Goal: Task Accomplishment & Management: Manage account settings

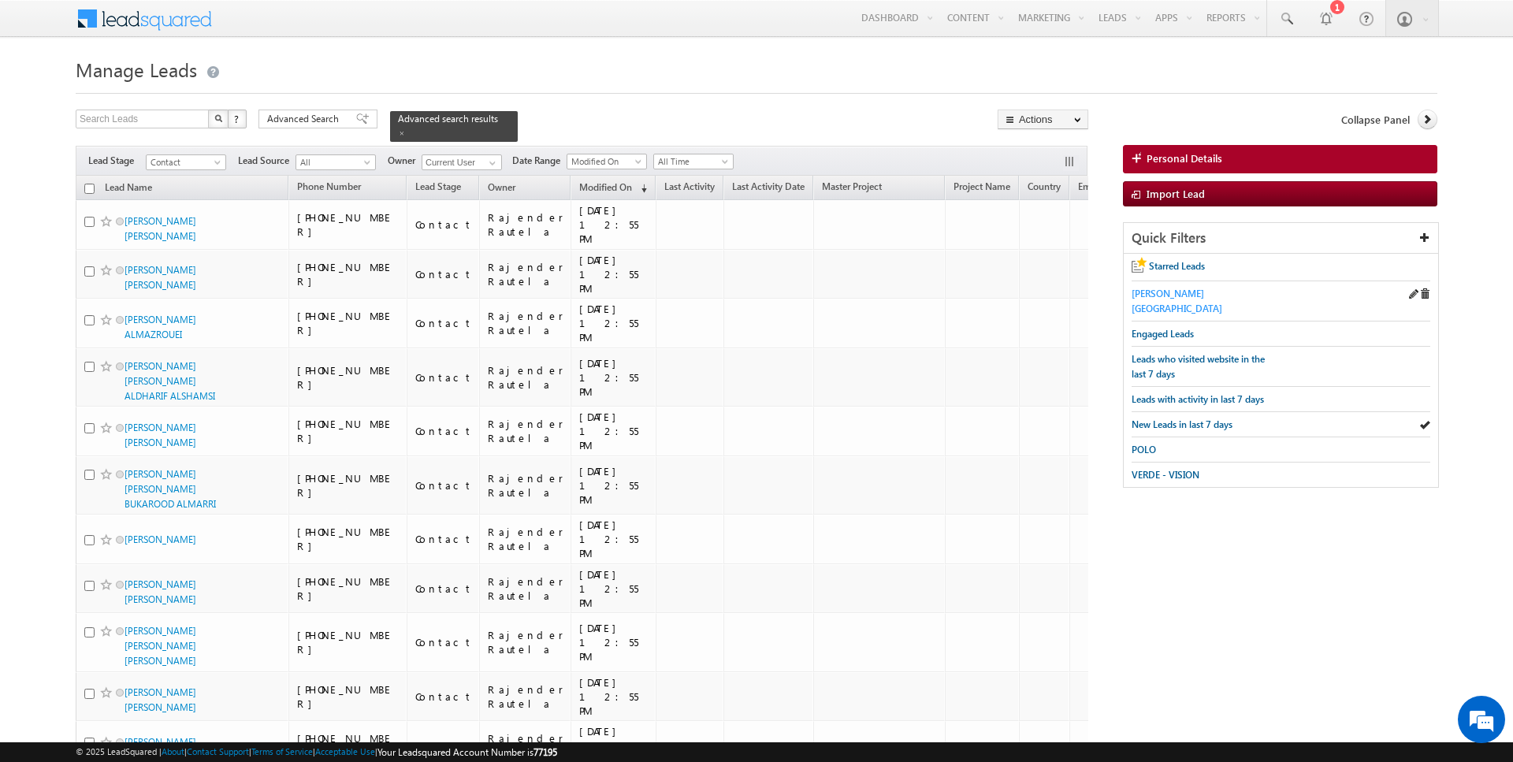
click at [1179, 293] on span "[PERSON_NAME][GEOGRAPHIC_DATA]" at bounding box center [1177, 301] width 91 height 27
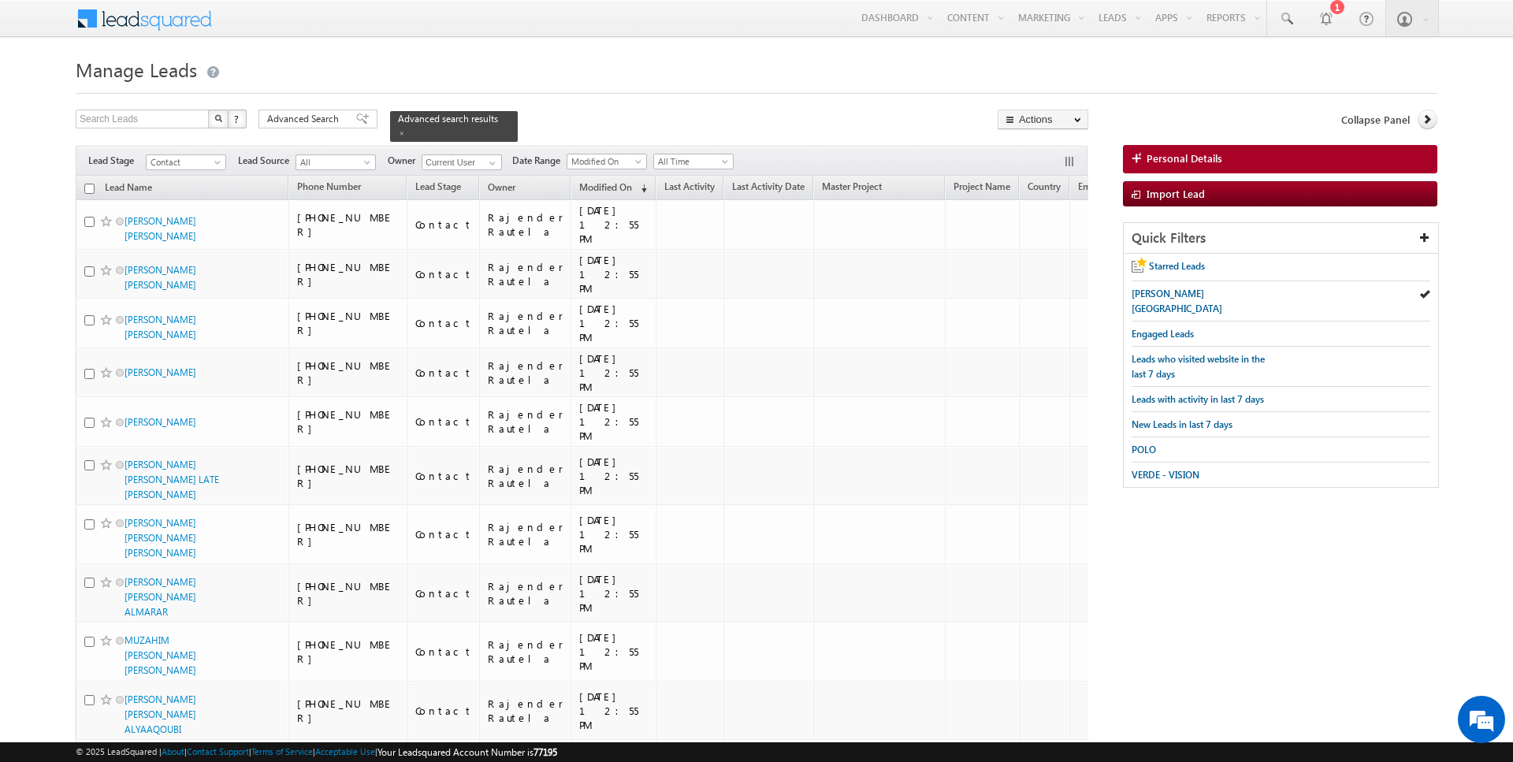
click at [92, 187] on input "checkbox" at bounding box center [89, 189] width 10 height 10
checkbox input "true"
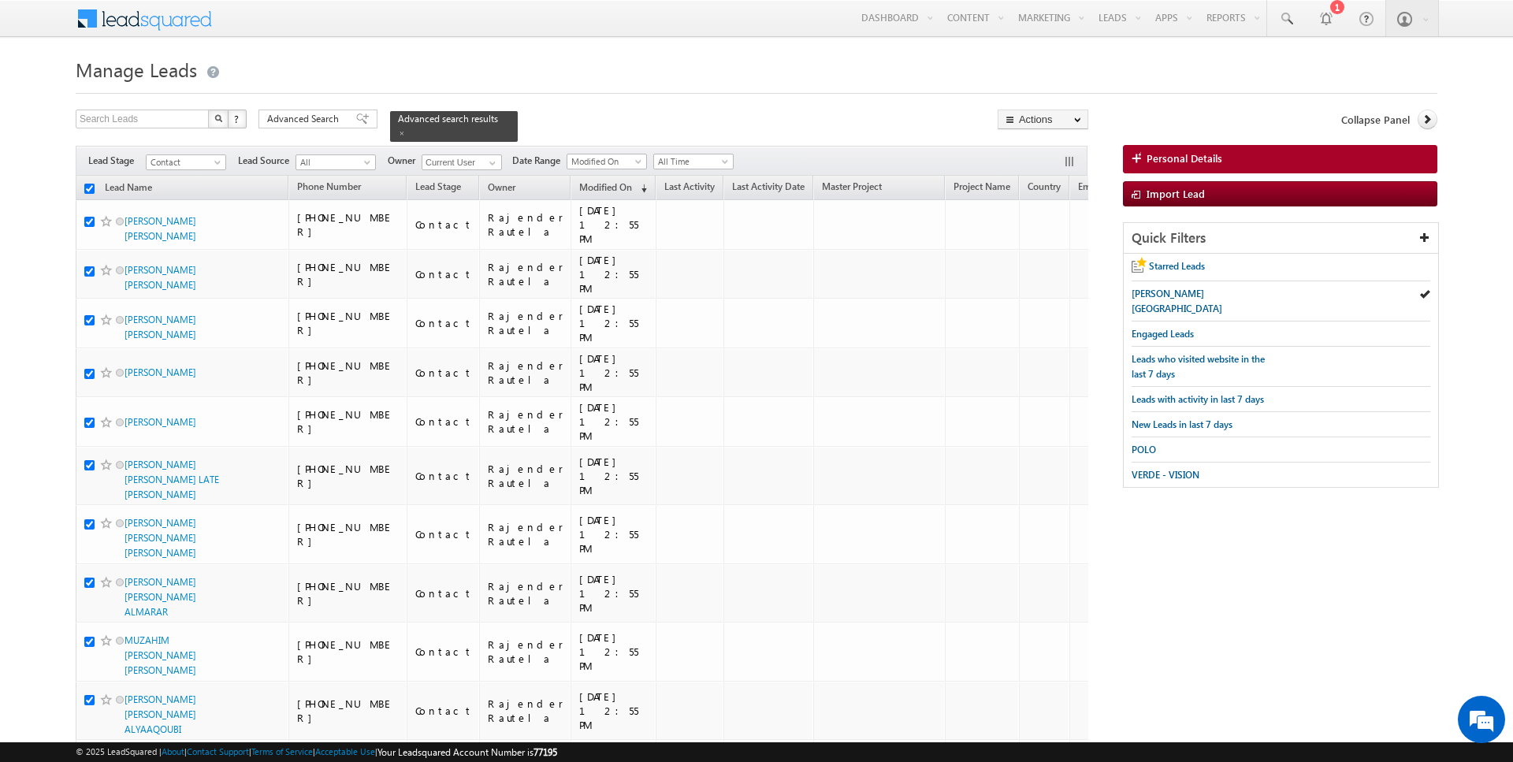
checkbox input "true"
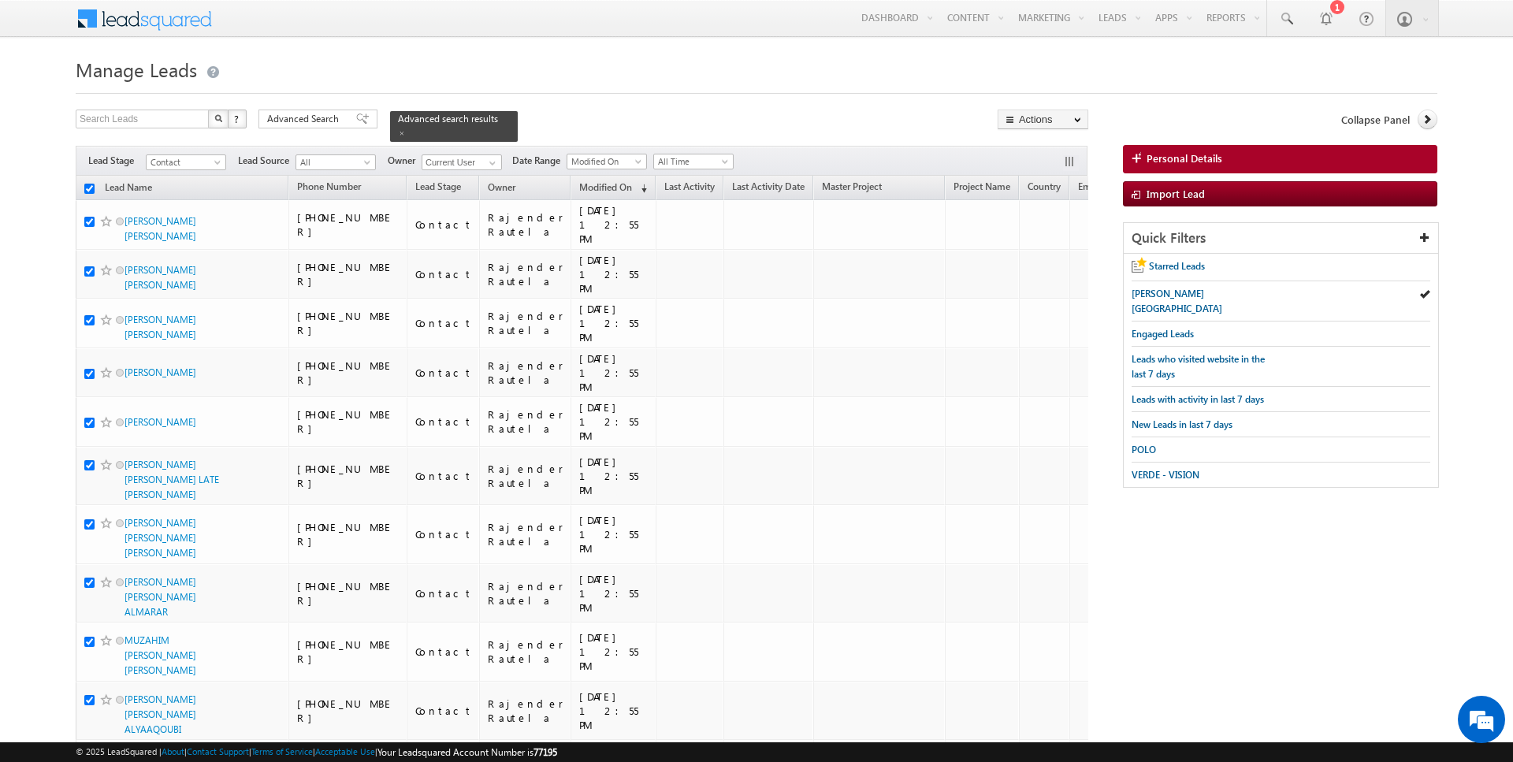
checkbox input "true"
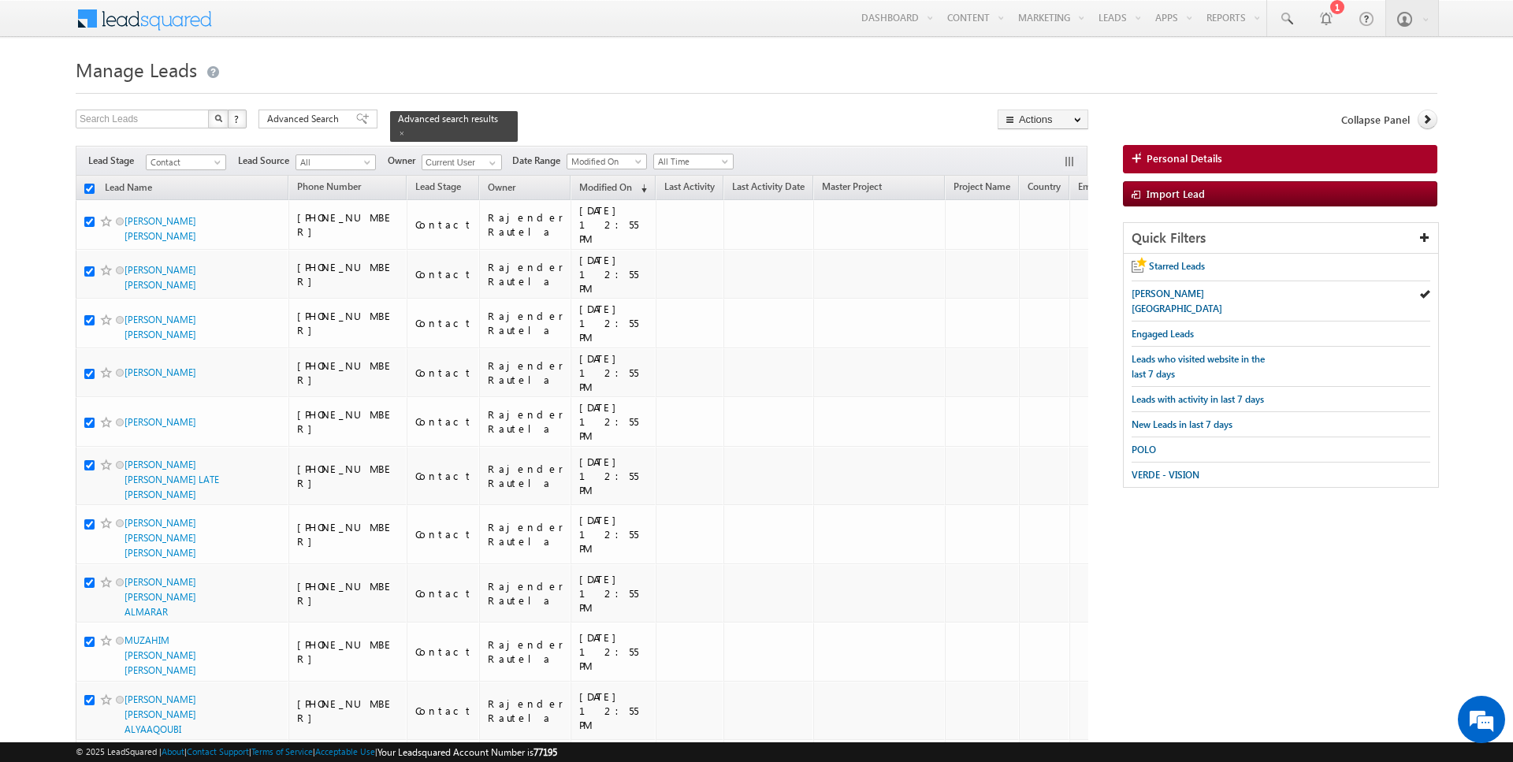
checkbox input "true"
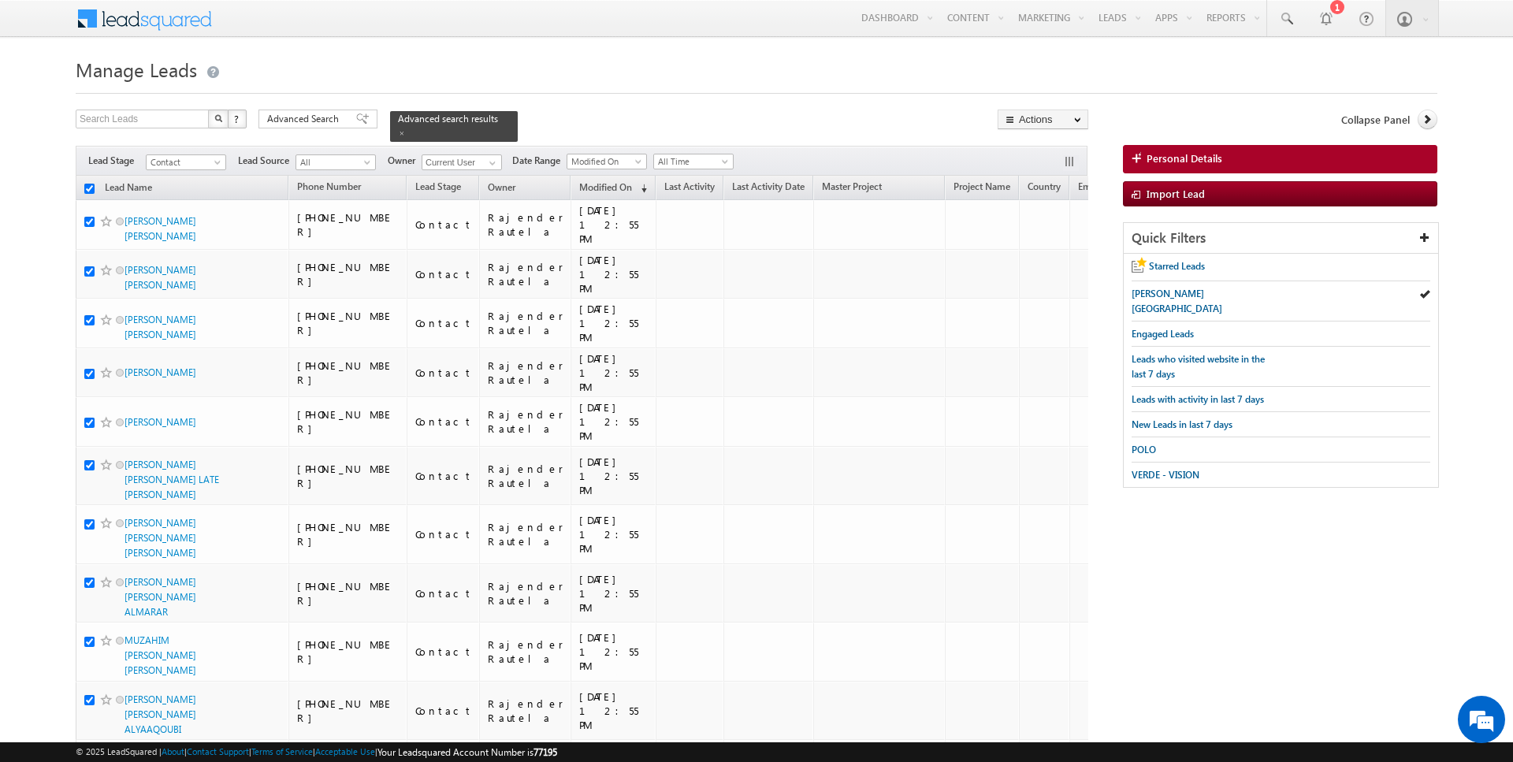
checkbox input "true"
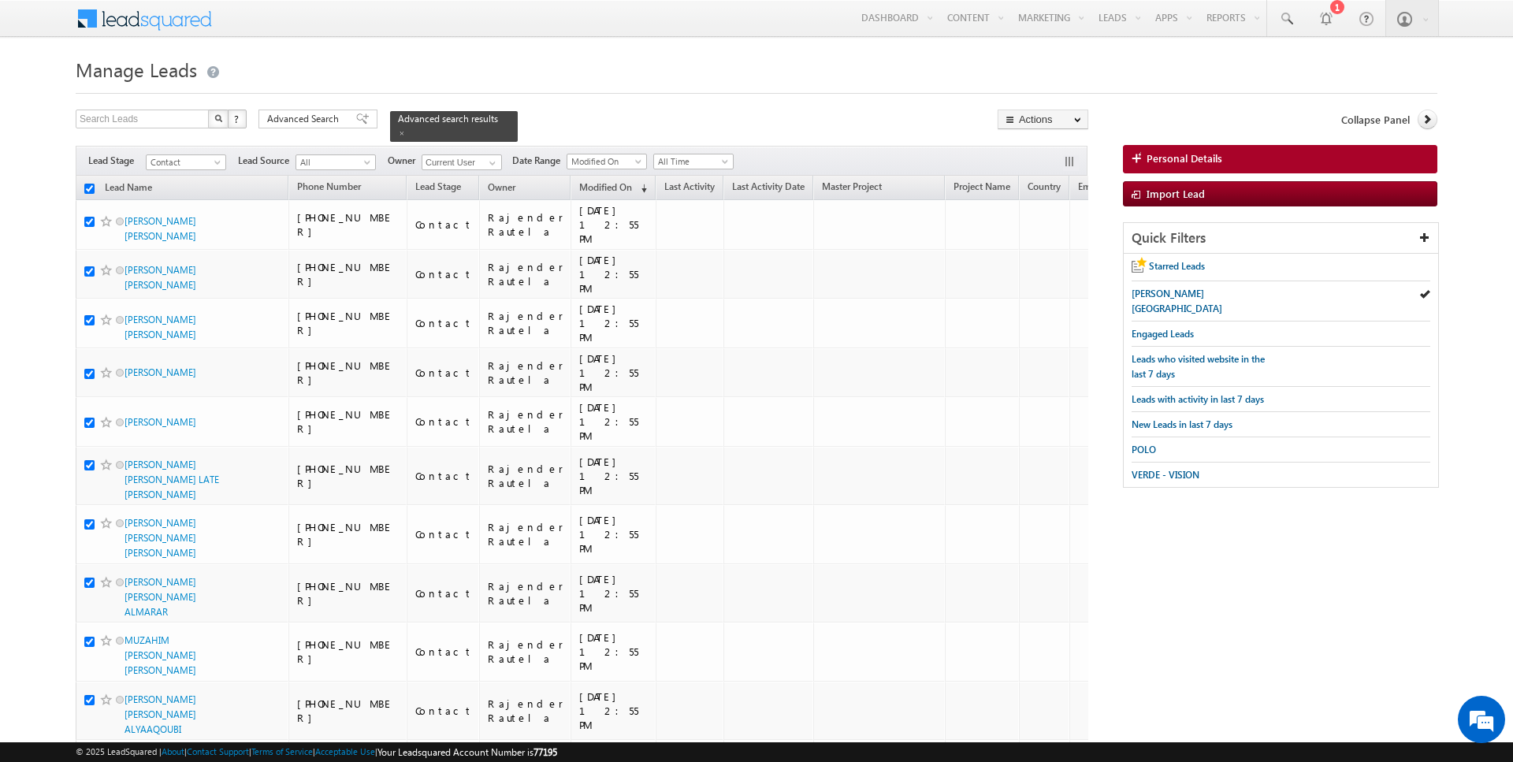
checkbox input "true"
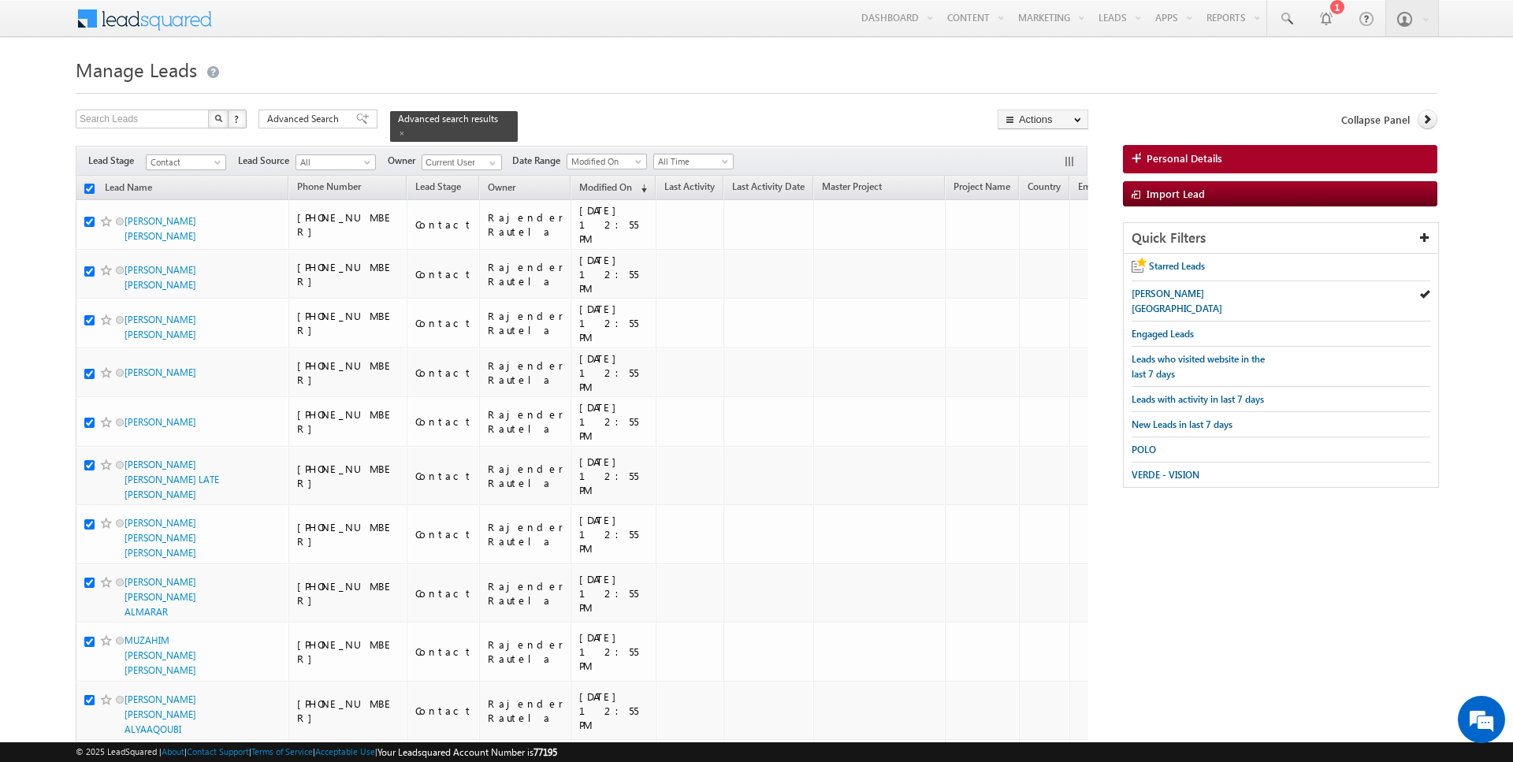
checkbox input "true"
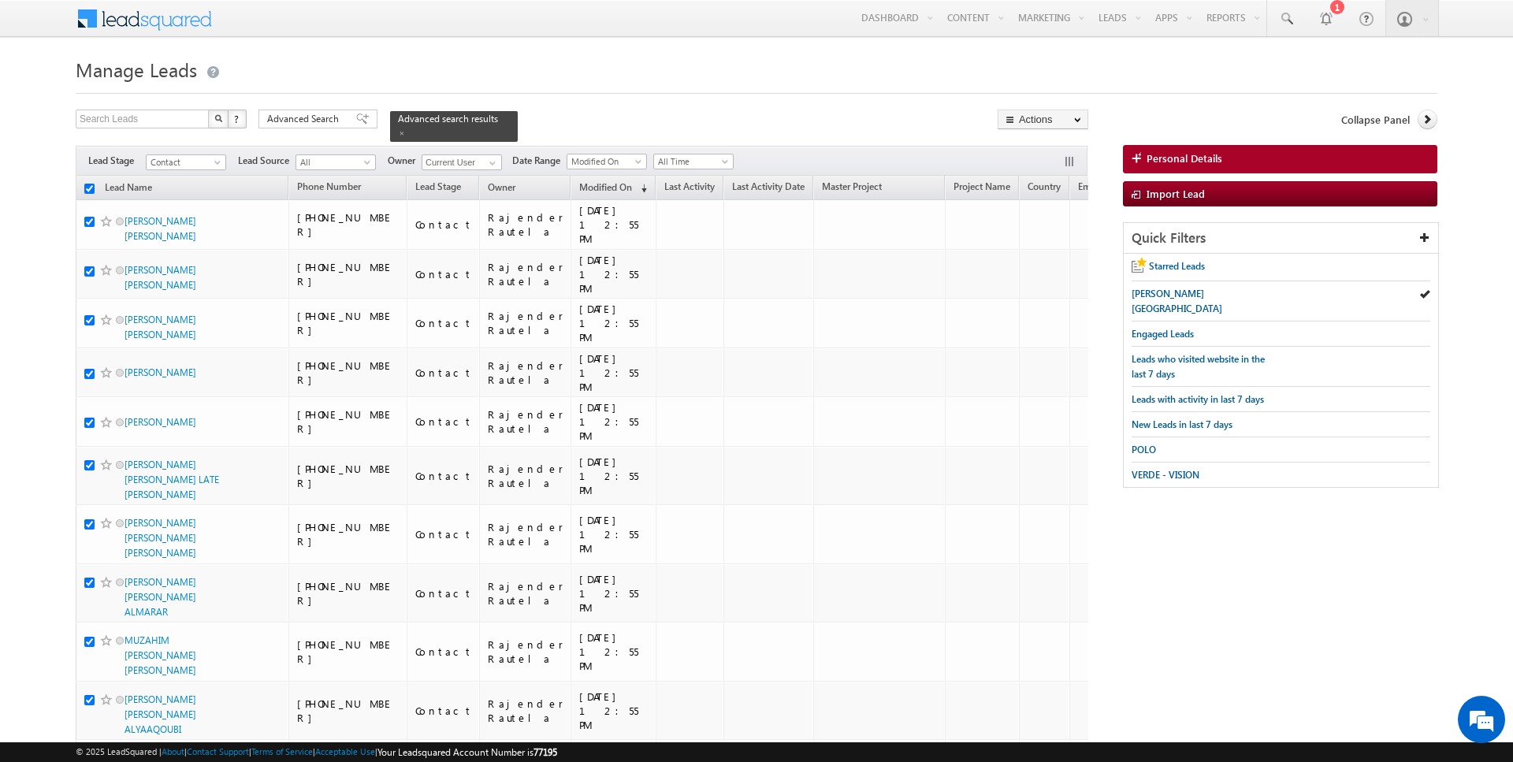
checkbox input "true"
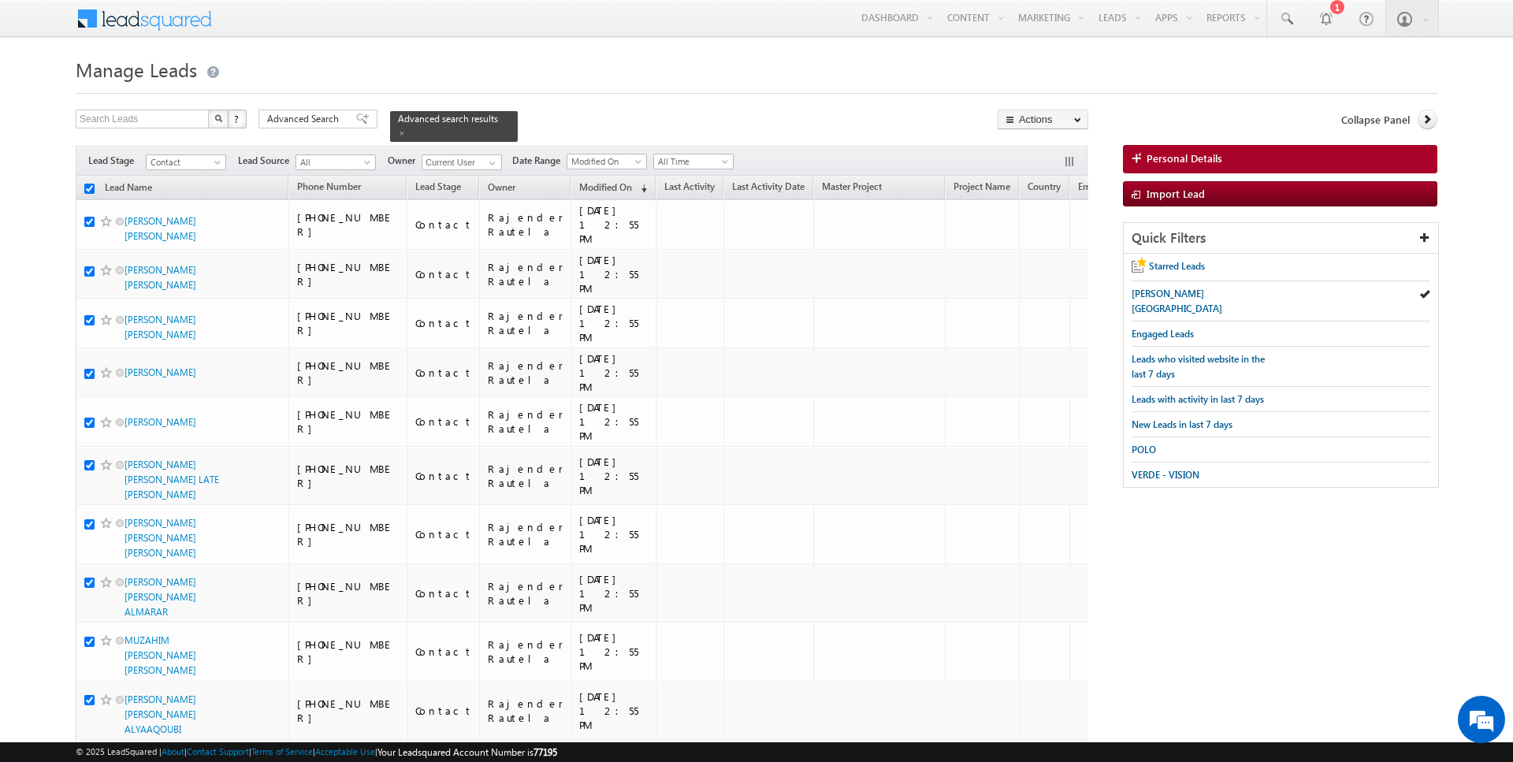
checkbox input "true"
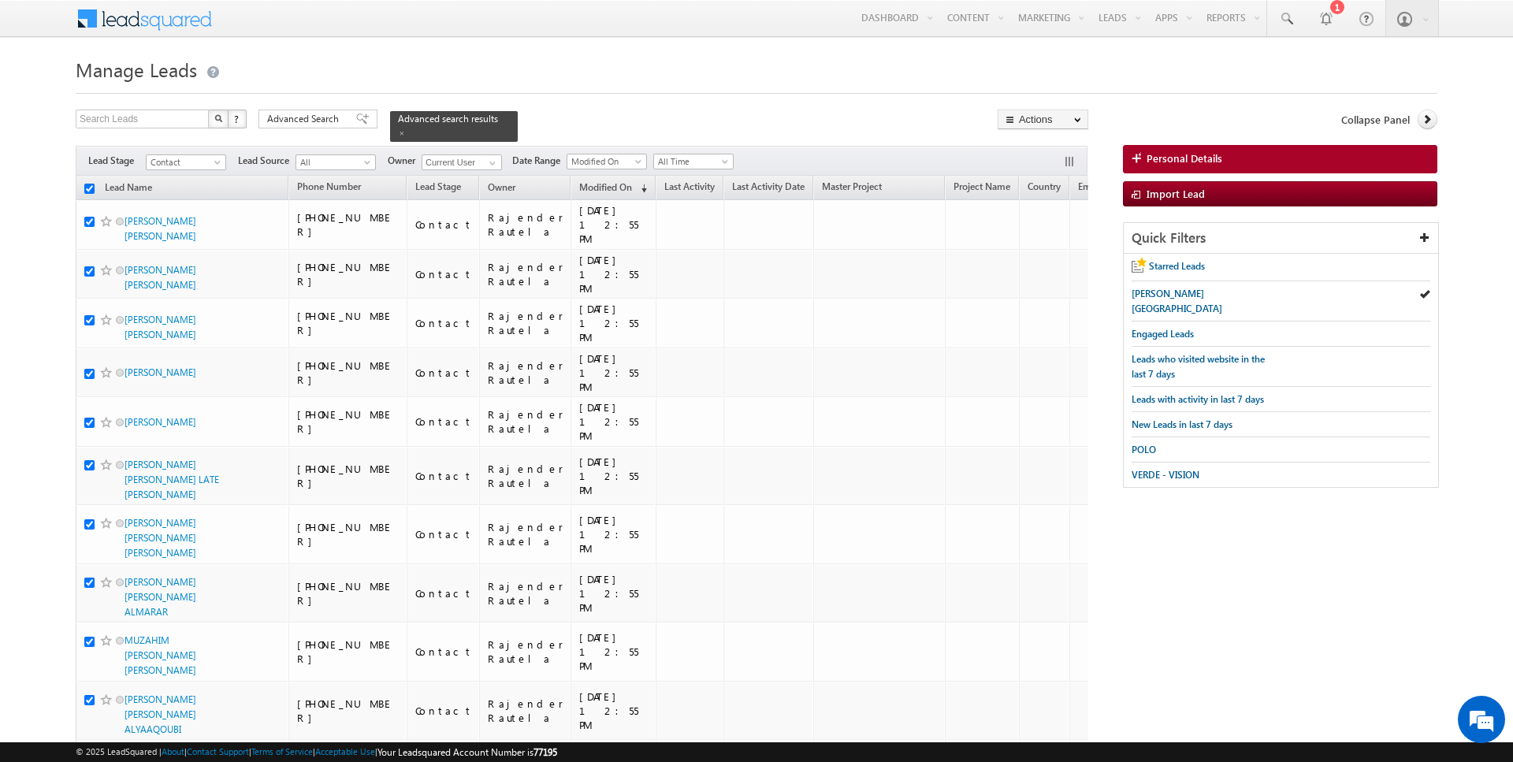
checkbox input "true"
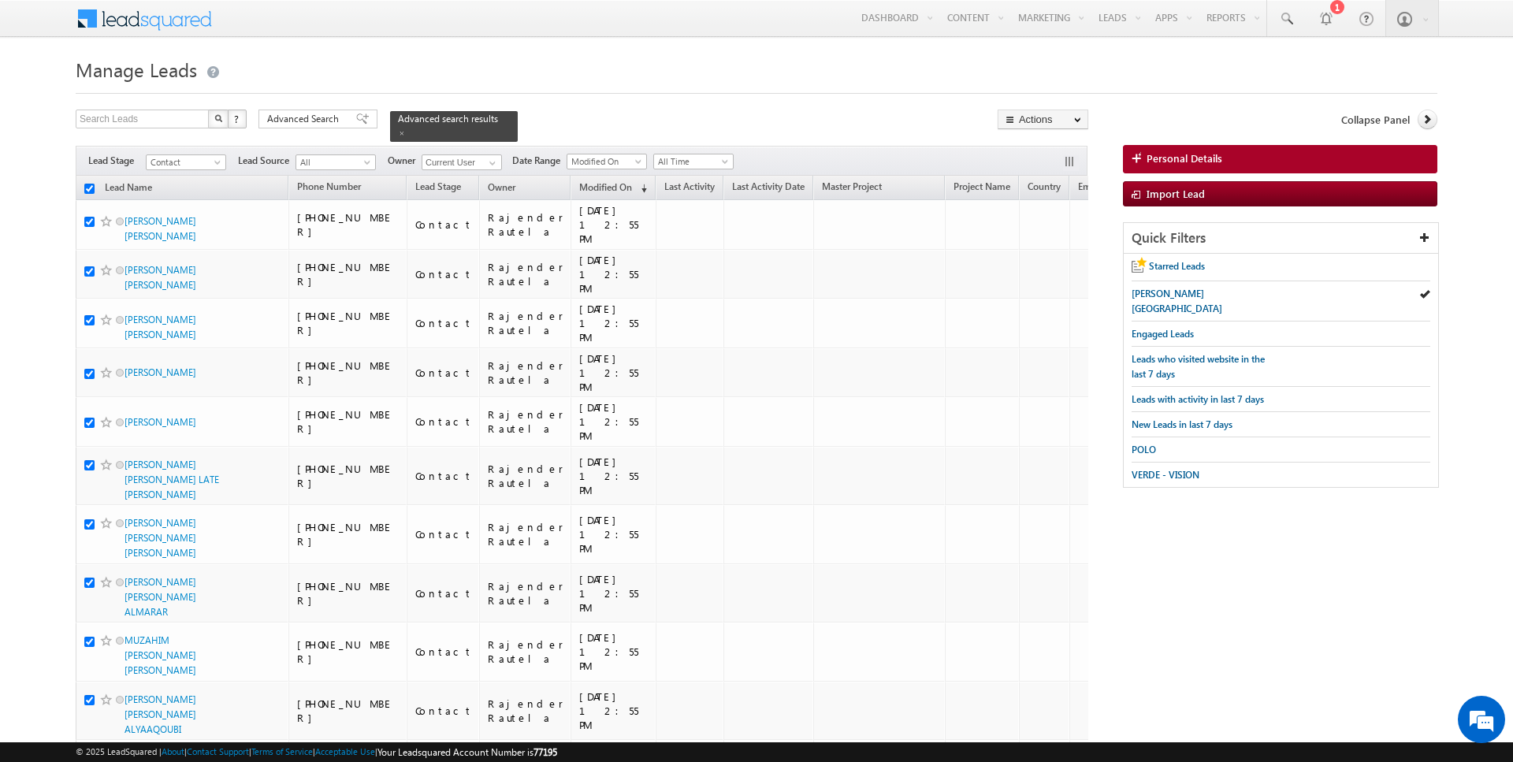
checkbox input "true"
click at [1037, 247] on link "Change Owner" at bounding box center [1042, 255] width 89 height 19
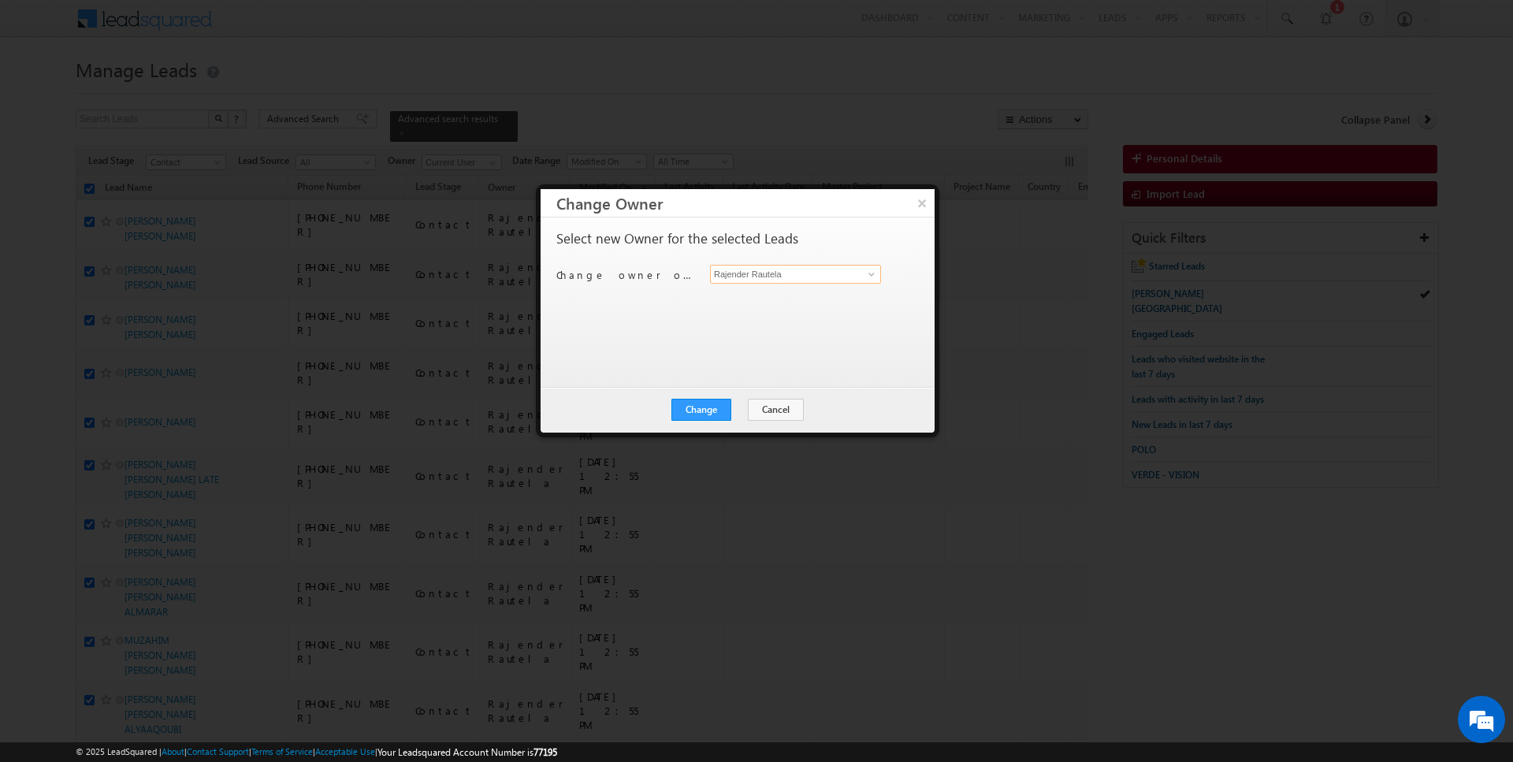
click at [766, 270] on input "Rajender Rautela" at bounding box center [795, 274] width 171 height 19
type input "[PERSON_NAME]"
click at [722, 409] on button "Change" at bounding box center [701, 410] width 60 height 22
click at [738, 409] on button "Close" at bounding box center [740, 410] width 50 height 22
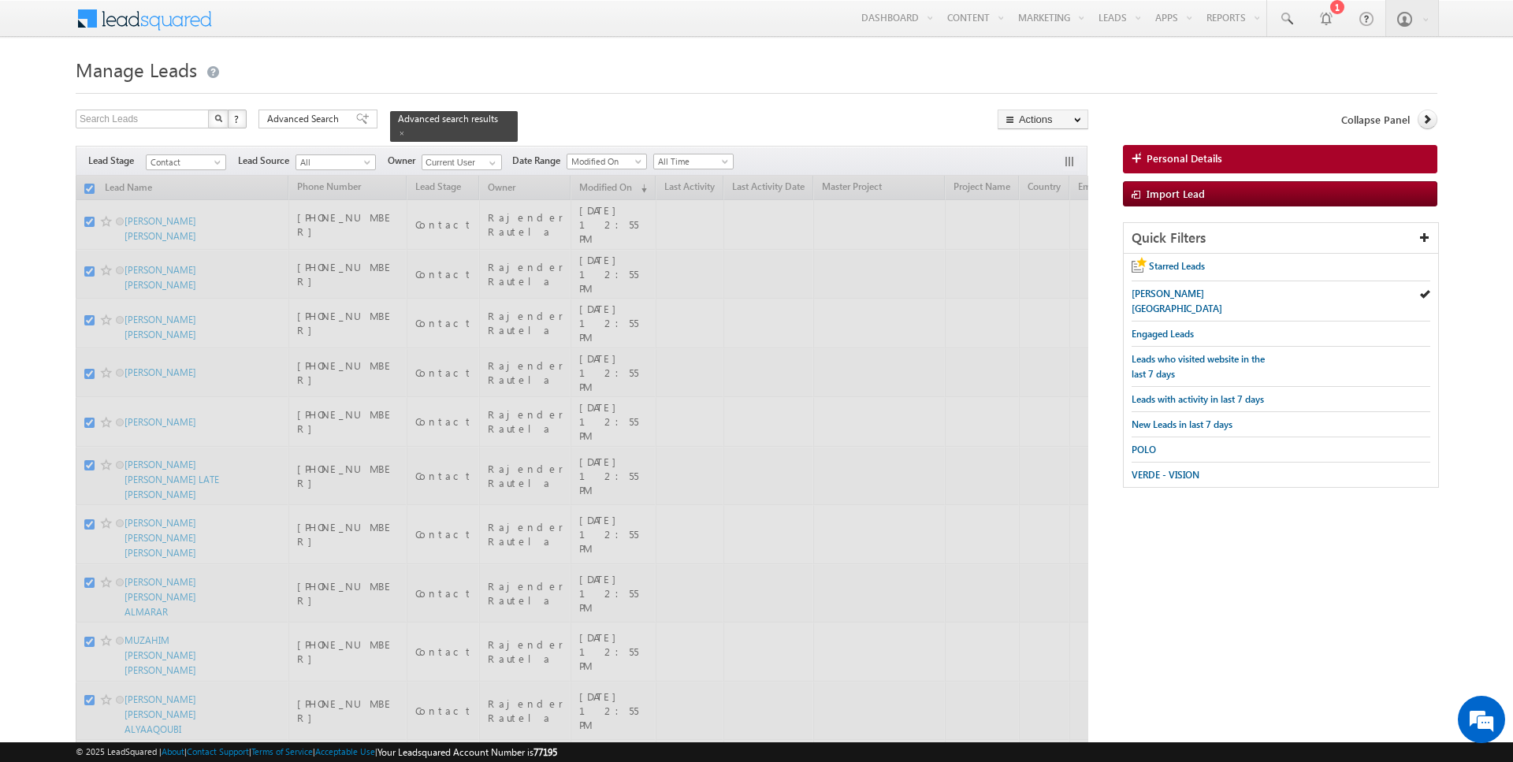
checkbox input "false"
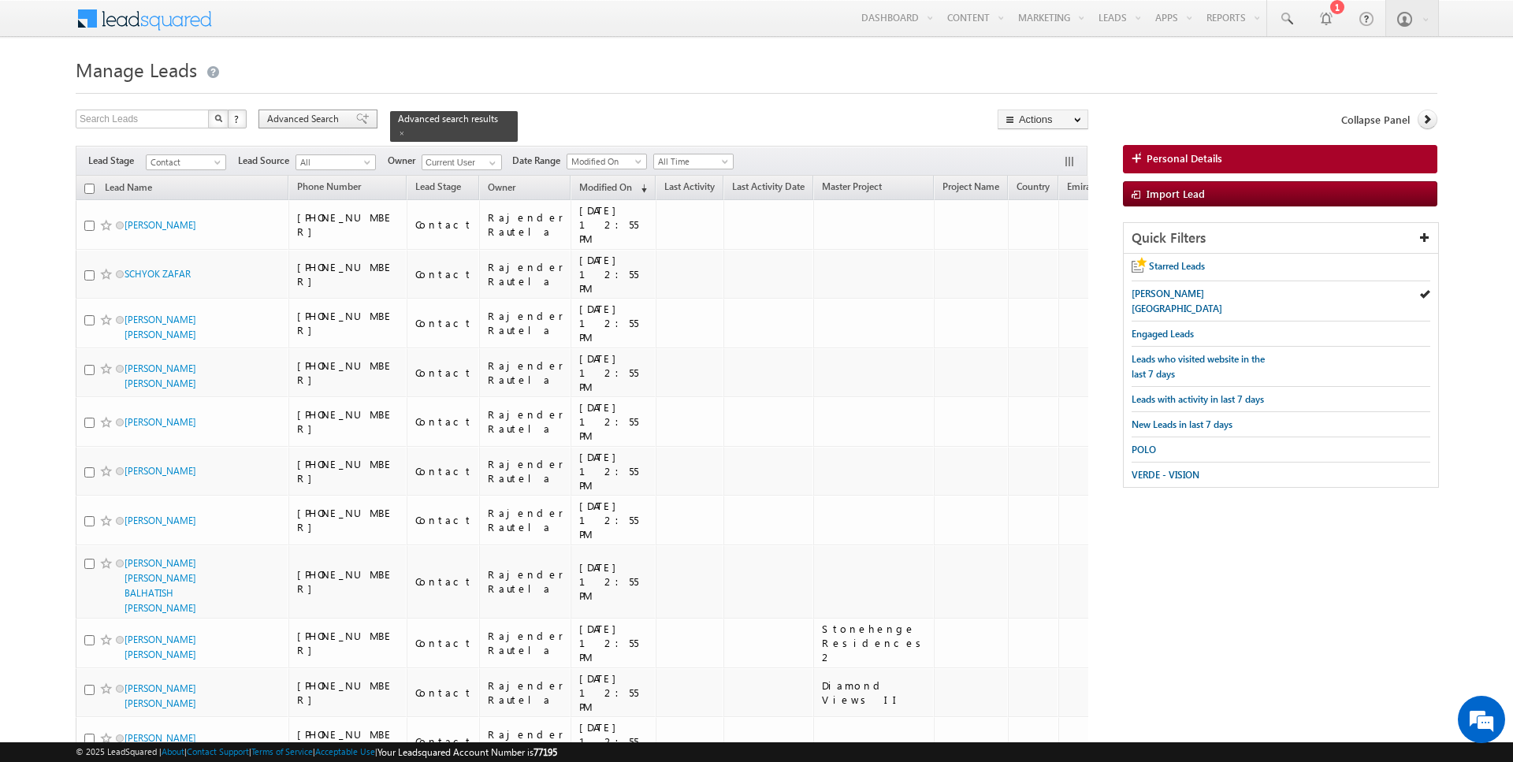
click at [316, 123] on span "Advanced Search" at bounding box center [305, 119] width 76 height 14
radio input "true"
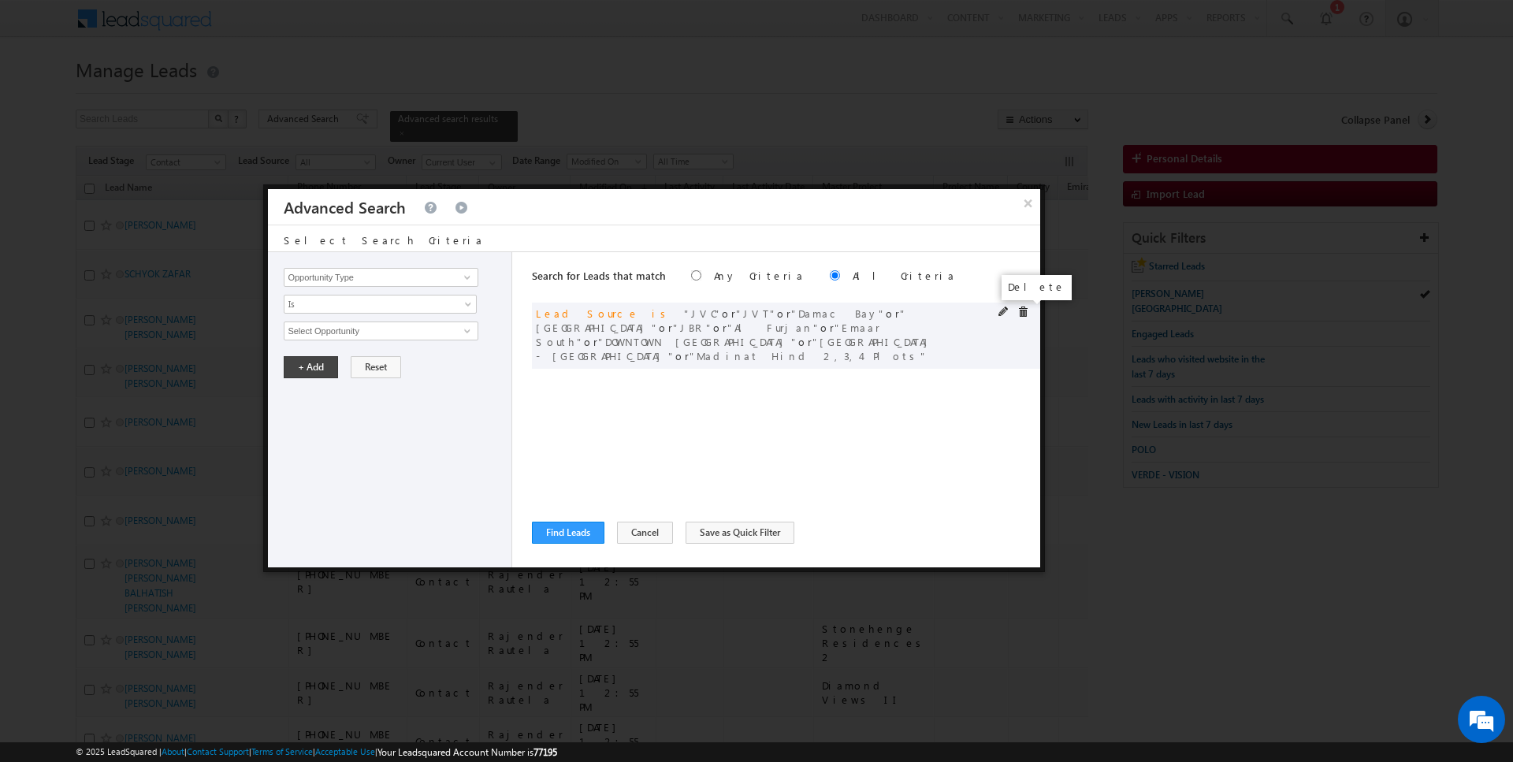
click at [1024, 314] on span at bounding box center [1022, 312] width 11 height 11
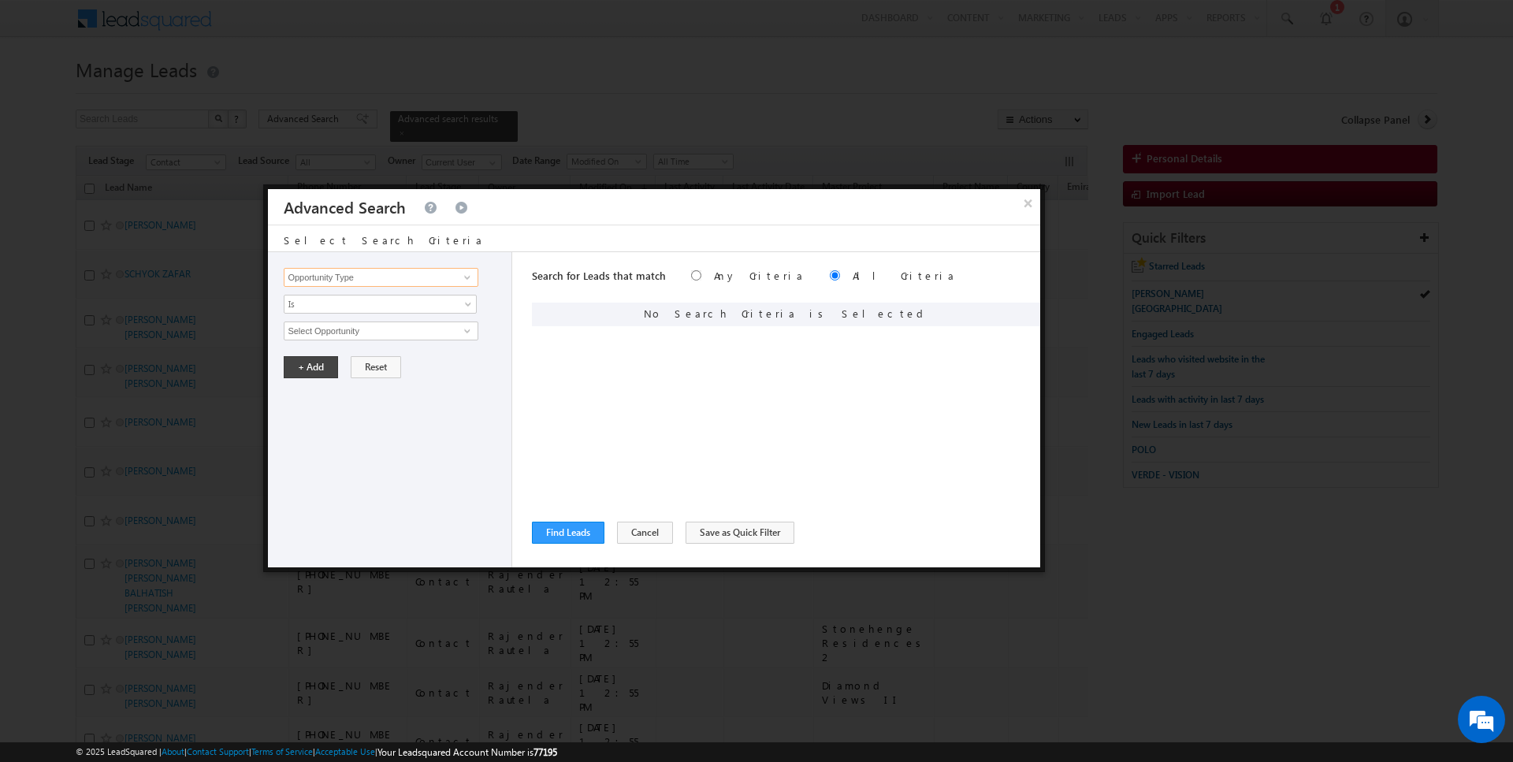
click at [345, 276] on input "Opportunity Type" at bounding box center [381, 277] width 194 height 19
click at [333, 324] on link "Lead Source" at bounding box center [381, 325] width 194 height 18
type input "Lead Source"
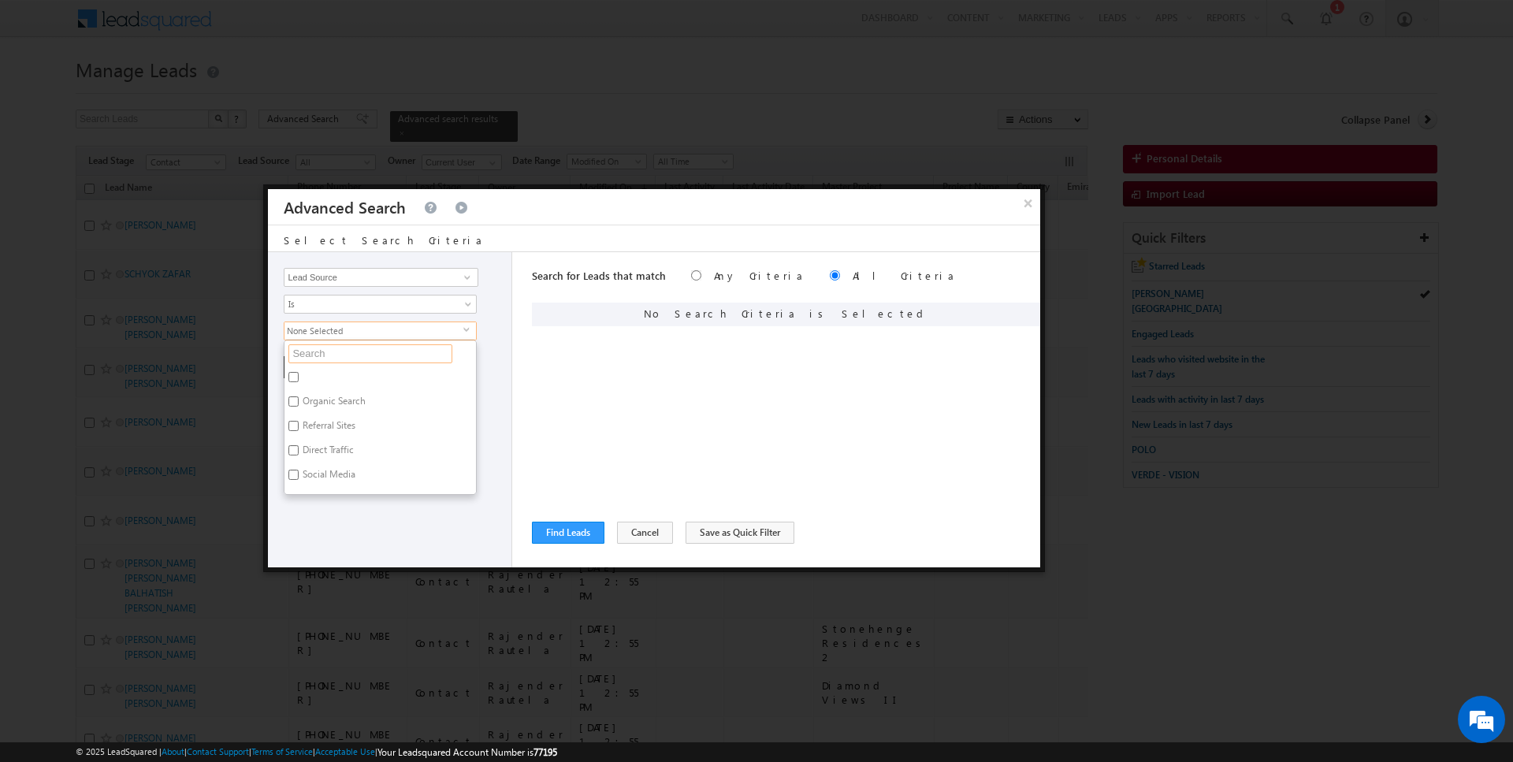
click at [319, 349] on input "text" at bounding box center [370, 353] width 164 height 19
type input "shar"
type input "sharjah"
click at [314, 367] on label "Sharjah-Scl" at bounding box center [324, 379] width 80 height 24
click at [299, 372] on input "Sharjah-Scl" at bounding box center [293, 377] width 10 height 10
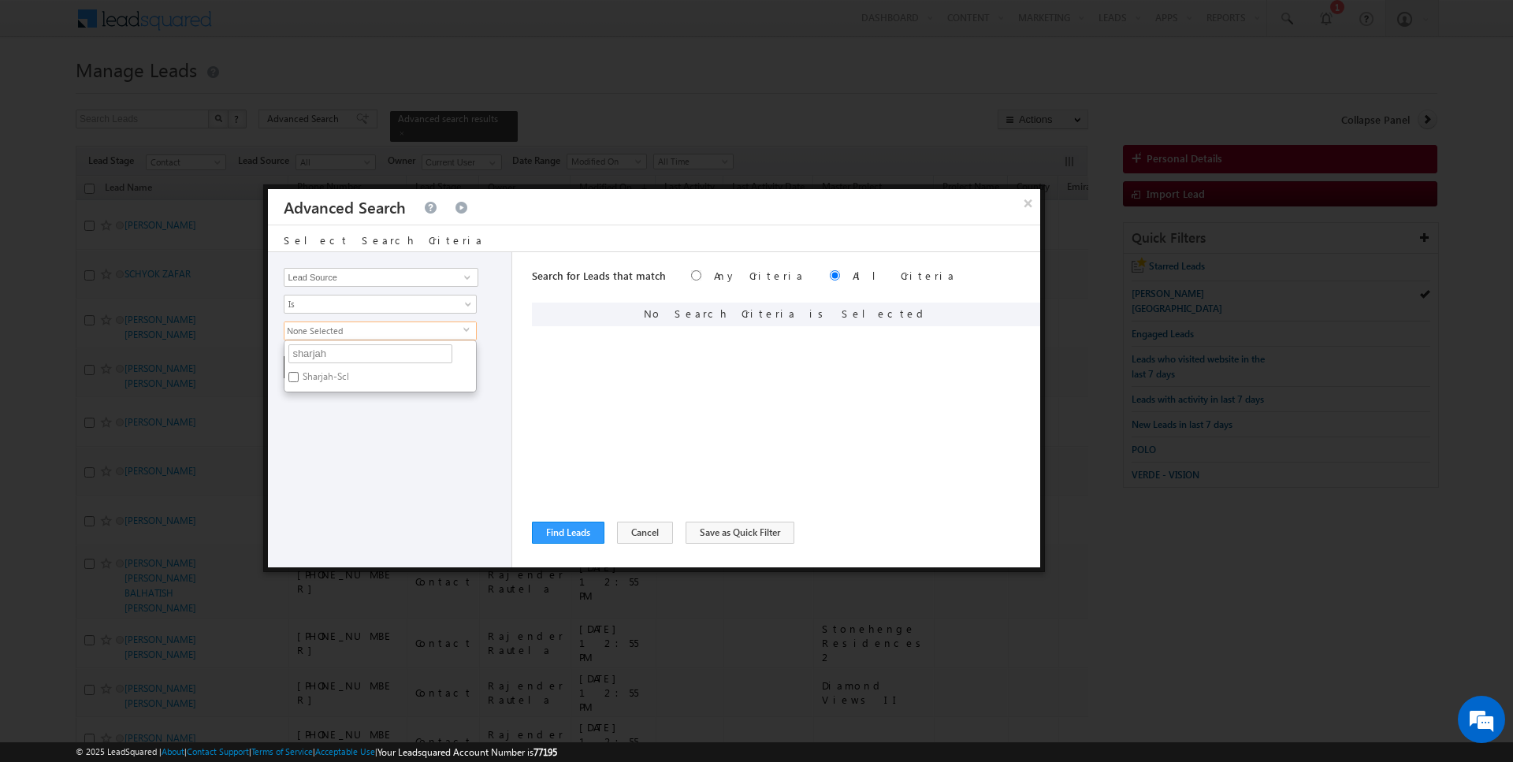
checkbox input "true"
click at [341, 443] on div "Opportunity Type Lead Activity Task Sales Group Prospect Id Address 1 Address 2…" at bounding box center [390, 409] width 244 height 315
click at [309, 360] on button "+ Add" at bounding box center [311, 367] width 54 height 22
click at [578, 532] on button "Find Leads" at bounding box center [568, 533] width 72 height 22
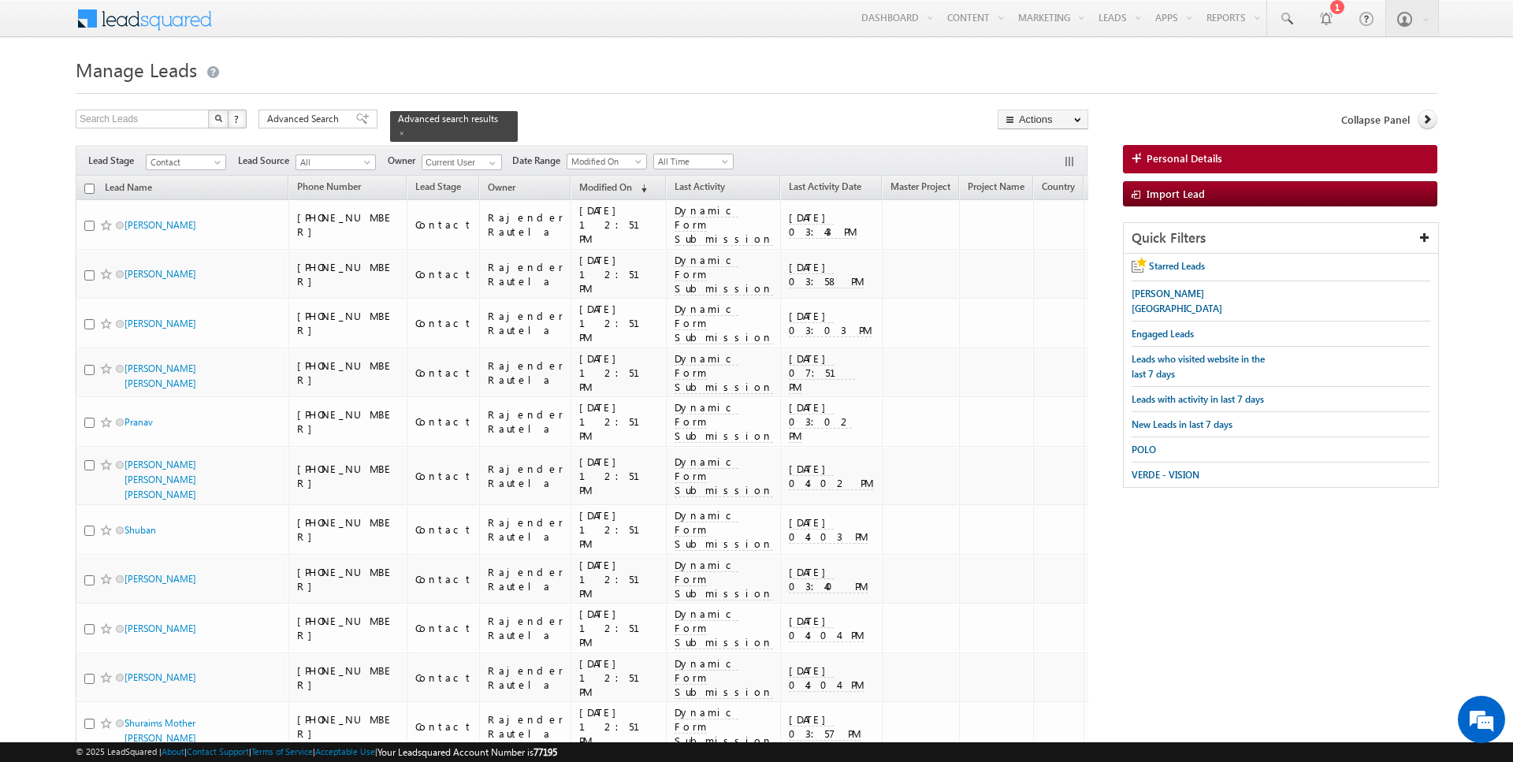
click at [85, 185] on input "checkbox" at bounding box center [89, 189] width 10 height 10
checkbox input "true"
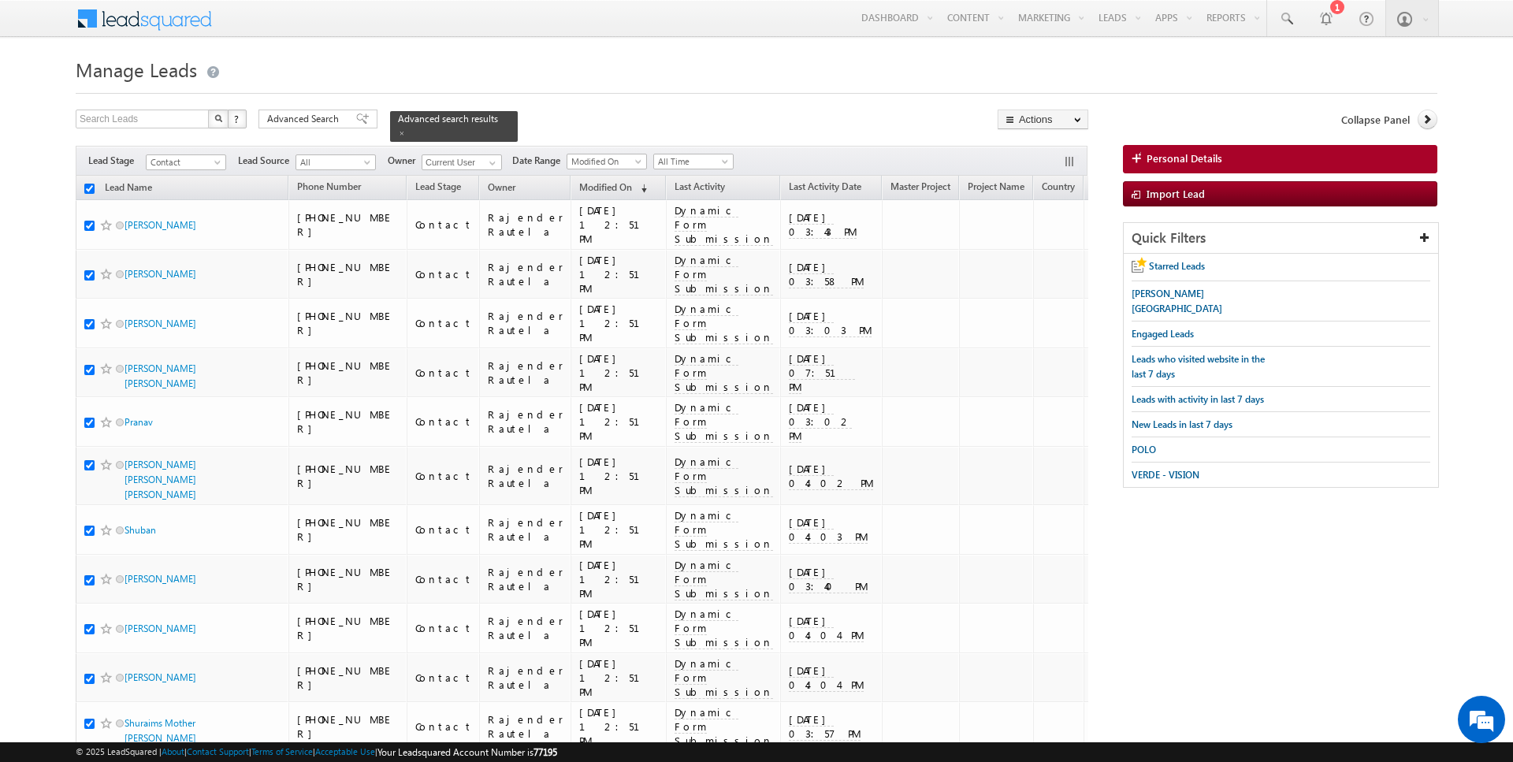
checkbox input "true"
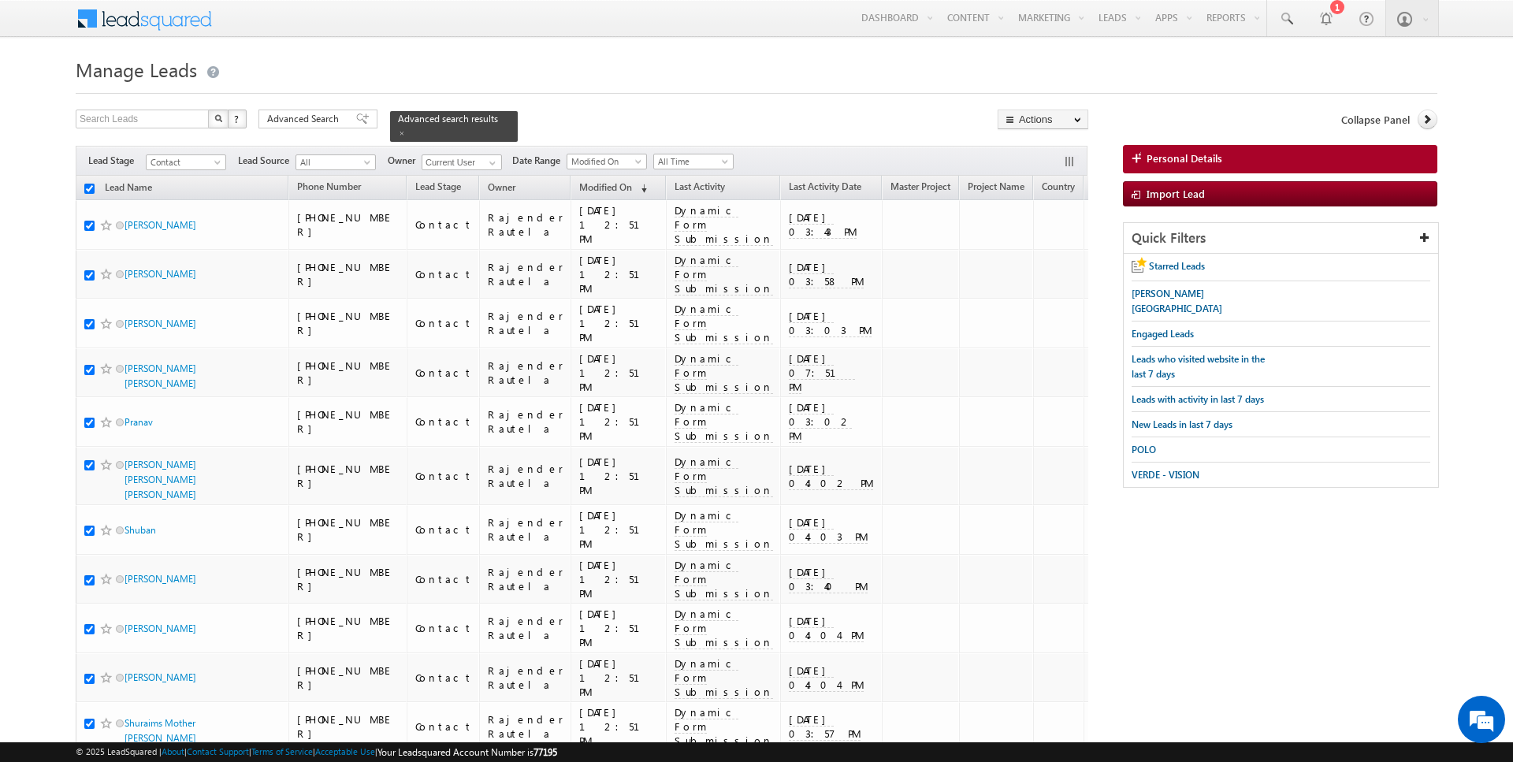
checkbox input "true"
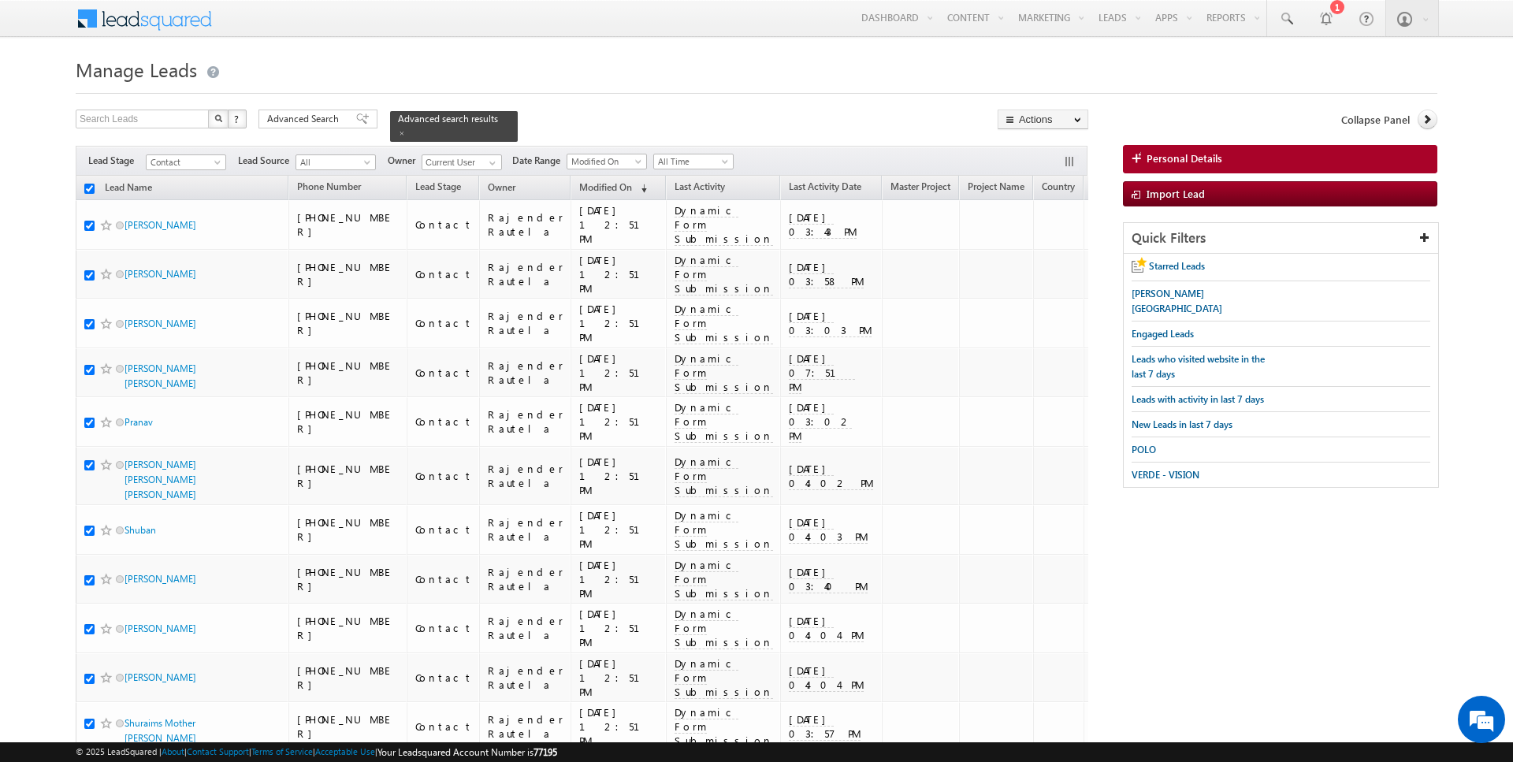
checkbox input "true"
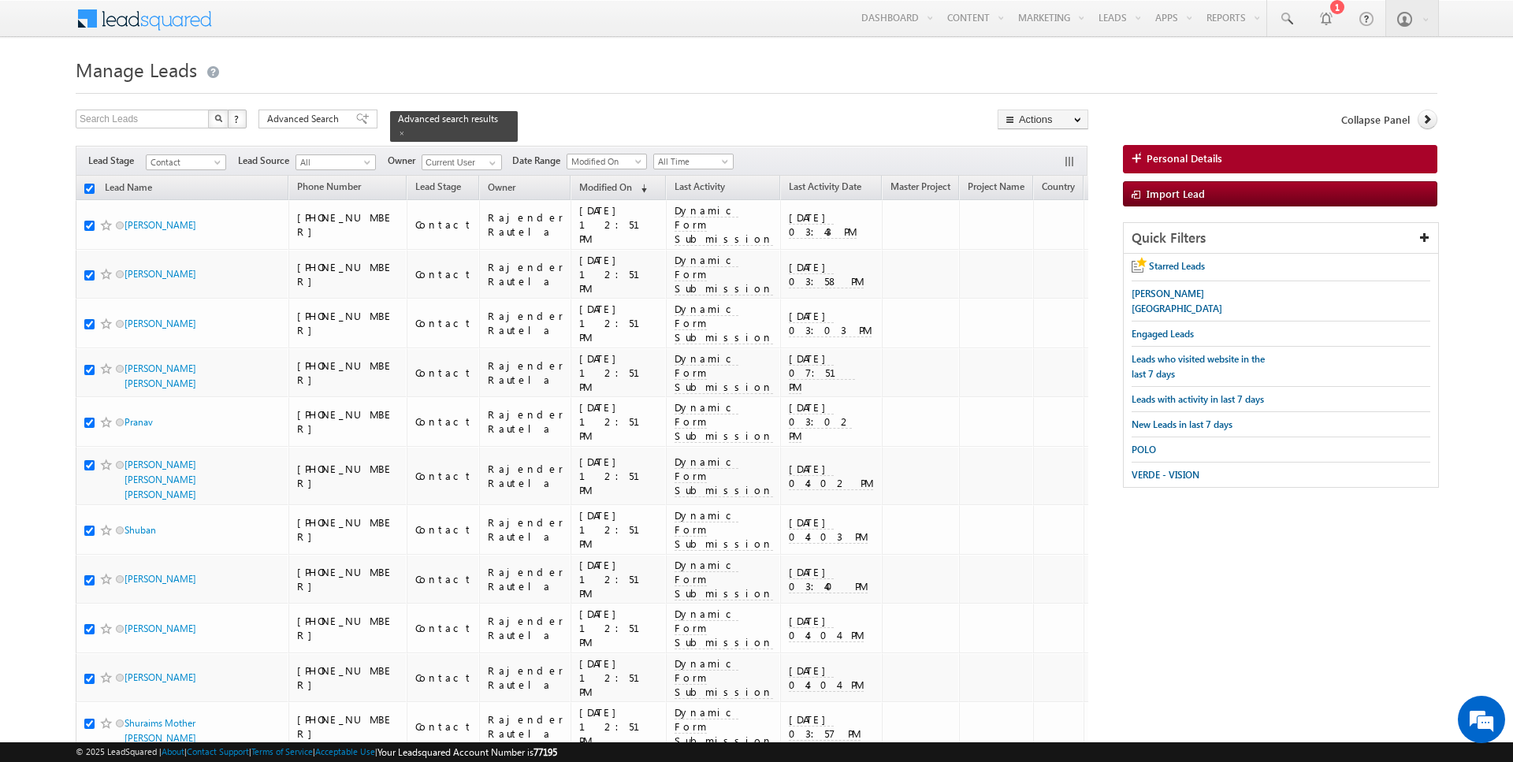
checkbox input "true"
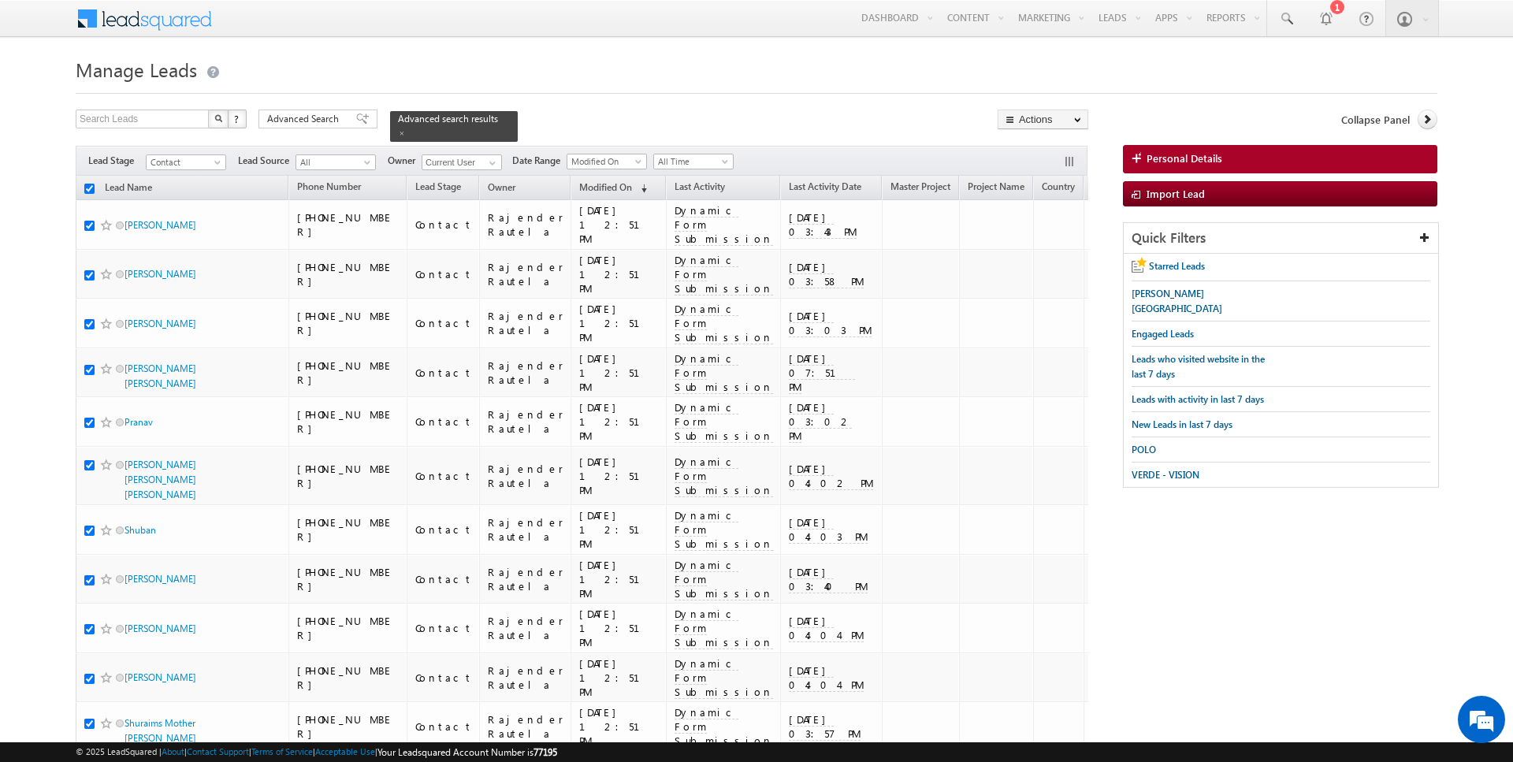
checkbox input "true"
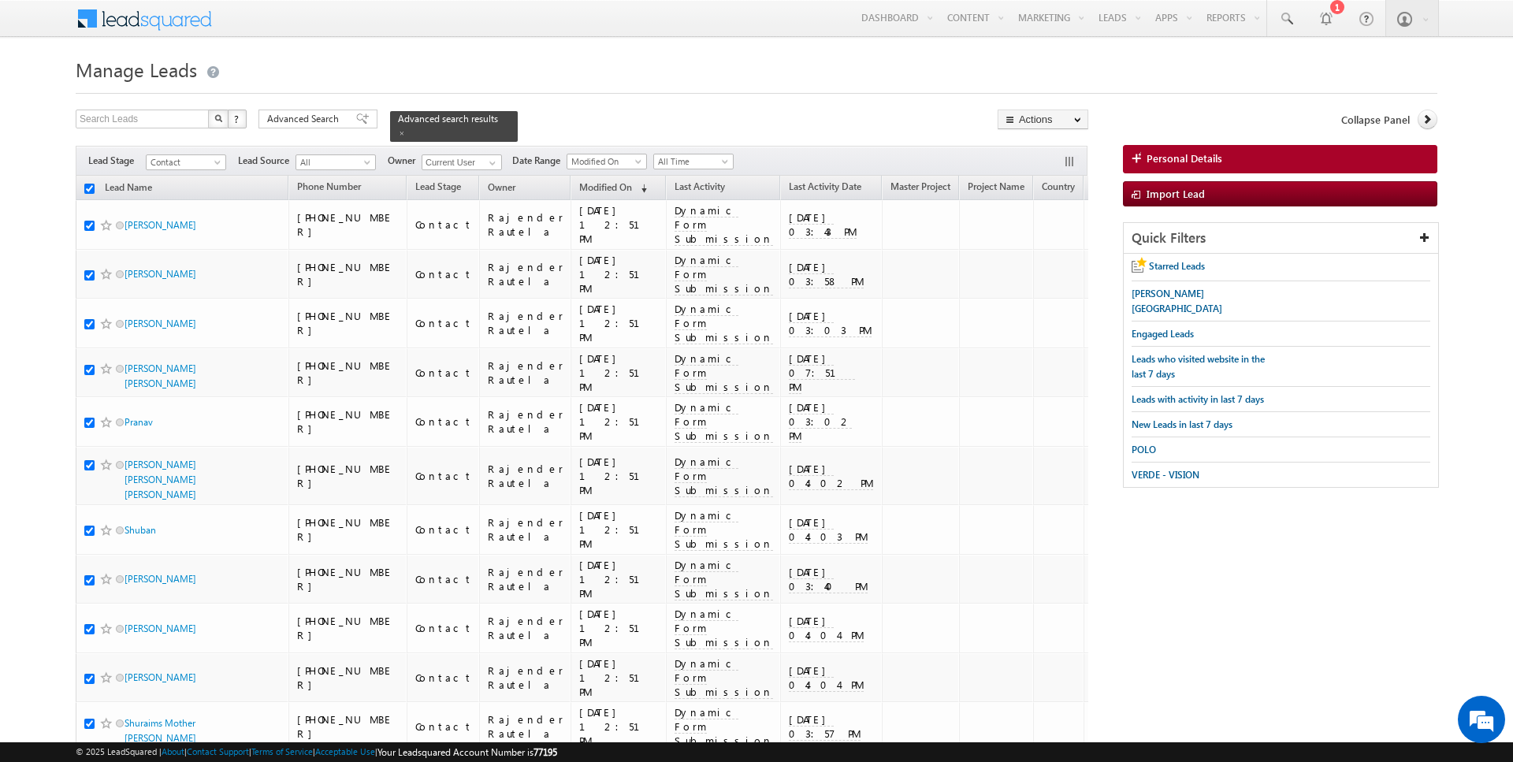
checkbox input "true"
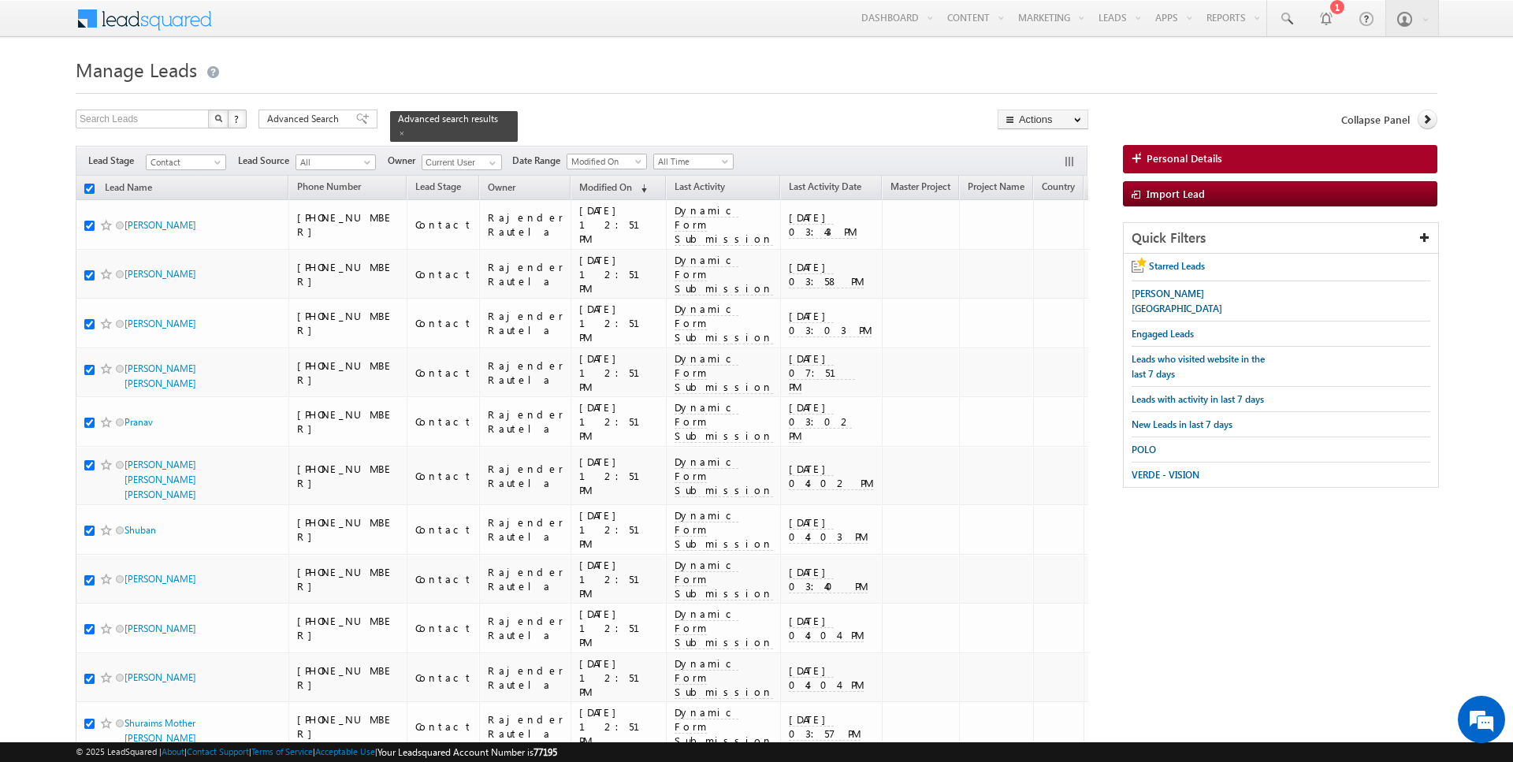
checkbox input "true"
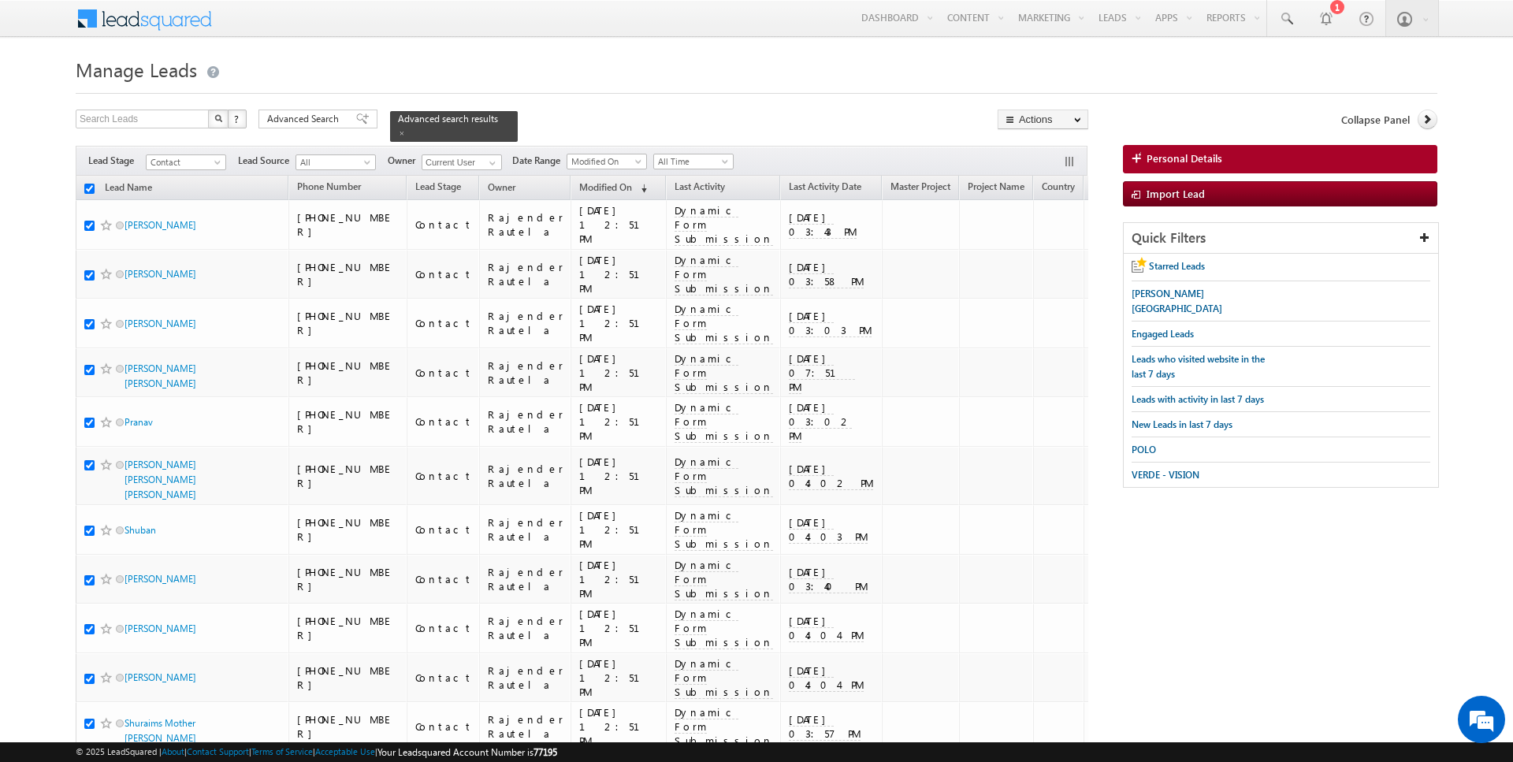
checkbox input "true"
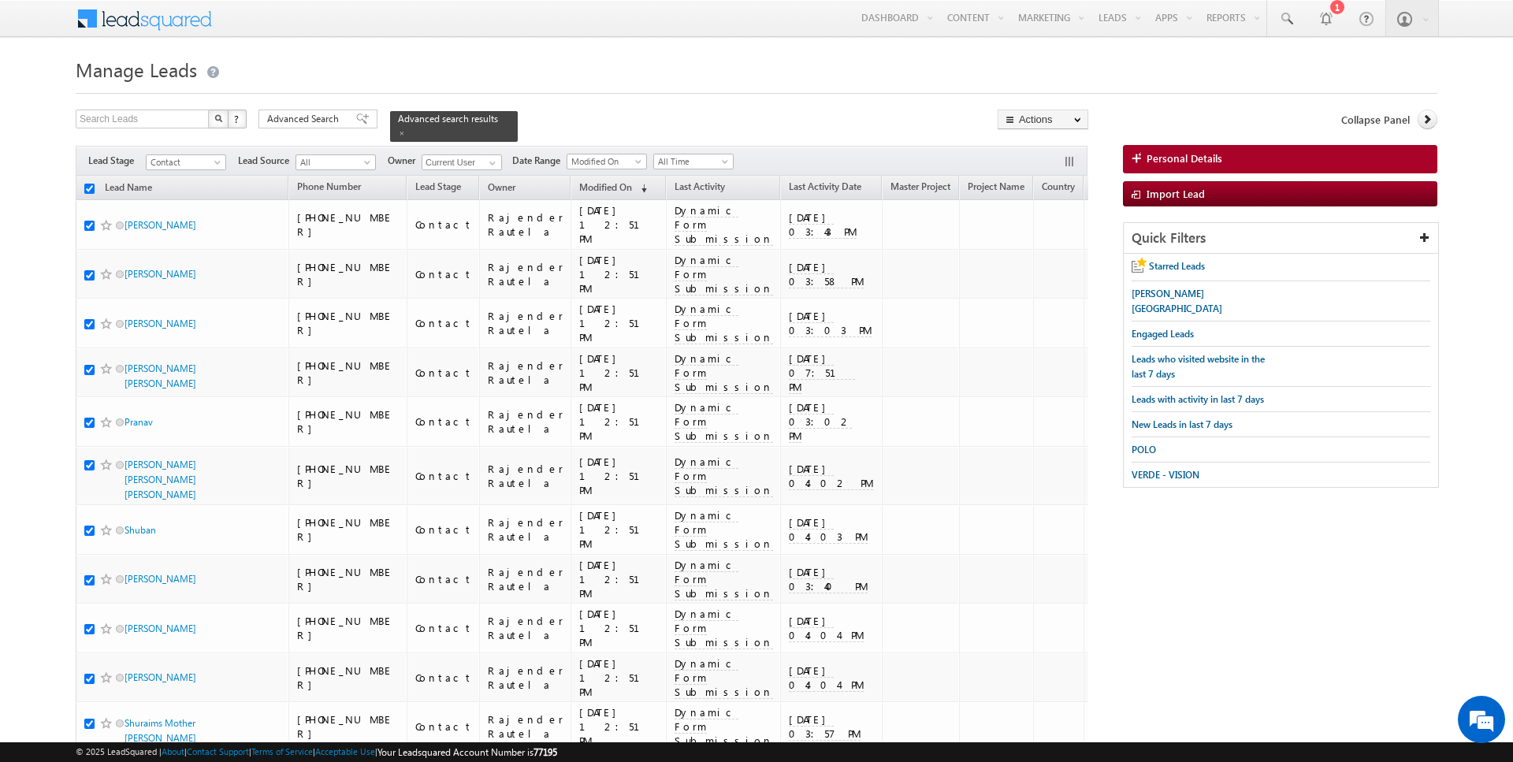
checkbox input "true"
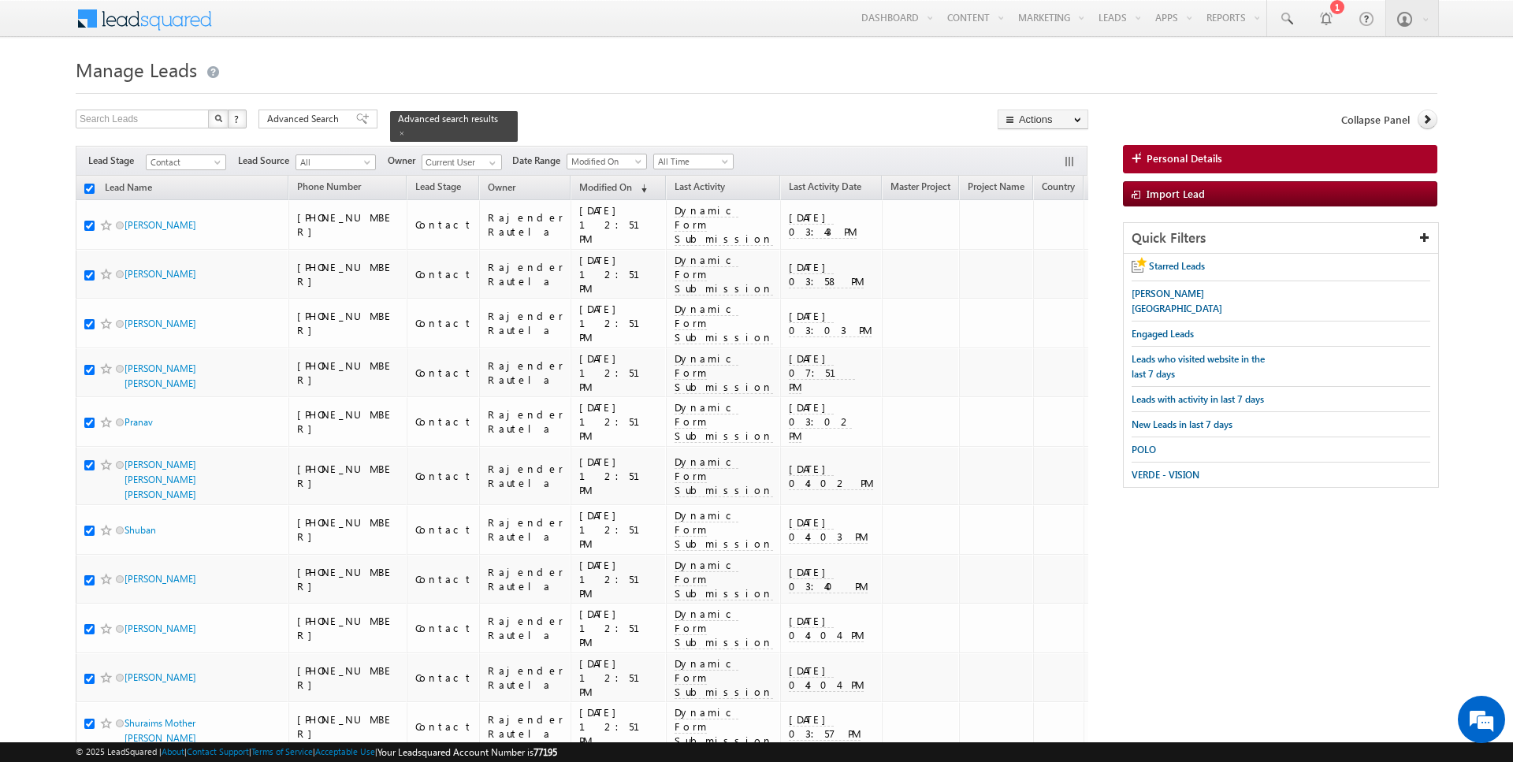
checkbox input "true"
click at [1042, 258] on link "Change Owner" at bounding box center [1042, 255] width 89 height 19
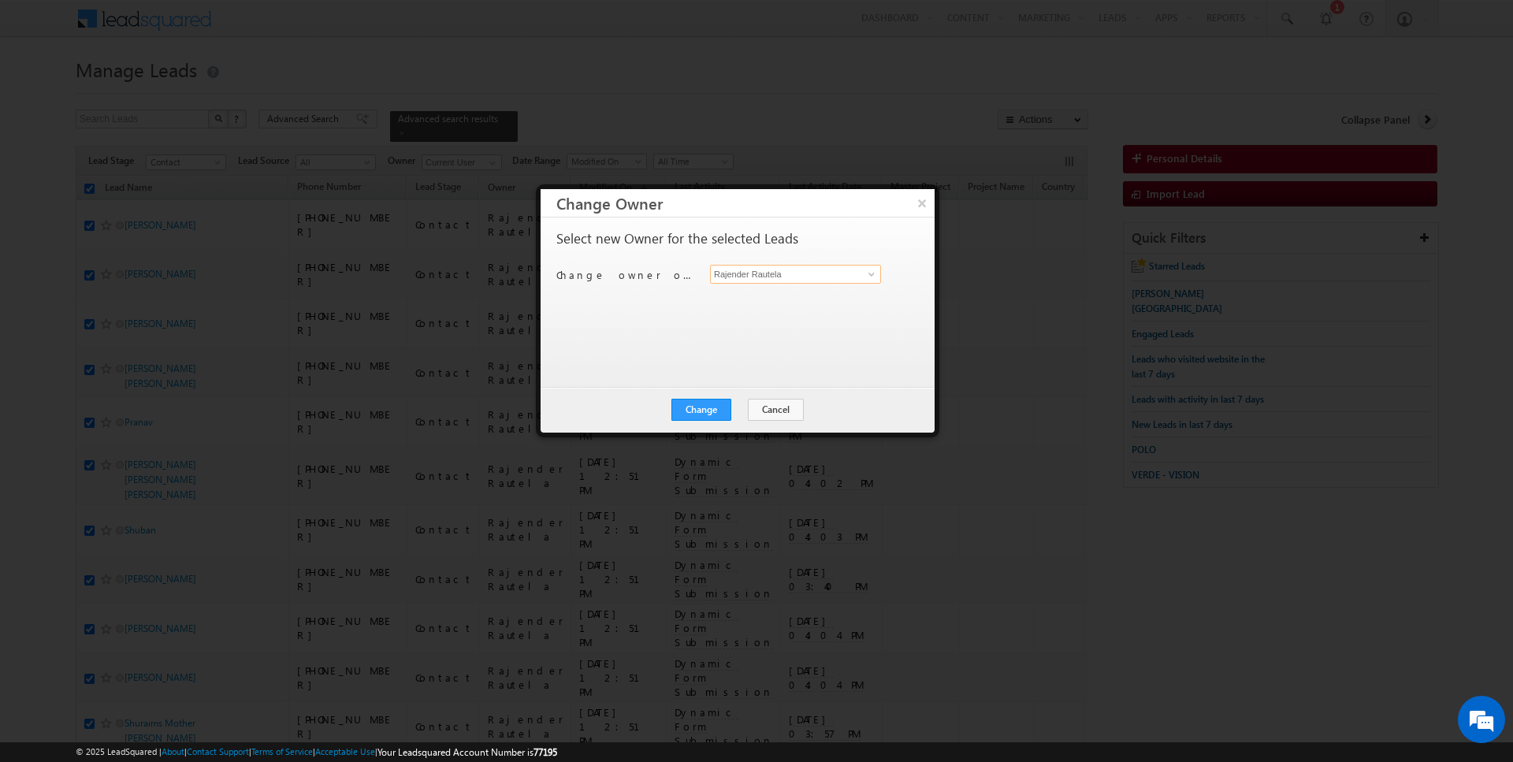
click at [783, 276] on input "Rajender Rautela" at bounding box center [795, 274] width 171 height 19
type input "[PERSON_NAME]"
click at [701, 401] on button "Change" at bounding box center [701, 410] width 60 height 22
click at [734, 411] on button "Close" at bounding box center [740, 410] width 50 height 22
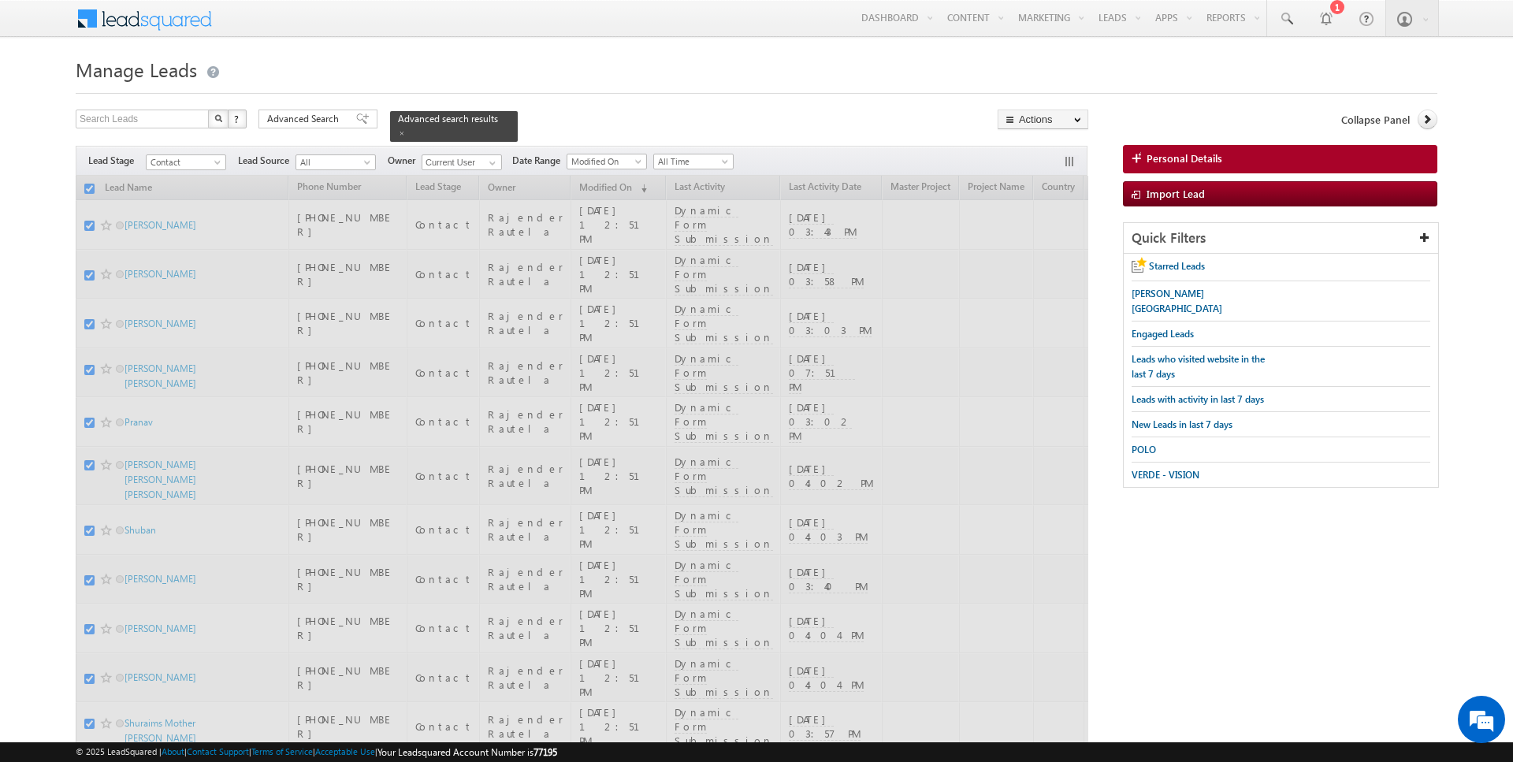
checkbox input "false"
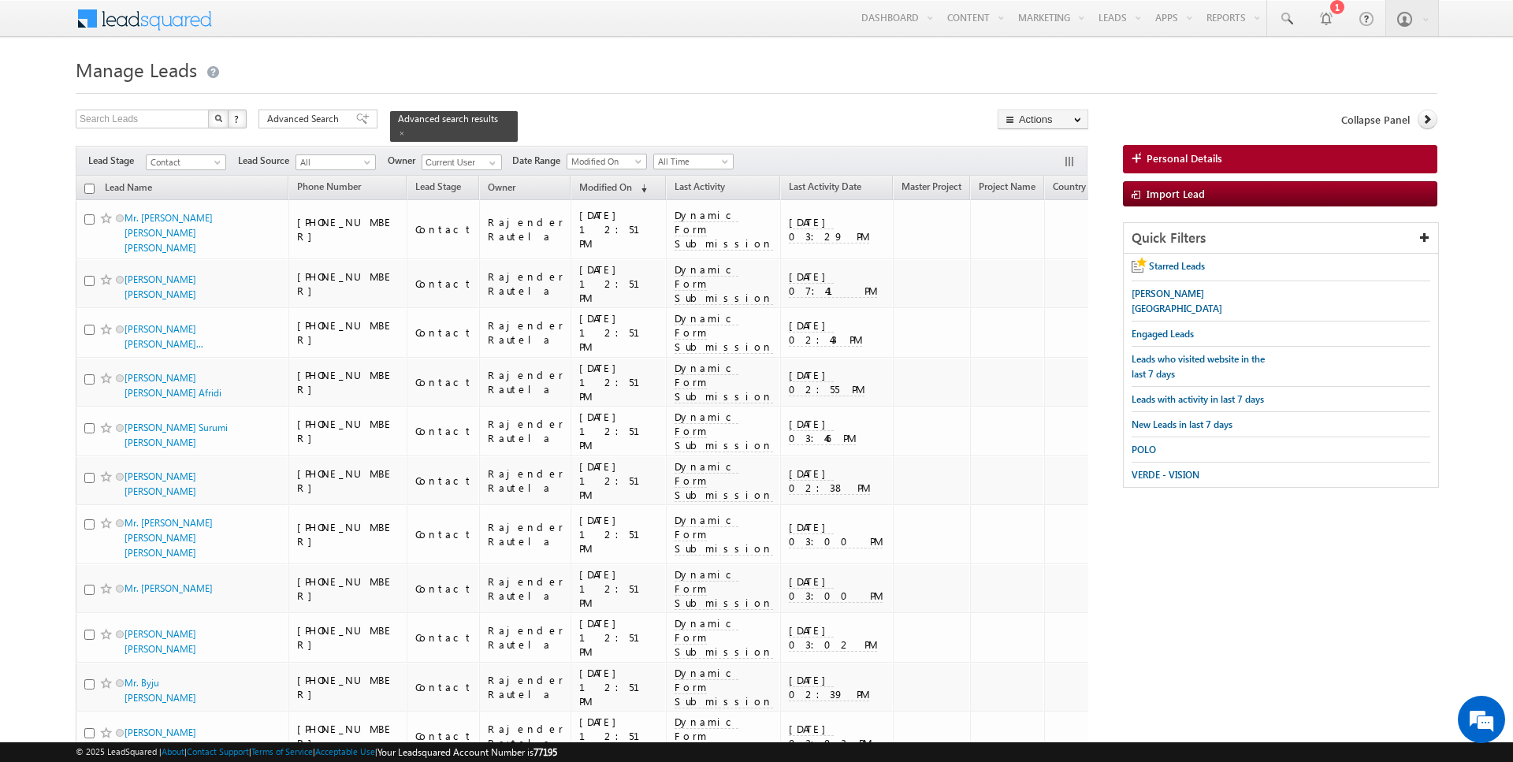
click at [90, 191] on input "checkbox" at bounding box center [89, 189] width 10 height 10
checkbox input "true"
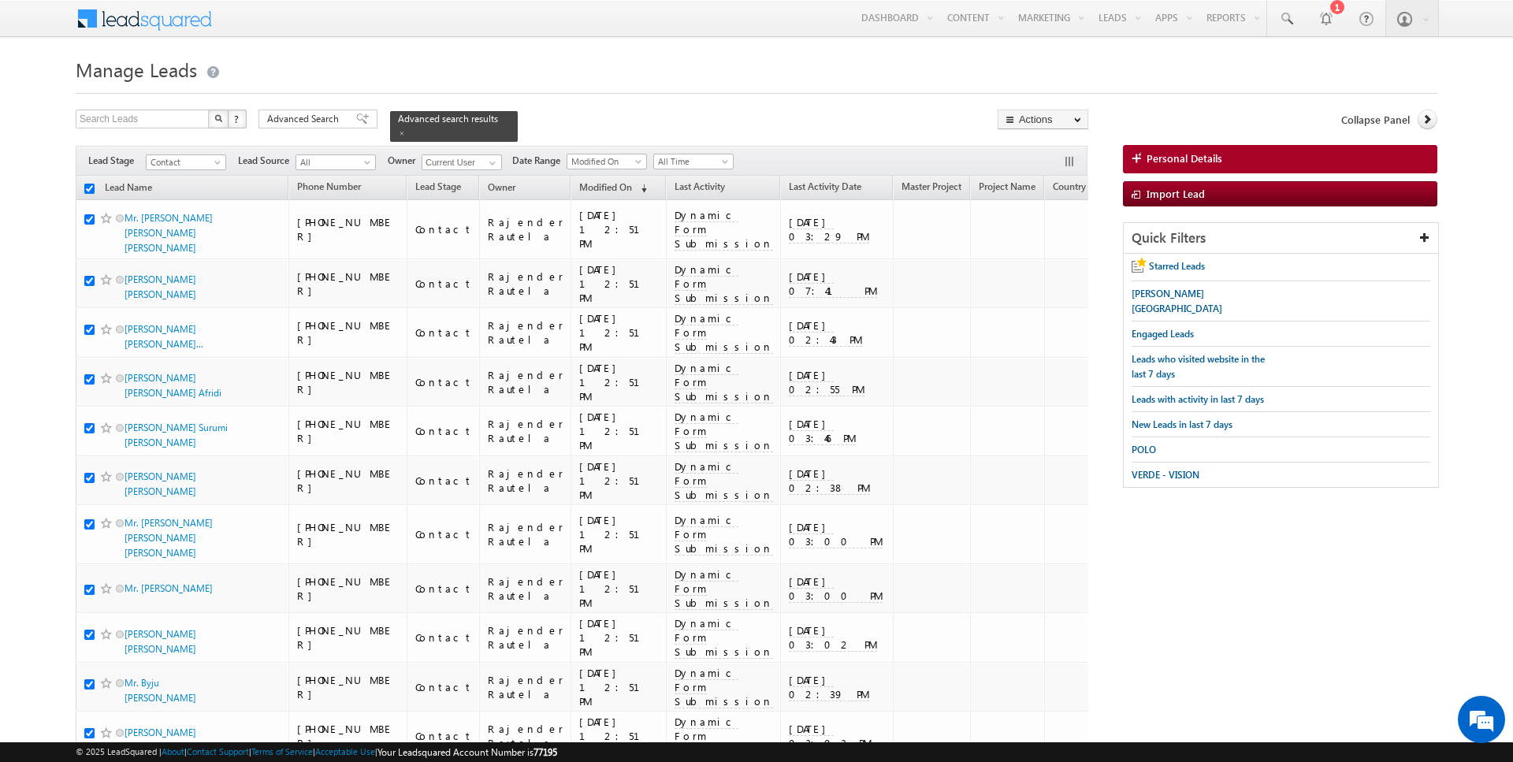
checkbox input "true"
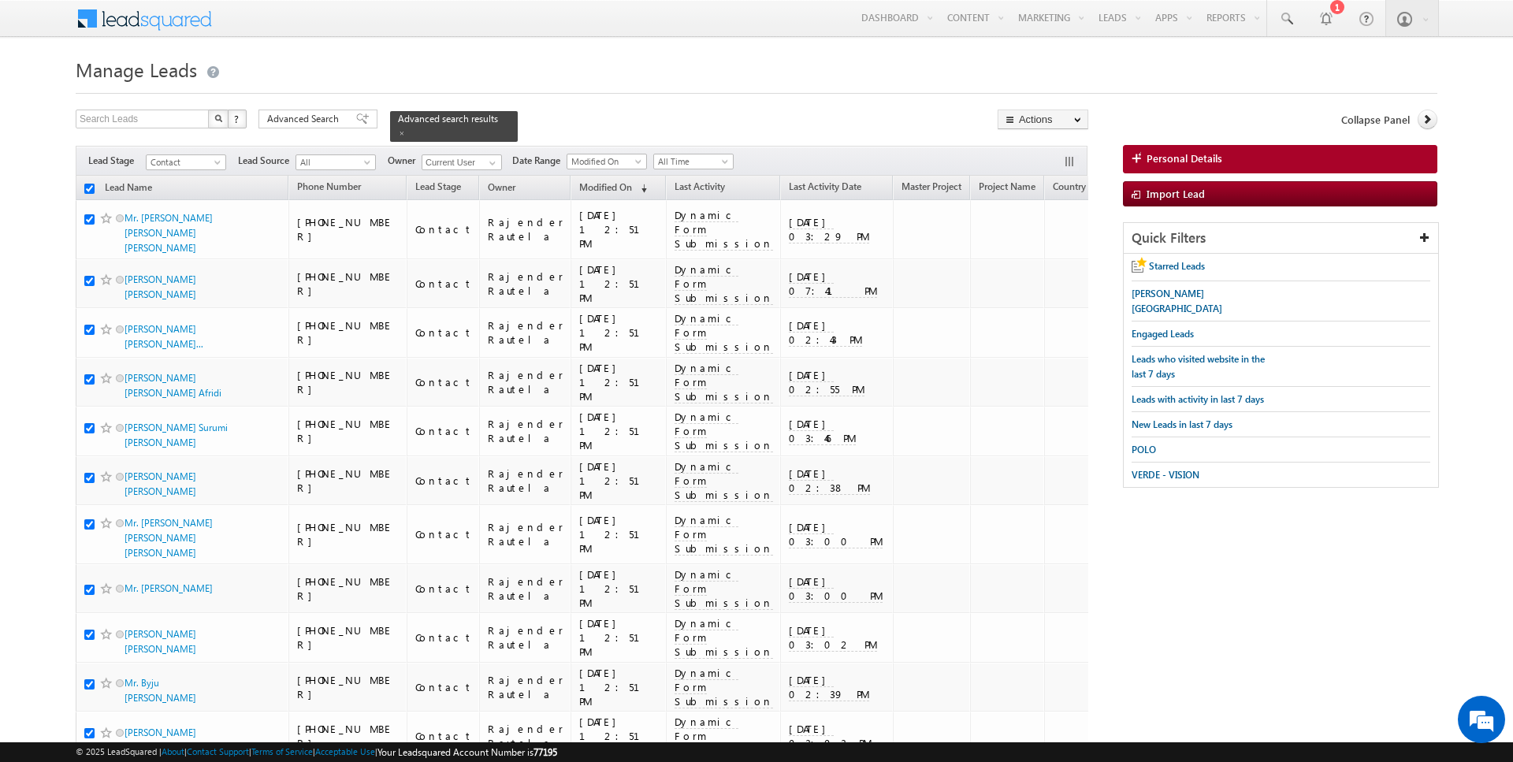
checkbox input "true"
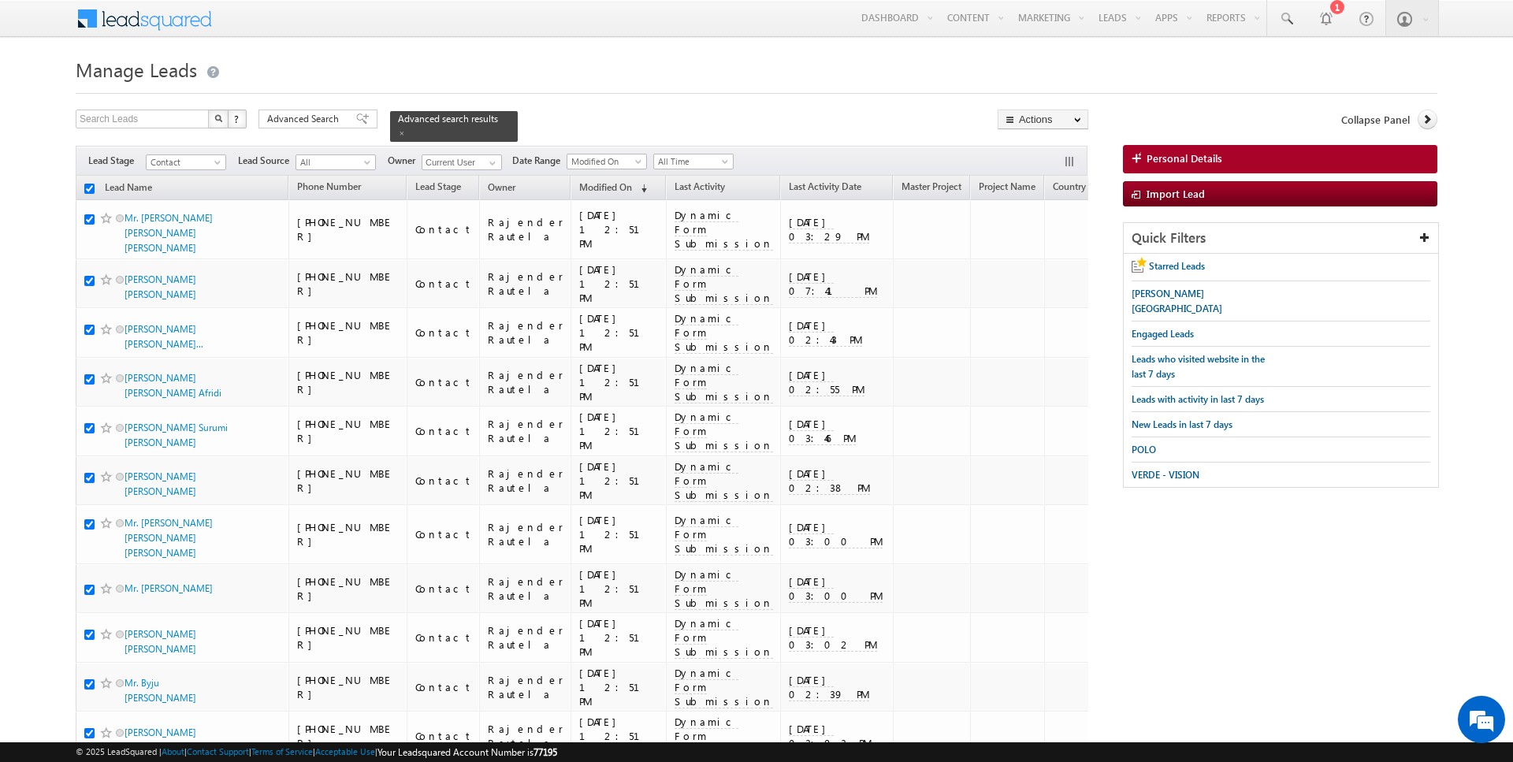
checkbox input "true"
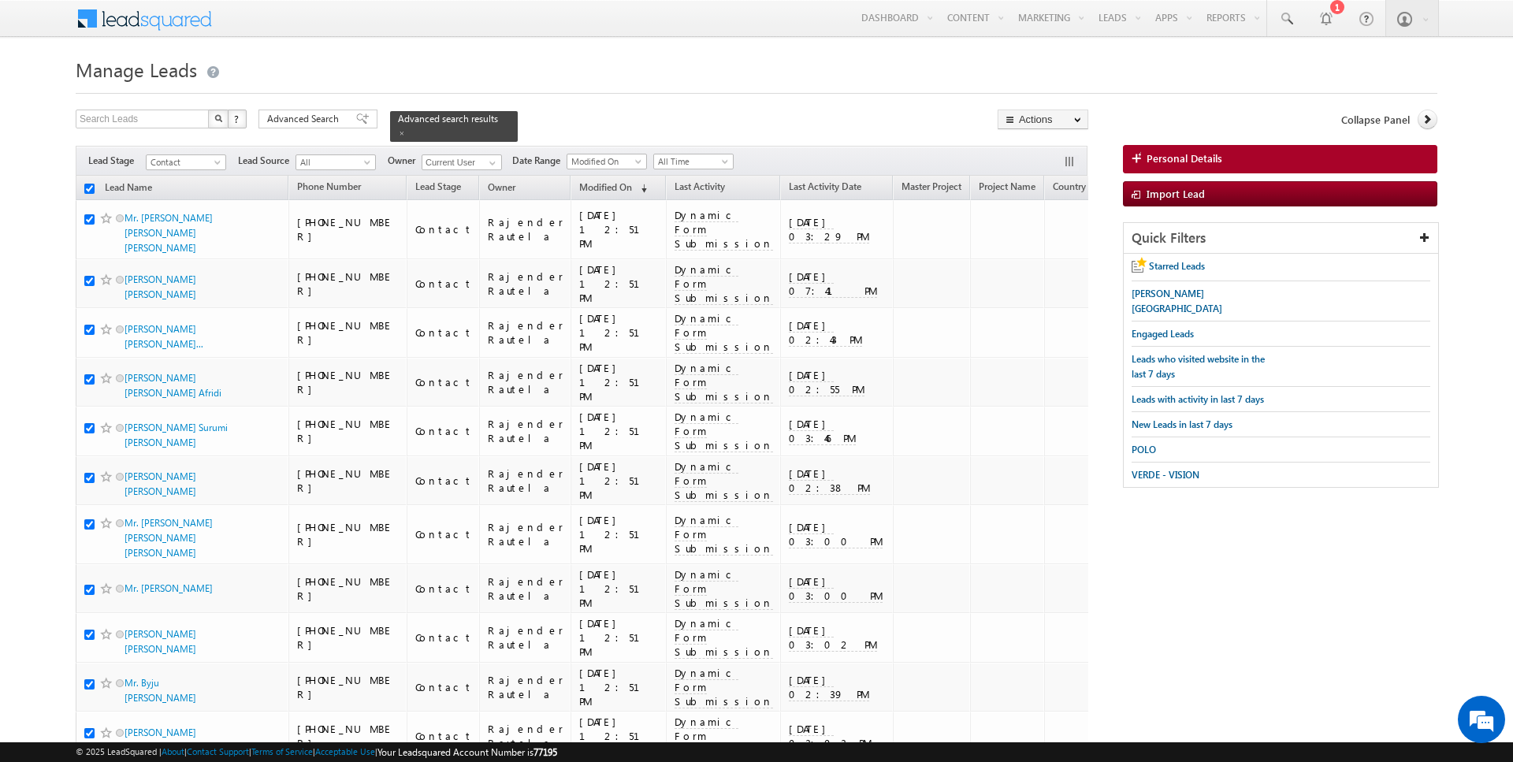
checkbox input "true"
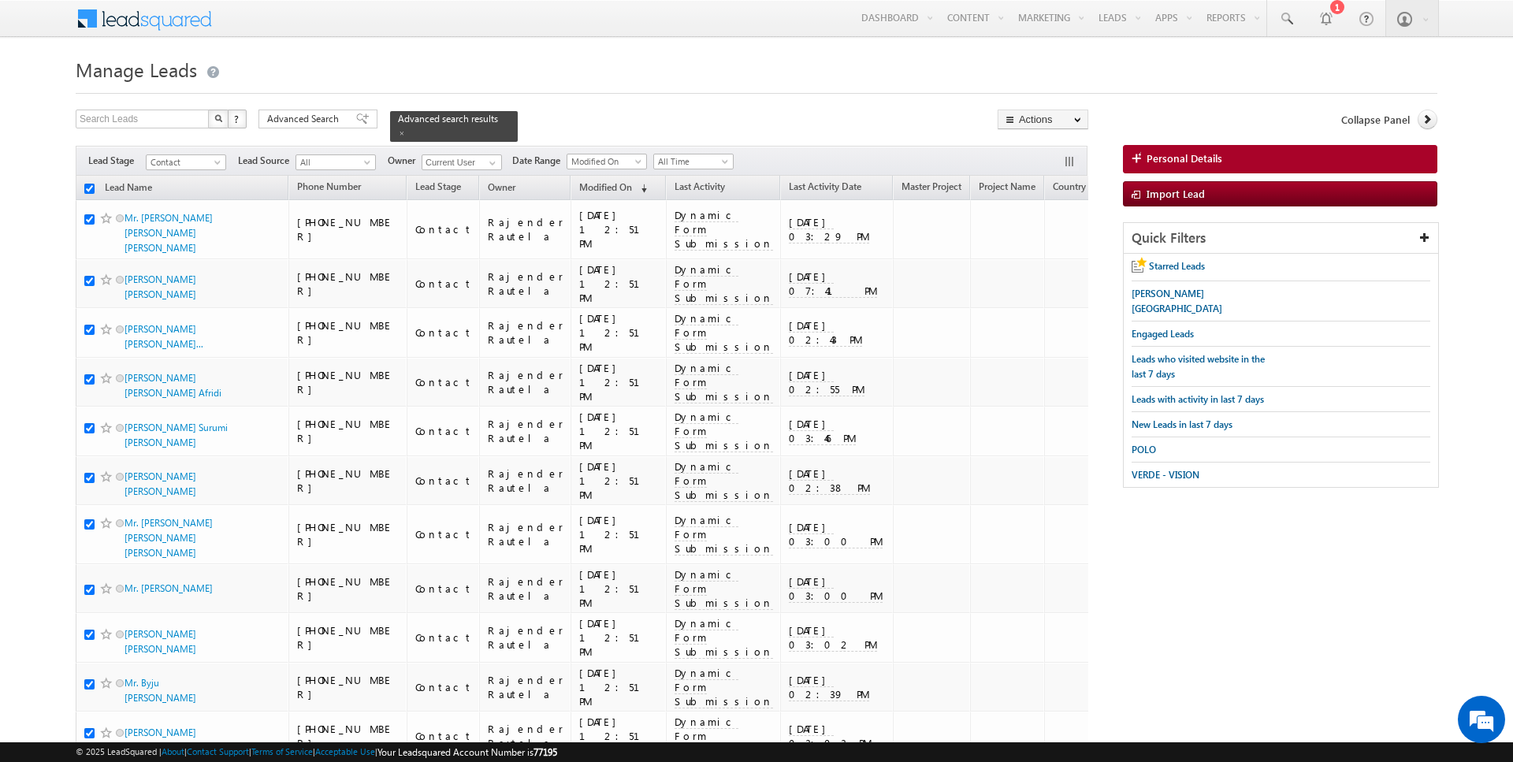
checkbox input "true"
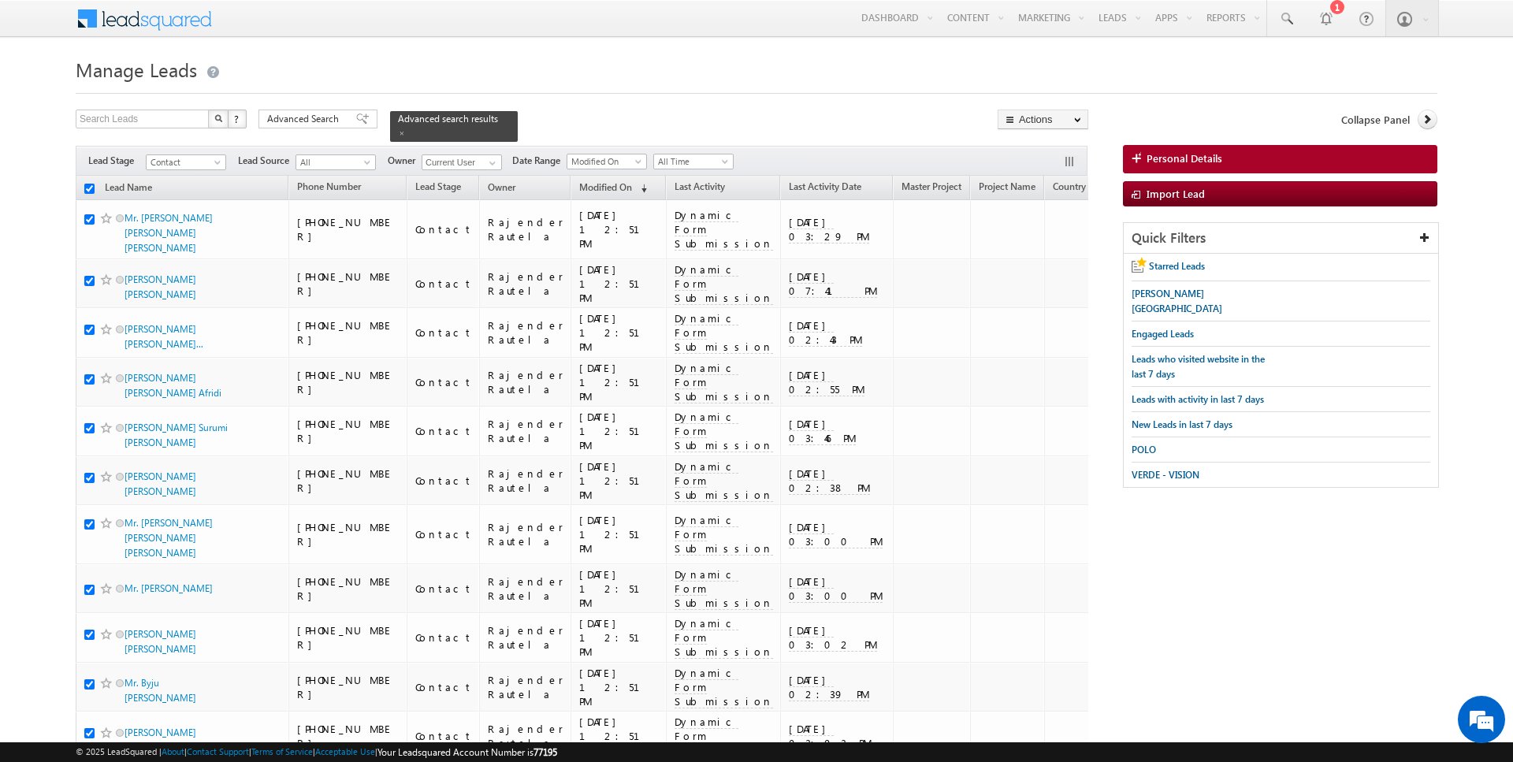
checkbox input "true"
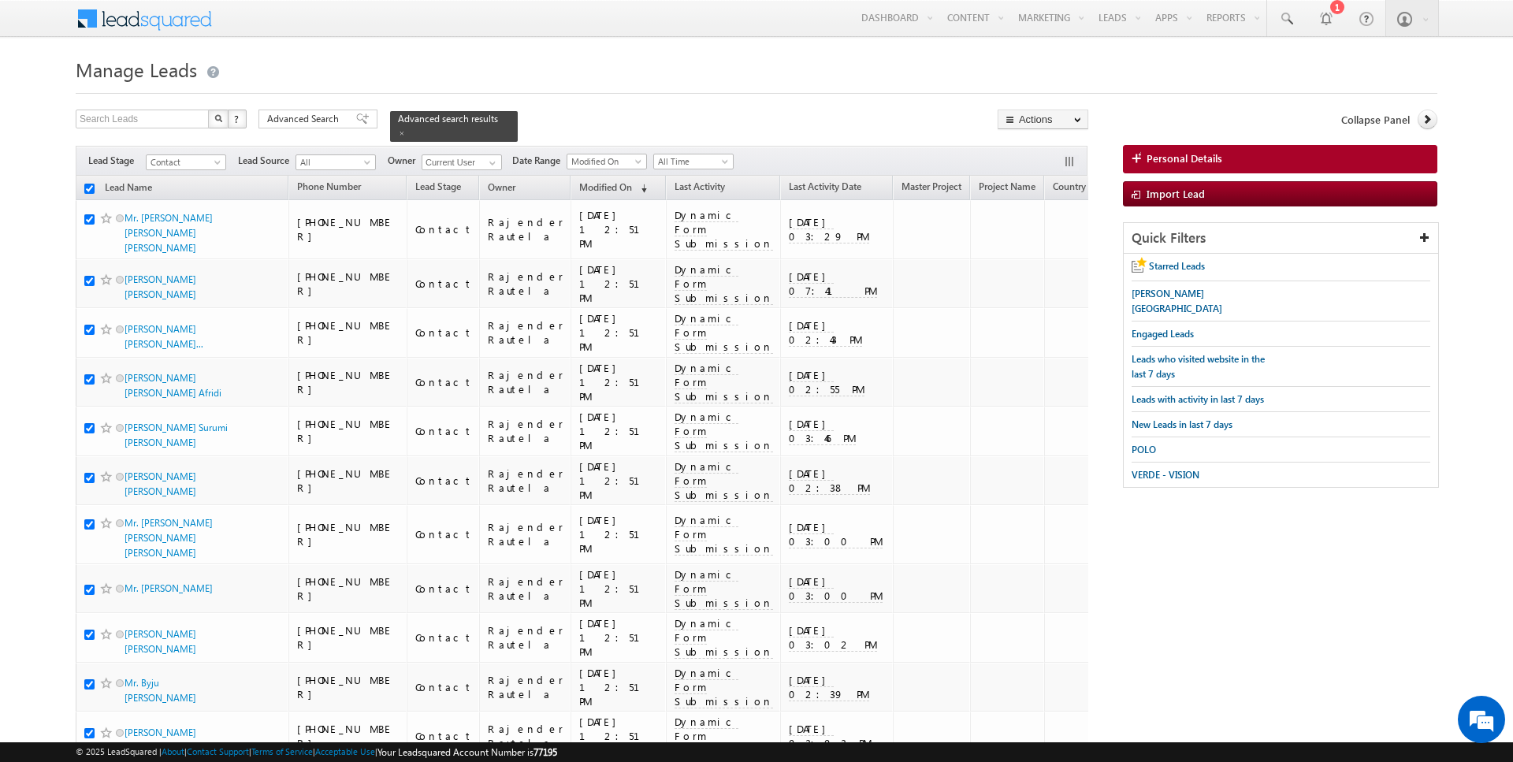
checkbox input "true"
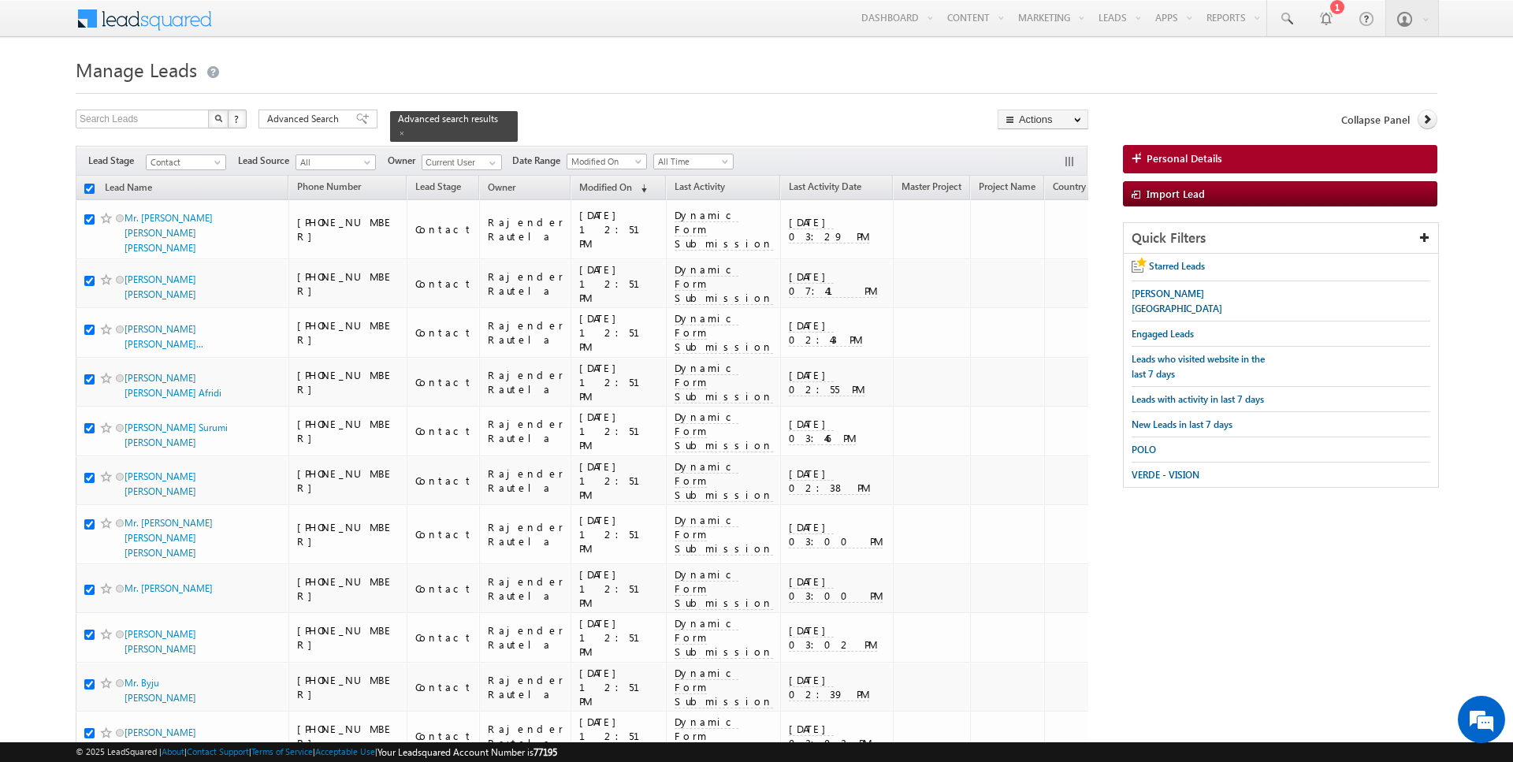
checkbox input "true"
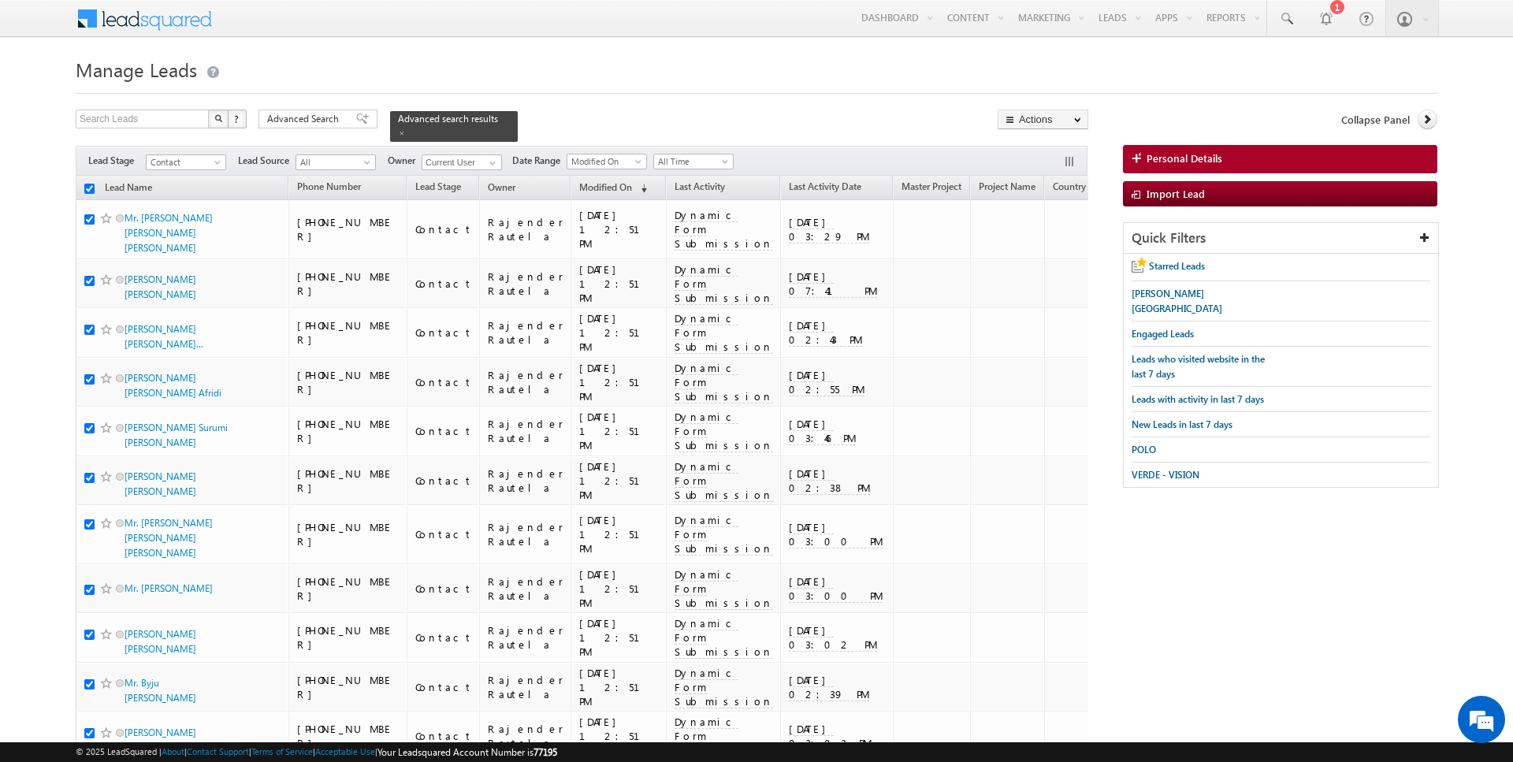
checkbox input "true"
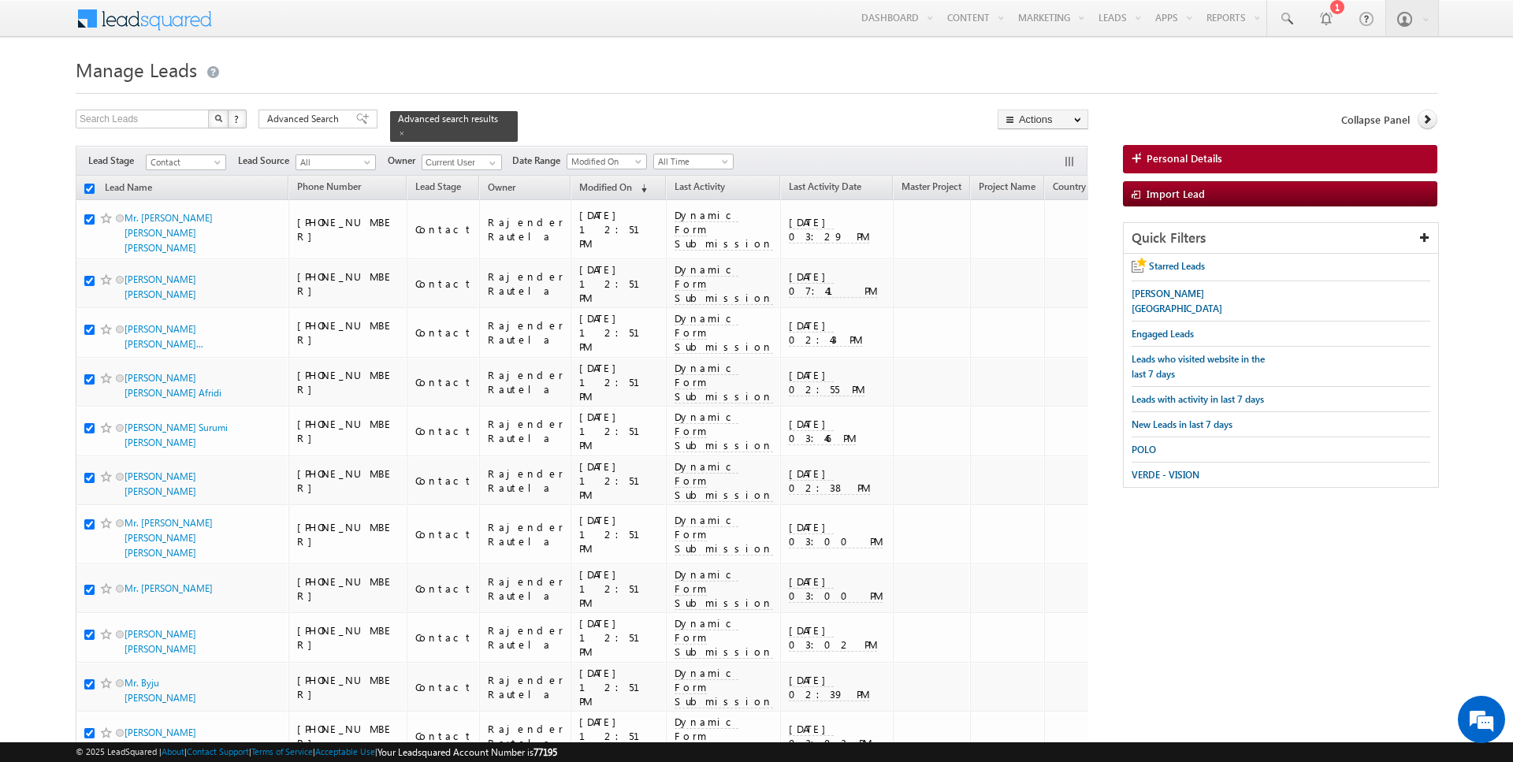
checkbox input "true"
click at [1048, 251] on link "Change Owner" at bounding box center [1042, 255] width 89 height 19
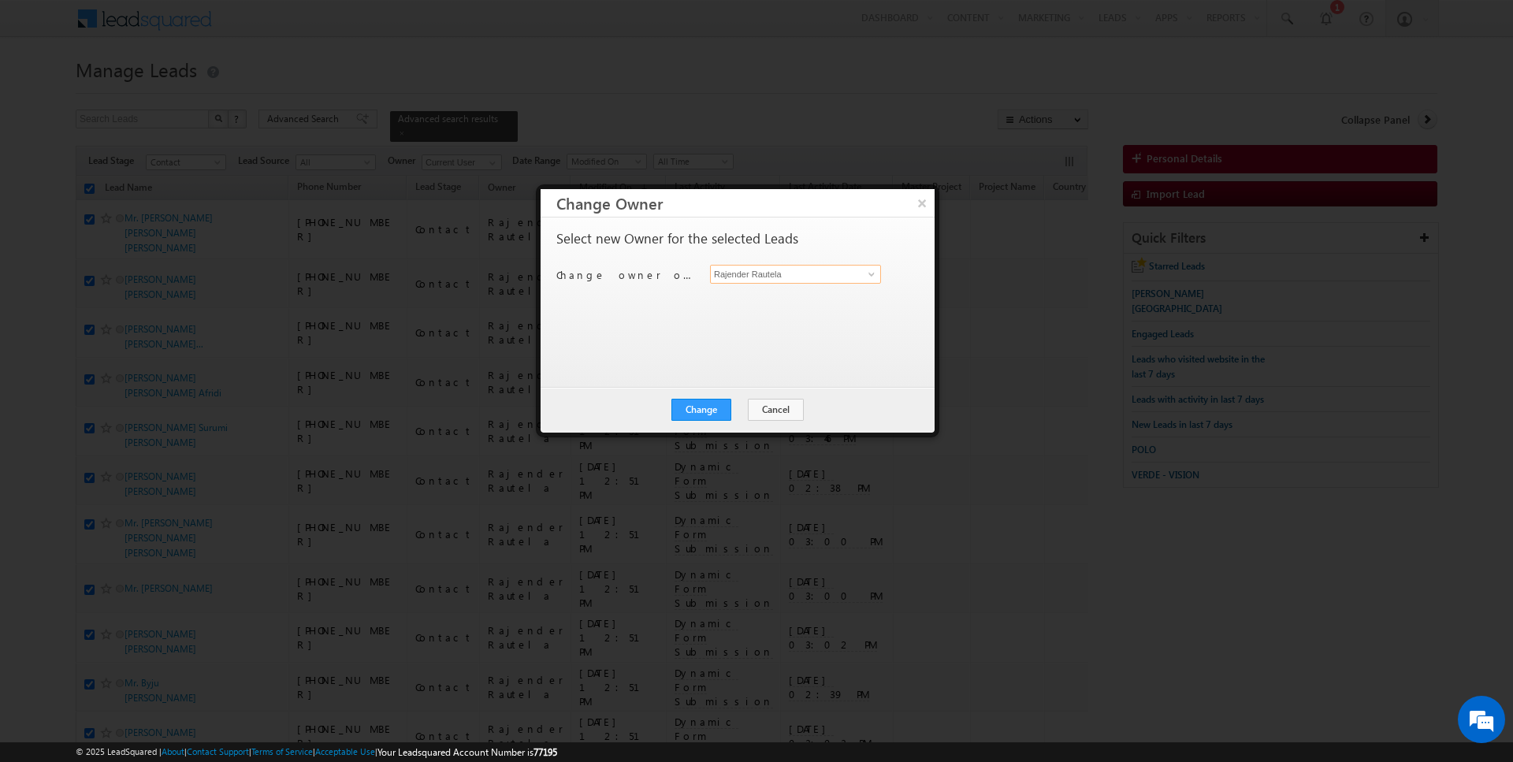
click at [742, 273] on input "Rajender Rautela" at bounding box center [795, 274] width 171 height 19
type input "[DATE][PERSON_NAME]"
click at [697, 407] on button "Change" at bounding box center [701, 410] width 60 height 22
click at [725, 411] on button "Close" at bounding box center [740, 410] width 50 height 22
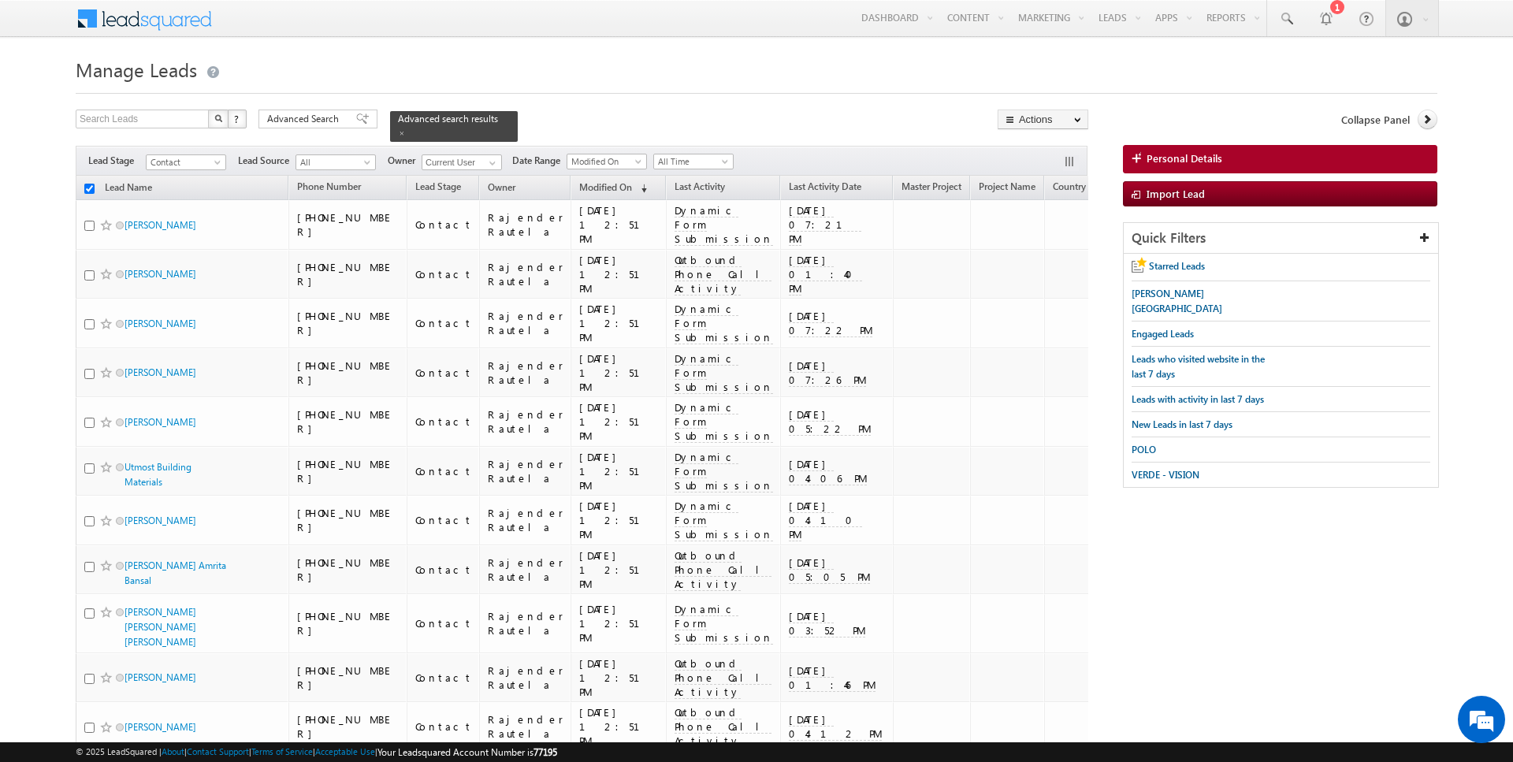
checkbox input "false"
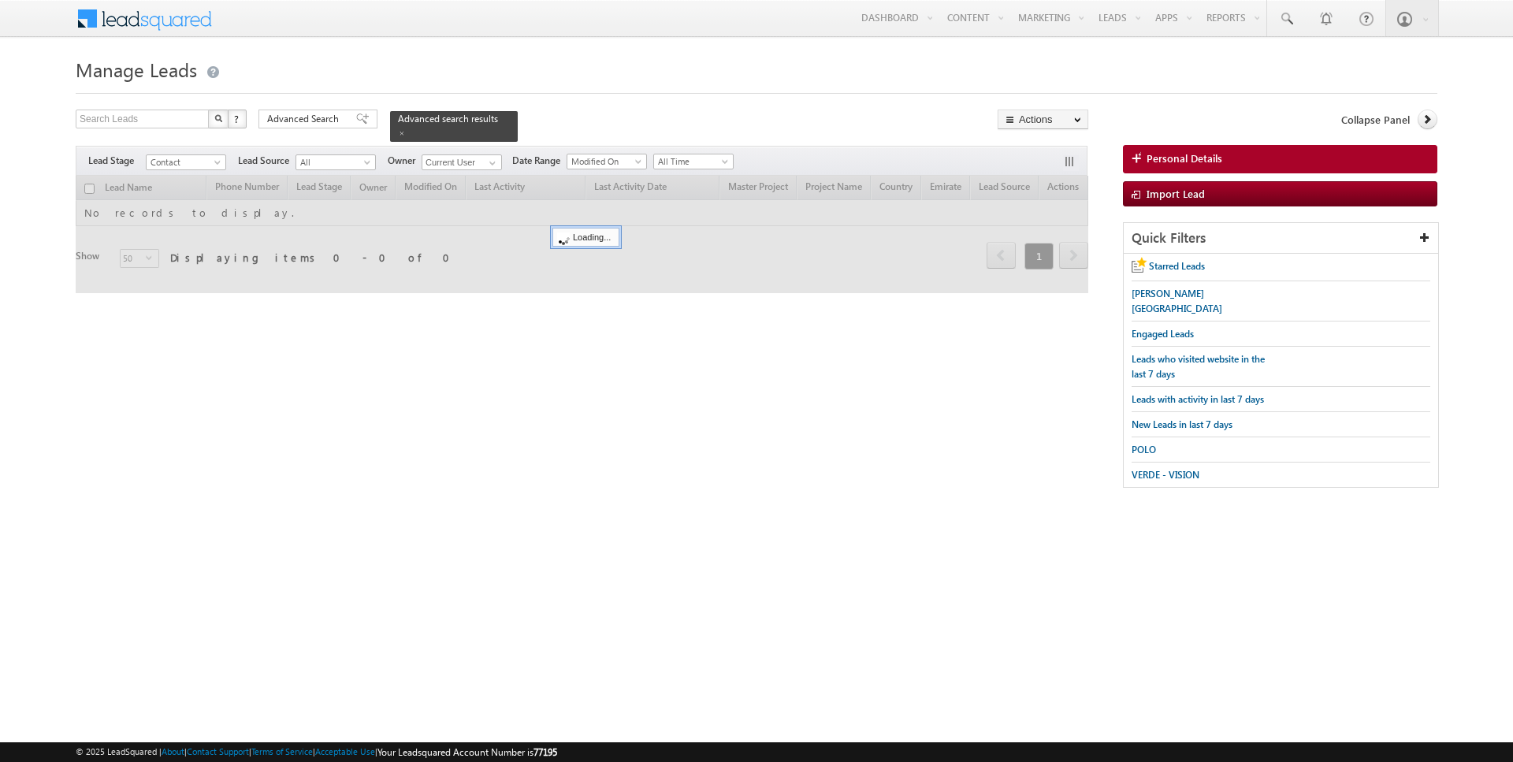
click at [88, 190] on input "checkbox" at bounding box center [89, 189] width 10 height 10
checkbox input "true"
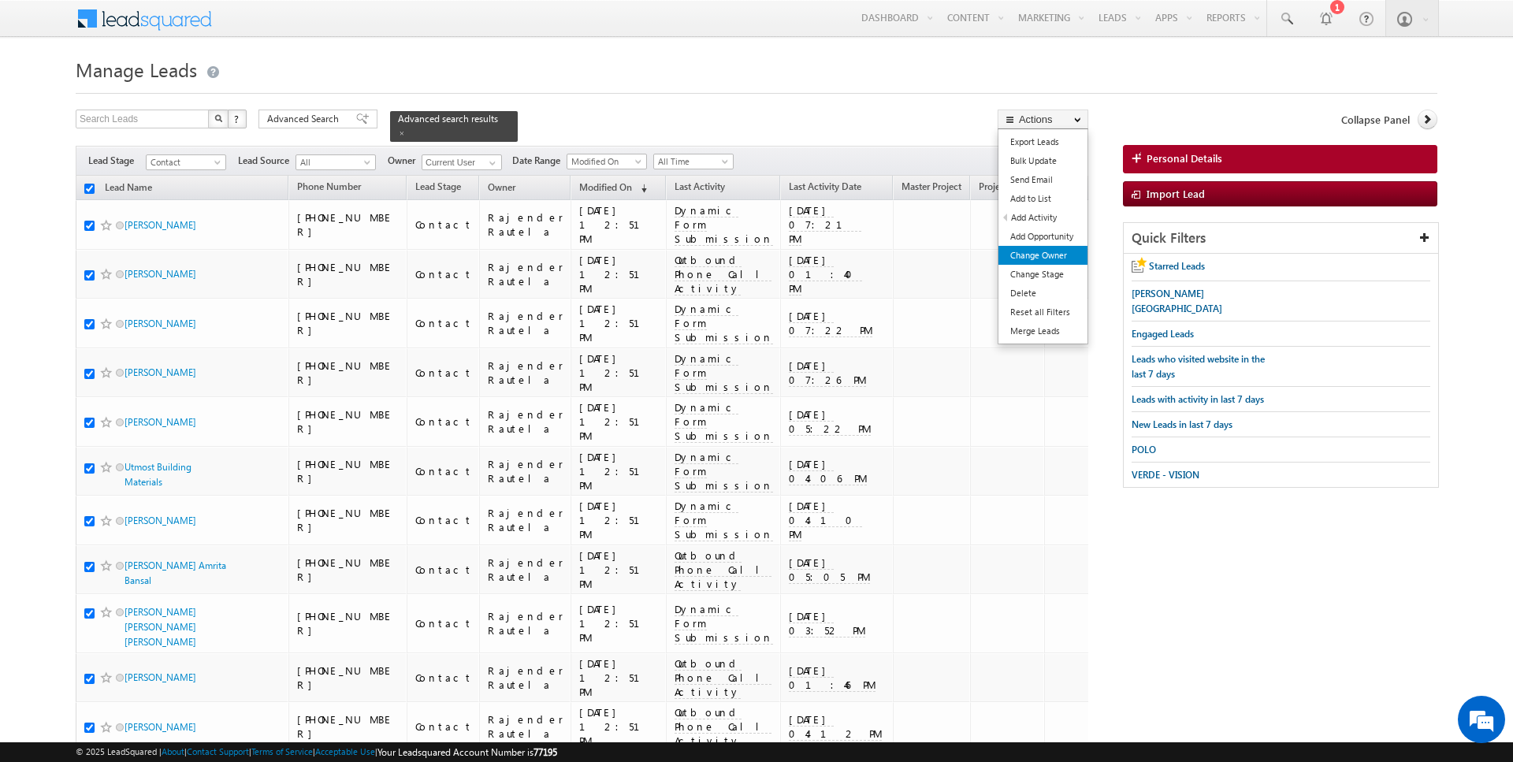
click at [1032, 249] on link "Change Owner" at bounding box center [1042, 255] width 89 height 19
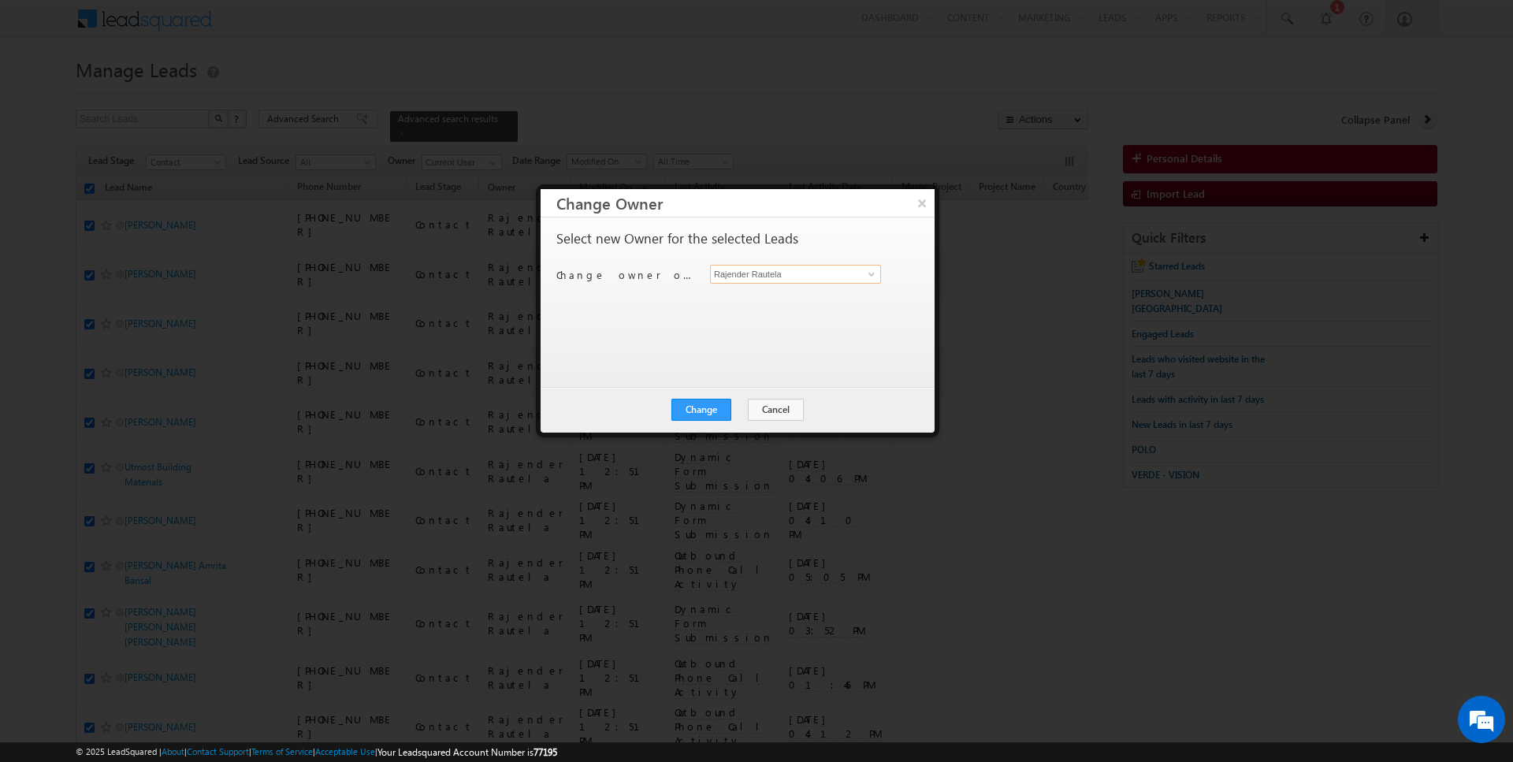
click at [771, 269] on input "Rajender Rautela" at bounding box center [795, 274] width 171 height 19
type input "[PERSON_NAME]"
click at [682, 414] on button "Change" at bounding box center [701, 410] width 60 height 22
click at [738, 415] on button "Close" at bounding box center [740, 410] width 50 height 22
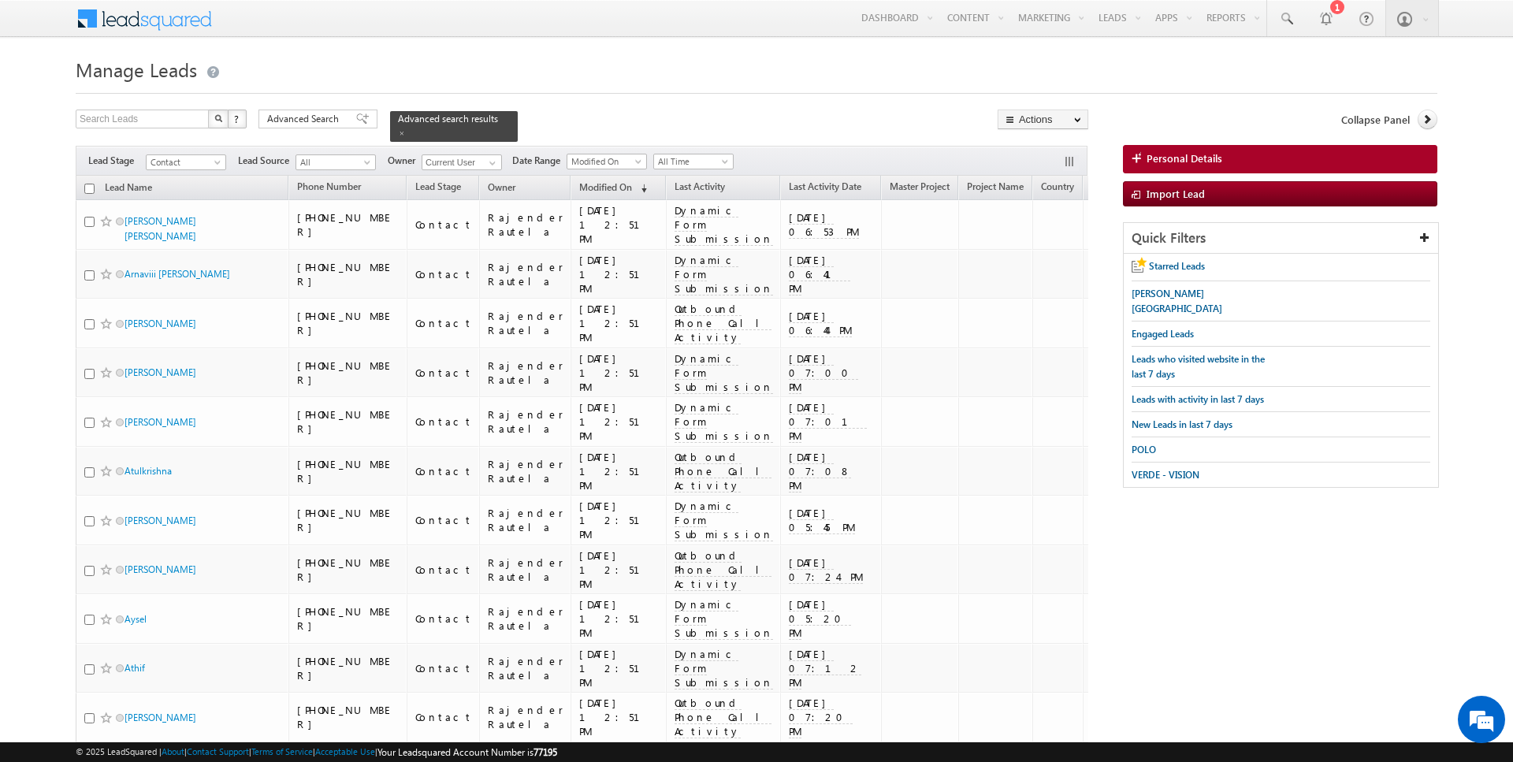
click at [87, 188] on input "checkbox" at bounding box center [89, 189] width 10 height 10
checkbox input "true"
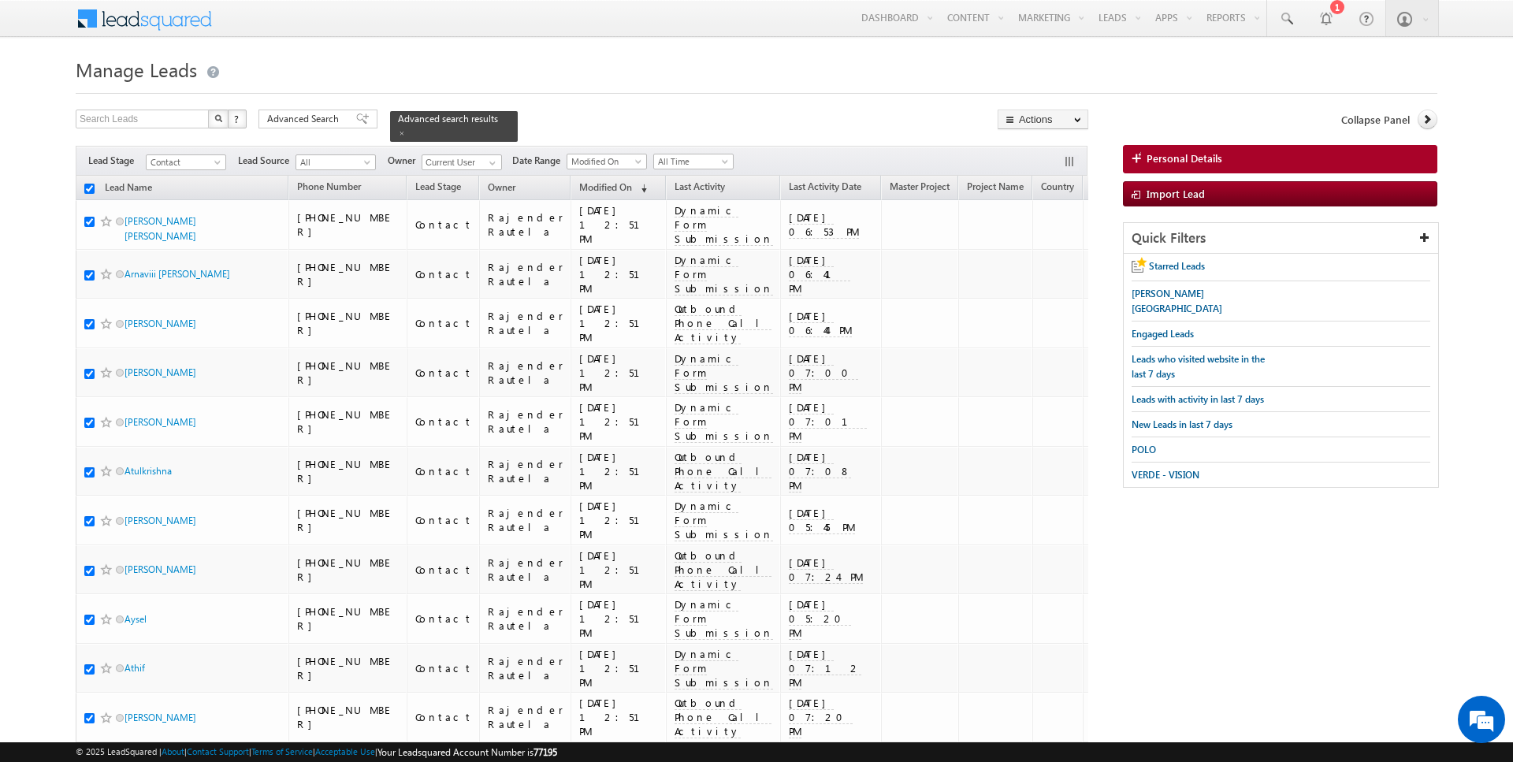
checkbox input "true"
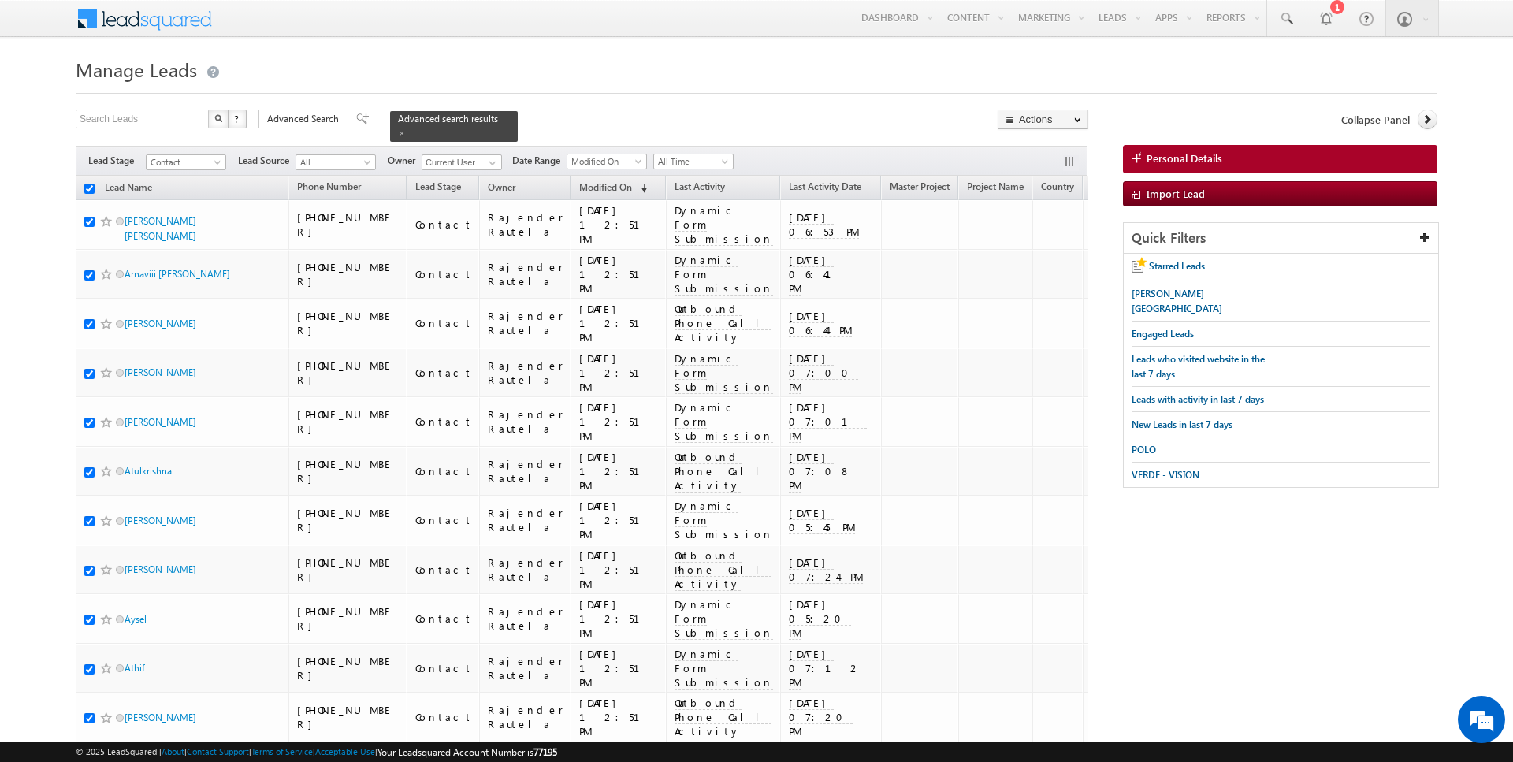
checkbox input "true"
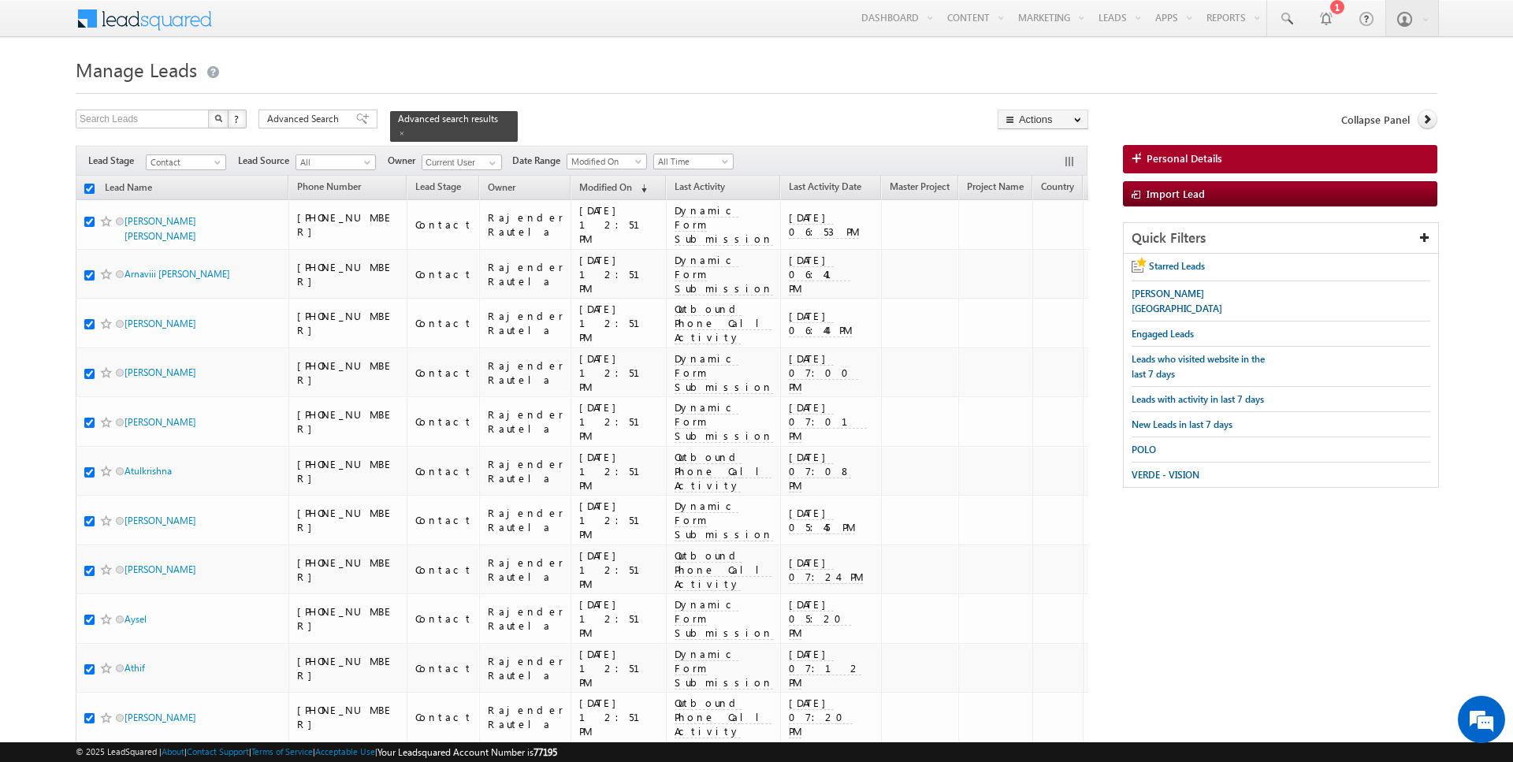
checkbox input "true"
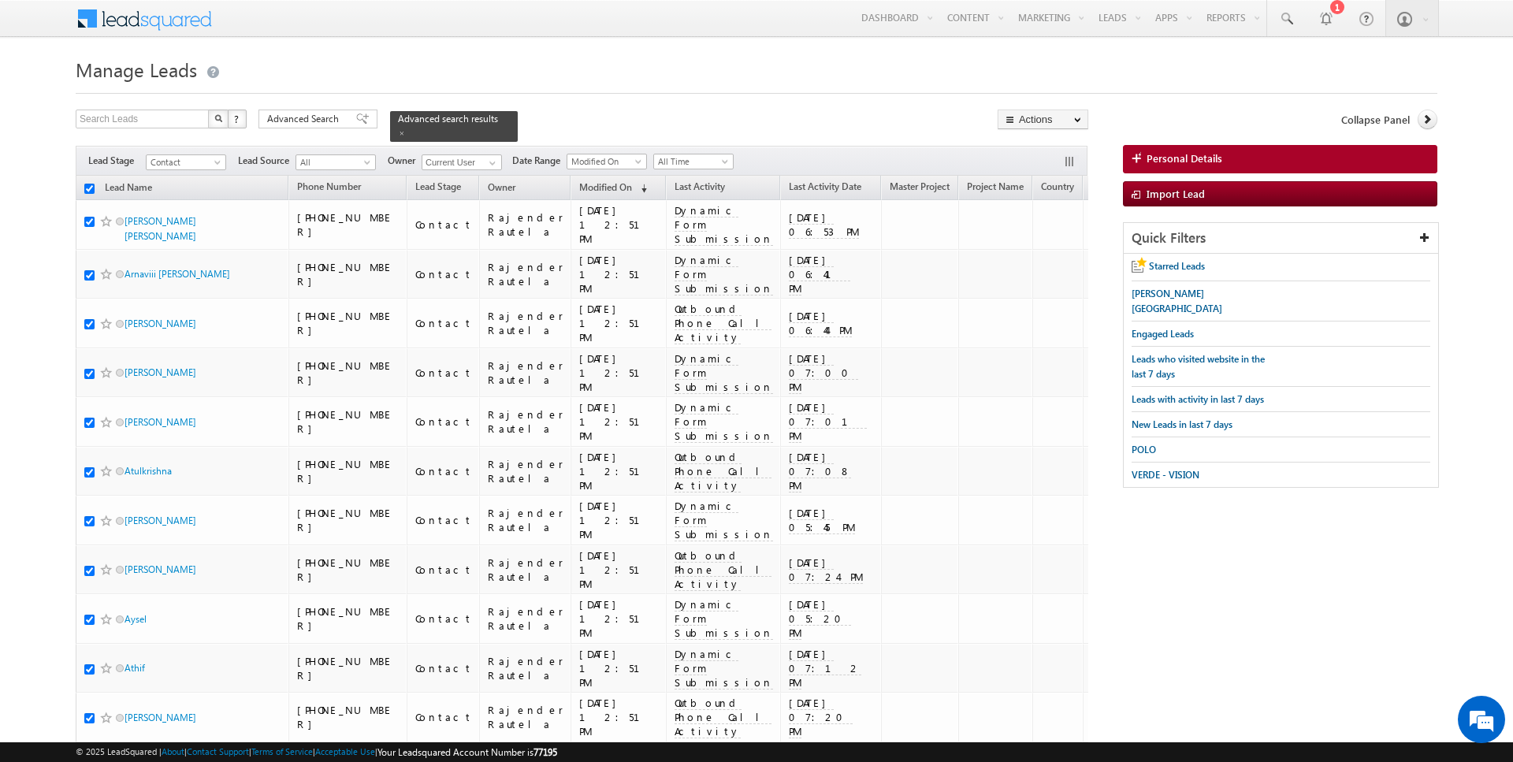
checkbox input "true"
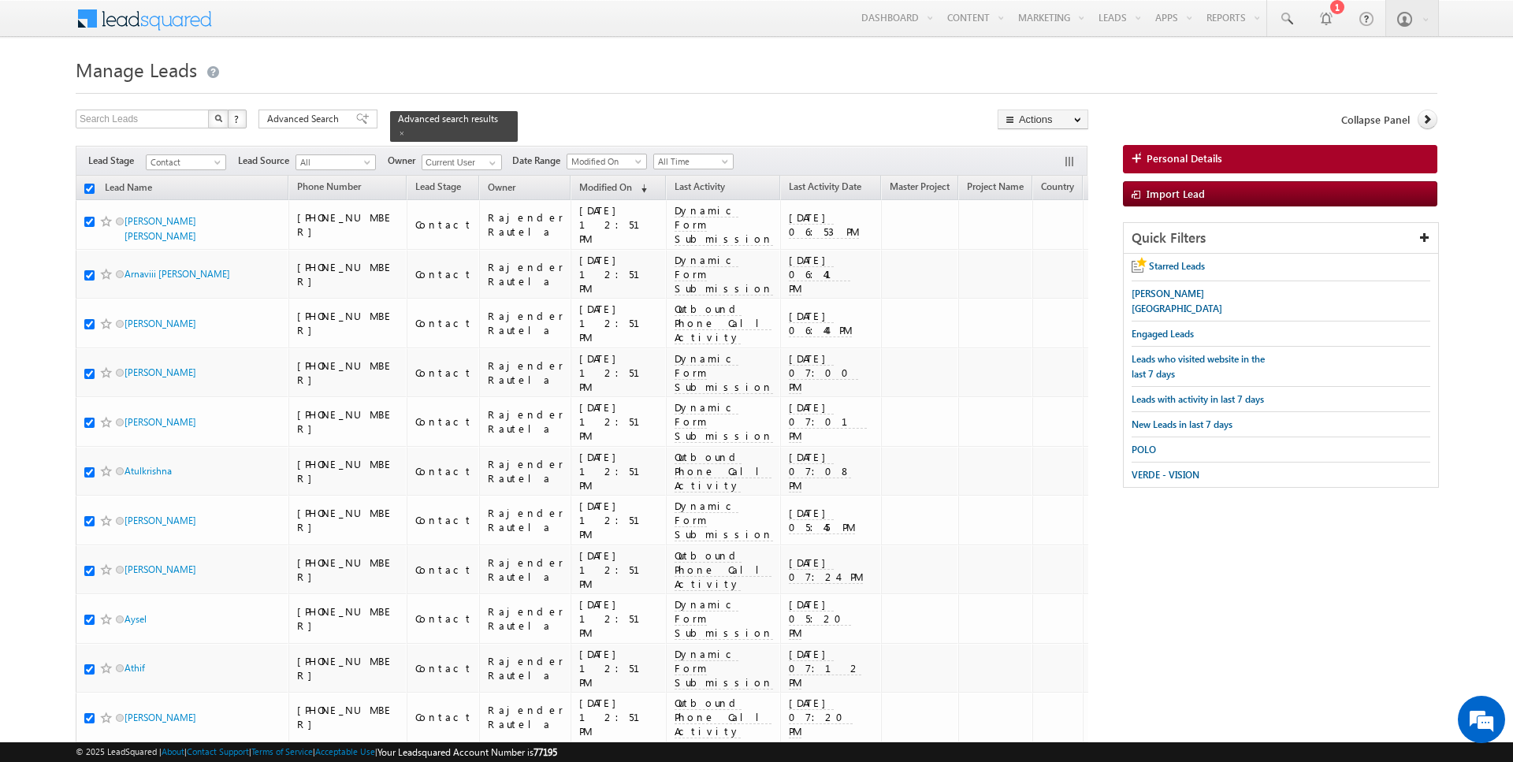
checkbox input "true"
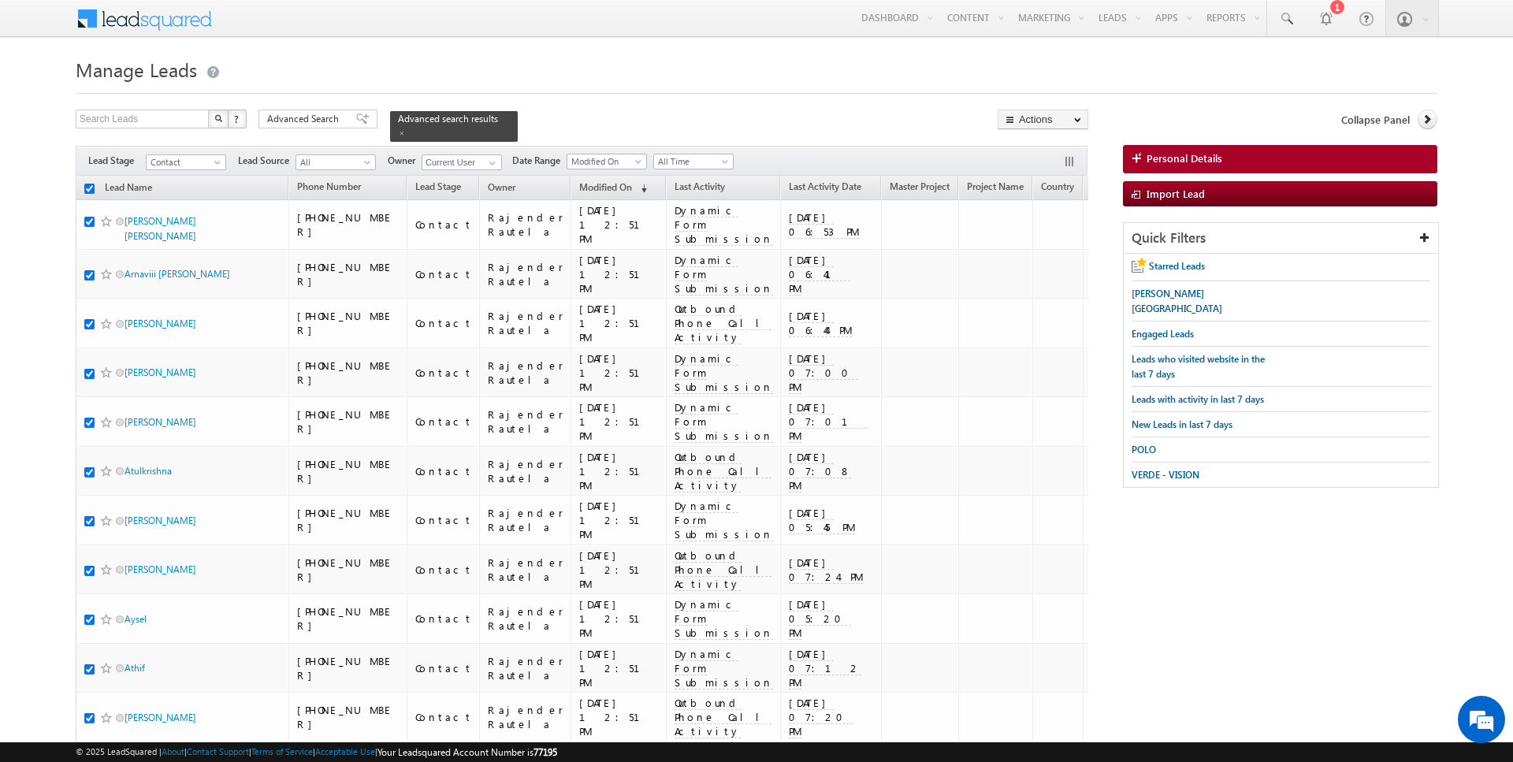
checkbox input "true"
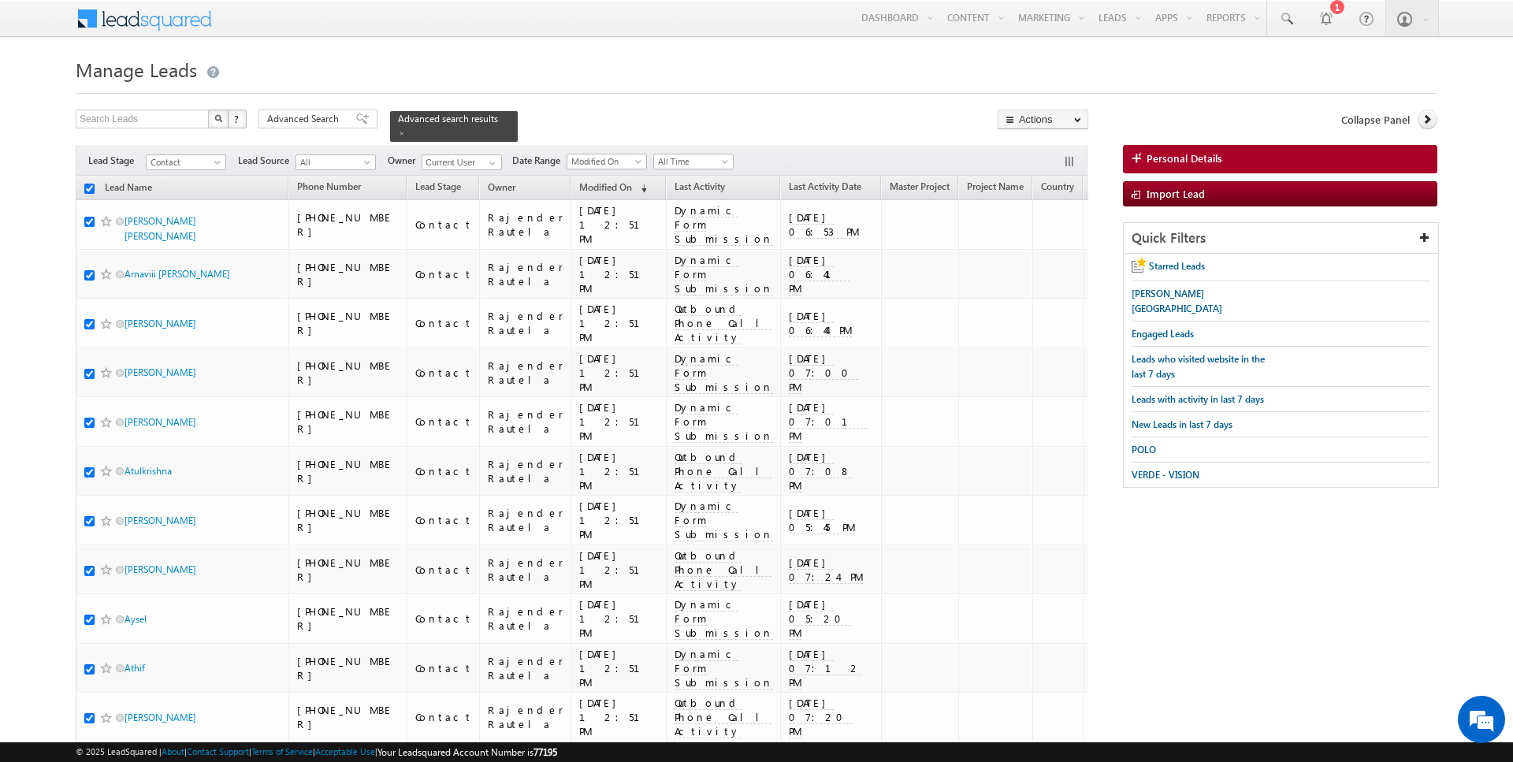
checkbox input "true"
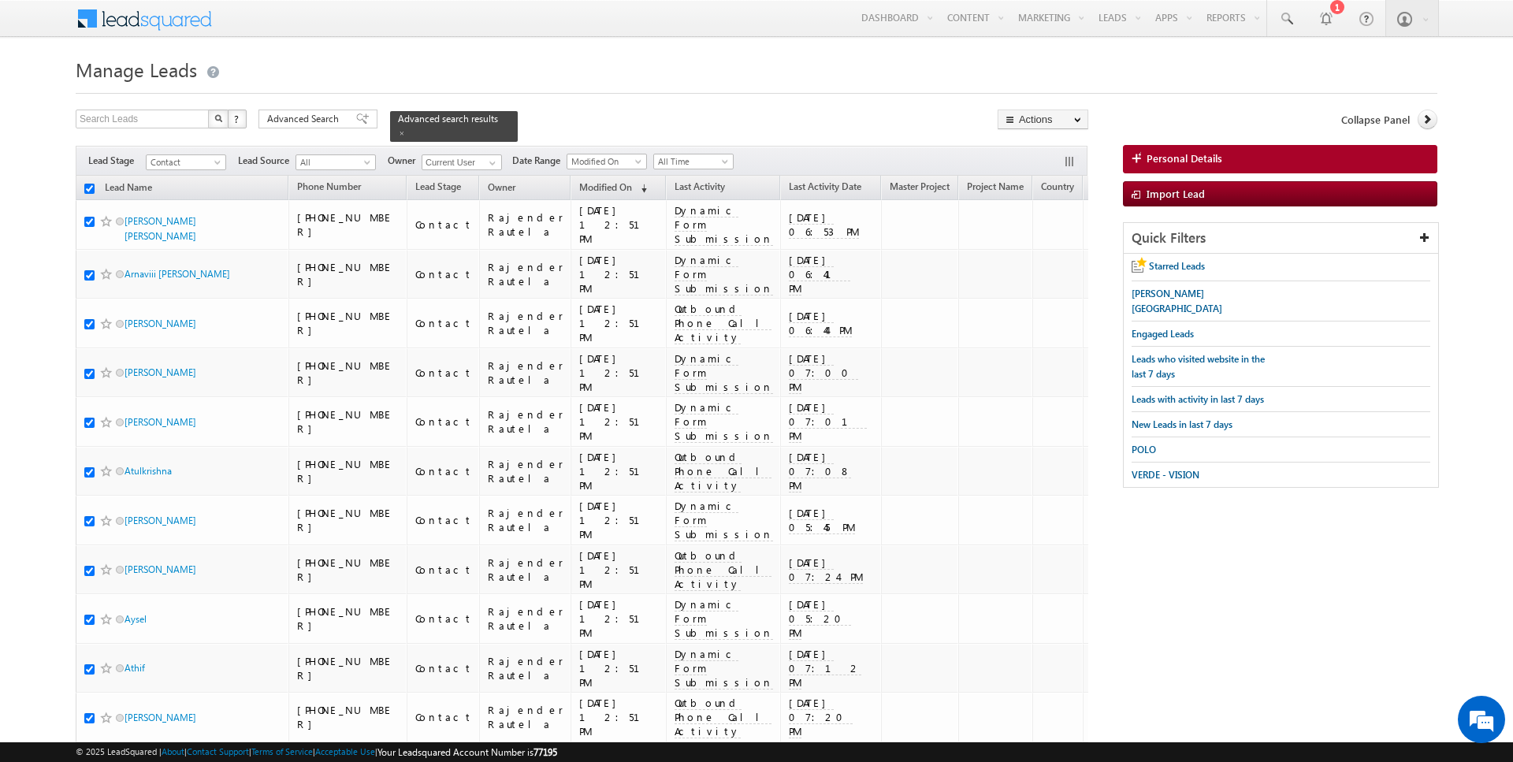
checkbox input "true"
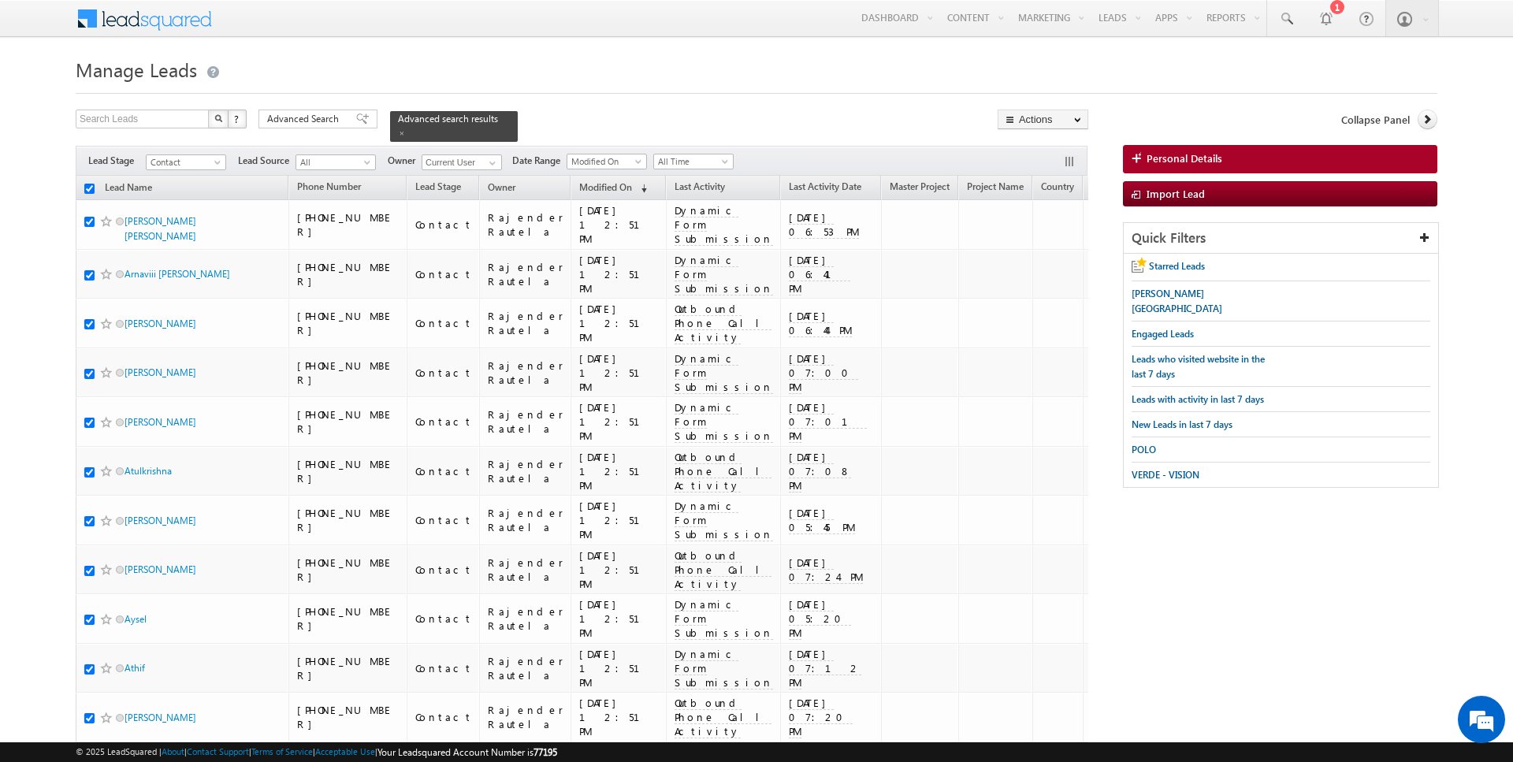
checkbox input "true"
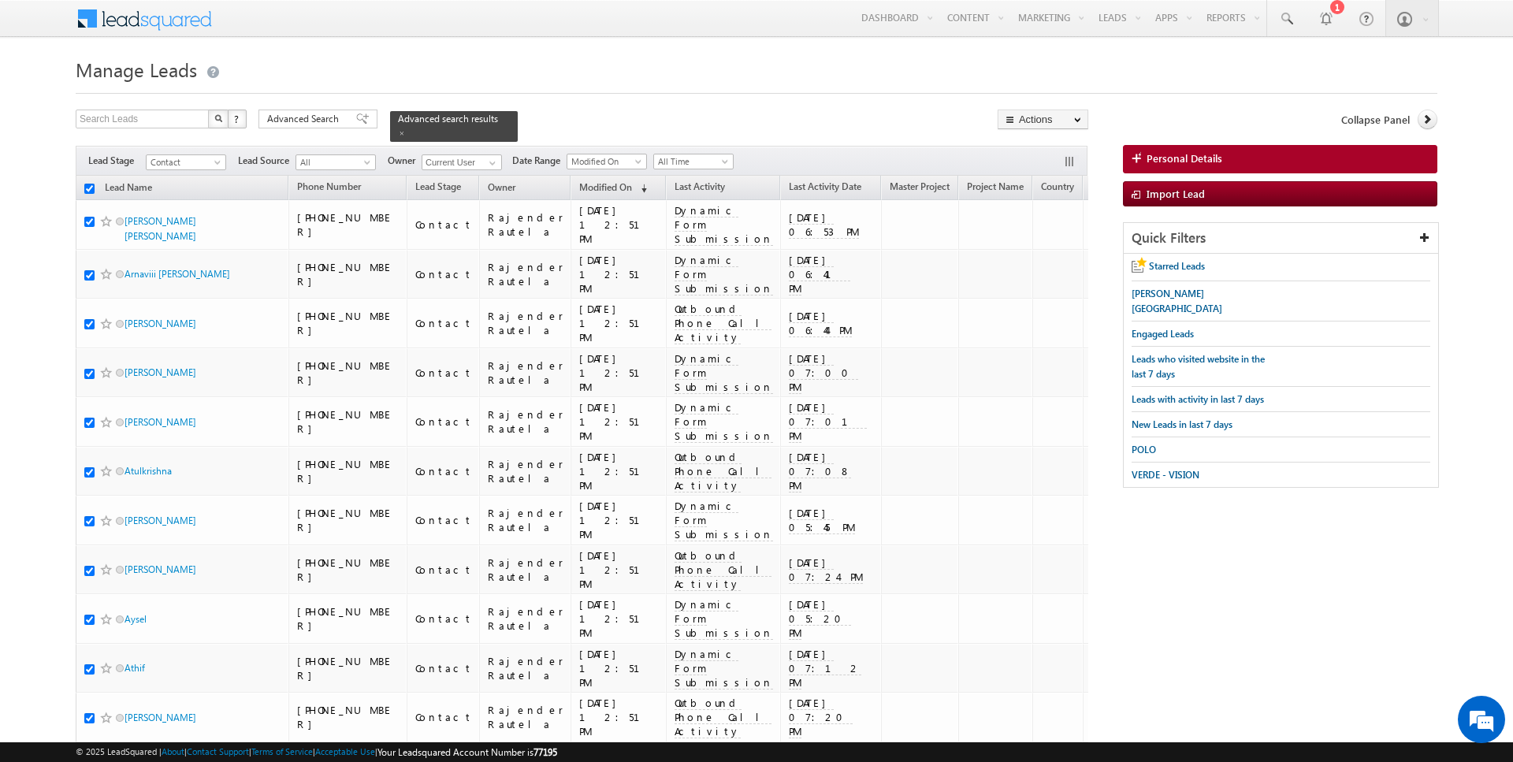
checkbox input "true"
click at [1031, 259] on link "Change Owner" at bounding box center [1042, 255] width 89 height 19
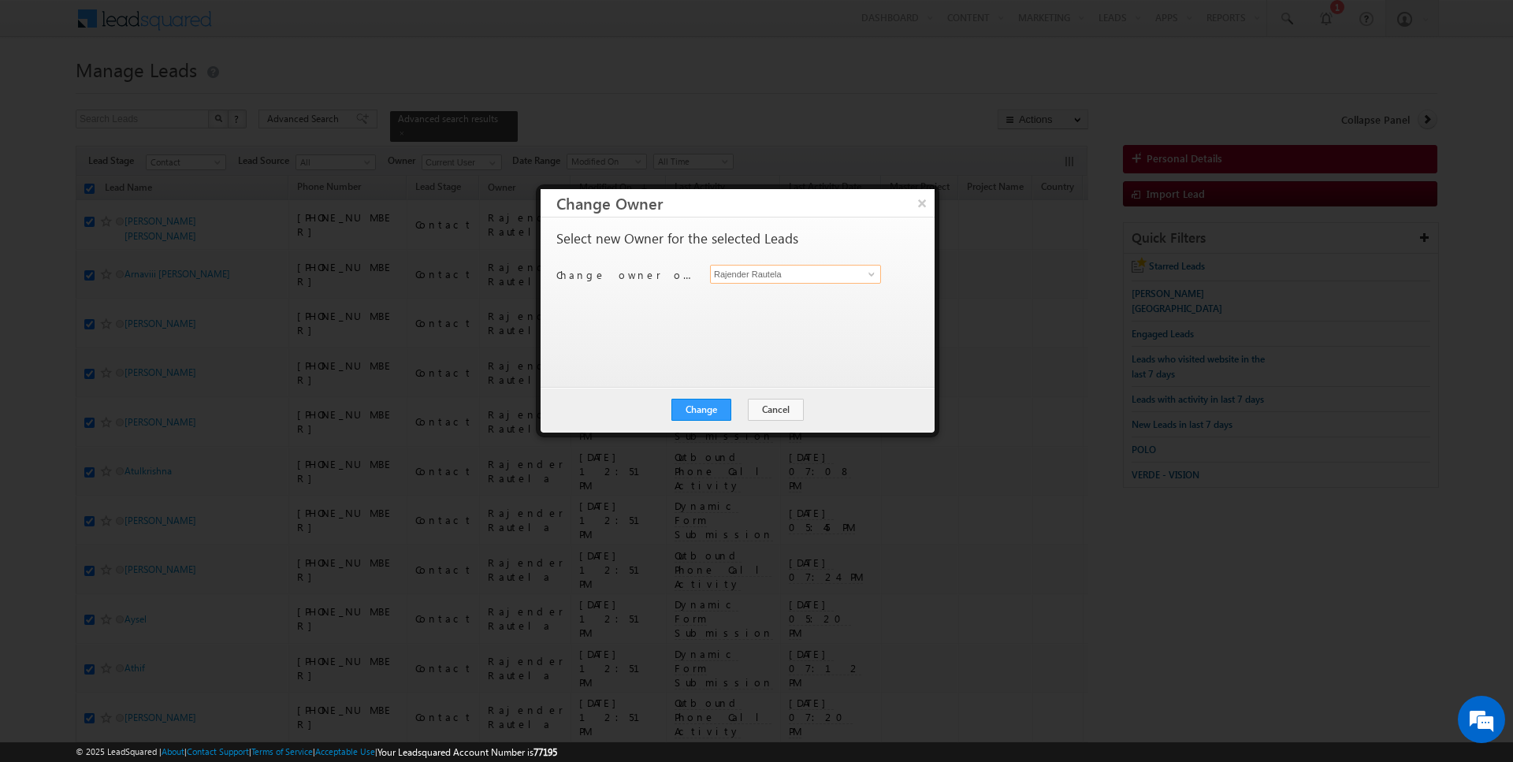
click at [775, 274] on input "Rajender Rautela" at bounding box center [795, 274] width 171 height 19
type input "[PERSON_NAME]"
click at [700, 420] on div "Change Cancel Close" at bounding box center [738, 410] width 394 height 46
click at [717, 407] on button "Change" at bounding box center [701, 410] width 60 height 22
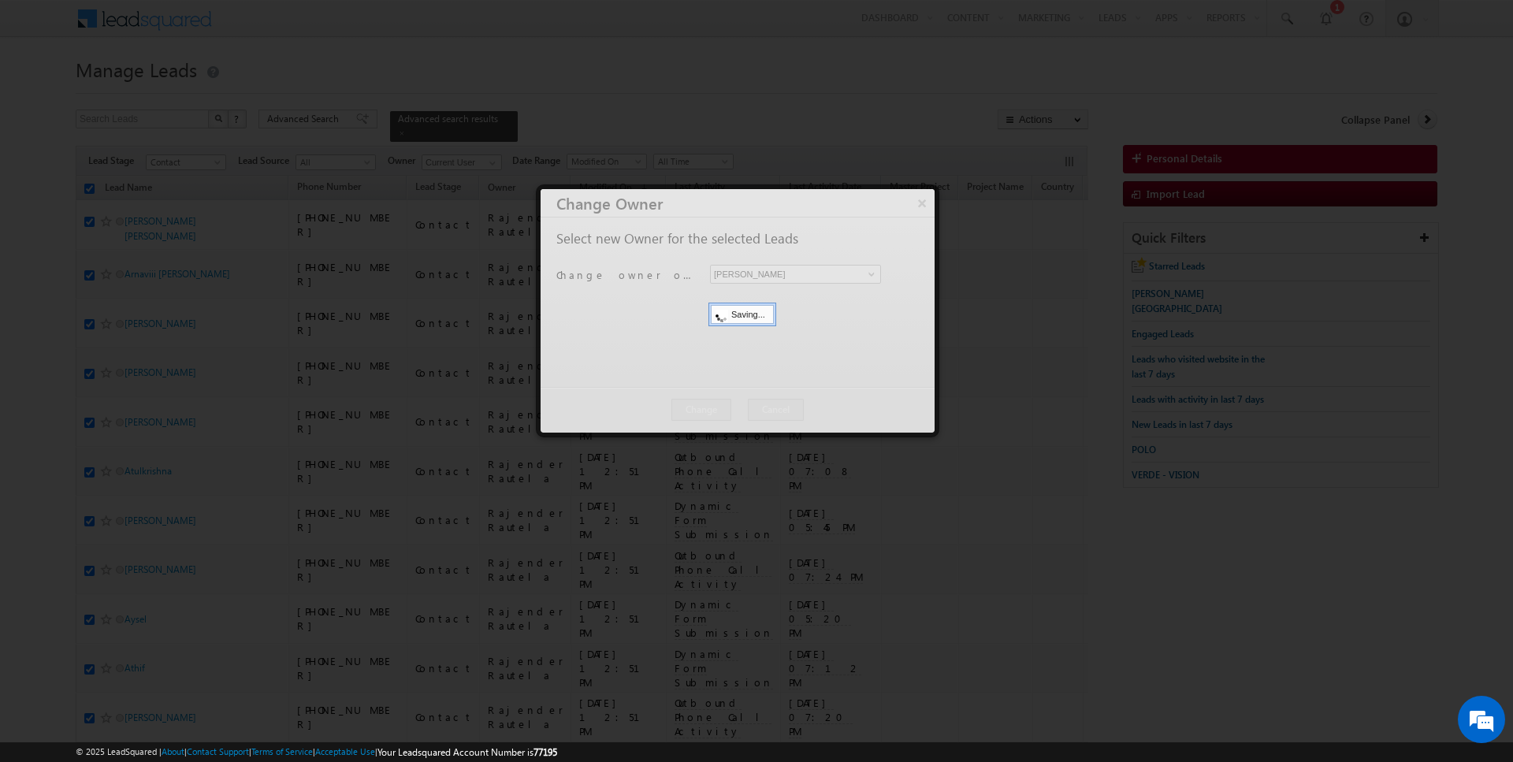
click at [0, 0] on button "Close" at bounding box center [0, 0] width 0 height 0
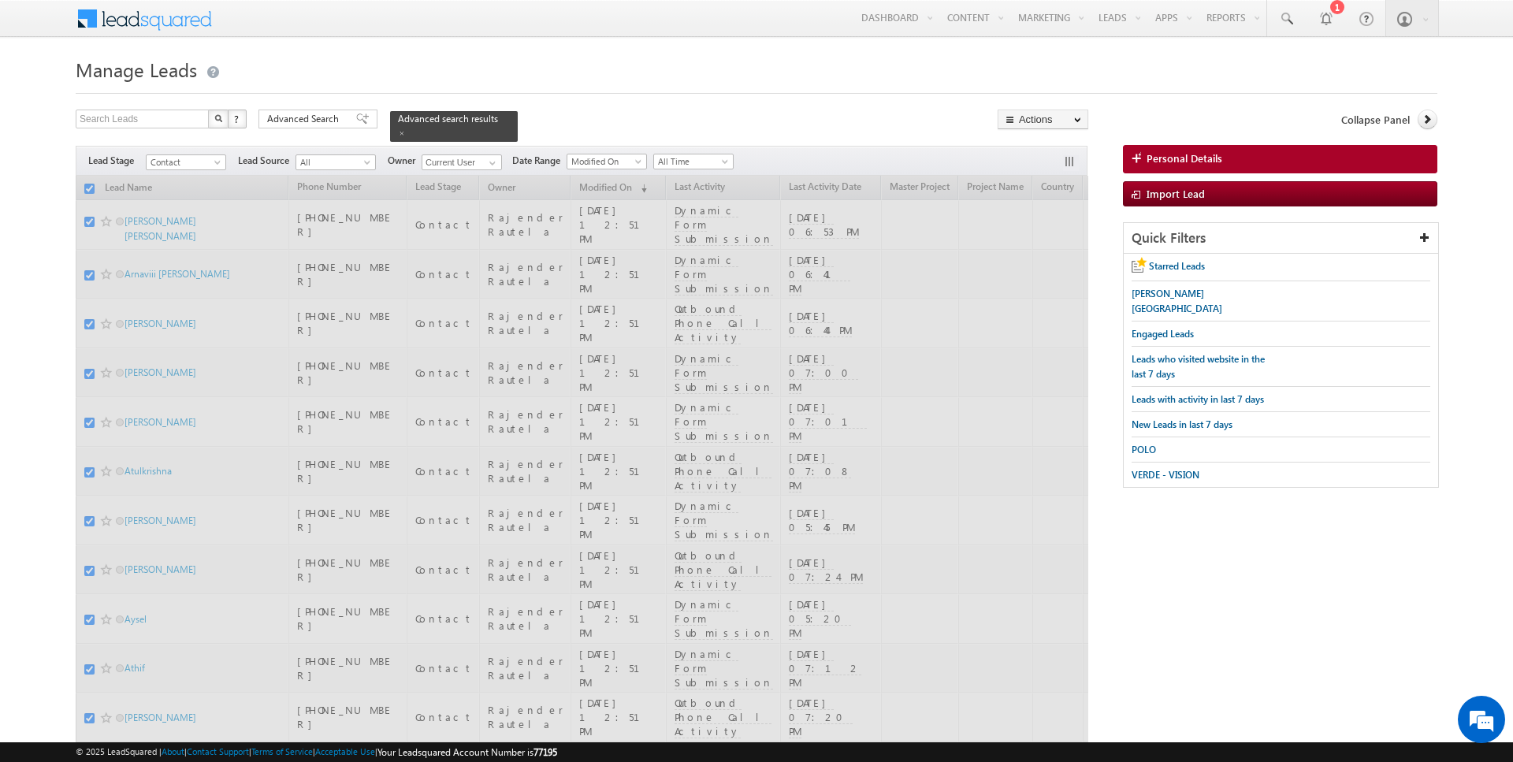
checkbox input "false"
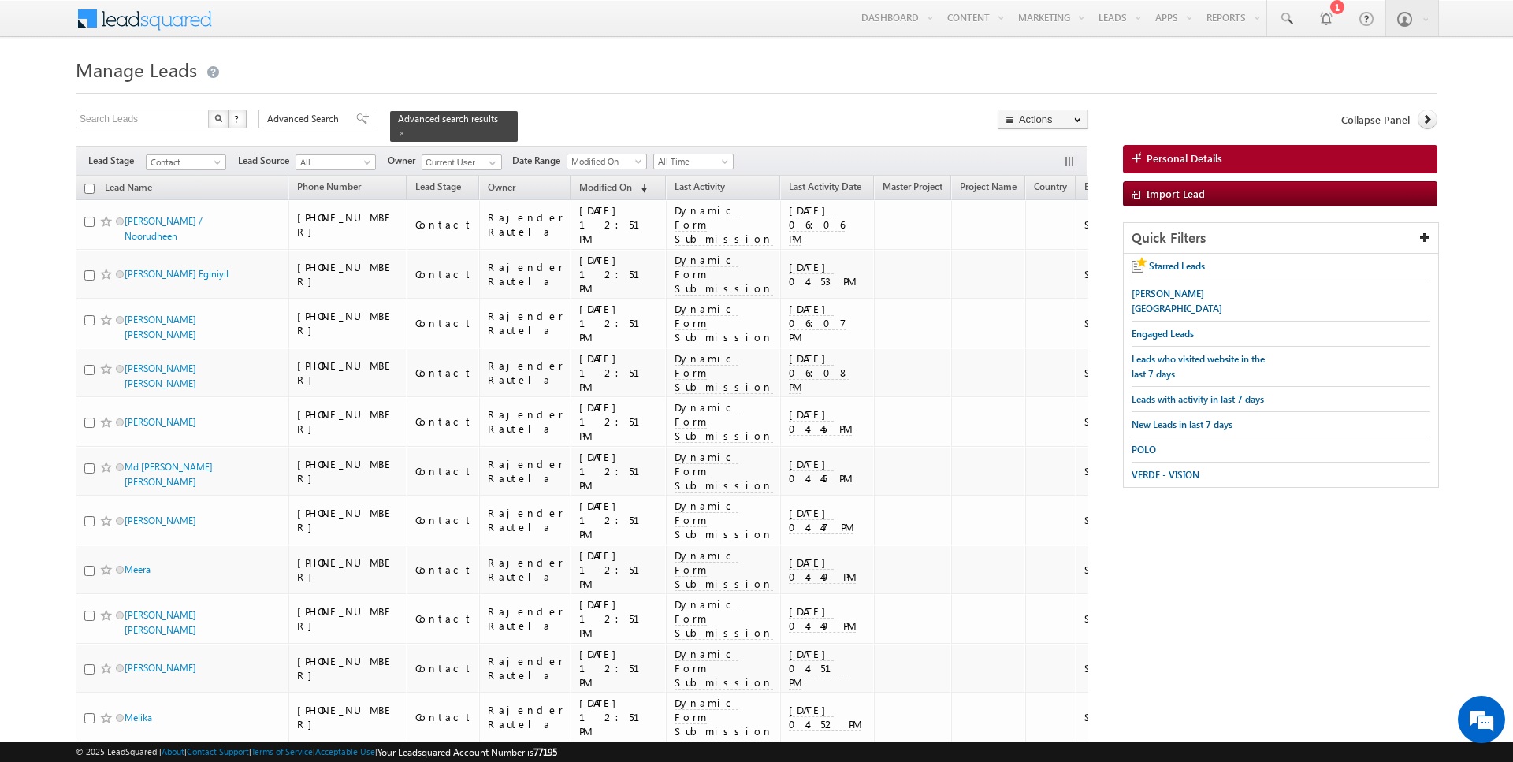
click at [88, 188] on input "checkbox" at bounding box center [89, 189] width 10 height 10
checkbox input "true"
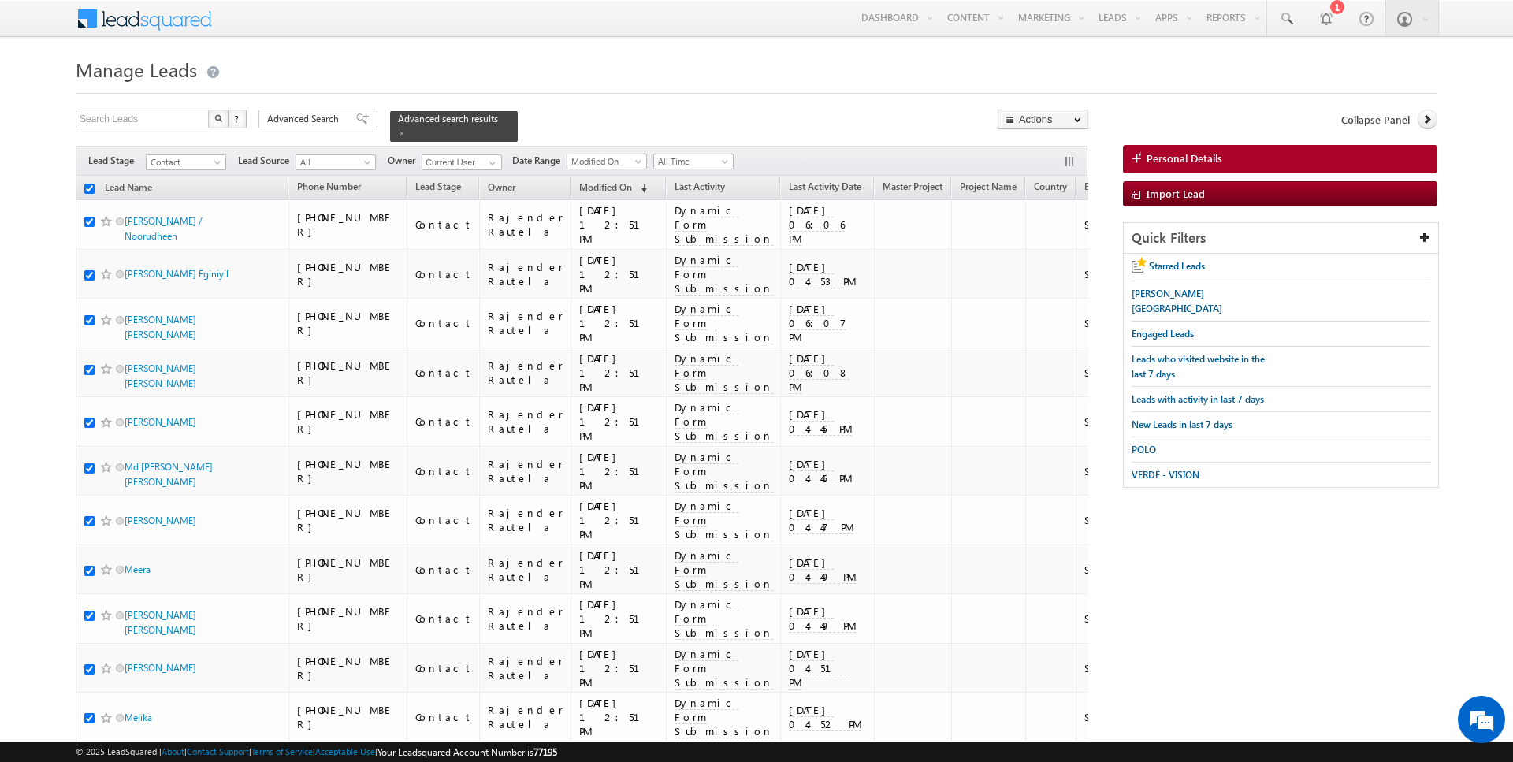
checkbox input "true"
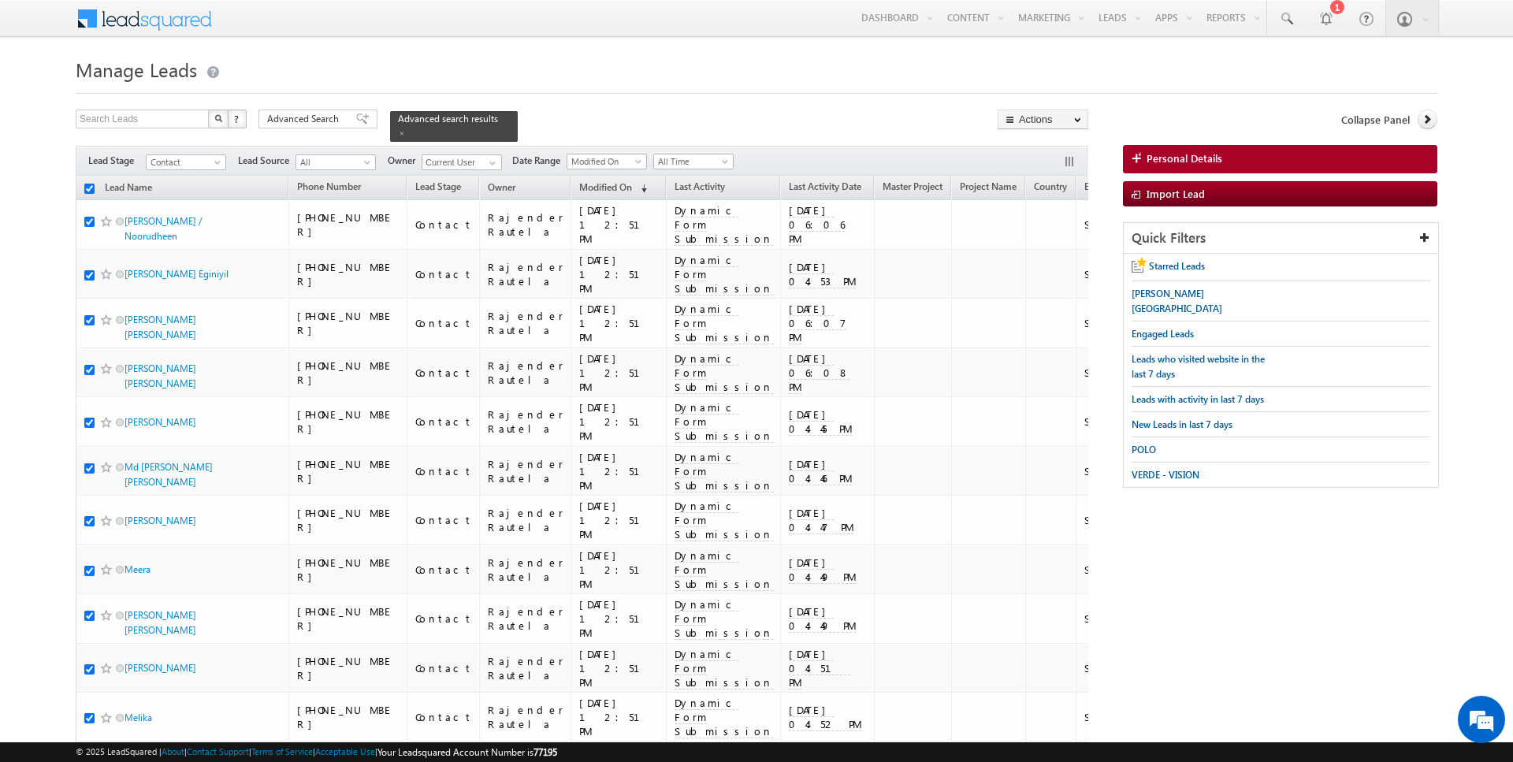
checkbox input "true"
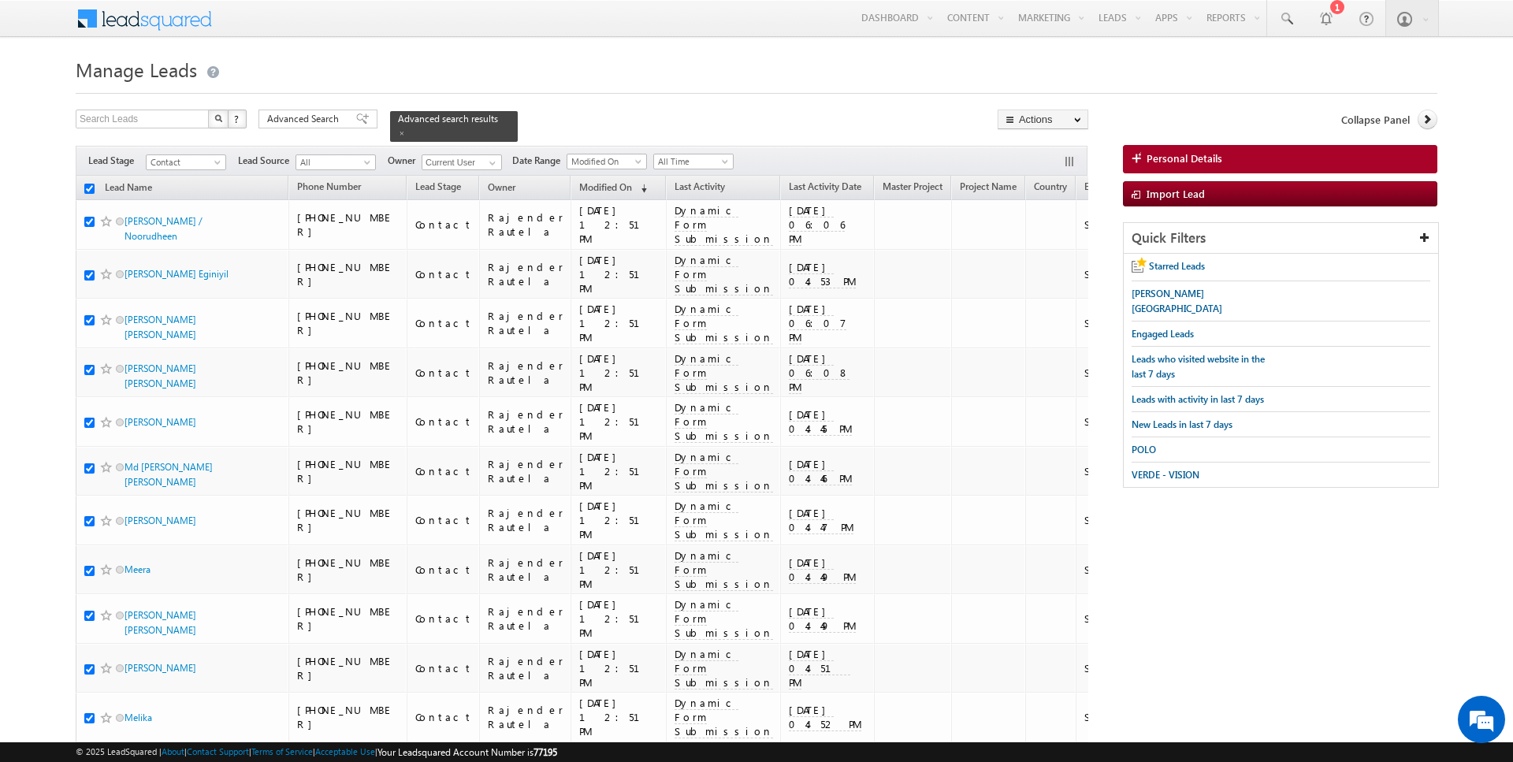
checkbox input "true"
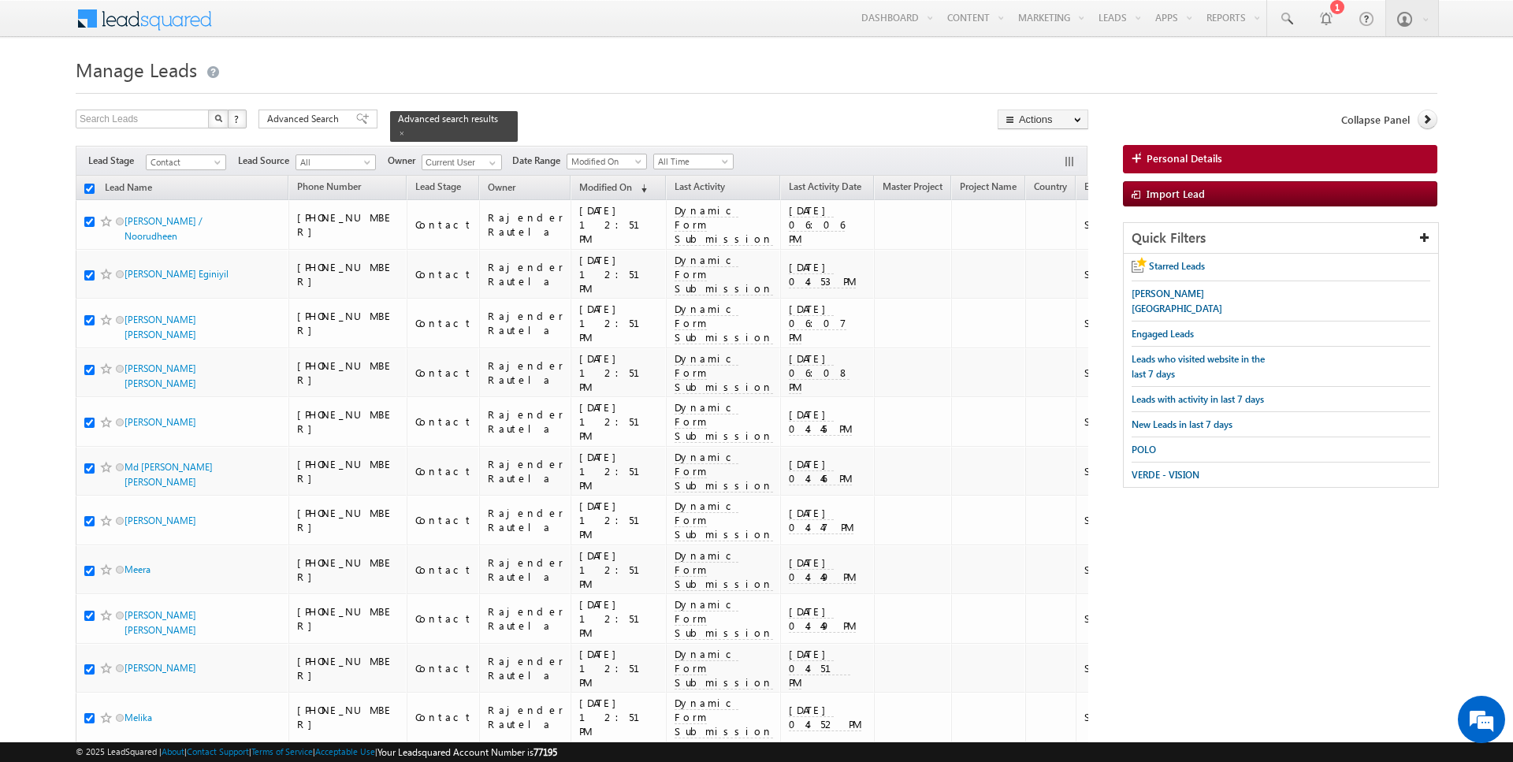
checkbox input "true"
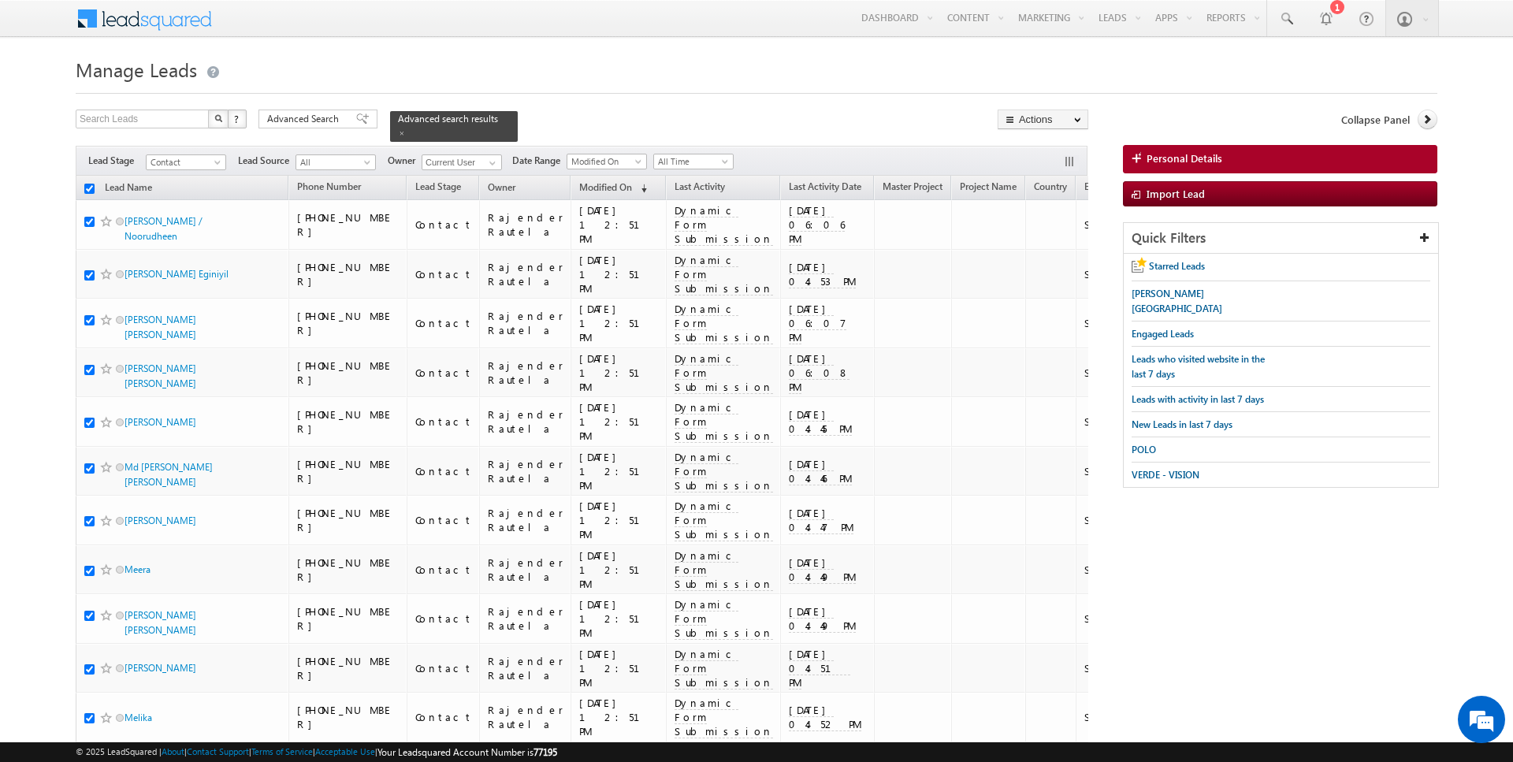
checkbox input "true"
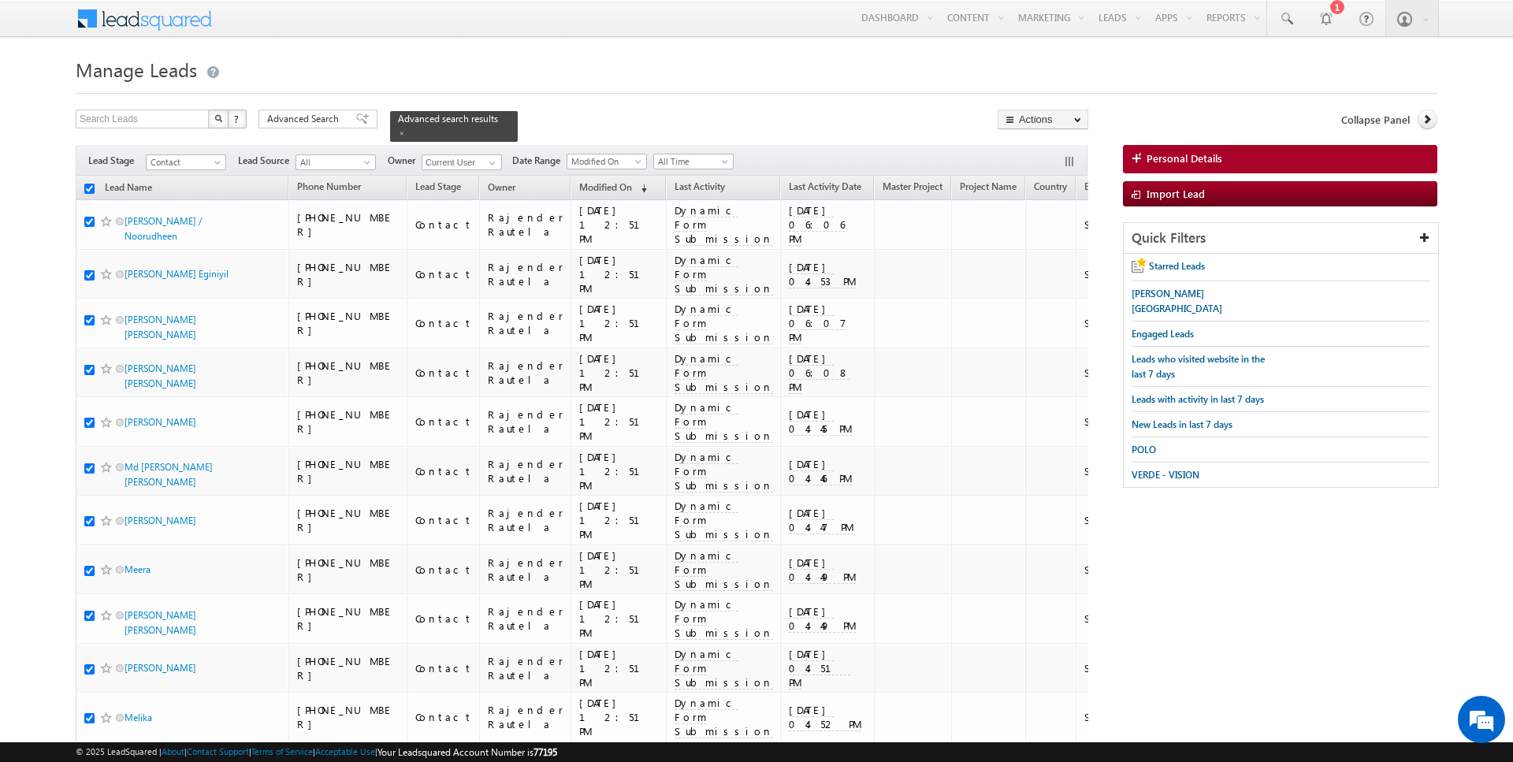
checkbox input "true"
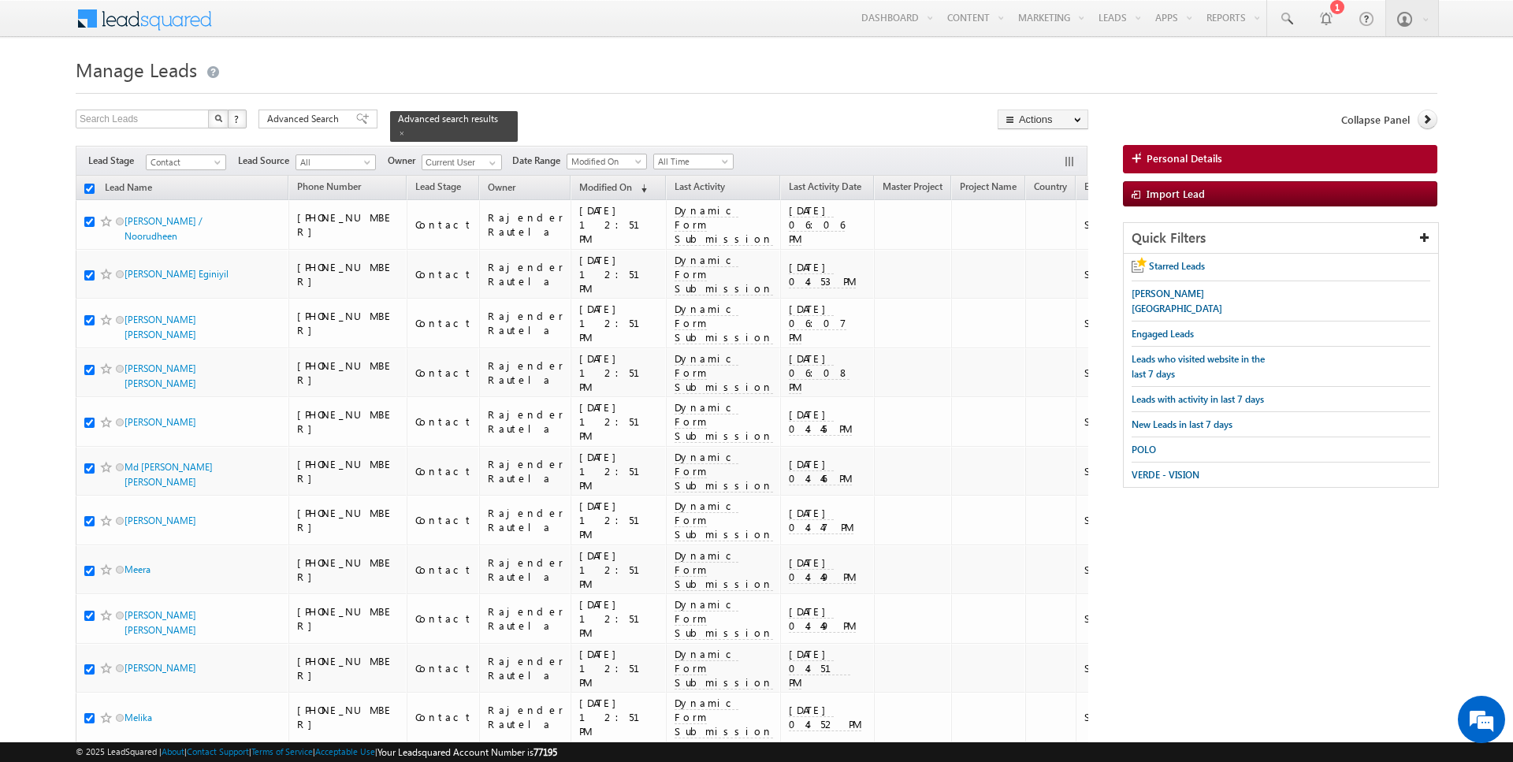
checkbox input "true"
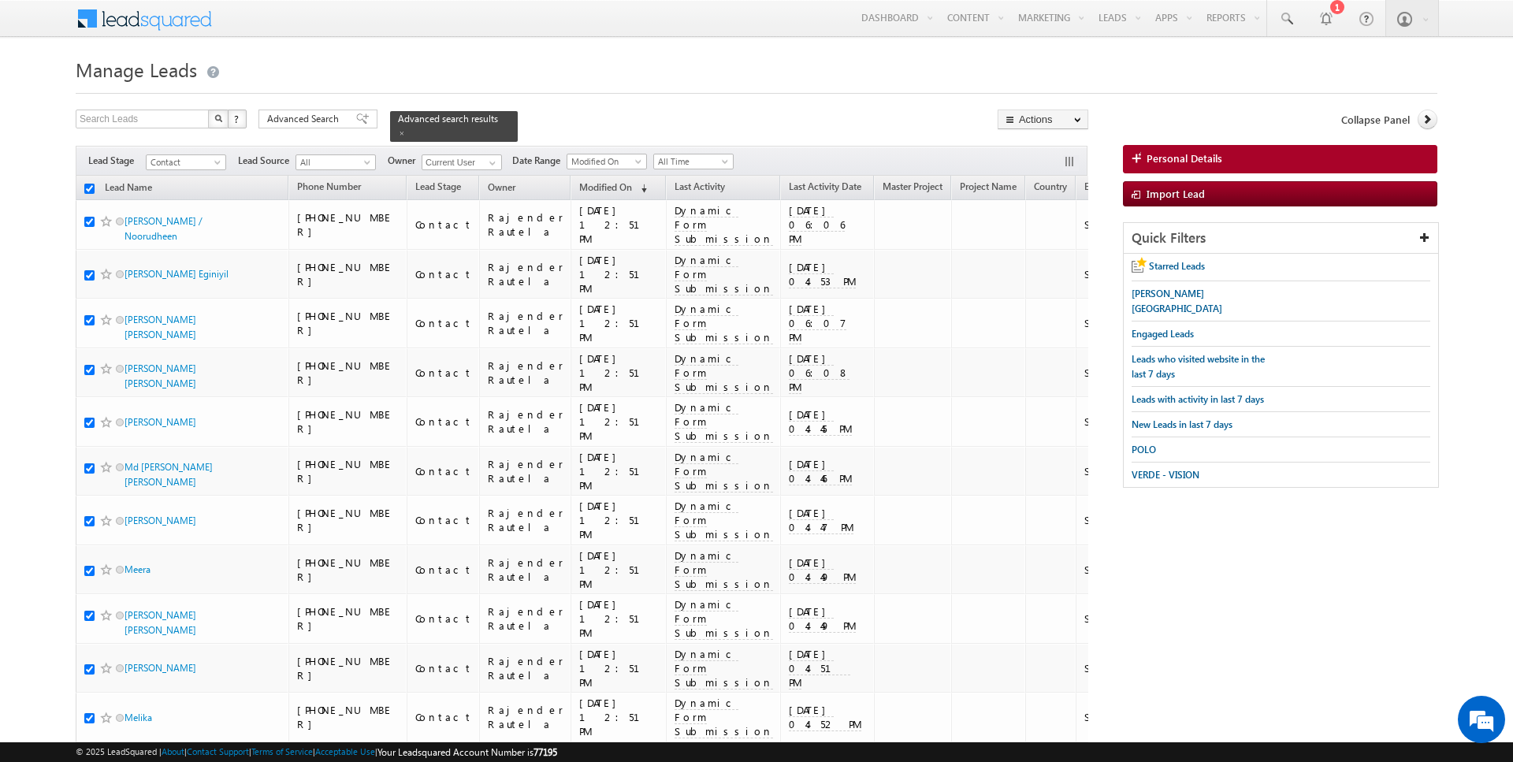
checkbox input "true"
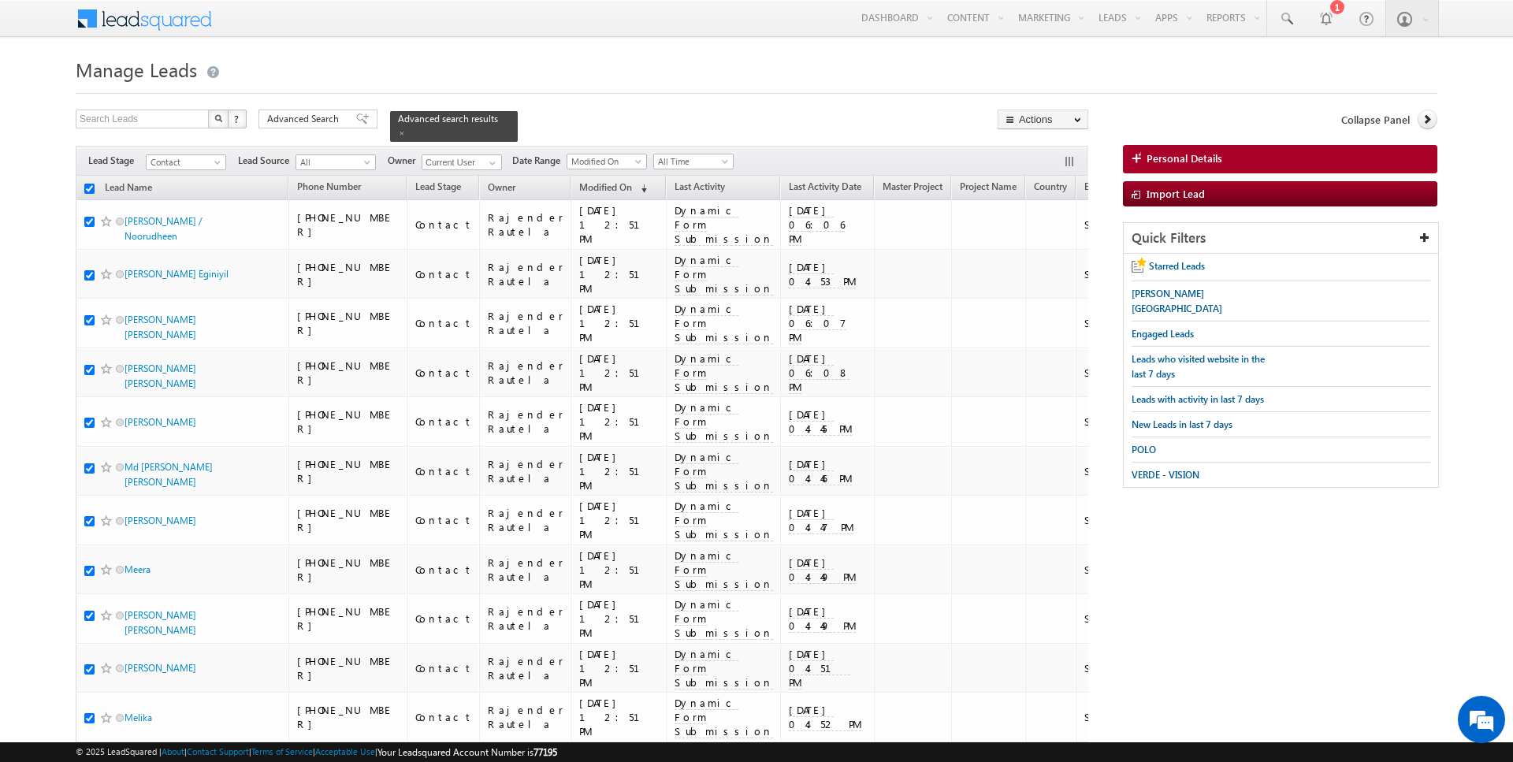
checkbox input "true"
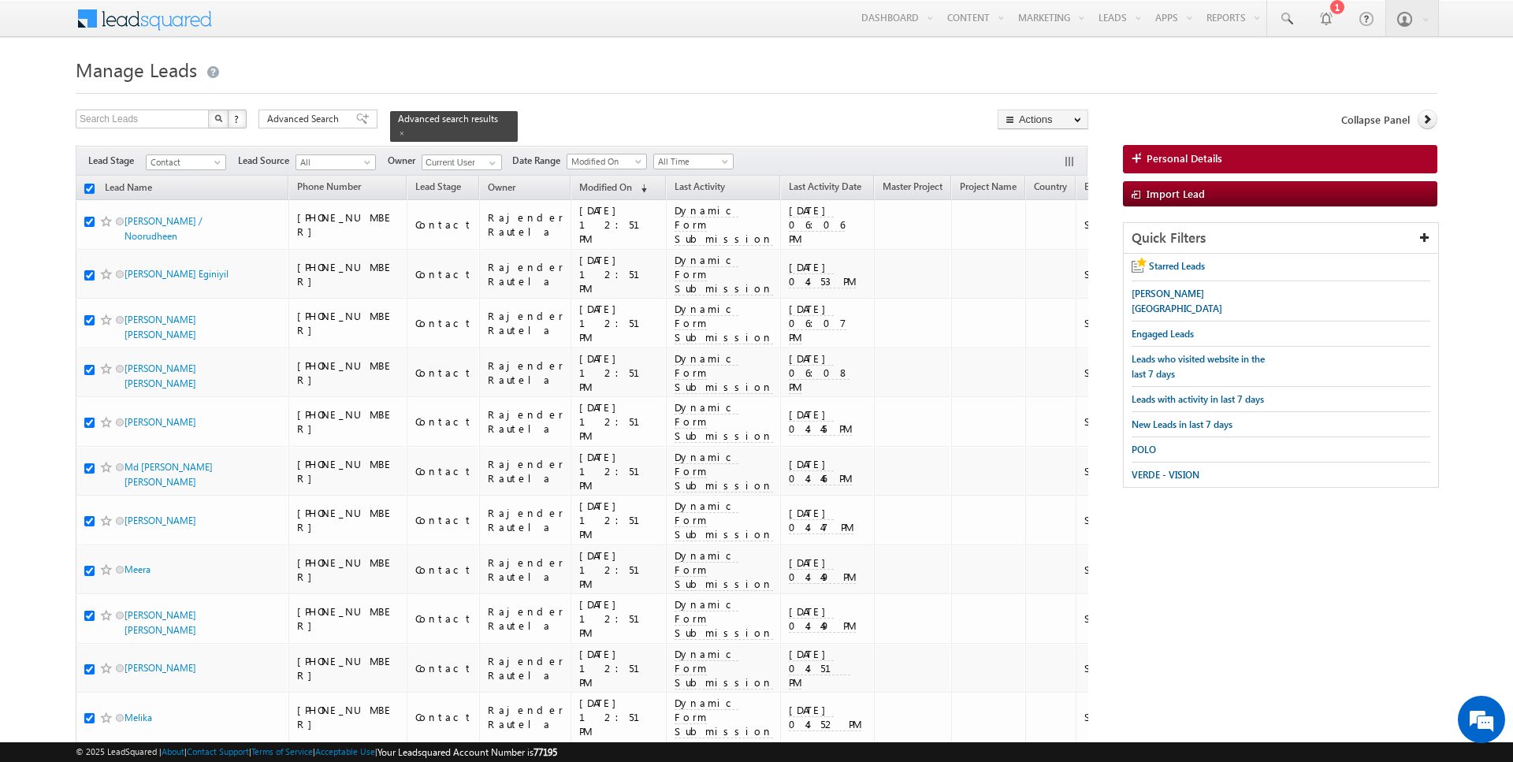
checkbox input "true"
click at [1044, 251] on link "Change Owner" at bounding box center [1042, 255] width 89 height 19
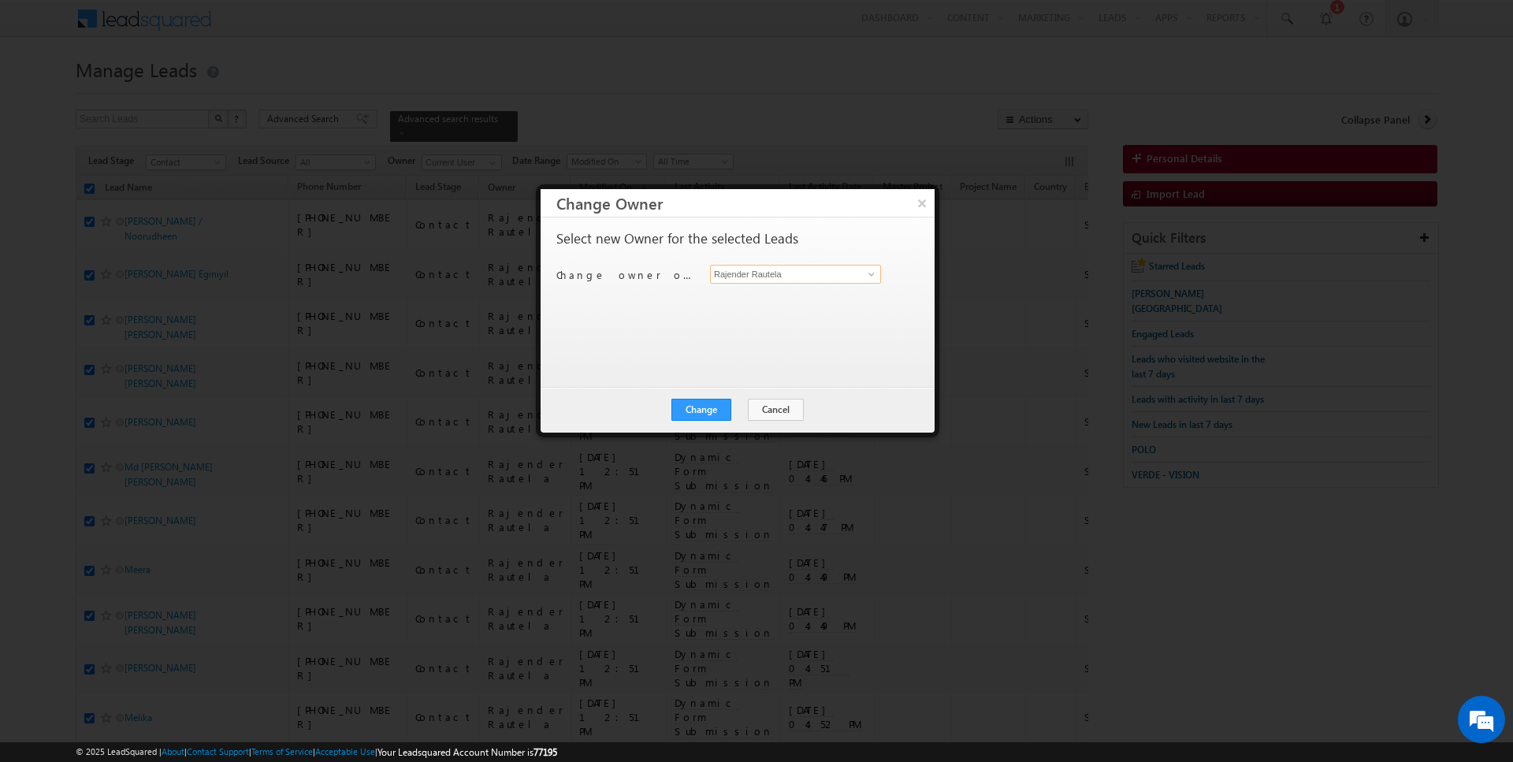
click at [785, 274] on input "Rajender Rautela" at bounding box center [795, 274] width 171 height 19
type input "[PERSON_NAME]"
click at [704, 412] on button "Change" at bounding box center [701, 410] width 60 height 22
click at [756, 410] on button "Close" at bounding box center [740, 410] width 50 height 22
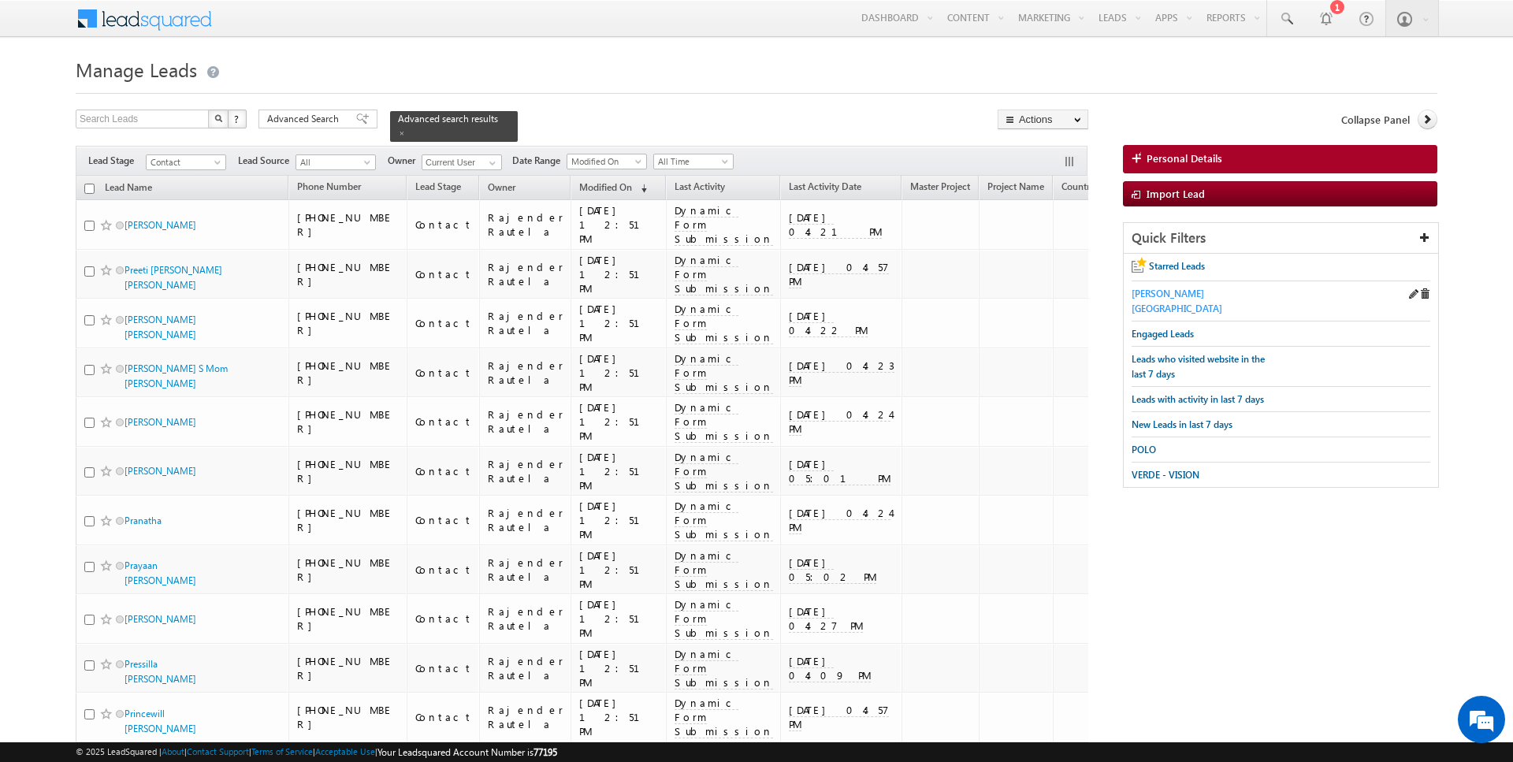
click at [1176, 293] on span "ELLINGTON - Windsor house" at bounding box center [1177, 301] width 91 height 27
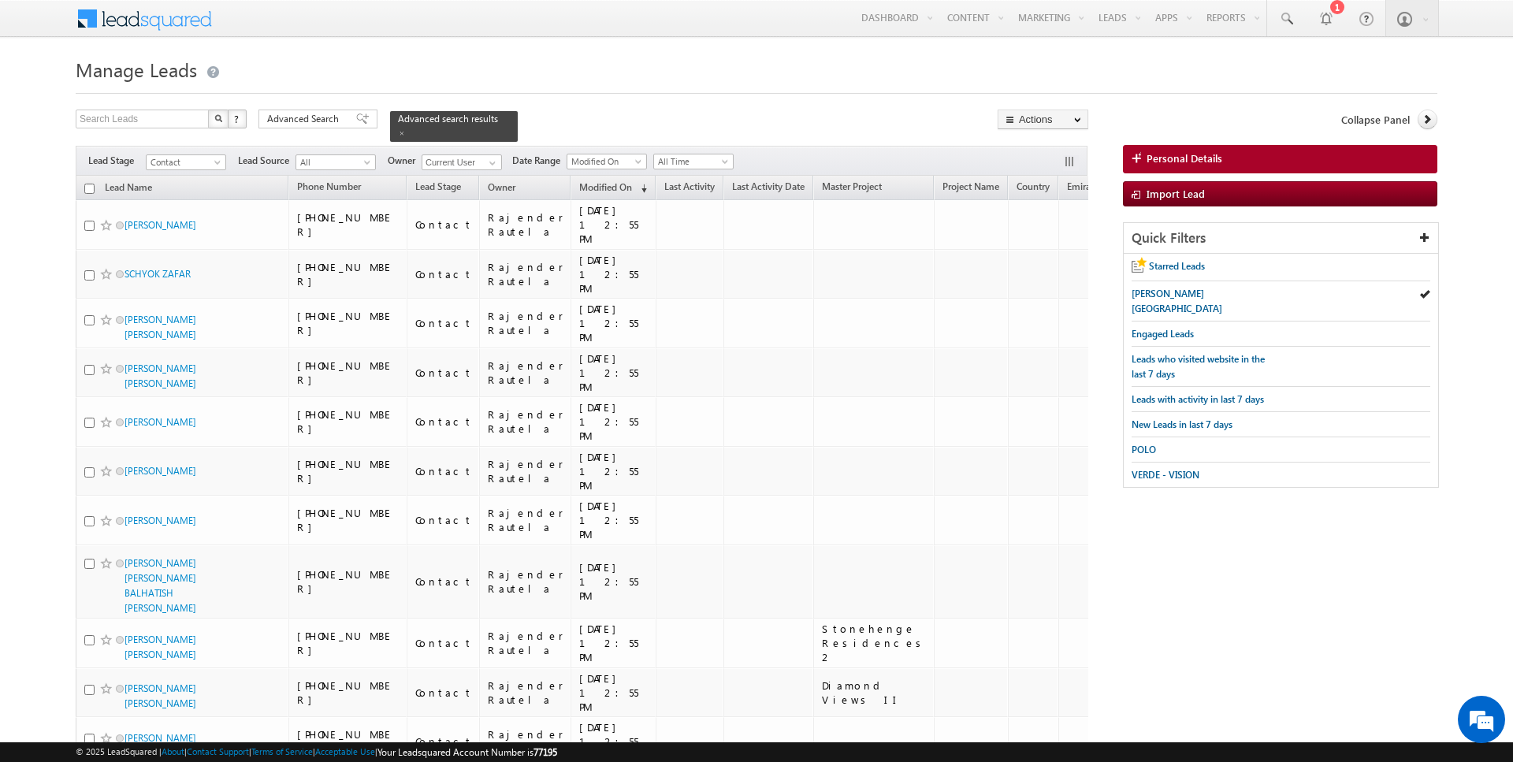
click at [90, 188] on input "checkbox" at bounding box center [89, 189] width 10 height 10
checkbox input "true"
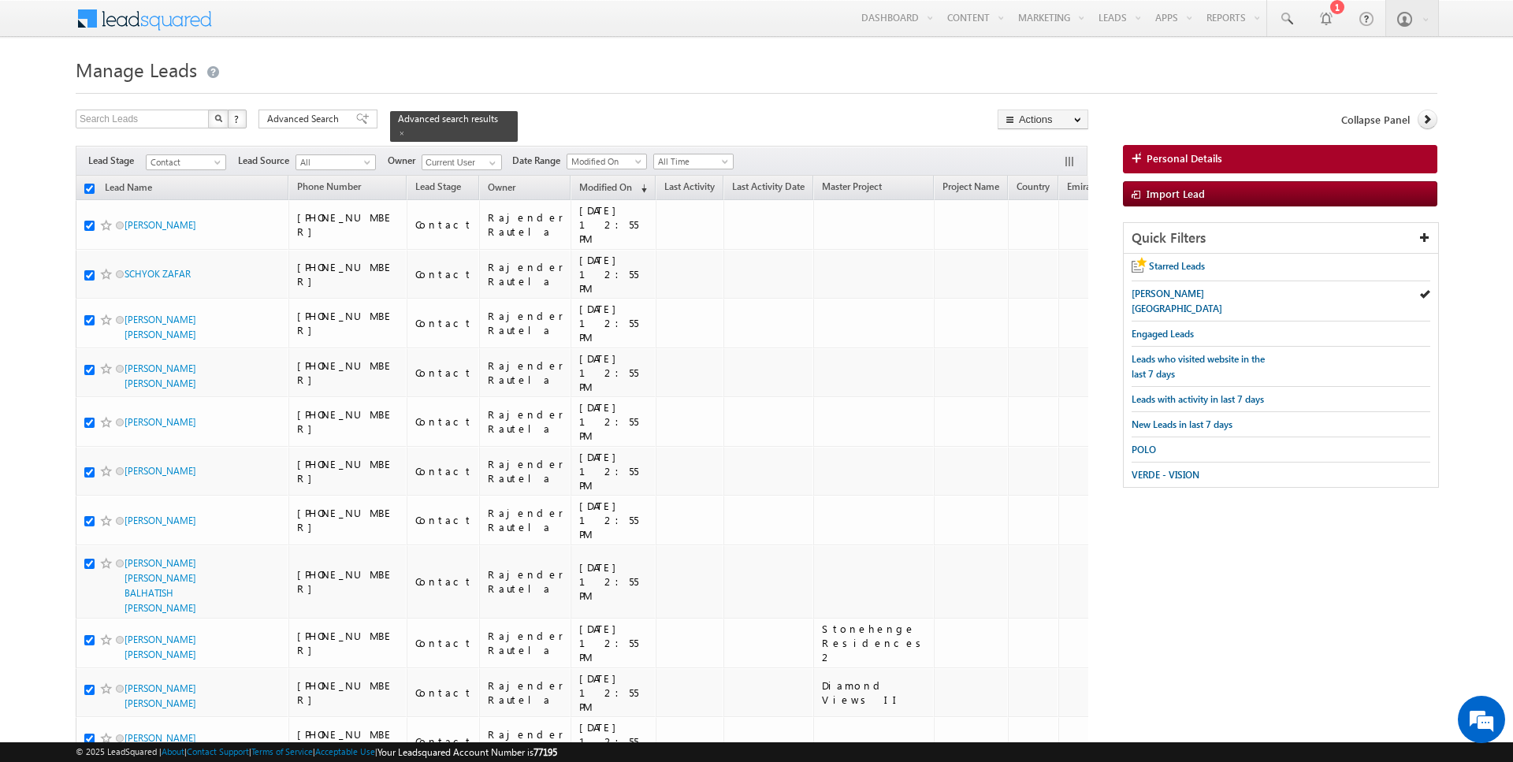
checkbox input "true"
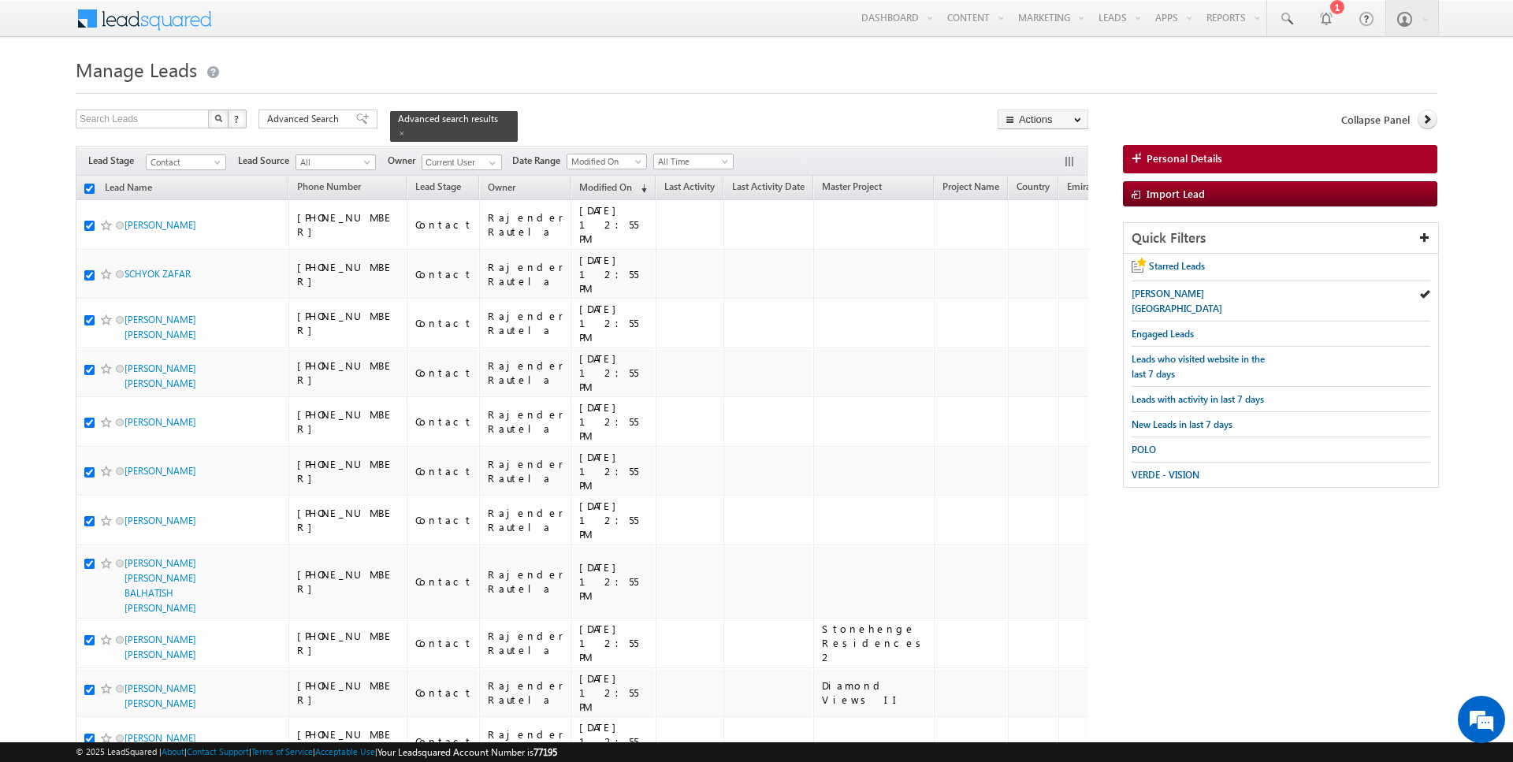
checkbox input "true"
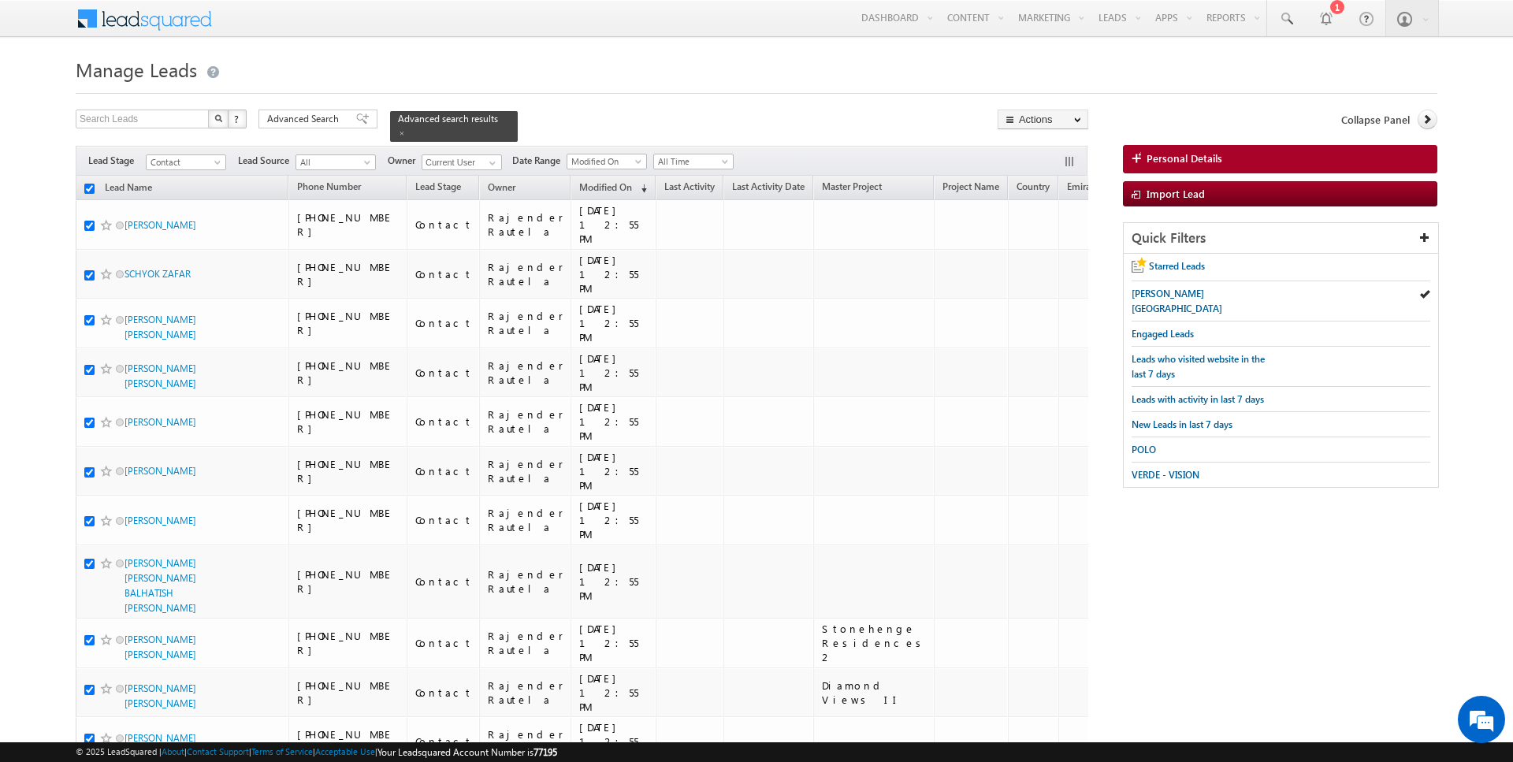
checkbox input "true"
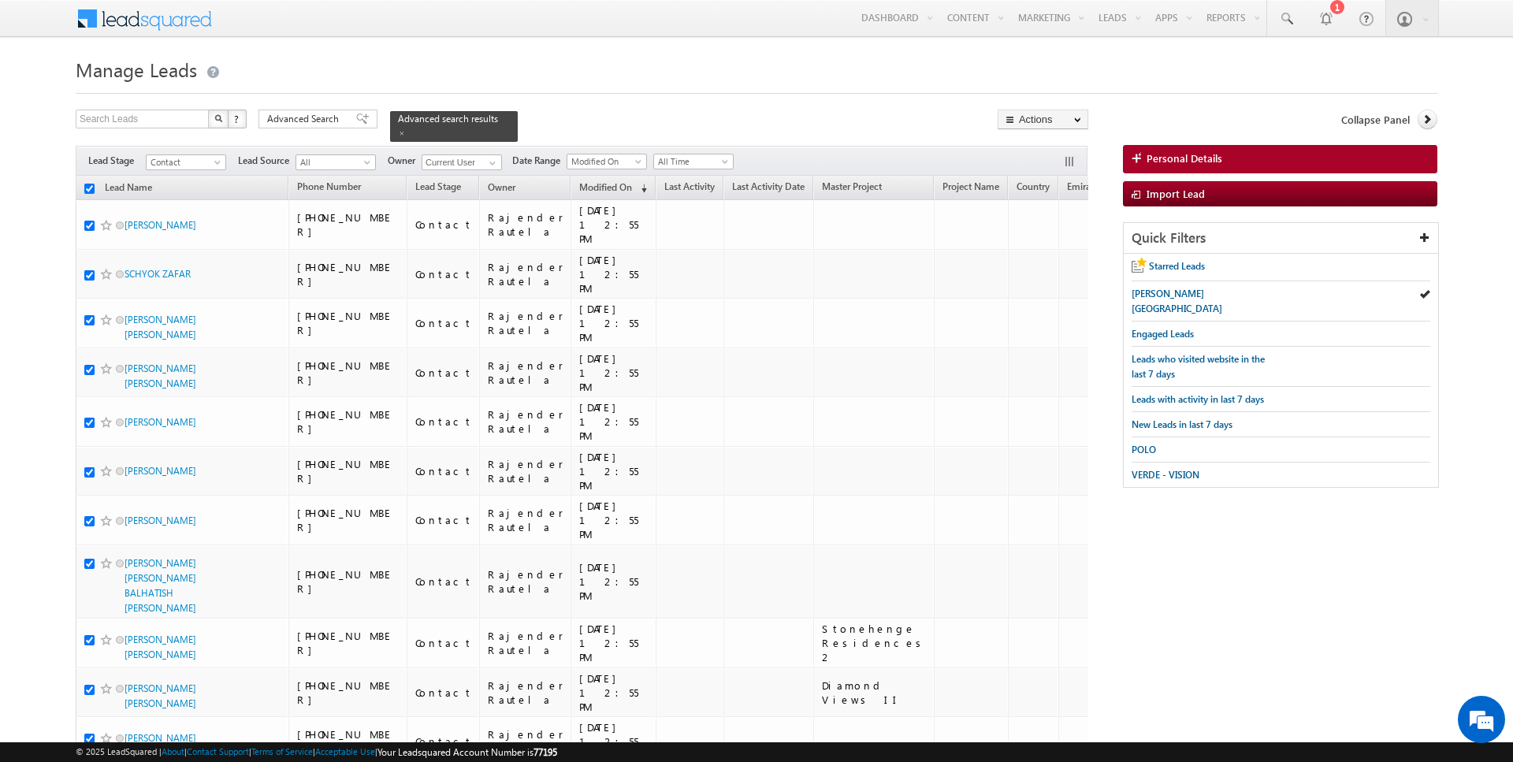
checkbox input "true"
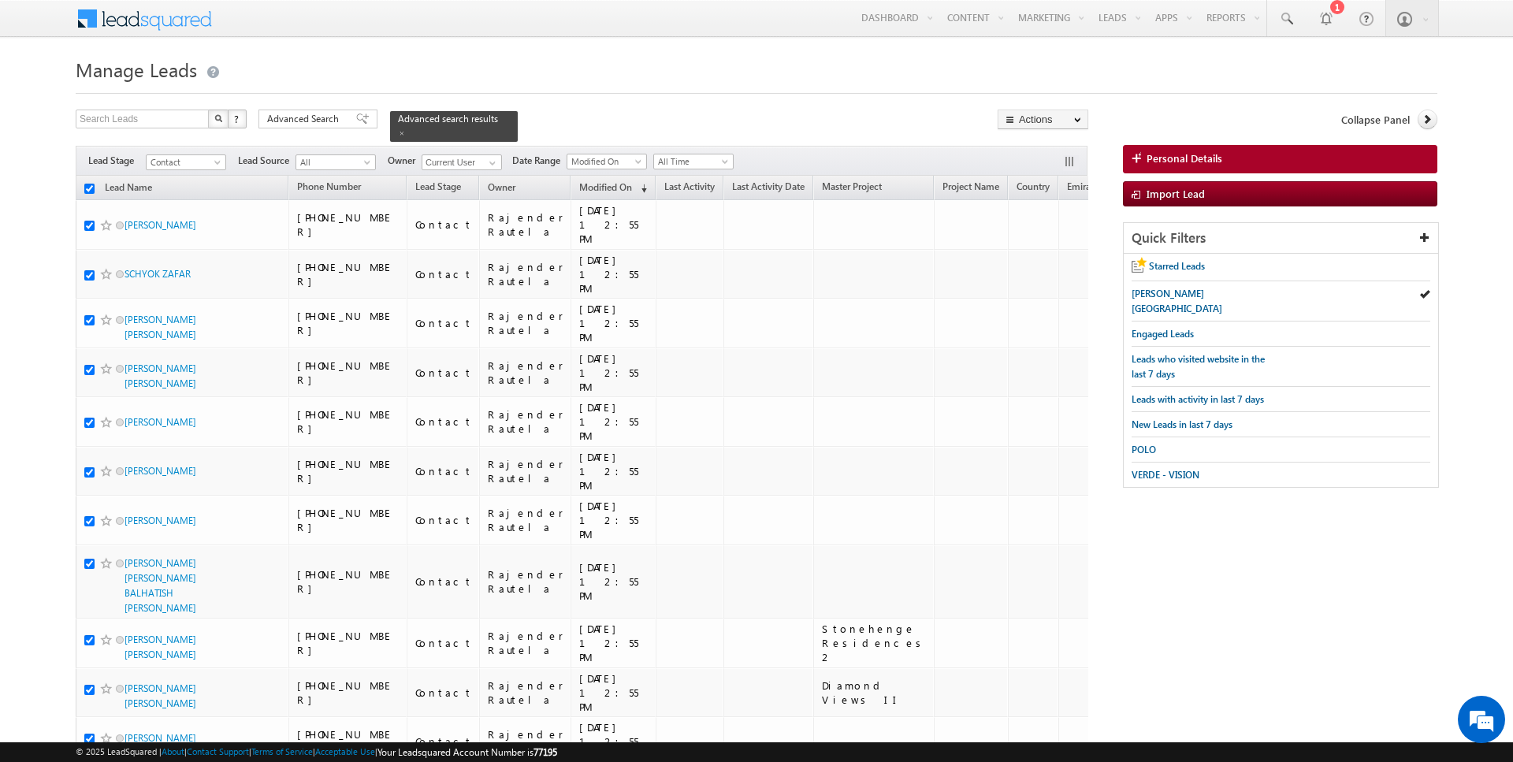
checkbox input "true"
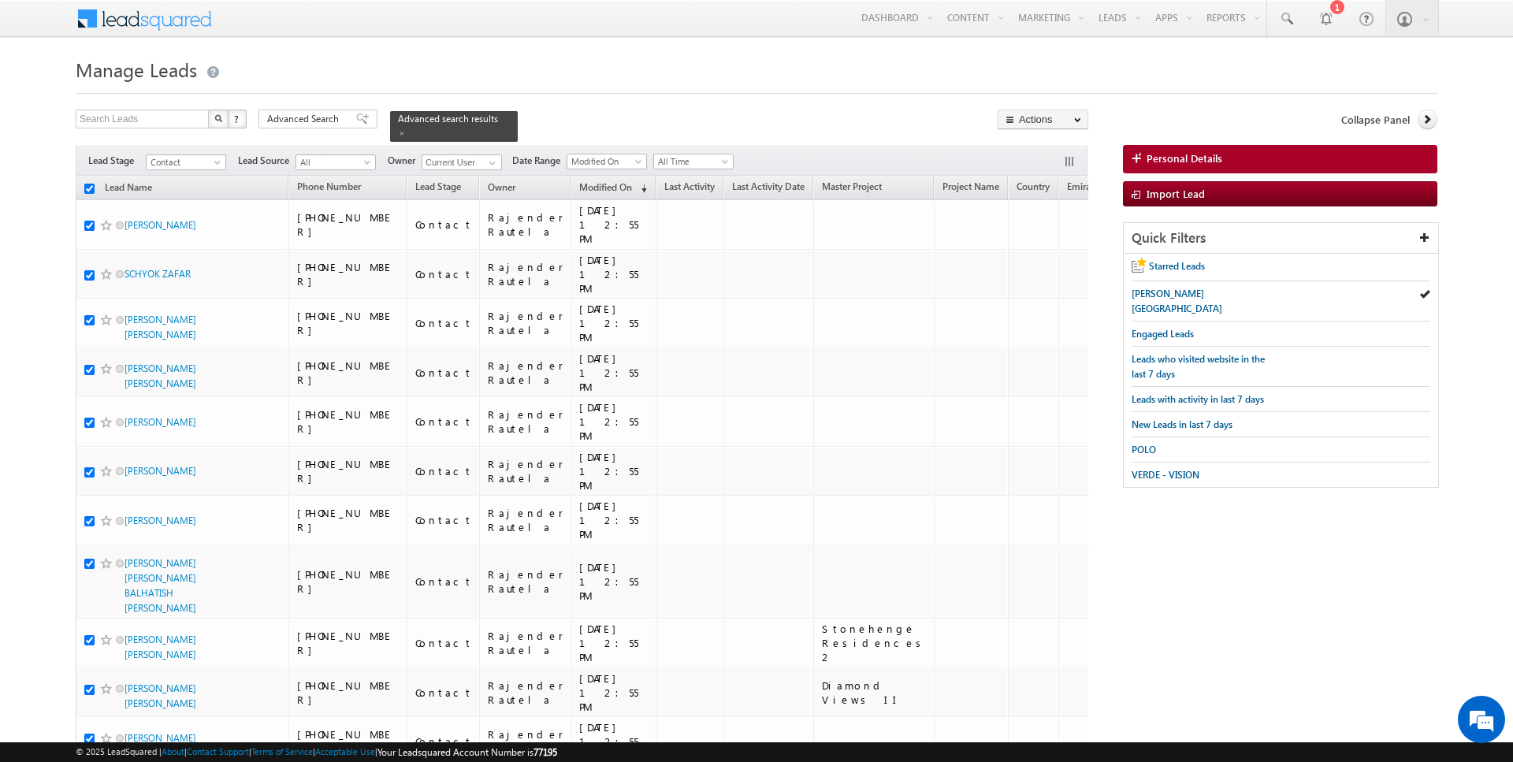
checkbox input "true"
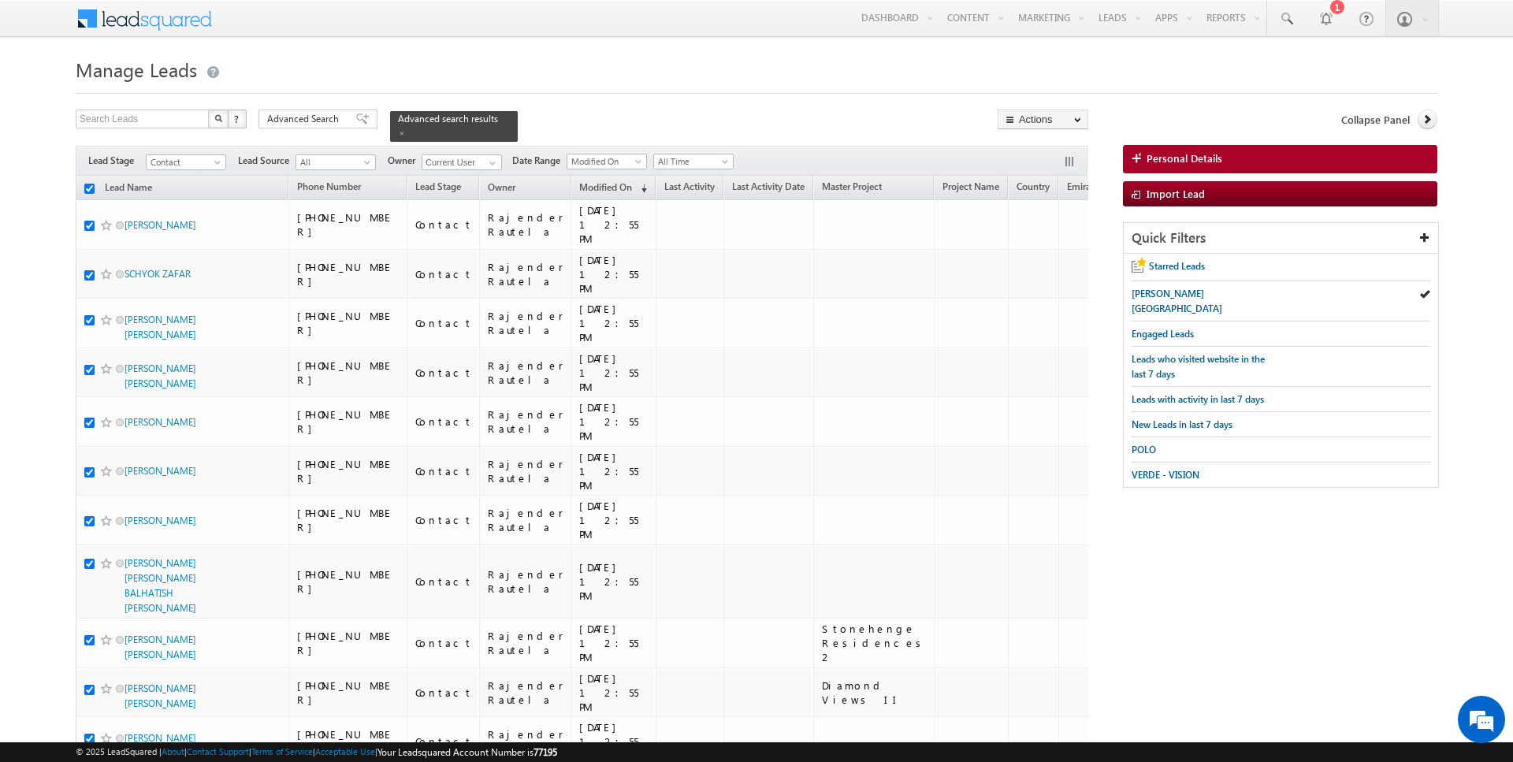
checkbox input "true"
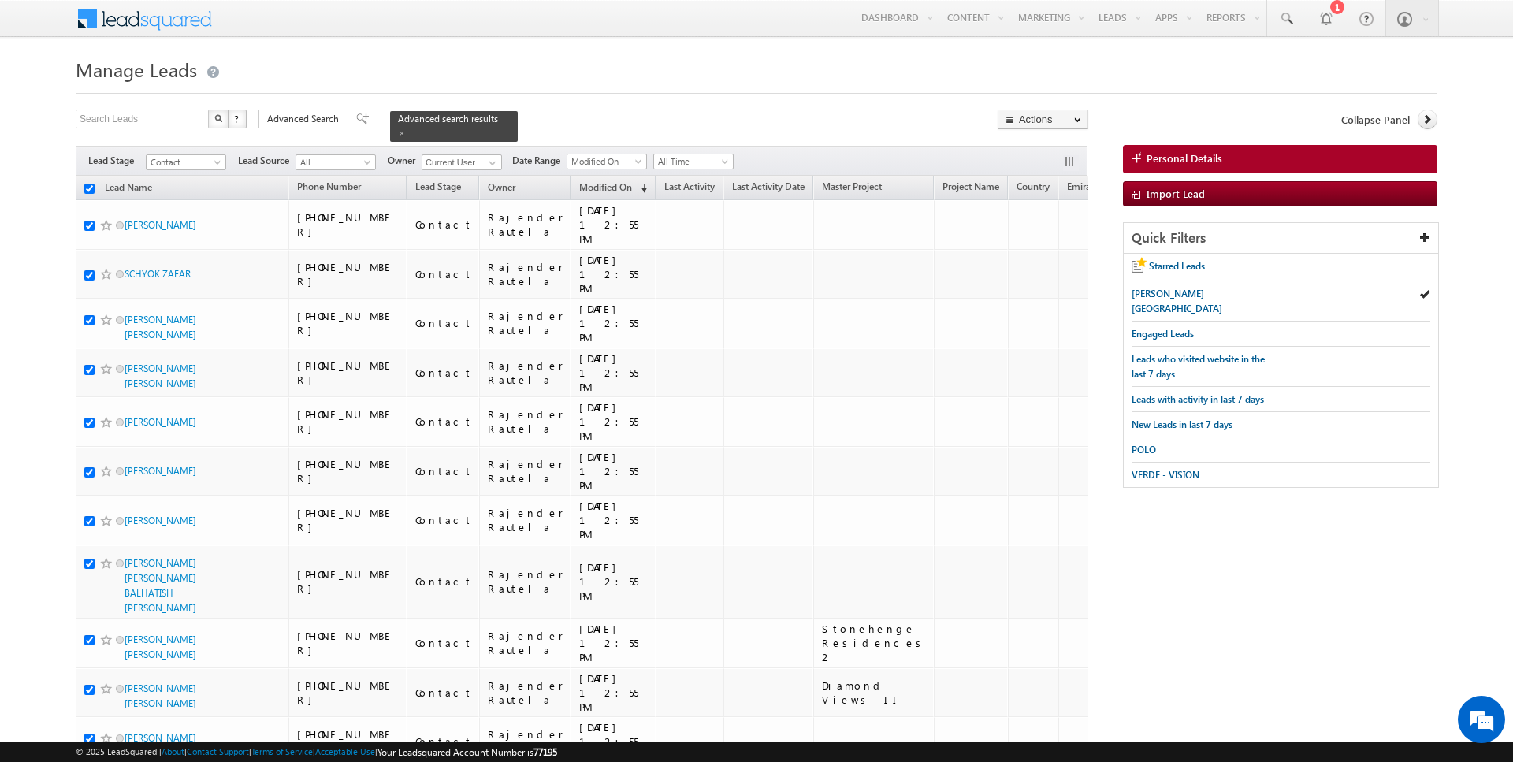
checkbox input "true"
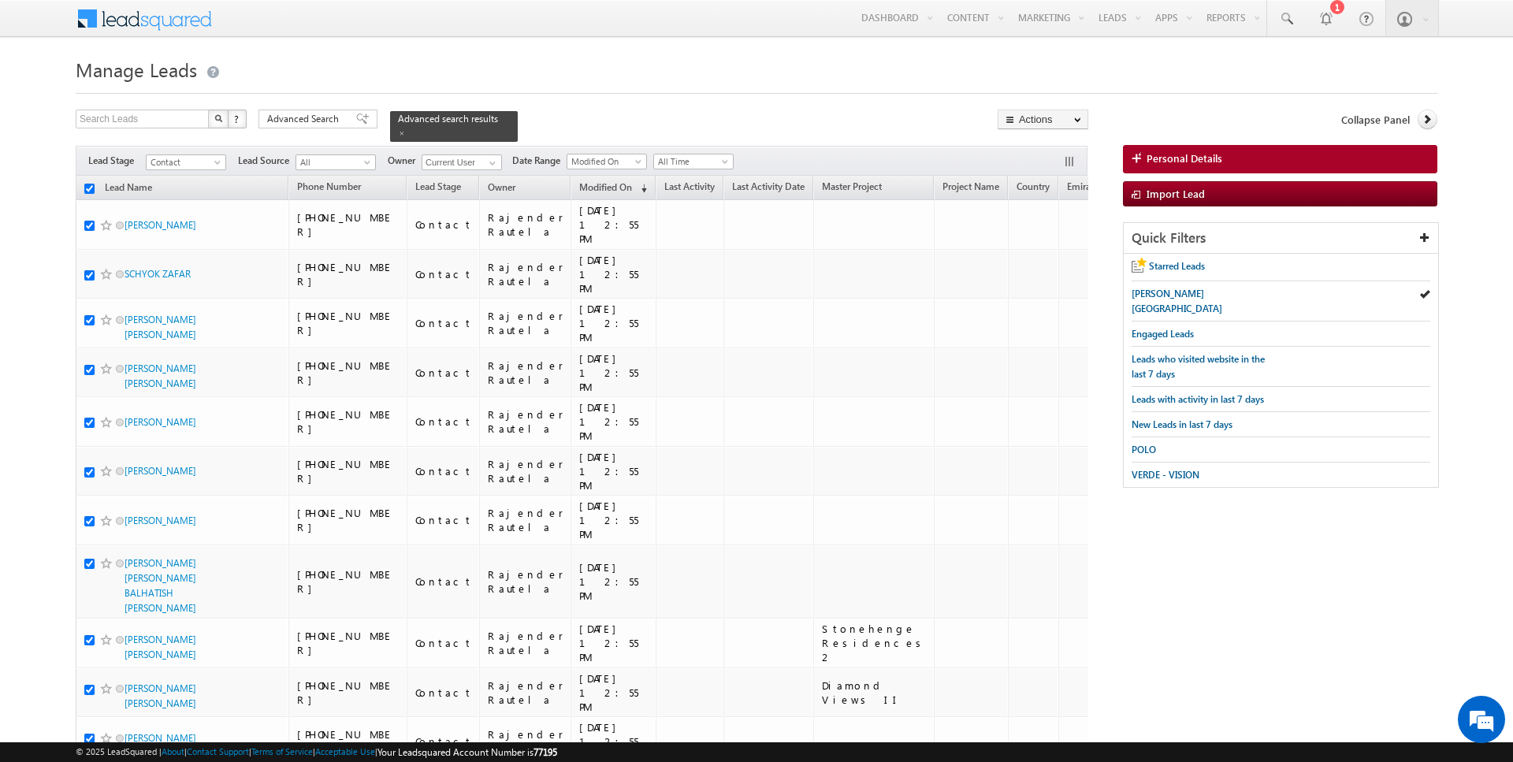
checkbox input "true"
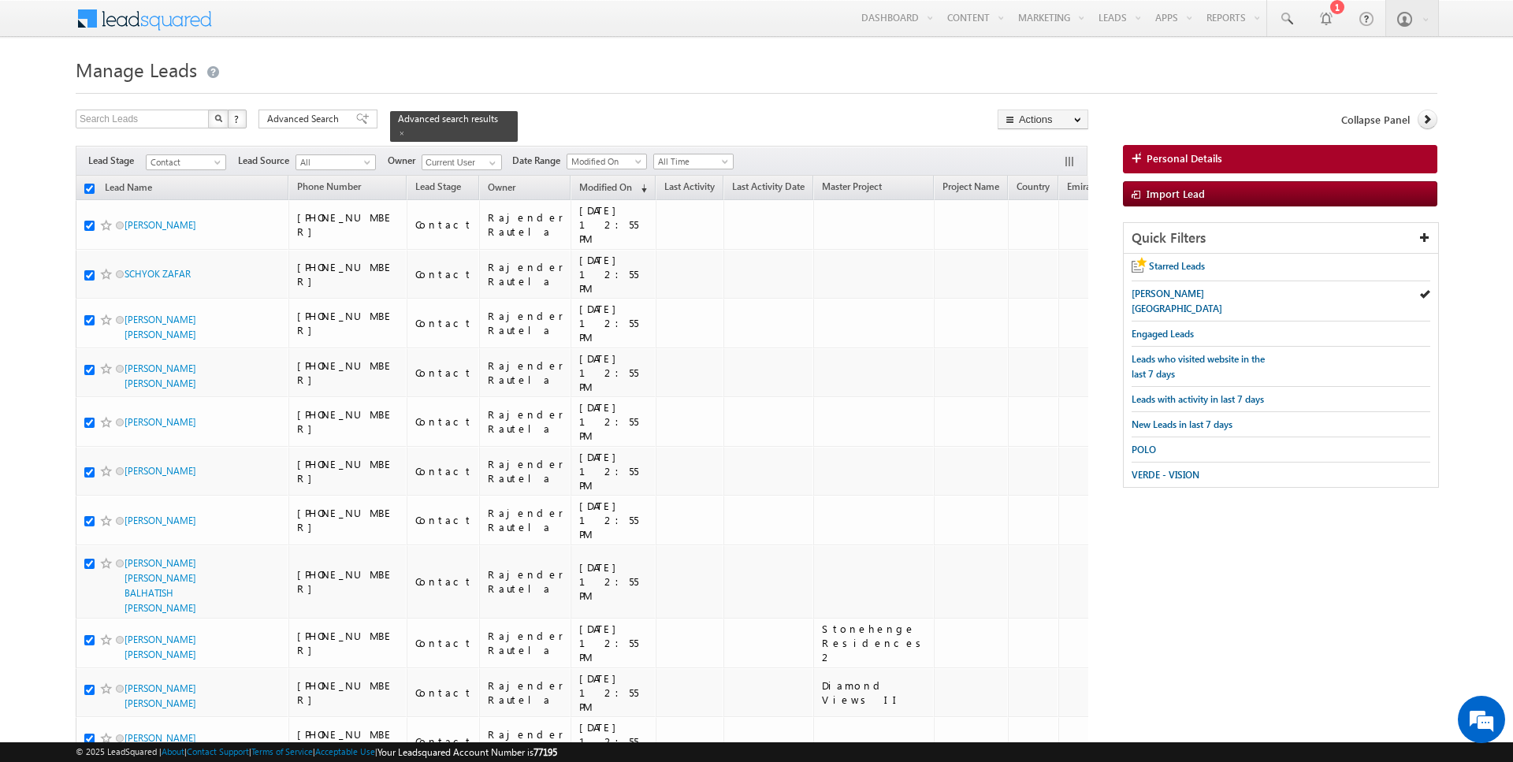
checkbox input "true"
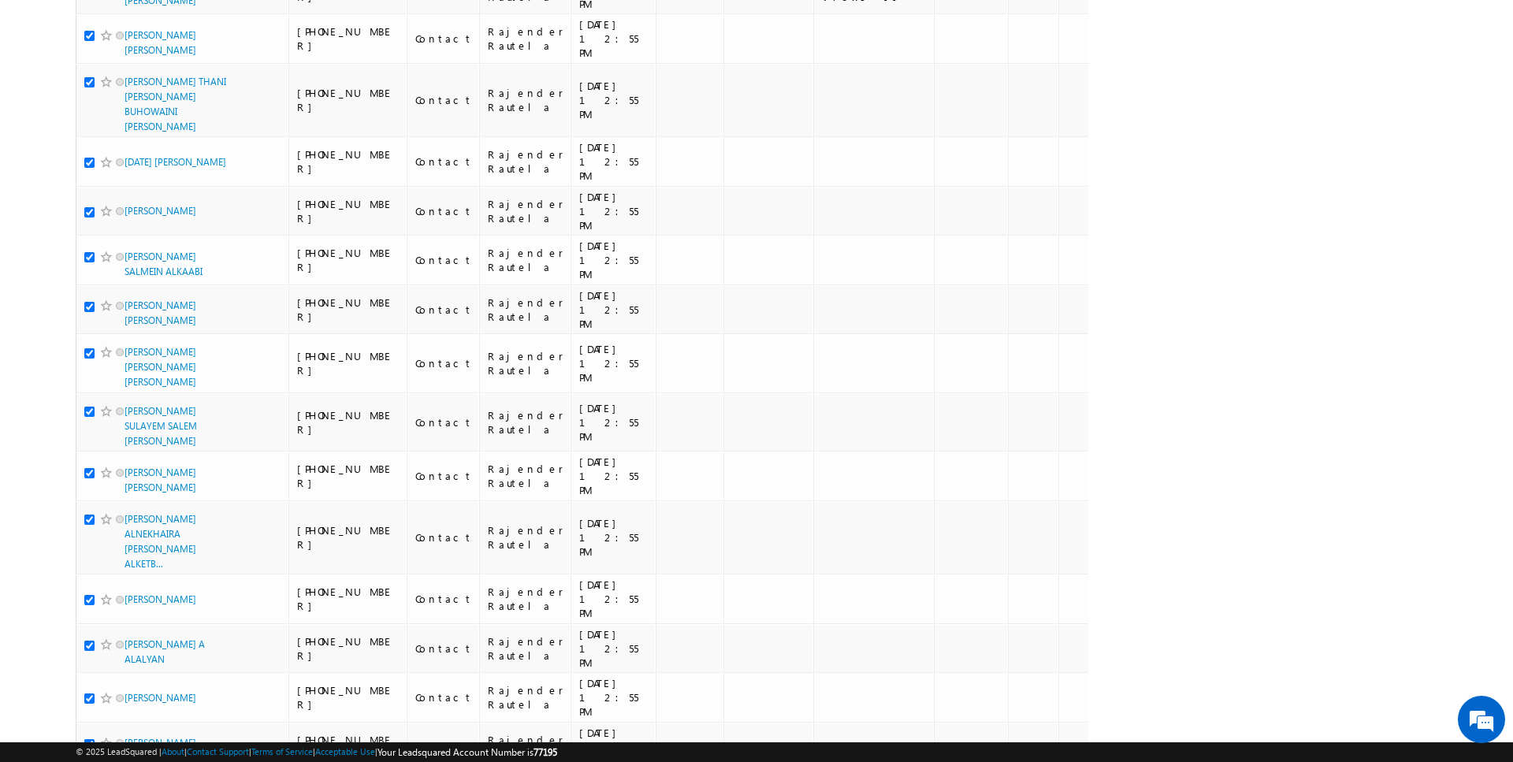
scroll to position [1649, 0]
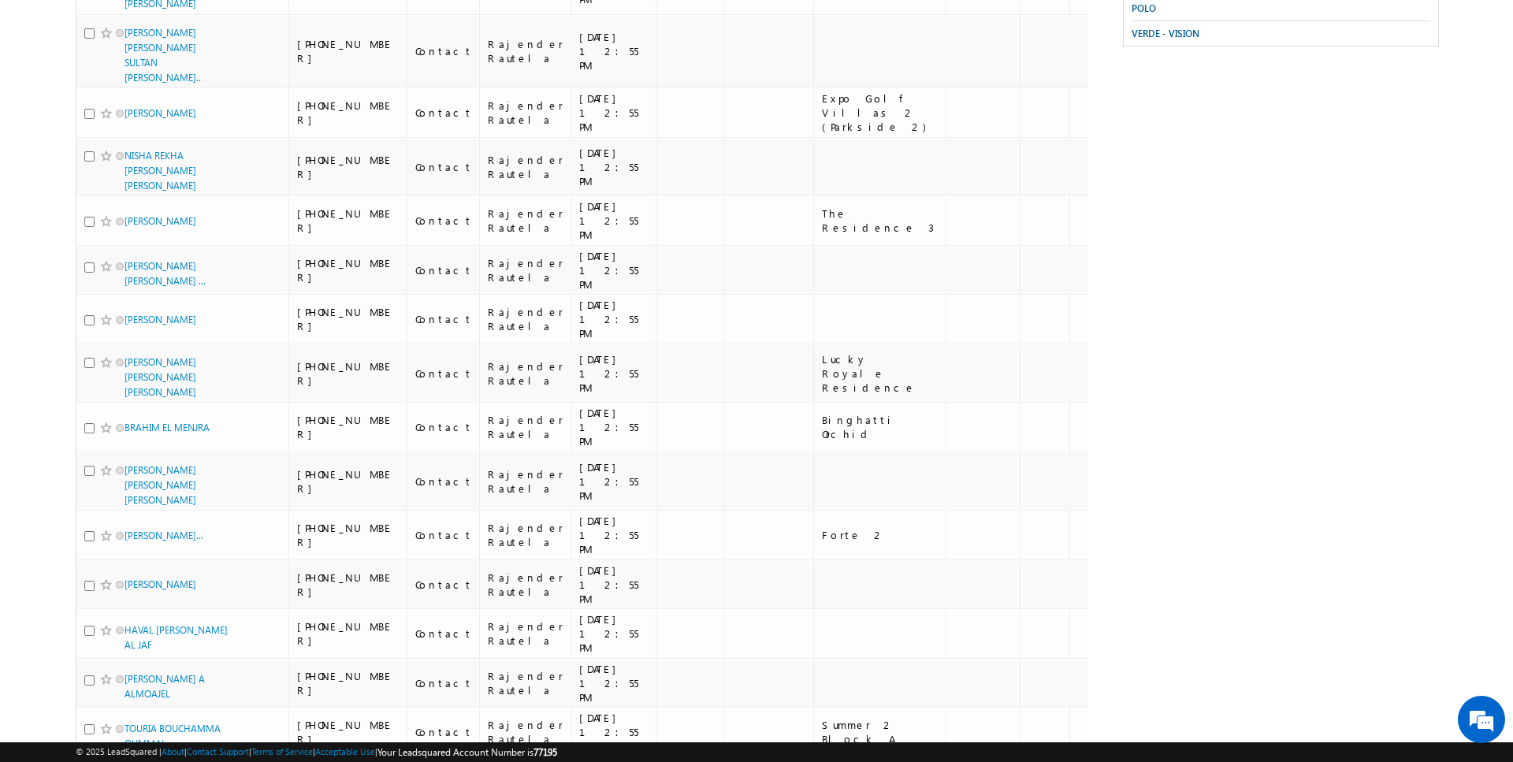
scroll to position [0, 0]
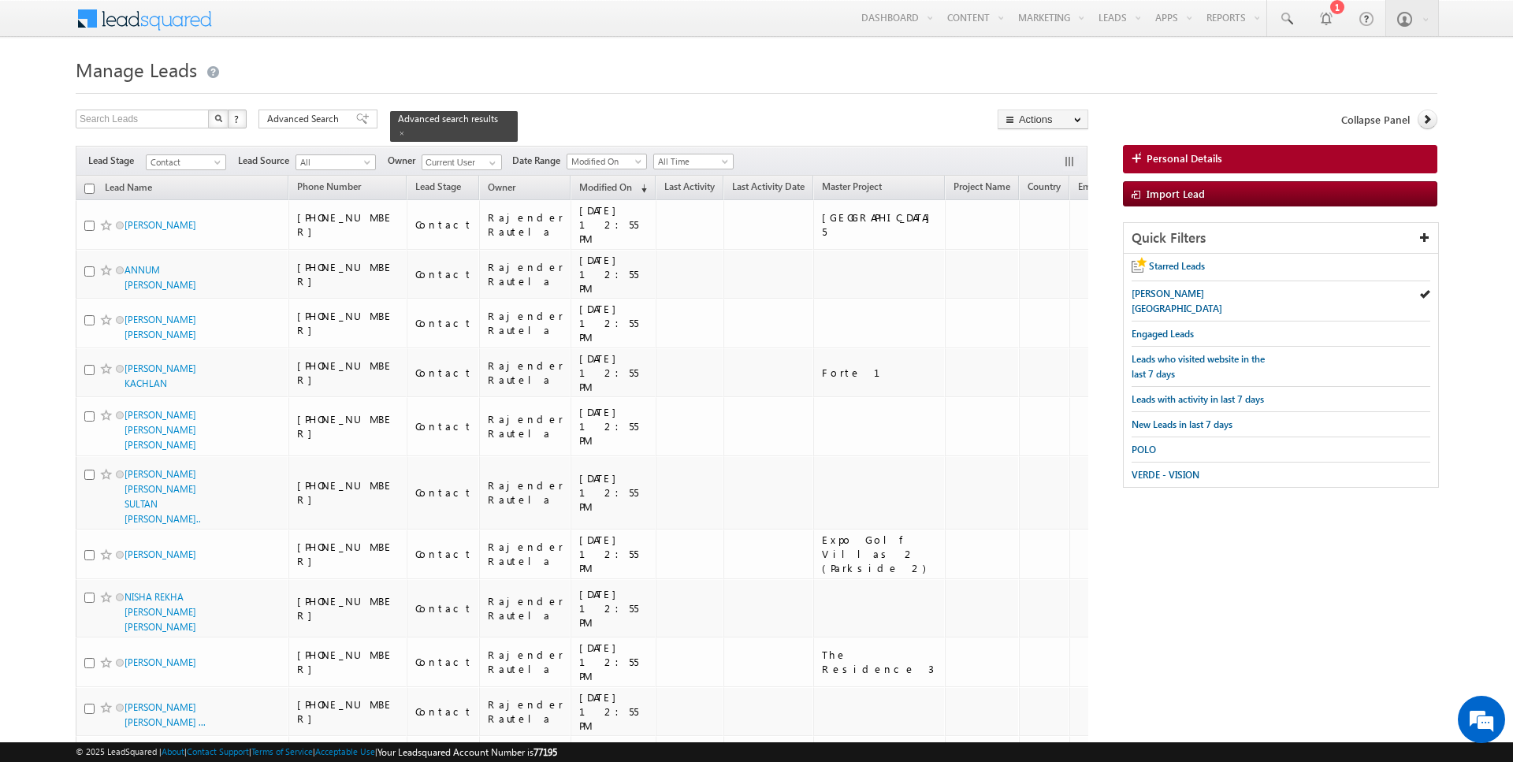
click at [88, 186] on input "checkbox" at bounding box center [89, 189] width 10 height 10
checkbox input "true"
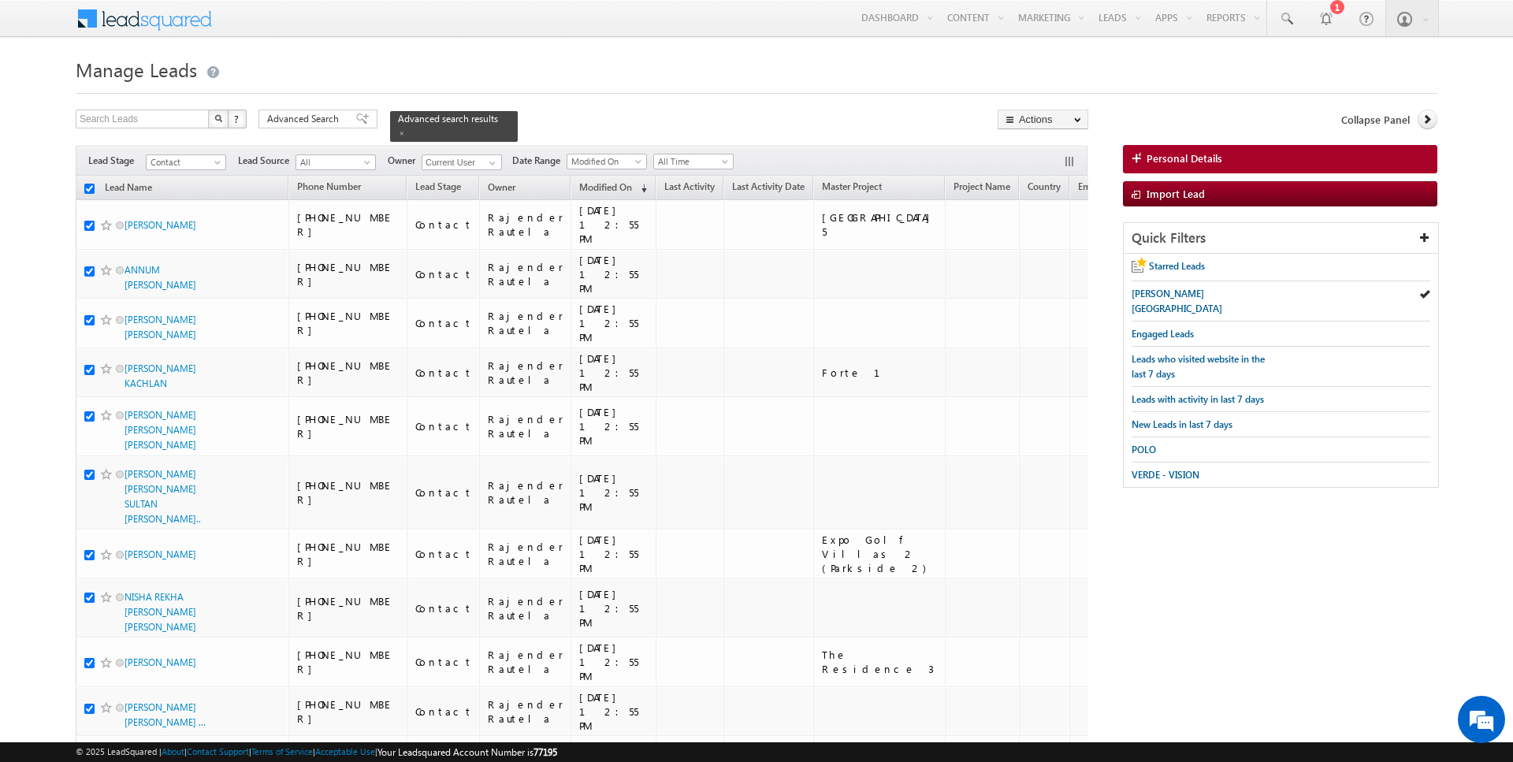
checkbox input "true"
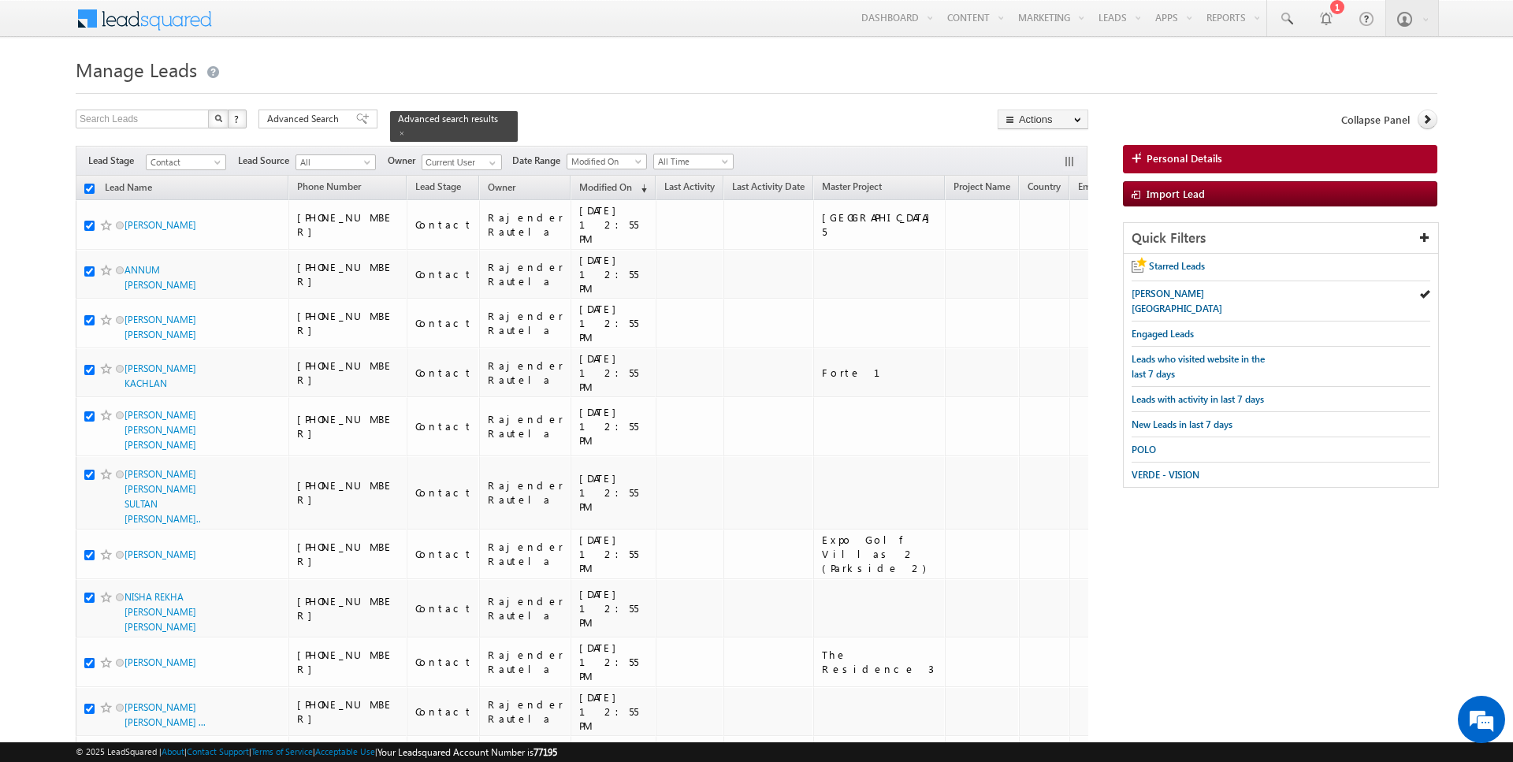
checkbox input "true"
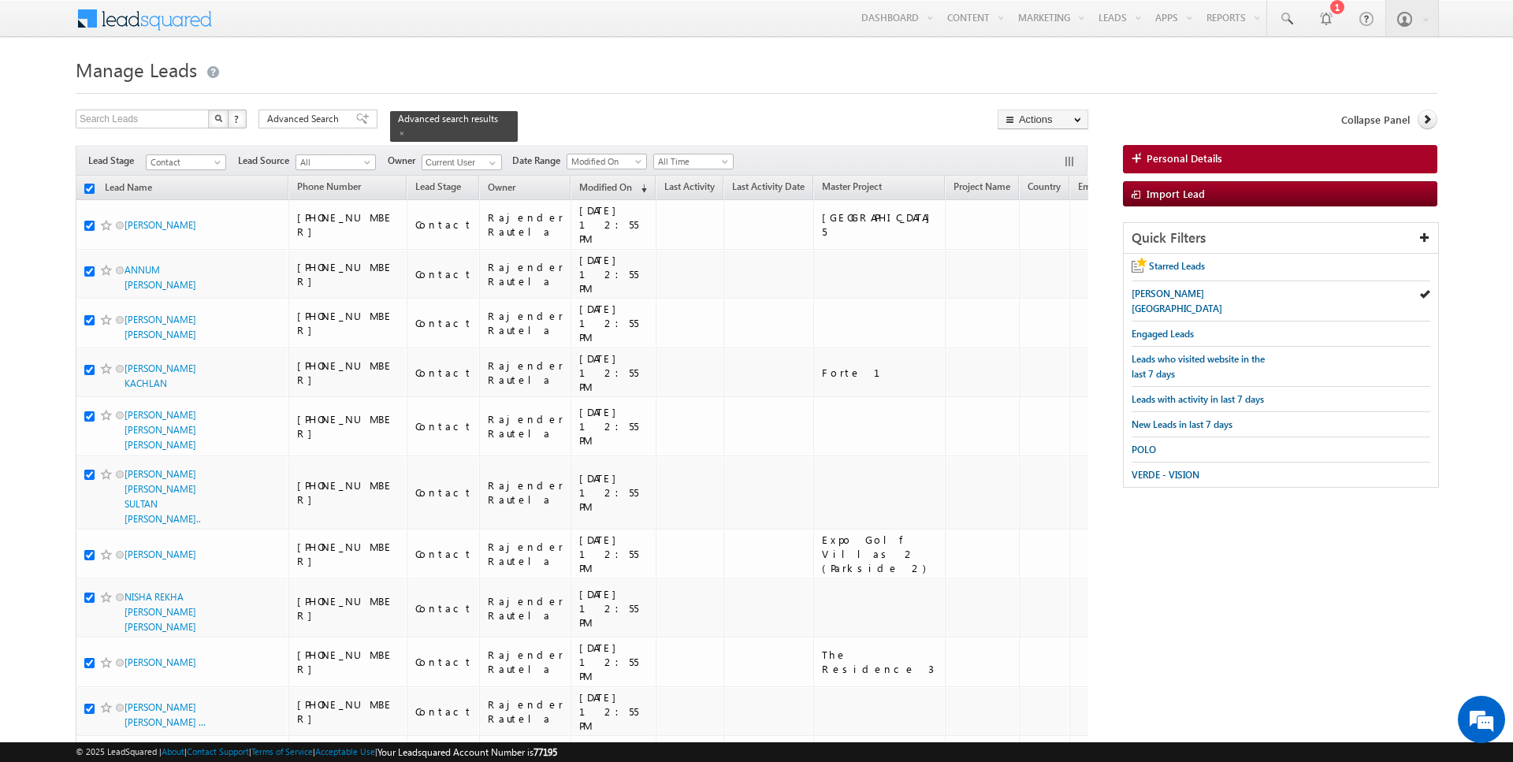
checkbox input "true"
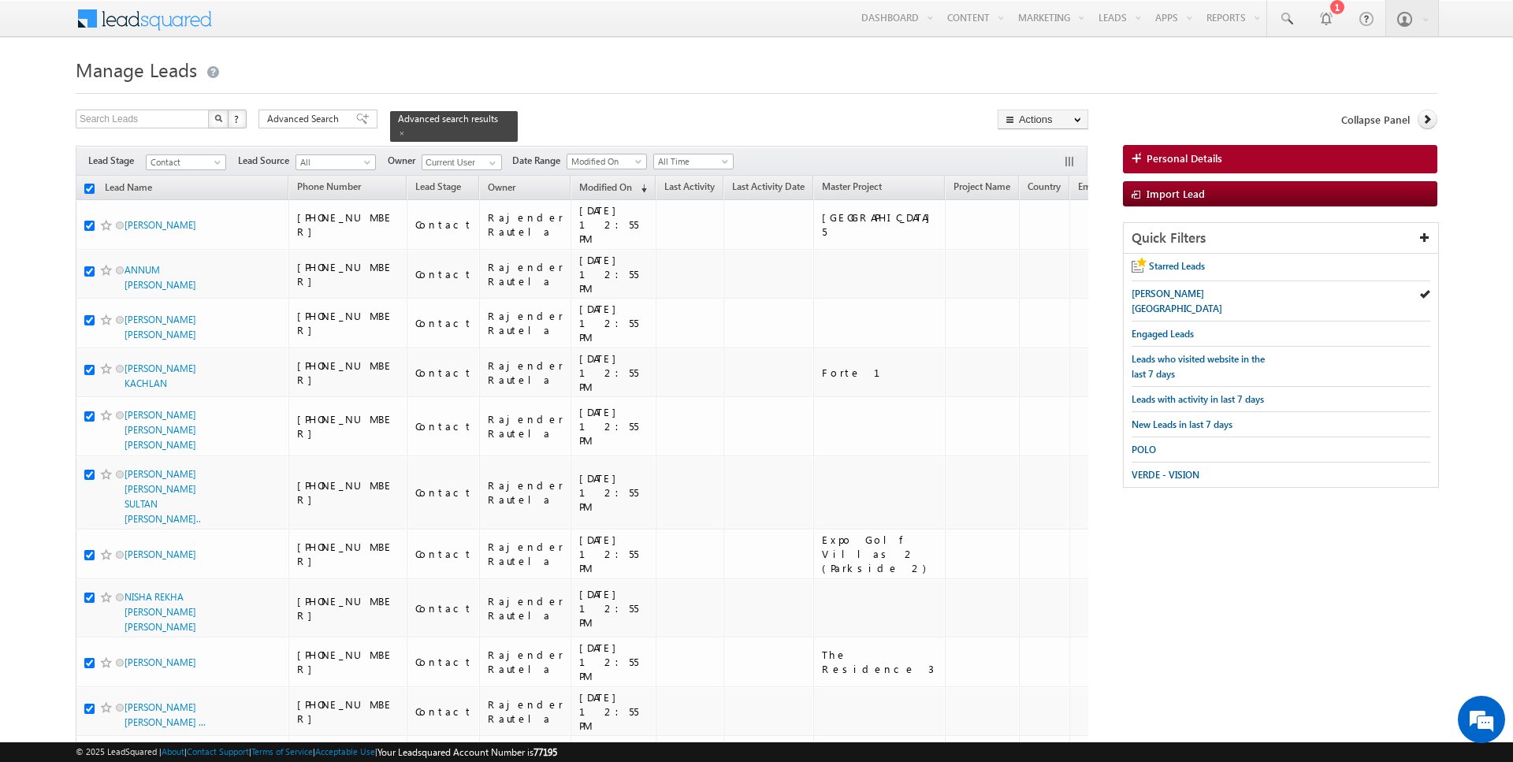
checkbox input "true"
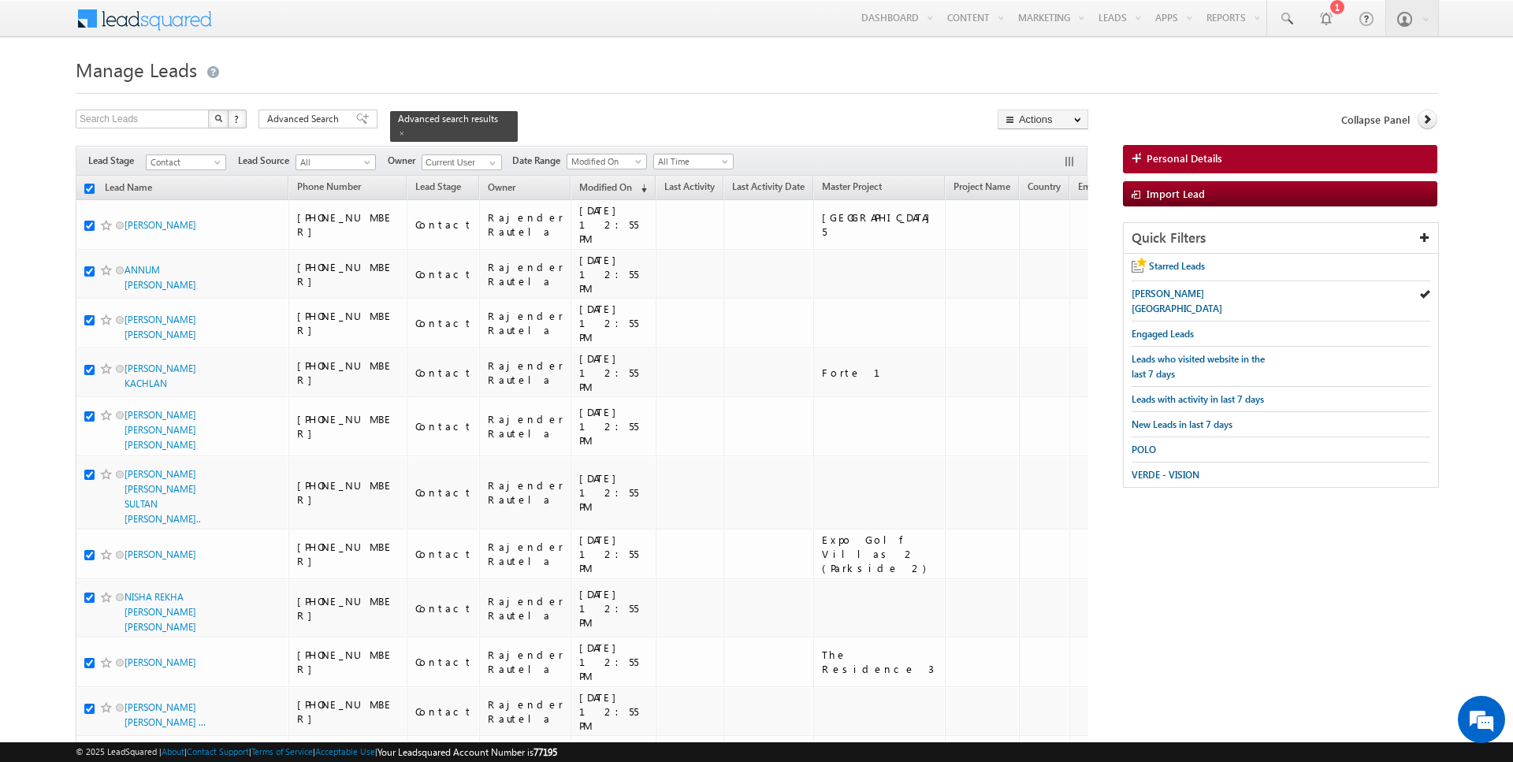
checkbox input "true"
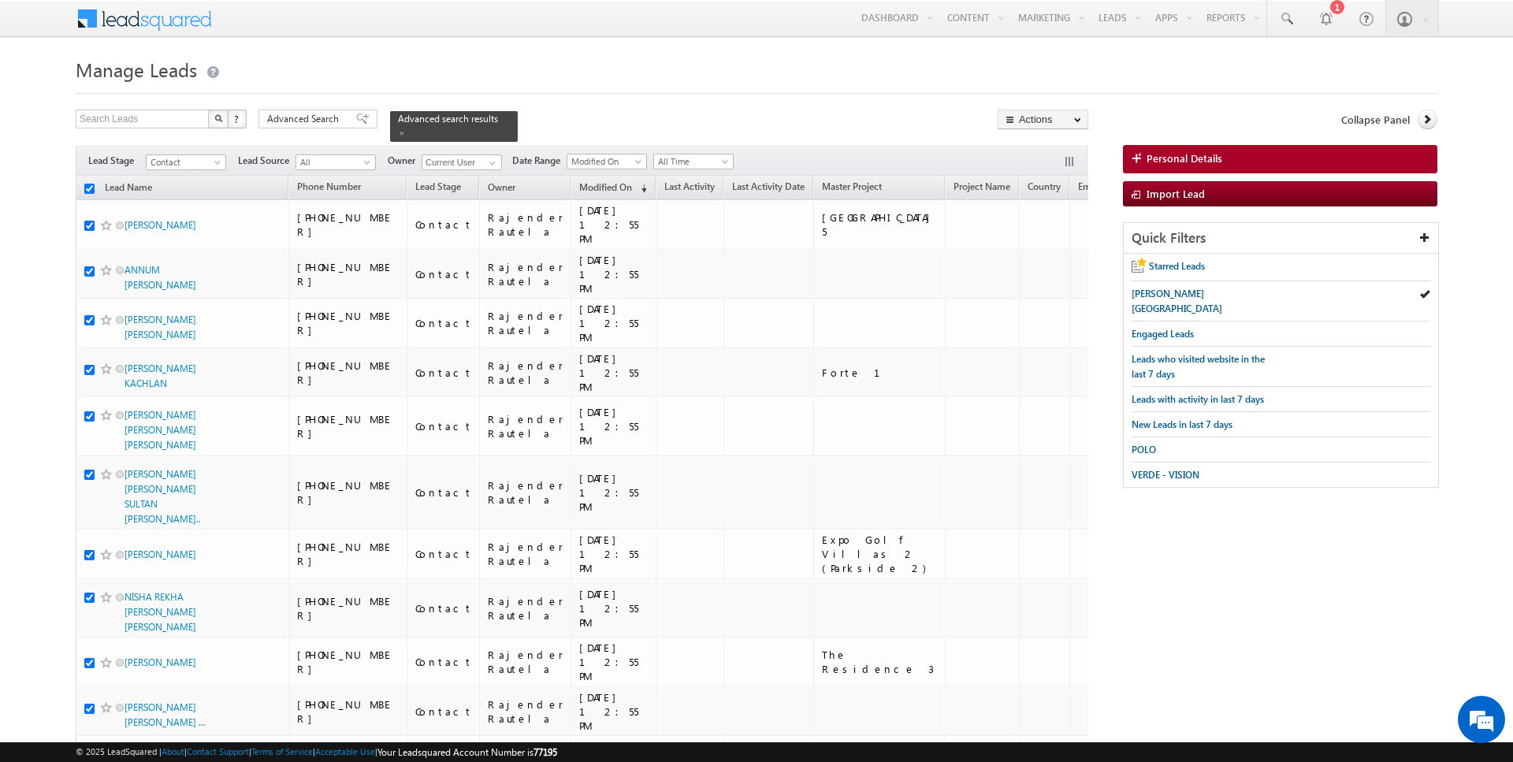
checkbox input "true"
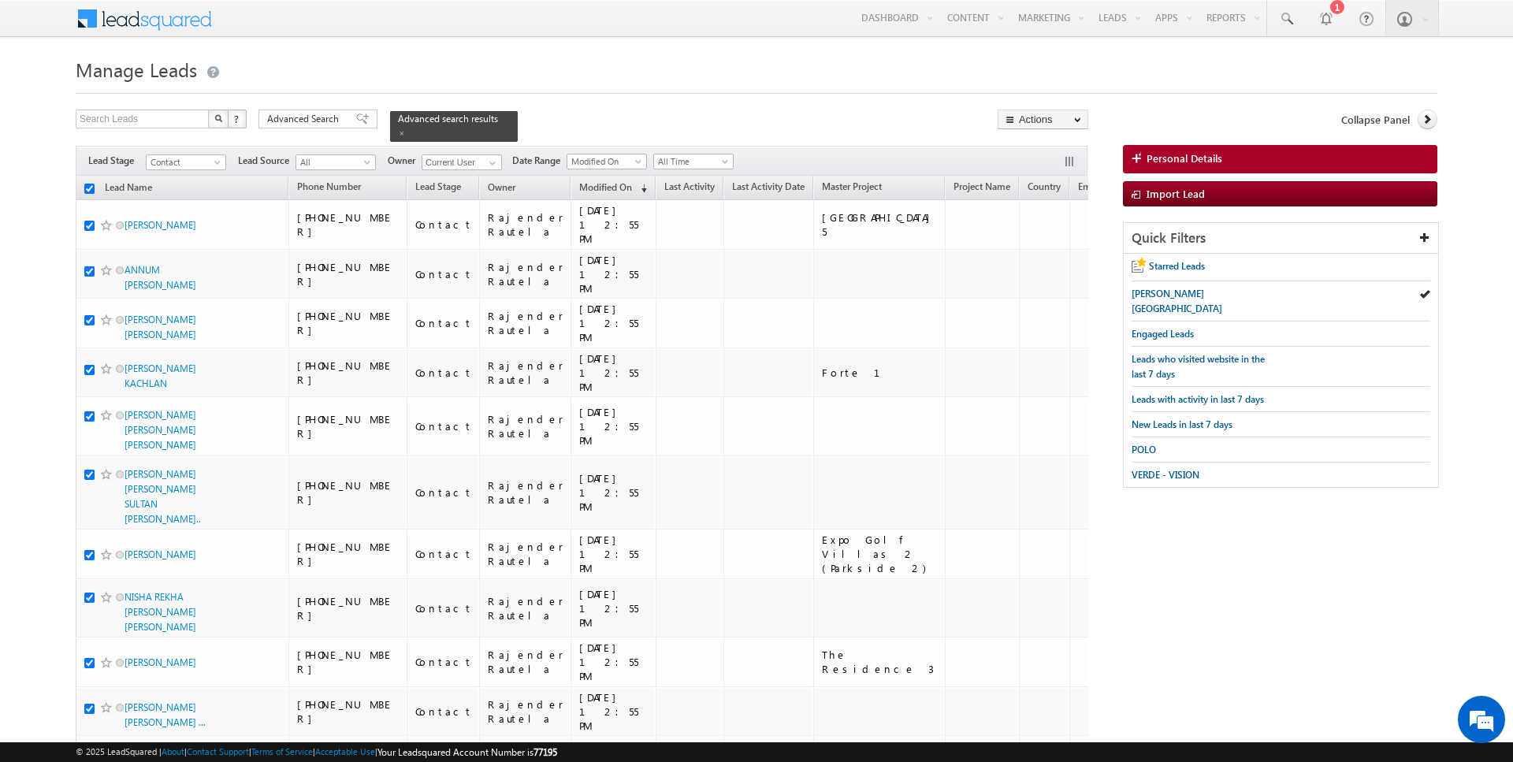
checkbox input "true"
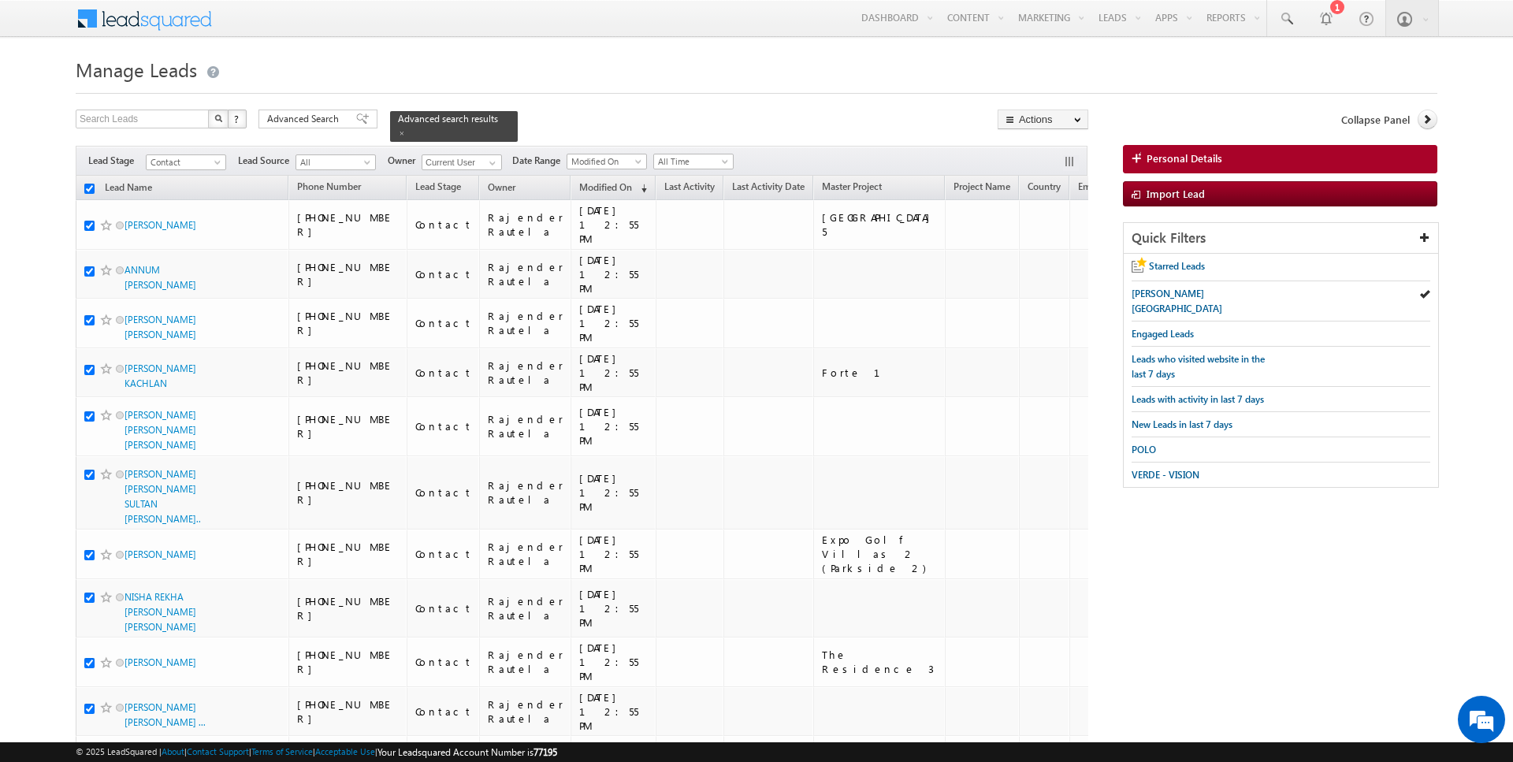
checkbox input "true"
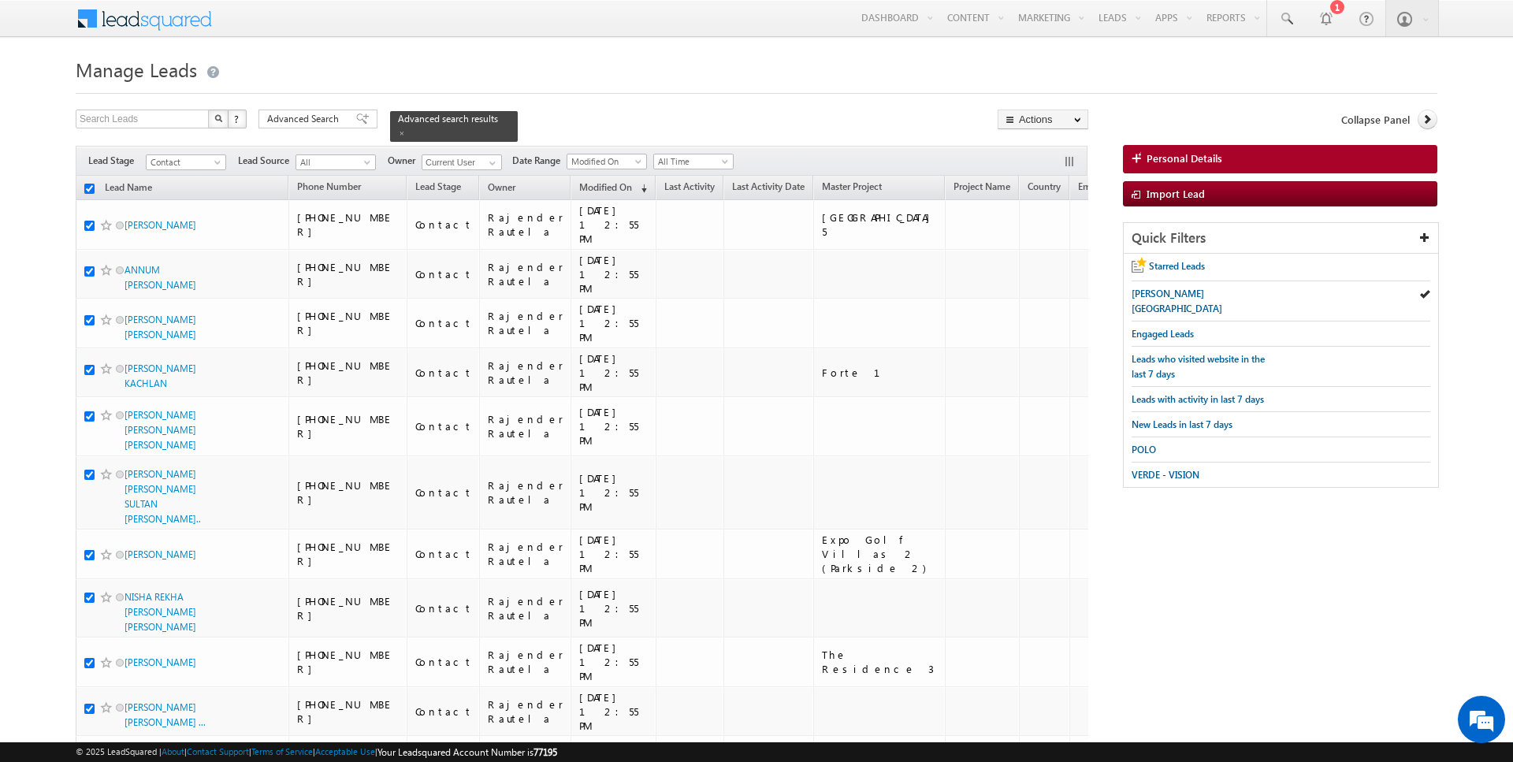
checkbox input "true"
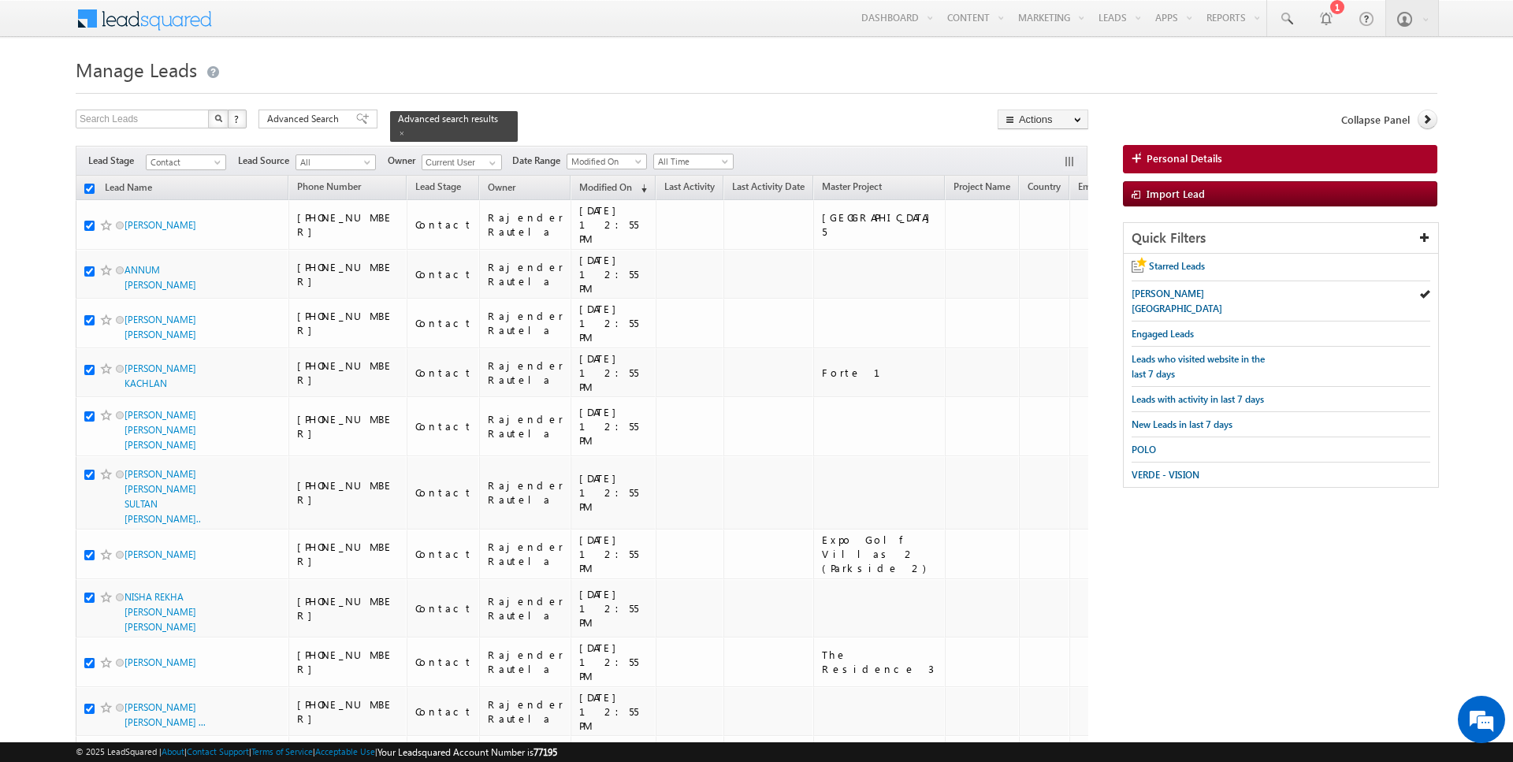
checkbox input "true"
click at [1033, 250] on link "Change Owner" at bounding box center [1042, 255] width 89 height 19
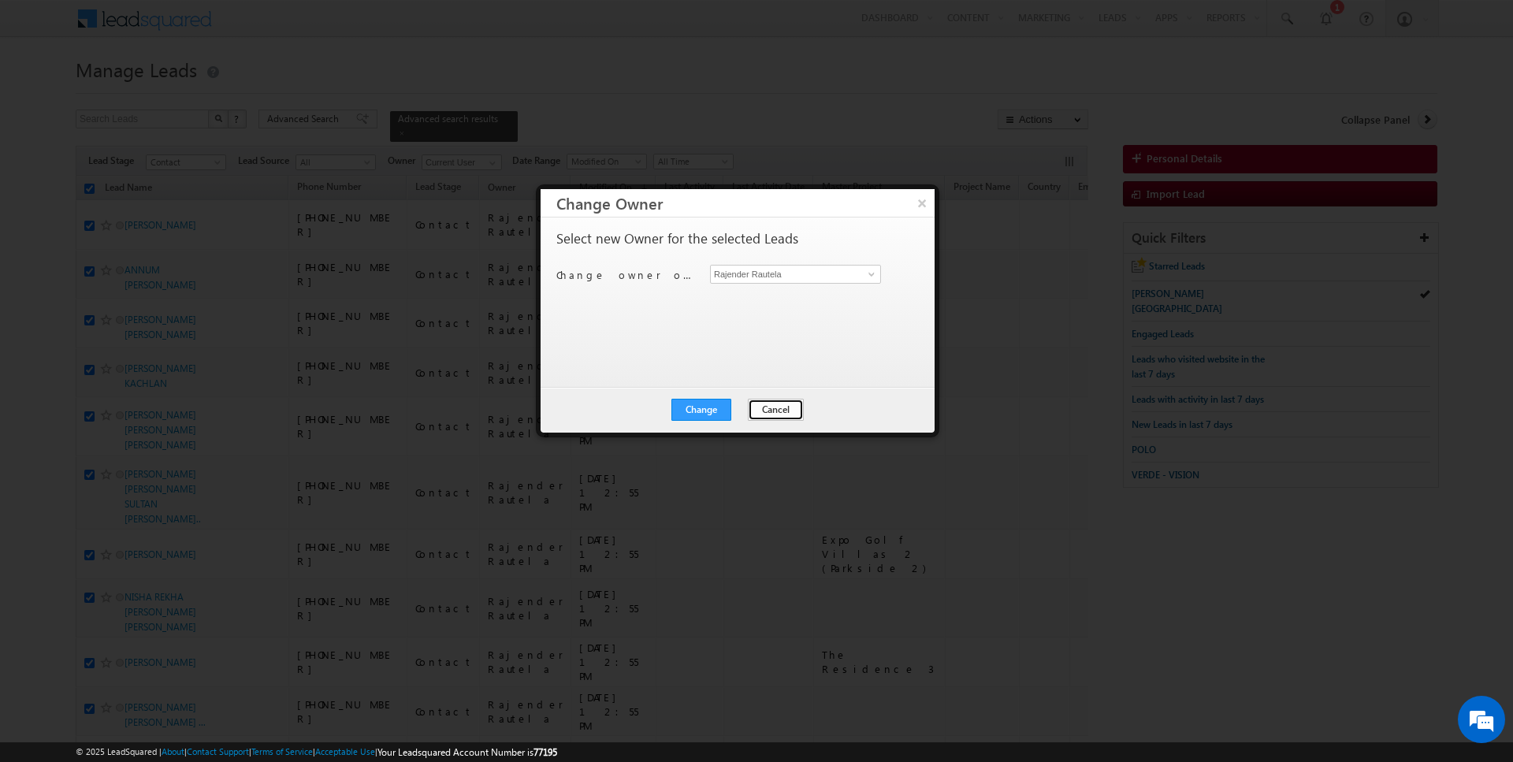
click at [754, 408] on button "Cancel" at bounding box center [776, 410] width 56 height 22
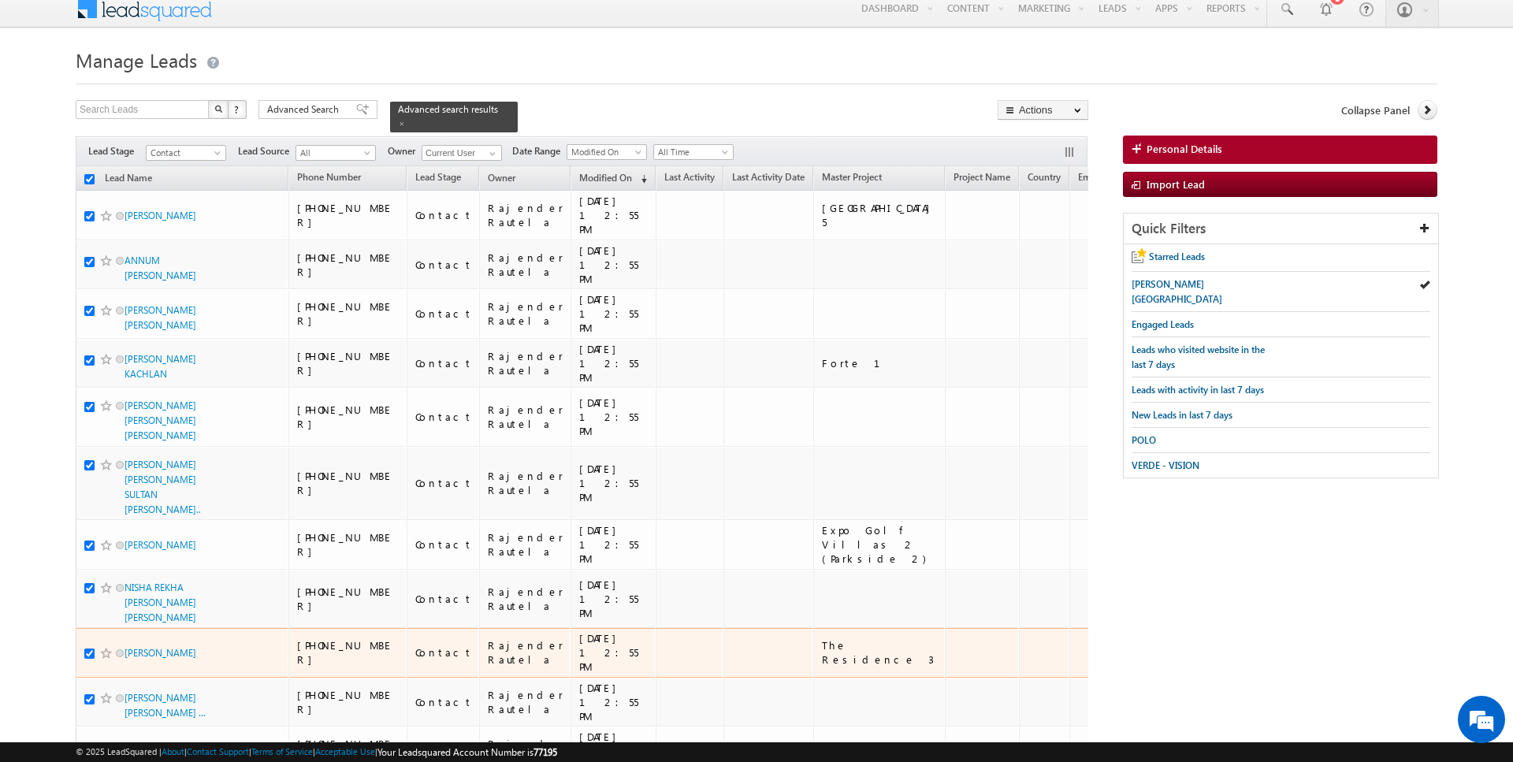
scroll to position [1731, 0]
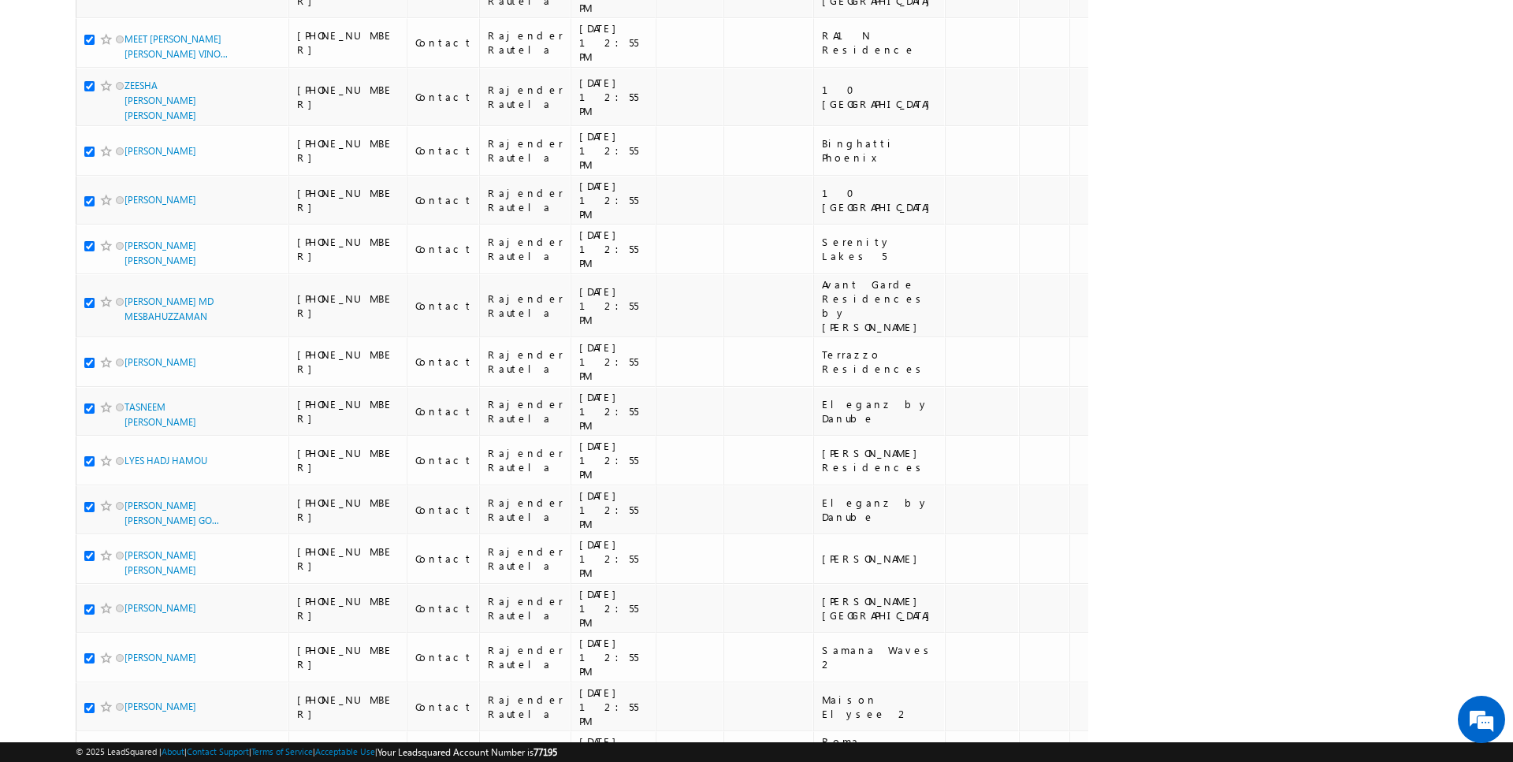
click at [122, 731] on li "100" at bounding box center [130, 733] width 38 height 16
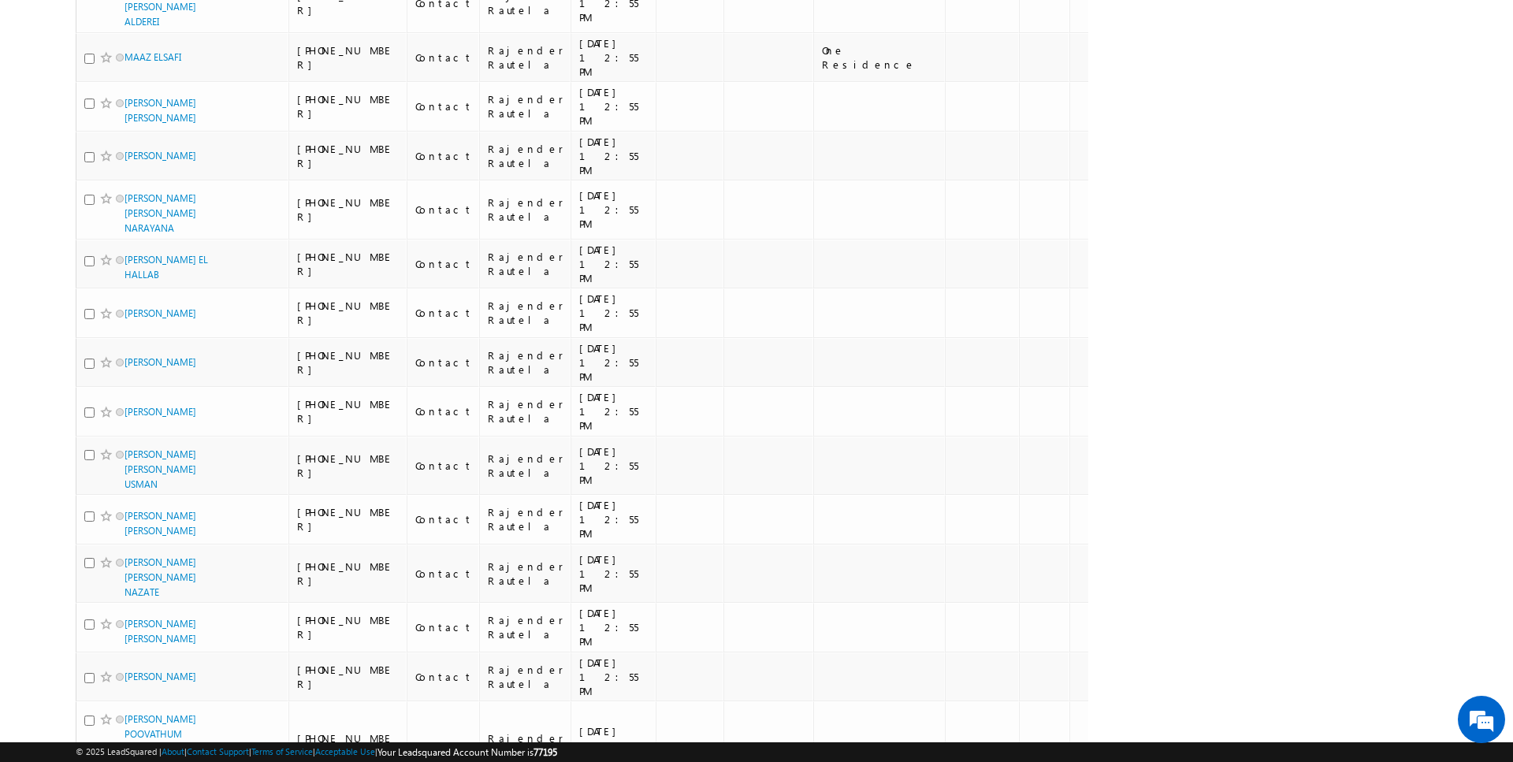
scroll to position [3710, 0]
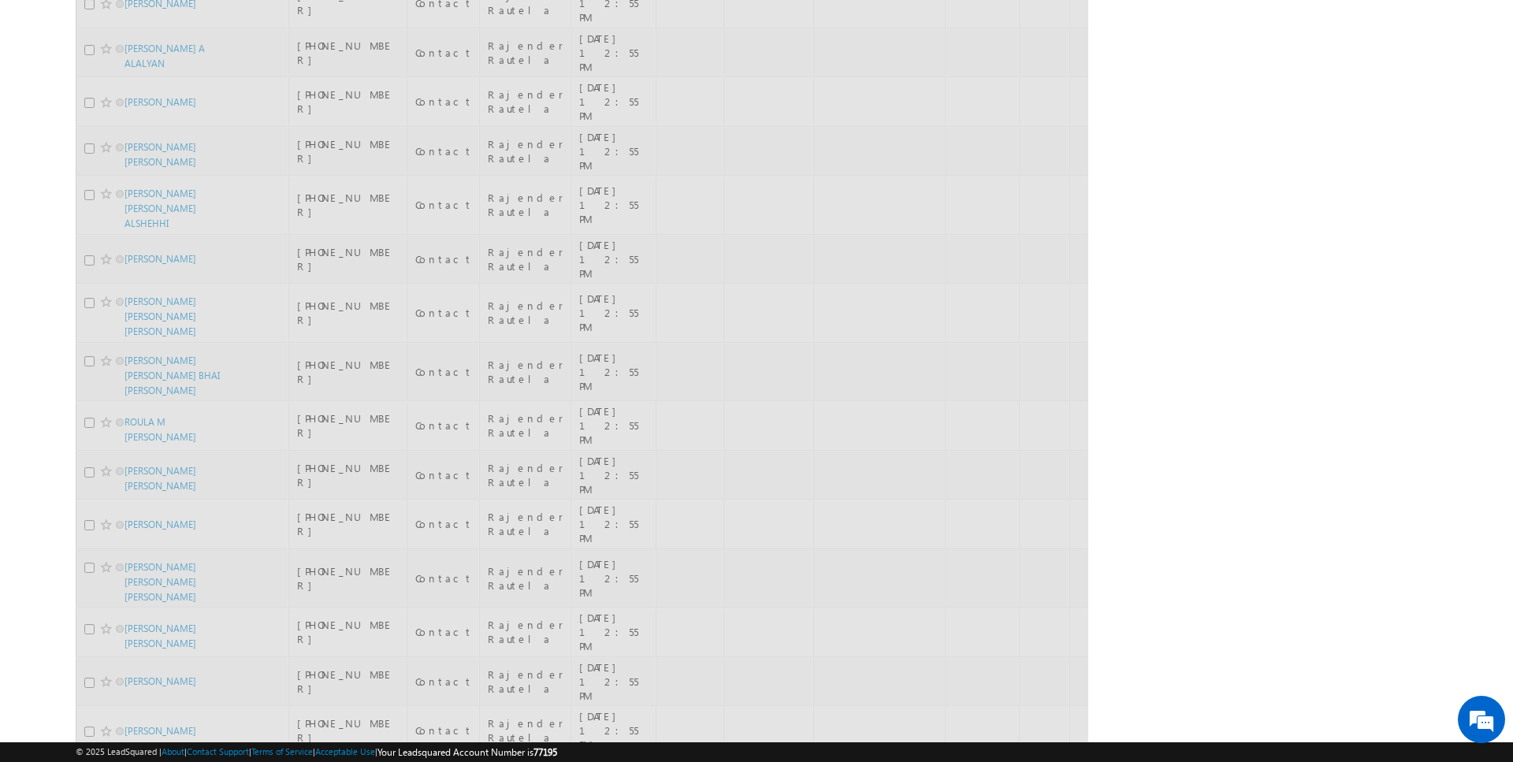
scroll to position [307, 0]
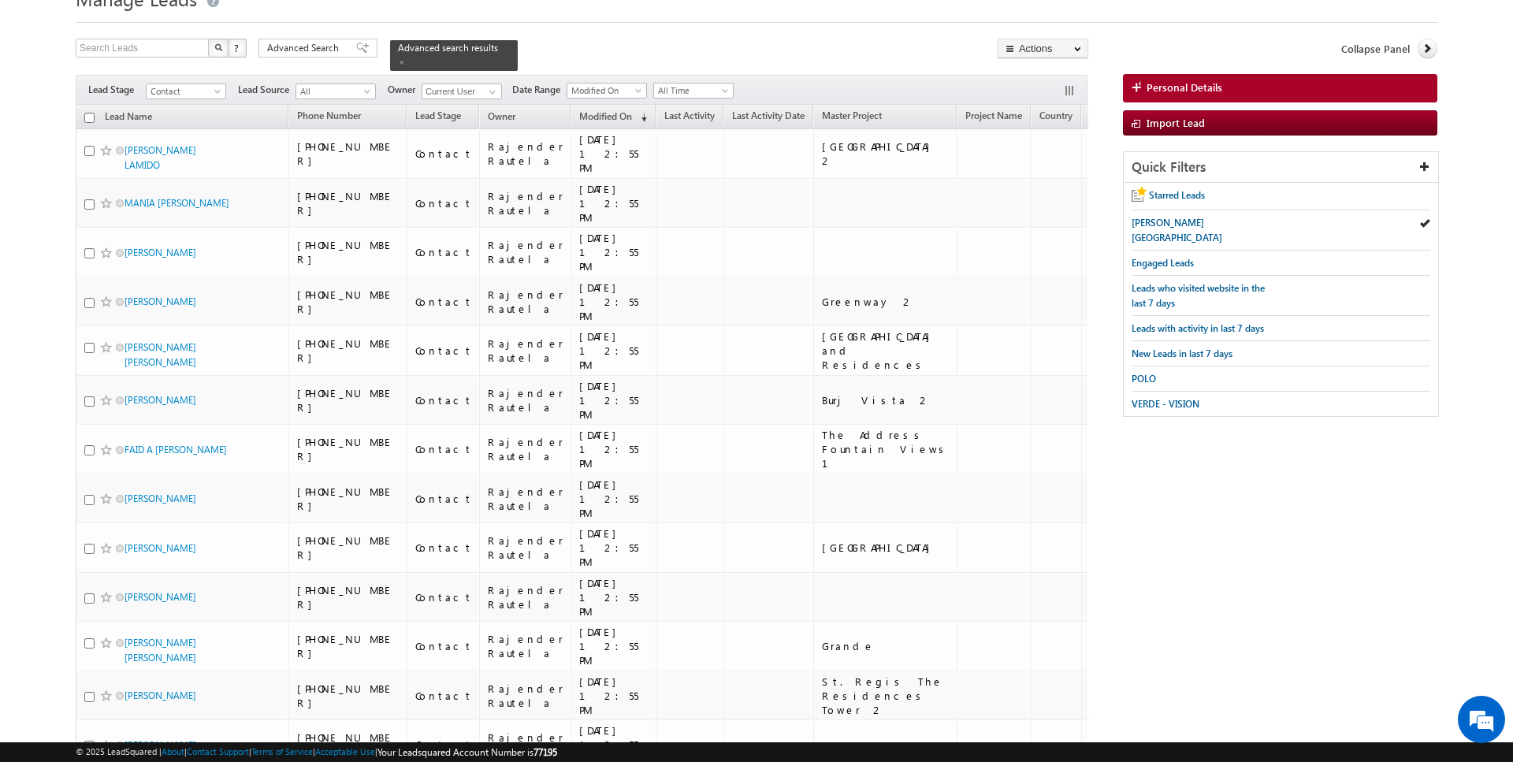
click at [89, 113] on input "checkbox" at bounding box center [89, 118] width 10 height 10
checkbox input "true"
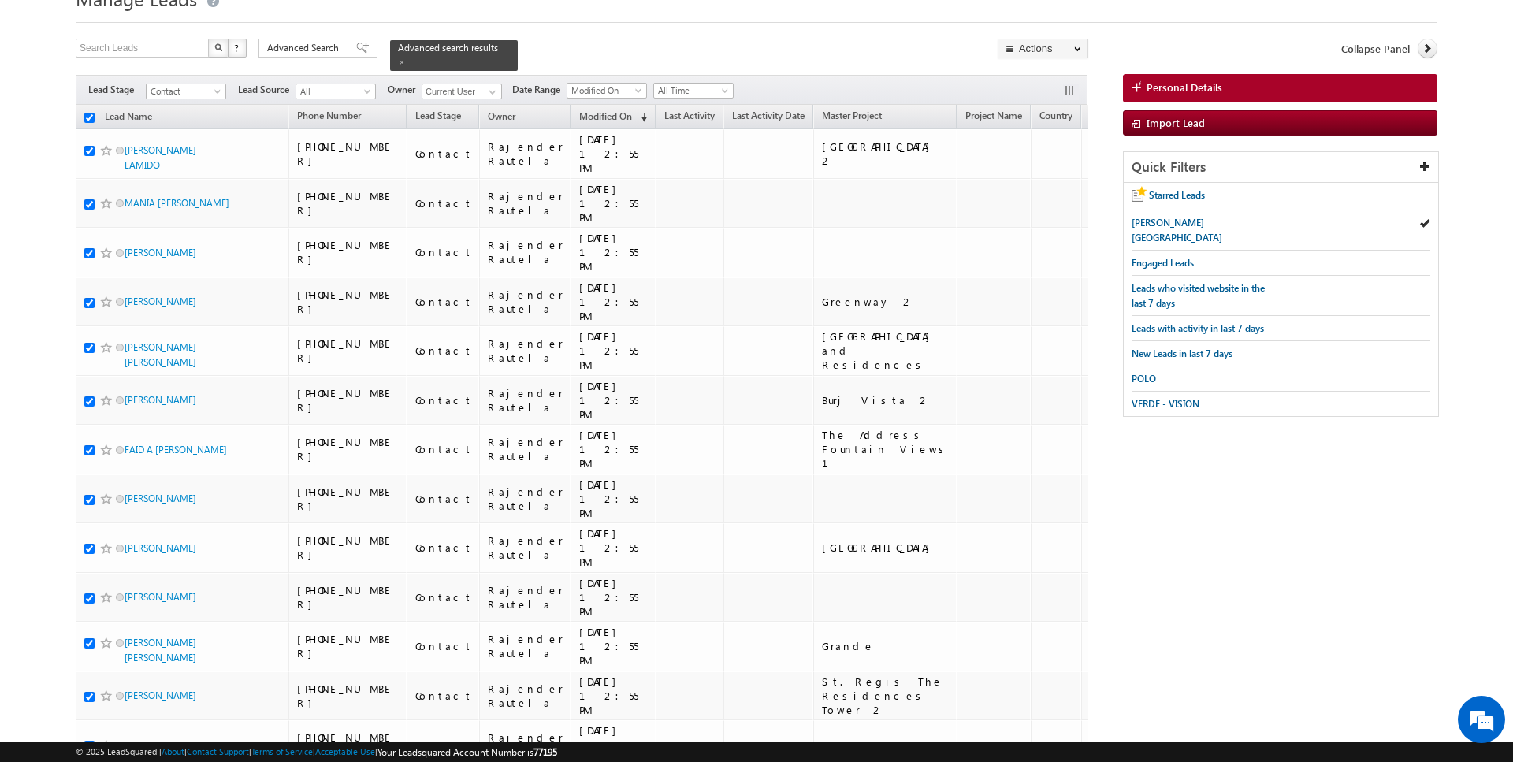
checkbox input "true"
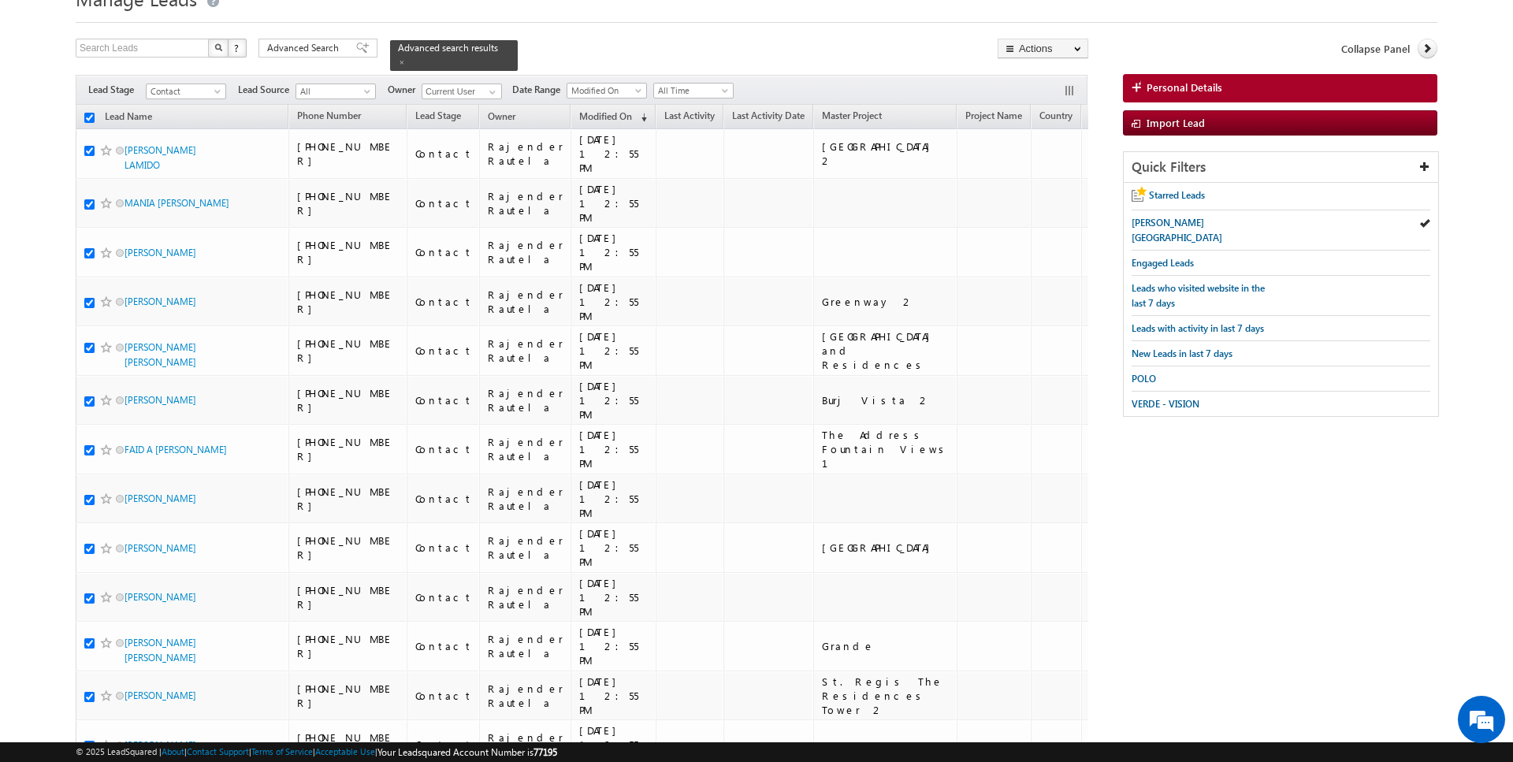
checkbox input "true"
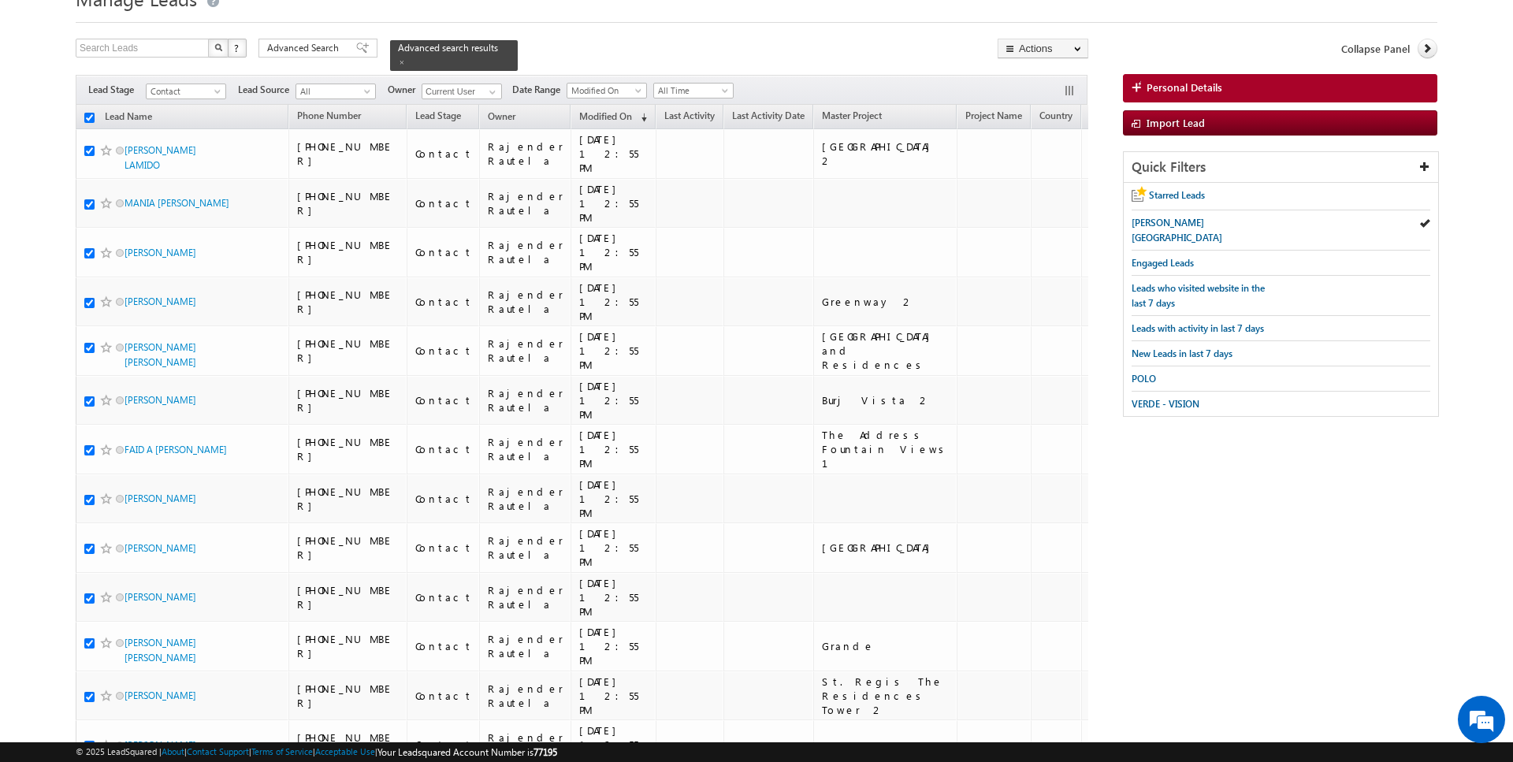
checkbox input "true"
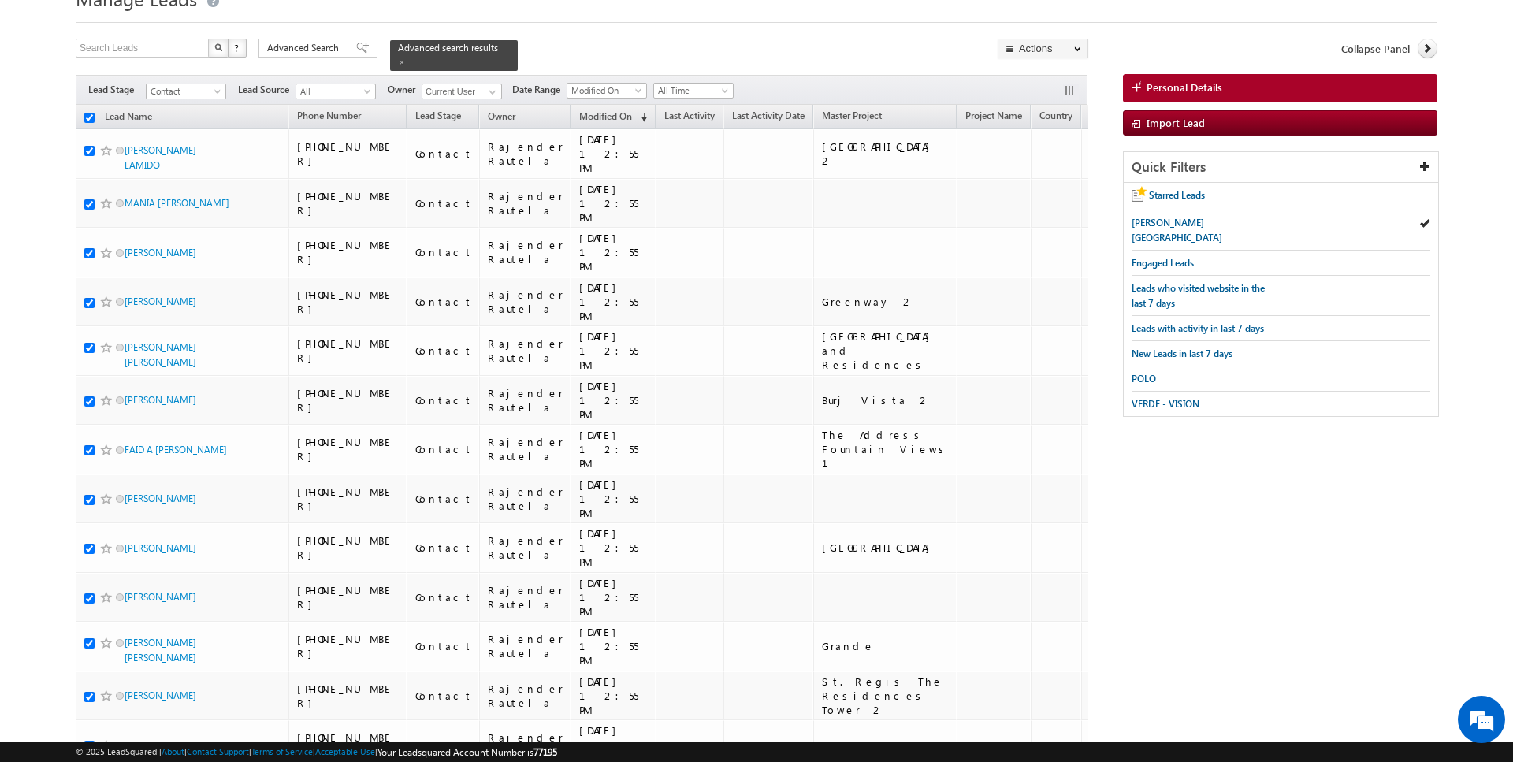
checkbox input "true"
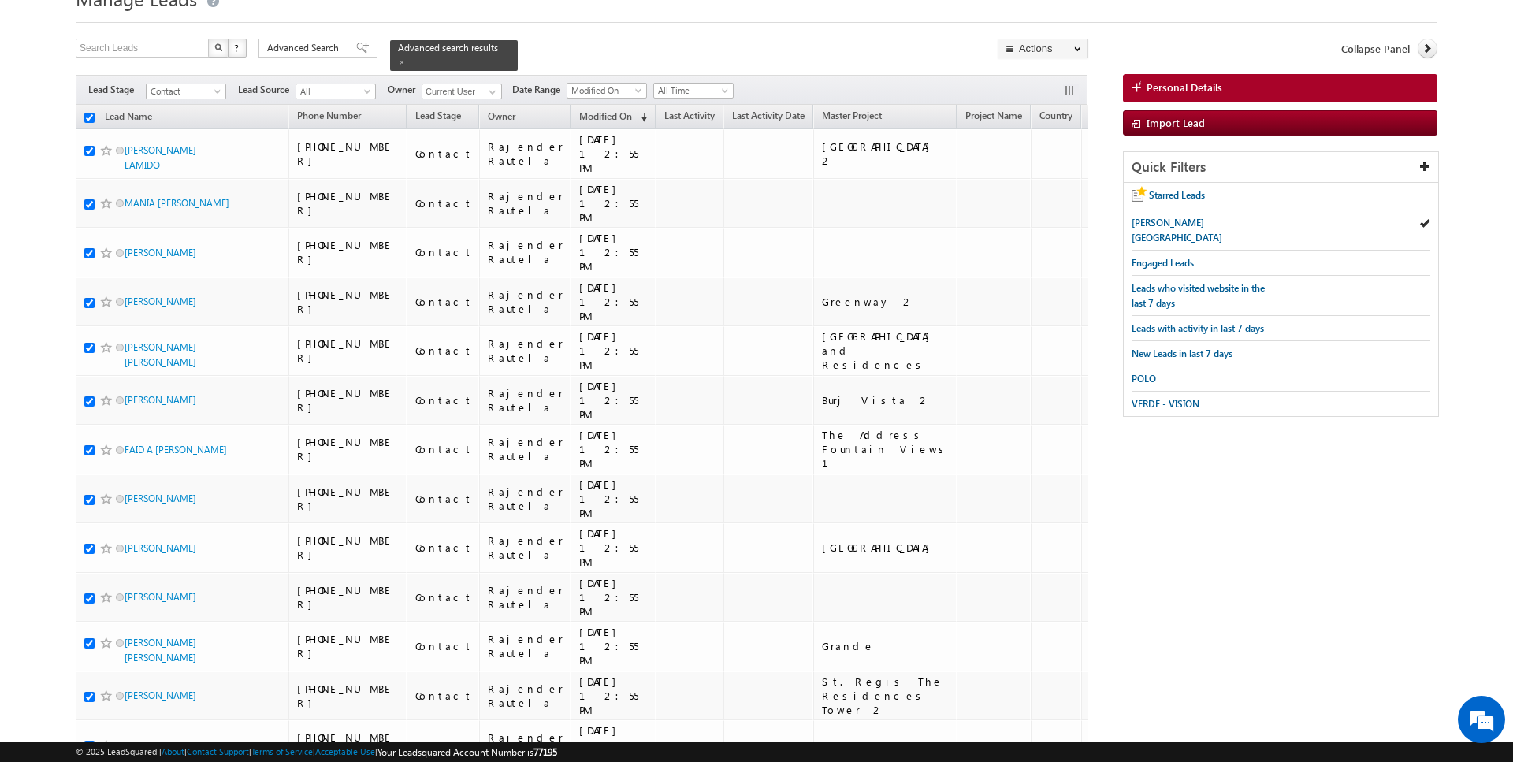
checkbox input "true"
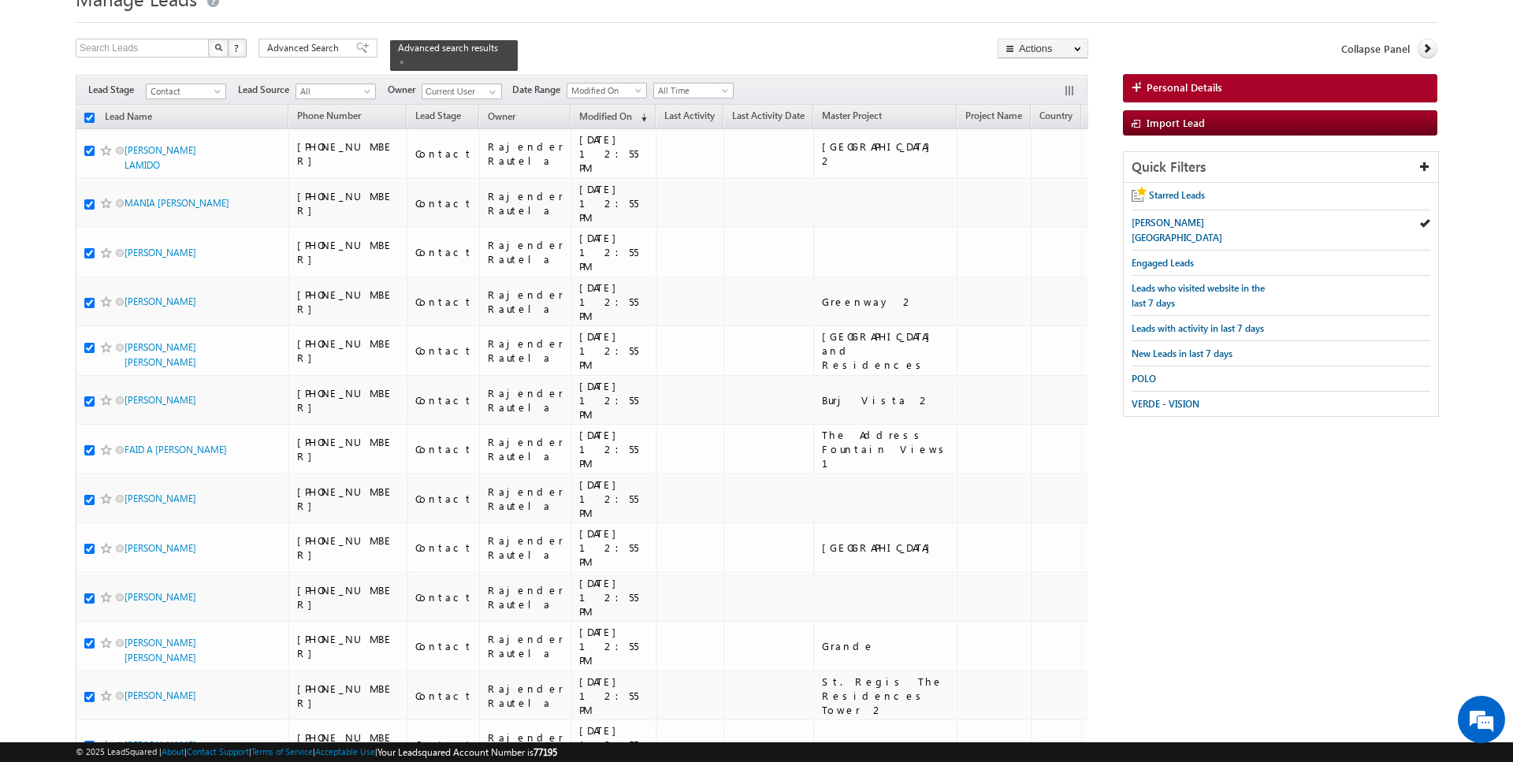
checkbox input "true"
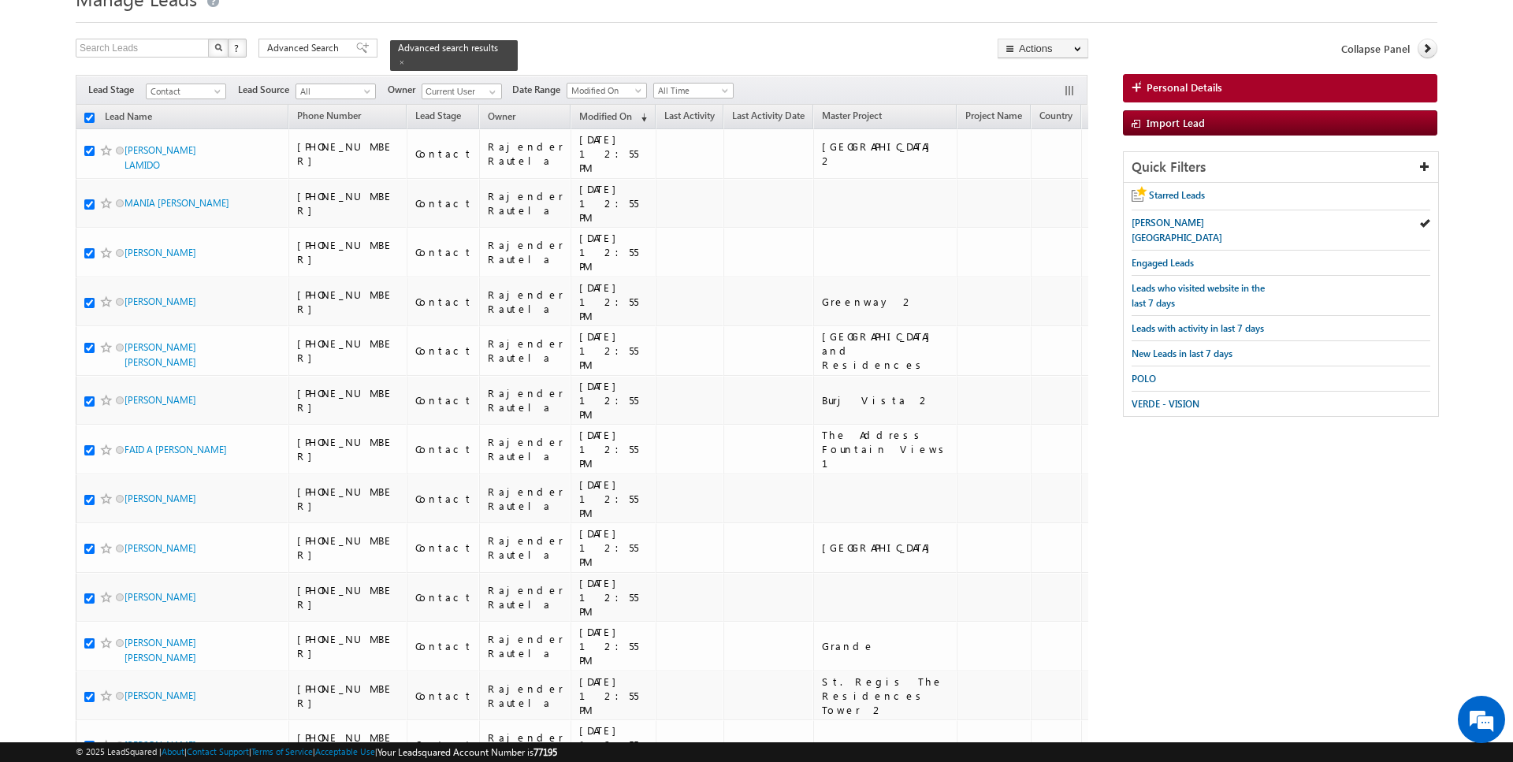
checkbox input "true"
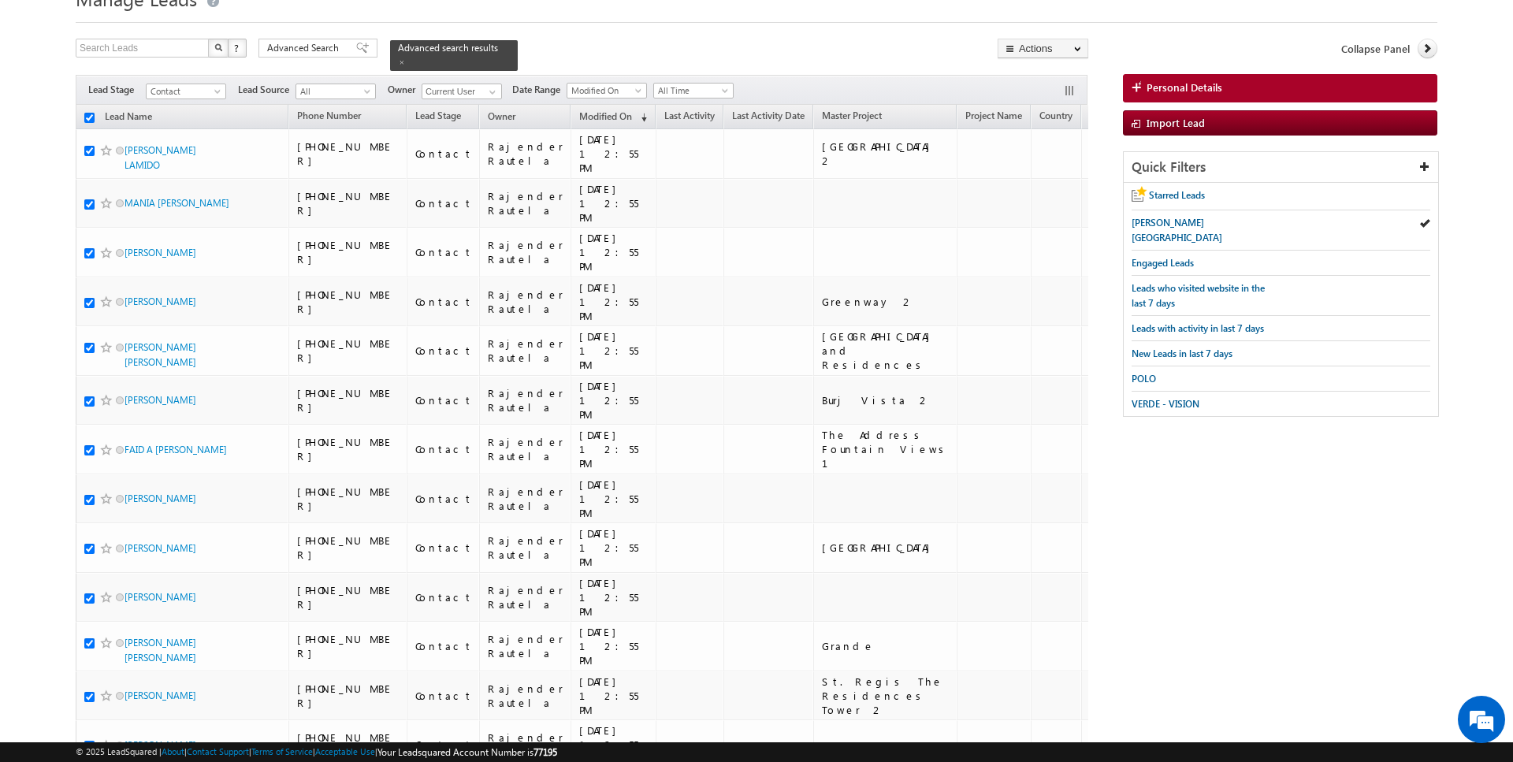
checkbox input "true"
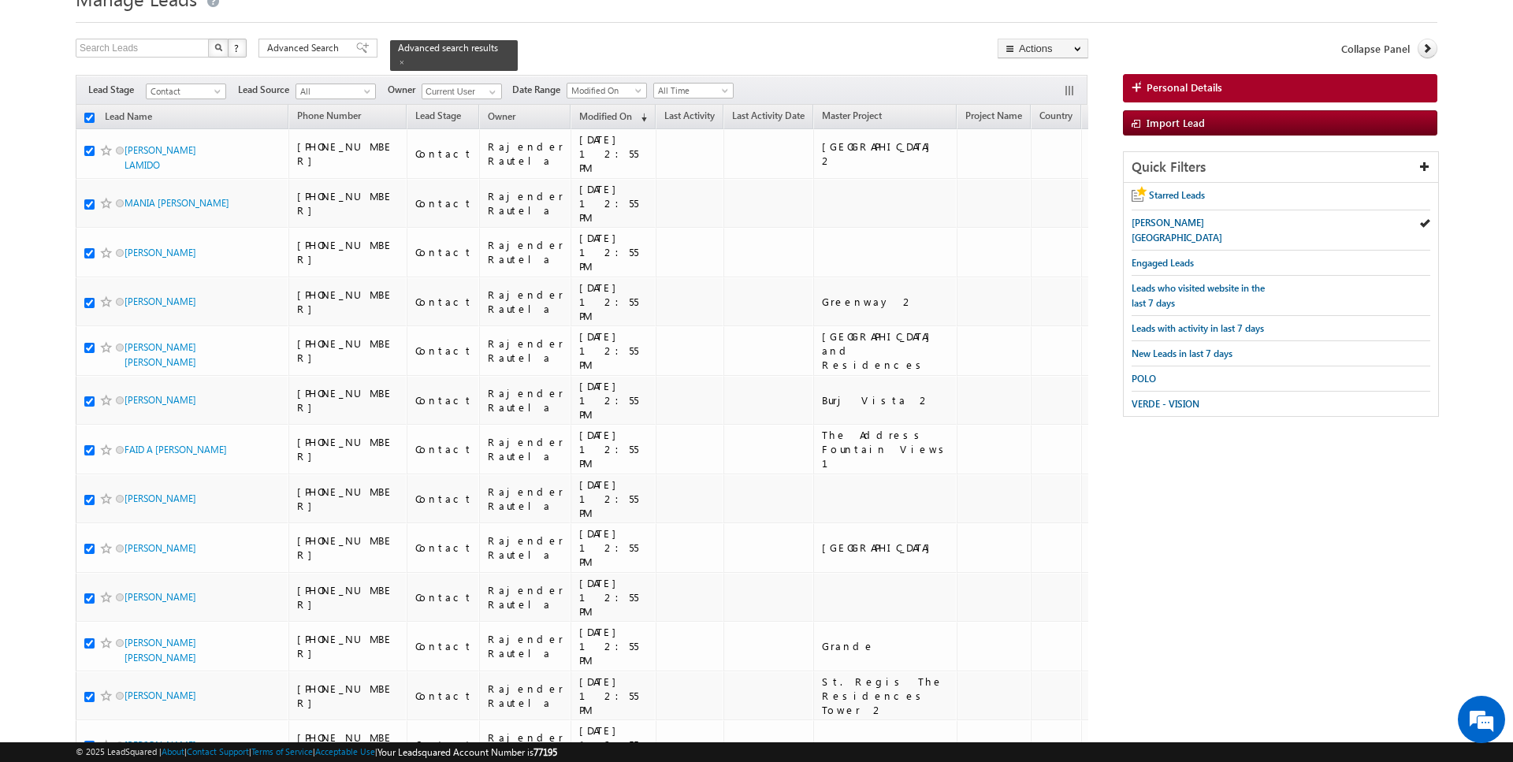
checkbox input "true"
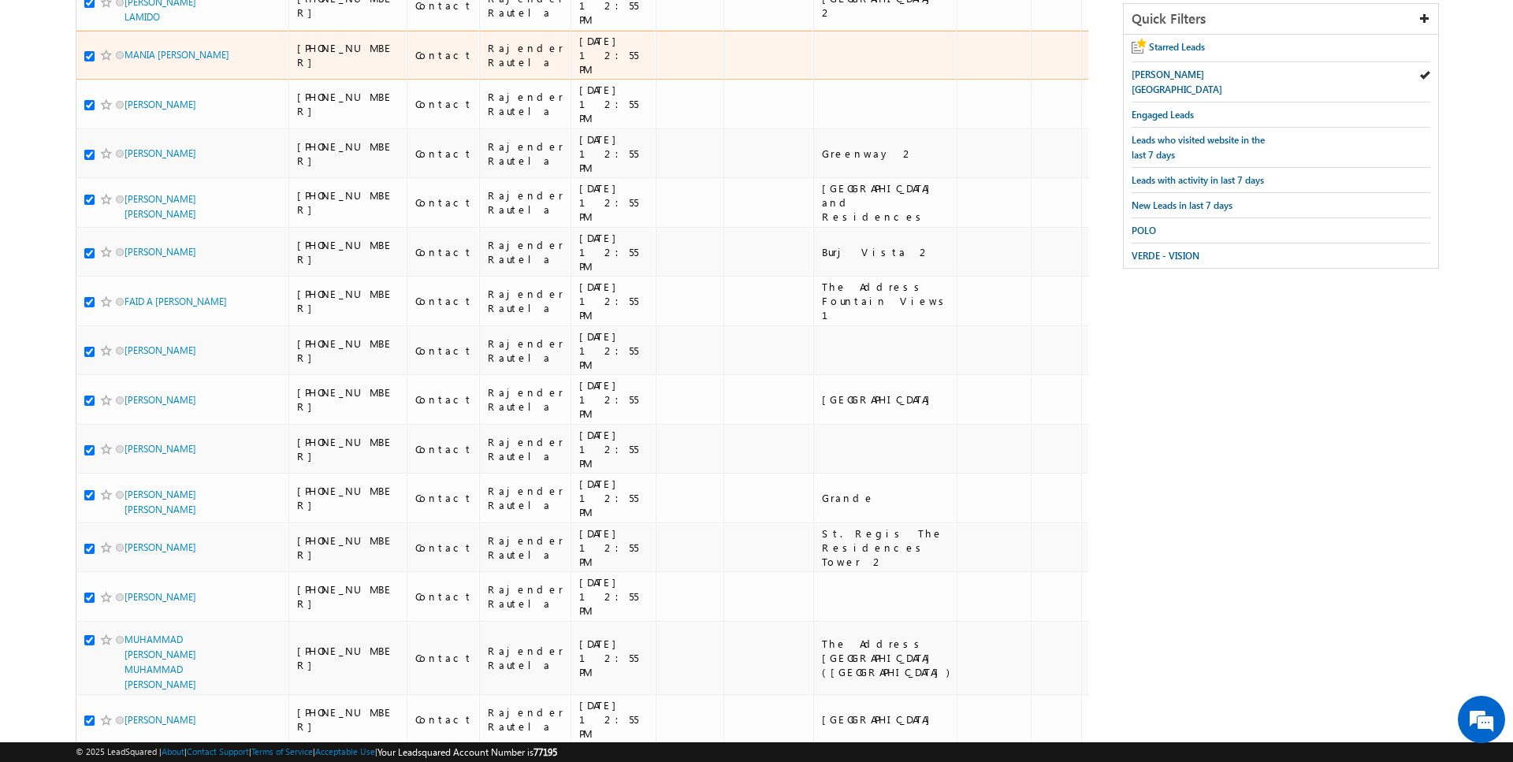
scroll to position [0, 0]
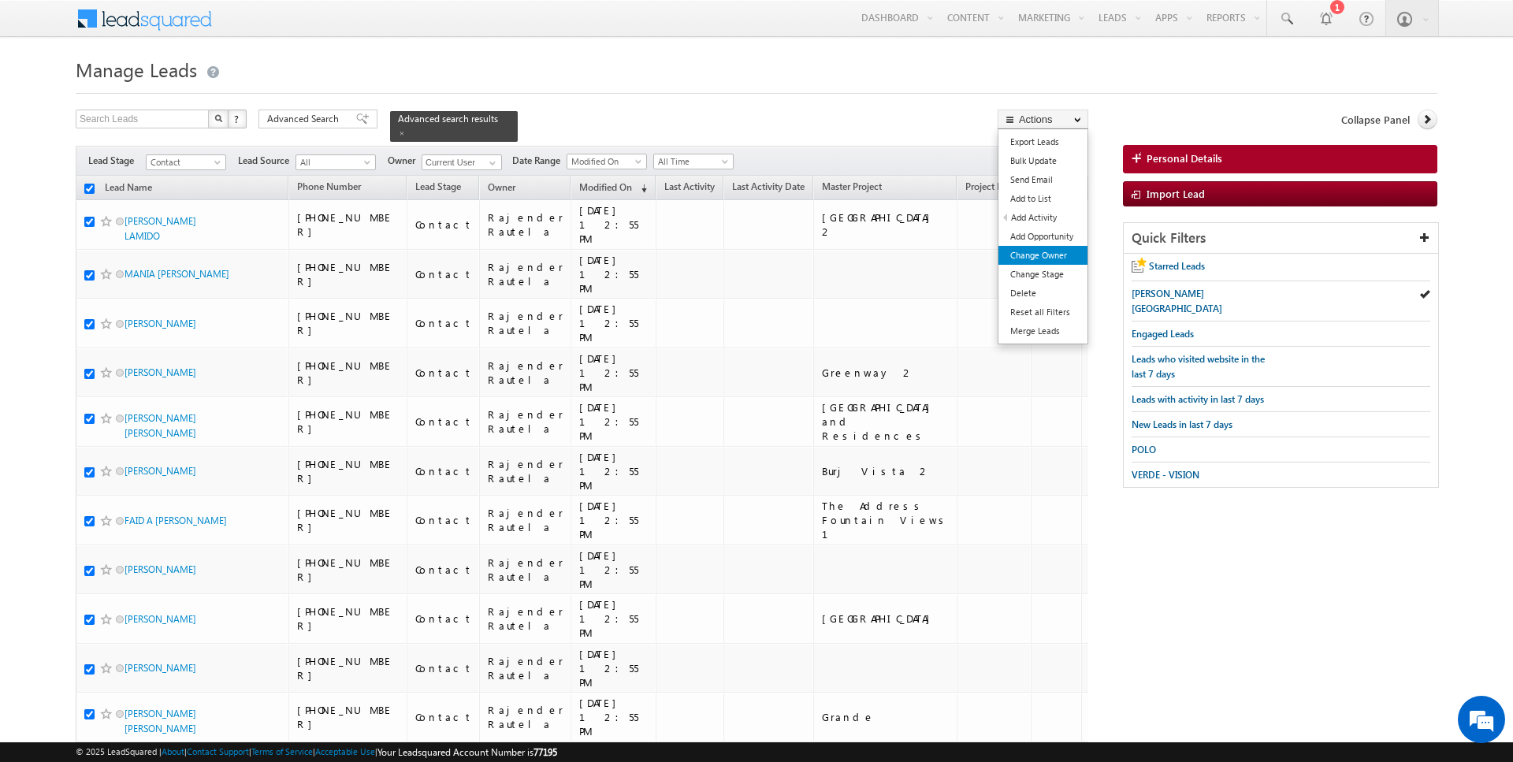
click at [1045, 255] on link "Change Owner" at bounding box center [1042, 255] width 89 height 19
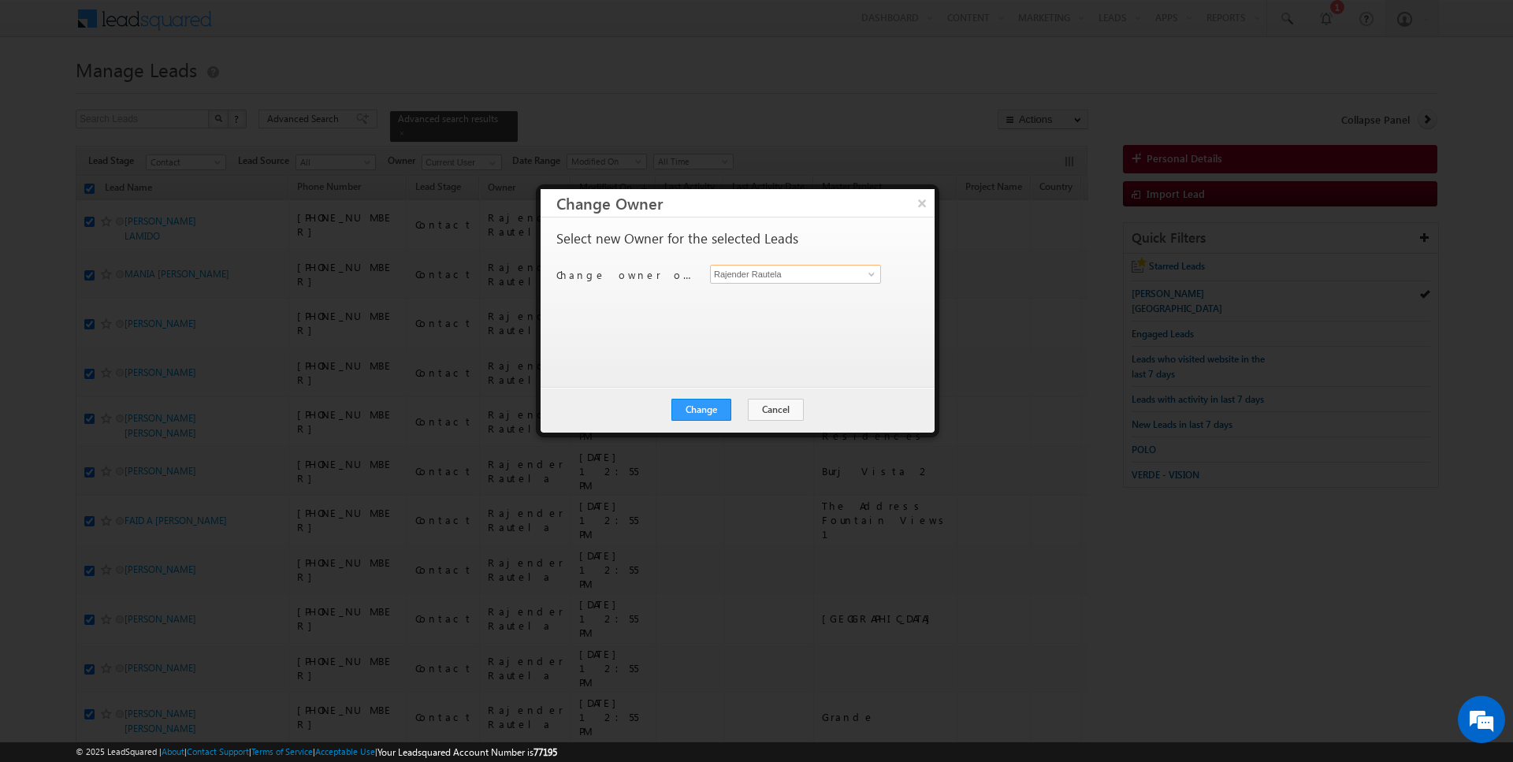
click at [765, 267] on input "Rajender Rautela" at bounding box center [795, 274] width 171 height 19
click at [704, 405] on button "Change" at bounding box center [701, 410] width 60 height 22
click at [726, 407] on button "Close" at bounding box center [740, 410] width 50 height 22
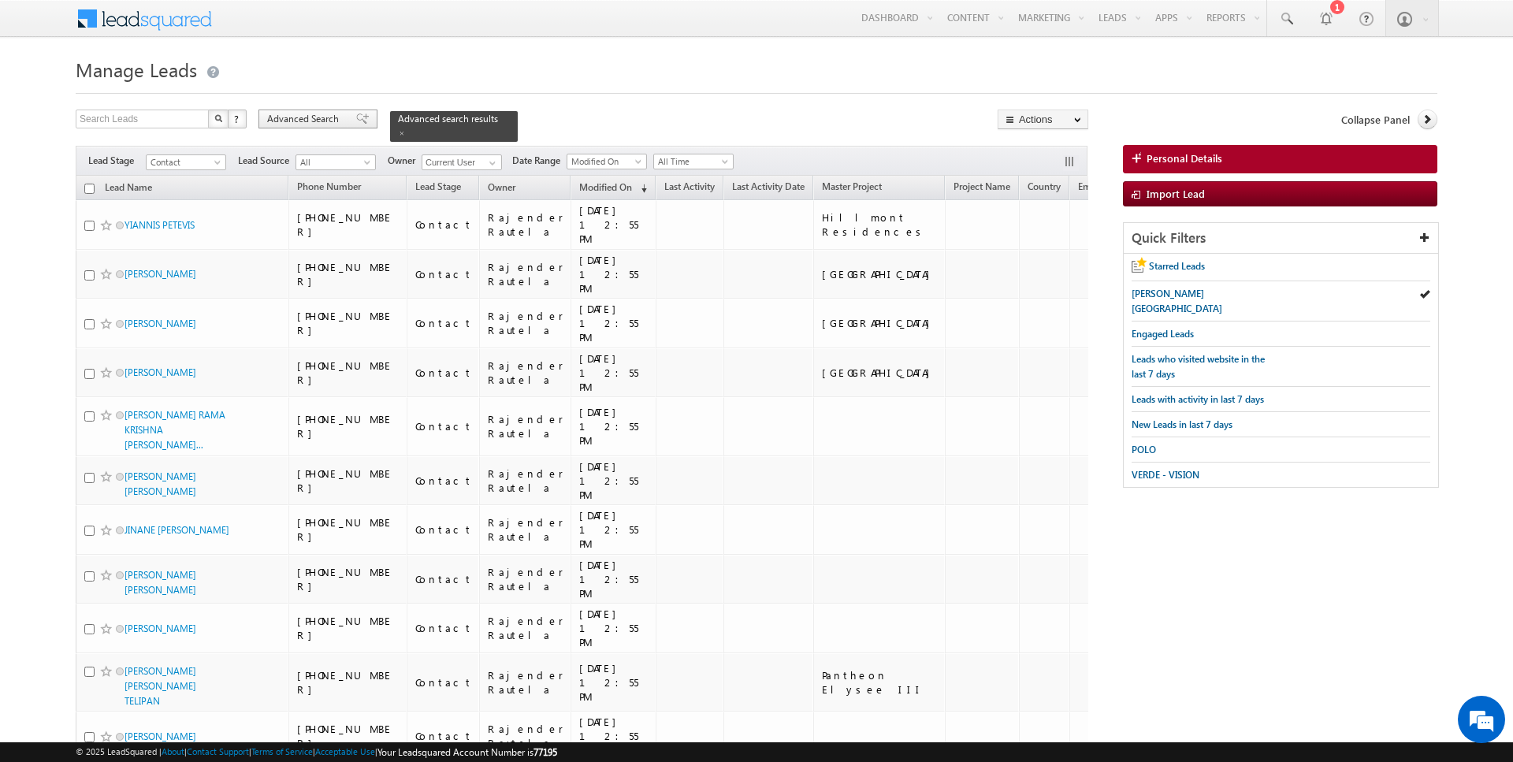
click at [326, 121] on span "Advanced Search" at bounding box center [305, 119] width 76 height 14
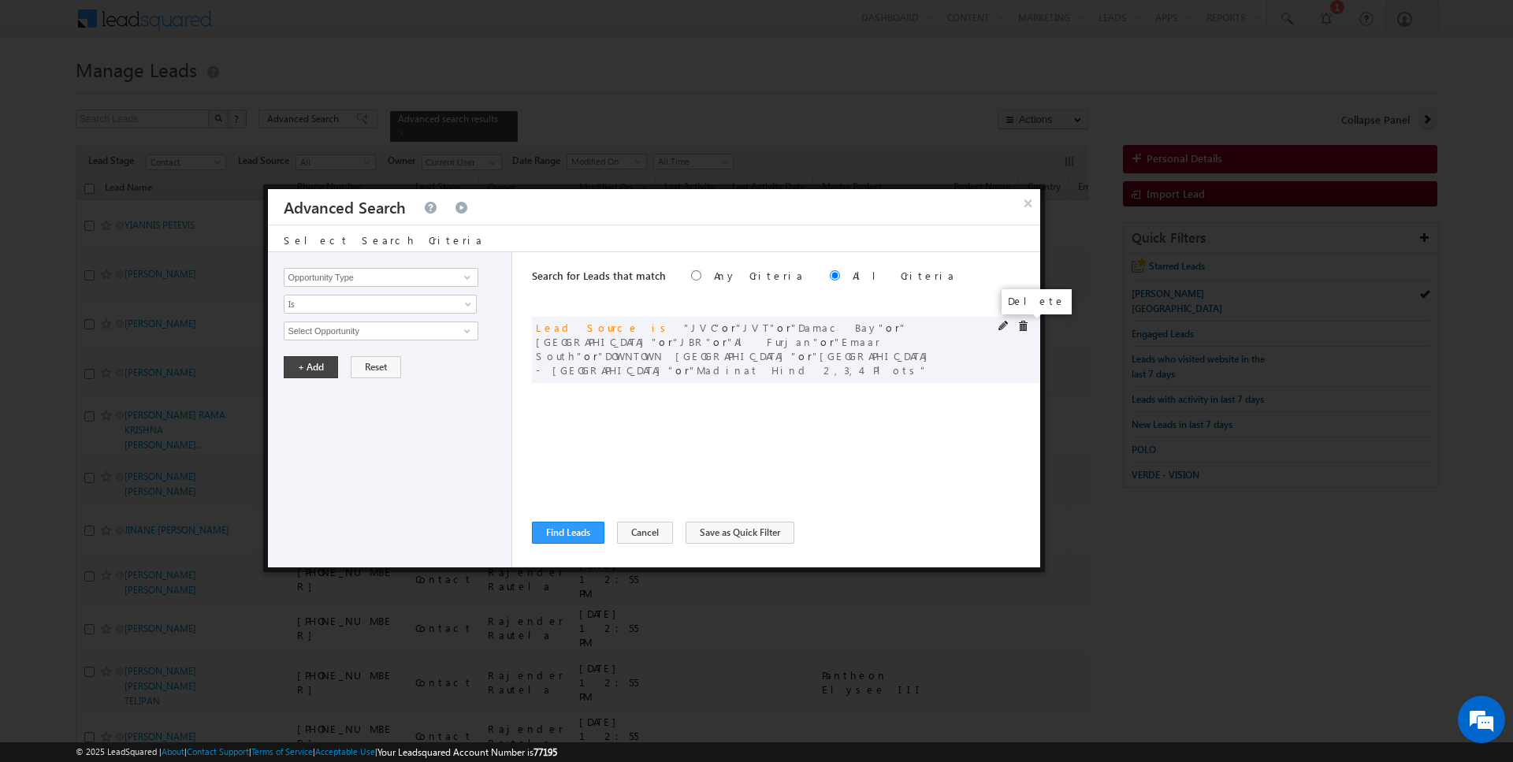
click at [1025, 324] on span at bounding box center [1022, 326] width 11 height 11
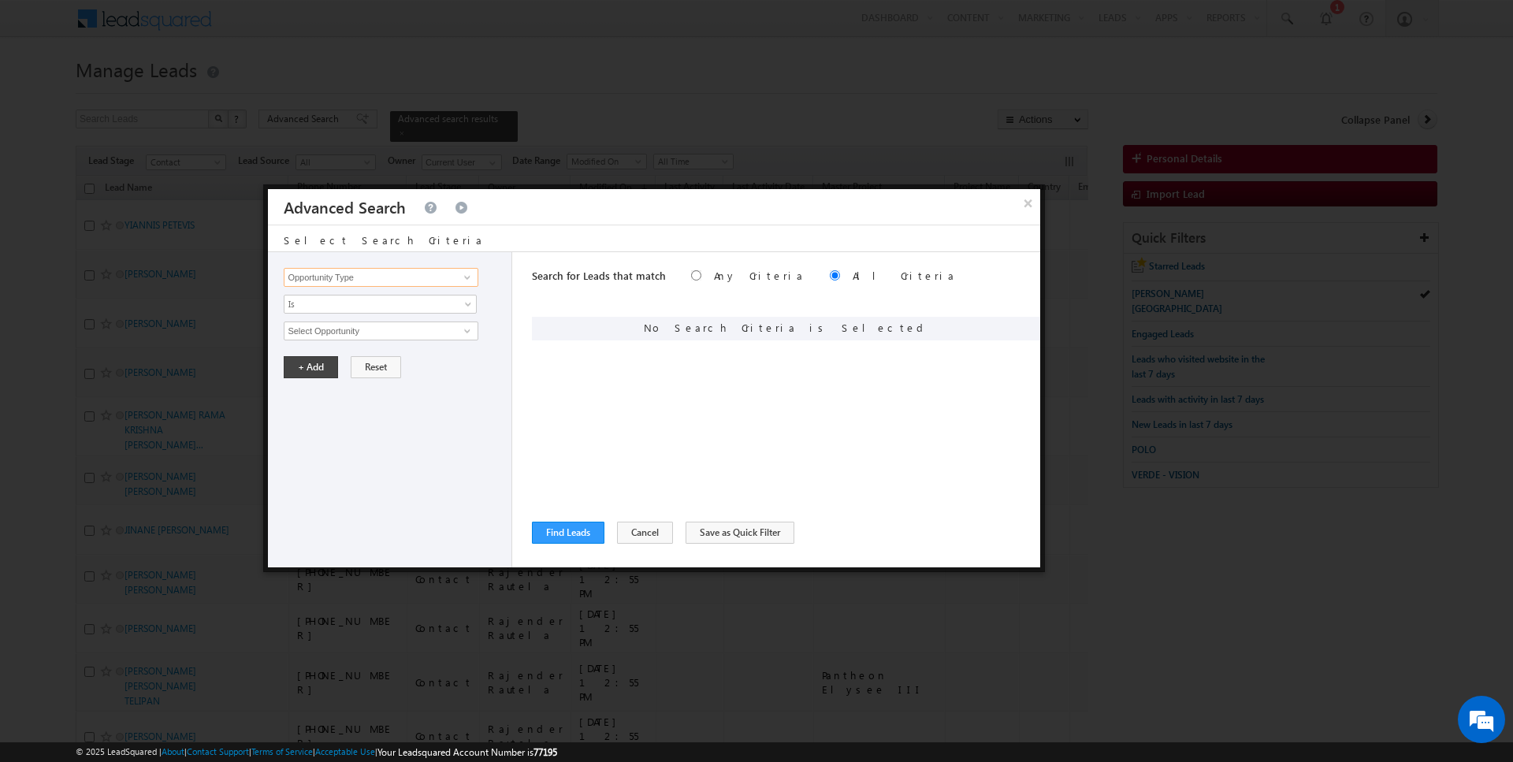
click at [374, 271] on input "Opportunity Type" at bounding box center [381, 277] width 194 height 19
click at [318, 305] on span "Is" at bounding box center [369, 304] width 171 height 14
click at [329, 314] on link "Is" at bounding box center [380, 321] width 192 height 14
click at [336, 325] on span "None Selected" at bounding box center [373, 330] width 179 height 17
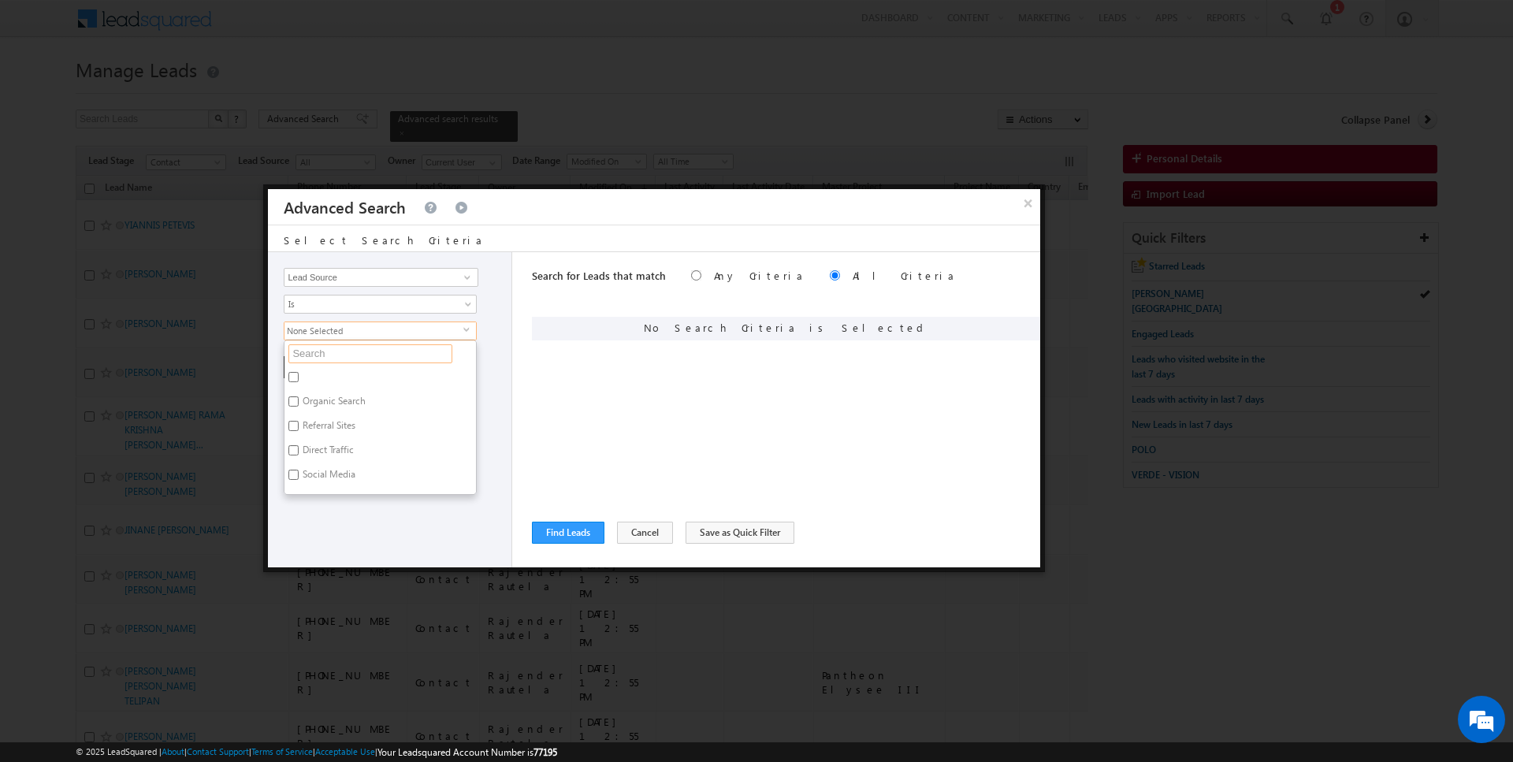
click at [343, 359] on input "text" at bounding box center [370, 353] width 164 height 19
click at [547, 380] on div "Search for Leads that match Any Criteria All Criteria Note that the current tri…" at bounding box center [786, 409] width 508 height 315
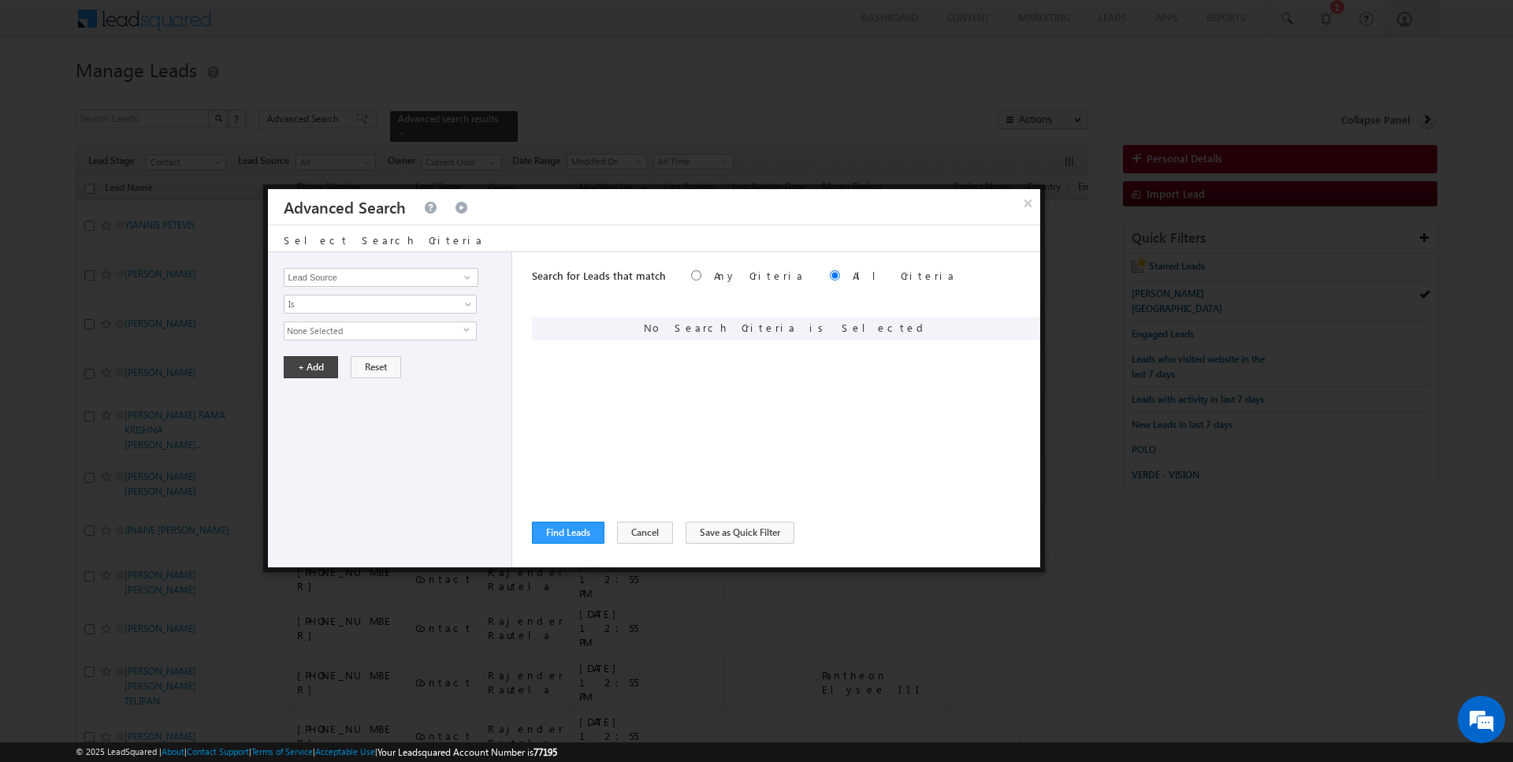
click at [384, 330] on span "None Selected" at bounding box center [373, 330] width 179 height 17
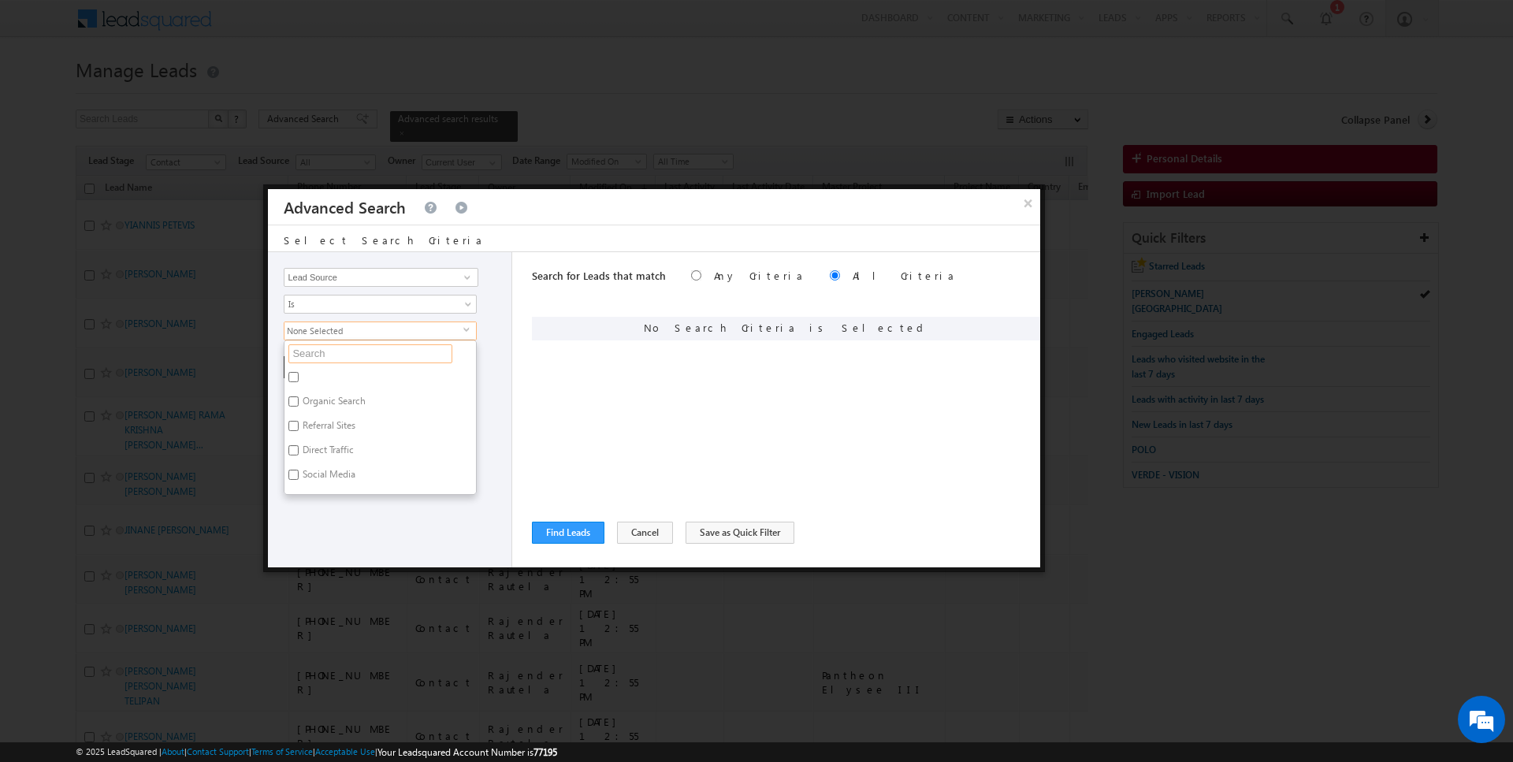
click at [343, 351] on input "text" at bounding box center [370, 353] width 164 height 19
click at [321, 433] on div "Opportunity Type Lead Activity Task Sales Group Prospect Id Address 1 Address 2…" at bounding box center [390, 409] width 244 height 315
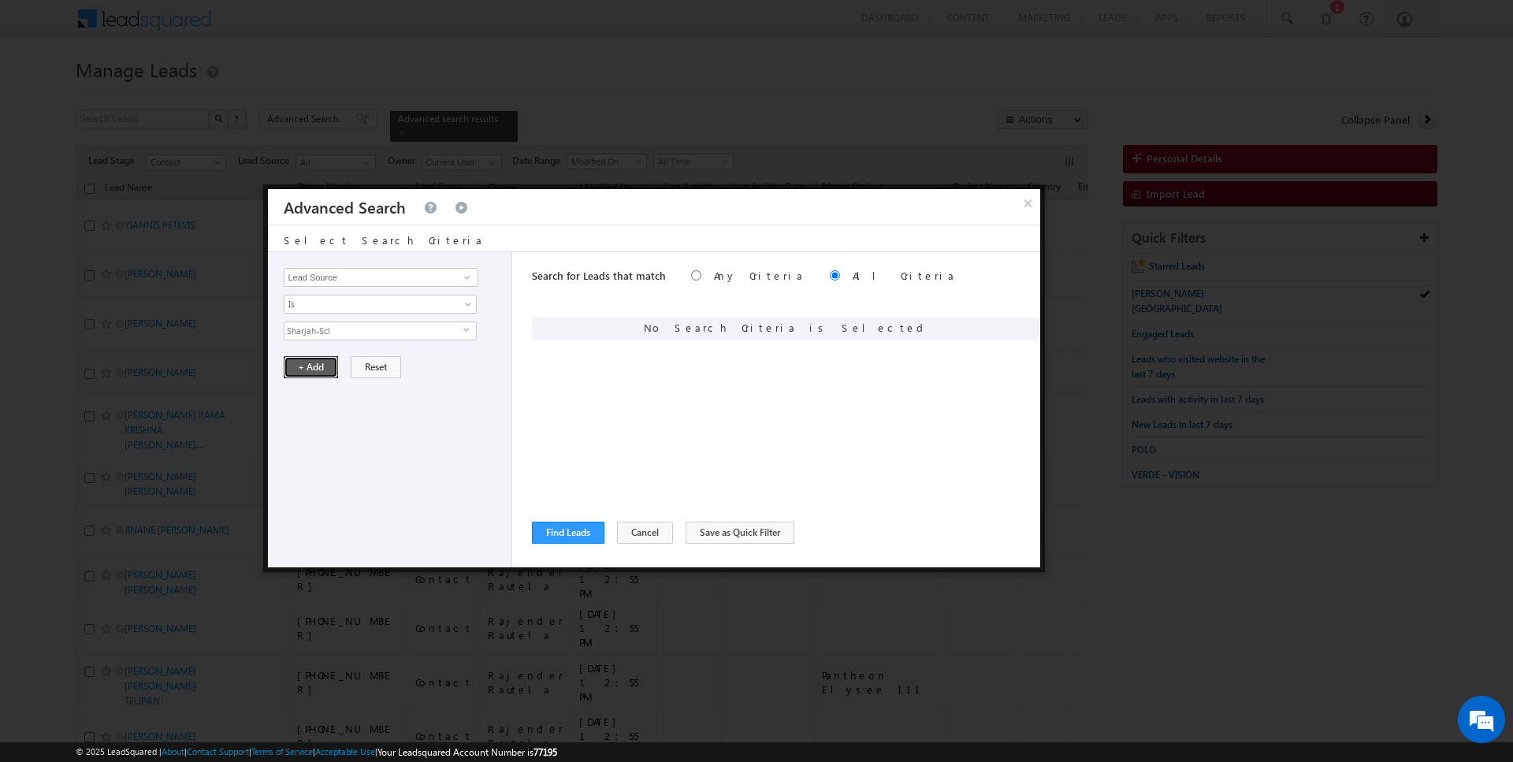
click at [310, 358] on button "+ Add" at bounding box center [311, 367] width 54 height 22
click at [568, 533] on button "Find Leads" at bounding box center [568, 533] width 72 height 22
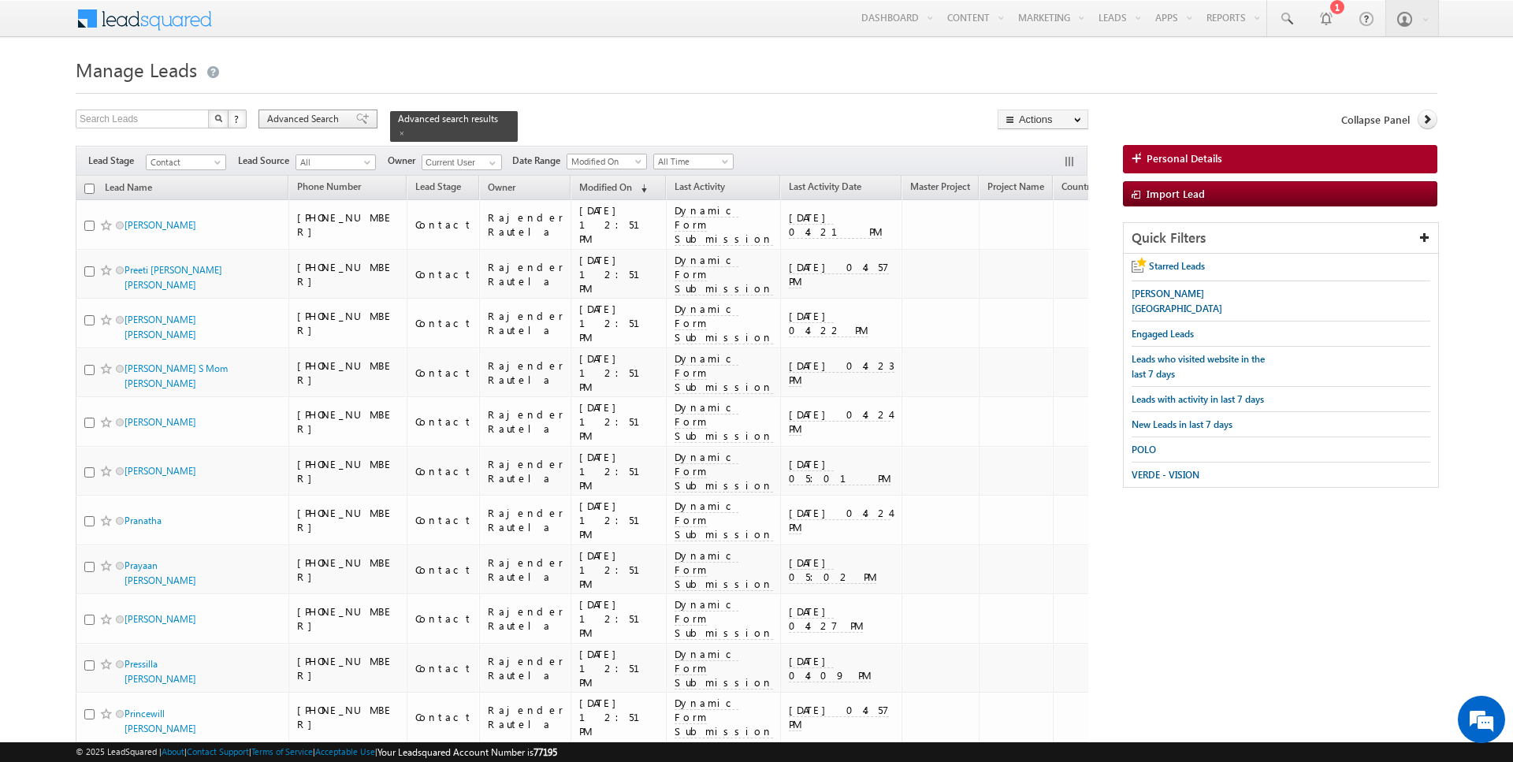
click at [320, 120] on span "Advanced Search" at bounding box center [305, 119] width 76 height 14
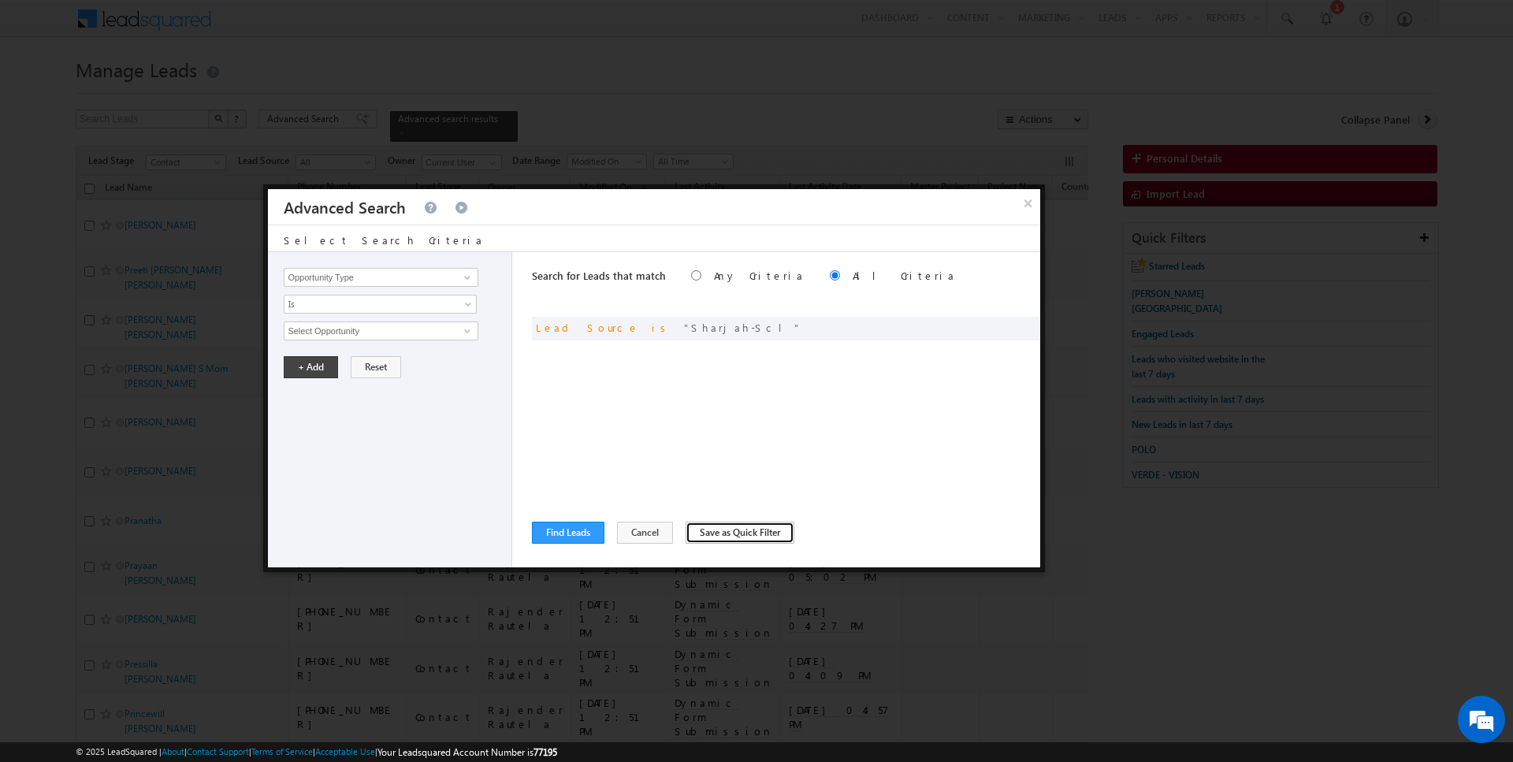
click at [708, 540] on button "Save as Quick Filter" at bounding box center [740, 533] width 109 height 22
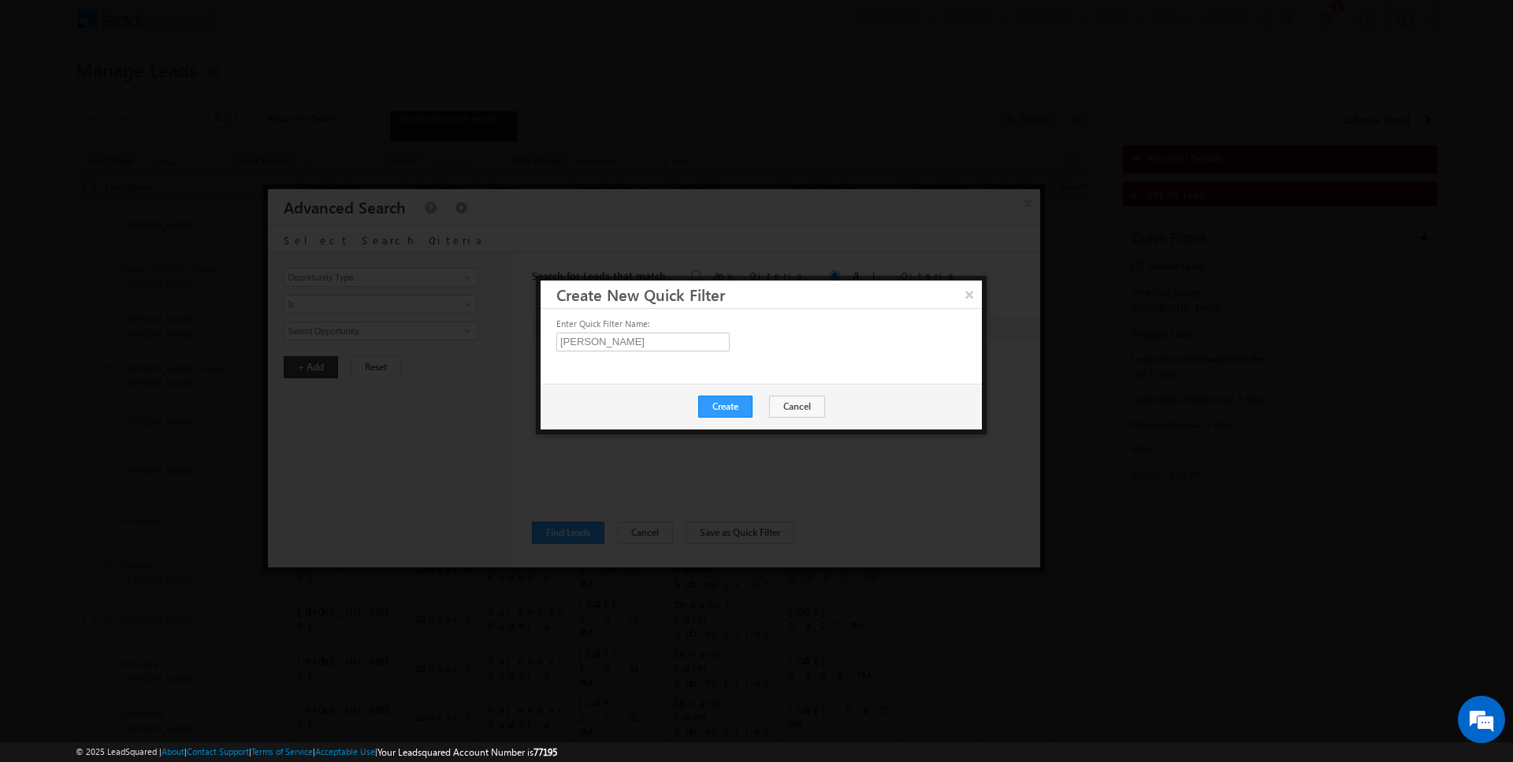
click at [725, 417] on div "Create Cancel" at bounding box center [761, 407] width 441 height 46
click at [731, 402] on button "Create" at bounding box center [725, 407] width 54 height 22
click at [767, 411] on button "Close" at bounding box center [763, 407] width 50 height 22
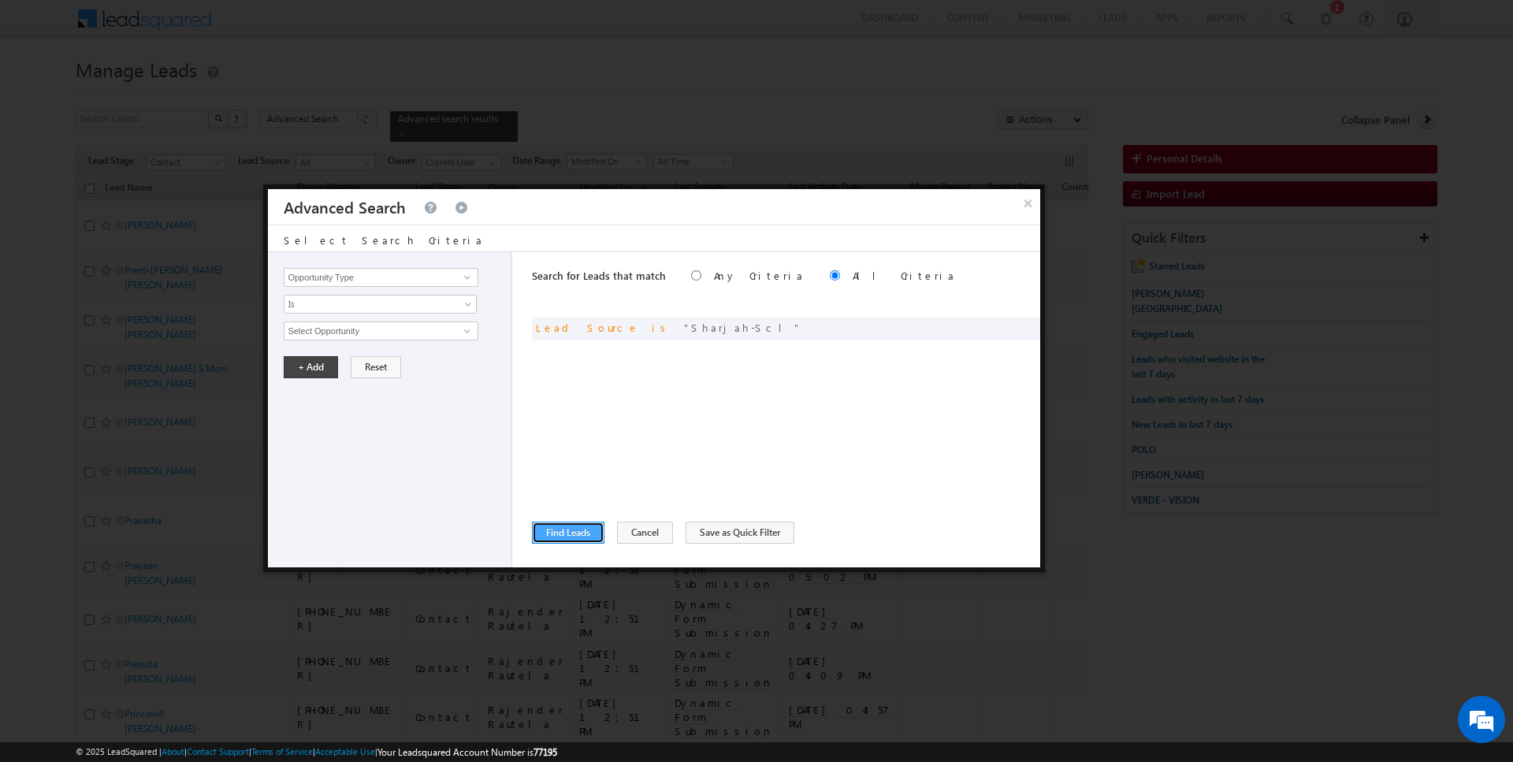
click at [562, 526] on button "Find Leads" at bounding box center [568, 533] width 72 height 22
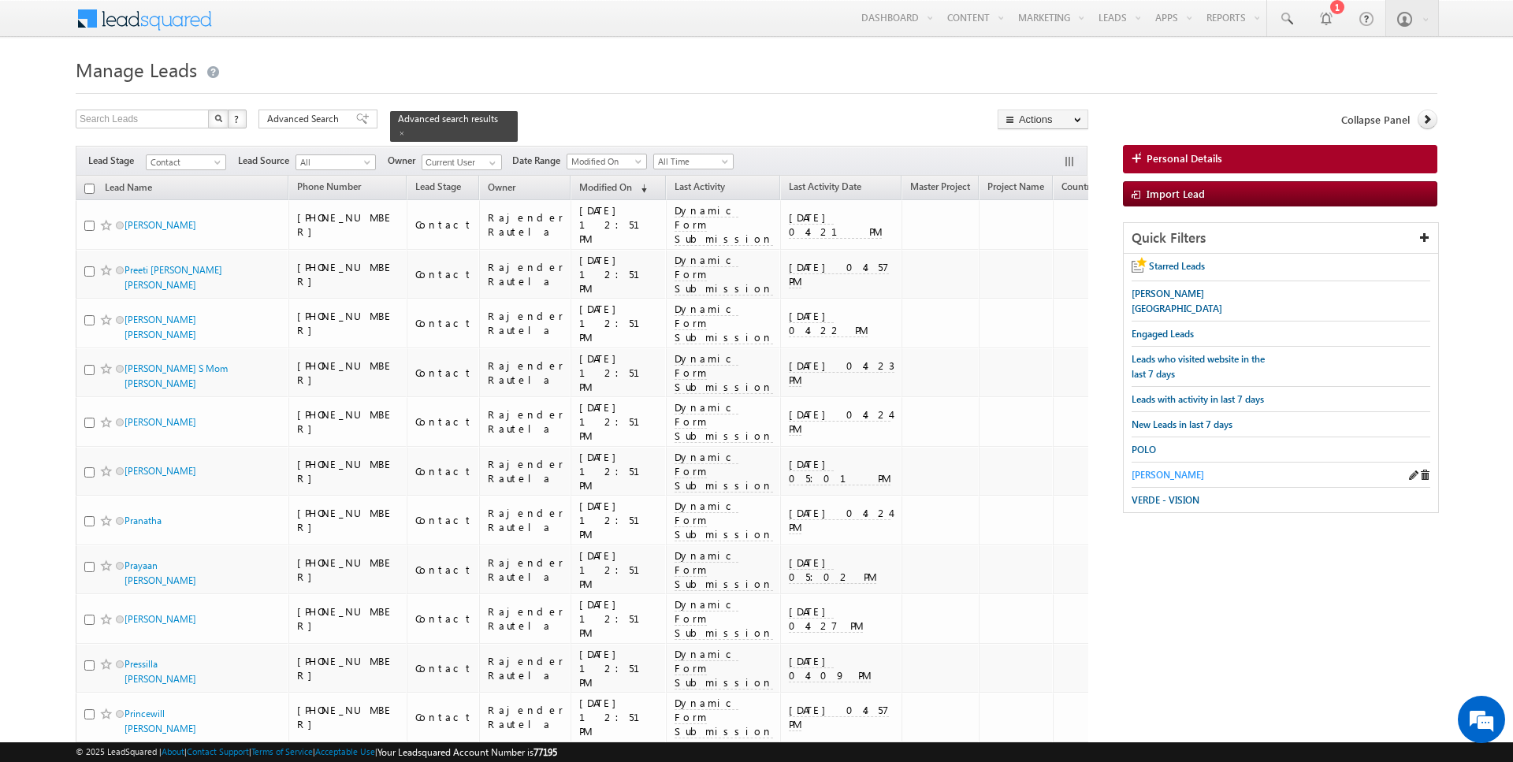
click at [1150, 469] on span "[PERSON_NAME]" at bounding box center [1168, 475] width 72 height 12
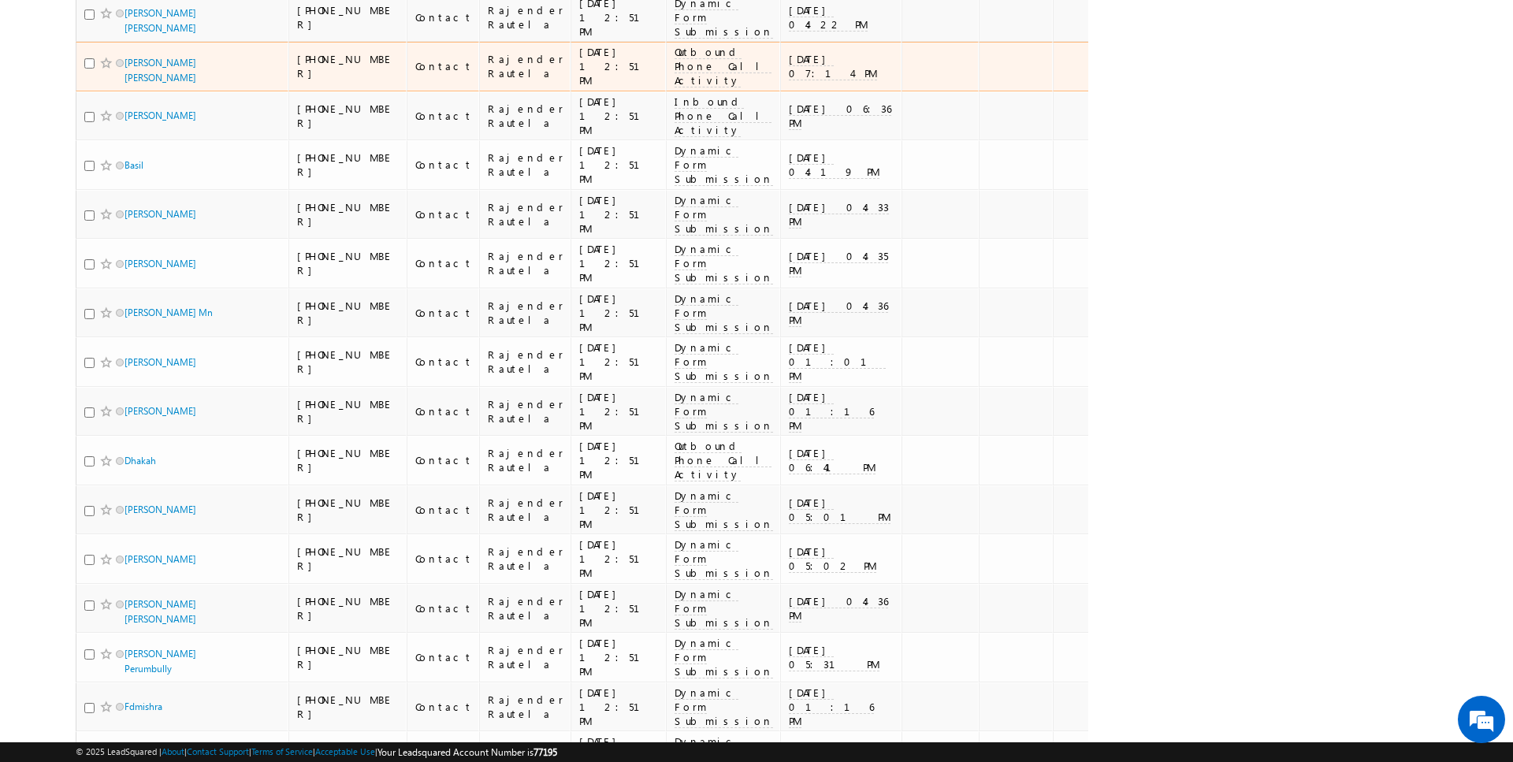
scroll to position [4436, 0]
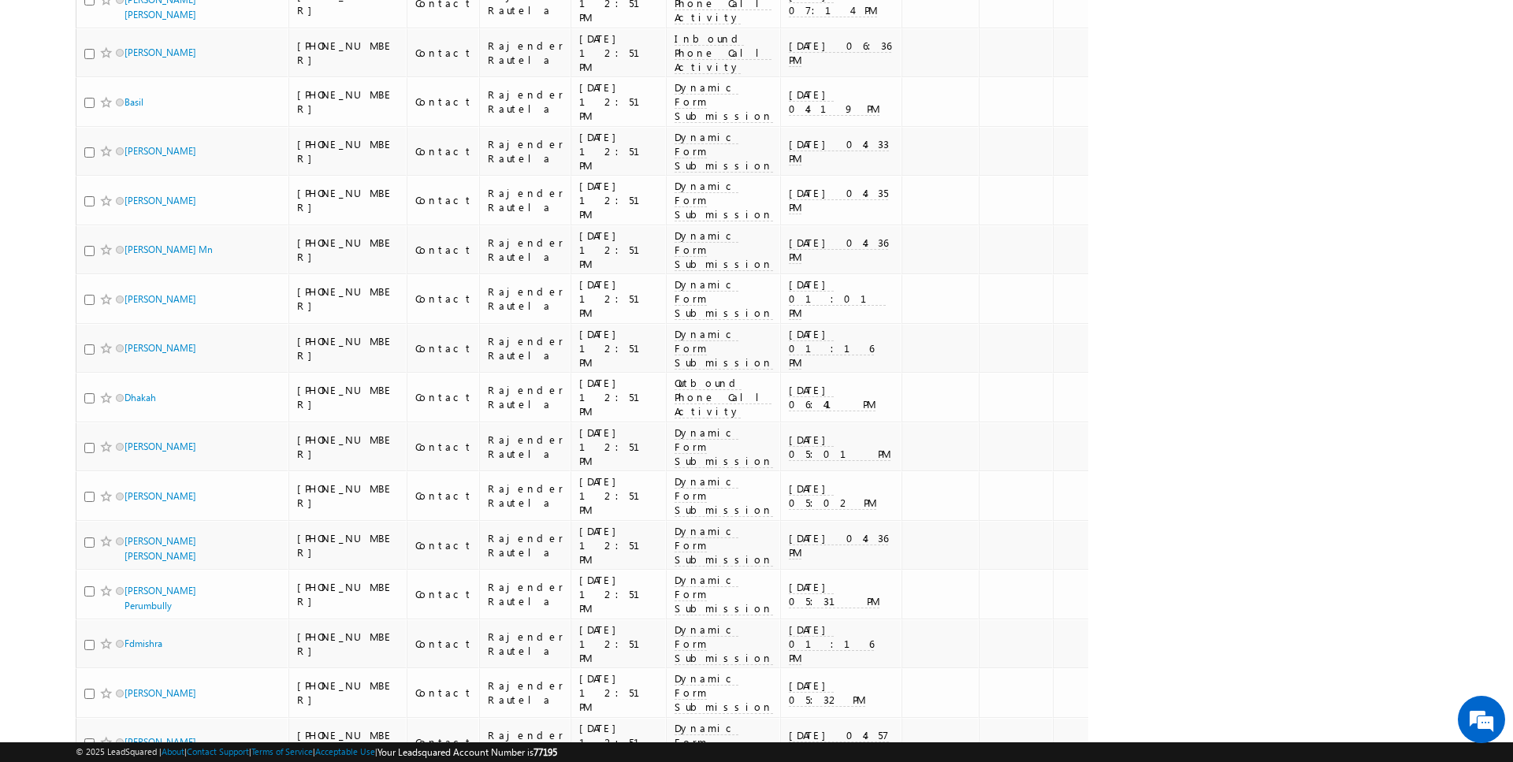
click at [127, 720] on li "50" at bounding box center [130, 717] width 38 height 16
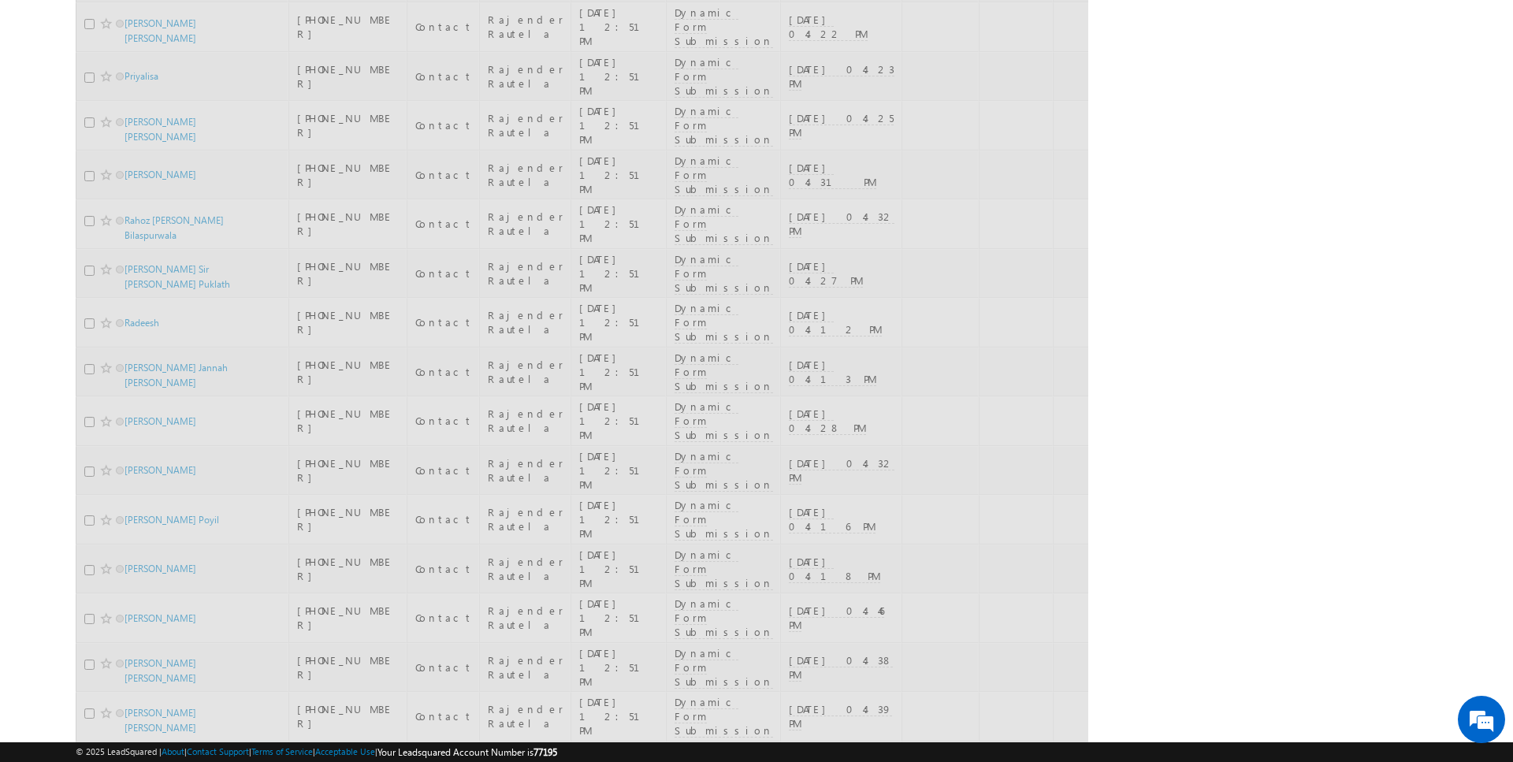
scroll to position [0, 0]
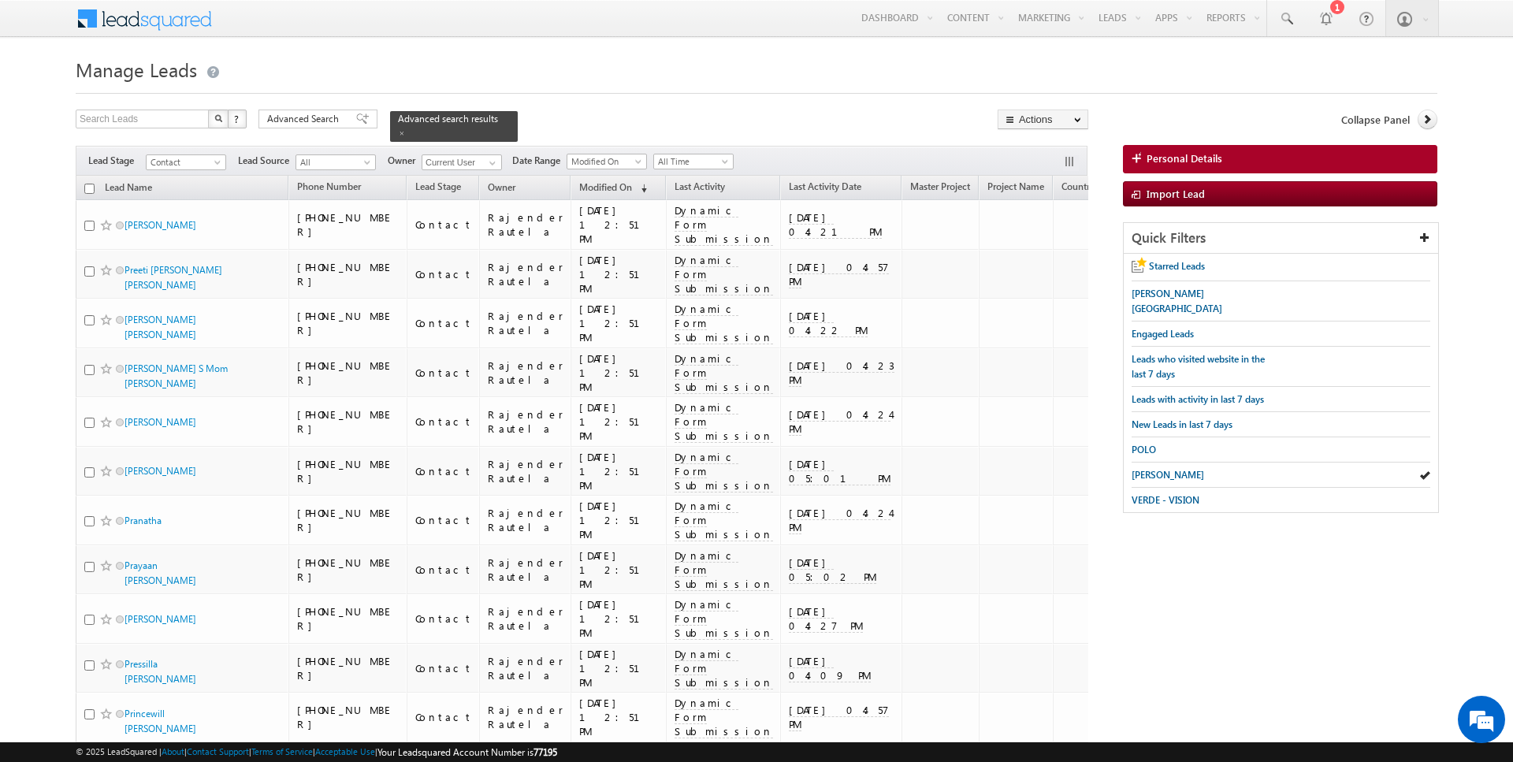
click at [87, 187] on input "checkbox" at bounding box center [89, 189] width 10 height 10
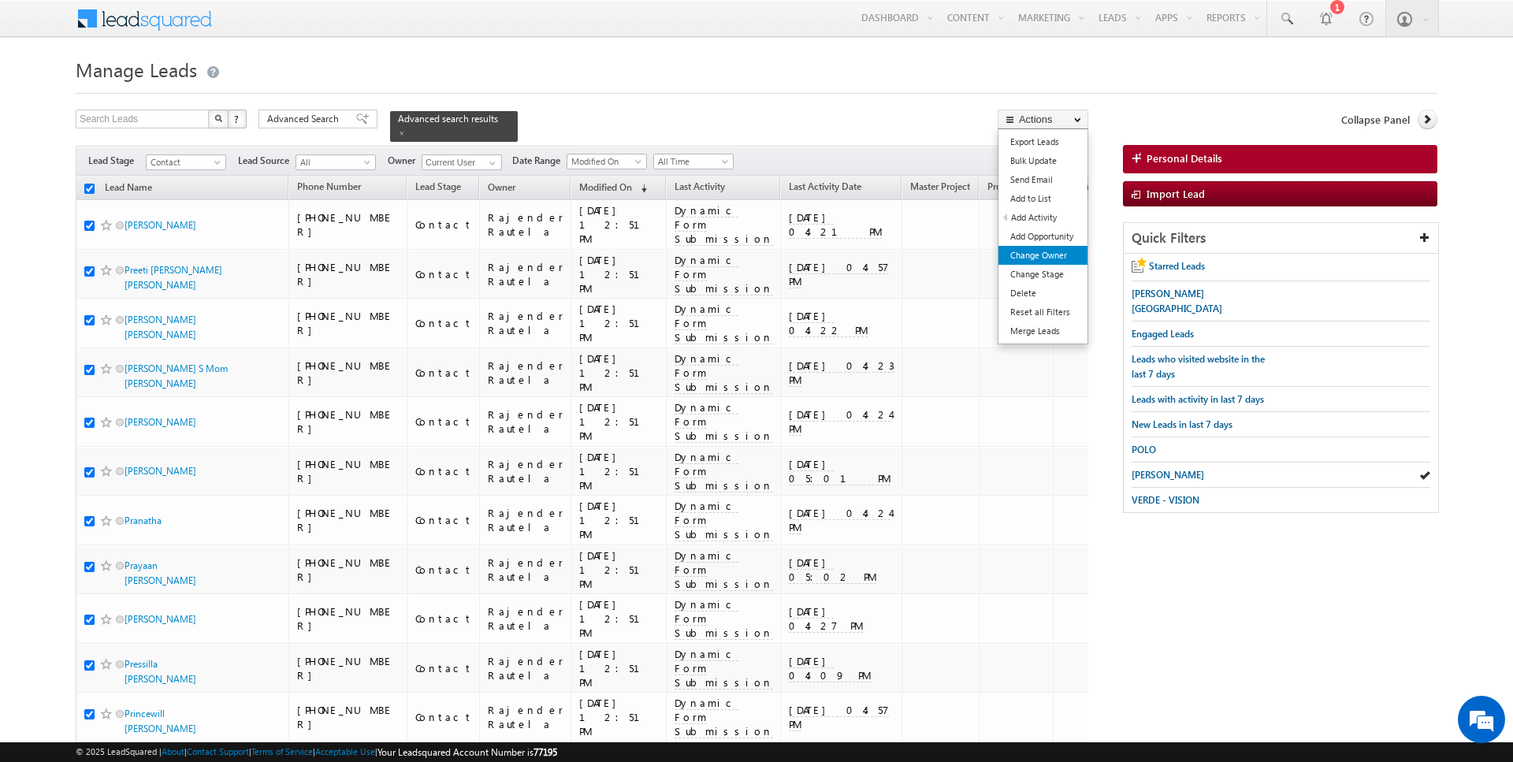
click at [1040, 258] on link "Change Owner" at bounding box center [1042, 255] width 89 height 19
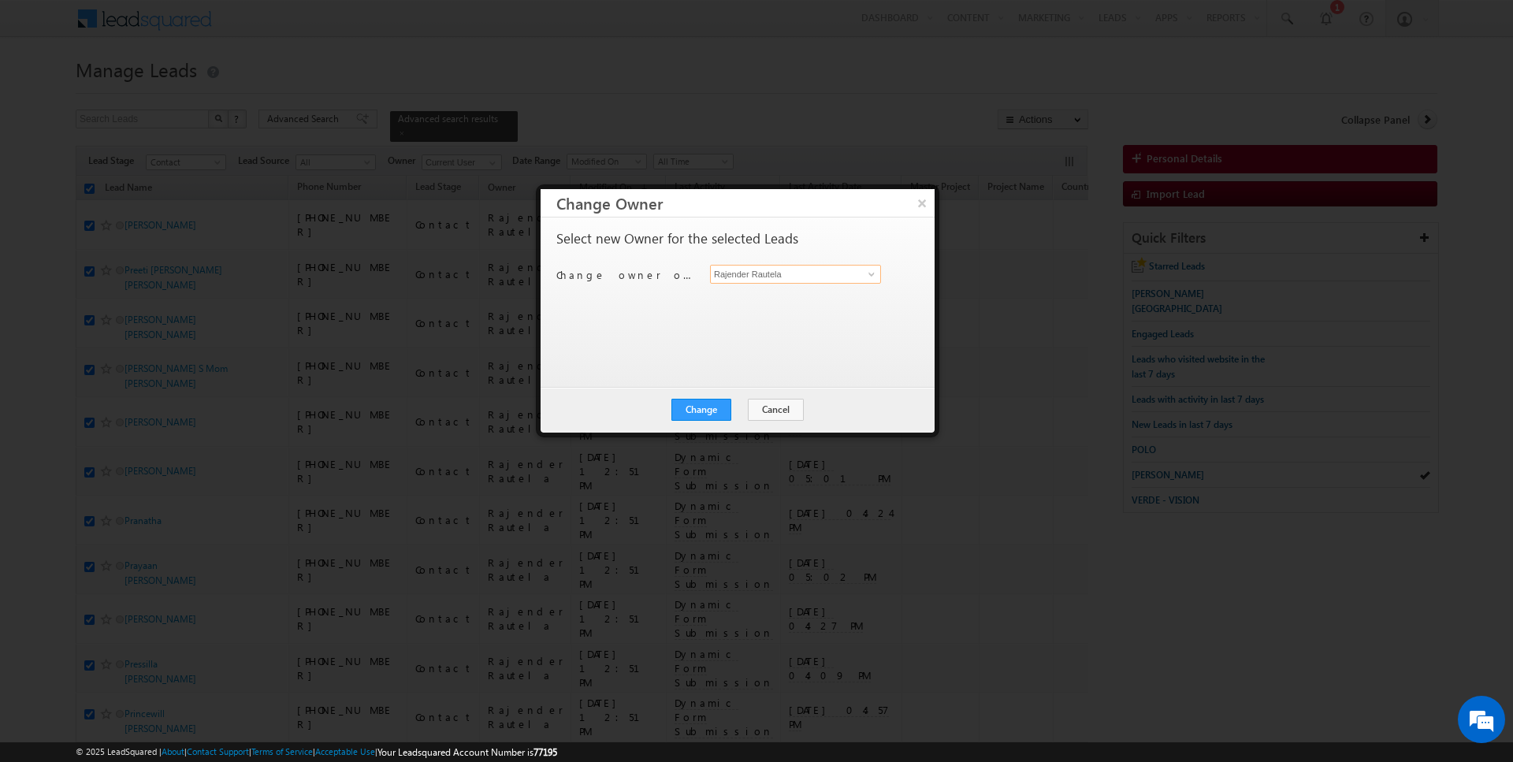
click at [799, 275] on input "Rajender Rautela" at bounding box center [795, 274] width 171 height 19
click at [711, 415] on button "Change" at bounding box center [701, 410] width 60 height 22
click at [745, 405] on button "Close" at bounding box center [740, 410] width 50 height 22
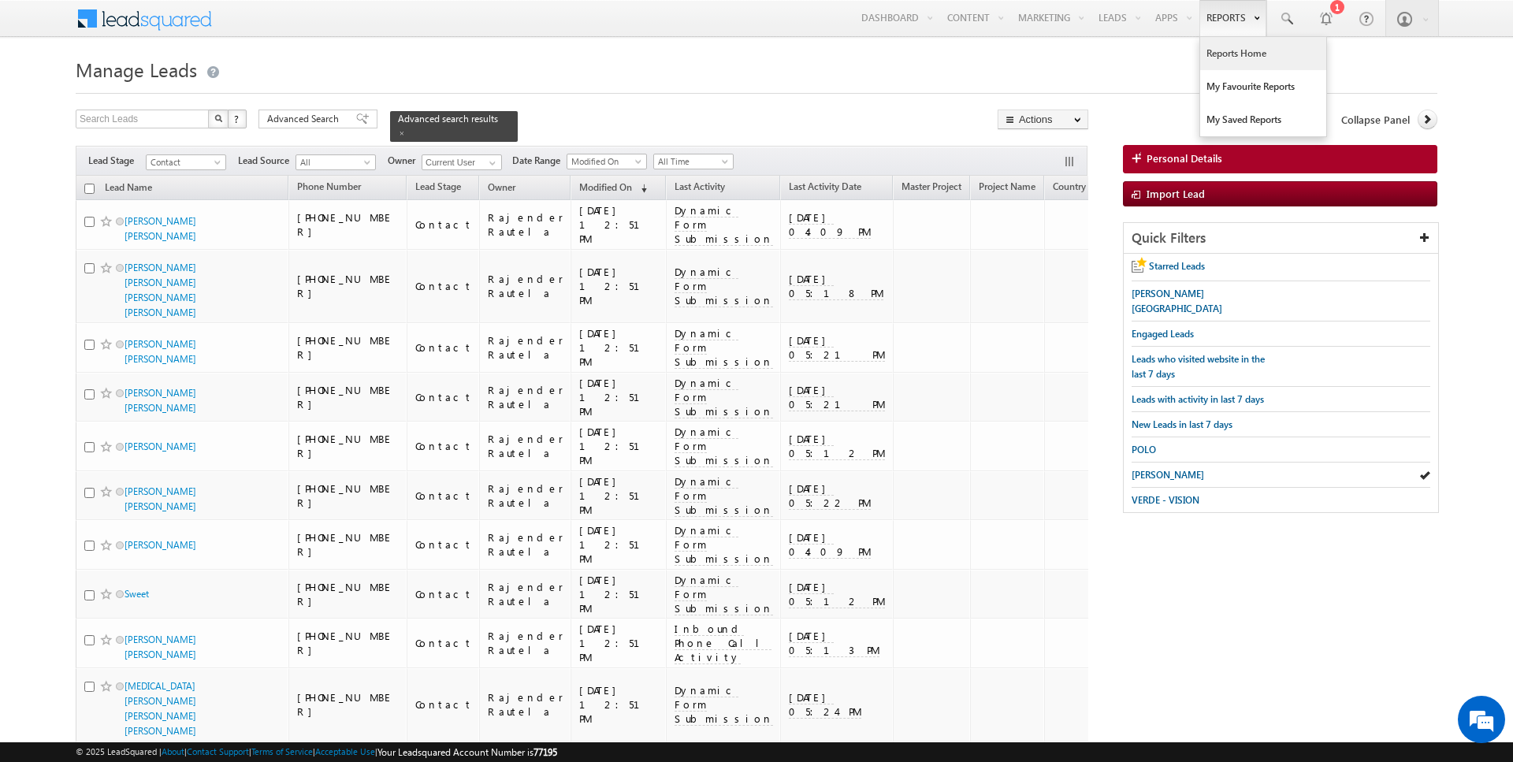
click at [1227, 48] on link "Reports Home" at bounding box center [1263, 53] width 126 height 33
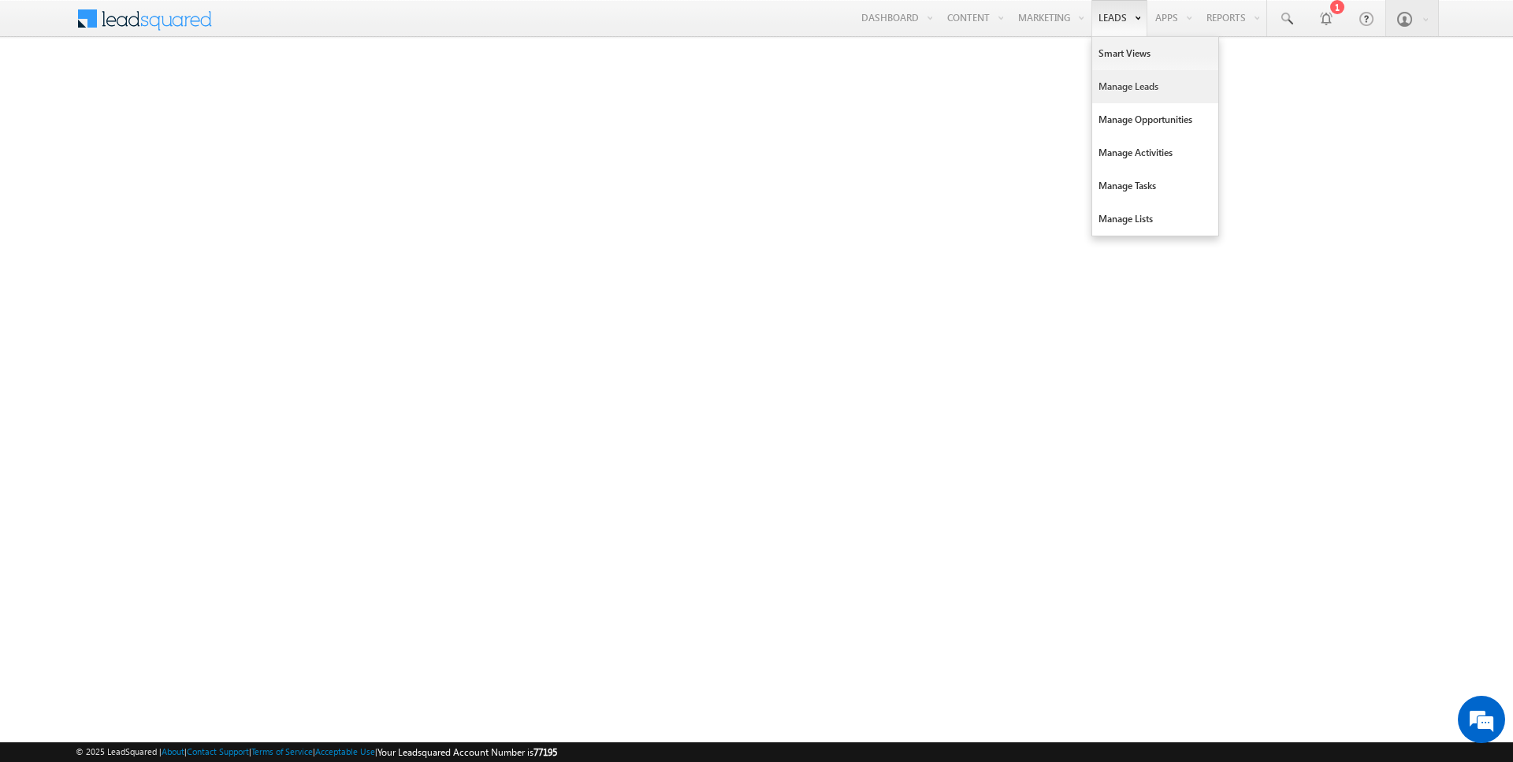
click at [1125, 97] on link "Manage Leads" at bounding box center [1155, 86] width 126 height 33
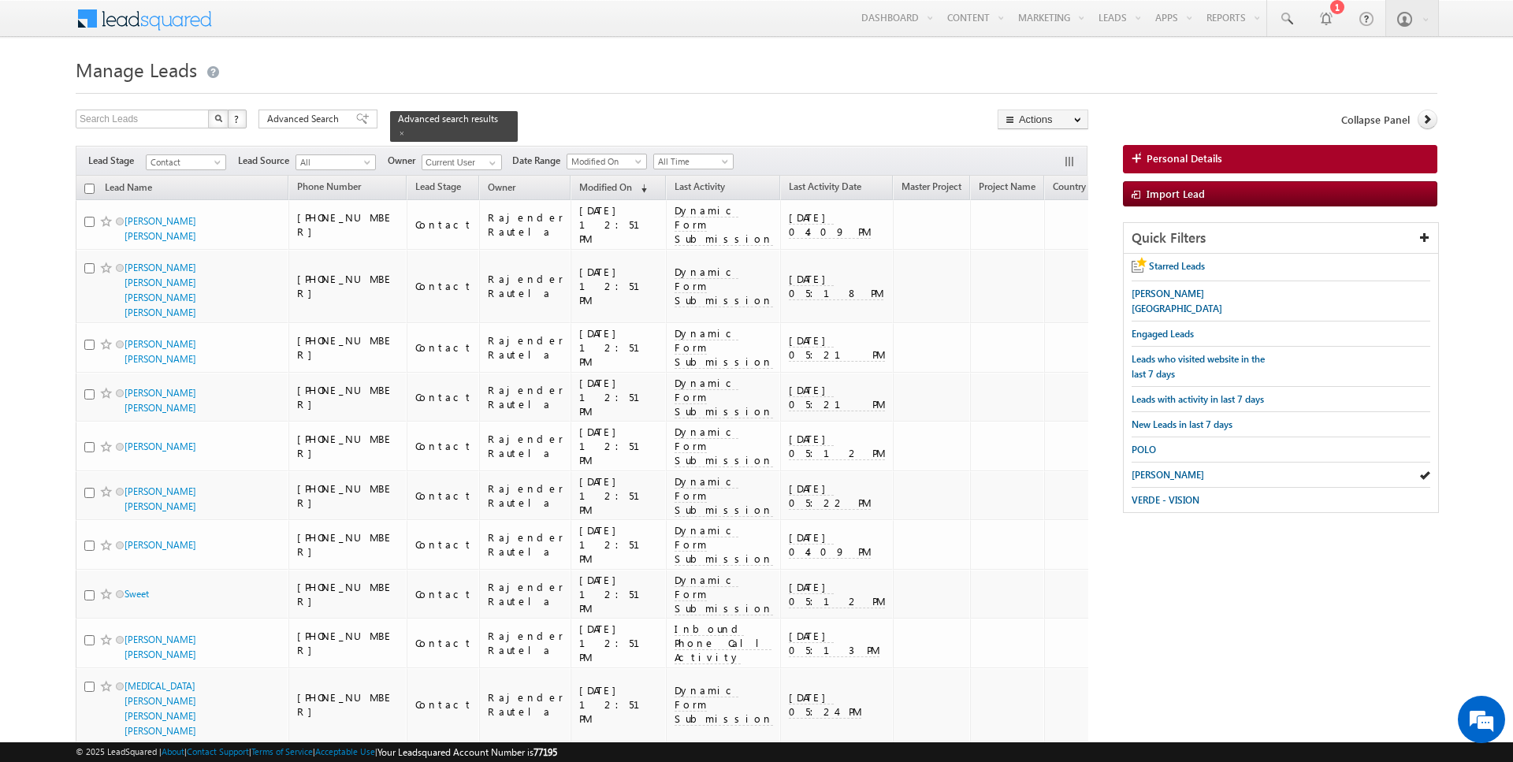
click at [85, 187] on input "checkbox" at bounding box center [89, 189] width 10 height 10
checkbox input "true"
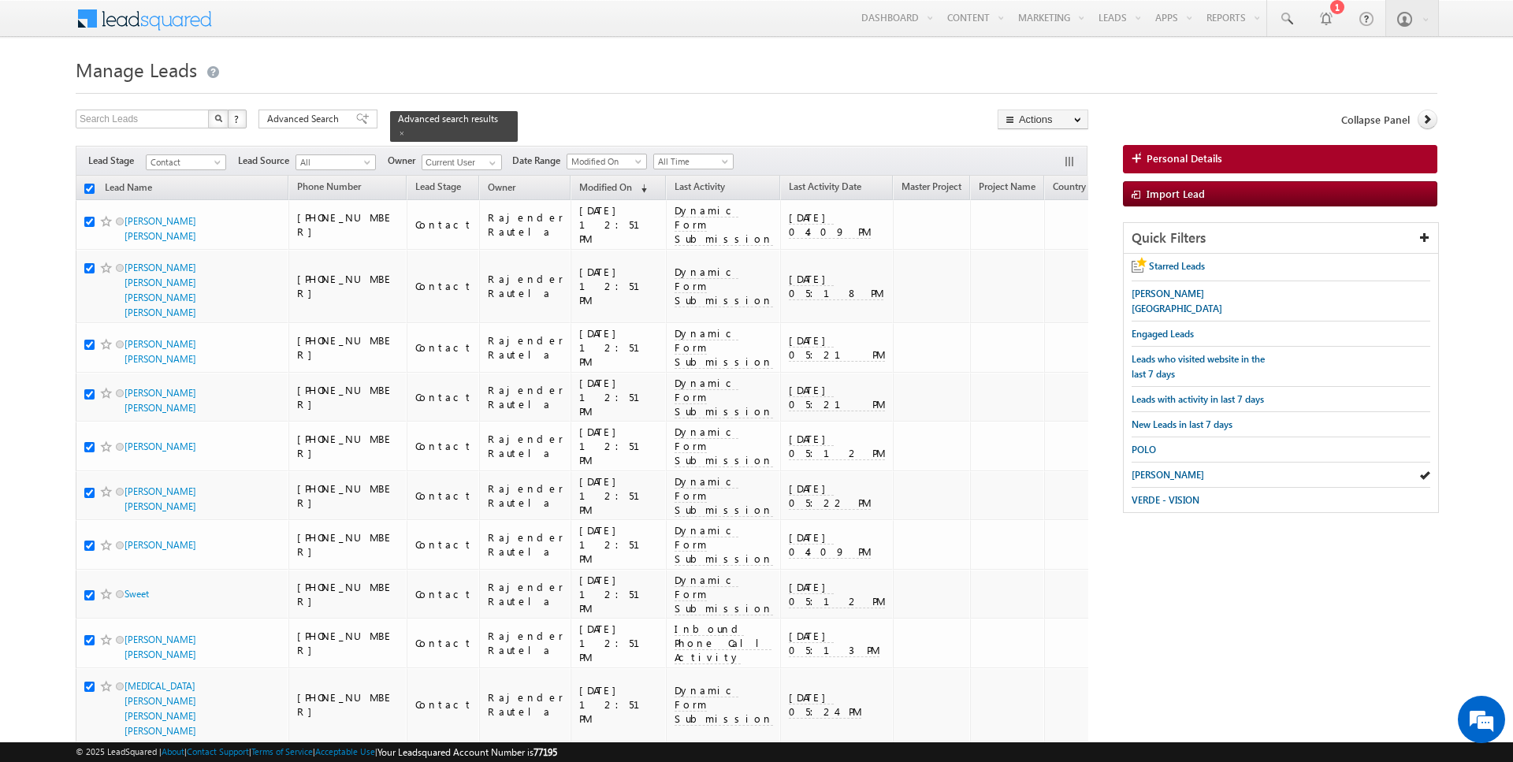
checkbox input "true"
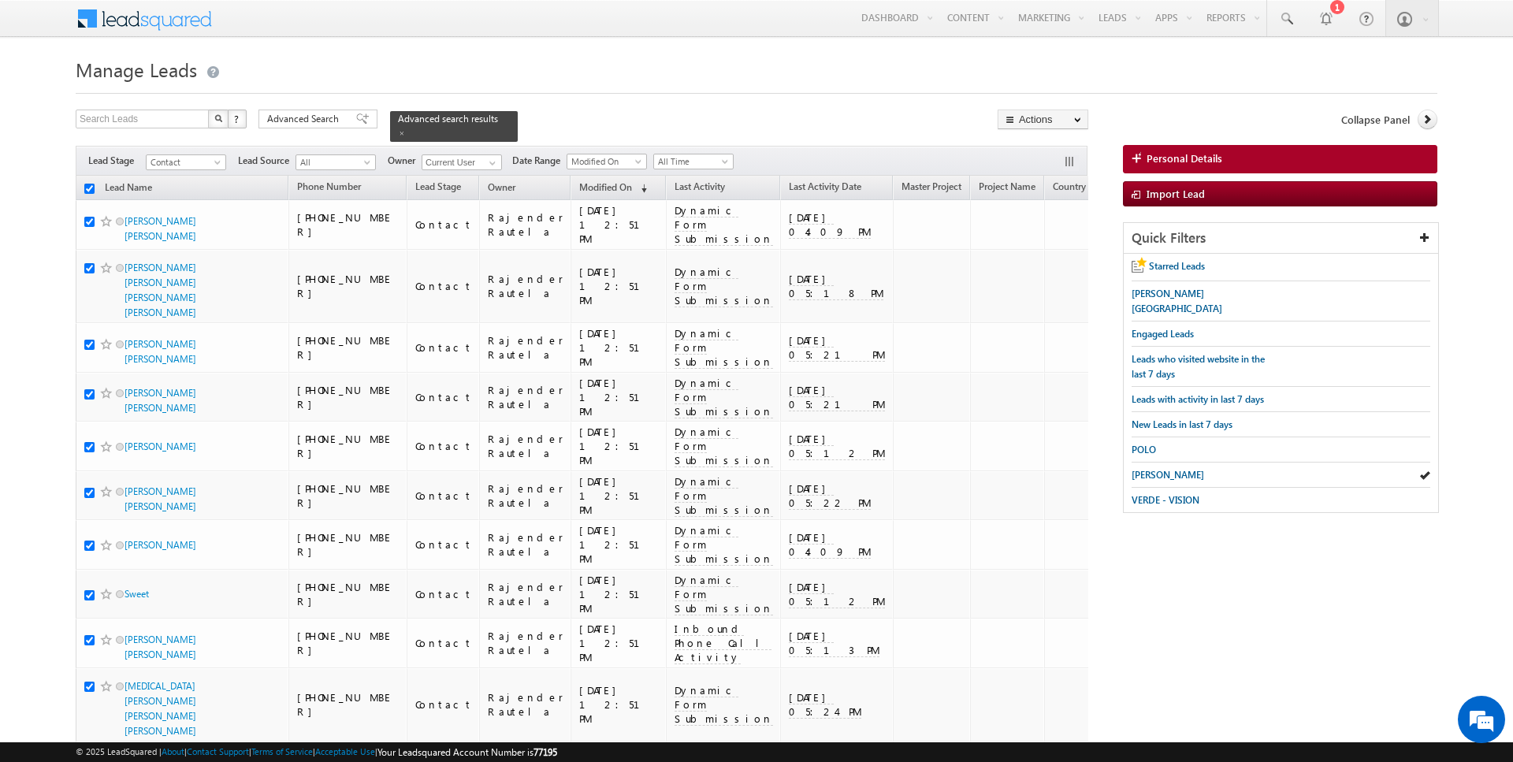
checkbox input "true"
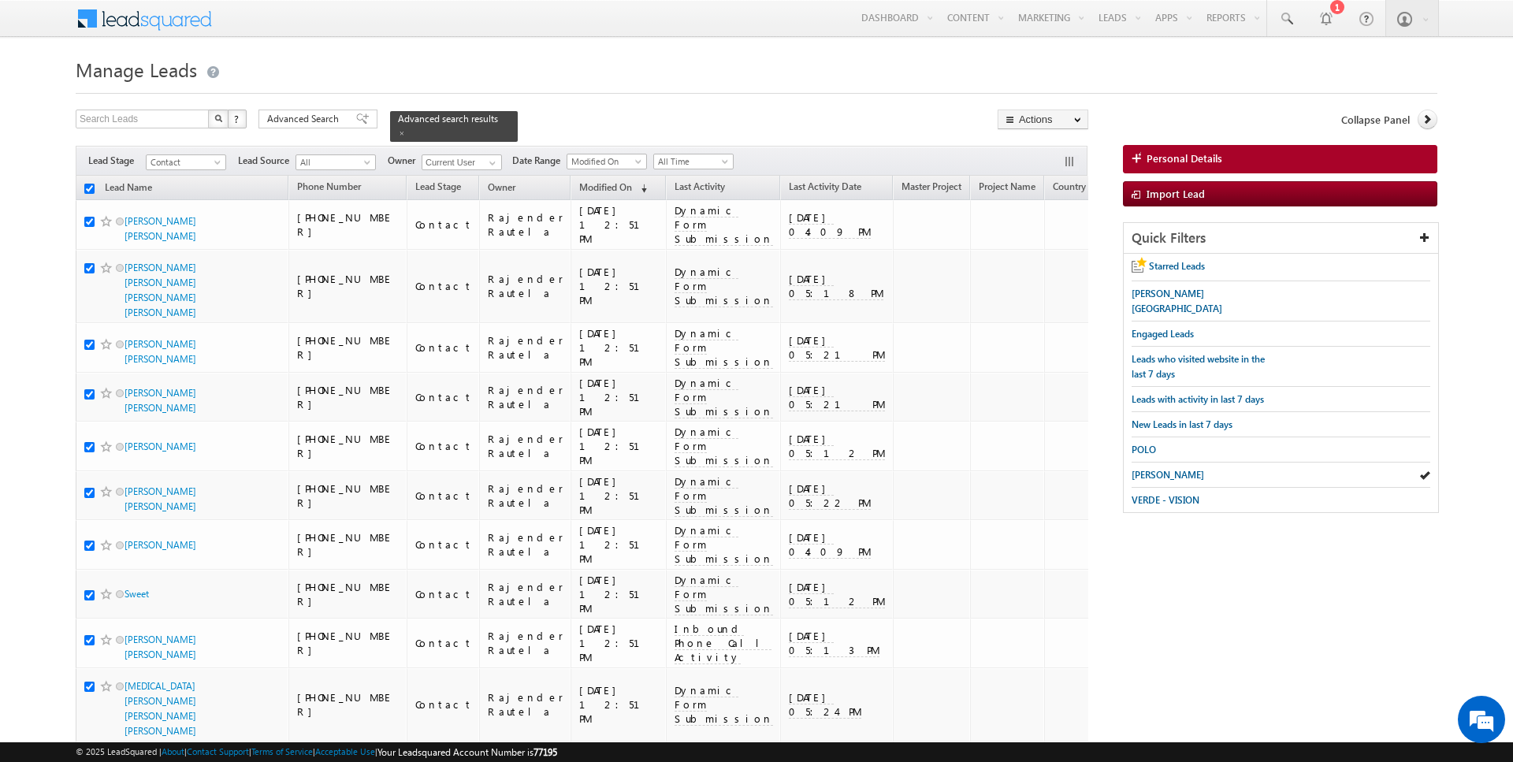
checkbox input "true"
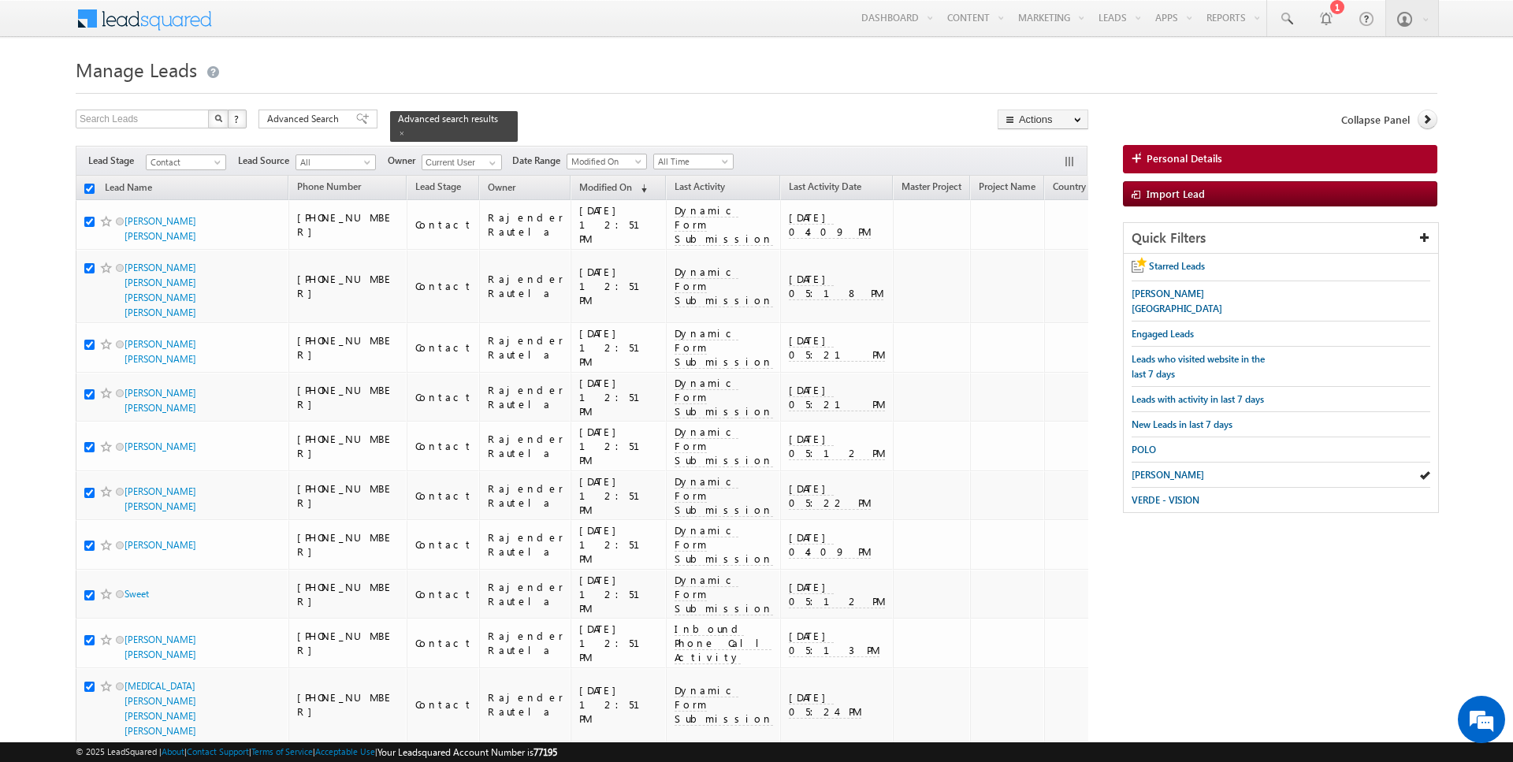
checkbox input "true"
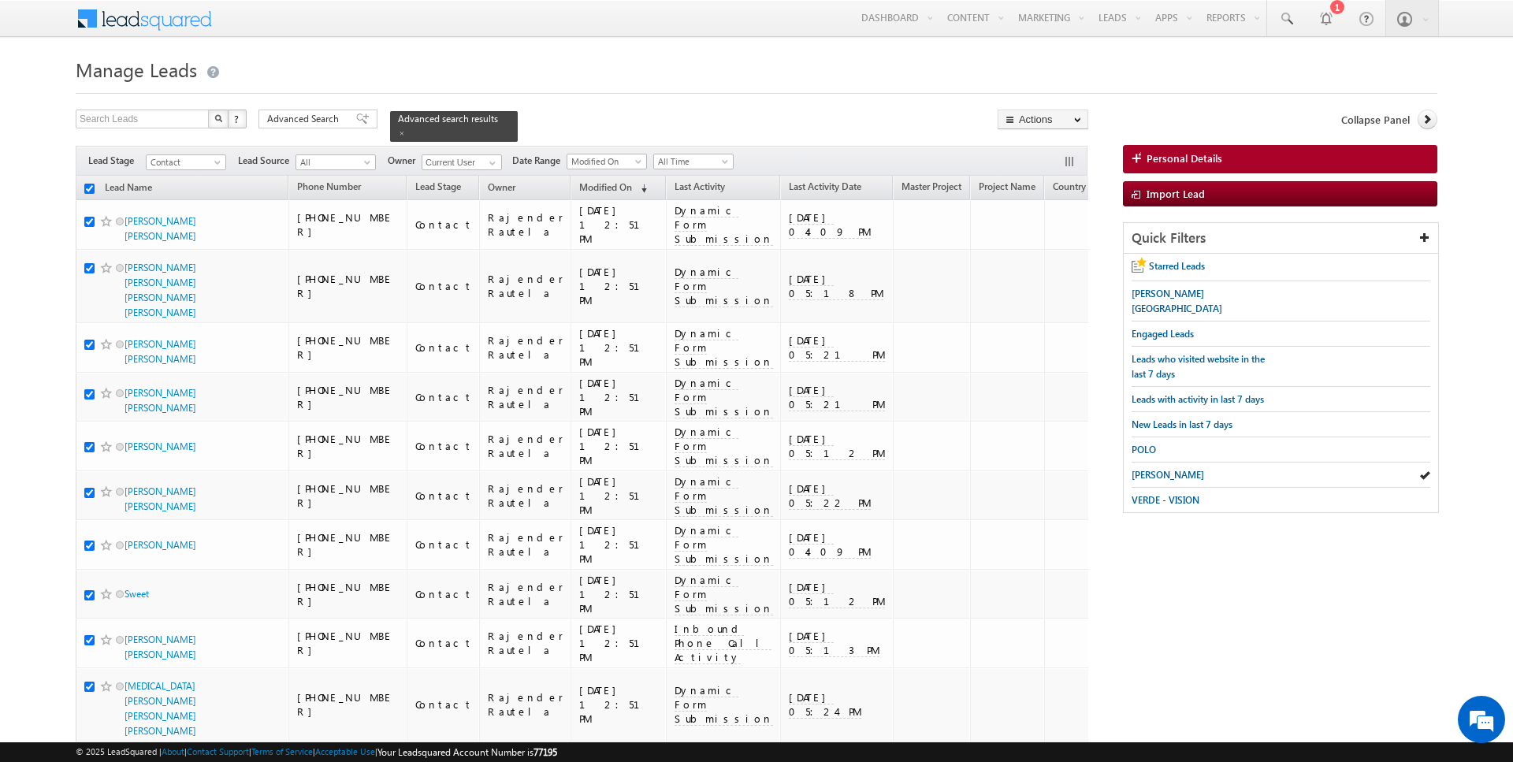
checkbox input "true"
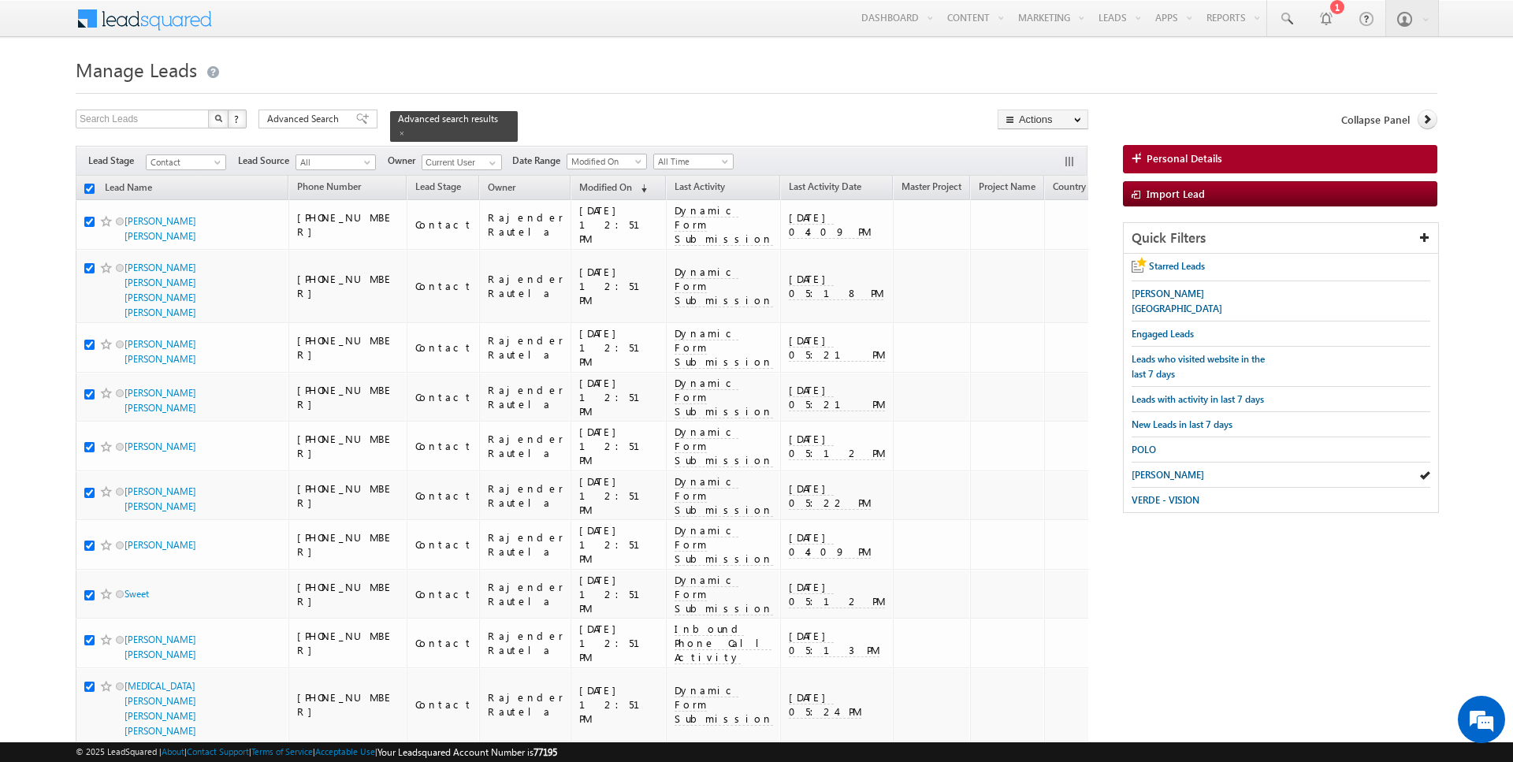
checkbox input "true"
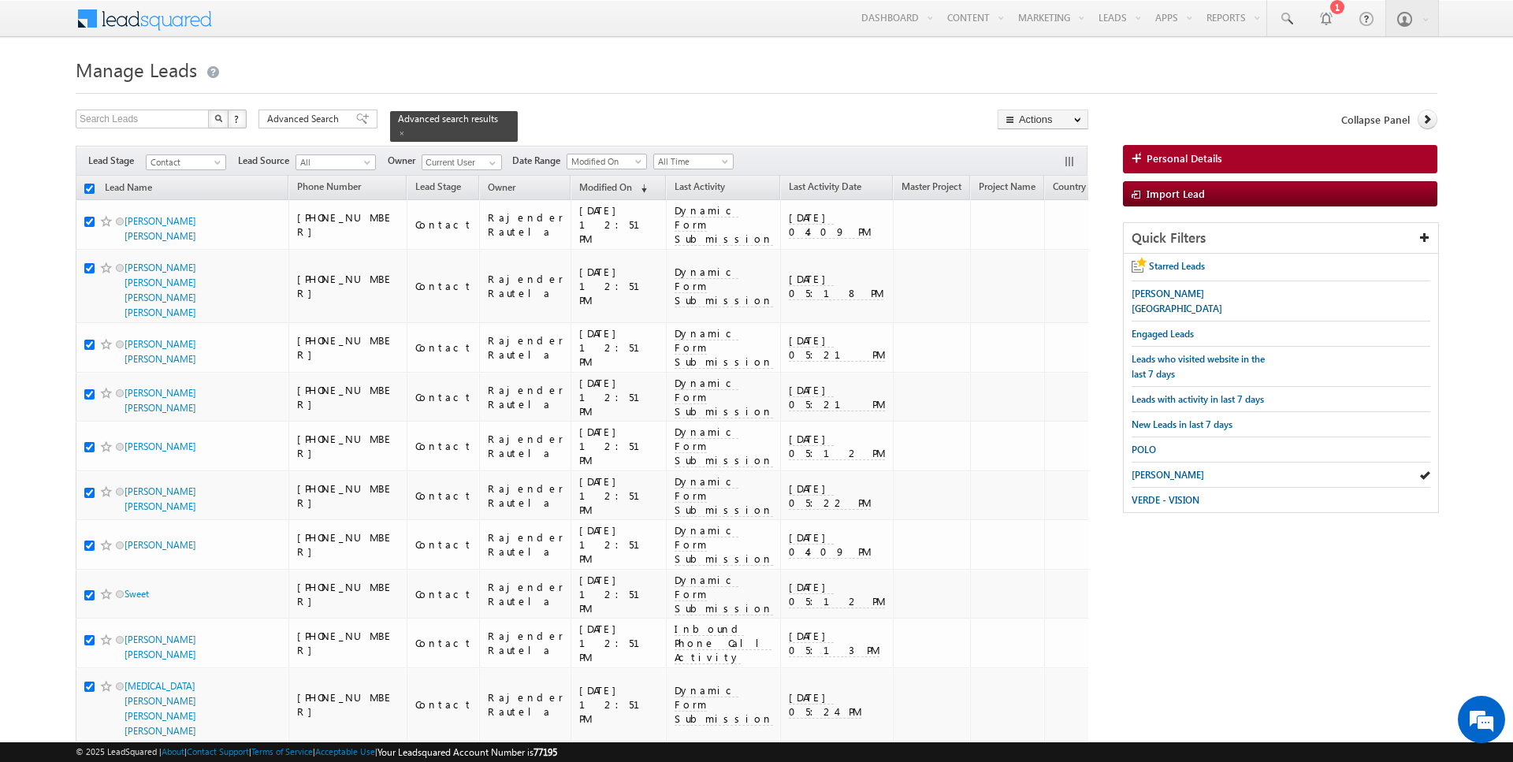
checkbox input "true"
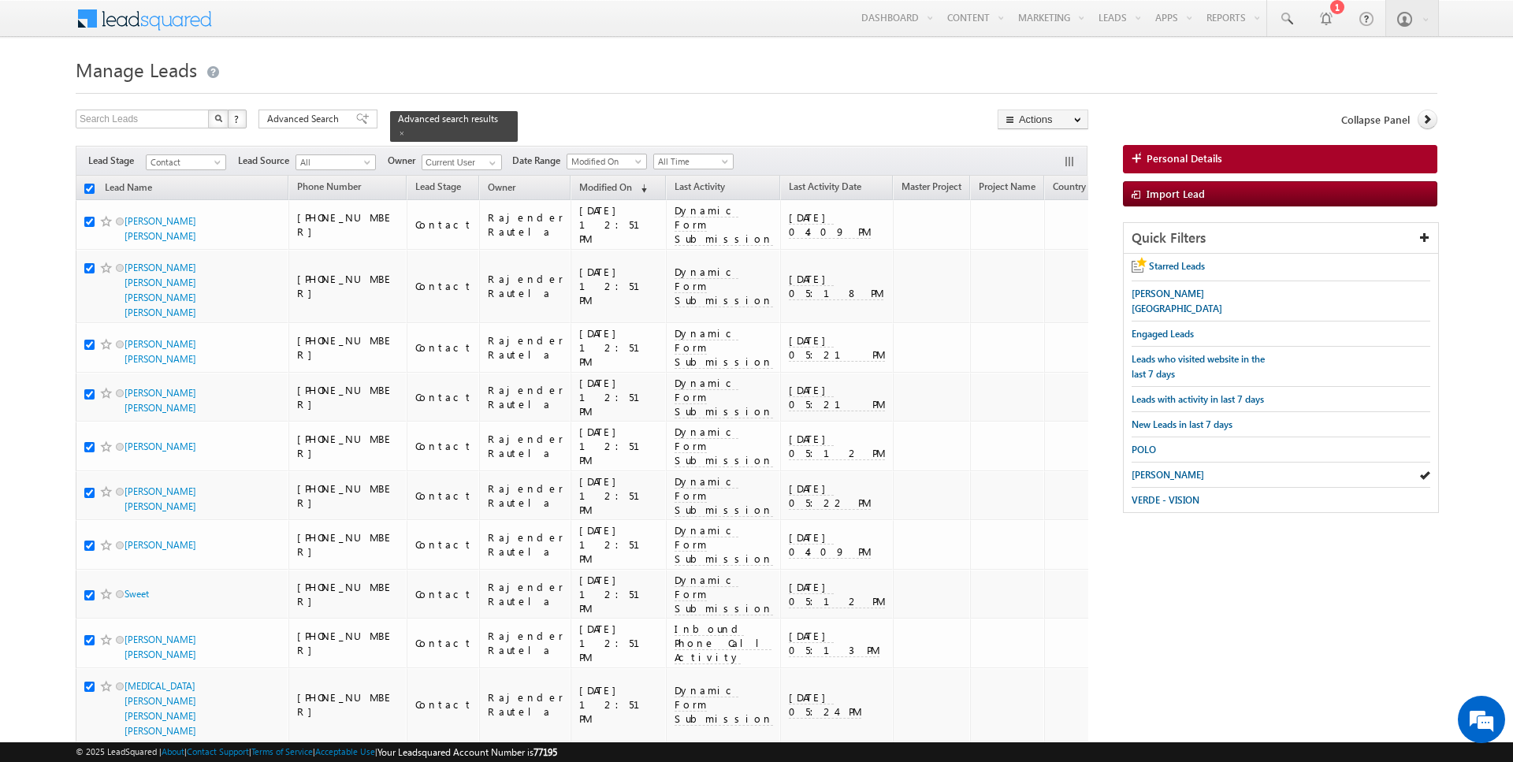
checkbox input "true"
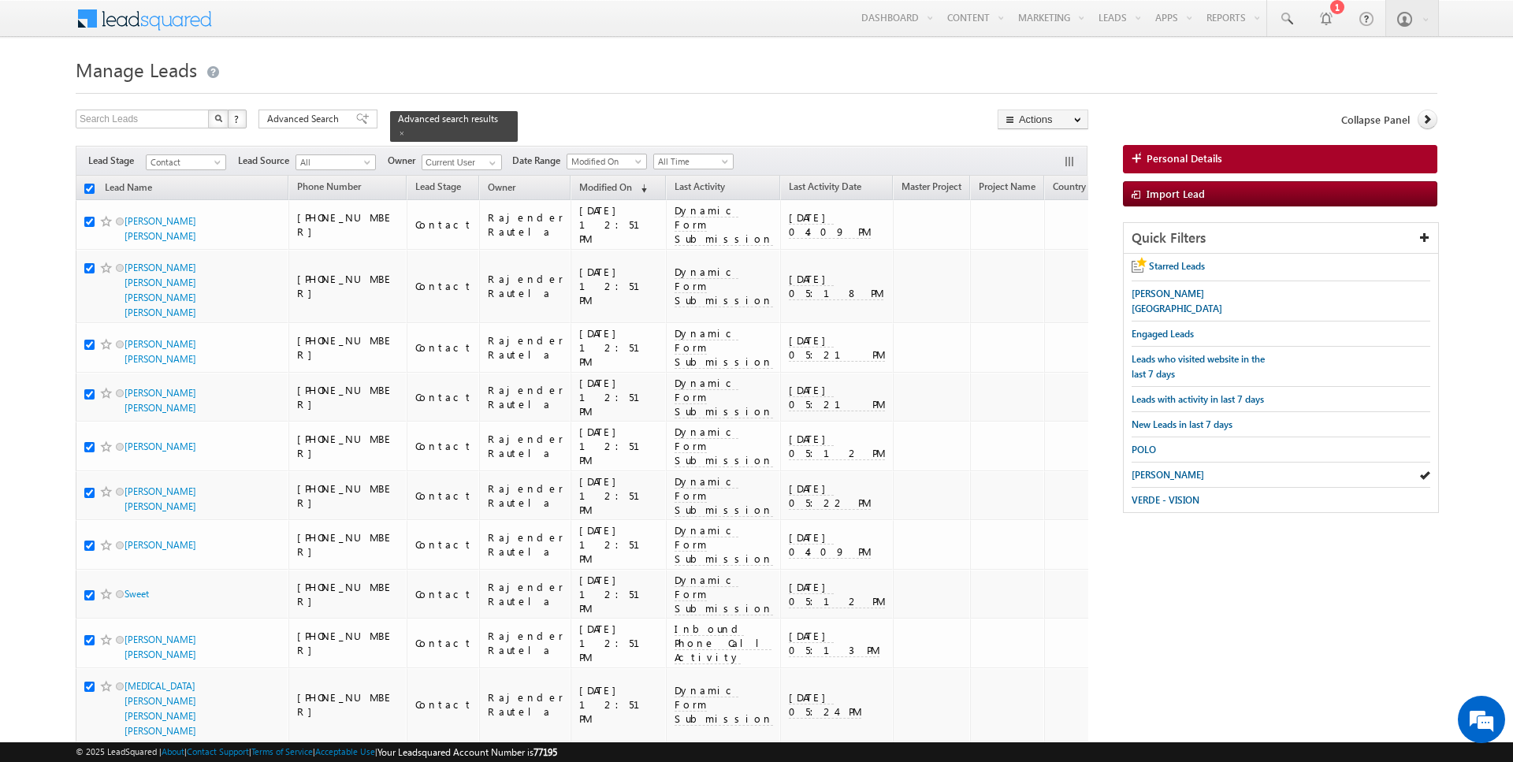
checkbox input "true"
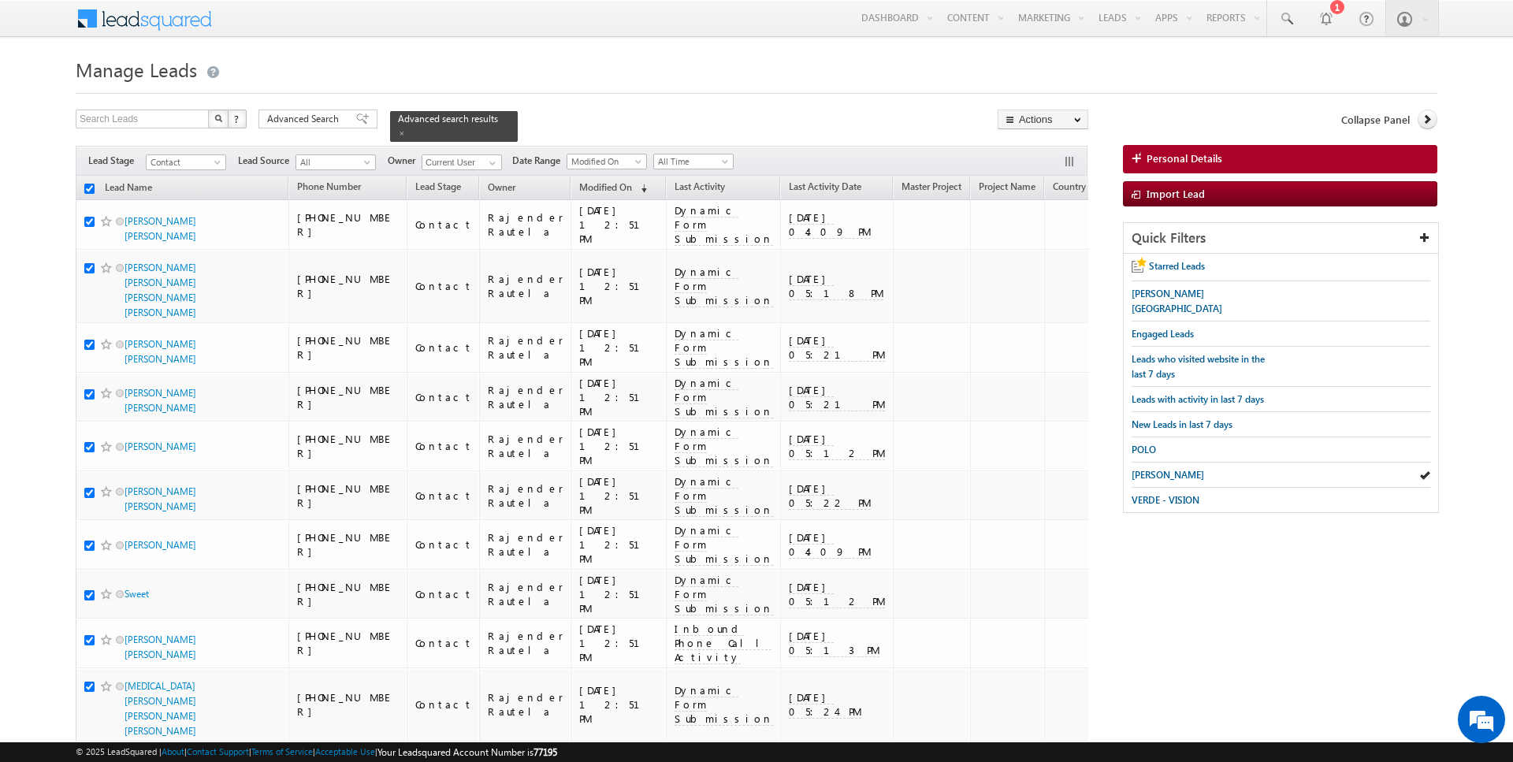
checkbox input "true"
click at [1048, 258] on link "Change Owner" at bounding box center [1042, 255] width 89 height 19
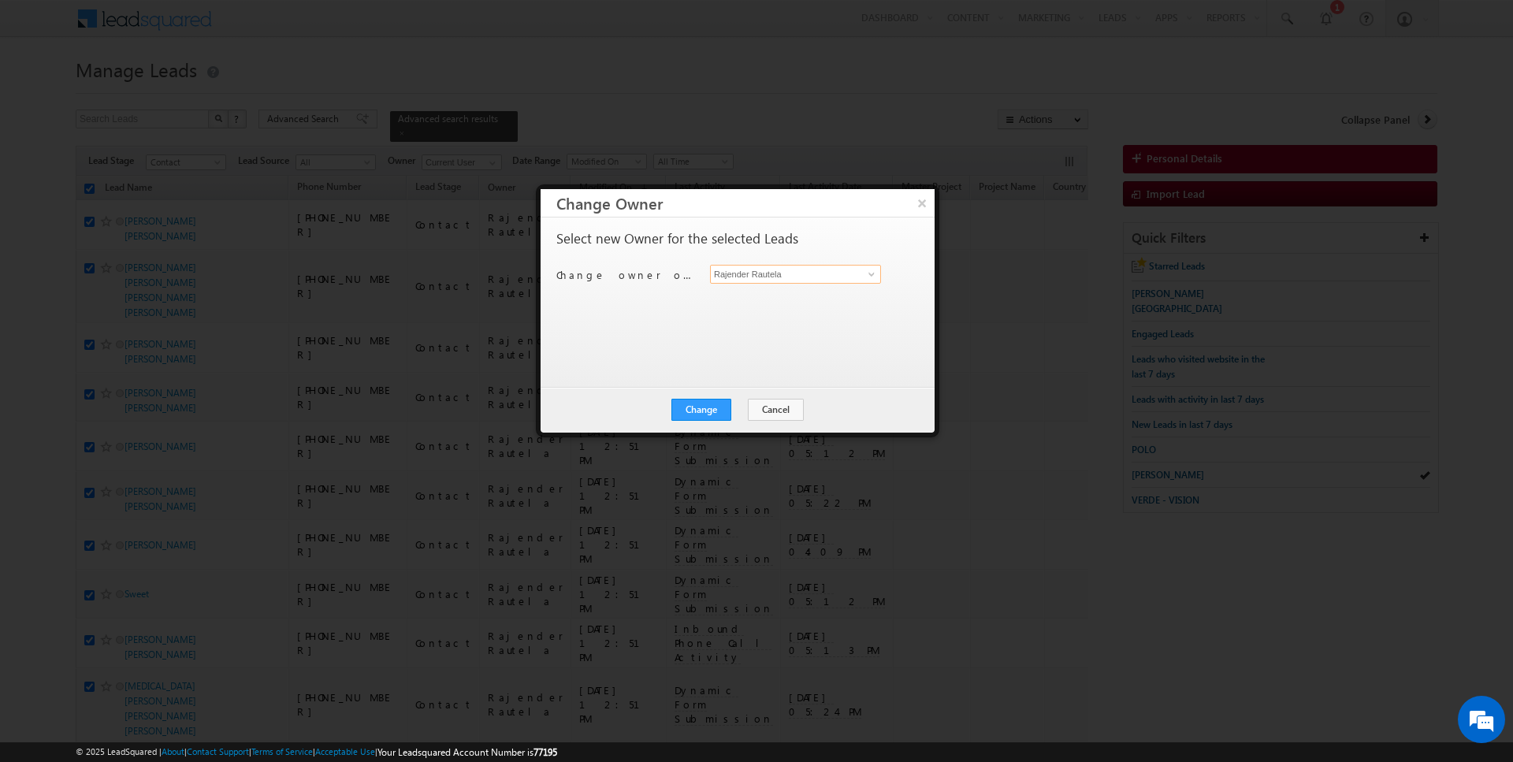
click at [738, 272] on input "Rajender Rautela" at bounding box center [795, 274] width 171 height 19
type input "Anuj Upadhyay"
click at [699, 425] on div "Change Cancel Close" at bounding box center [738, 410] width 394 height 46
click at [718, 414] on button "Change" at bounding box center [701, 410] width 60 height 22
click at [734, 408] on button "Close" at bounding box center [740, 410] width 50 height 22
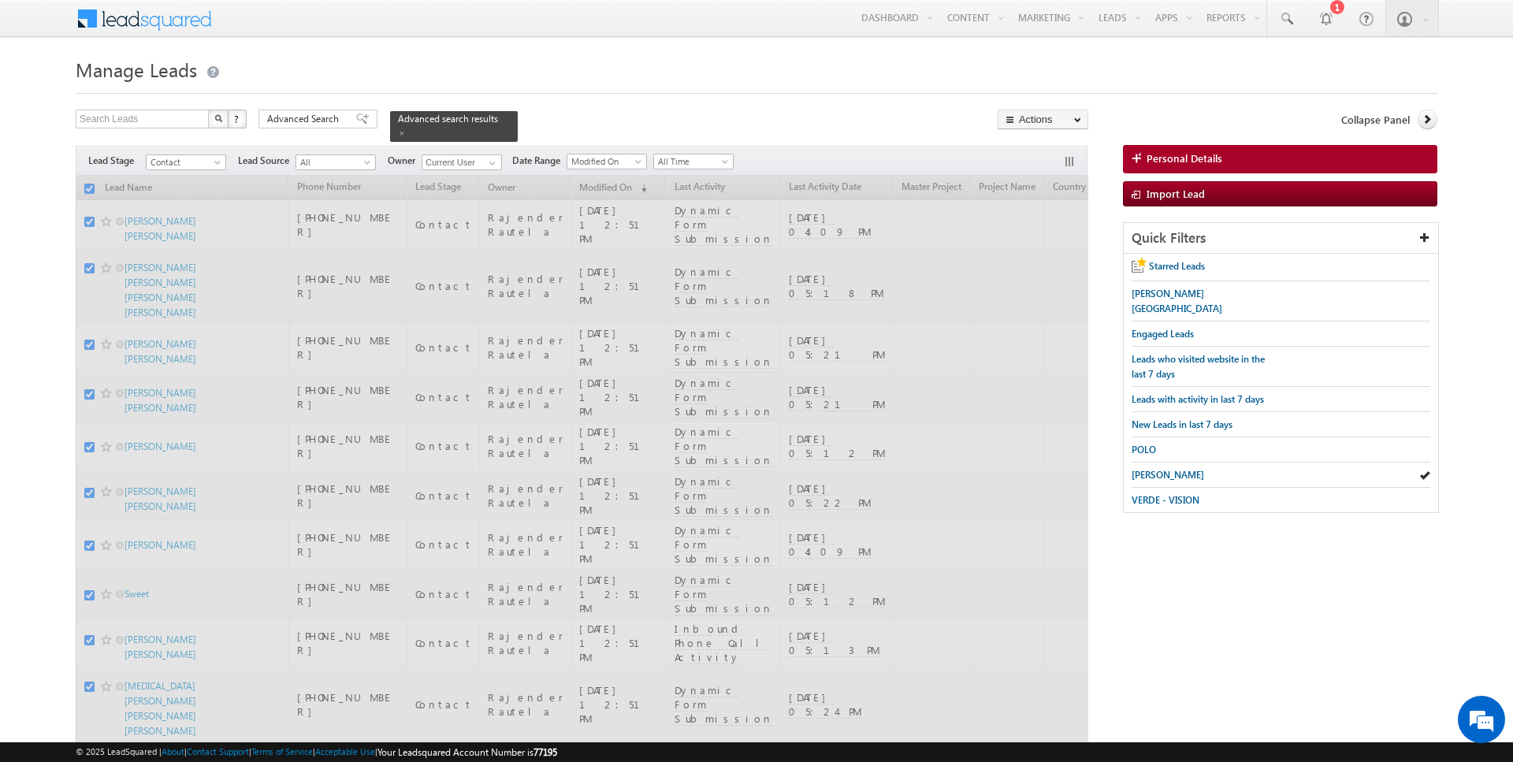
checkbox input "false"
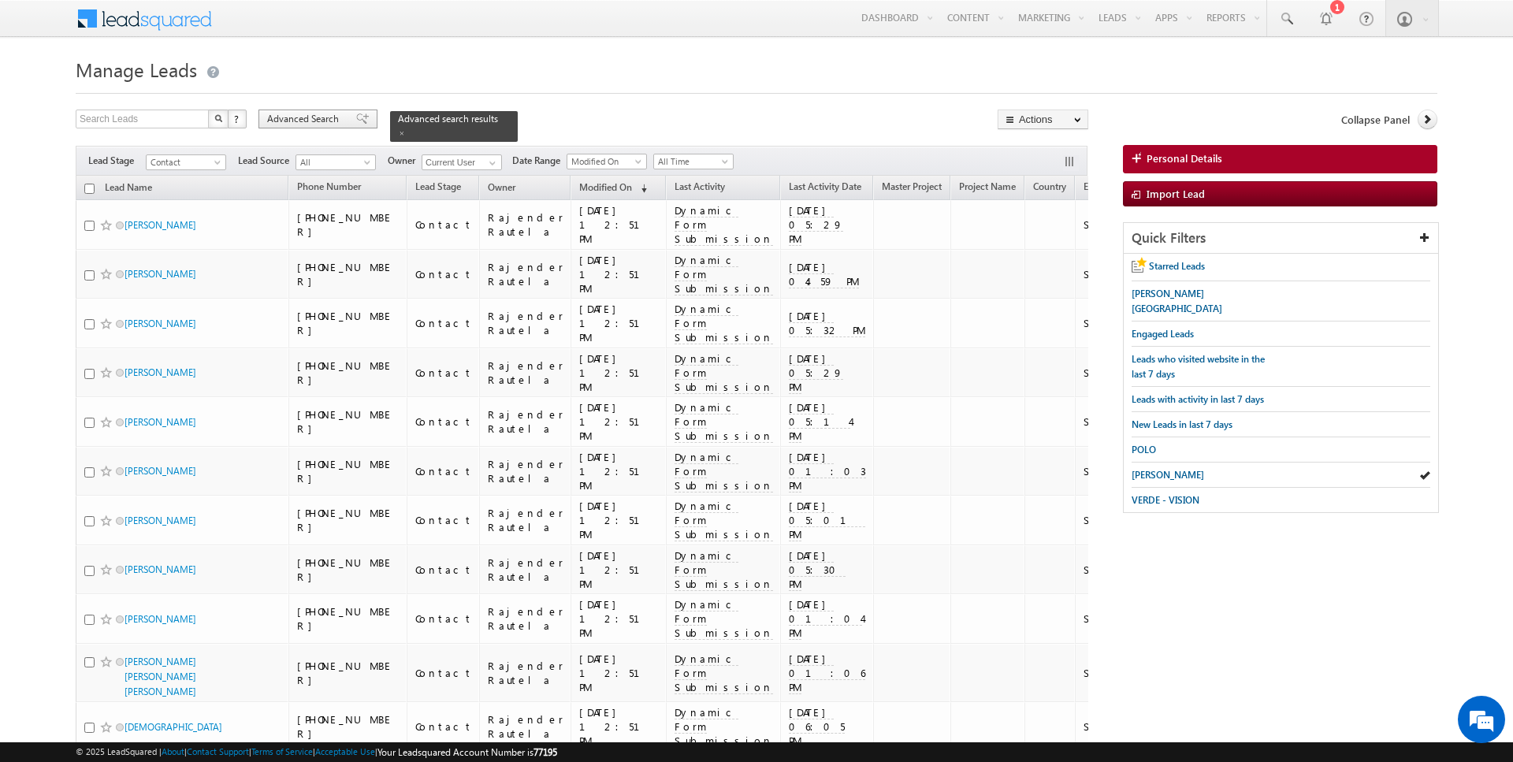
click at [325, 120] on span "Advanced Search" at bounding box center [305, 119] width 76 height 14
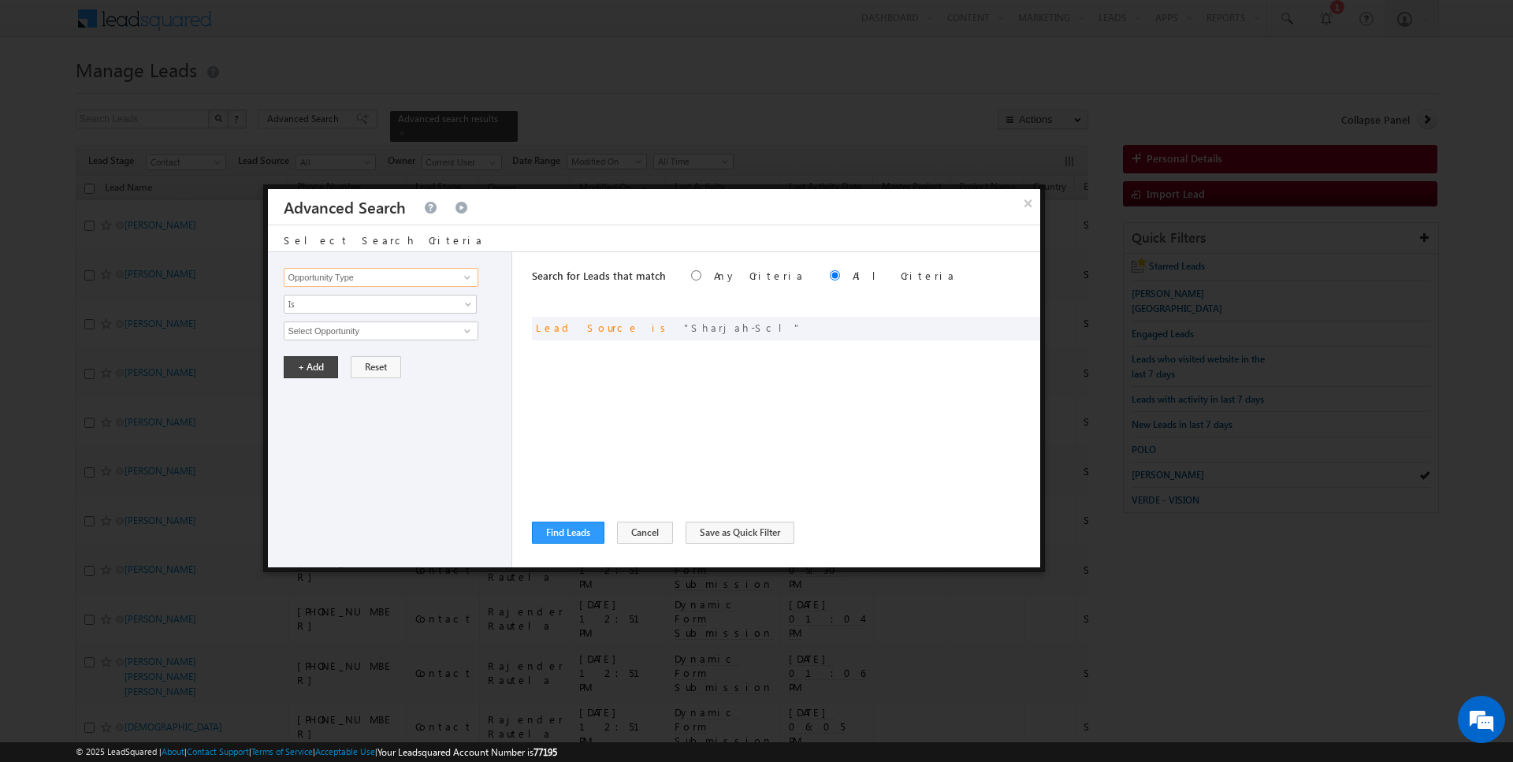
click at [393, 272] on input "Opportunity Type" at bounding box center [381, 277] width 194 height 19
click at [384, 307] on span "Is" at bounding box center [369, 304] width 171 height 14
click at [357, 278] on input "Lead Activity" at bounding box center [381, 277] width 194 height 19
type input "Last Activity Date"
click at [324, 301] on span "Is" at bounding box center [369, 304] width 171 height 14
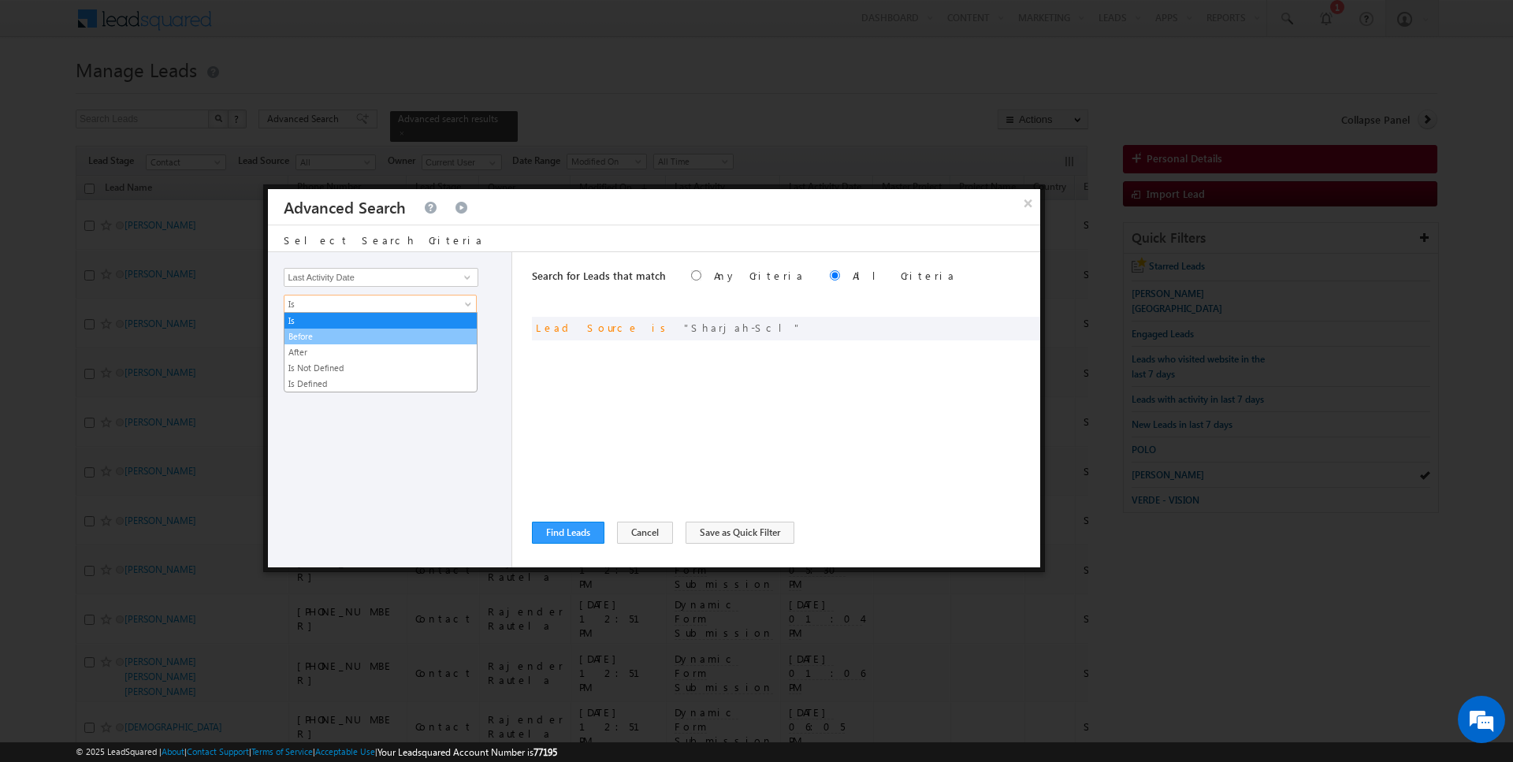
click at [316, 329] on link "Before" at bounding box center [380, 336] width 192 height 14
click at [314, 361] on button "+ Add" at bounding box center [311, 367] width 54 height 22
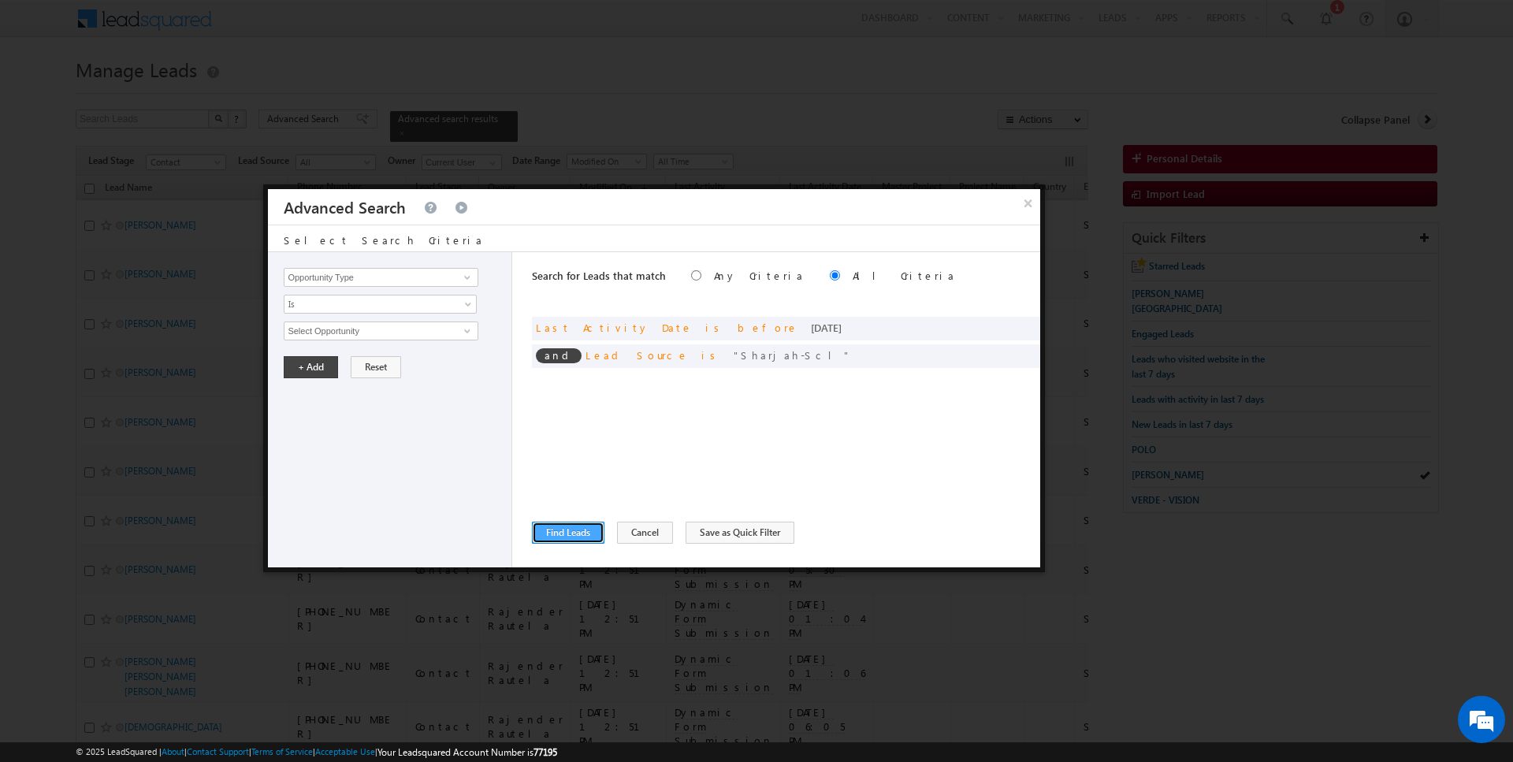
click at [560, 528] on button "Find Leads" at bounding box center [568, 533] width 72 height 22
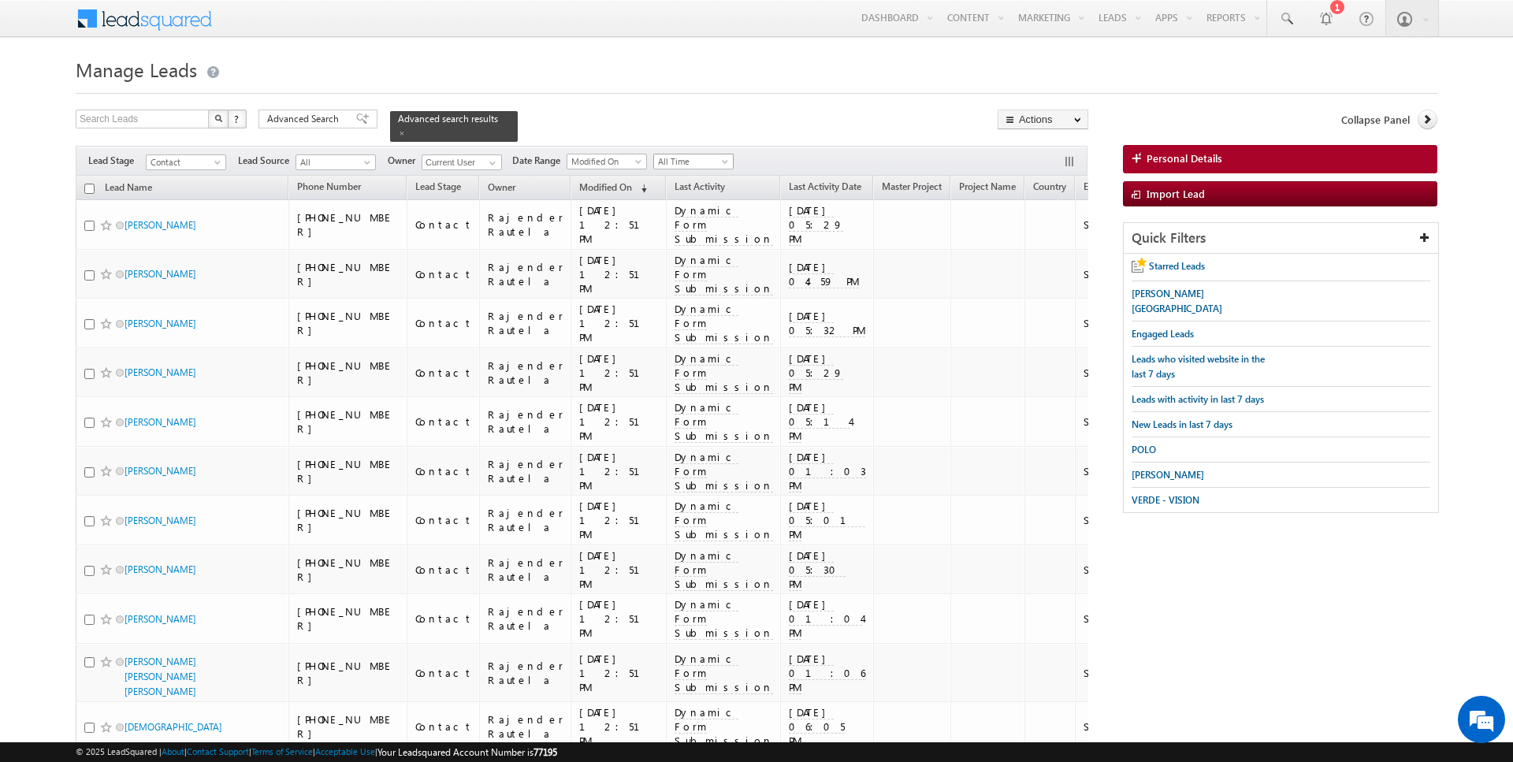
click at [680, 167] on span "All Time" at bounding box center [691, 161] width 75 height 14
click at [667, 226] on link "Today" at bounding box center [687, 227] width 80 height 14
click at [489, 159] on span at bounding box center [492, 163] width 13 height 13
type input "[DATE][PERSON_NAME]"
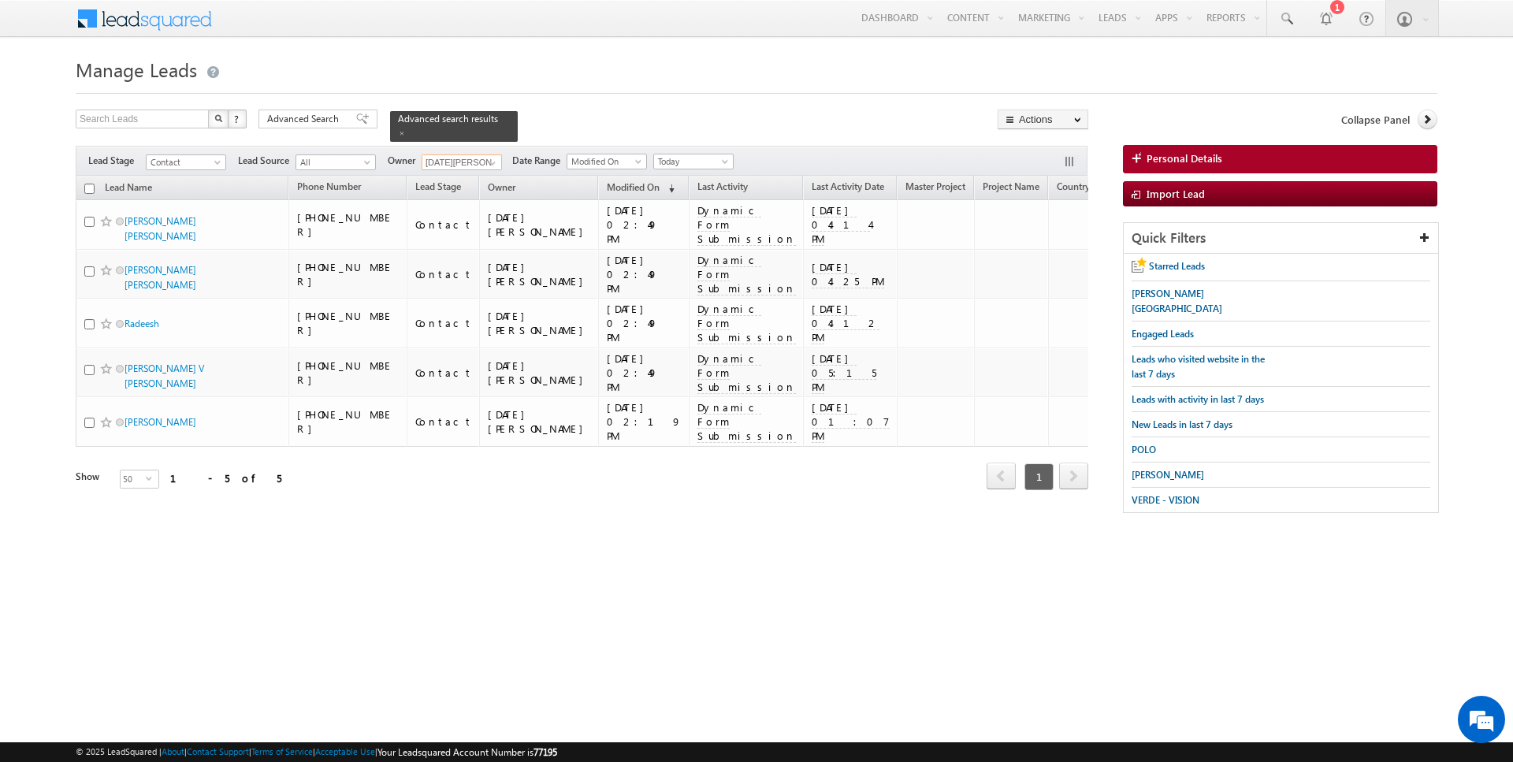
click at [87, 188] on input "checkbox" at bounding box center [89, 189] width 10 height 10
checkbox input "true"
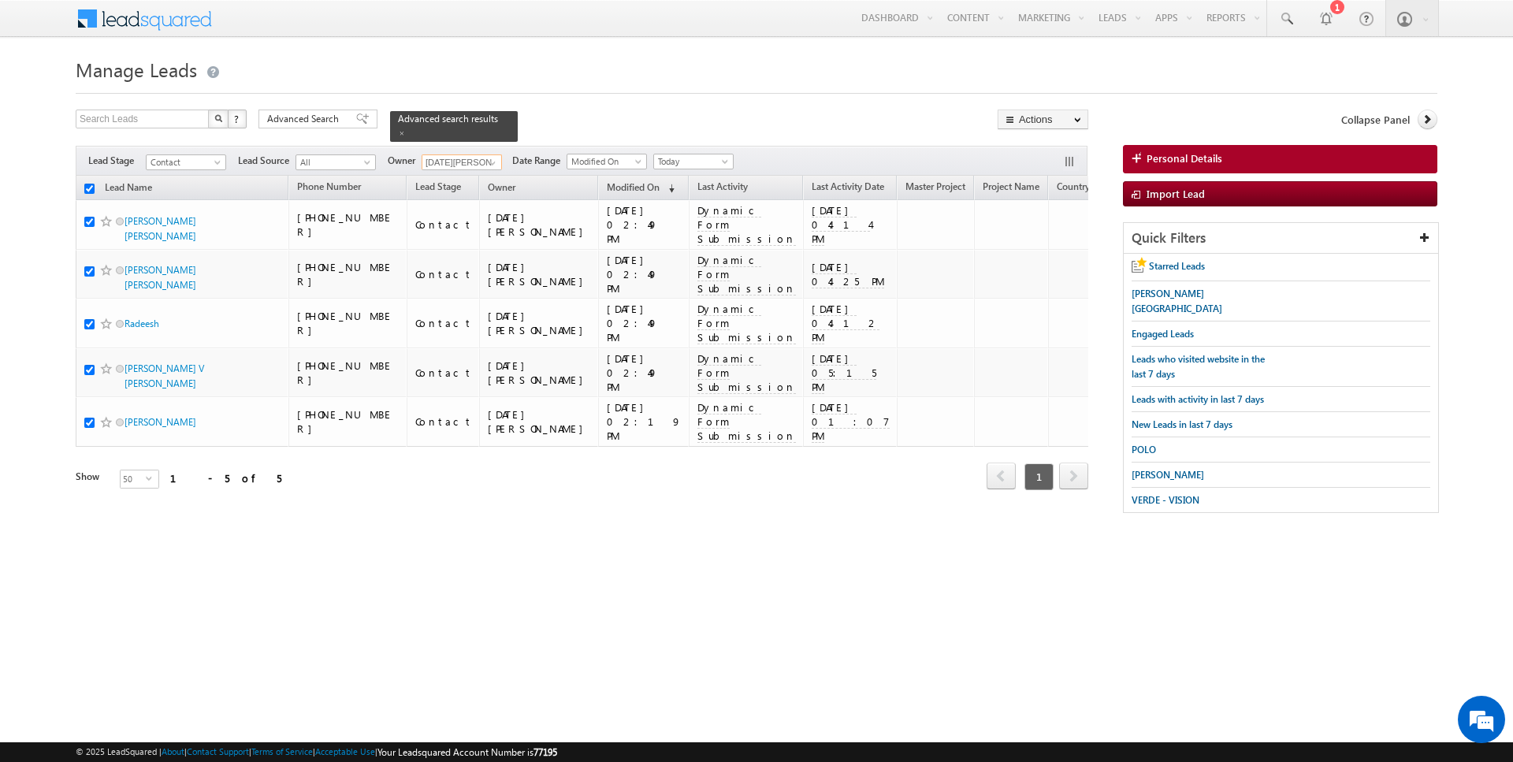
checkbox input "true"
type input "[DATE][PERSON_NAME]"
click at [1038, 251] on link "Change Owner" at bounding box center [1042, 255] width 89 height 19
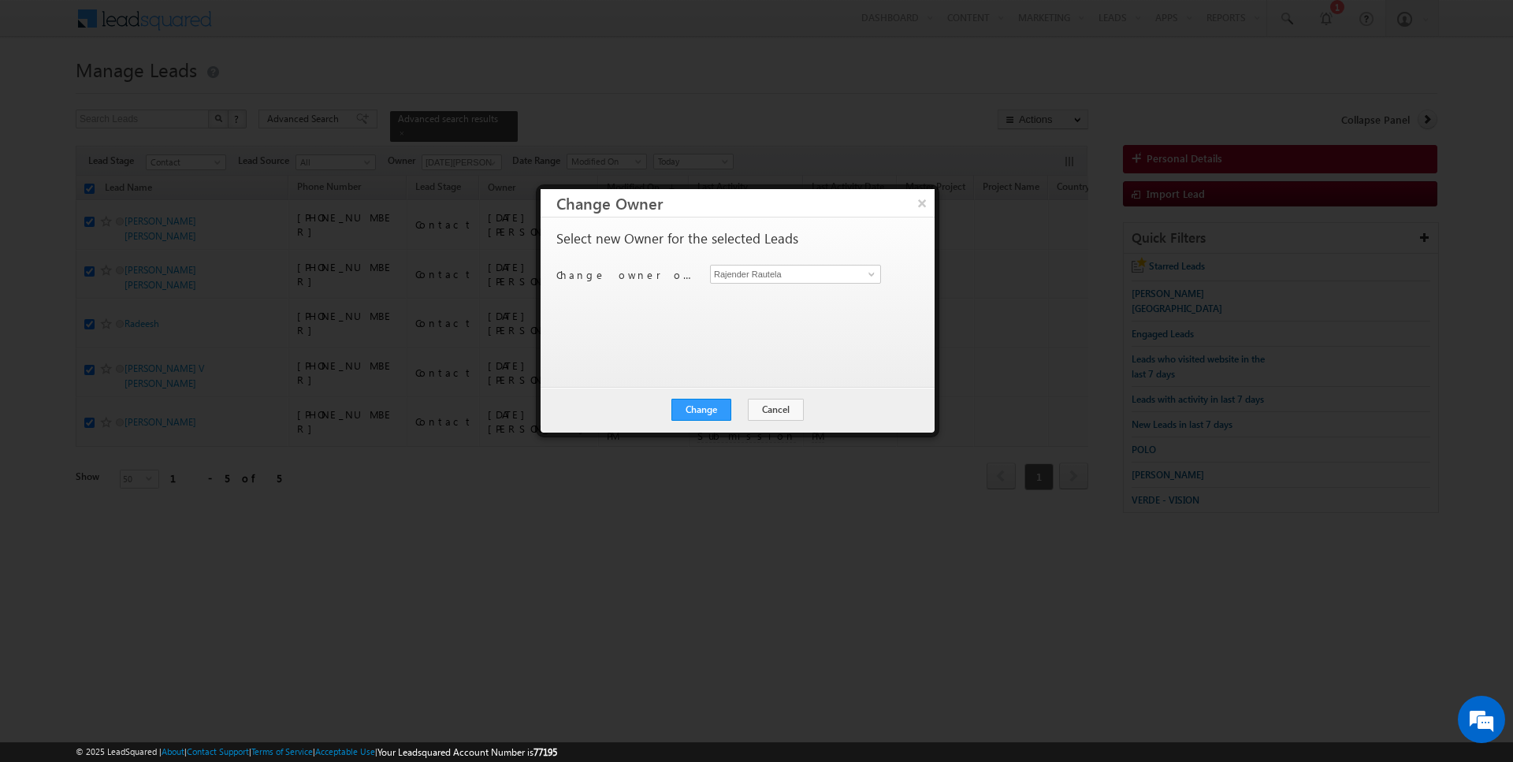
click at [832, 260] on div "Select new Owner for the selected Leads Change owner of 5 leads to Rajender Rau…" at bounding box center [735, 295] width 359 height 126
click at [795, 289] on div "Select new Owner for the selected Leads Change owner of 5 leads to Rajender Rau…" at bounding box center [735, 295] width 359 height 126
click at [791, 274] on input "Rajender Rautela" at bounding box center [795, 274] width 171 height 19
type input "[DATE][PERSON_NAME]"
click at [702, 402] on button "Change" at bounding box center [701, 410] width 60 height 22
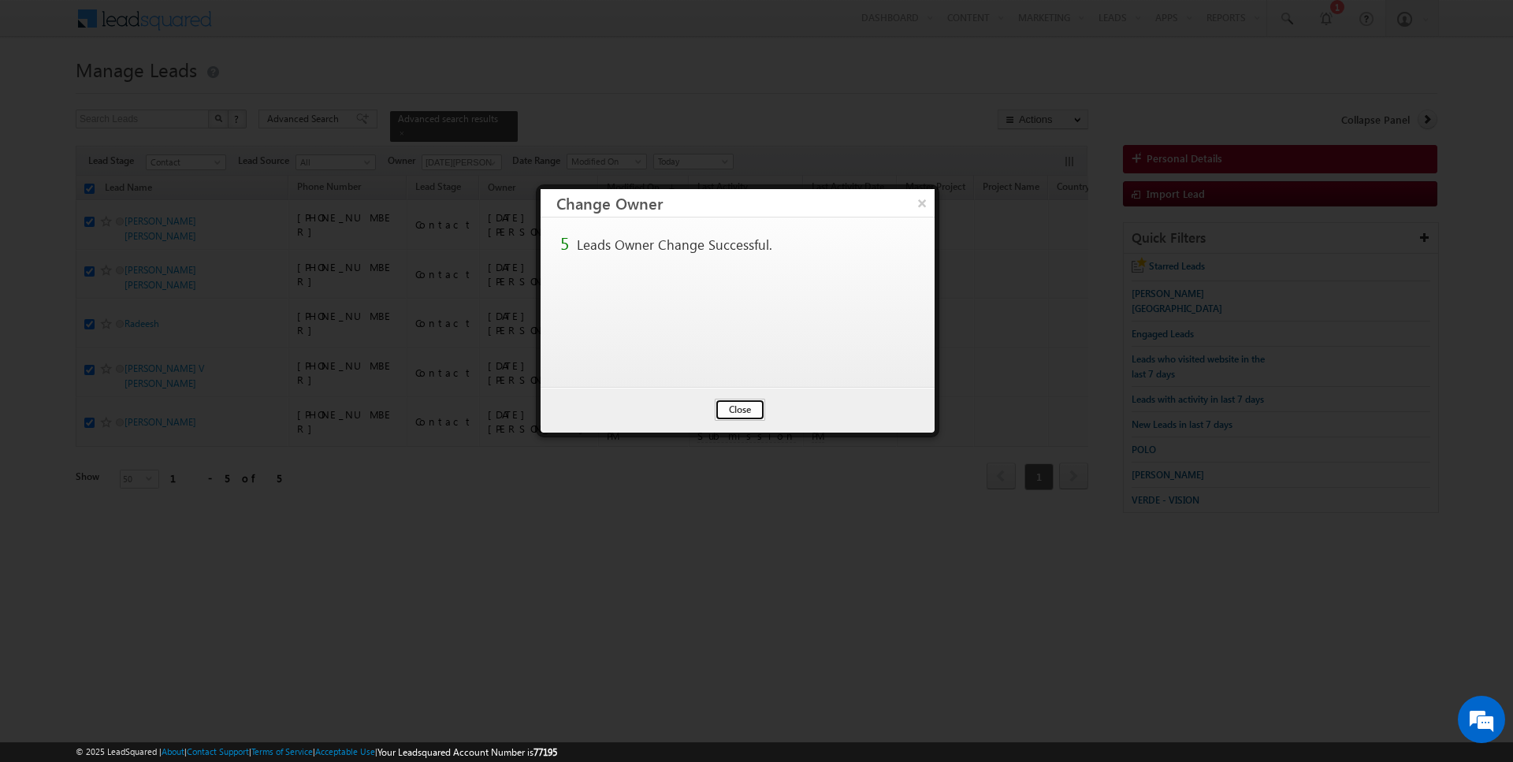
click at [737, 409] on button "Close" at bounding box center [740, 410] width 50 height 22
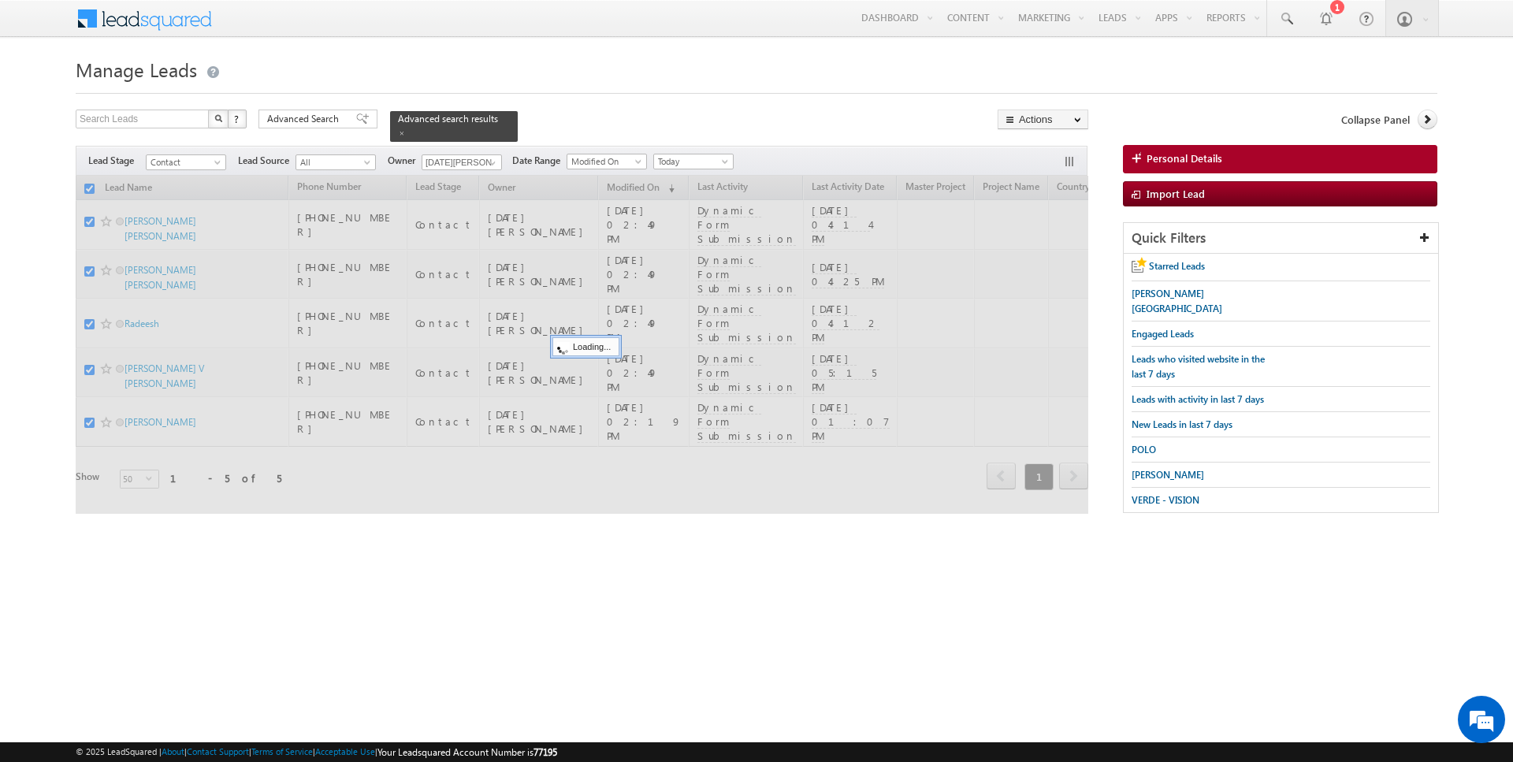
checkbox input "false"
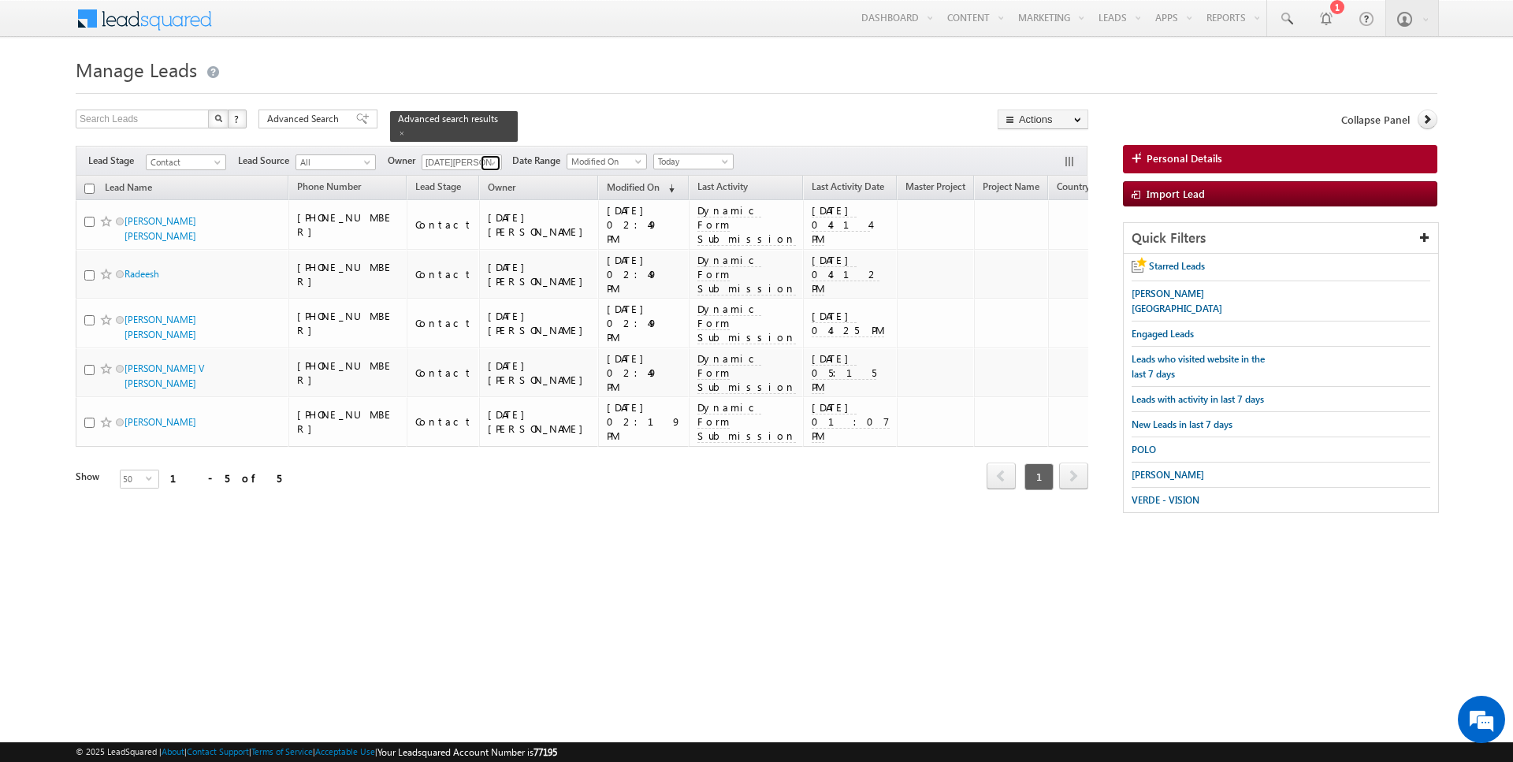
click at [486, 160] on span at bounding box center [492, 163] width 13 height 13
click at [465, 194] on link "Current User" at bounding box center [501, 194] width 158 height 18
type input "Current User"
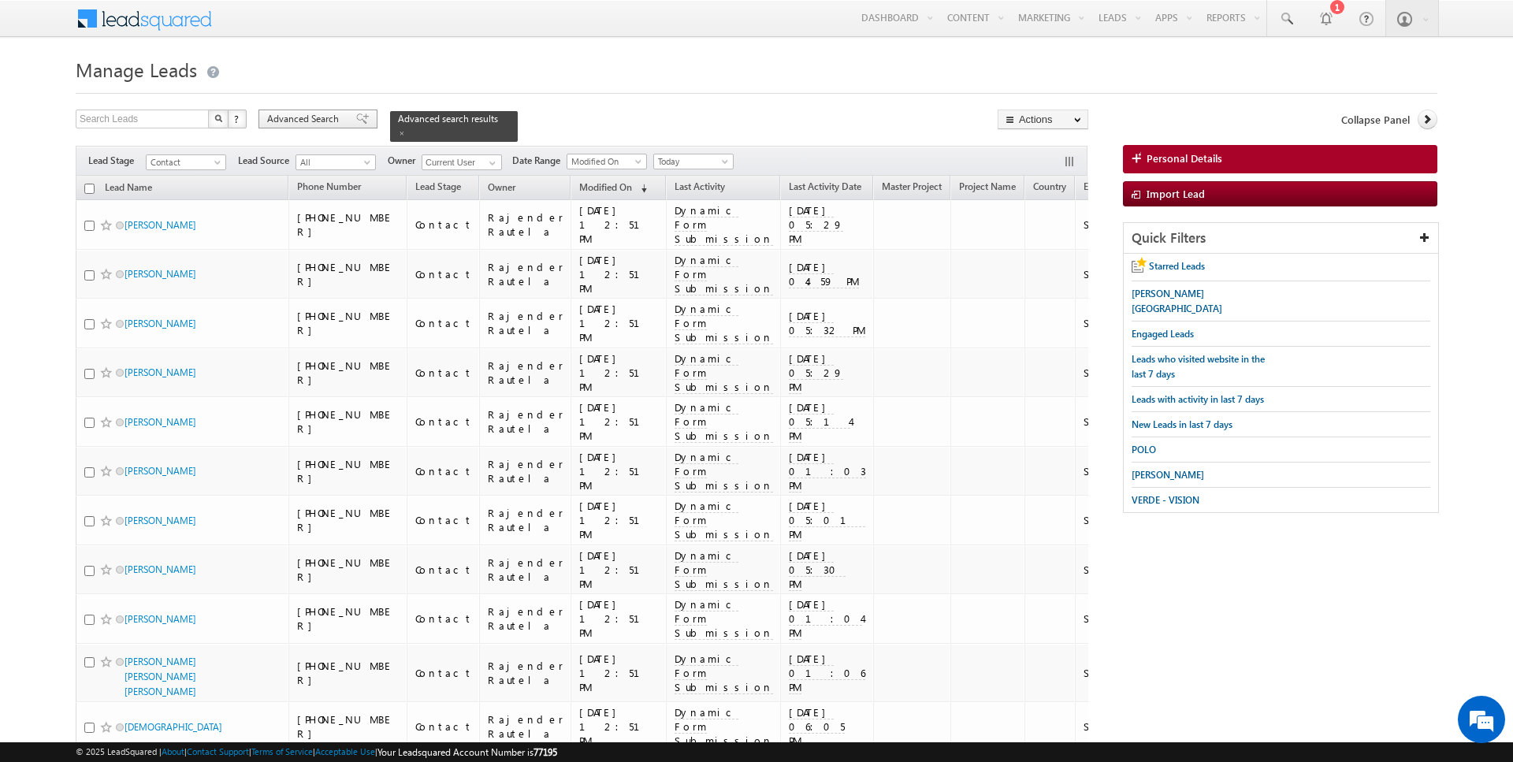
click at [337, 118] on span "Advanced Search" at bounding box center [305, 119] width 76 height 14
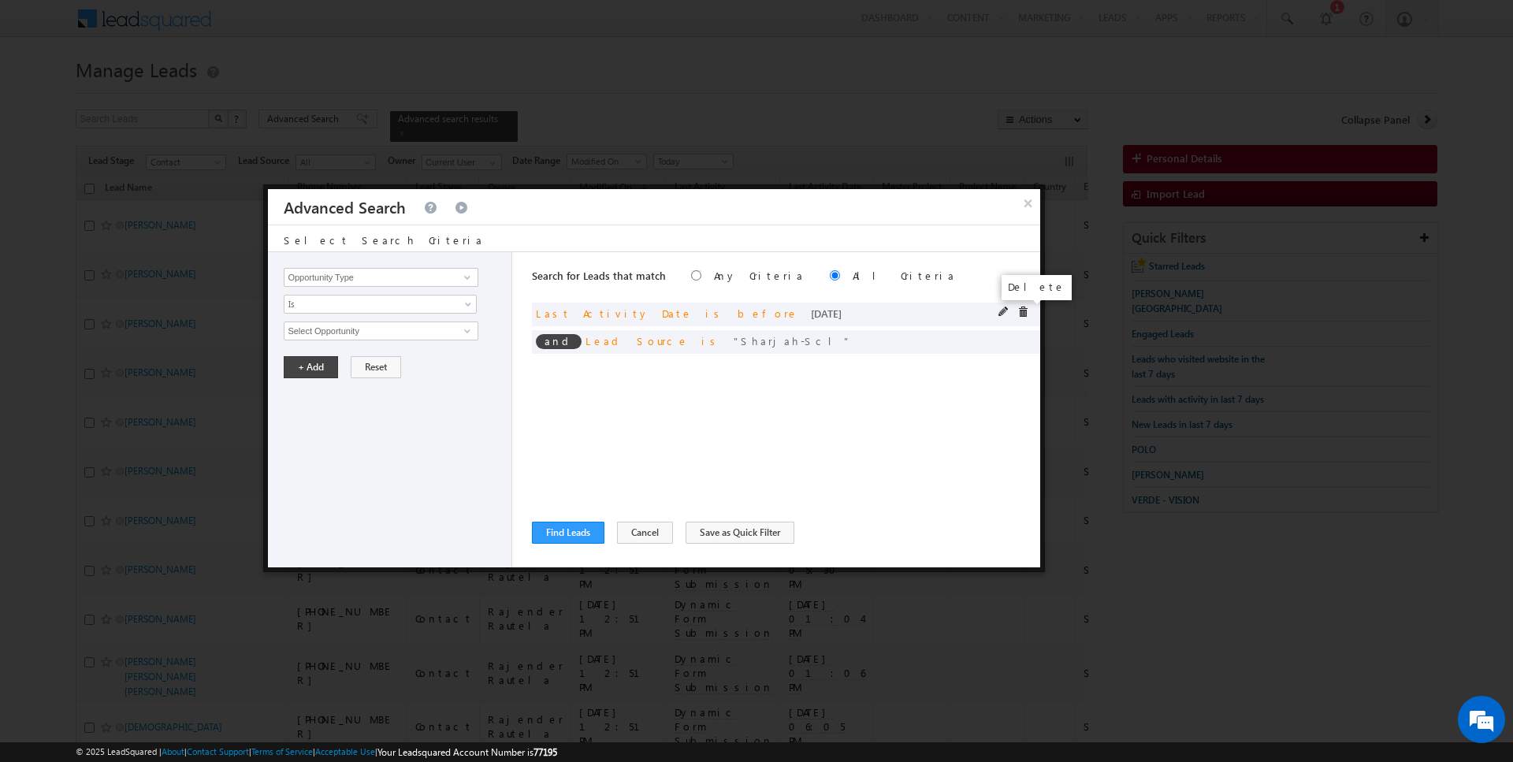
click at [1020, 307] on span at bounding box center [1022, 312] width 11 height 11
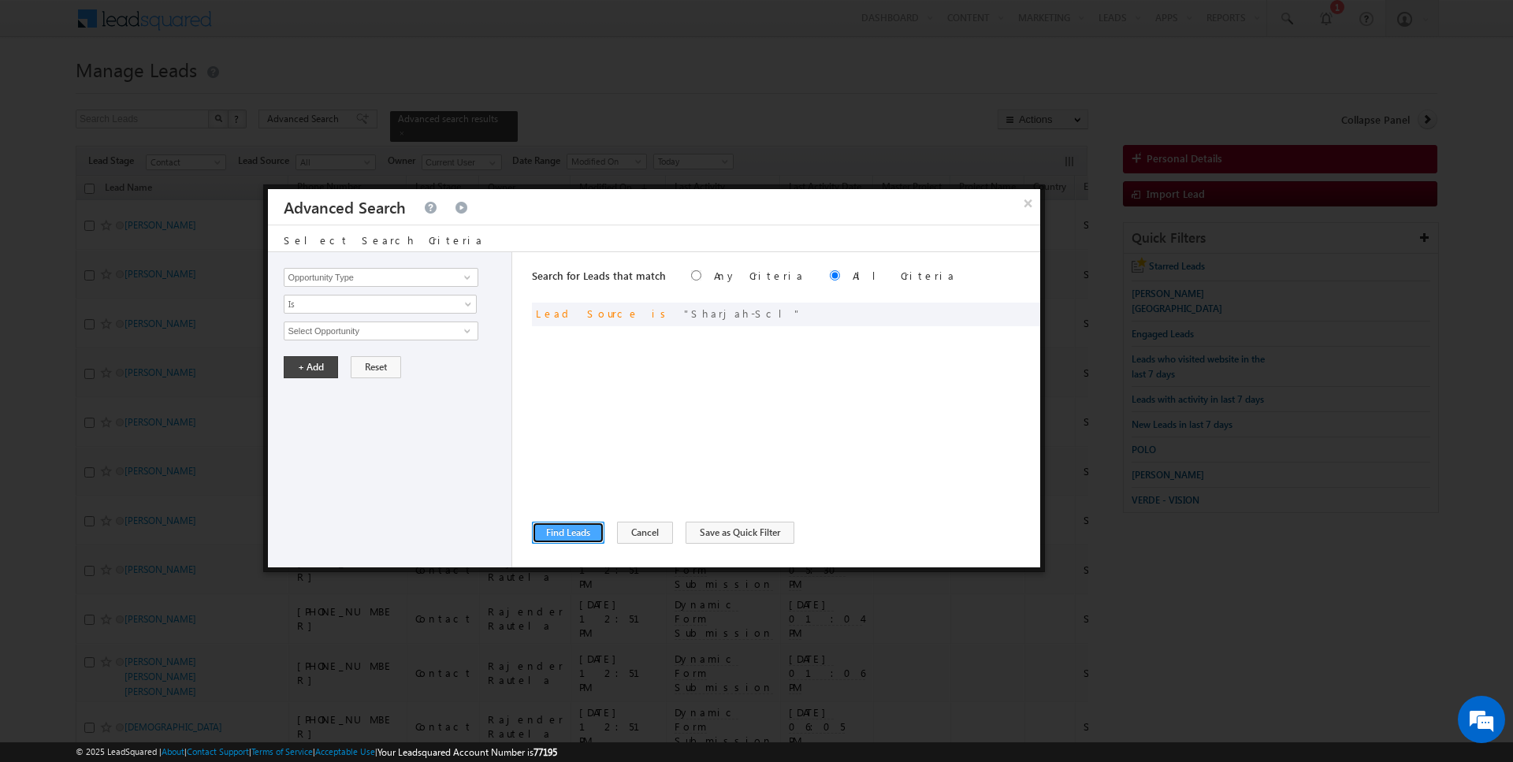
click at [575, 527] on button "Find Leads" at bounding box center [568, 533] width 72 height 22
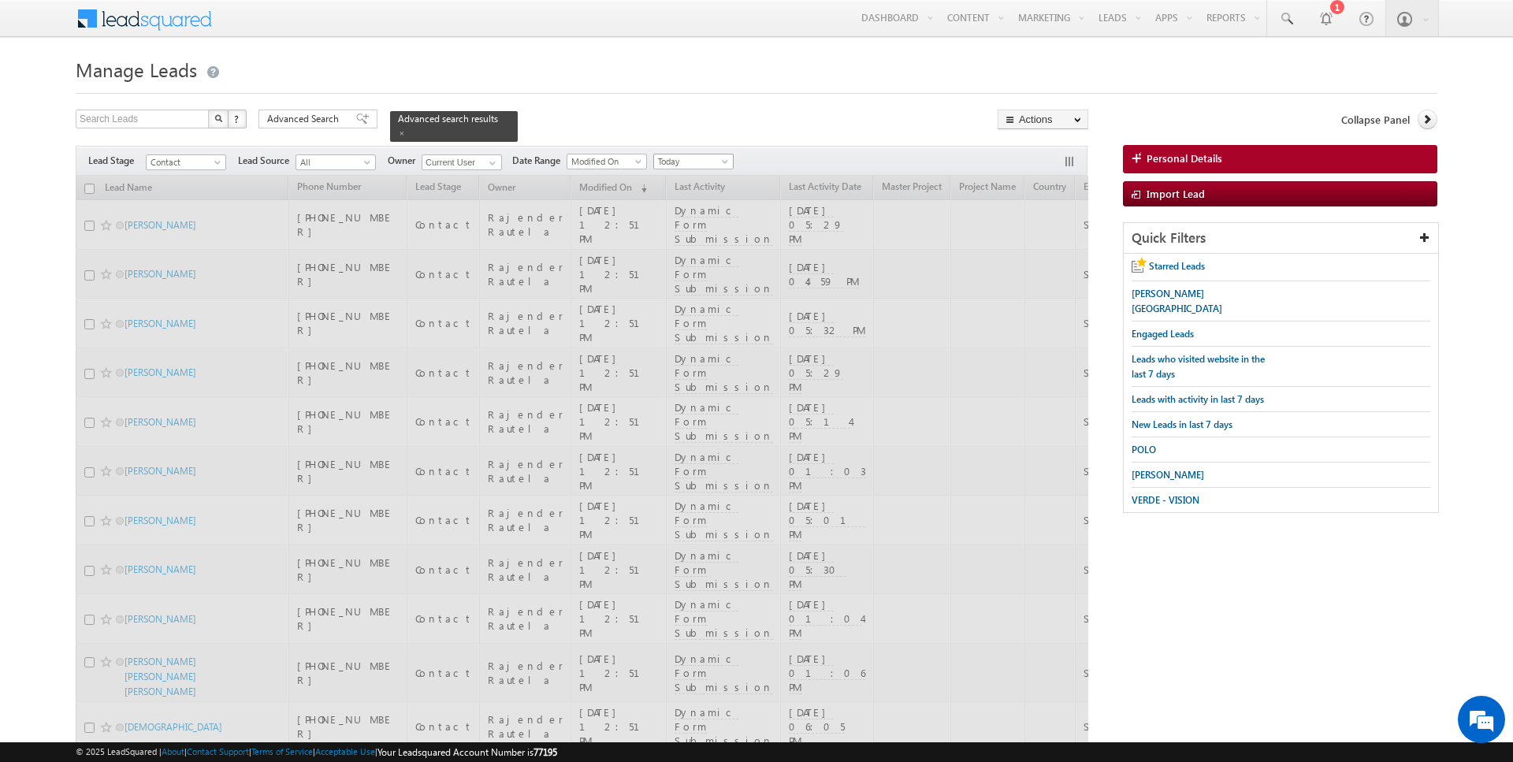
click at [701, 158] on span "Today" at bounding box center [691, 161] width 75 height 14
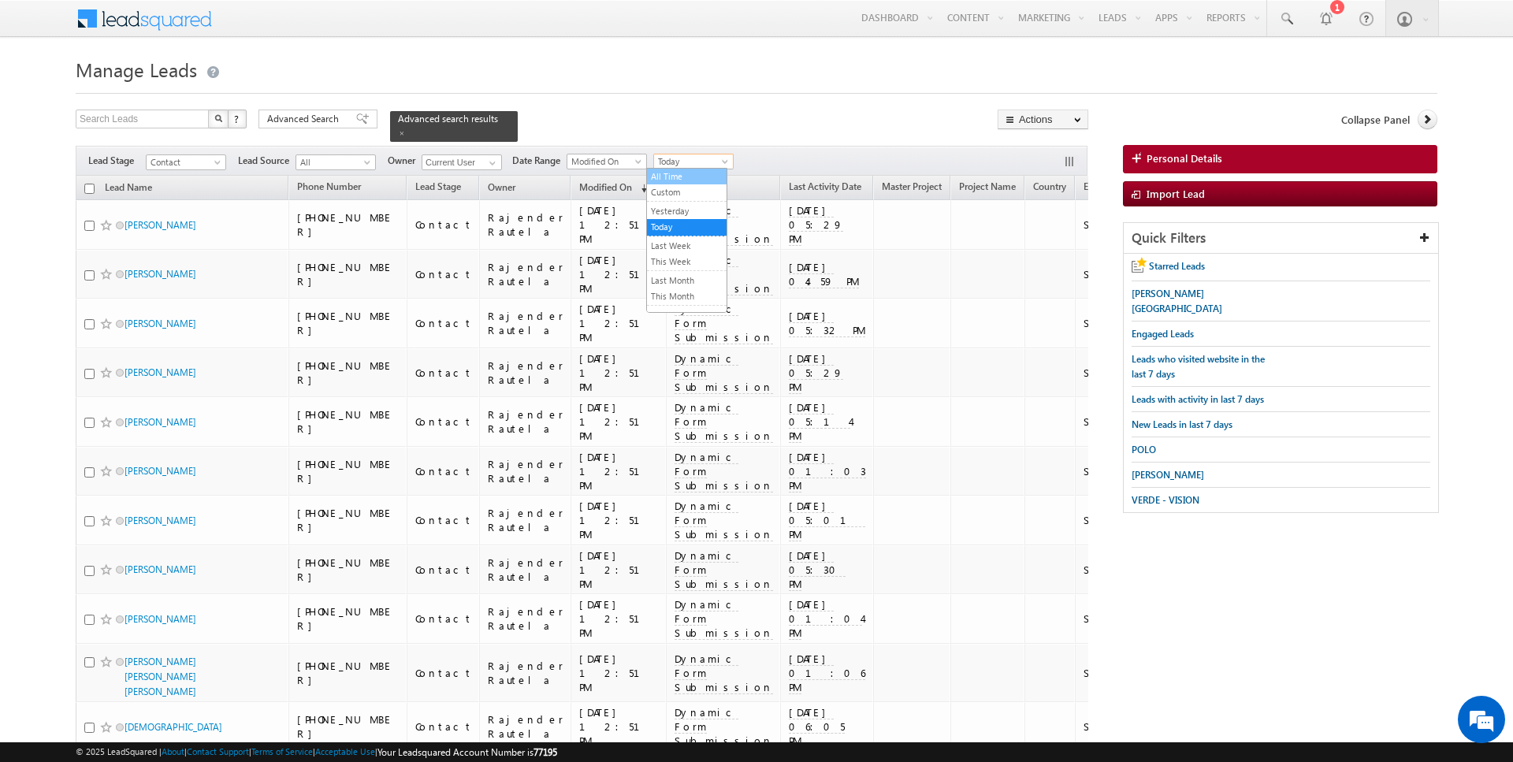
click at [693, 175] on link "All Time" at bounding box center [687, 176] width 80 height 14
click at [87, 190] on input "checkbox" at bounding box center [89, 189] width 10 height 10
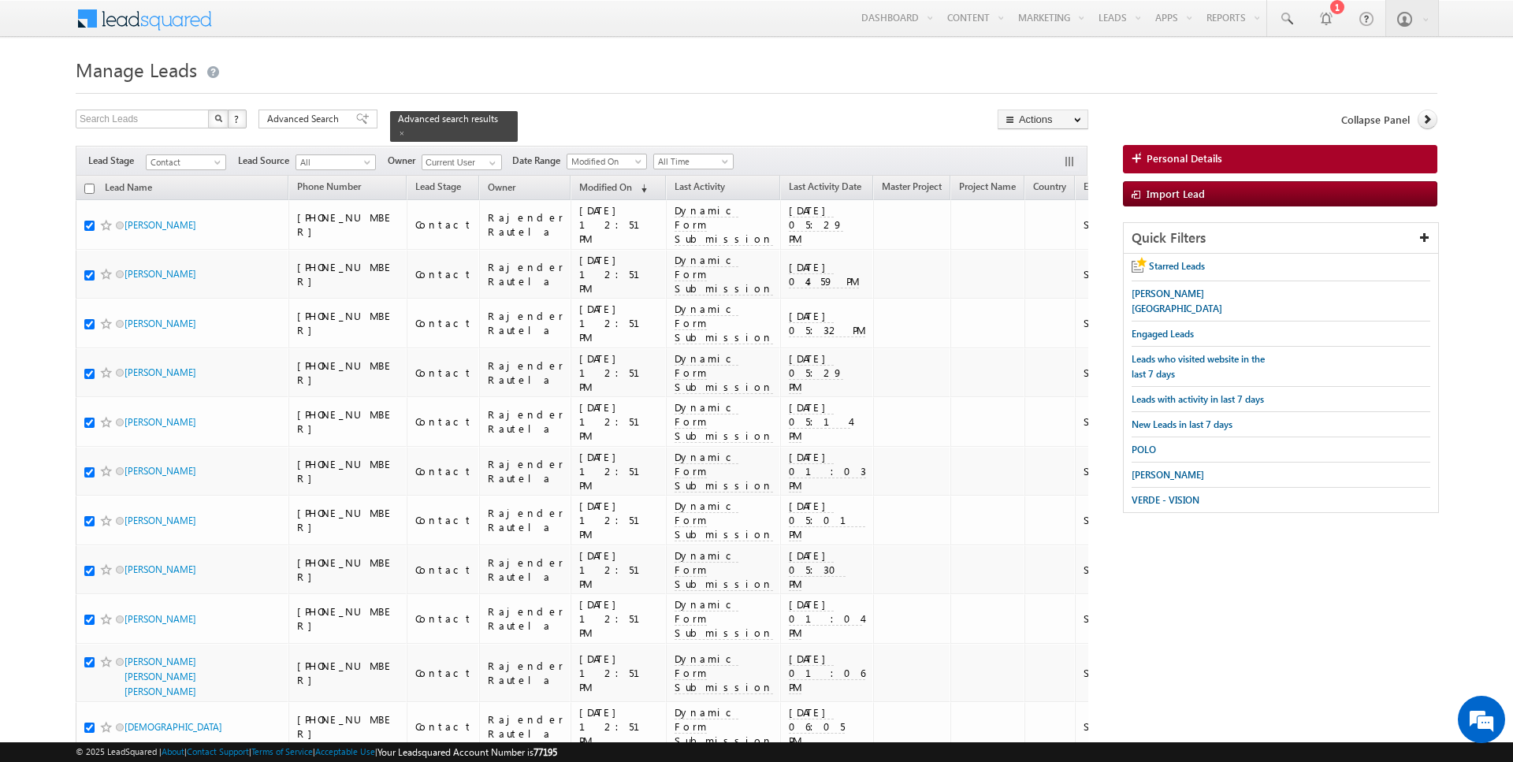
checkbox input "true"
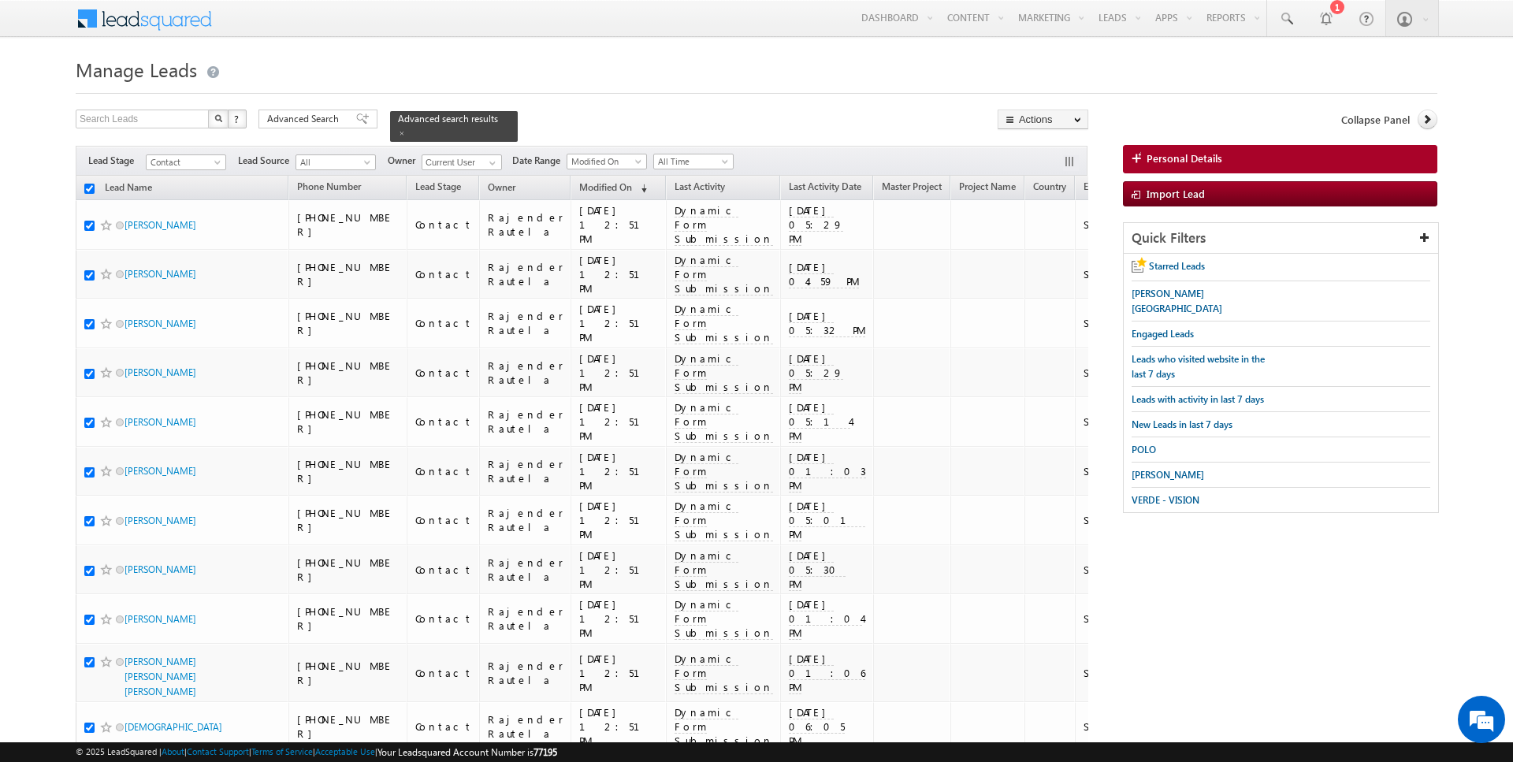
checkbox input "true"
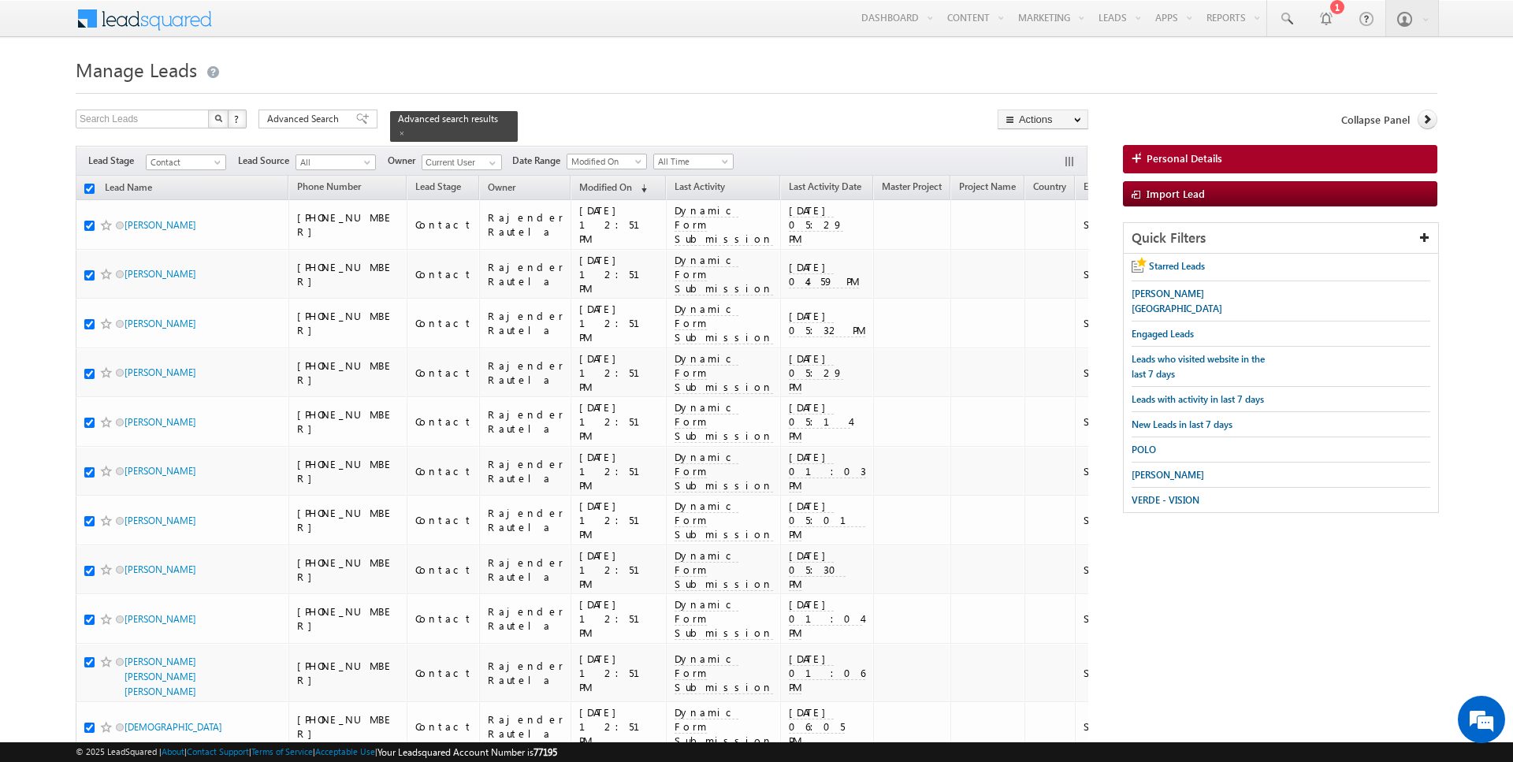
checkbox input "true"
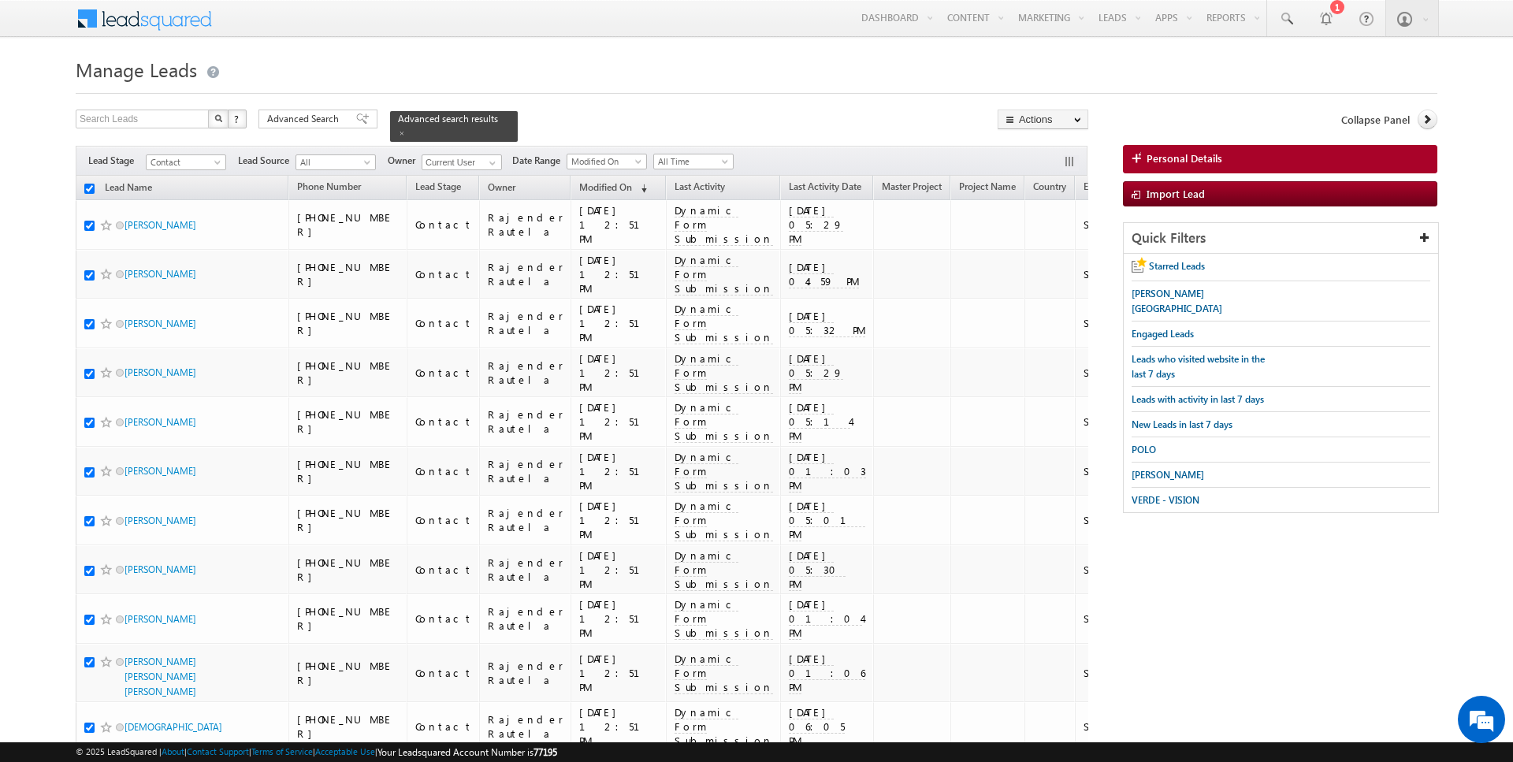
checkbox input "true"
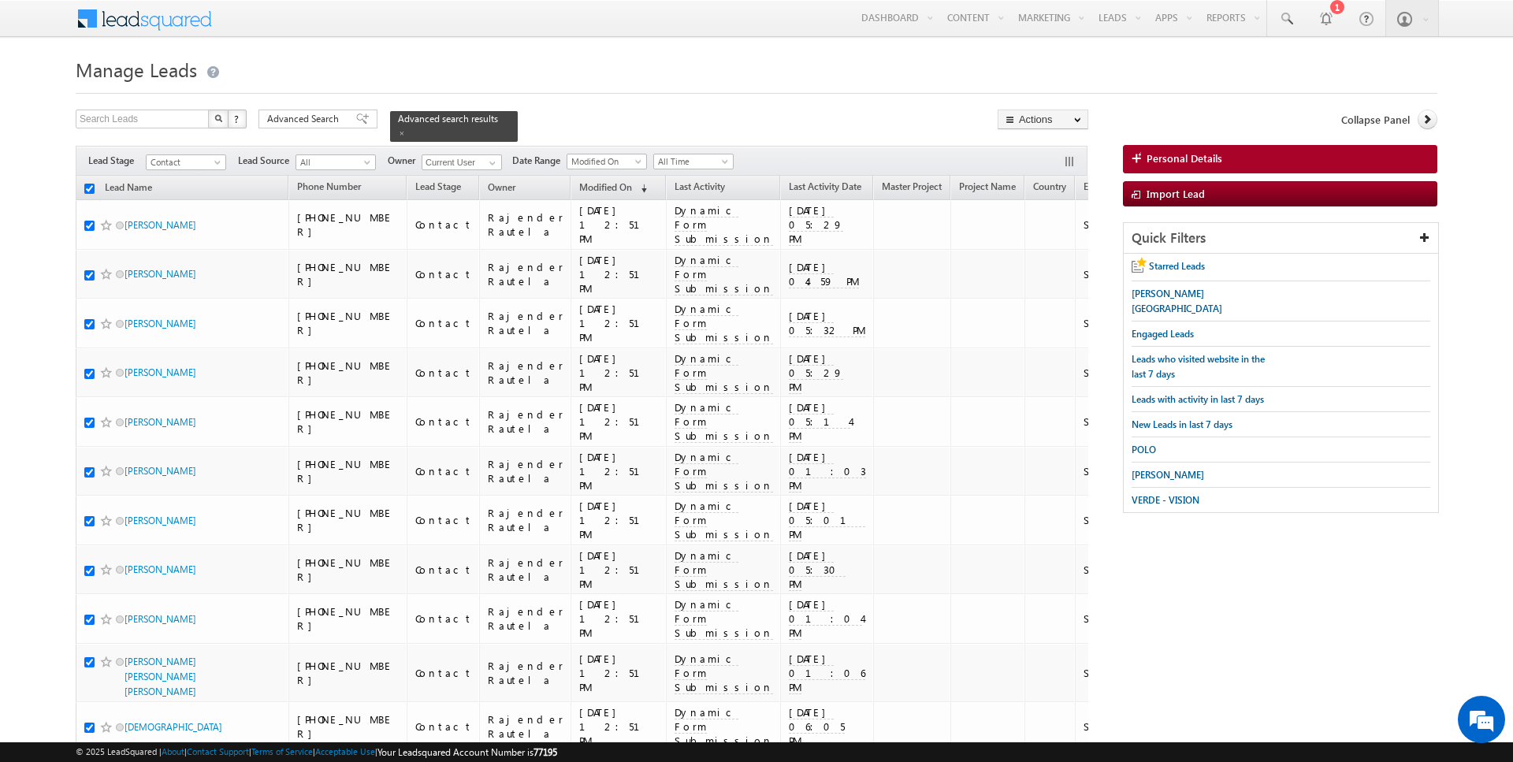
checkbox input "true"
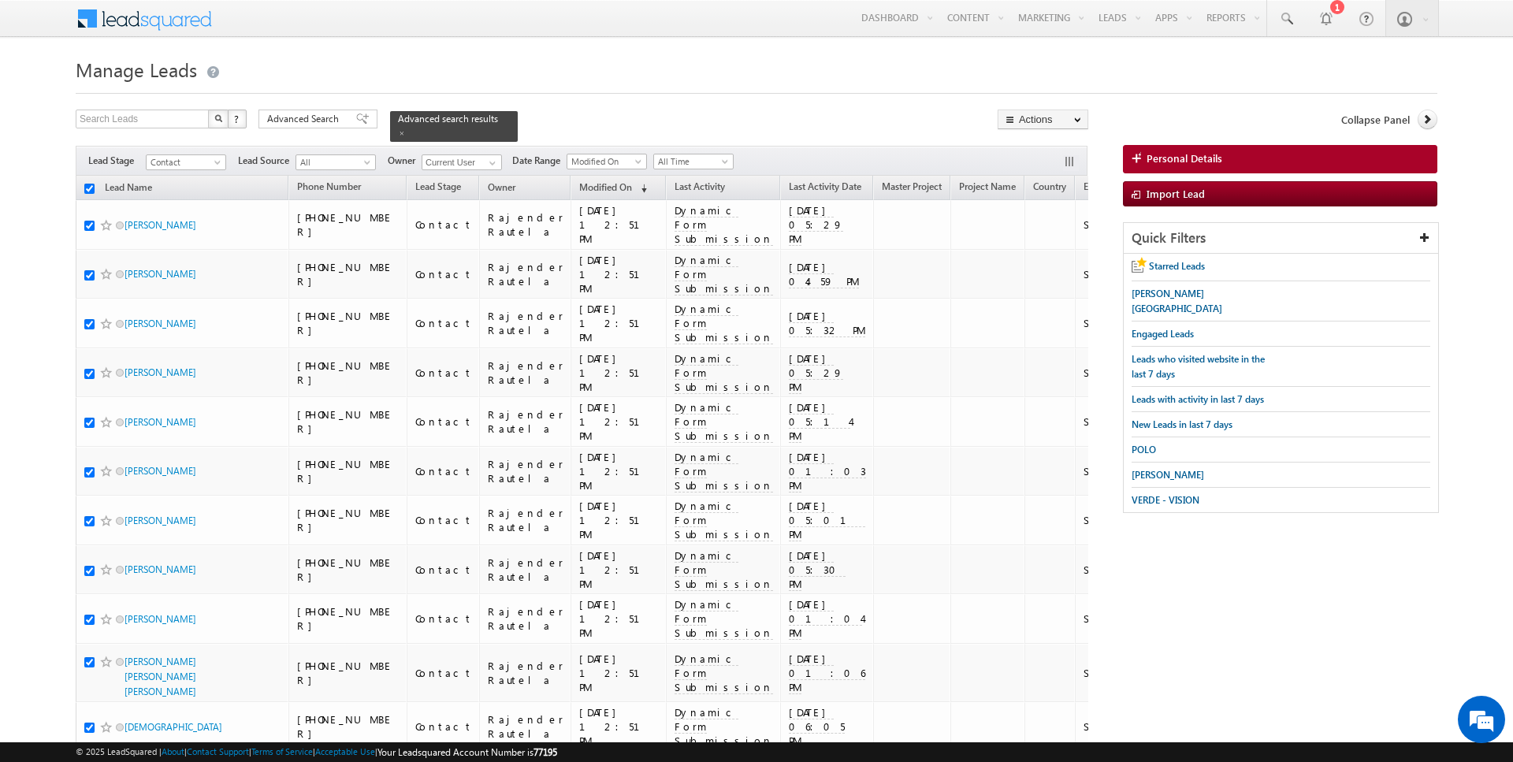
checkbox input "true"
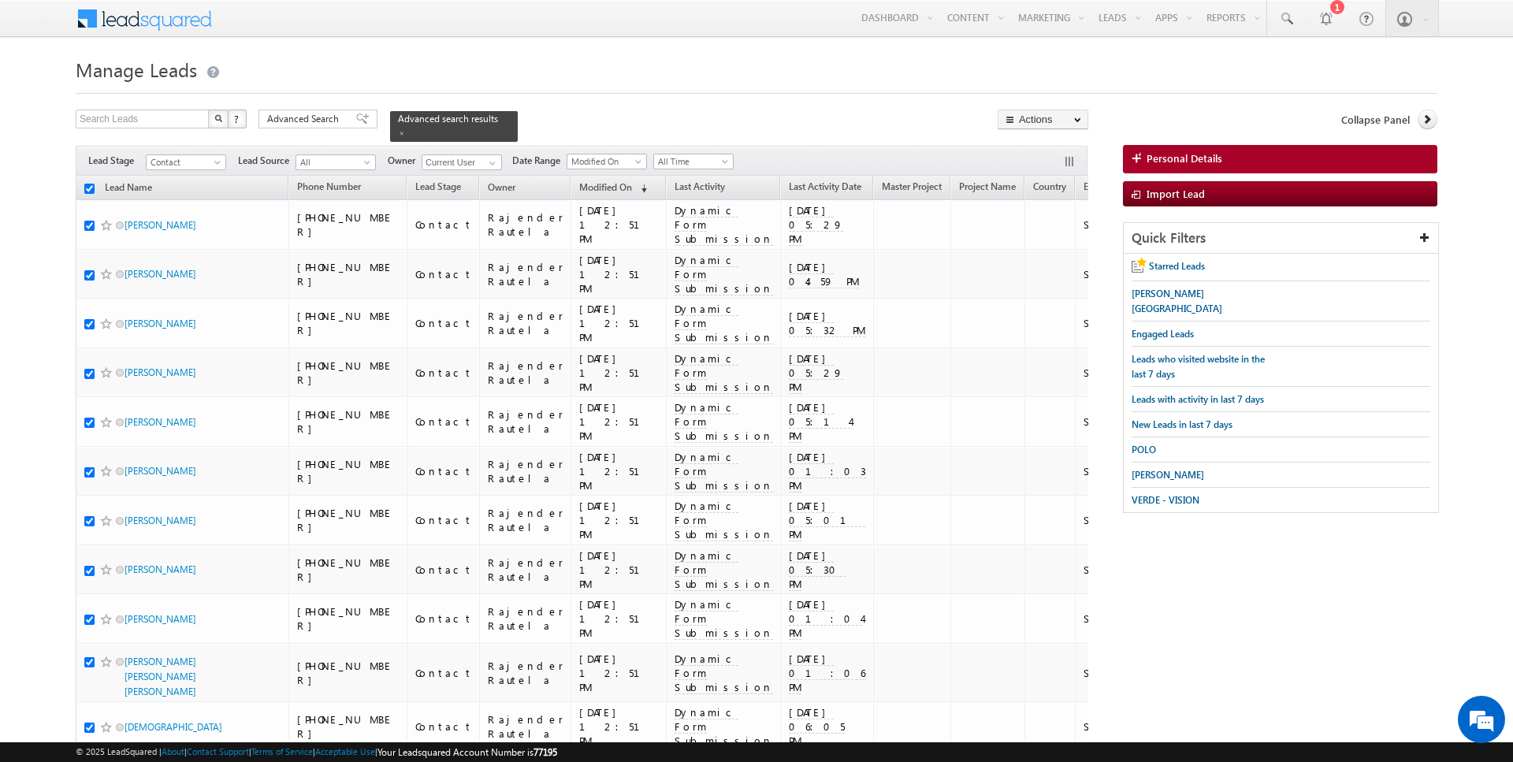
checkbox input "true"
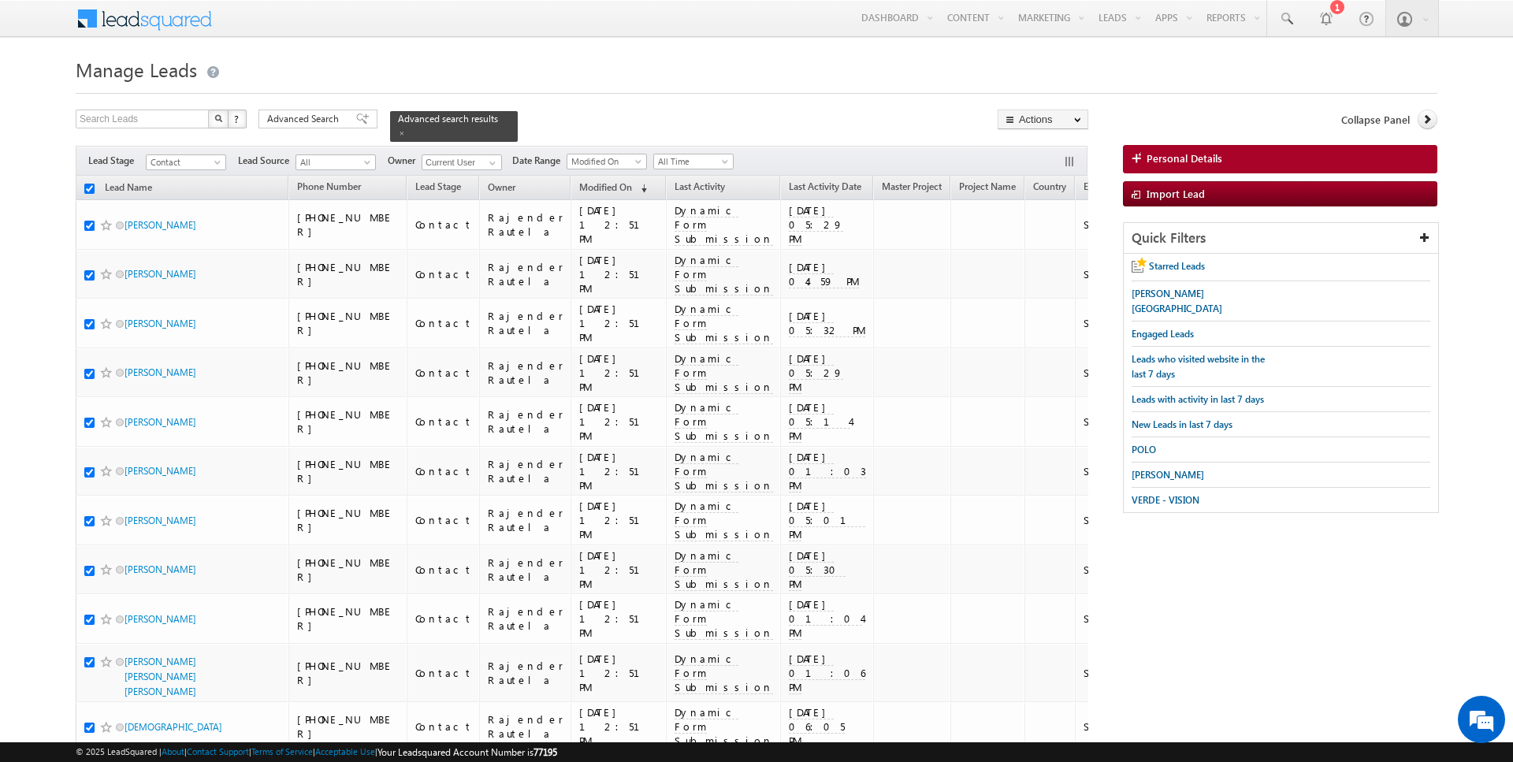
checkbox input "true"
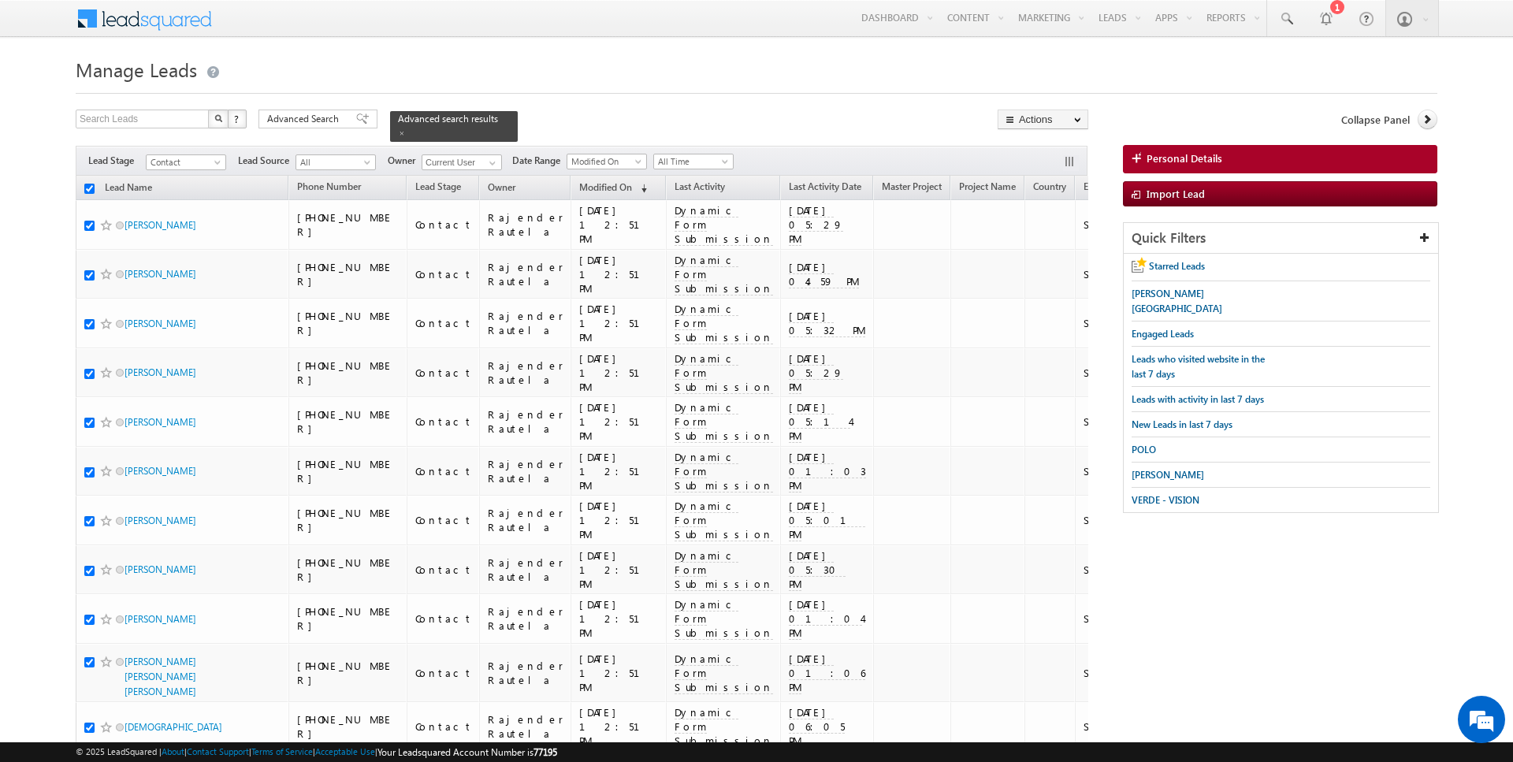
checkbox input "true"
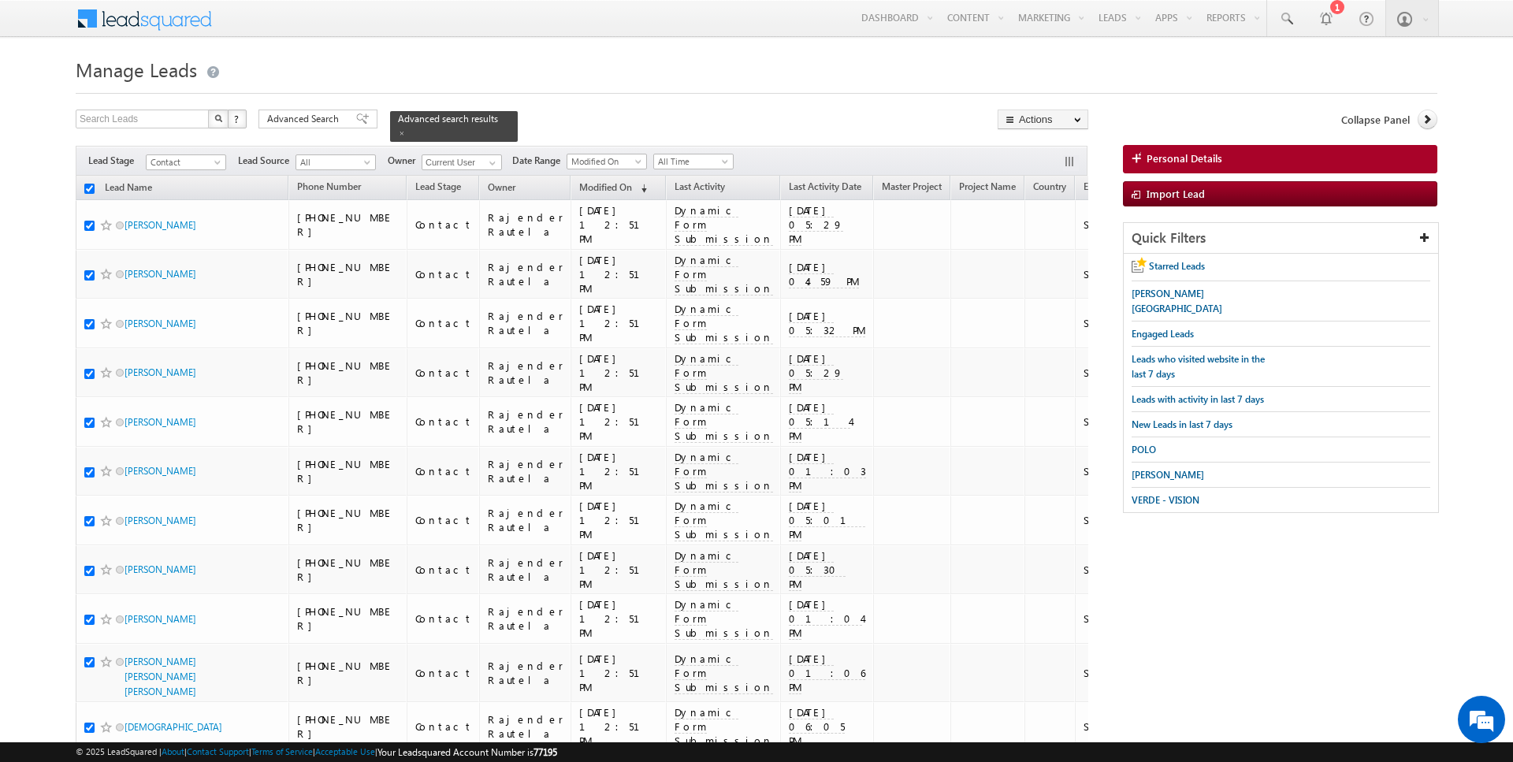
checkbox input "true"
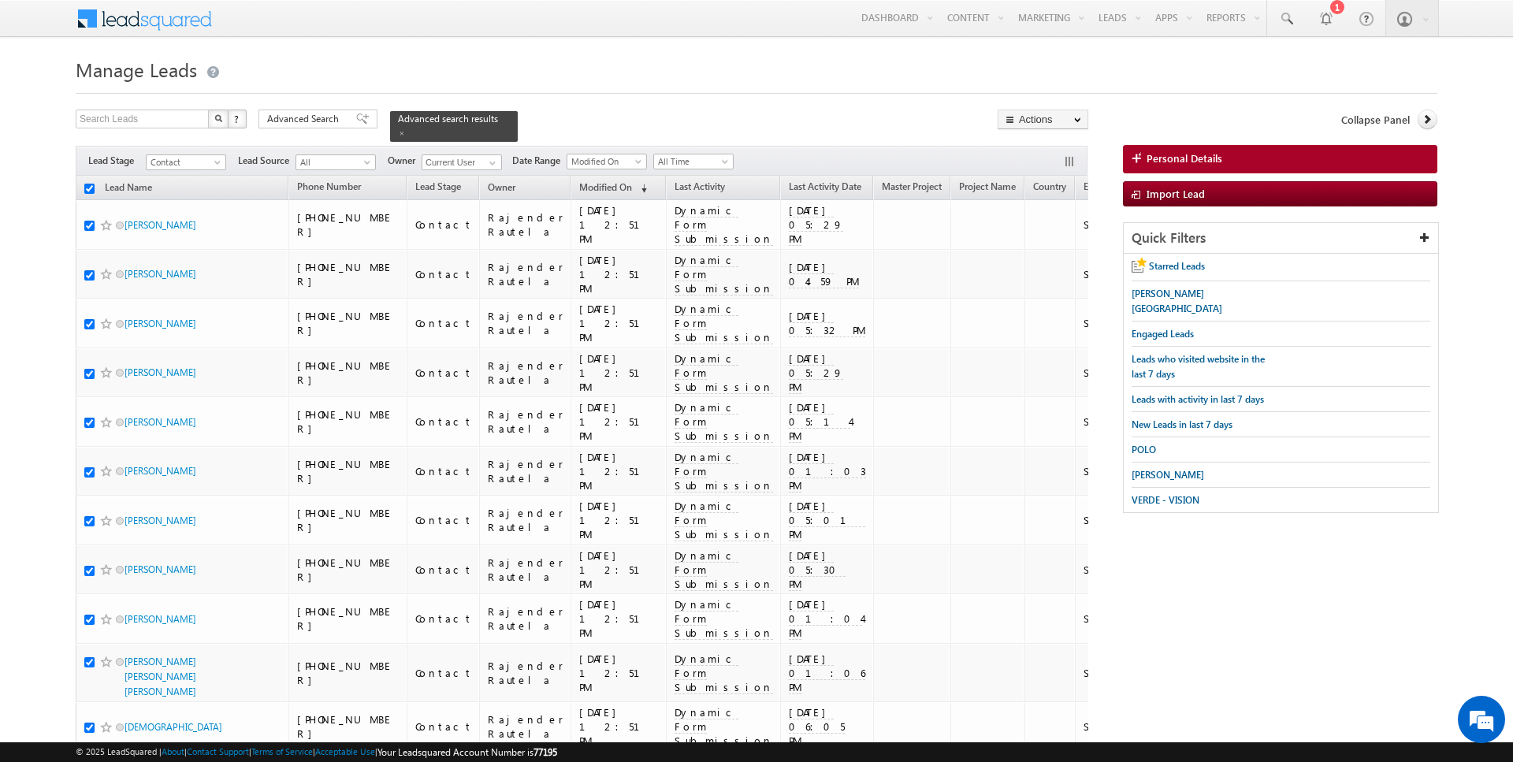
checkbox input "true"
click at [1038, 255] on link "Change Owner" at bounding box center [1042, 255] width 89 height 19
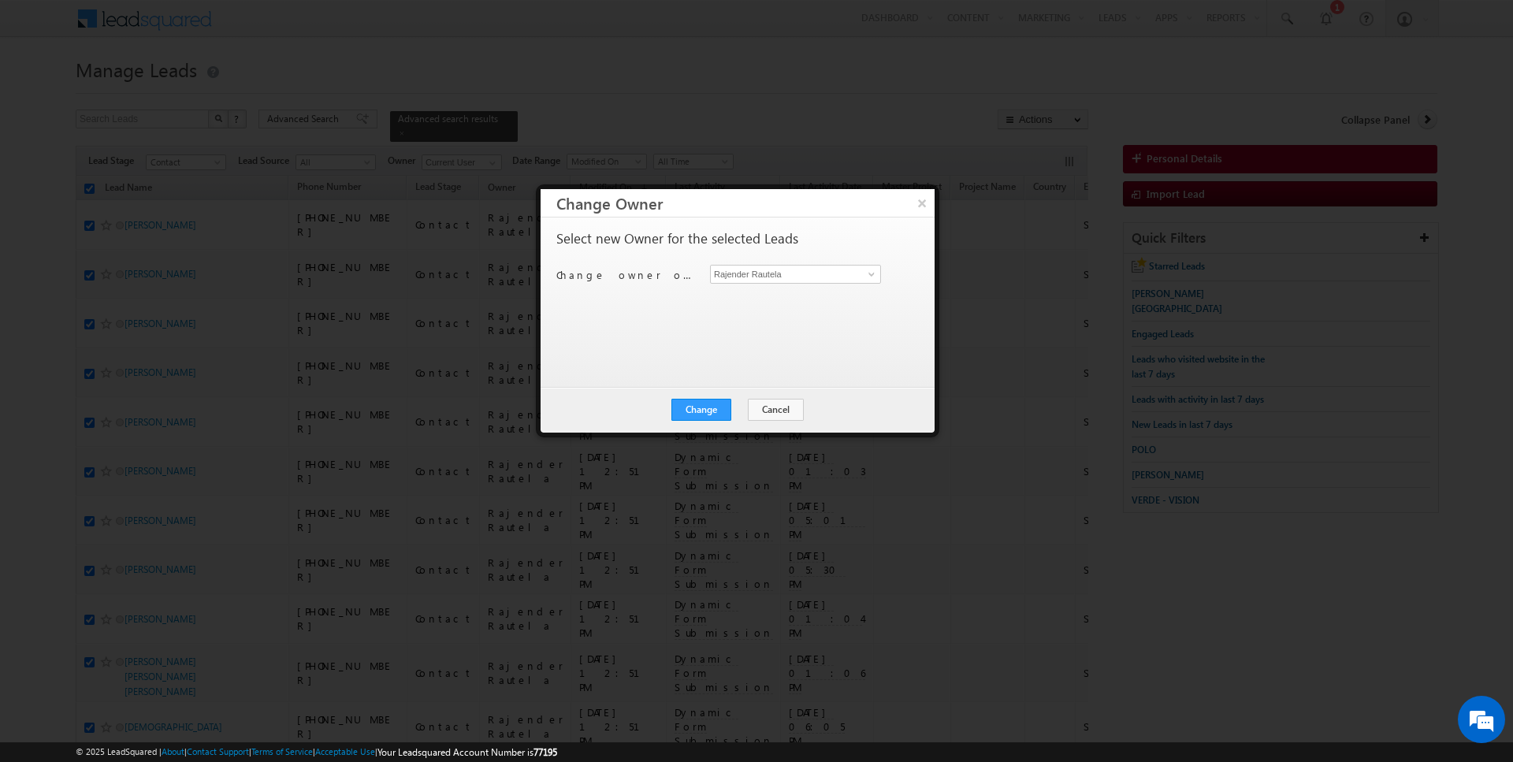
click at [770, 282] on div "Change owner of 50 leads to Rajender Rautela Rajender Rautela" at bounding box center [735, 277] width 359 height 24
click at [767, 266] on input "Rajender Rautela" at bounding box center [795, 274] width 171 height 19
type input "[DATE][PERSON_NAME]"
click at [716, 400] on button "Change" at bounding box center [701, 410] width 60 height 22
click at [741, 407] on button "Close" at bounding box center [740, 410] width 50 height 22
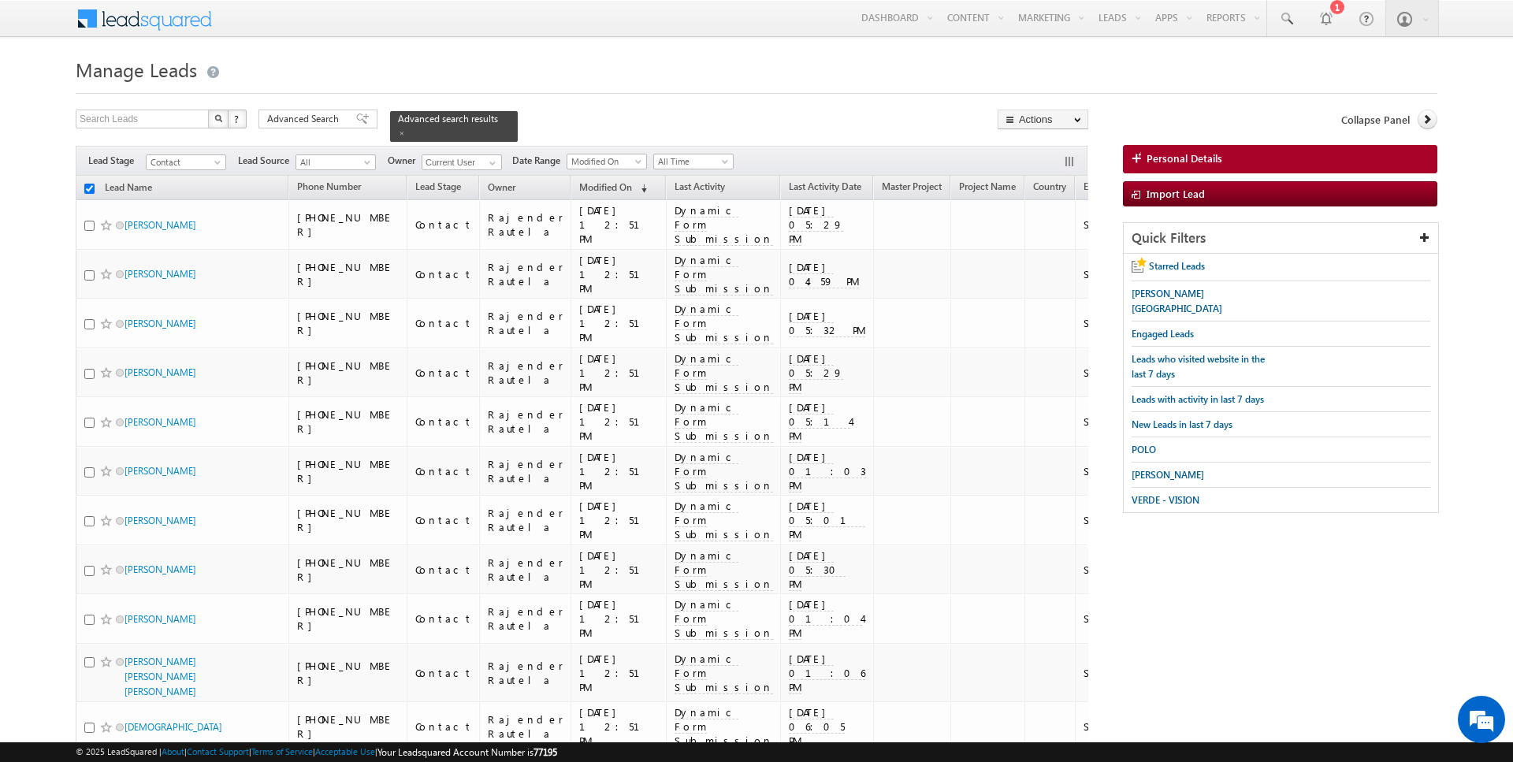
checkbox input "false"
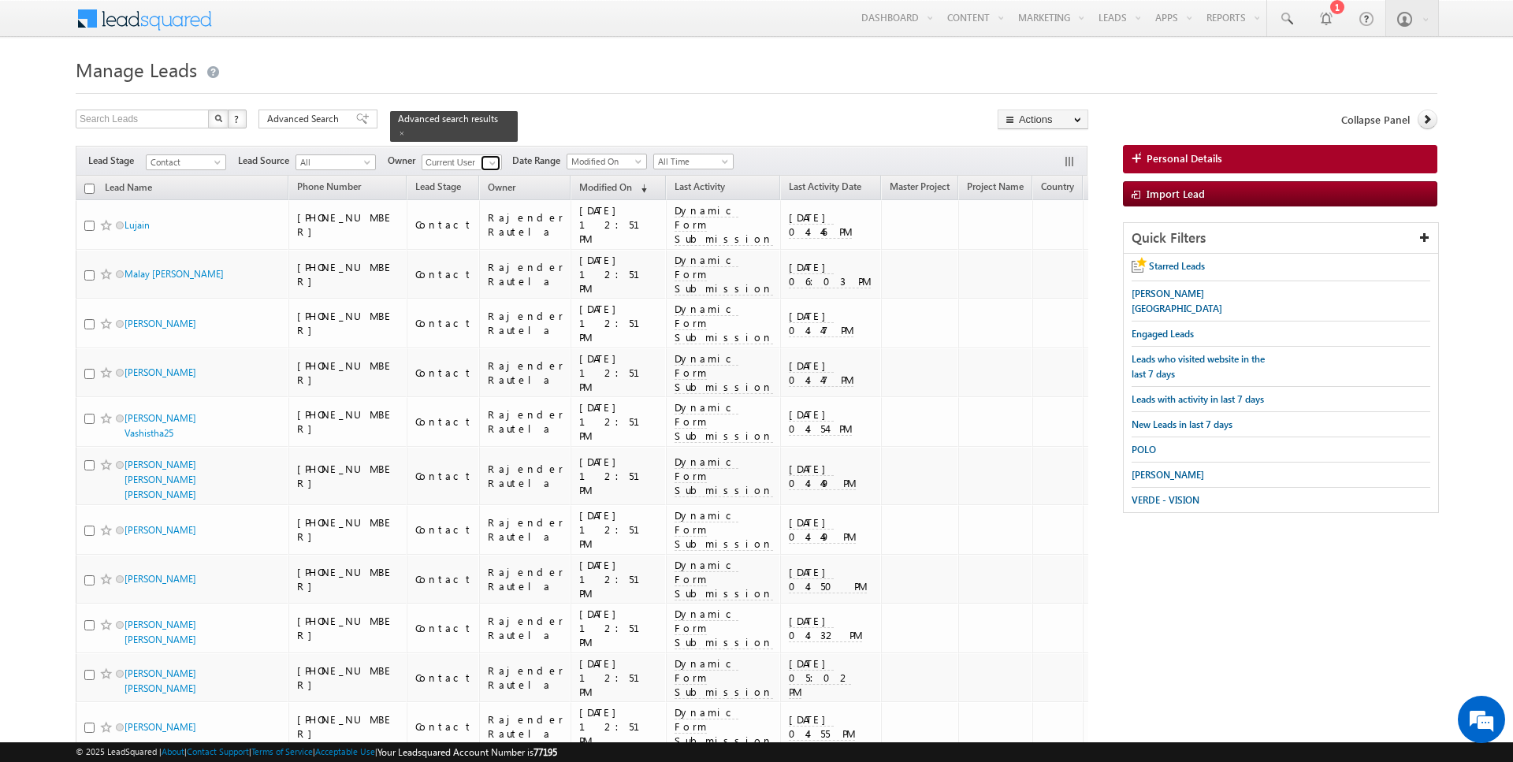
click at [486, 161] on span at bounding box center [492, 163] width 13 height 13
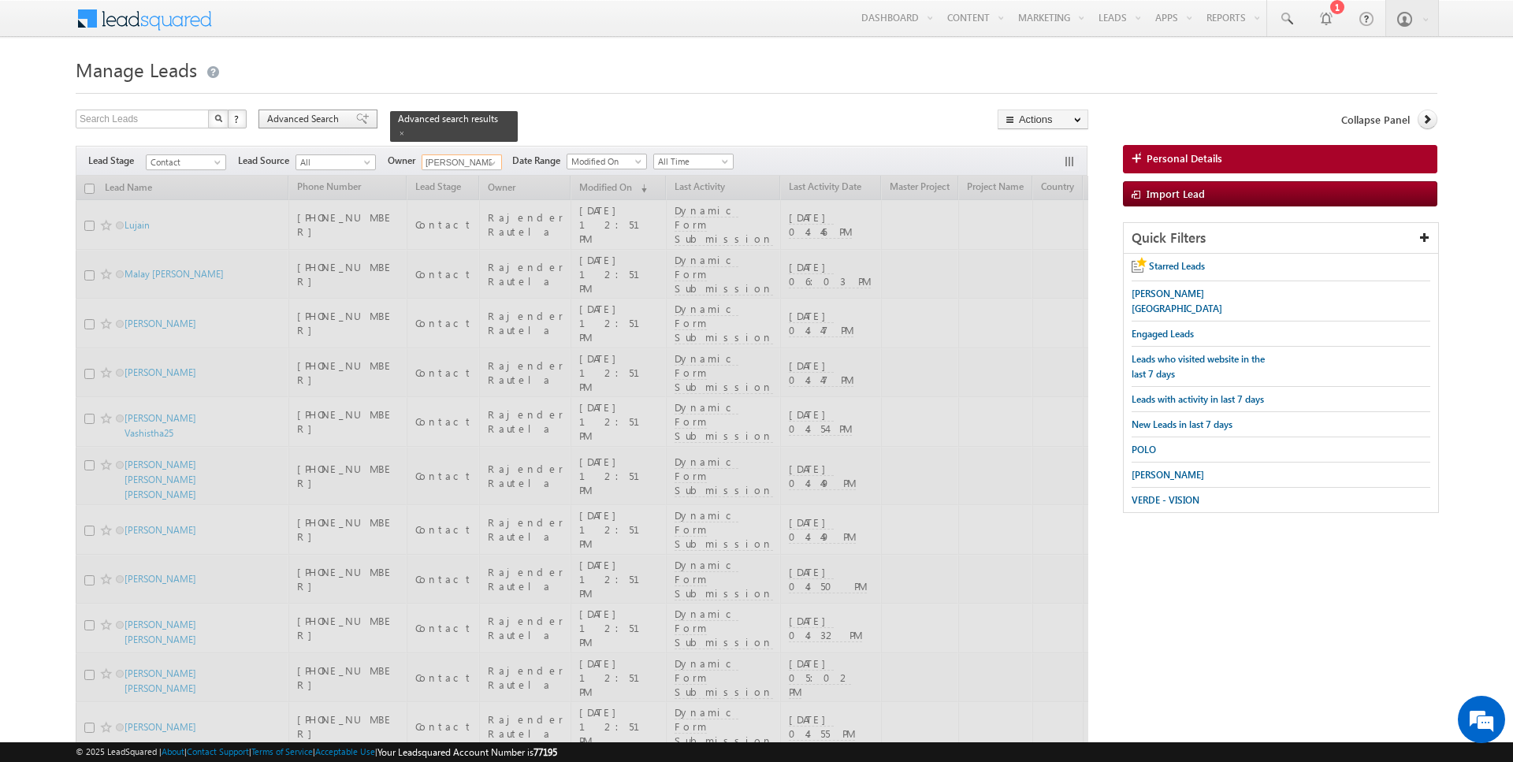
type input "[PERSON_NAME]"
click at [320, 111] on div "Advanced Search" at bounding box center [317, 119] width 119 height 19
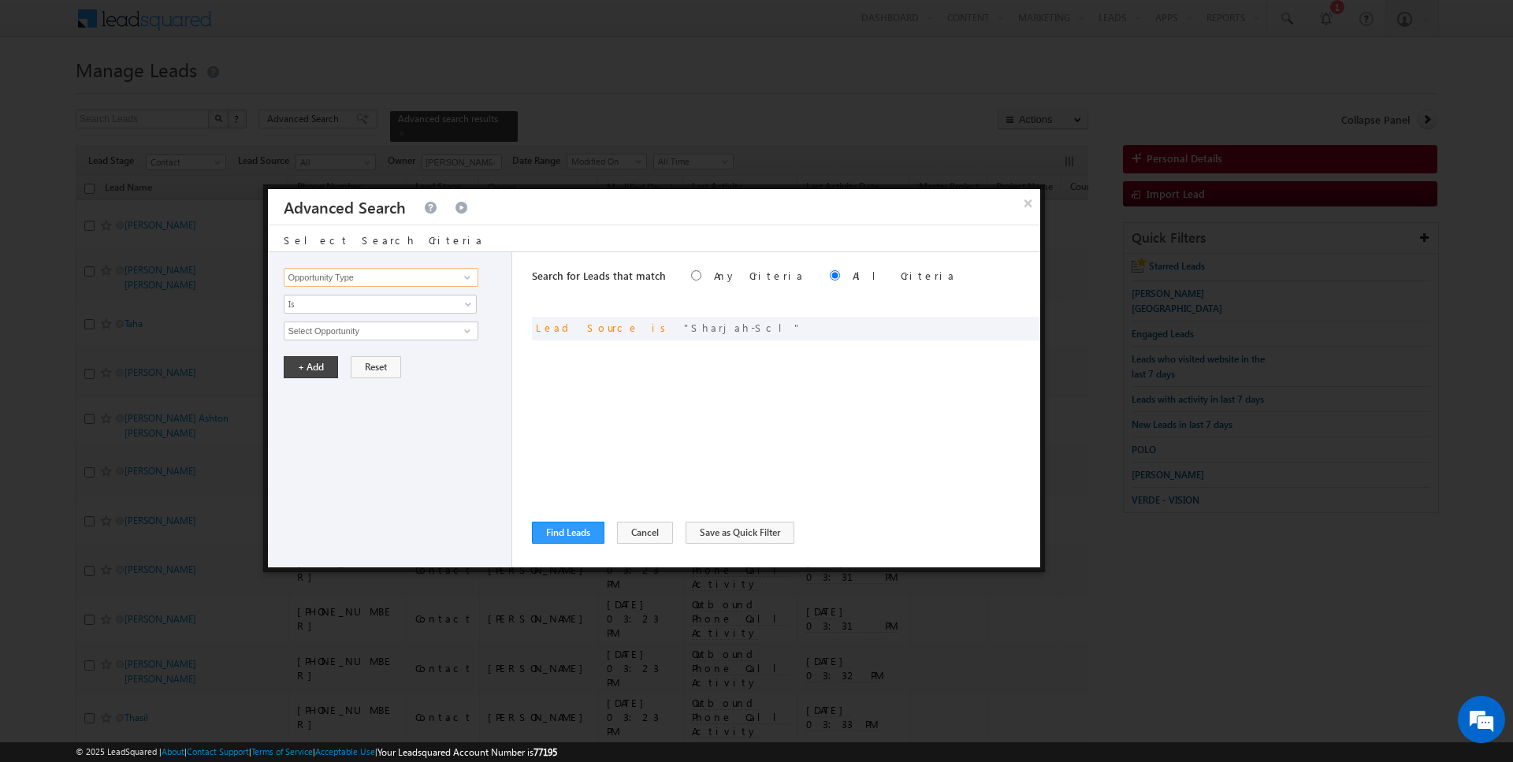
click at [413, 278] on input "Opportunity Type" at bounding box center [381, 277] width 194 height 19
type input "l"
click at [351, 310] on link "Is" at bounding box center [380, 304] width 193 height 19
click at [331, 332] on link "Is Not" at bounding box center [380, 336] width 192 height 14
click at [358, 325] on input "Select Activity" at bounding box center [381, 331] width 194 height 19
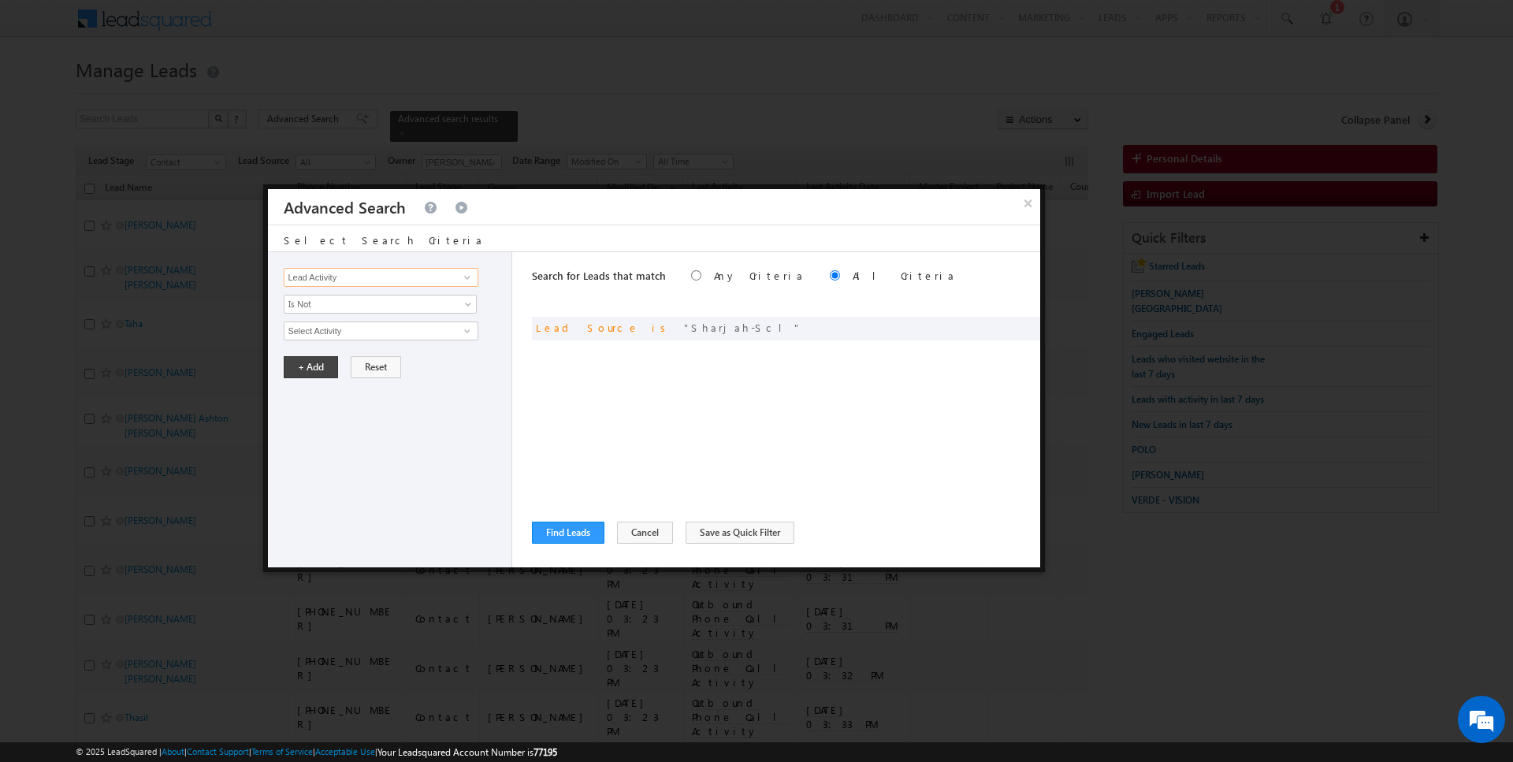
click at [335, 270] on input "Lead Activity" at bounding box center [381, 277] width 194 height 19
type input "Last Activity Date"
click at [322, 307] on span "Is" at bounding box center [369, 304] width 171 height 14
click at [322, 329] on link "Before" at bounding box center [380, 336] width 192 height 14
click at [311, 363] on button "+ Add" at bounding box center [311, 367] width 54 height 22
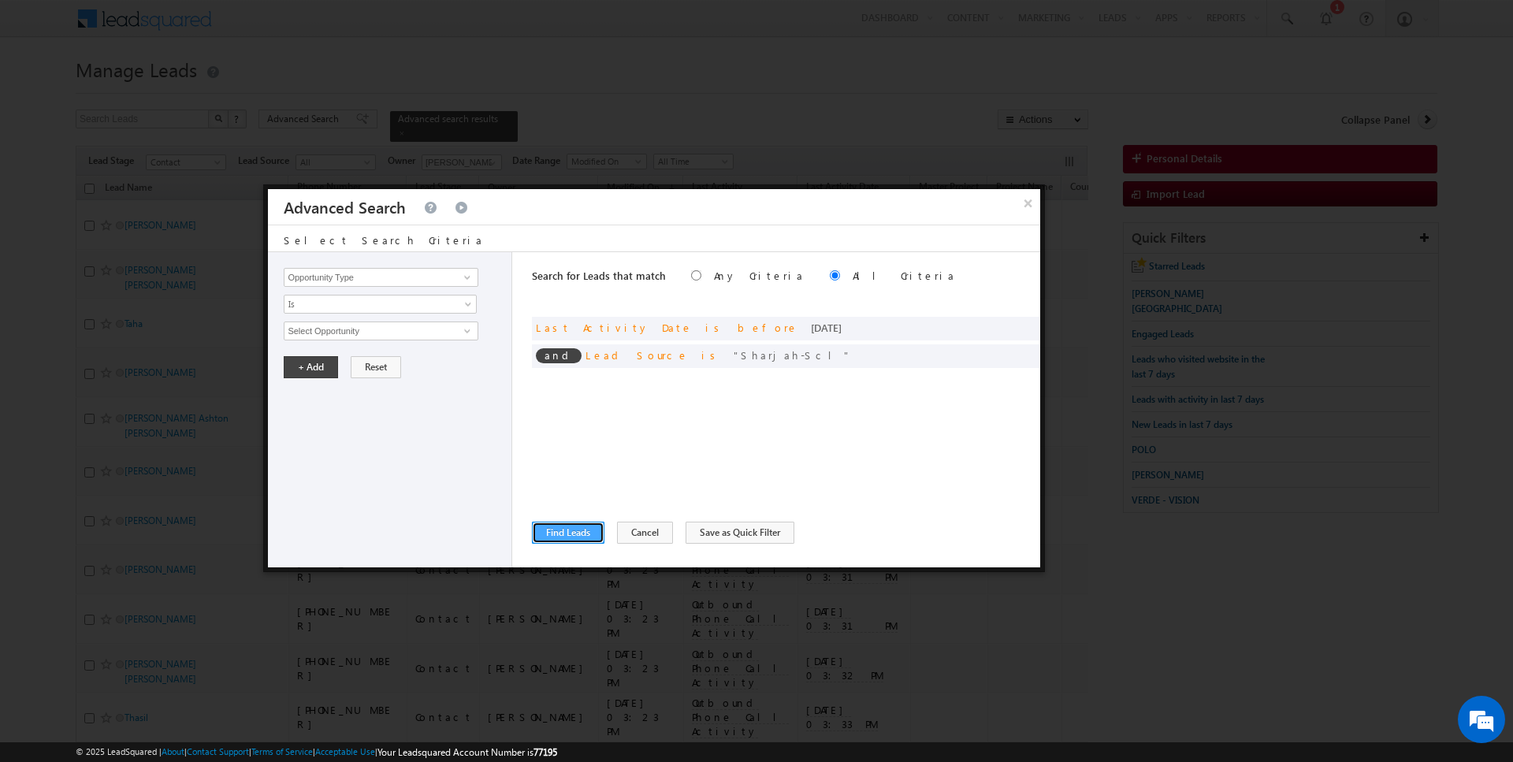
click at [556, 534] on button "Find Leads" at bounding box center [568, 533] width 72 height 22
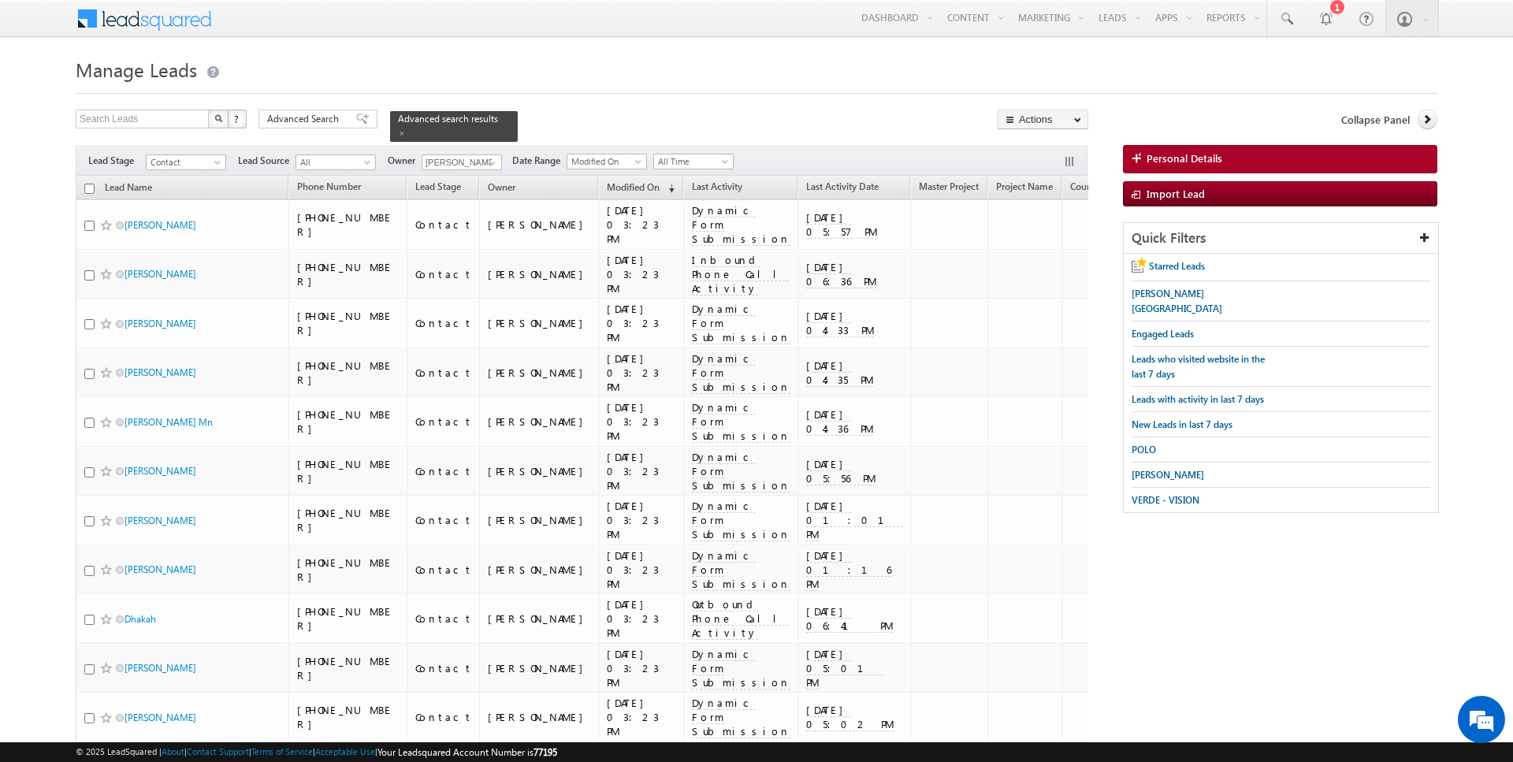
click at [90, 189] on input "checkbox" at bounding box center [89, 189] width 10 height 10
checkbox input "true"
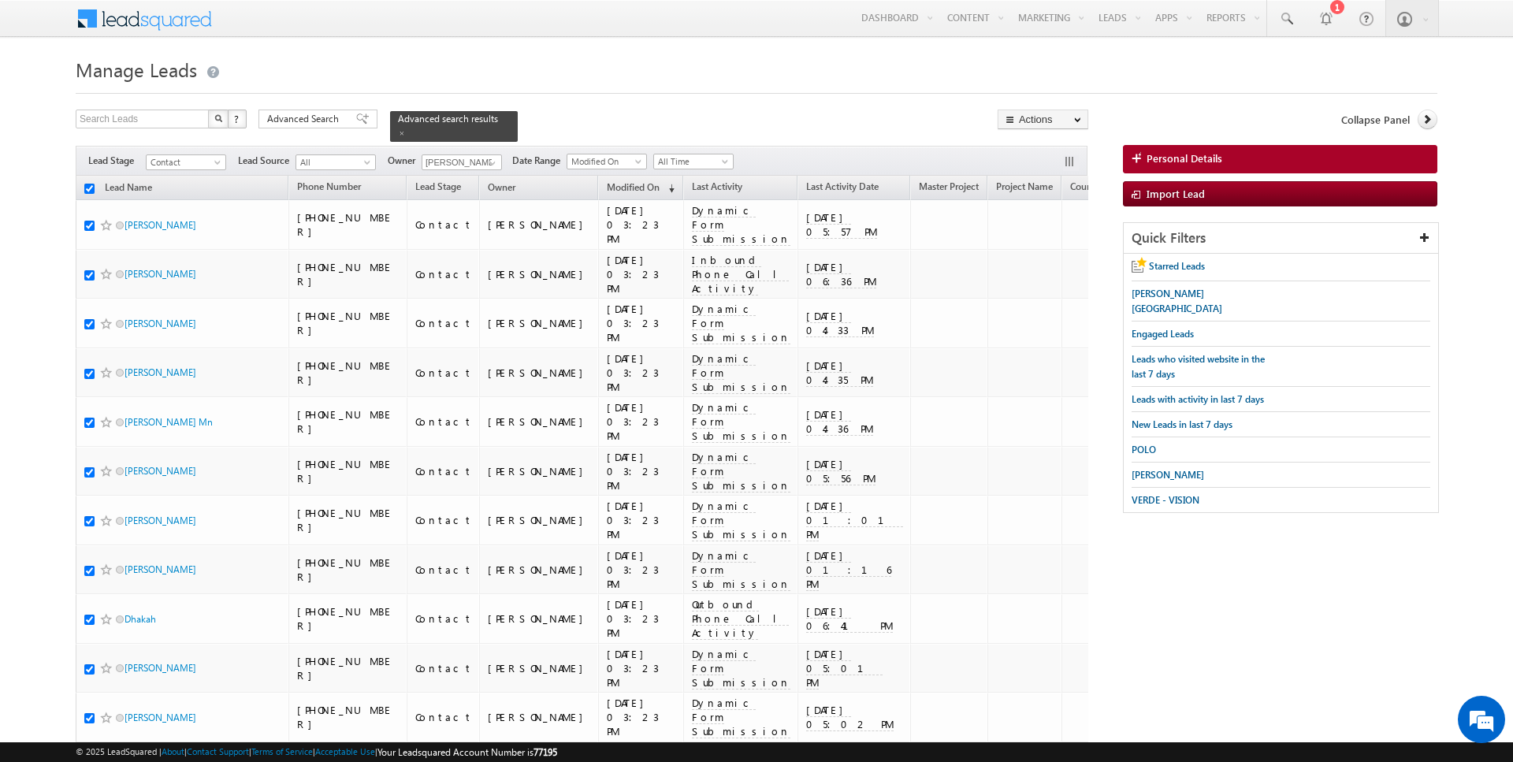
checkbox input "true"
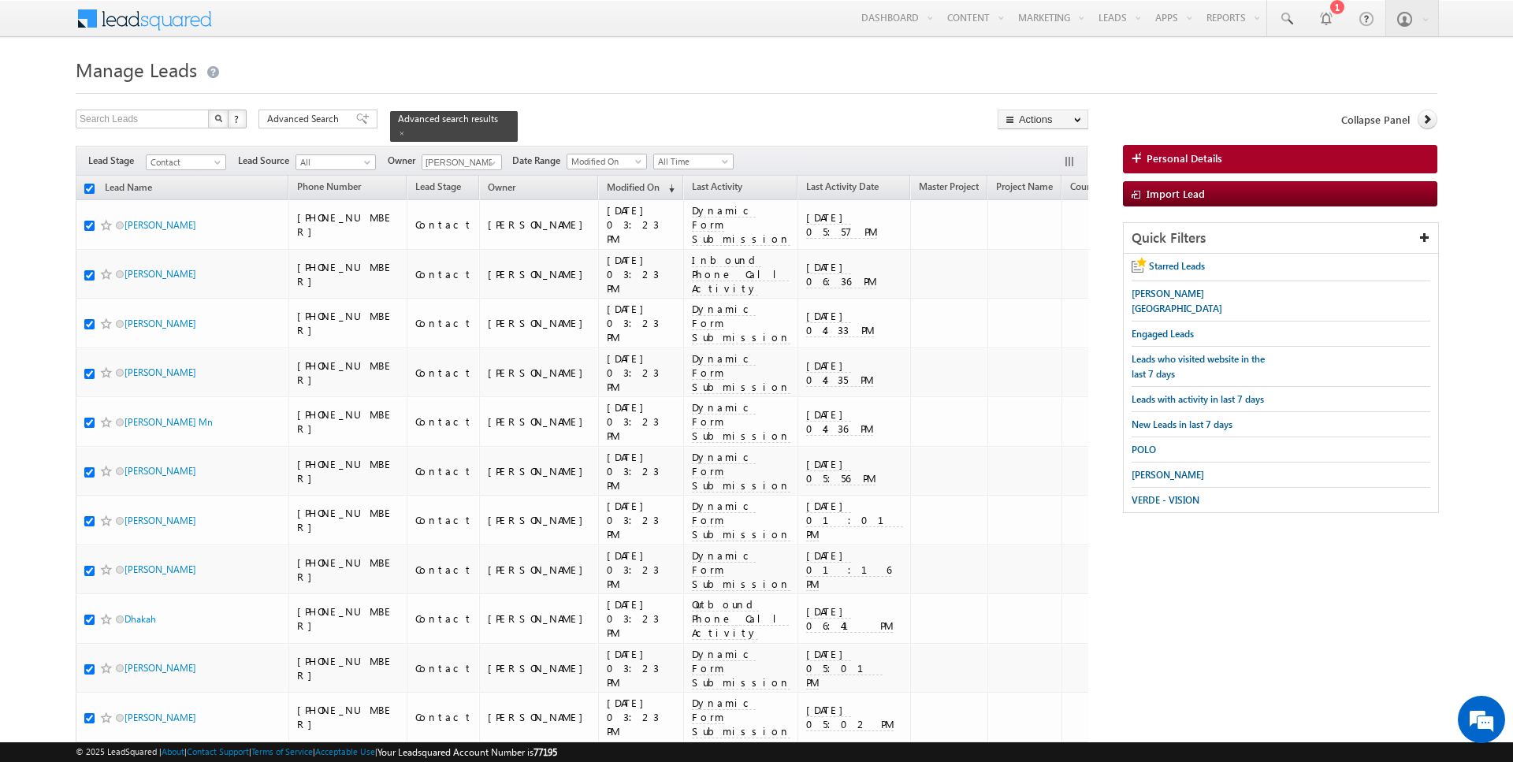
checkbox input "true"
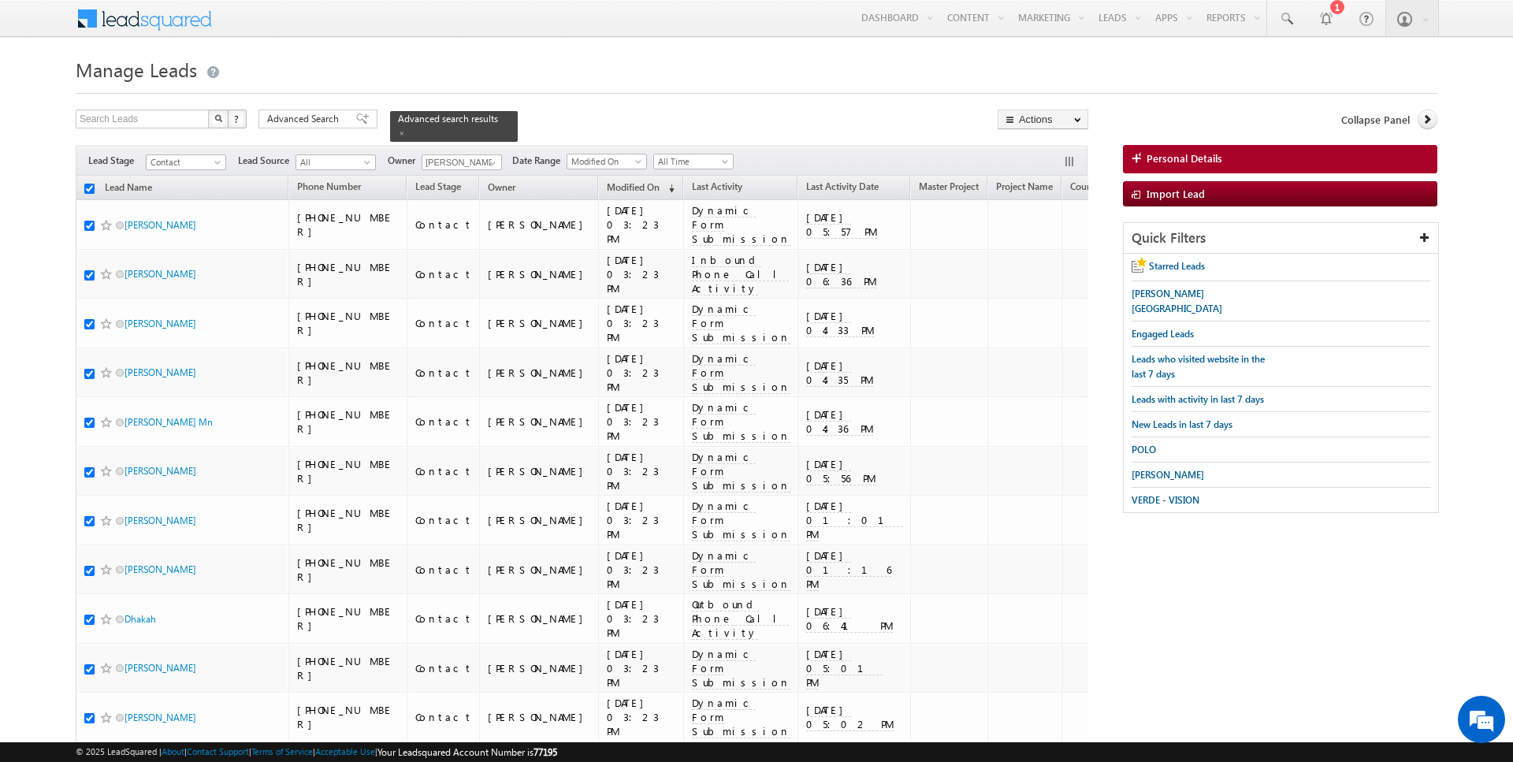
checkbox input "true"
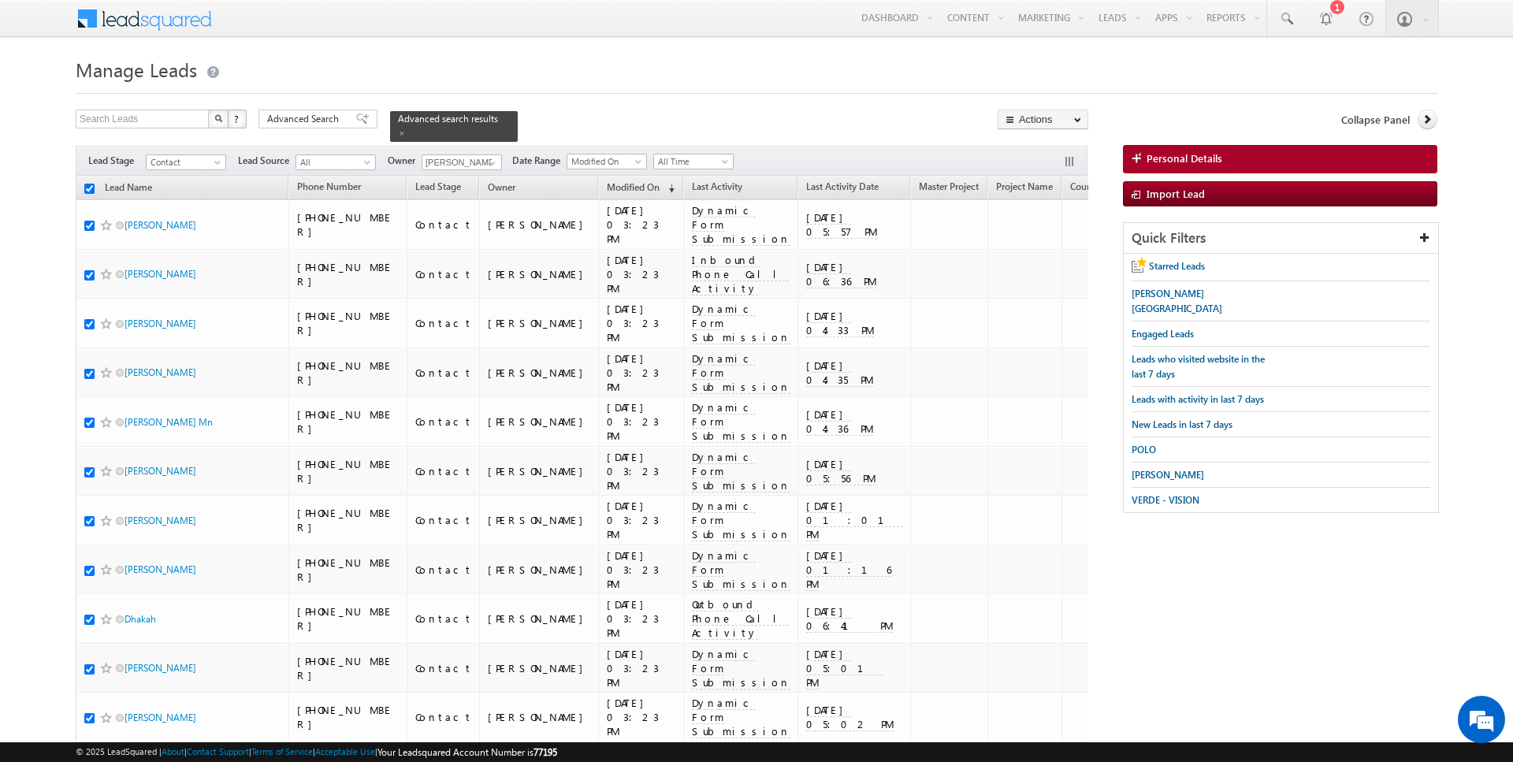
checkbox input "true"
click at [1040, 255] on link "Change Owner" at bounding box center [1042, 255] width 89 height 19
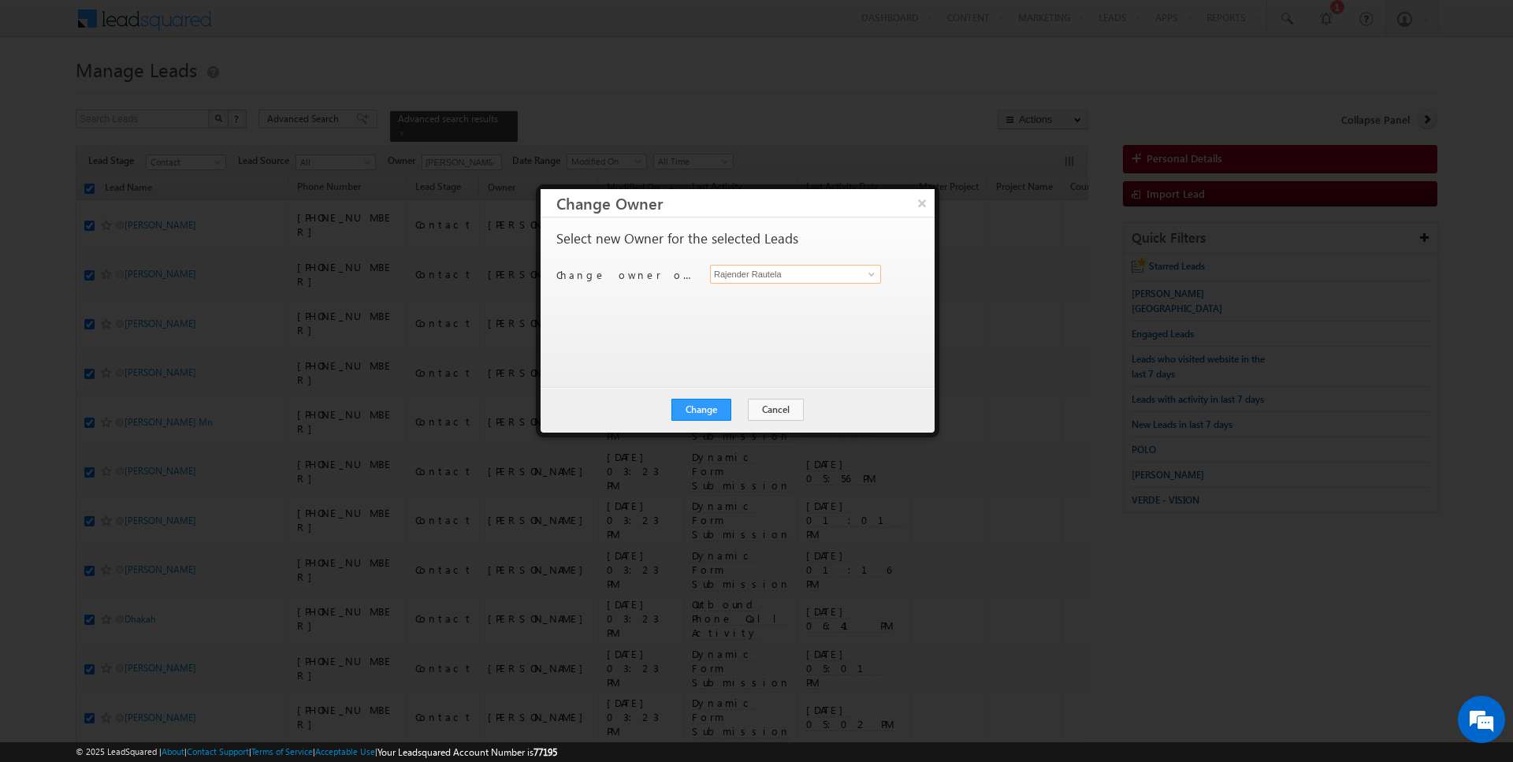
click at [802, 265] on input "Rajender Rautela" at bounding box center [795, 274] width 171 height 19
type input "[PERSON_NAME]"
click at [693, 418] on button "Change" at bounding box center [701, 410] width 60 height 22
click at [724, 411] on button "Close" at bounding box center [740, 410] width 50 height 22
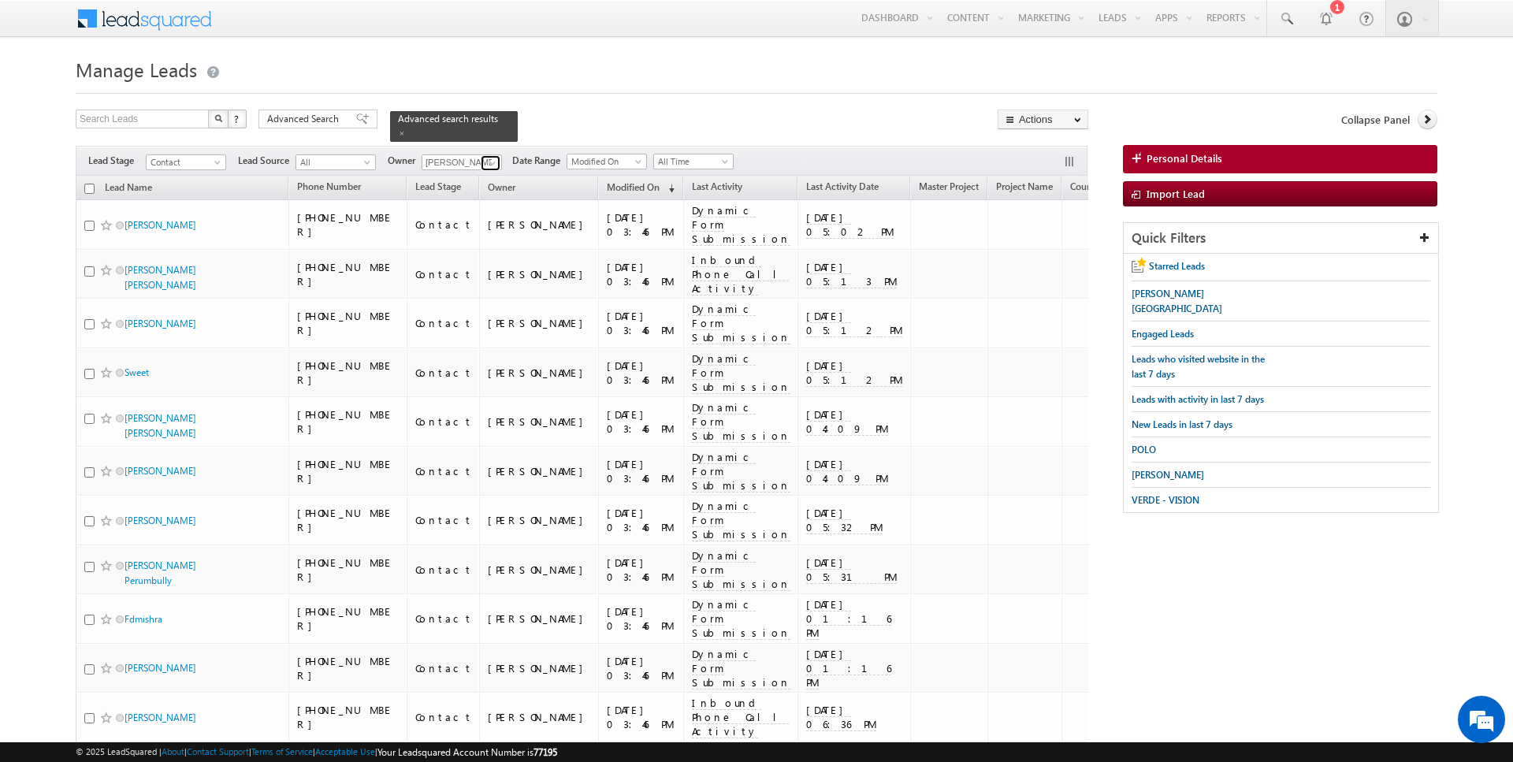
click at [490, 162] on span at bounding box center [492, 163] width 13 height 13
click at [1184, 290] on span "ELLINGTON - Windsor house" at bounding box center [1177, 301] width 91 height 27
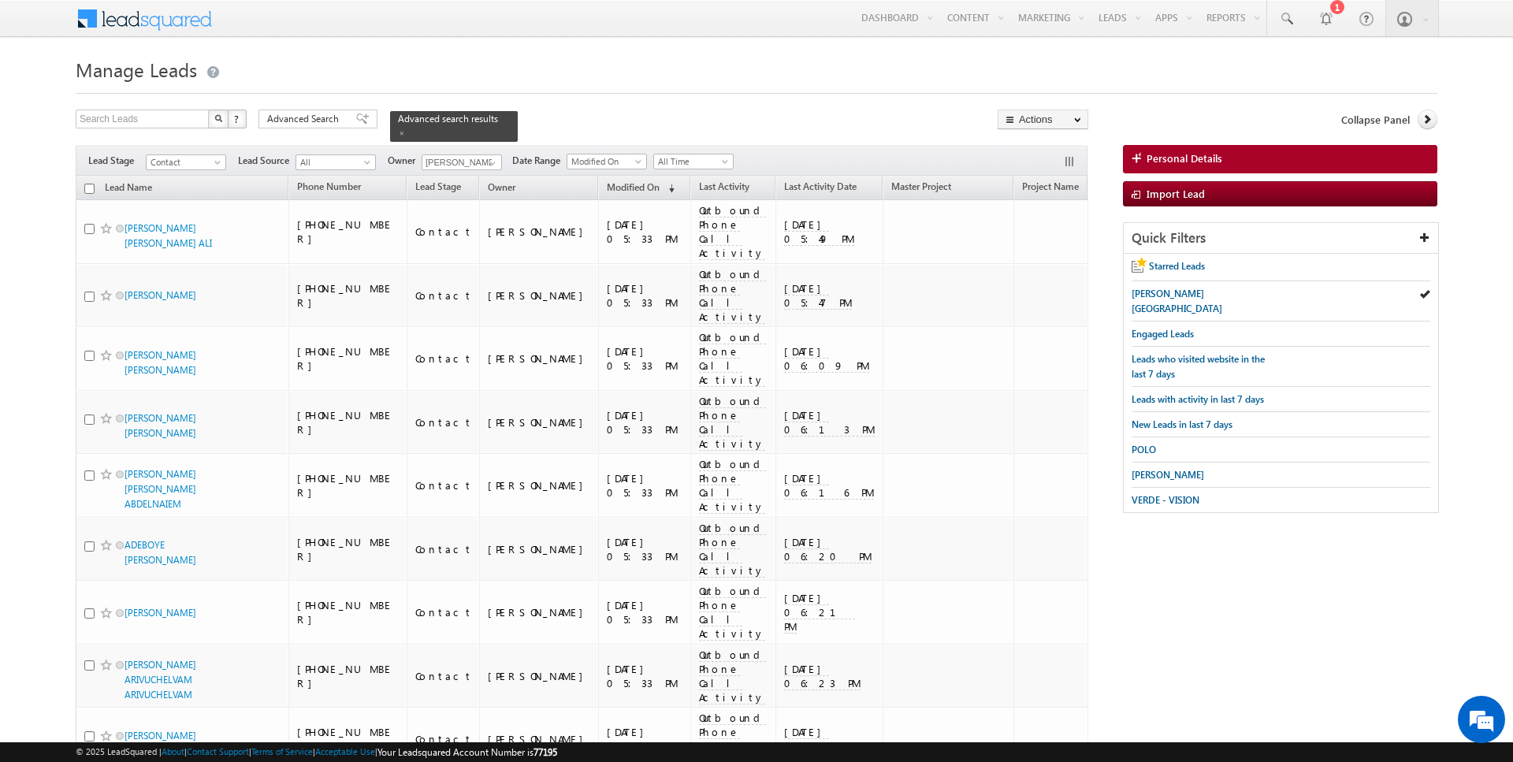
click at [88, 187] on input "checkbox" at bounding box center [89, 189] width 10 height 10
checkbox input "true"
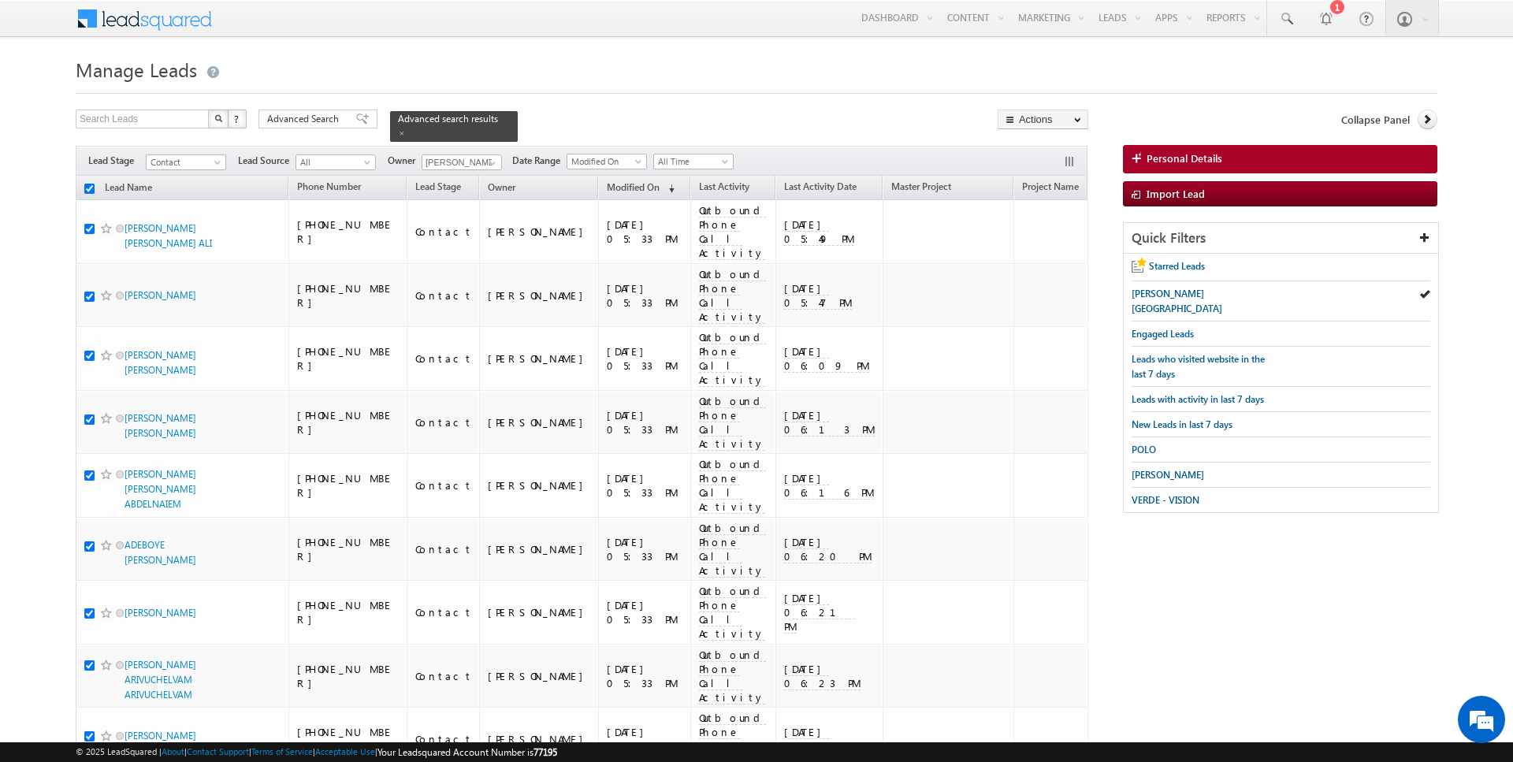
checkbox input "true"
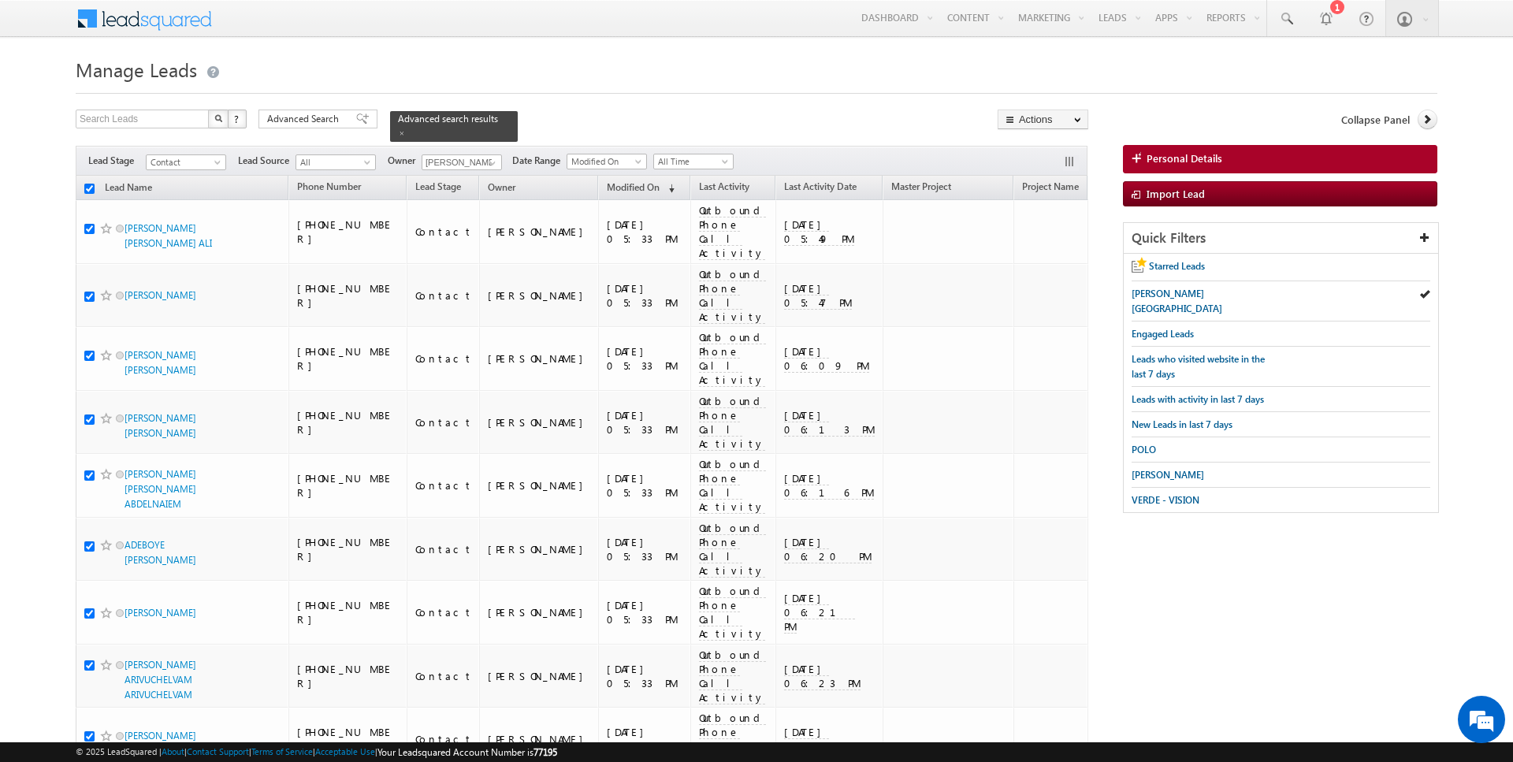
checkbox input "true"
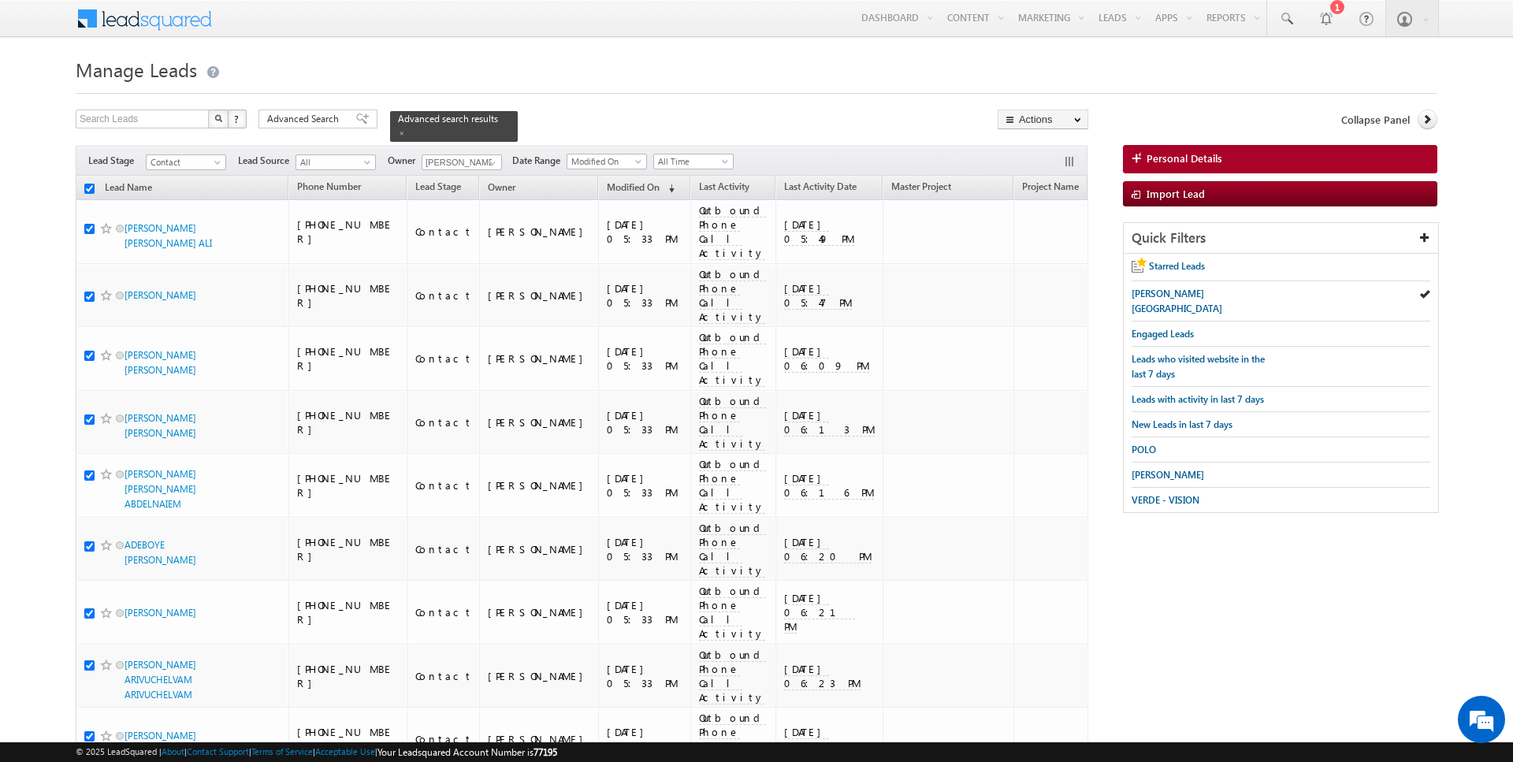
checkbox input "true"
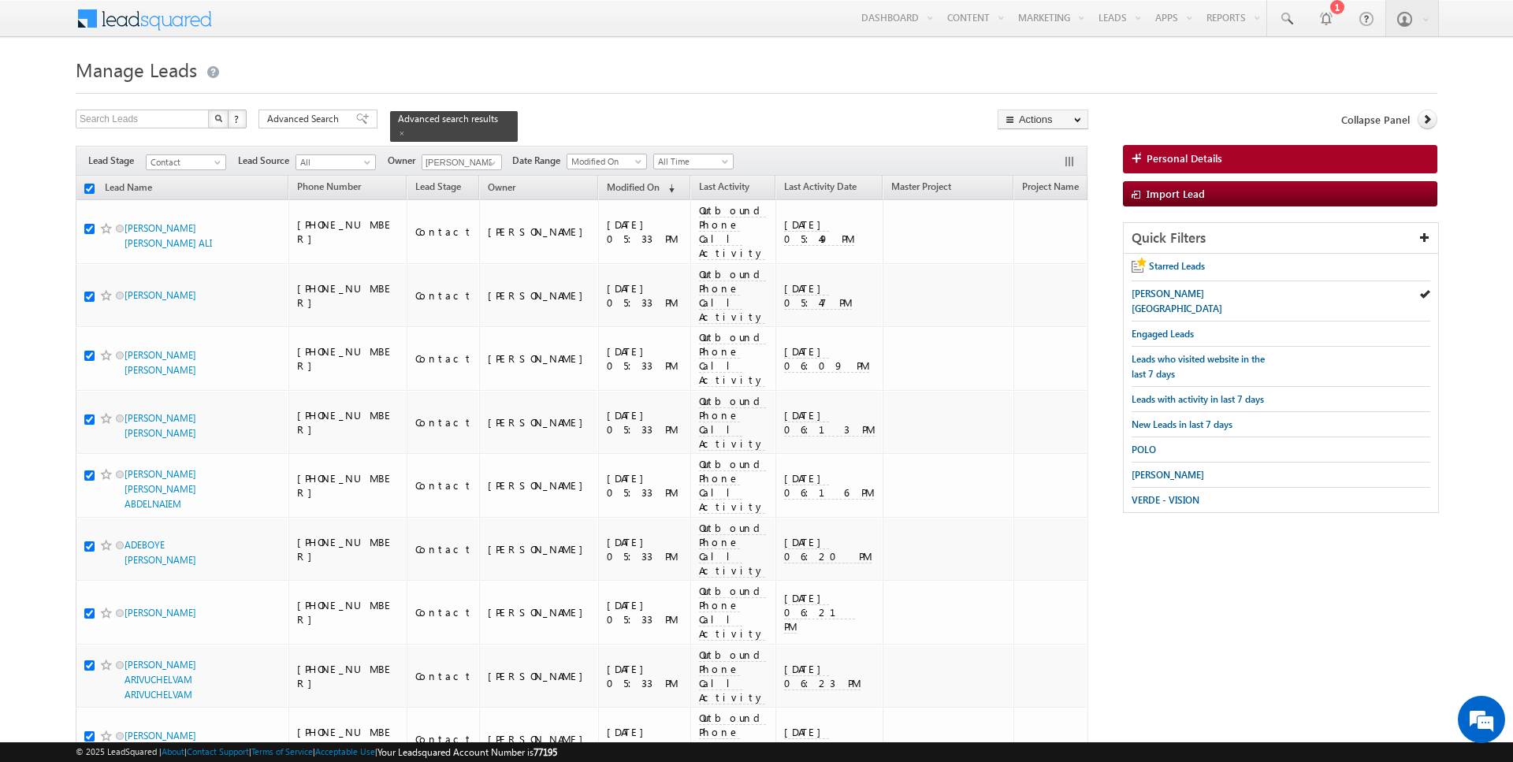
checkbox input "true"
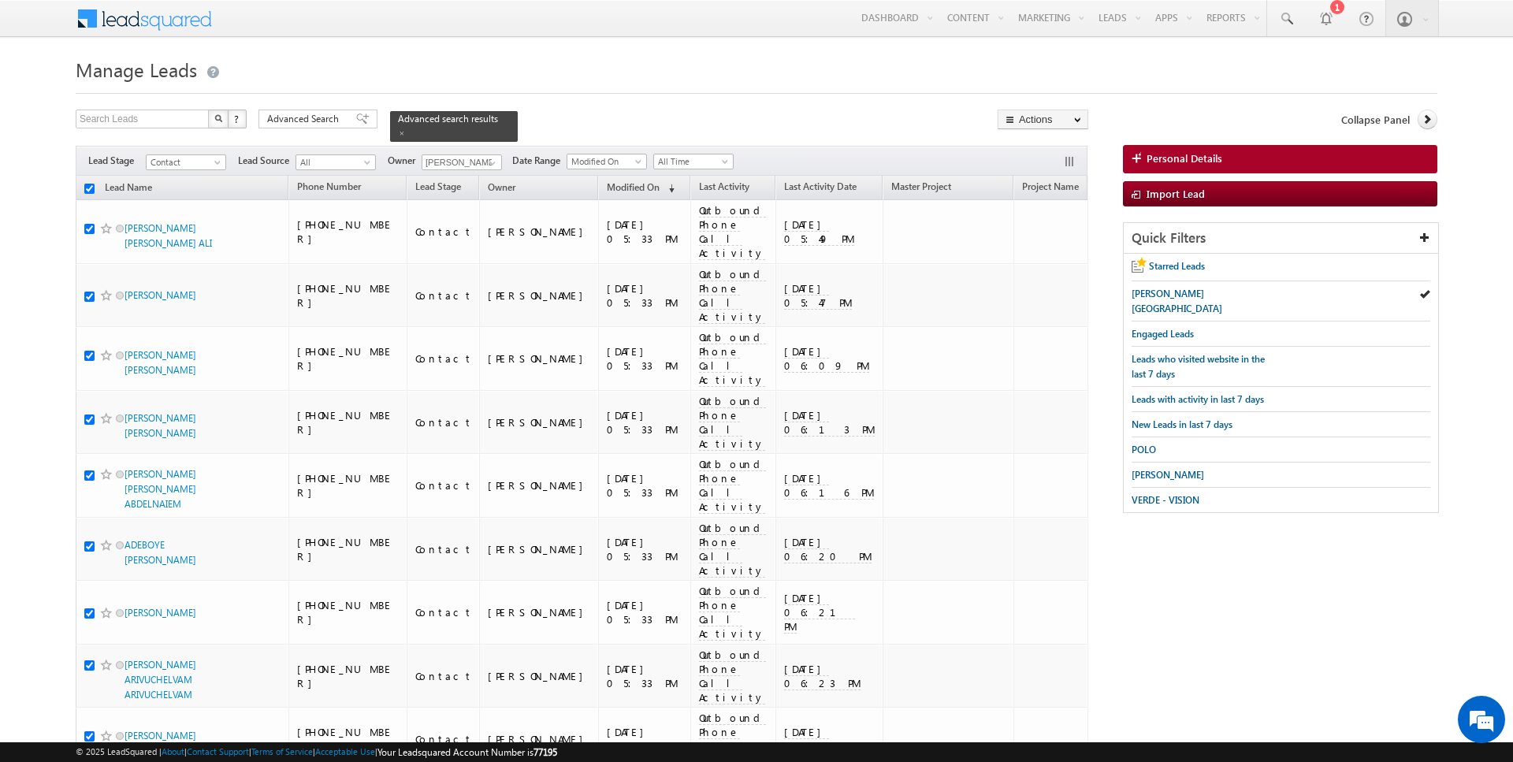
checkbox input "true"
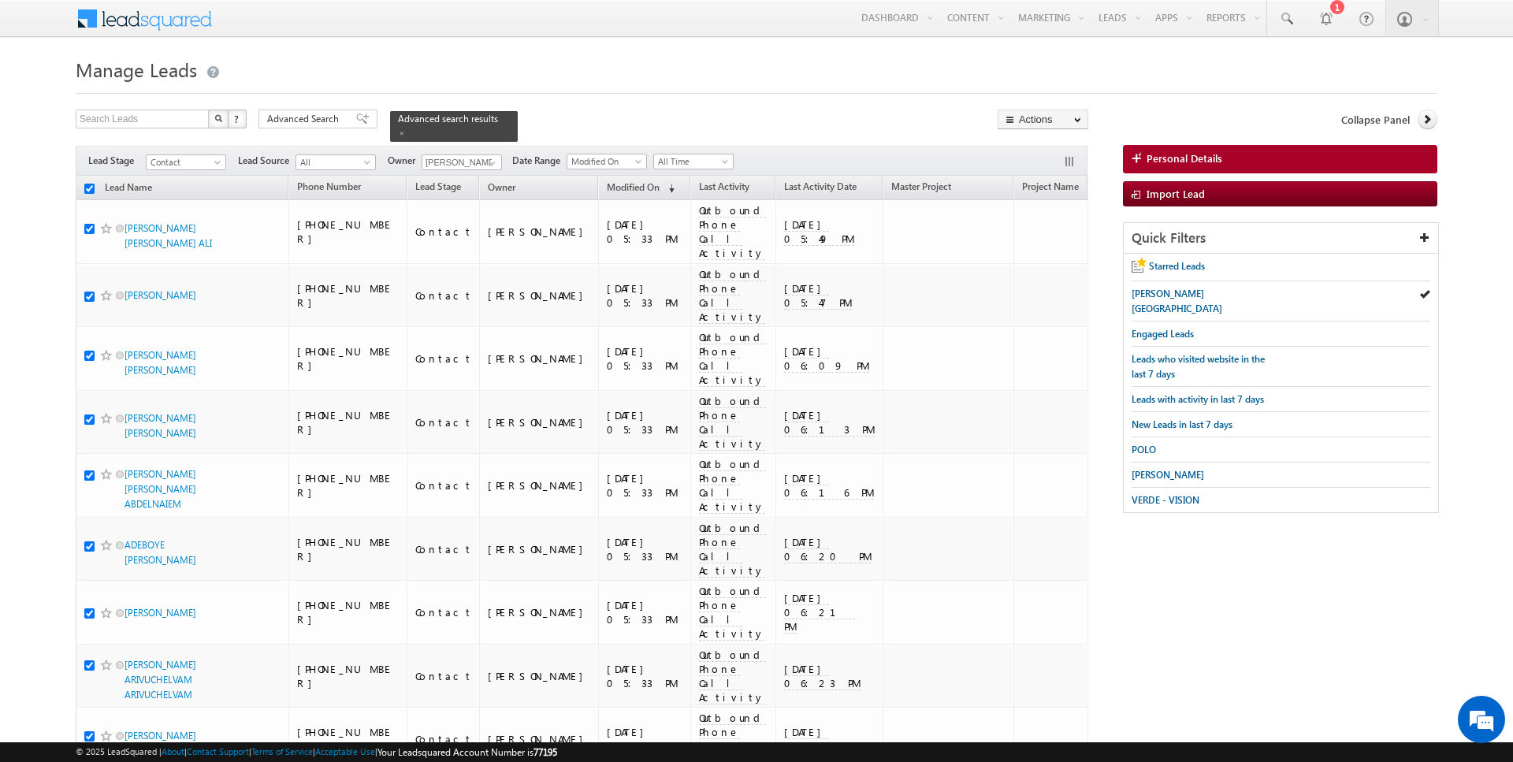
checkbox input "true"
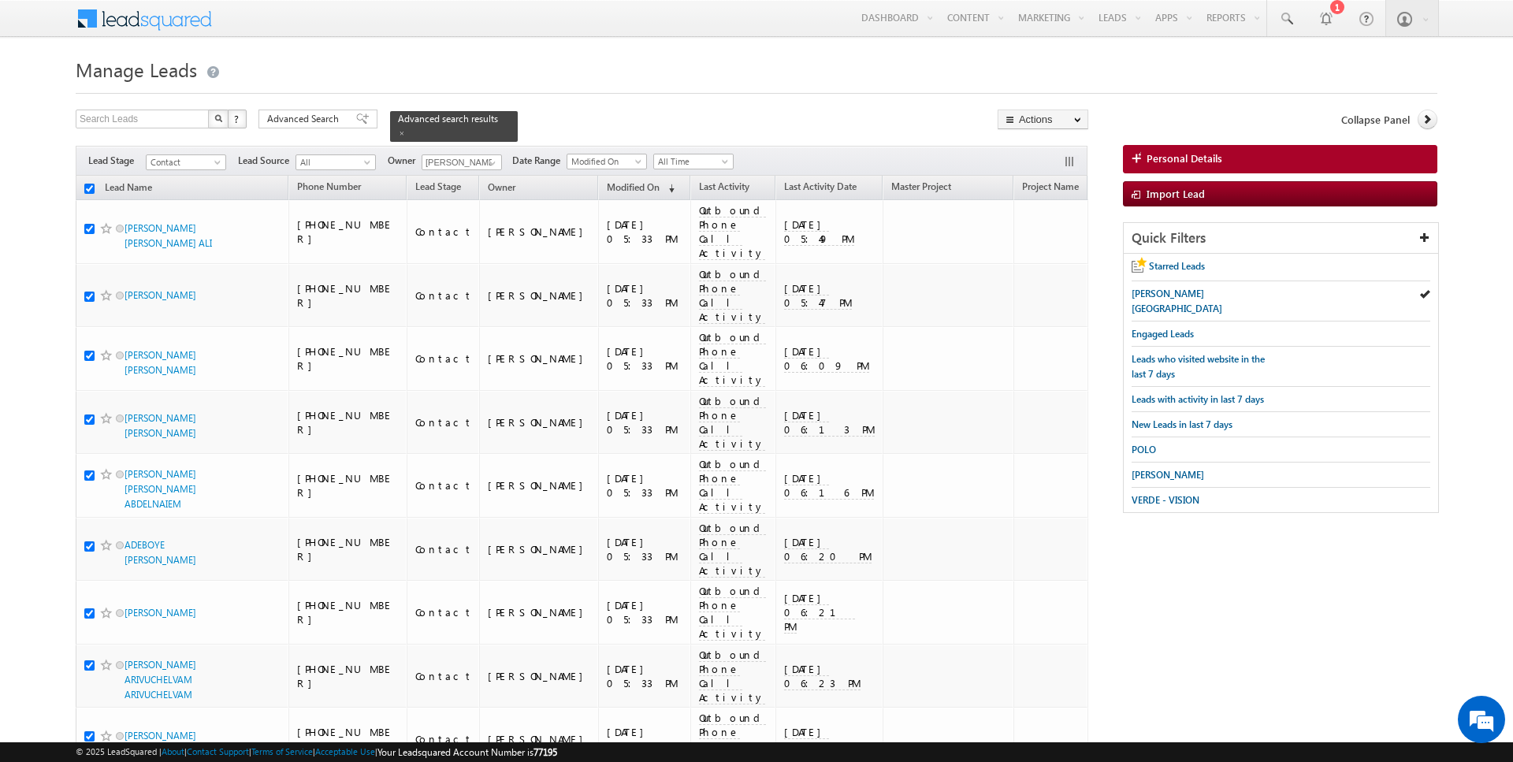
checkbox input "true"
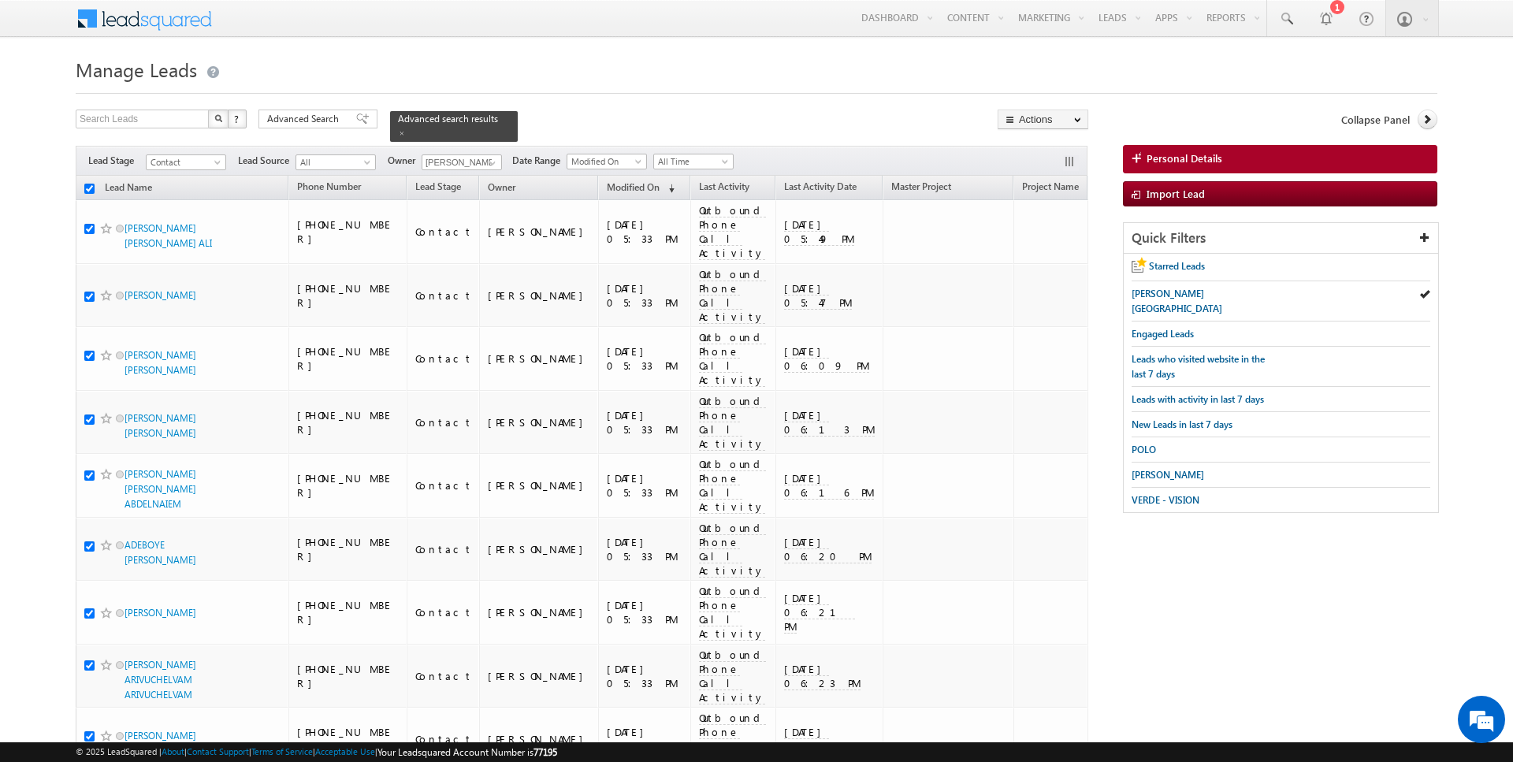
checkbox input "true"
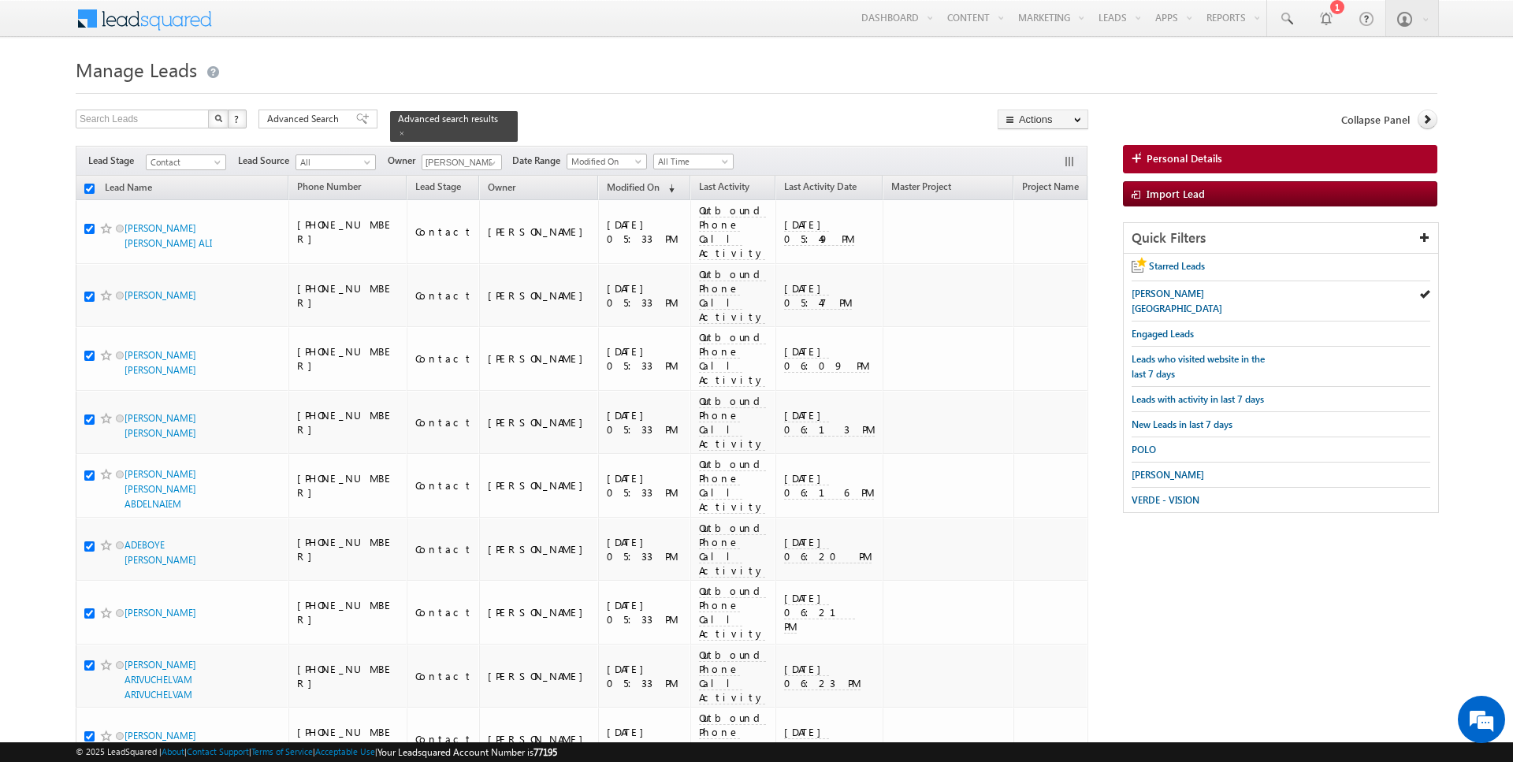
checkbox input "true"
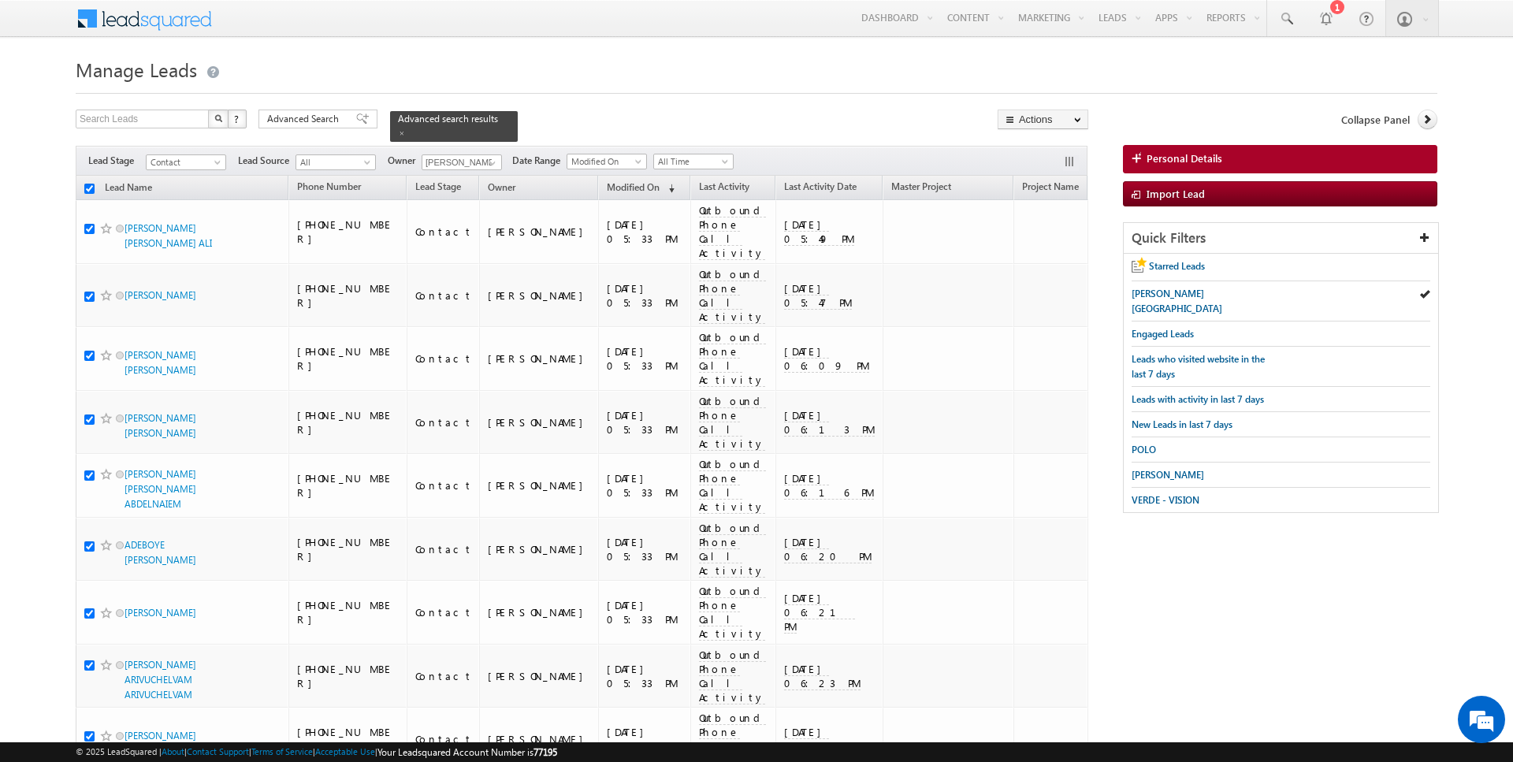
checkbox input "true"
click at [486, 159] on span at bounding box center [492, 163] width 13 height 13
click at [458, 191] on link "Current User" at bounding box center [501, 194] width 158 height 18
type input "Current User"
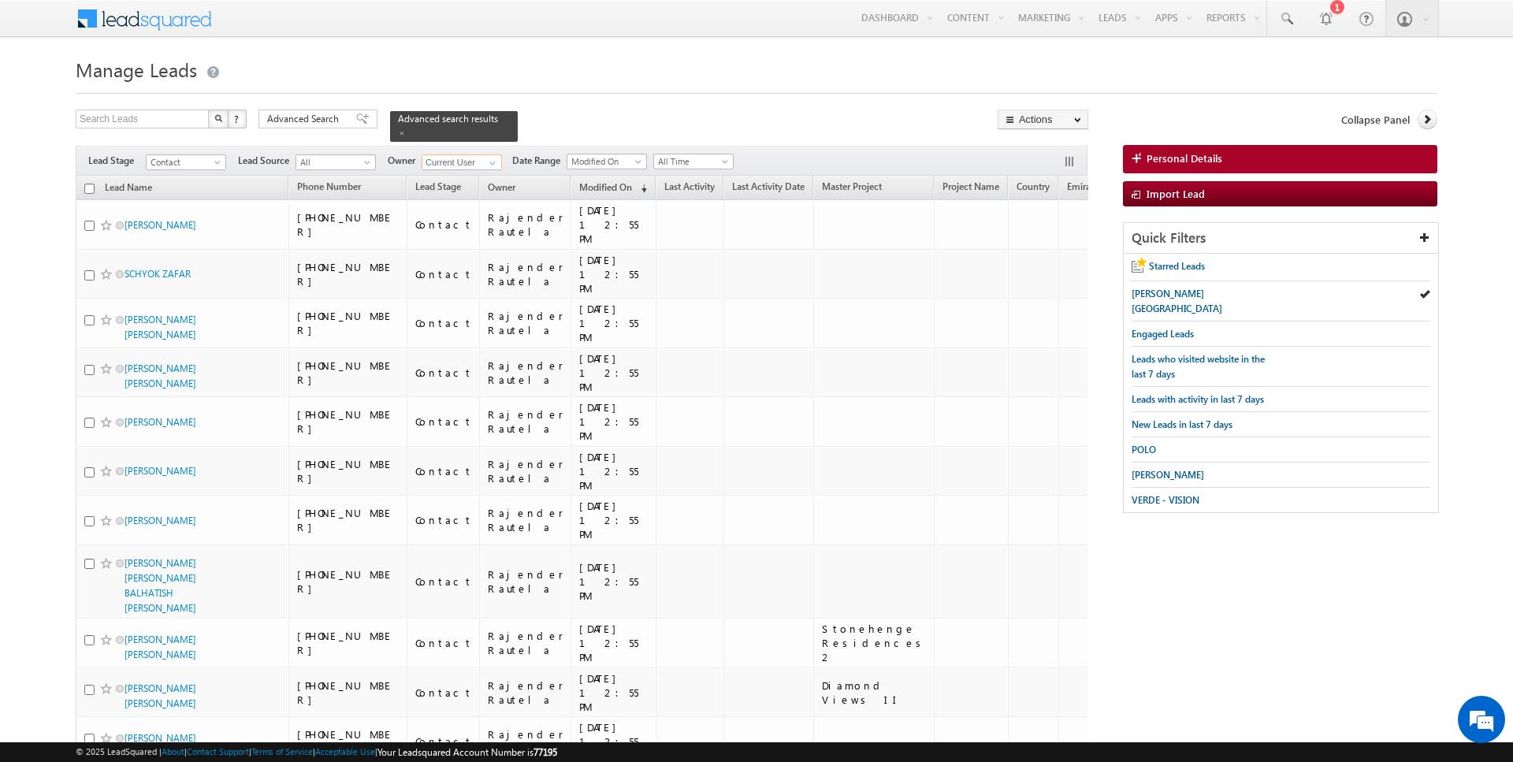
click at [89, 188] on input "checkbox" at bounding box center [89, 189] width 10 height 10
checkbox input "true"
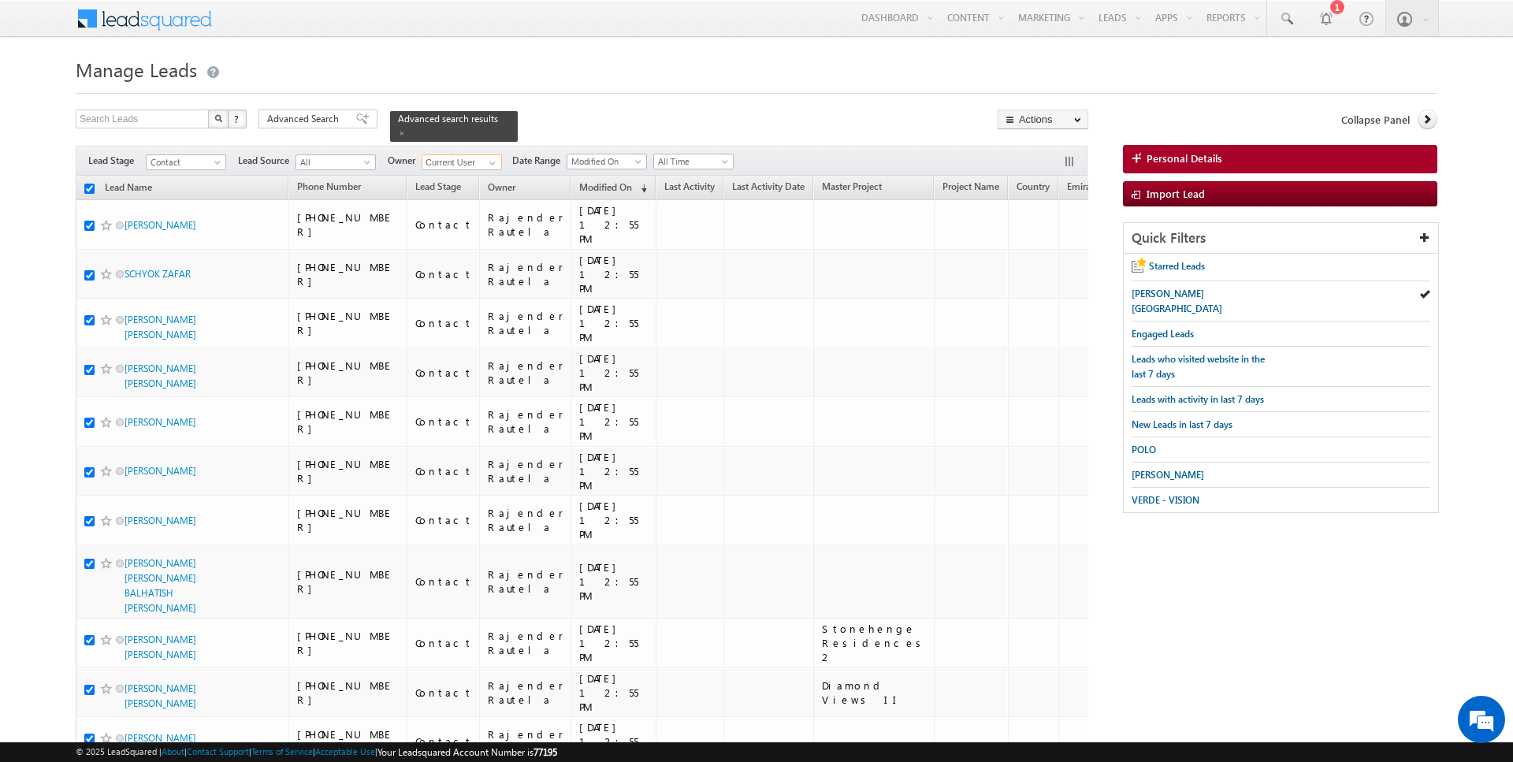
checkbox input "true"
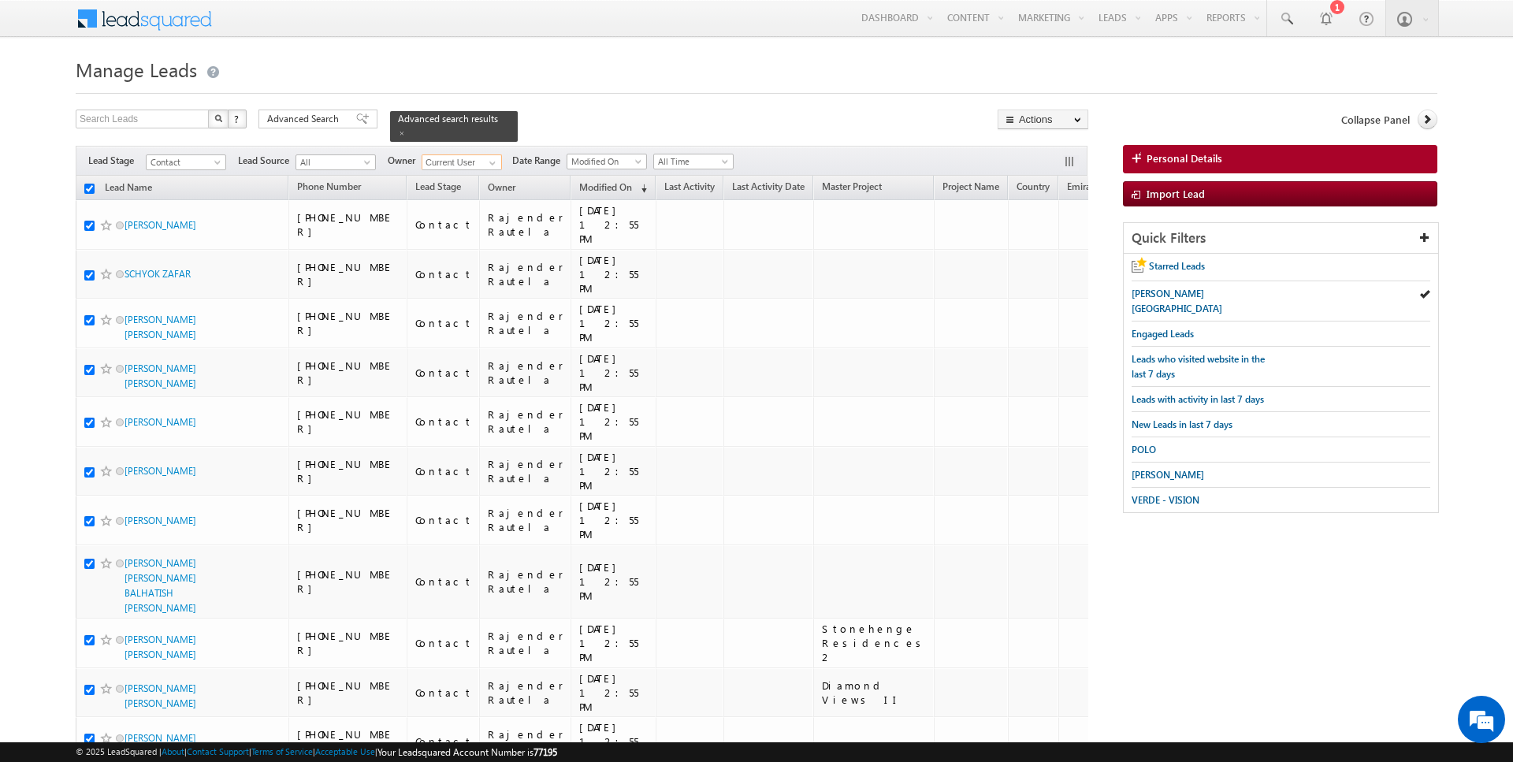
checkbox input "true"
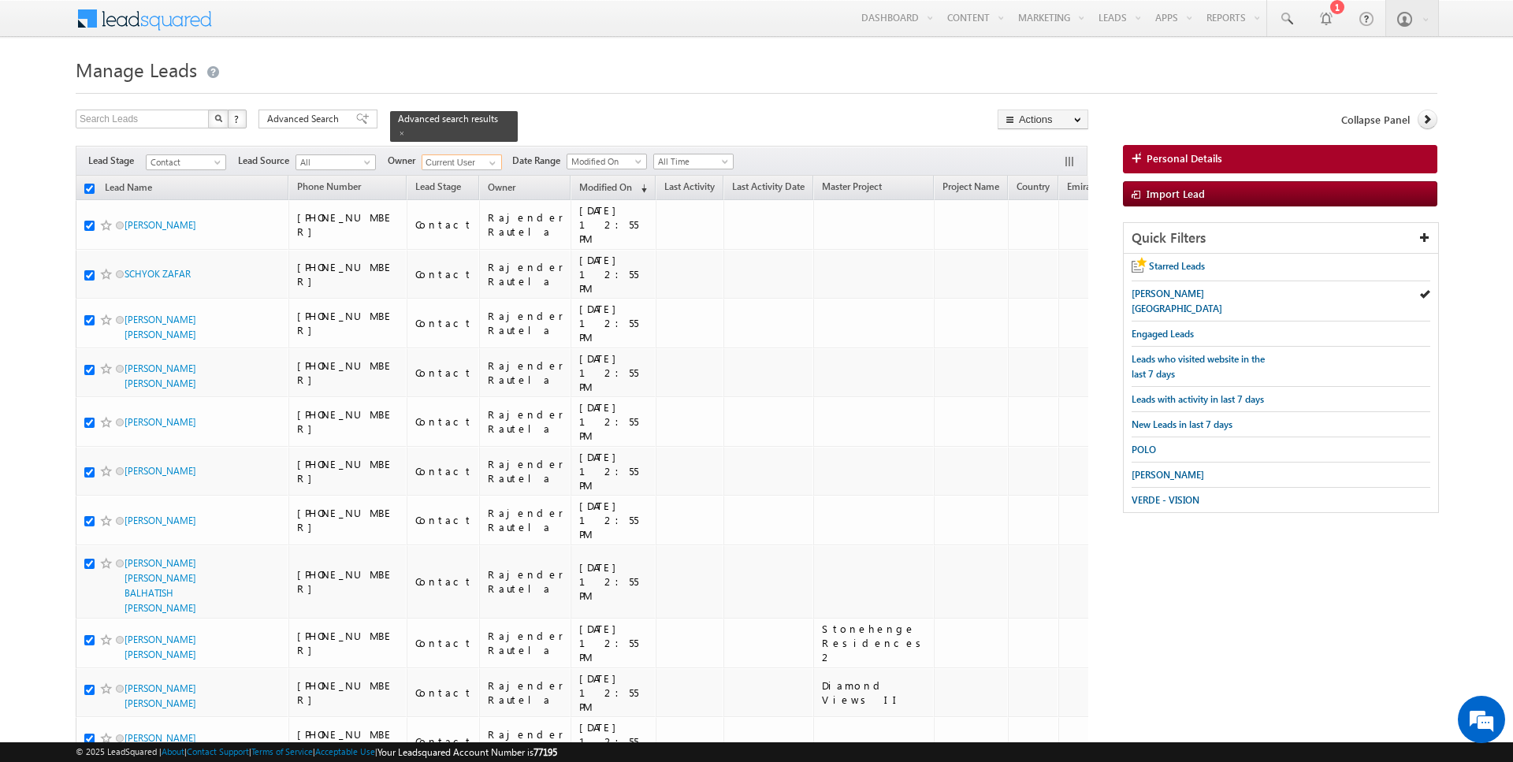
checkbox input "true"
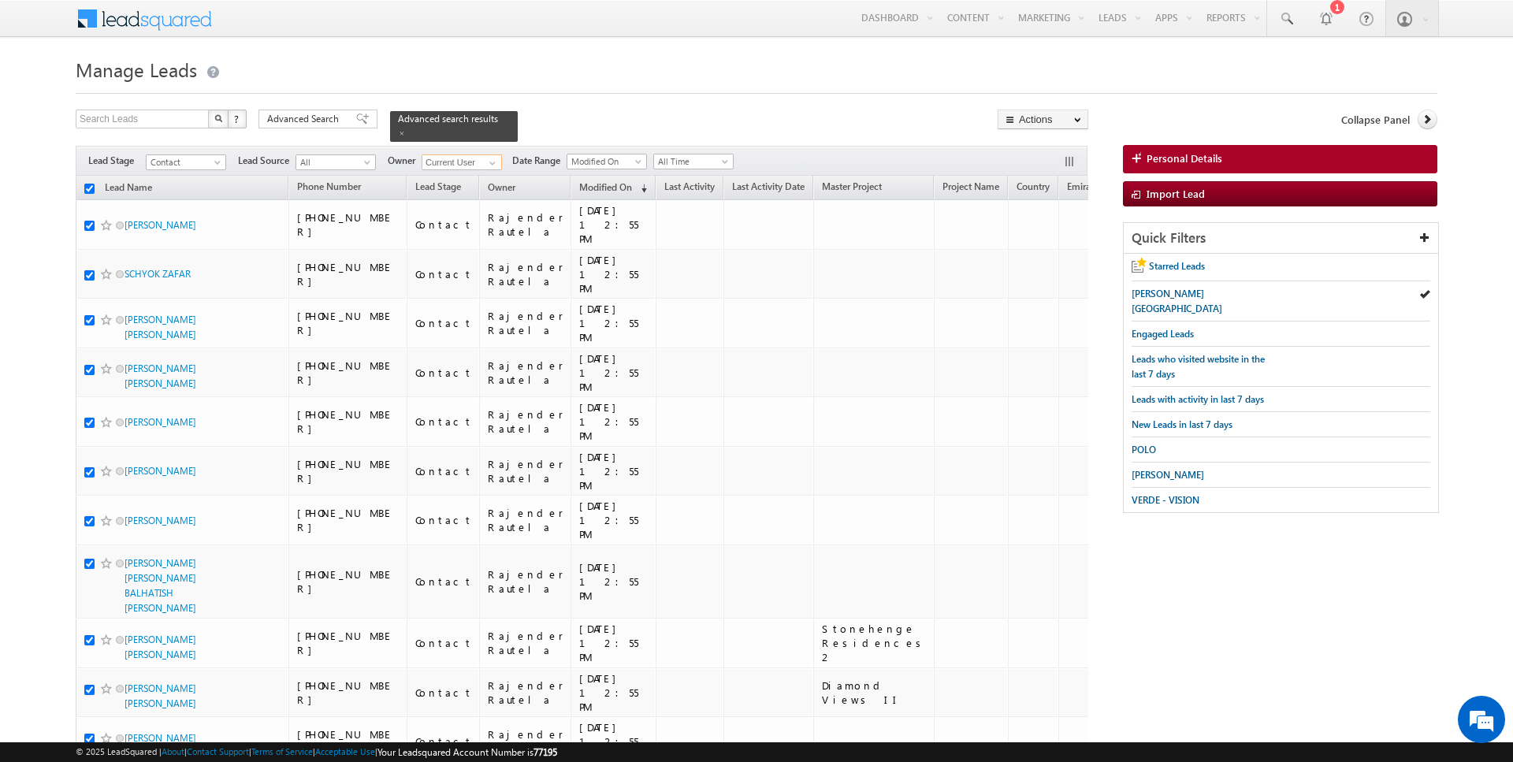
checkbox input "true"
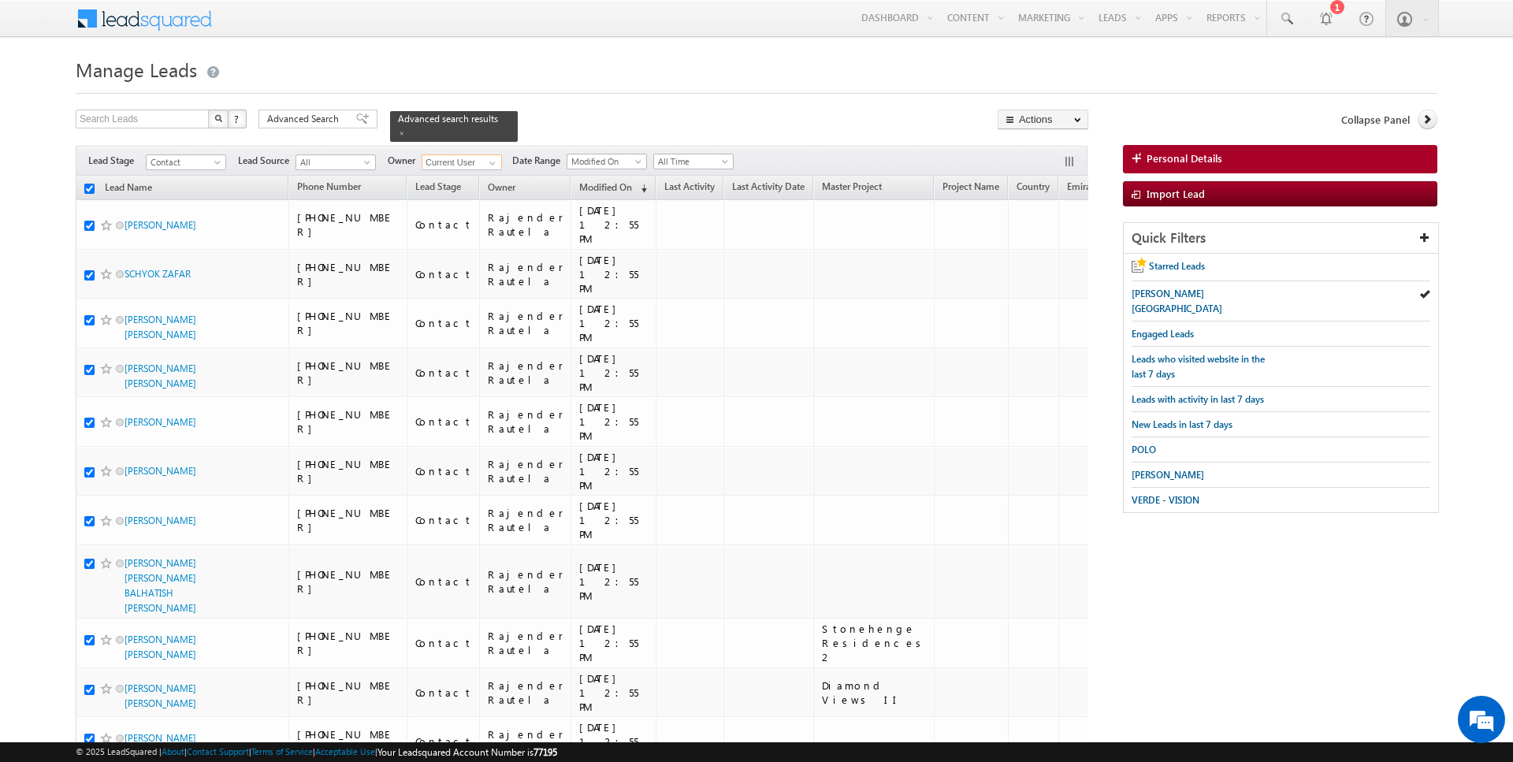
checkbox input "true"
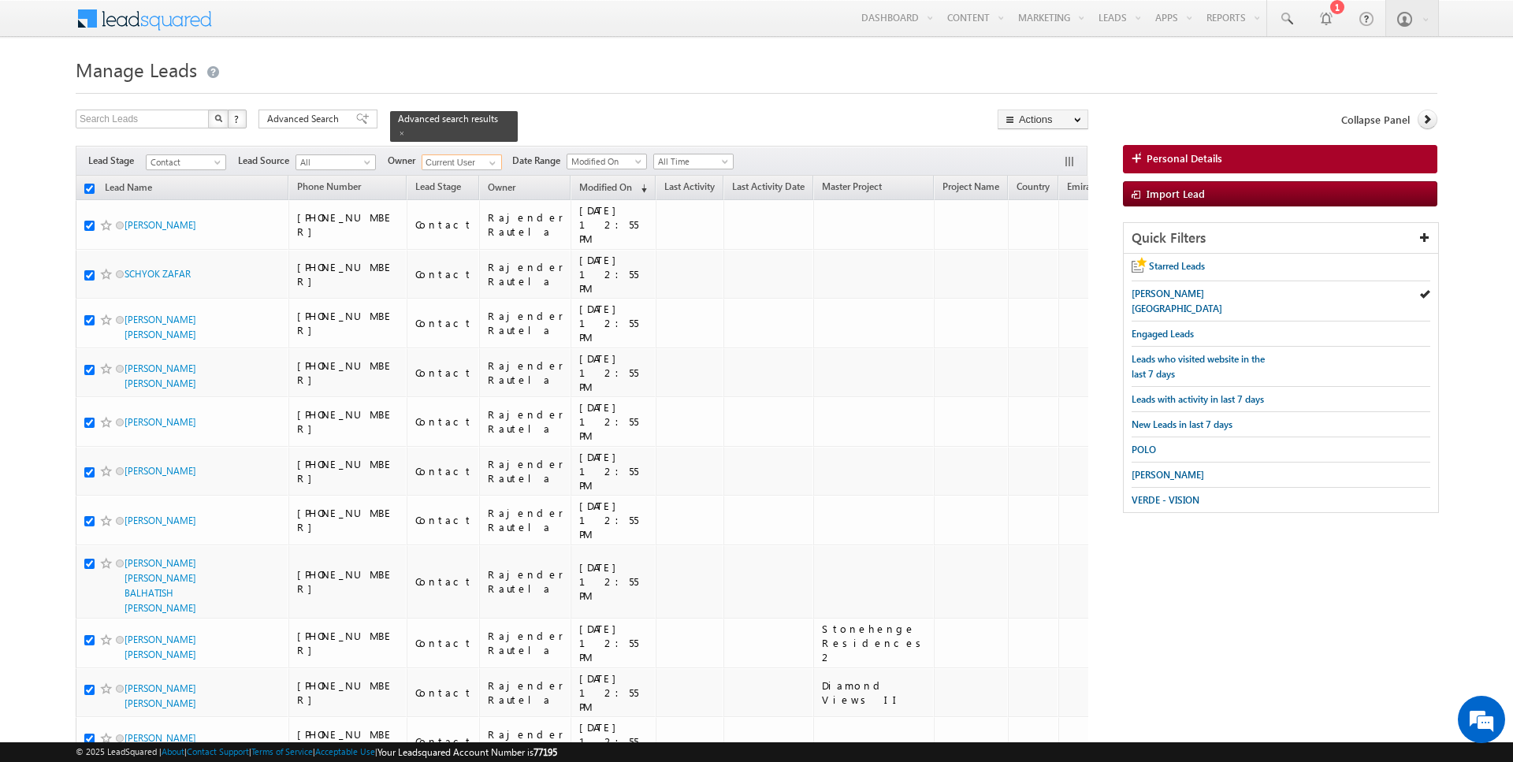
checkbox input "true"
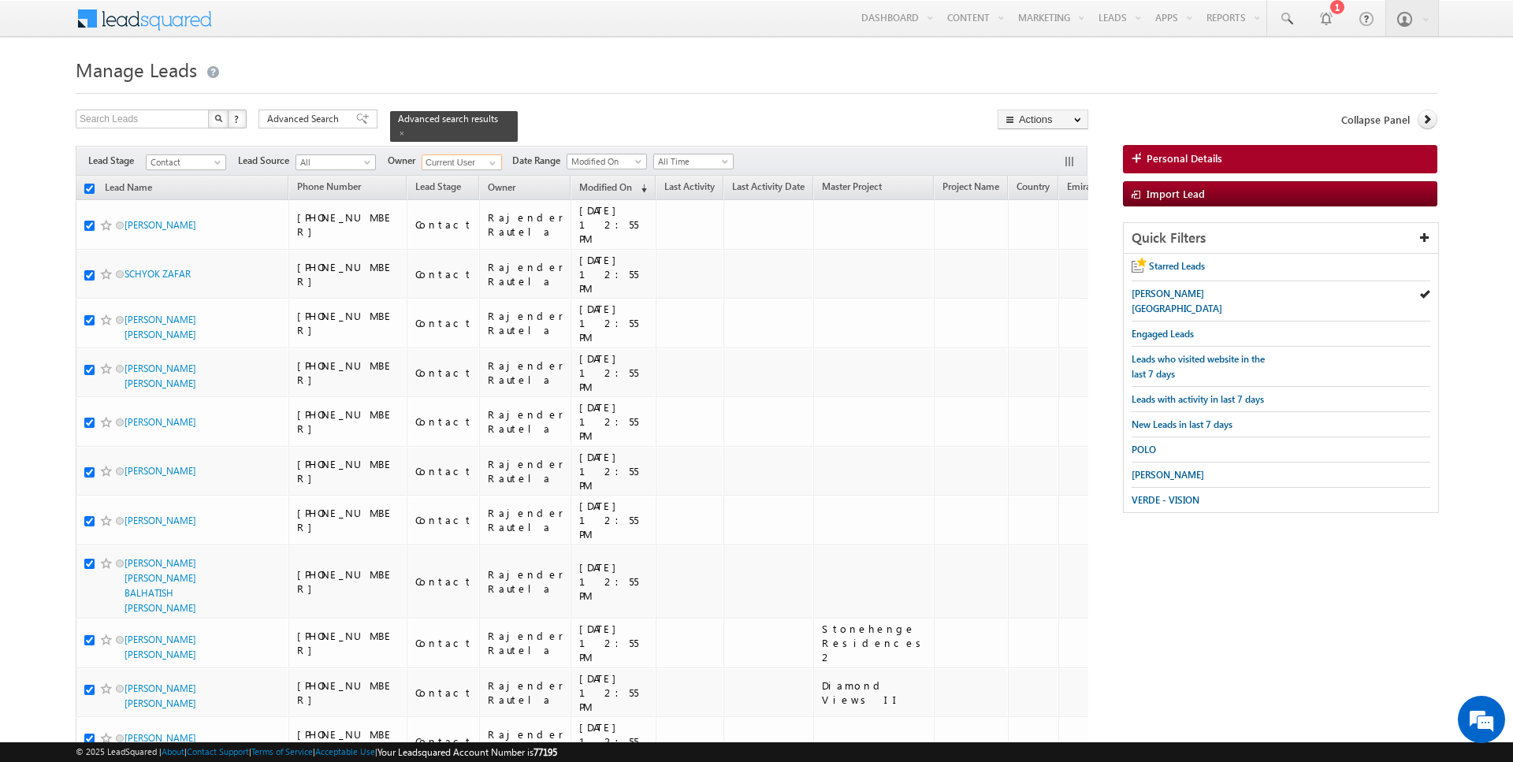
checkbox input "true"
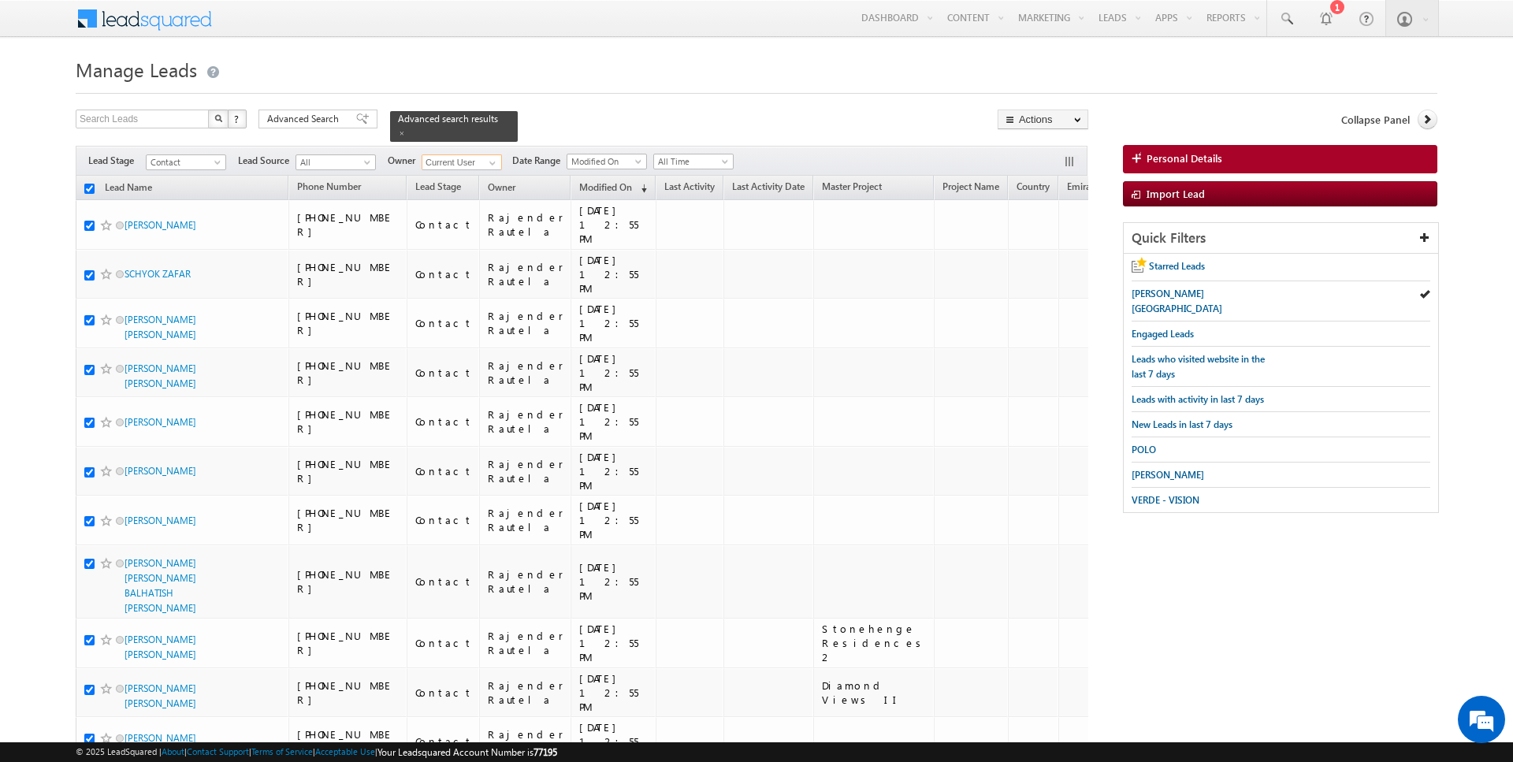
checkbox input "true"
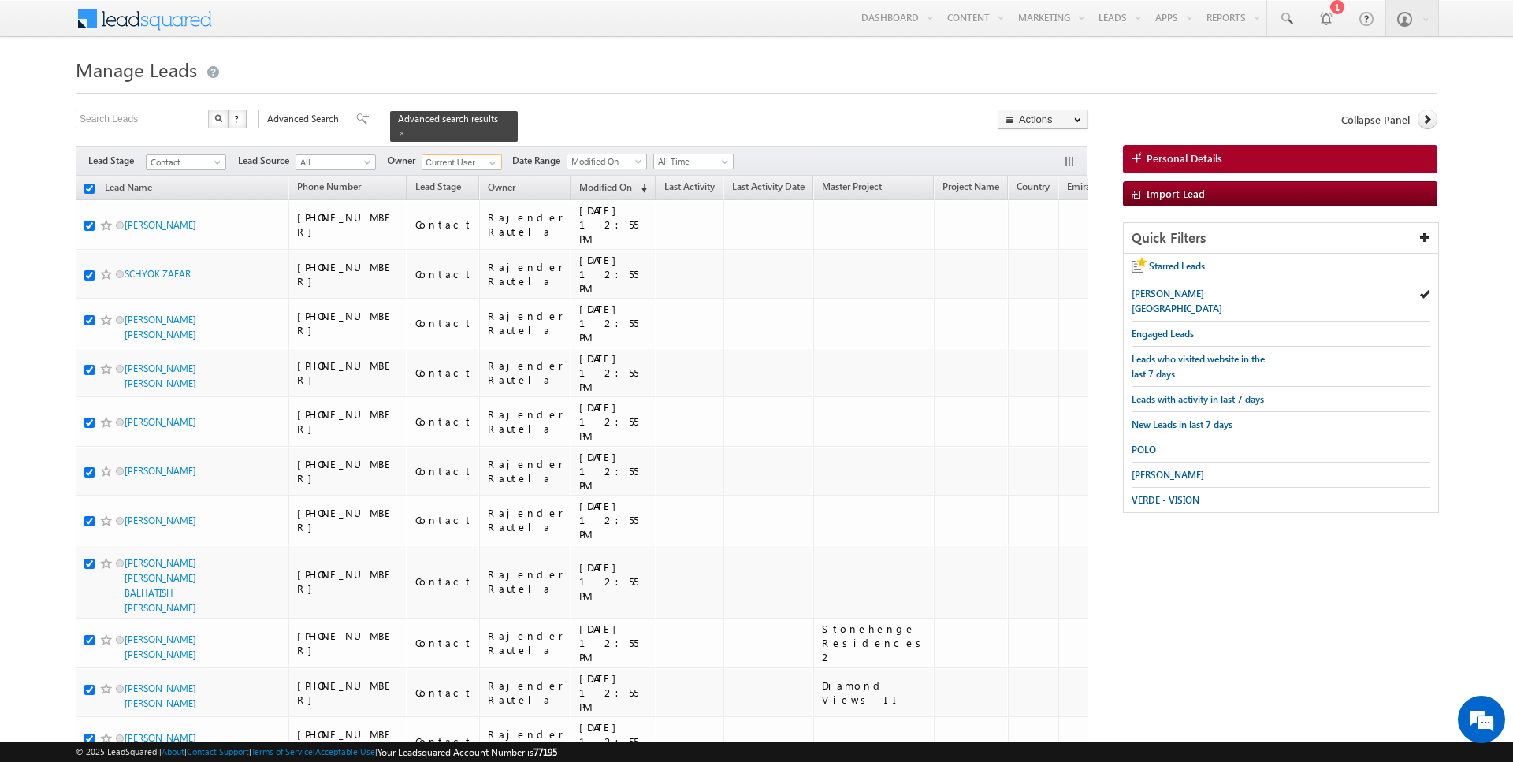
checkbox input "true"
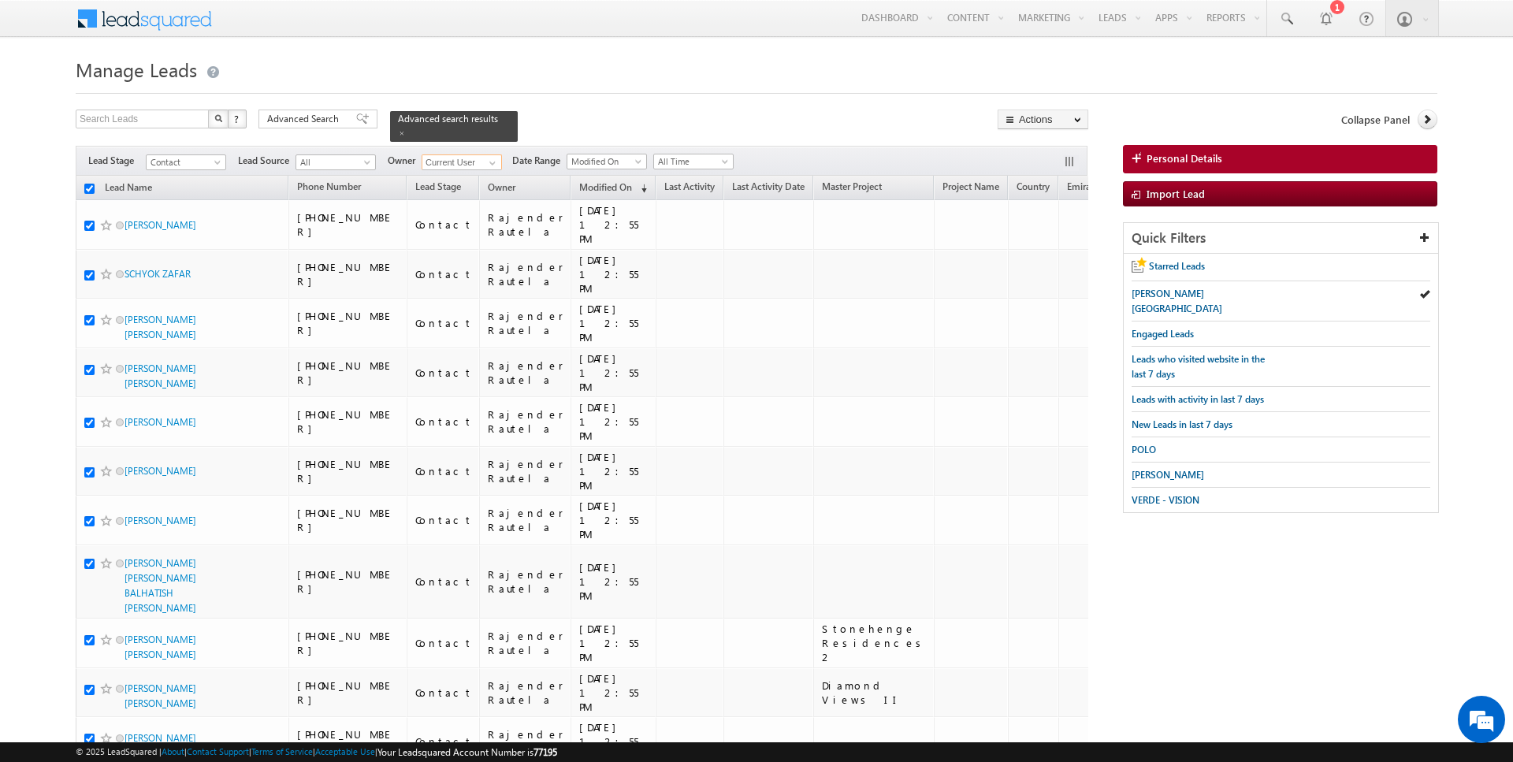
checkbox input "true"
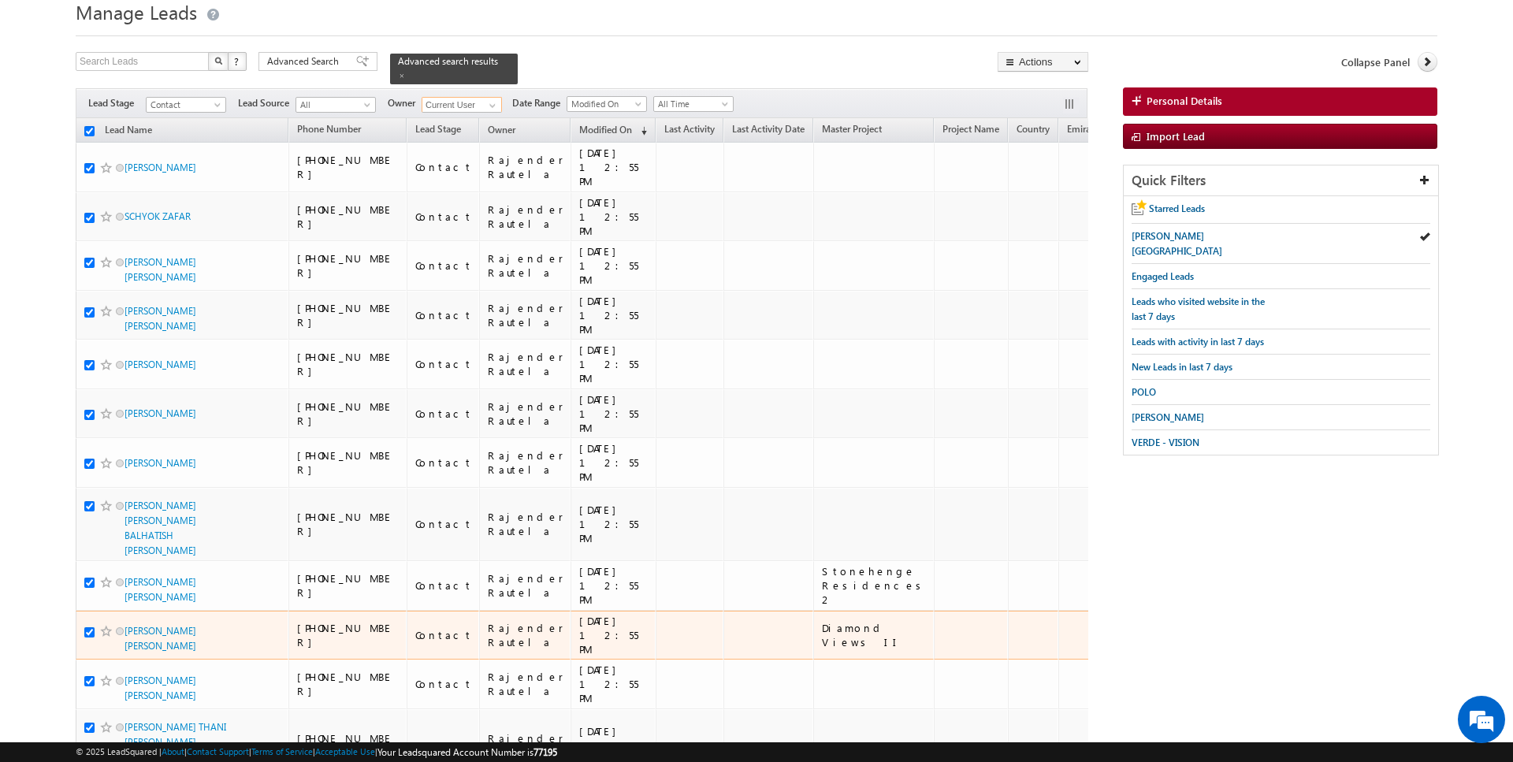
scroll to position [1649, 0]
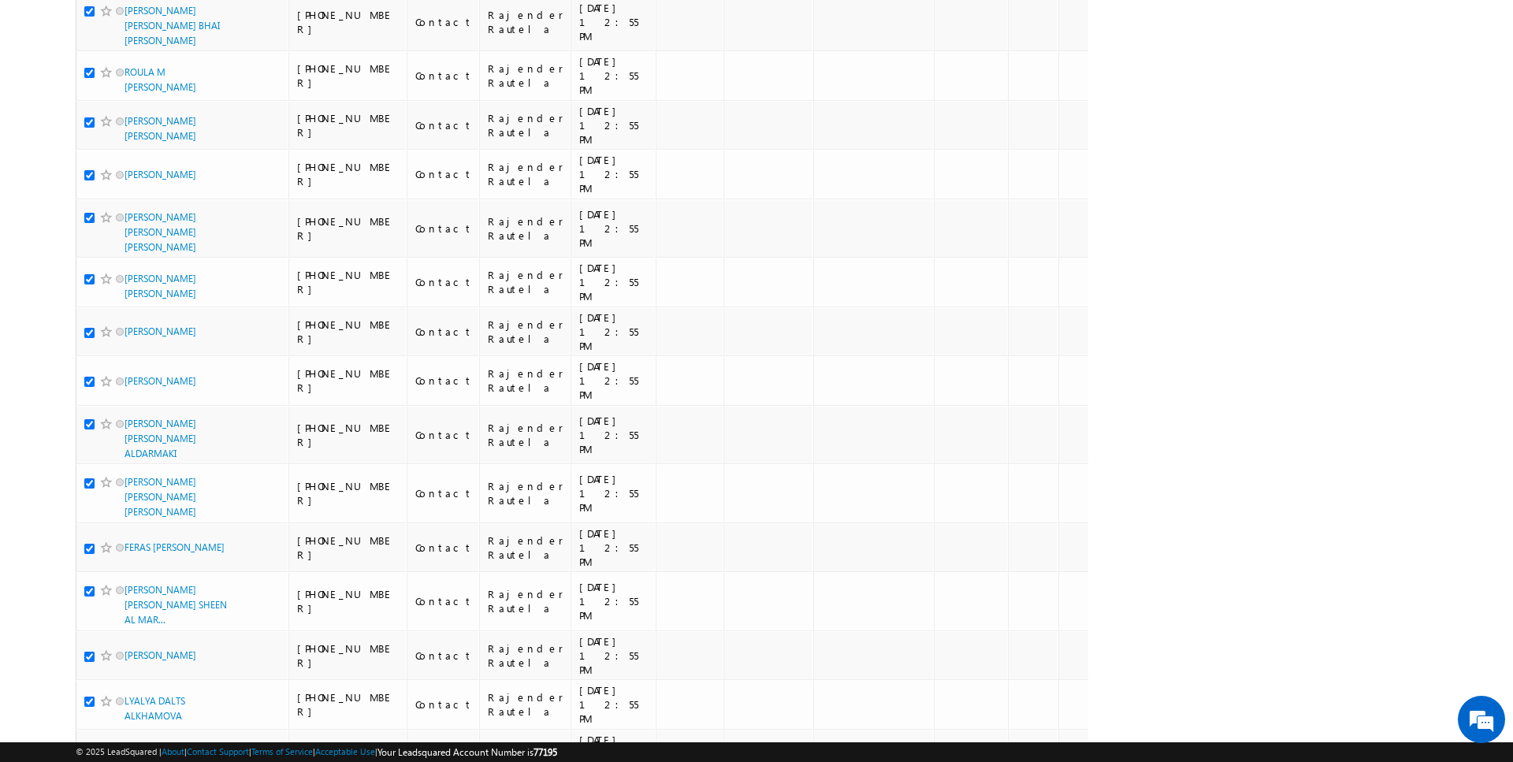
click at [124, 725] on li "100" at bounding box center [130, 733] width 38 height 16
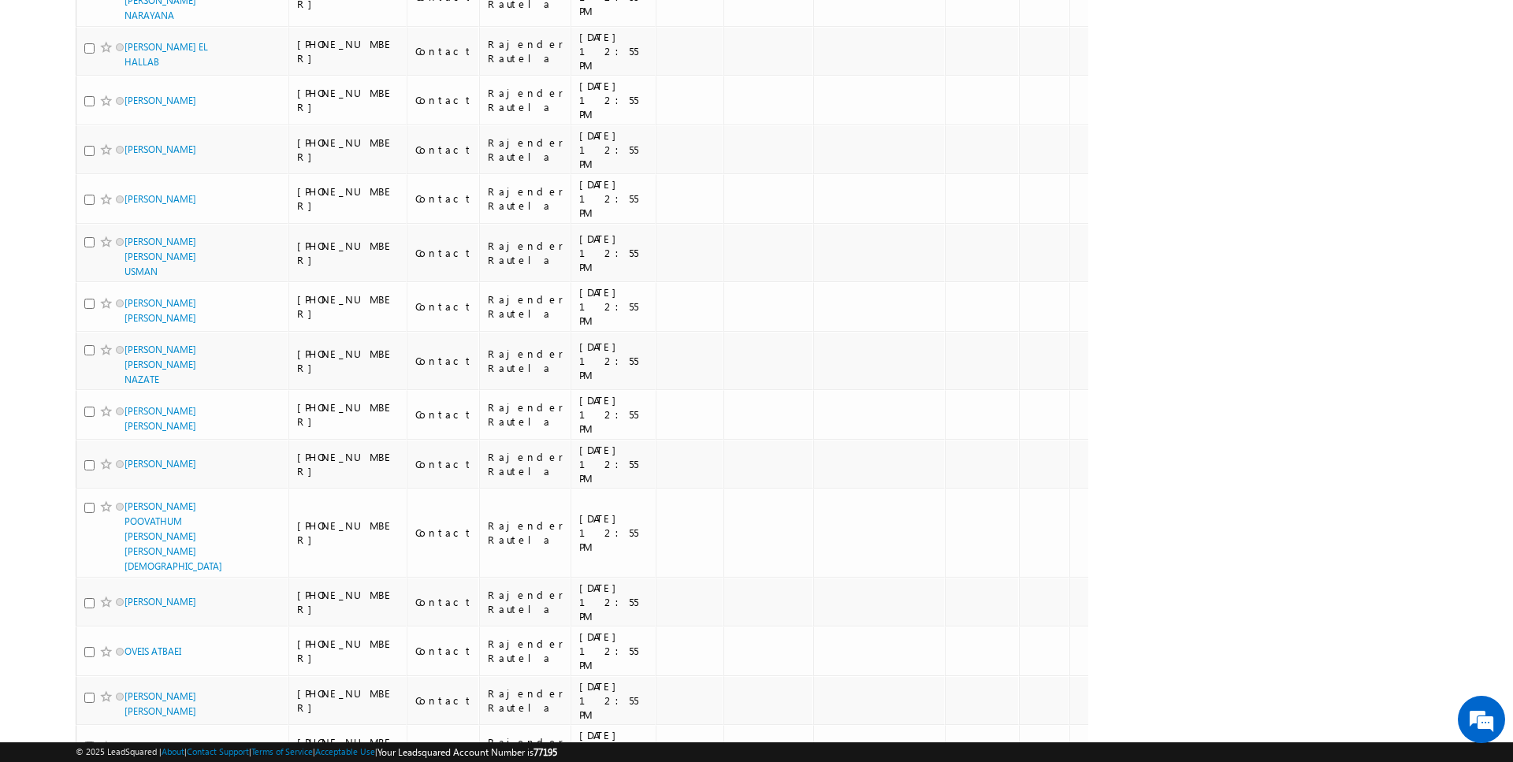
scroll to position [3710, 0]
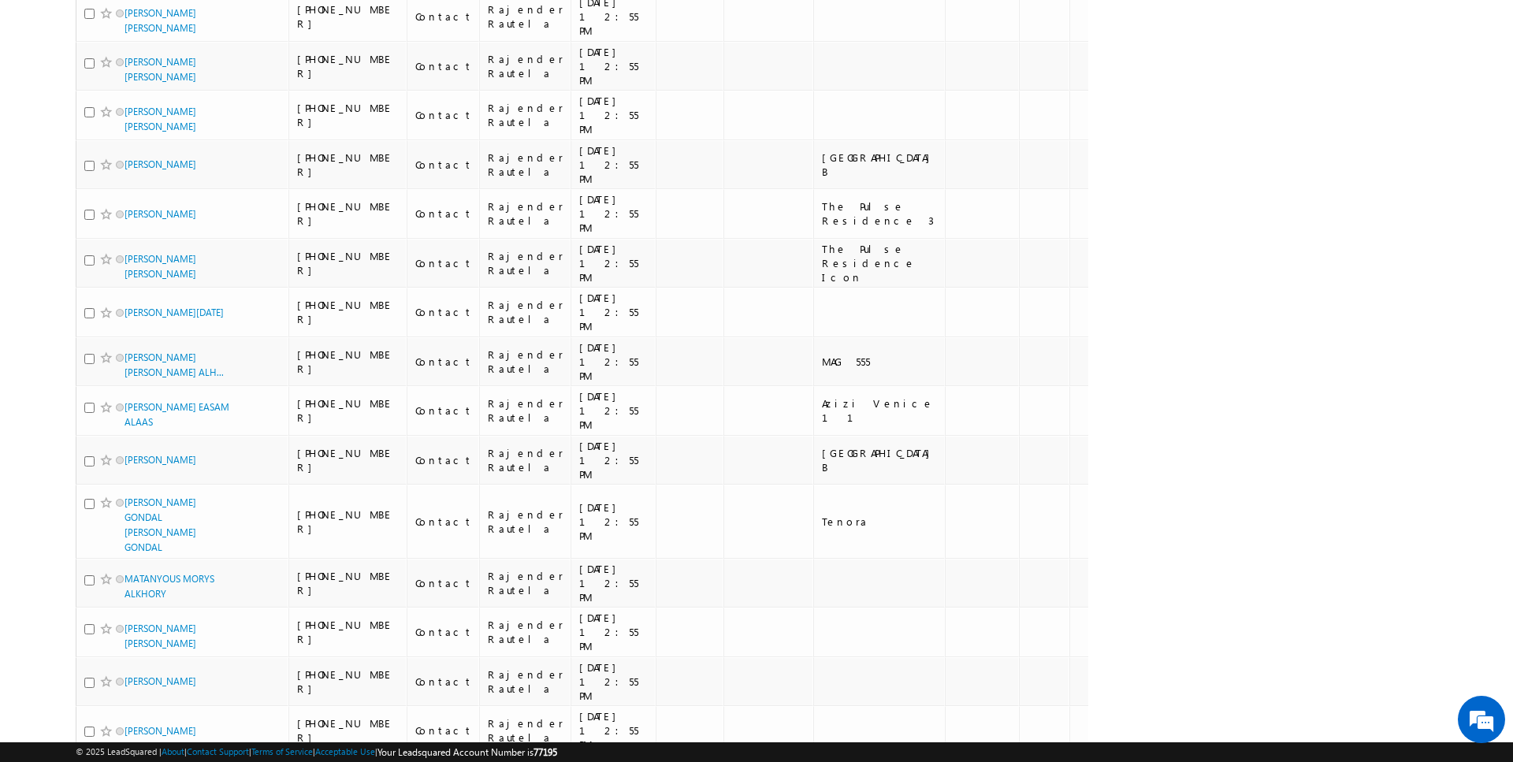
scroll to position [3738, 0]
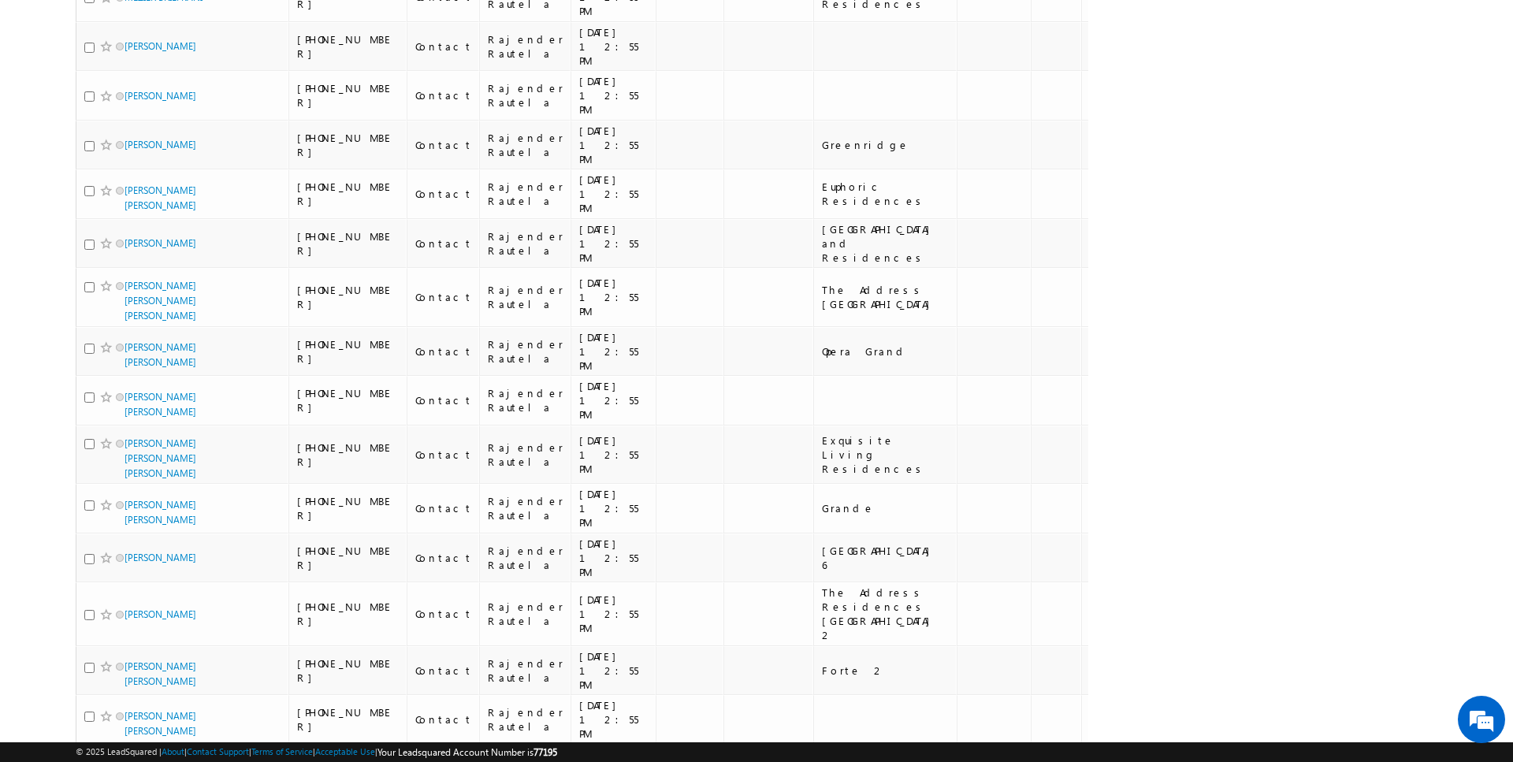
scroll to position [3866, 0]
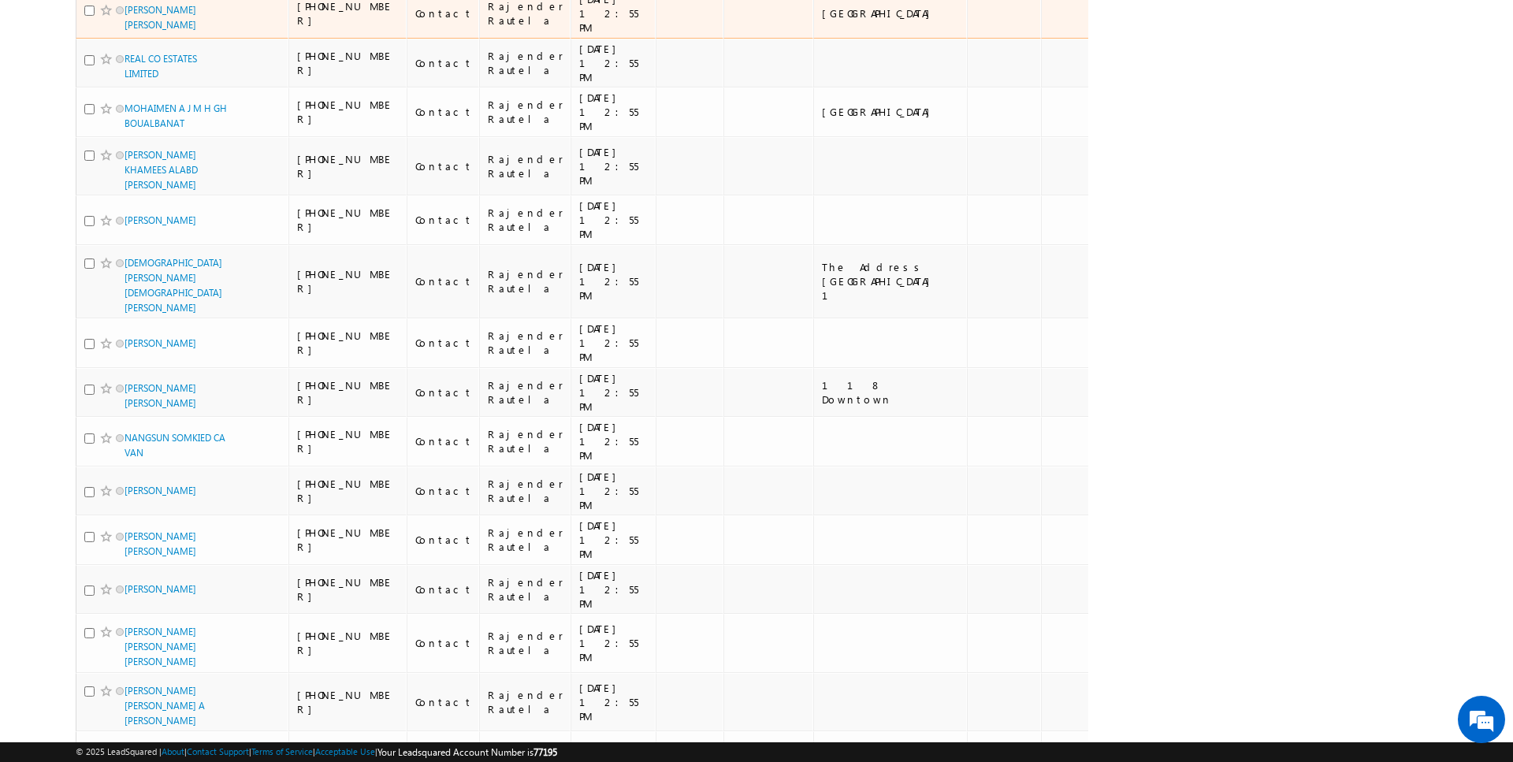
scroll to position [3859, 0]
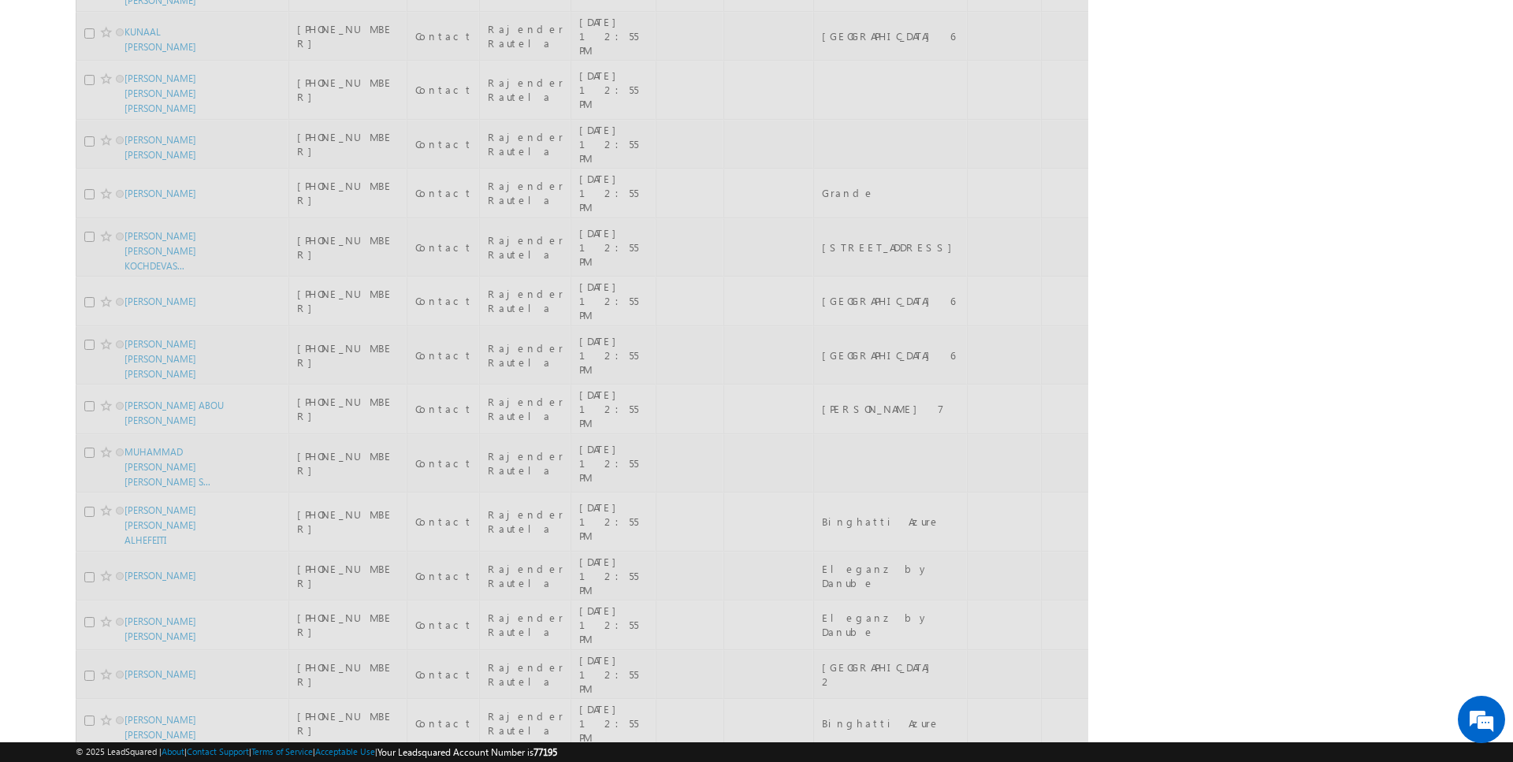
scroll to position [0, 0]
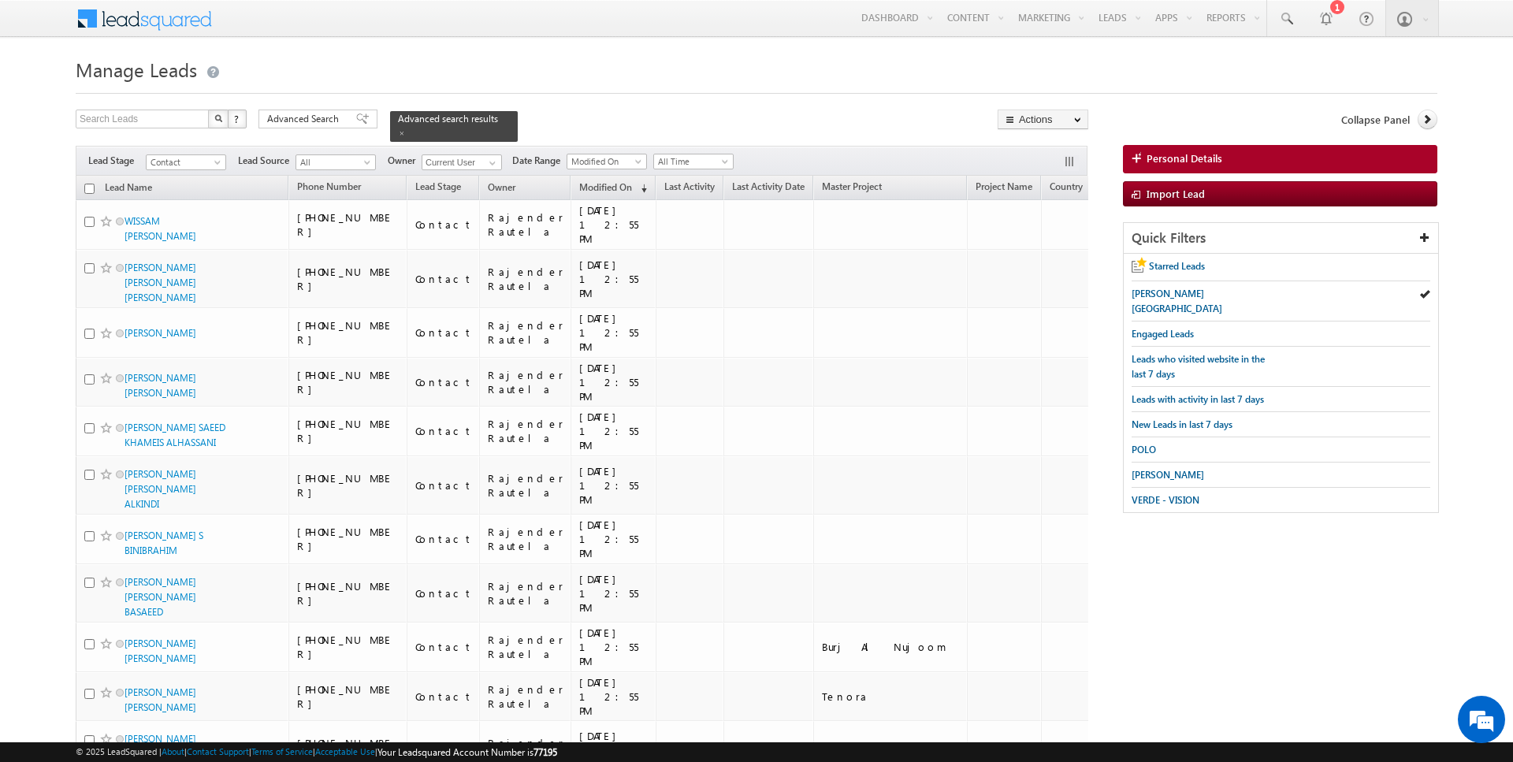
click at [89, 187] on input "checkbox" at bounding box center [89, 189] width 10 height 10
checkbox input "true"
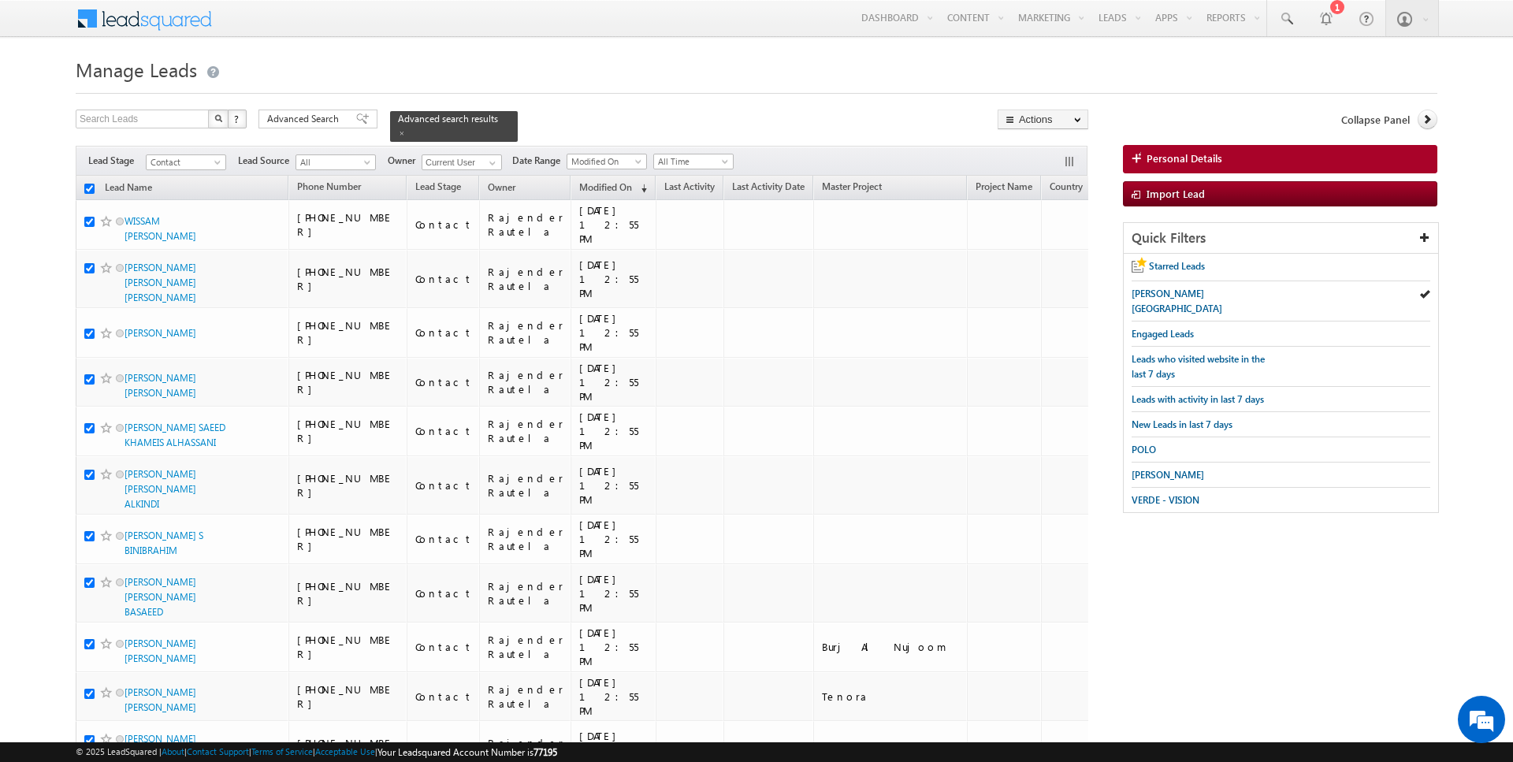
checkbox input "true"
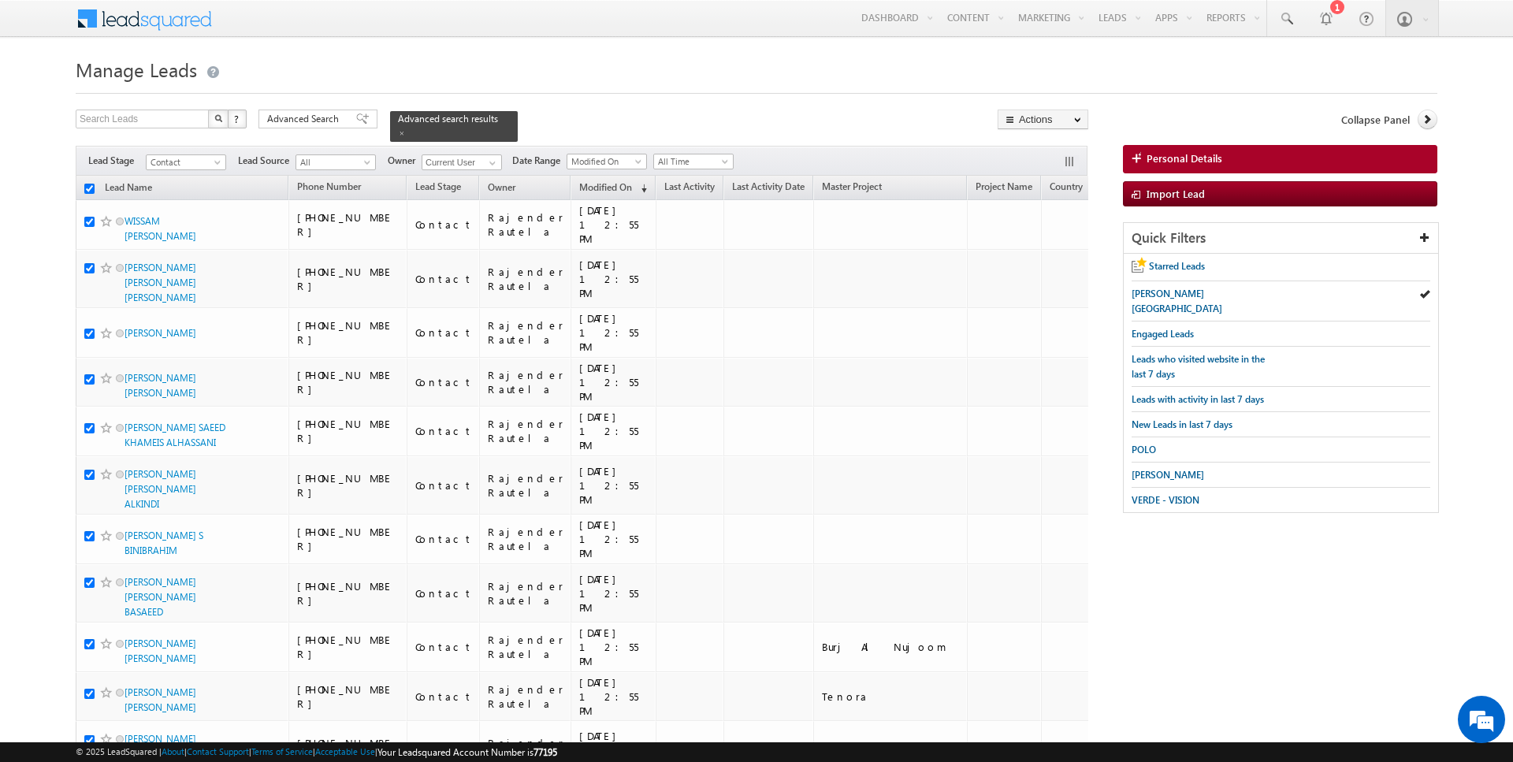
checkbox input "true"
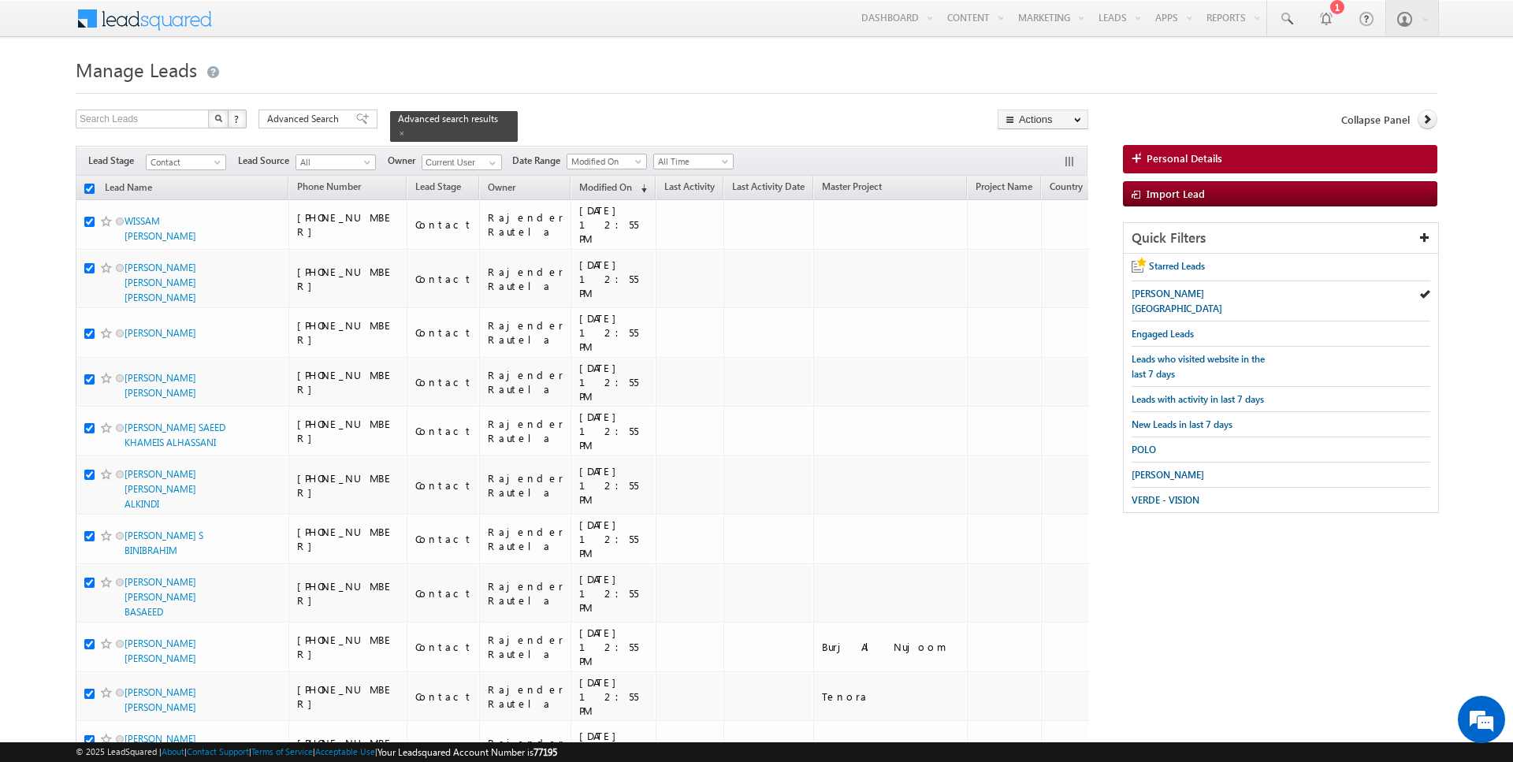
checkbox input "true"
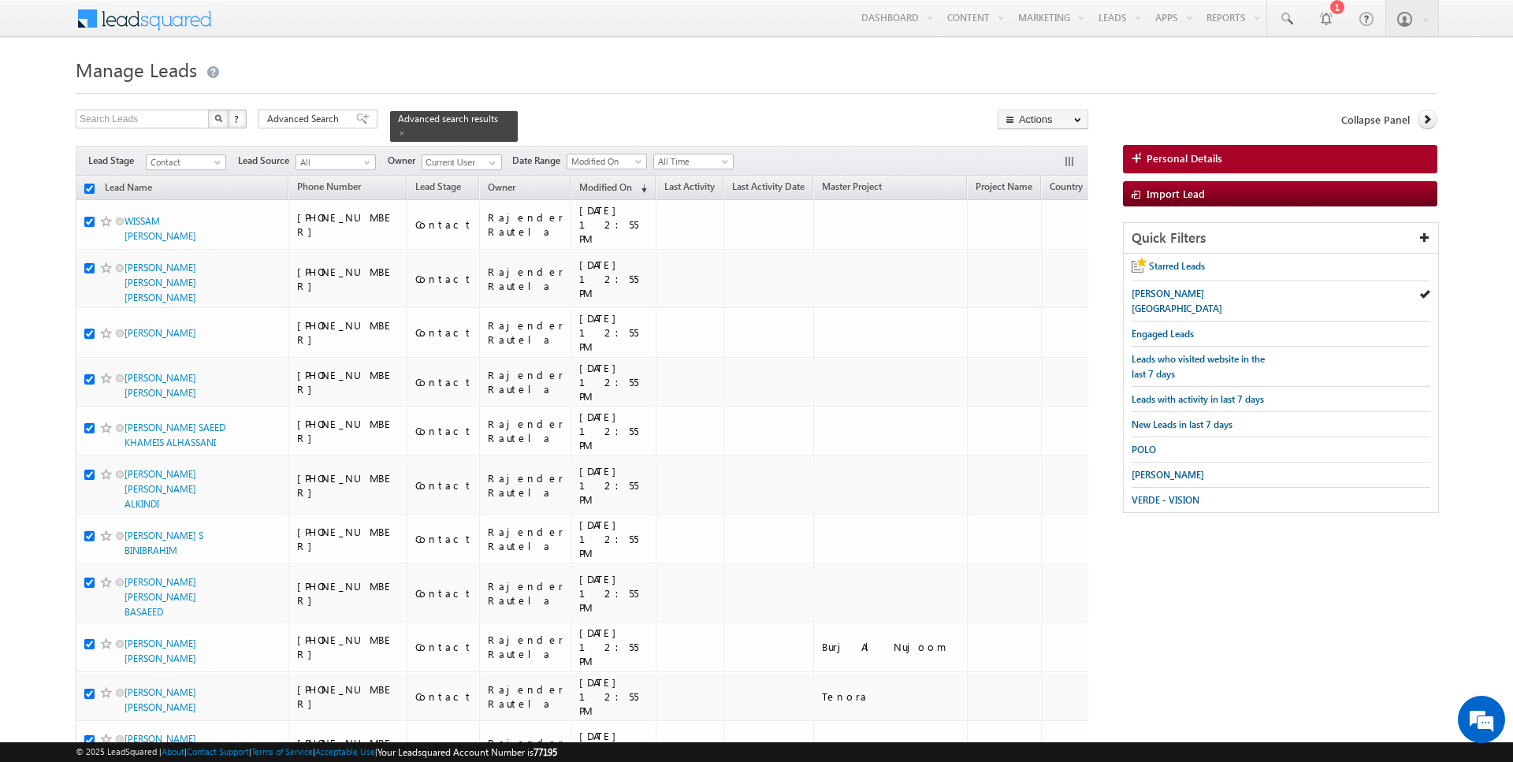
checkbox input "true"
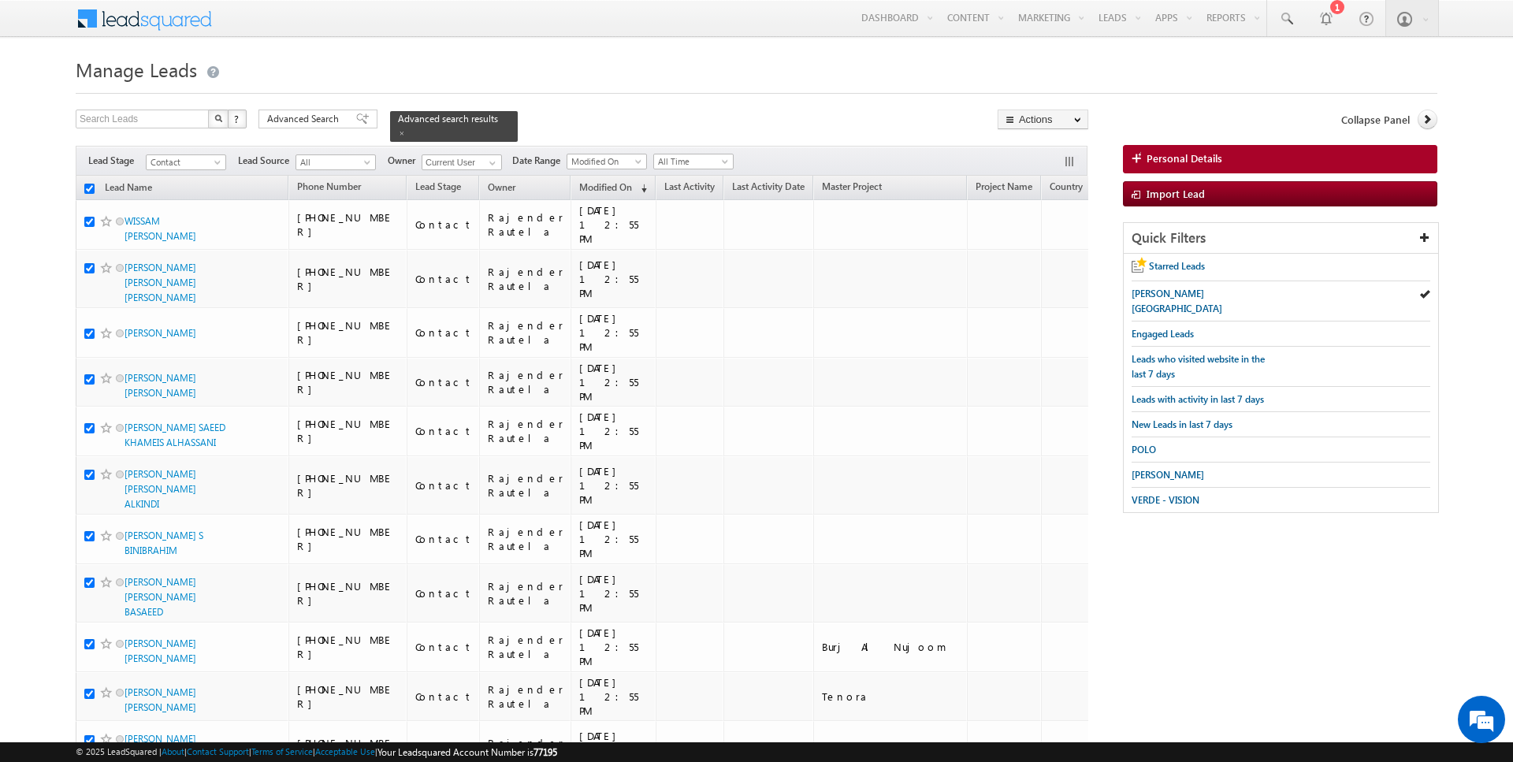
checkbox input "true"
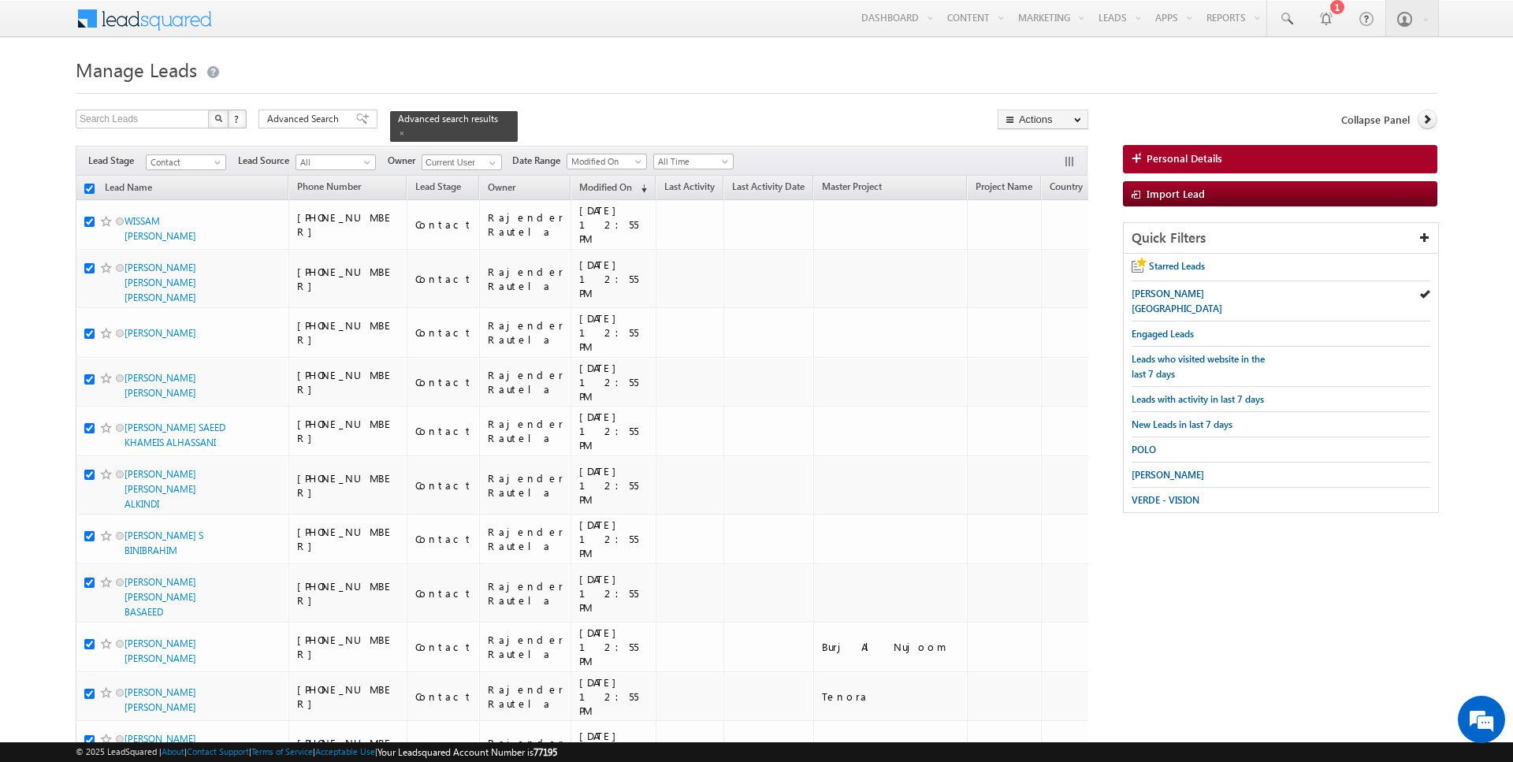
checkbox input "true"
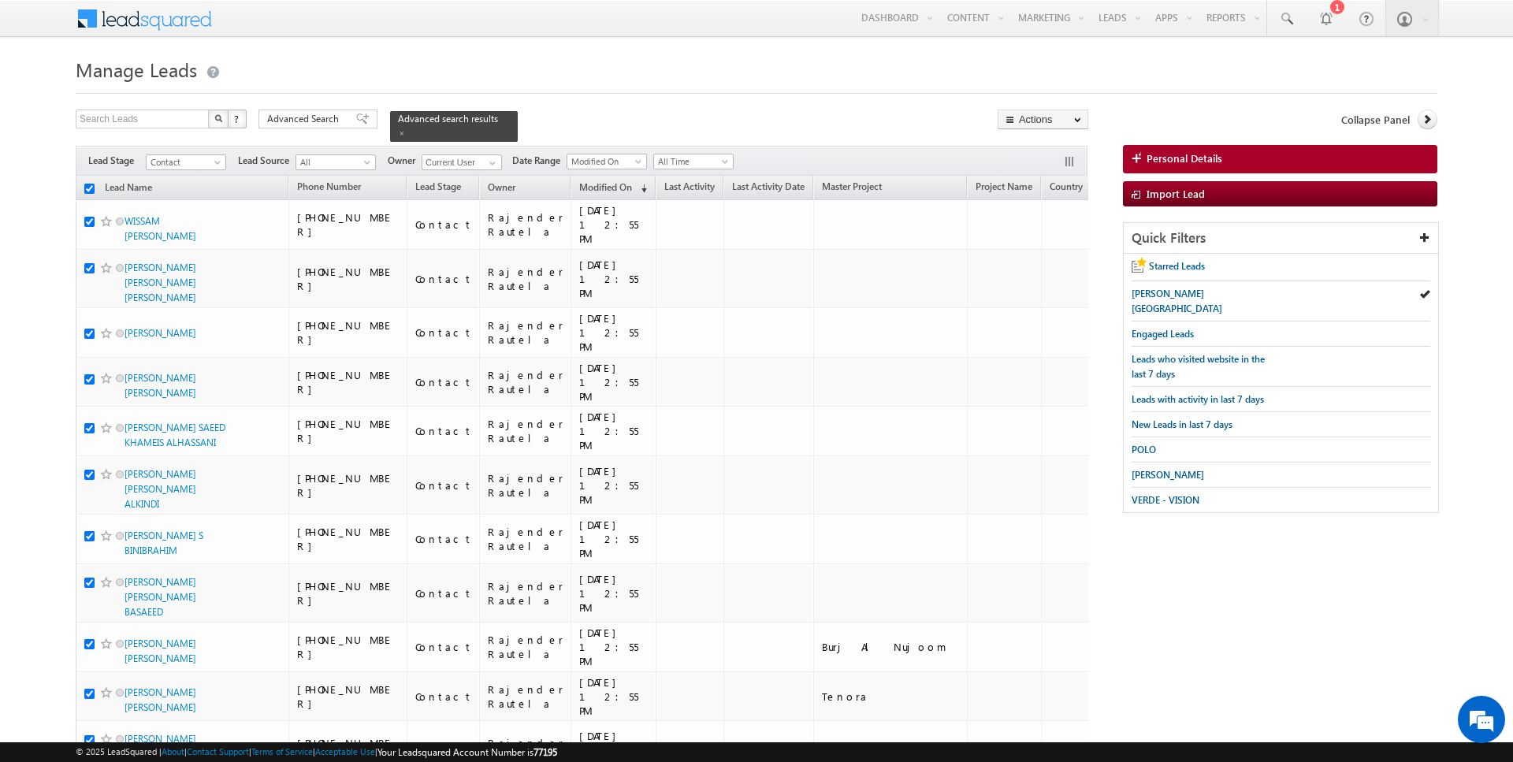
checkbox input "true"
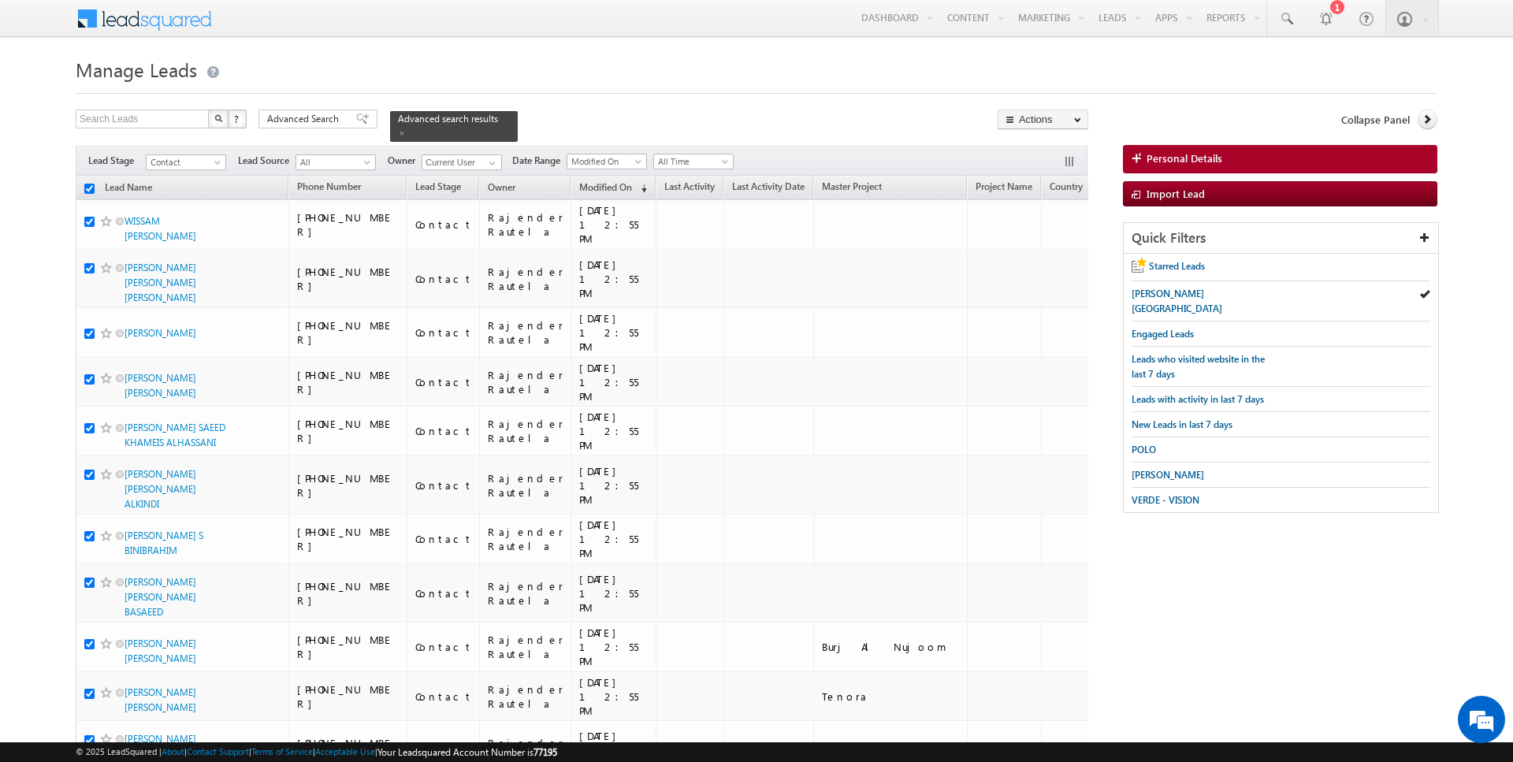
checkbox input "true"
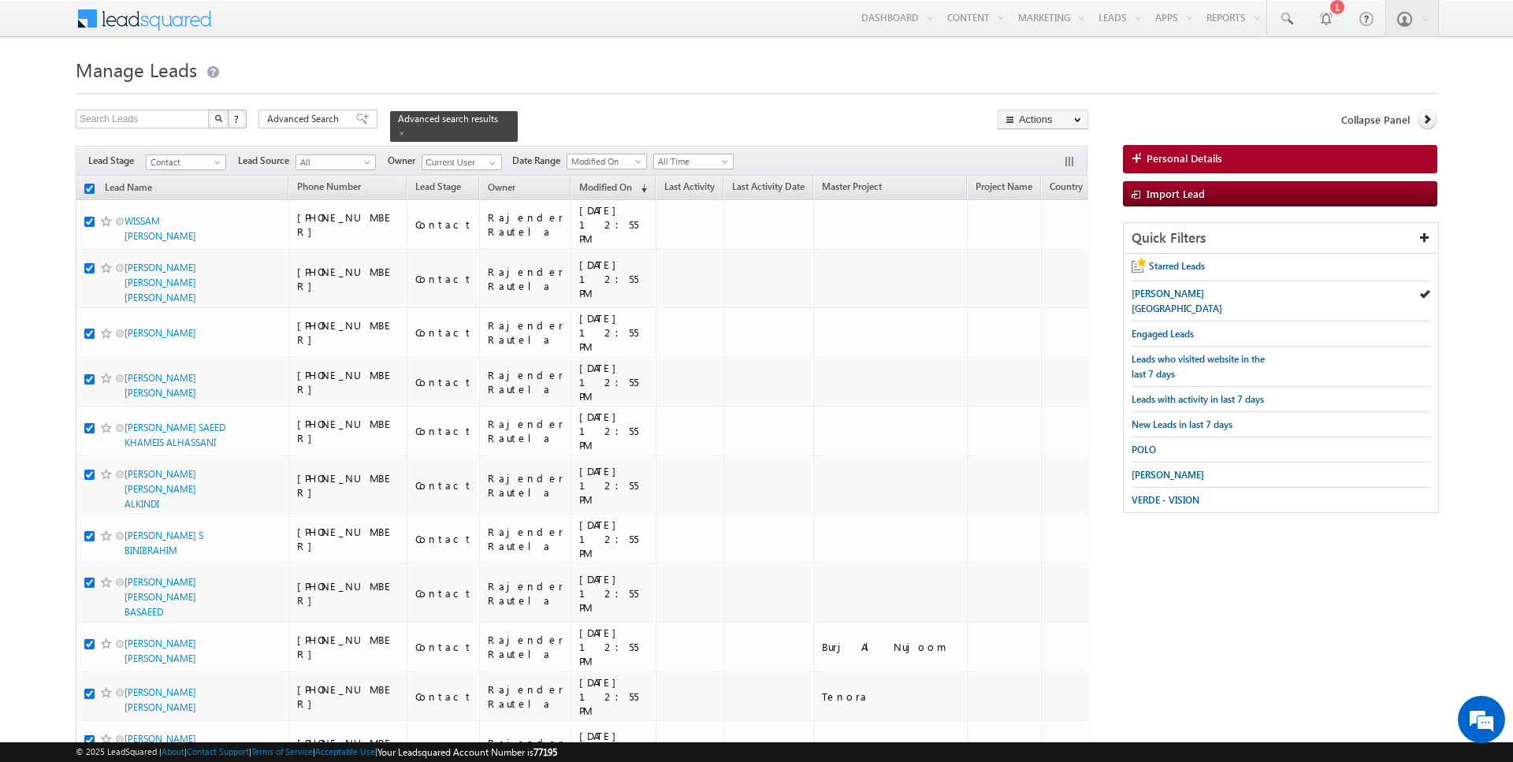
checkbox input "true"
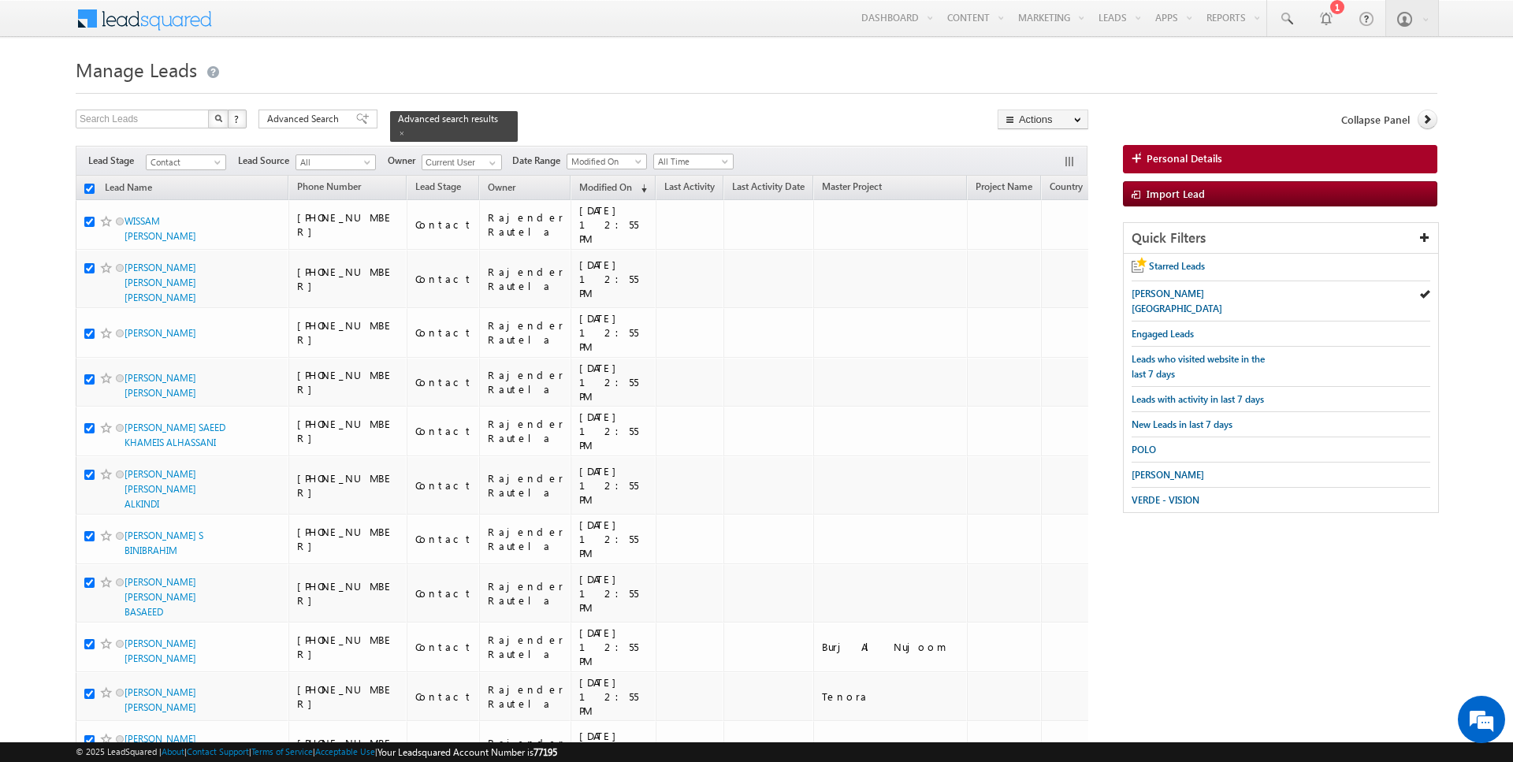
checkbox input "true"
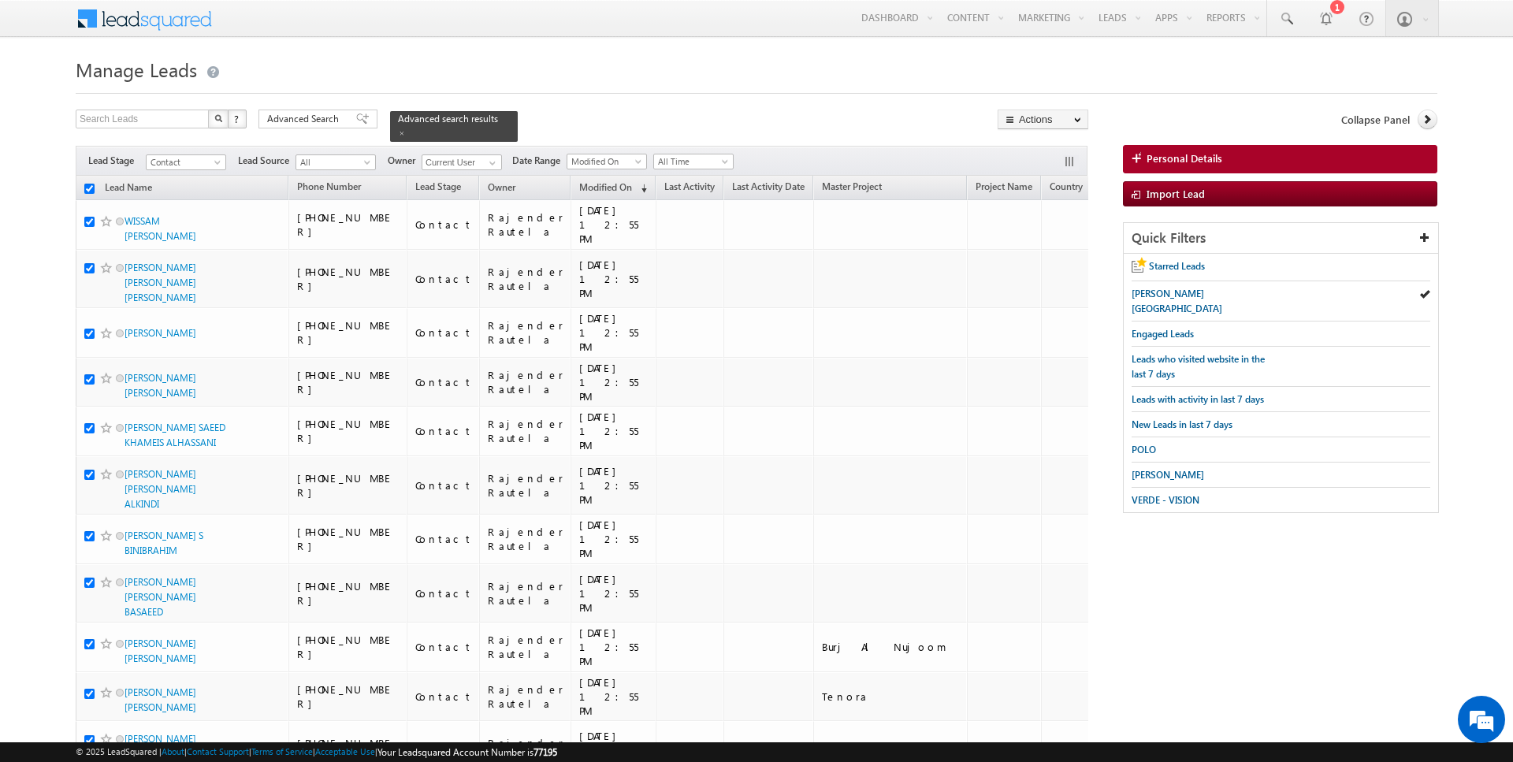
checkbox input "true"
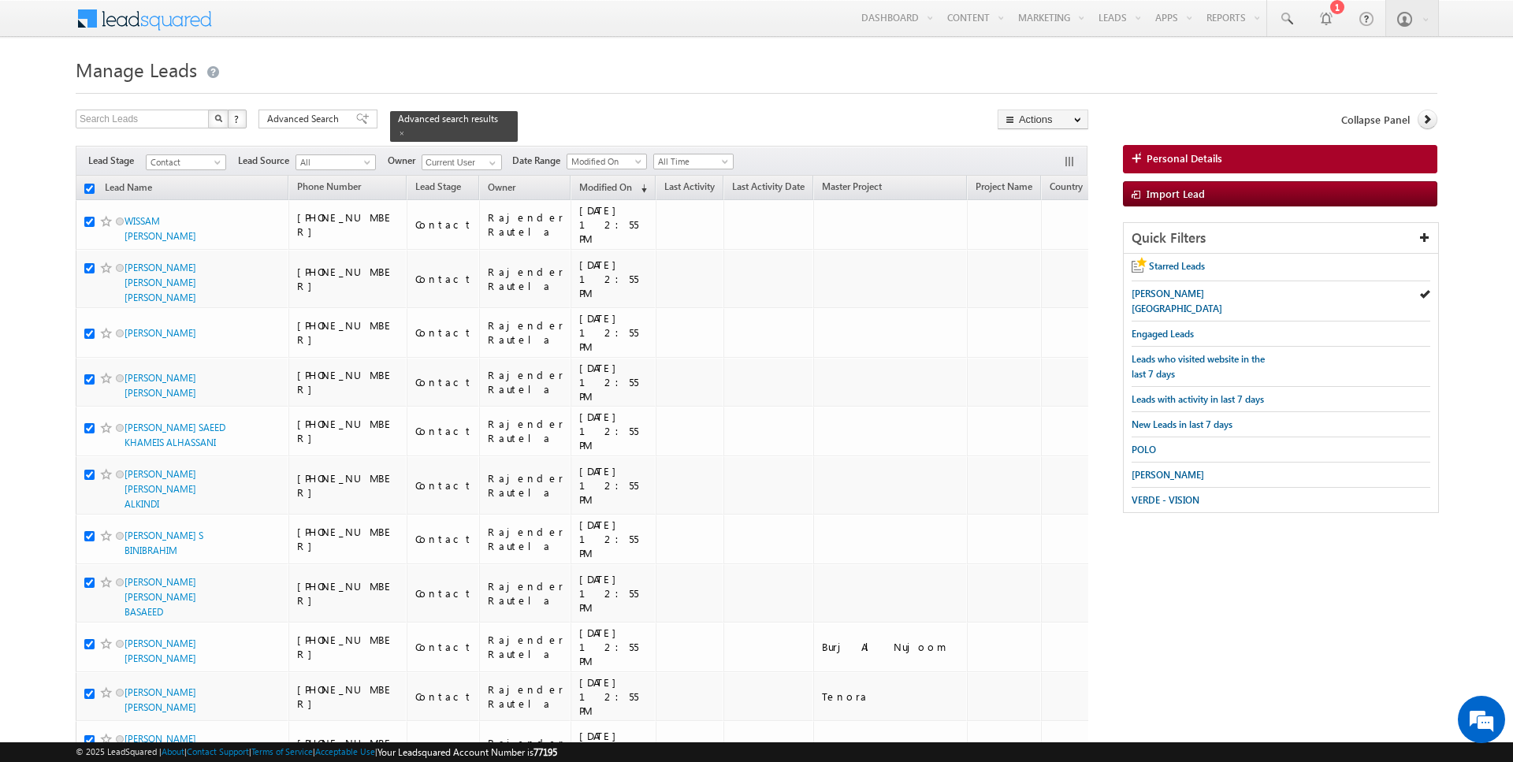
checkbox input "true"
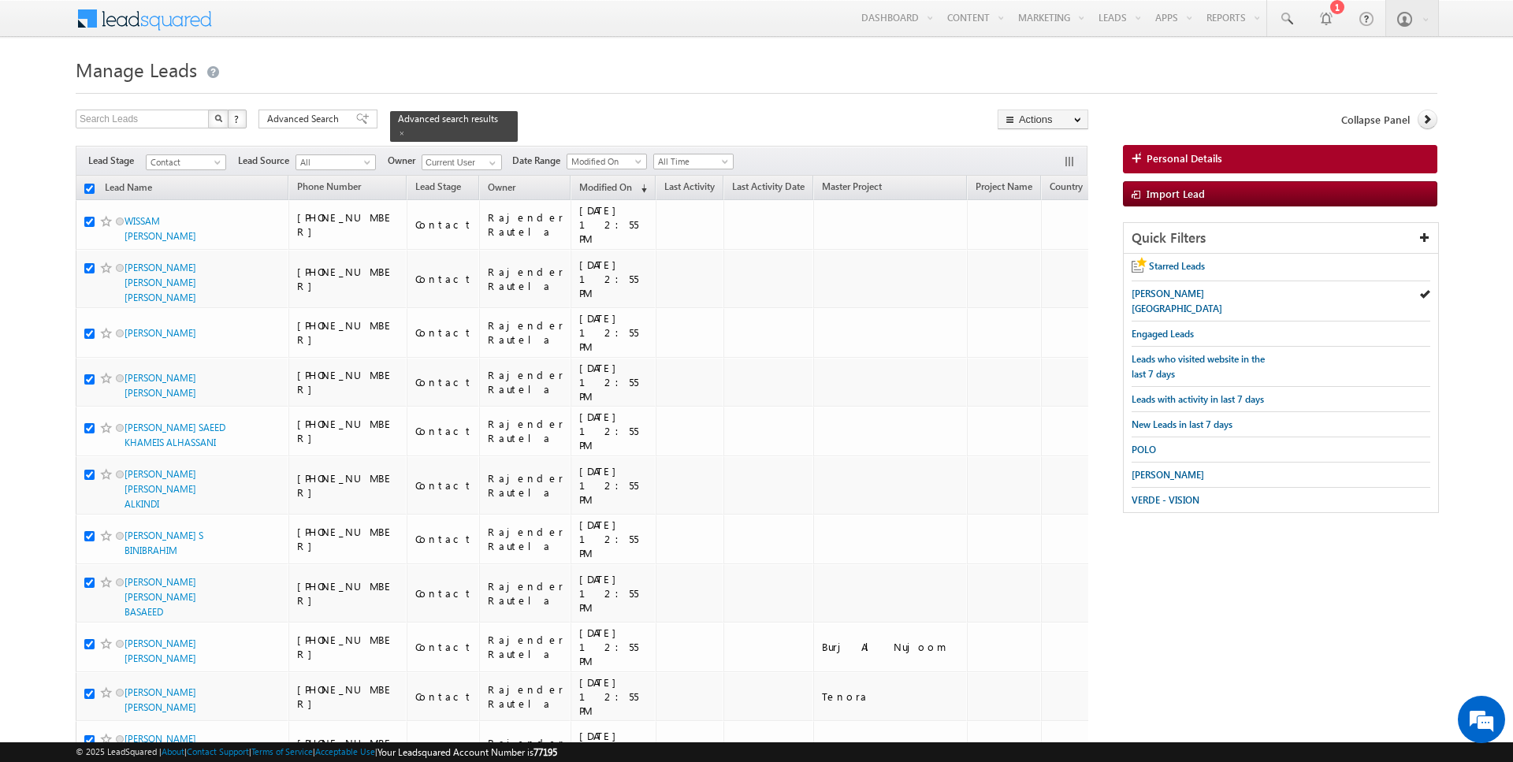
checkbox input "true"
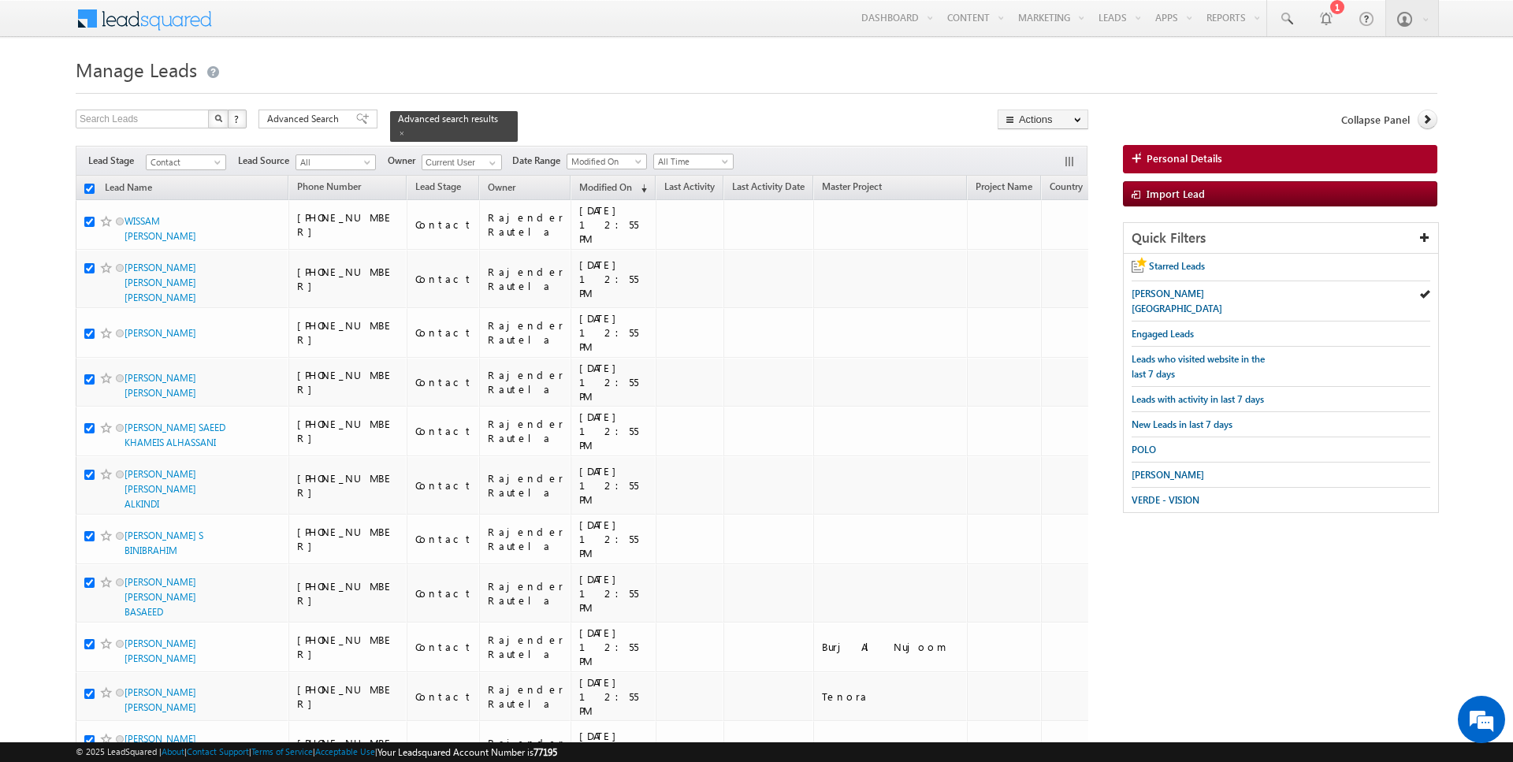
checkbox input "true"
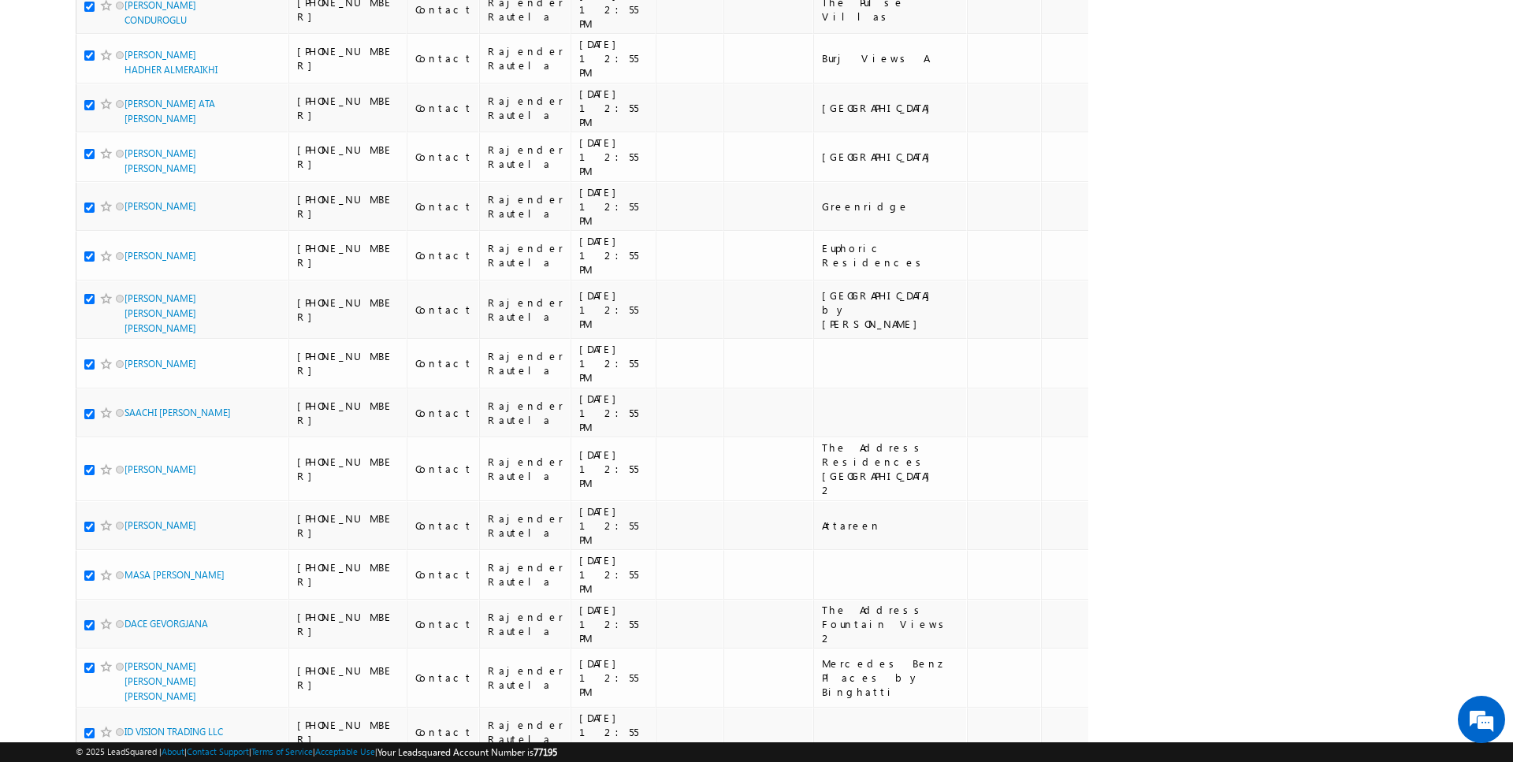
scroll to position [3939, 0]
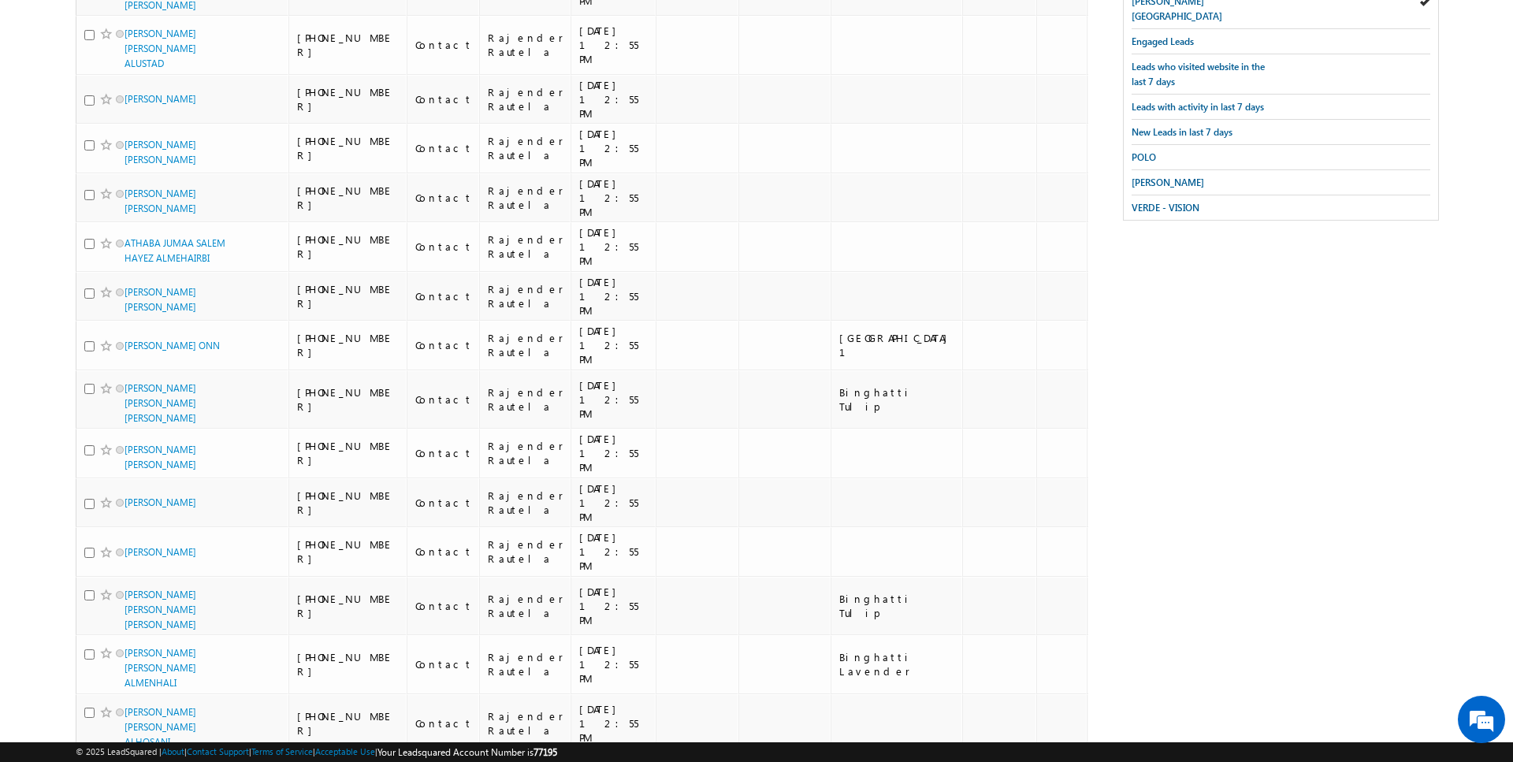
scroll to position [0, 0]
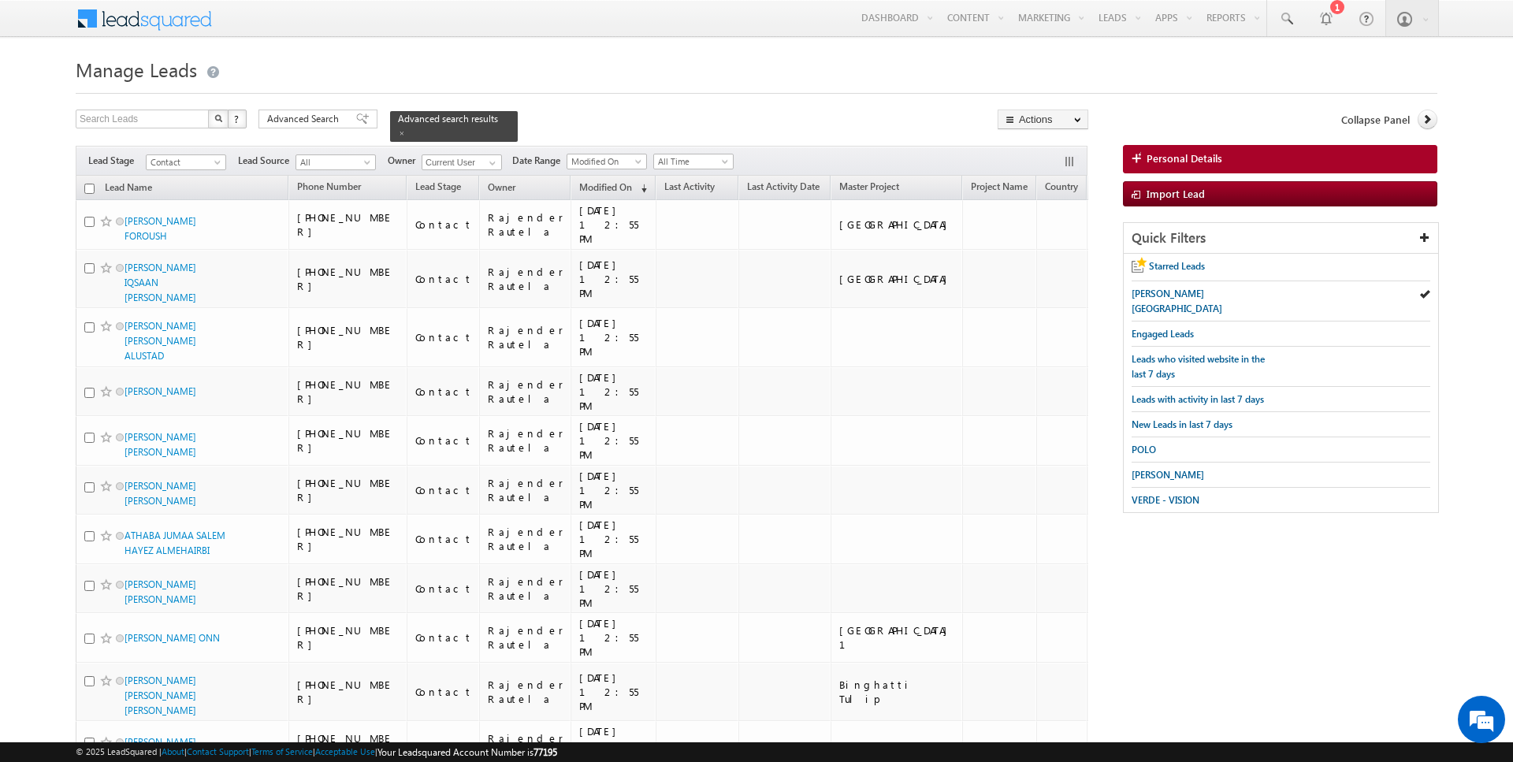
click at [89, 188] on input "checkbox" at bounding box center [89, 189] width 10 height 10
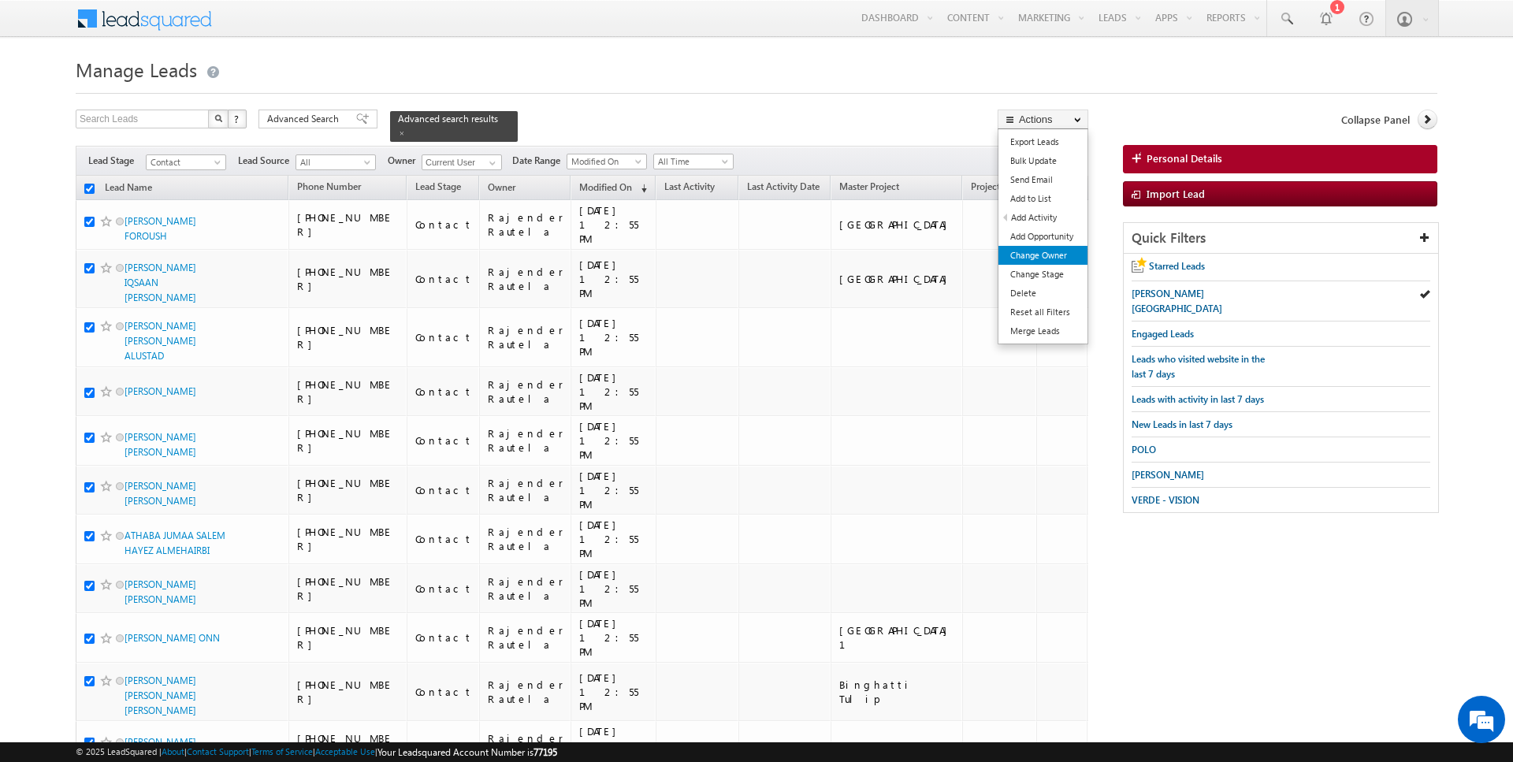
click at [1043, 253] on link "Change Owner" at bounding box center [1042, 255] width 89 height 19
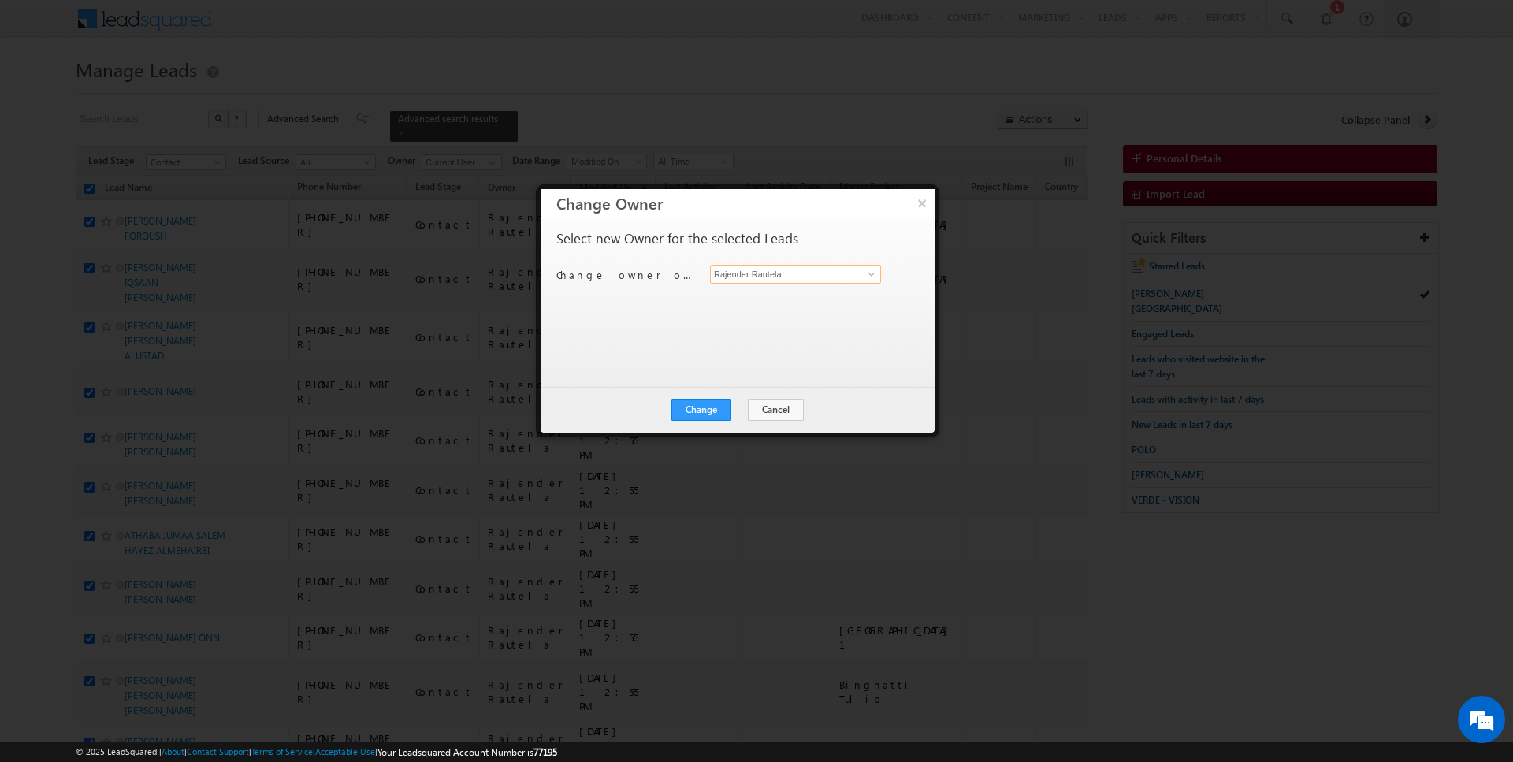
click at [824, 276] on input "Rajender Rautela" at bounding box center [795, 274] width 171 height 19
click at [712, 405] on button "Change" at bounding box center [701, 410] width 60 height 22
click at [742, 409] on button "Close" at bounding box center [740, 410] width 50 height 22
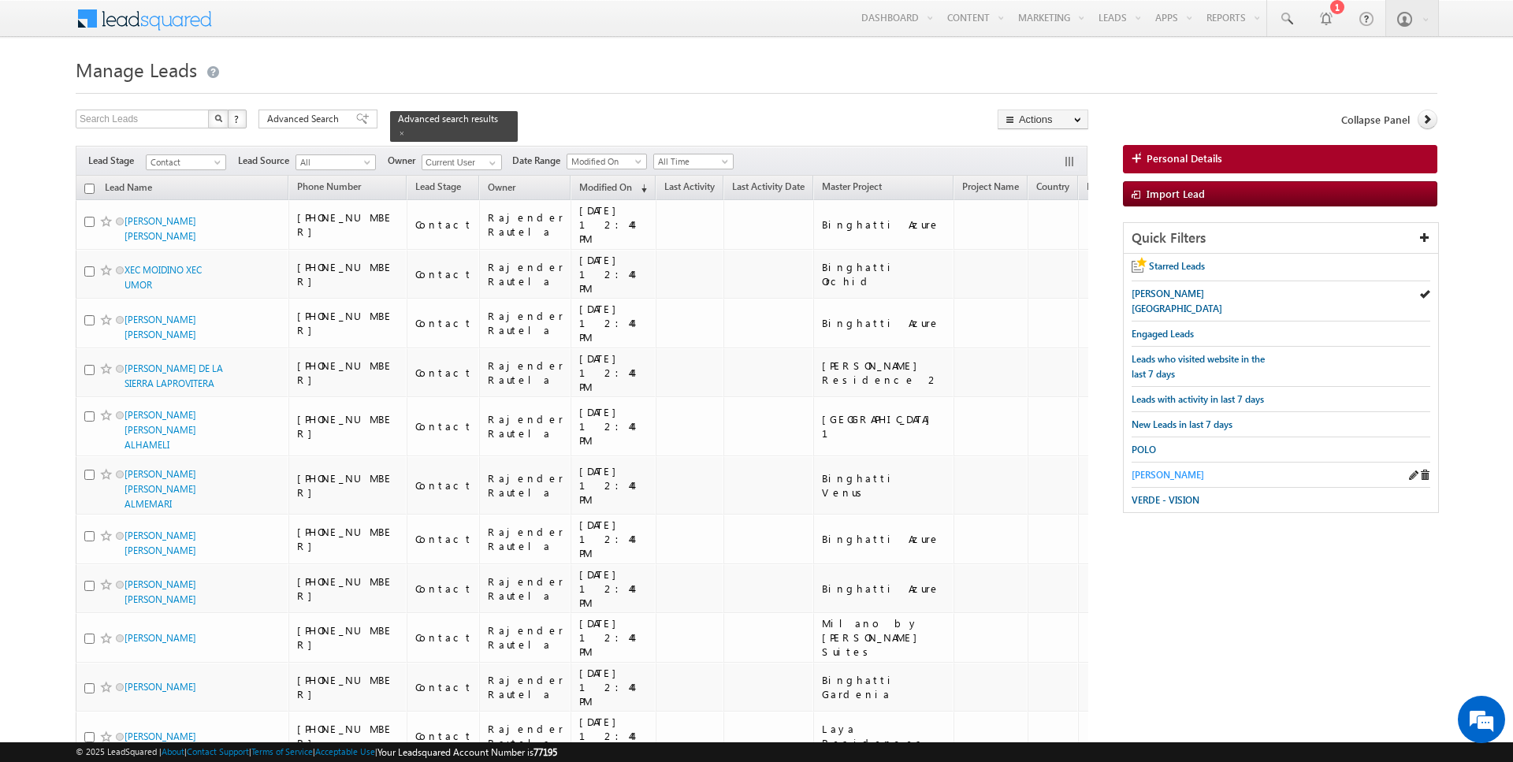
click at [1157, 469] on span "Sharjah - Masaar" at bounding box center [1168, 475] width 72 height 12
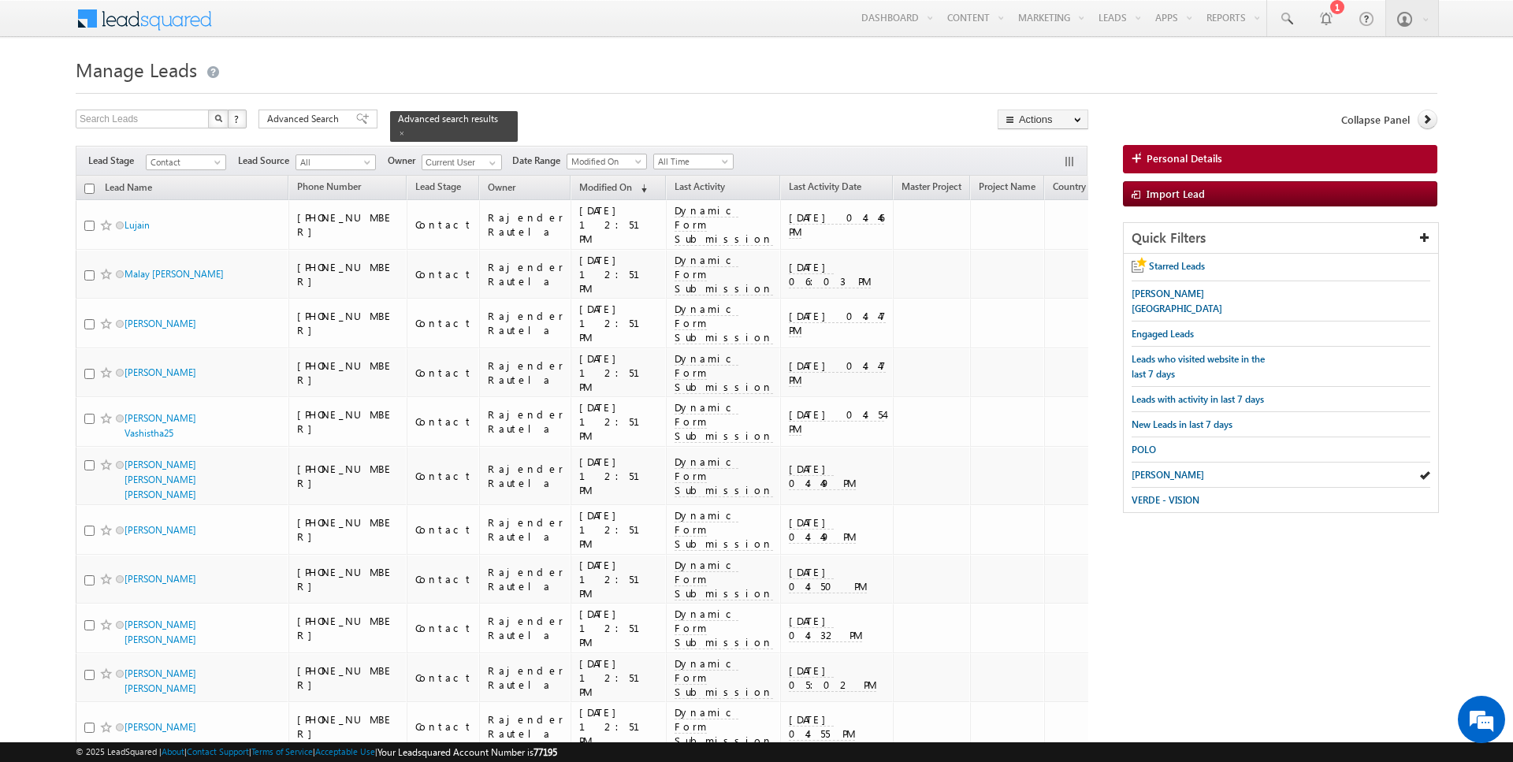
click at [88, 188] on input "checkbox" at bounding box center [89, 189] width 10 height 10
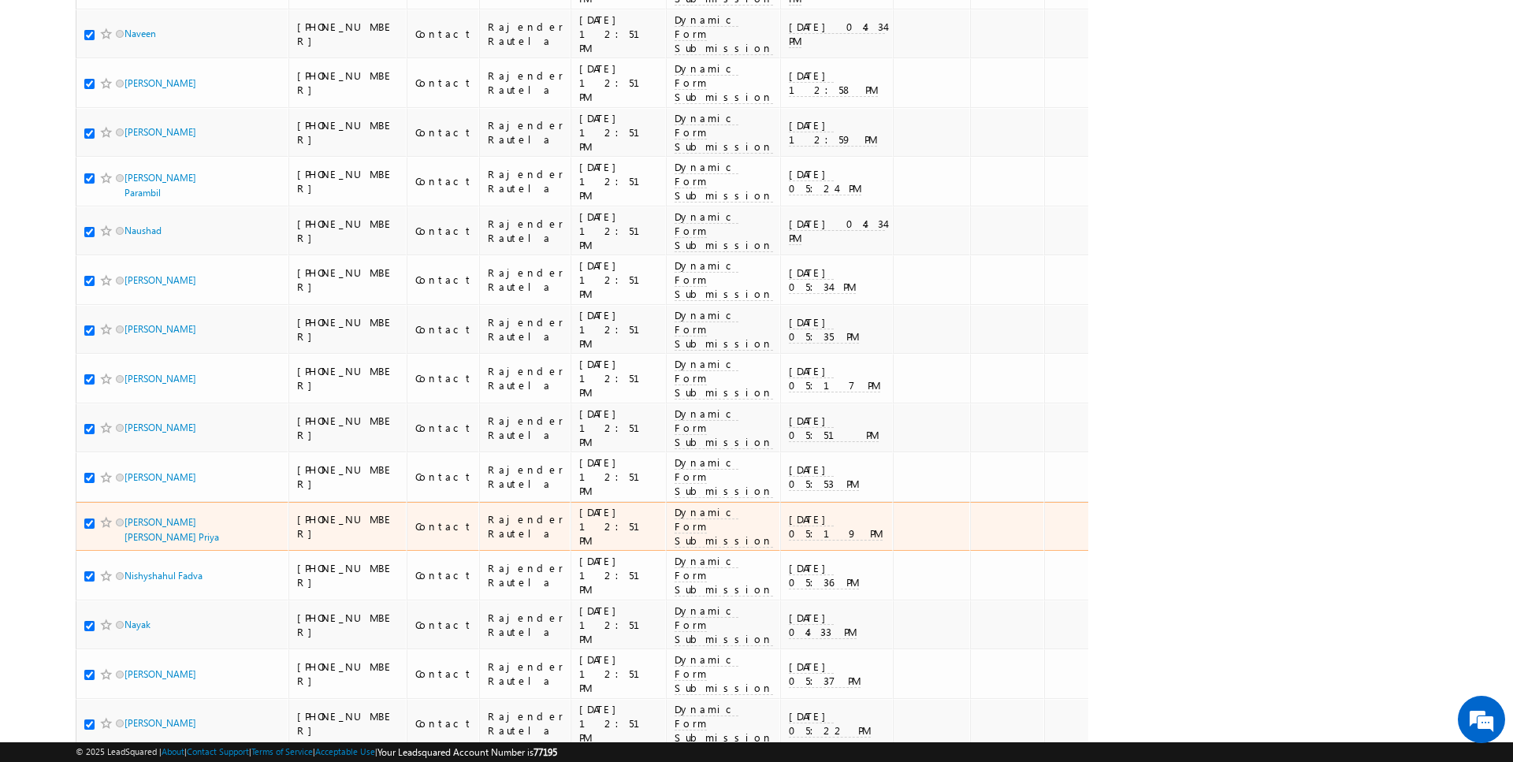
scroll to position [4443, 0]
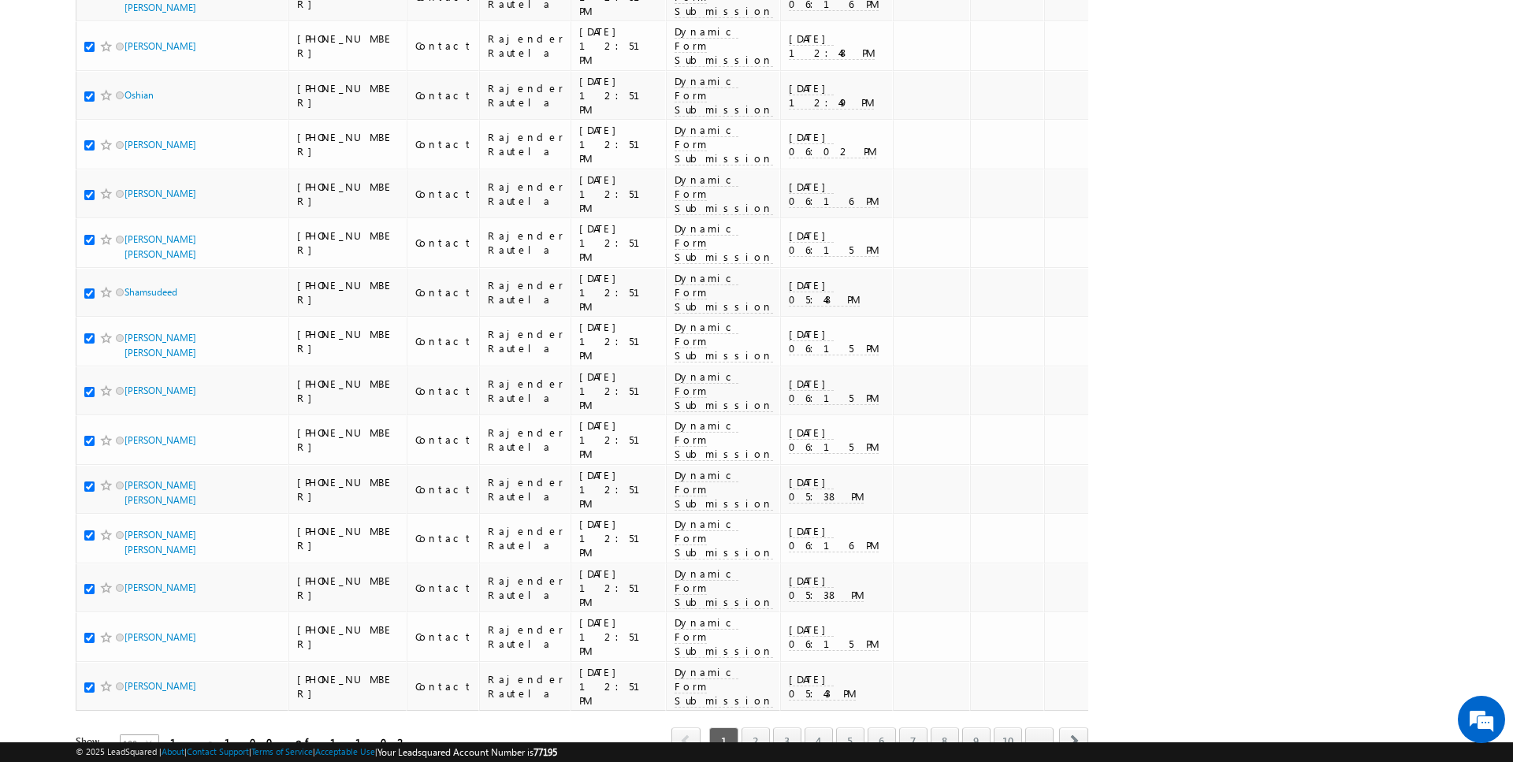
click at [125, 735] on span "100" at bounding box center [133, 743] width 25 height 17
click at [123, 713] on li "50" at bounding box center [130, 717] width 38 height 16
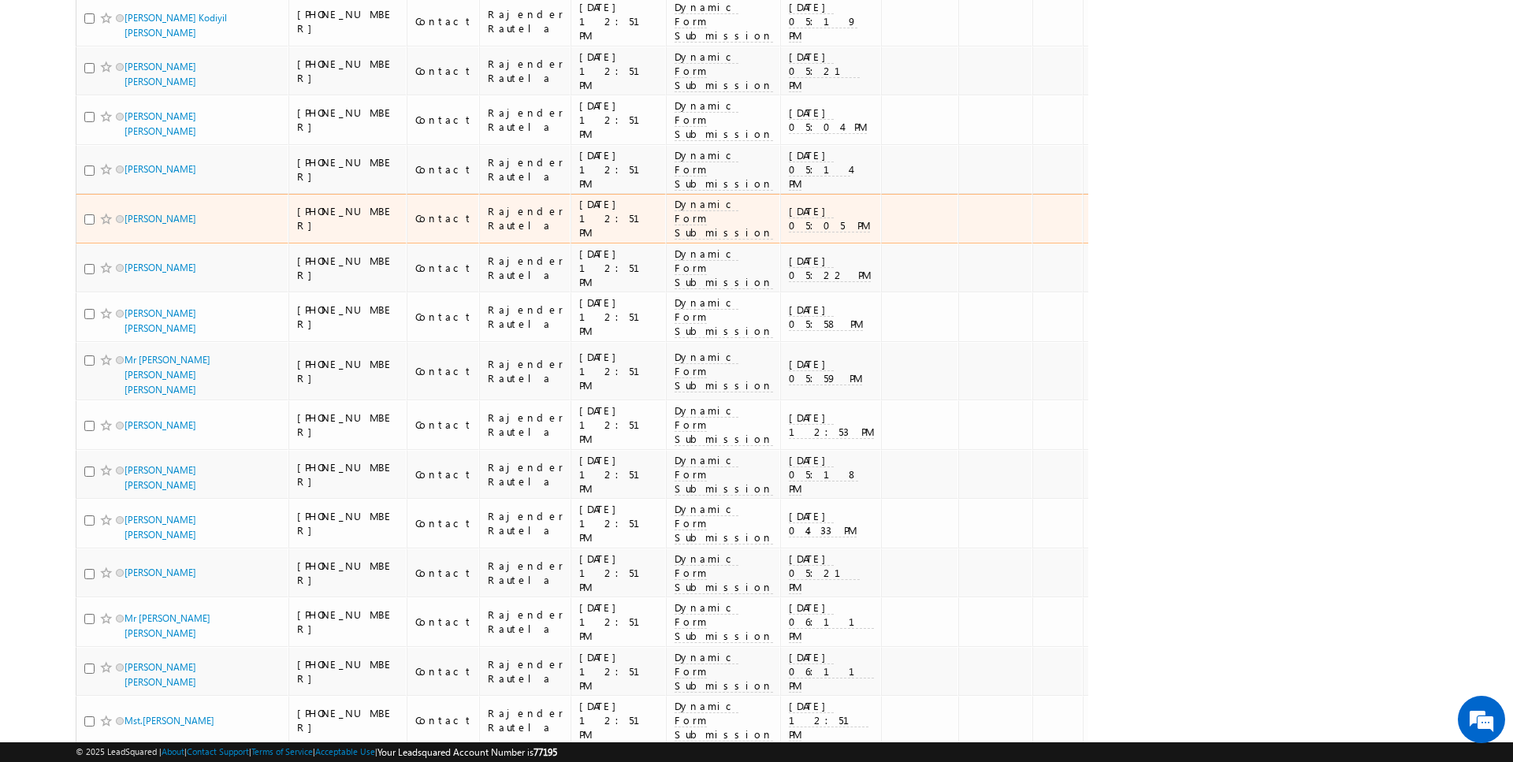
scroll to position [0, 0]
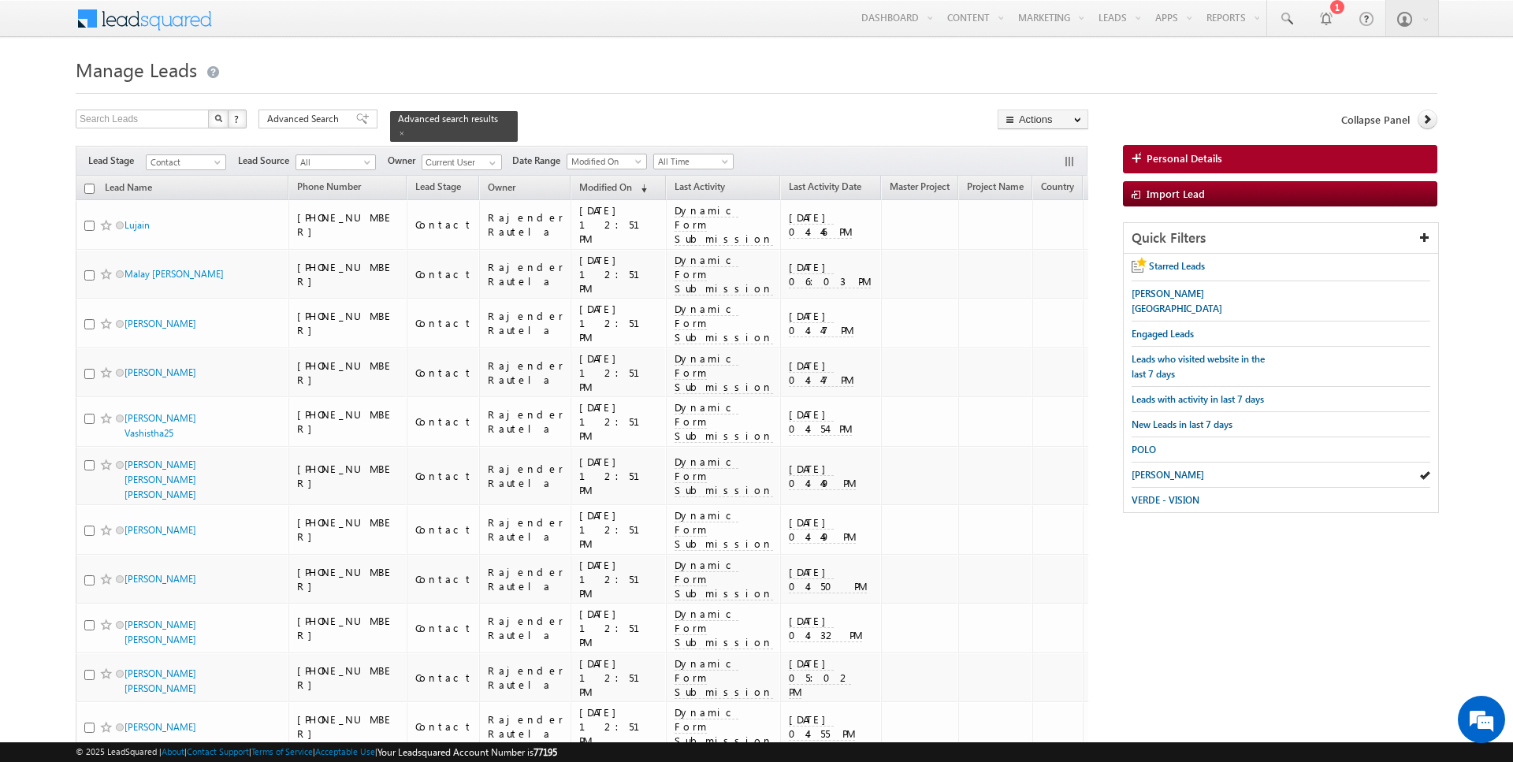
click at [90, 187] on input "checkbox" at bounding box center [89, 189] width 10 height 10
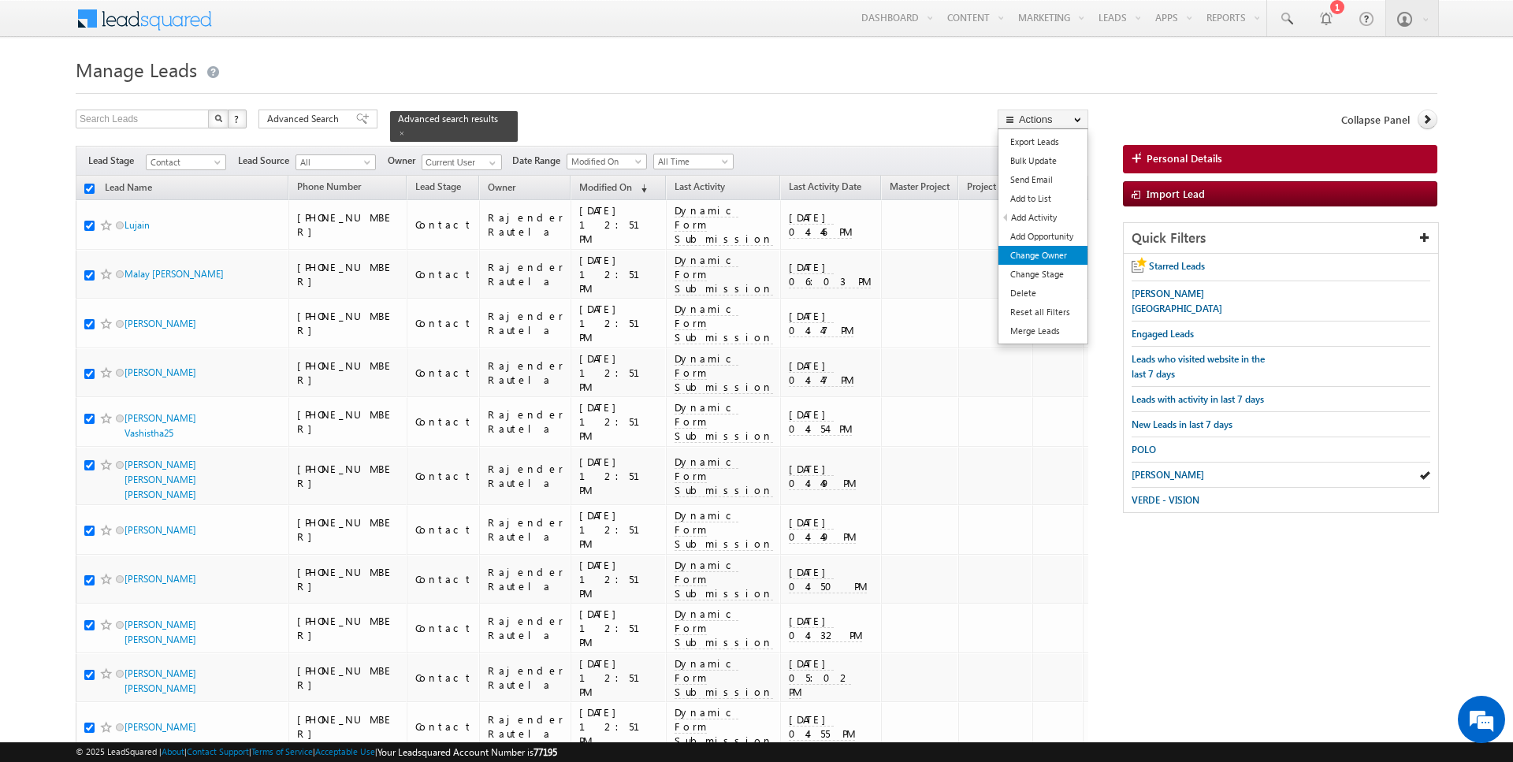
click at [1035, 246] on link "Change Owner" at bounding box center [1042, 255] width 89 height 19
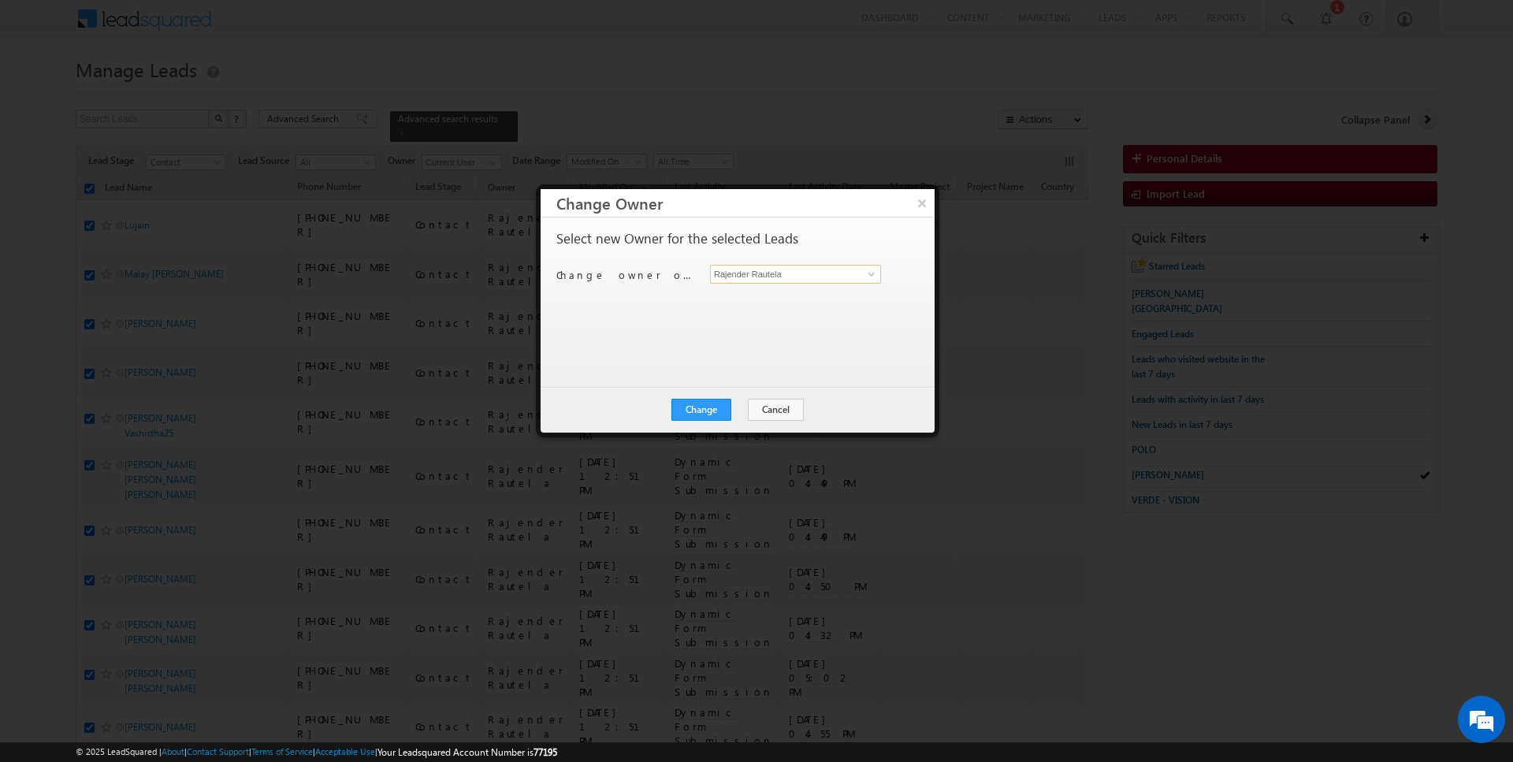
click at [776, 277] on input "Rajender Rautela" at bounding box center [795, 274] width 171 height 19
click at [755, 304] on span "hrishav.rana@indglobal.ae" at bounding box center [787, 304] width 142 height 12
click at [708, 411] on button "Change" at bounding box center [701, 410] width 60 height 22
click at [759, 411] on button "Close" at bounding box center [740, 410] width 50 height 22
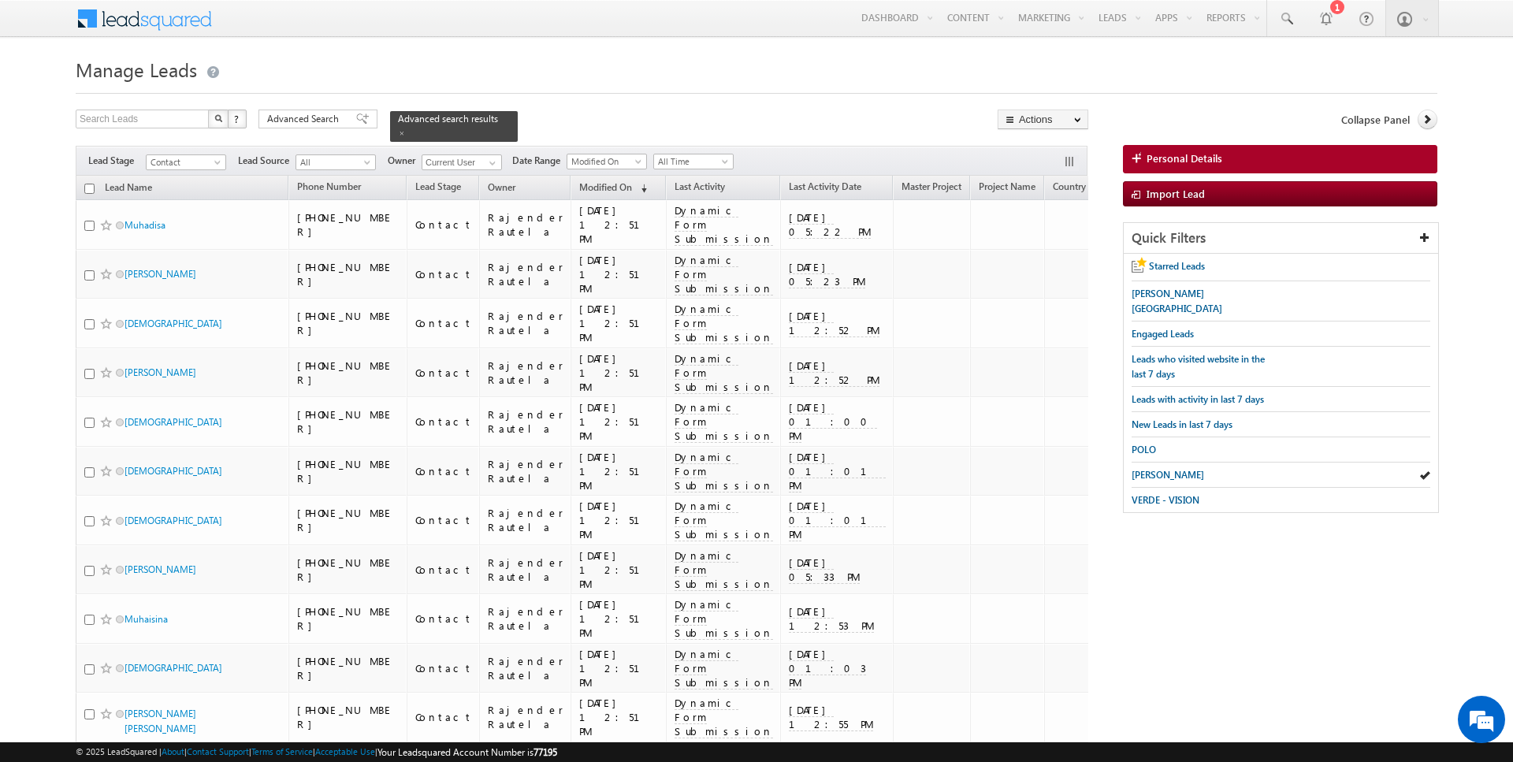
click at [88, 190] on input "checkbox" at bounding box center [89, 189] width 10 height 10
checkbox input "true"
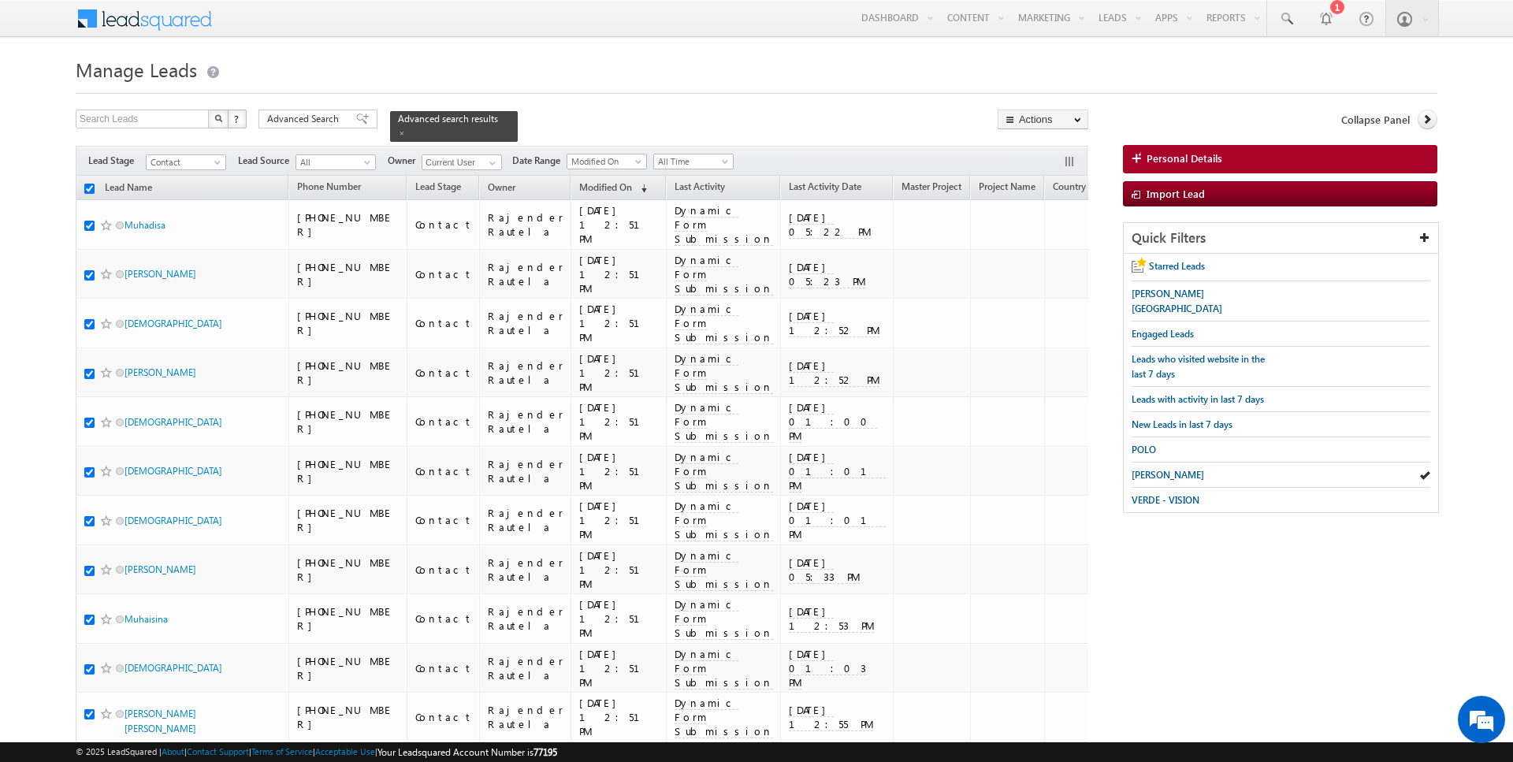
checkbox input "true"
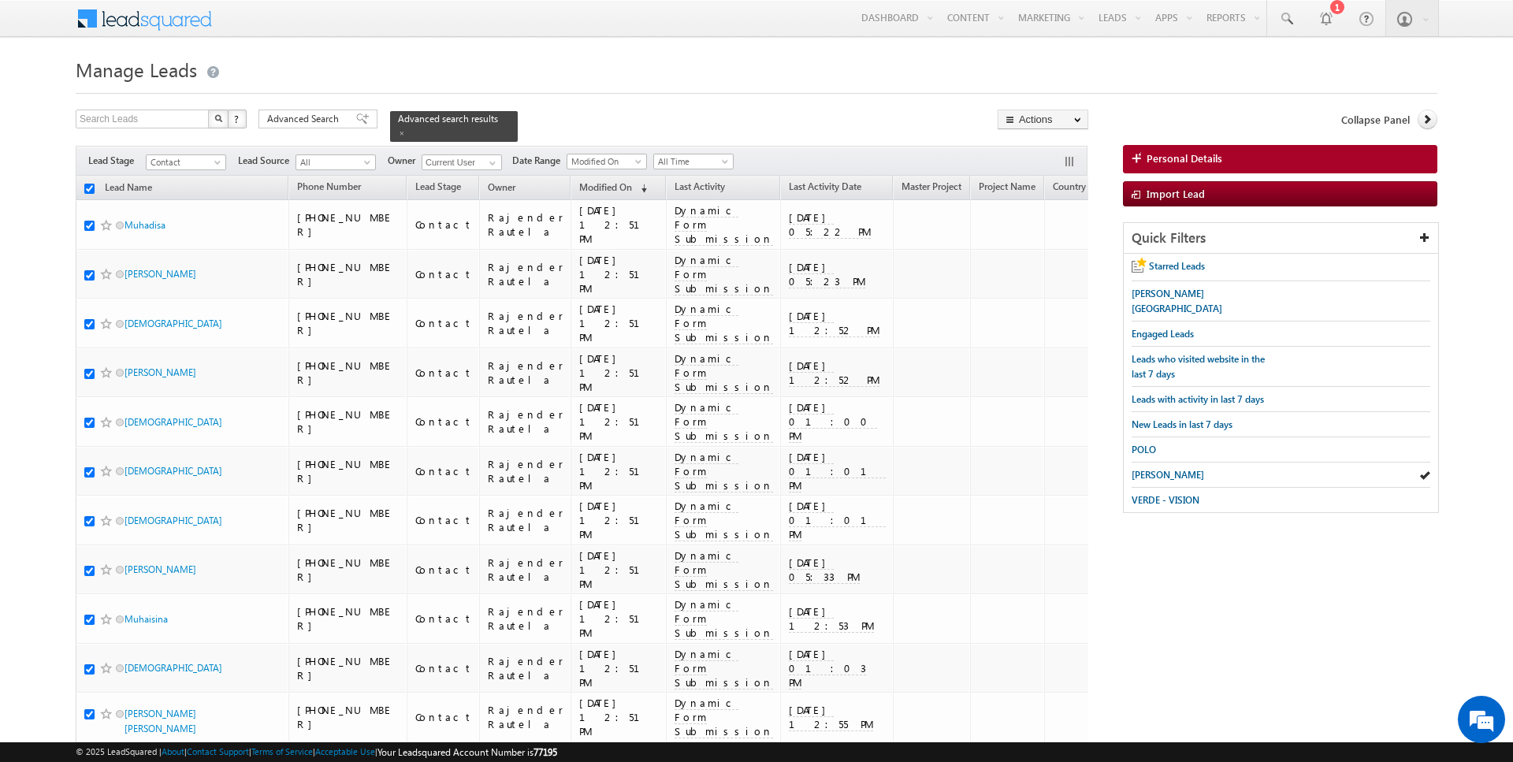
checkbox input "true"
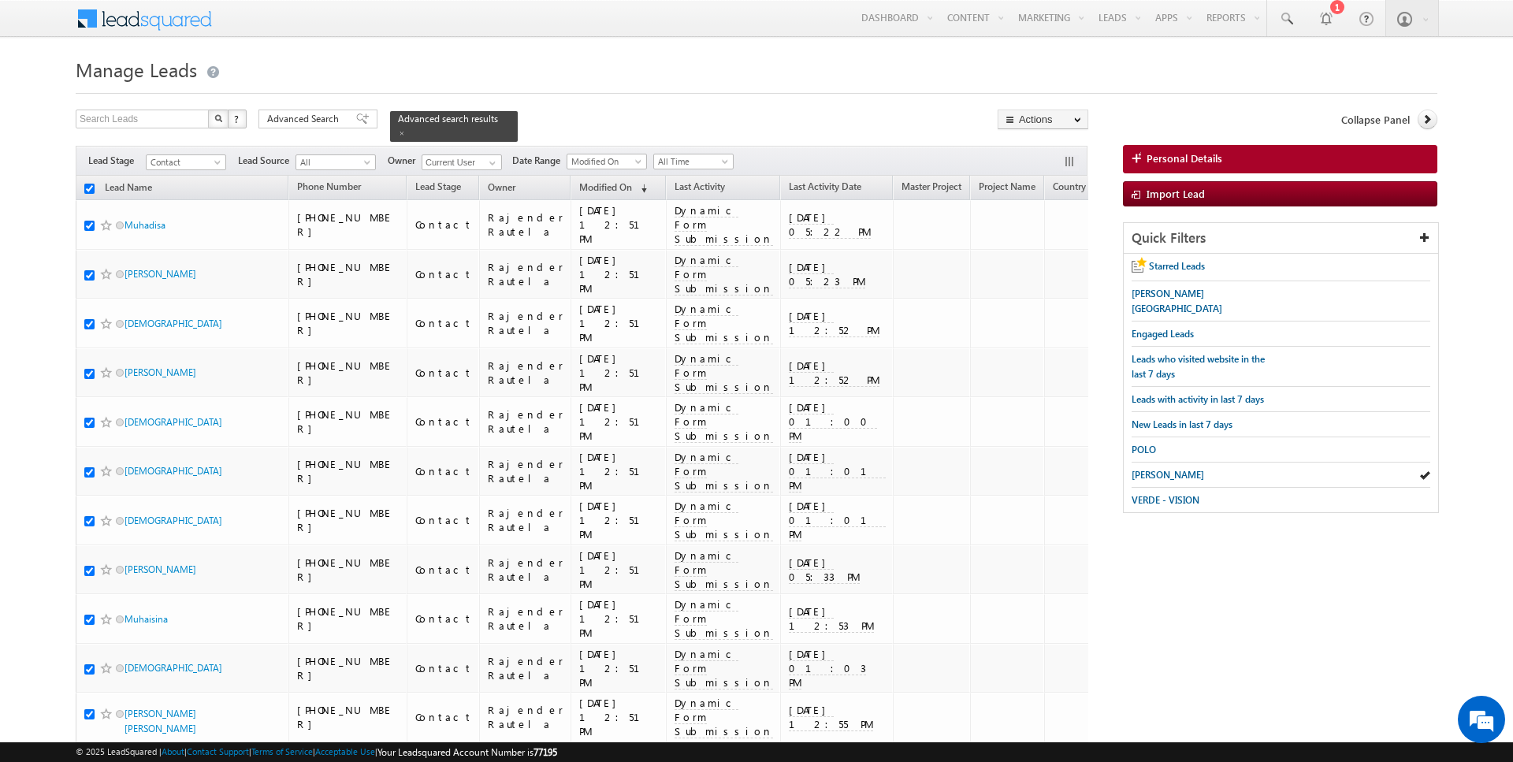
checkbox input "true"
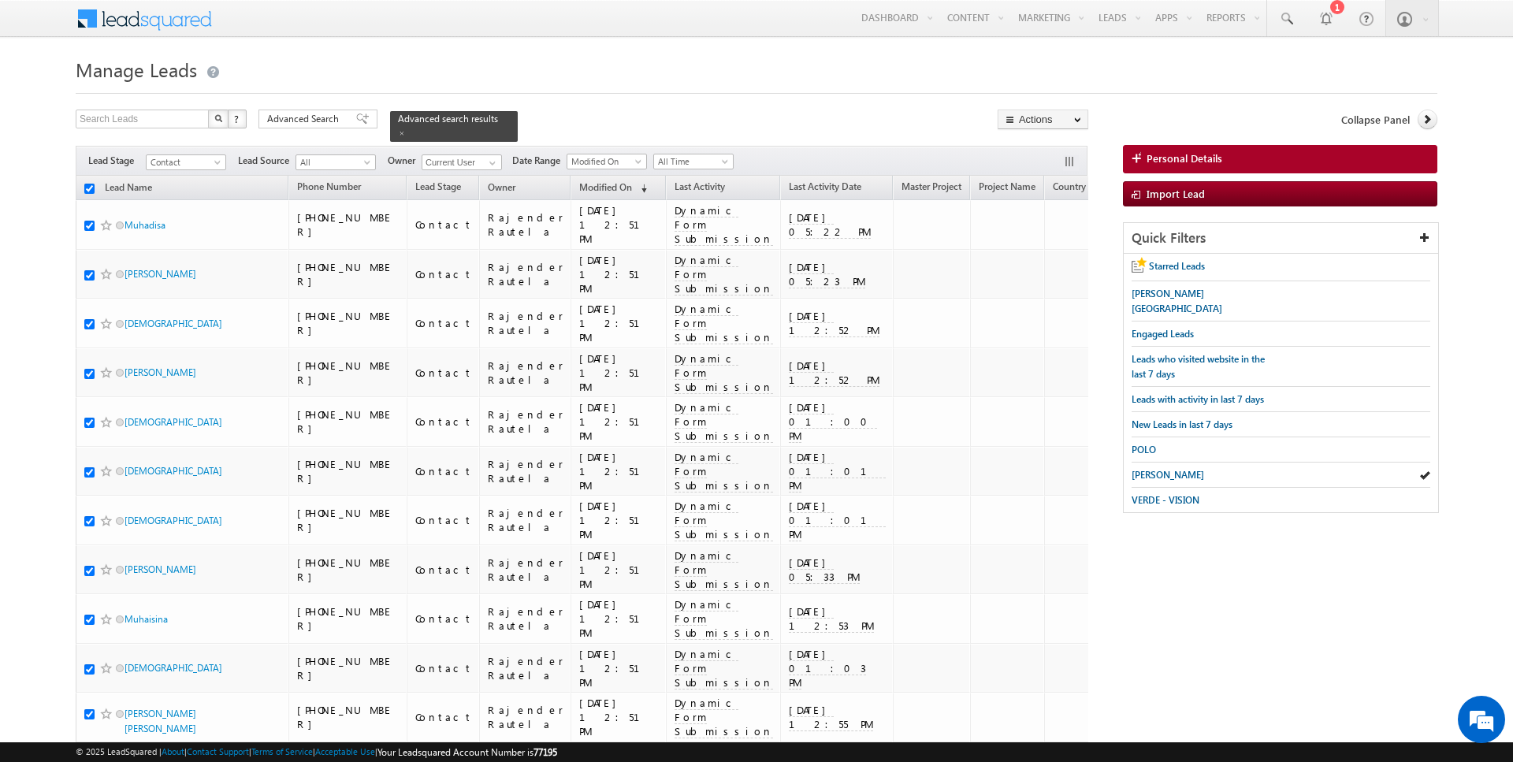
checkbox input "true"
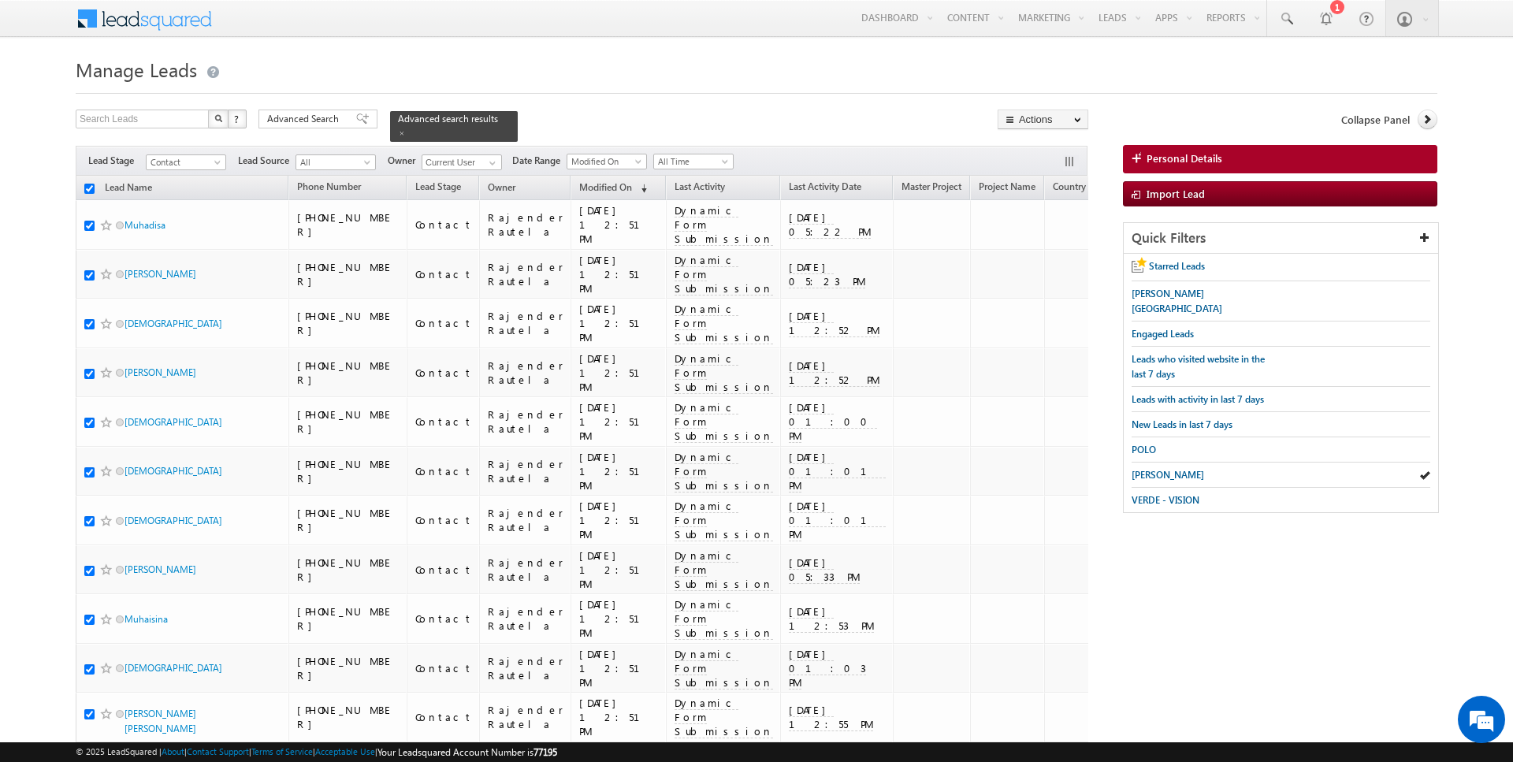
checkbox input "true"
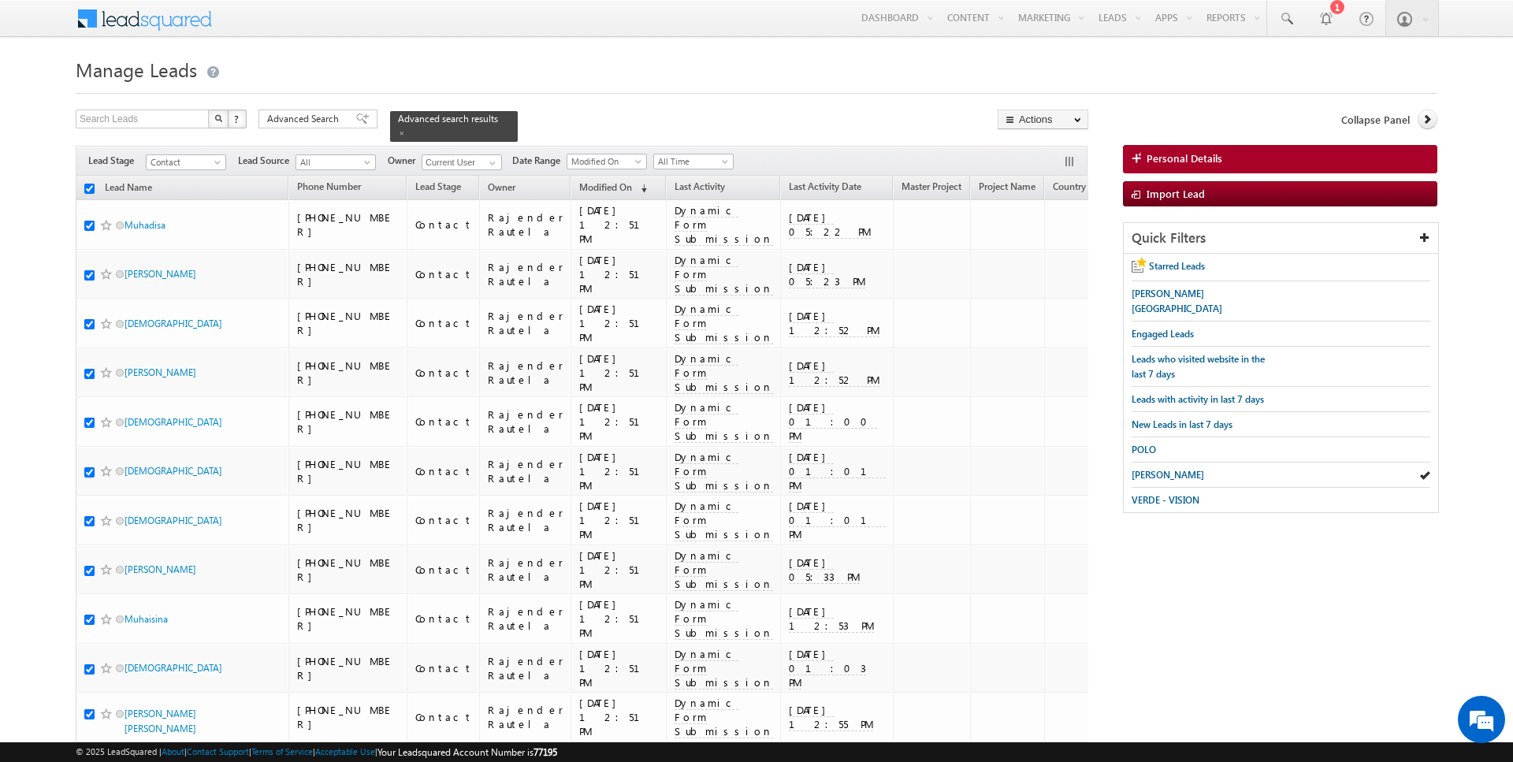
checkbox input "true"
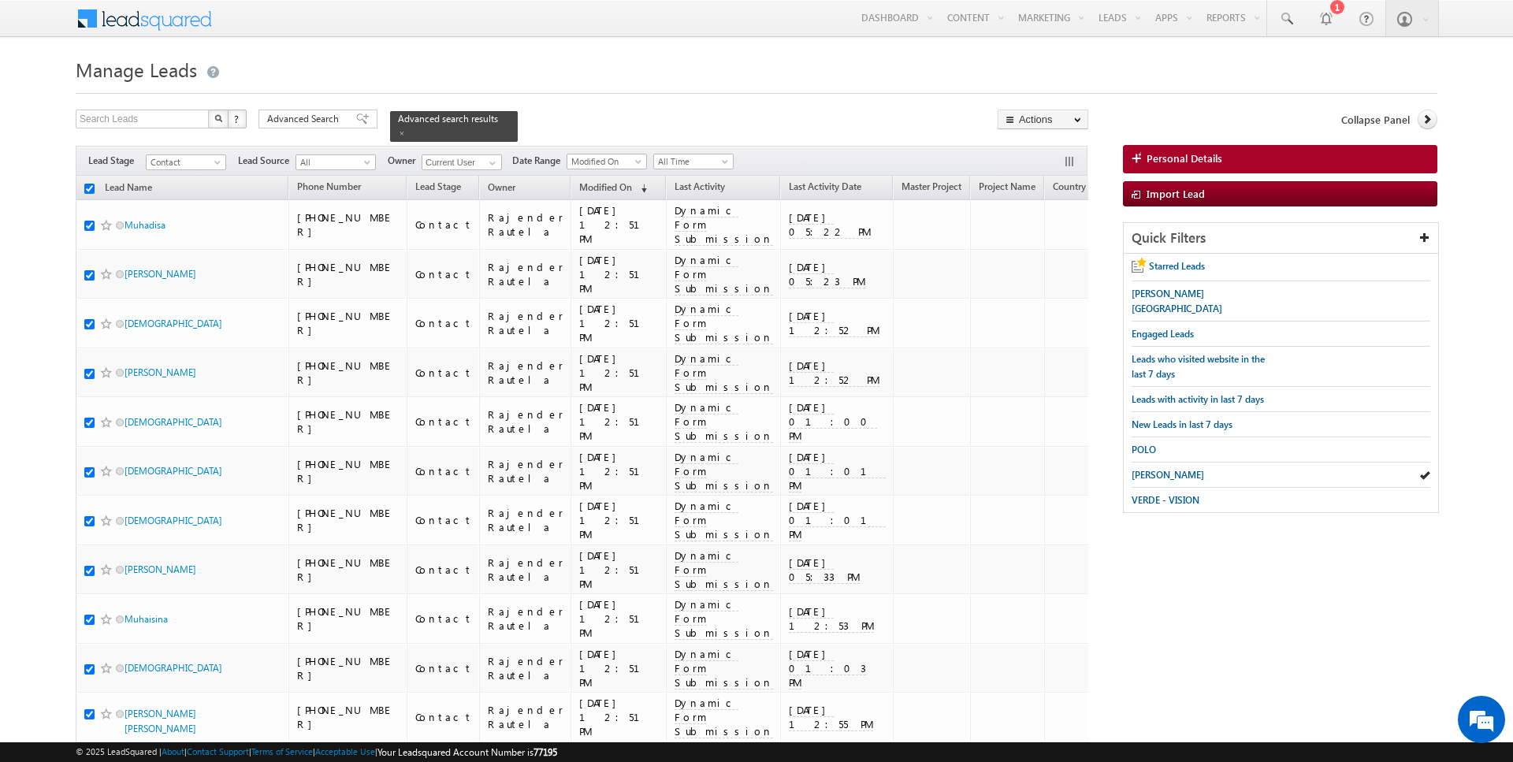
checkbox input "true"
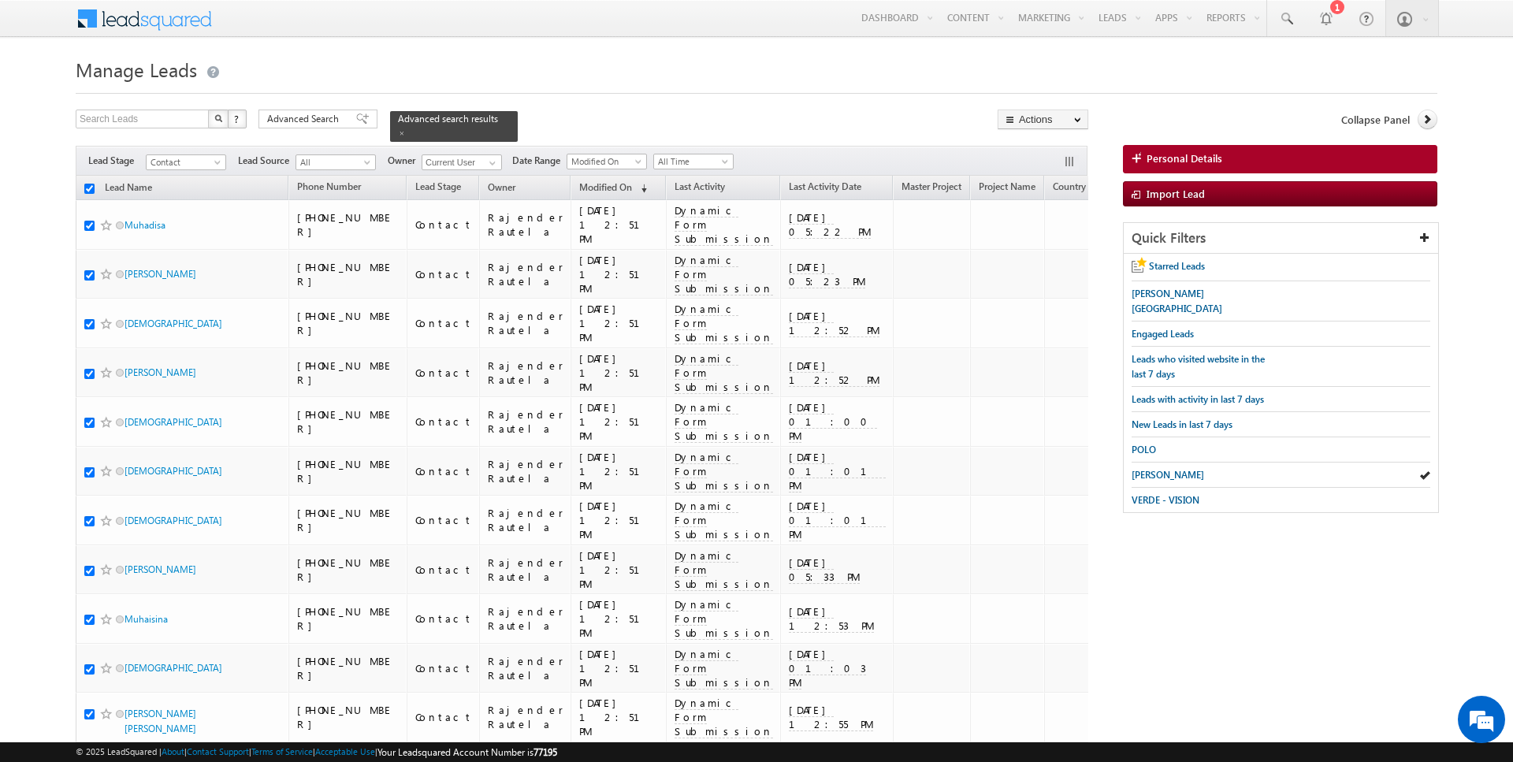
checkbox input "true"
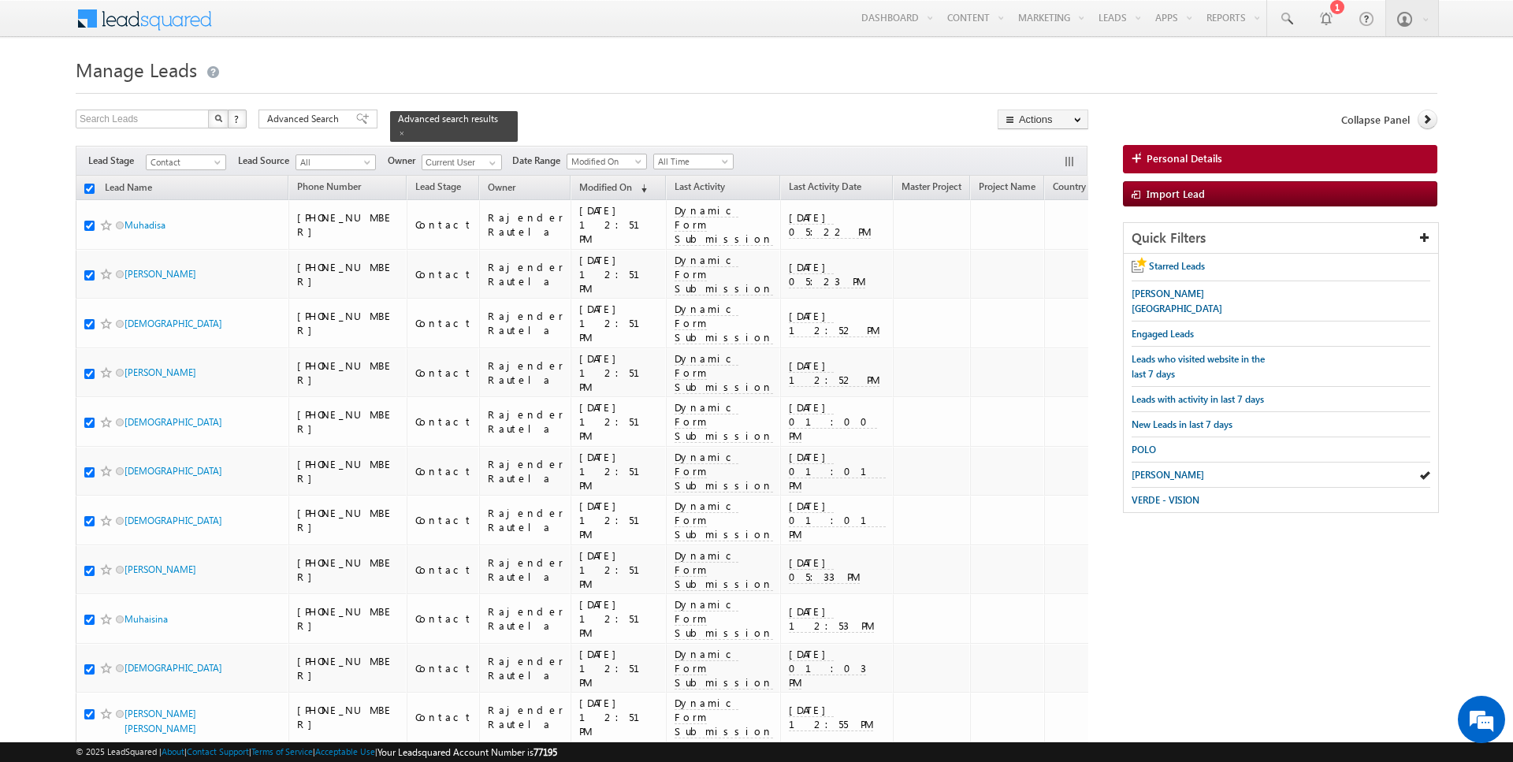
checkbox input "true"
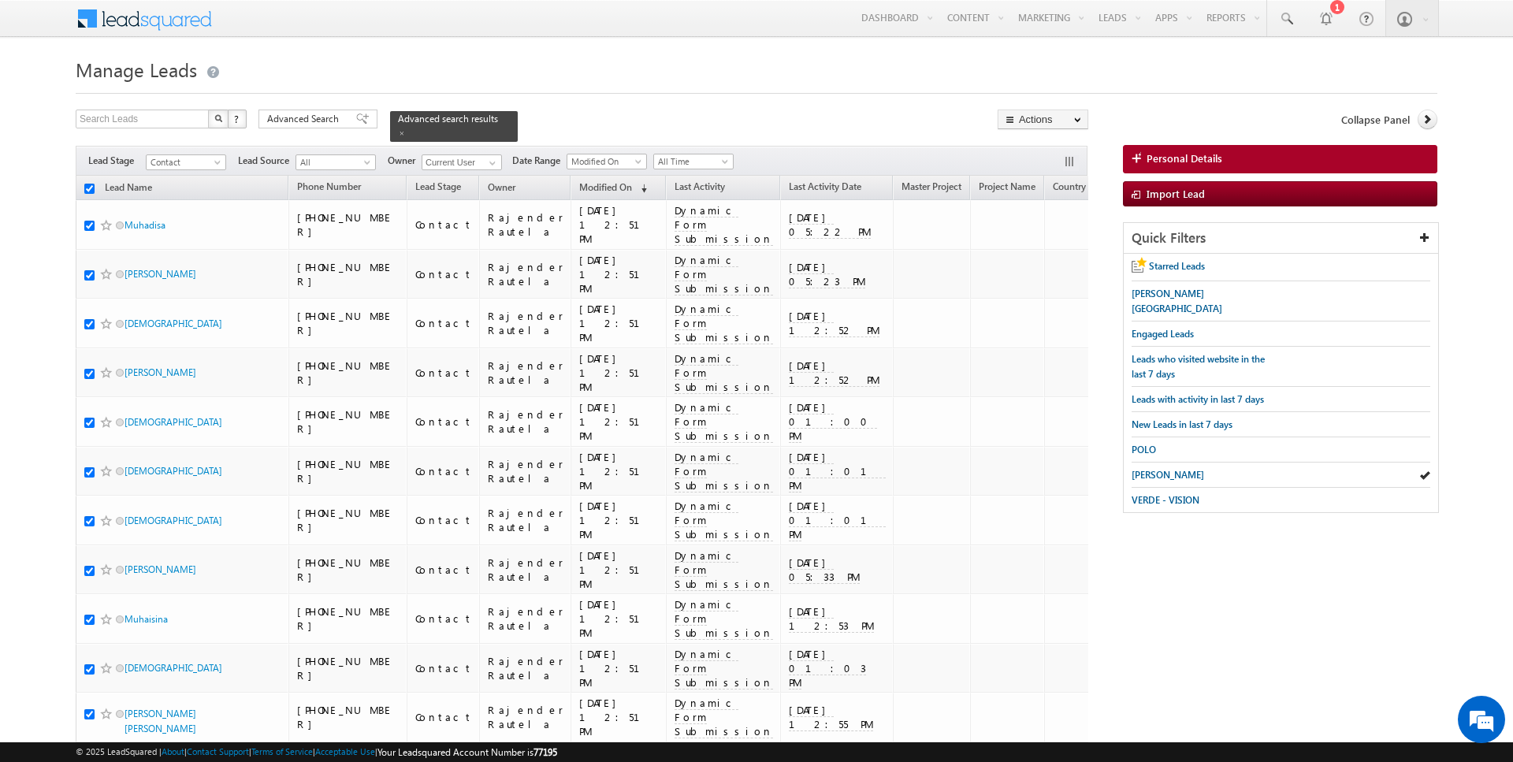
checkbox input "true"
click at [1043, 261] on link "Change Owner" at bounding box center [1042, 255] width 89 height 19
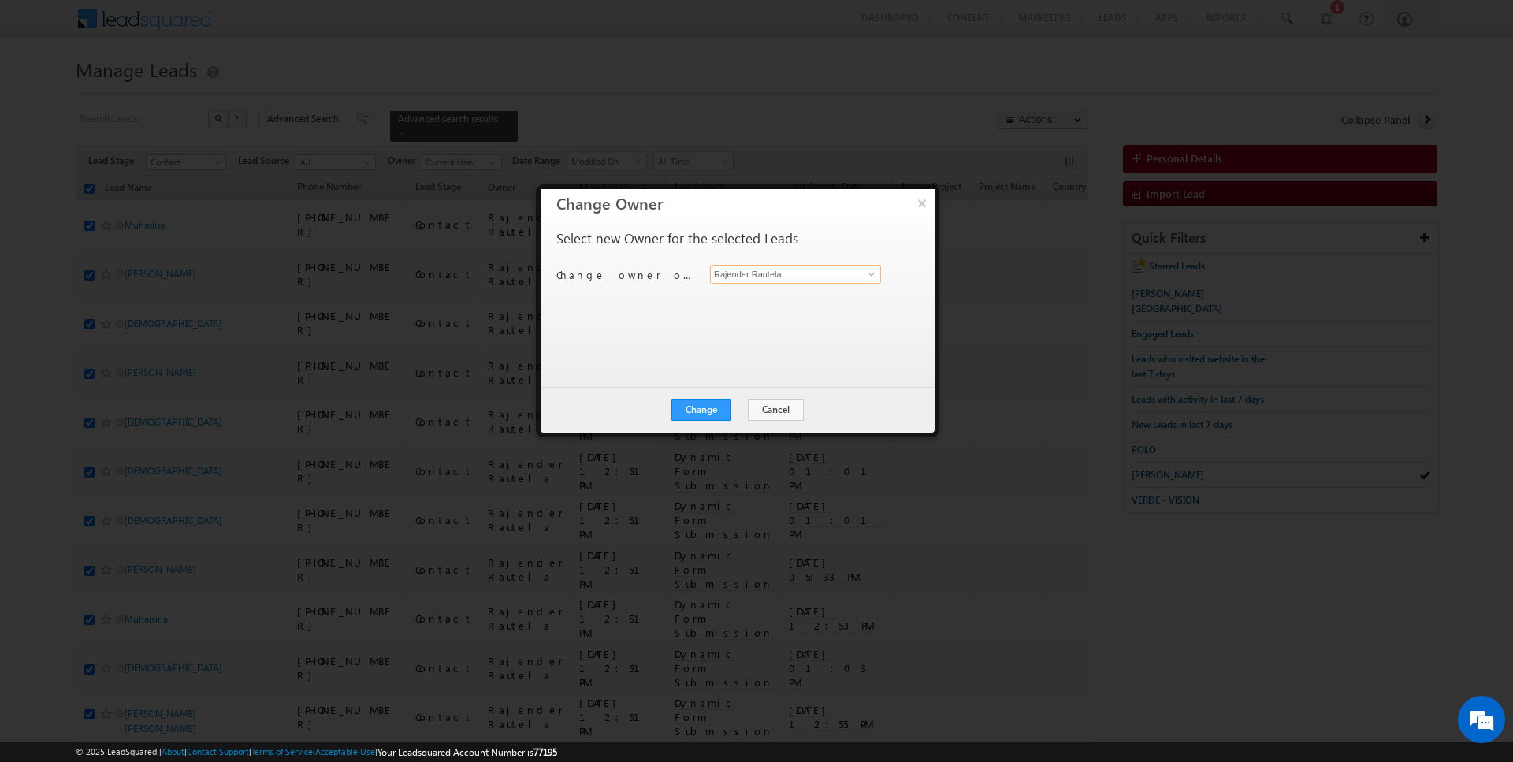
click at [749, 270] on input "Rajender Rautela" at bounding box center [795, 274] width 171 height 19
type input "[PERSON_NAME]"
click at [702, 407] on button "Change" at bounding box center [701, 410] width 60 height 22
click at [735, 414] on button "Close" at bounding box center [740, 410] width 50 height 22
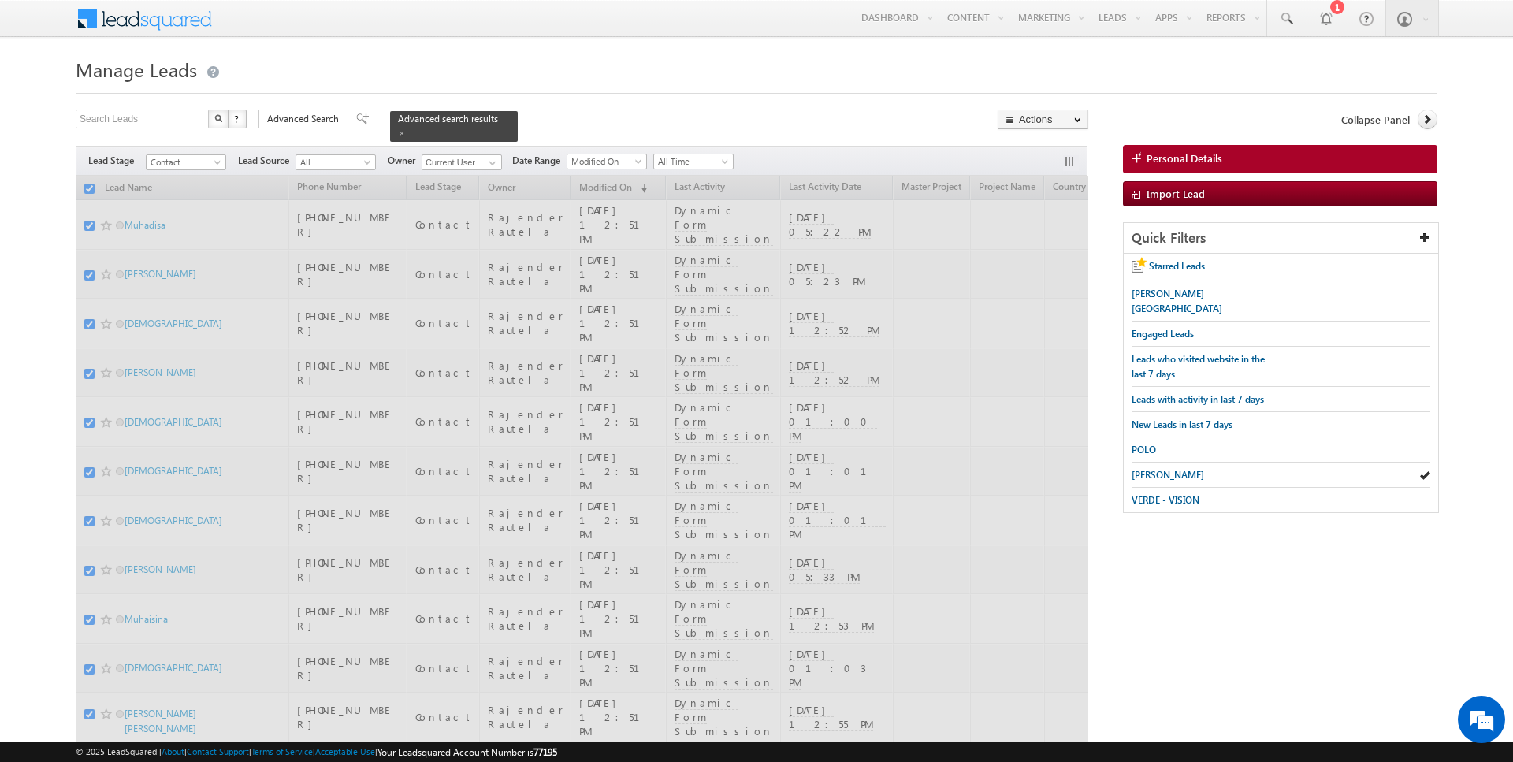
checkbox input "false"
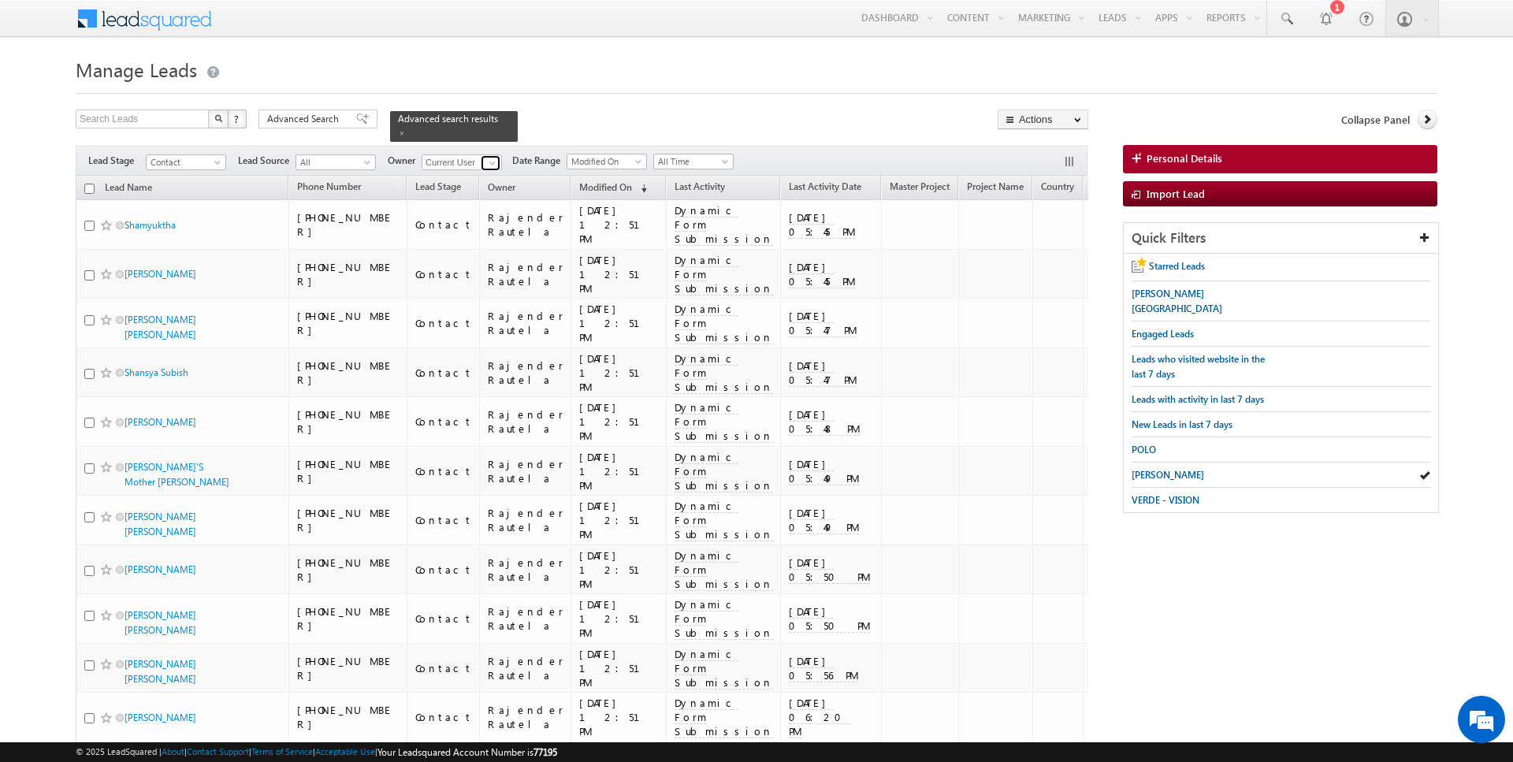
click at [486, 159] on span at bounding box center [492, 163] width 13 height 13
click at [500, 179] on link "[PERSON_NAME] [EMAIL_ADDRESS][DOMAIN_NAME]" at bounding box center [501, 184] width 158 height 30
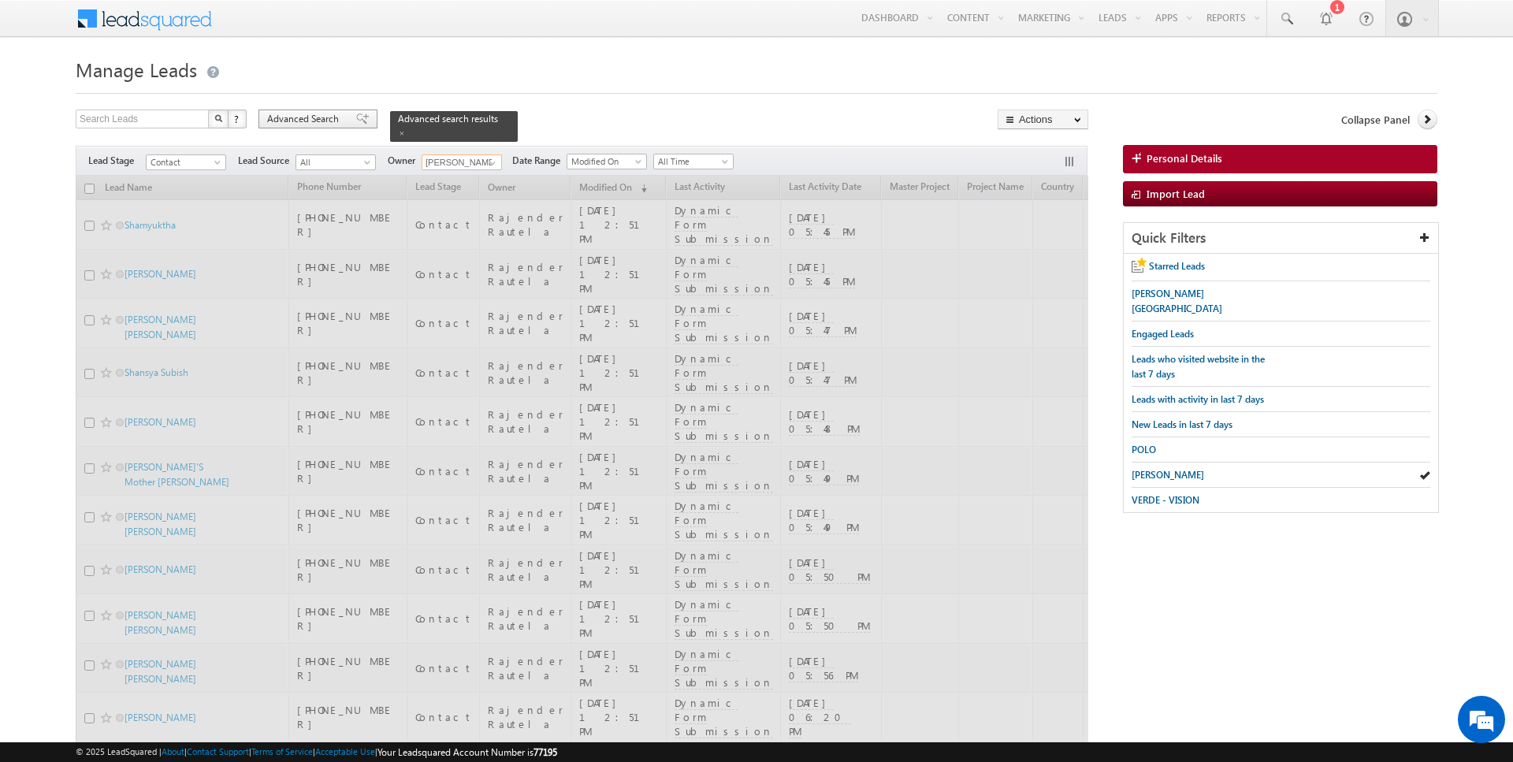
type input "Janamjay Sharma"
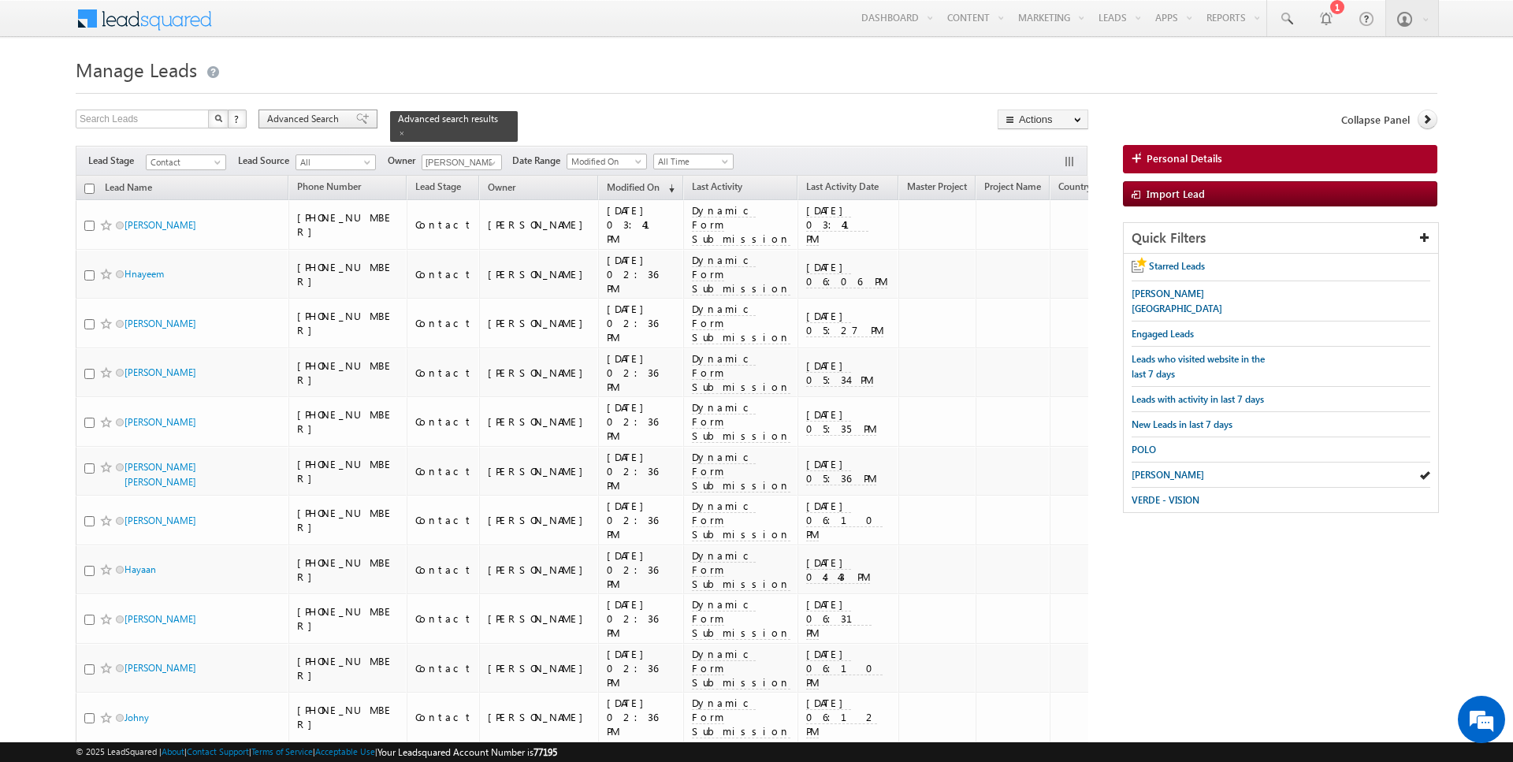
click at [325, 115] on span "Advanced Search" at bounding box center [305, 119] width 76 height 14
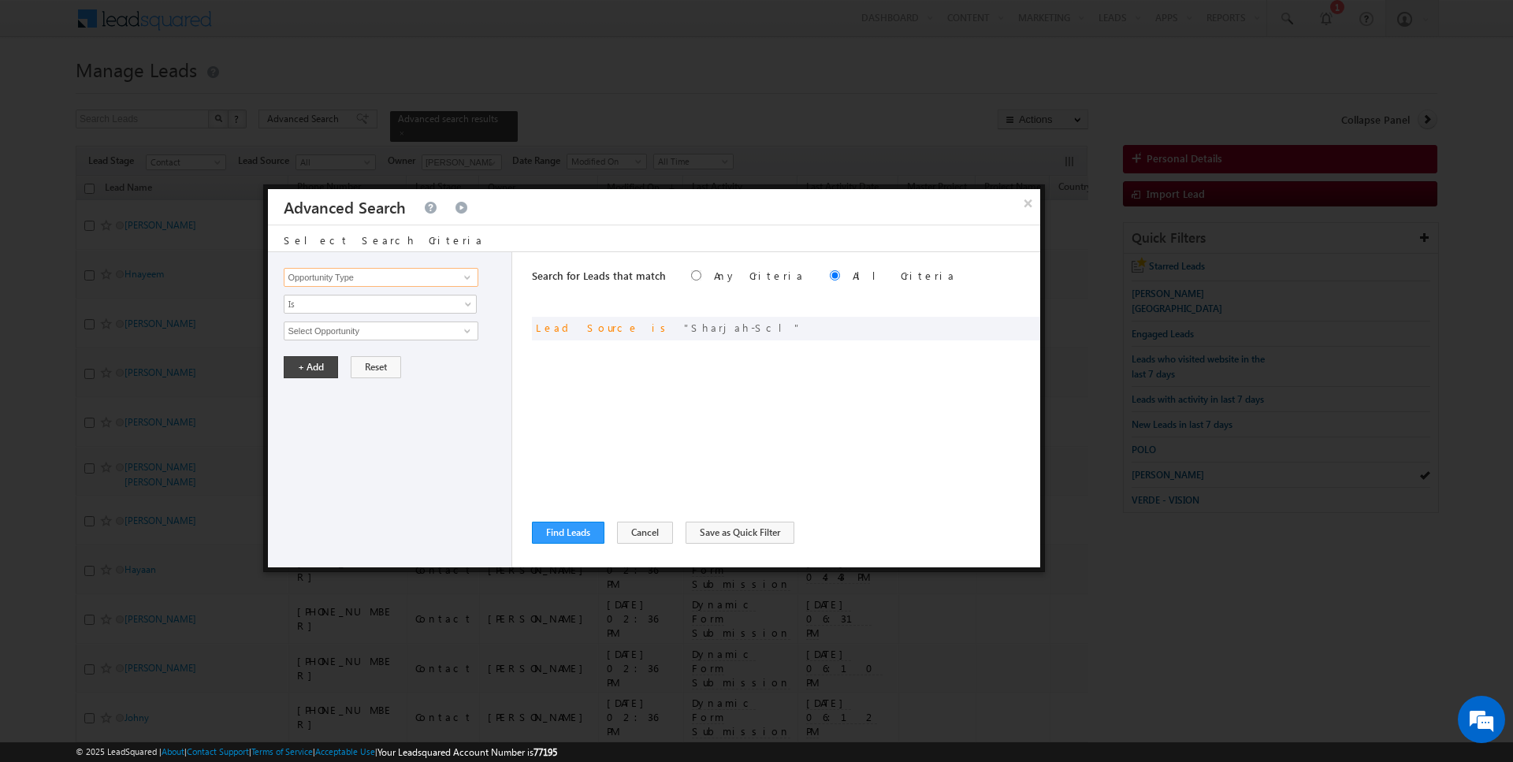
click at [428, 272] on input "Opportunity Type" at bounding box center [381, 277] width 194 height 19
type input "Last Activity Date"
click at [361, 309] on span "Is" at bounding box center [369, 304] width 171 height 14
click at [339, 333] on link "Before" at bounding box center [380, 336] width 192 height 14
click at [312, 363] on button "+ Add" at bounding box center [311, 367] width 54 height 22
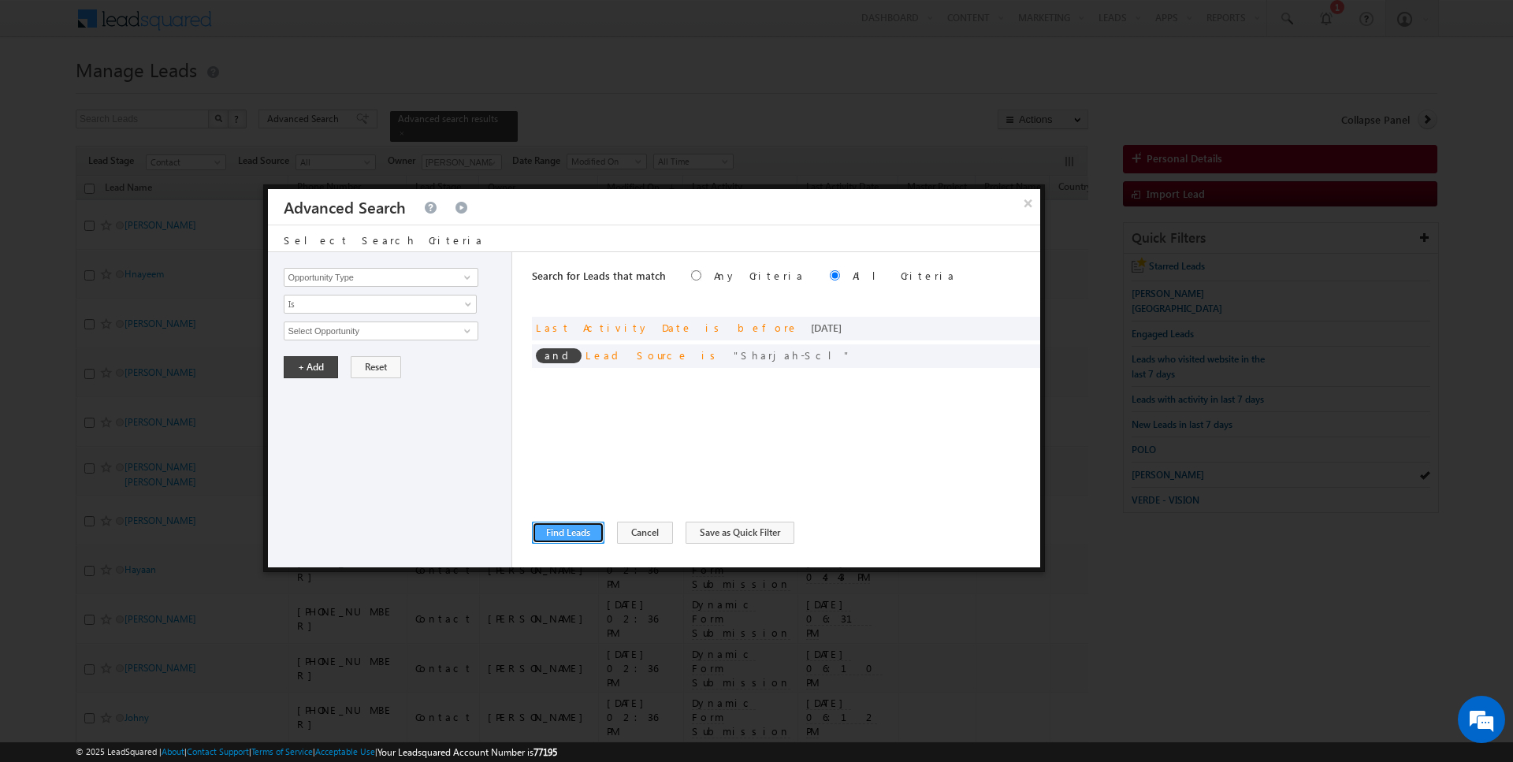
click at [571, 541] on button "Find Leads" at bounding box center [568, 533] width 72 height 22
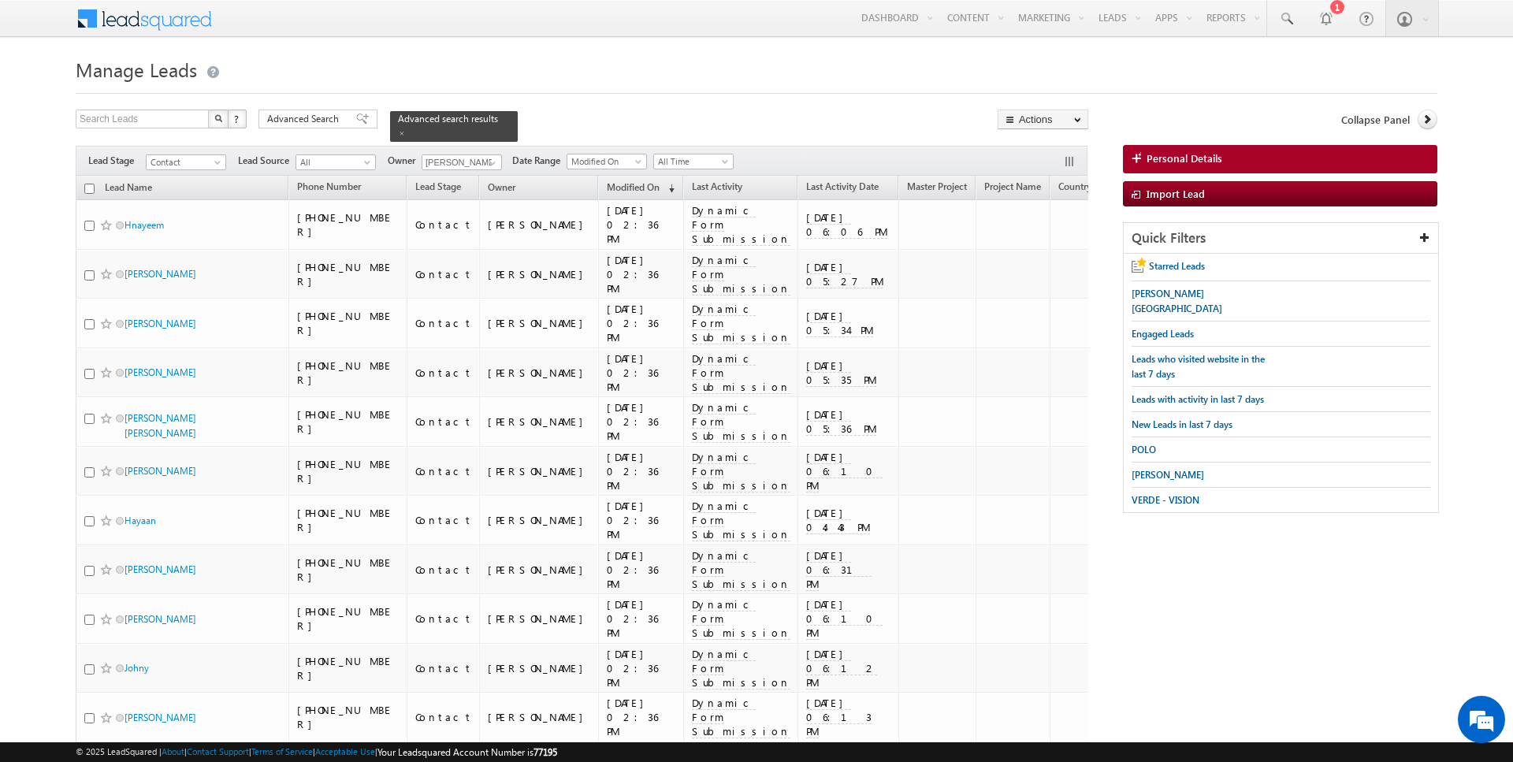
click at [87, 185] on input "checkbox" at bounding box center [89, 189] width 10 height 10
checkbox input "true"
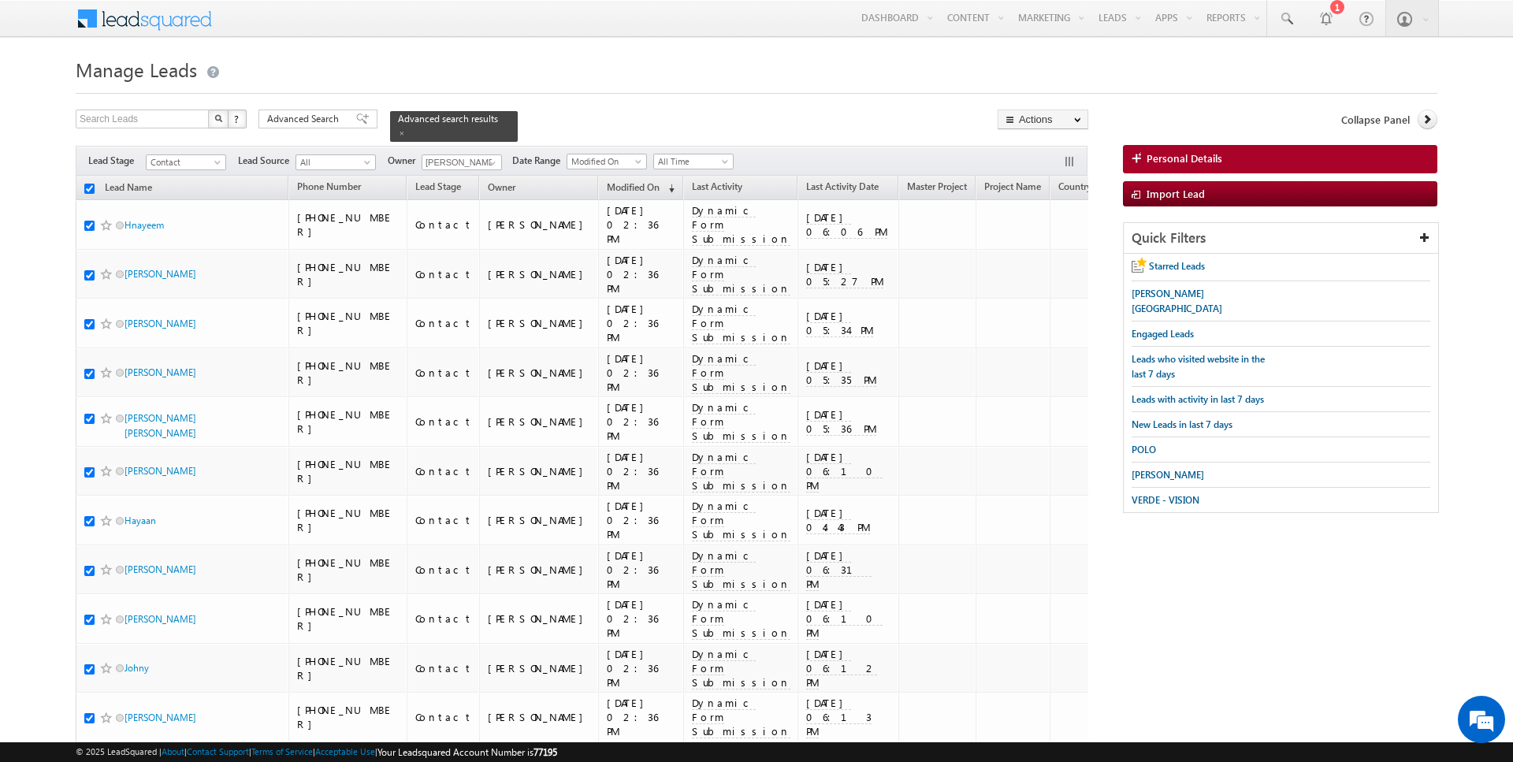
checkbox input "true"
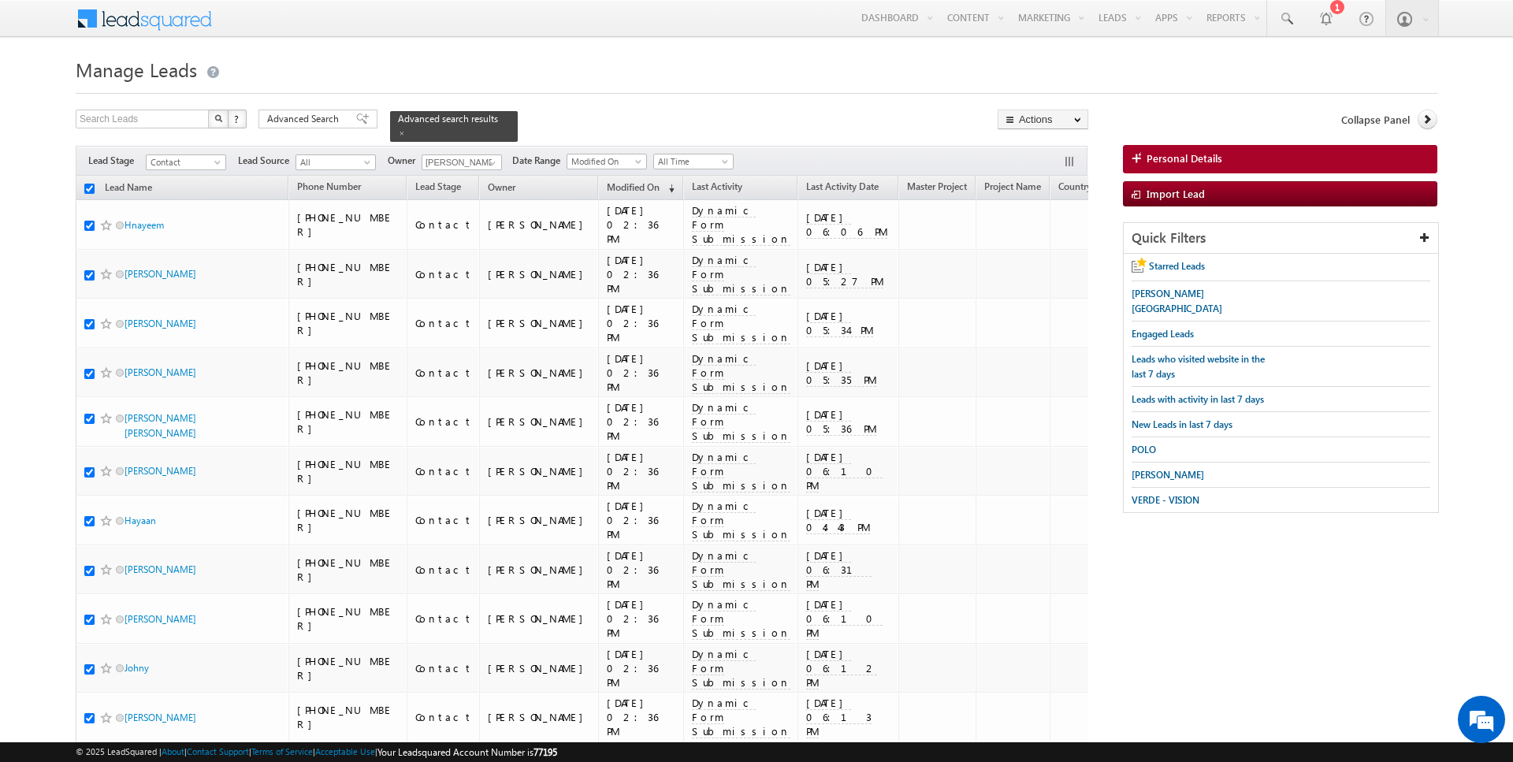
checkbox input "true"
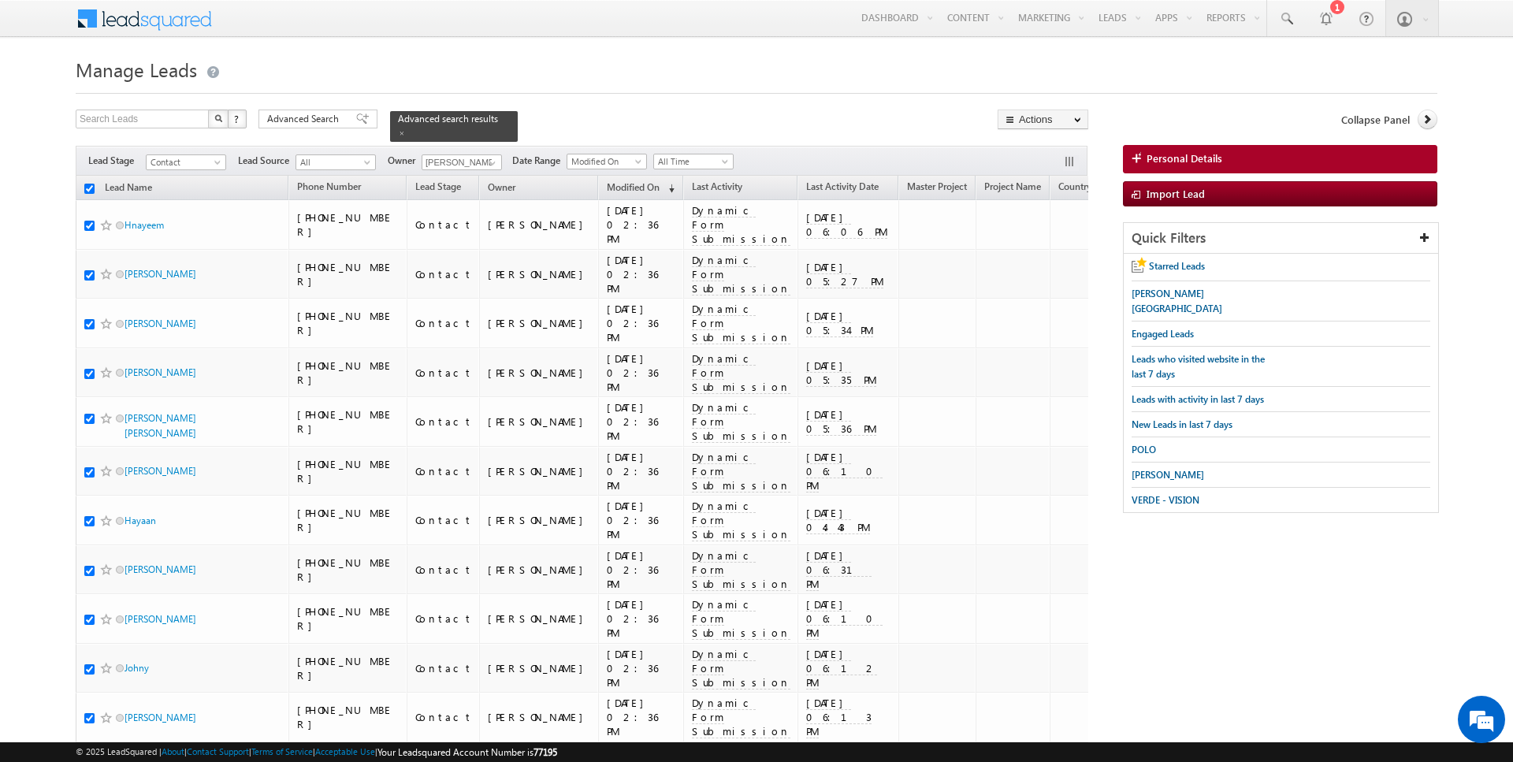
checkbox input "true"
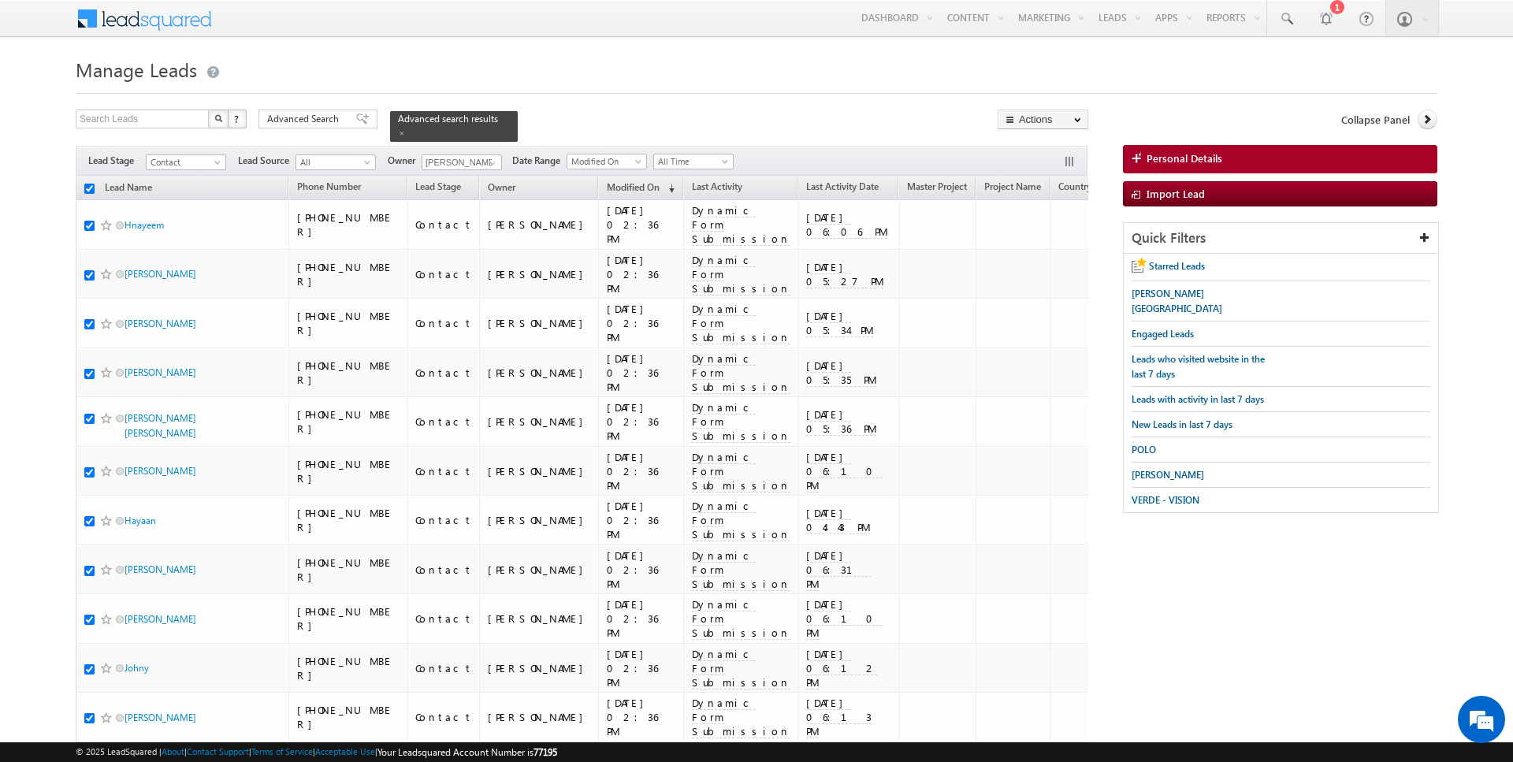
checkbox input "true"
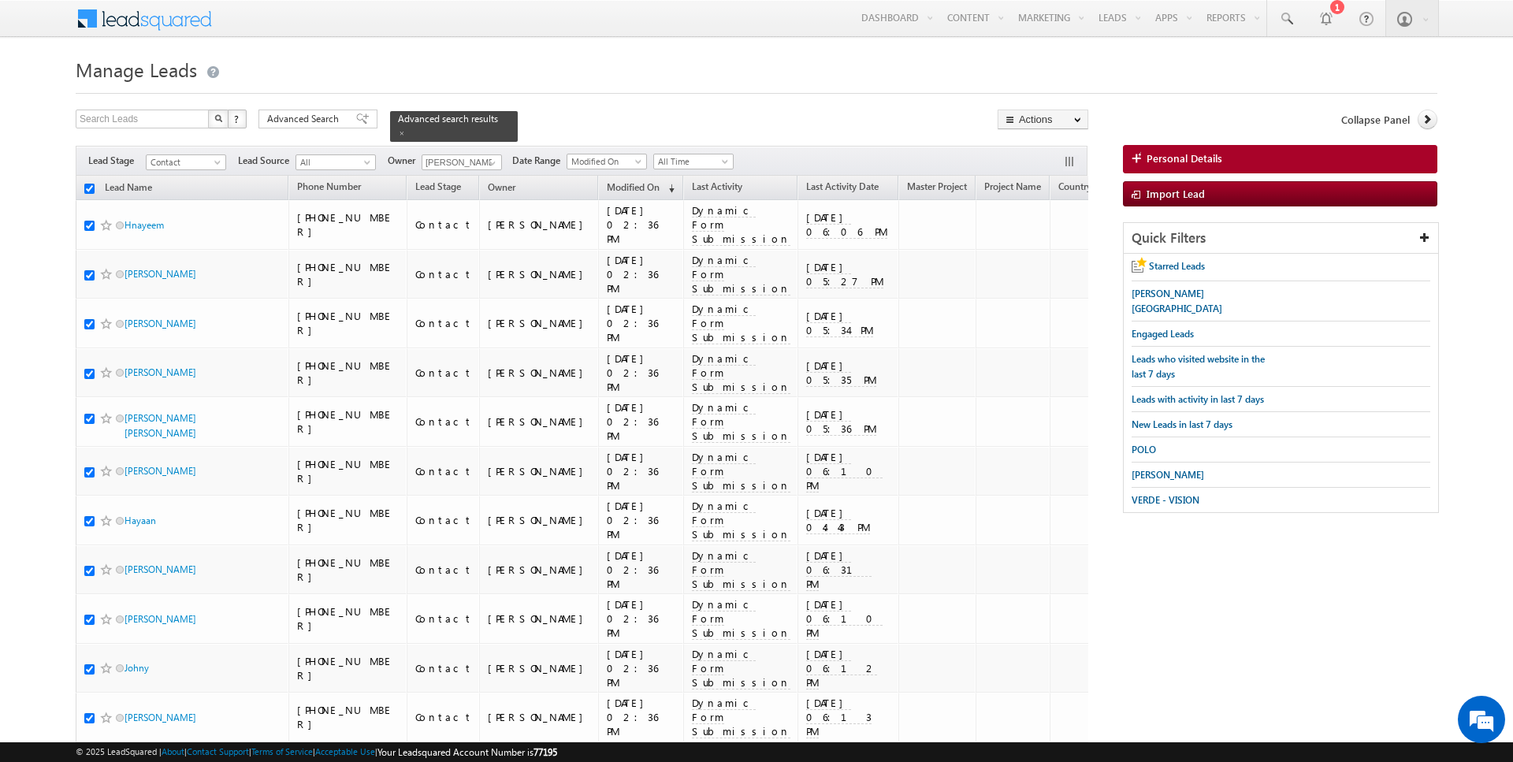
checkbox input "true"
click at [1042, 260] on link "Change Owner" at bounding box center [1042, 255] width 89 height 19
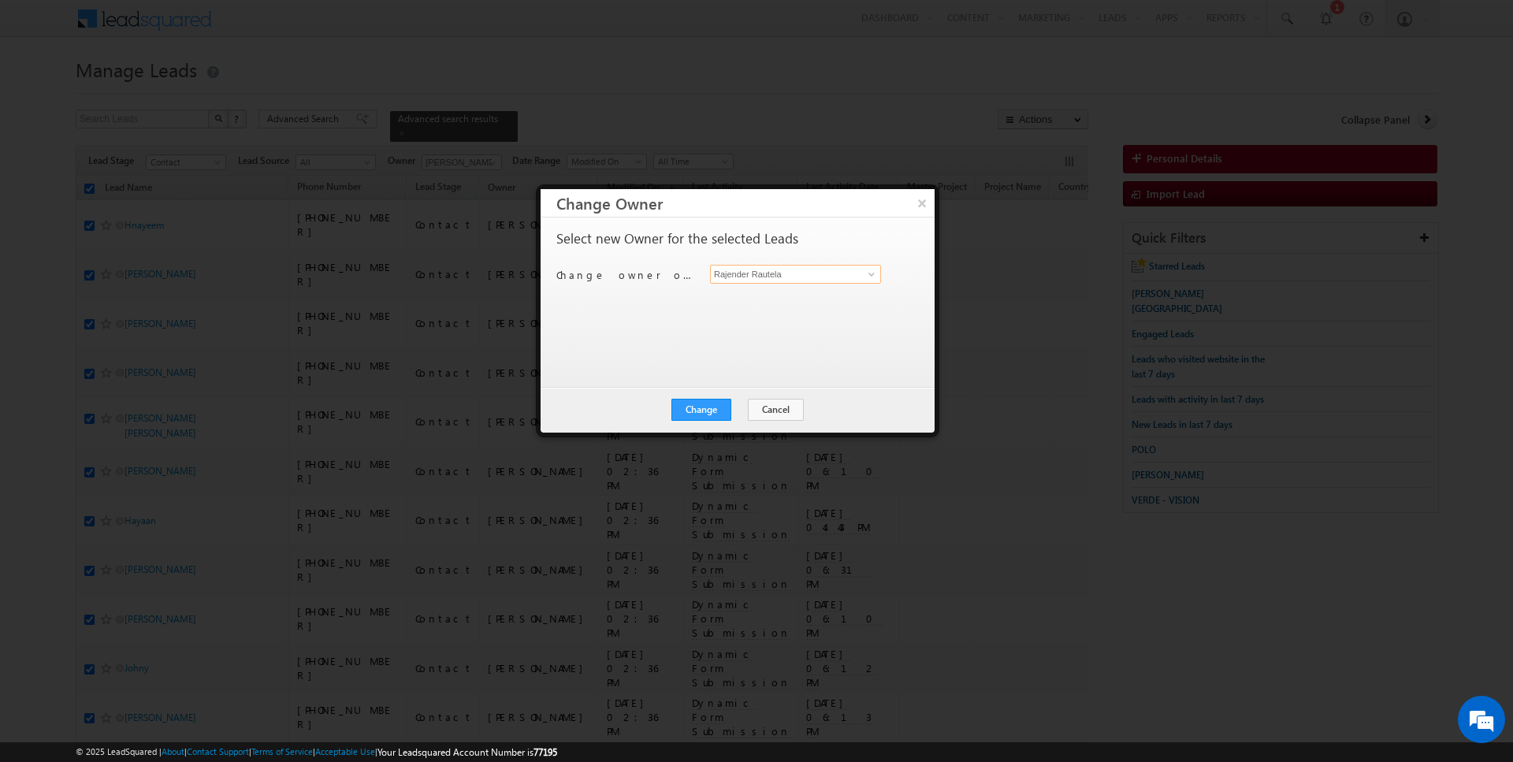
click at [776, 271] on input "Rajender Rautela" at bounding box center [795, 274] width 171 height 19
type input "[PERSON_NAME]"
click at [716, 391] on div "Change Cancel Close" at bounding box center [738, 410] width 394 height 46
click at [716, 403] on button "Change" at bounding box center [701, 410] width 60 height 22
click at [737, 406] on button "Close" at bounding box center [740, 410] width 50 height 22
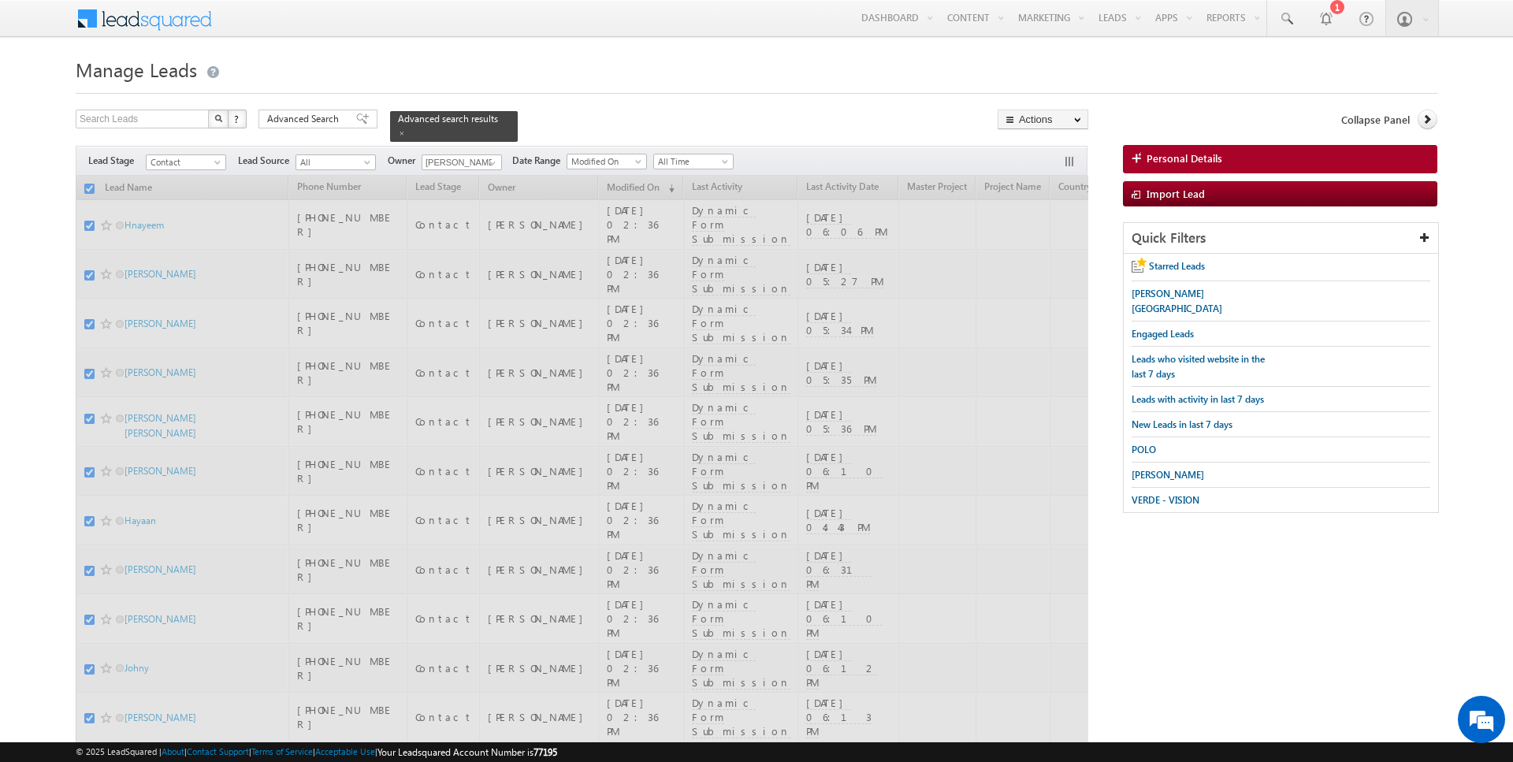
checkbox input "false"
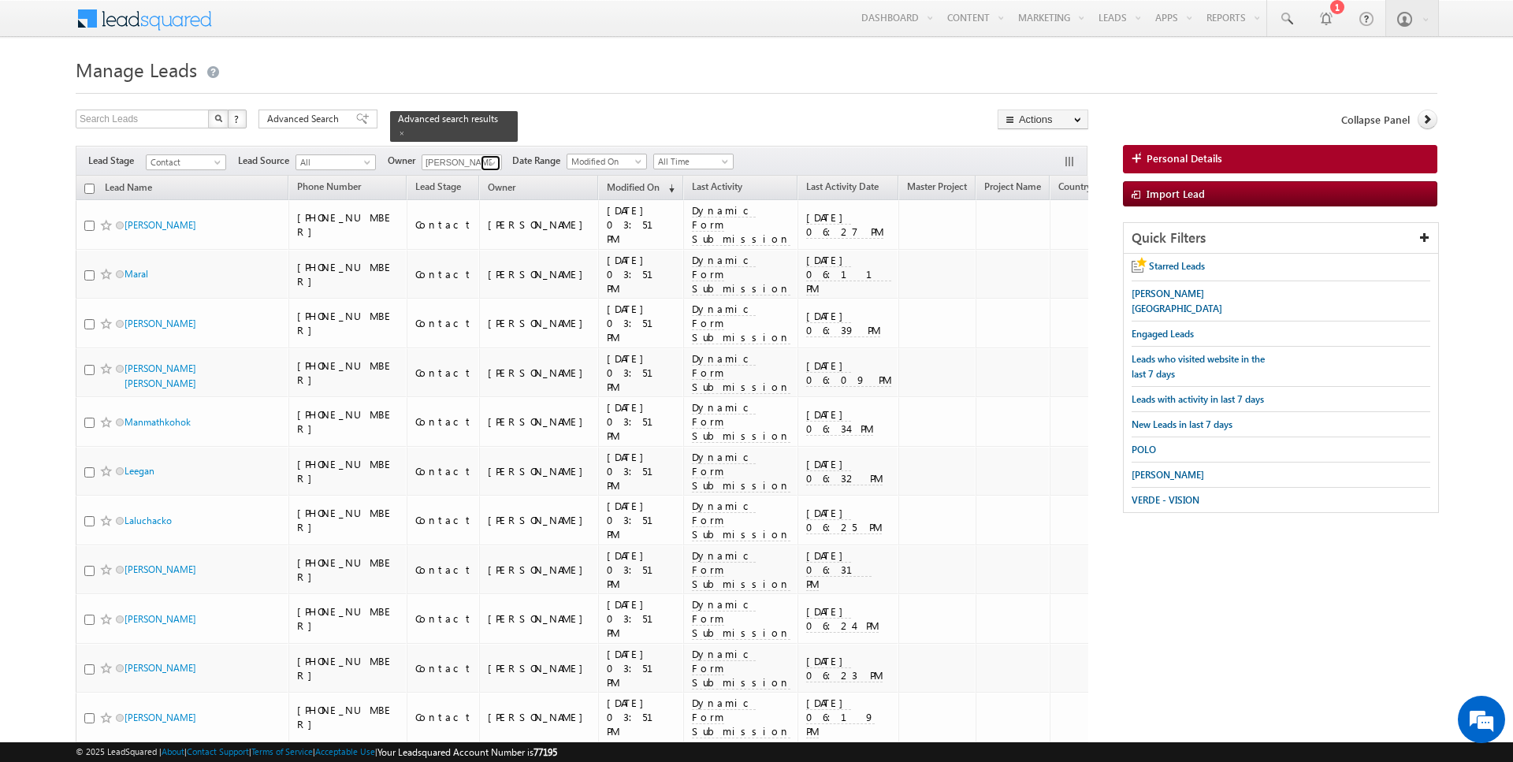
click at [486, 157] on span at bounding box center [492, 163] width 13 height 13
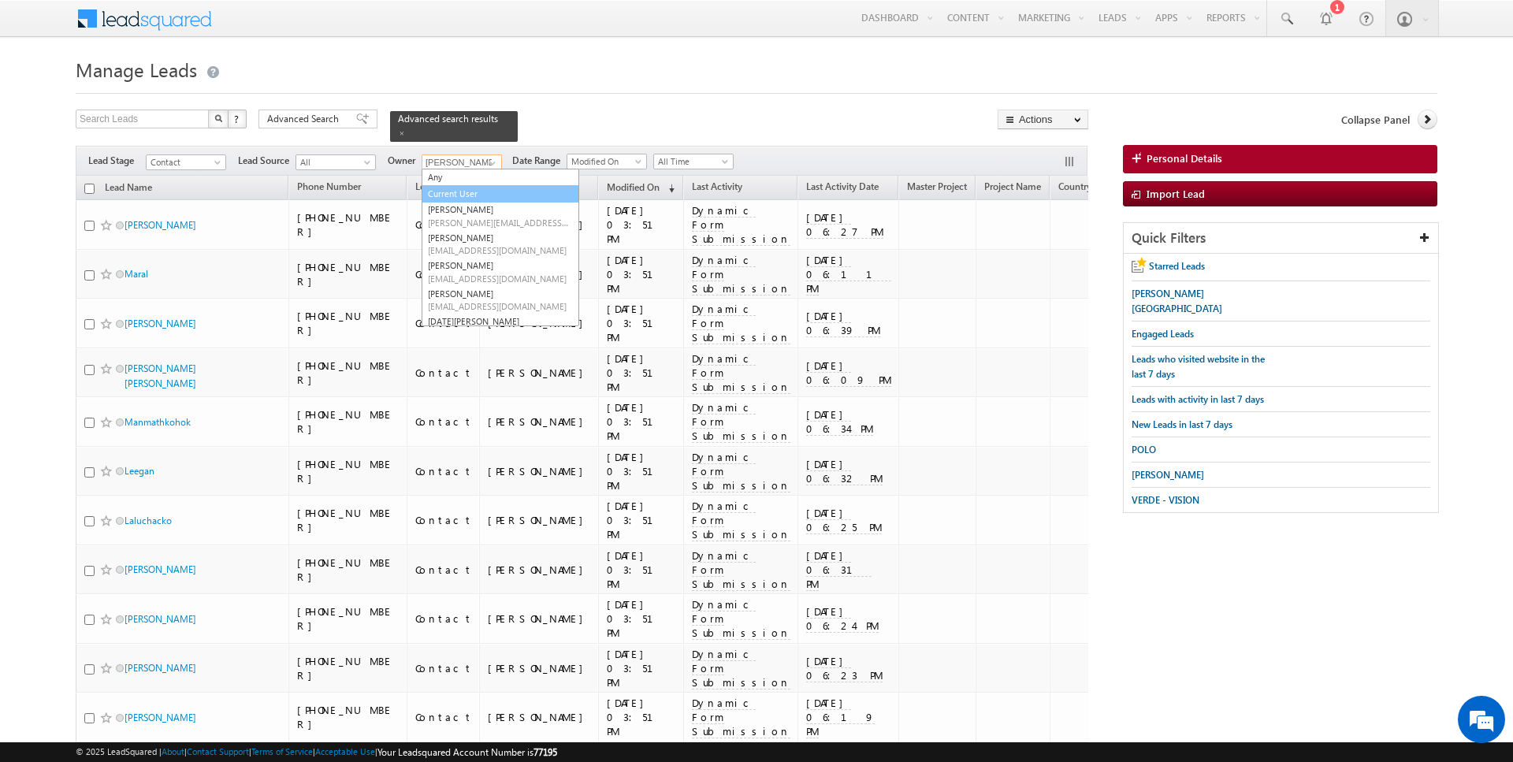
click at [466, 191] on link "Current User" at bounding box center [501, 194] width 158 height 18
type input "Current User"
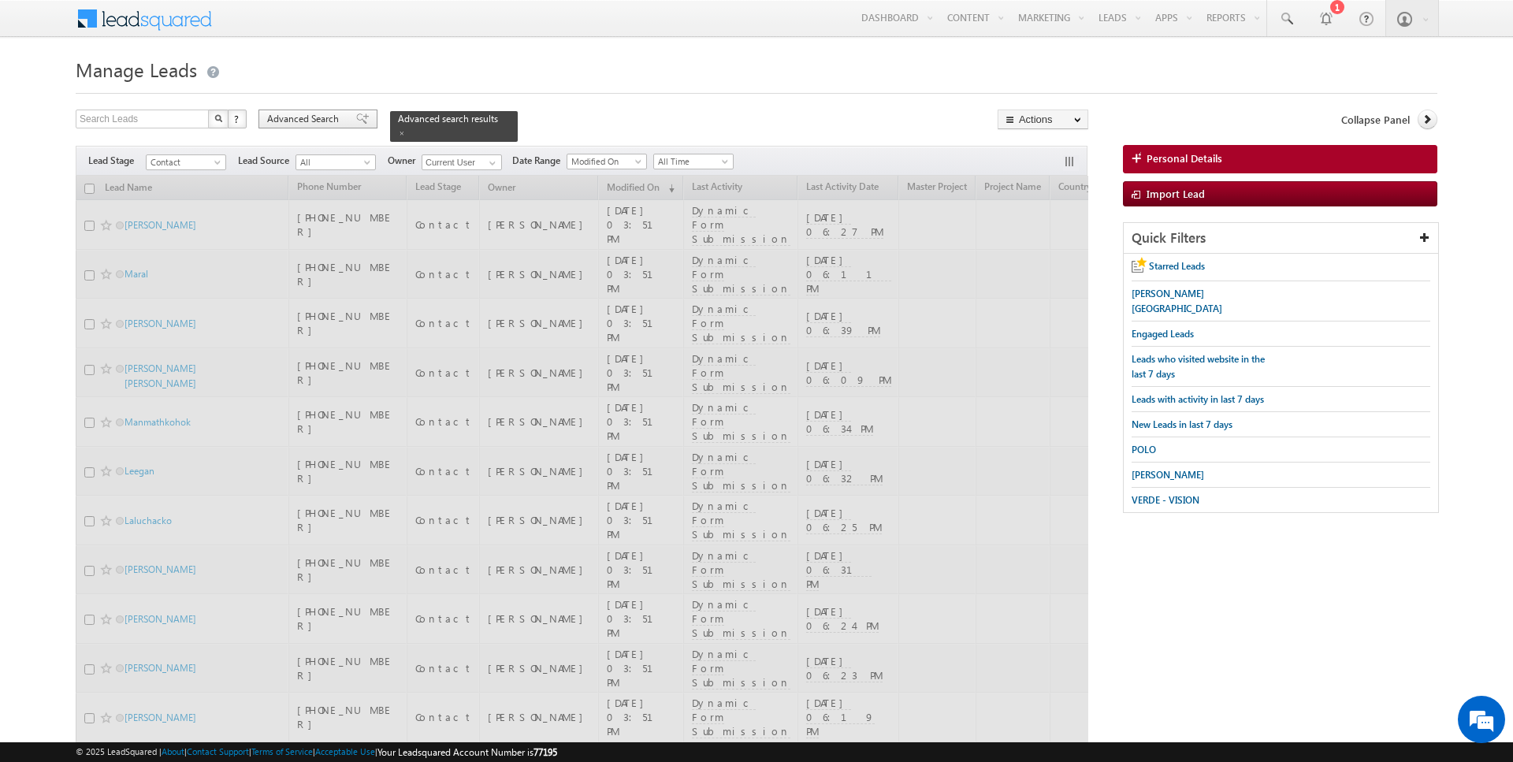
click at [330, 118] on span "Advanced Search" at bounding box center [305, 119] width 76 height 14
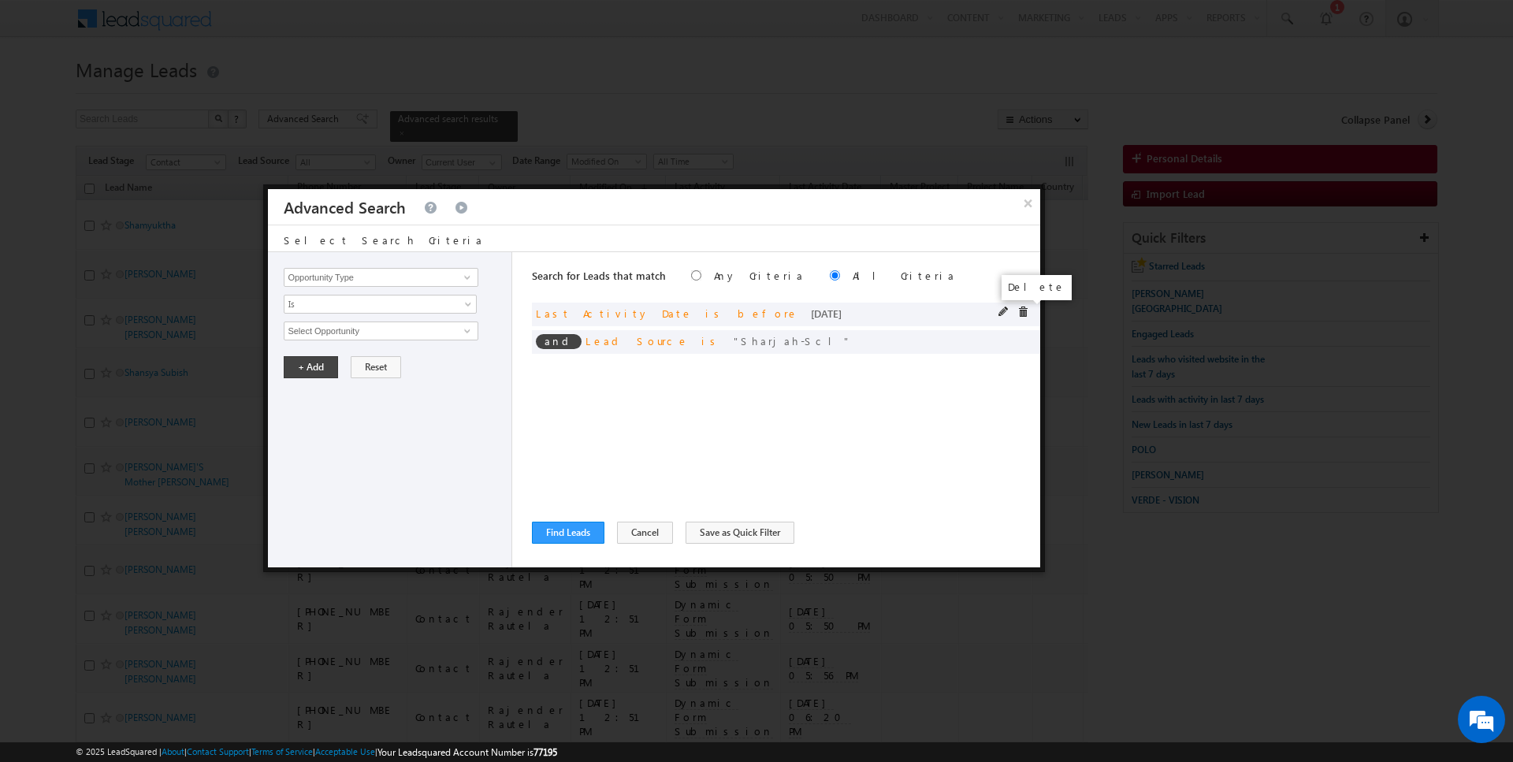
click at [1024, 310] on span at bounding box center [1022, 312] width 11 height 11
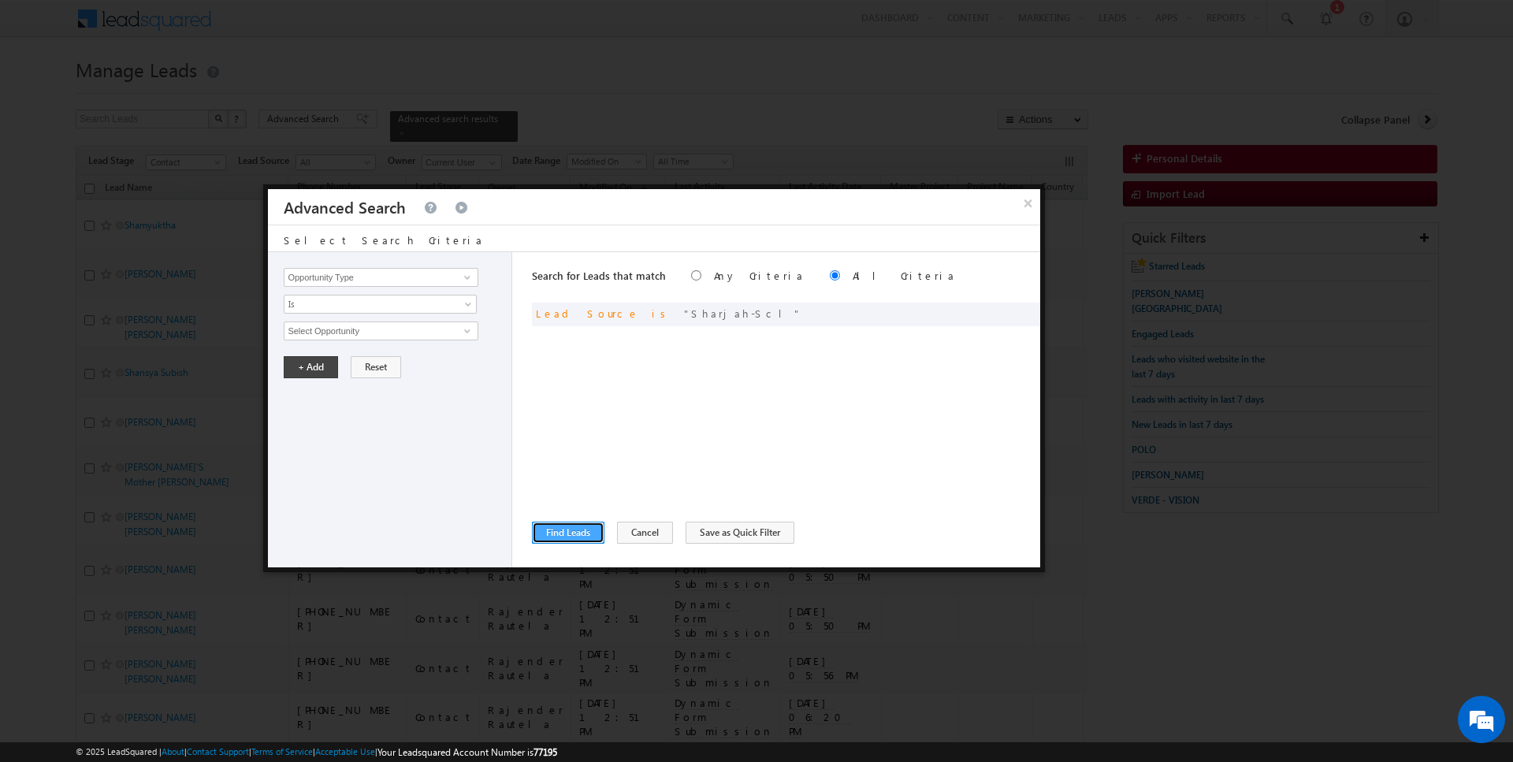
click at [571, 526] on button "Find Leads" at bounding box center [568, 533] width 72 height 22
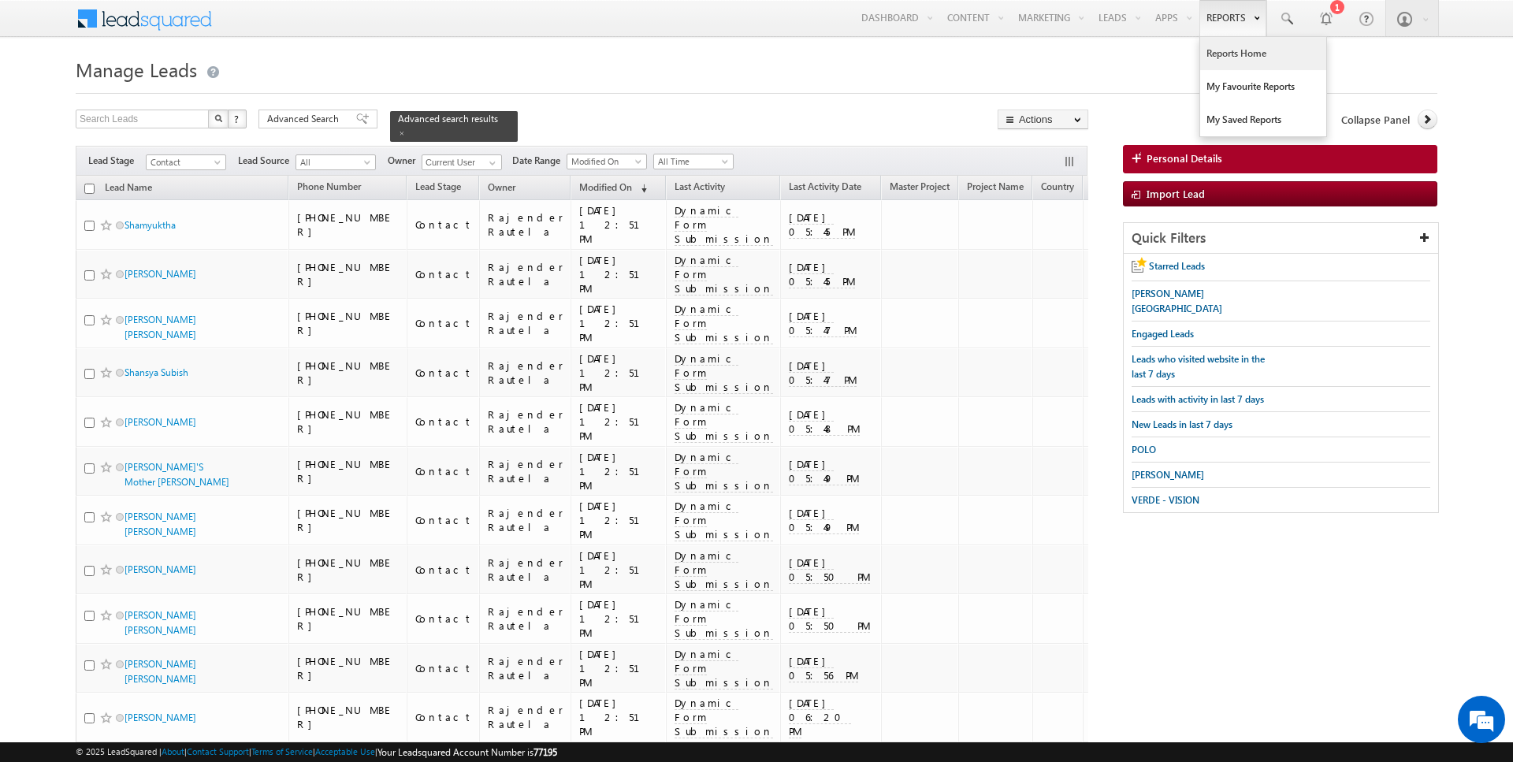
click at [1233, 55] on link "Reports Home" at bounding box center [1263, 53] width 126 height 33
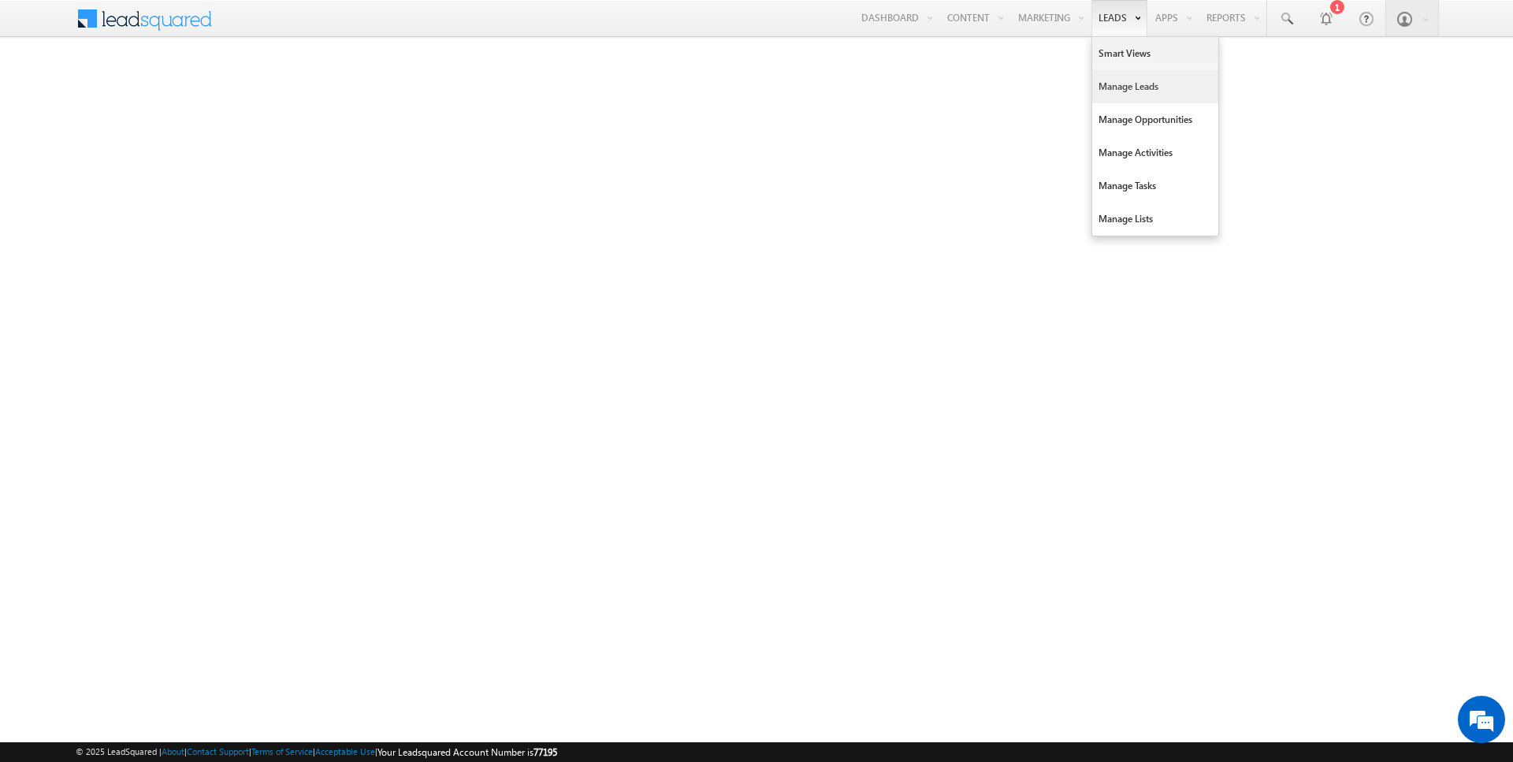
click at [1114, 87] on link "Manage Leads" at bounding box center [1155, 86] width 126 height 33
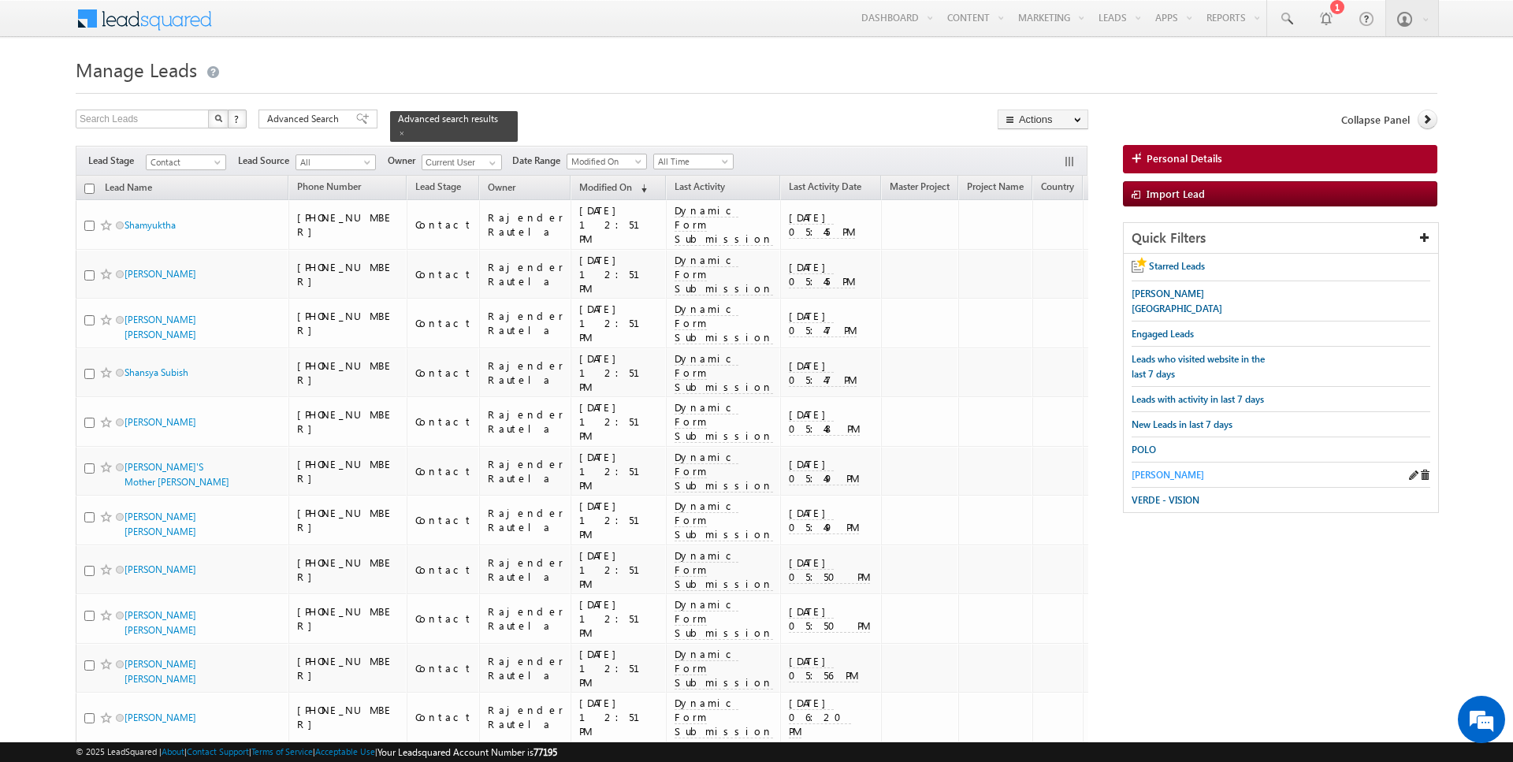
click at [1154, 469] on span "[PERSON_NAME]" at bounding box center [1168, 475] width 72 height 12
click at [89, 186] on input "checkbox" at bounding box center [89, 189] width 10 height 10
checkbox input "true"
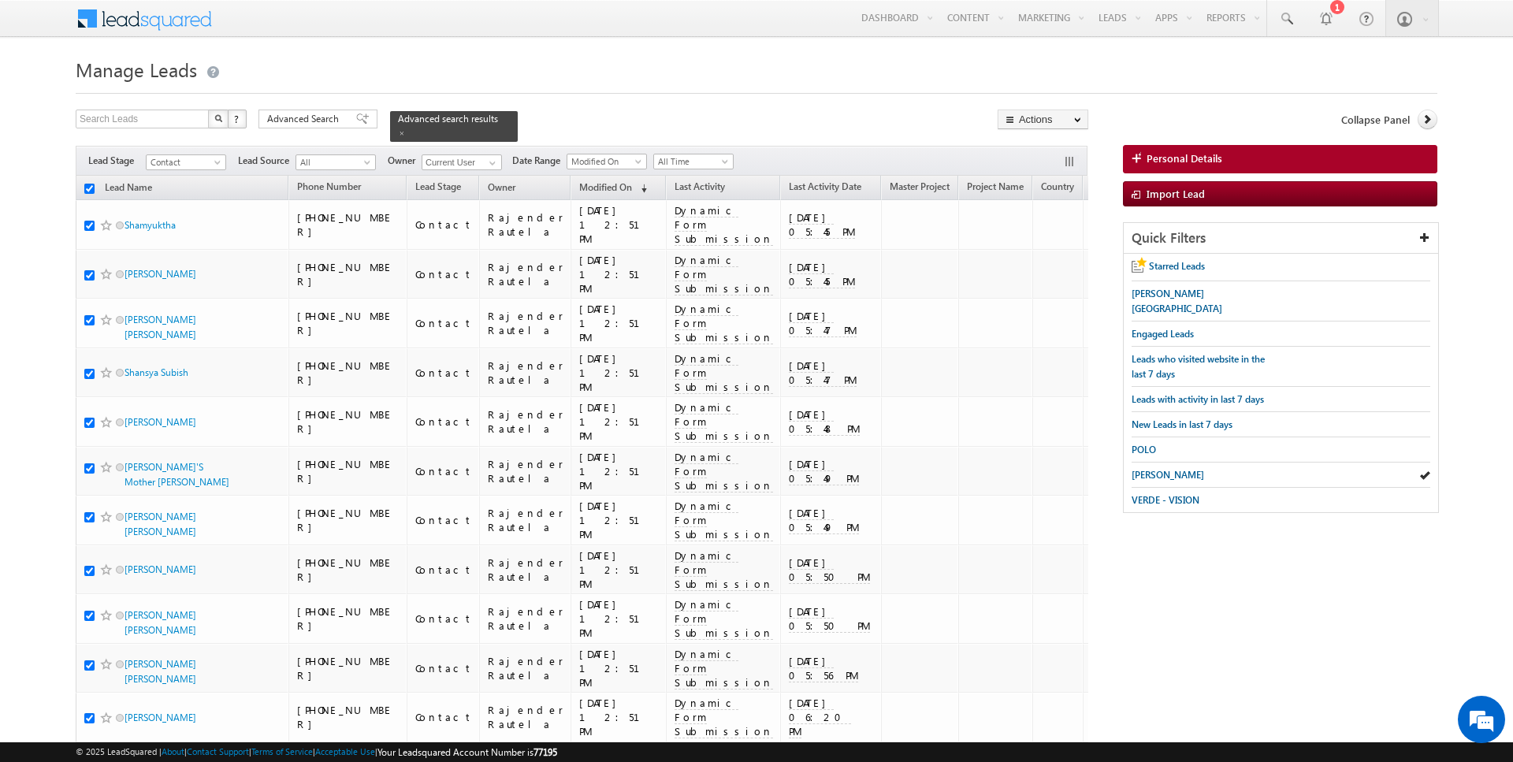
checkbox input "true"
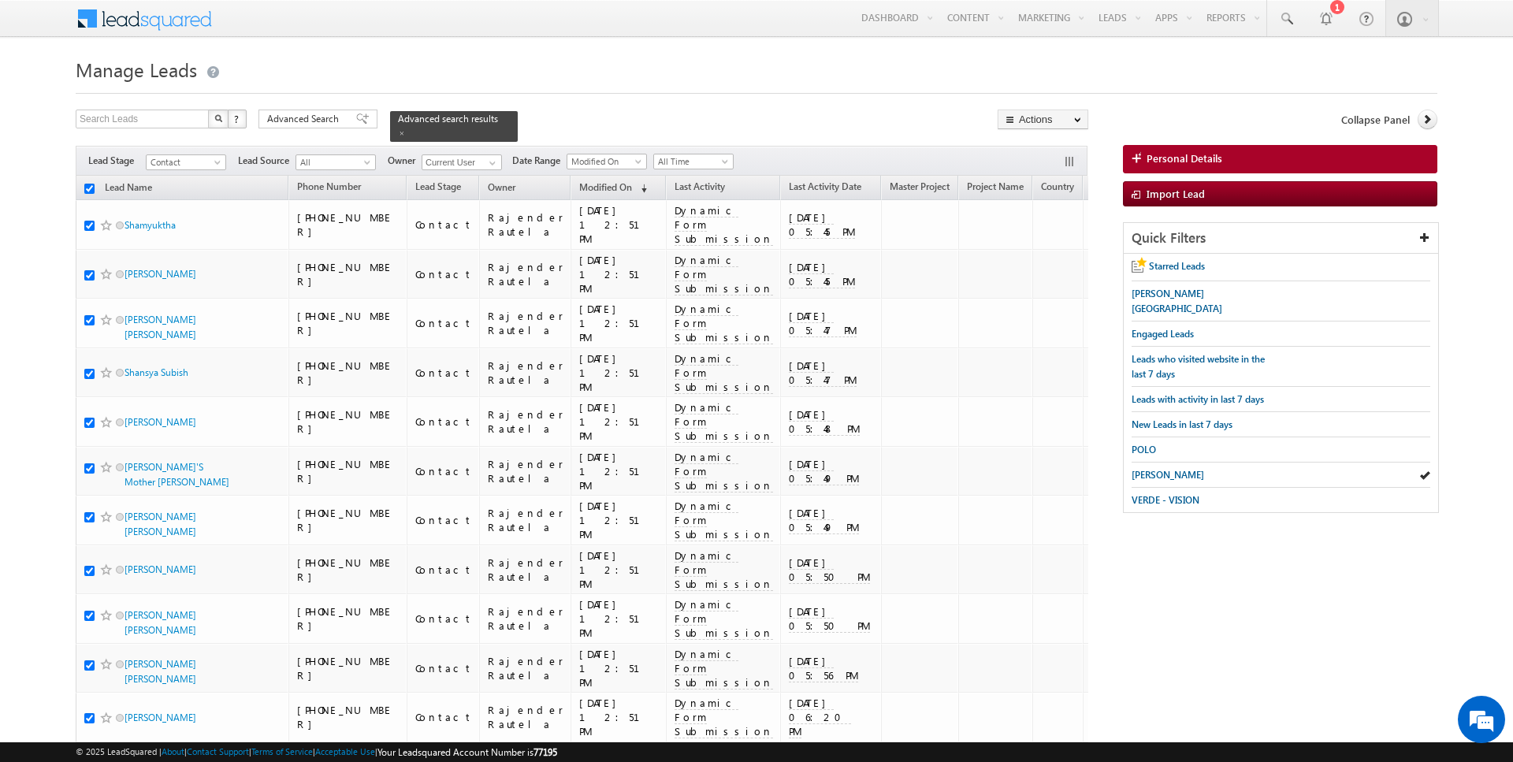
checkbox input "true"
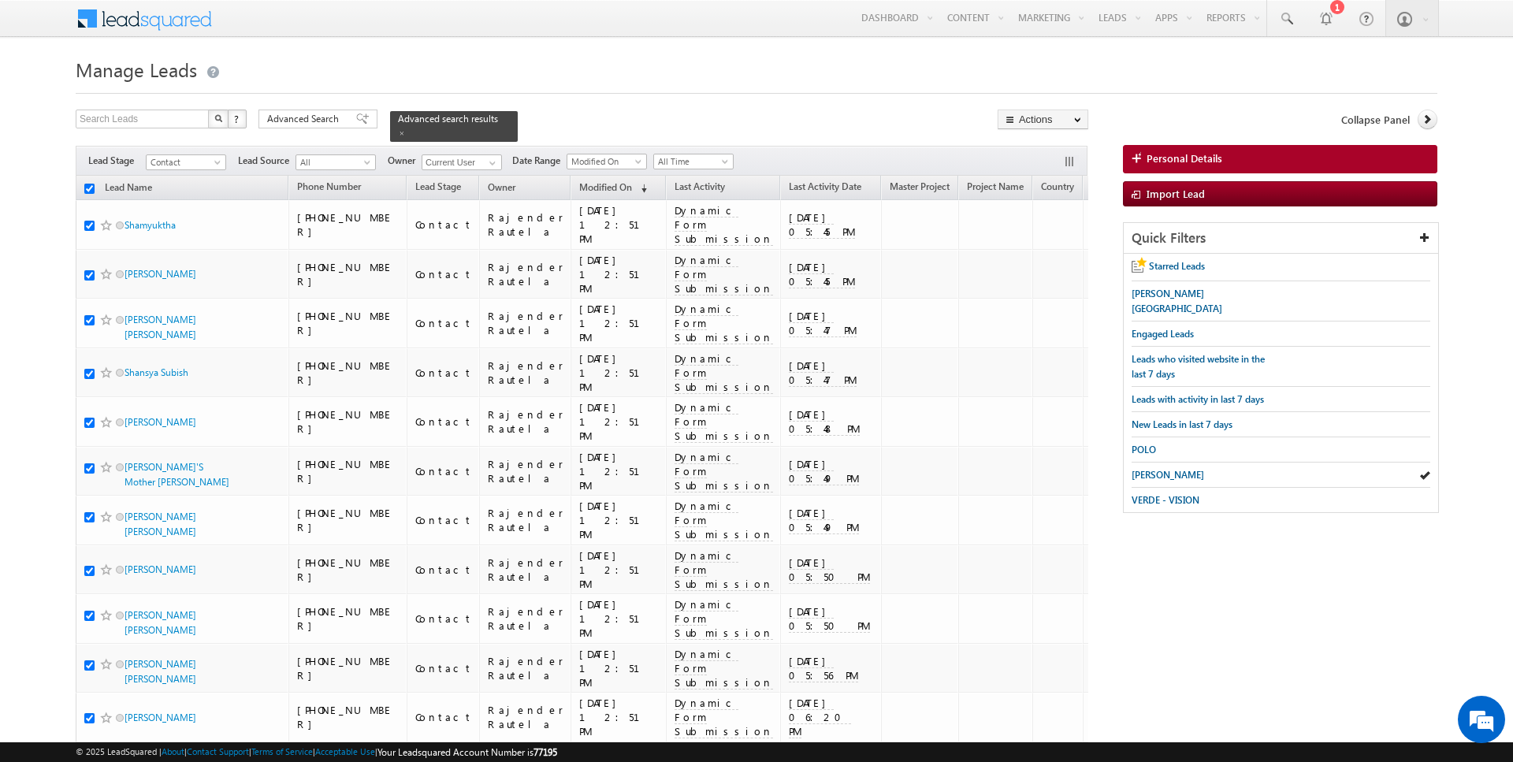
checkbox input "true"
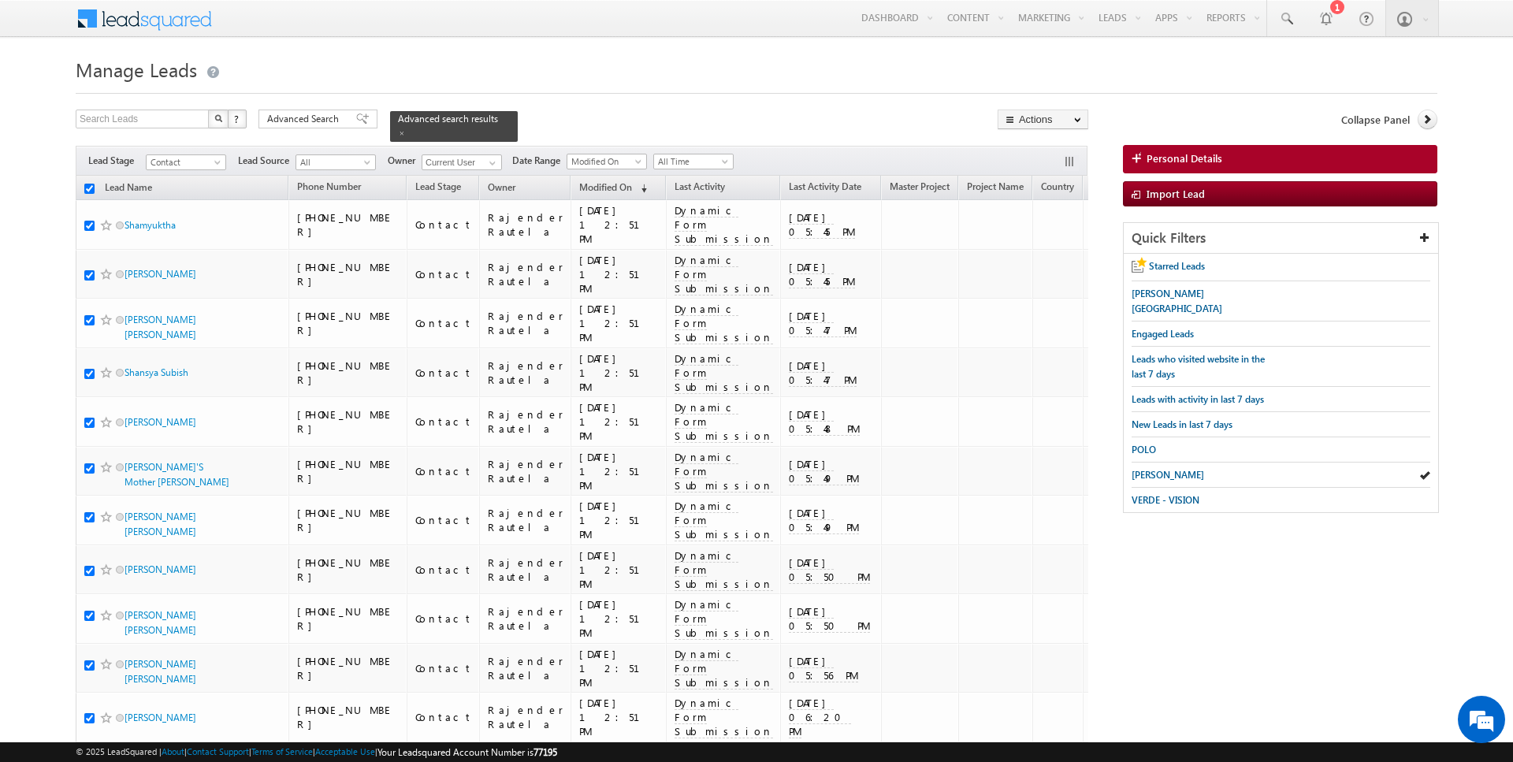
checkbox input "true"
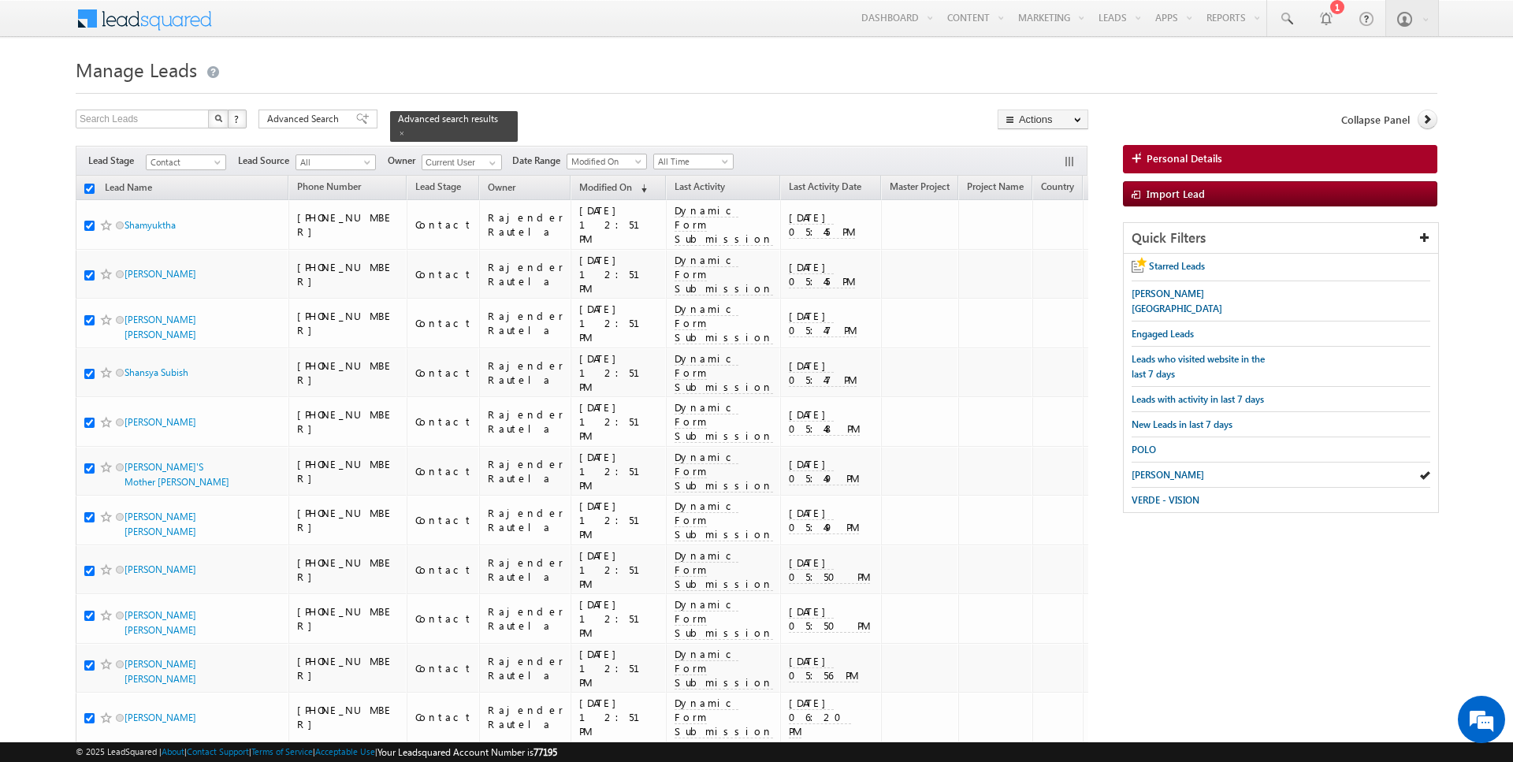
checkbox input "true"
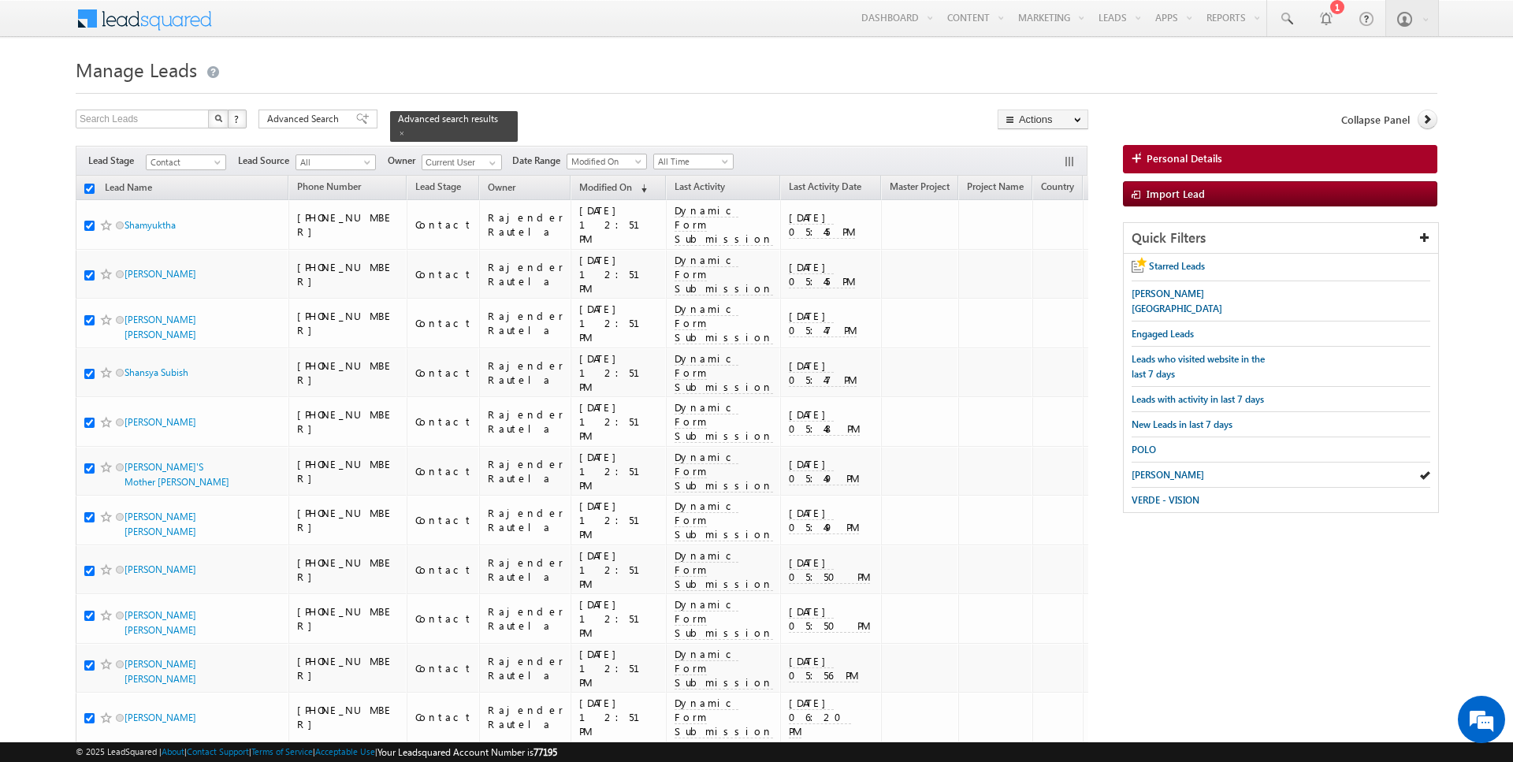
checkbox input "true"
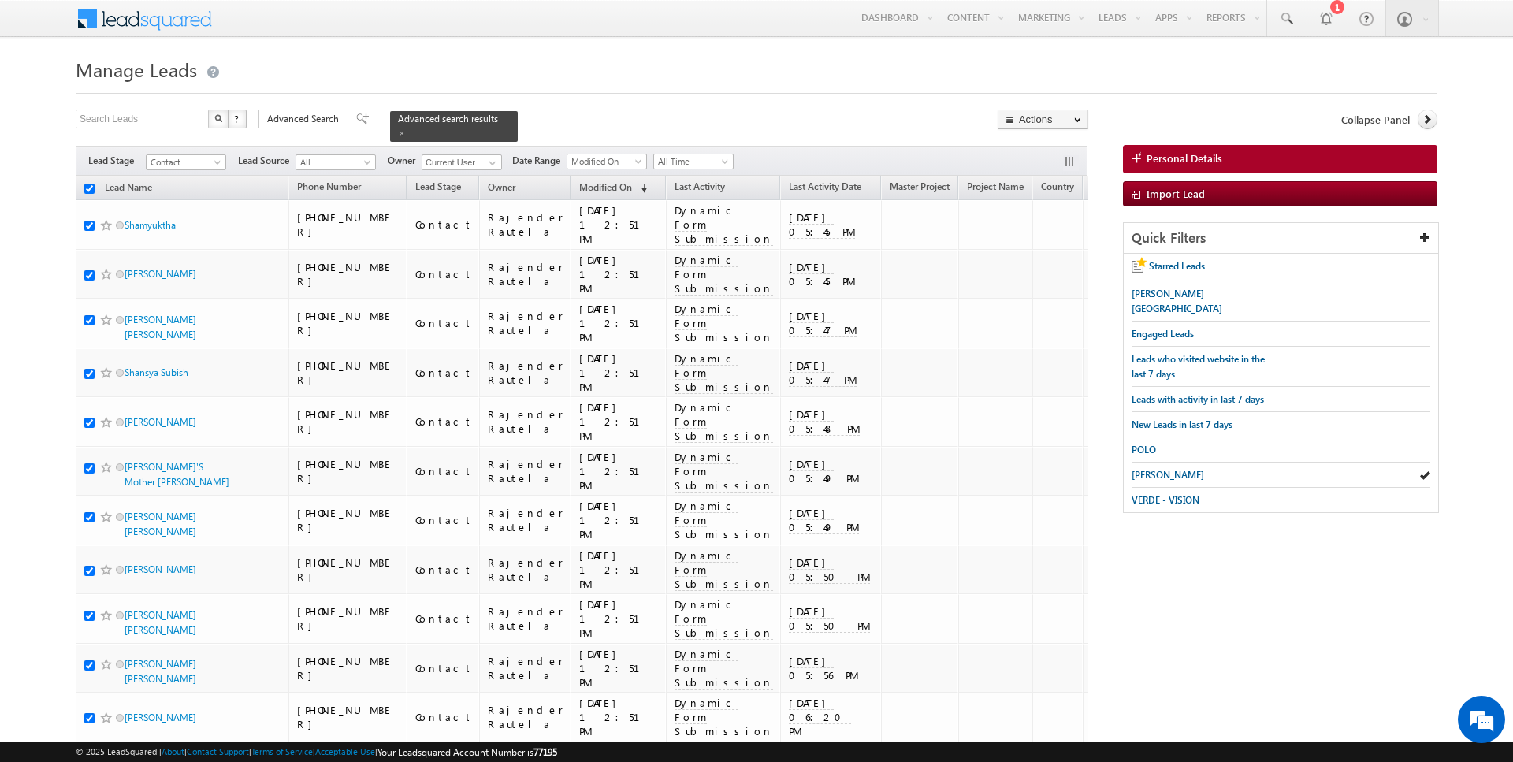
checkbox input "true"
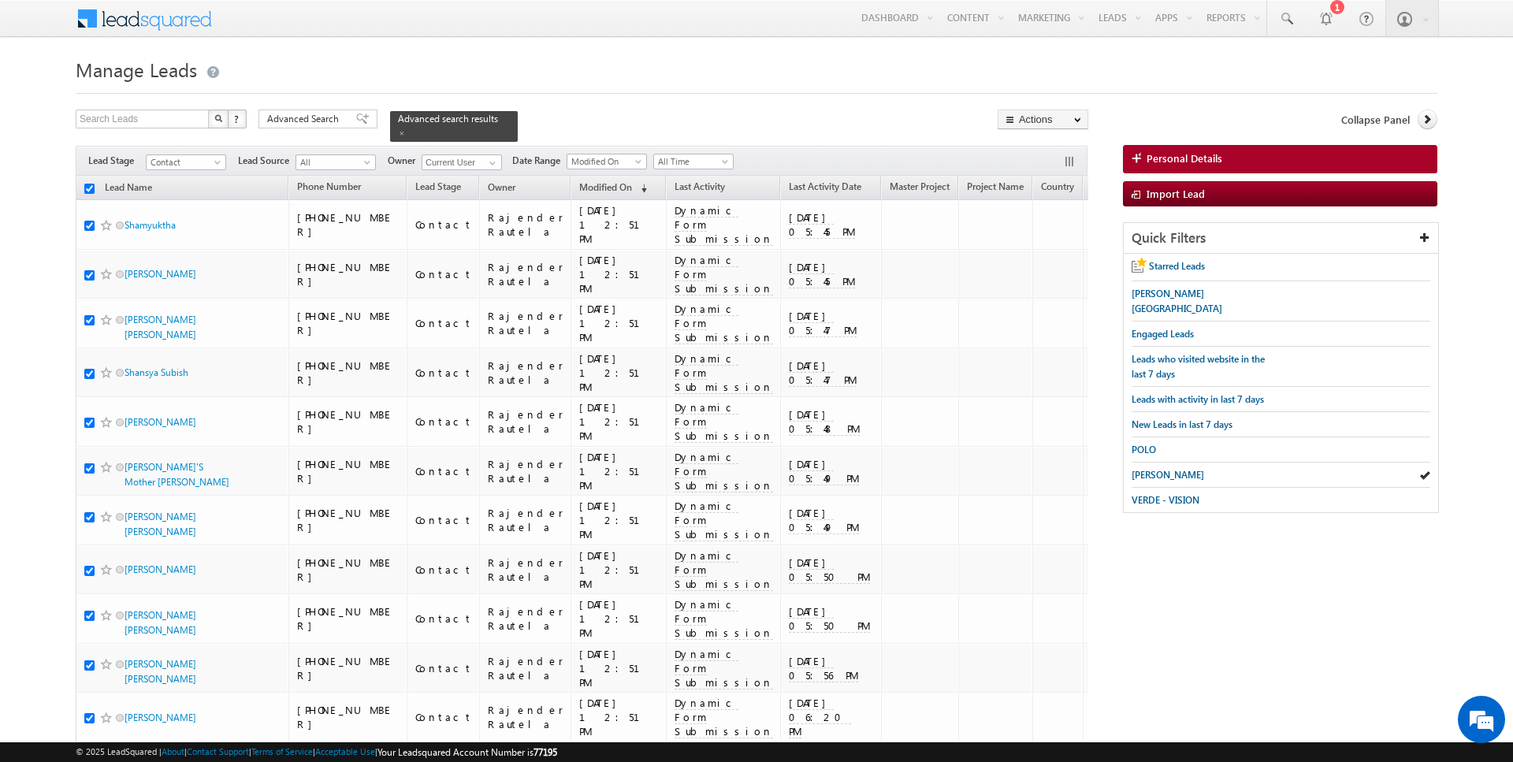
checkbox input "true"
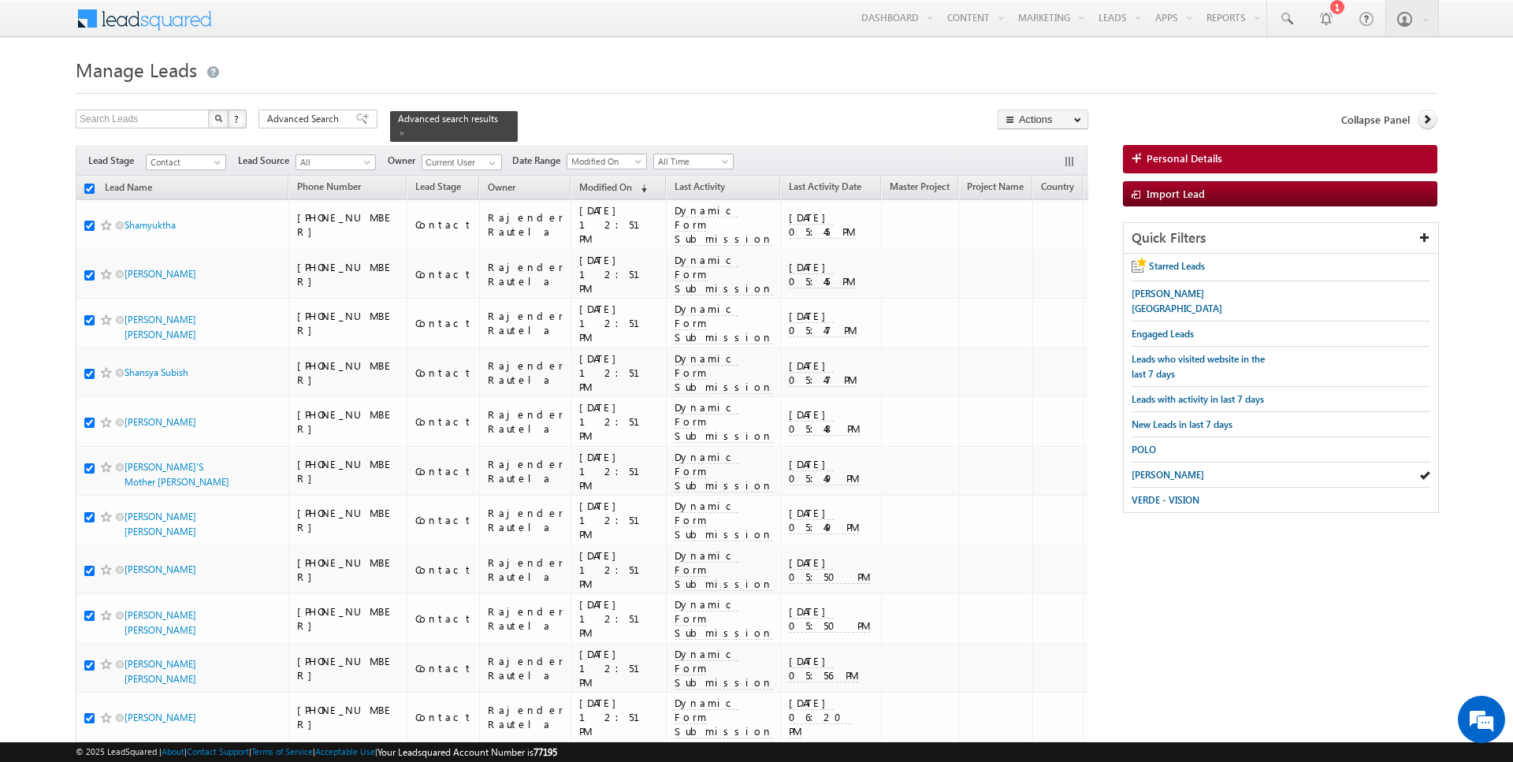
checkbox input "true"
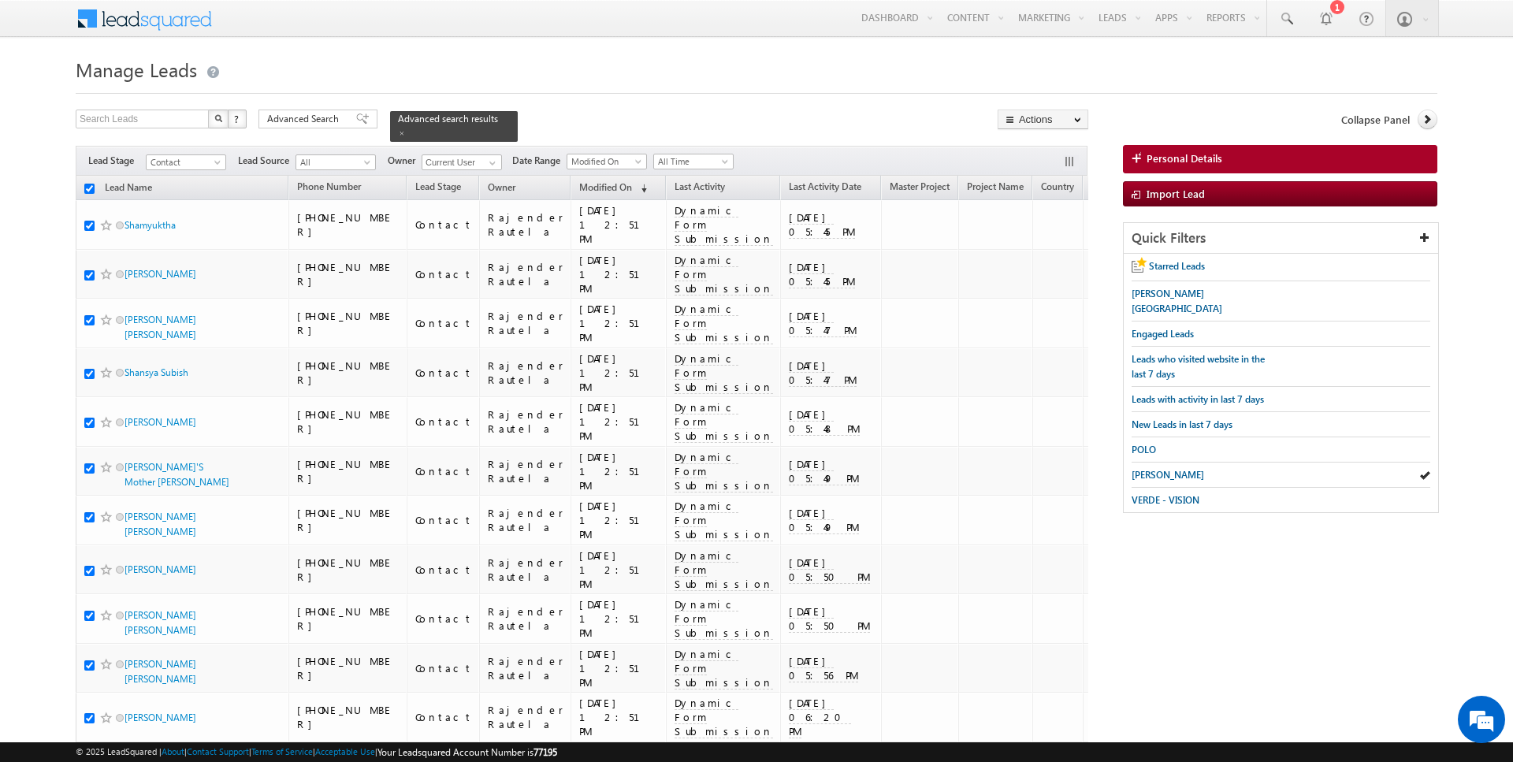
checkbox input "true"
click at [1042, 255] on link "Change Owner" at bounding box center [1042, 255] width 89 height 19
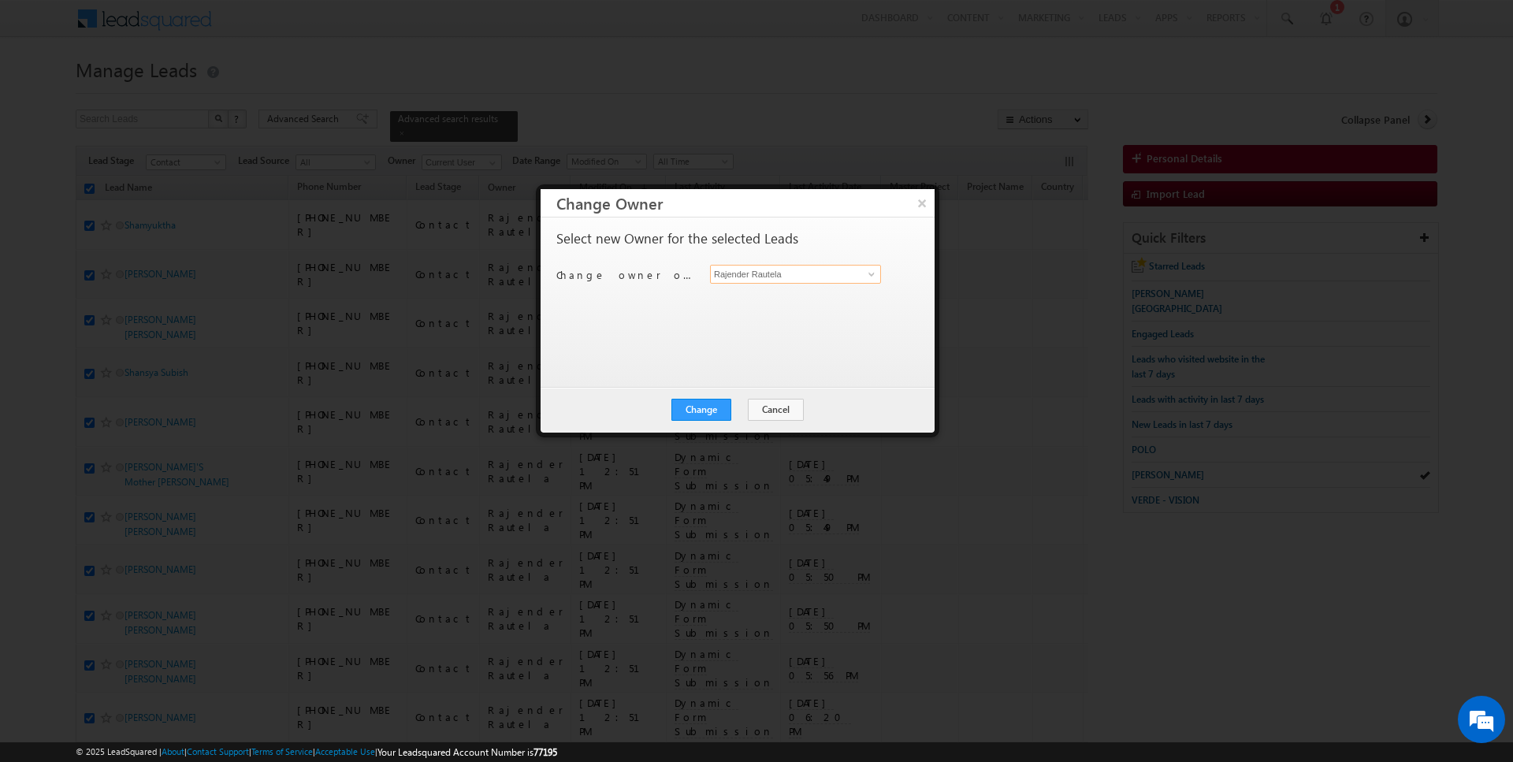
click at [783, 279] on input "Rajender Rautela" at bounding box center [795, 274] width 171 height 19
type input "[PERSON_NAME]"
click at [699, 405] on button "Change" at bounding box center [701, 410] width 60 height 22
click at [752, 409] on button "Close" at bounding box center [740, 410] width 50 height 22
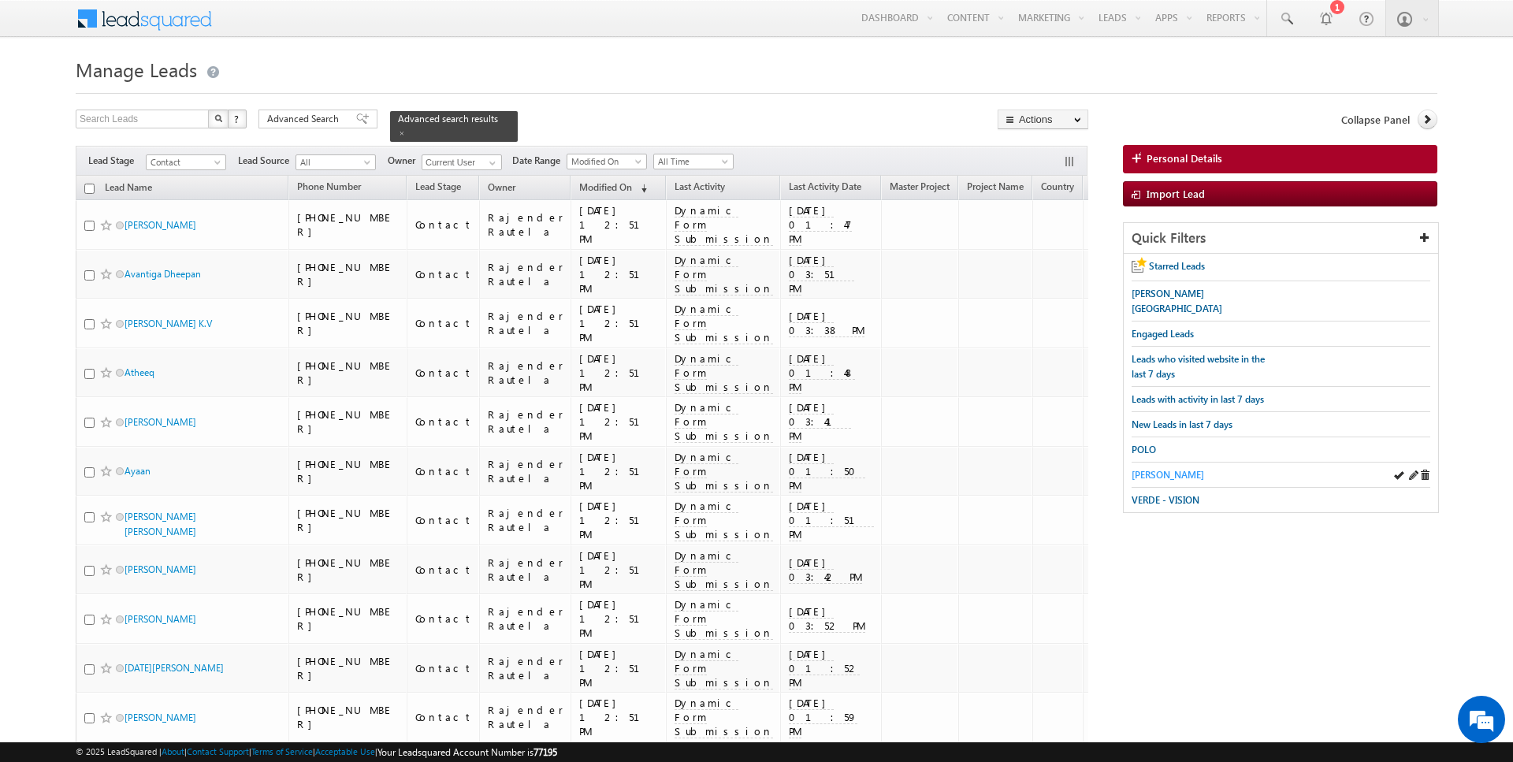
click at [1150, 469] on span "[PERSON_NAME]" at bounding box center [1168, 475] width 72 height 12
click at [88, 188] on input "checkbox" at bounding box center [89, 189] width 10 height 10
checkbox input "true"
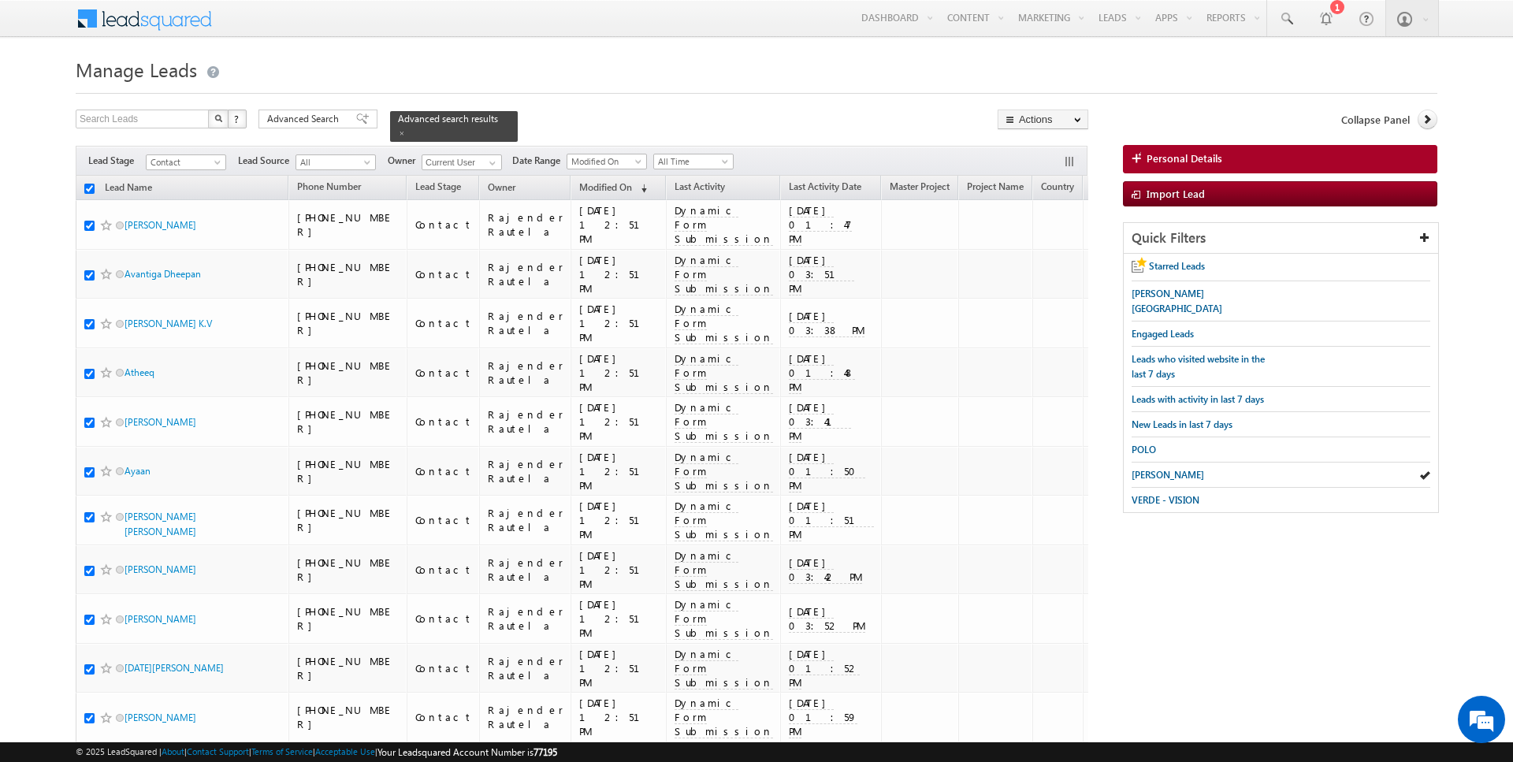
checkbox input "true"
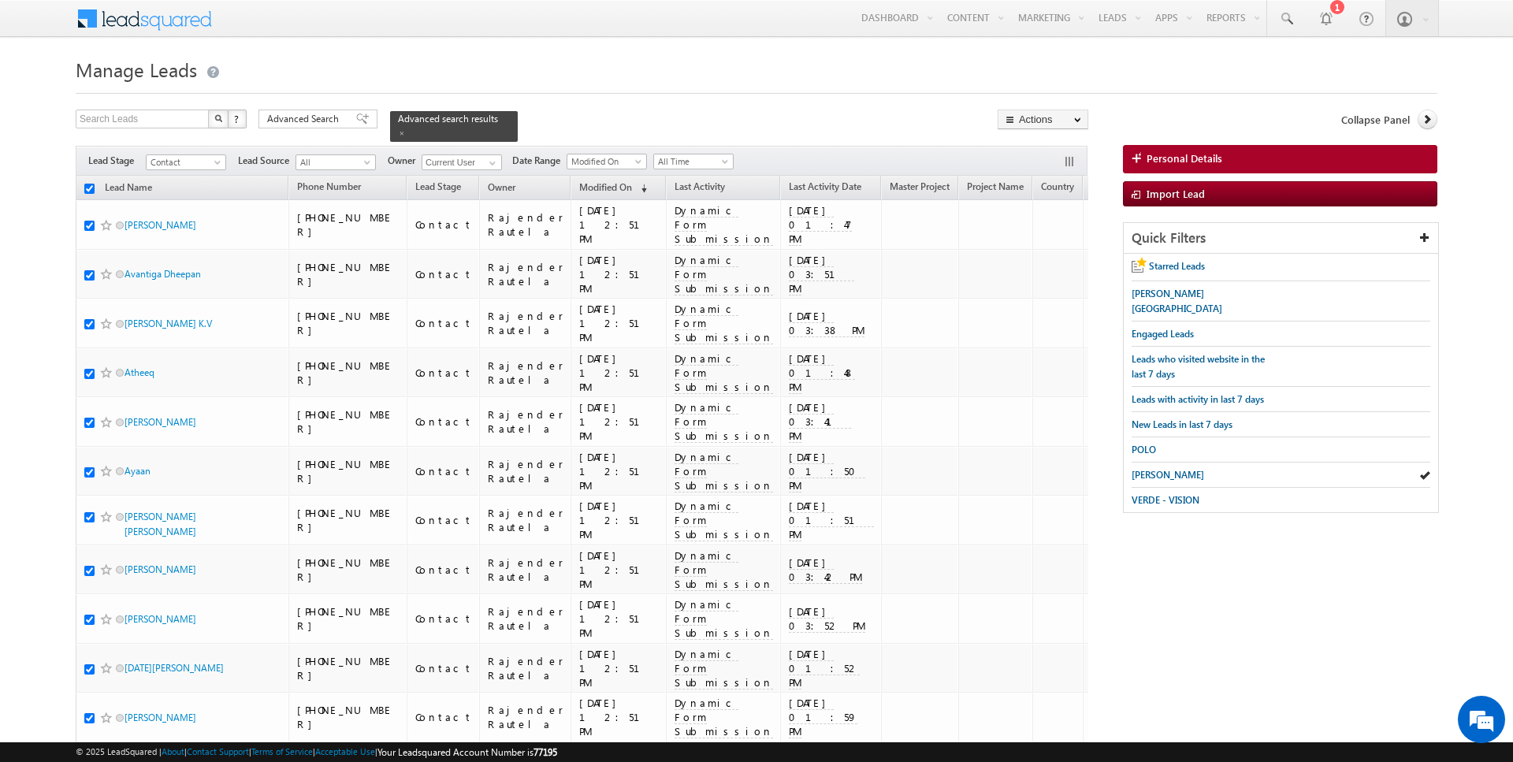
checkbox input "true"
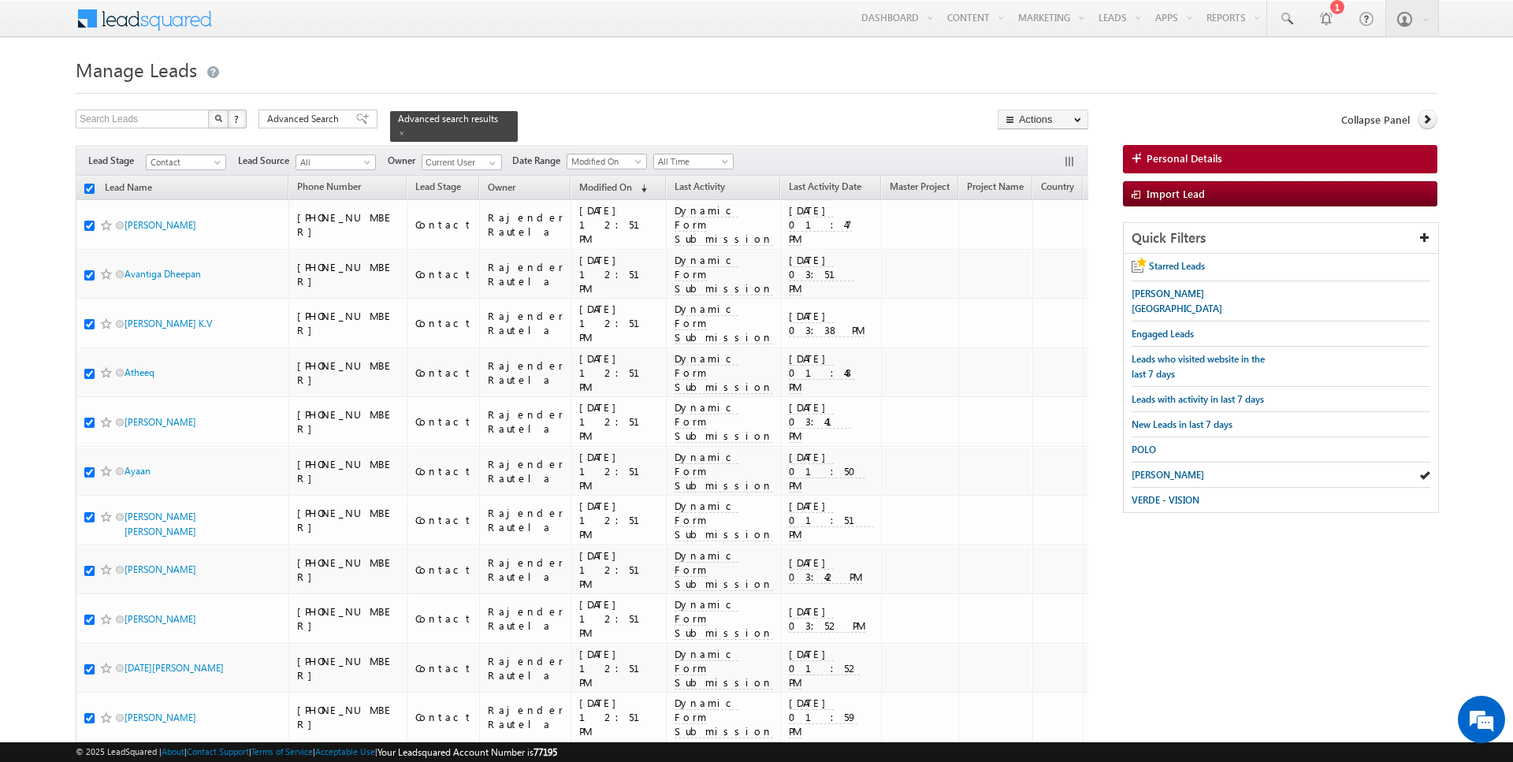
checkbox input "true"
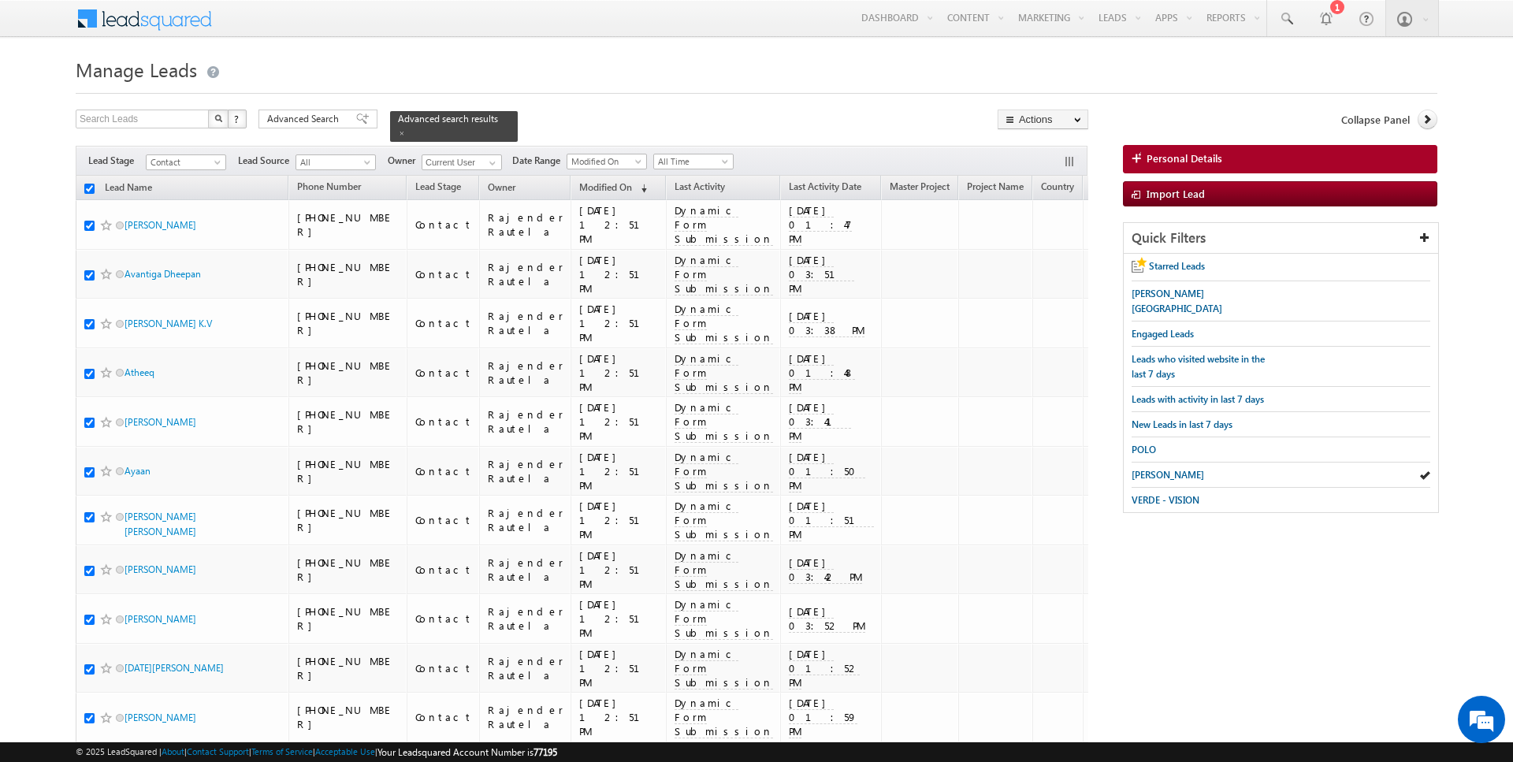
checkbox input "true"
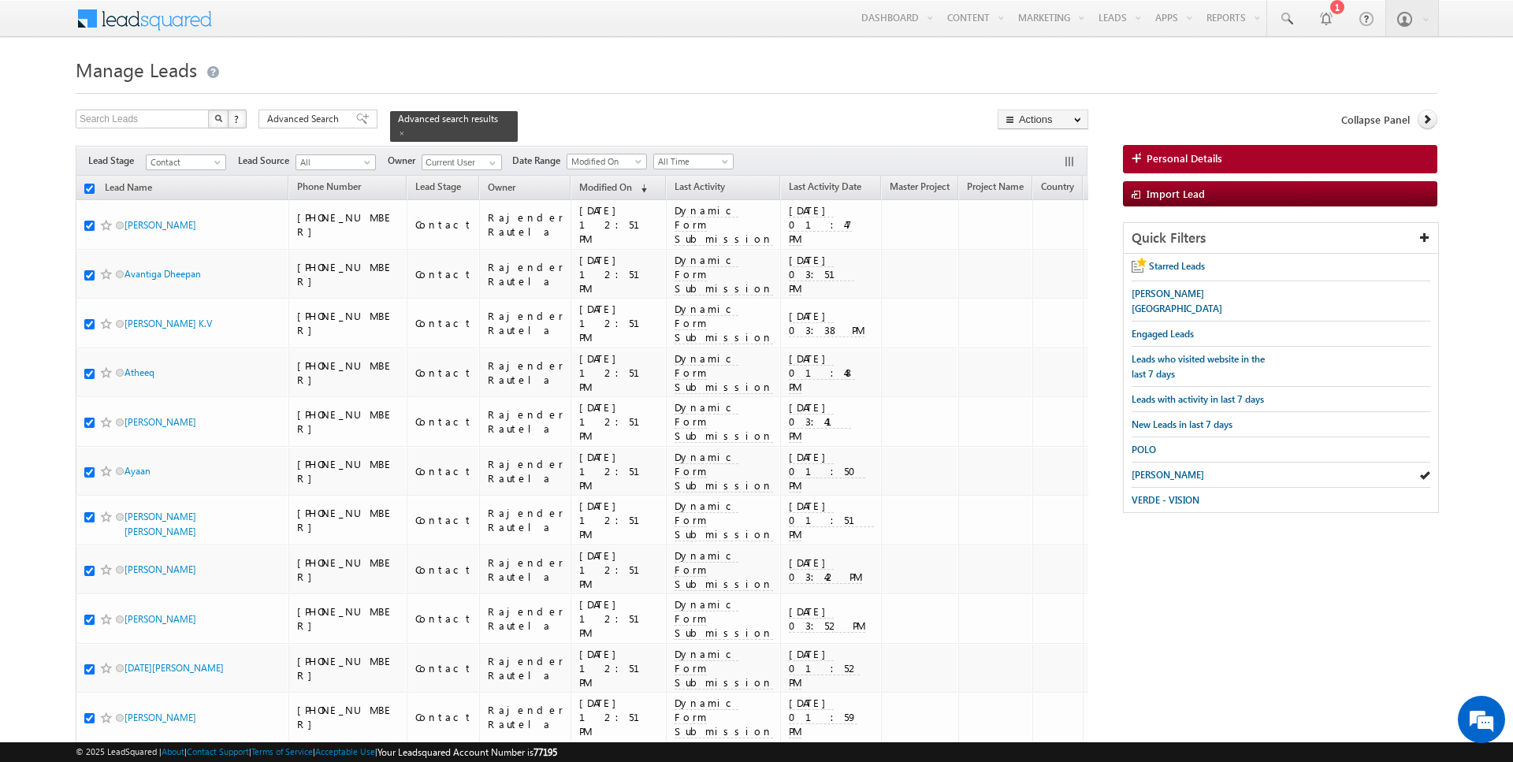
checkbox input "true"
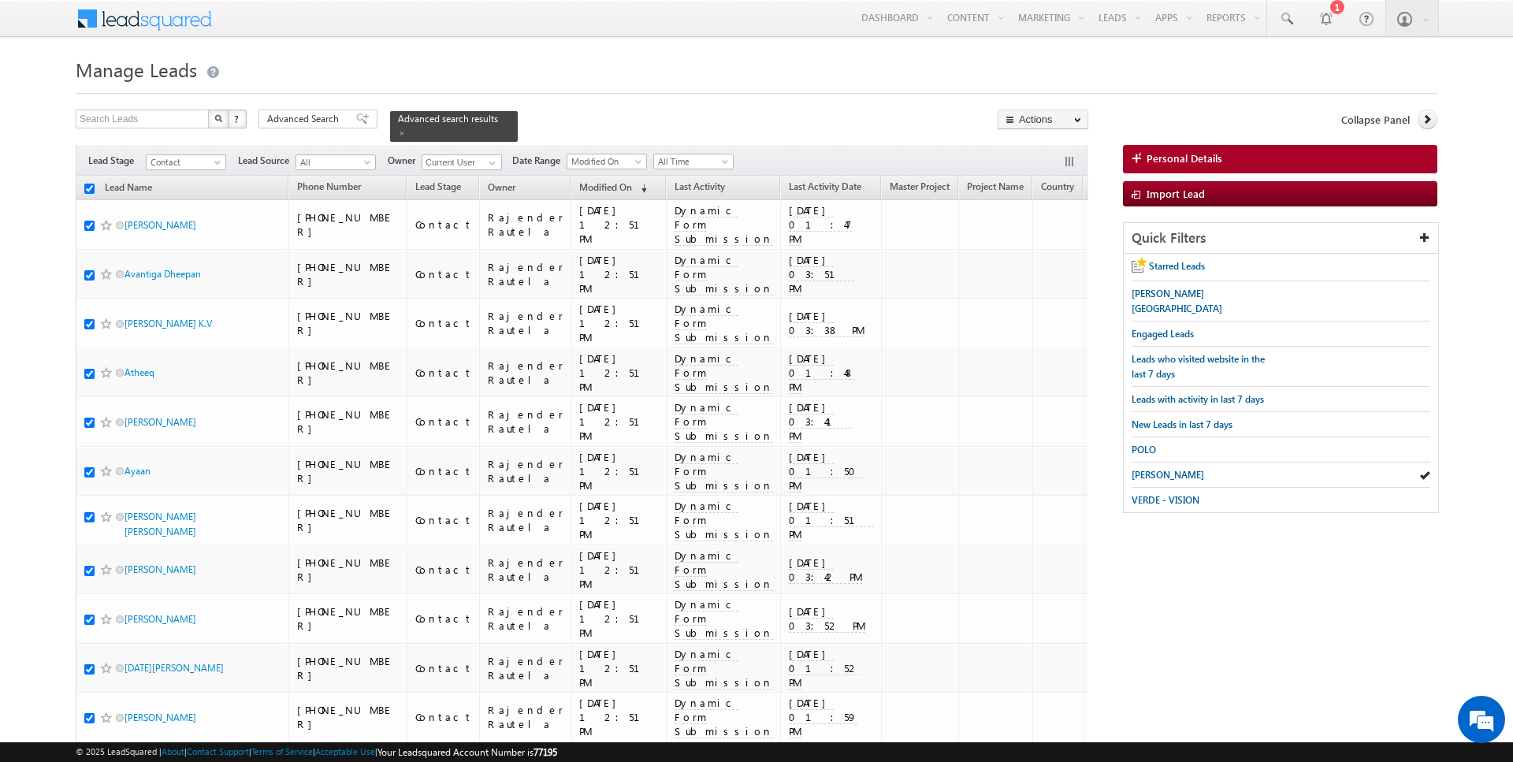
checkbox input "true"
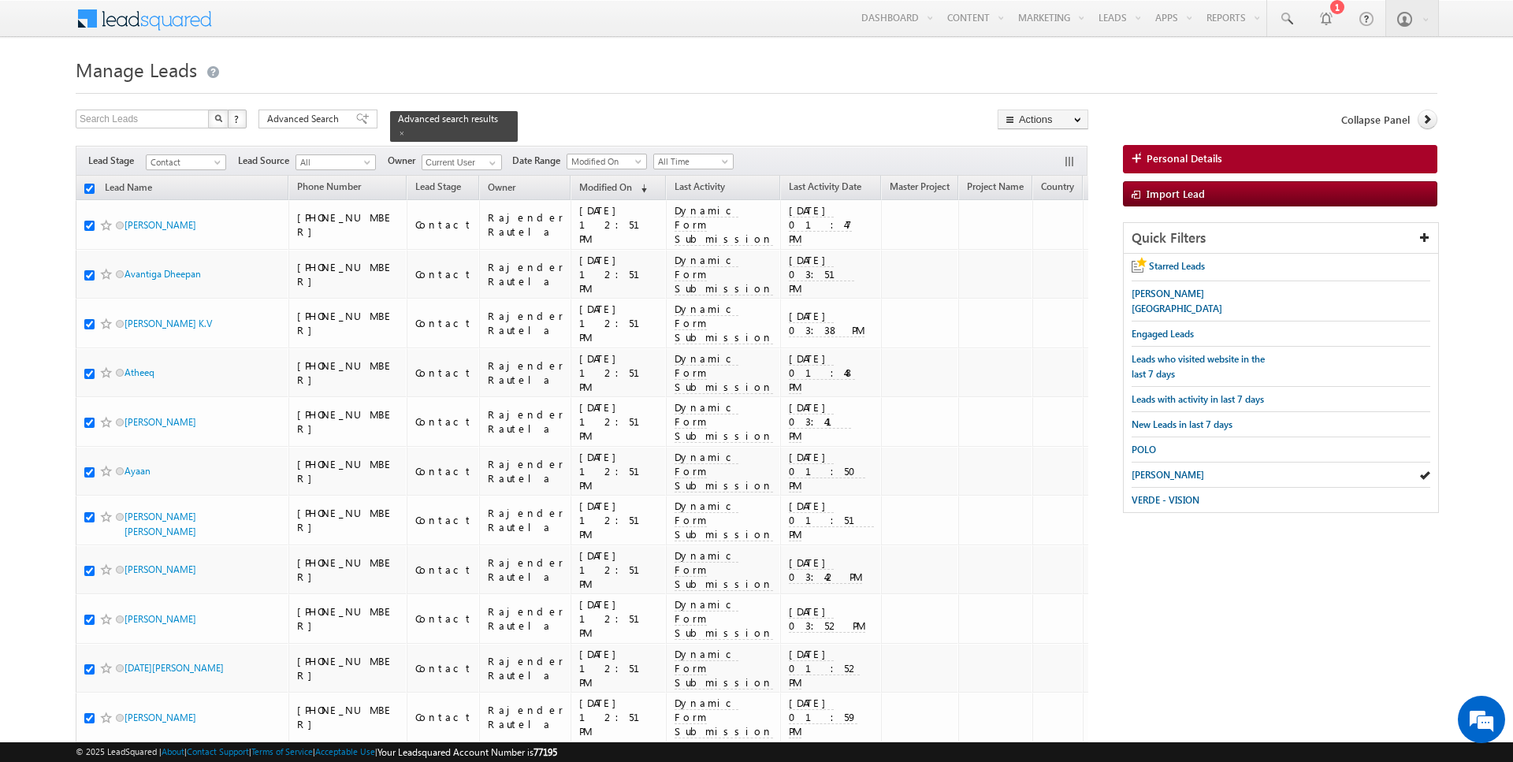
checkbox input "true"
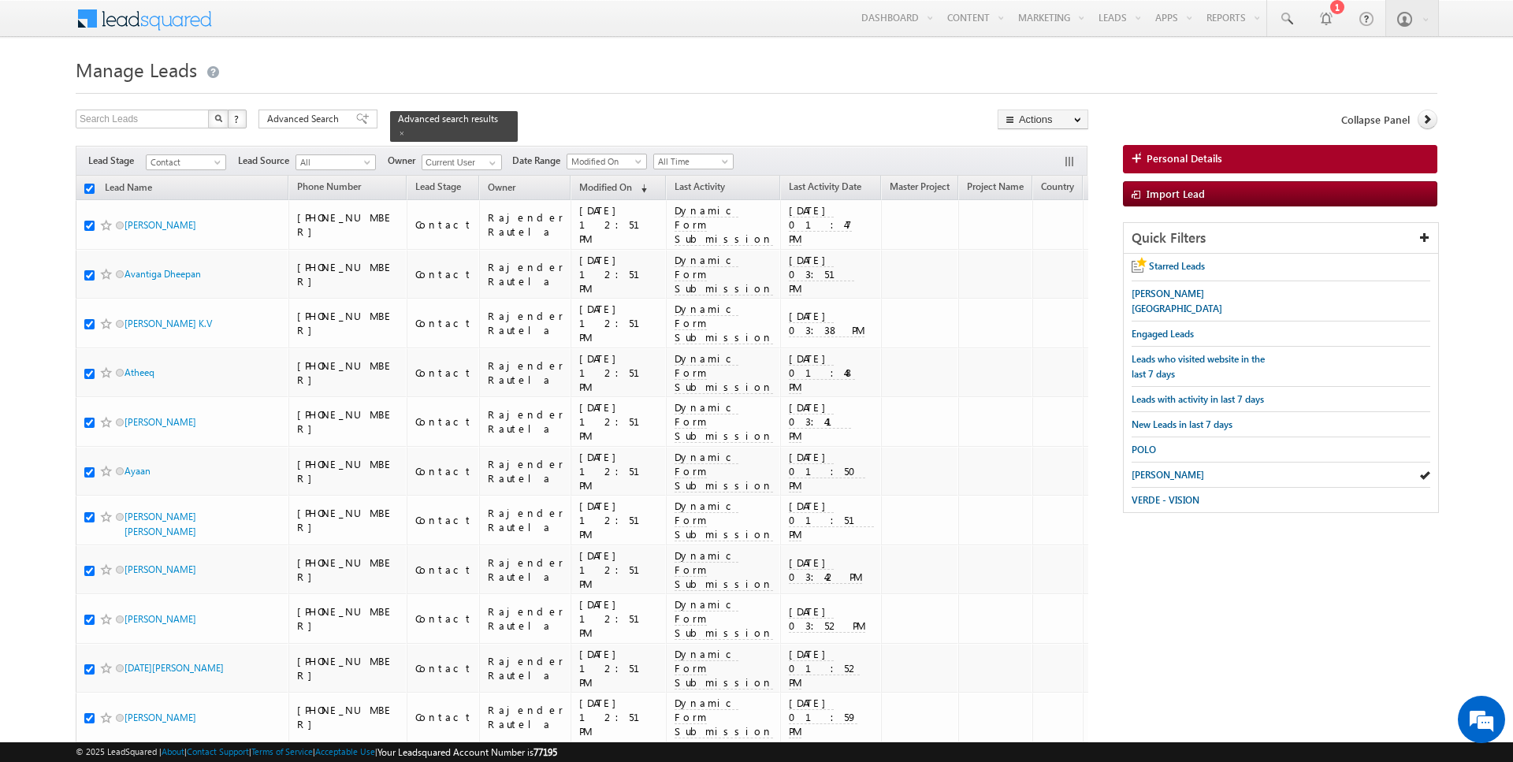
checkbox input "true"
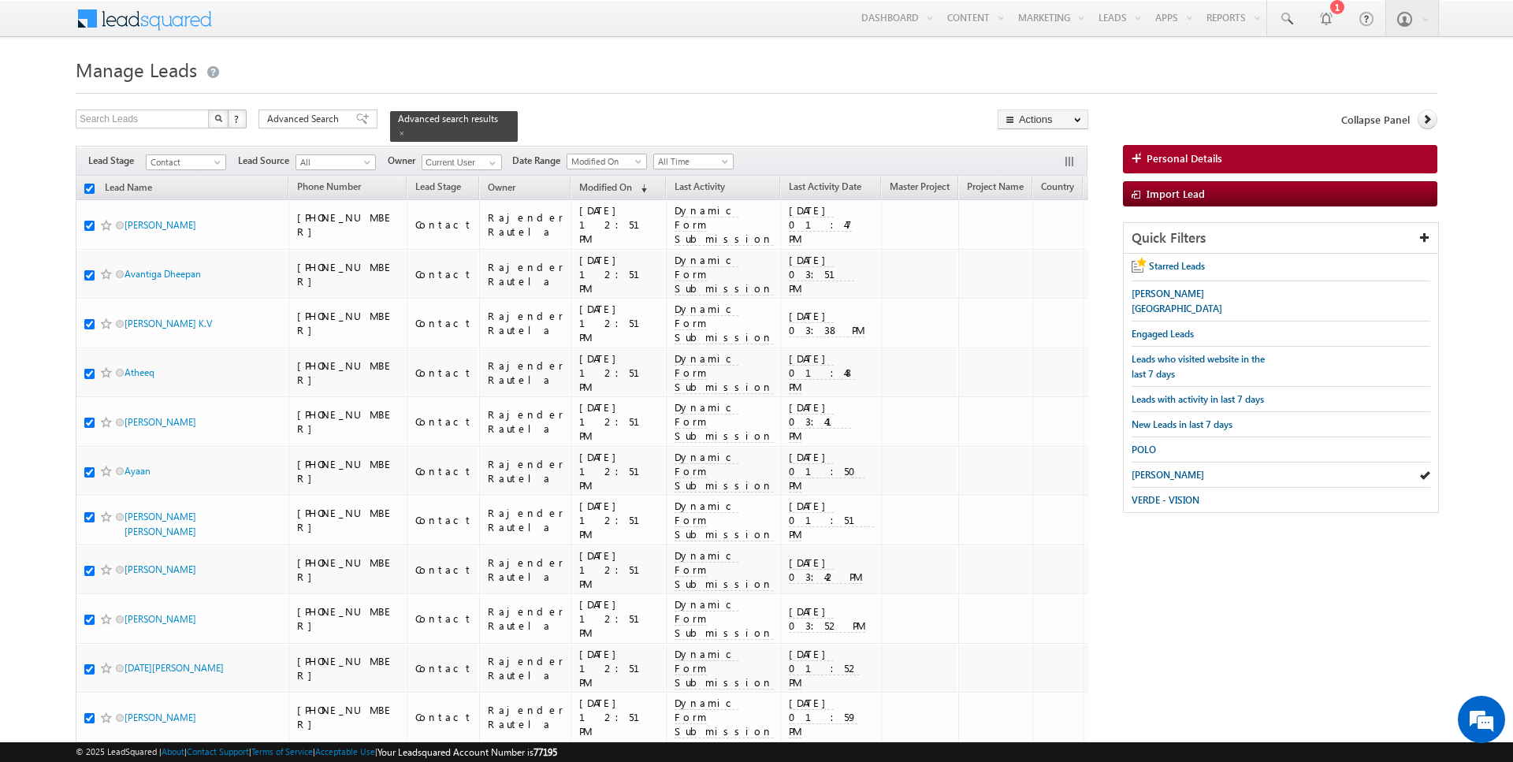
checkbox input "true"
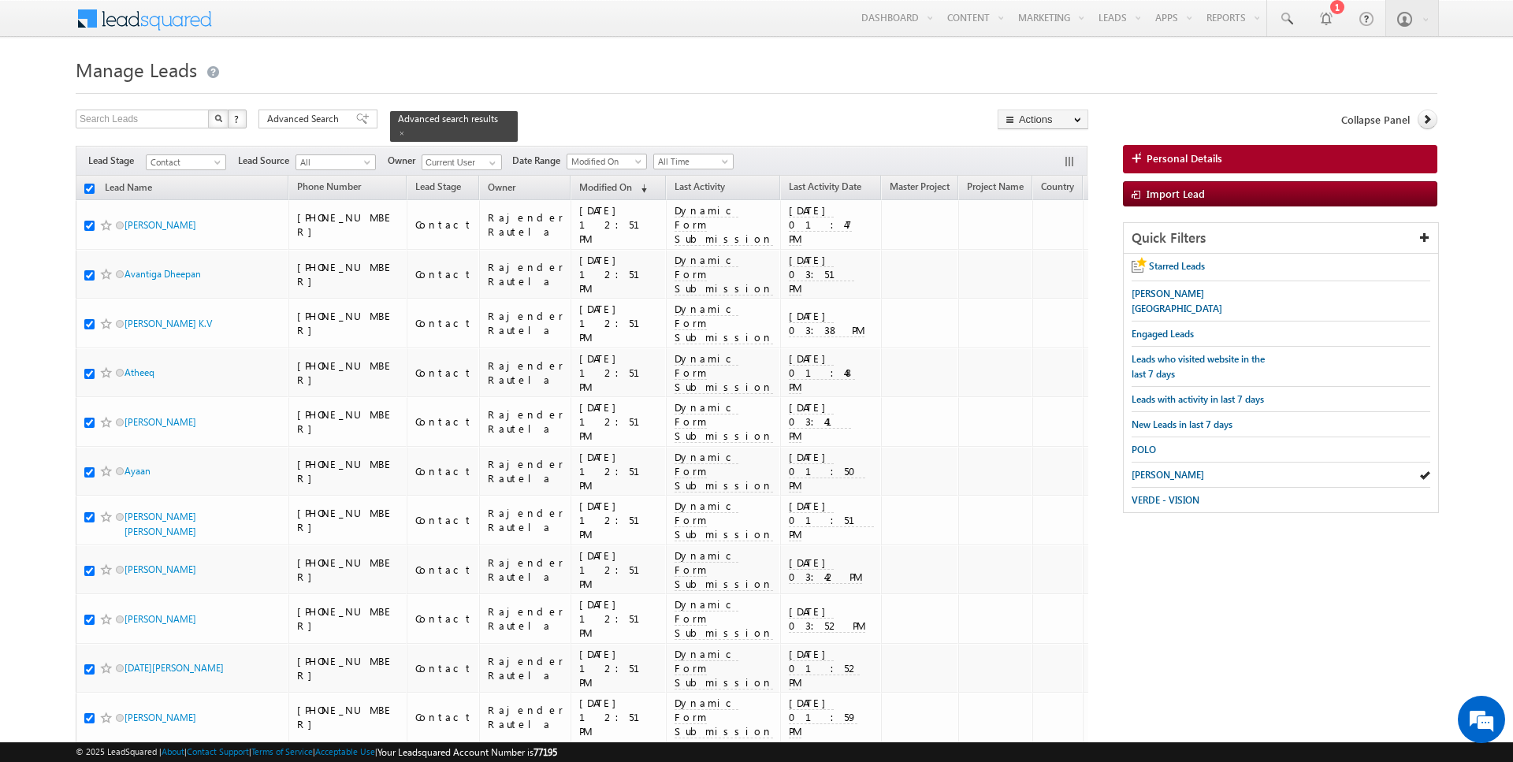
checkbox input "true"
click at [1035, 257] on link "Change Owner" at bounding box center [1042, 255] width 89 height 19
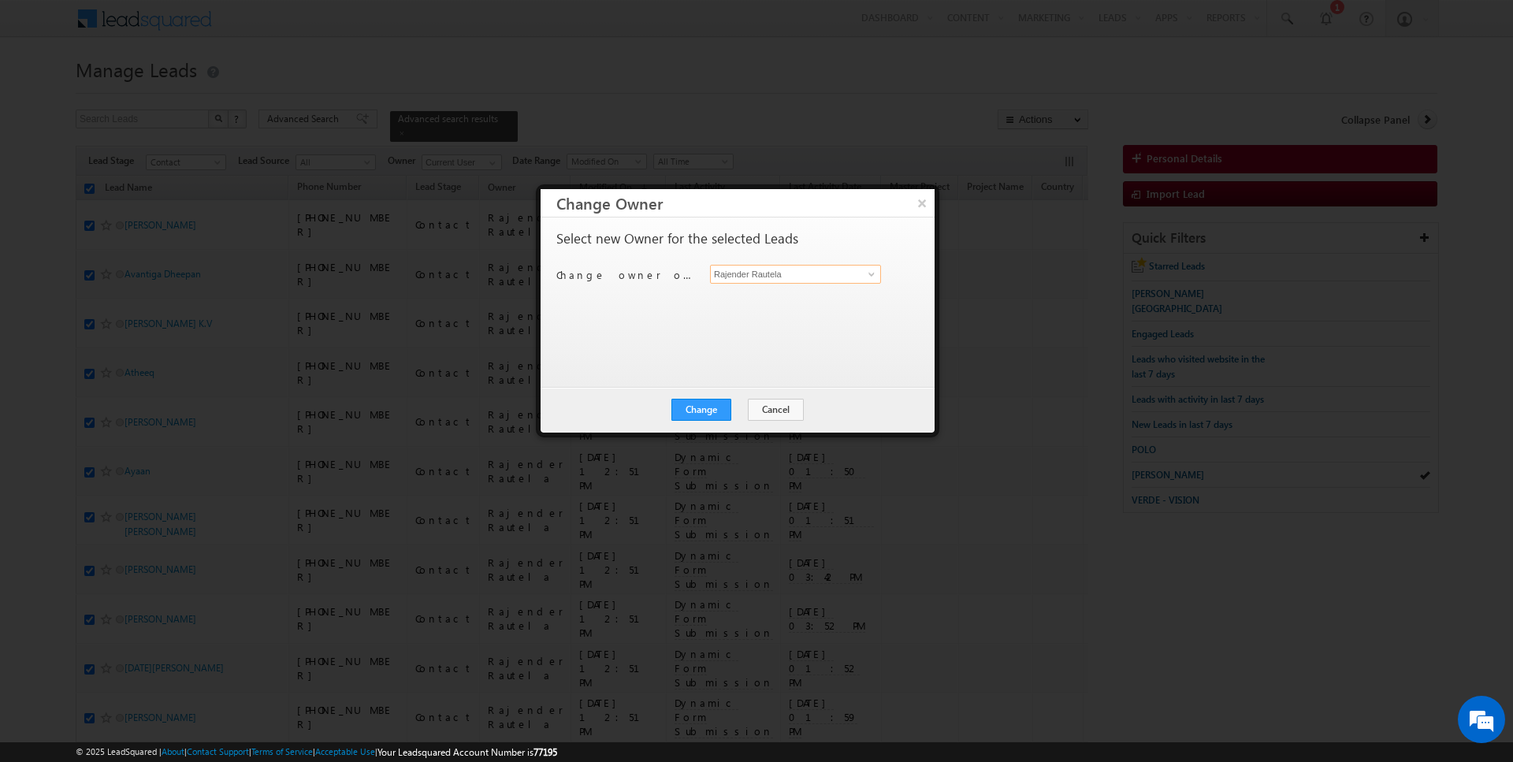
click at [783, 274] on input "Rajender Rautela" at bounding box center [795, 274] width 171 height 19
type input "[DATE][PERSON_NAME]"
click at [719, 405] on button "Change" at bounding box center [701, 410] width 60 height 22
click at [742, 405] on button "Close" at bounding box center [740, 410] width 50 height 22
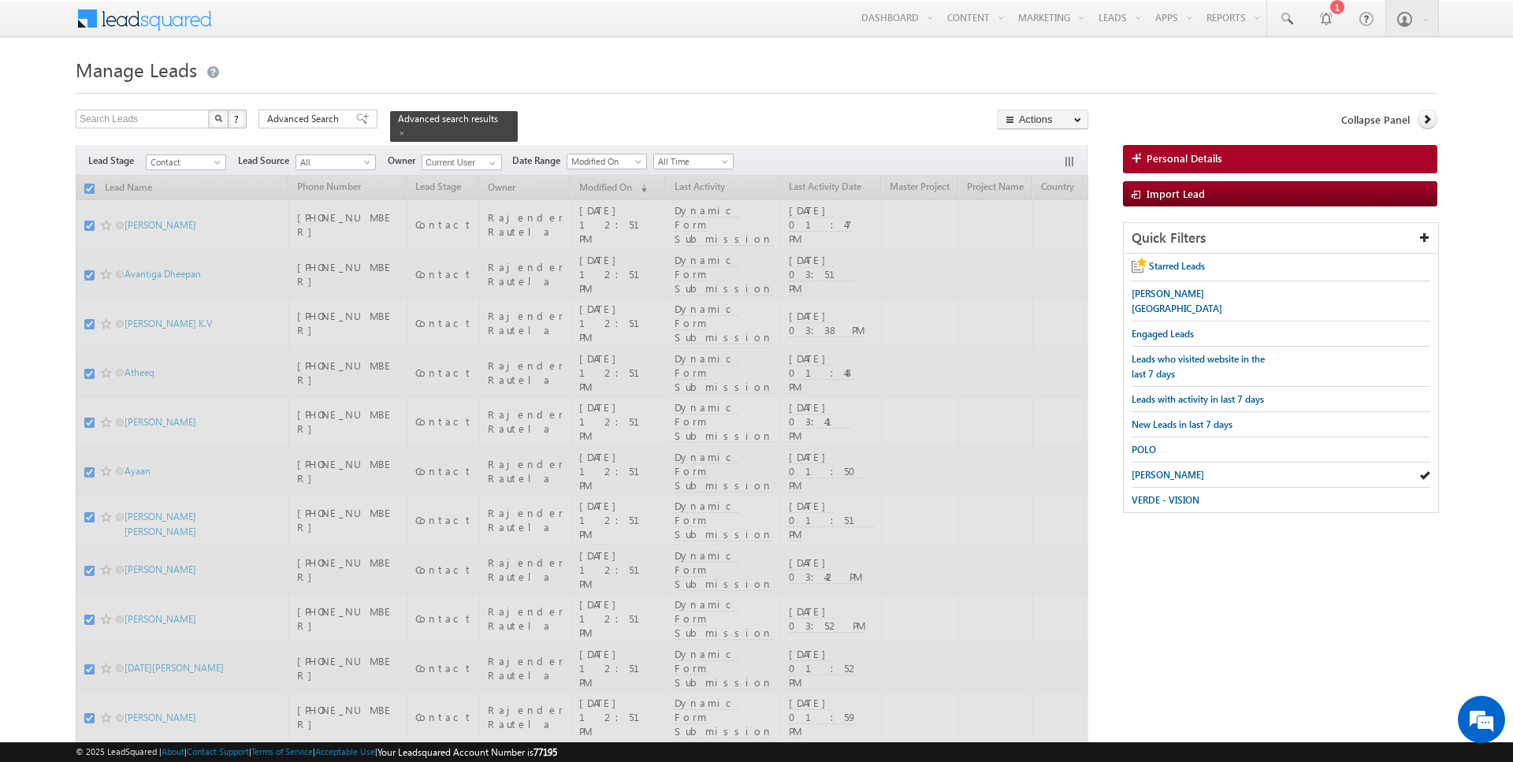
checkbox input "false"
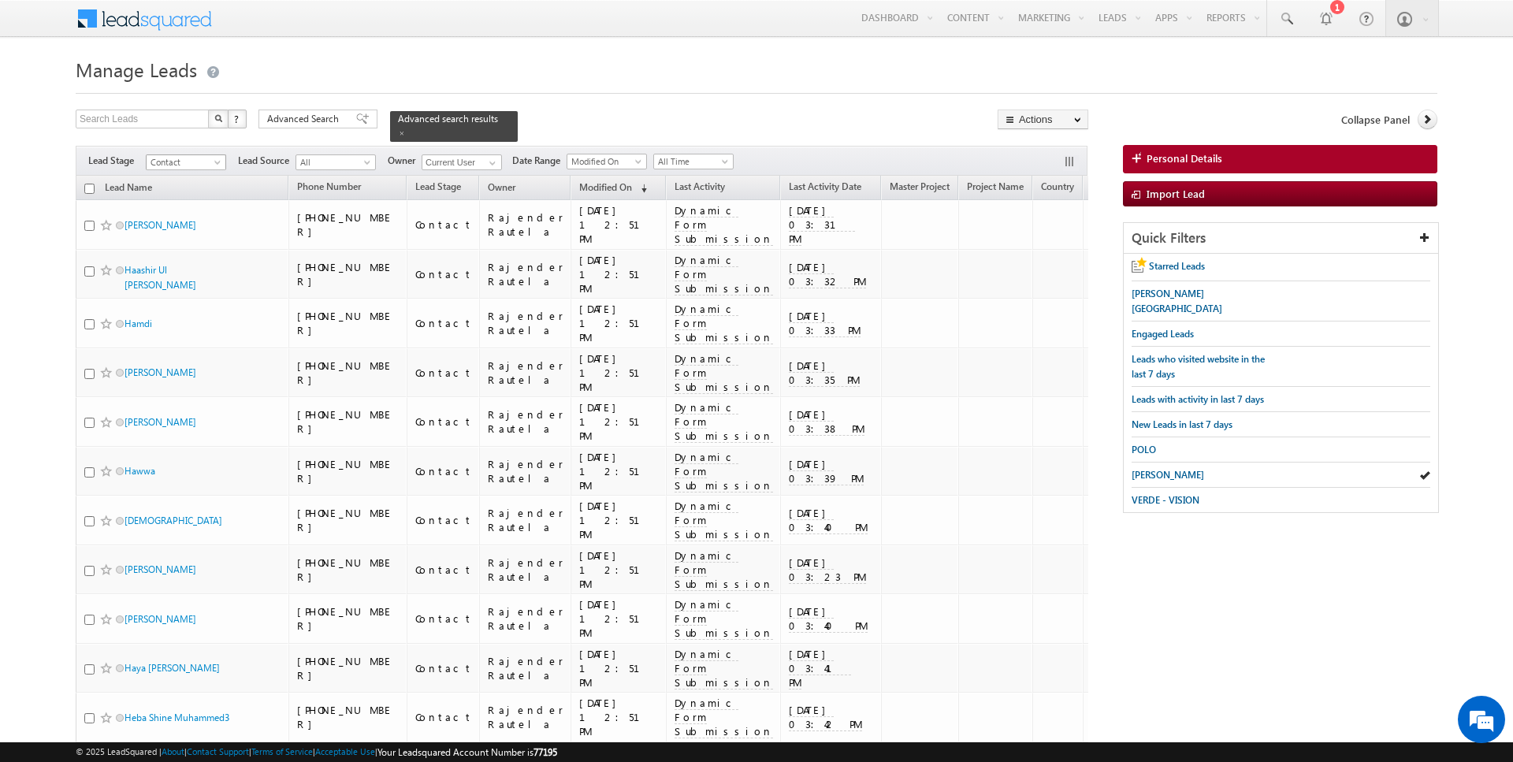
click at [217, 159] on span at bounding box center [219, 165] width 13 height 13
click at [190, 203] on link "Prospect" at bounding box center [187, 209] width 80 height 14
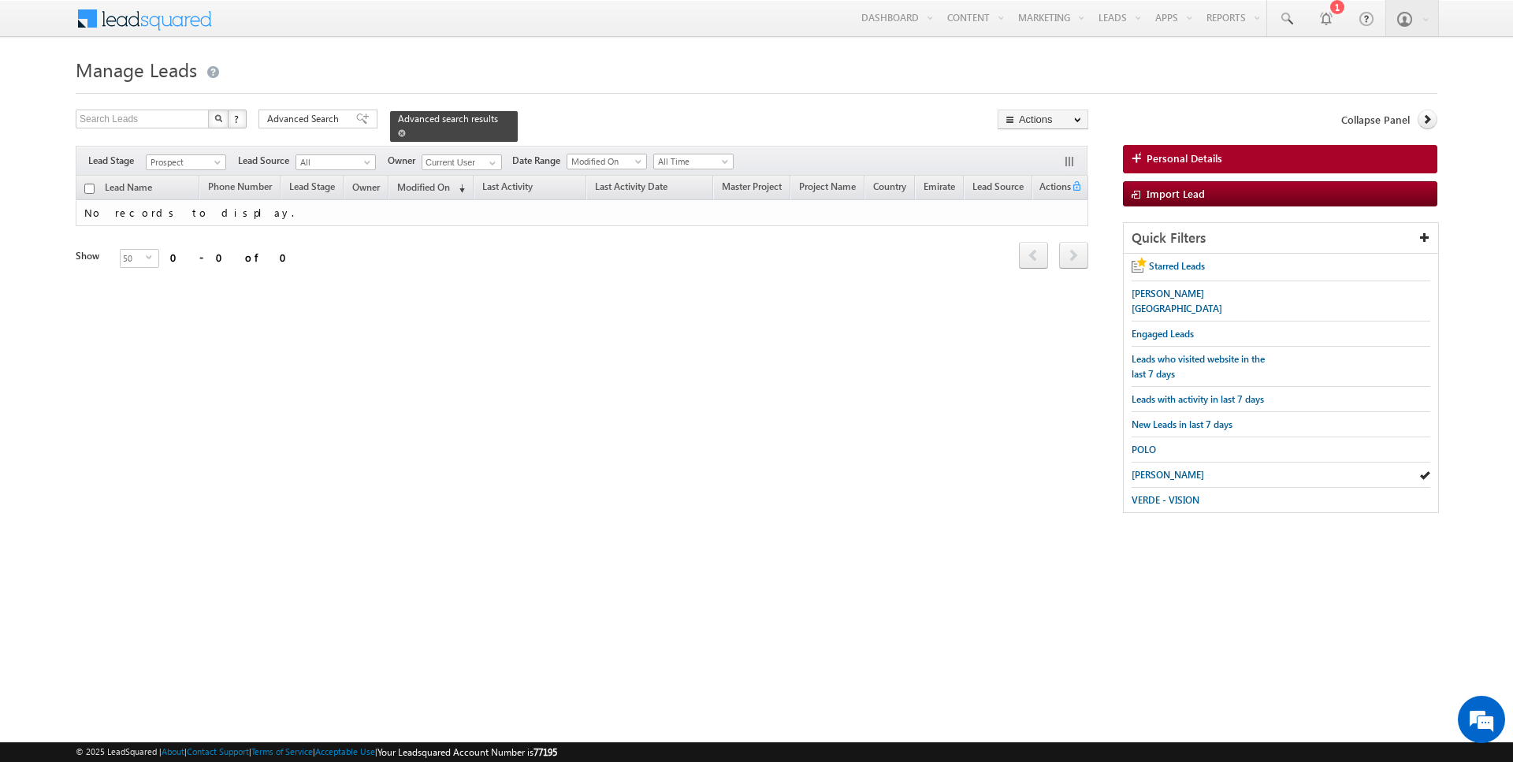
click at [398, 132] on span at bounding box center [402, 133] width 8 height 8
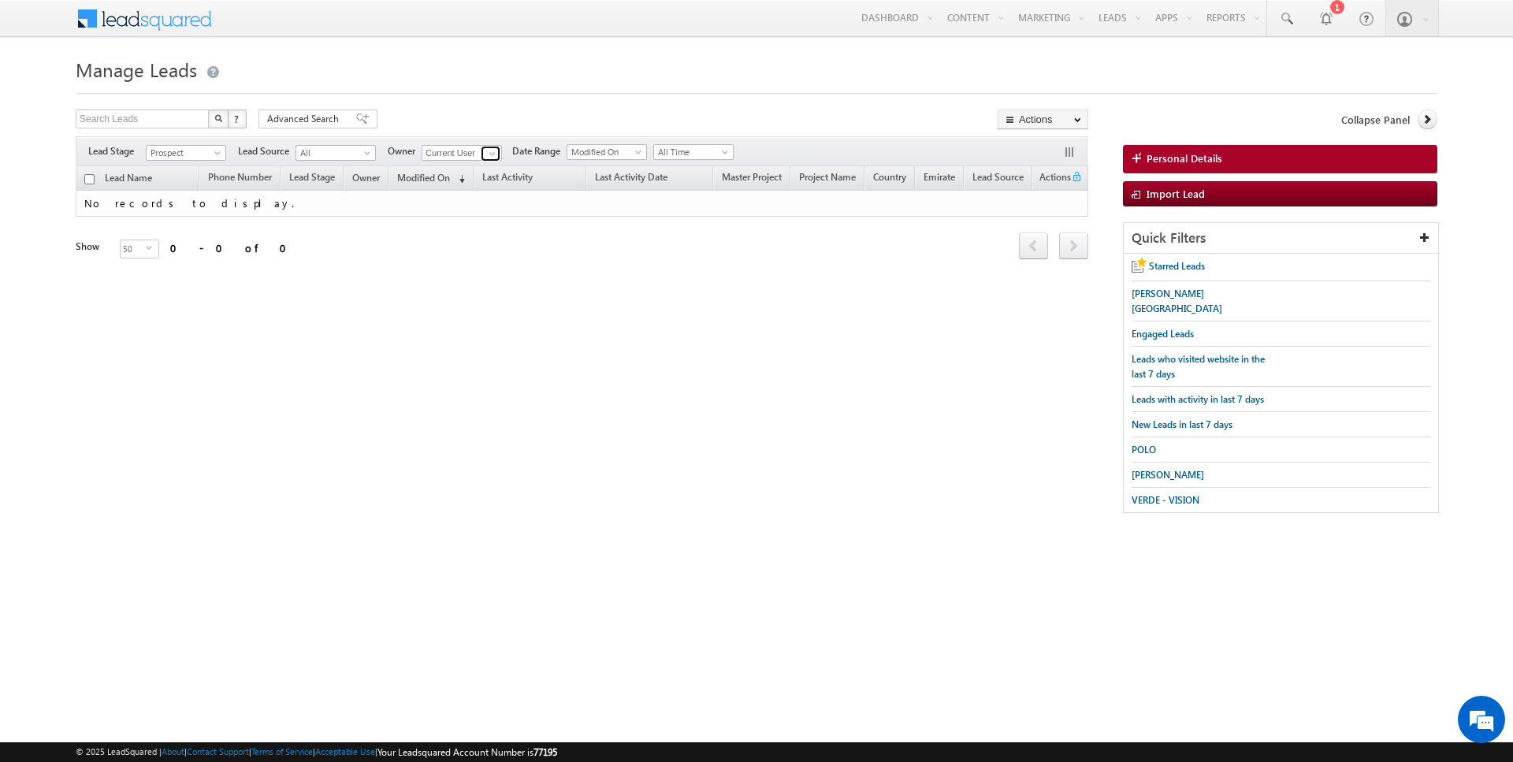
click at [487, 151] on span at bounding box center [492, 153] width 13 height 13
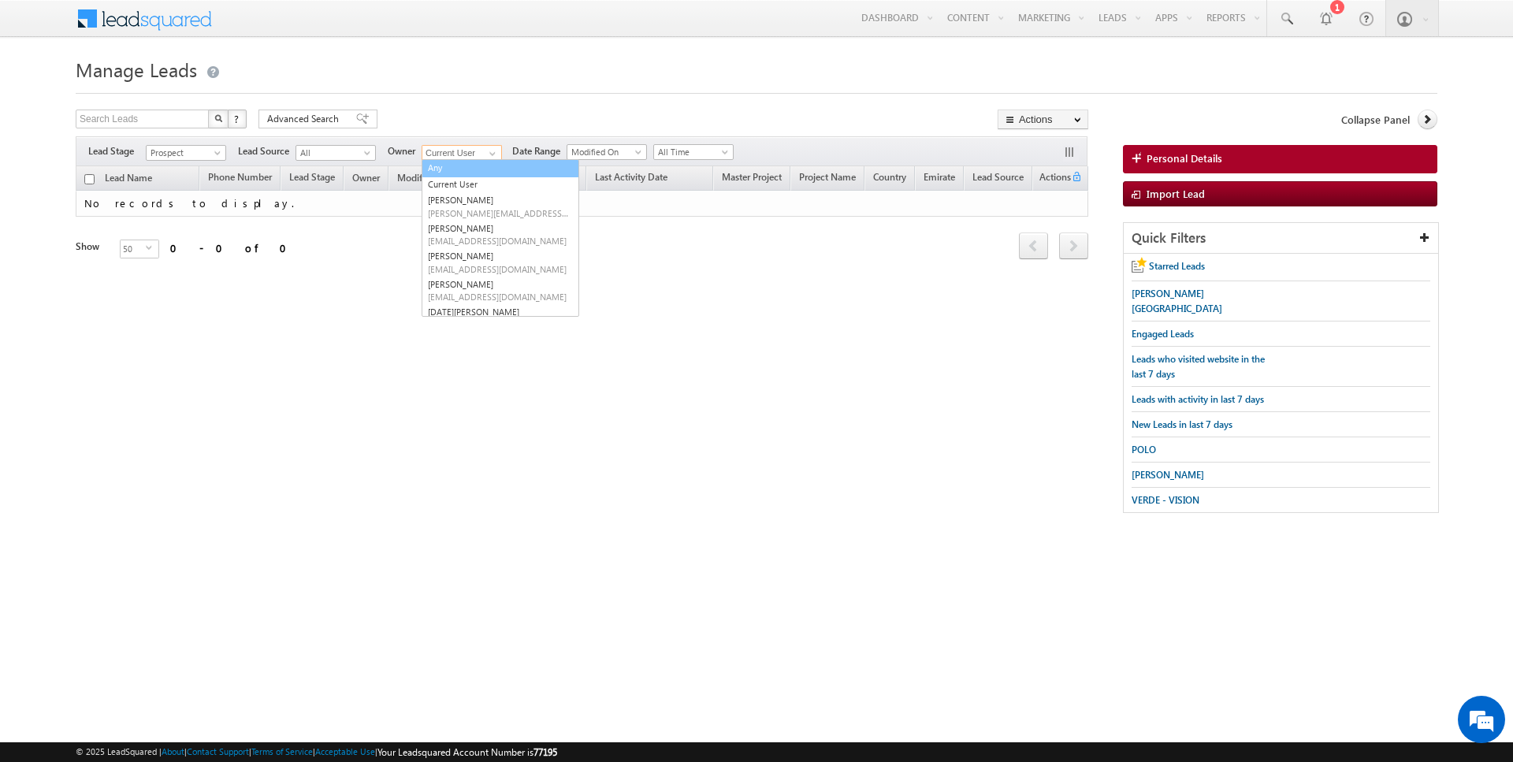
type input "Any"
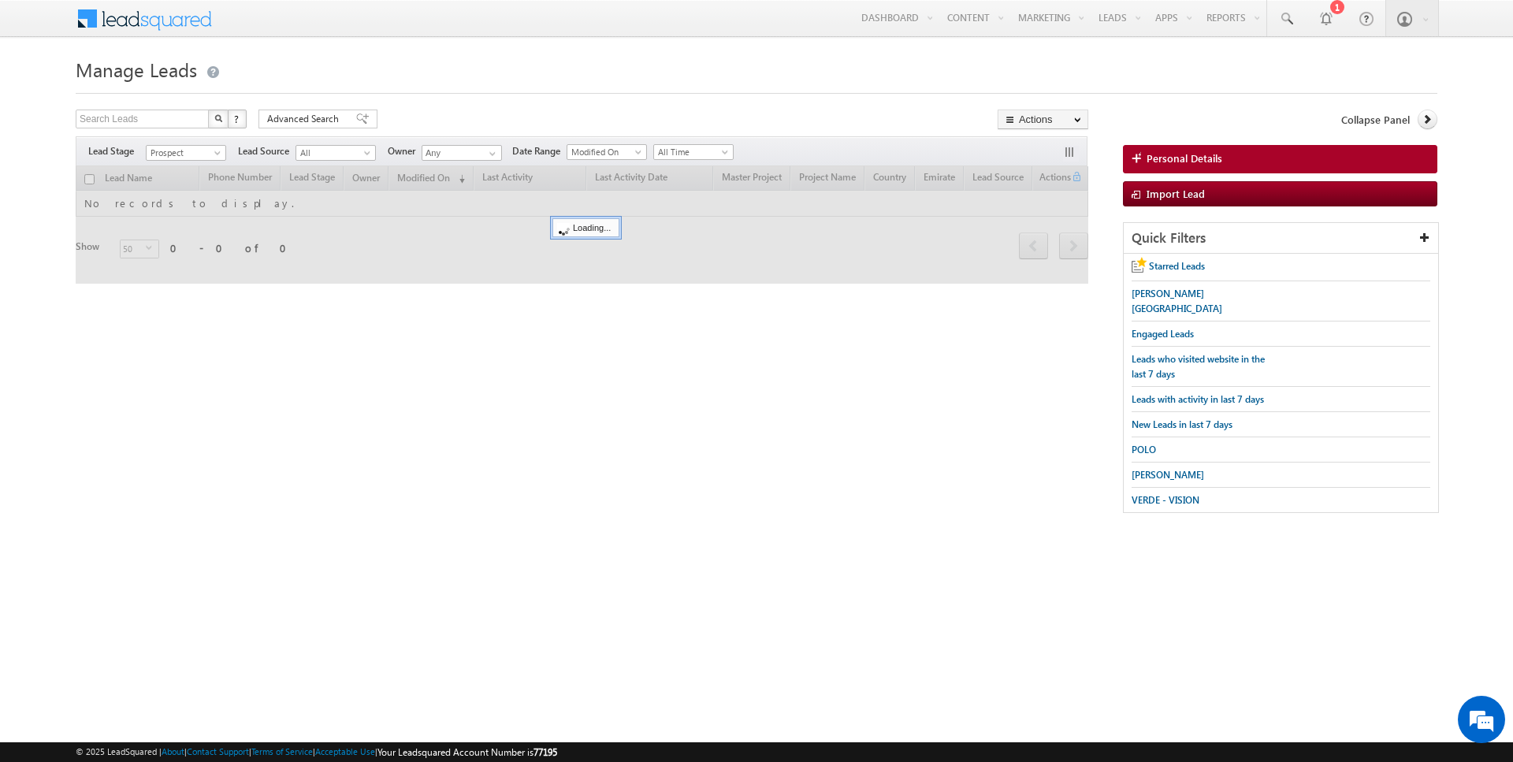
click at [591, 69] on h1 "Manage Leads" at bounding box center [757, 68] width 1362 height 31
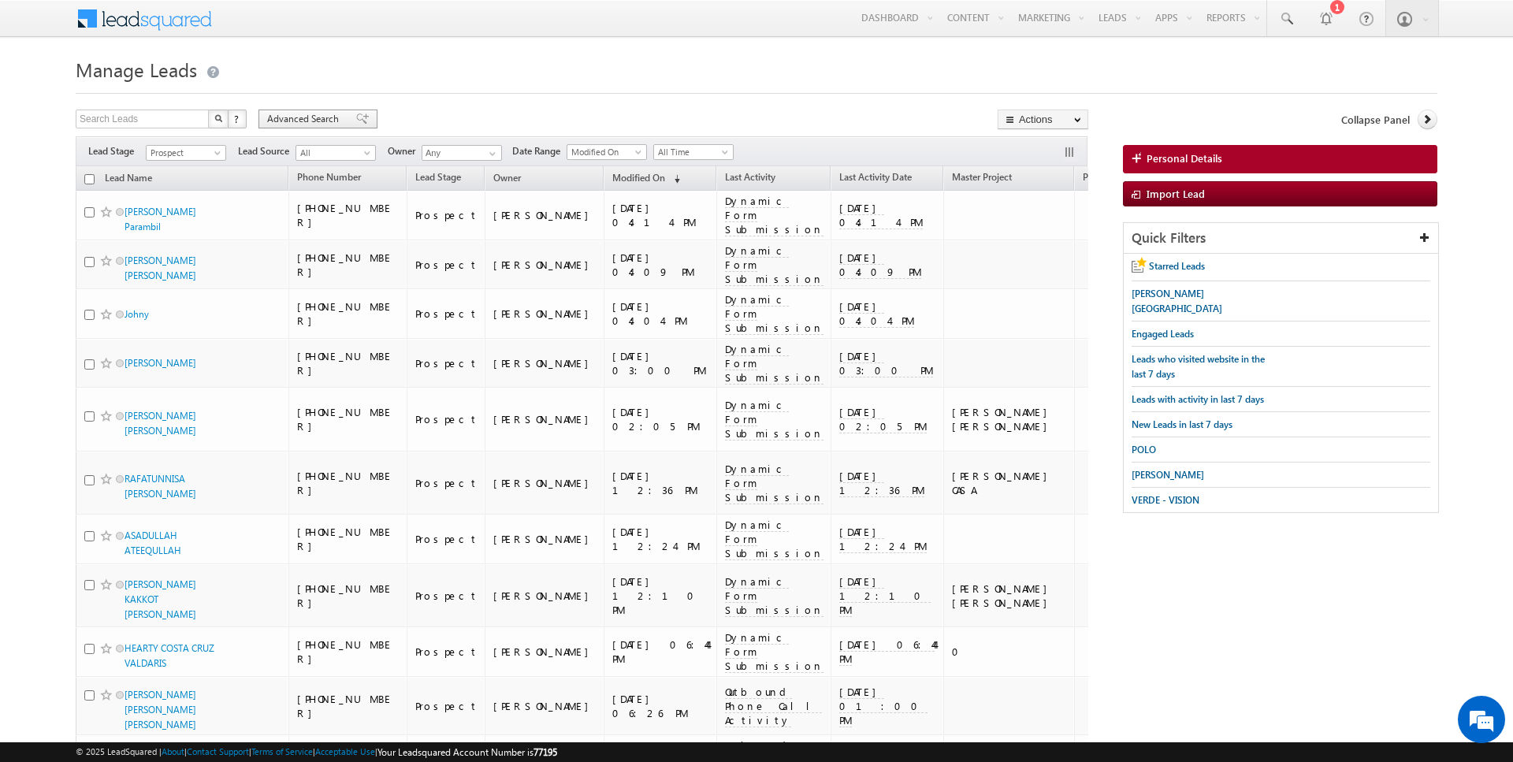
click at [297, 114] on span "Advanced Search" at bounding box center [305, 119] width 76 height 14
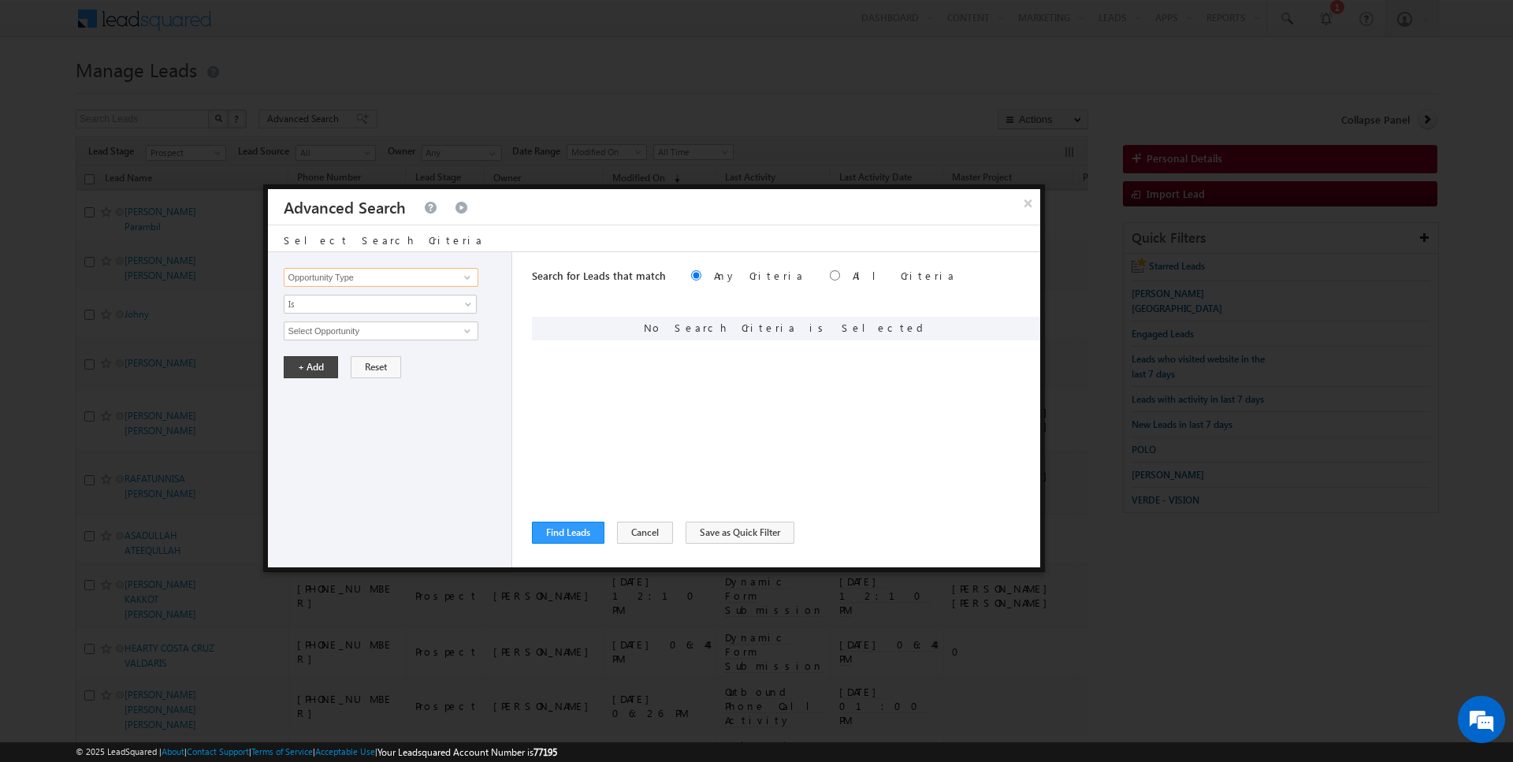
click at [378, 279] on input "Opportunity Type" at bounding box center [381, 277] width 194 height 19
type input "Owner"
click at [369, 298] on span "Is" at bounding box center [369, 304] width 171 height 14
click at [335, 338] on link "Is Not" at bounding box center [380, 336] width 192 height 14
click at [462, 327] on span "None Selected" at bounding box center [373, 330] width 179 height 17
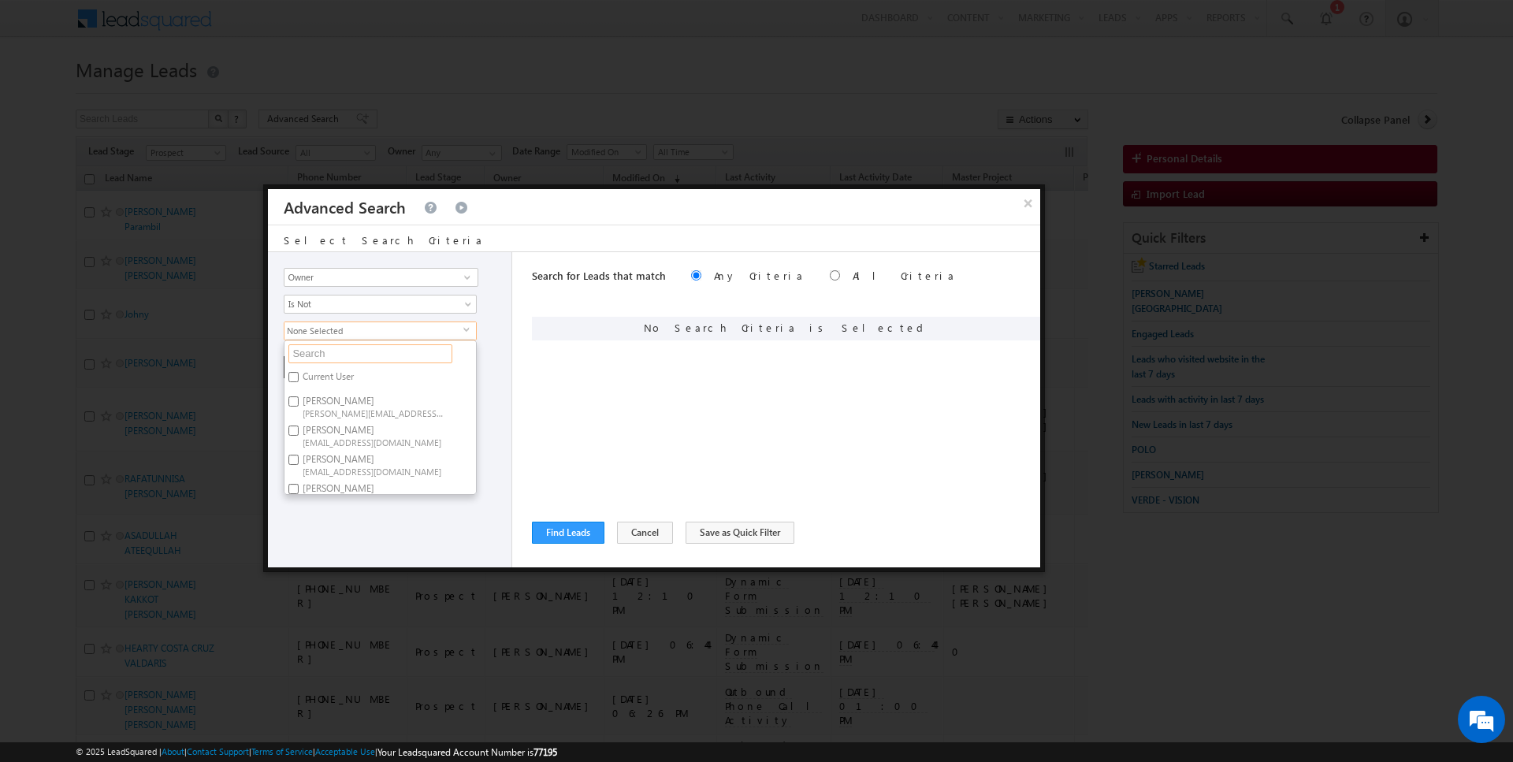
click at [382, 352] on input "text" at bounding box center [370, 353] width 164 height 19
type input "sidd"
click at [337, 382] on span "siddharth.gambhir@indglobal.ae" at bounding box center [374, 388] width 142 height 12
click at [299, 380] on input "Siddharth Gambhir siddharth.gambhir@indglobal.ae" at bounding box center [293, 377] width 10 height 10
checkbox input "true"
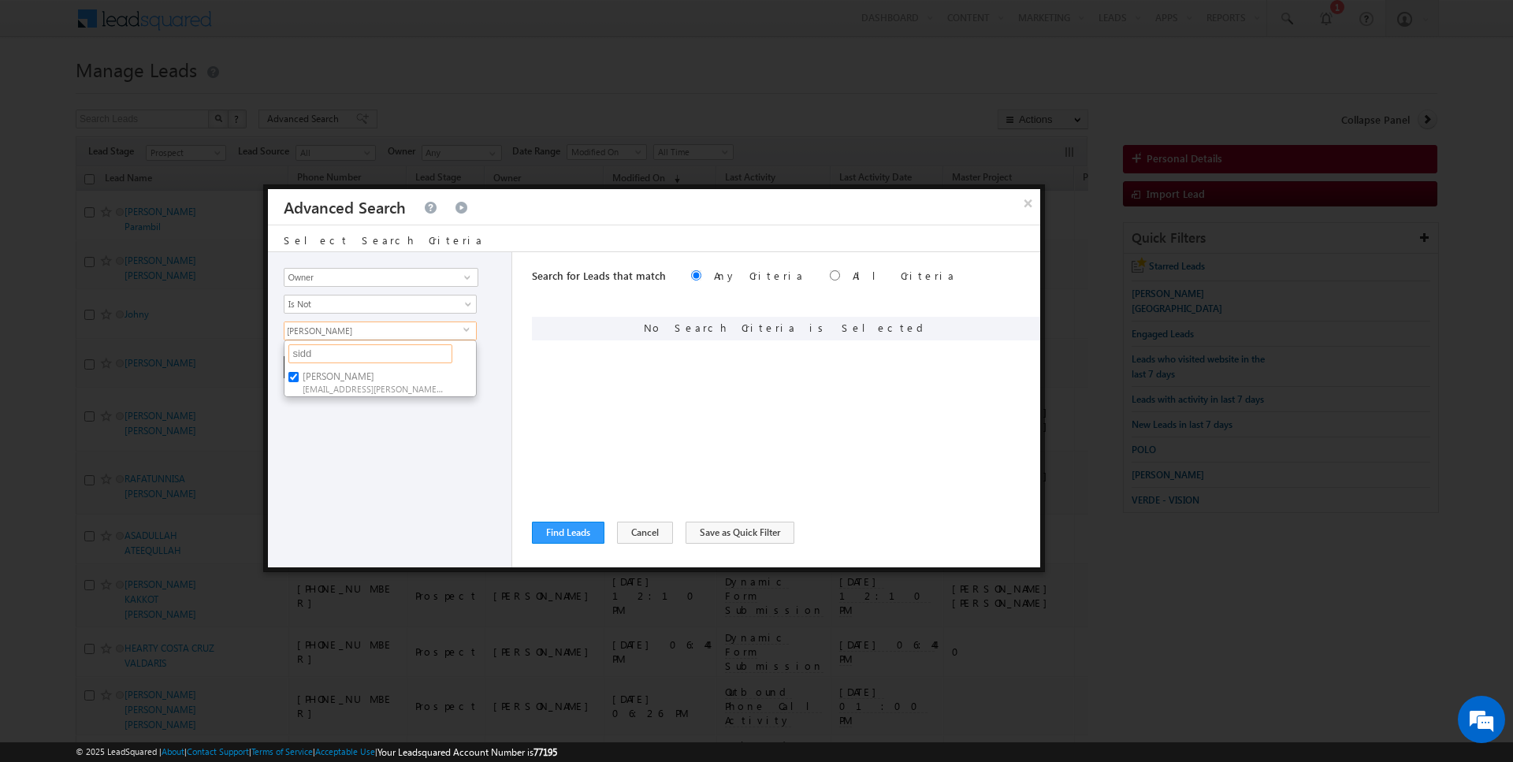
click at [334, 353] on input "sidd" at bounding box center [370, 353] width 164 height 19
type input "rahu"
click at [318, 375] on label "Rahul Joshi rahul.joshi@indglobal.ae" at bounding box center [372, 381] width 176 height 29
click at [299, 375] on input "Rahul Joshi rahul.joshi@indglobal.ae" at bounding box center [293, 377] width 10 height 10
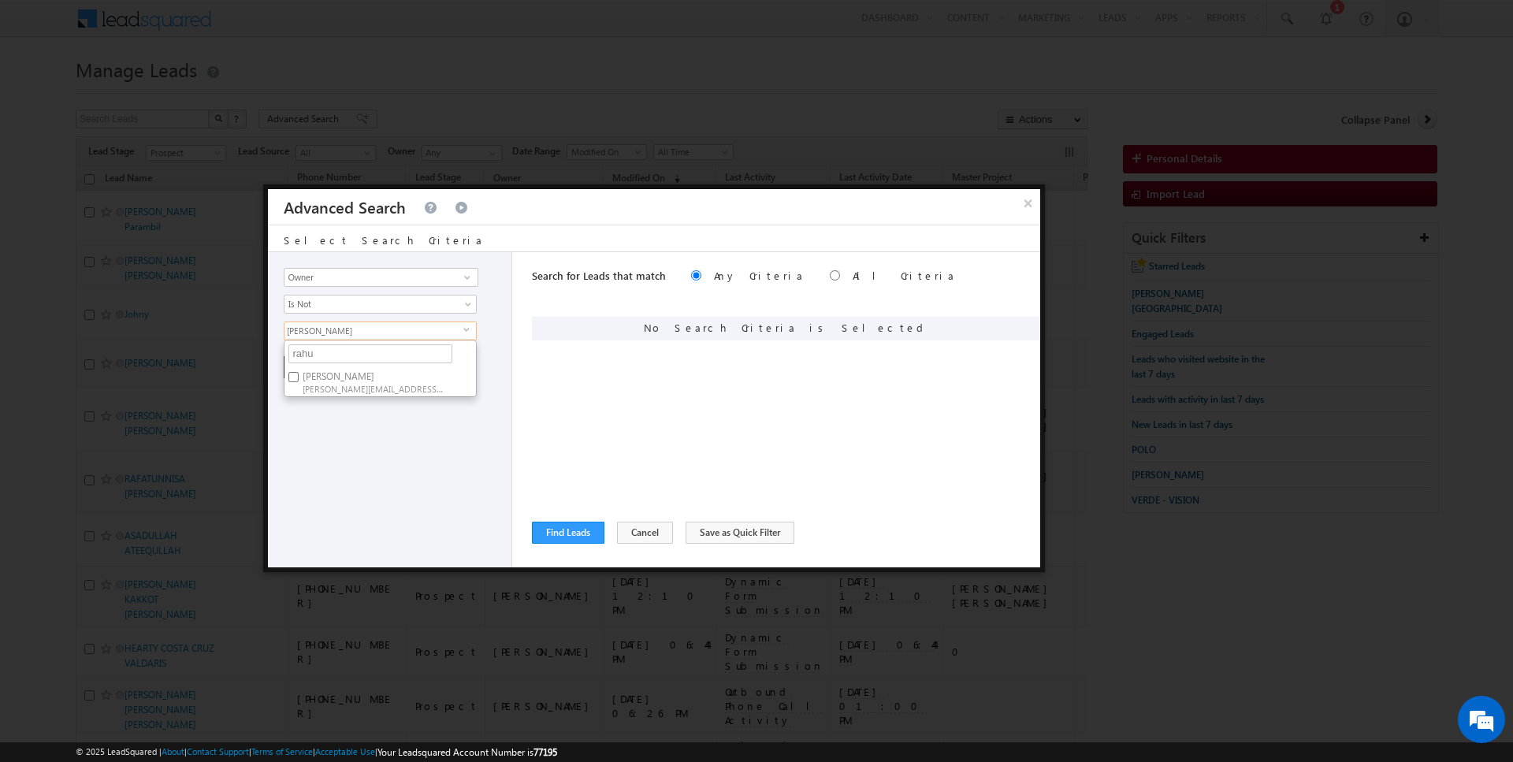
checkbox input "true"
click at [324, 355] on input "rahu" at bounding box center [370, 353] width 164 height 19
type input "hri"
click at [320, 371] on label "Hrishav Rana hrishav.rana@indglobal.ae" at bounding box center [372, 381] width 176 height 29
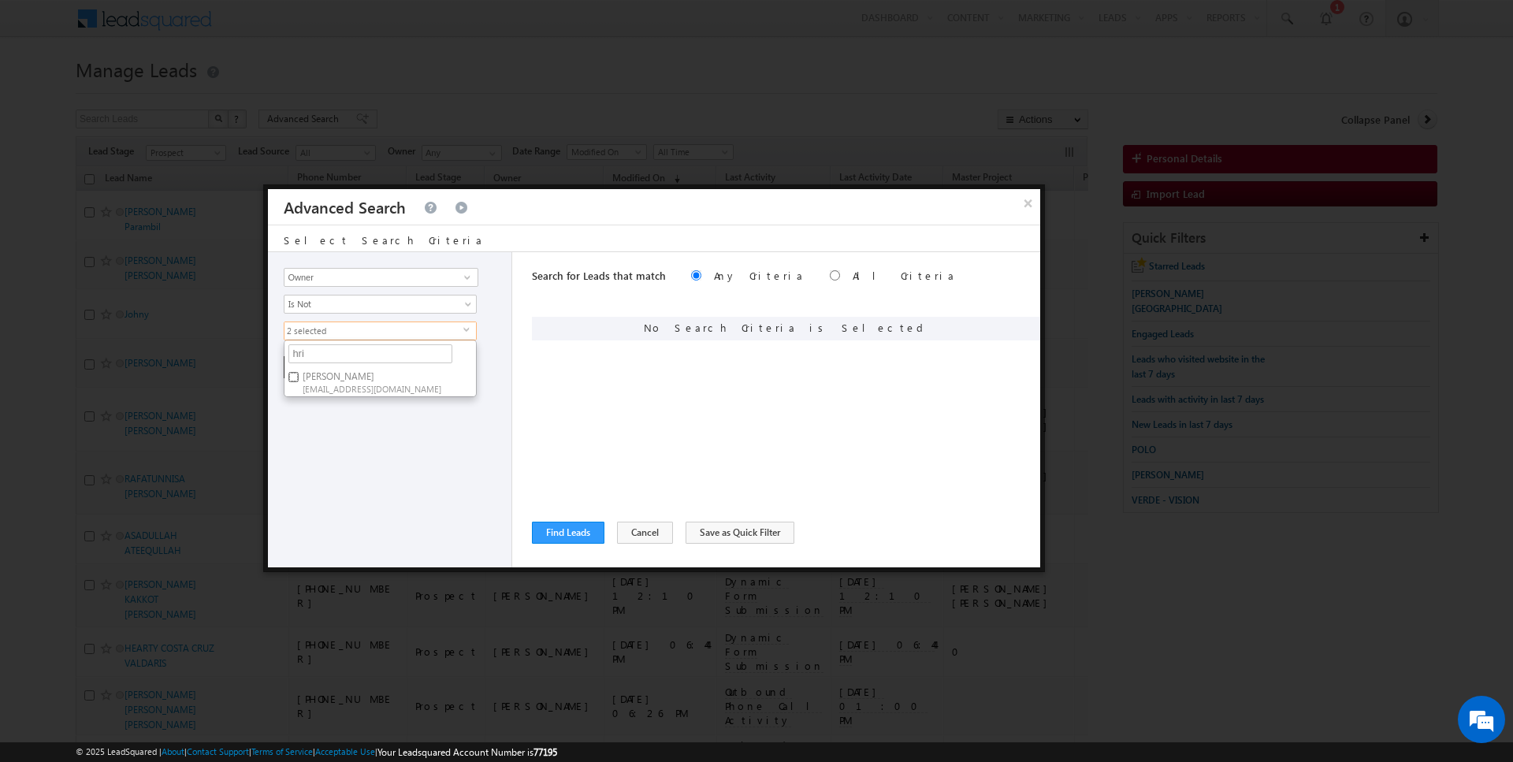
click at [299, 372] on input "Hrishav Rana hrishav.rana@indglobal.ae" at bounding box center [293, 377] width 10 height 10
checkbox input "true"
click at [320, 444] on div "Opportunity Type Lead Activity Task Sales Group Prospect Id Address 1 Address 2…" at bounding box center [390, 409] width 244 height 315
click at [306, 366] on button "+ Add" at bounding box center [311, 367] width 54 height 22
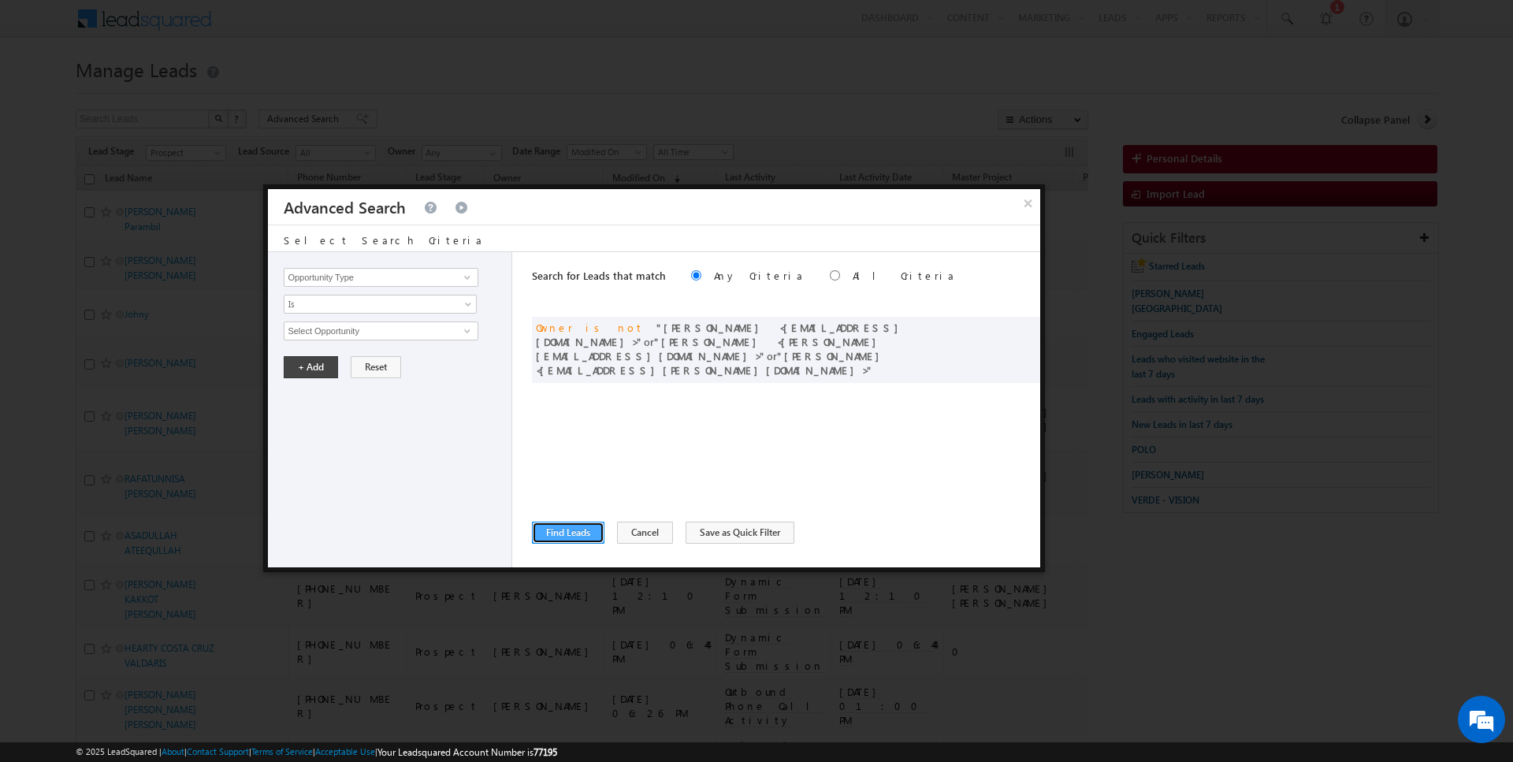
click at [570, 532] on button "Find Leads" at bounding box center [568, 533] width 72 height 22
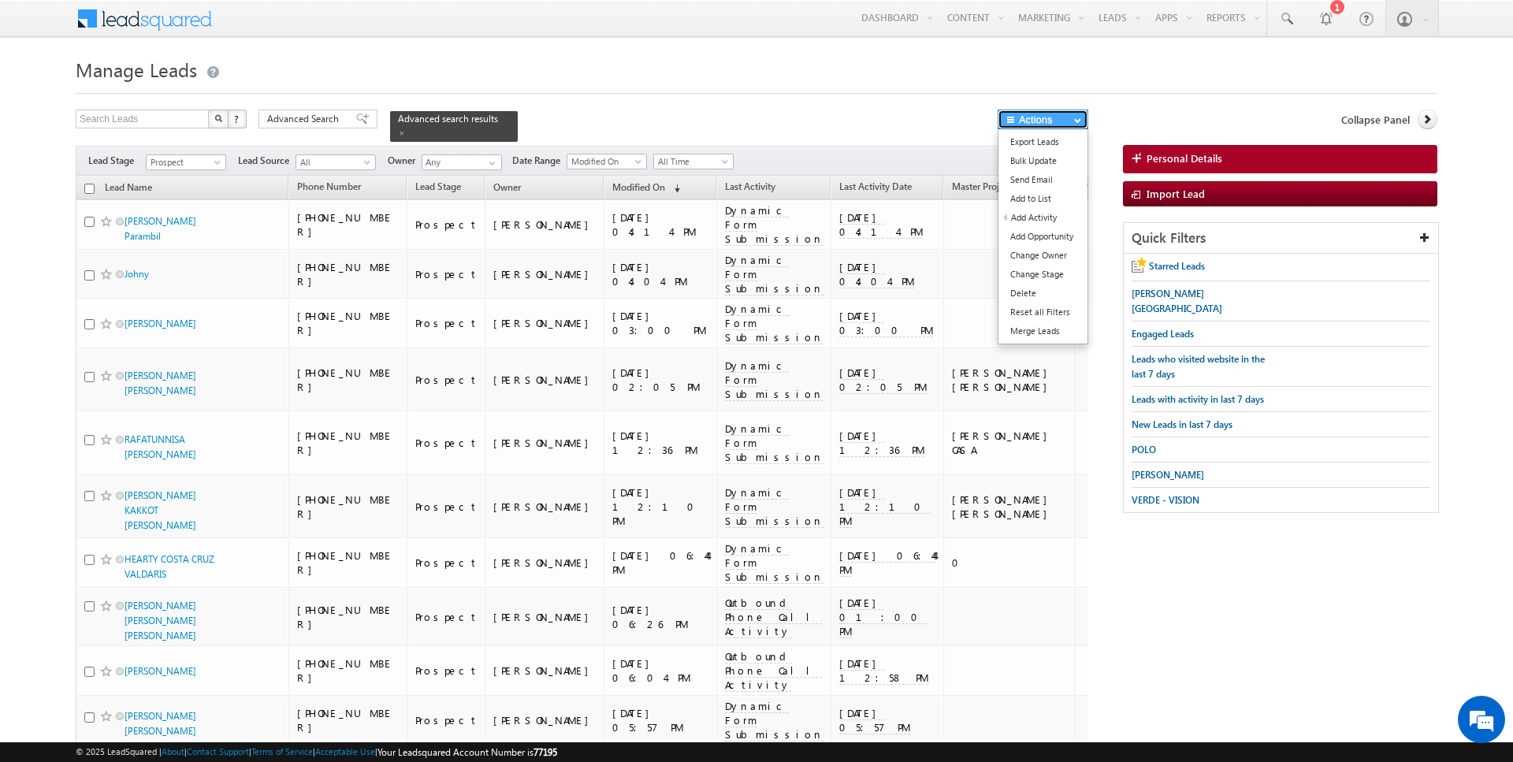
click at [1079, 117] on span "button" at bounding box center [1077, 120] width 7 height 6
click at [1058, 143] on link "Export Leads" at bounding box center [1042, 141] width 89 height 19
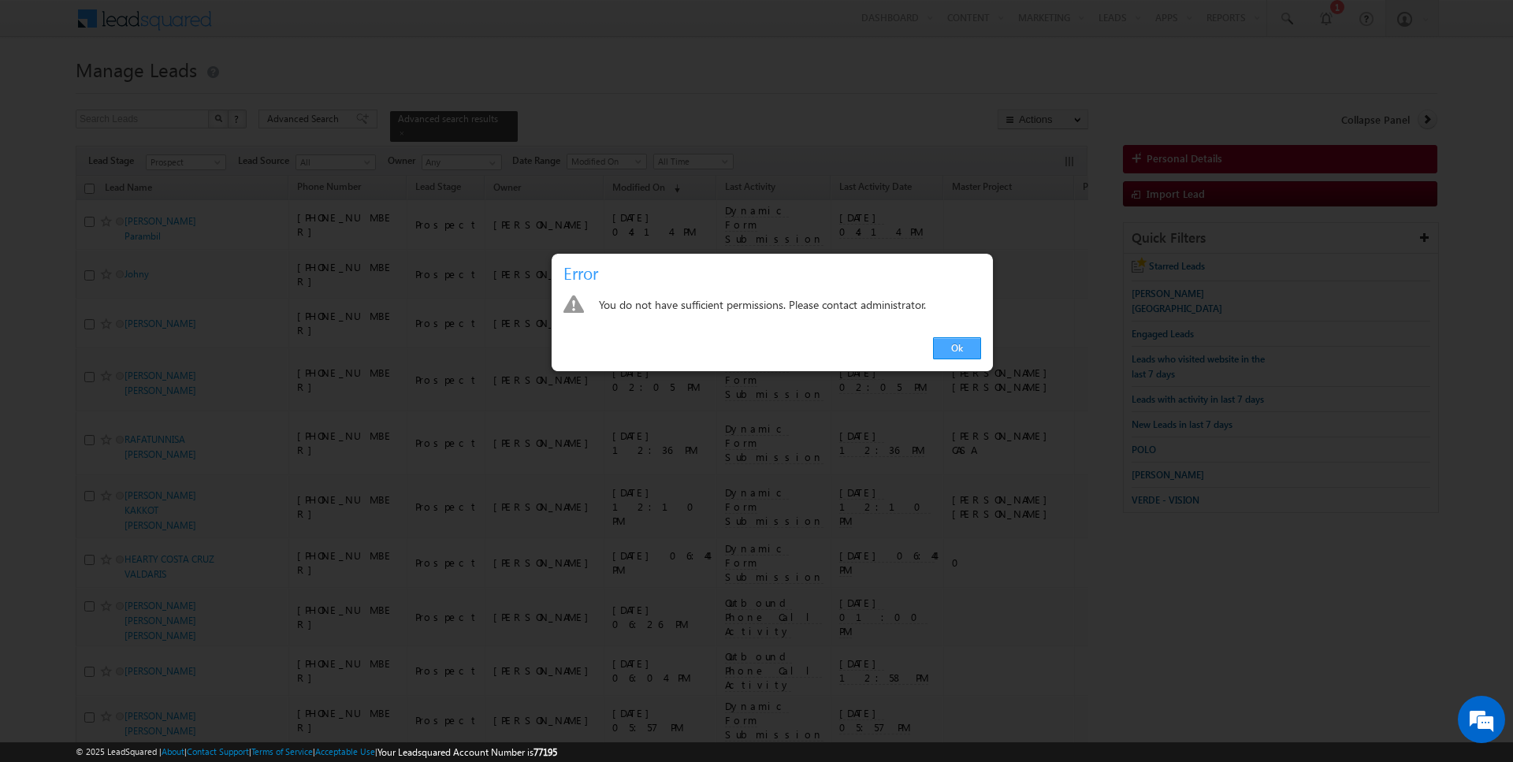
click at [964, 344] on link "Ok" at bounding box center [957, 348] width 48 height 22
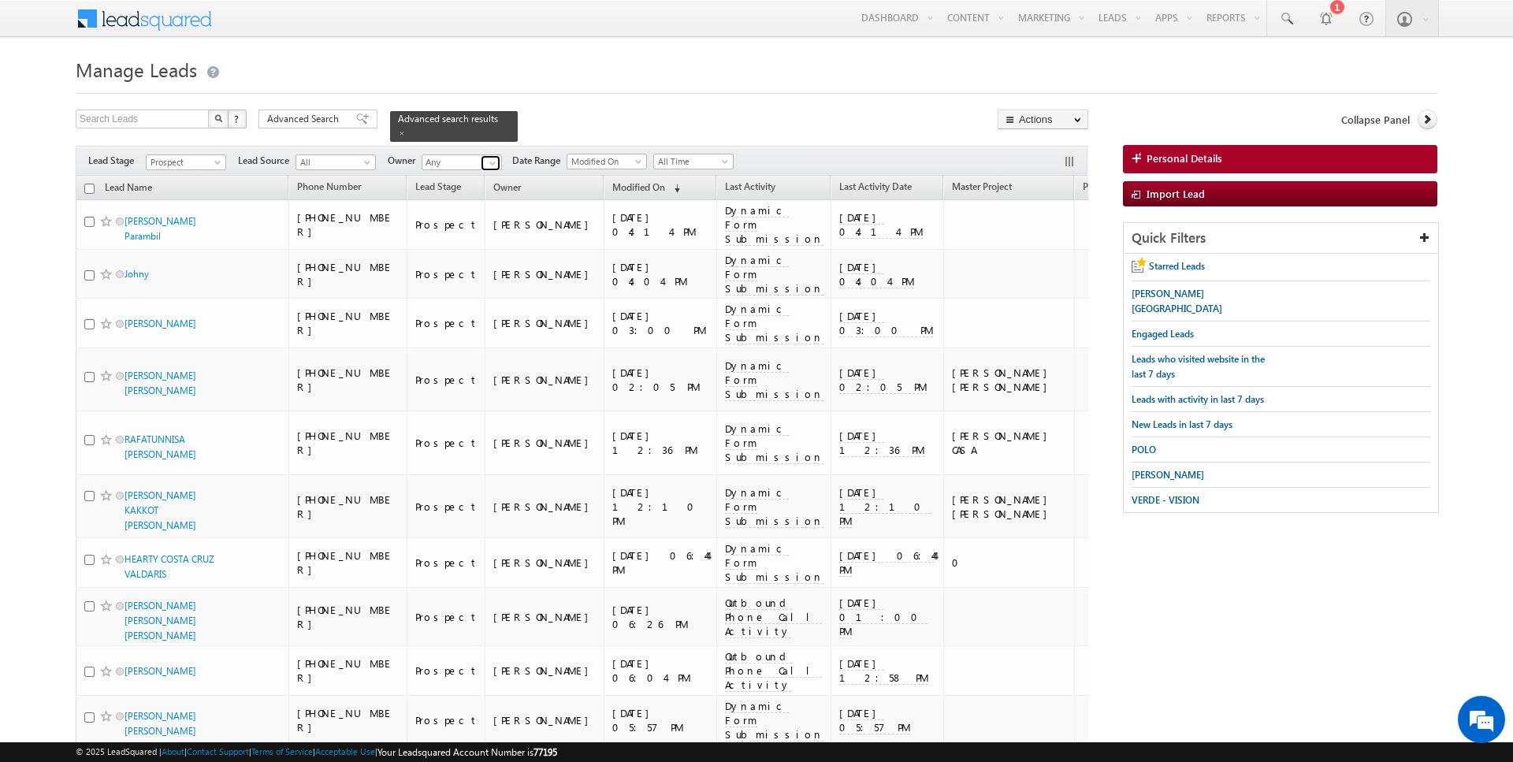
click at [491, 158] on span at bounding box center [492, 163] width 13 height 13
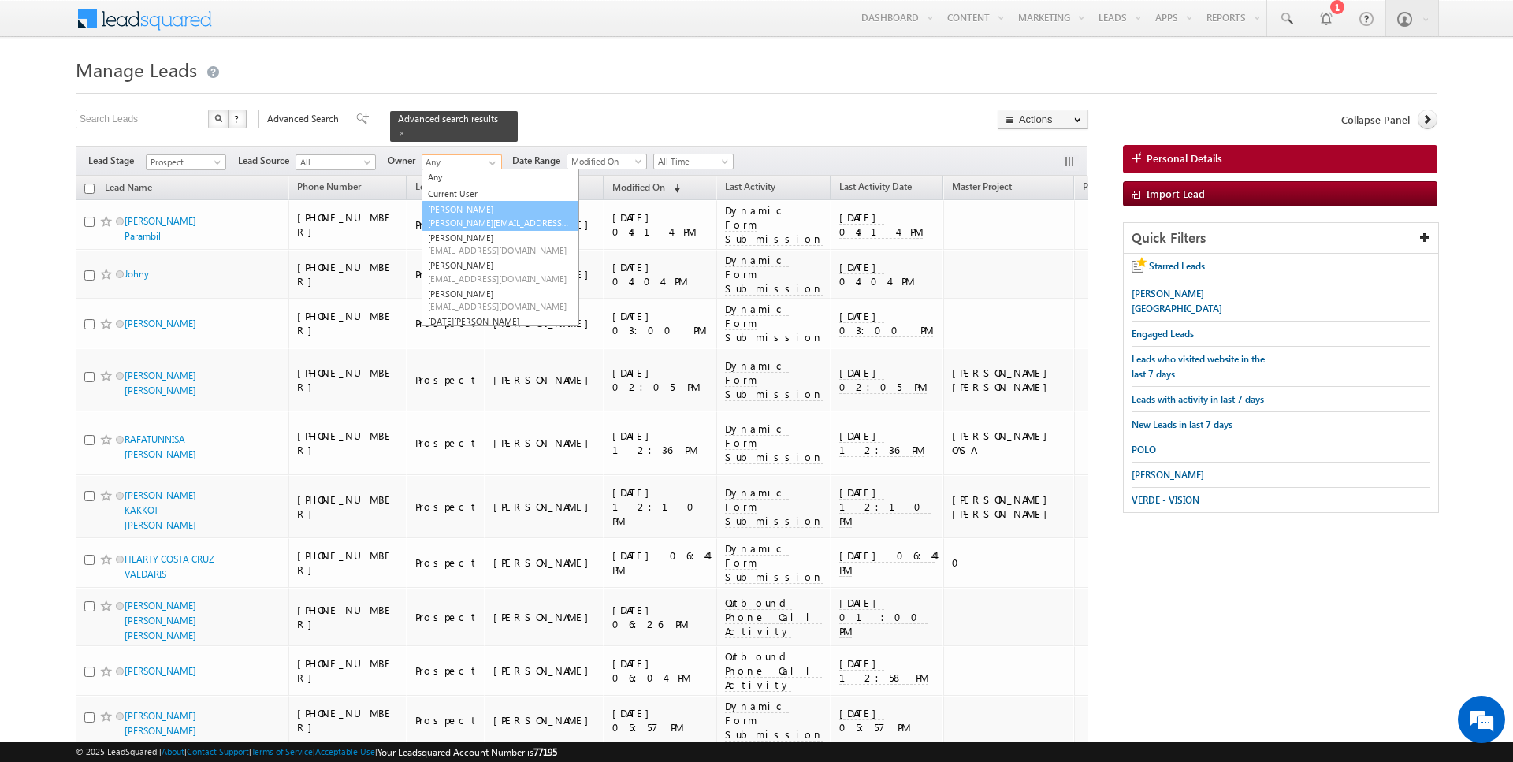
click at [459, 209] on link "AmanSingh Yadav amansingh.yadav@indglobal.ae" at bounding box center [501, 216] width 158 height 30
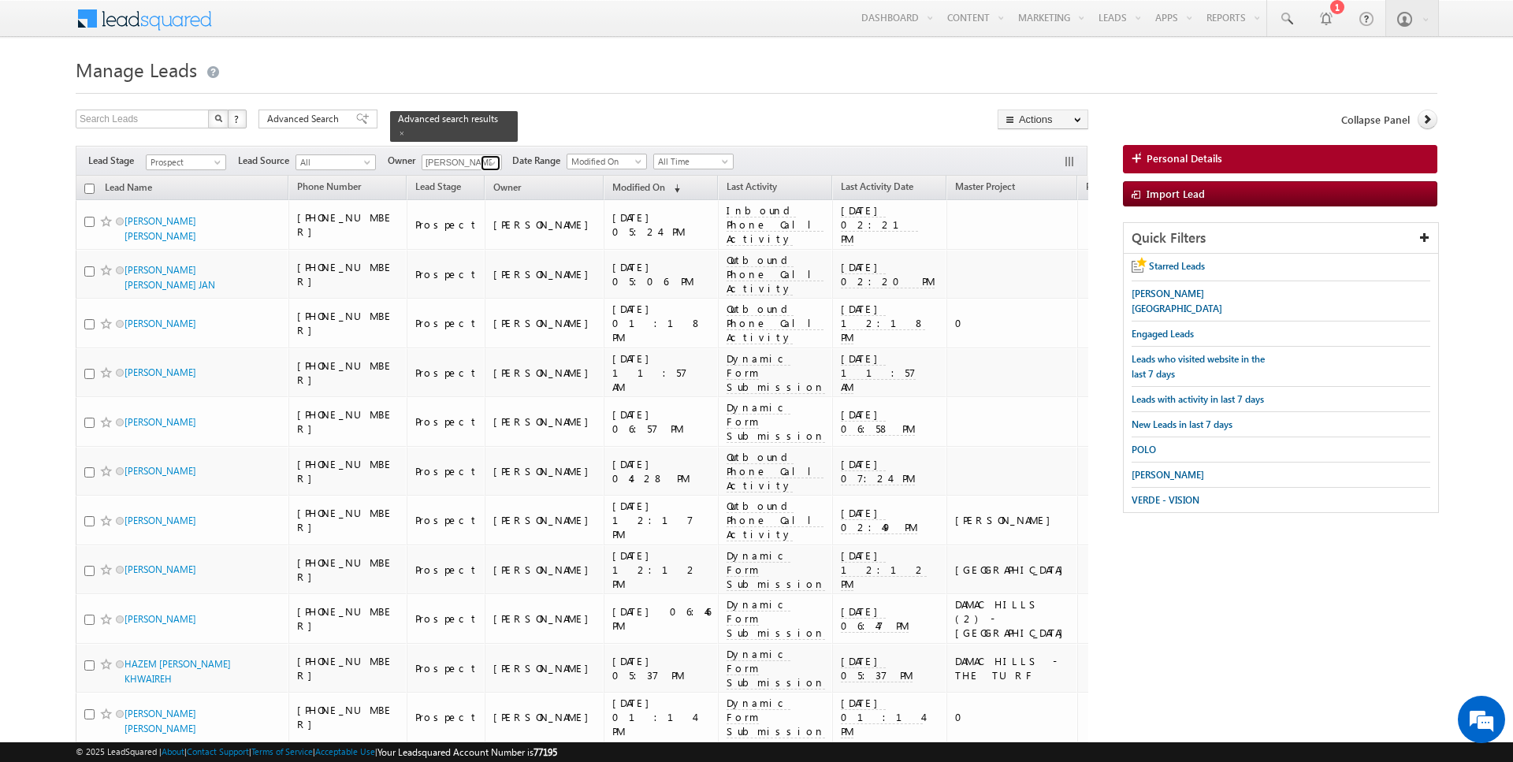
click at [488, 162] on span at bounding box center [492, 163] width 13 height 13
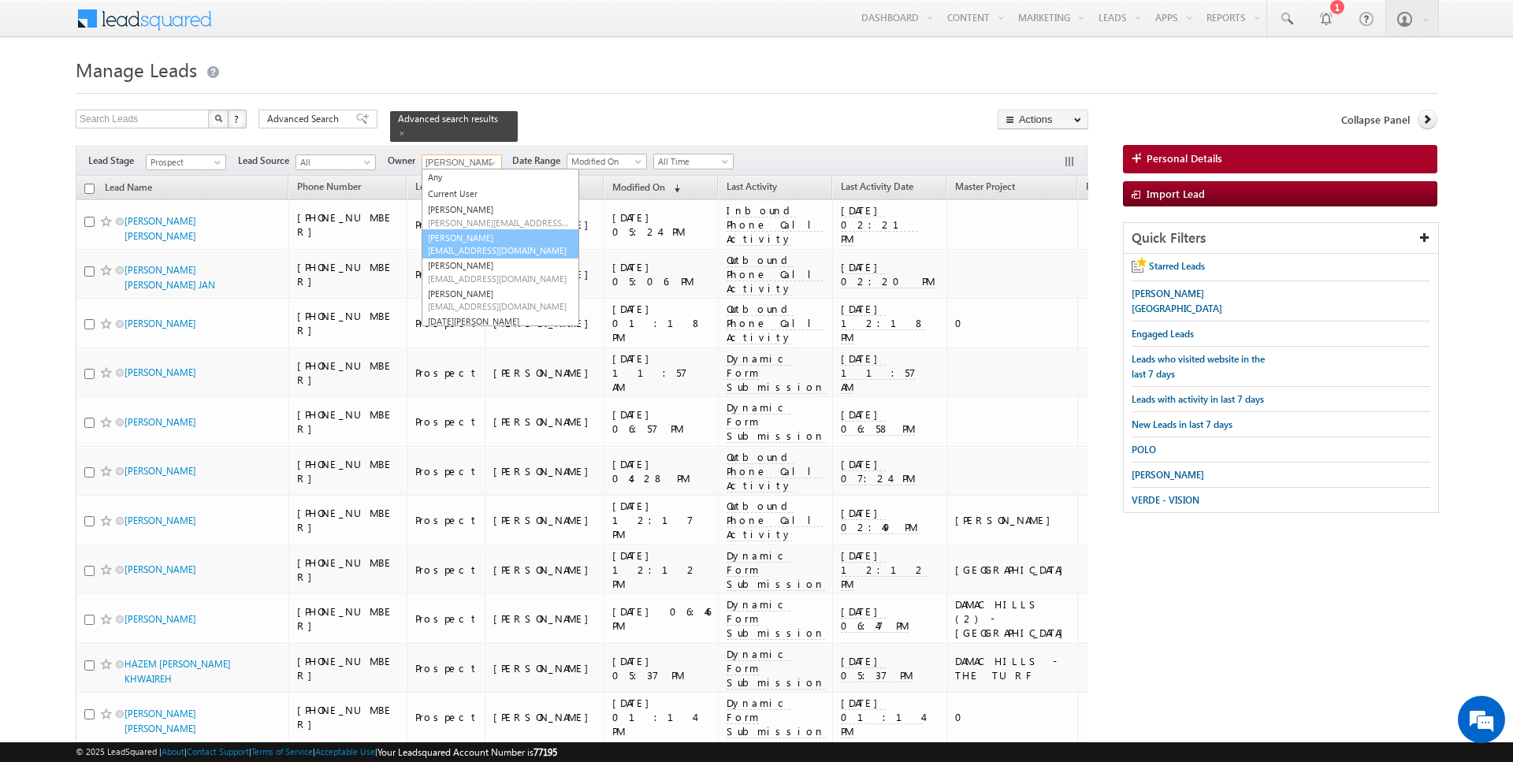
click at [453, 239] on link "Anuj Upadhyay anuj.upadhyay@indglobal.ae" at bounding box center [501, 244] width 158 height 30
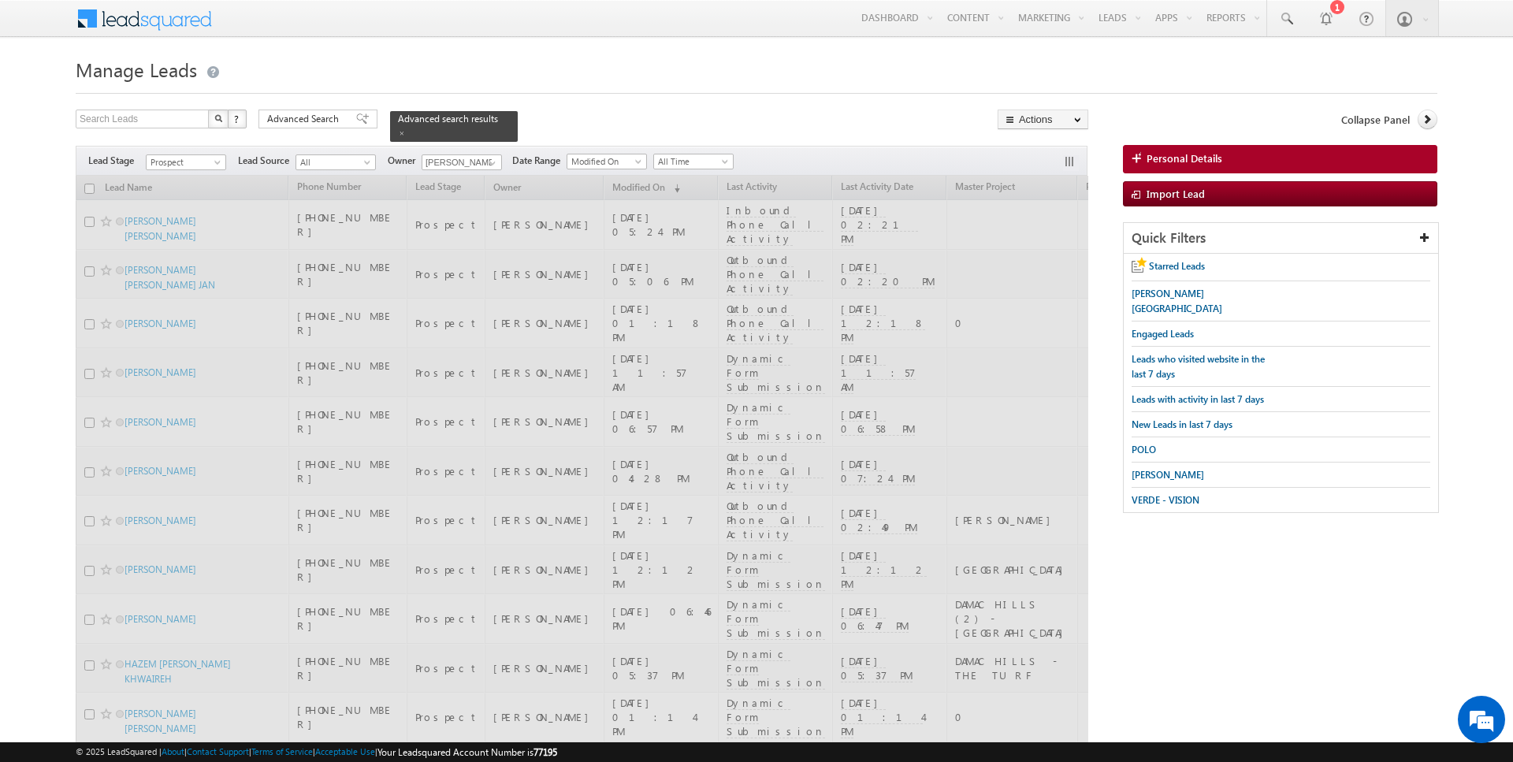
click at [614, 86] on div at bounding box center [757, 89] width 1362 height 10
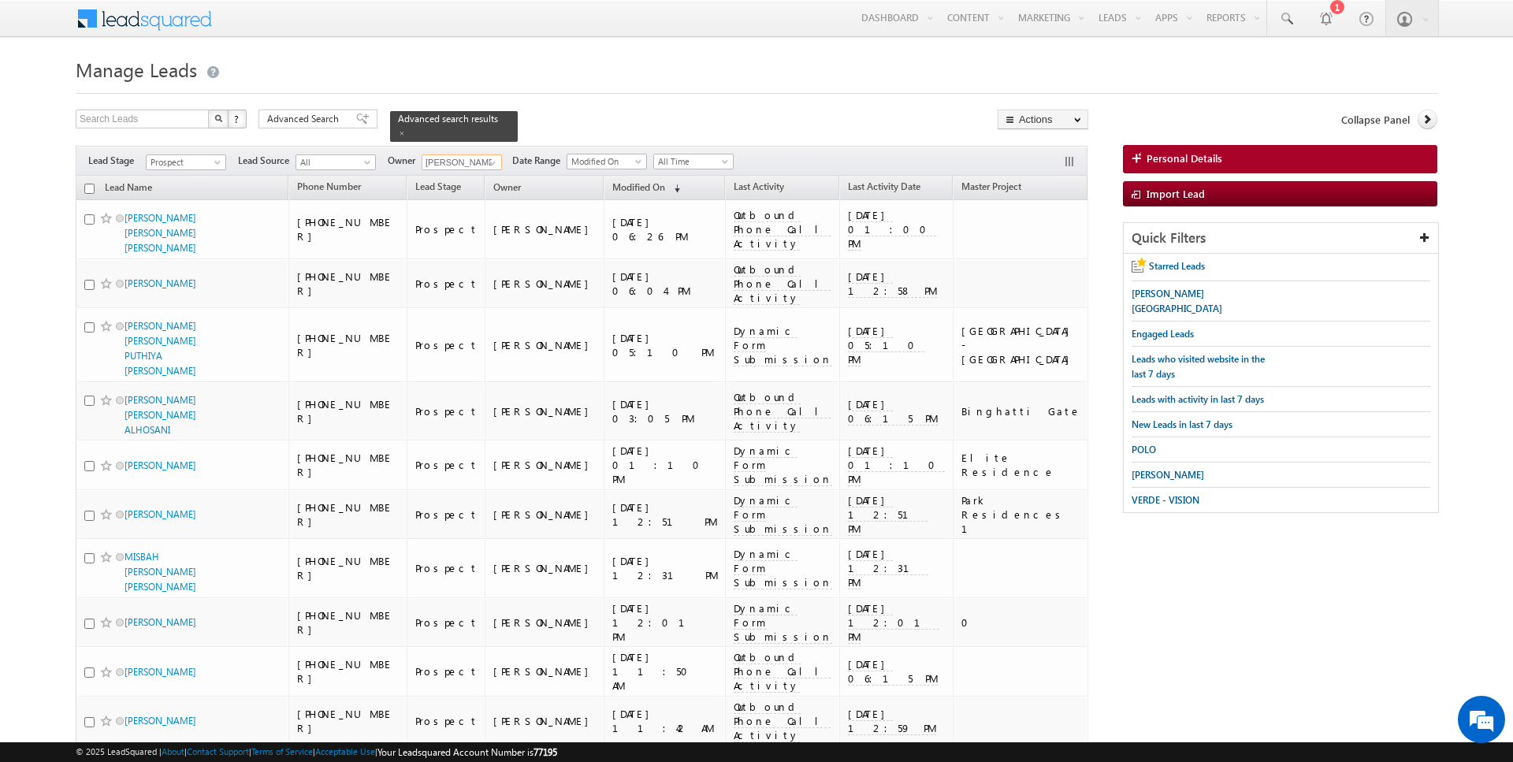
click at [497, 161] on input "[PERSON_NAME]" at bounding box center [462, 162] width 80 height 16
click at [489, 160] on span at bounding box center [492, 163] width 13 height 13
click at [465, 189] on link "Current User" at bounding box center [501, 194] width 158 height 18
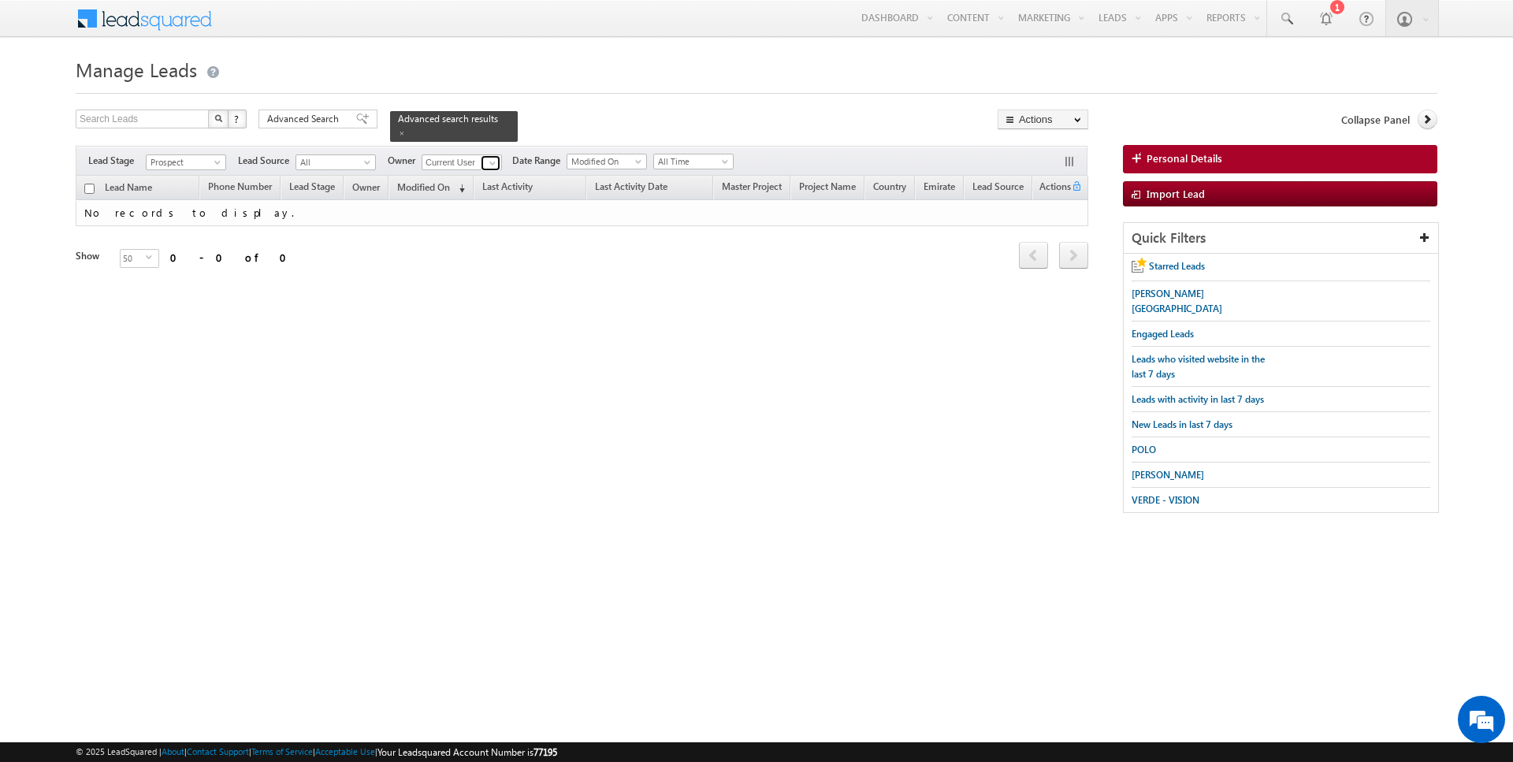
click at [489, 158] on span at bounding box center [492, 163] width 13 height 13
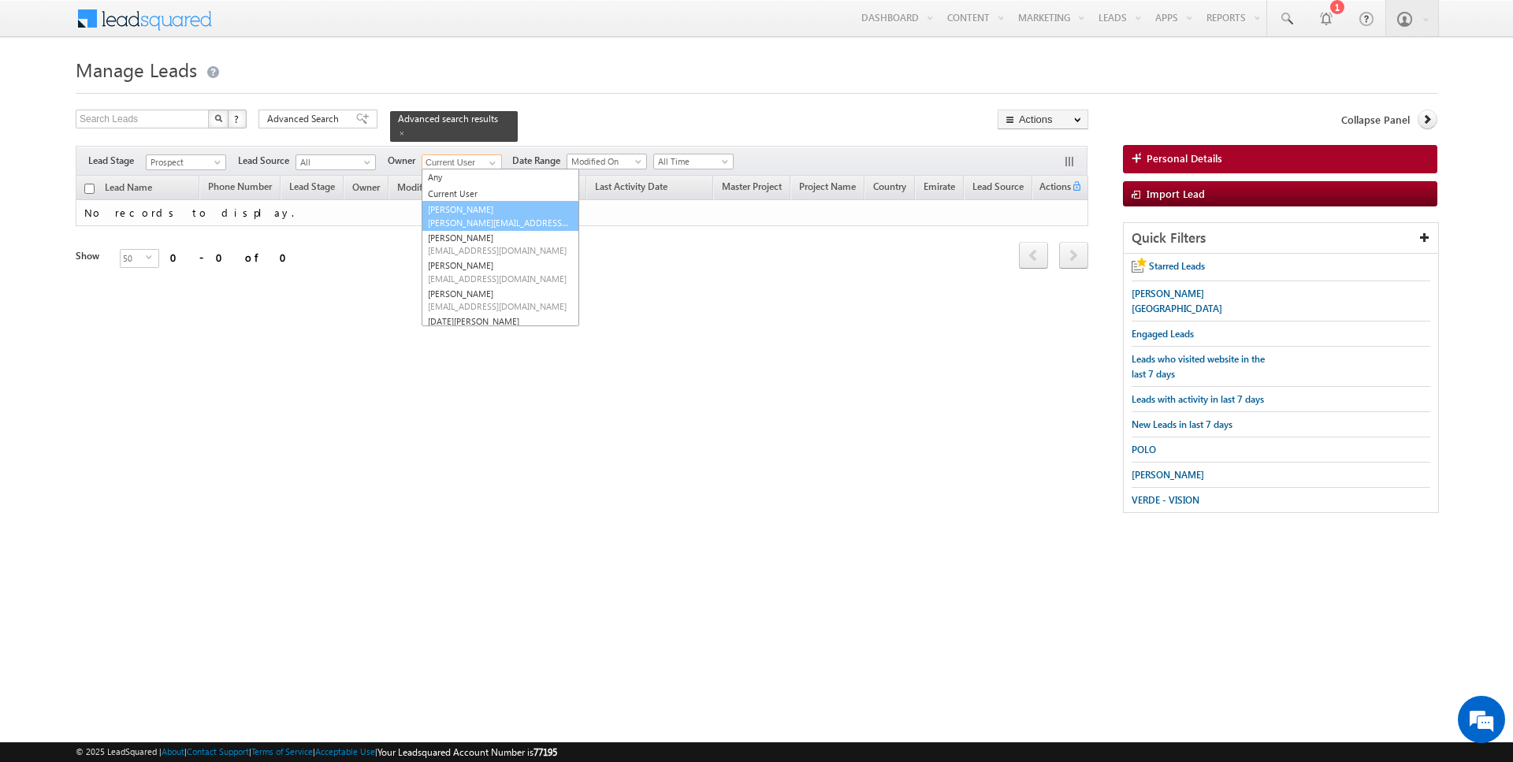
click at [448, 204] on link "AmanSingh Yadav amansingh.yadav@indglobal.ae" at bounding box center [501, 216] width 158 height 30
type input "AmanSingh Yadav"
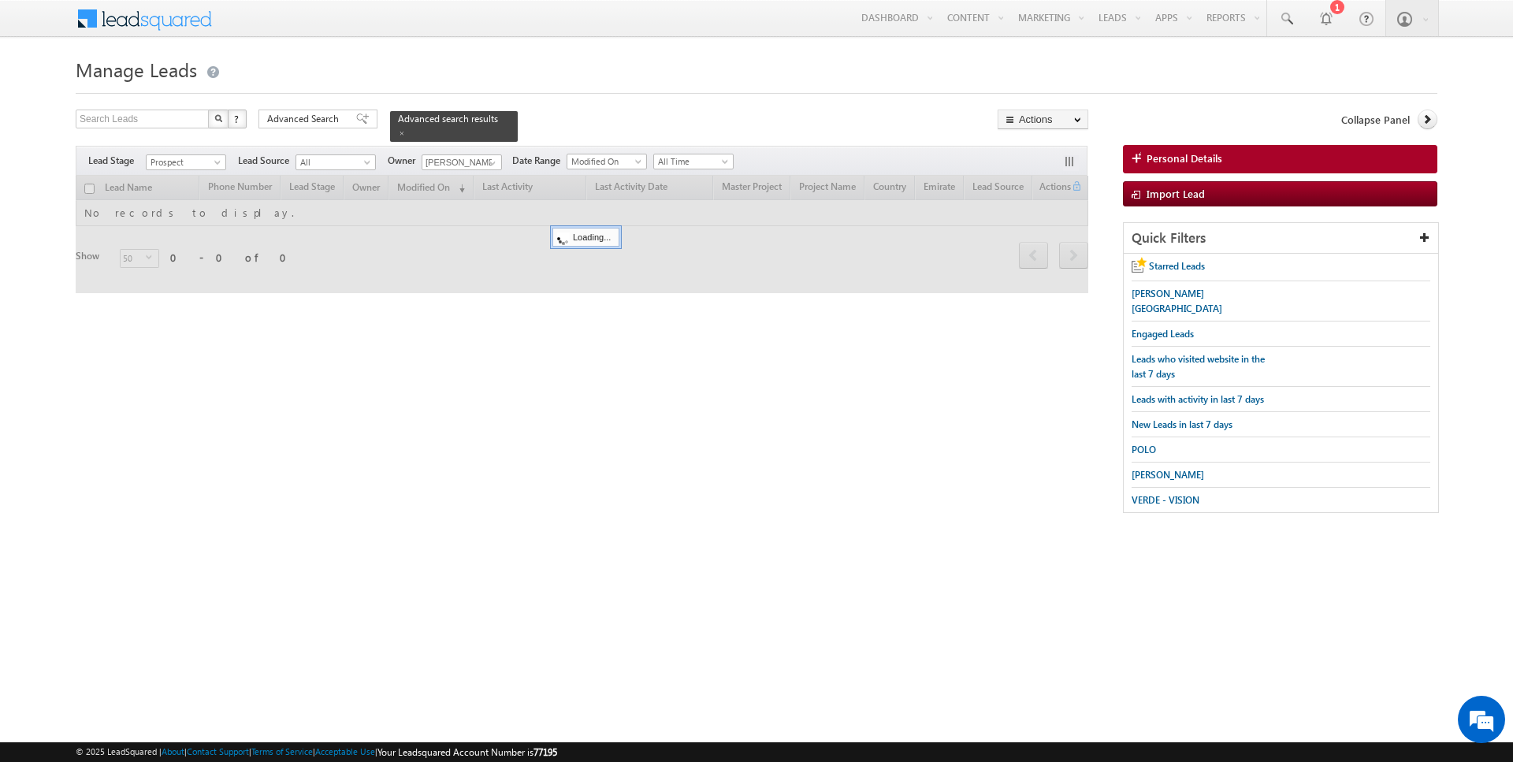
click at [593, 96] on form "Manage Leads Search Leads X ? 0 results found Advanced Search Advanced Search" at bounding box center [757, 291] width 1362 height 476
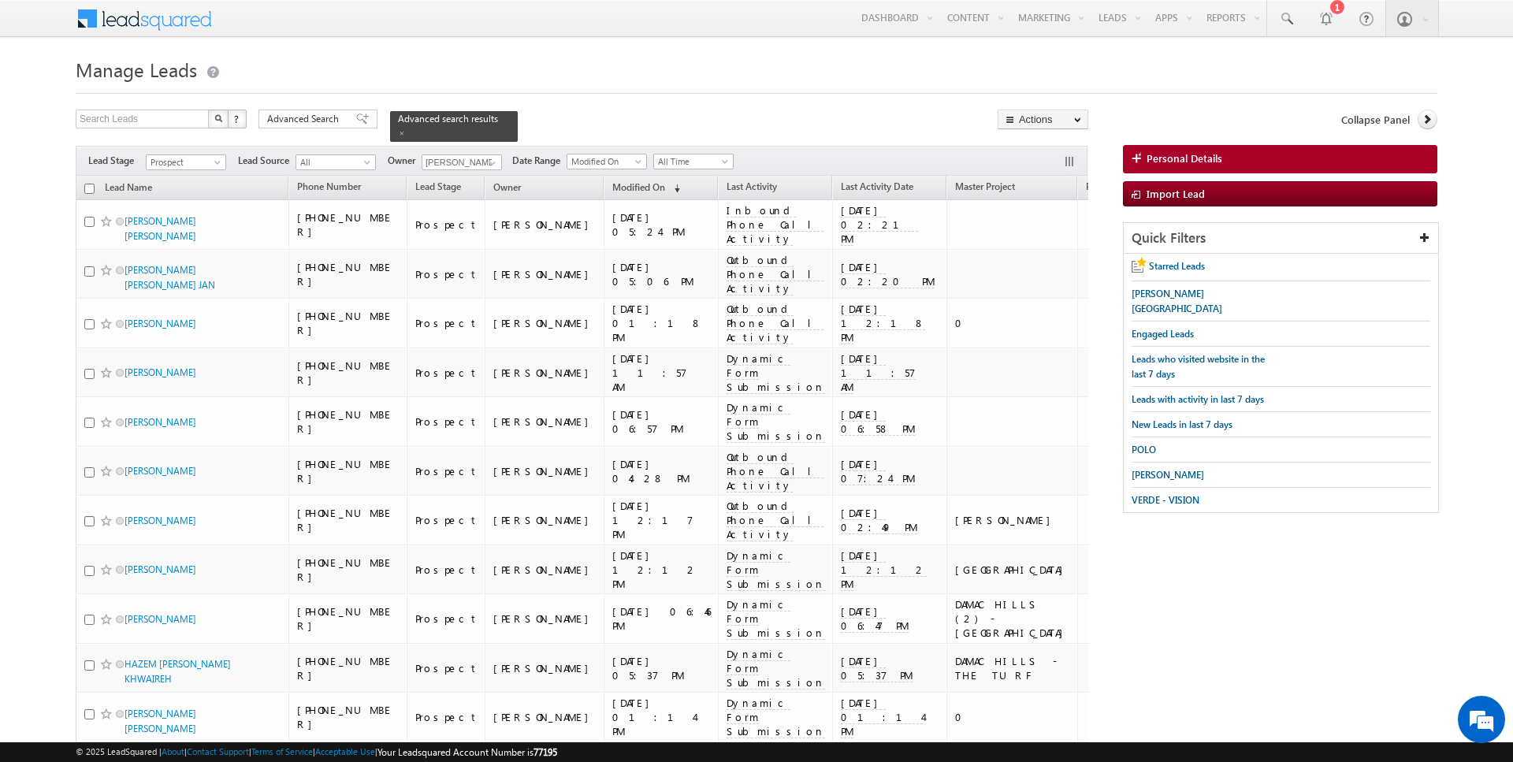
click at [317, 115] on span "Advanced Search" at bounding box center [305, 119] width 76 height 14
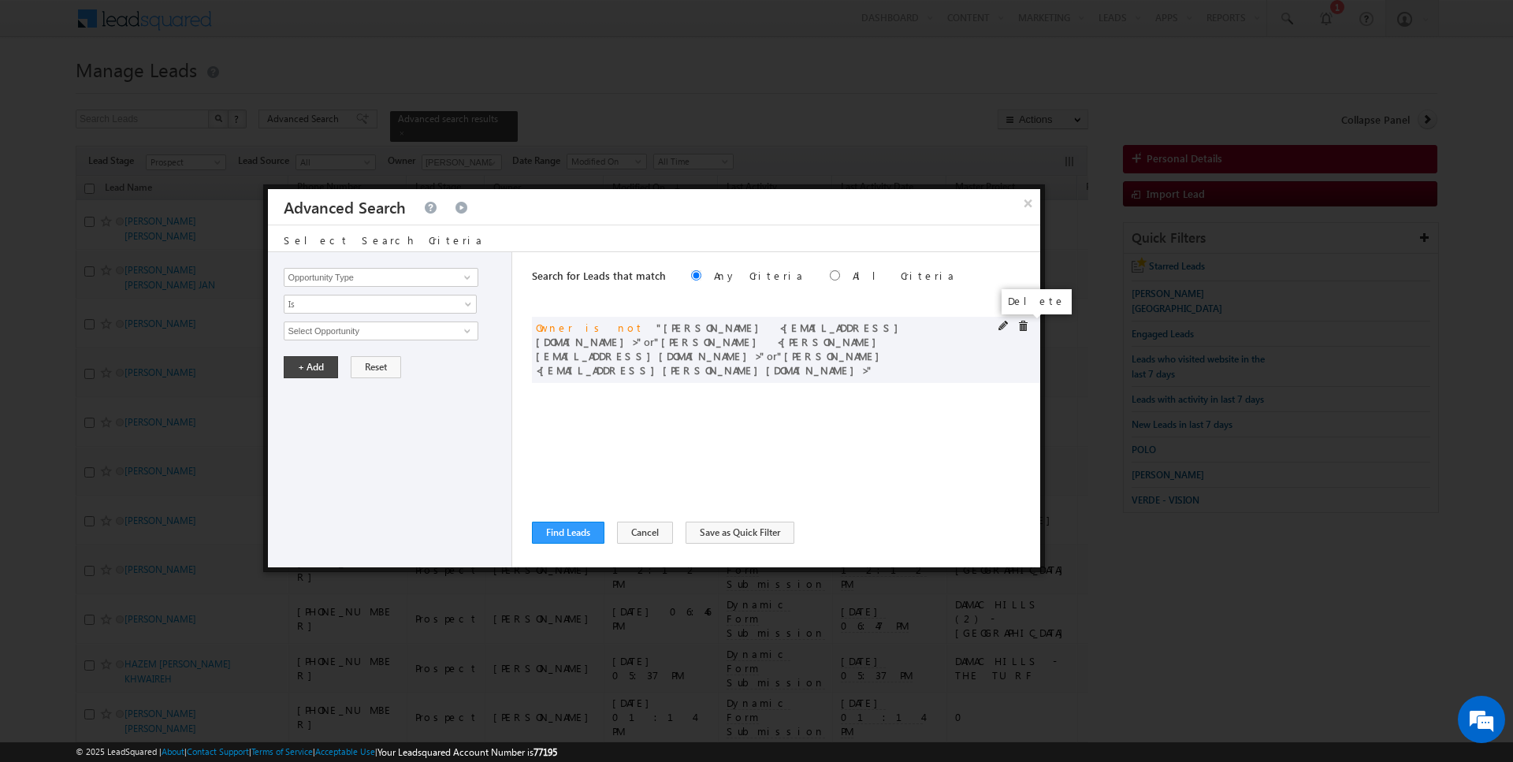
click at [1024, 322] on span at bounding box center [1022, 326] width 11 height 11
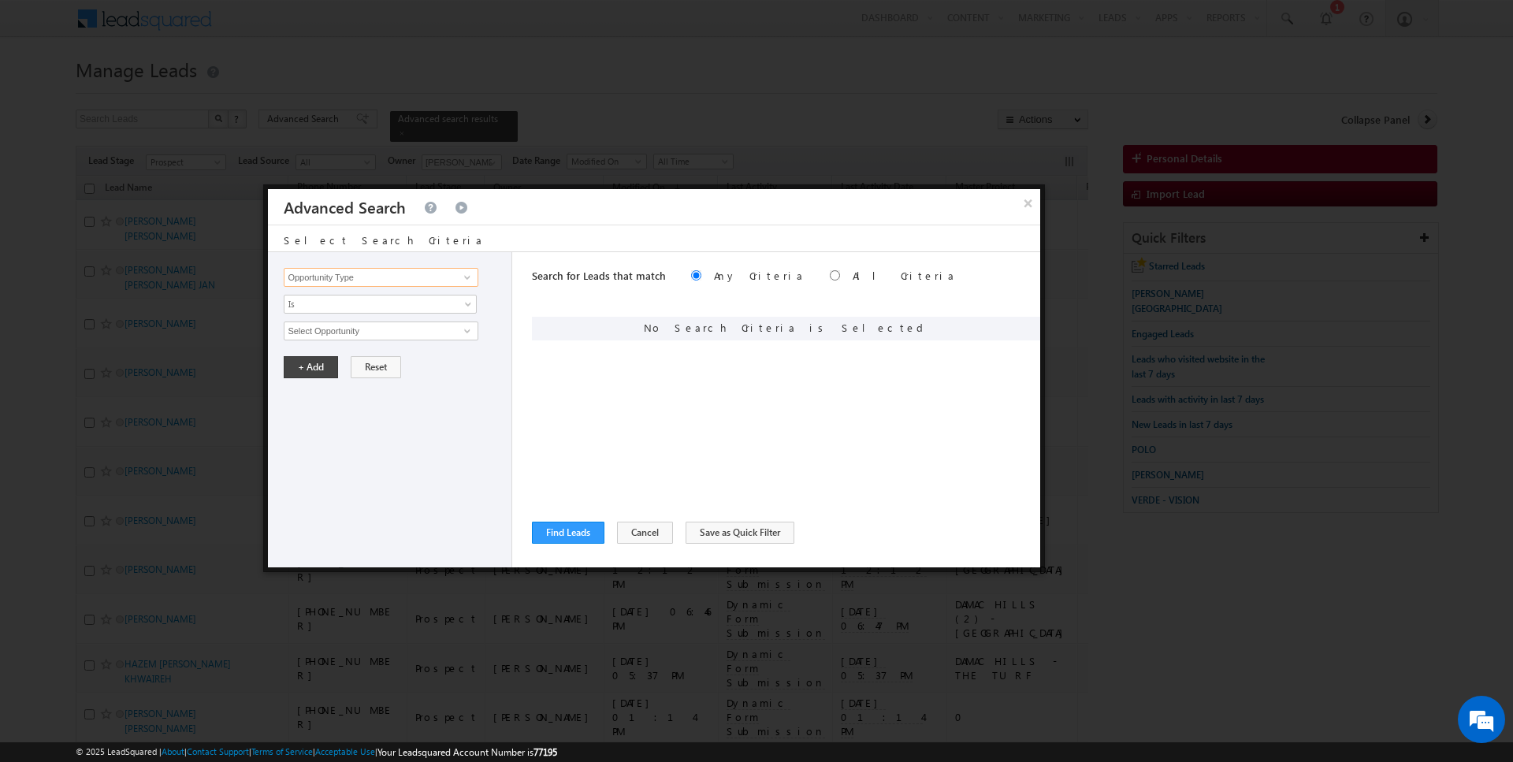
click at [341, 280] on input "Opportunity Type" at bounding box center [381, 277] width 194 height 19
type input "Last Activity Date"
click at [314, 310] on link "Is" at bounding box center [380, 304] width 193 height 19
click at [313, 335] on link "Before" at bounding box center [380, 336] width 192 height 14
click at [305, 365] on button "+ Add" at bounding box center [311, 367] width 54 height 22
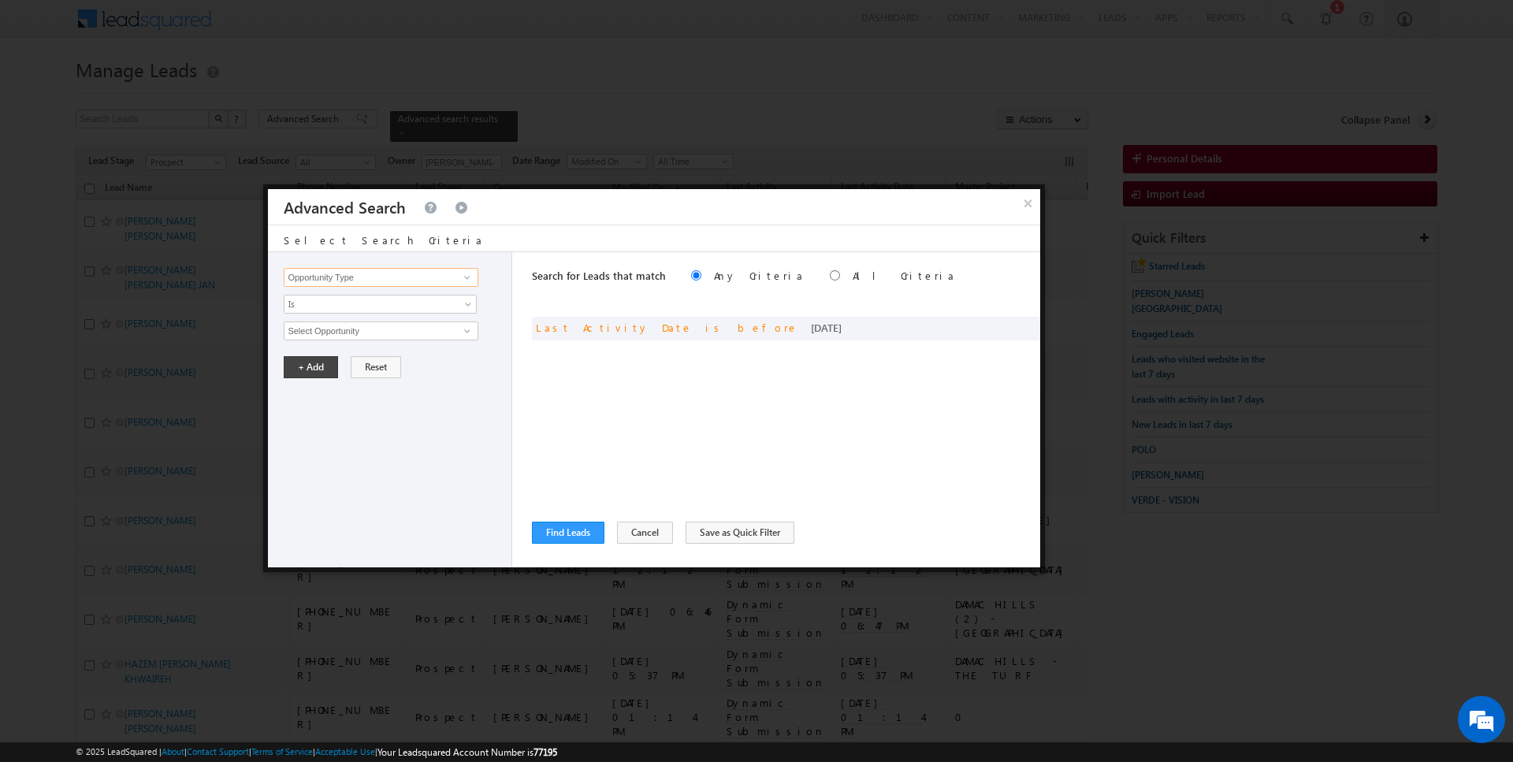
click at [373, 271] on input "Opportunity Type" at bounding box center [381, 277] width 194 height 19
type input "Modified On"
click at [333, 329] on span "All Time" at bounding box center [369, 331] width 171 height 14
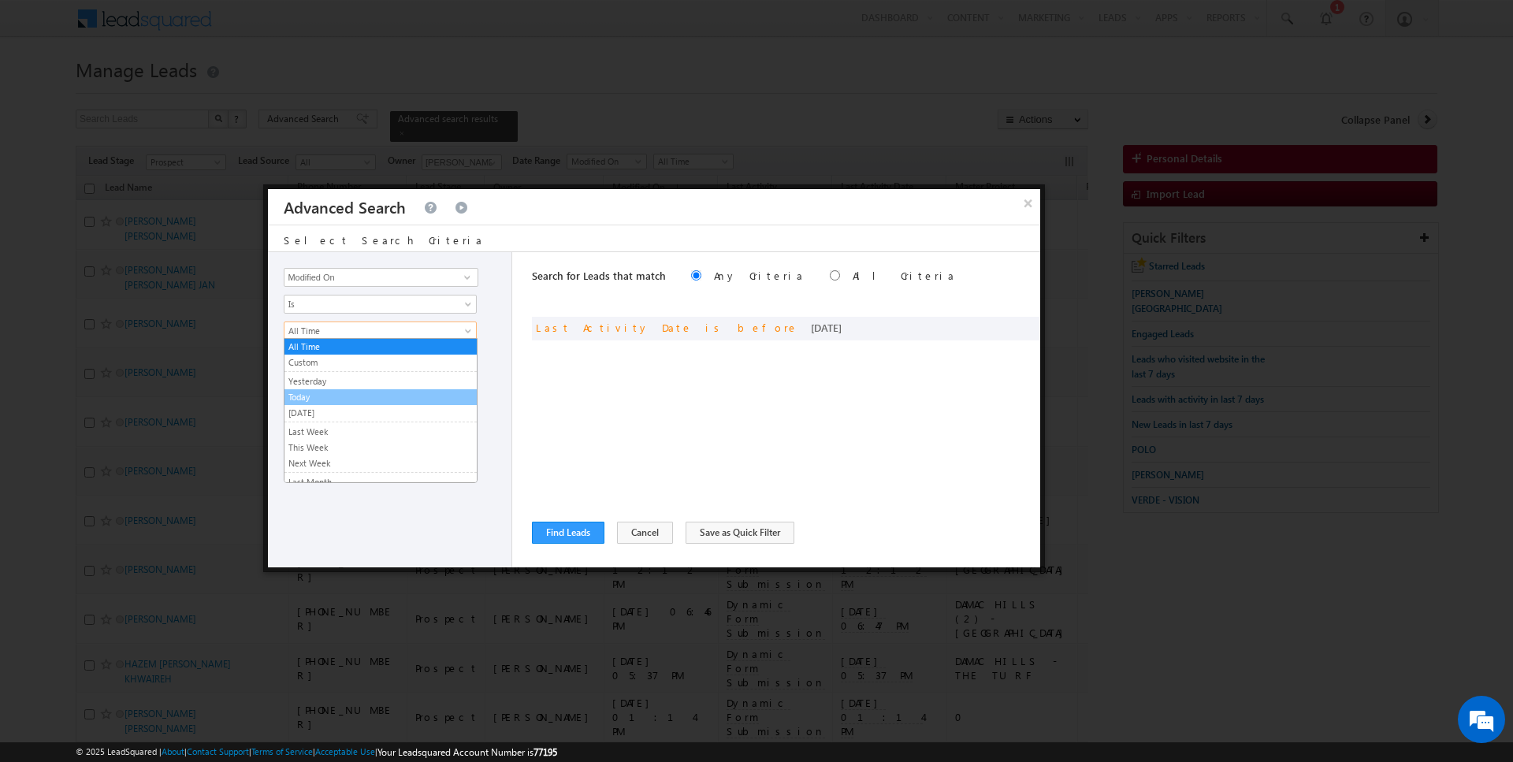
click at [317, 393] on link "Today" at bounding box center [380, 397] width 192 height 14
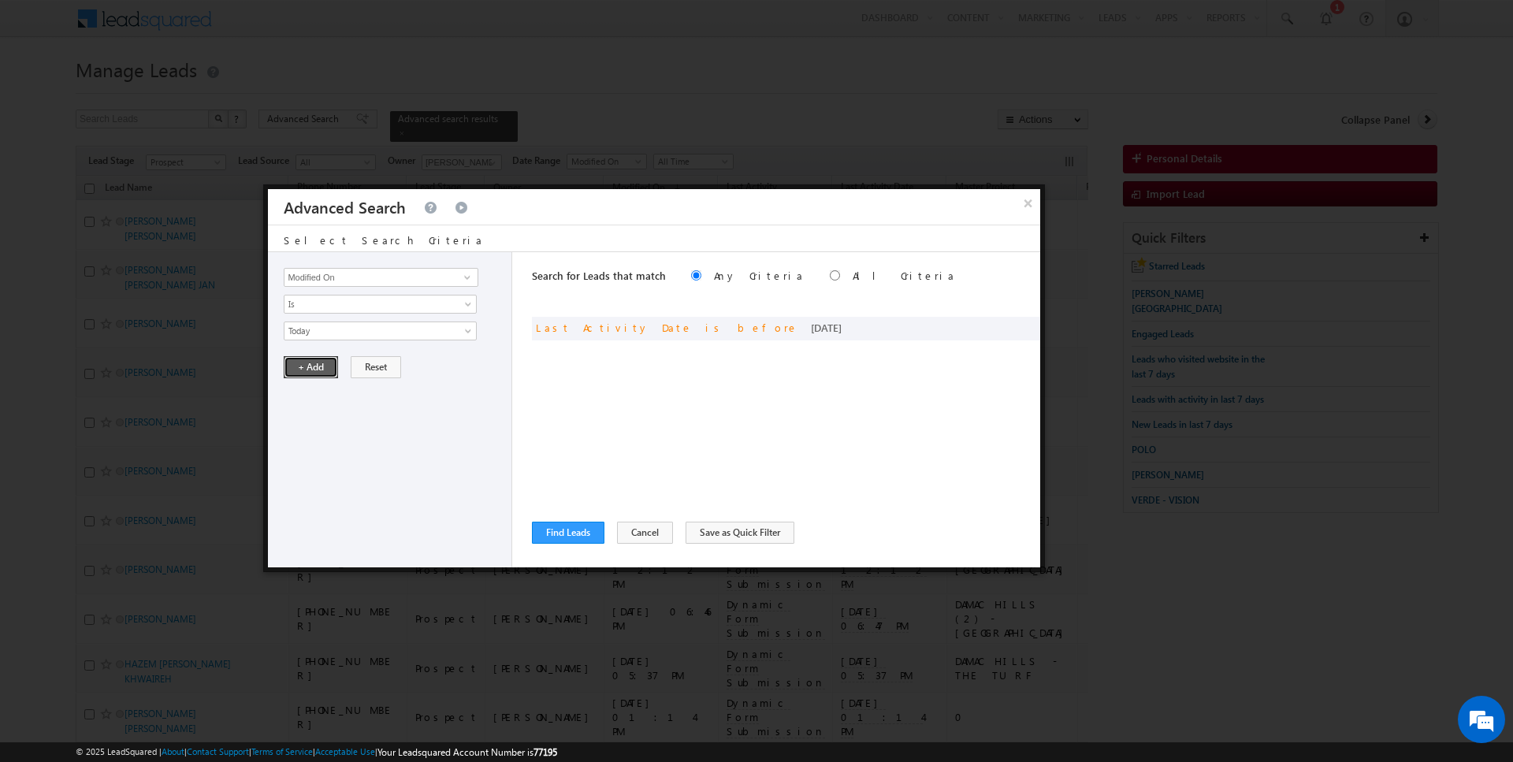
click at [317, 362] on button "+ Add" at bounding box center [311, 367] width 54 height 22
click at [853, 277] on label "All Criteria" at bounding box center [904, 275] width 103 height 13
radio input "true"
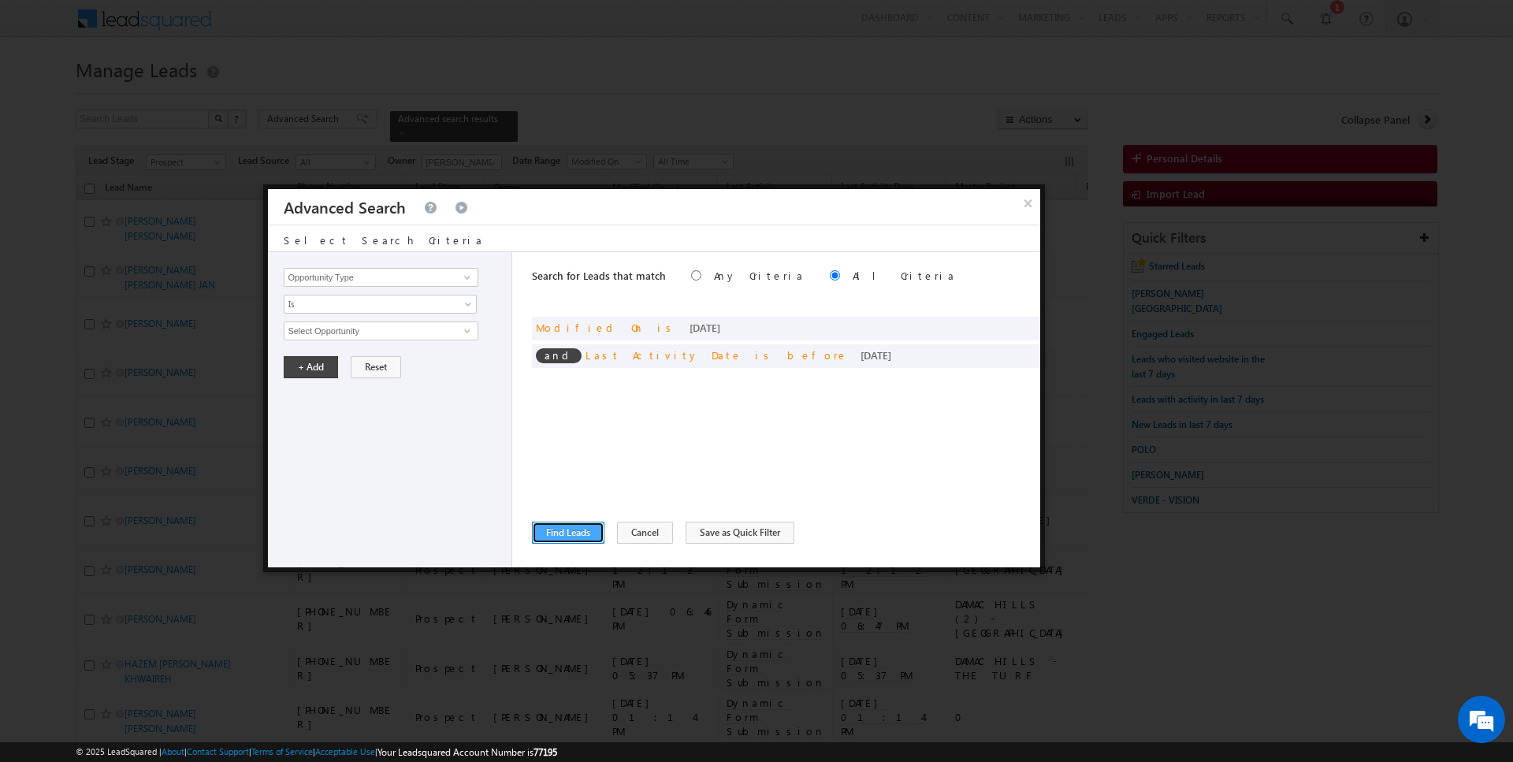
click at [560, 526] on button "Find Leads" at bounding box center [568, 533] width 72 height 22
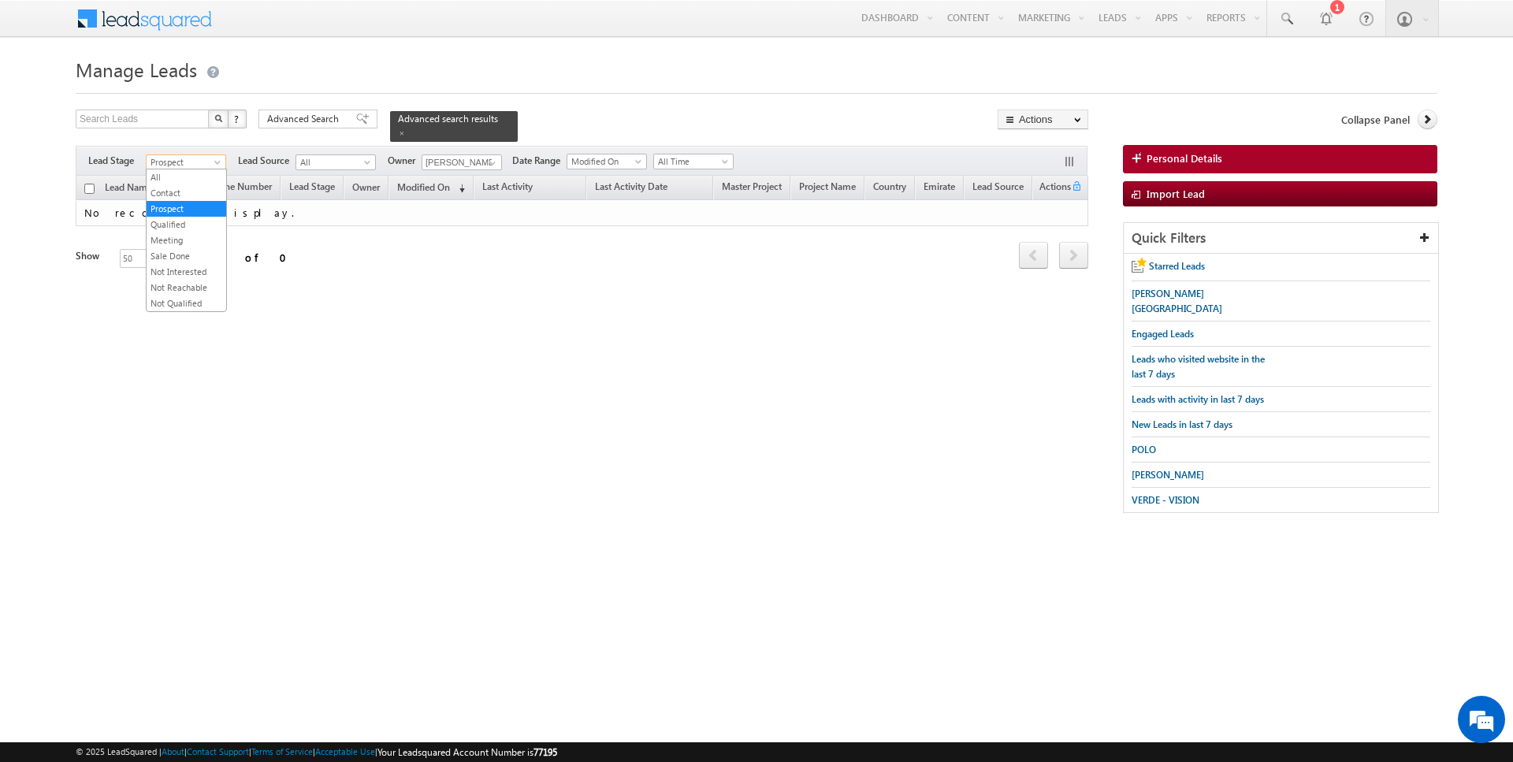
click at [210, 155] on span "Prospect" at bounding box center [184, 162] width 75 height 14
click at [187, 193] on link "Contact" at bounding box center [187, 193] width 80 height 14
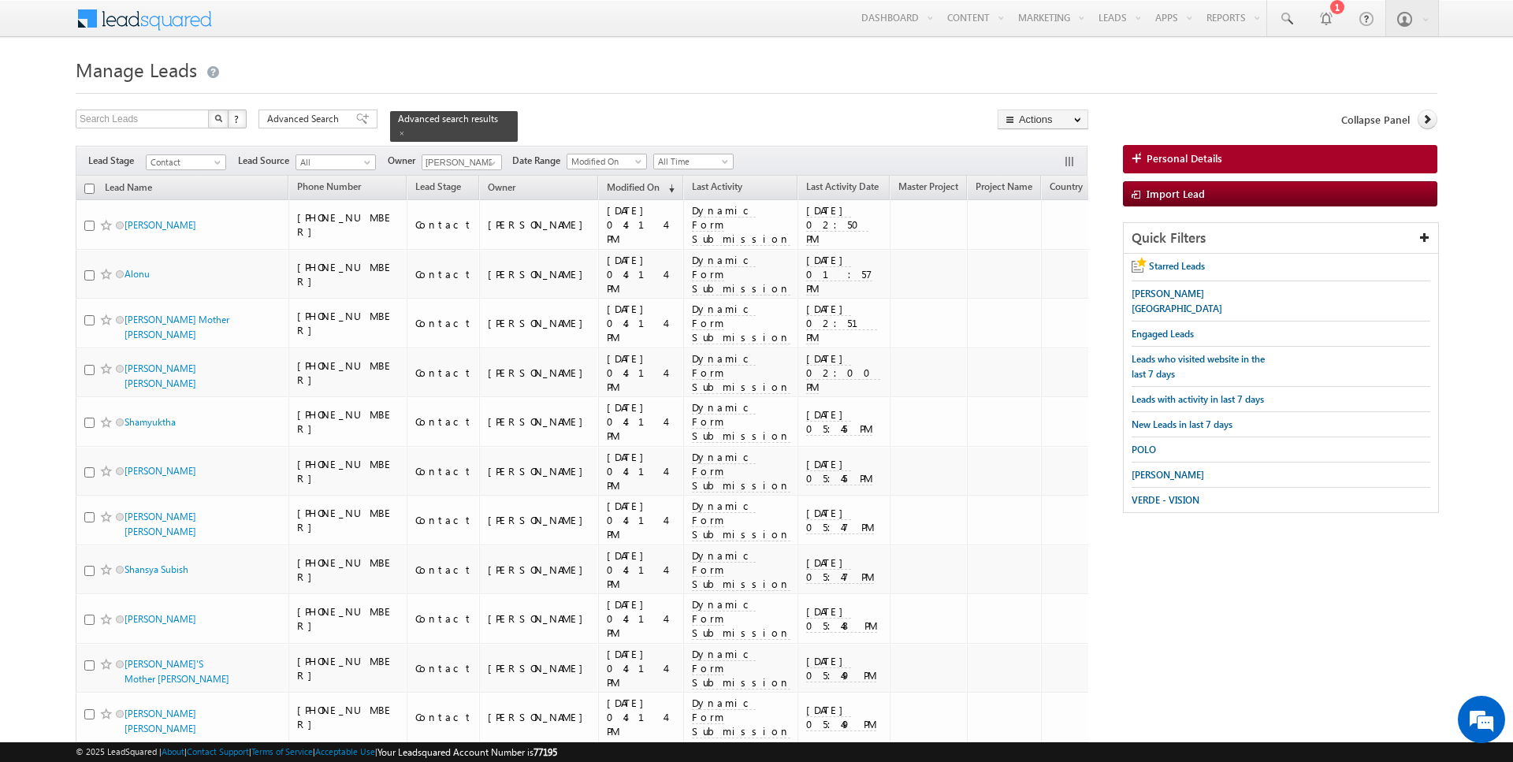
click at [90, 187] on input "checkbox" at bounding box center [89, 189] width 10 height 10
checkbox input "true"
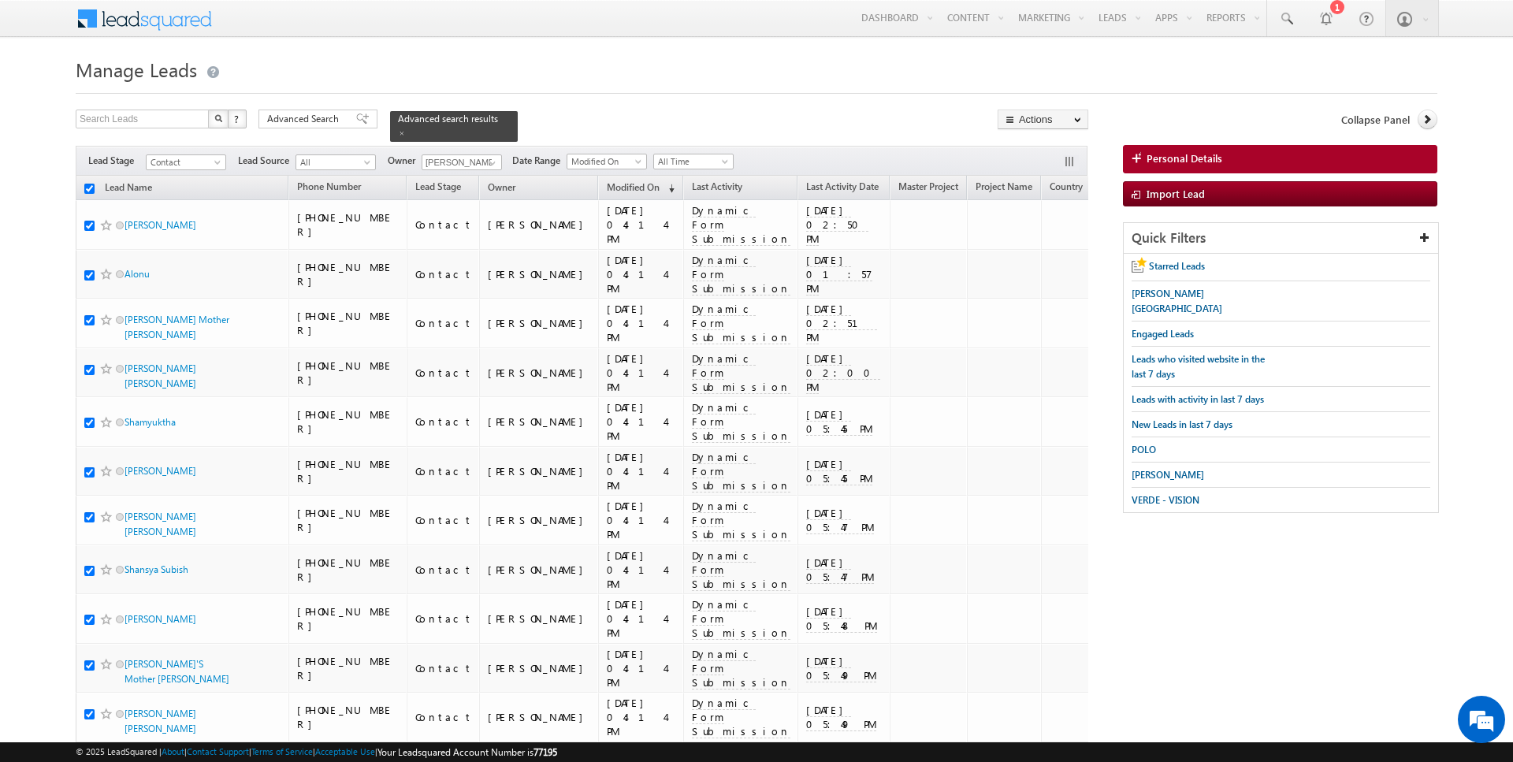
checkbox input "true"
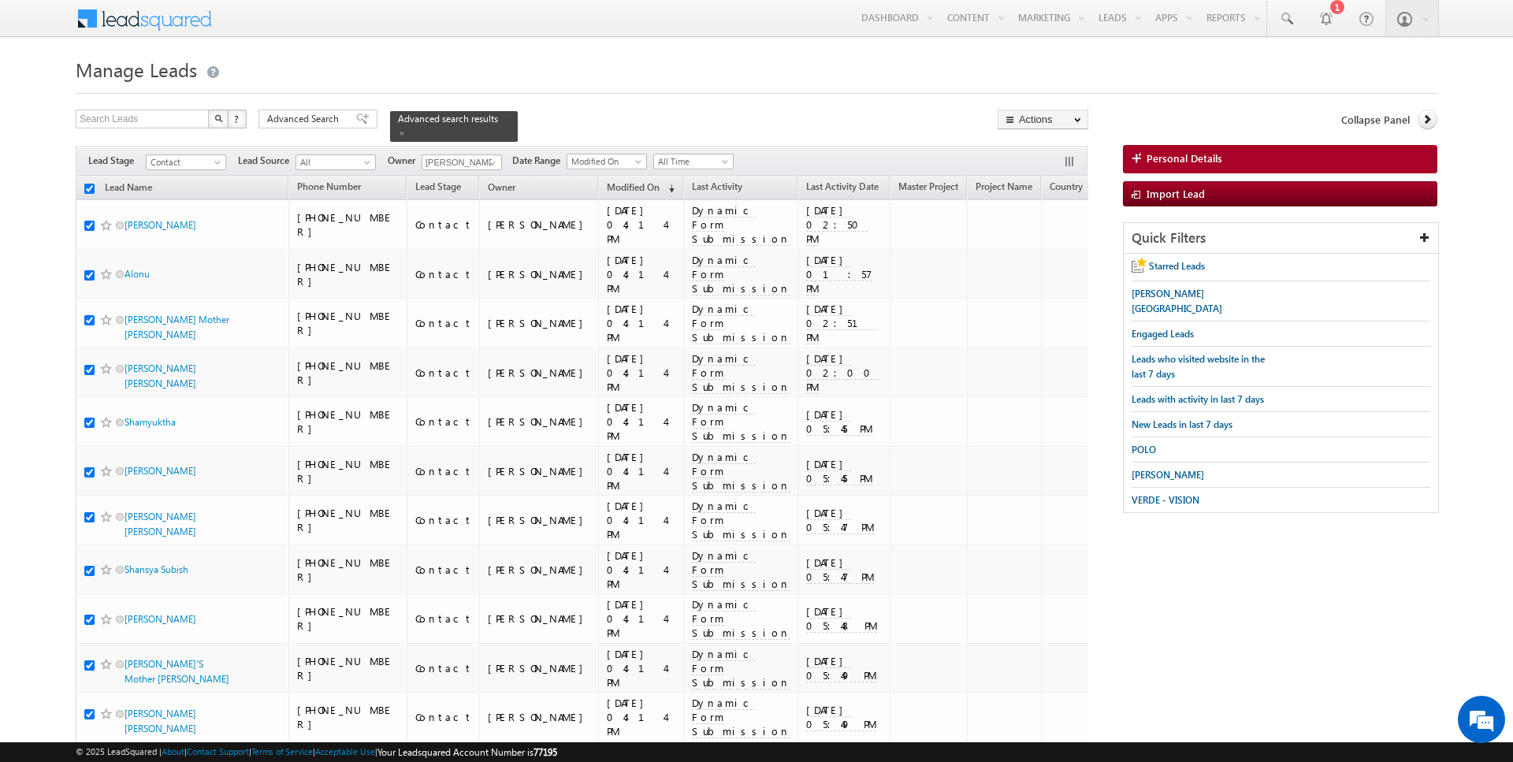
checkbox input "true"
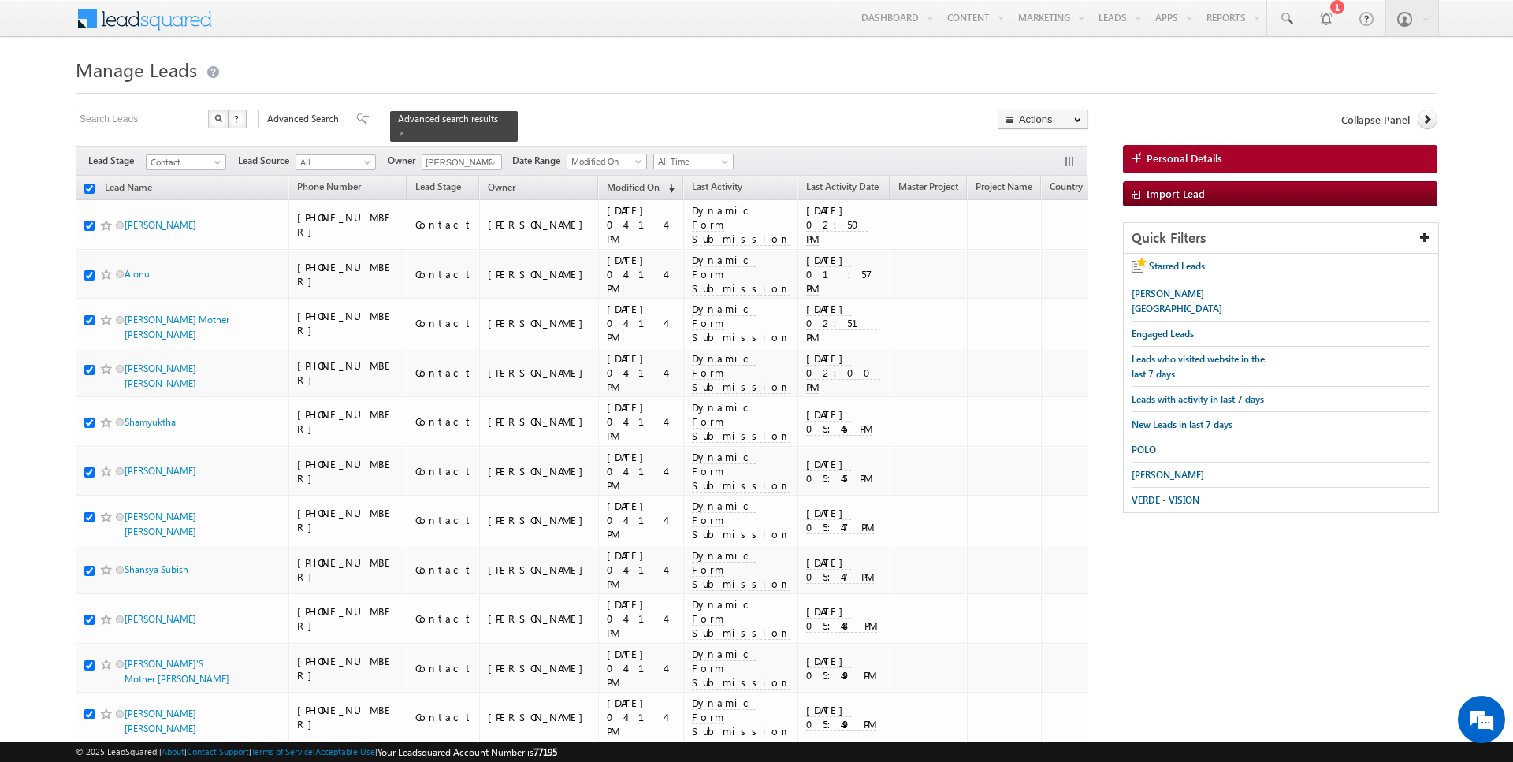
checkbox input "true"
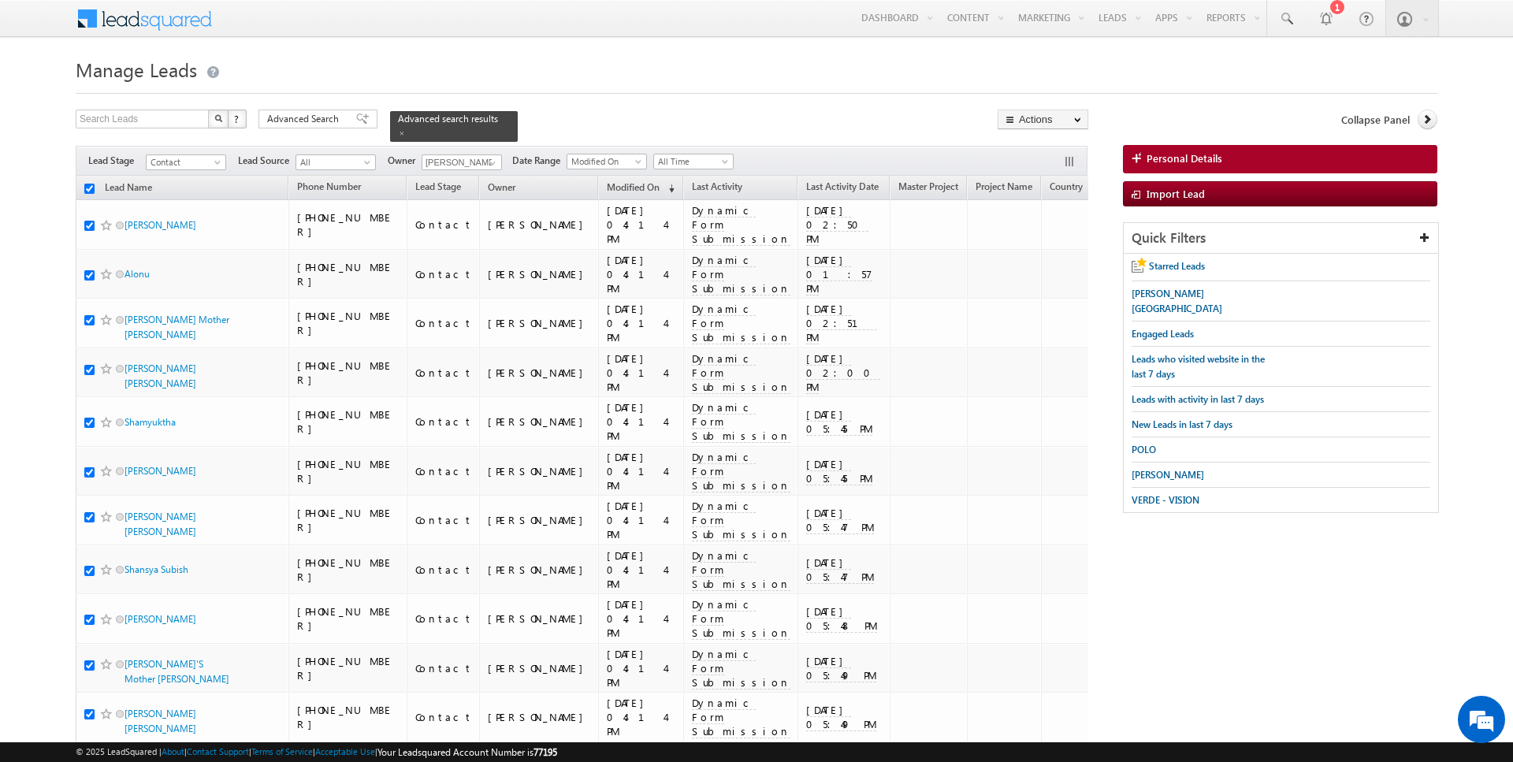
checkbox input "true"
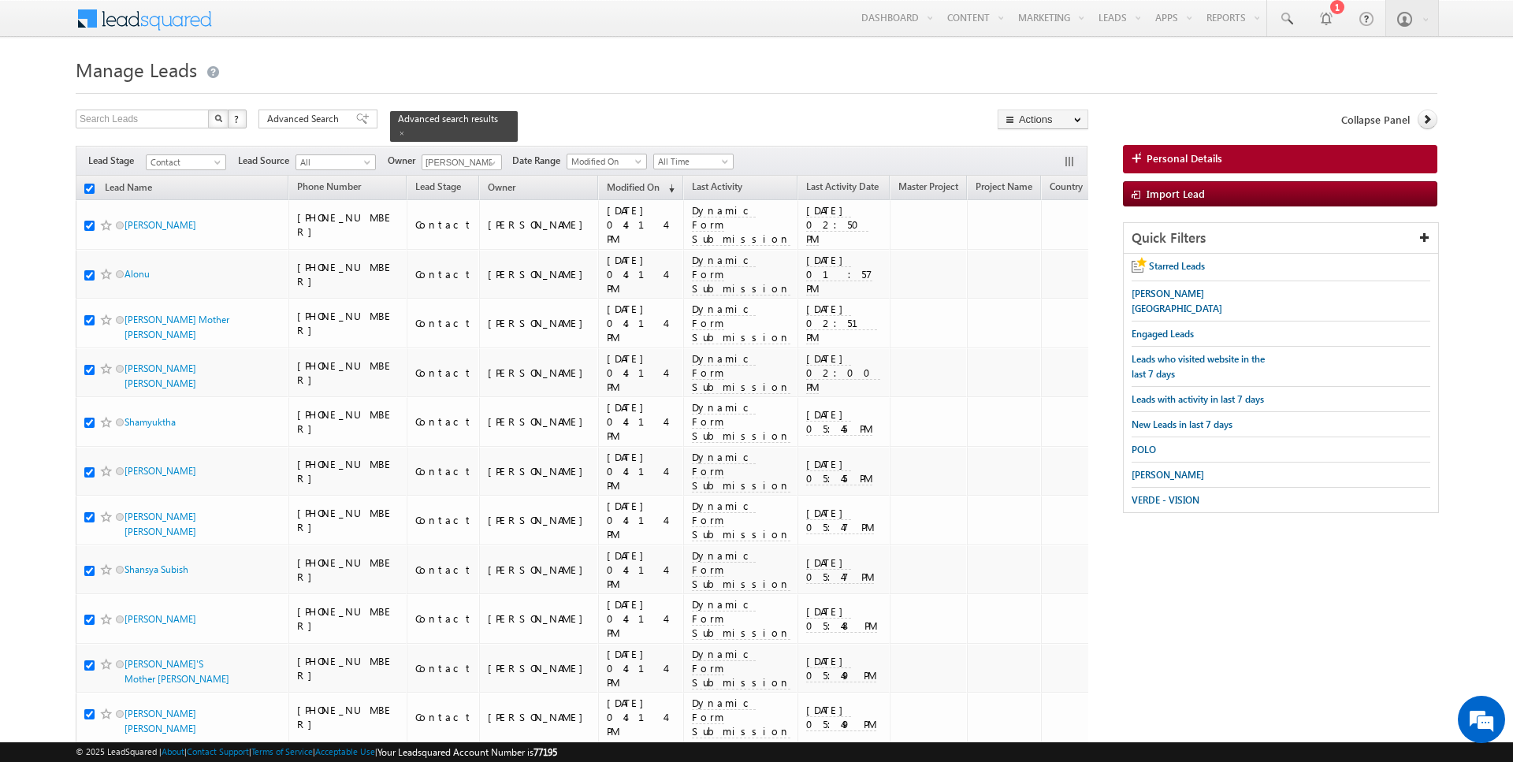
checkbox input "true"
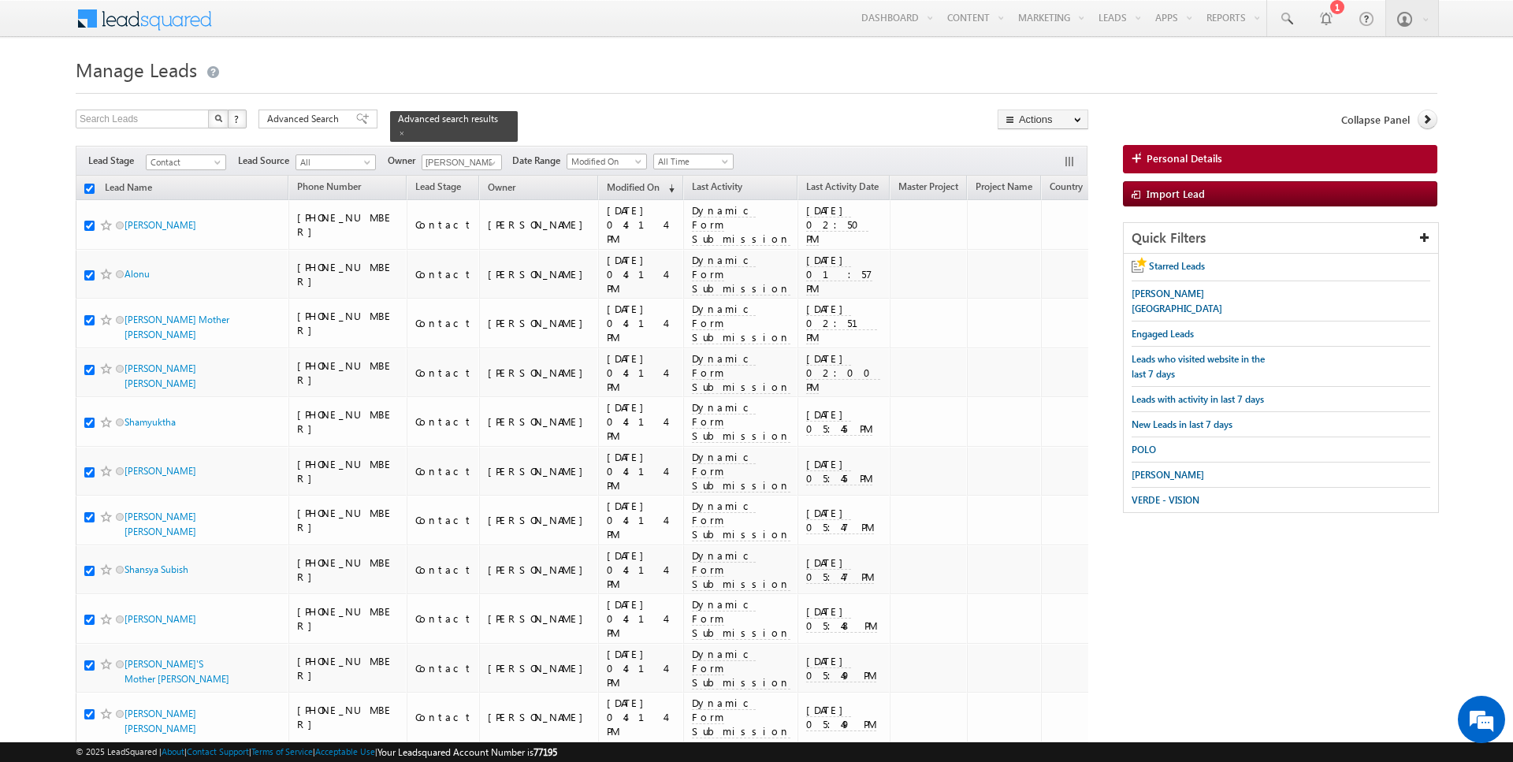
checkbox input "true"
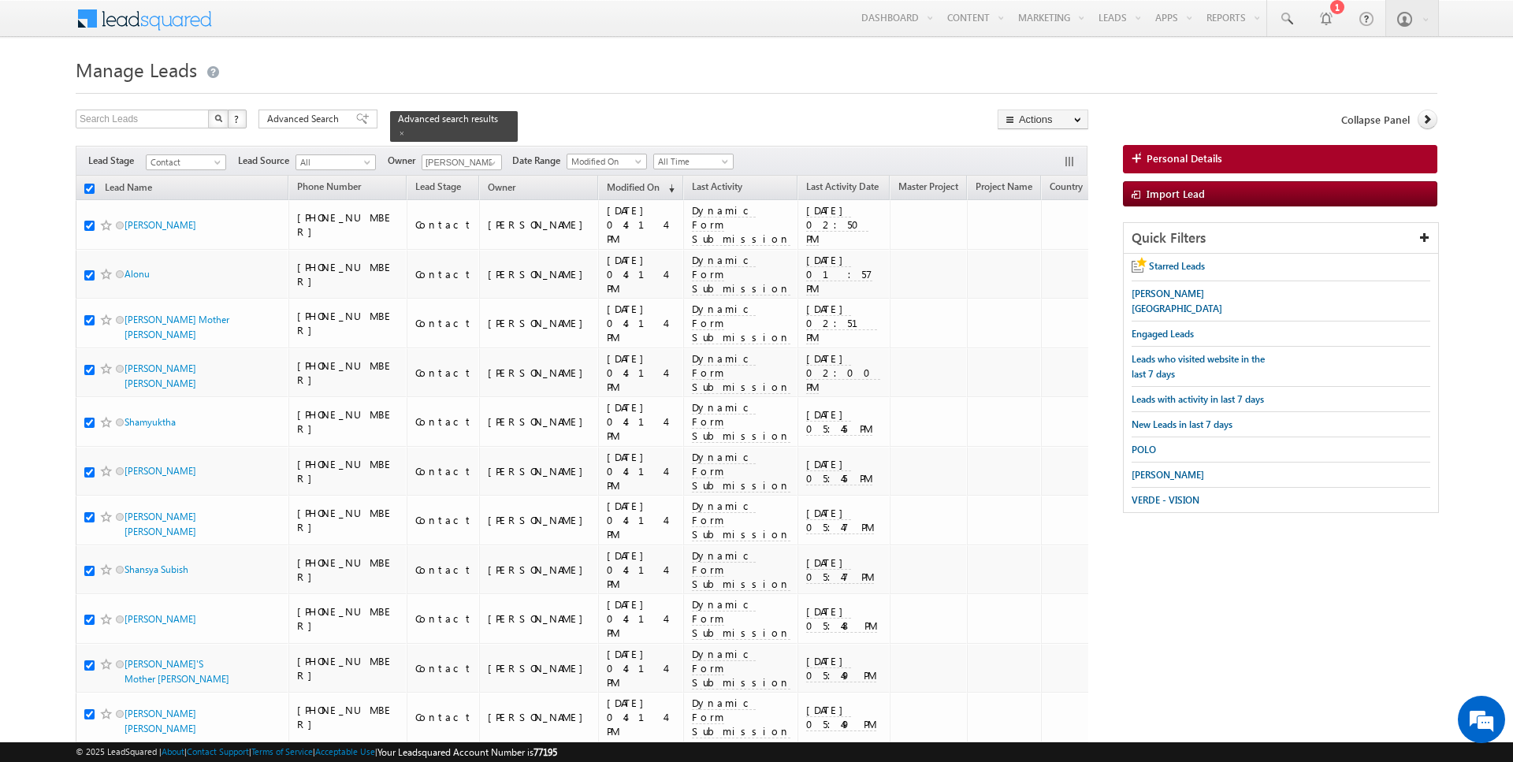
checkbox input "true"
click at [1037, 261] on link "Change Owner" at bounding box center [1042, 255] width 89 height 19
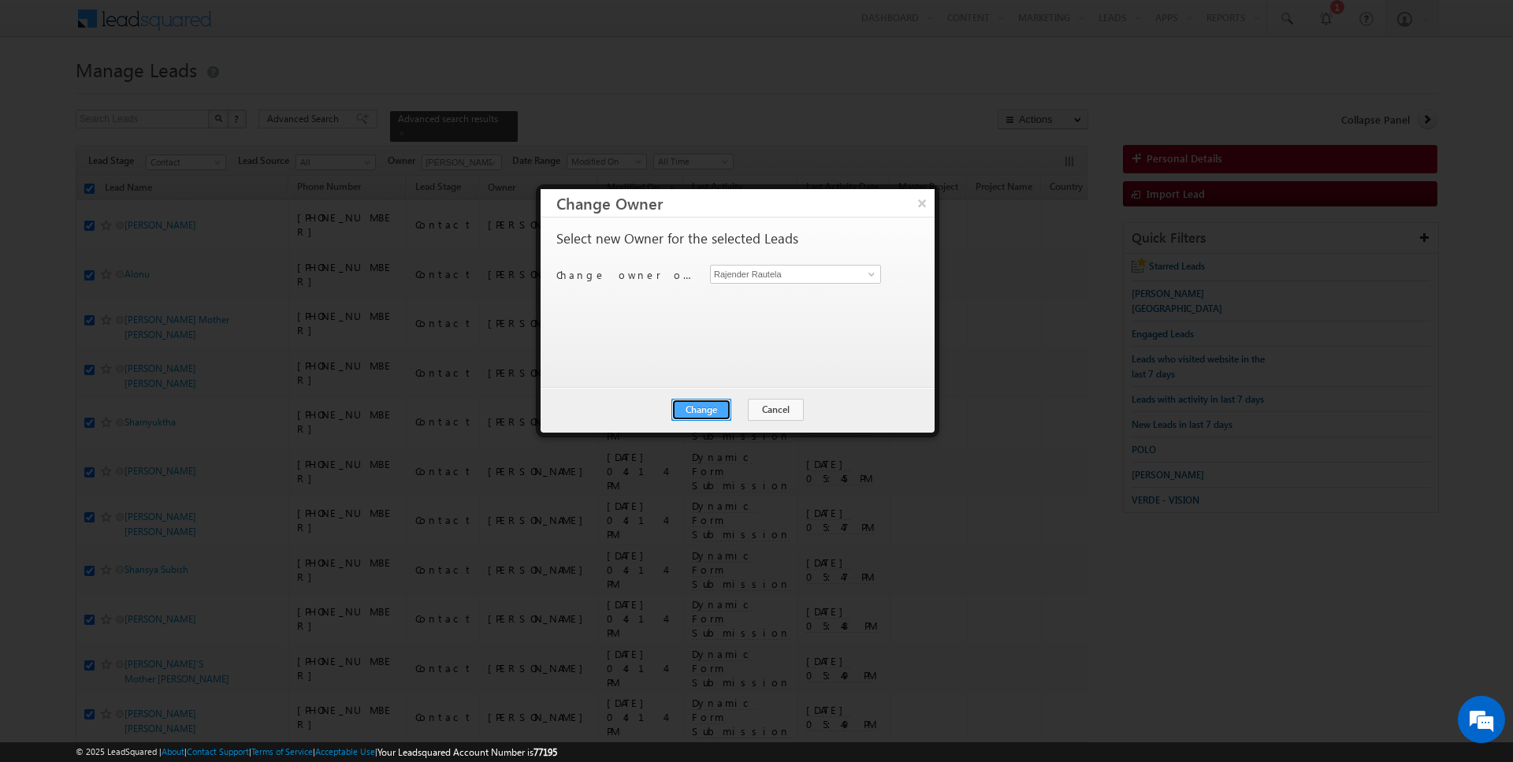
click at [697, 415] on button "Change" at bounding box center [701, 410] width 60 height 22
click at [747, 404] on button "Close" at bounding box center [740, 410] width 50 height 22
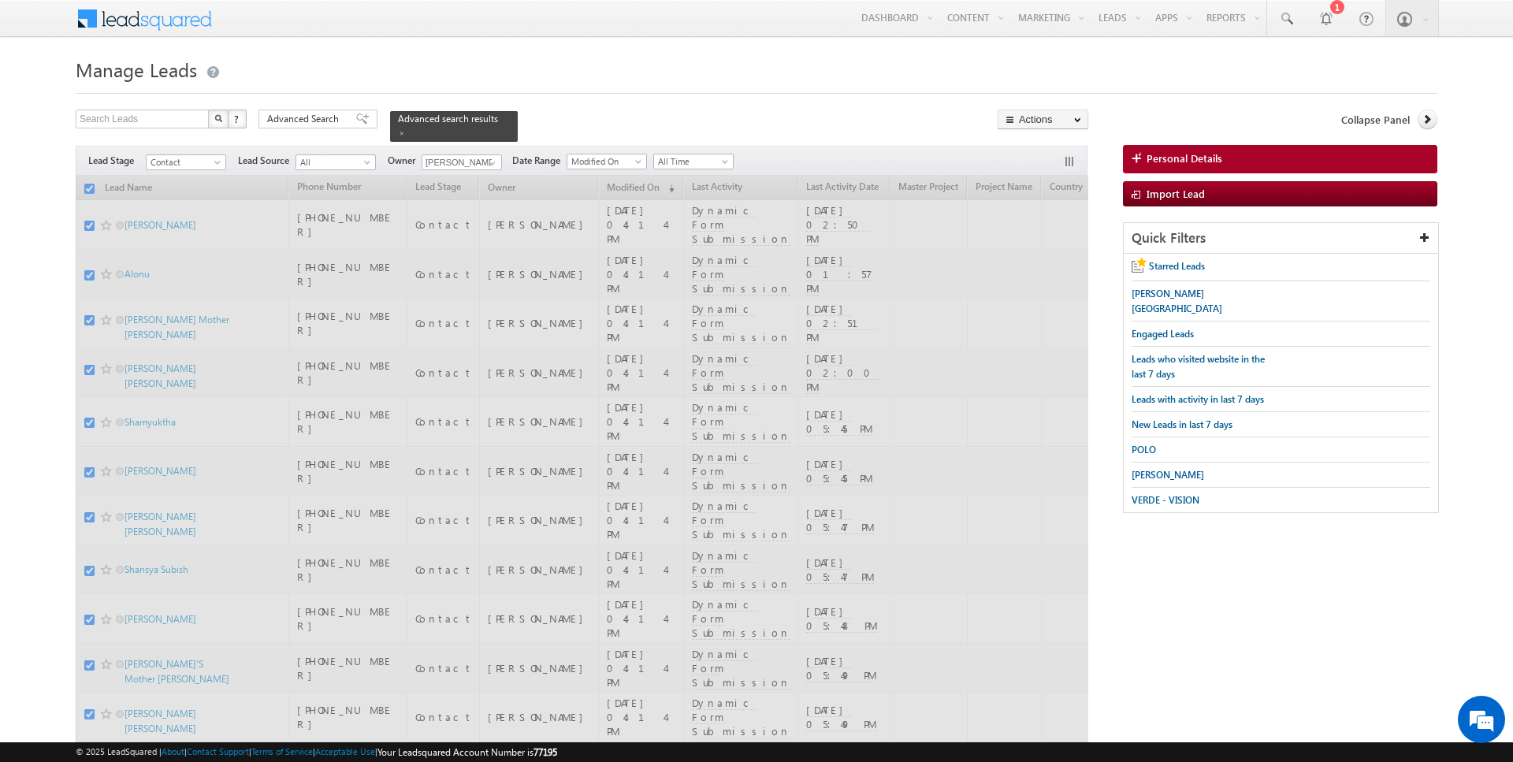
checkbox input "false"
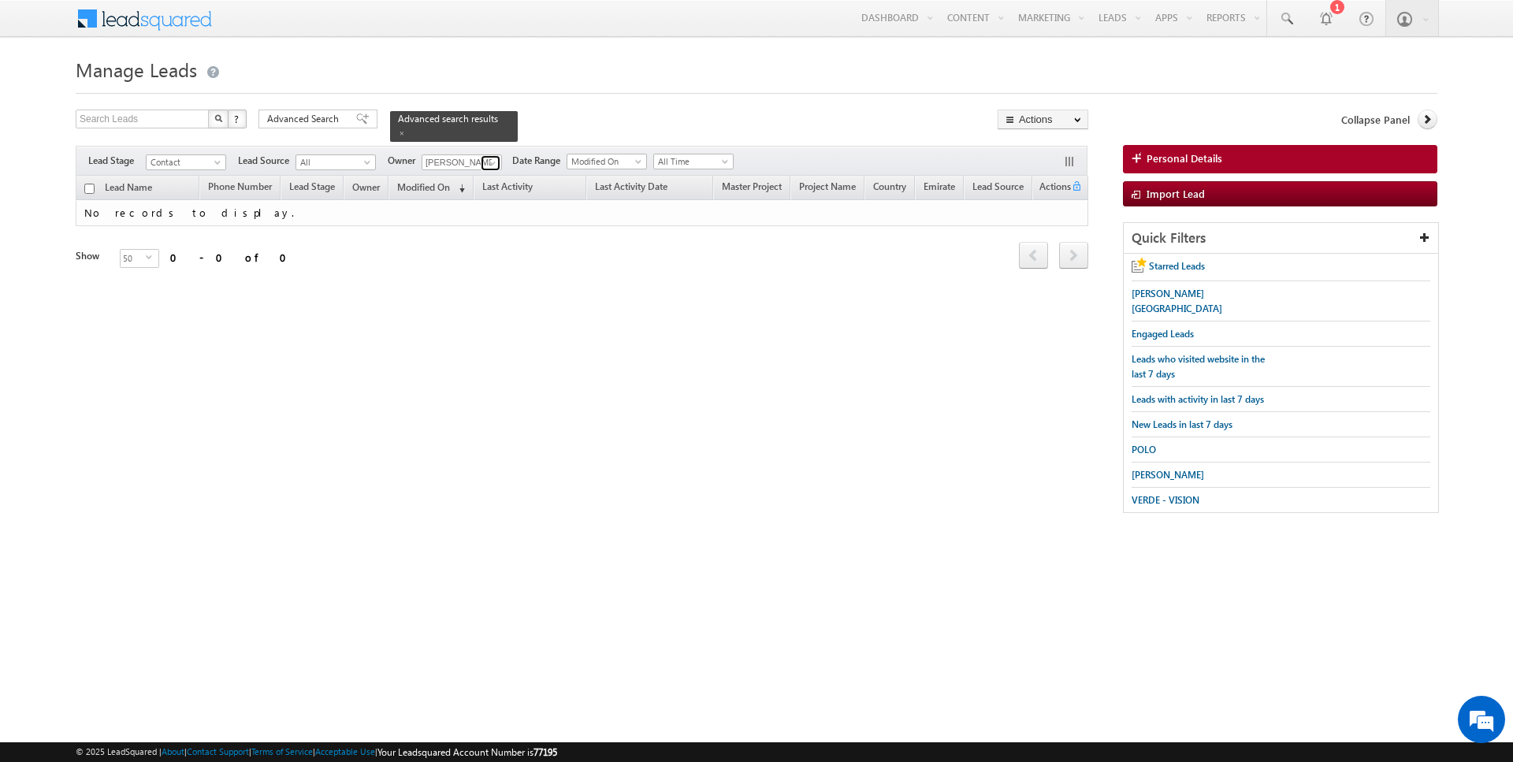
click at [490, 158] on span at bounding box center [492, 163] width 13 height 13
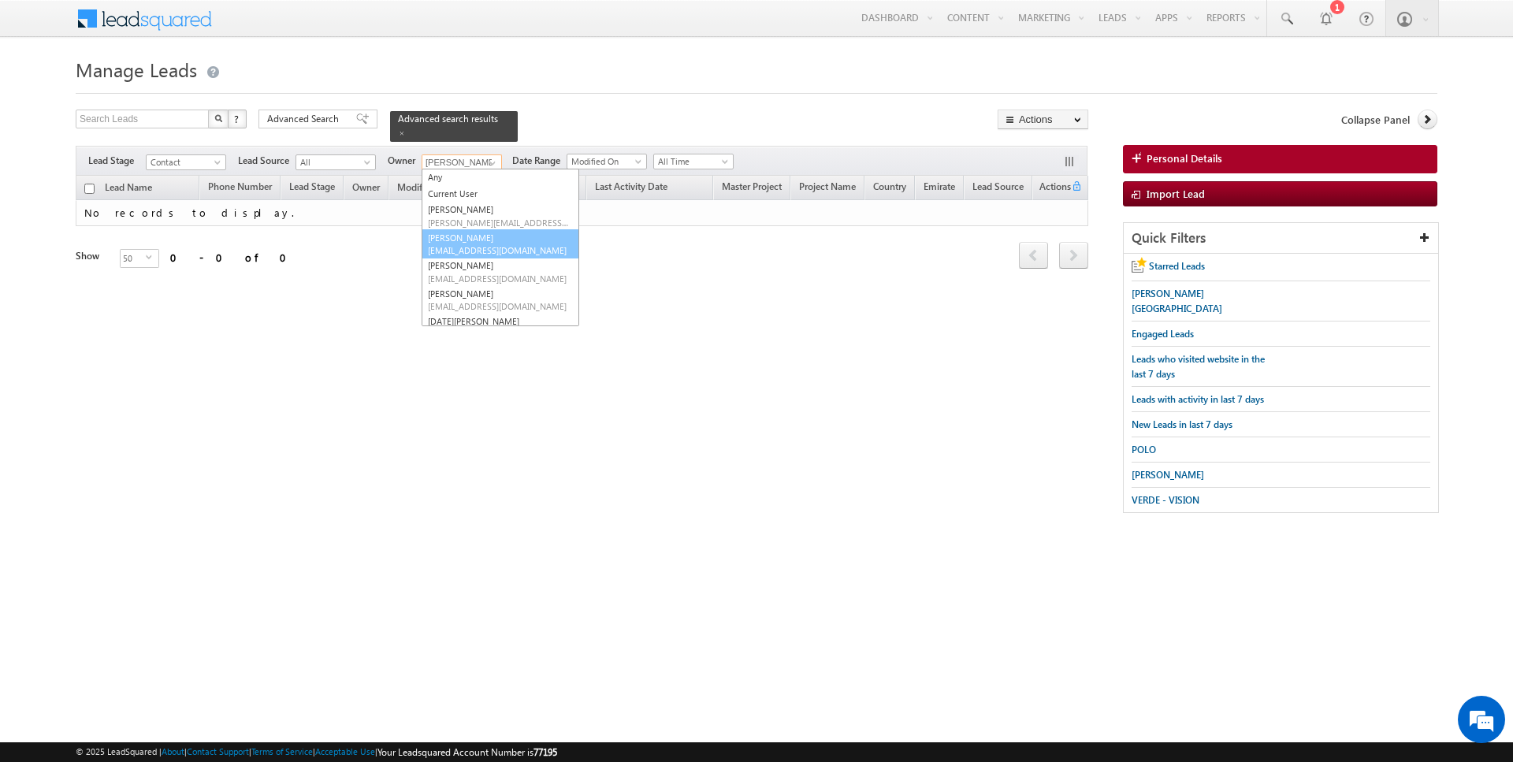
click at [467, 236] on link "Anuj Upadhyay anuj.upadhyay@indglobal.ae" at bounding box center [501, 244] width 158 height 30
type input "[PERSON_NAME]"
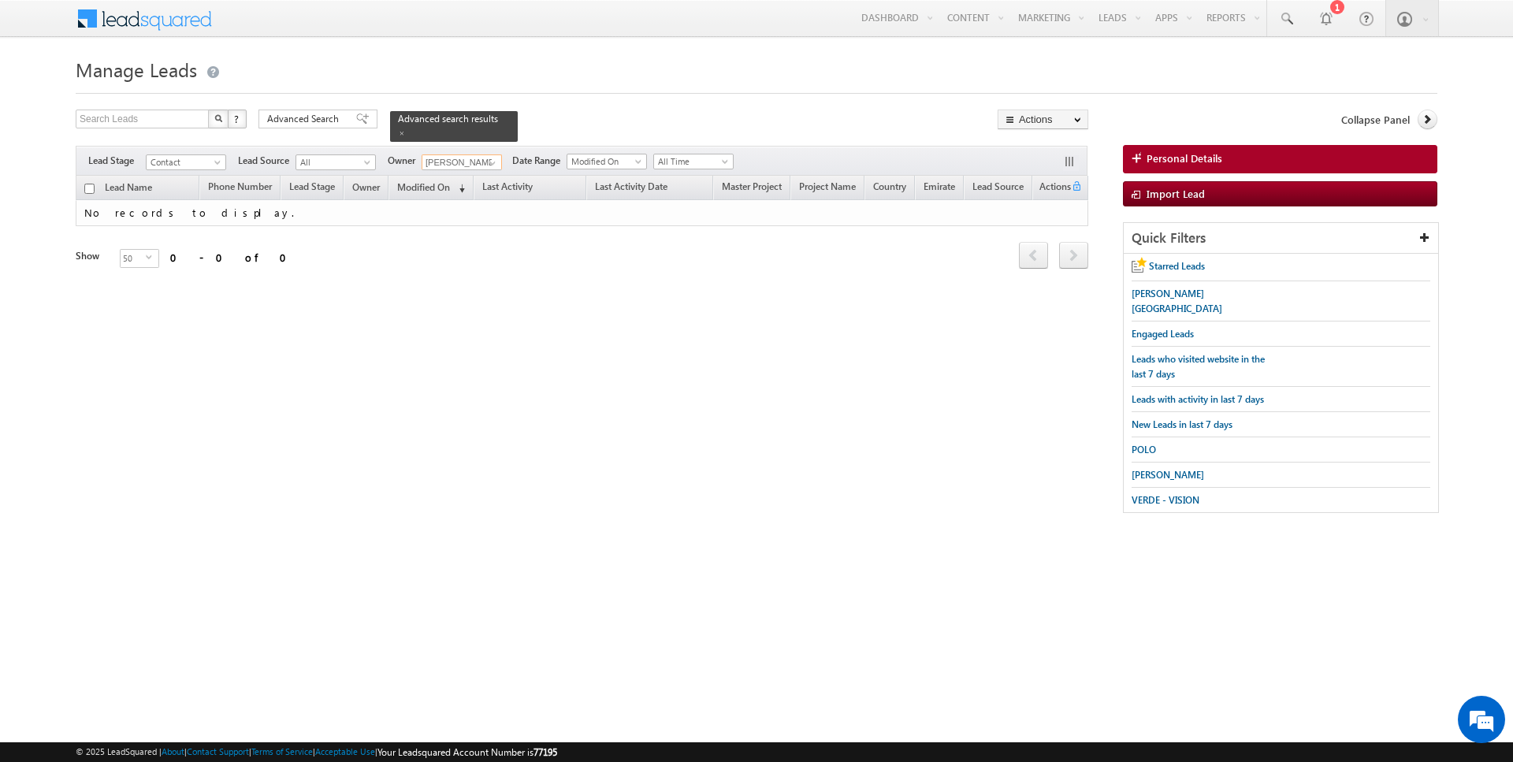
click at [93, 187] on input "checkbox" at bounding box center [89, 189] width 10 height 10
checkbox input "true"
click at [489, 161] on span at bounding box center [492, 163] width 13 height 13
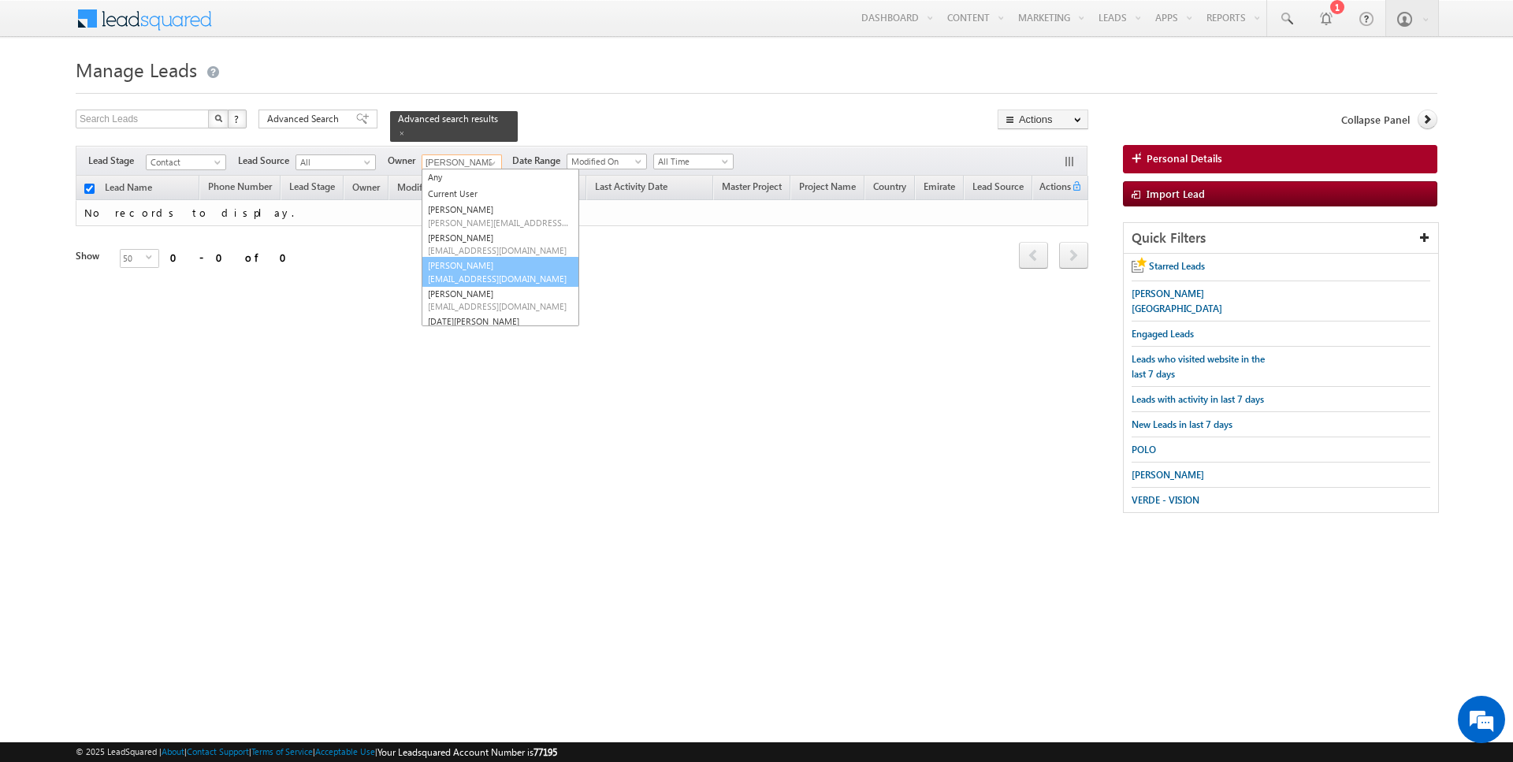
click at [471, 266] on link "Hrishav Rana hrishav.rana@indglobal.ae" at bounding box center [501, 272] width 158 height 30
type input "Hrishav Rana"
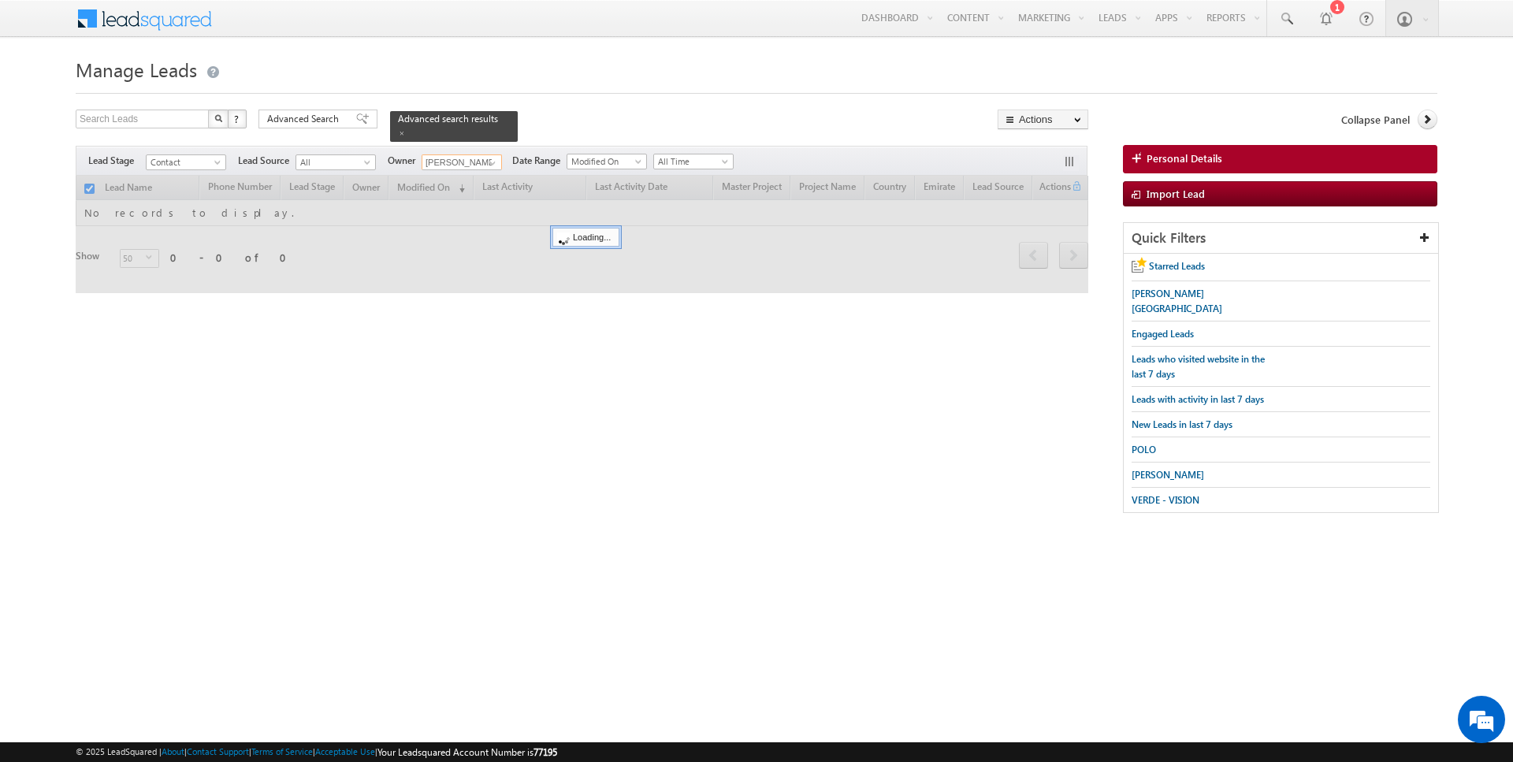
checkbox input "false"
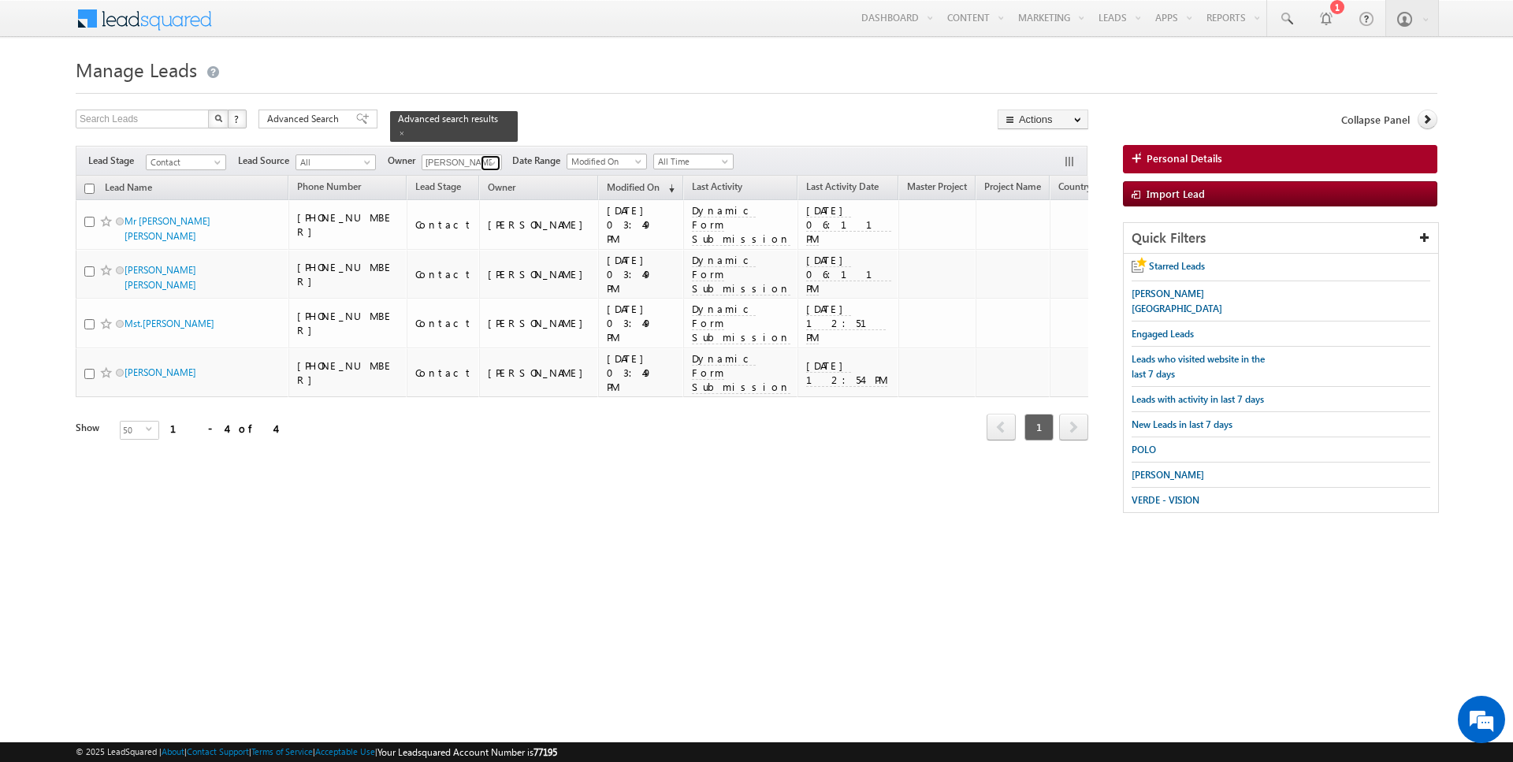
click at [489, 158] on span at bounding box center [492, 163] width 13 height 13
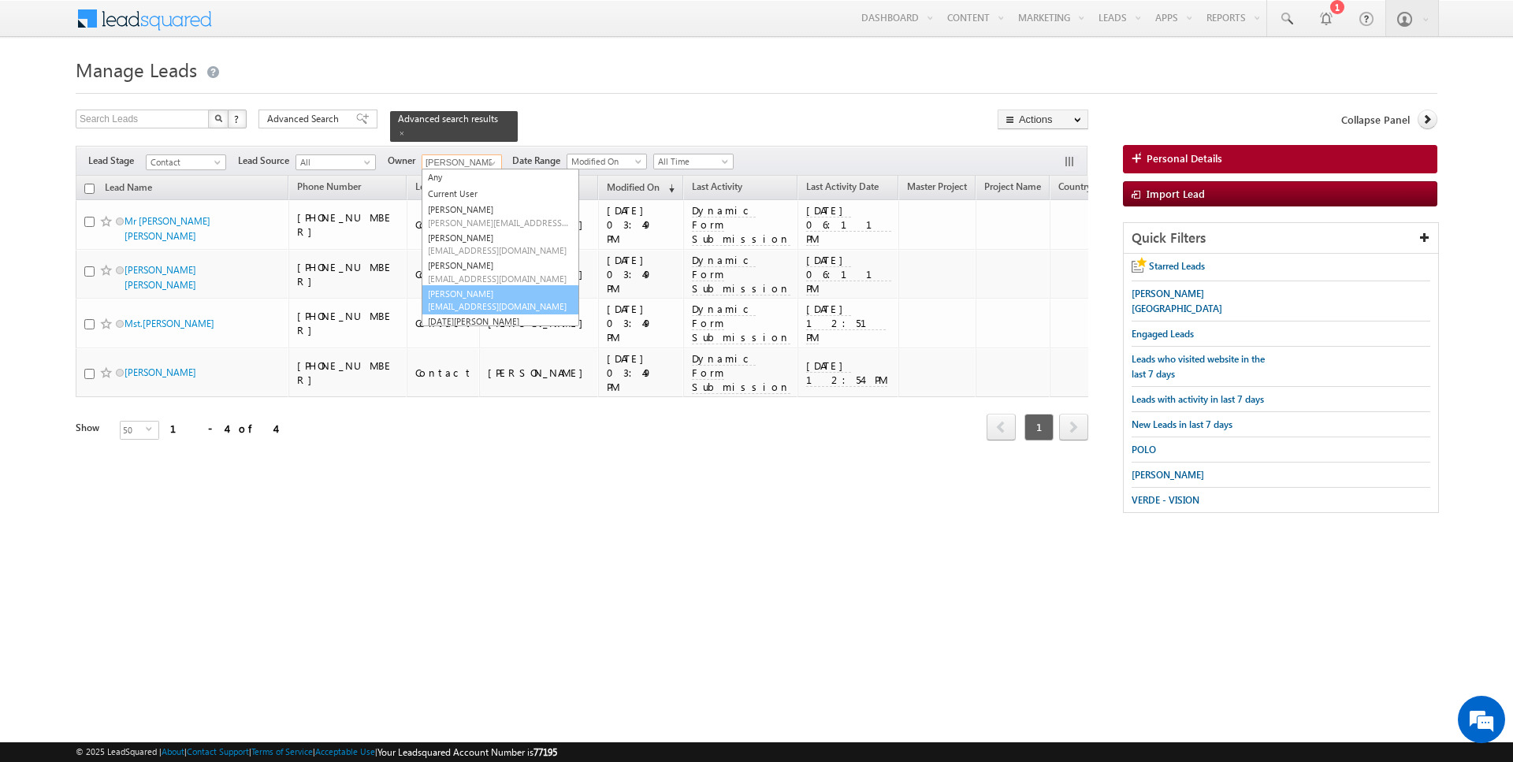
click at [485, 288] on link "Janamjay Sharma janamjay.sharma@indglobal.ae" at bounding box center [501, 300] width 158 height 30
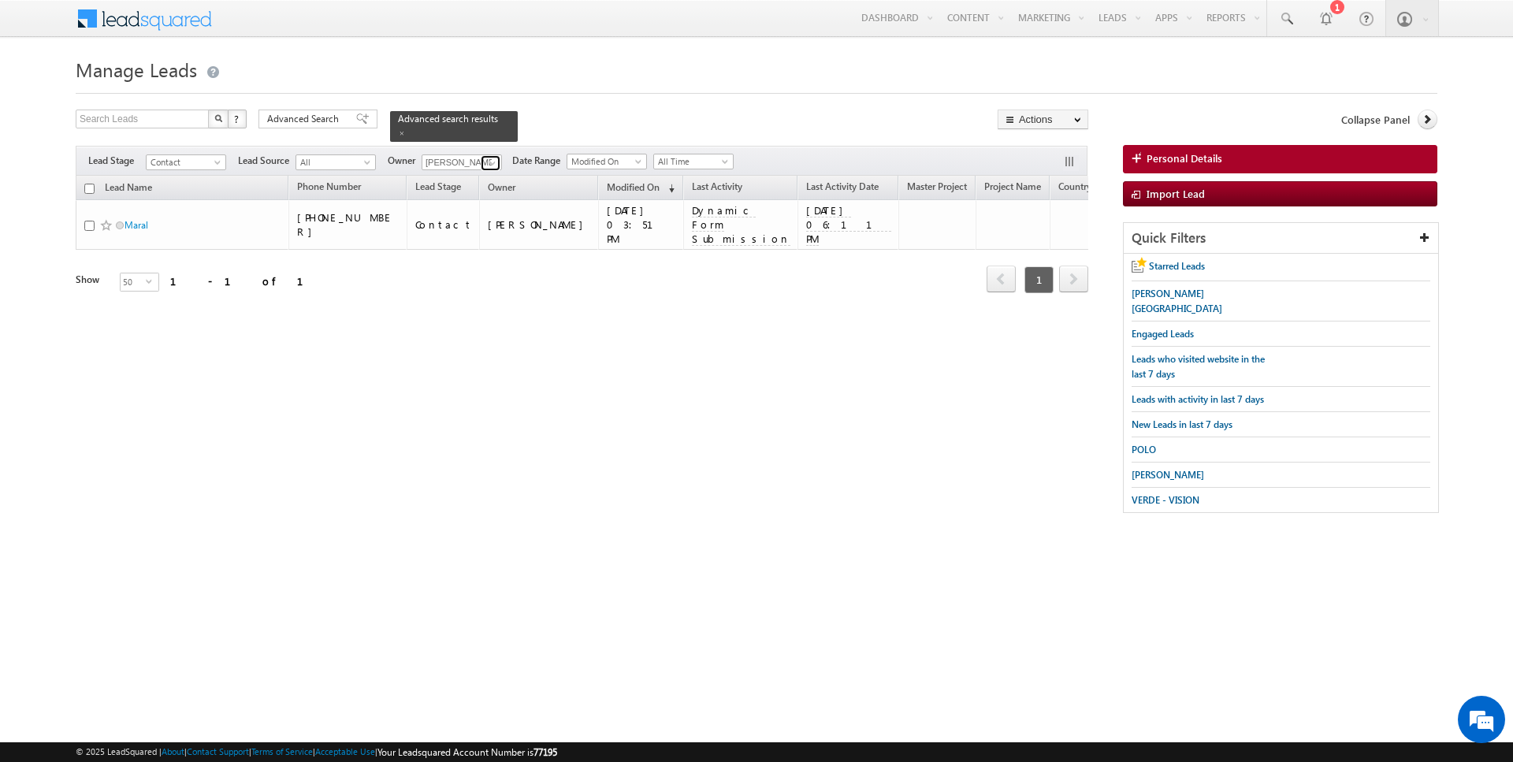
click at [493, 158] on span at bounding box center [492, 163] width 13 height 13
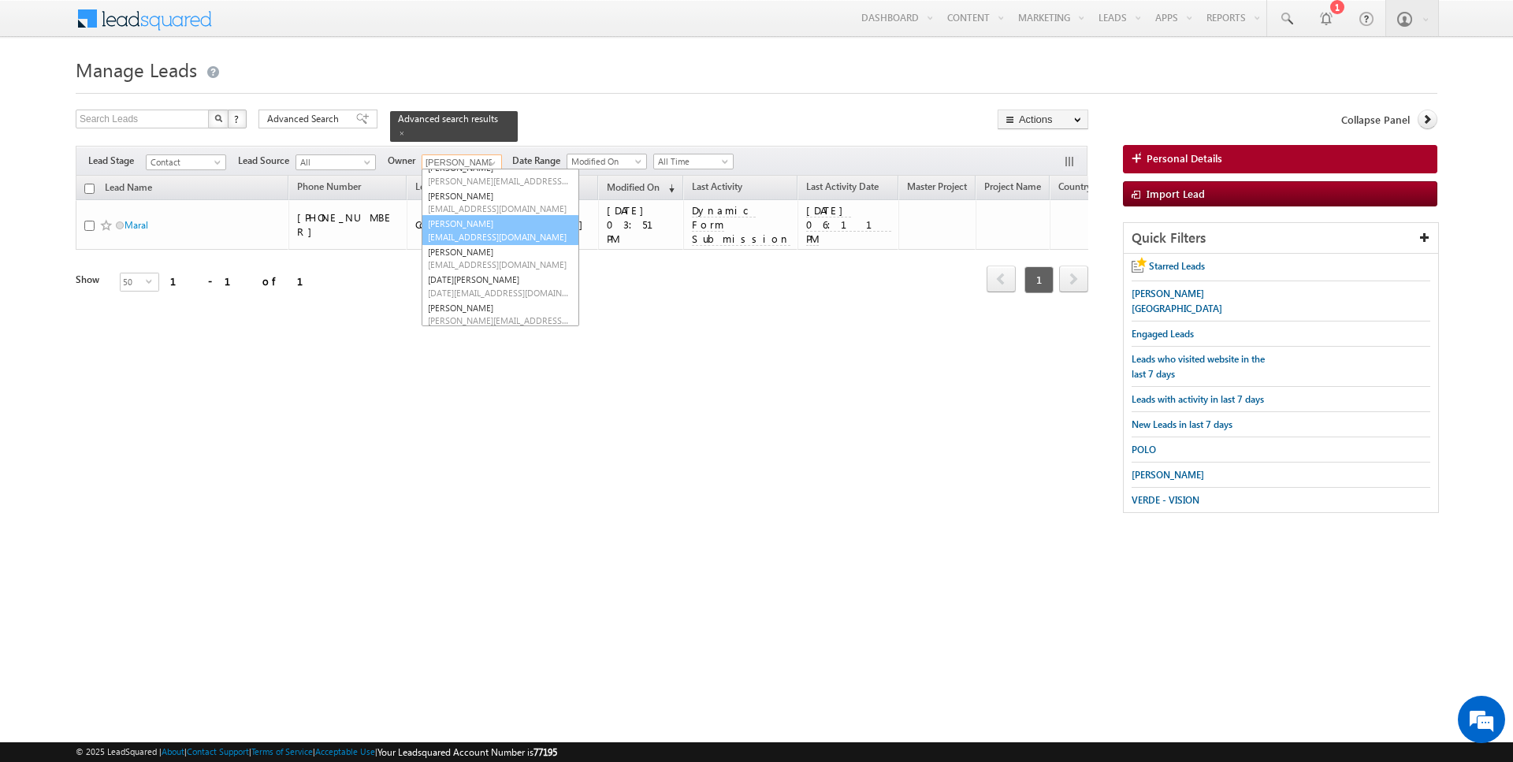
scroll to position [45, 0]
click at [495, 275] on link "Kartik Sharma kartik.sharma@indglobal.ae" at bounding box center [501, 285] width 158 height 30
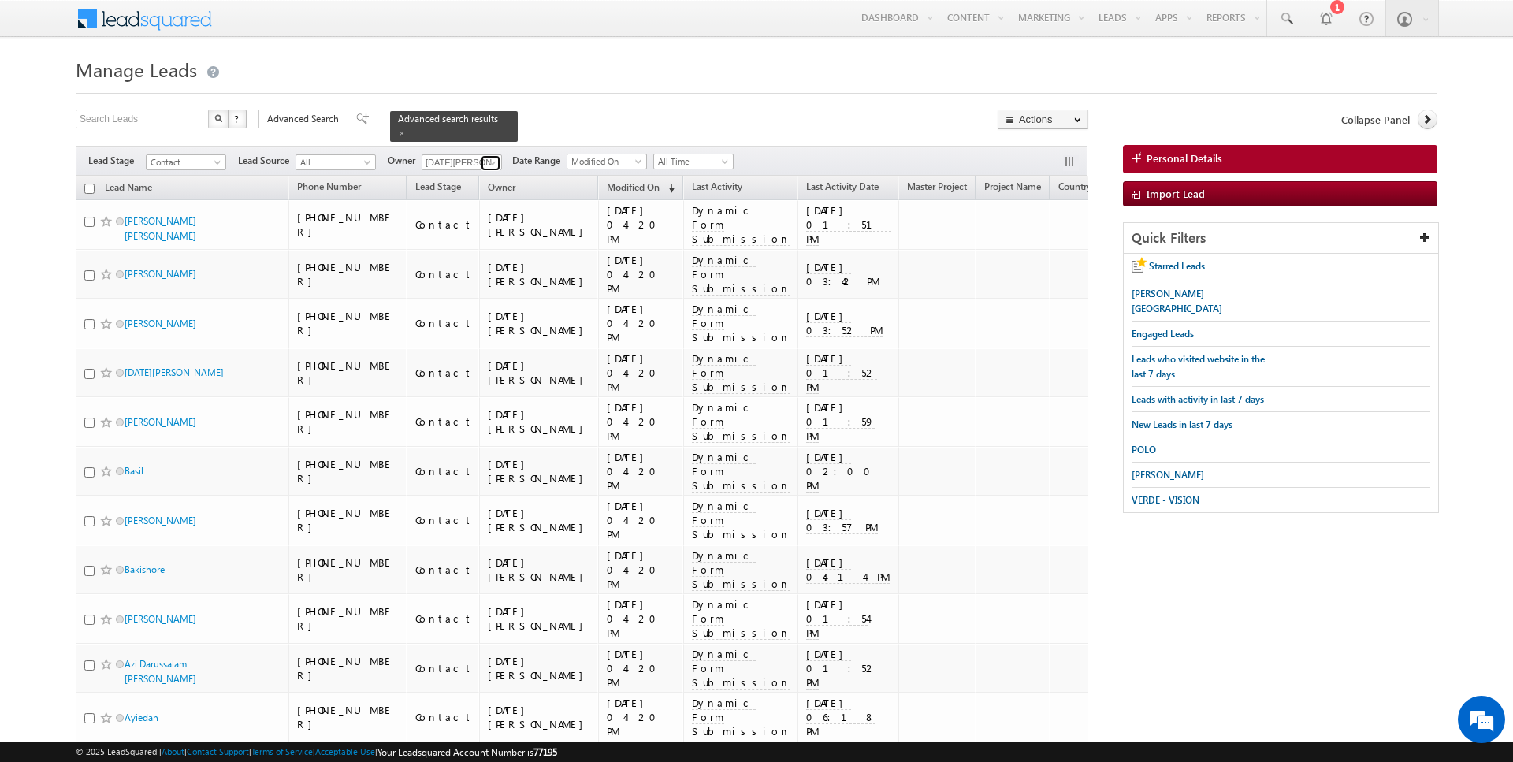
click at [490, 157] on span at bounding box center [492, 163] width 13 height 13
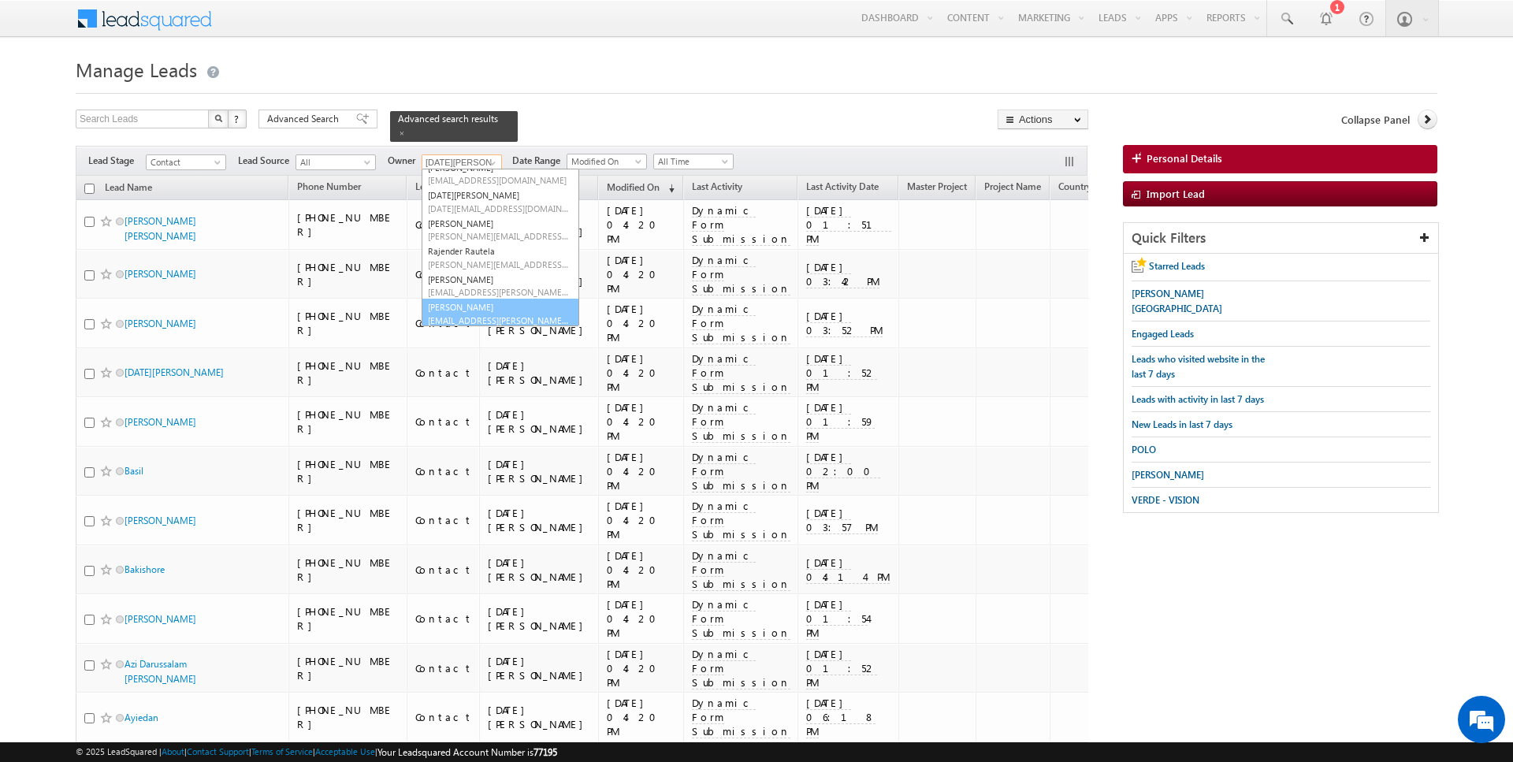
scroll to position [128, 0]
click at [465, 306] on link "SUNNY MEHROTRA sunny.mehrotra@indglobal.ae" at bounding box center [501, 312] width 158 height 30
type input "SUNNY MEHROTRA"
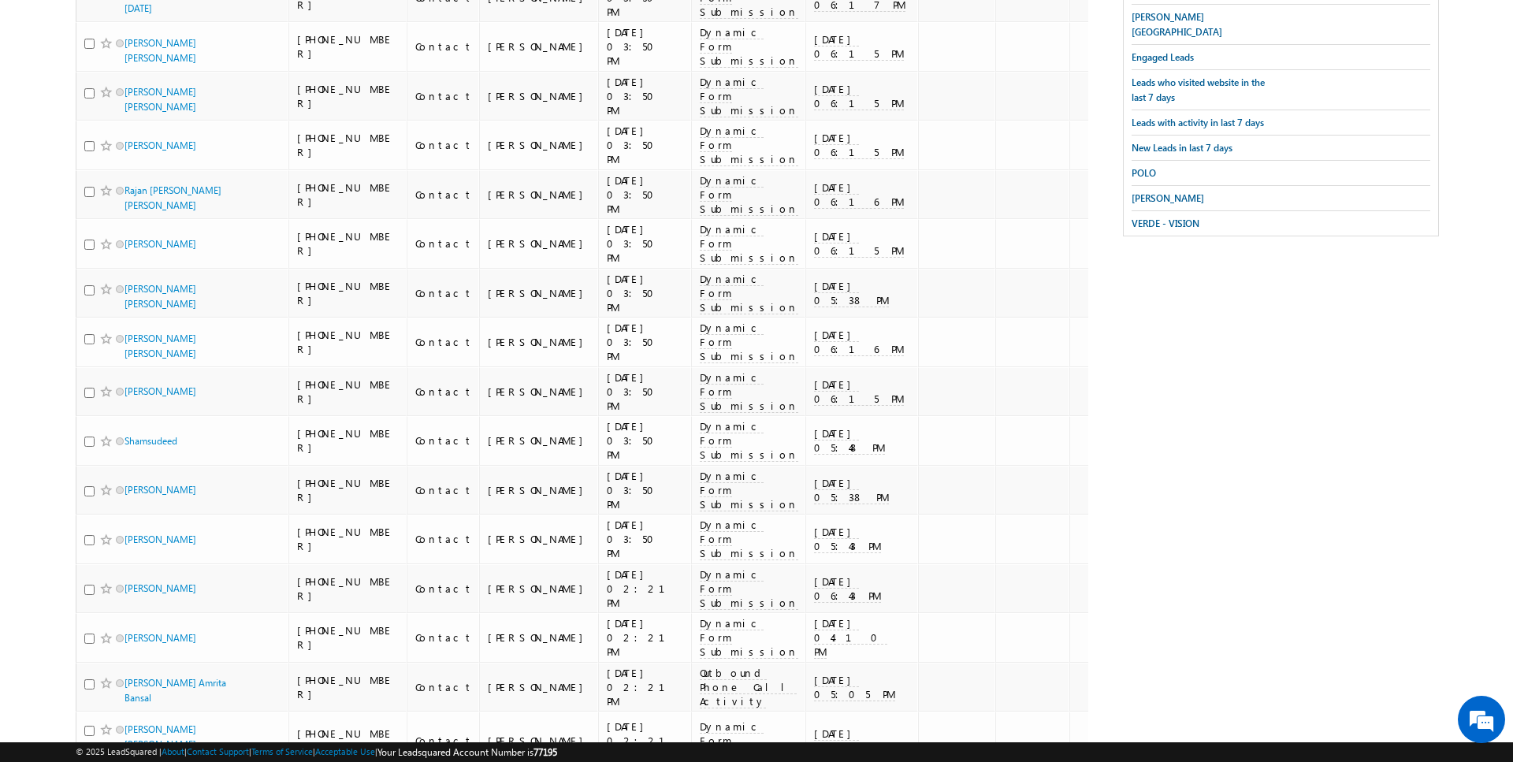
scroll to position [0, 0]
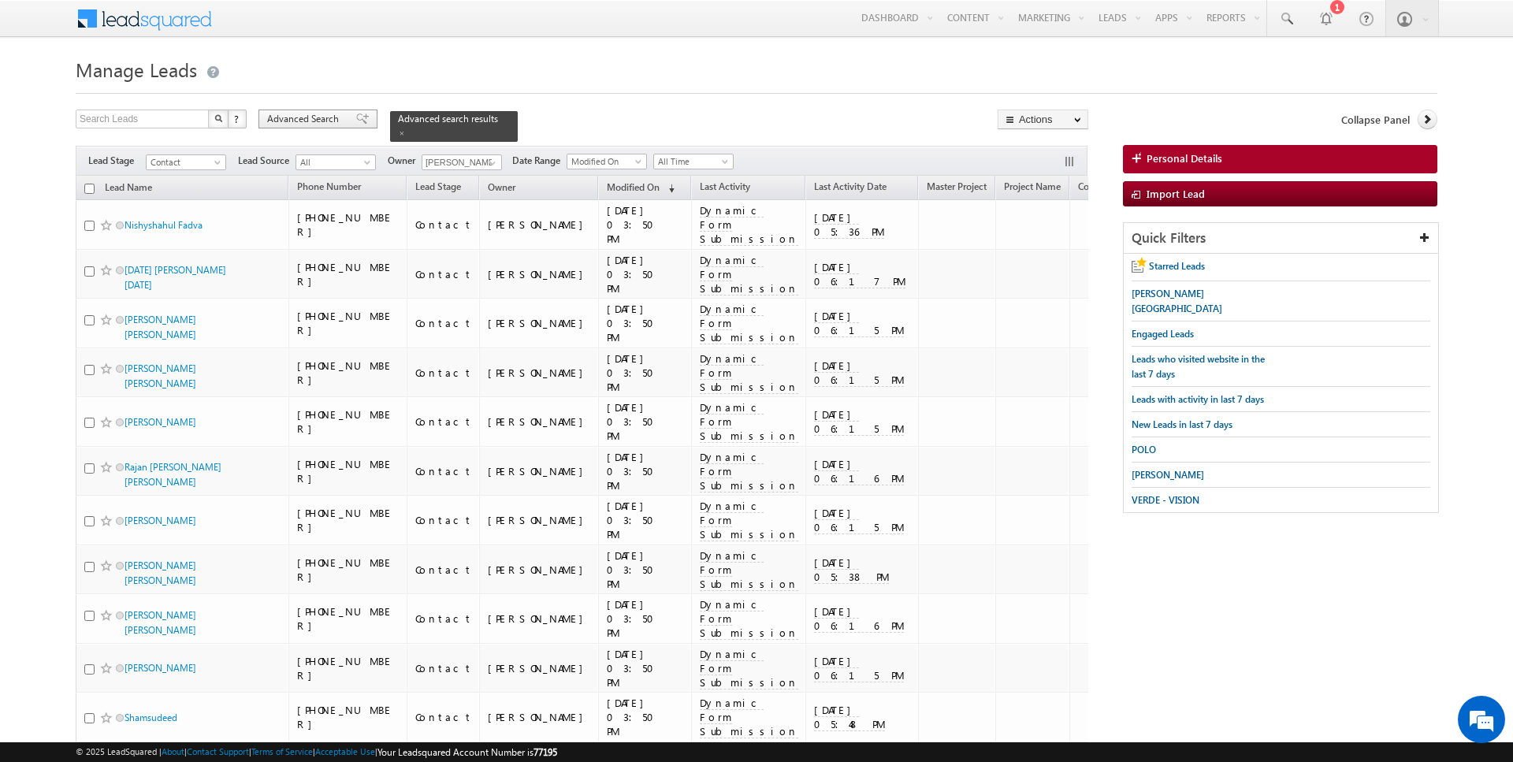
click at [326, 122] on span "Advanced Search" at bounding box center [305, 119] width 76 height 14
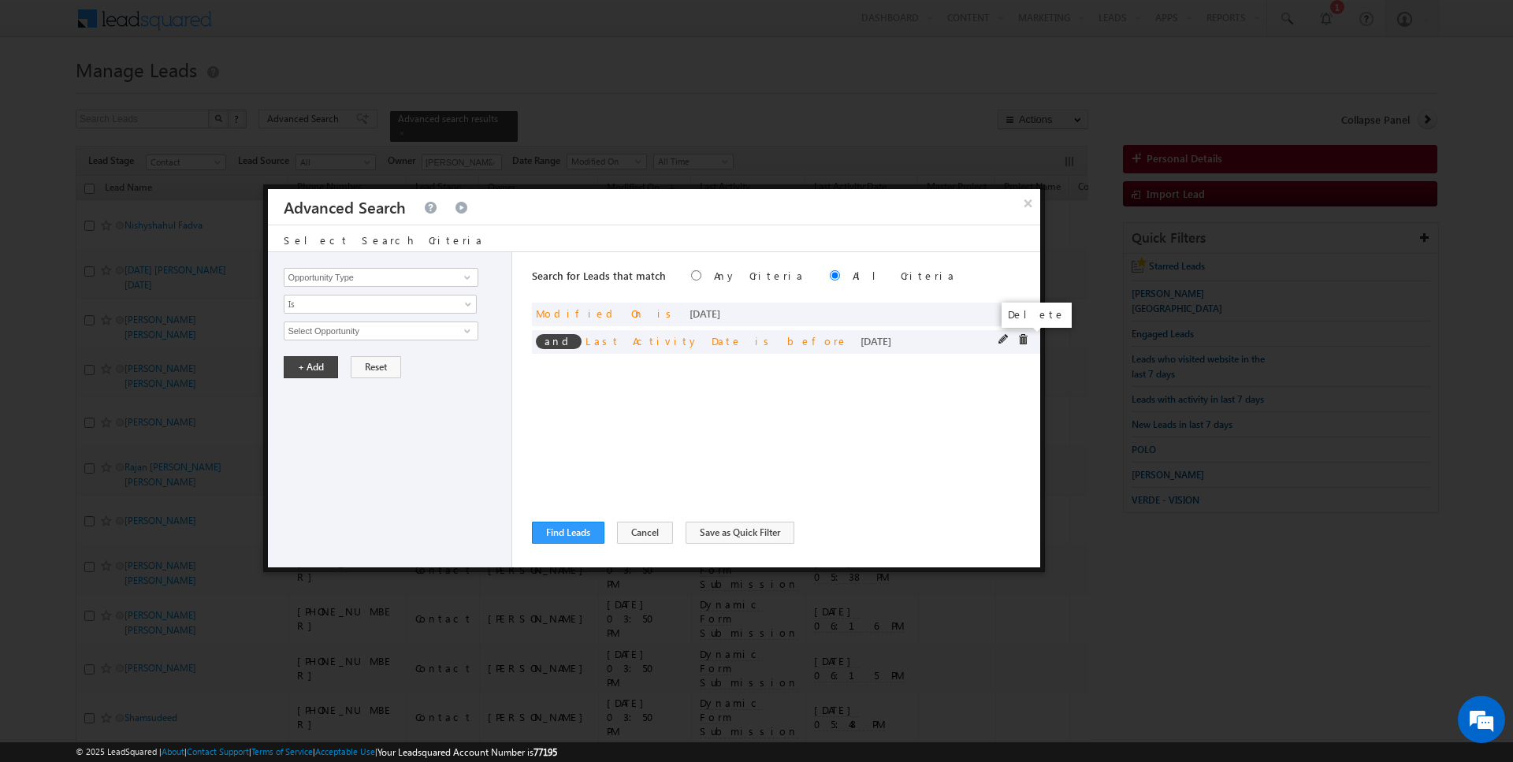
click at [1025, 336] on span at bounding box center [1022, 339] width 11 height 11
click at [425, 273] on input "Opportunity Type" at bounding box center [381, 277] width 194 height 19
type input "Lead Activity"
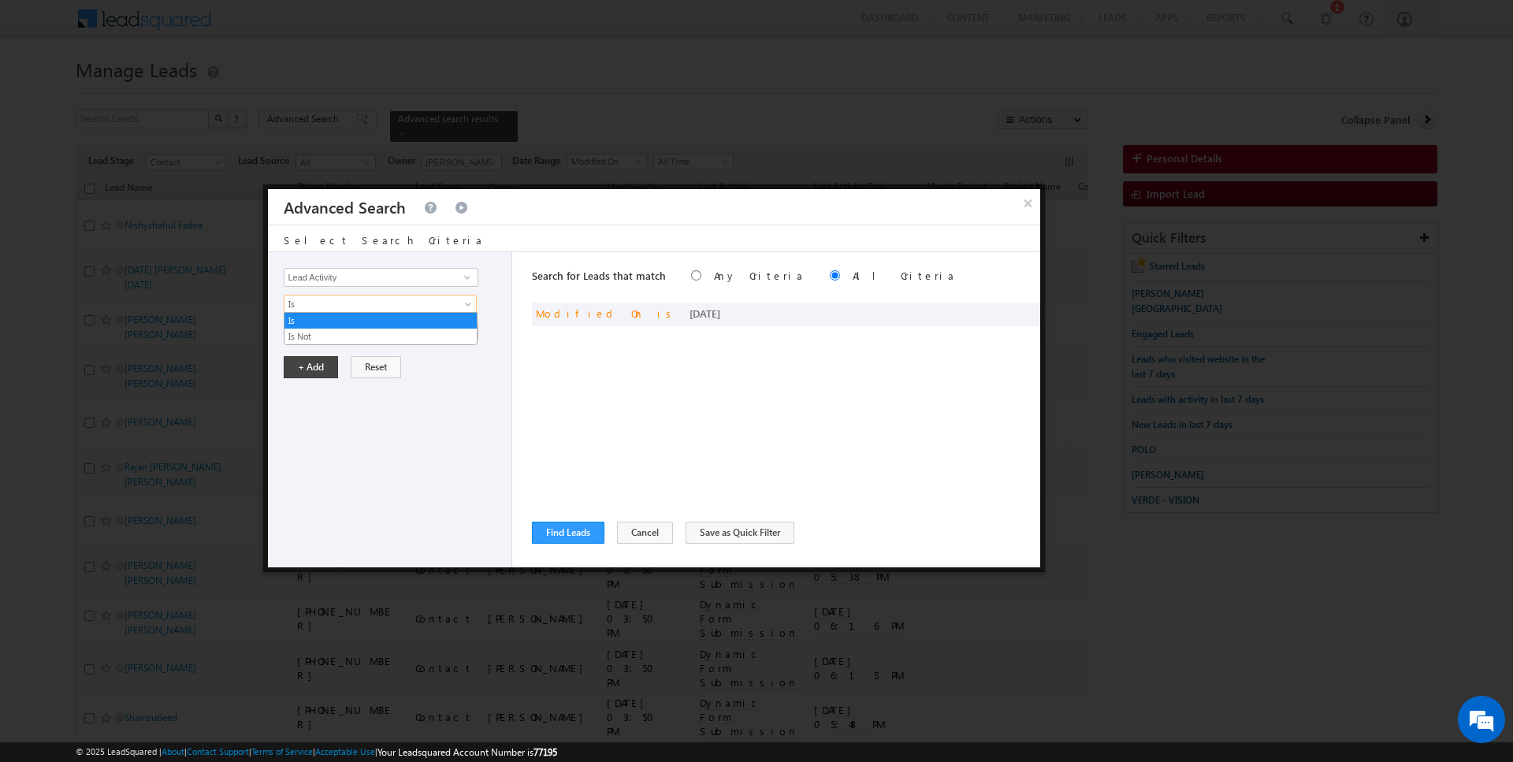
click at [381, 297] on span "Is" at bounding box center [369, 304] width 171 height 14
click at [354, 334] on link "Is Not" at bounding box center [380, 336] width 192 height 14
click at [354, 327] on input "Select Activity" at bounding box center [381, 331] width 194 height 19
type input "Outbound Phone Call Activity"
click at [307, 392] on button "+ Add" at bounding box center [311, 394] width 54 height 22
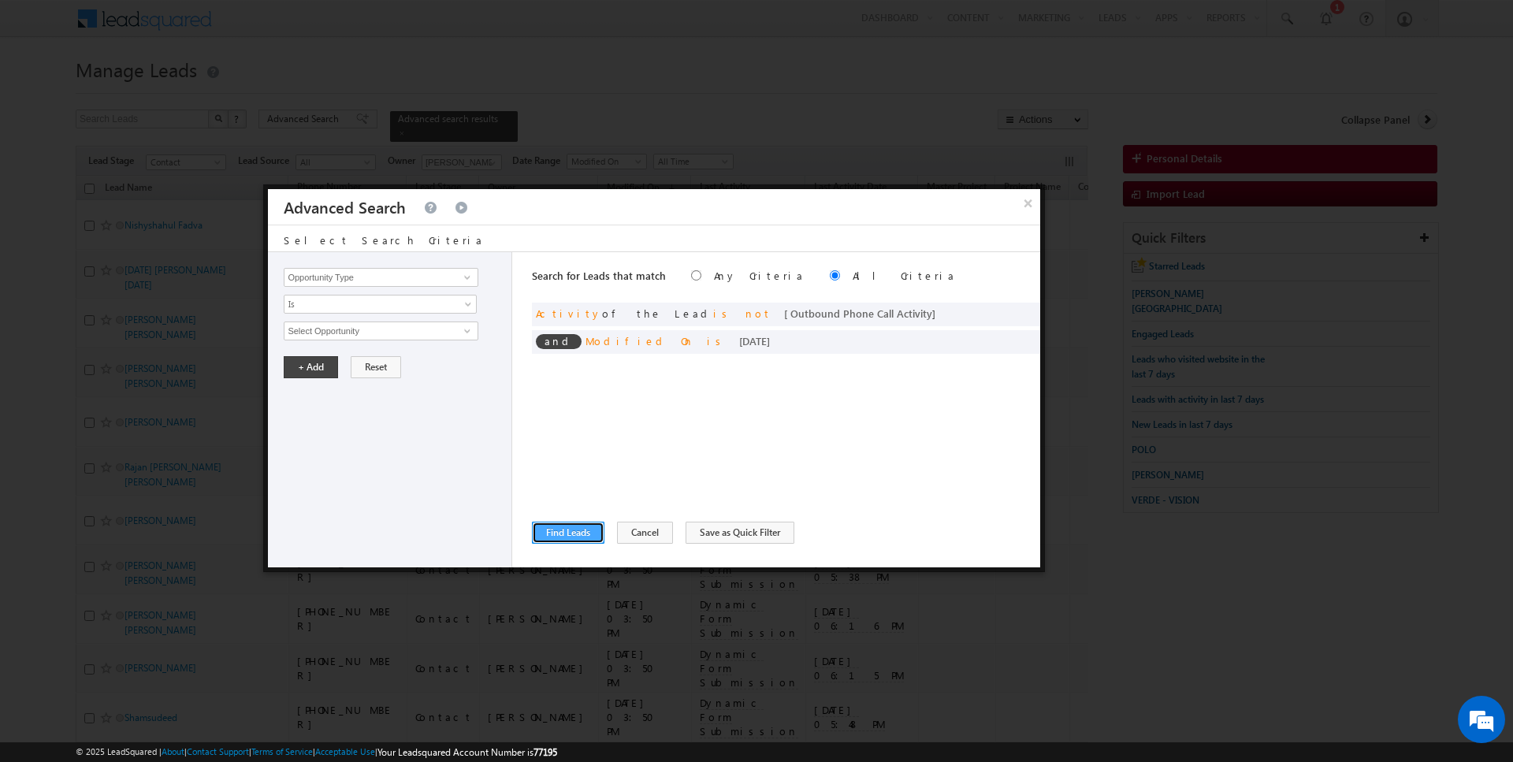
click at [556, 530] on button "Find Leads" at bounding box center [568, 533] width 72 height 22
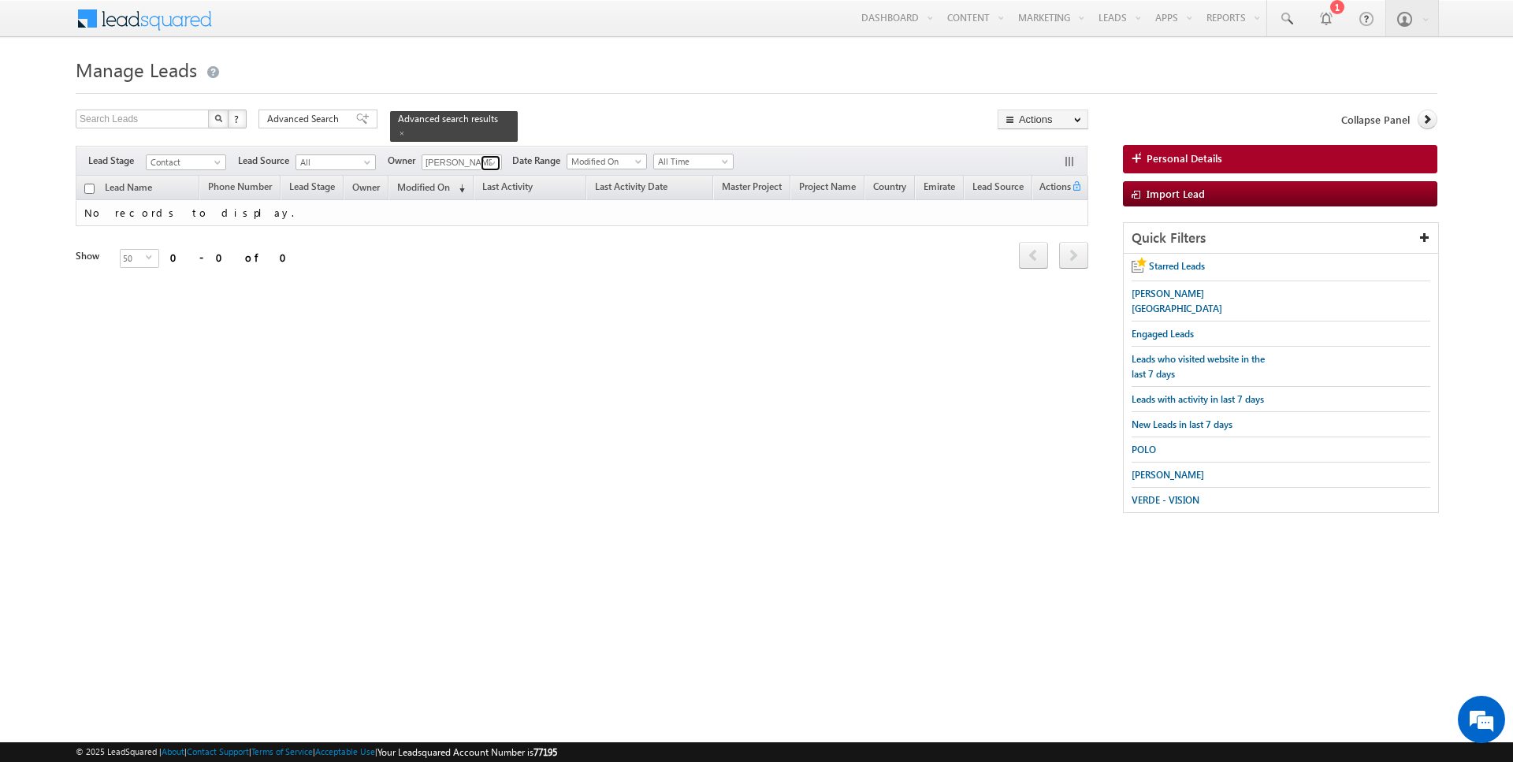
click at [492, 159] on span at bounding box center [492, 163] width 13 height 13
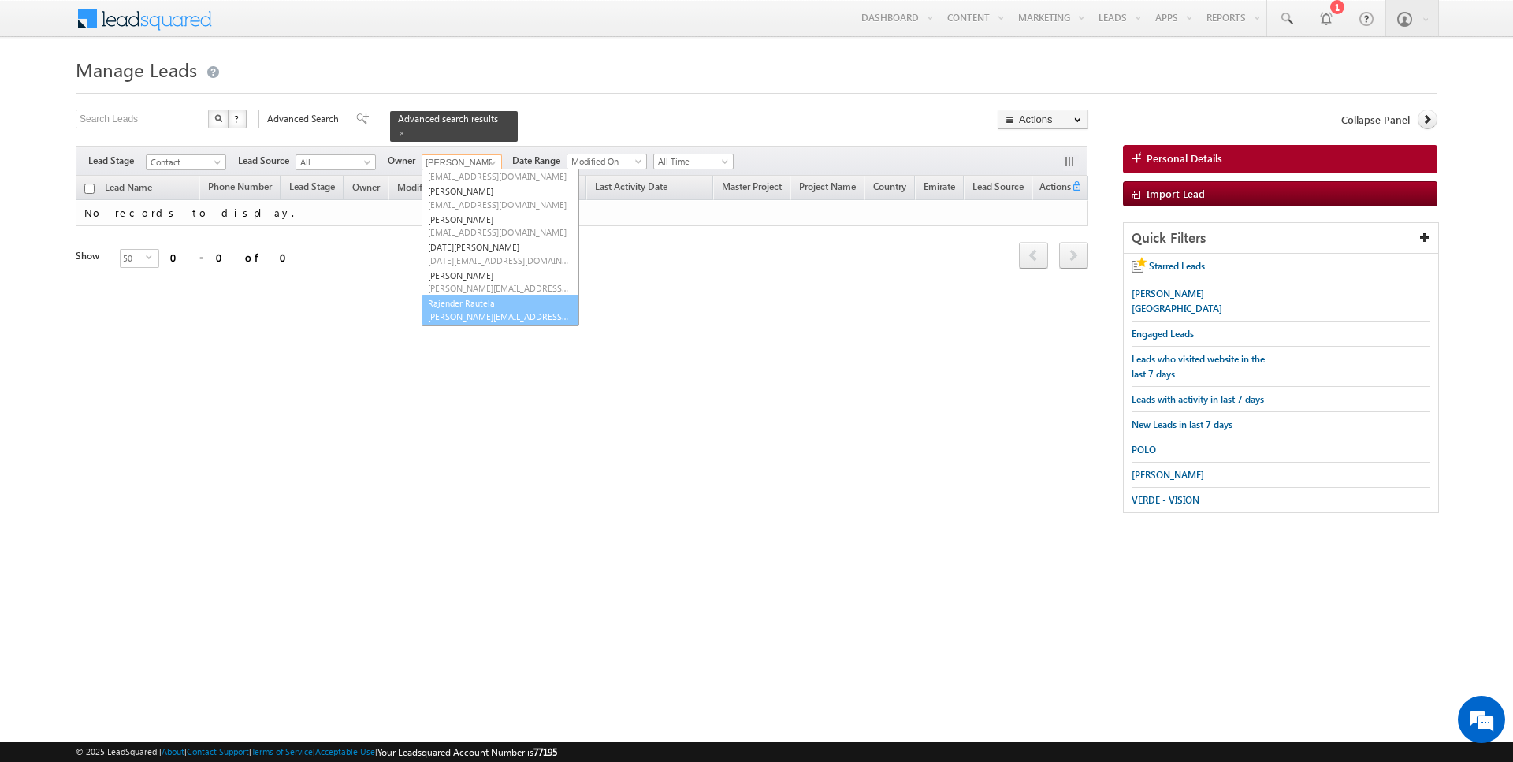
scroll to position [68, 0]
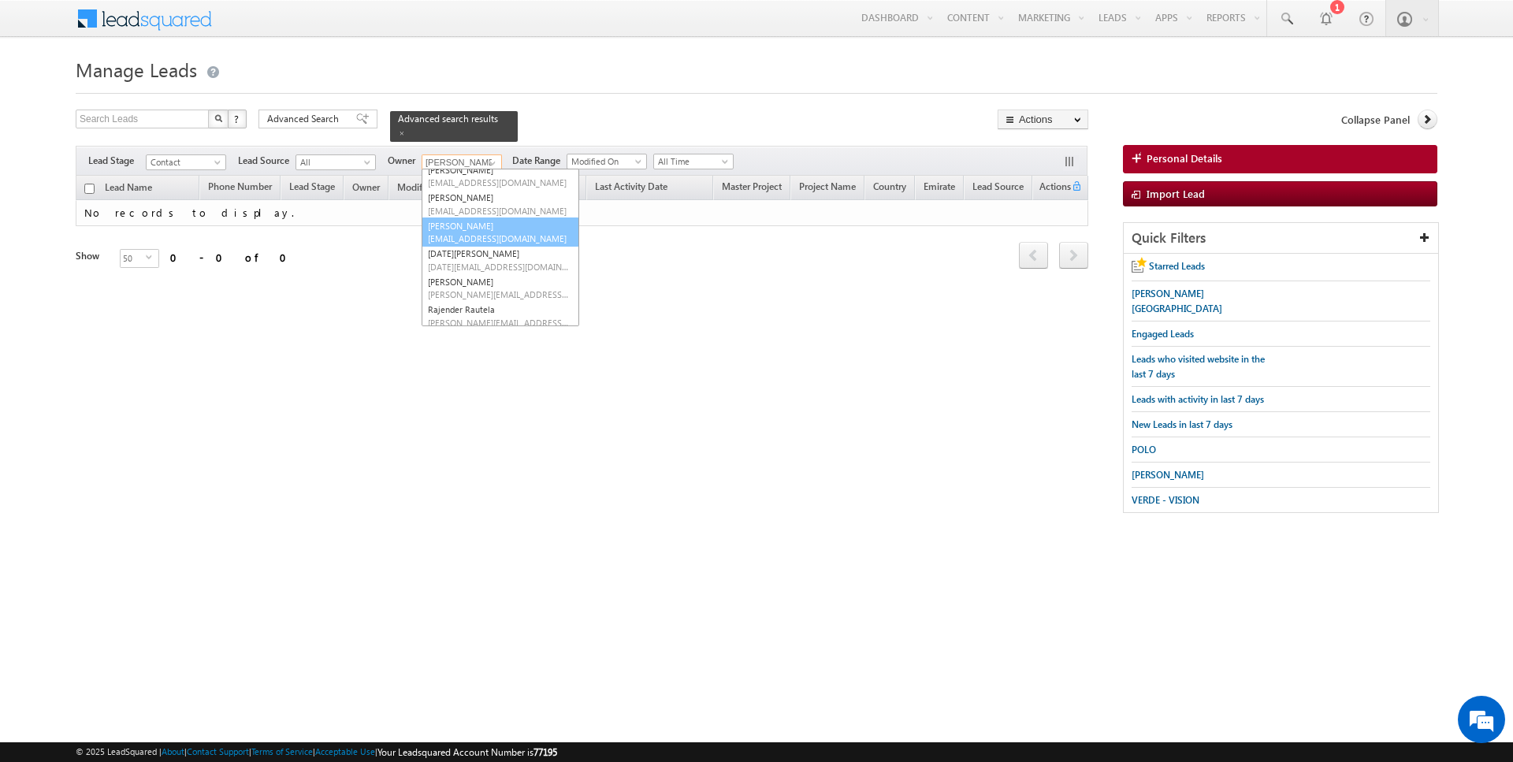
click at [471, 236] on span "janamjay.sharma@indglobal.ae" at bounding box center [499, 238] width 142 height 12
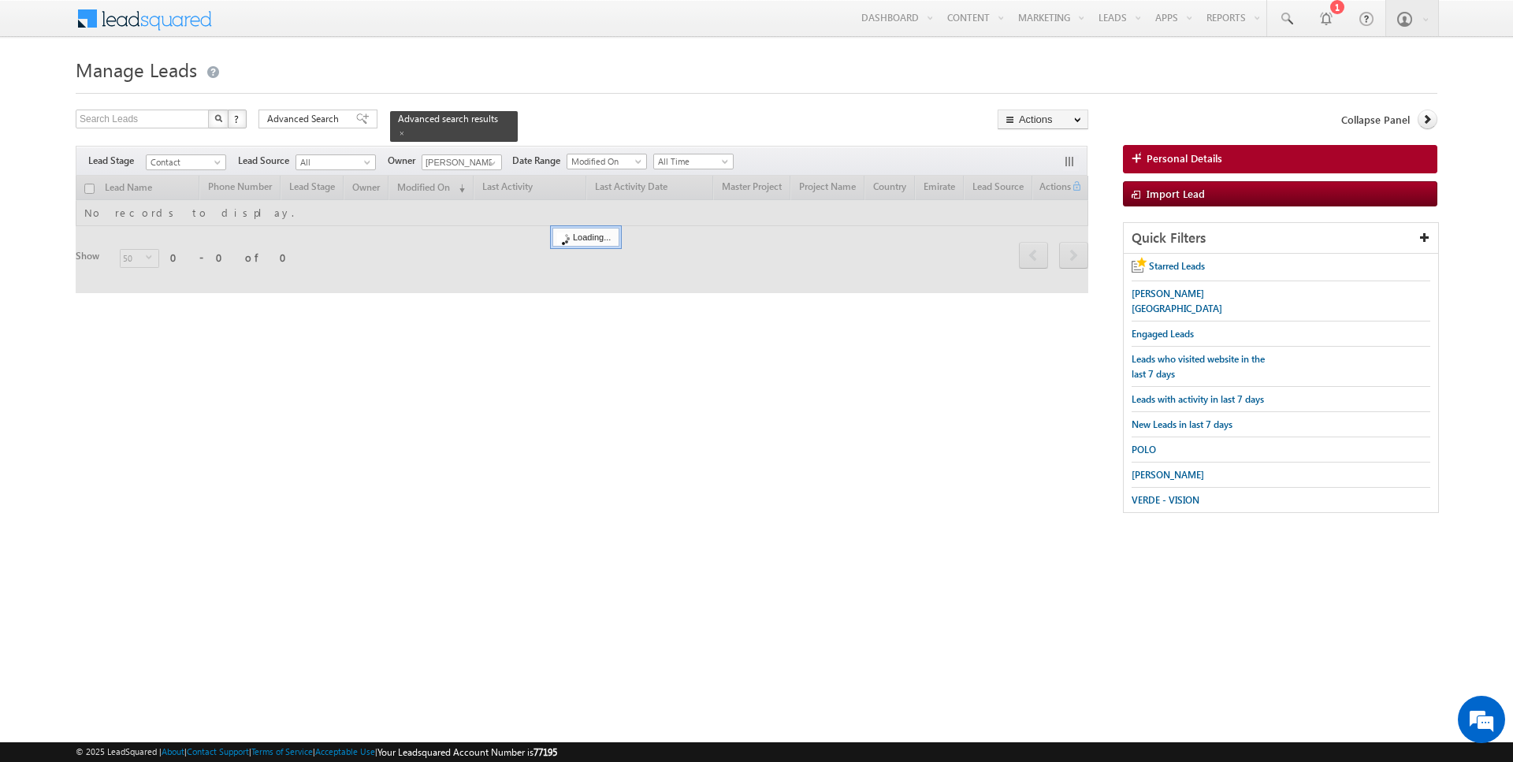
click at [567, 99] on form "Manage Leads Search Leads X ? 0 results found Advanced Search Advanced Search" at bounding box center [757, 291] width 1362 height 476
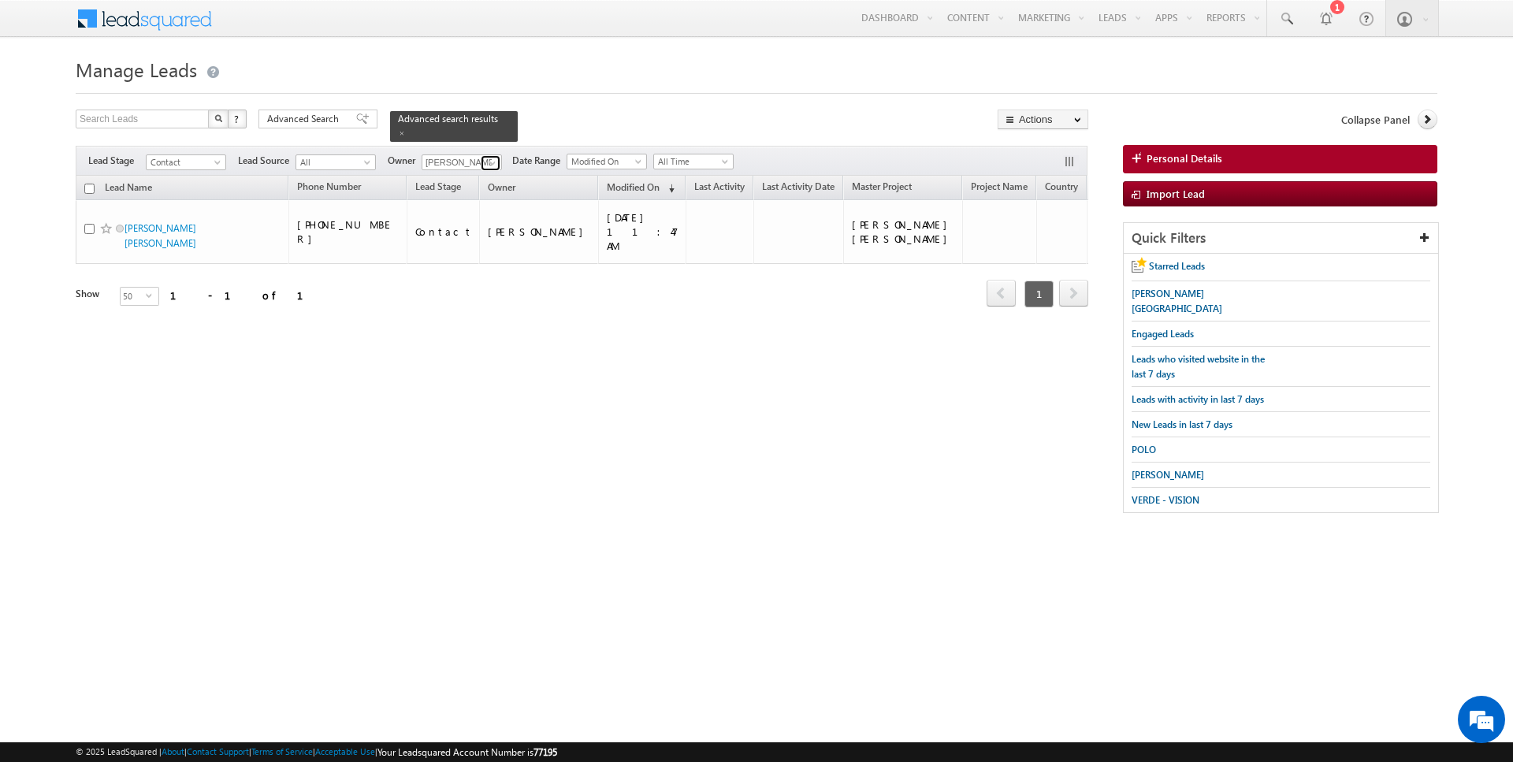
click at [488, 157] on span at bounding box center [492, 163] width 13 height 13
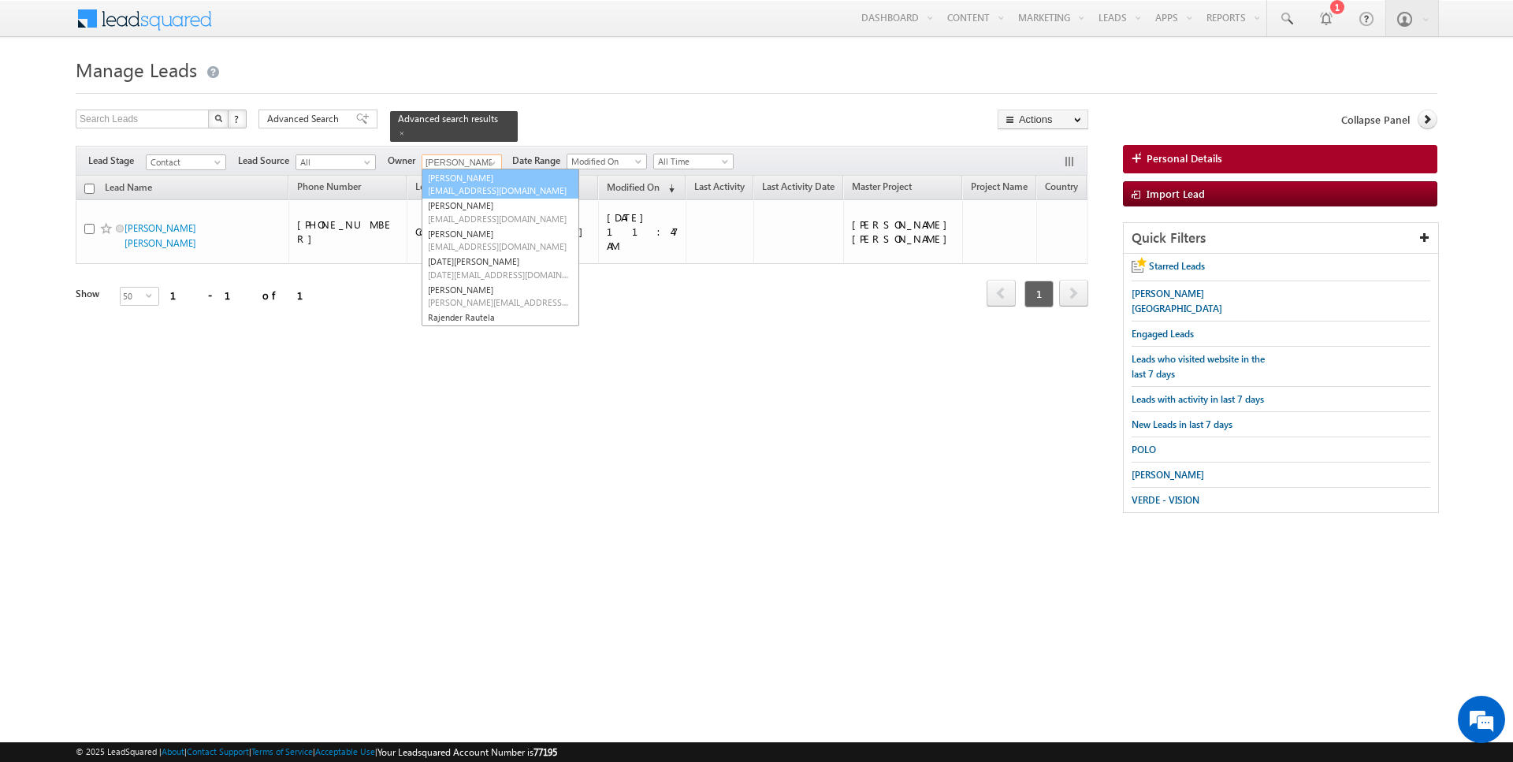
scroll to position [0, 0]
click at [474, 219] on span "amansingh.yadav@indglobal.ae" at bounding box center [499, 223] width 142 height 12
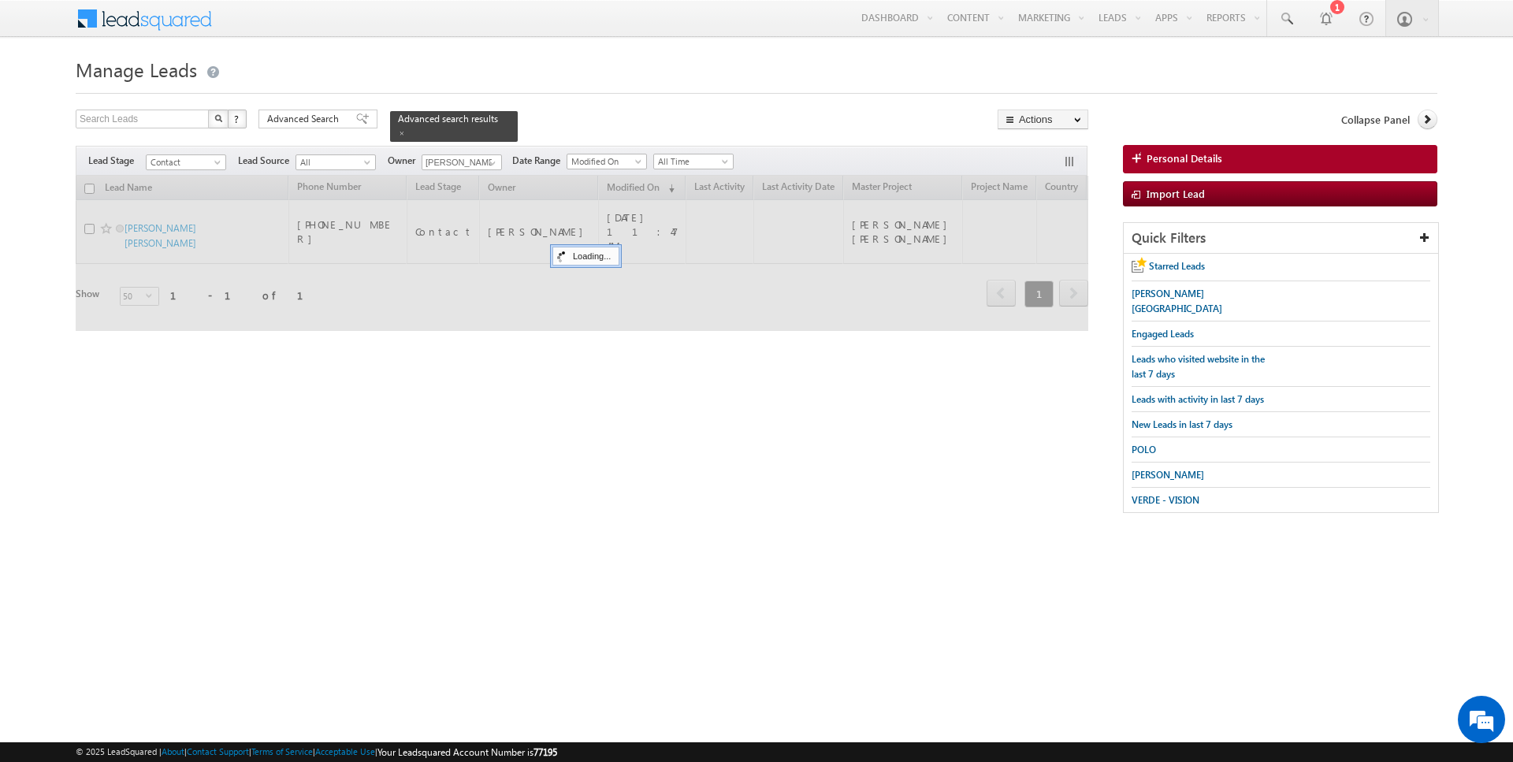
click at [579, 101] on form "Manage Leads Search Leads X ? 1 results found Advanced Search Advanced Search" at bounding box center [757, 291] width 1362 height 476
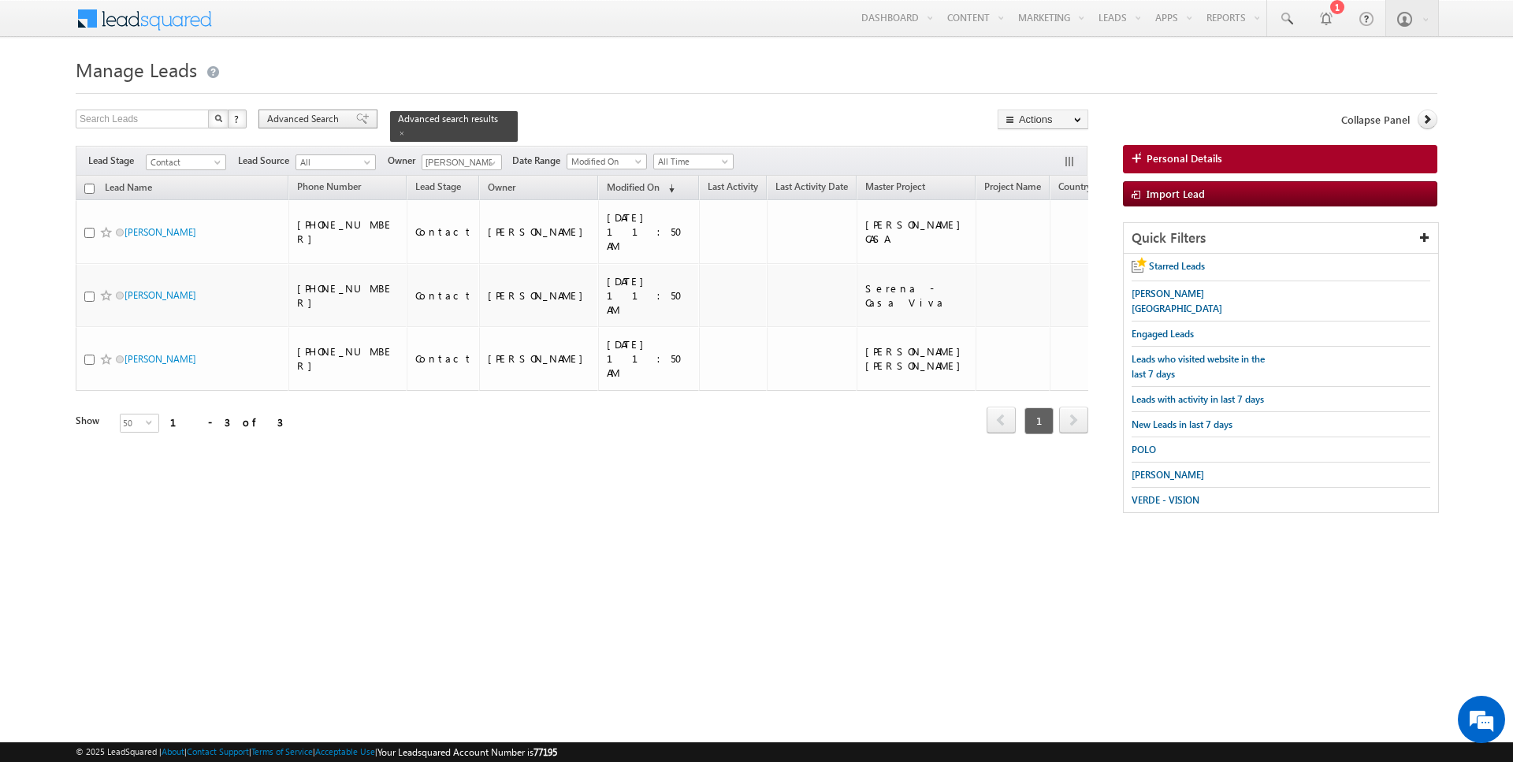
click at [322, 114] on span "Advanced Search" at bounding box center [305, 119] width 76 height 14
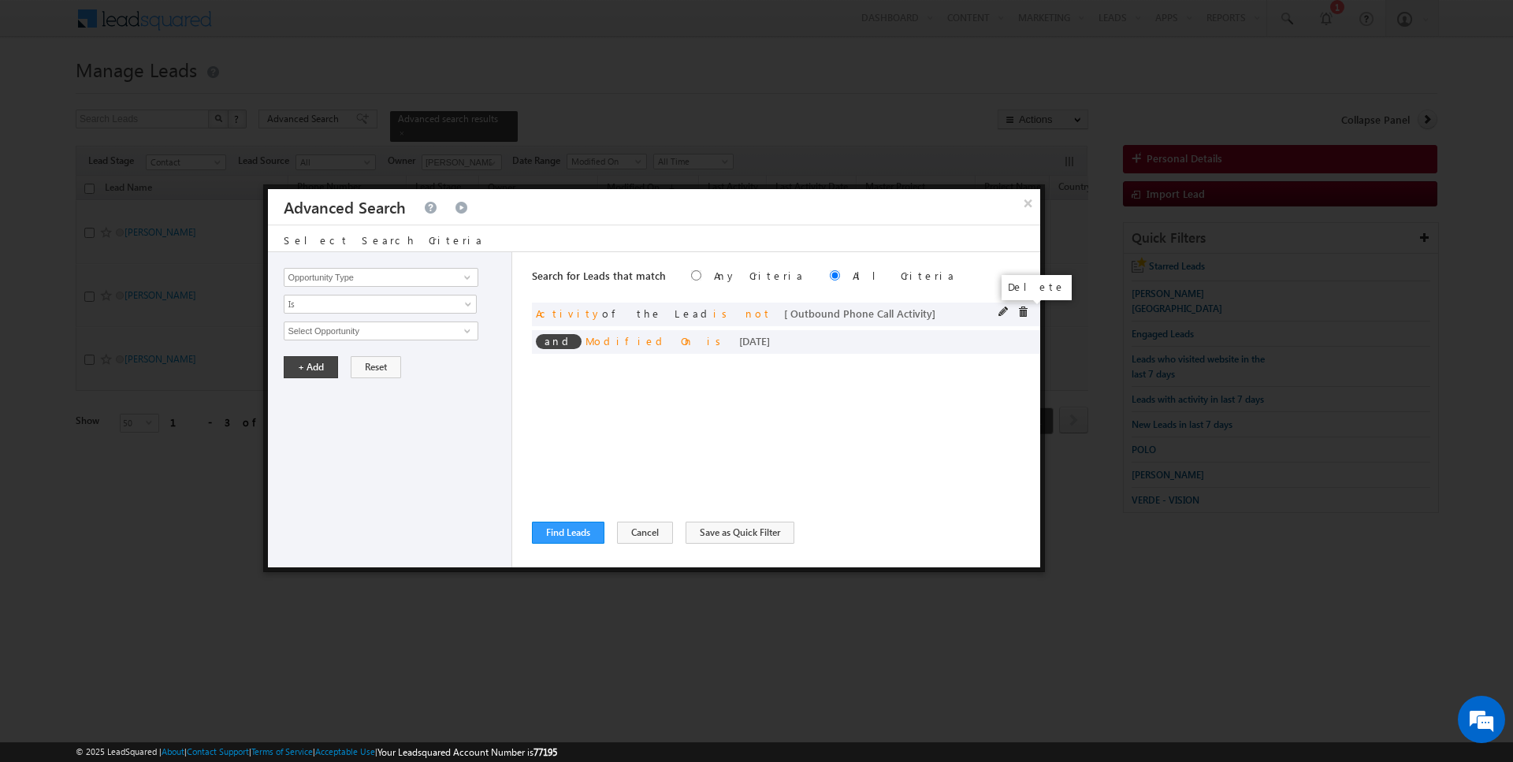
click at [1024, 310] on span at bounding box center [1022, 312] width 11 height 11
click at [0, 0] on span at bounding box center [0, 0] width 0 height 0
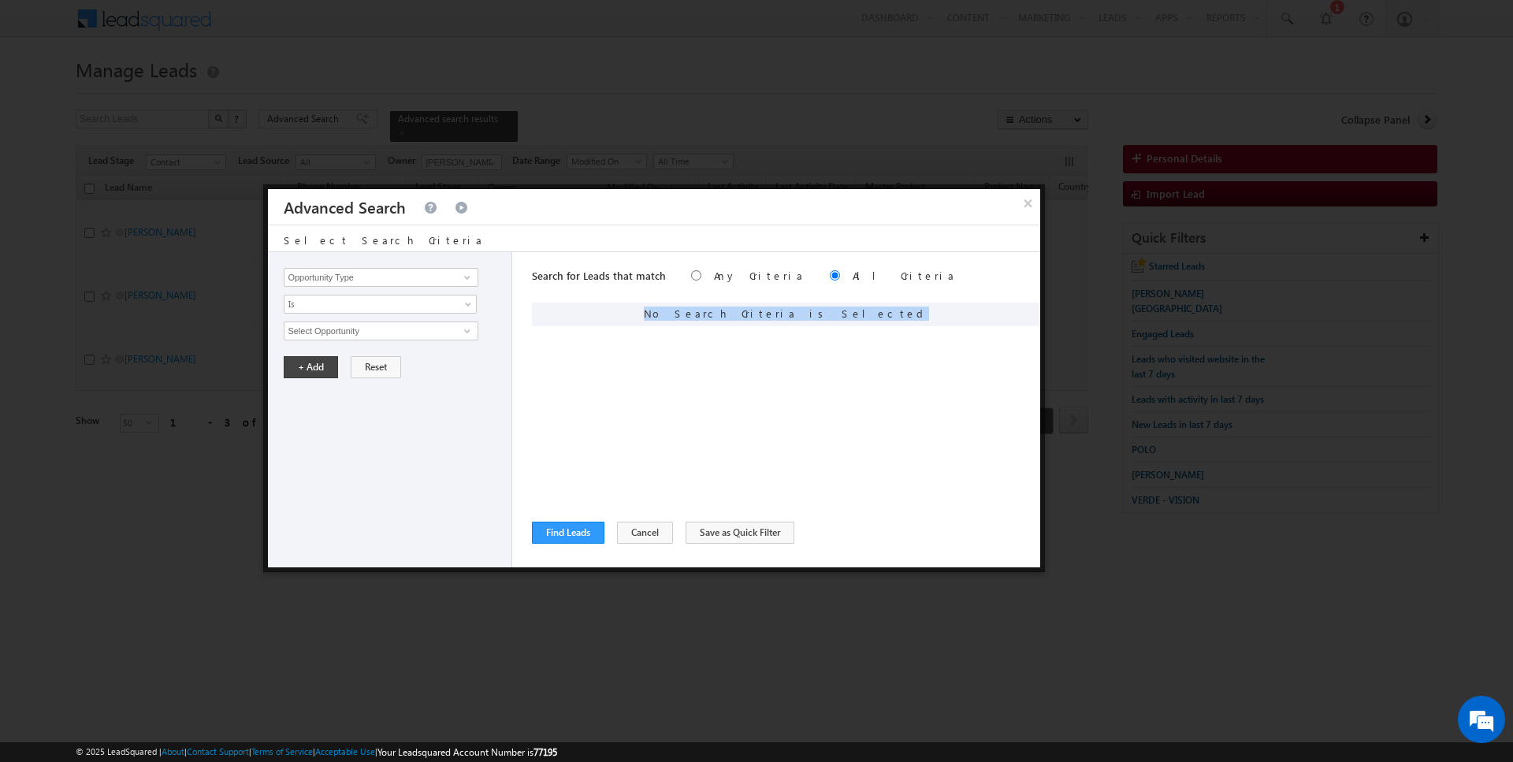
click at [638, 515] on div "Search for Leads that match Any Criteria All Criteria Note that the current tri…" at bounding box center [786, 409] width 508 height 315
click at [624, 543] on div "Search for Leads that match Any Criteria All Criteria Note that the current tri…" at bounding box center [786, 409] width 508 height 315
click at [633, 526] on button "Cancel" at bounding box center [645, 533] width 56 height 22
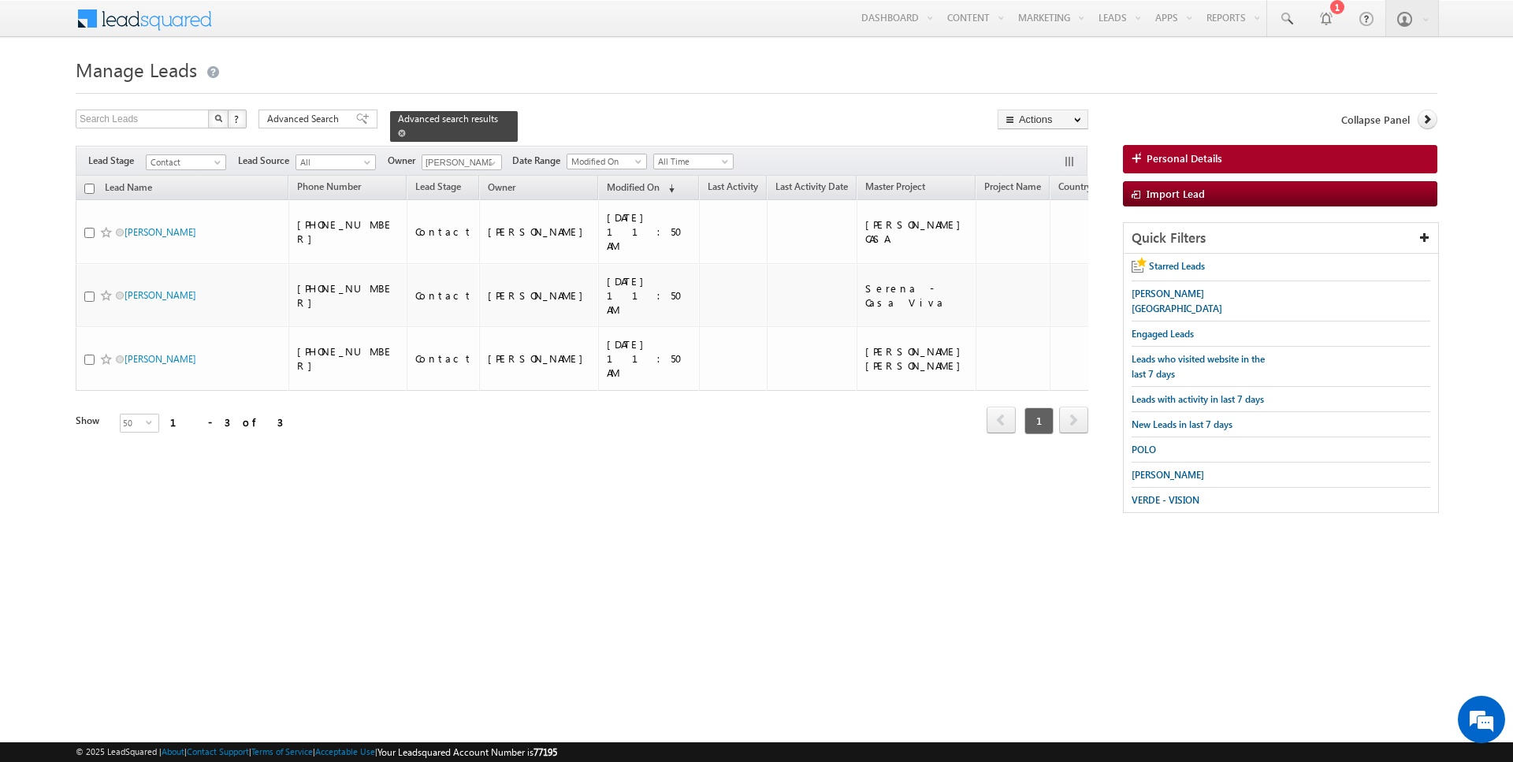
click at [398, 132] on span at bounding box center [402, 133] width 8 height 8
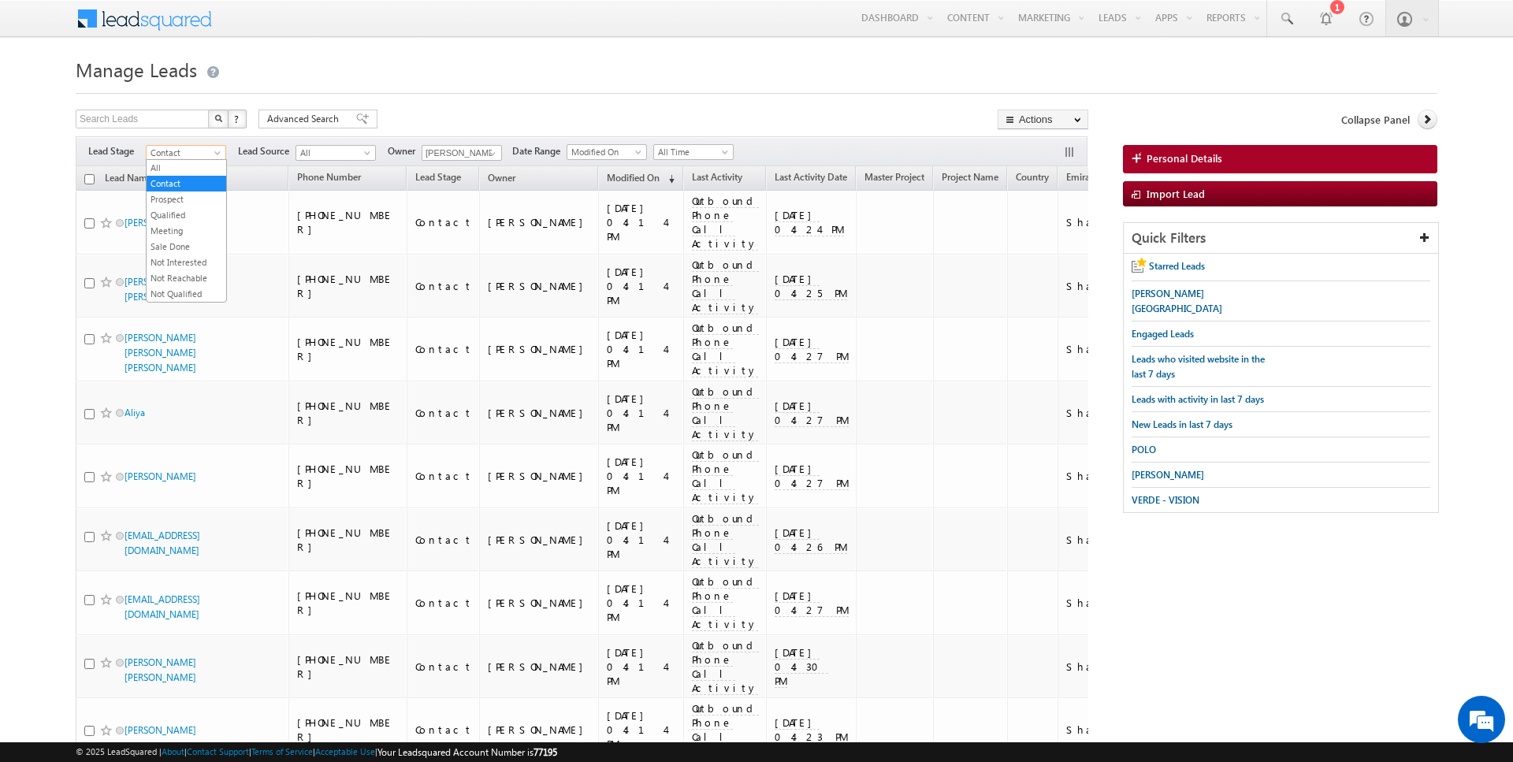
click at [194, 147] on span "Contact" at bounding box center [184, 153] width 75 height 14
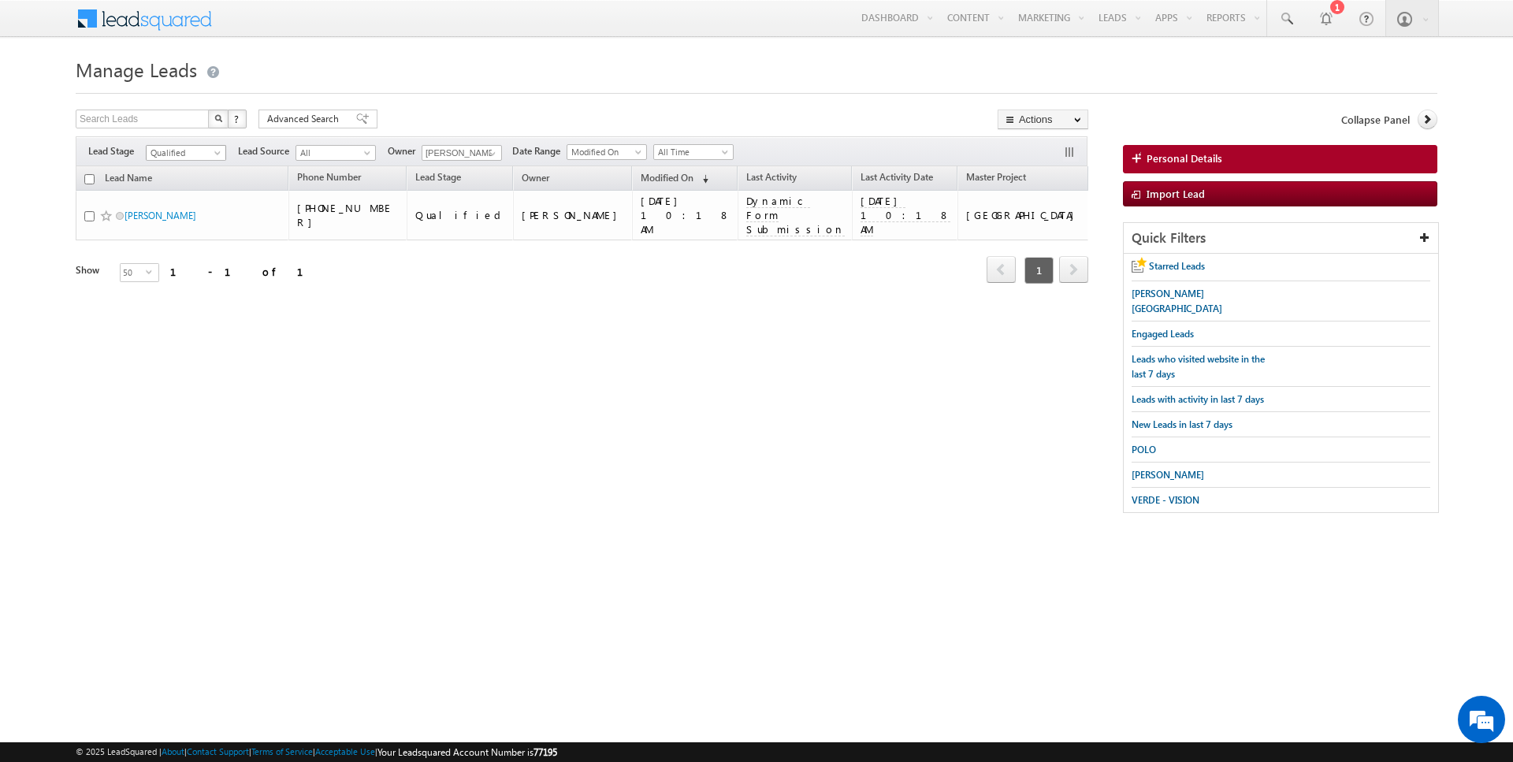
click at [214, 151] on span at bounding box center [219, 156] width 13 height 13
click at [178, 166] on link "All" at bounding box center [187, 168] width 80 height 14
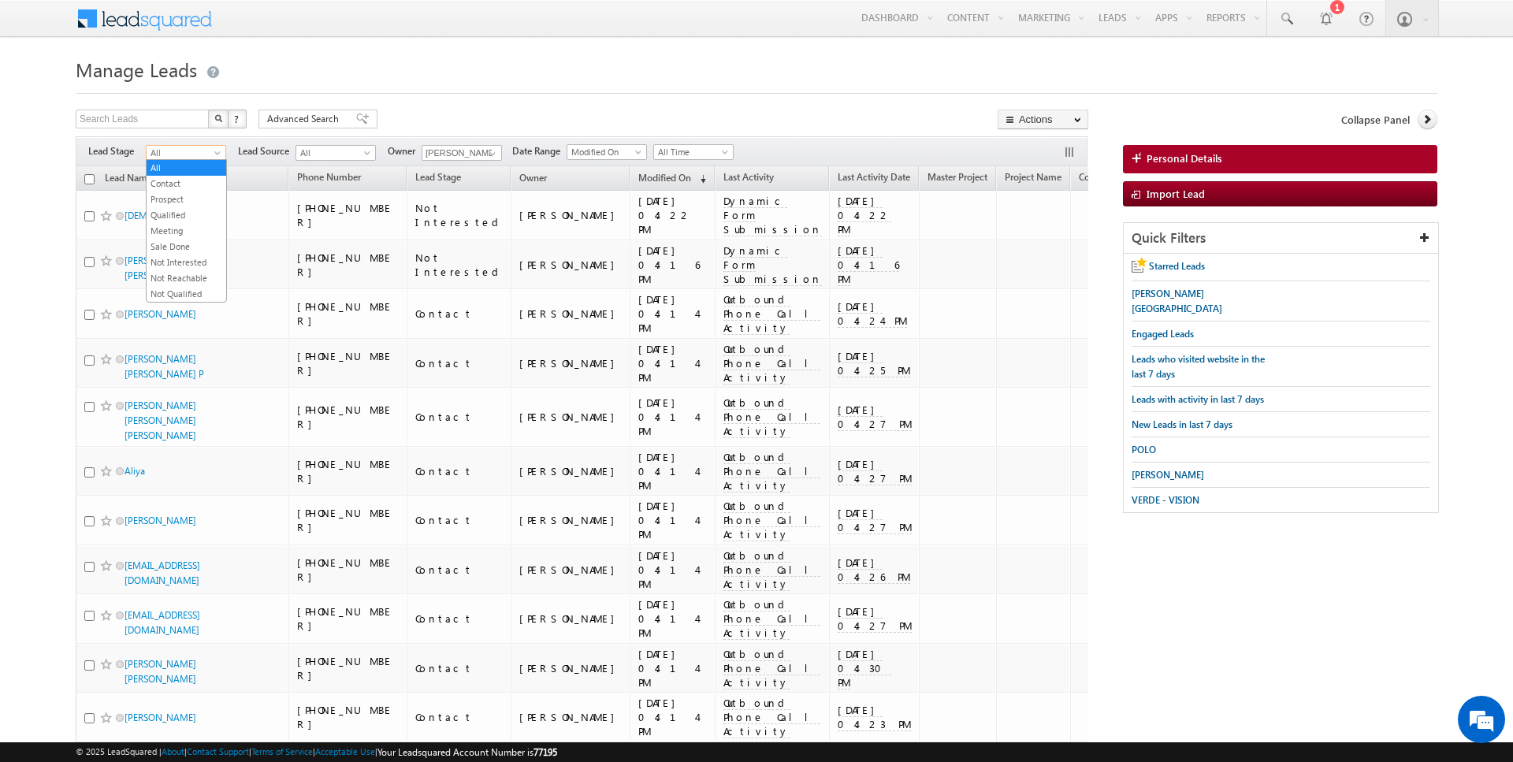
click at [216, 150] on span at bounding box center [219, 156] width 13 height 13
click at [195, 198] on link "Prospect" at bounding box center [187, 199] width 80 height 14
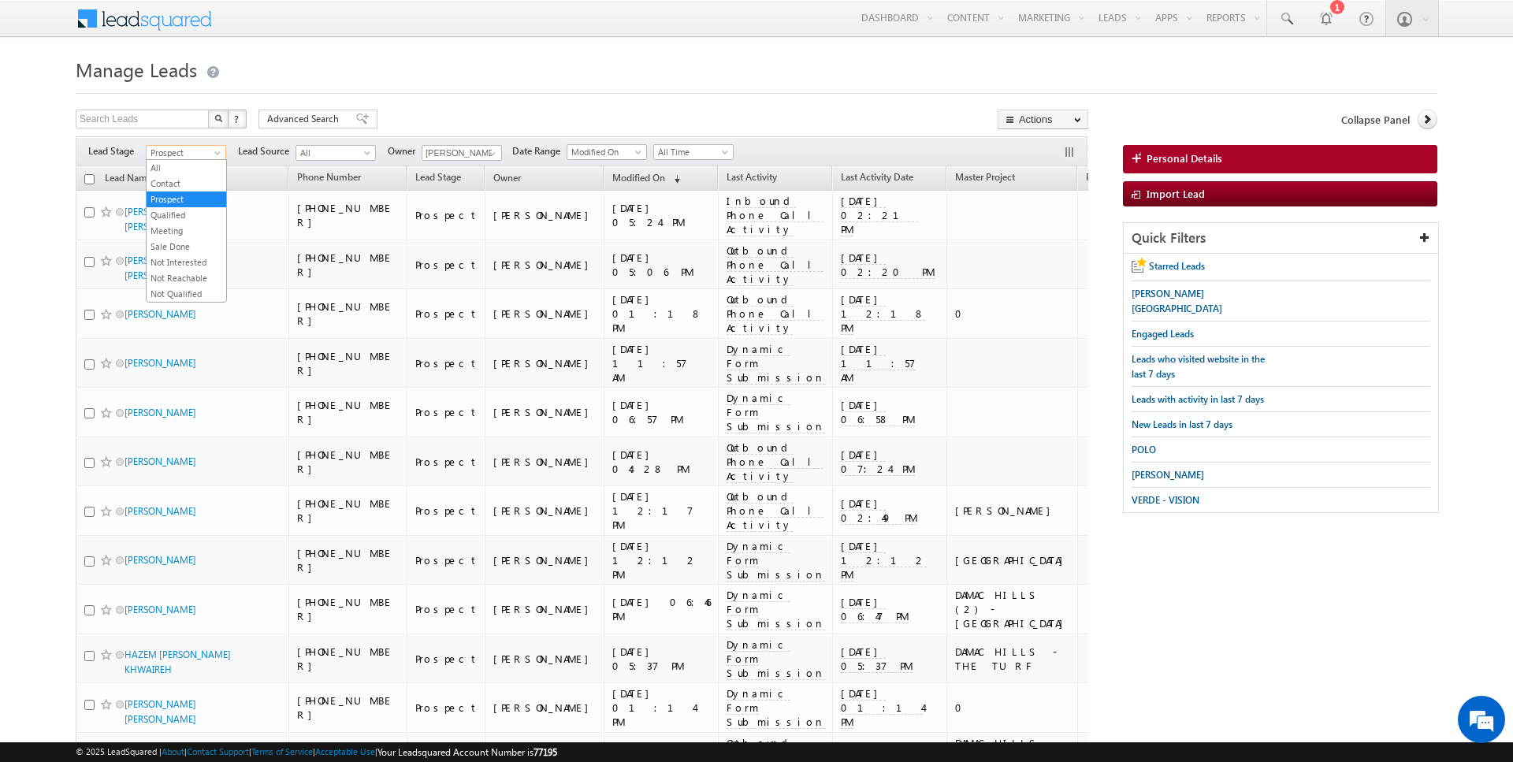
click at [213, 151] on span at bounding box center [219, 156] width 13 height 13
click at [187, 217] on link "Qualified" at bounding box center [187, 215] width 80 height 14
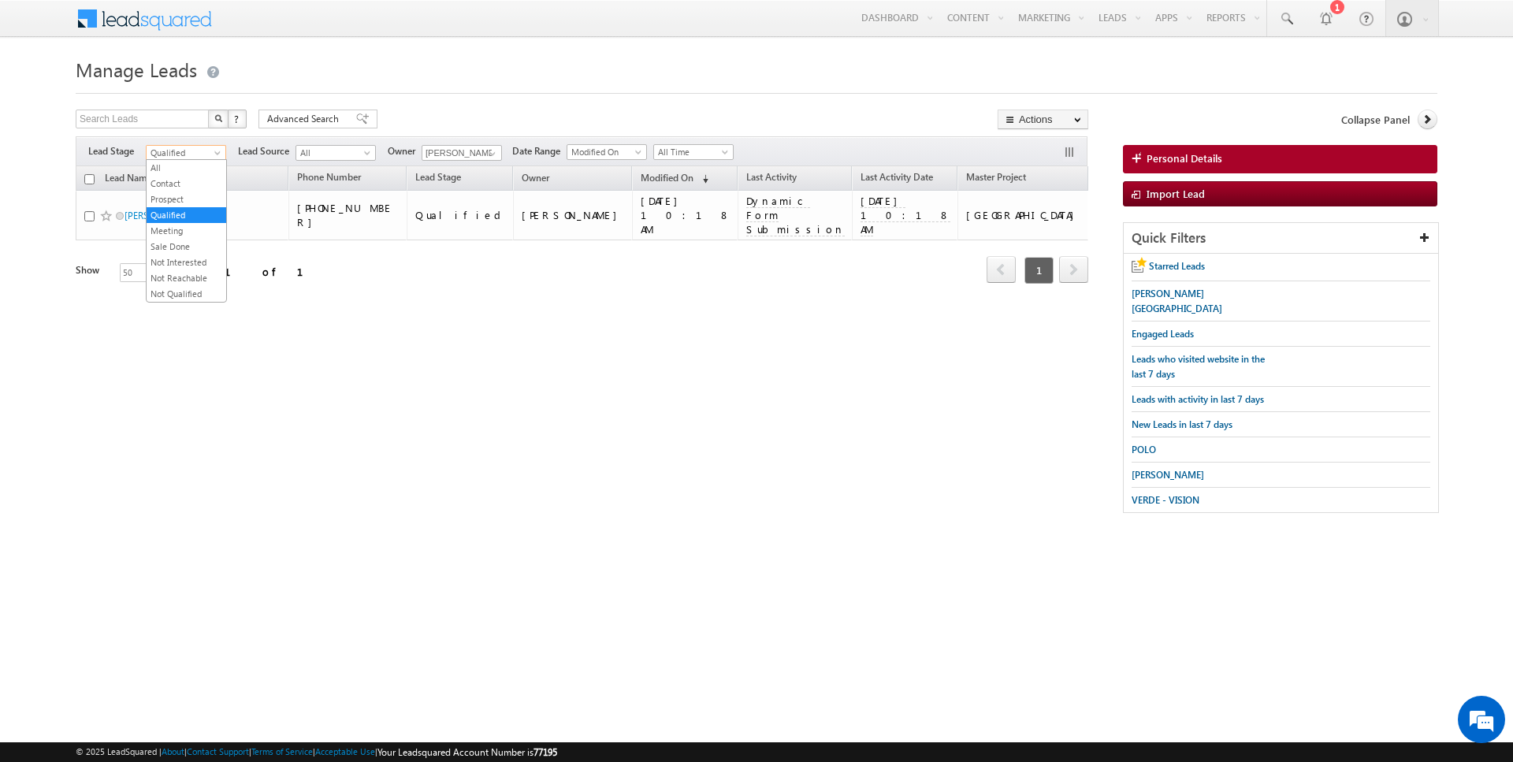
click at [218, 147] on span "Qualified" at bounding box center [184, 153] width 75 height 14
click at [201, 228] on link "Meeting" at bounding box center [187, 231] width 80 height 14
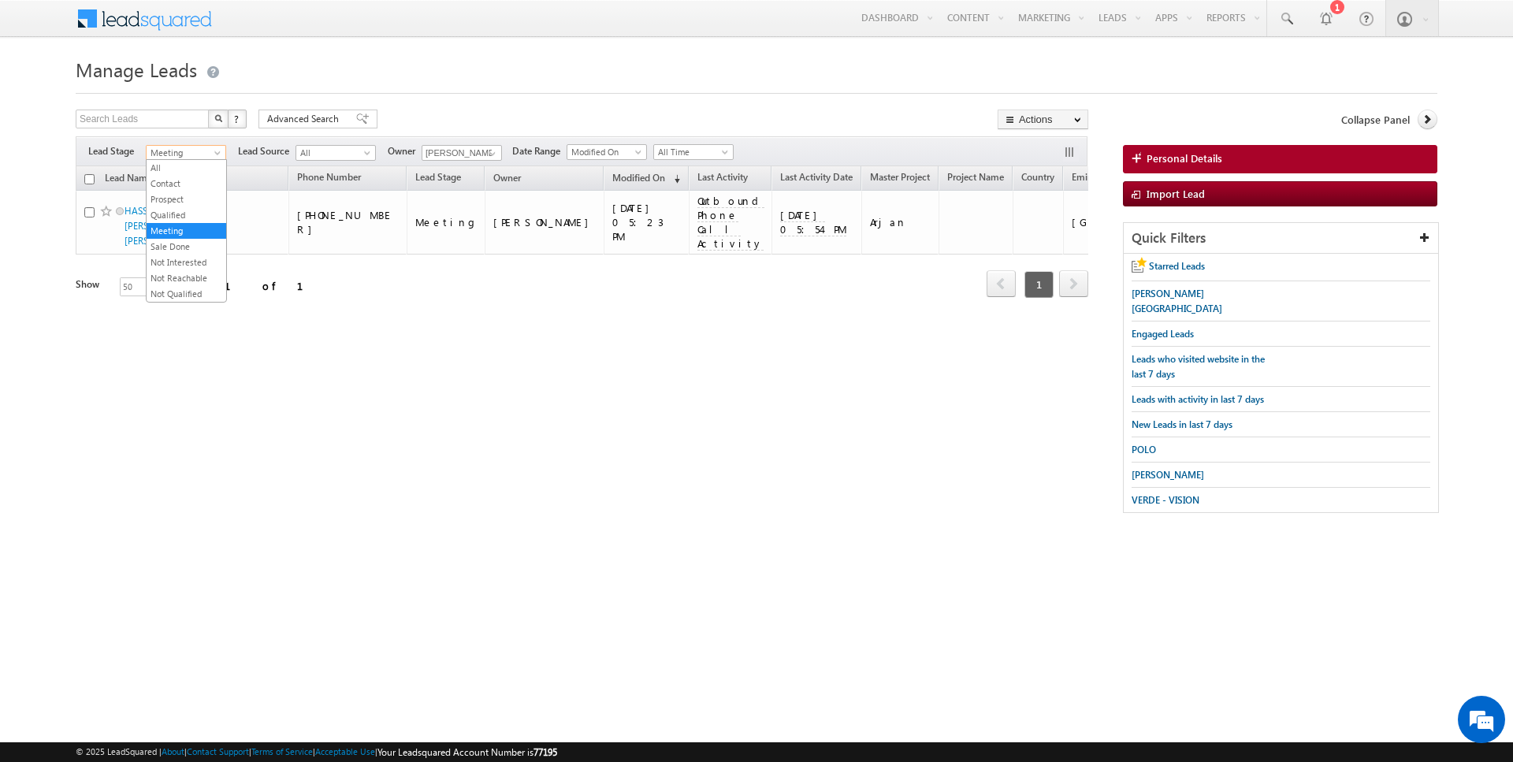
click at [217, 150] on span at bounding box center [219, 156] width 13 height 13
click at [84, 374] on div "Search Leads X ? 1 results found Advanced Search Advanced Search Advanced searc…" at bounding box center [757, 319] width 1362 height 419
click at [211, 153] on span "Meeting" at bounding box center [184, 153] width 75 height 14
click at [187, 263] on link "Not Interested" at bounding box center [187, 262] width 80 height 14
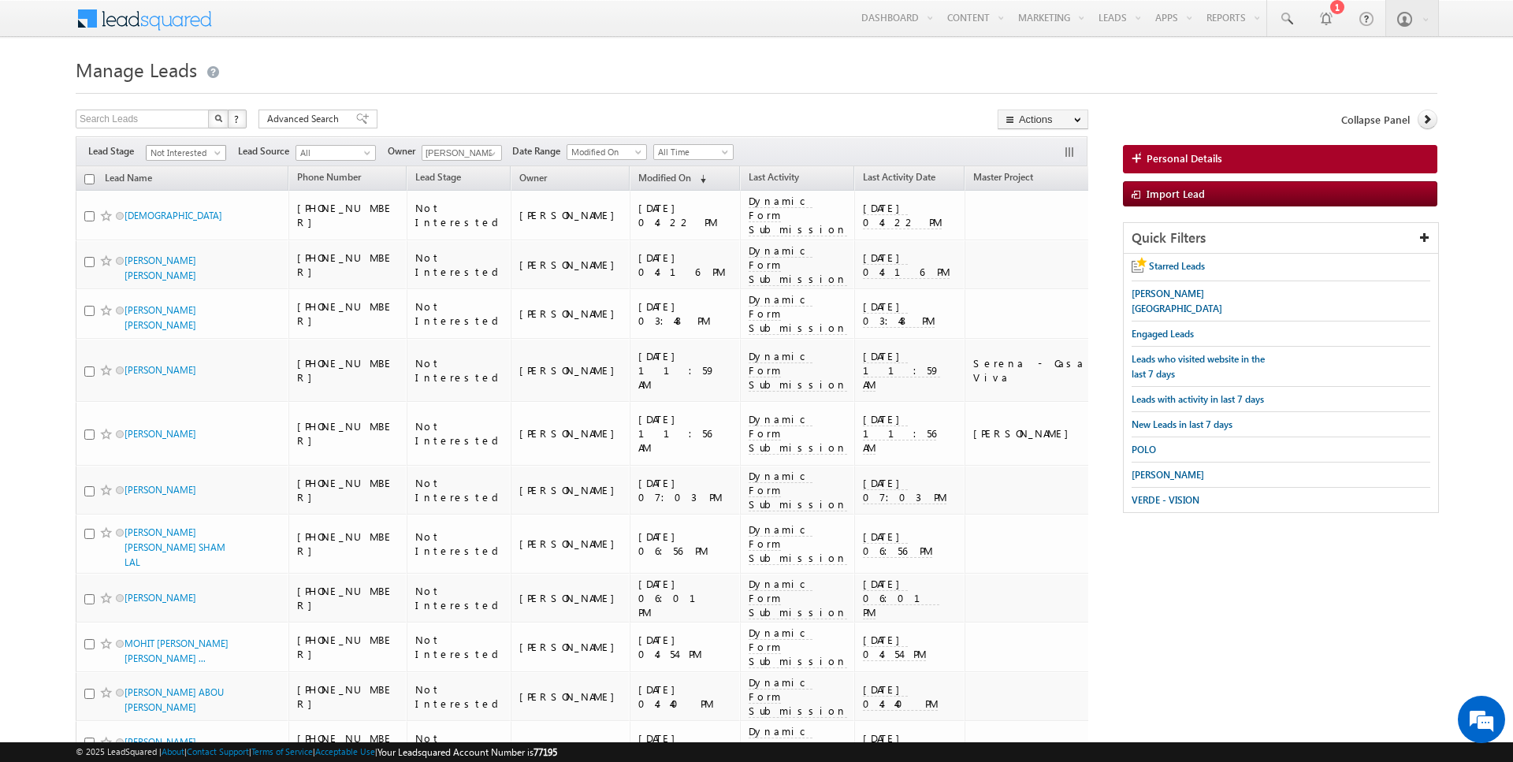
click at [211, 154] on span "Not Interested" at bounding box center [184, 153] width 75 height 14
click at [189, 274] on link "Not Reachable" at bounding box center [187, 278] width 80 height 14
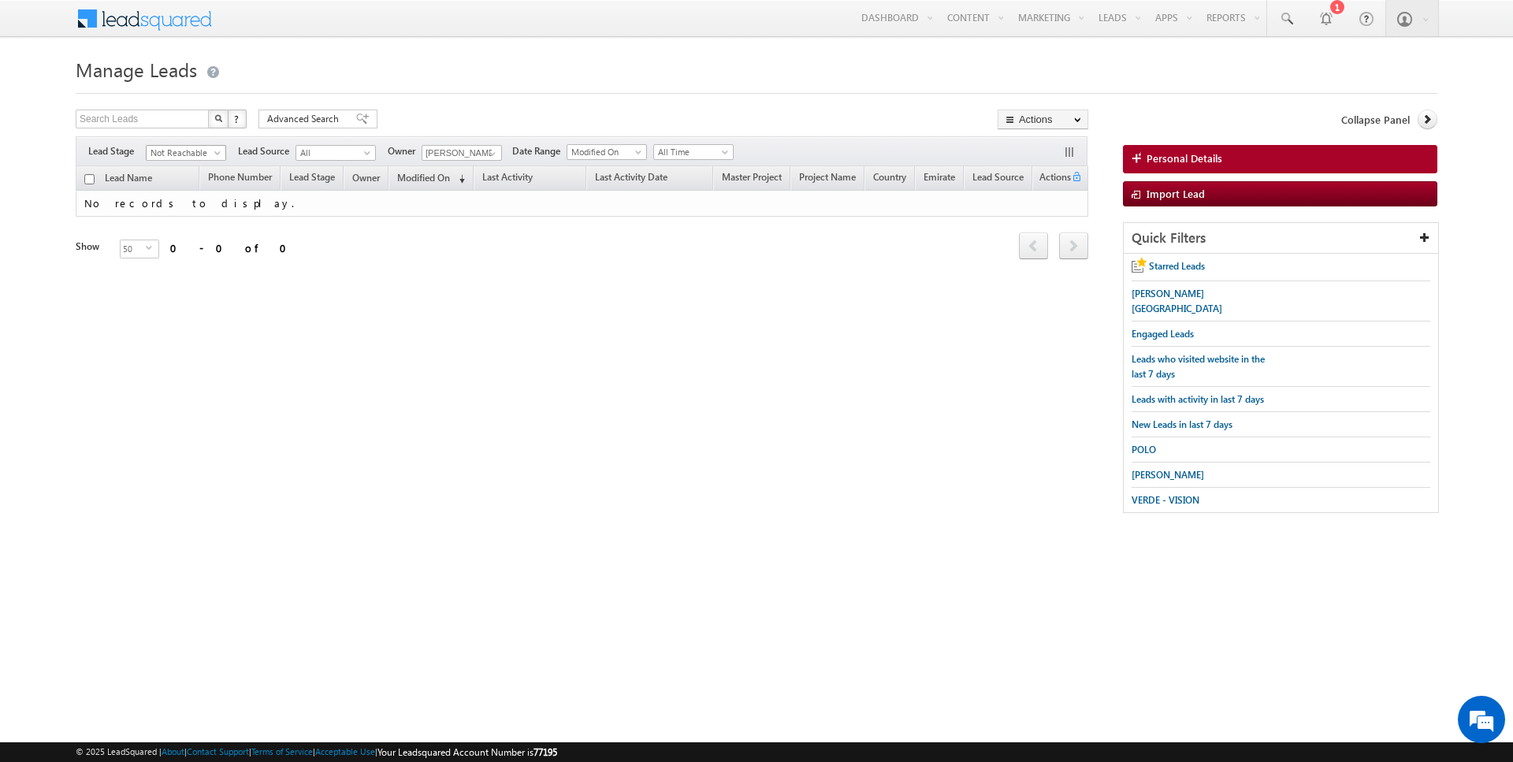
click at [216, 151] on span at bounding box center [219, 156] width 13 height 13
click at [191, 287] on link "Not Qualified" at bounding box center [187, 294] width 80 height 14
click at [214, 153] on span at bounding box center [219, 156] width 13 height 13
click at [188, 207] on li "Qualified" at bounding box center [187, 215] width 80 height 16
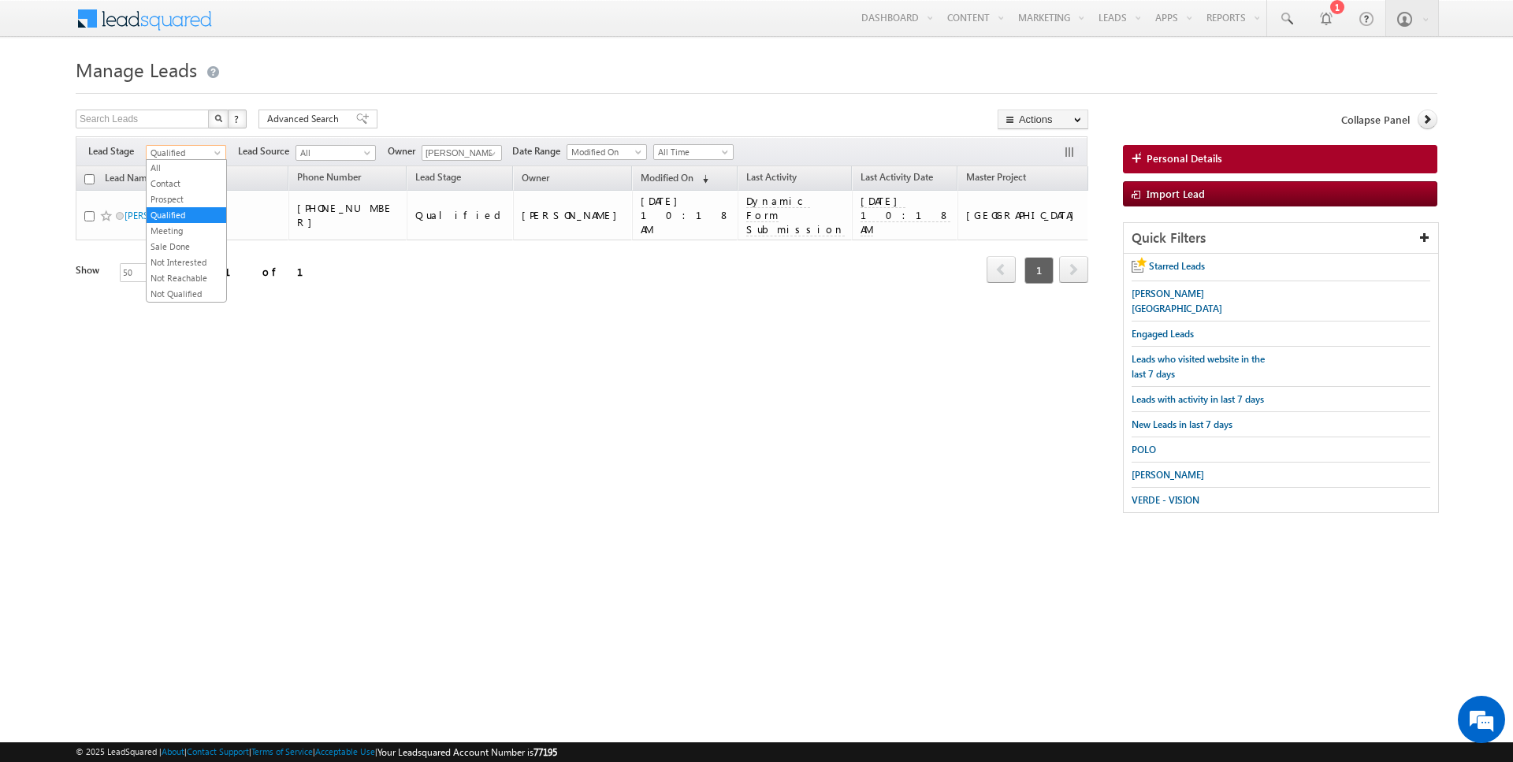
click at [206, 154] on span "Qualified" at bounding box center [184, 153] width 75 height 14
click at [192, 197] on link "Prospect" at bounding box center [187, 199] width 80 height 14
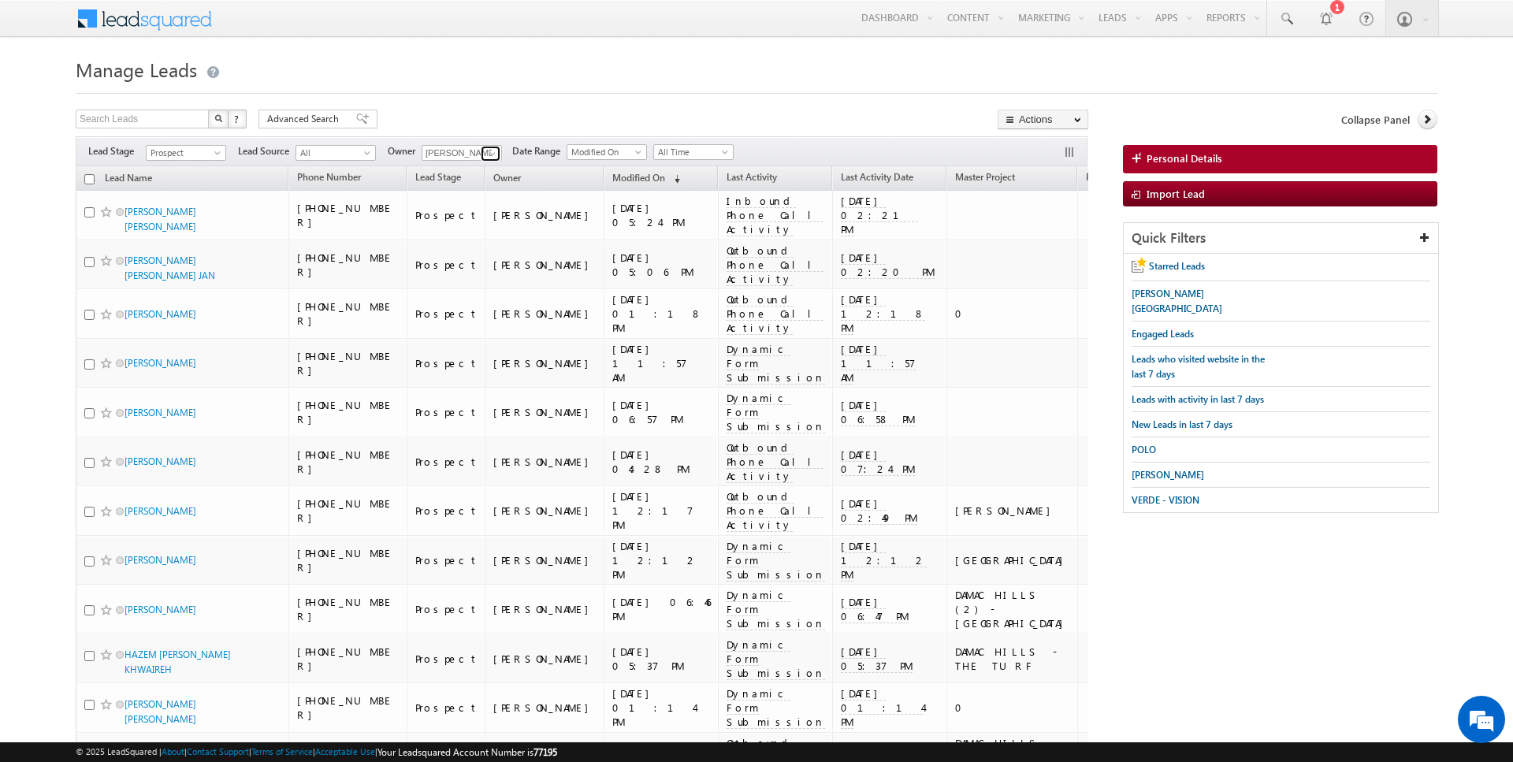
click at [493, 149] on span at bounding box center [492, 153] width 13 height 13
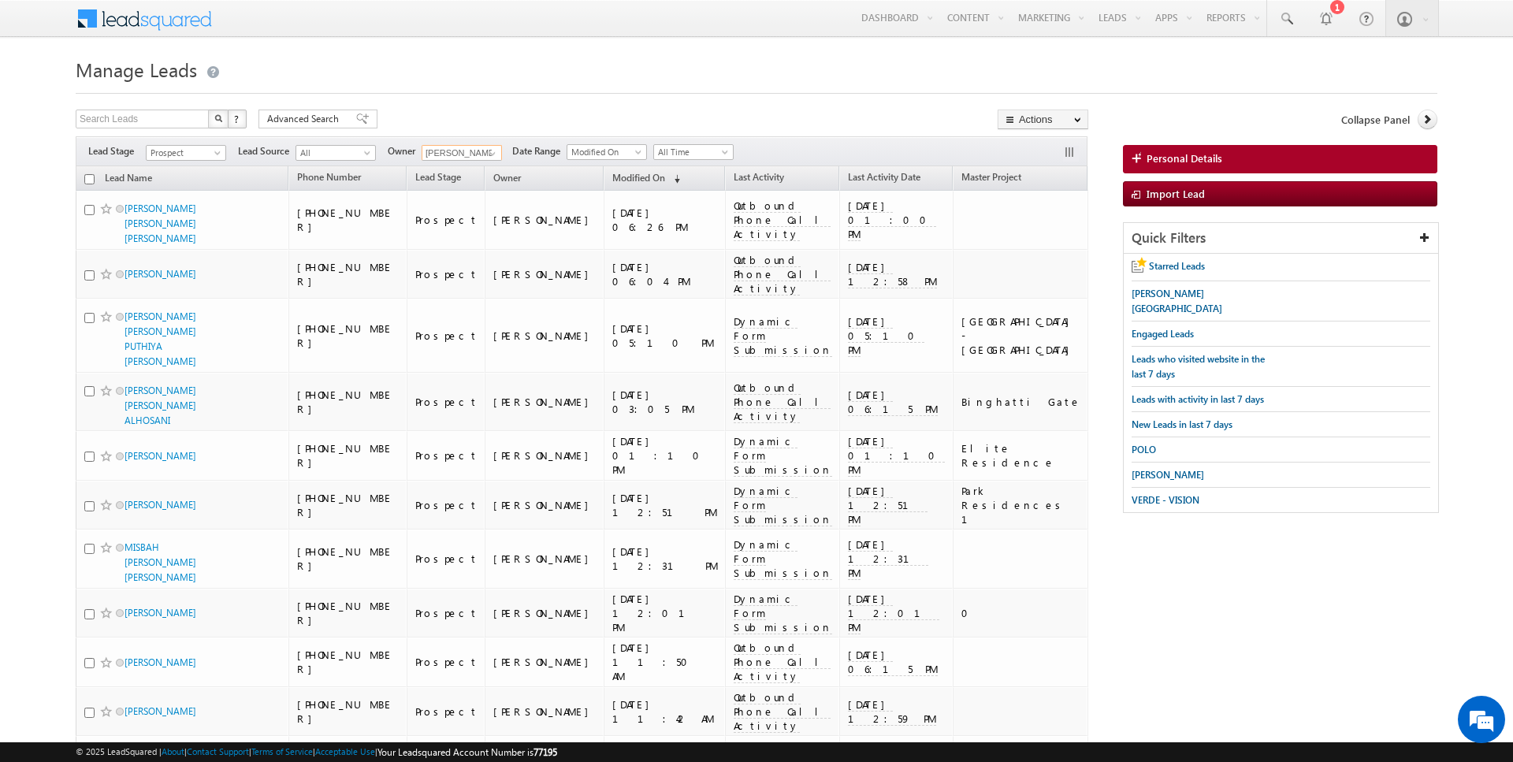
type input "[PERSON_NAME]"
click at [507, 93] on div at bounding box center [757, 89] width 1362 height 10
click at [313, 113] on span "Advanced Search" at bounding box center [305, 119] width 76 height 14
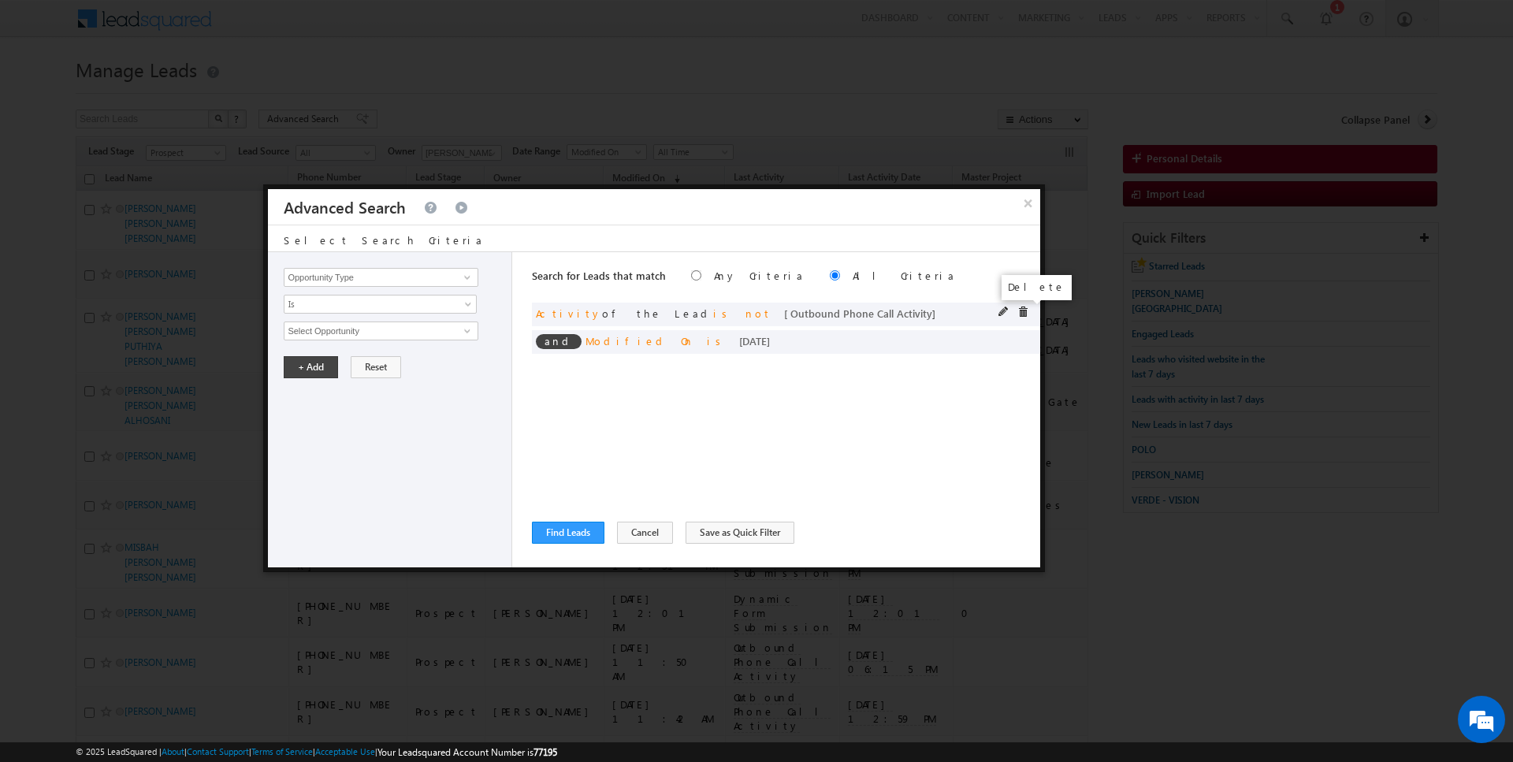
click at [1022, 309] on span at bounding box center [1022, 312] width 11 height 11
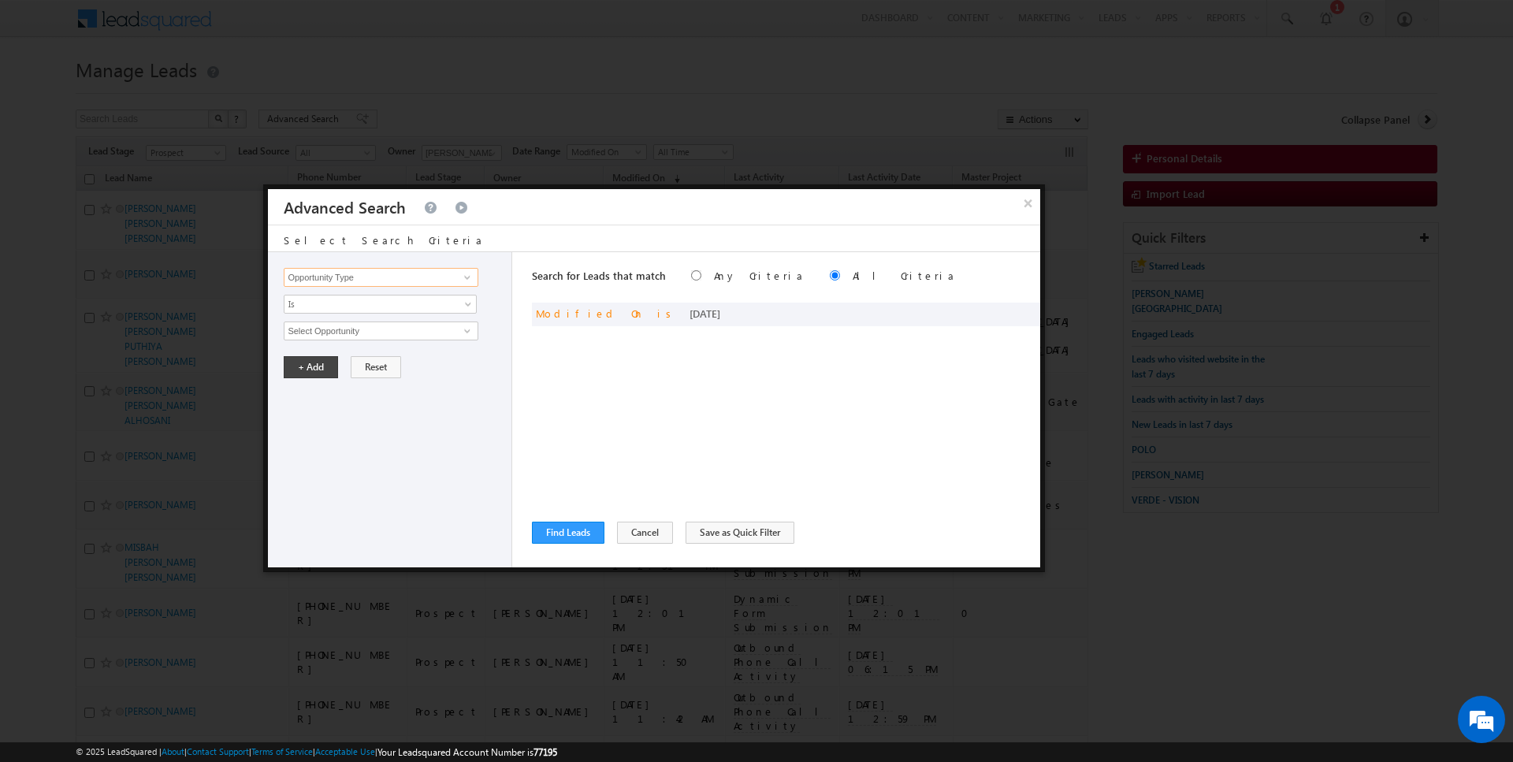
click at [389, 272] on input "Opportunity Type" at bounding box center [381, 277] width 194 height 19
type input "Last Activity Date"
click at [337, 304] on span "Is" at bounding box center [369, 304] width 171 height 14
click at [325, 331] on link "Before" at bounding box center [380, 336] width 192 height 14
click at [303, 373] on button "+ Add" at bounding box center [311, 367] width 54 height 22
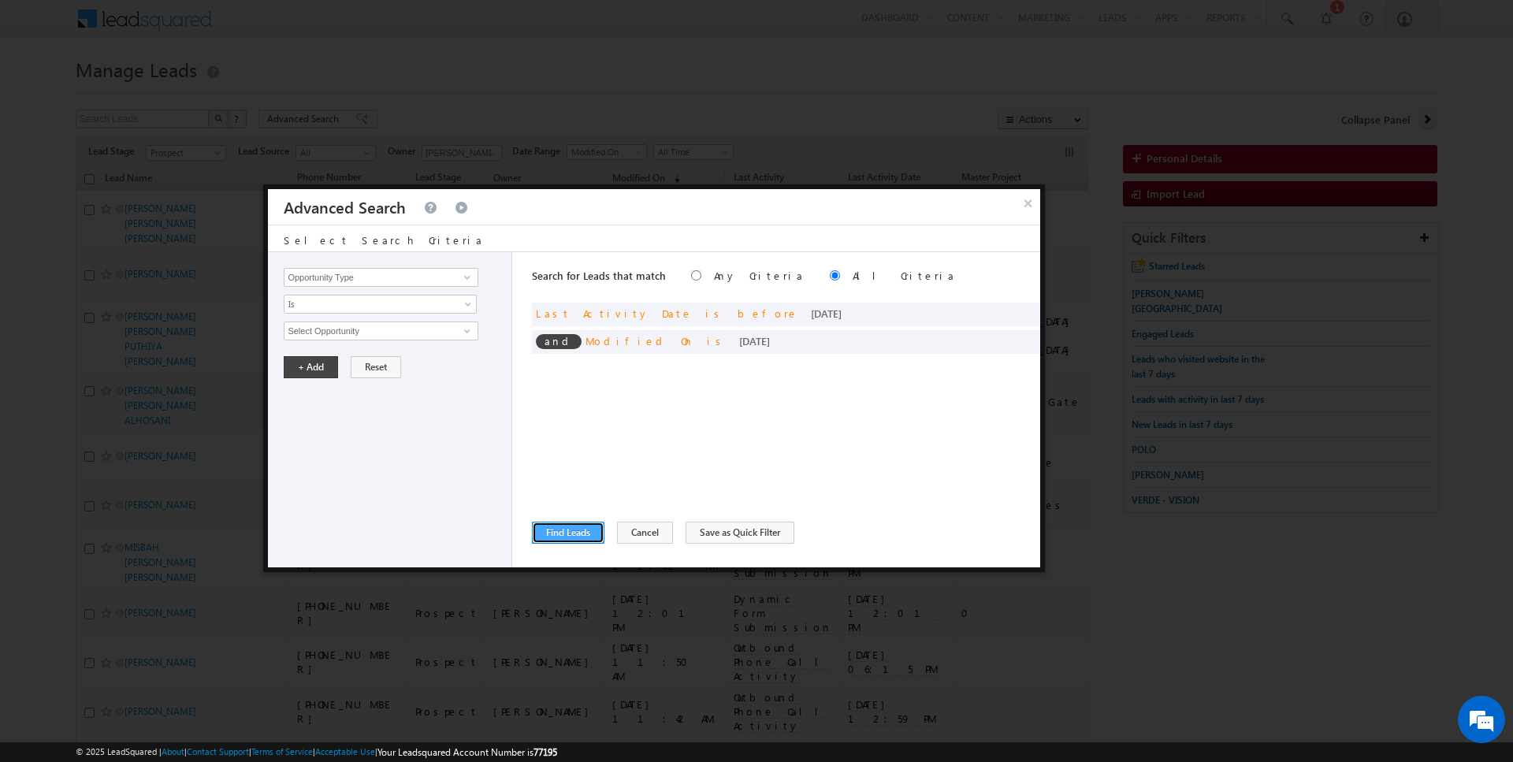
click at [558, 527] on button "Find Leads" at bounding box center [568, 533] width 72 height 22
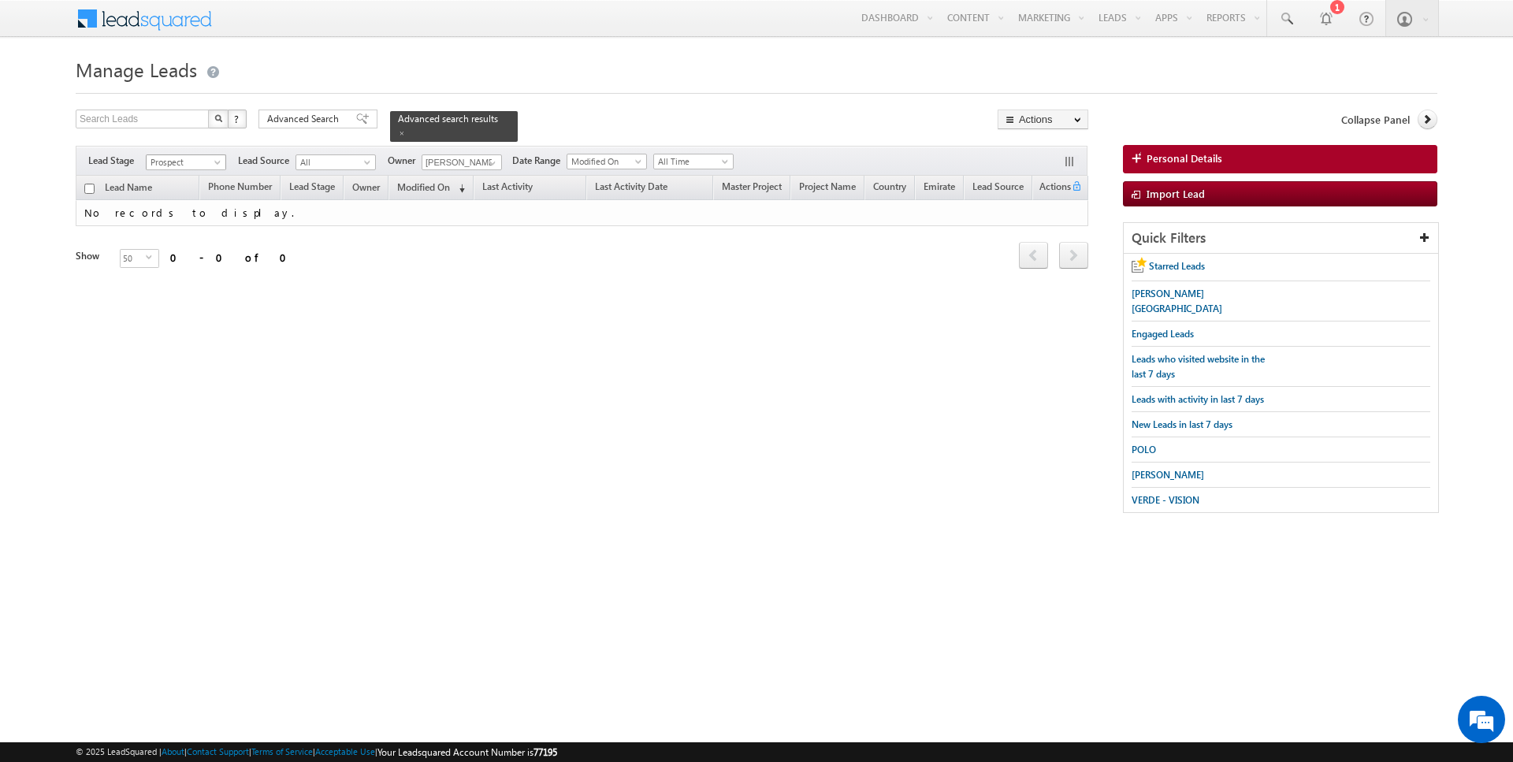
click at [198, 163] on span "Prospect" at bounding box center [184, 162] width 75 height 14
click at [190, 188] on link "Contact" at bounding box center [187, 193] width 80 height 14
click at [398, 132] on span at bounding box center [402, 133] width 8 height 8
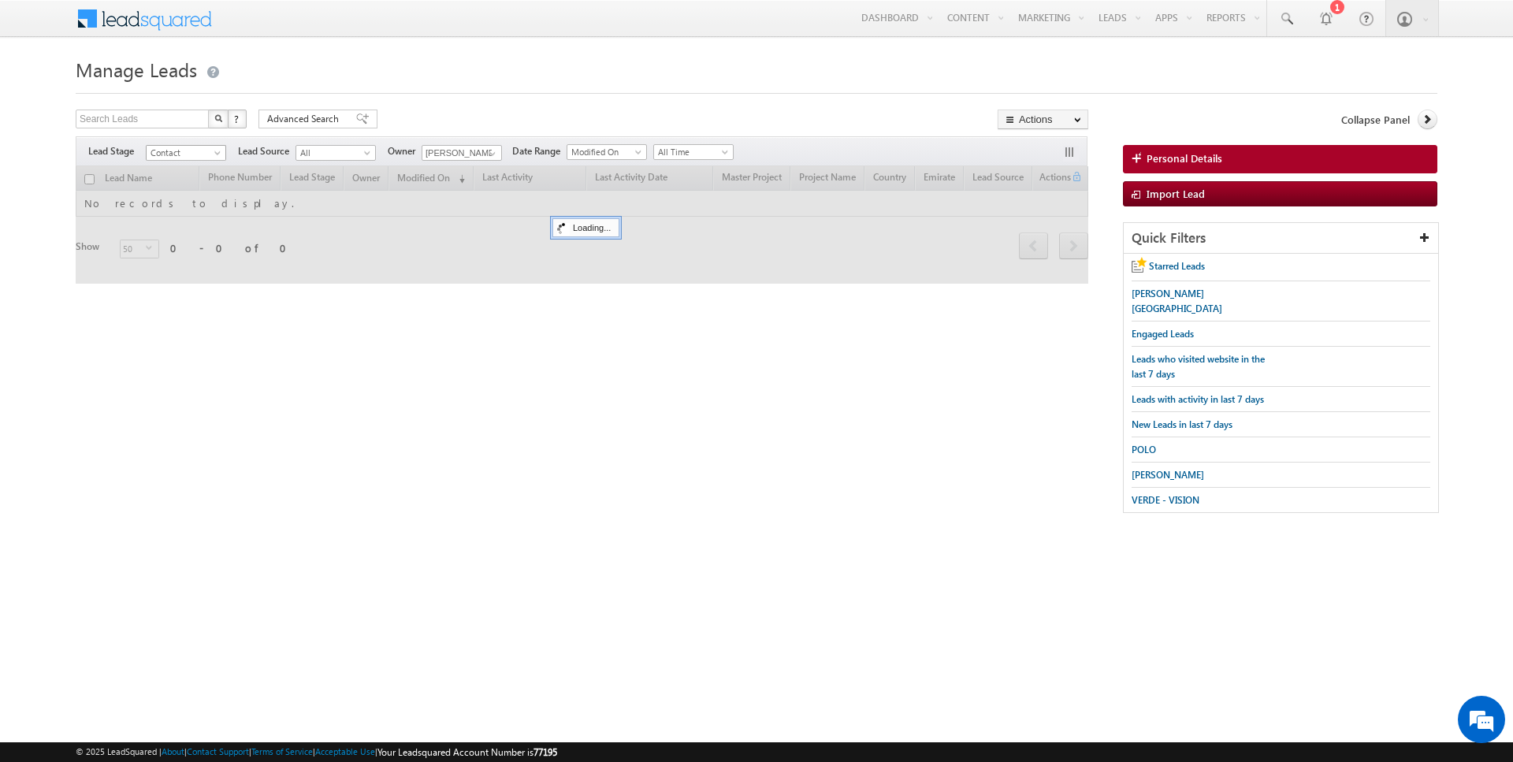
click at [203, 155] on span "Contact" at bounding box center [184, 153] width 75 height 14
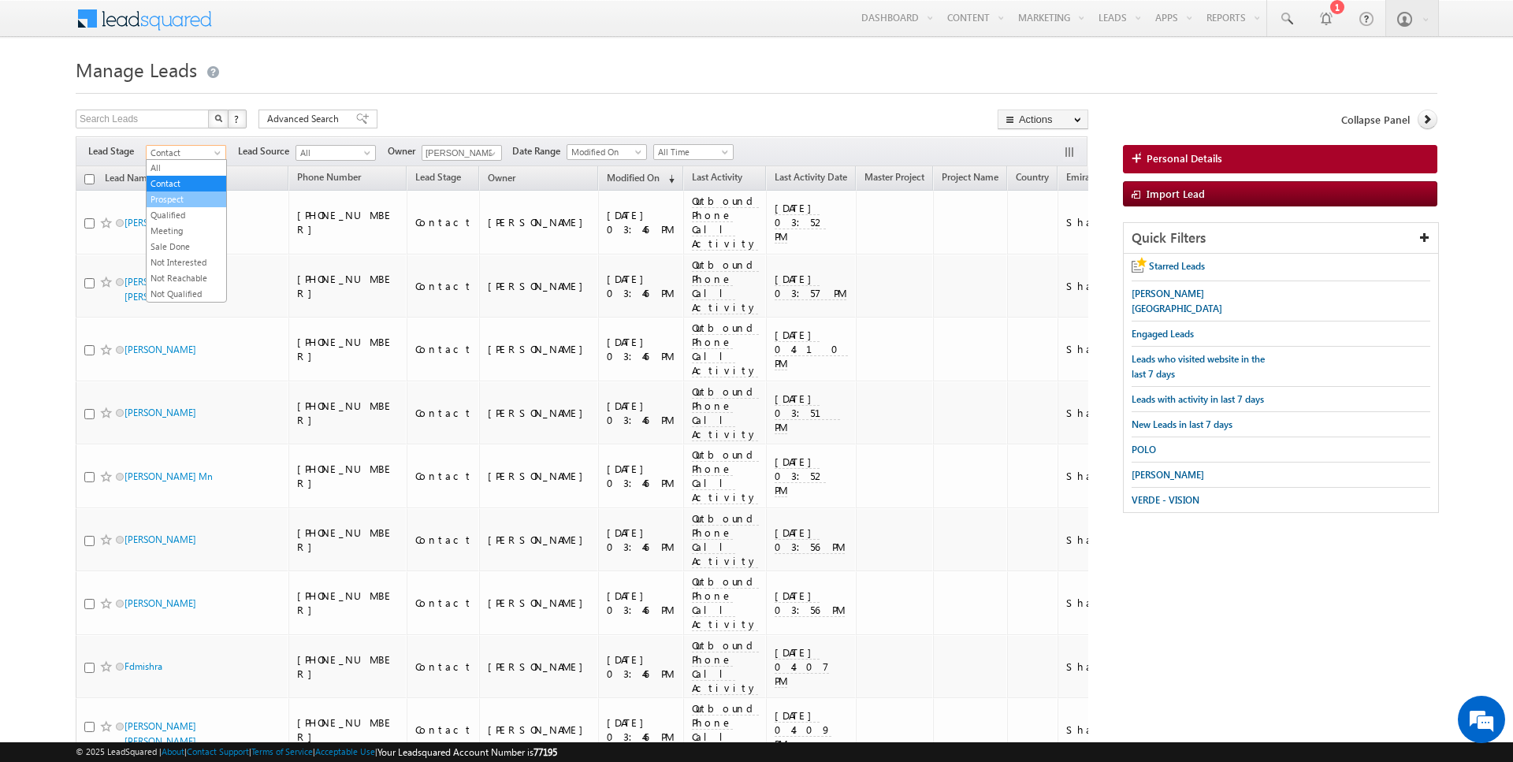
click at [183, 198] on link "Prospect" at bounding box center [187, 199] width 80 height 14
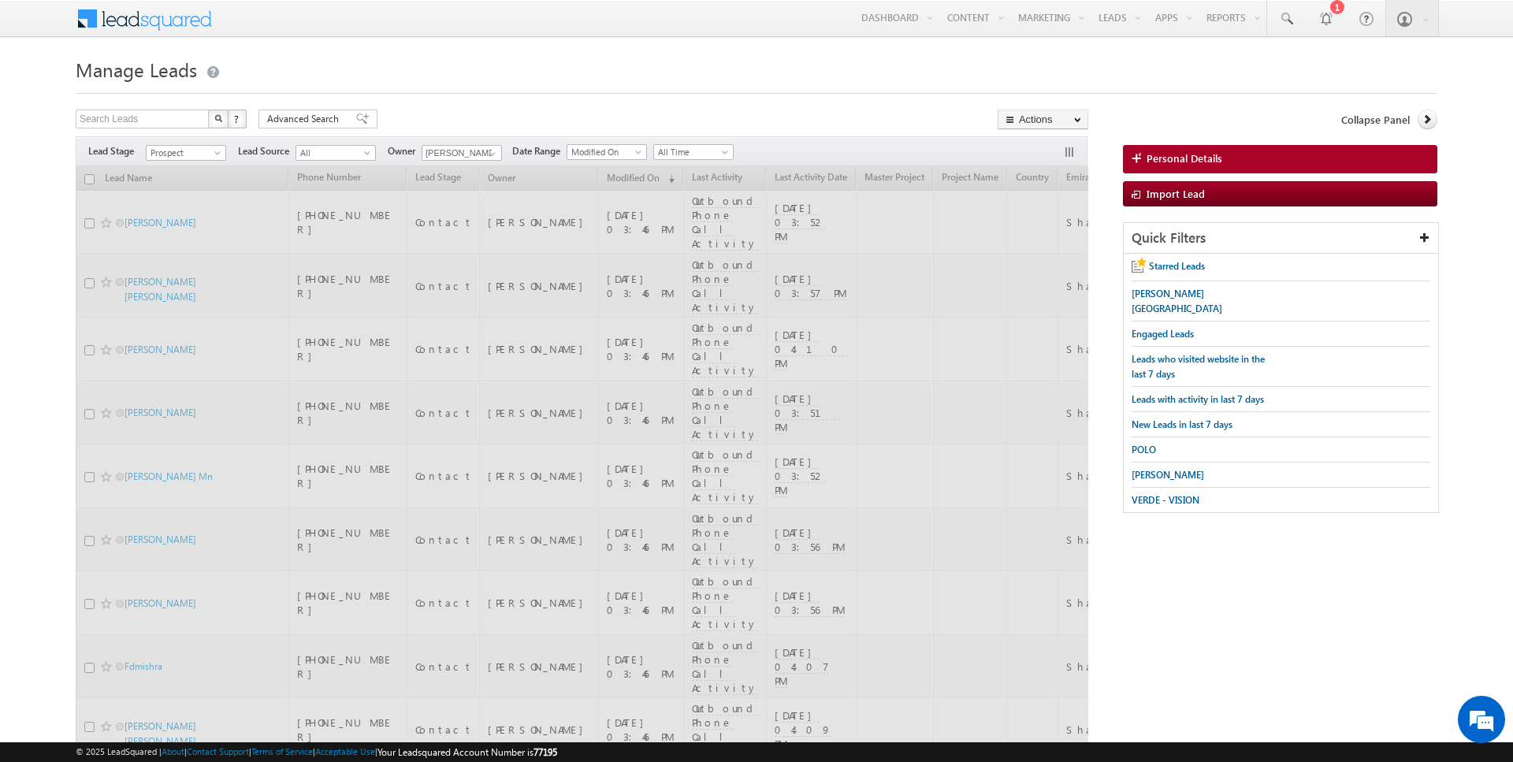
click at [496, 83] on h1 "Manage Leads" at bounding box center [757, 68] width 1362 height 31
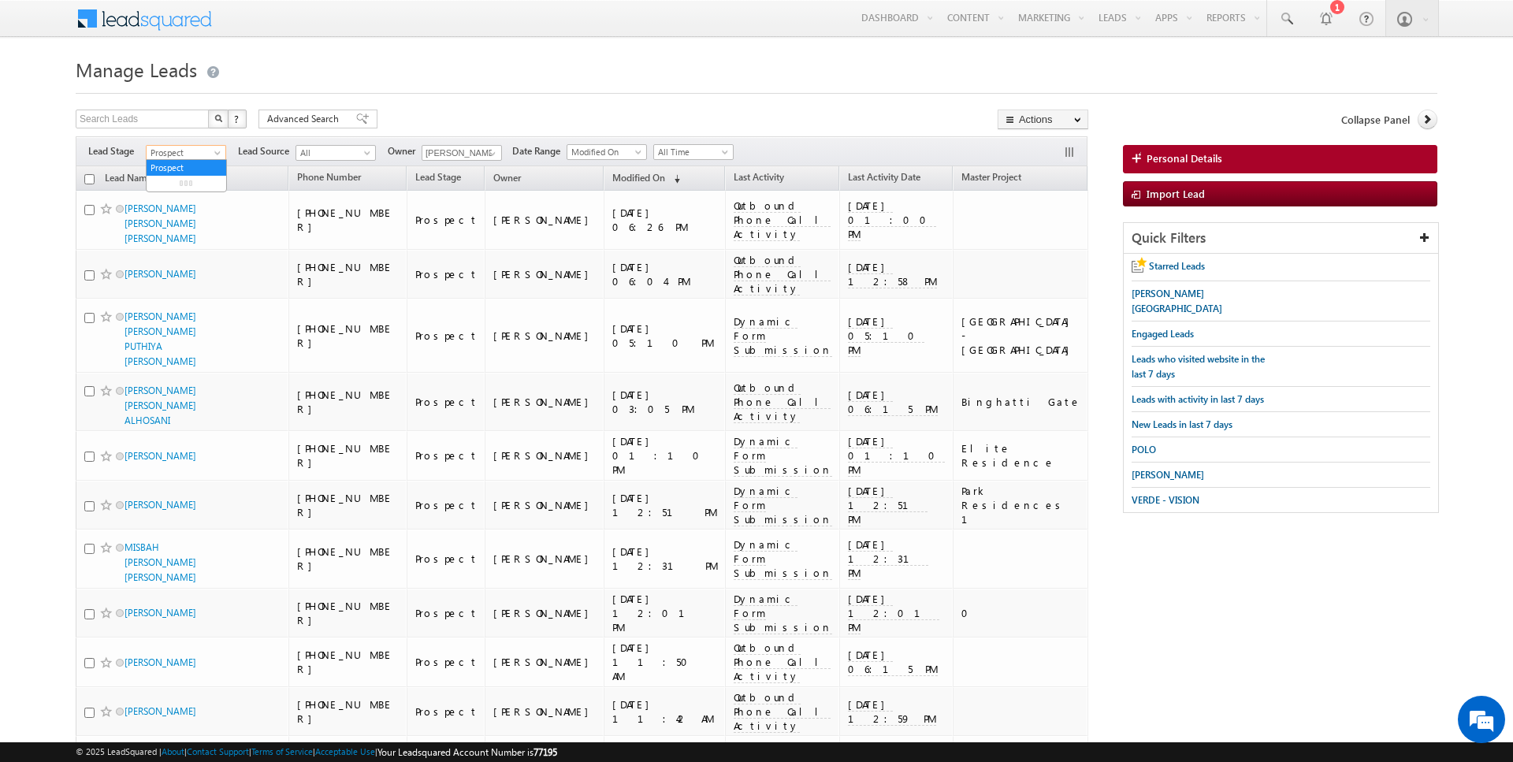
click at [212, 146] on span "Prospect" at bounding box center [184, 153] width 75 height 14
click at [183, 188] on link "Contact" at bounding box center [187, 184] width 80 height 14
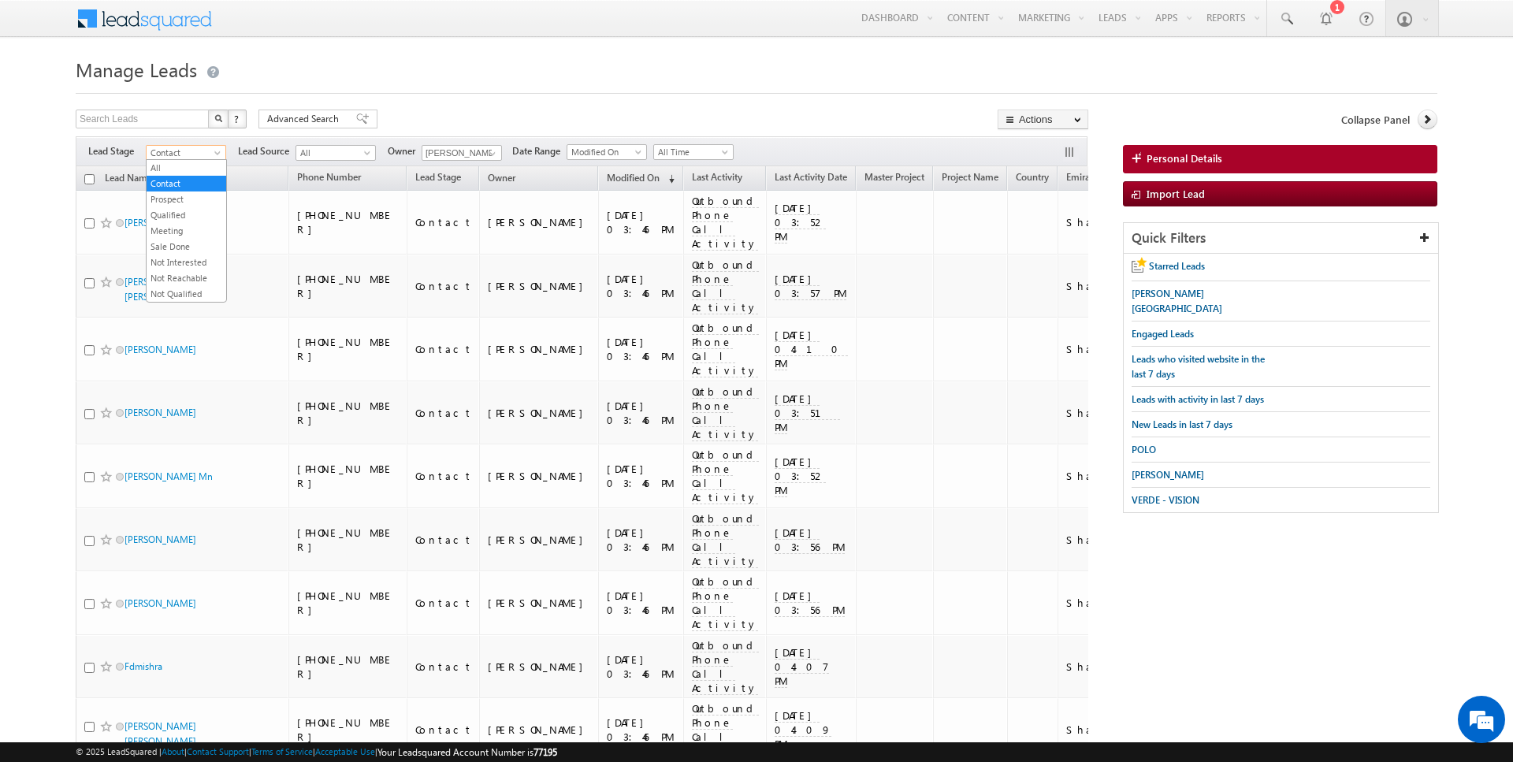
click at [184, 151] on span "Contact" at bounding box center [184, 153] width 75 height 14
click at [179, 196] on link "Prospect" at bounding box center [187, 199] width 80 height 14
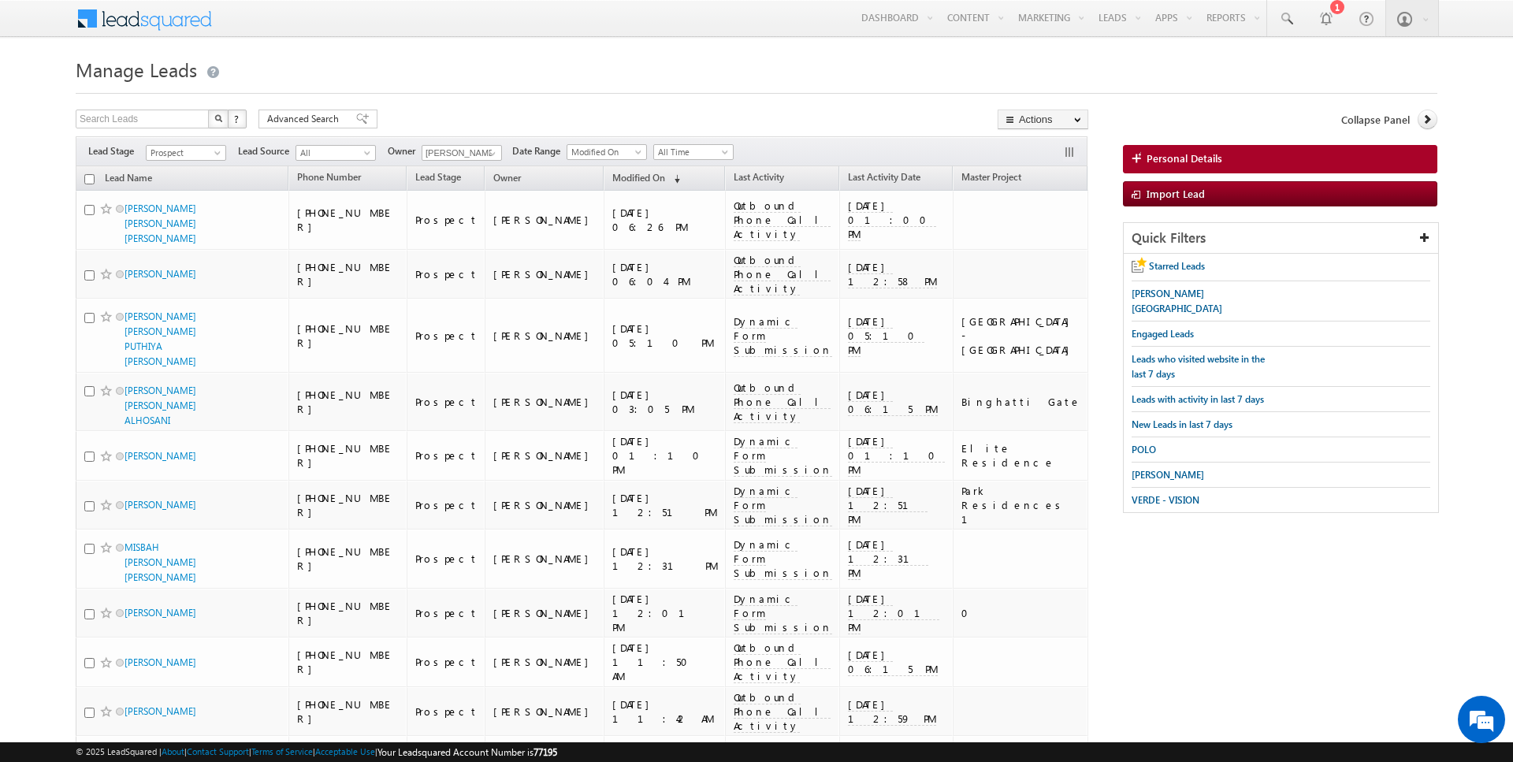
click at [195, 154] on span "Prospect" at bounding box center [184, 153] width 75 height 14
click at [179, 208] on link "Qualified" at bounding box center [187, 215] width 80 height 14
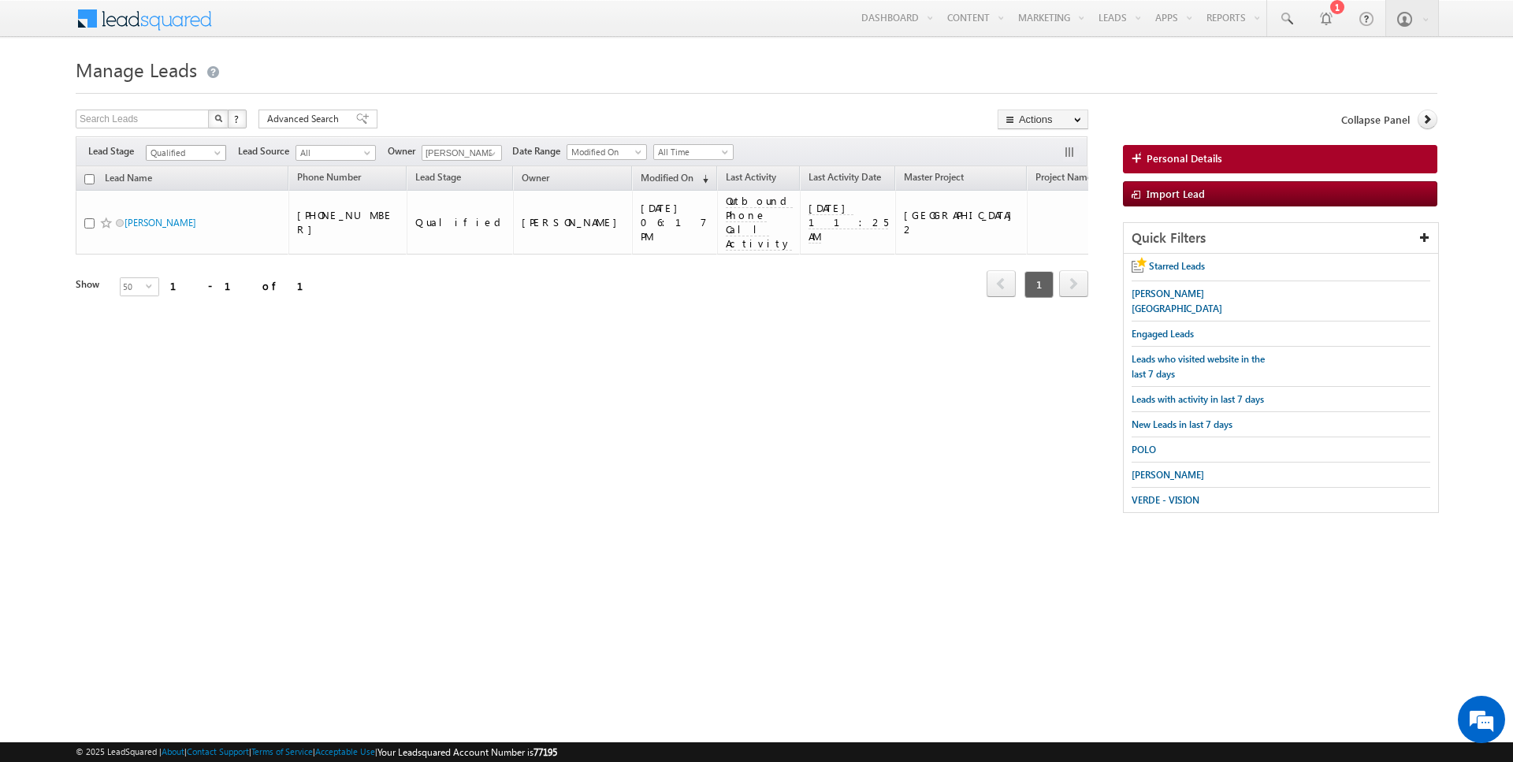
click at [214, 152] on span at bounding box center [219, 156] width 13 height 13
click at [248, 316] on div "Tags × Select at-least one lead to tag... × Close Lead Name Phone Number Lead S…" at bounding box center [582, 253] width 1013 height 175
click at [202, 149] on span "Qualified" at bounding box center [184, 153] width 75 height 14
click at [178, 197] on link "Prospect" at bounding box center [187, 199] width 80 height 14
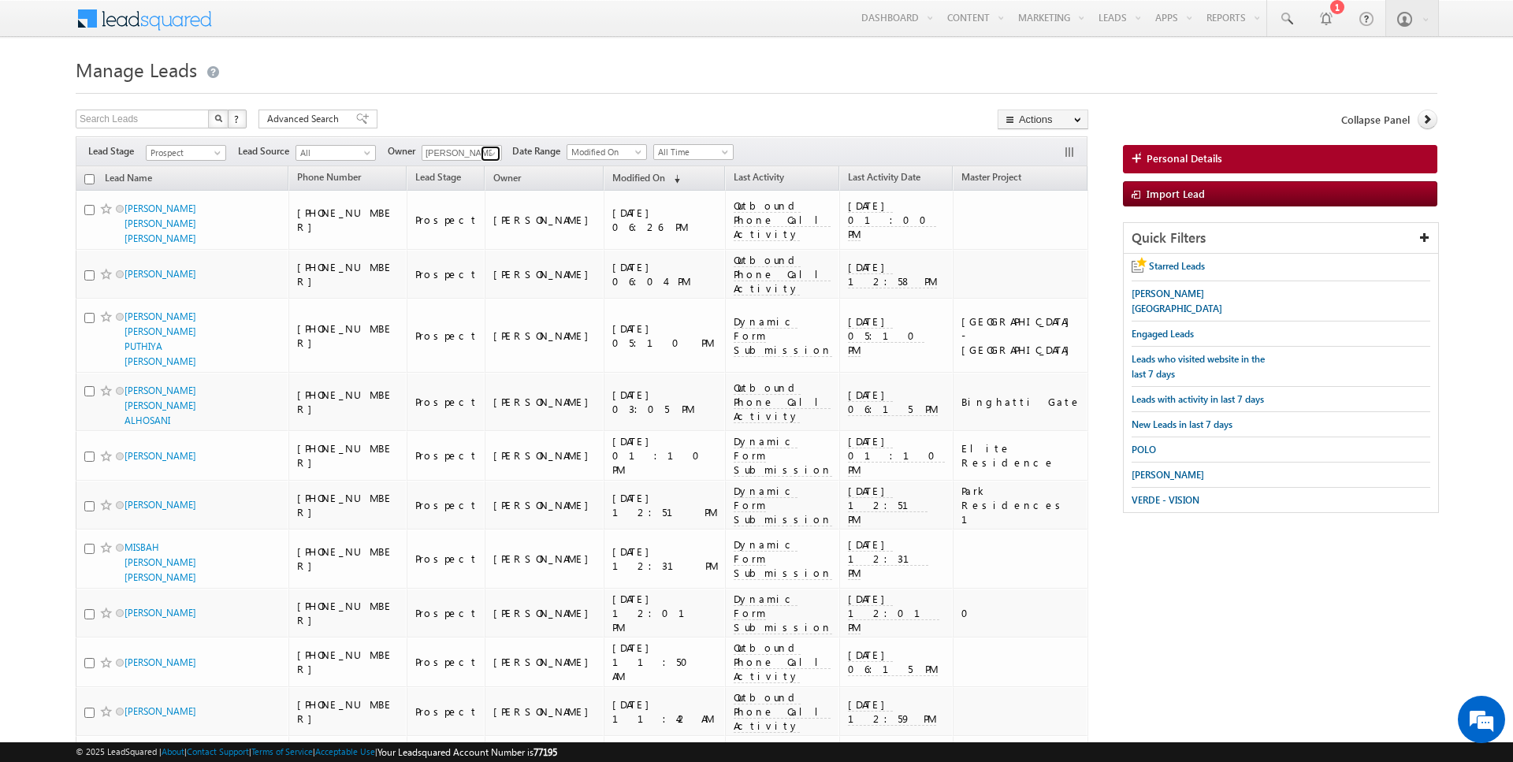
click at [486, 152] on span at bounding box center [492, 153] width 13 height 13
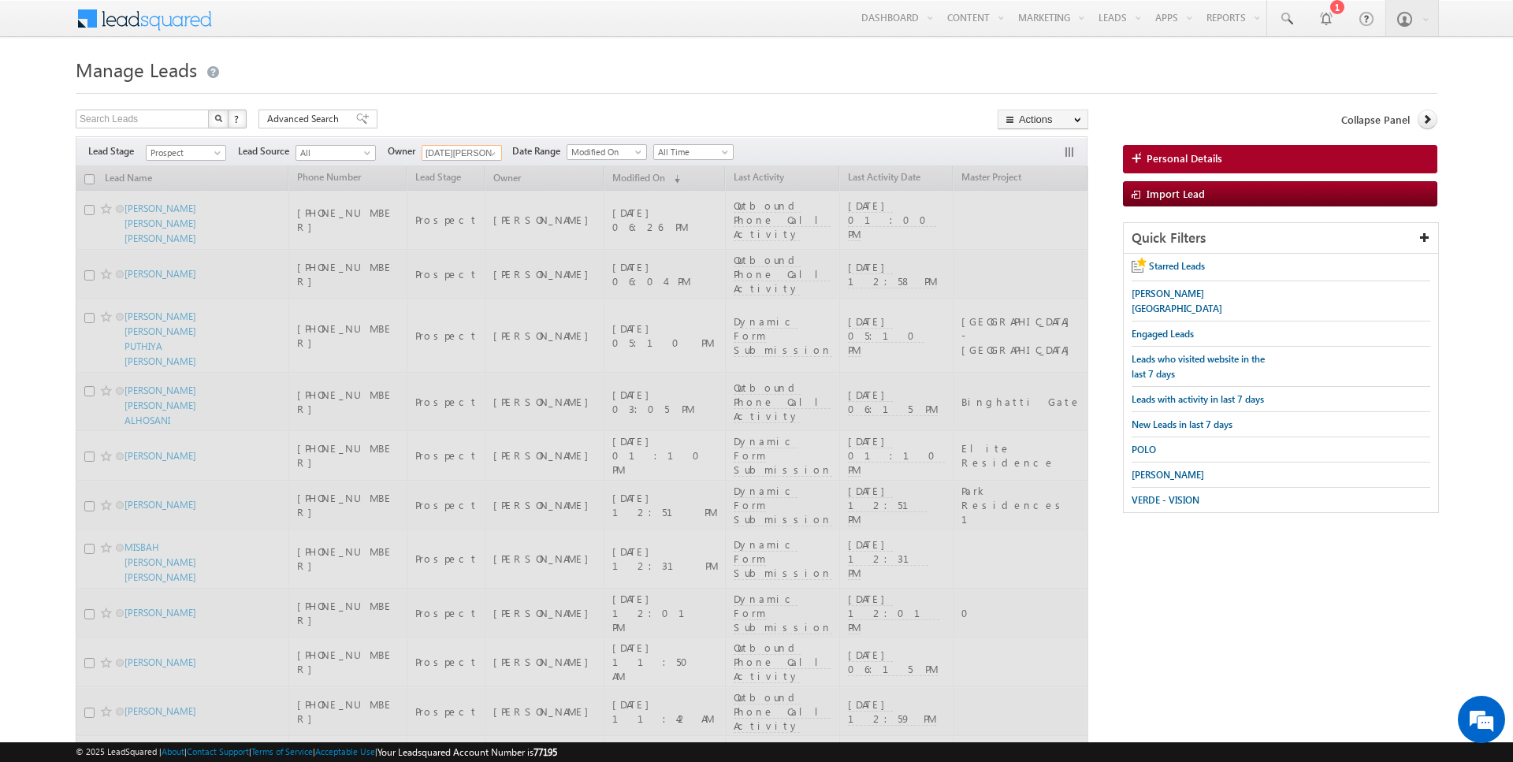
type input "[DATE][PERSON_NAME]"
click at [443, 115] on div "Search Leads X ? 164 results found Advanced Search Advanced Search Advanced sea…" at bounding box center [582, 121] width 1013 height 23
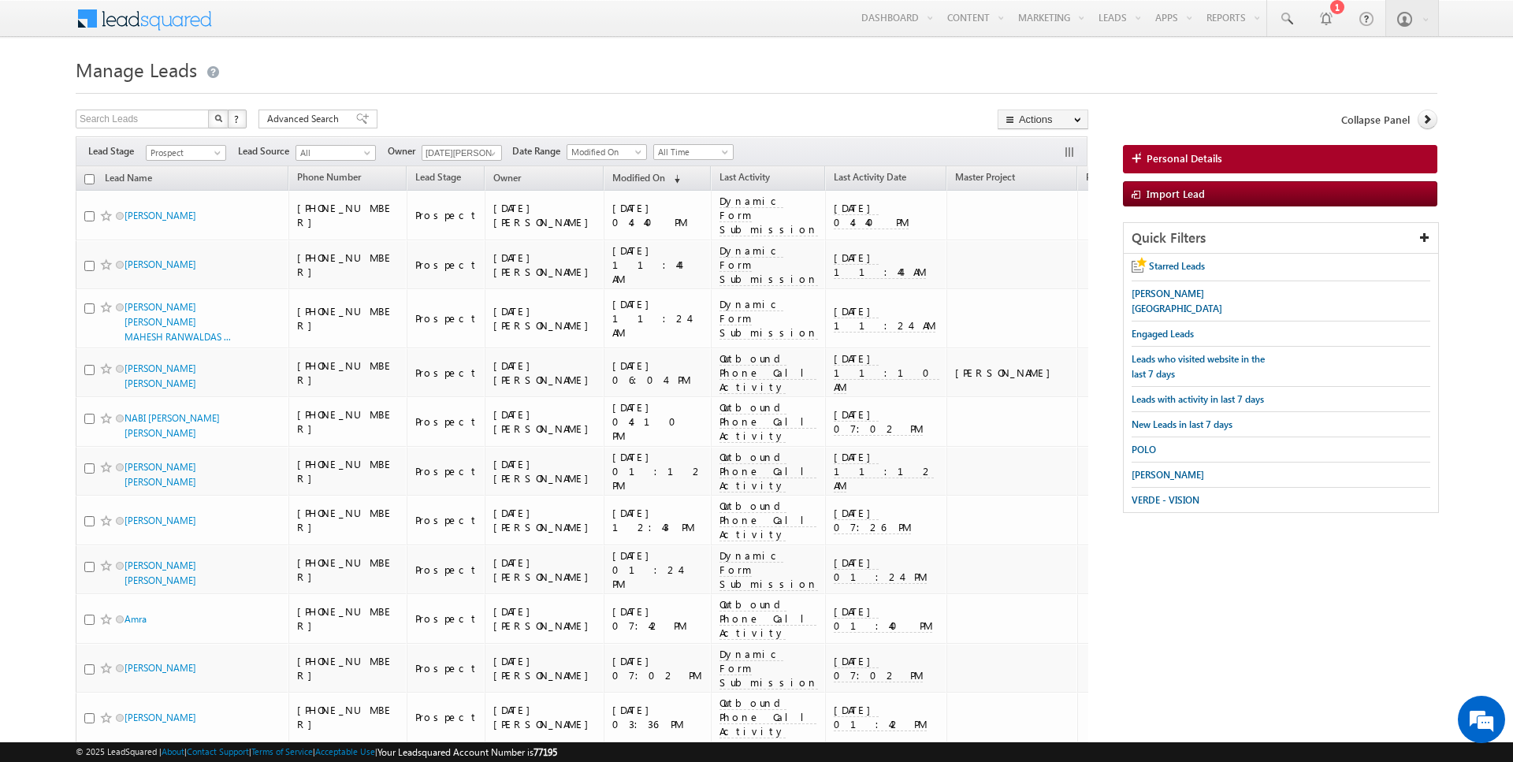
click at [192, 143] on div "Filters Lead Stage All Contact Prospect Qualified Meeting Sale Done Not Interes…" at bounding box center [582, 151] width 1012 height 30
click at [193, 151] on span "Prospect" at bounding box center [184, 153] width 75 height 14
click at [180, 214] on link "Qualified" at bounding box center [187, 215] width 80 height 14
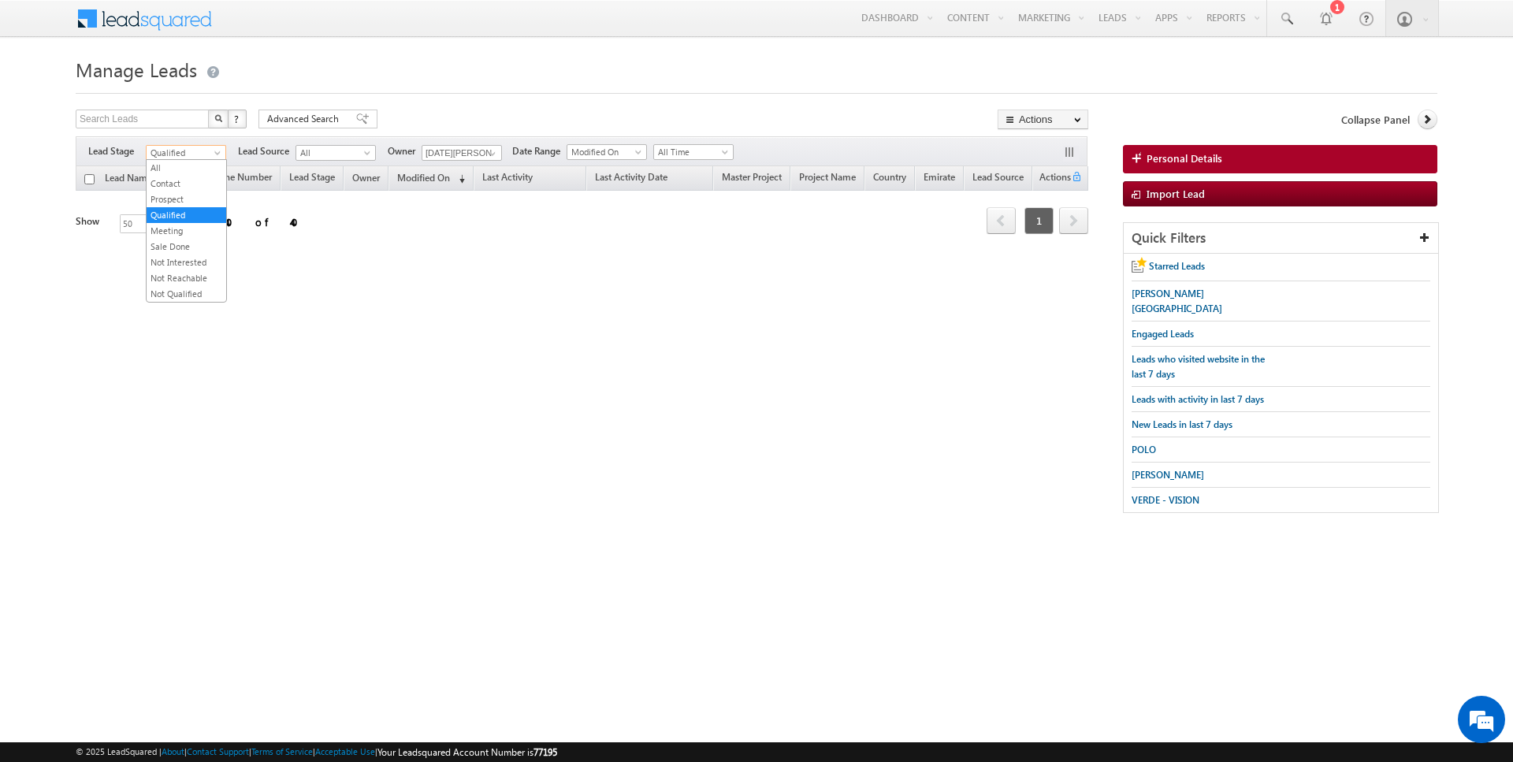
click at [198, 154] on span "Qualified" at bounding box center [184, 153] width 75 height 14
click at [191, 192] on link "Prospect" at bounding box center [187, 199] width 80 height 14
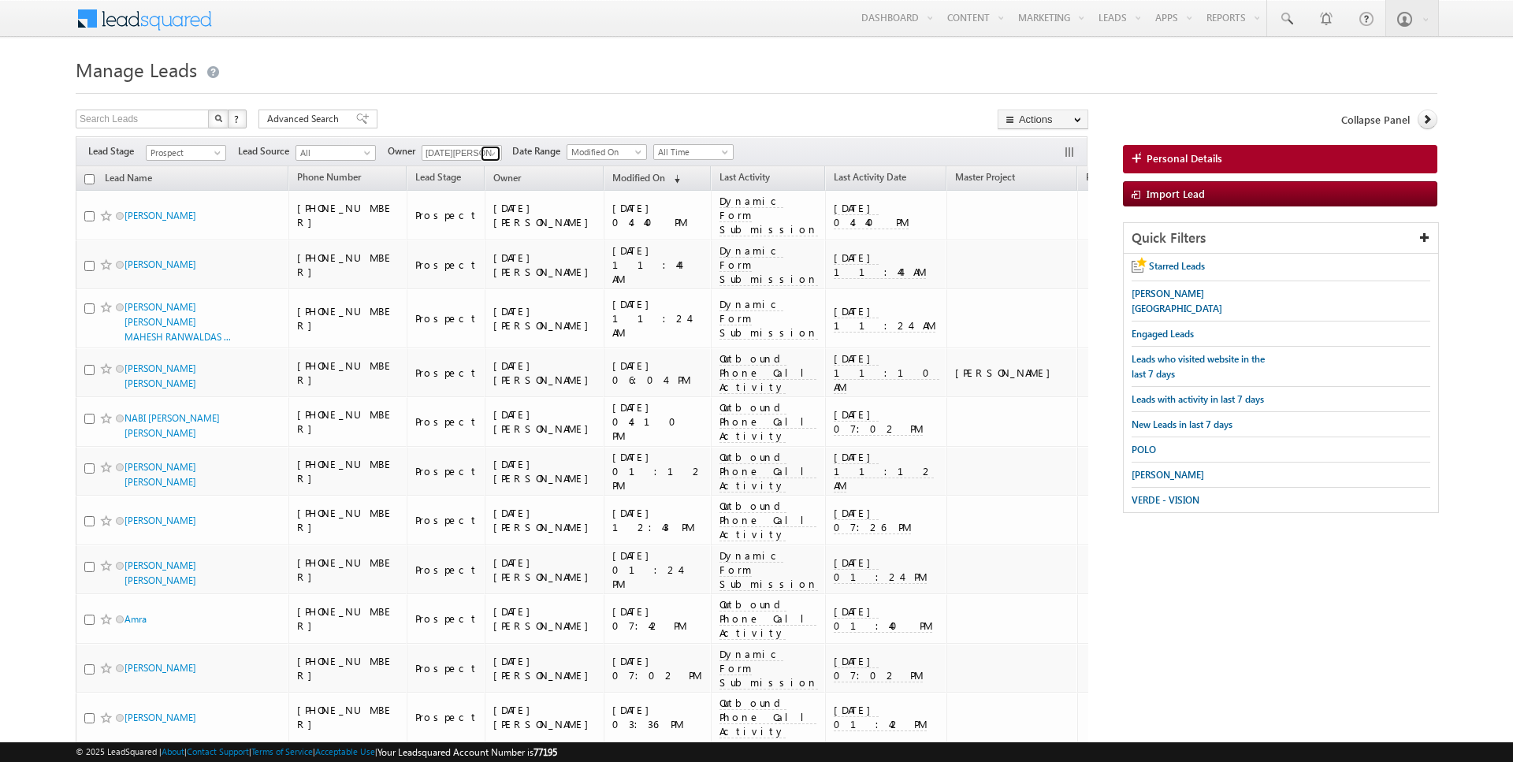
click at [492, 148] on span at bounding box center [492, 153] width 13 height 13
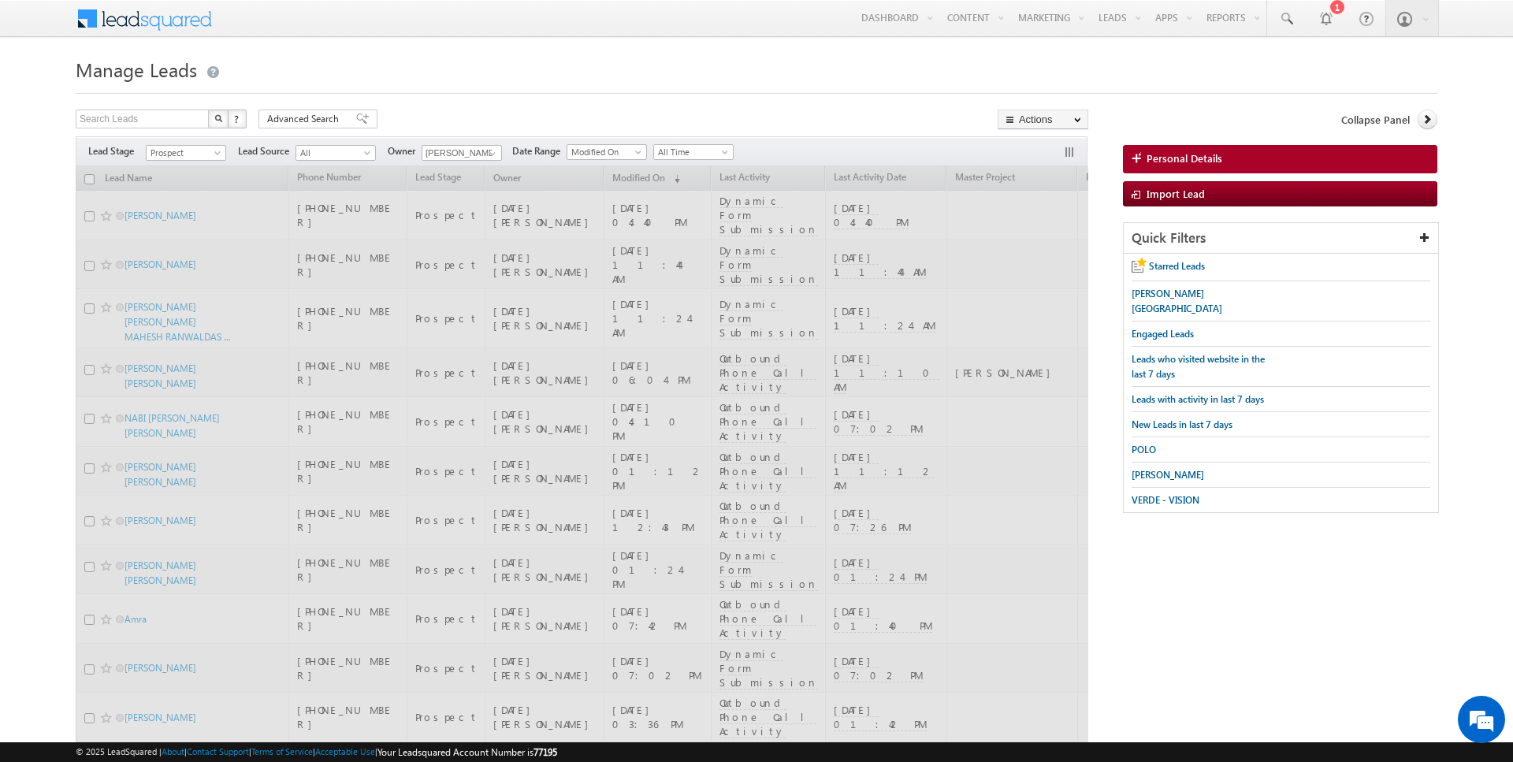
click at [493, 90] on div at bounding box center [757, 89] width 1362 height 10
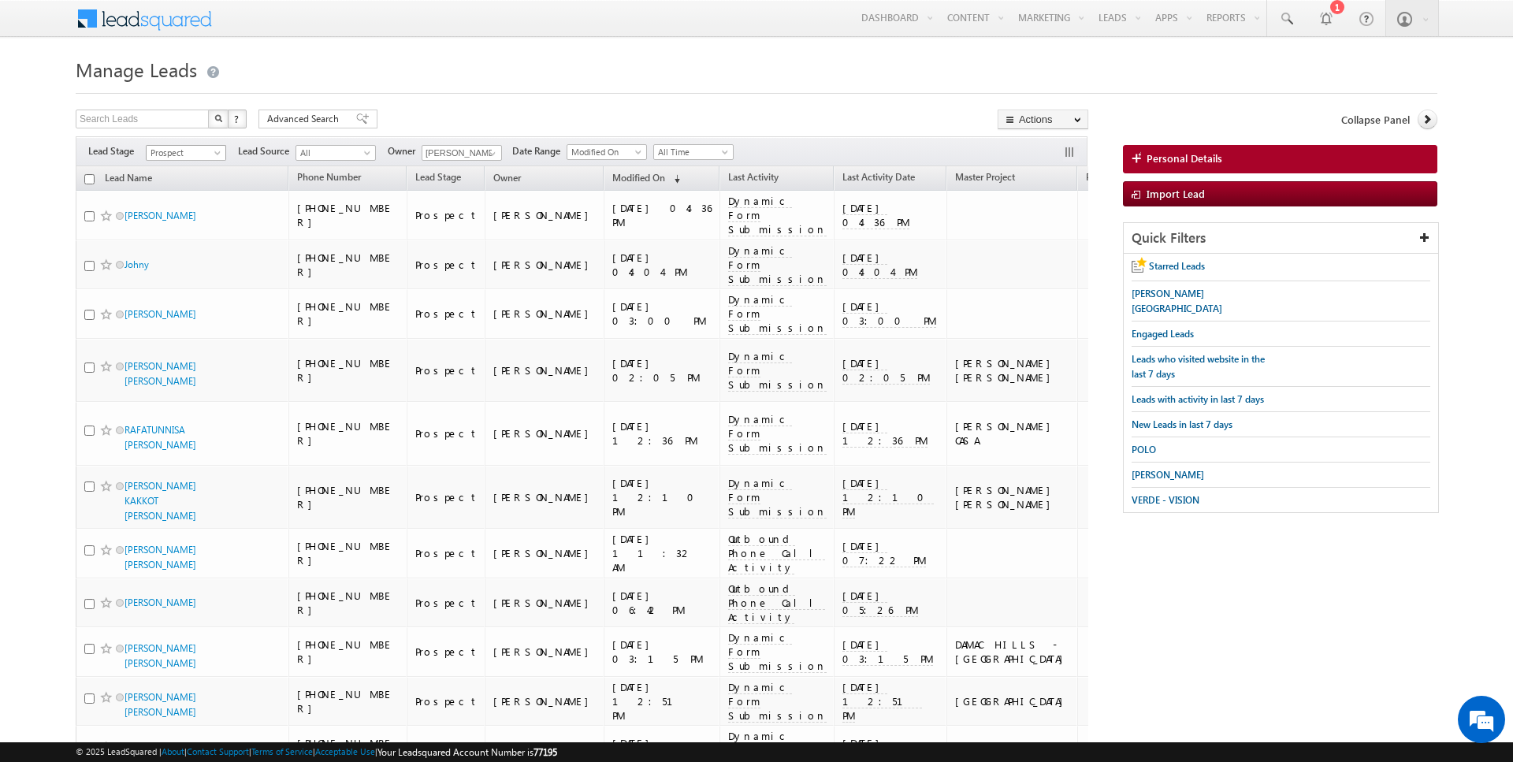
click at [196, 147] on span "Prospect" at bounding box center [184, 153] width 75 height 14
click at [196, 217] on link "Qualified" at bounding box center [187, 215] width 80 height 14
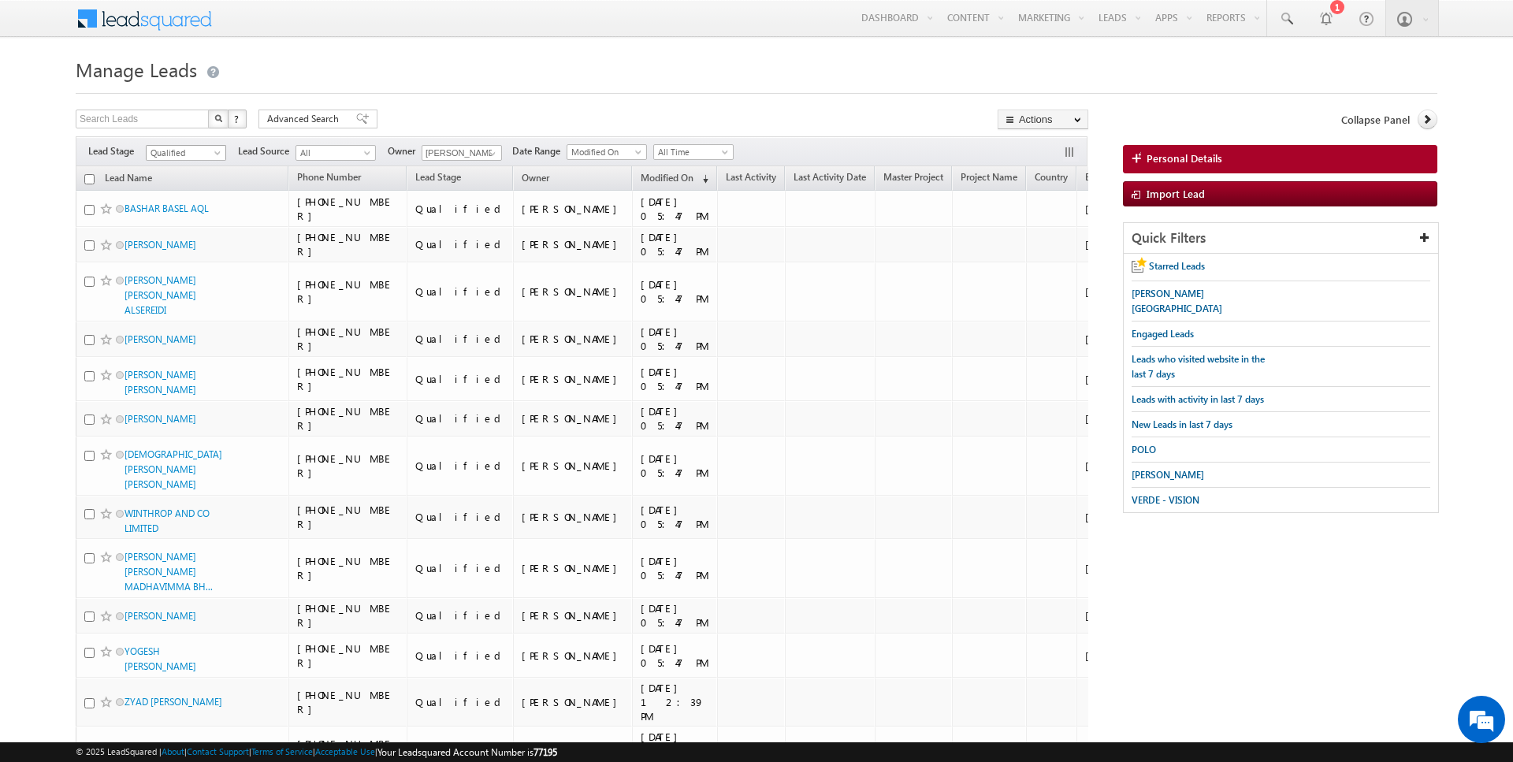
click at [188, 153] on span "Qualified" at bounding box center [184, 153] width 75 height 14
click at [183, 199] on link "Prospect" at bounding box center [187, 199] width 80 height 14
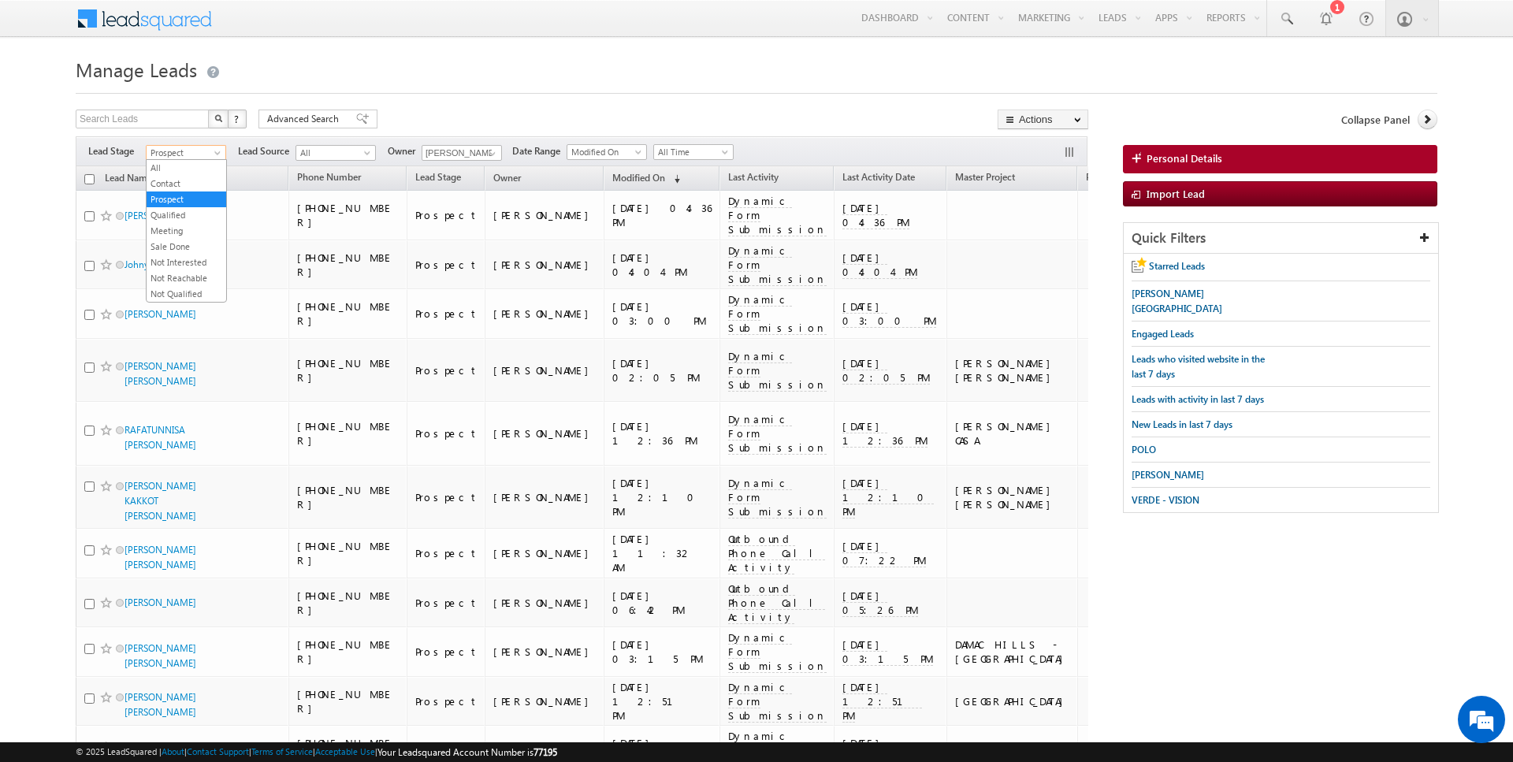
click at [193, 153] on span "Prospect" at bounding box center [184, 153] width 75 height 14
click at [186, 185] on link "Contact" at bounding box center [187, 184] width 80 height 14
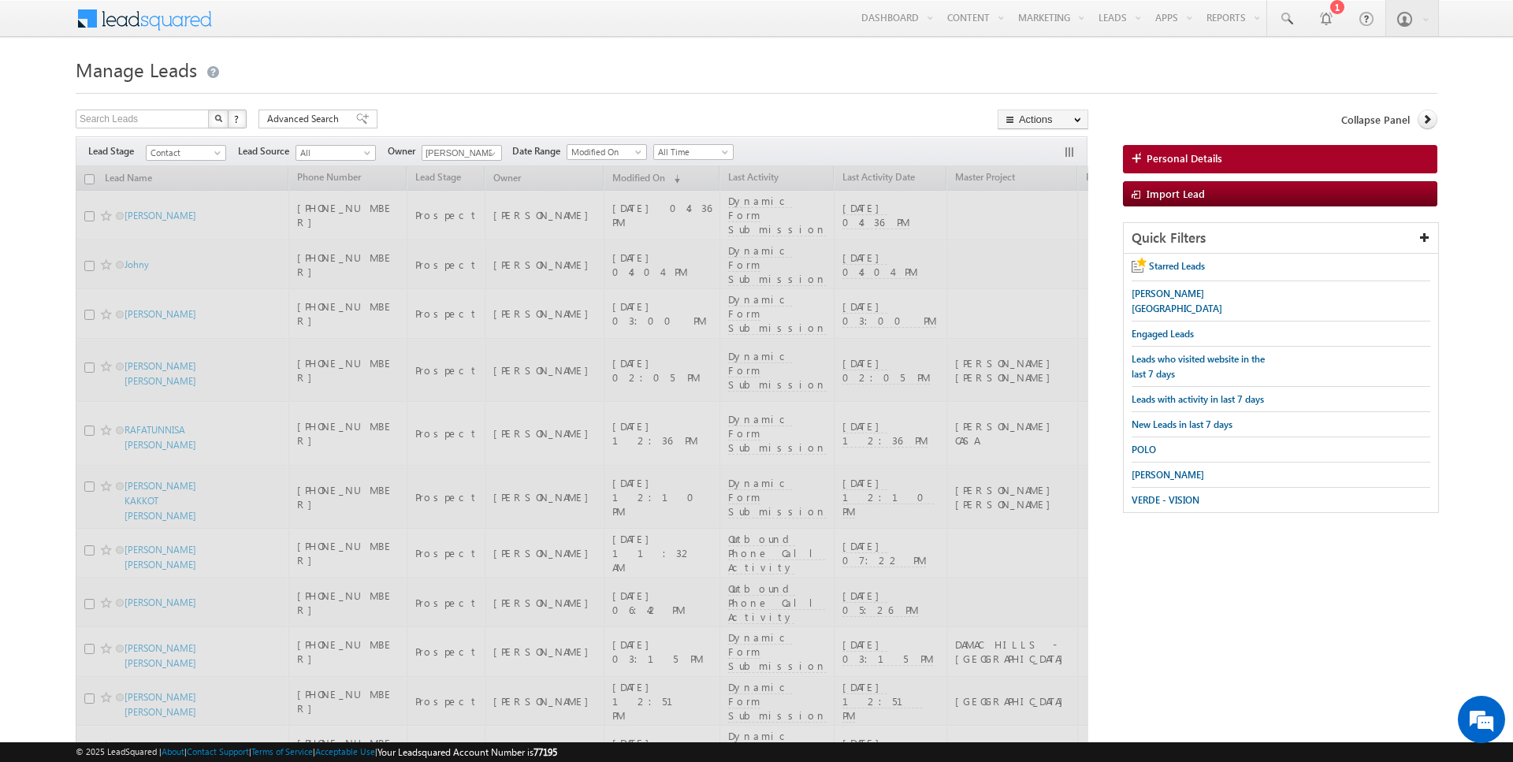
click at [407, 55] on h1 "Manage Leads" at bounding box center [757, 68] width 1362 height 31
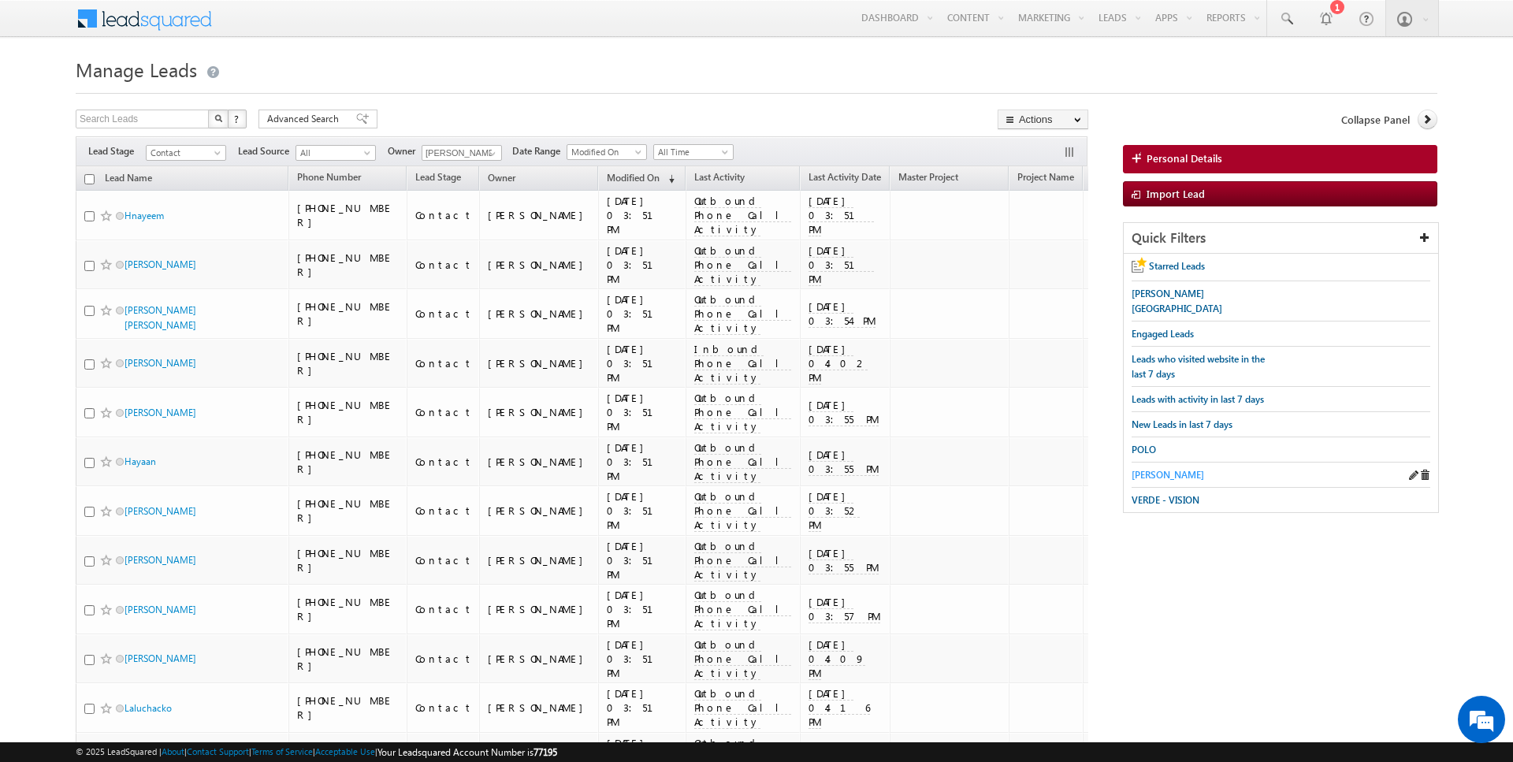
click at [1156, 469] on span "[PERSON_NAME]" at bounding box center [1168, 475] width 72 height 12
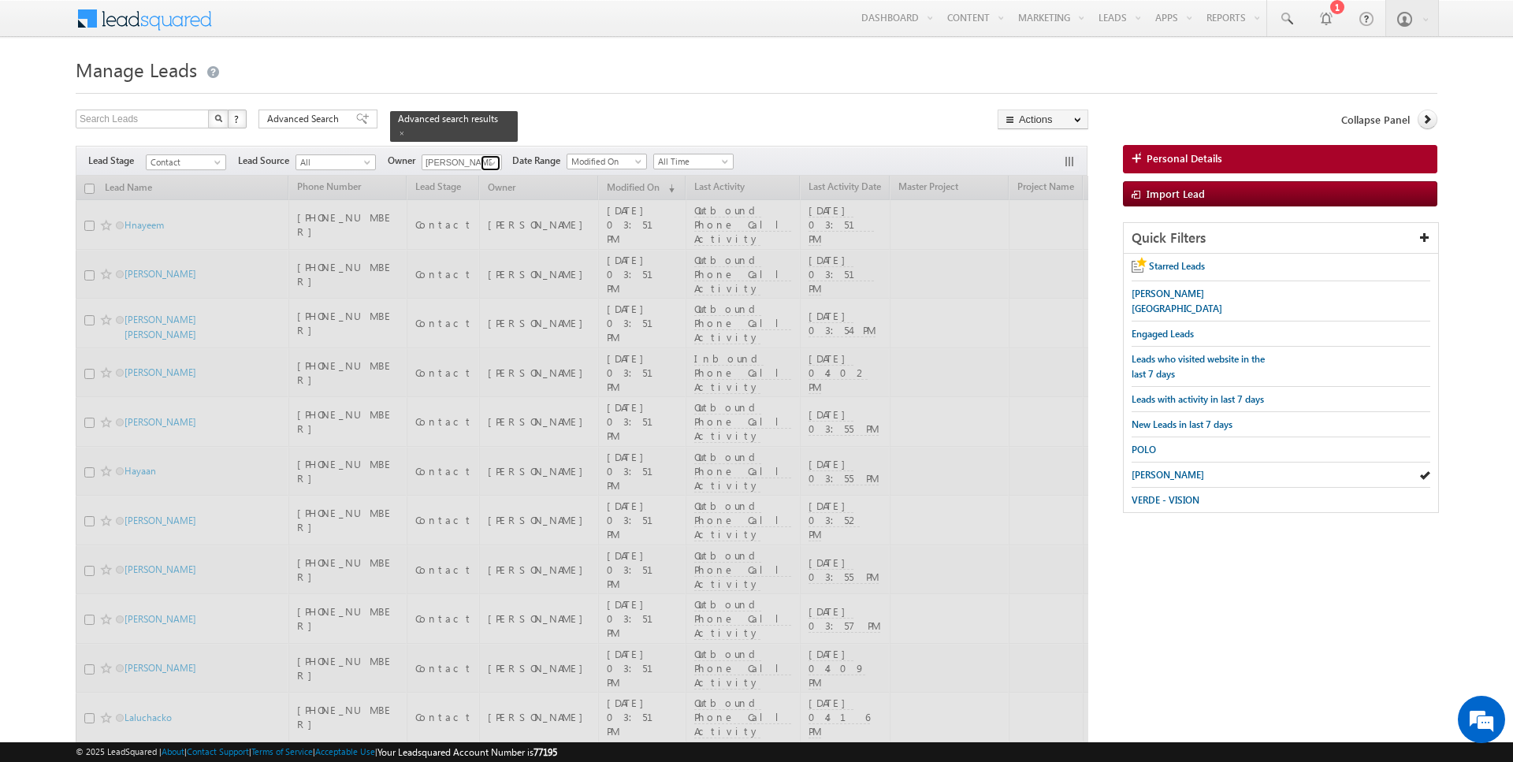
click at [488, 159] on span at bounding box center [492, 163] width 13 height 13
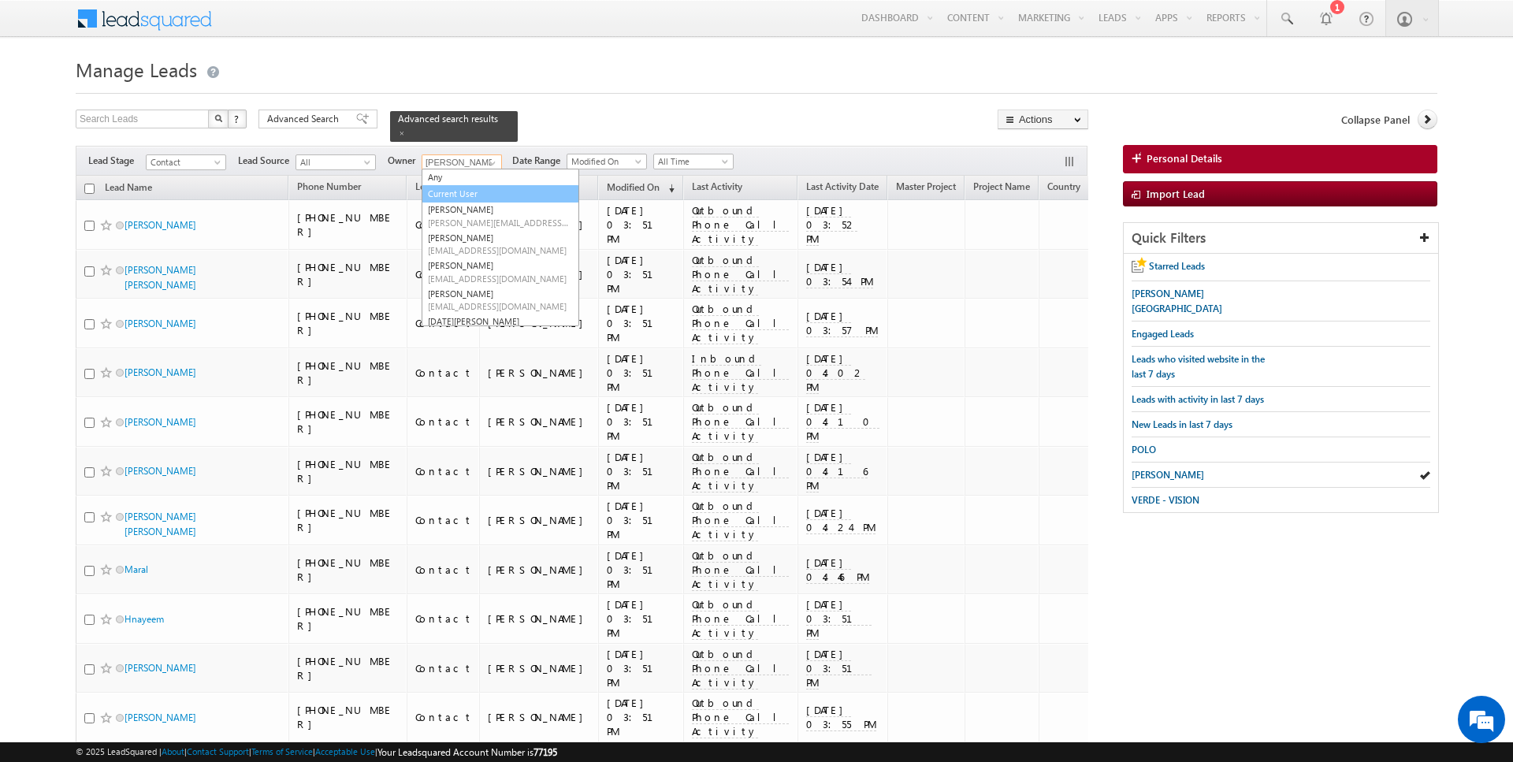
click at [470, 190] on link "Current User" at bounding box center [501, 194] width 158 height 18
type input "Current User"
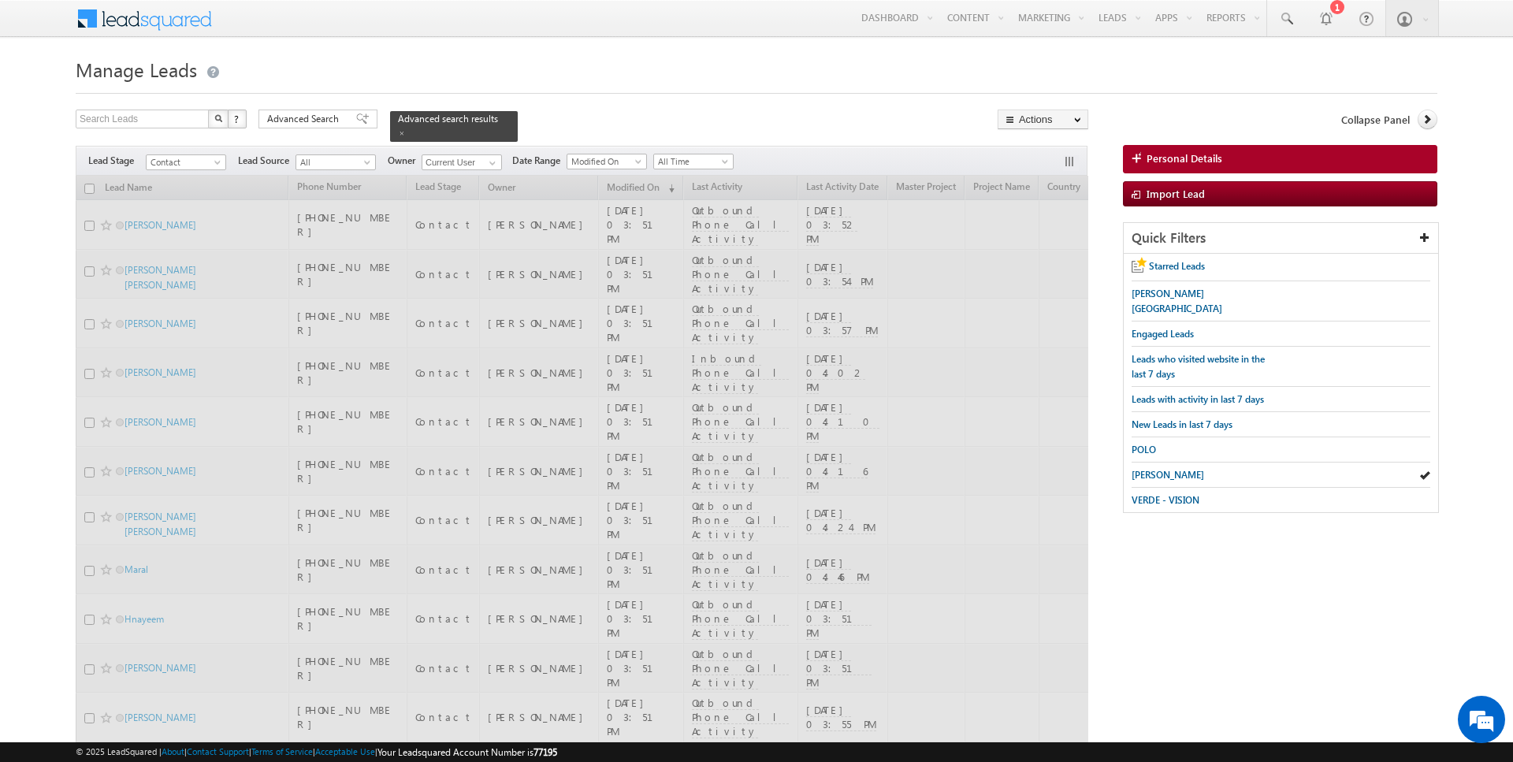
click at [574, 93] on div at bounding box center [757, 89] width 1362 height 10
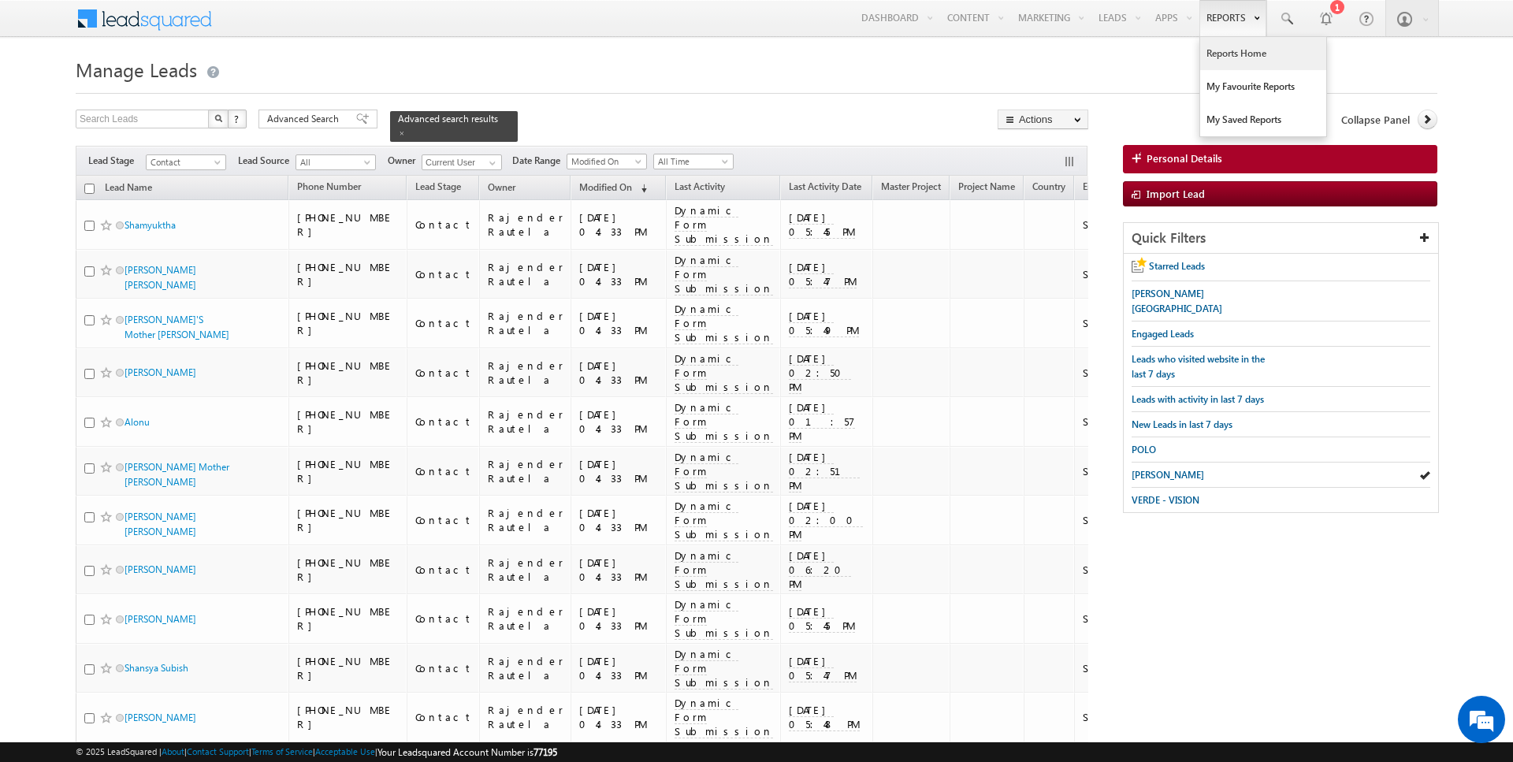
click at [1248, 61] on link "Reports Home" at bounding box center [1263, 53] width 126 height 33
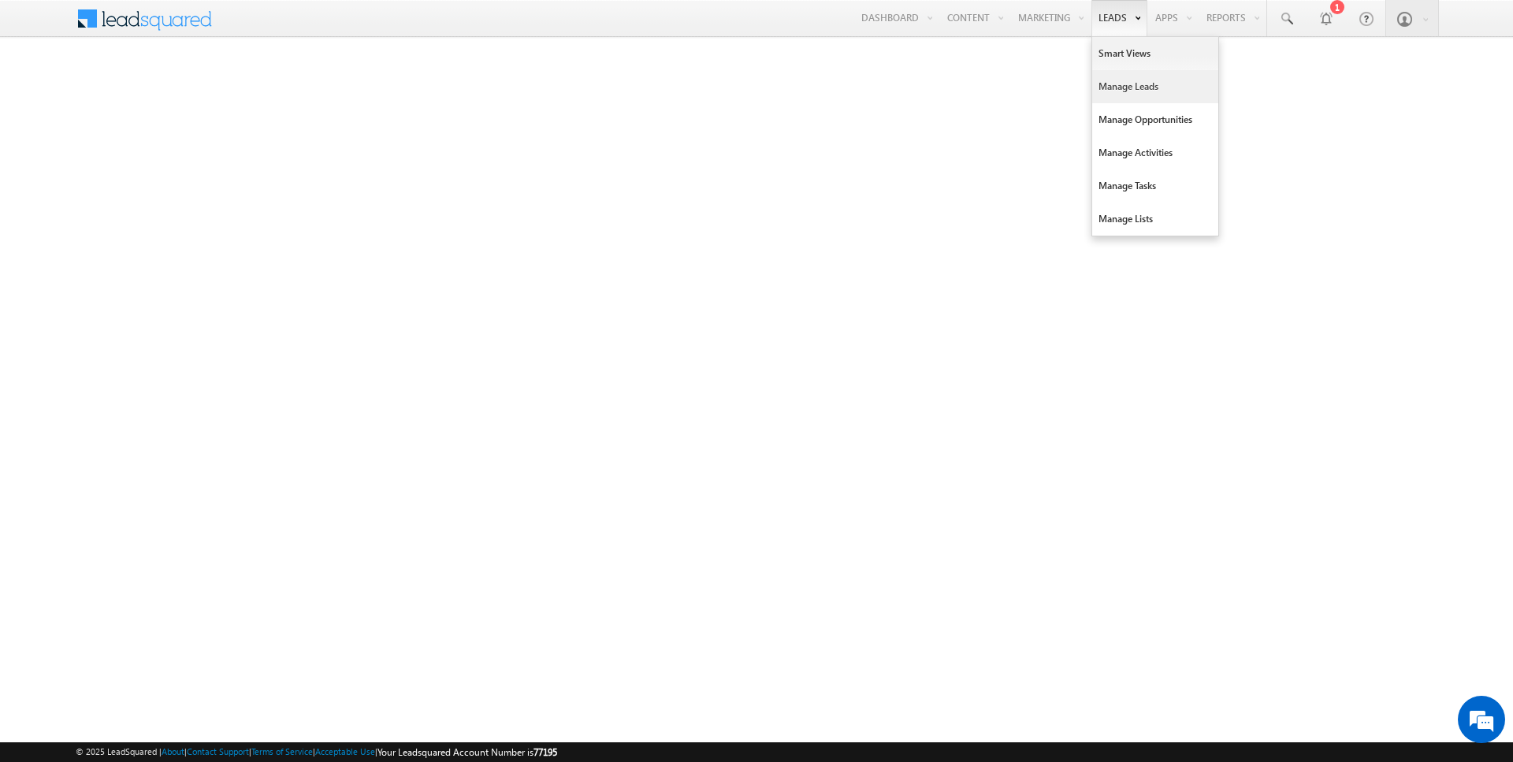
click at [1119, 87] on link "Manage Leads" at bounding box center [1155, 86] width 126 height 33
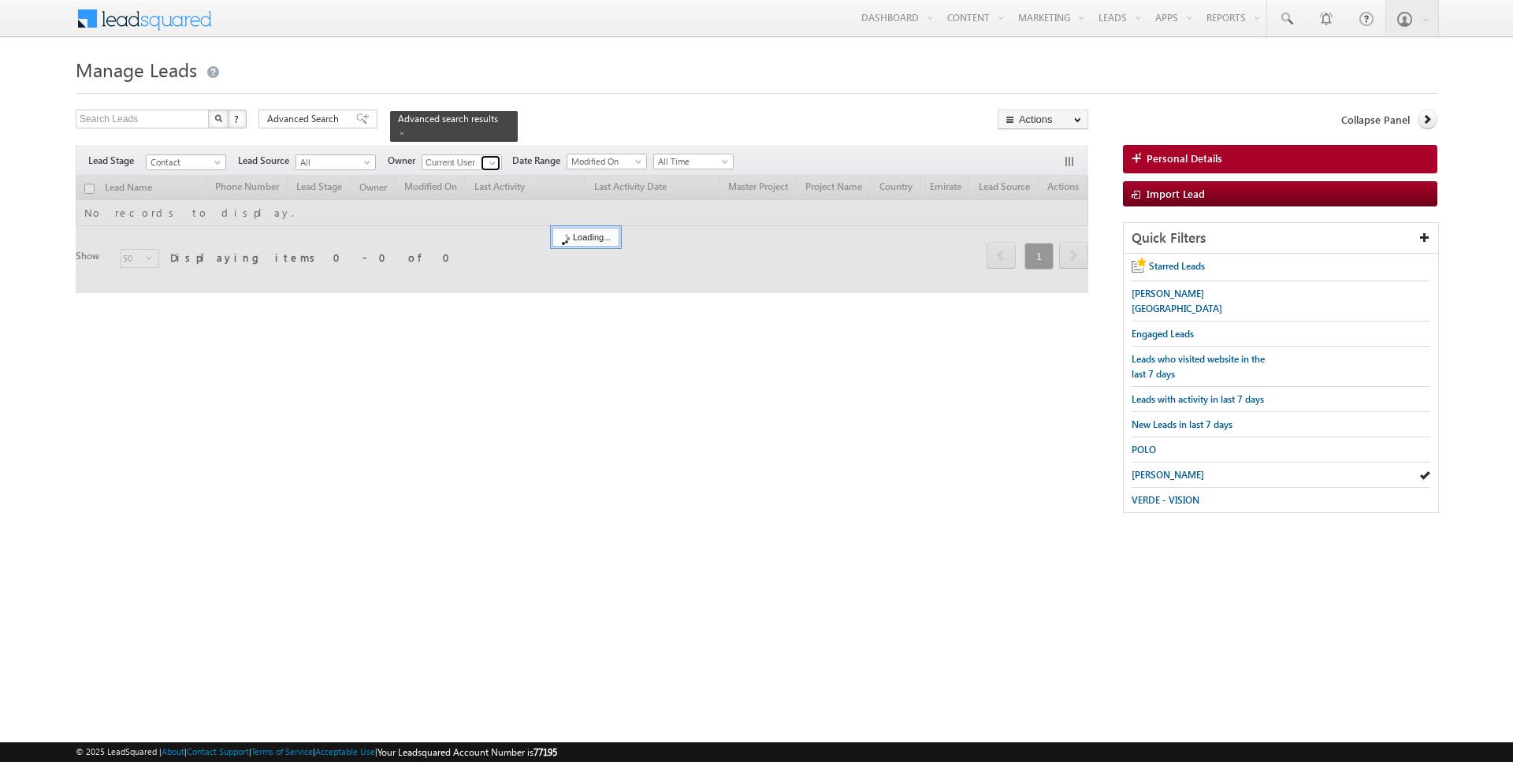
click at [488, 158] on span at bounding box center [492, 163] width 13 height 13
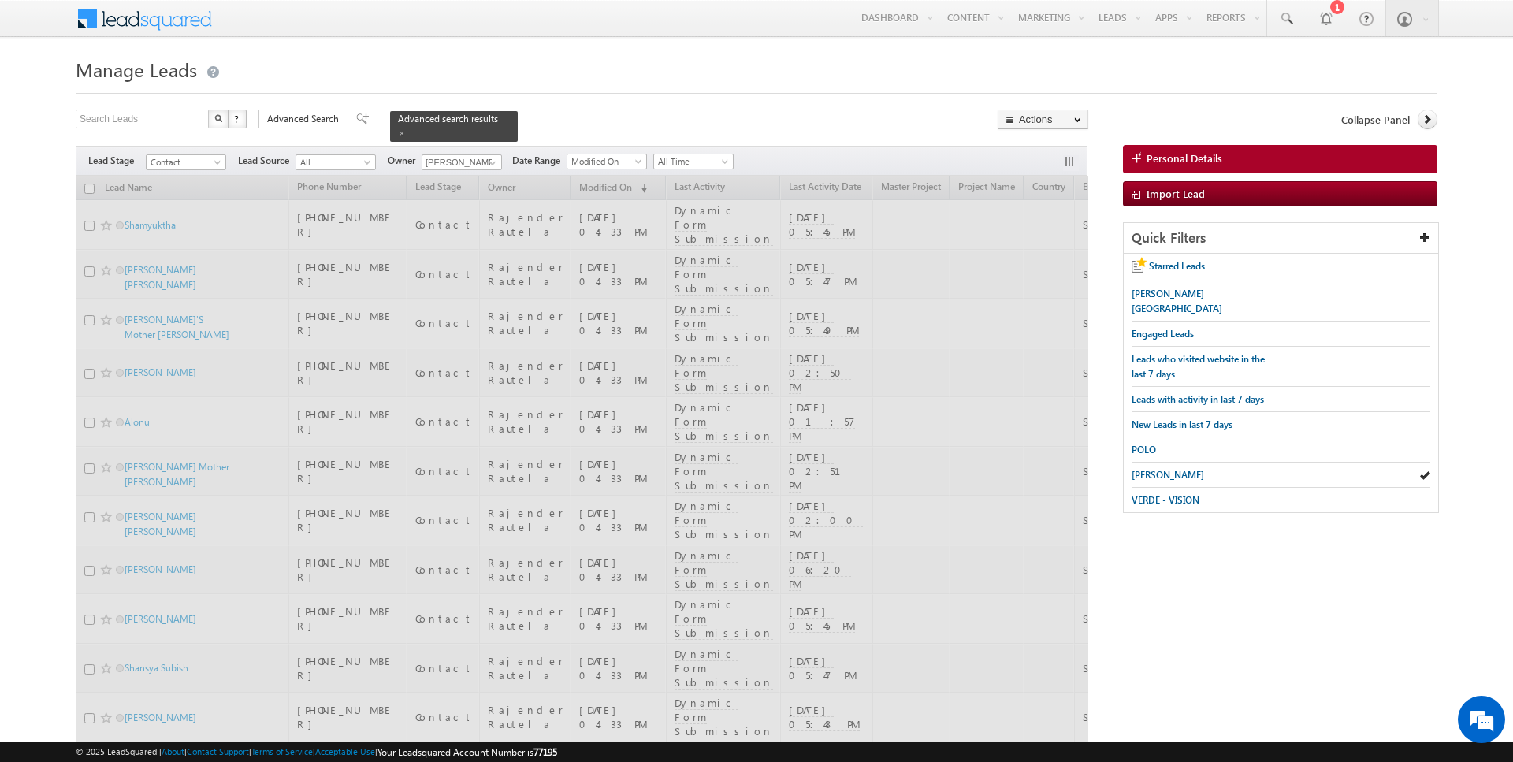
click at [213, 154] on div "Contact Contact" at bounding box center [186, 162] width 80 height 17
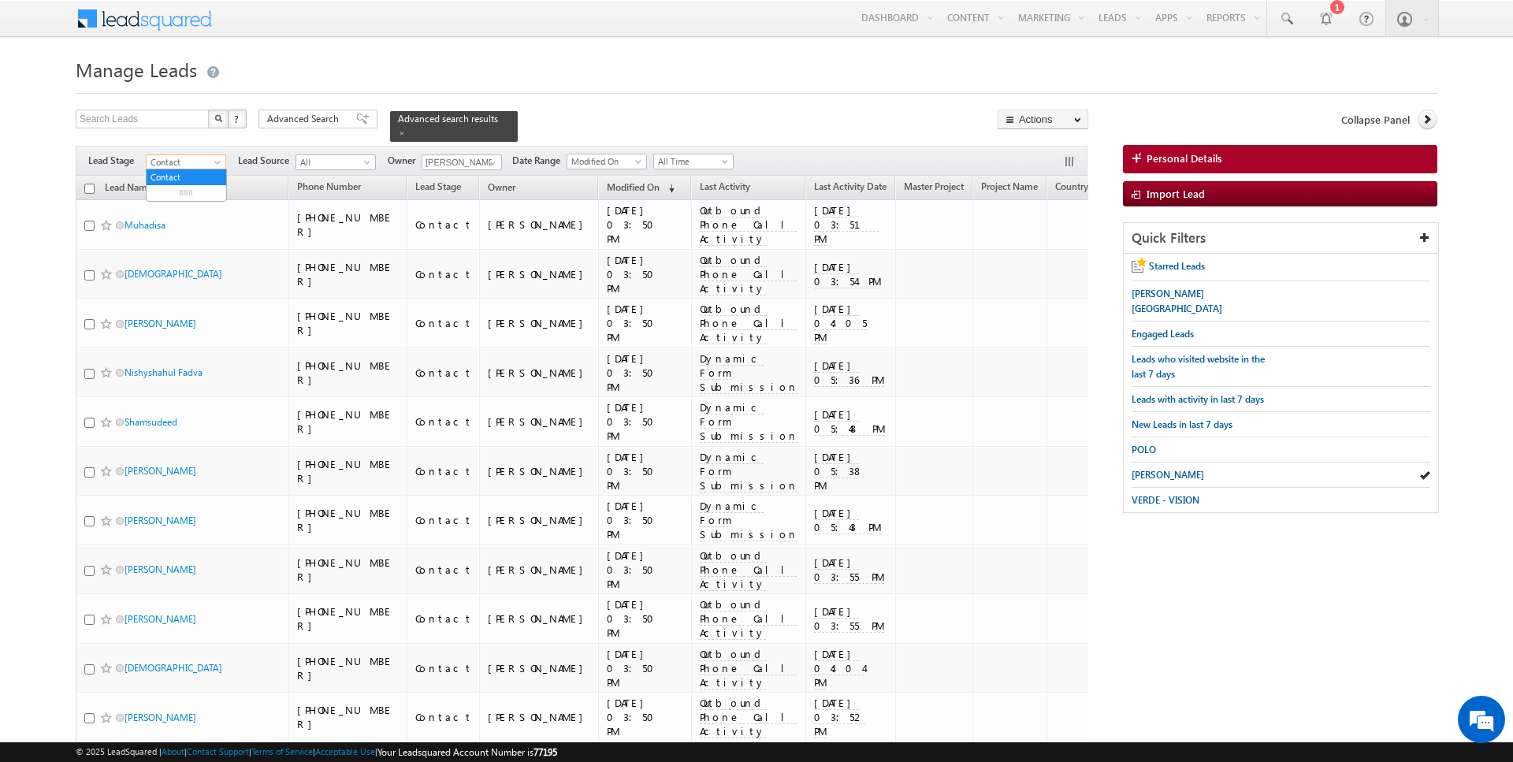
click at [207, 158] on span "Contact" at bounding box center [184, 162] width 75 height 14
click at [195, 204] on link "Prospect" at bounding box center [187, 209] width 80 height 14
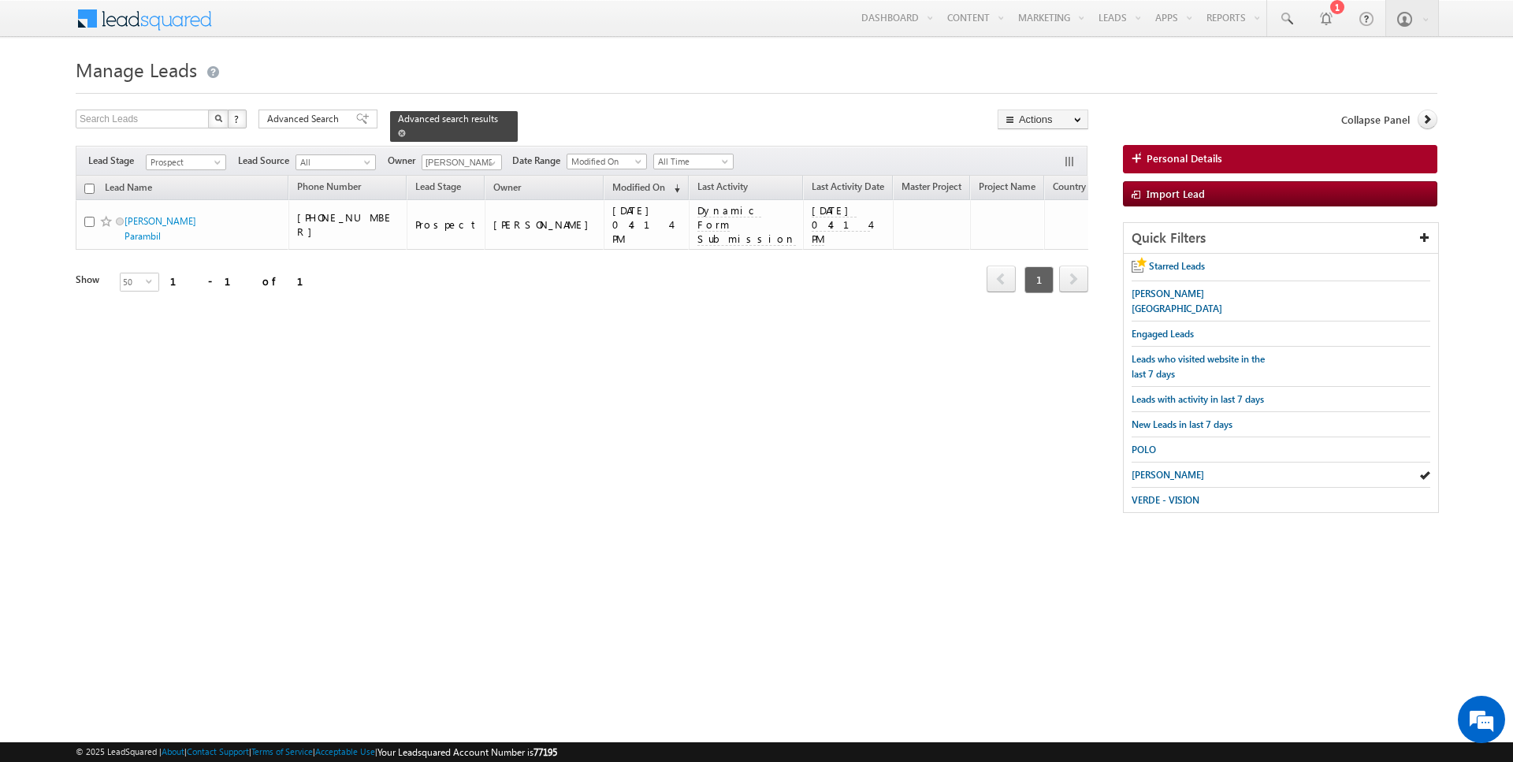
click at [398, 132] on span at bounding box center [402, 133] width 8 height 8
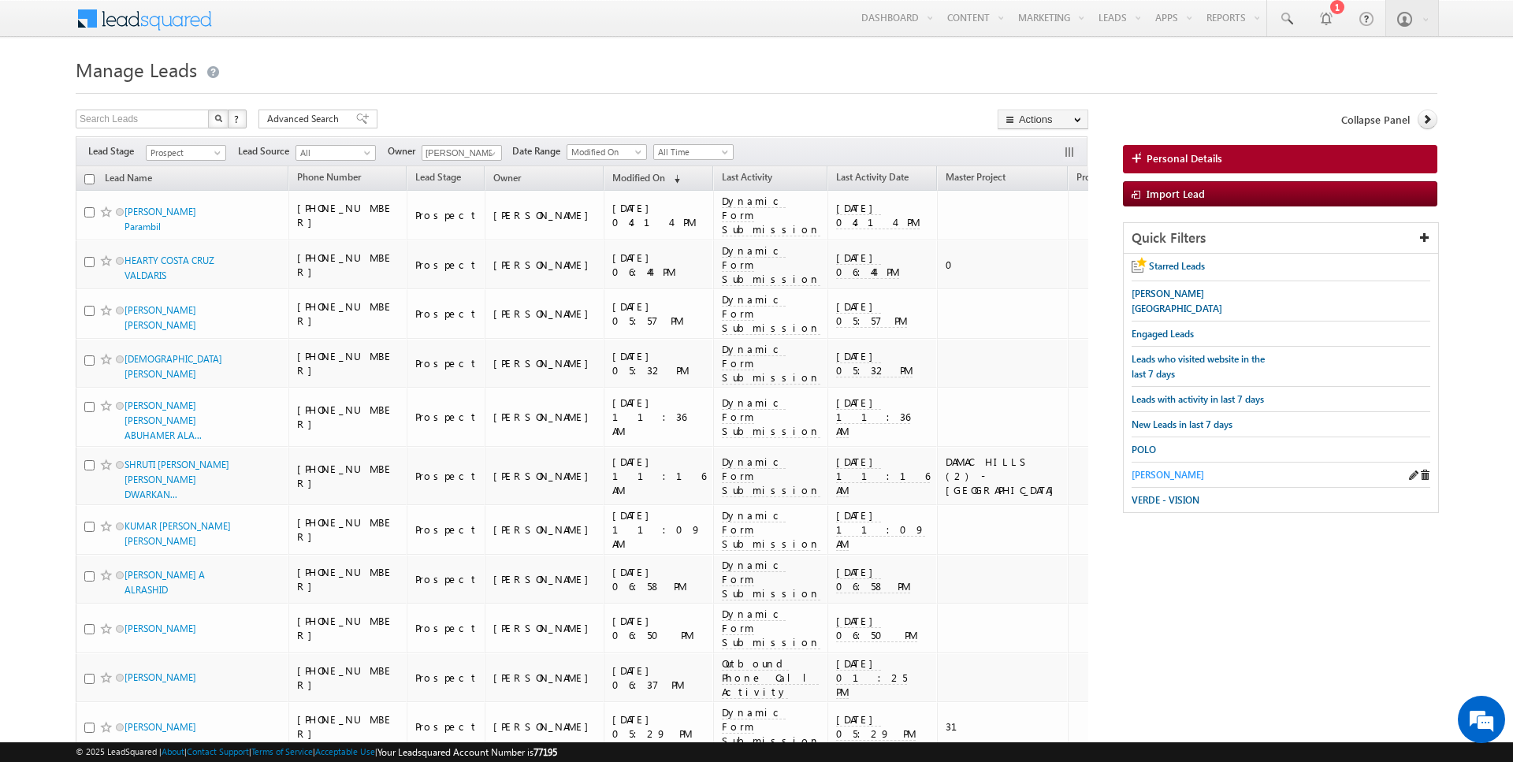
click at [1168, 469] on span "[PERSON_NAME]" at bounding box center [1168, 475] width 72 height 12
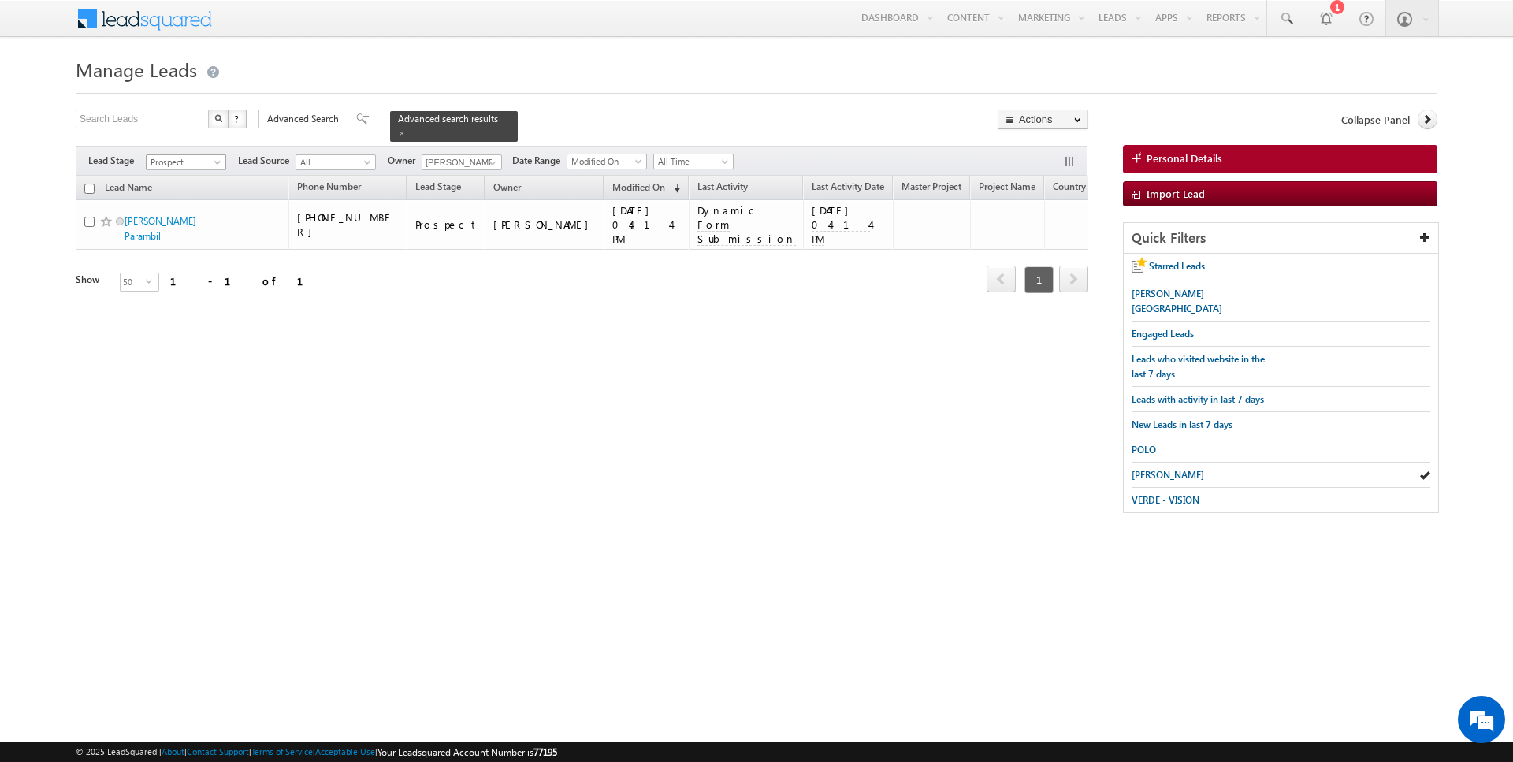
click at [199, 162] on span "Prospect" at bounding box center [184, 162] width 75 height 14
click at [183, 225] on link "Qualified" at bounding box center [187, 224] width 80 height 14
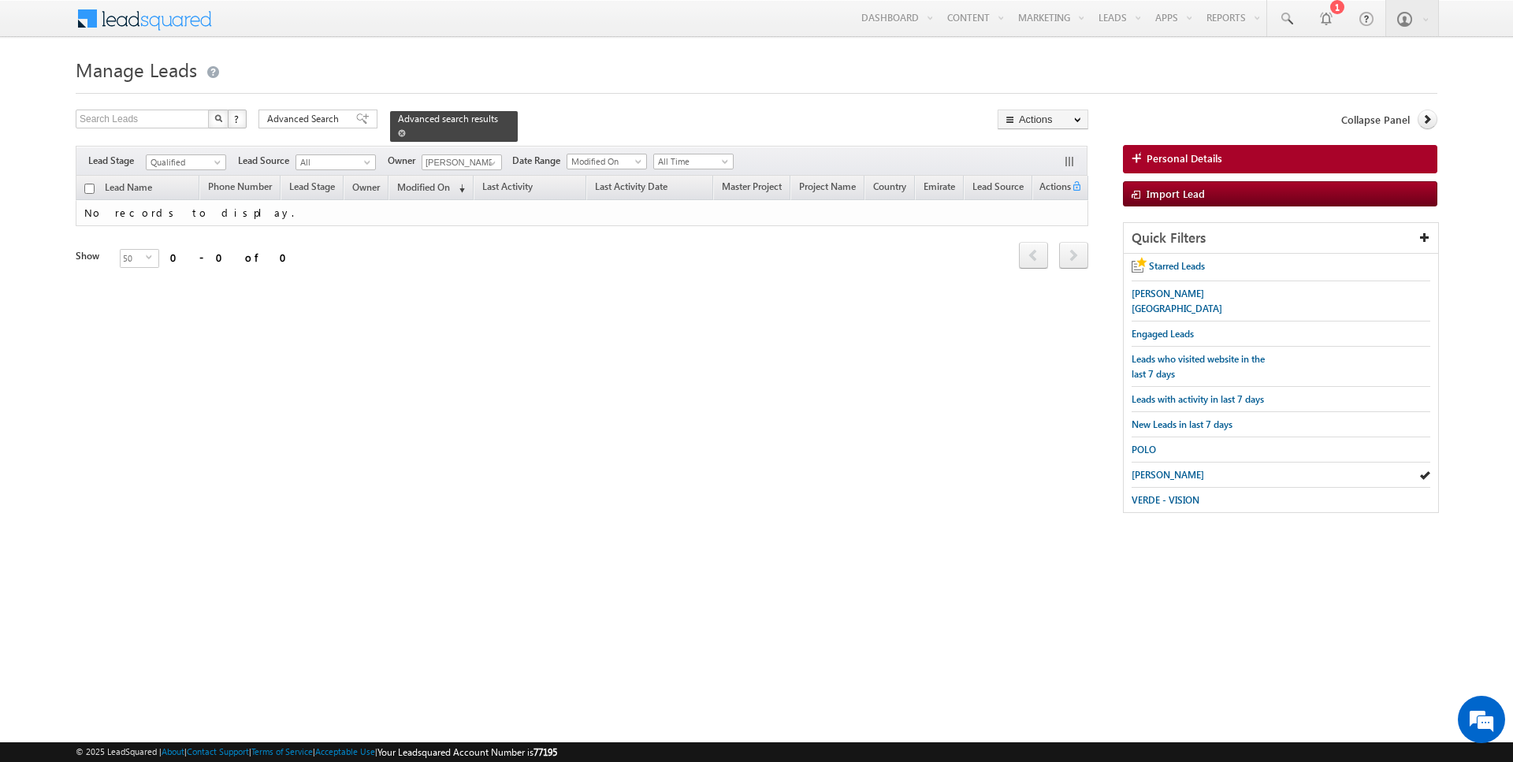
click at [398, 132] on span at bounding box center [402, 133] width 8 height 8
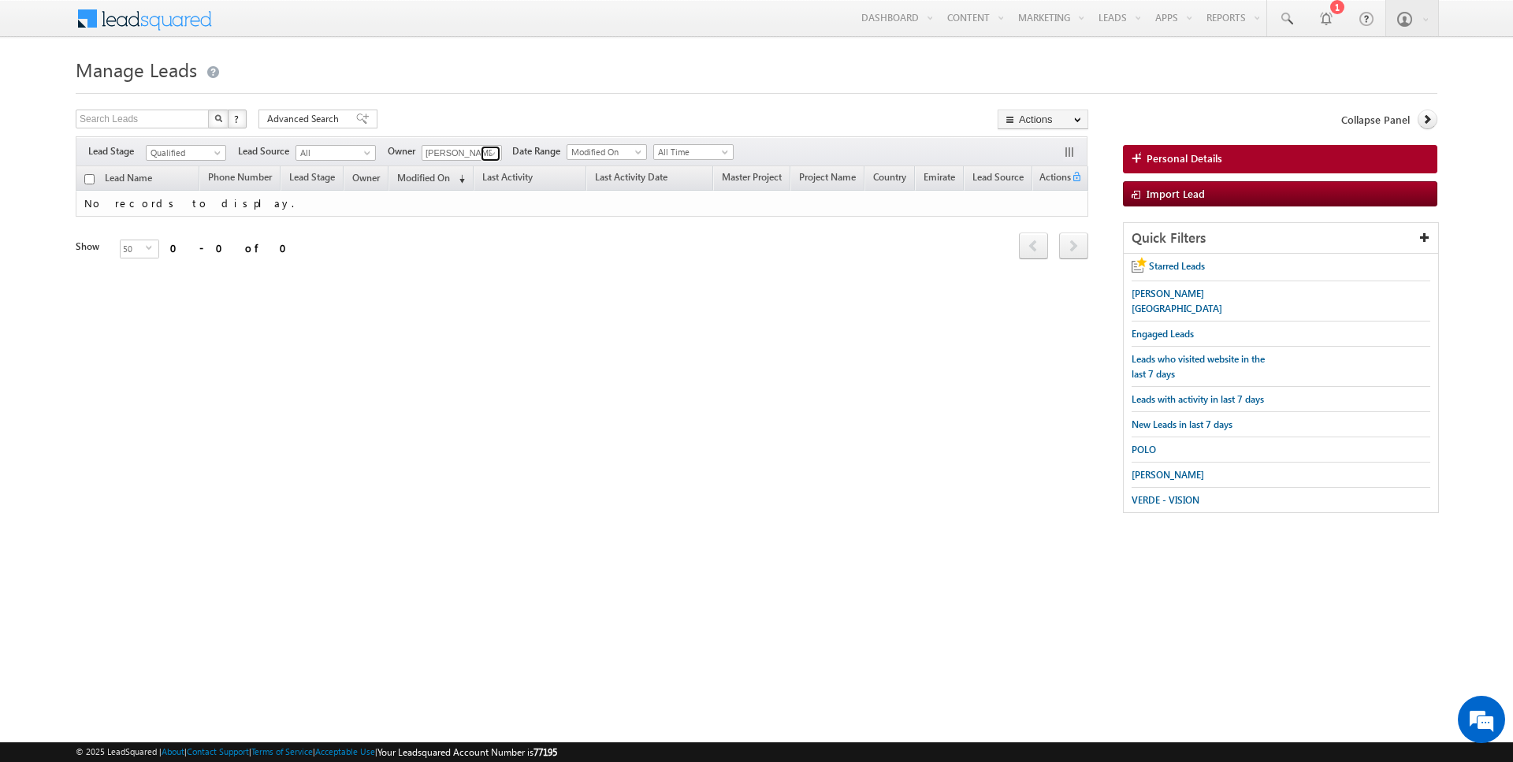
click at [487, 152] on span at bounding box center [492, 153] width 13 height 13
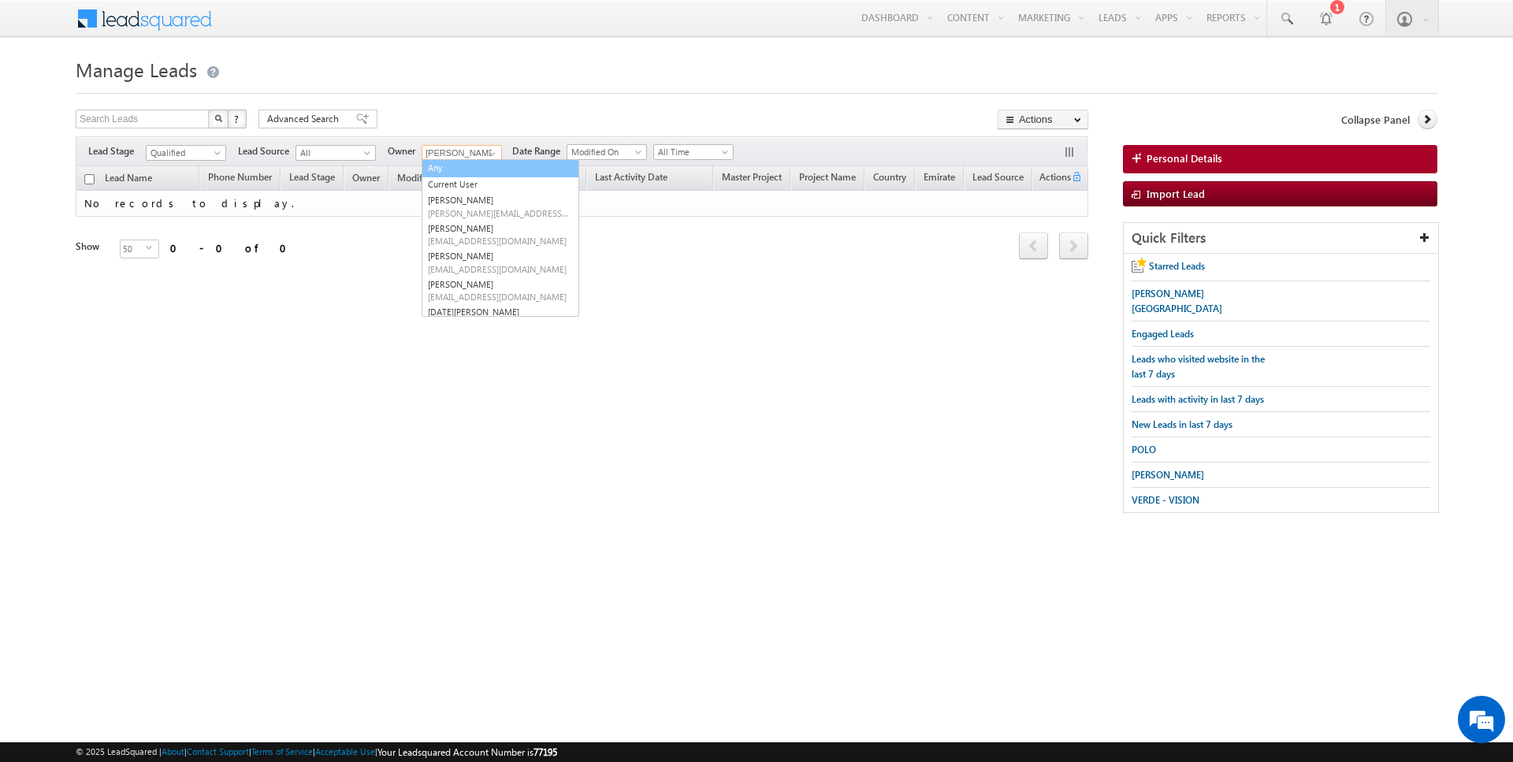
click at [462, 163] on link "Any" at bounding box center [501, 168] width 158 height 18
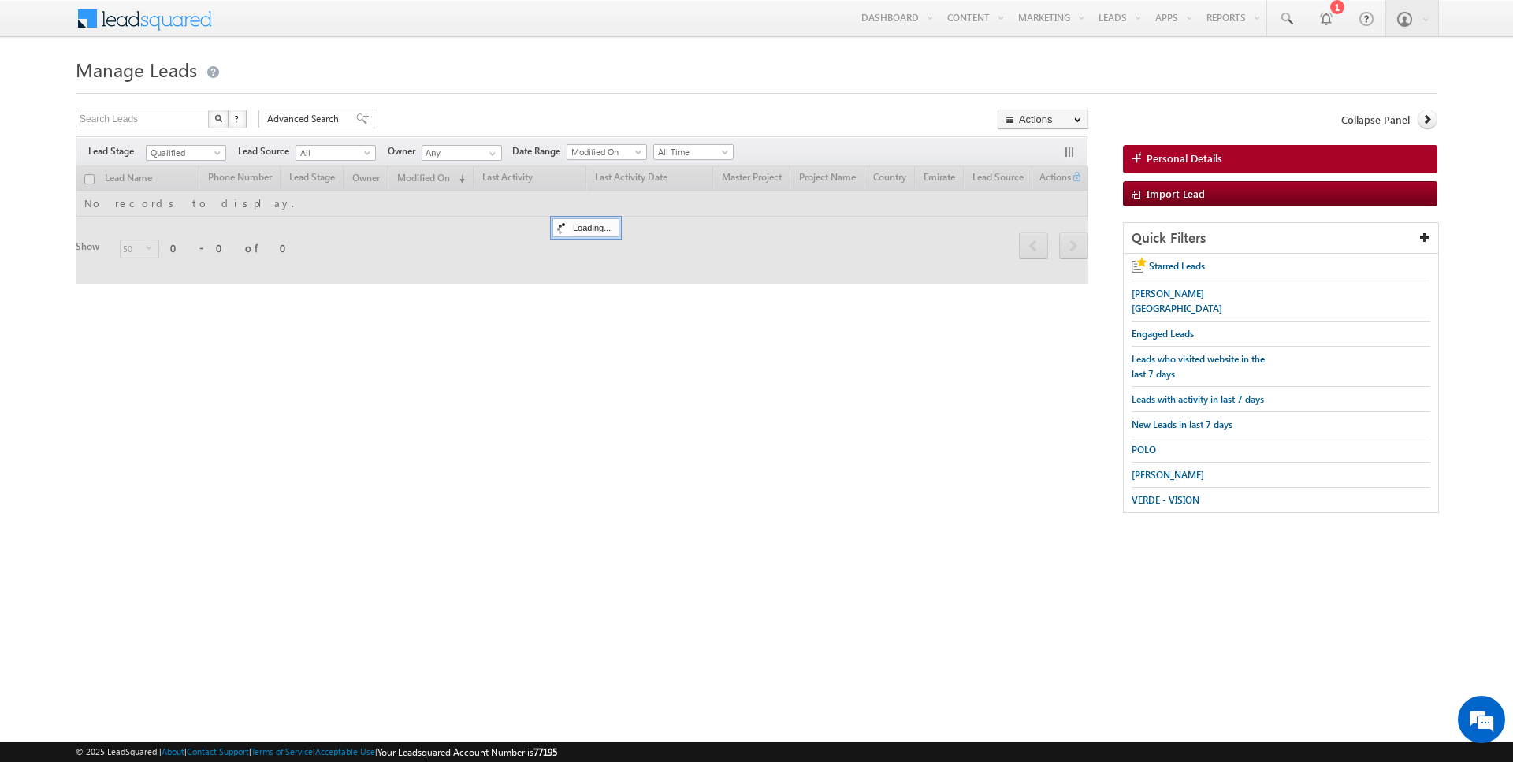
click at [485, 95] on form "Manage Leads Search Leads X ? 0 results found Advanced Search Advanced Search" at bounding box center [757, 291] width 1362 height 476
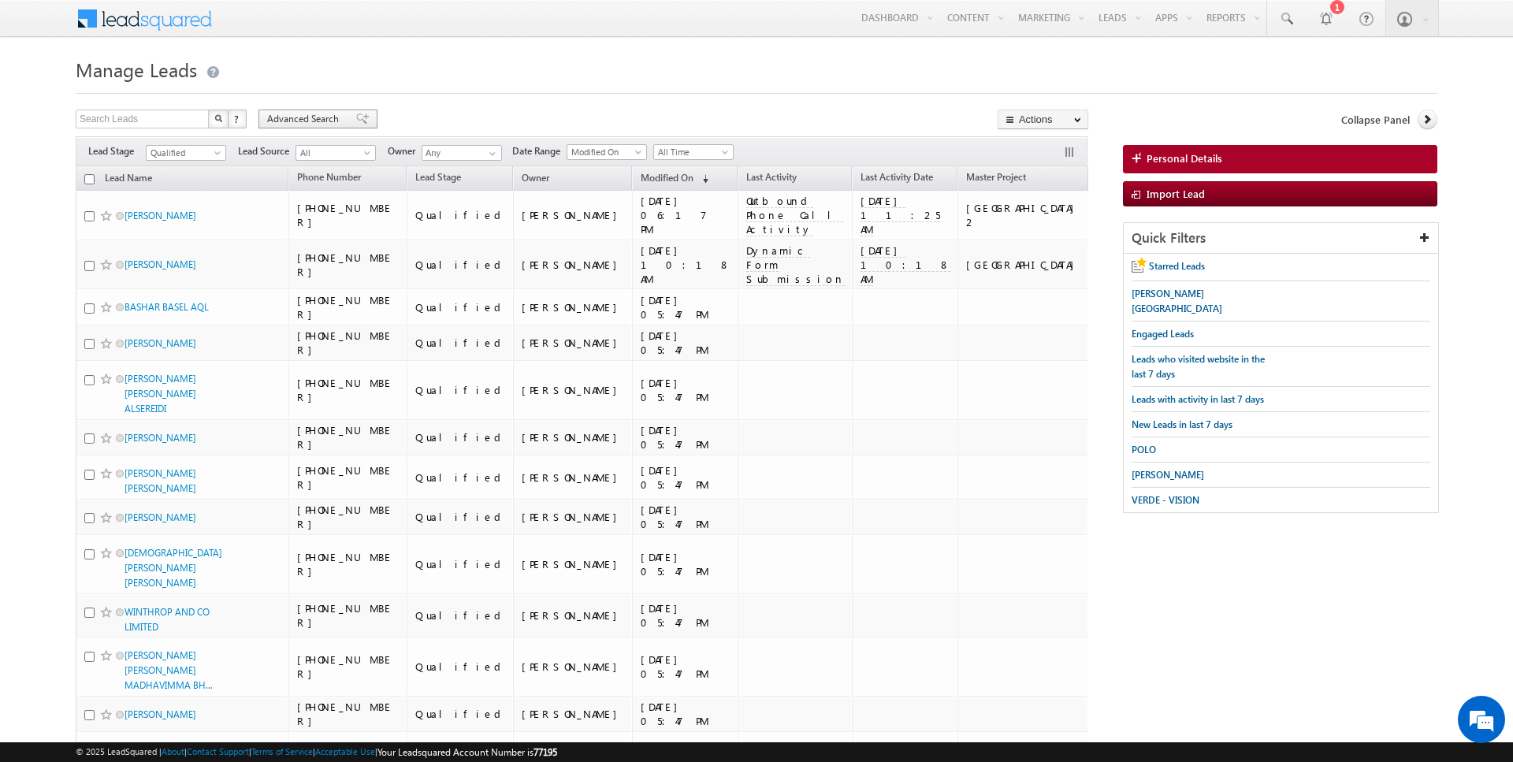
click at [285, 119] on span "Advanced Search" at bounding box center [305, 119] width 76 height 14
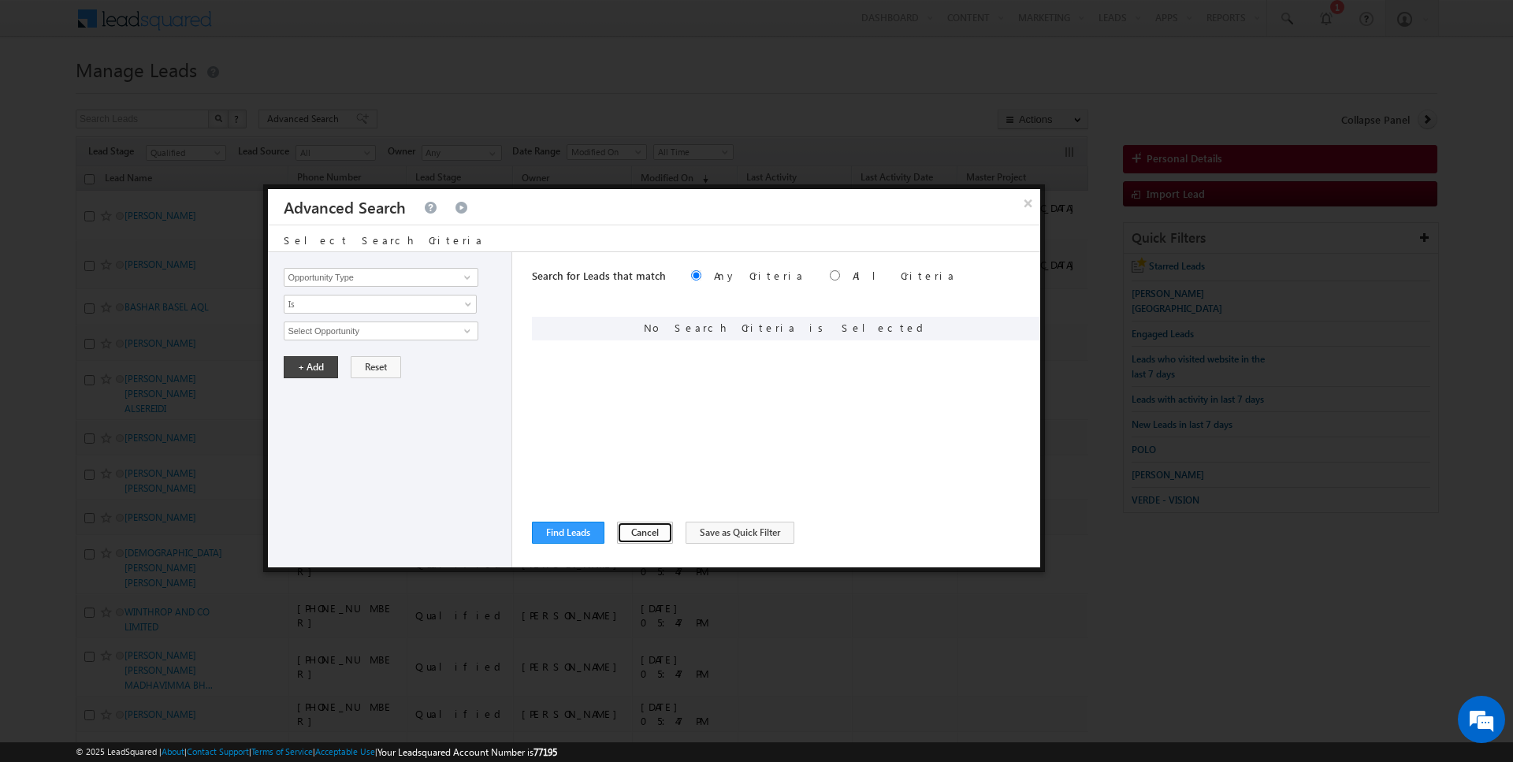
click at [627, 531] on button "Cancel" at bounding box center [645, 533] width 56 height 22
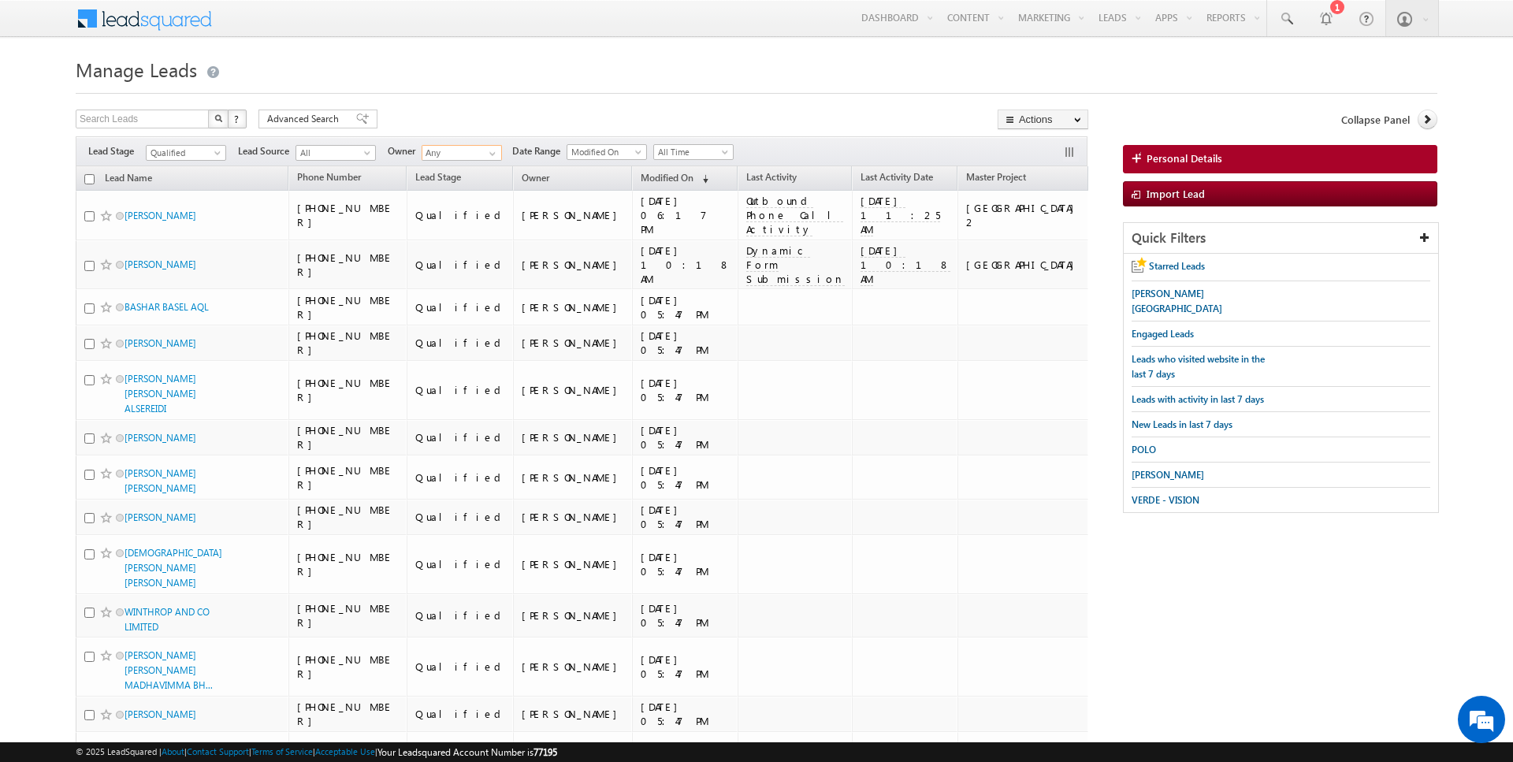
click at [476, 153] on input "Any" at bounding box center [462, 153] width 80 height 16
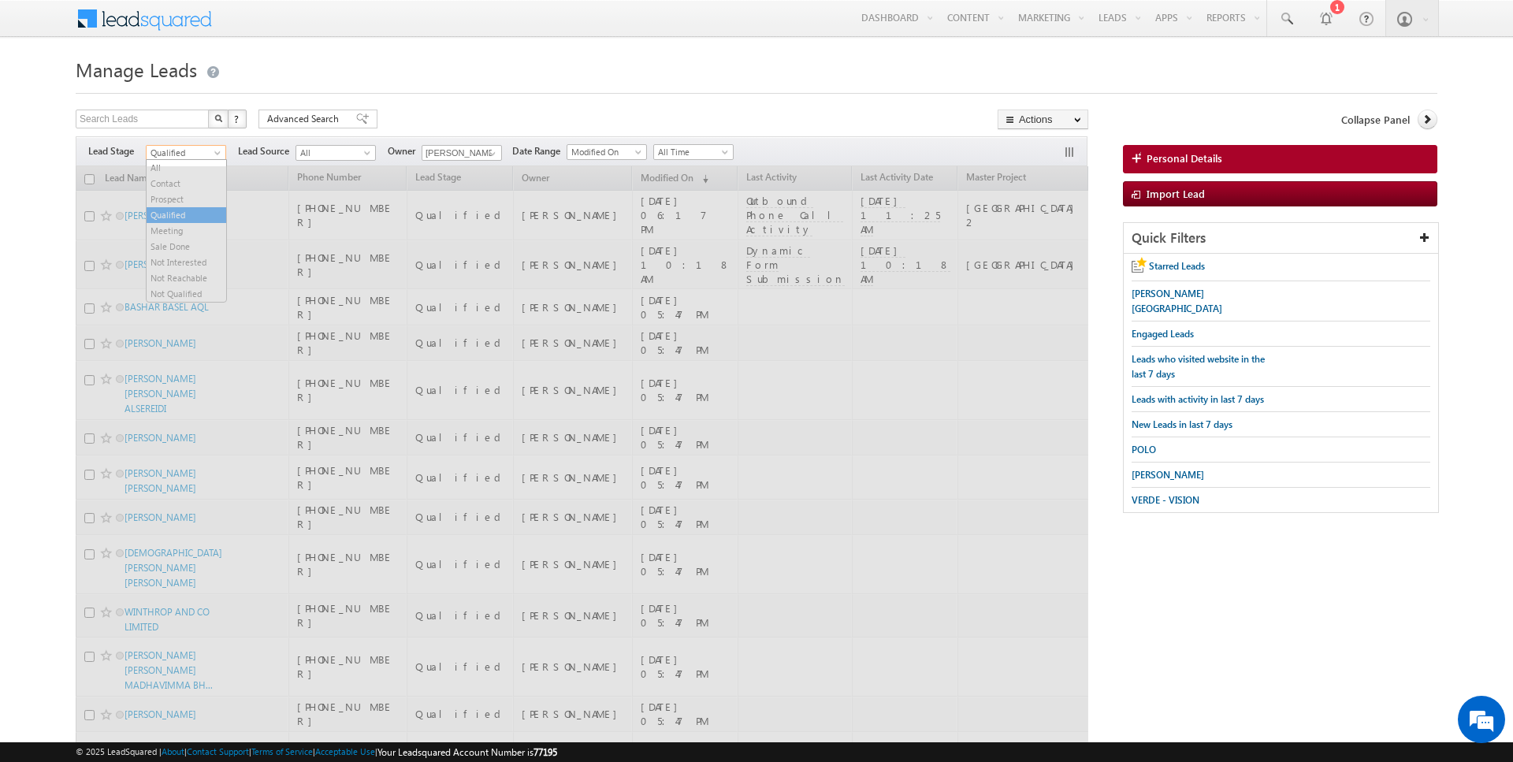
click at [213, 153] on span at bounding box center [219, 156] width 13 height 13
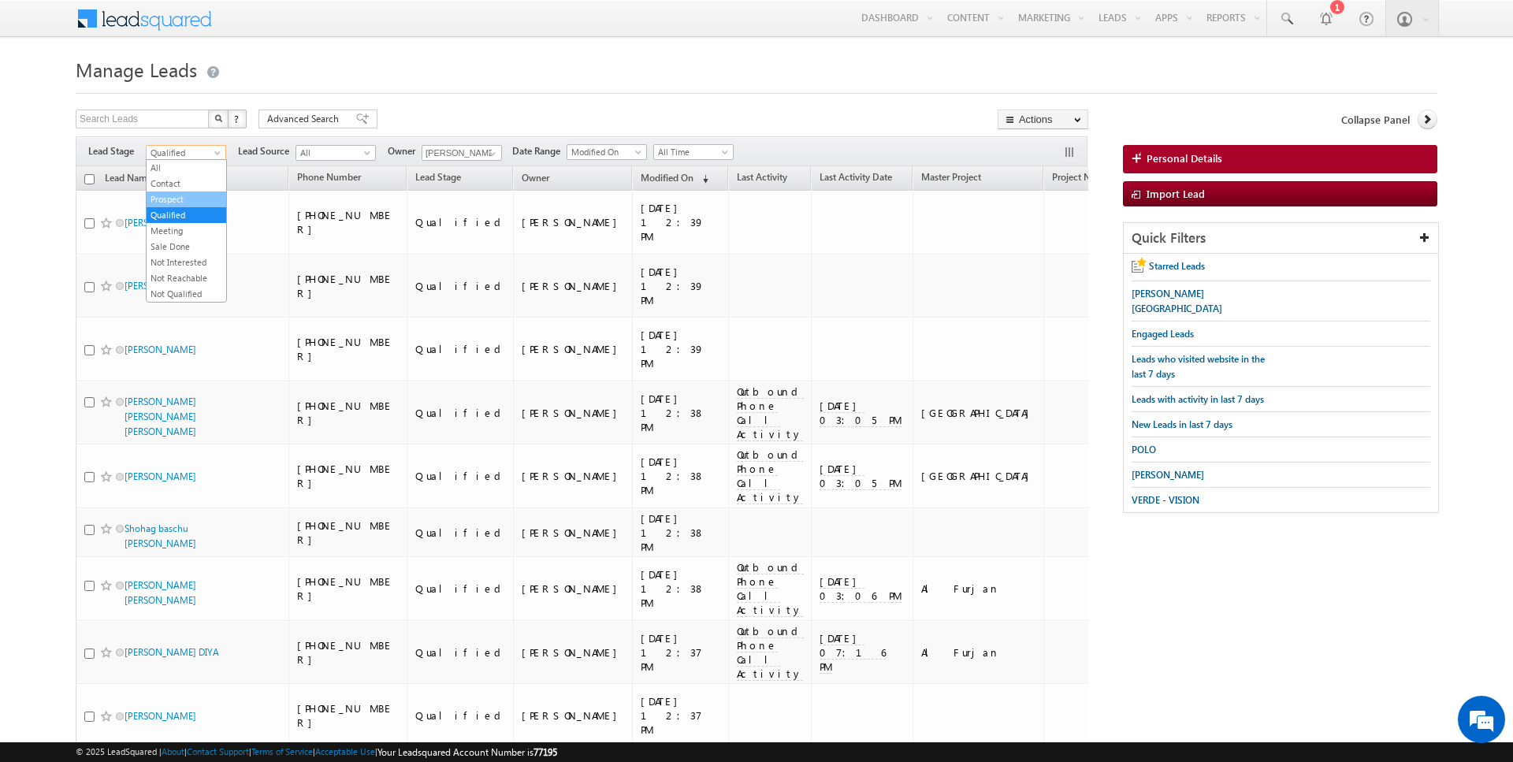
click at [192, 195] on link "Prospect" at bounding box center [187, 199] width 80 height 14
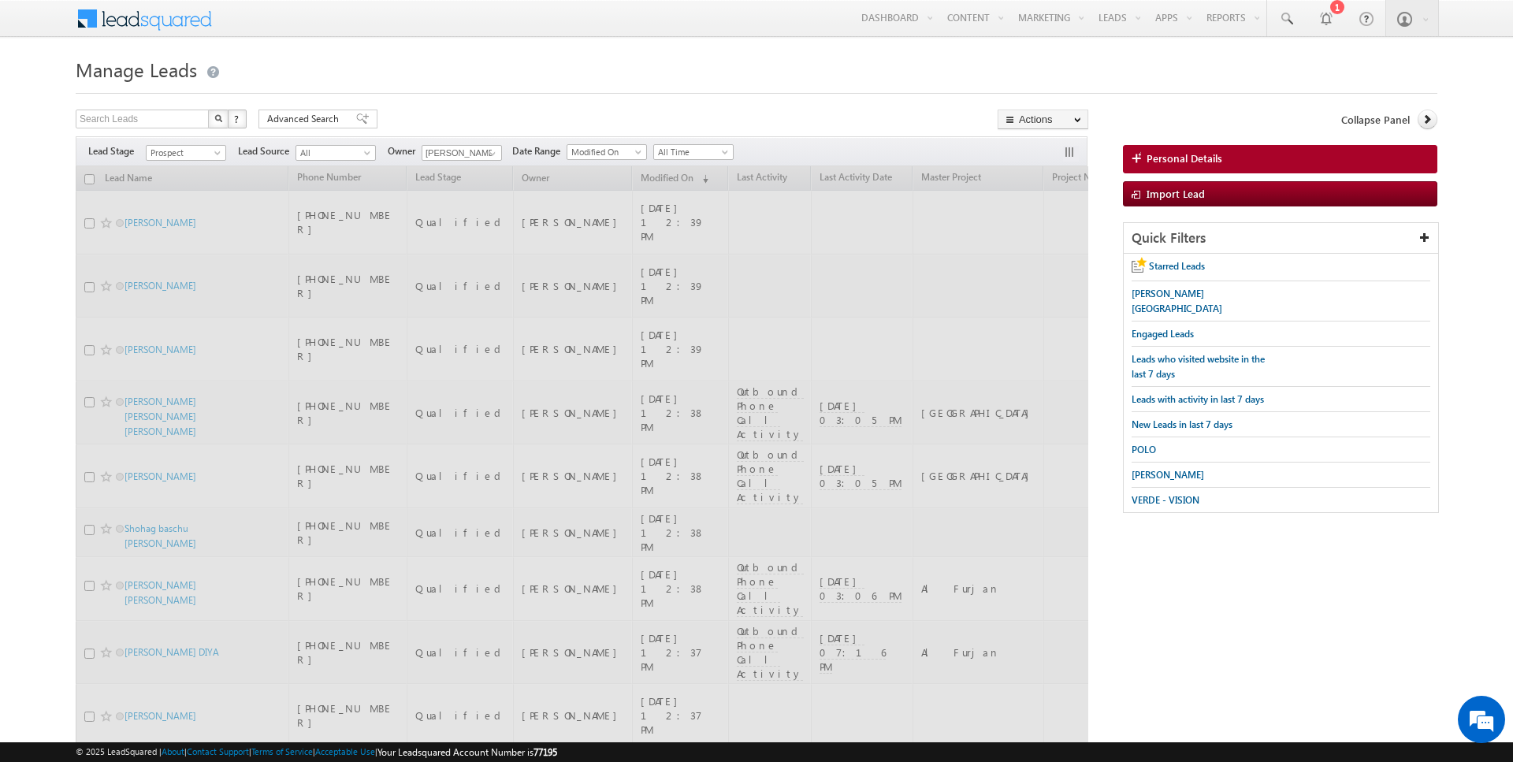
click at [446, 91] on div at bounding box center [757, 89] width 1362 height 10
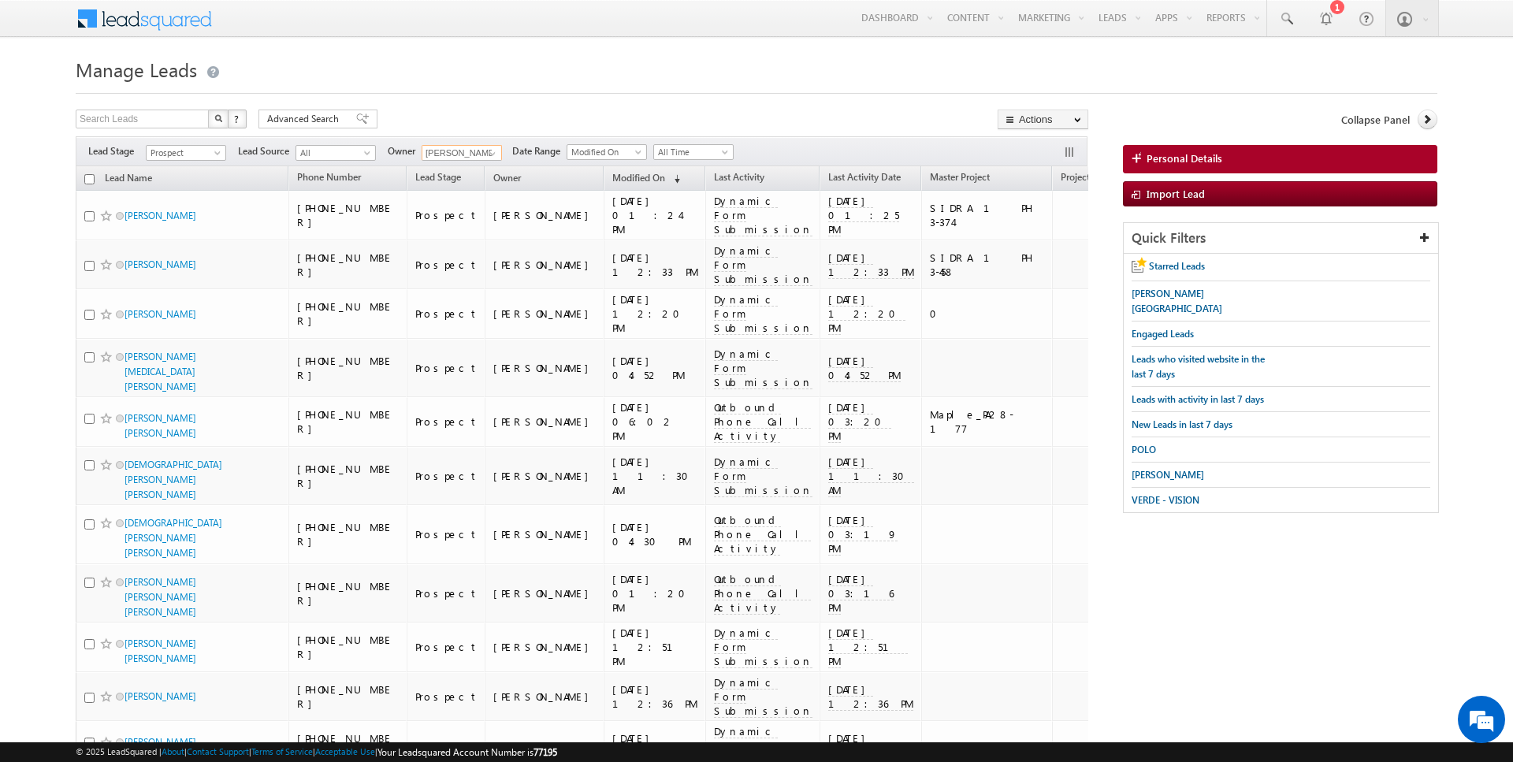
click at [471, 154] on input "[PERSON_NAME]" at bounding box center [462, 153] width 80 height 16
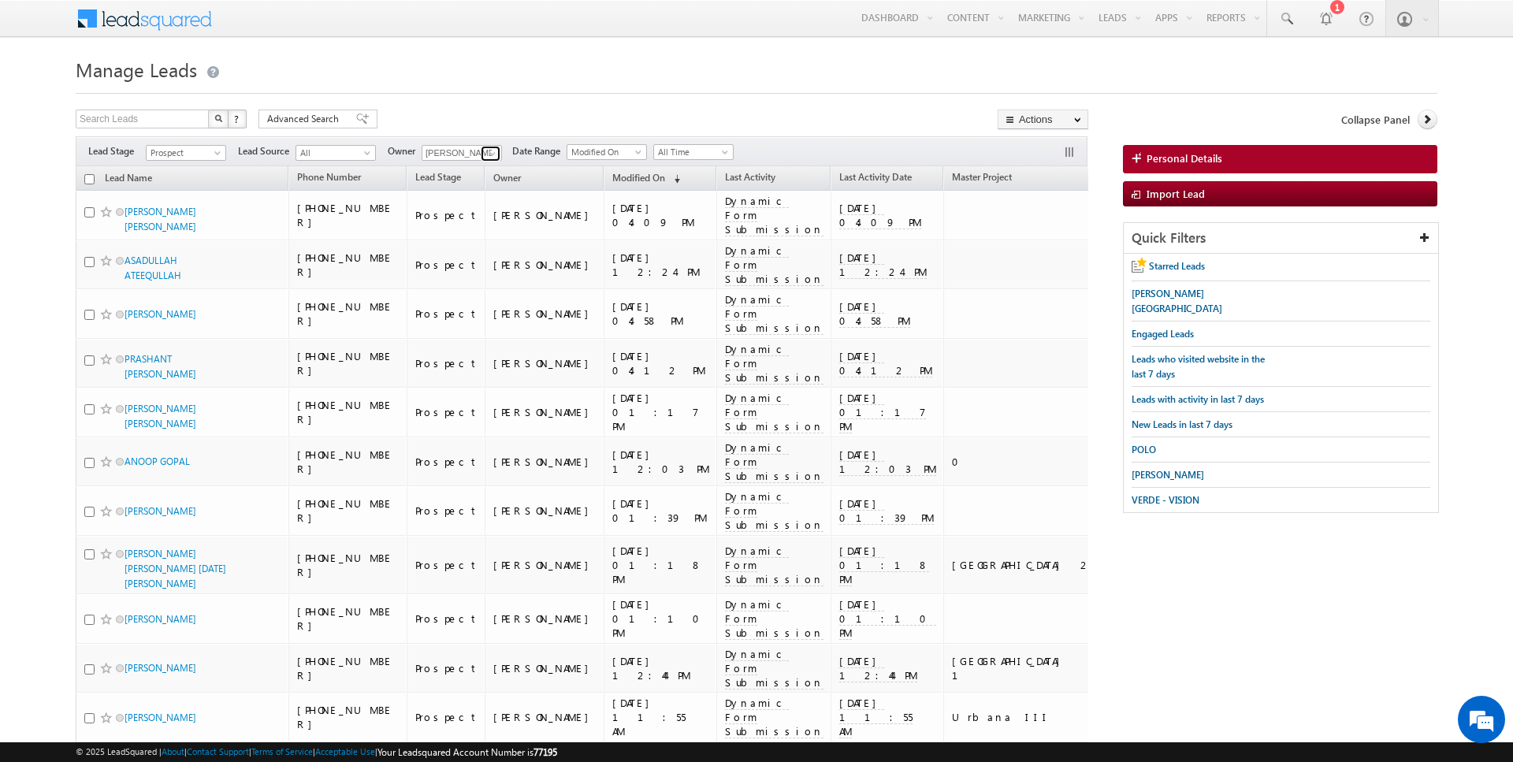
click at [489, 152] on span at bounding box center [492, 153] width 13 height 13
click at [513, 165] on link "[PERSON_NAME] [PERSON_NAME][EMAIL_ADDRESS][DOMAIN_NAME]" at bounding box center [501, 174] width 158 height 30
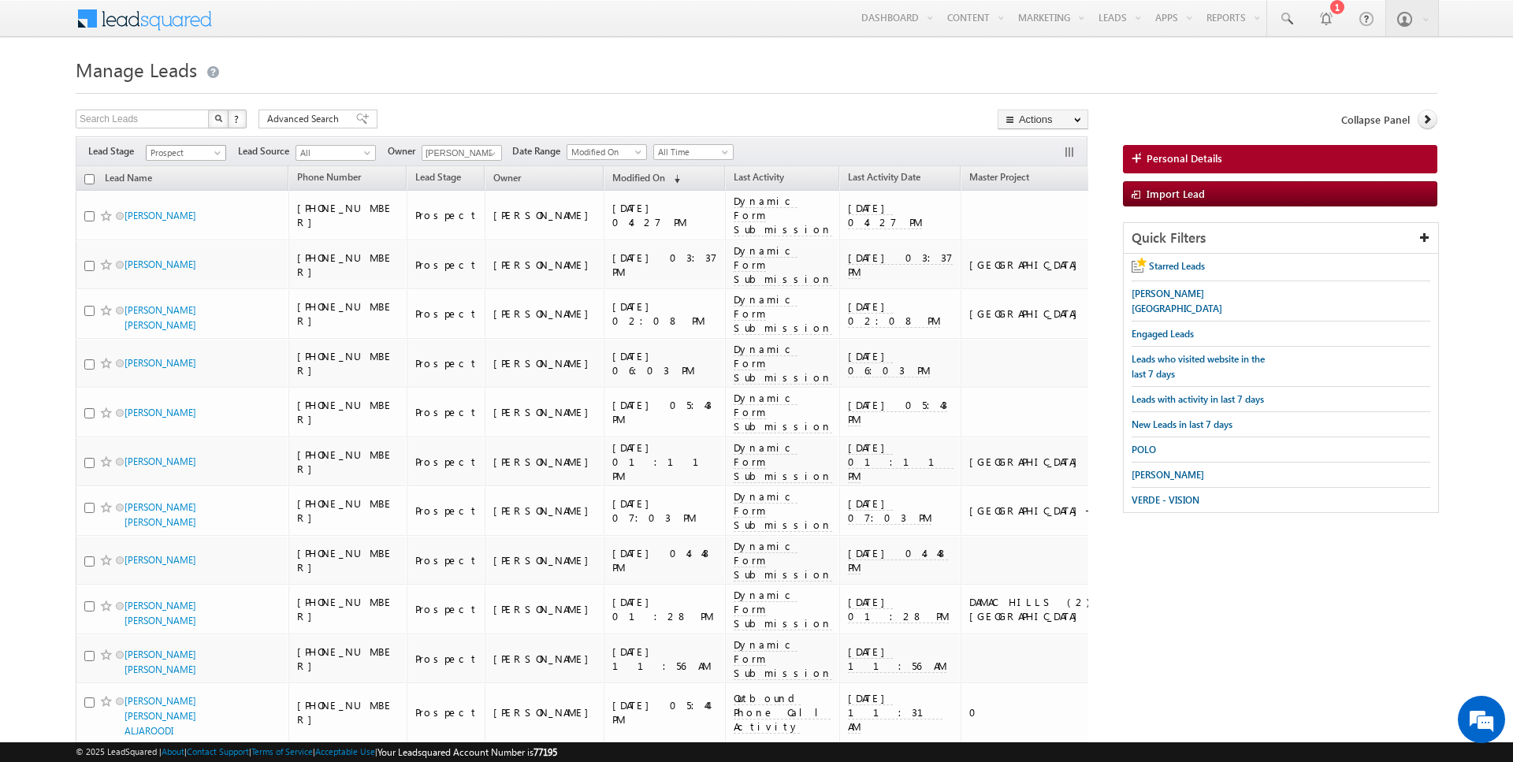
click at [206, 155] on span "Prospect" at bounding box center [184, 153] width 75 height 14
click at [180, 212] on link "Qualified" at bounding box center [187, 215] width 80 height 14
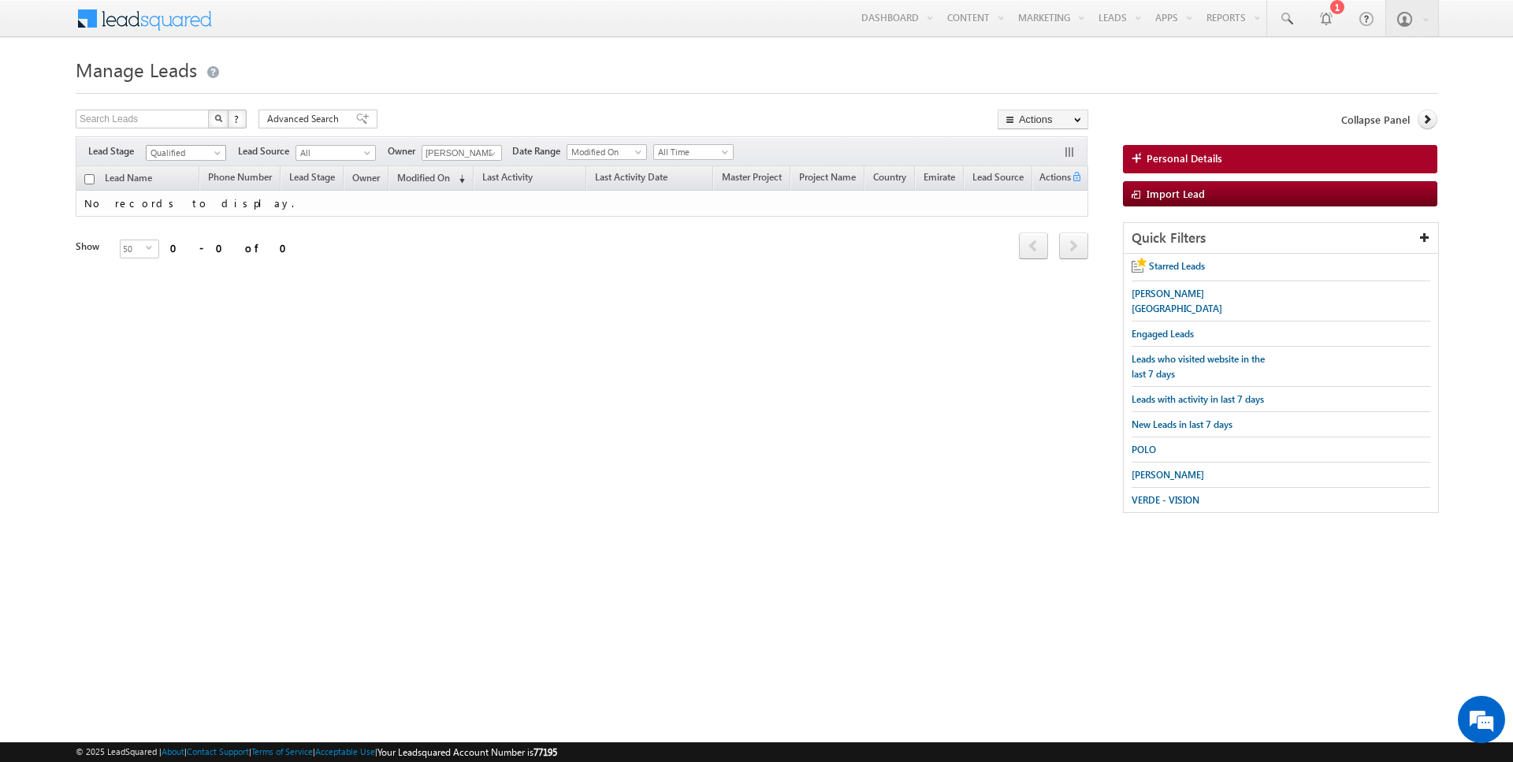
click at [207, 147] on span "Qualified" at bounding box center [184, 153] width 75 height 14
click at [188, 187] on link "Contact" at bounding box center [187, 184] width 80 height 14
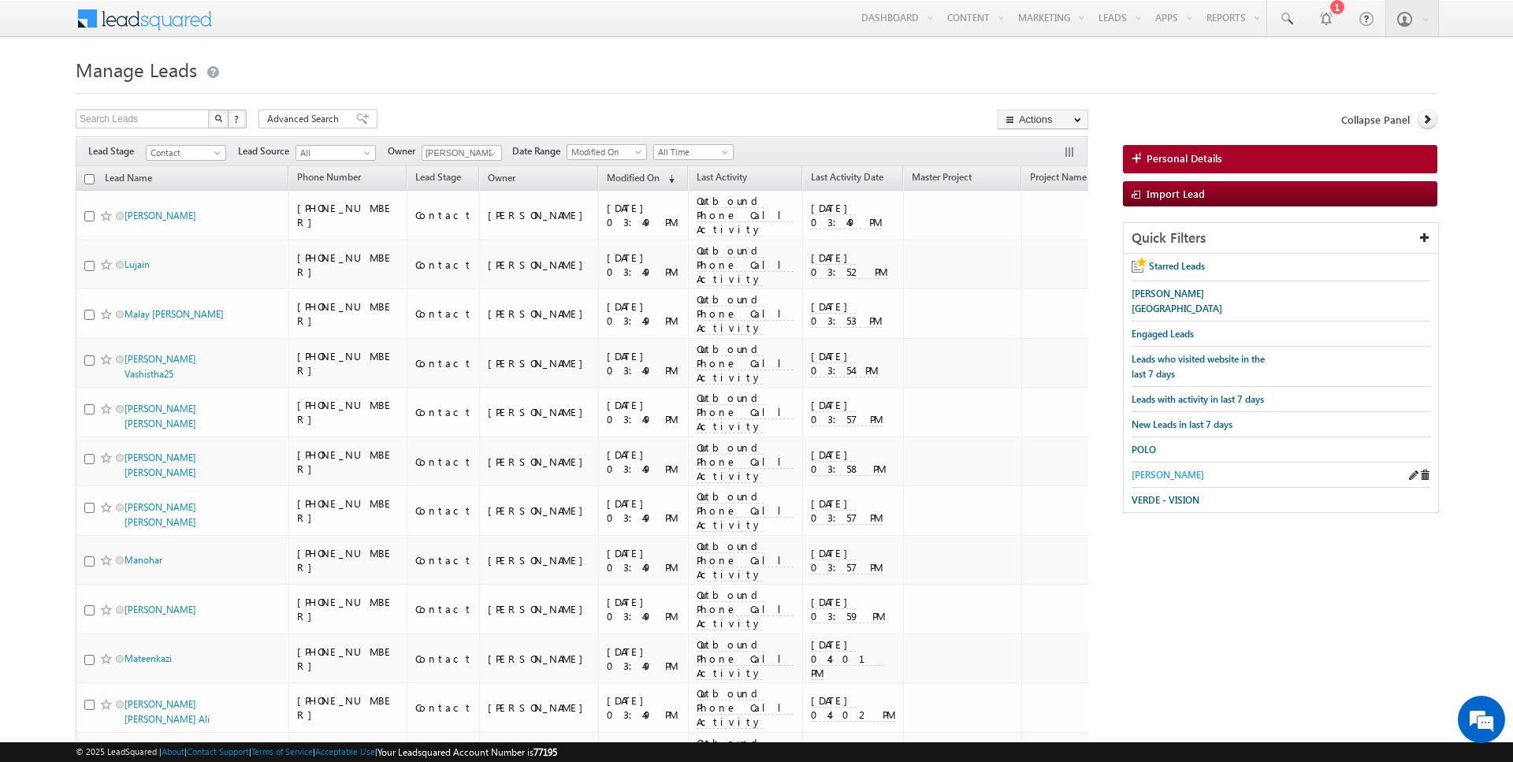
click at [1147, 469] on span "[PERSON_NAME]" at bounding box center [1168, 475] width 72 height 12
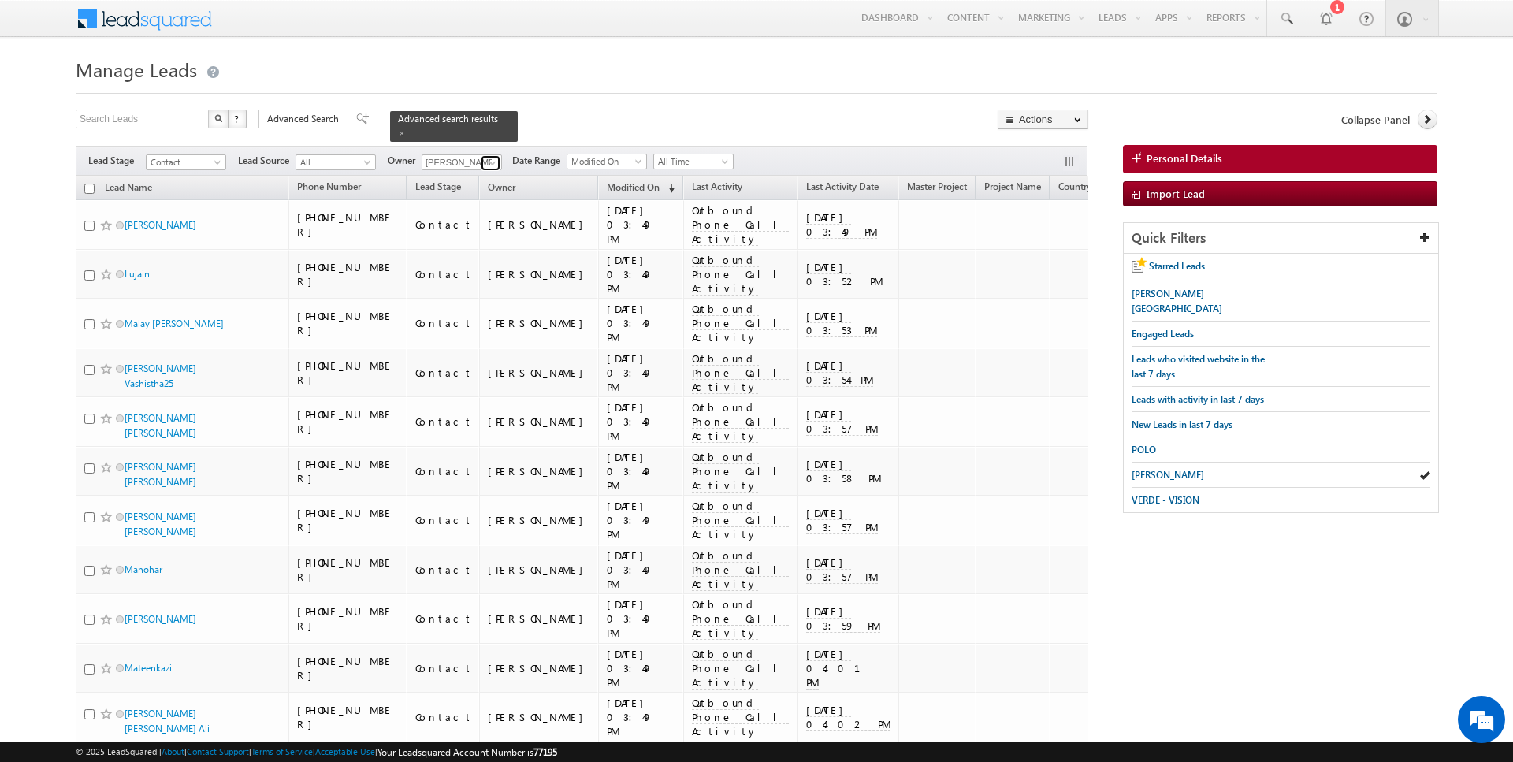
click at [488, 161] on span at bounding box center [492, 163] width 13 height 13
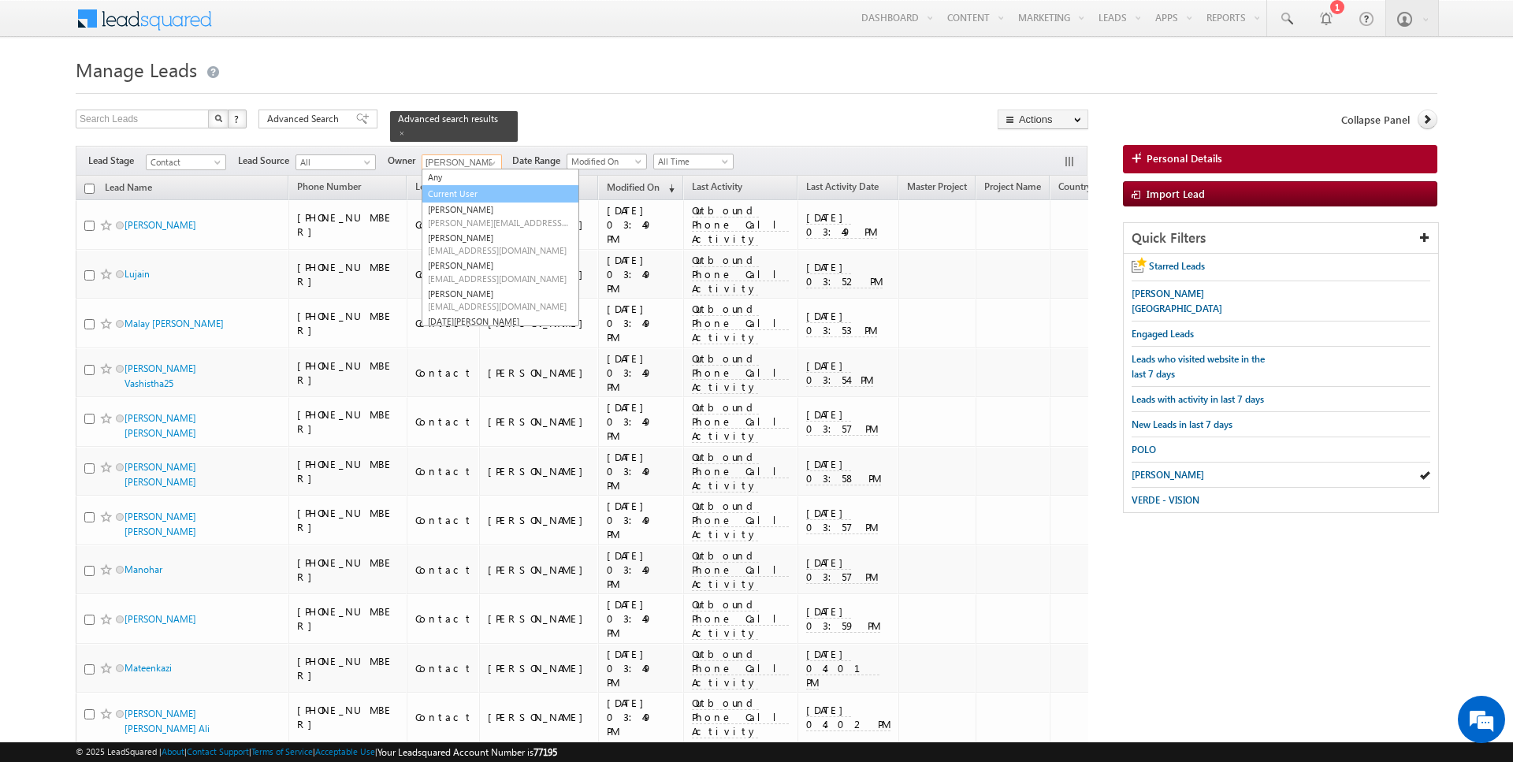
click at [464, 191] on link "Current User" at bounding box center [501, 194] width 158 height 18
type input "Current User"
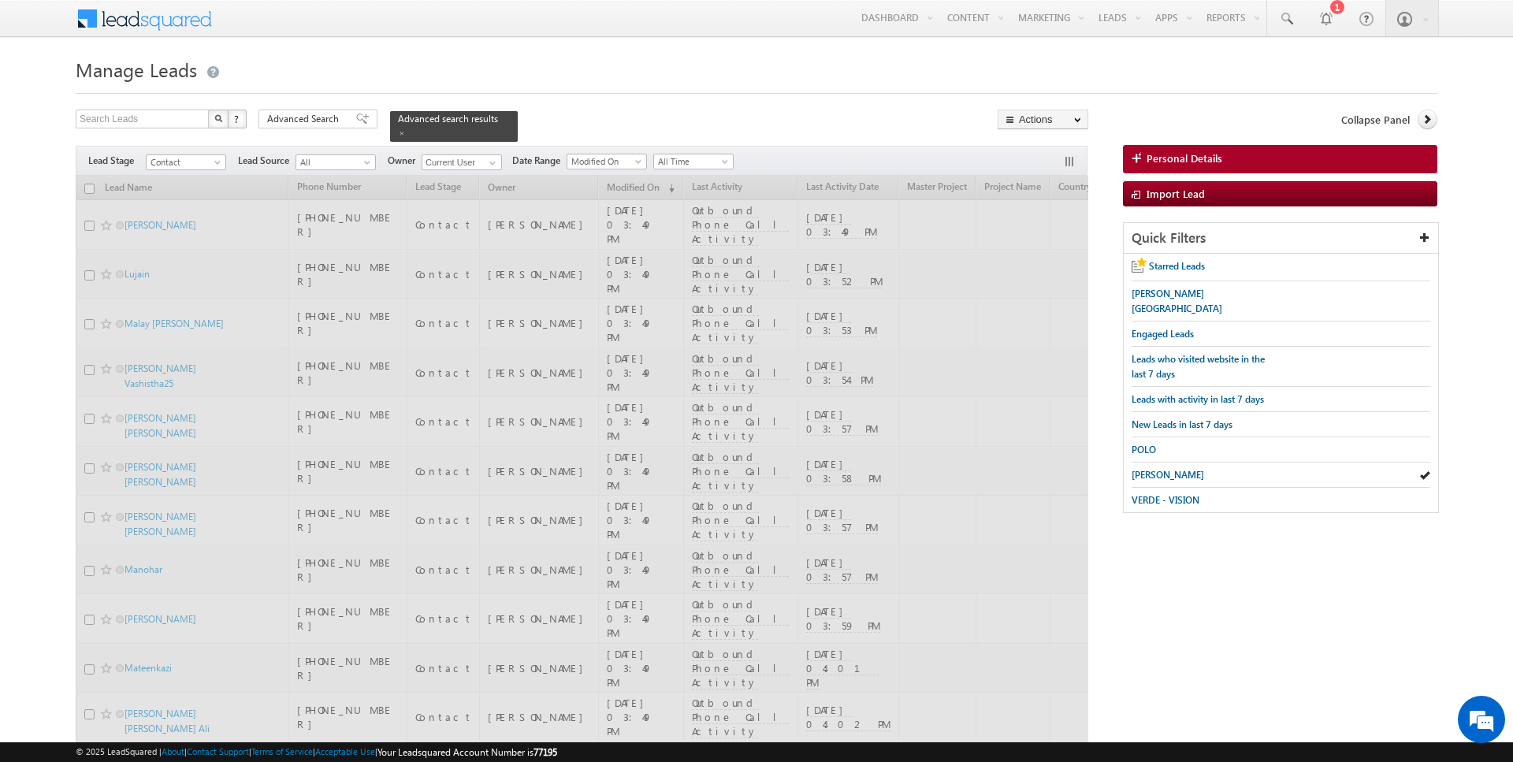
click at [551, 118] on div "Search Leads X ? 46 results found Advanced Search Advanced Search Advanced sear…" at bounding box center [582, 126] width 1013 height 32
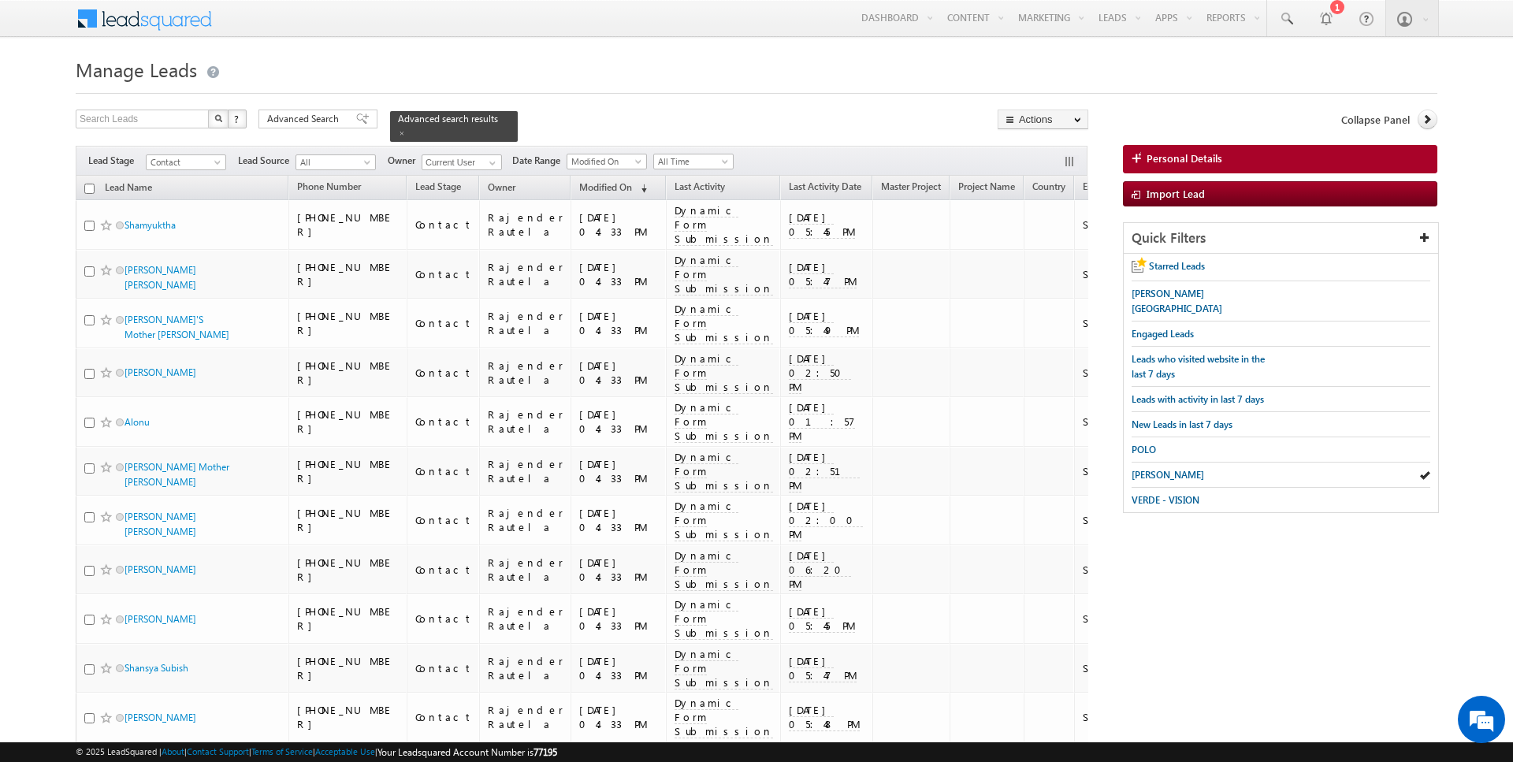
click at [90, 188] on input "checkbox" at bounding box center [89, 189] width 10 height 10
checkbox input "true"
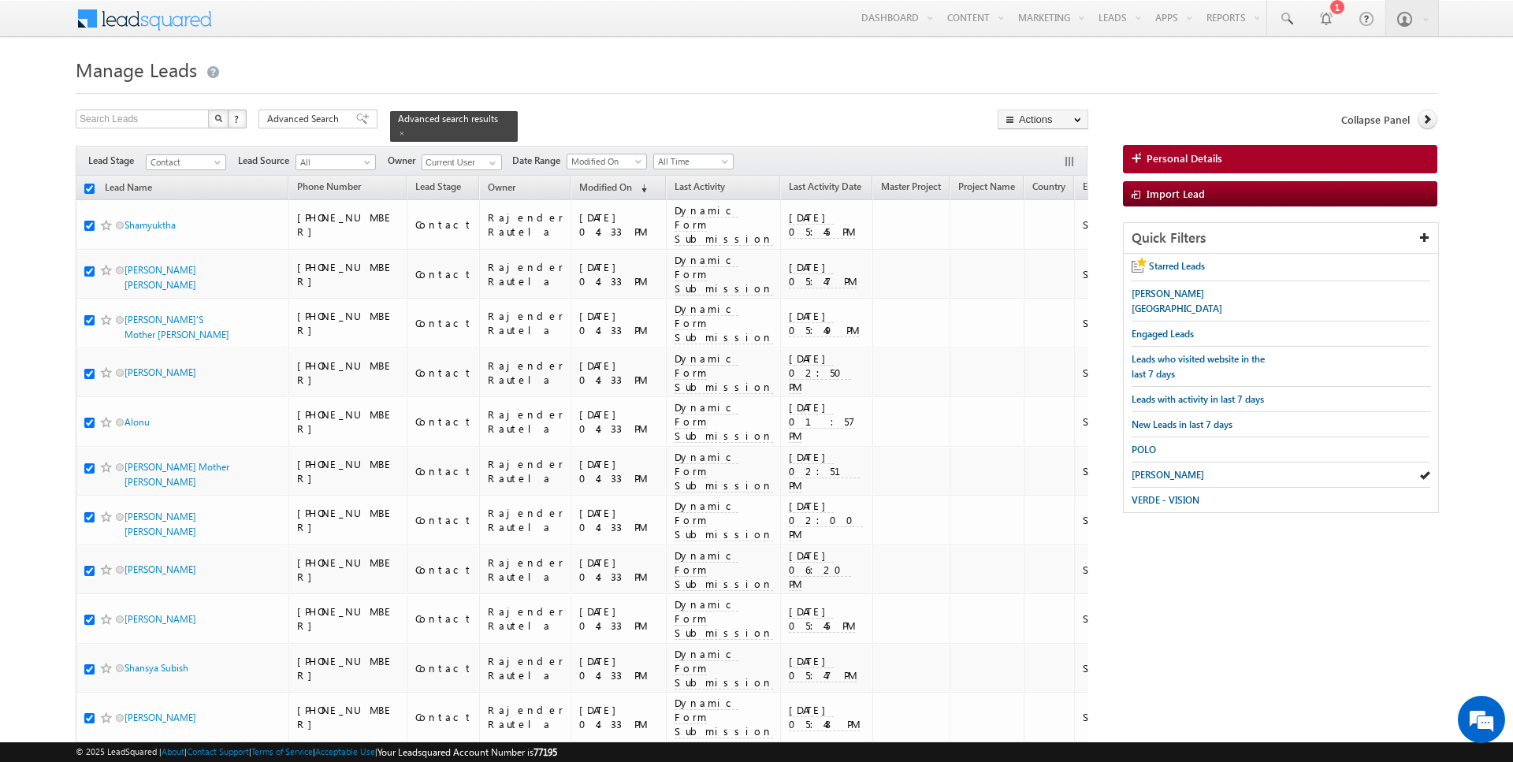
checkbox input "true"
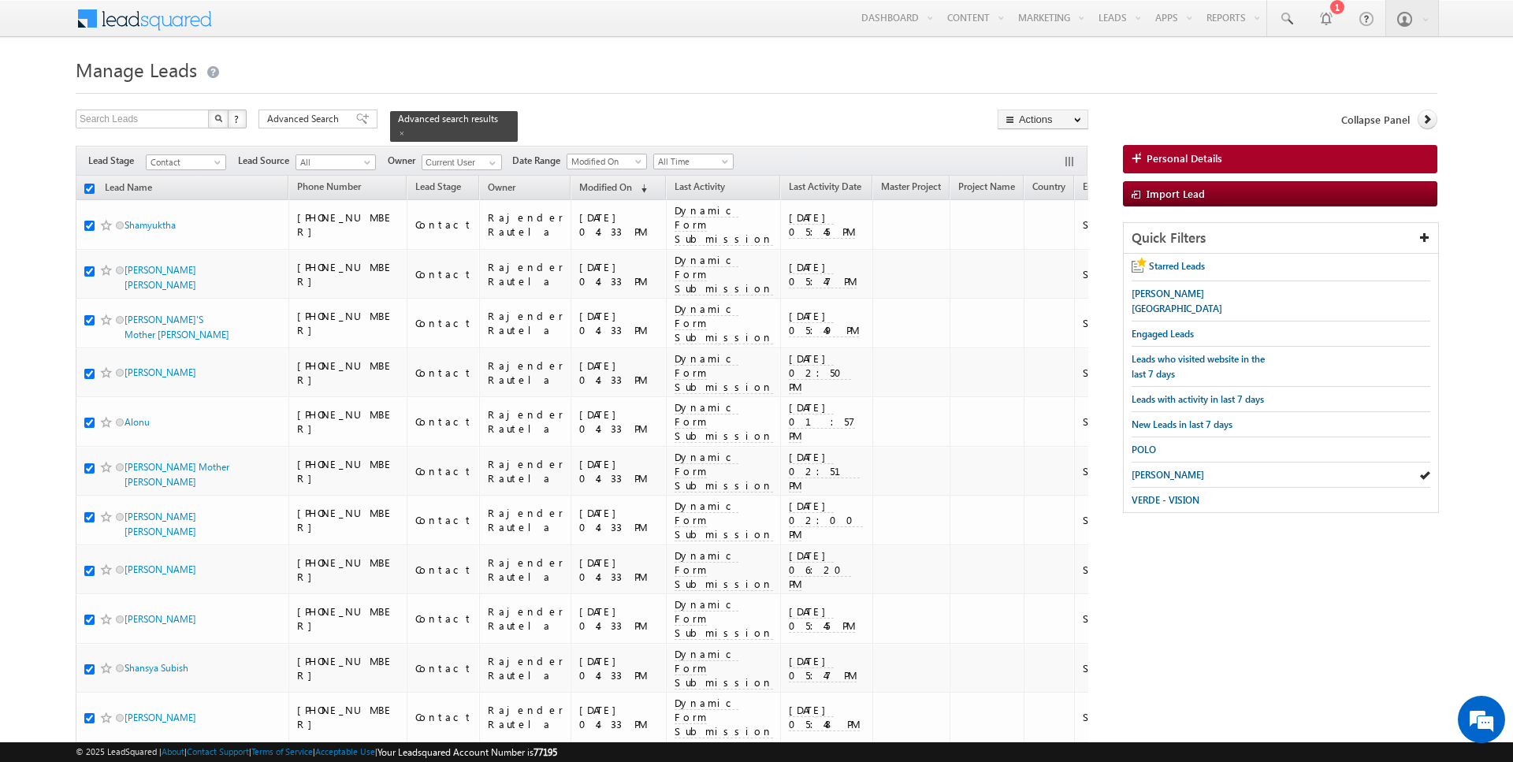
checkbox input "true"
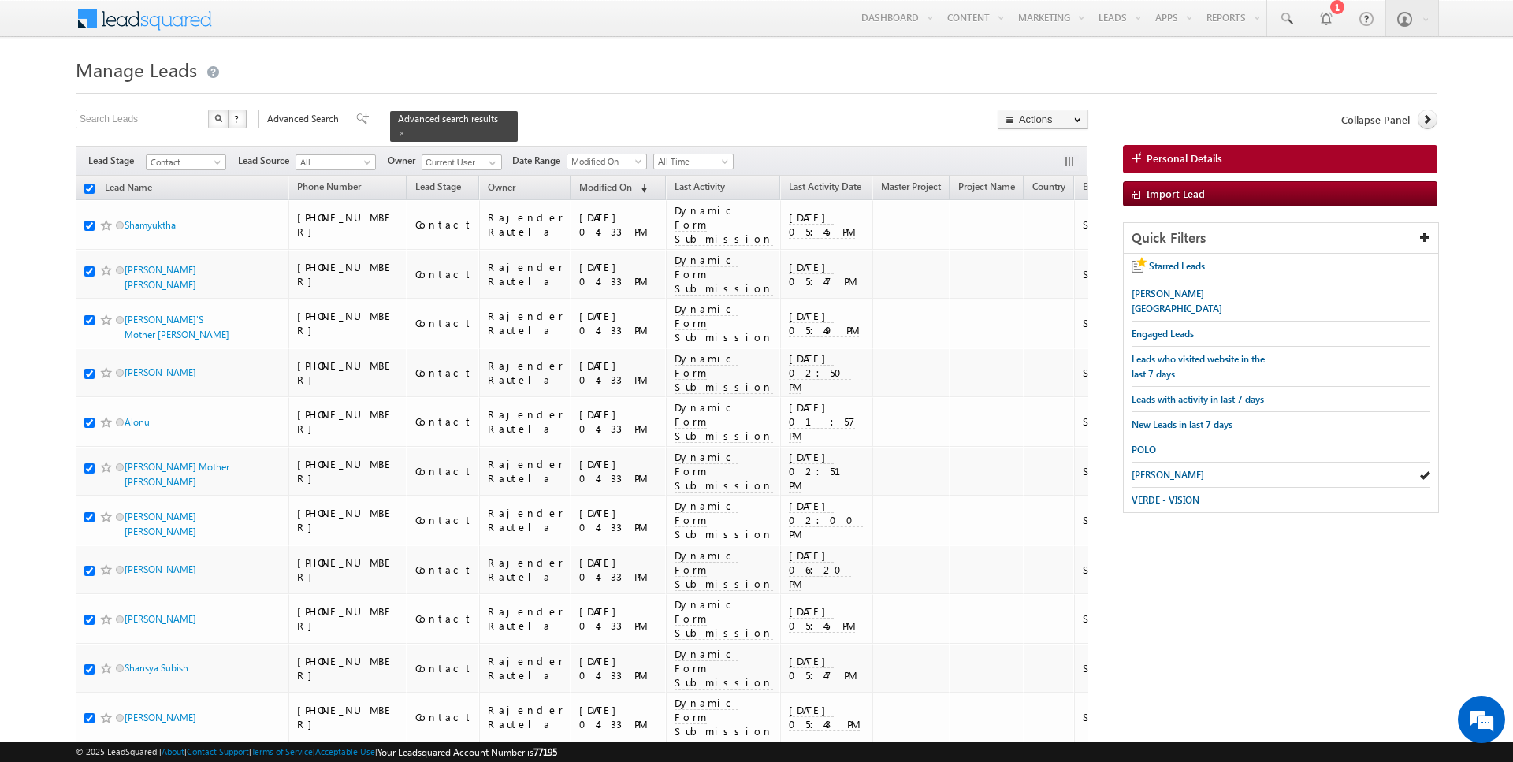
checkbox input "true"
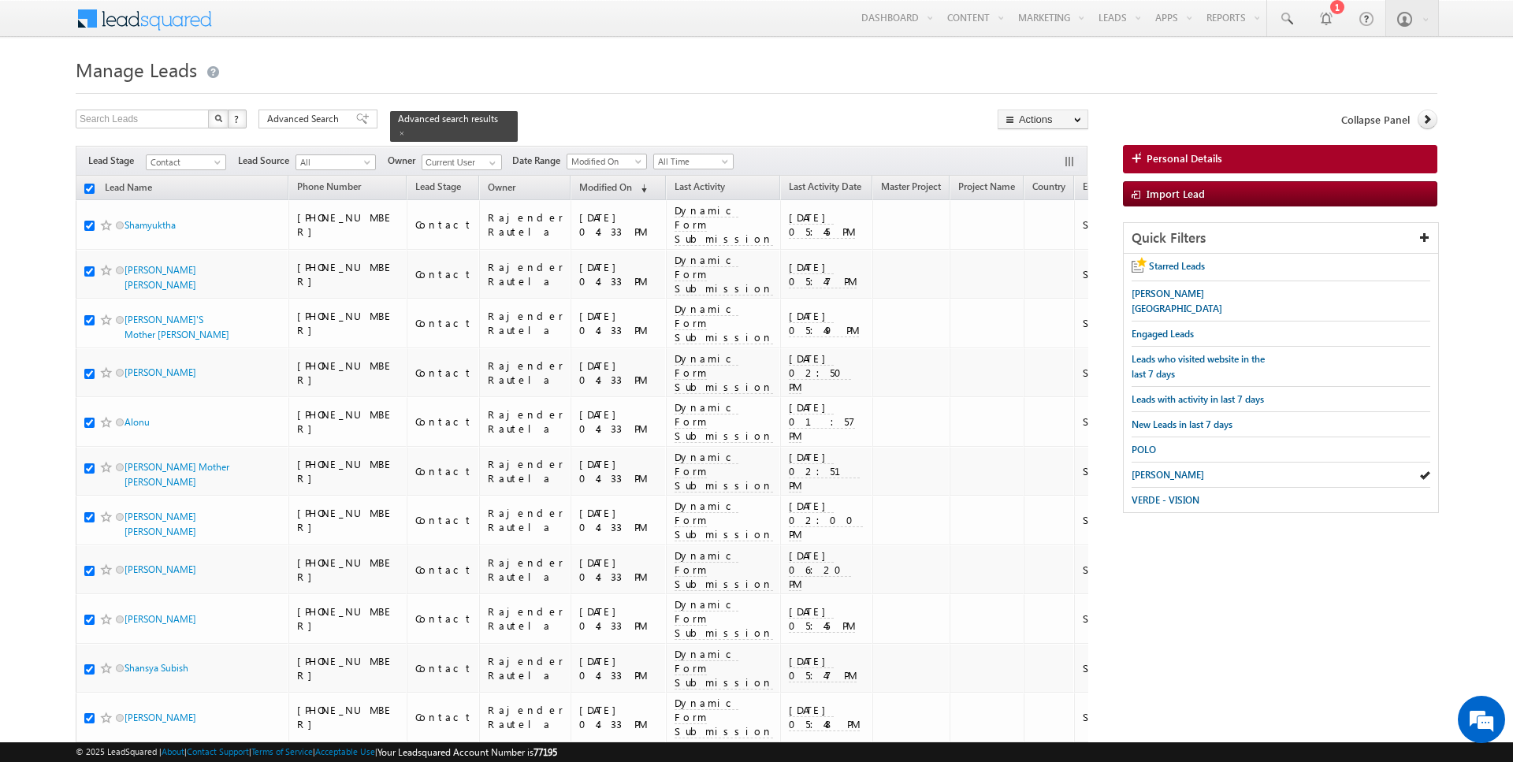
checkbox input "true"
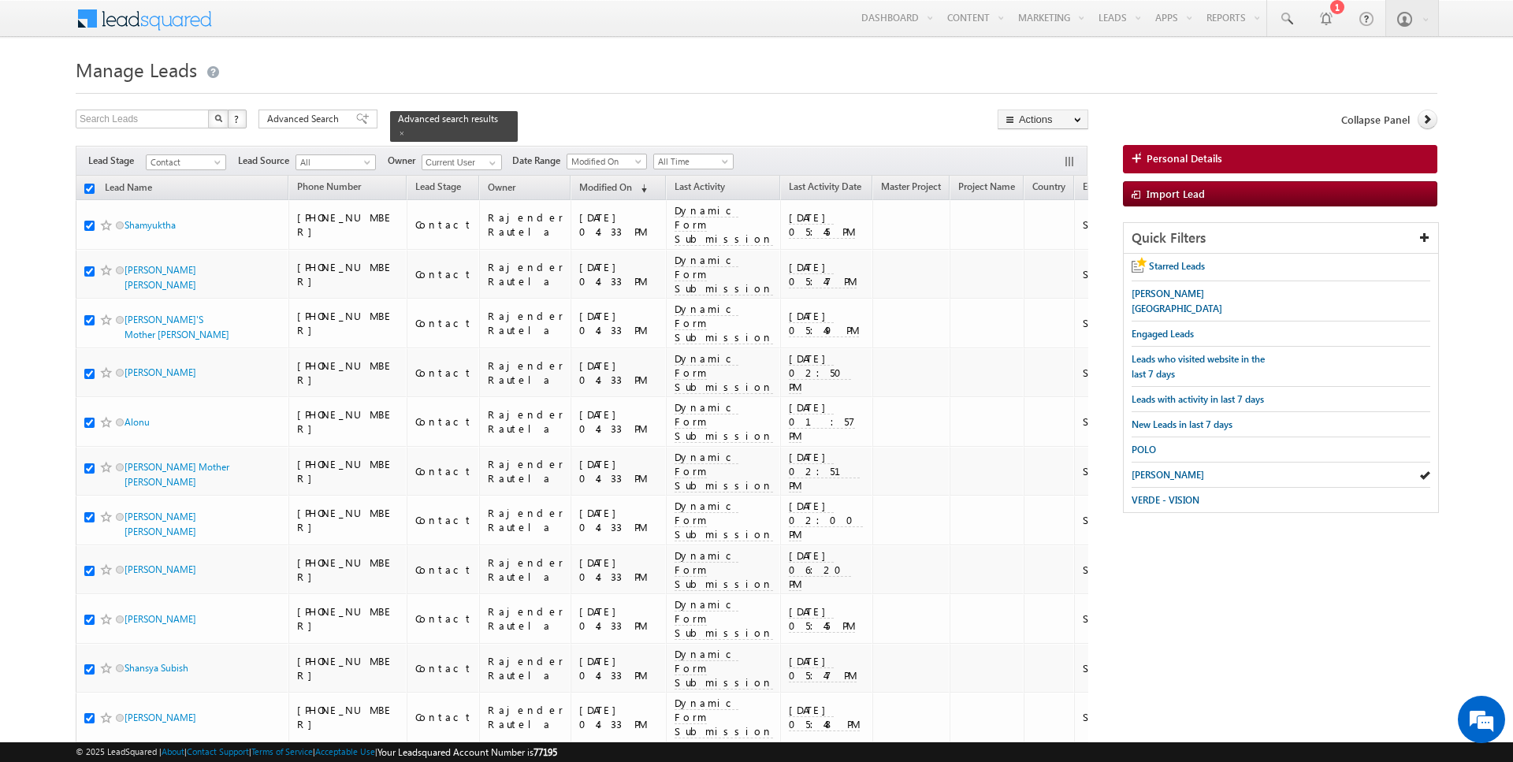
checkbox input "true"
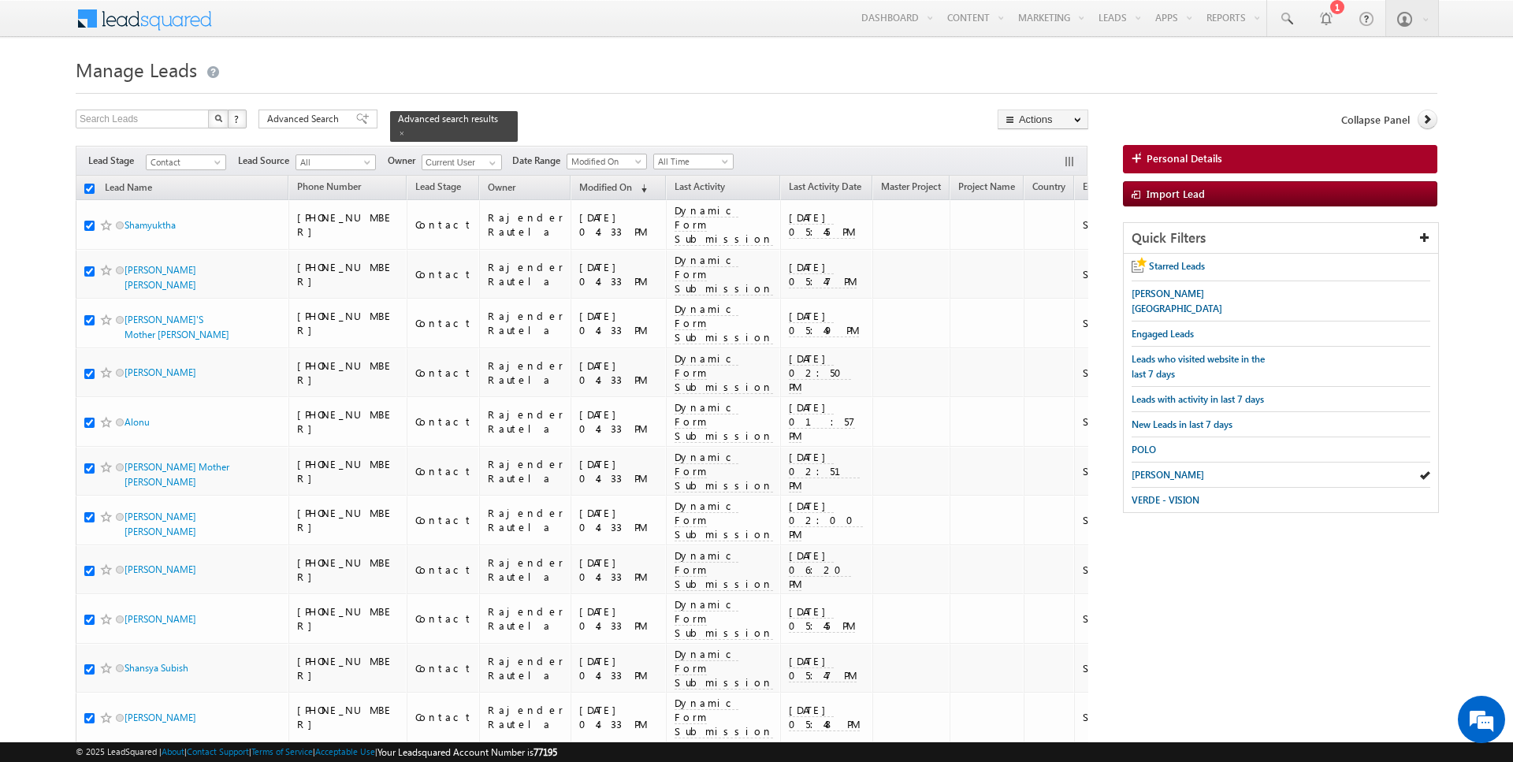
checkbox input "true"
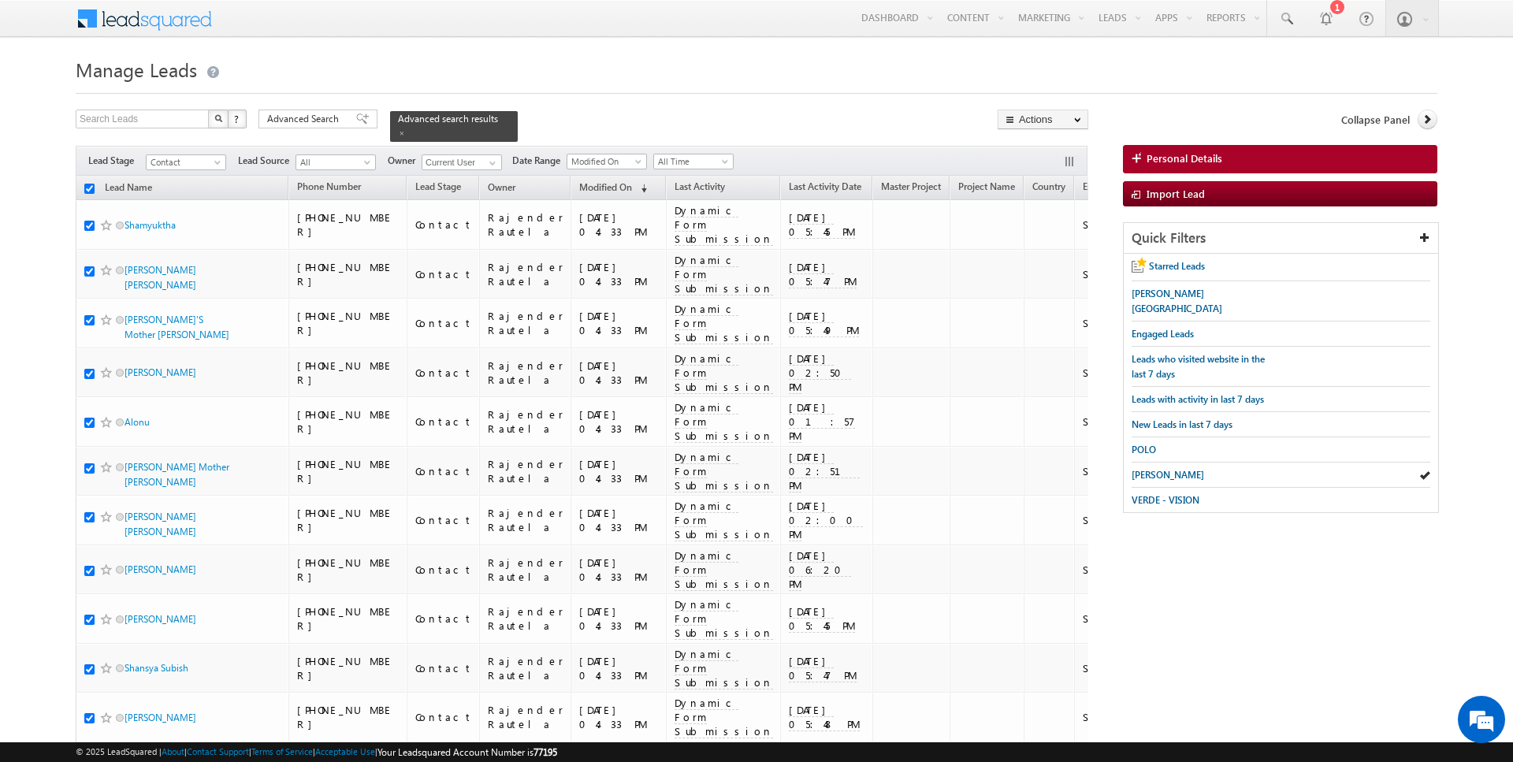
checkbox input "true"
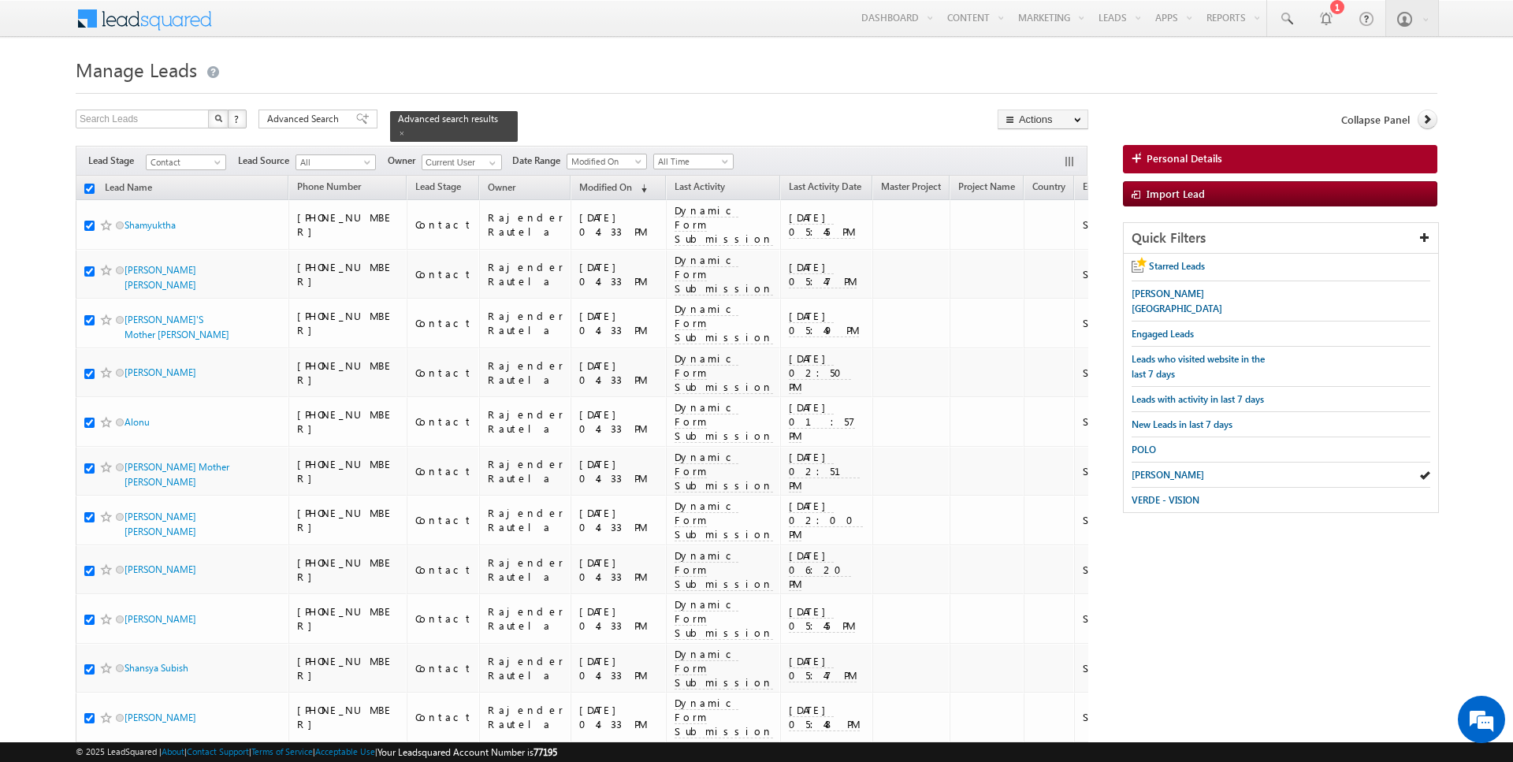
checkbox input "true"
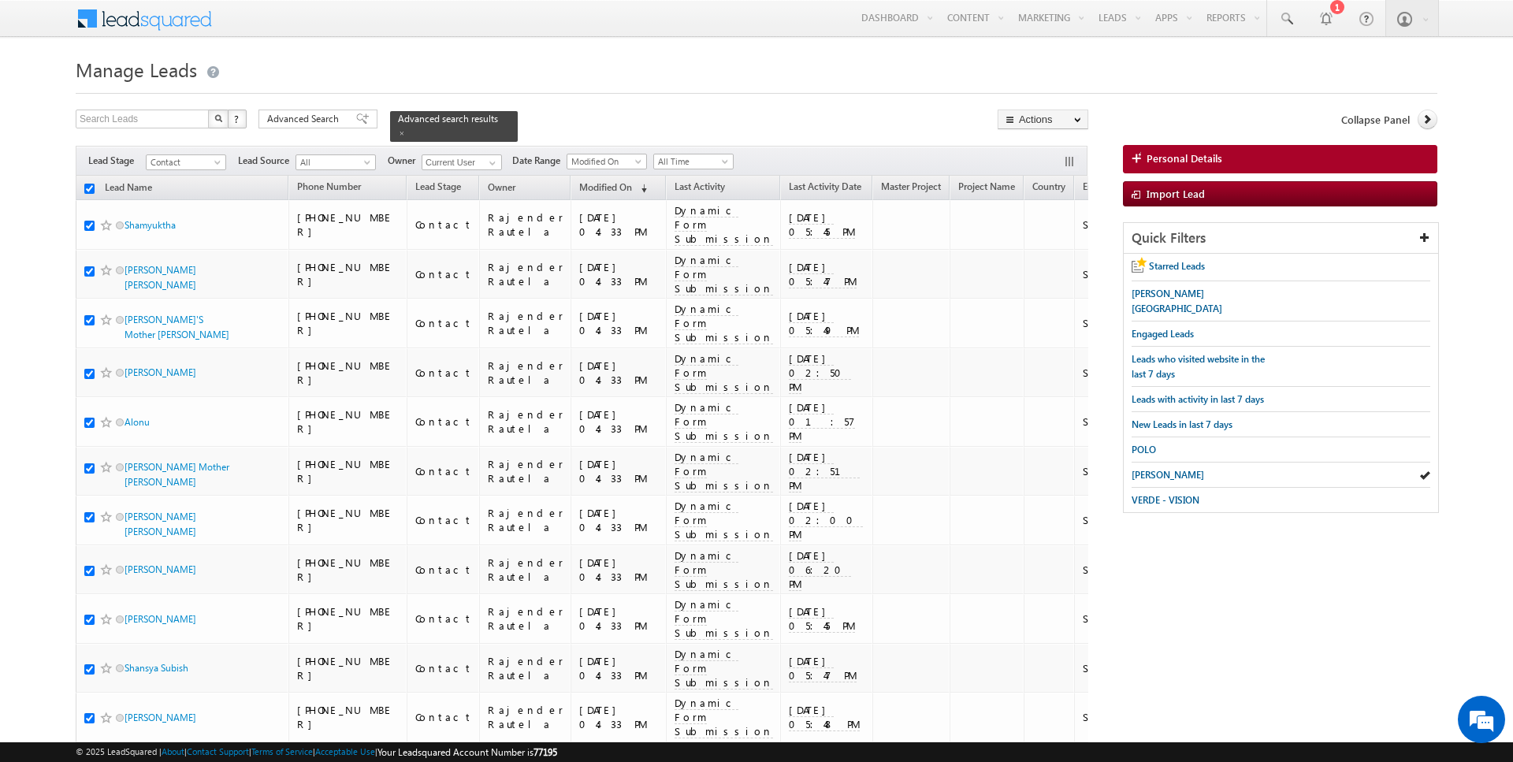
checkbox input "true"
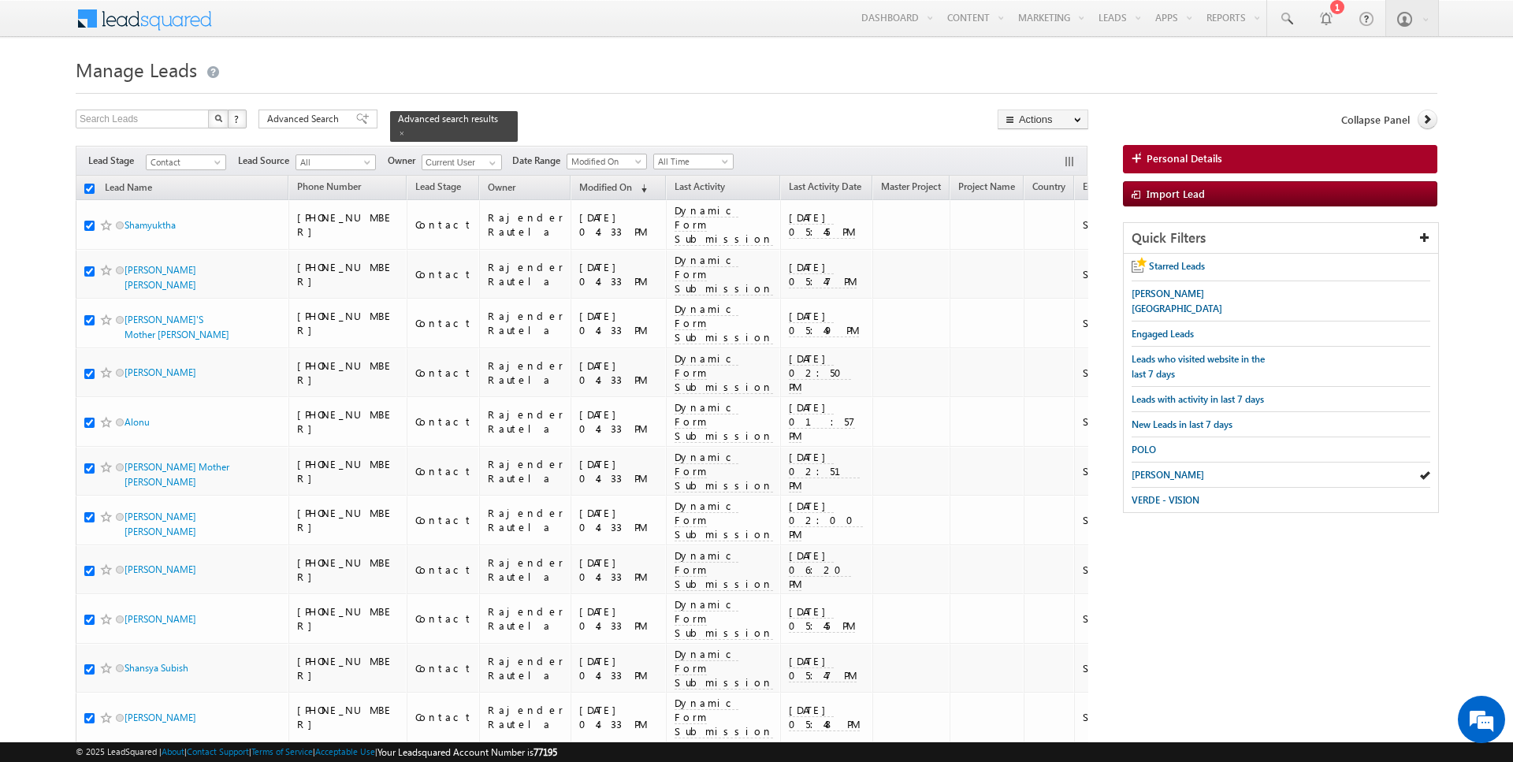
checkbox input "true"
click at [1038, 247] on link "Change Owner" at bounding box center [1042, 255] width 89 height 19
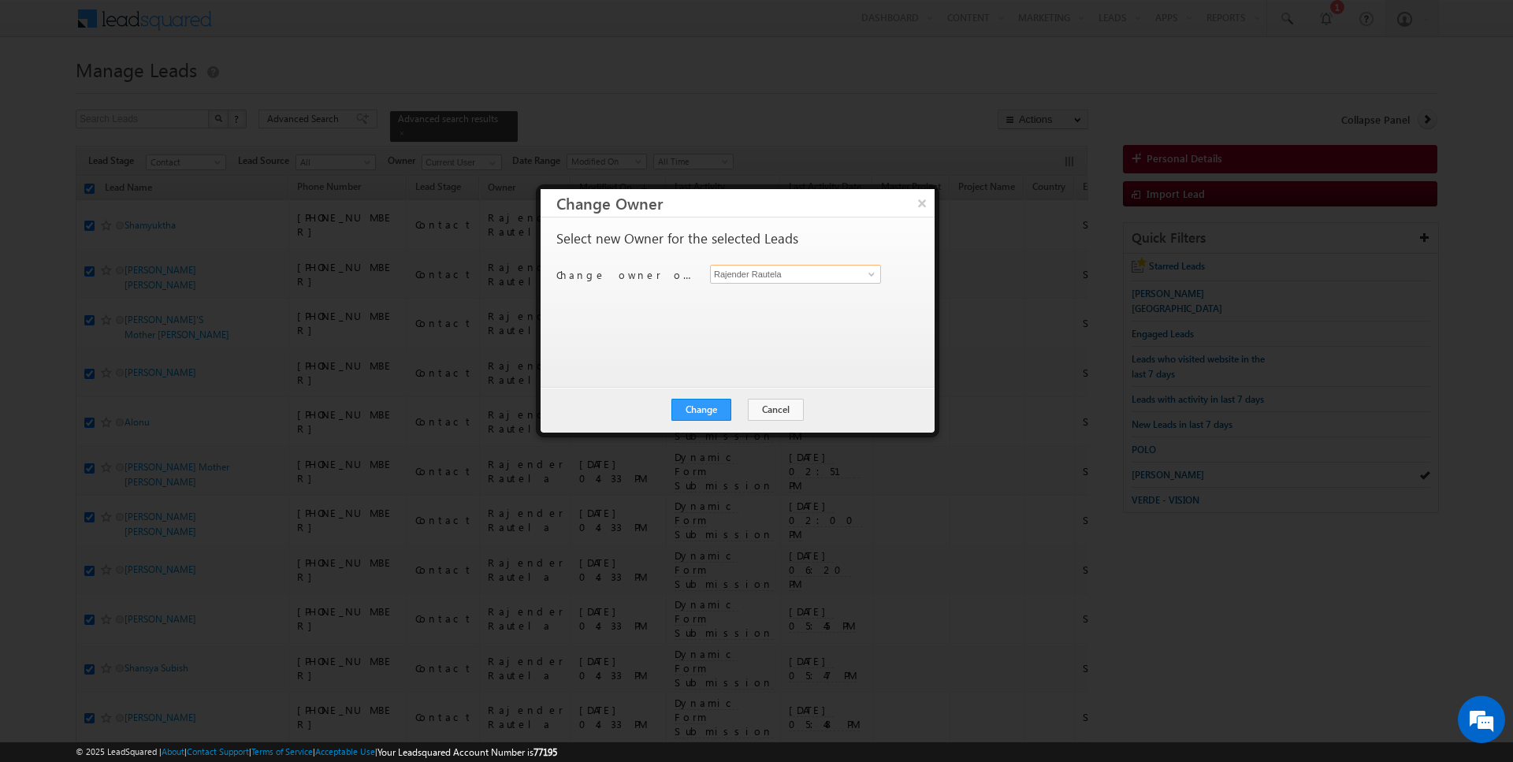
click at [786, 272] on input "Rajender Rautela" at bounding box center [795, 274] width 171 height 19
type input "[PERSON_NAME]"
click at [699, 414] on button "Change" at bounding box center [701, 410] width 60 height 22
click at [731, 408] on button "Close" at bounding box center [740, 410] width 50 height 22
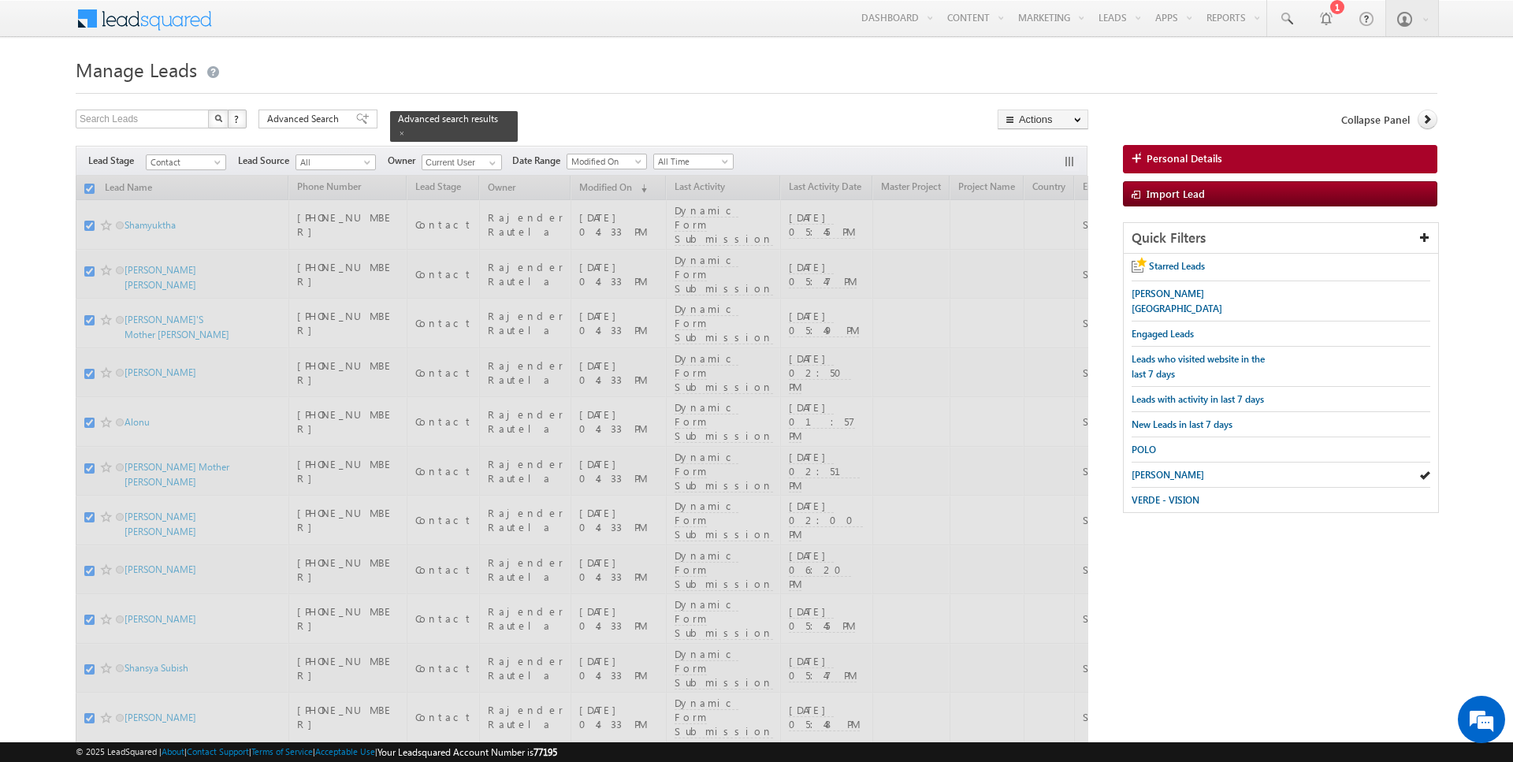
checkbox input "false"
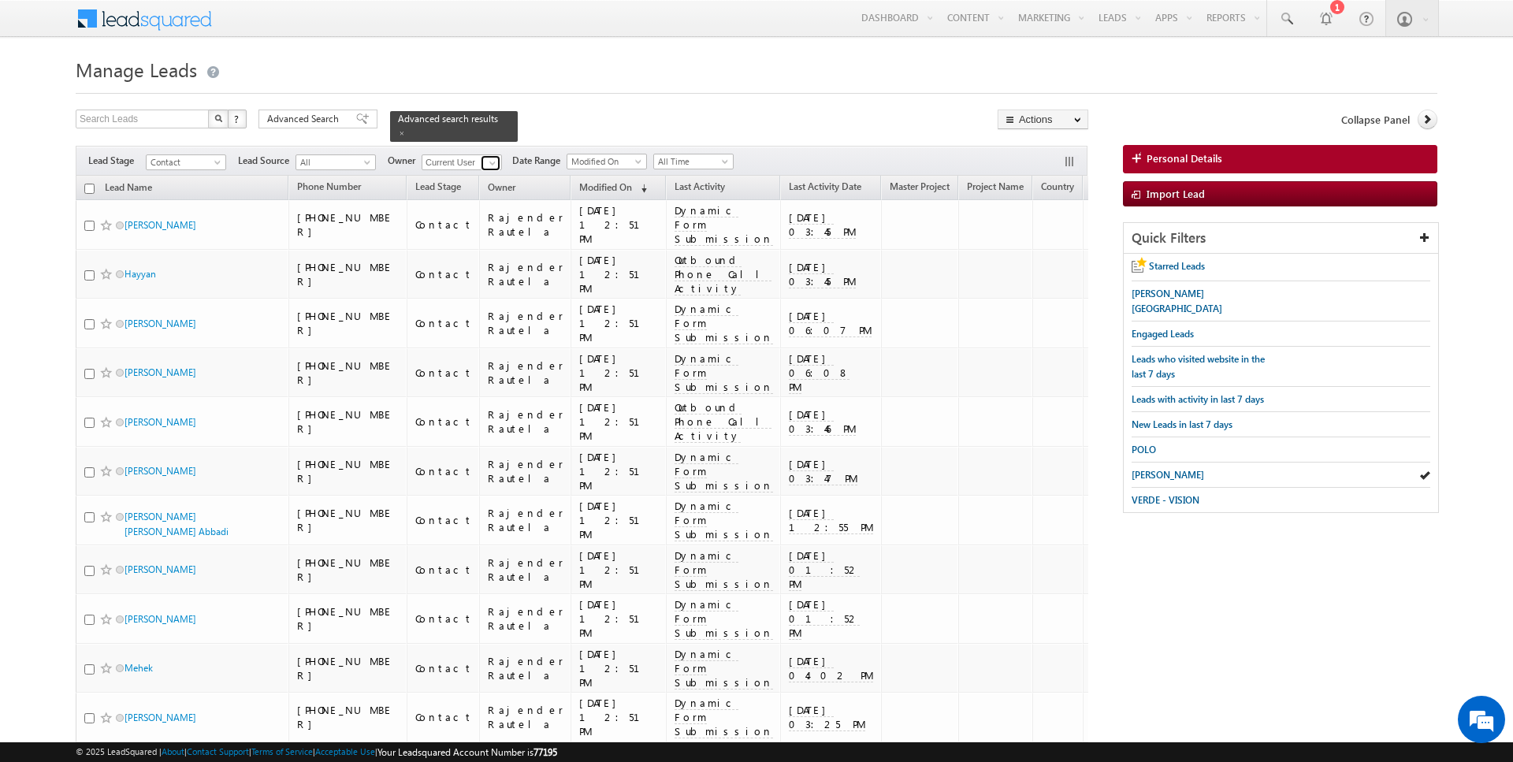
click at [494, 161] on span at bounding box center [492, 163] width 13 height 13
click at [513, 182] on link "Siddharth Gambhir siddharth.gambhir@indglobal.ae" at bounding box center [501, 184] width 158 height 30
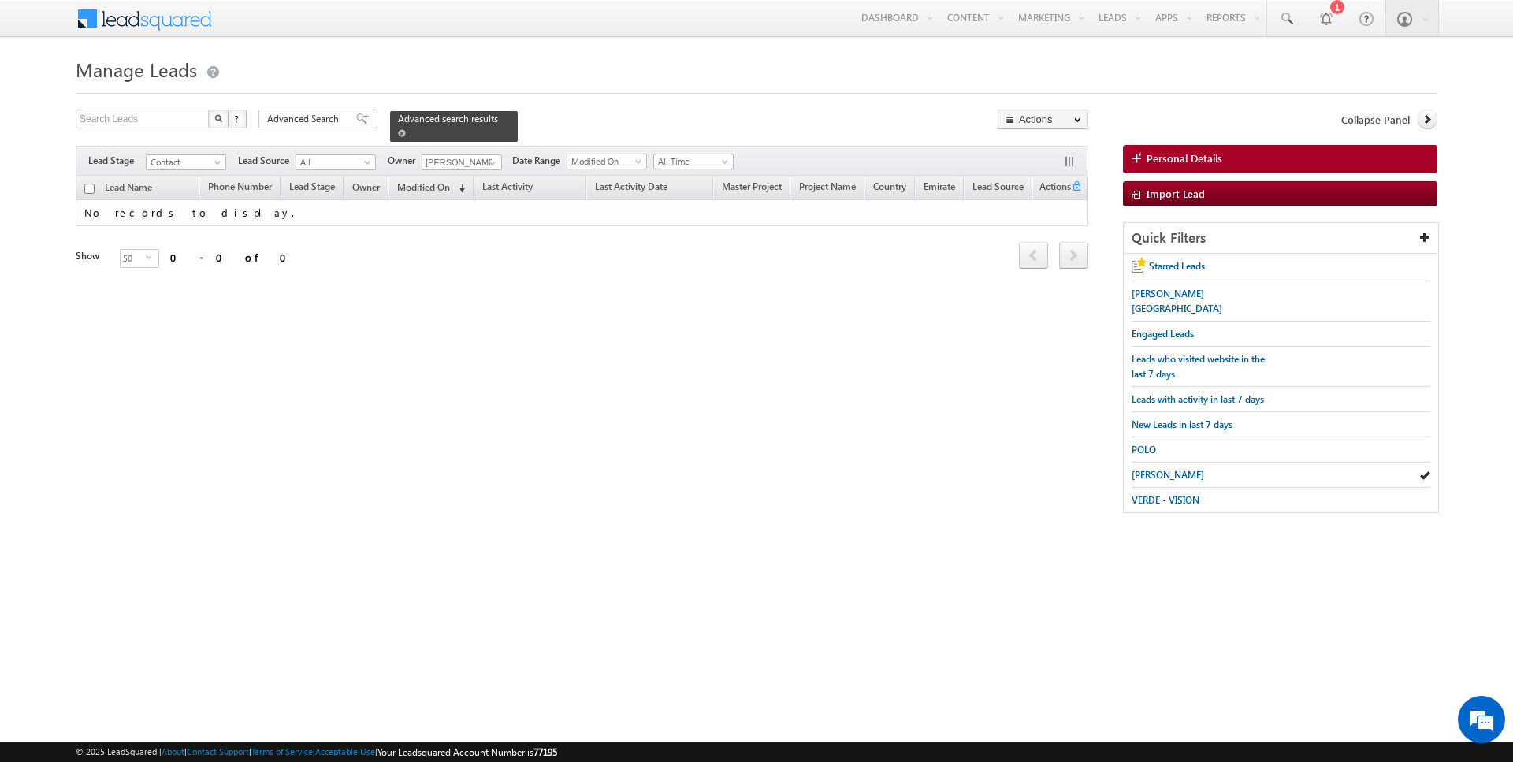
click at [398, 130] on span at bounding box center [402, 133] width 8 height 8
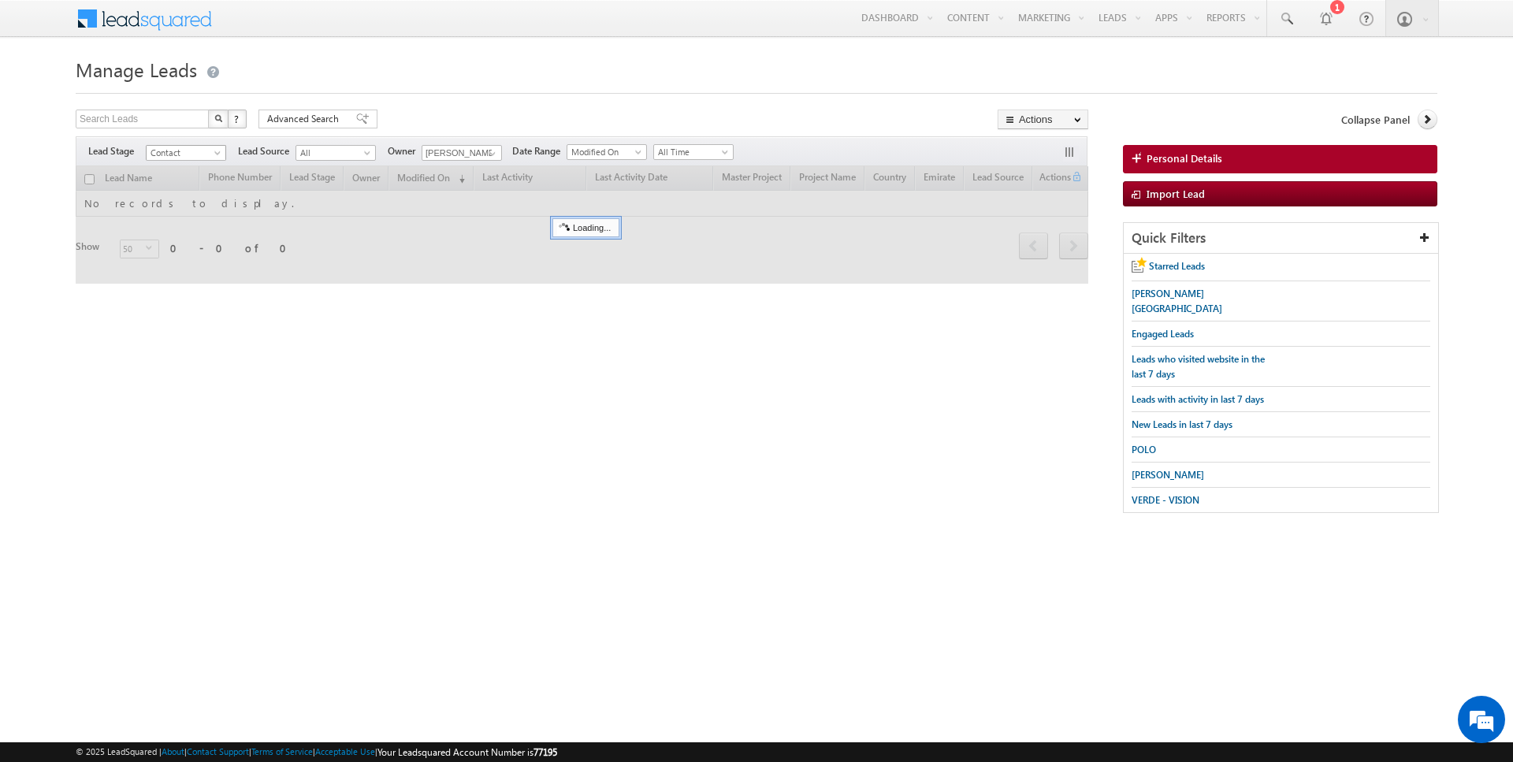
click at [190, 154] on span "Contact" at bounding box center [184, 153] width 75 height 14
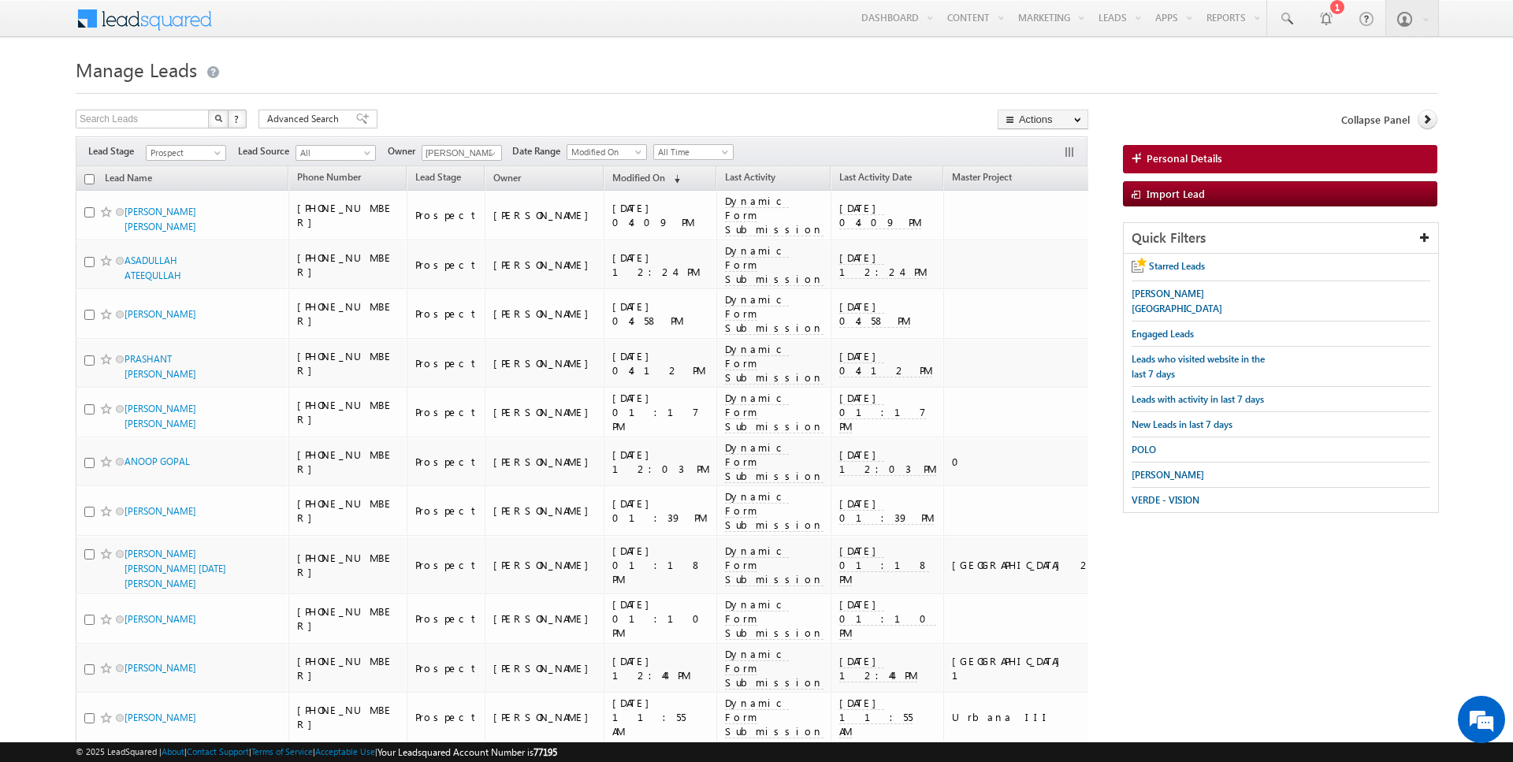
click at [462, 88] on div at bounding box center [757, 89] width 1362 height 10
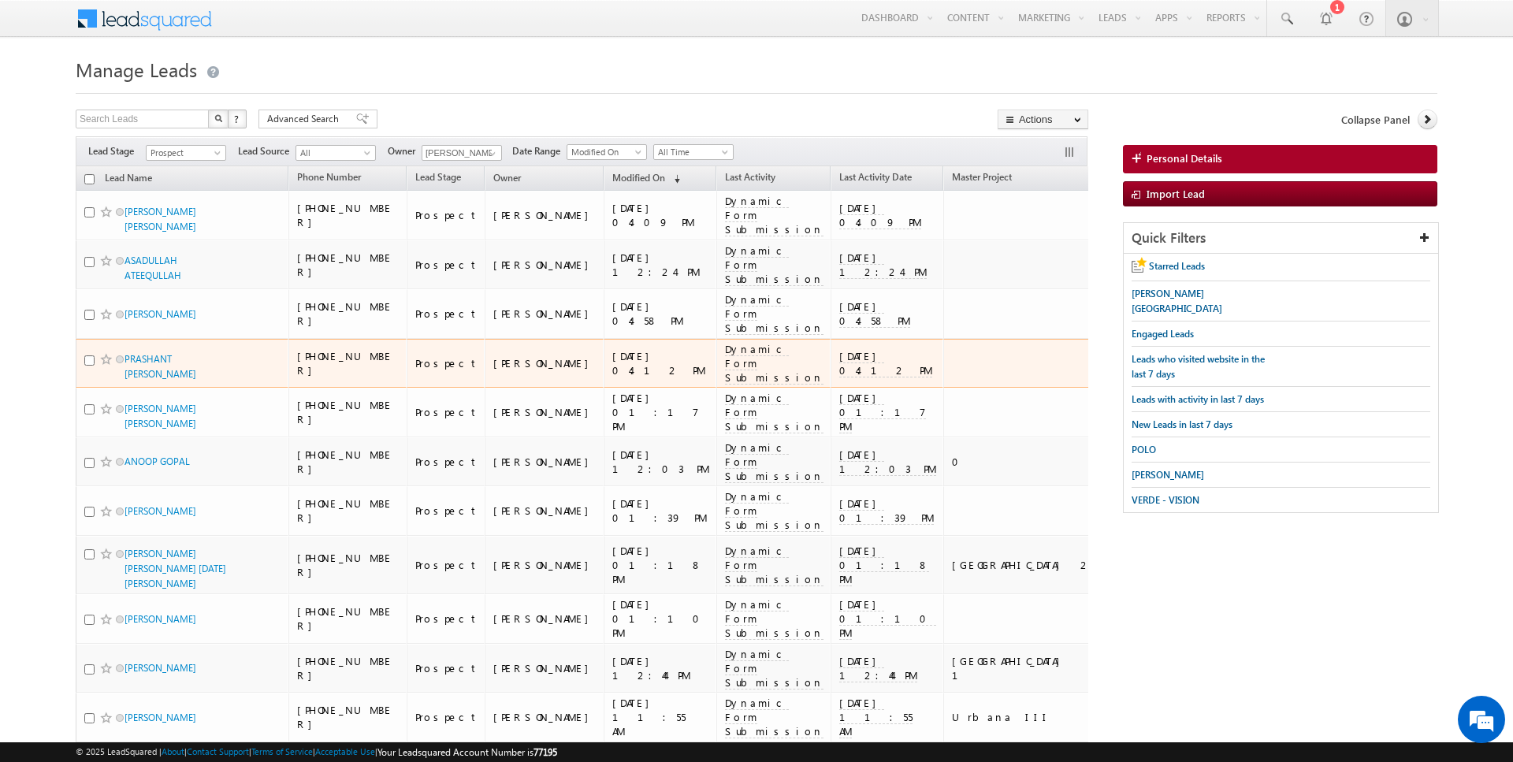
scroll to position [2050, 0]
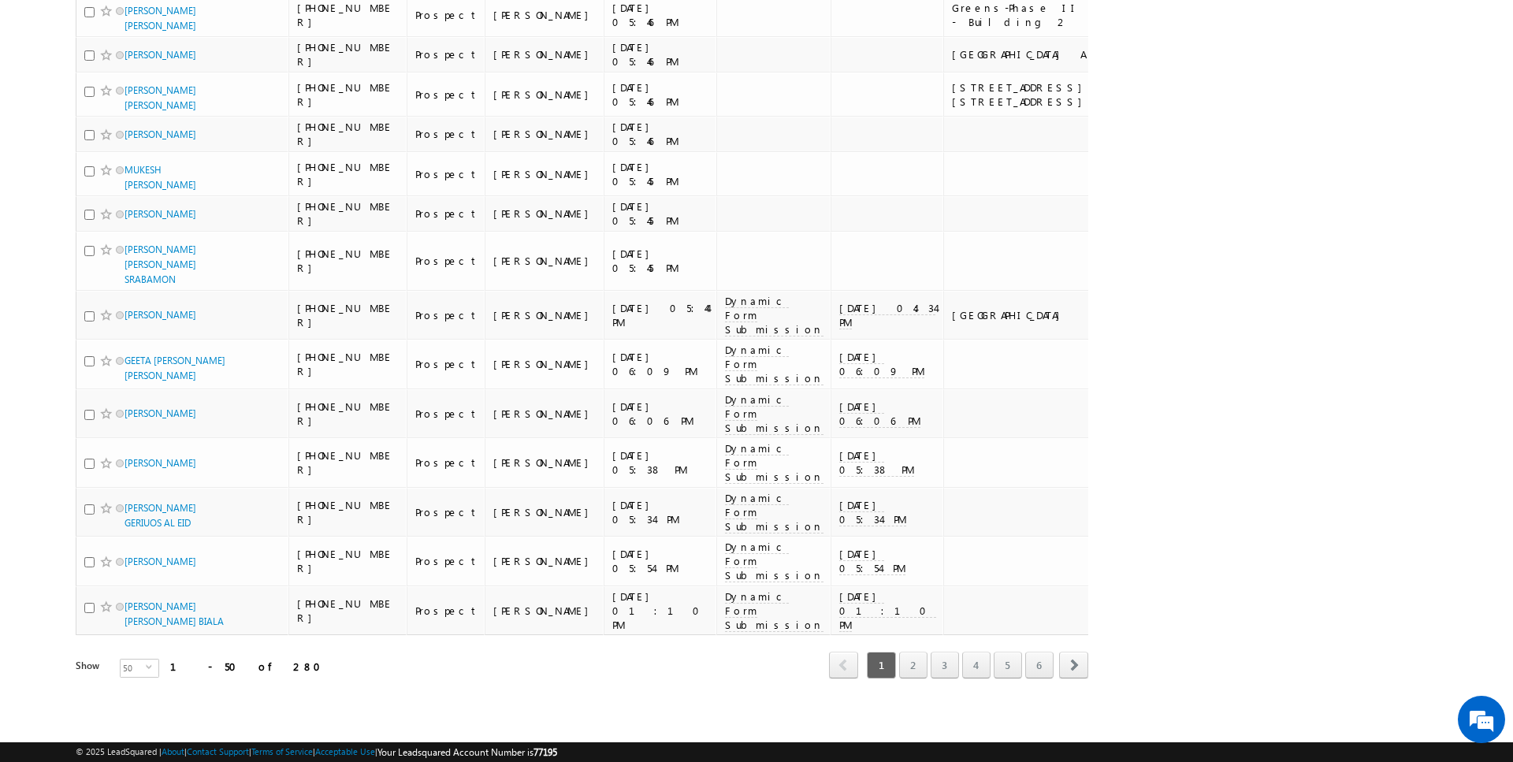
drag, startPoint x: 247, startPoint y: 675, endPoint x: 178, endPoint y: 669, distance: 69.6
click at [178, 669] on div "Show 50 select 50" at bounding box center [202, 670] width 253 height 22
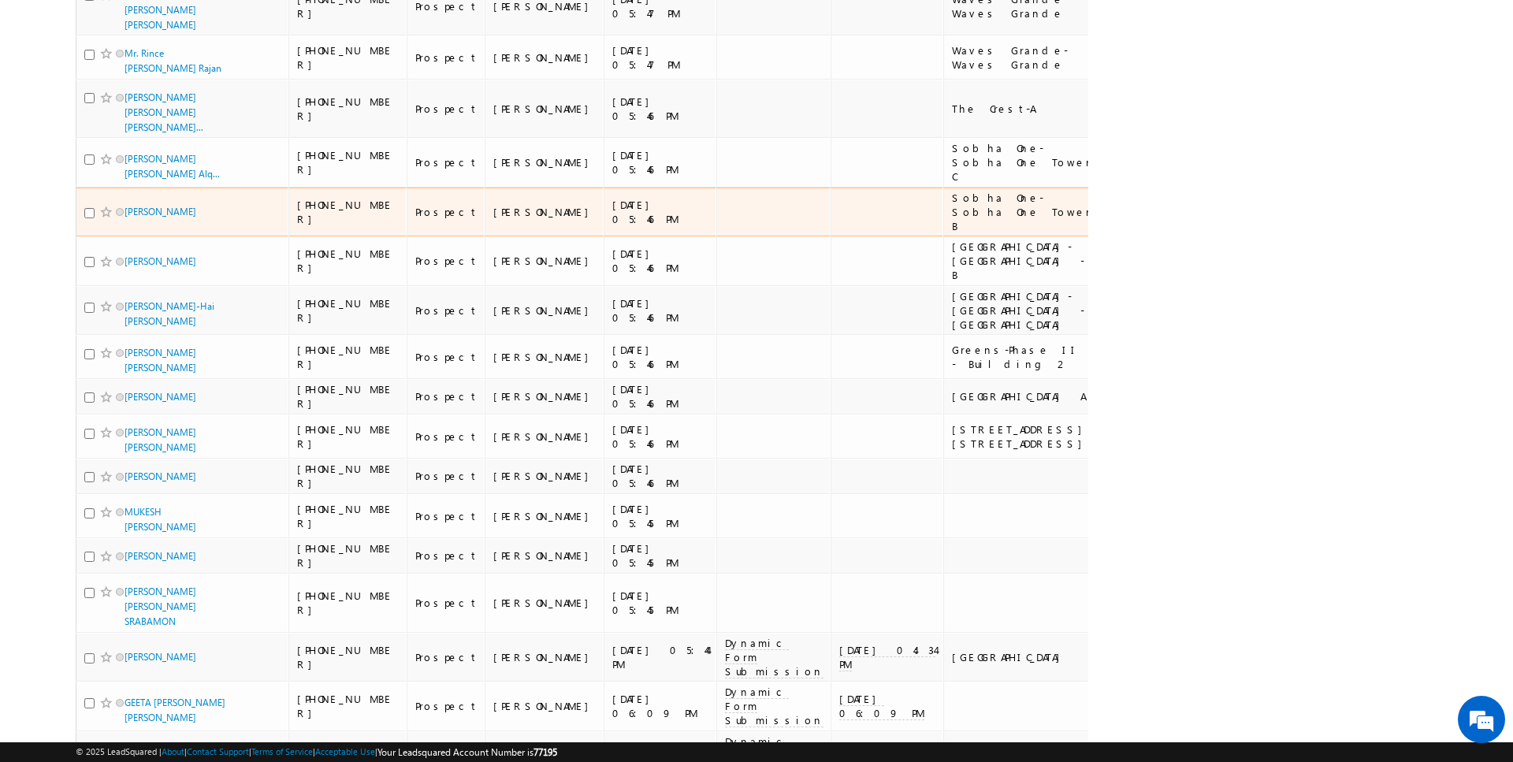
scroll to position [0, 0]
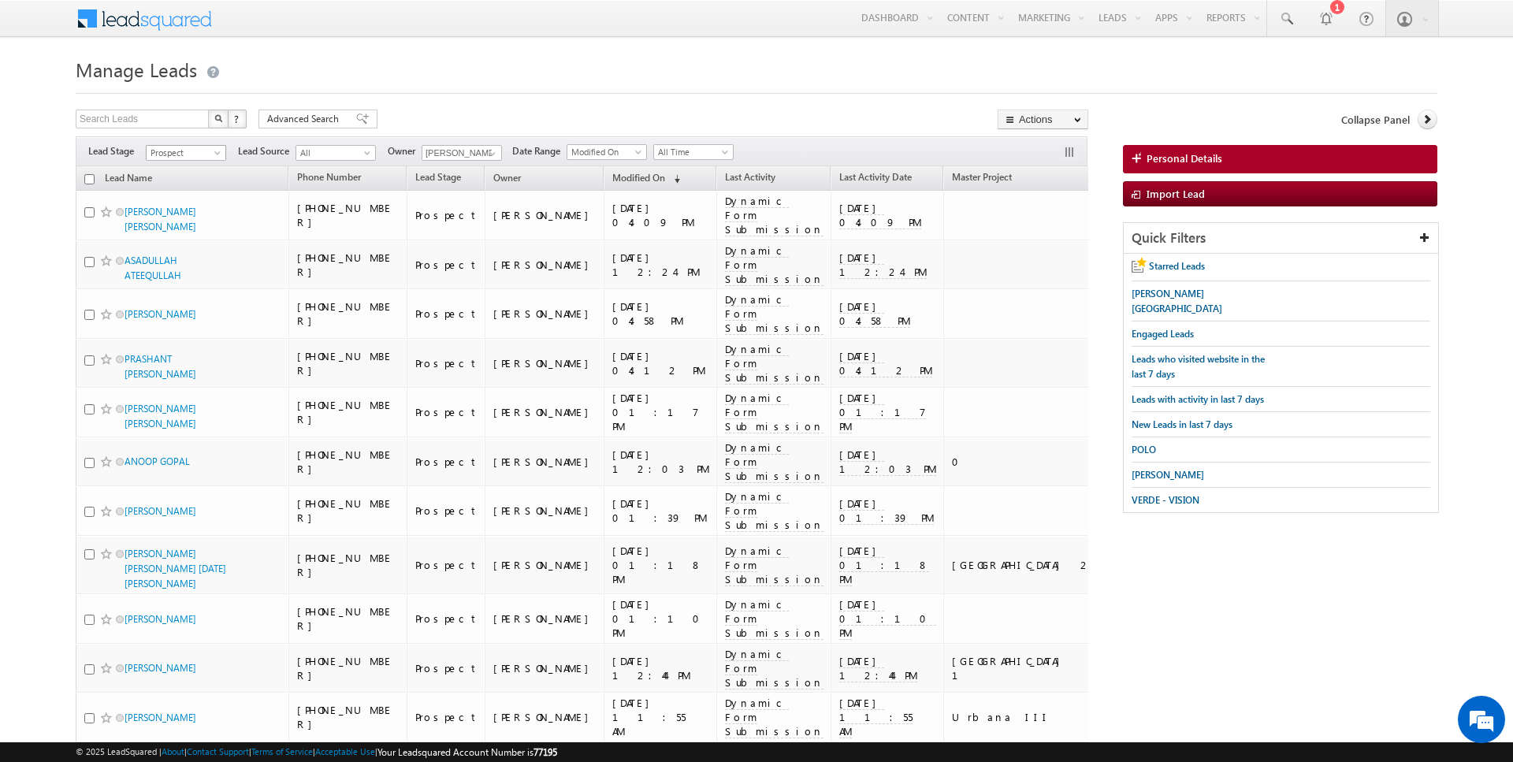
click at [199, 154] on span "Prospect" at bounding box center [184, 153] width 75 height 14
click at [187, 214] on link "Qualified" at bounding box center [187, 215] width 80 height 14
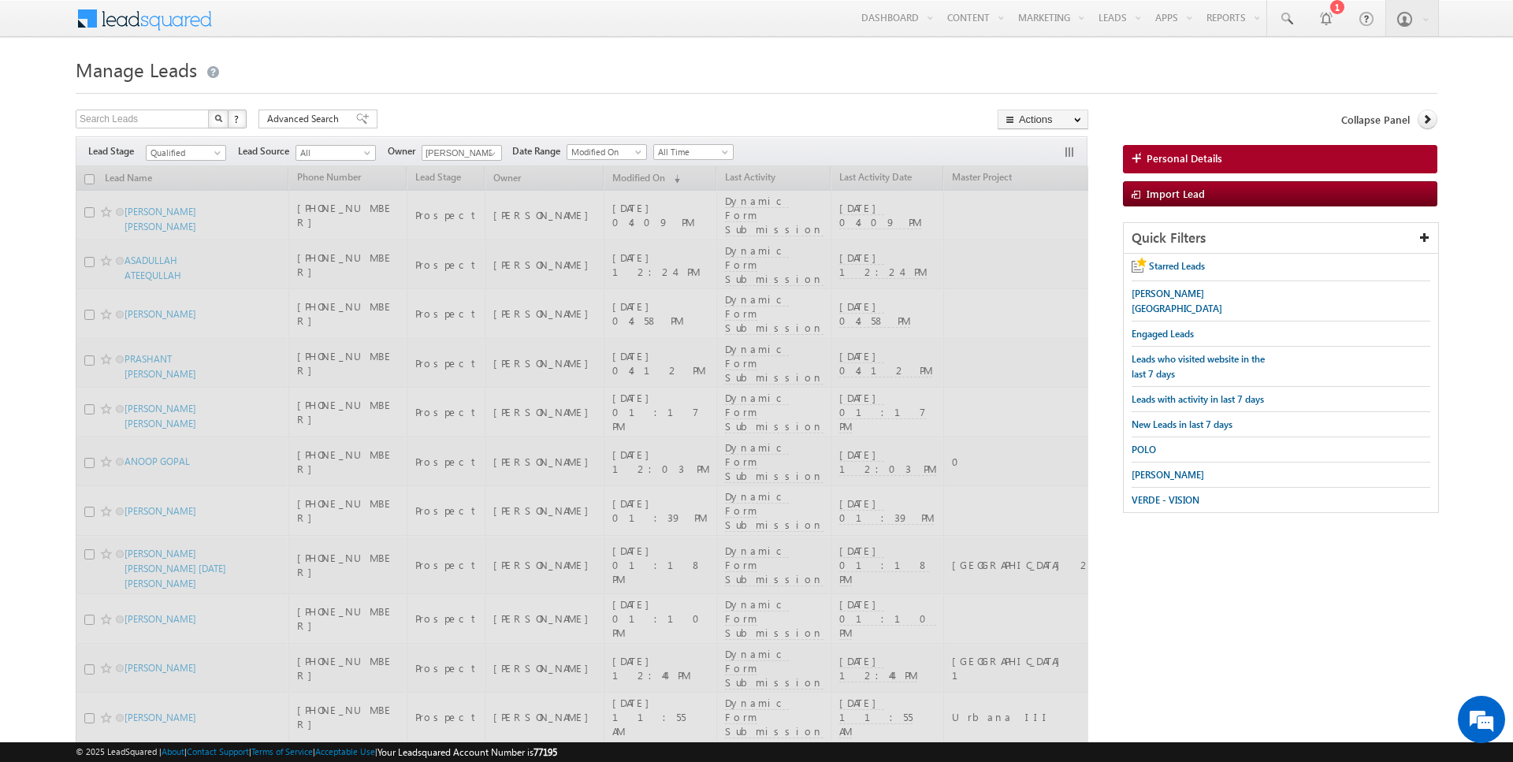
click at [504, 91] on div at bounding box center [757, 89] width 1362 height 10
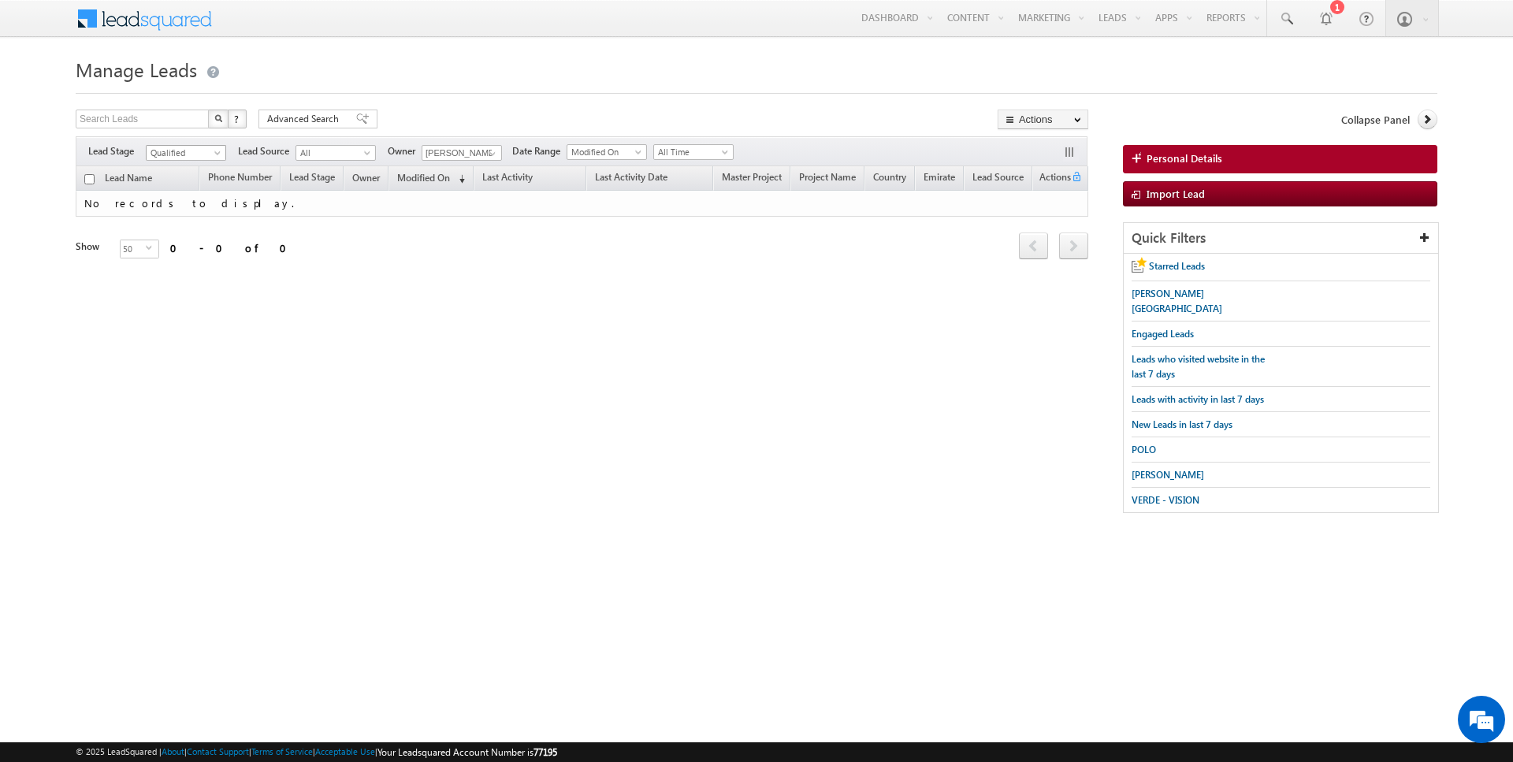
click at [214, 151] on span at bounding box center [219, 156] width 13 height 13
click at [195, 180] on link "Contact" at bounding box center [187, 184] width 80 height 14
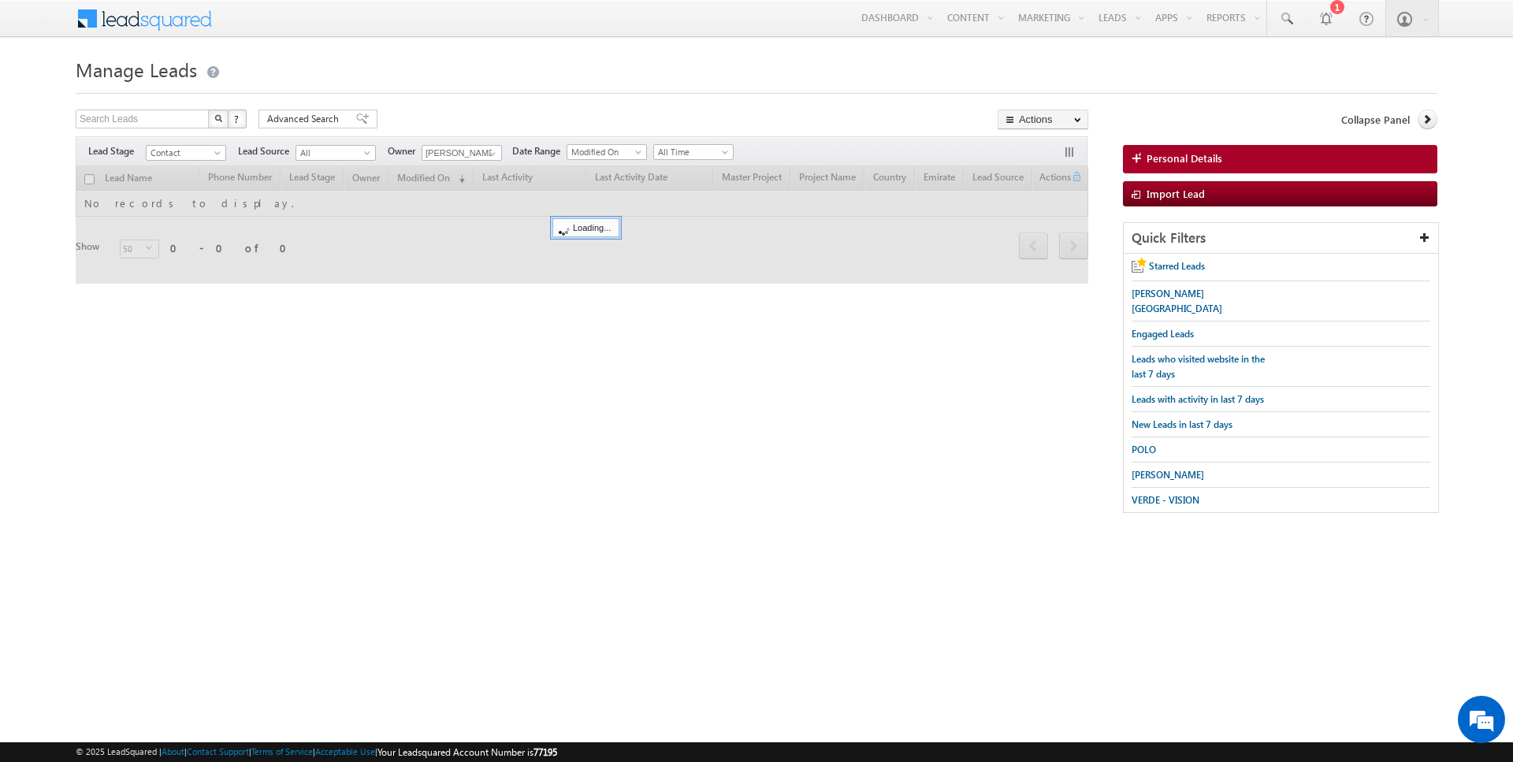
click at [466, 104] on form "Manage Leads Search Leads X ? 0 results found Advanced Search Advanced Search" at bounding box center [757, 291] width 1362 height 476
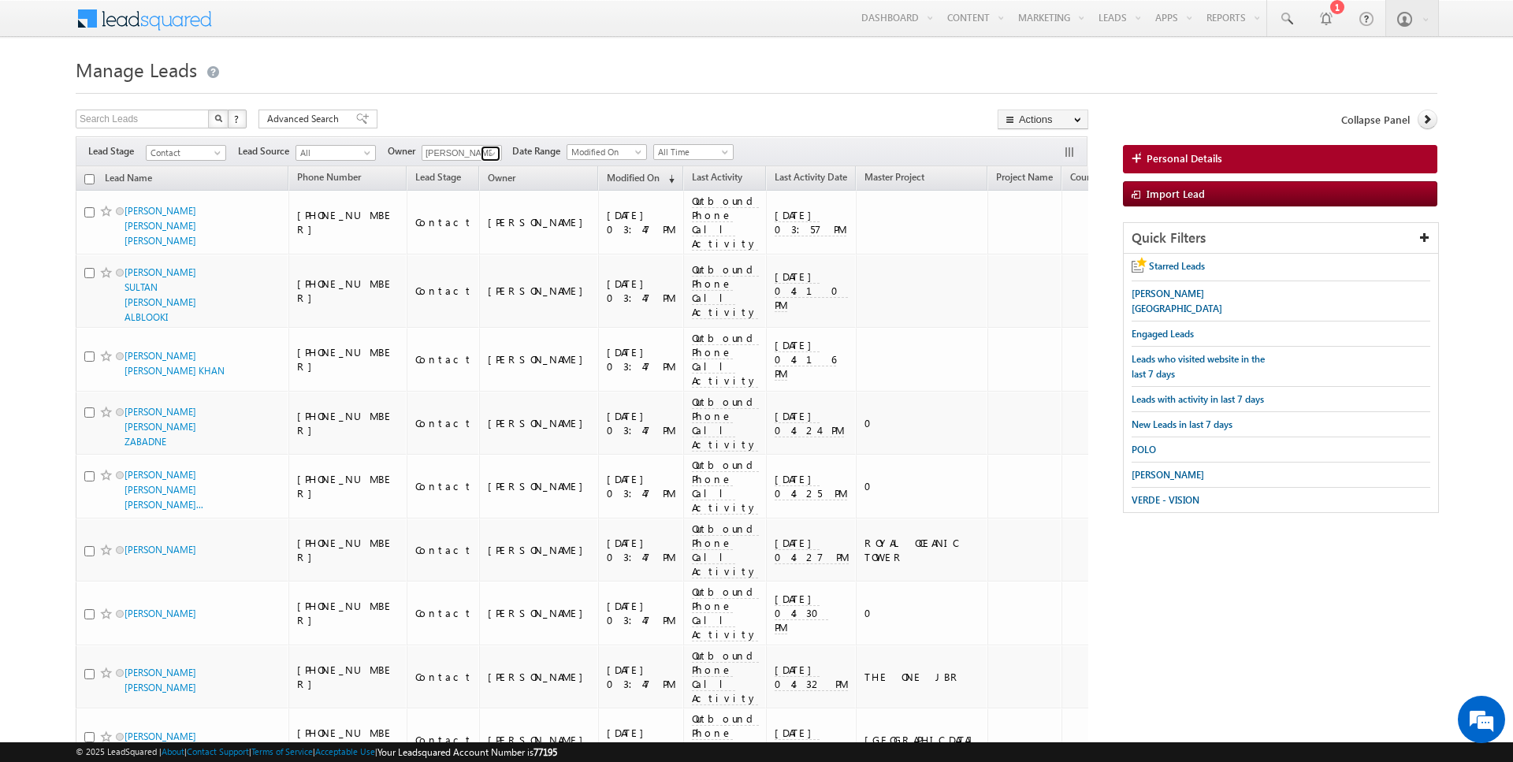
click at [481, 151] on link at bounding box center [491, 154] width 20 height 16
click at [449, 183] on link "Current User" at bounding box center [501, 185] width 158 height 18
type input "Current User"
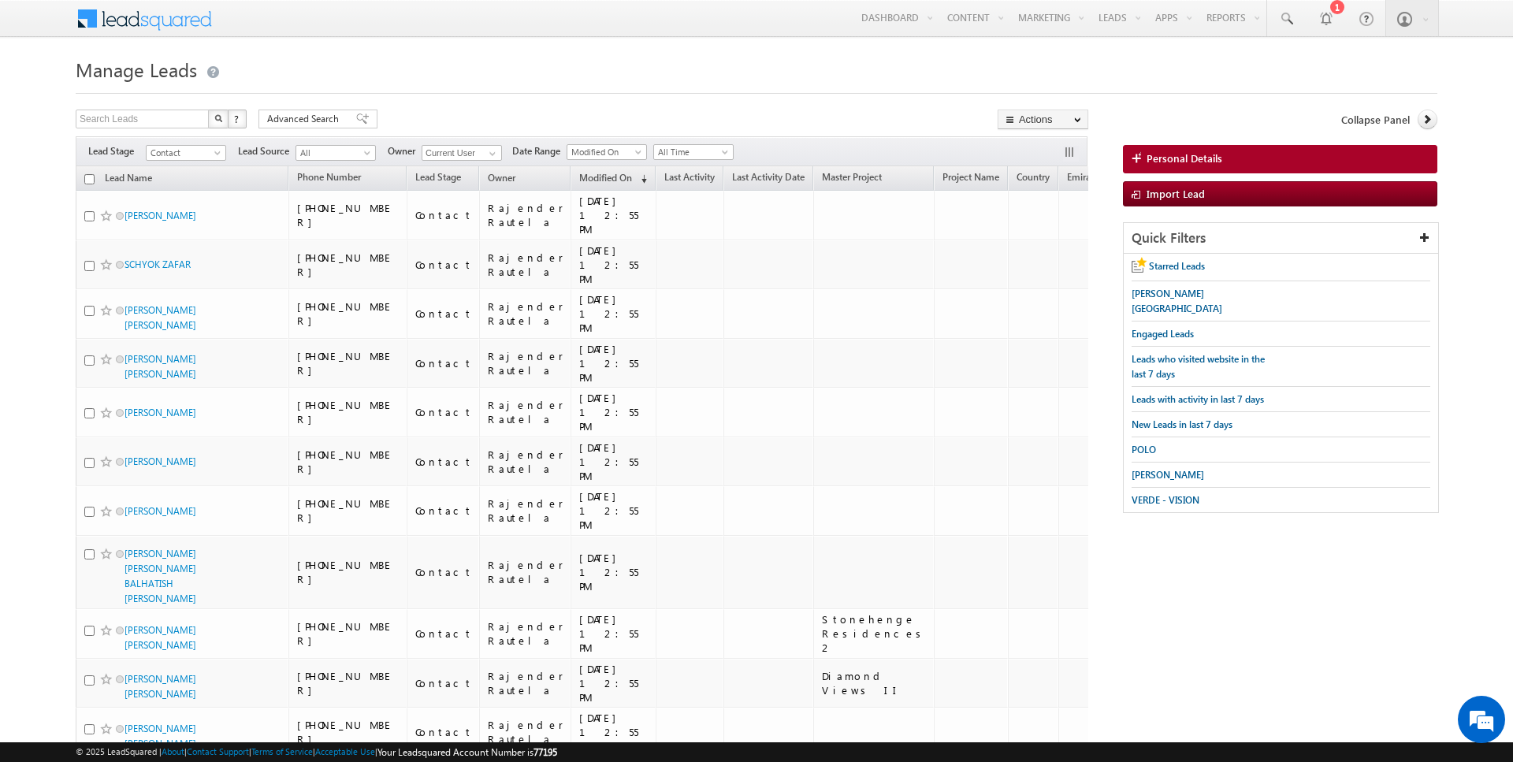
click at [89, 177] on input "checkbox" at bounding box center [89, 179] width 10 height 10
checkbox input "true"
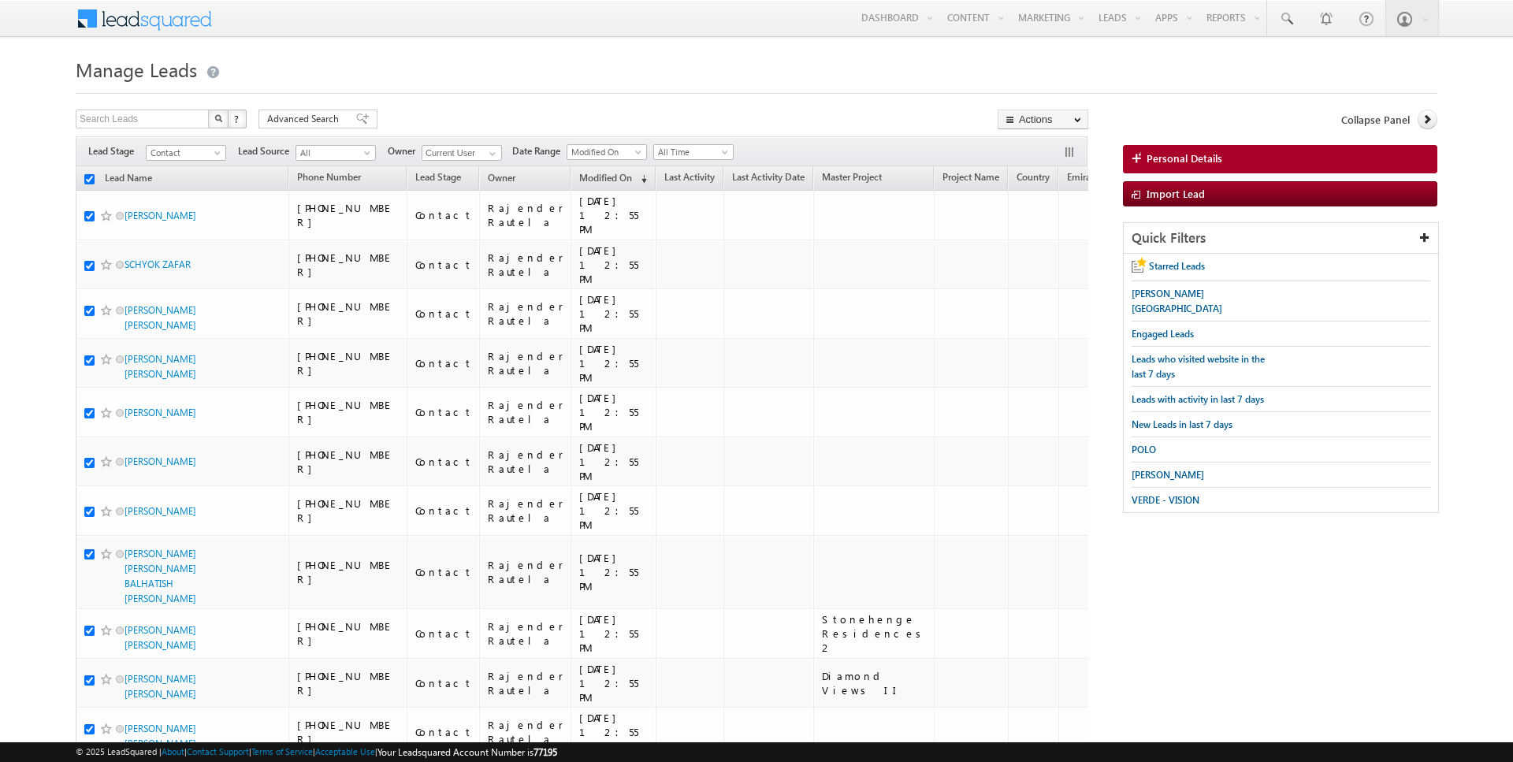
checkbox input "true"
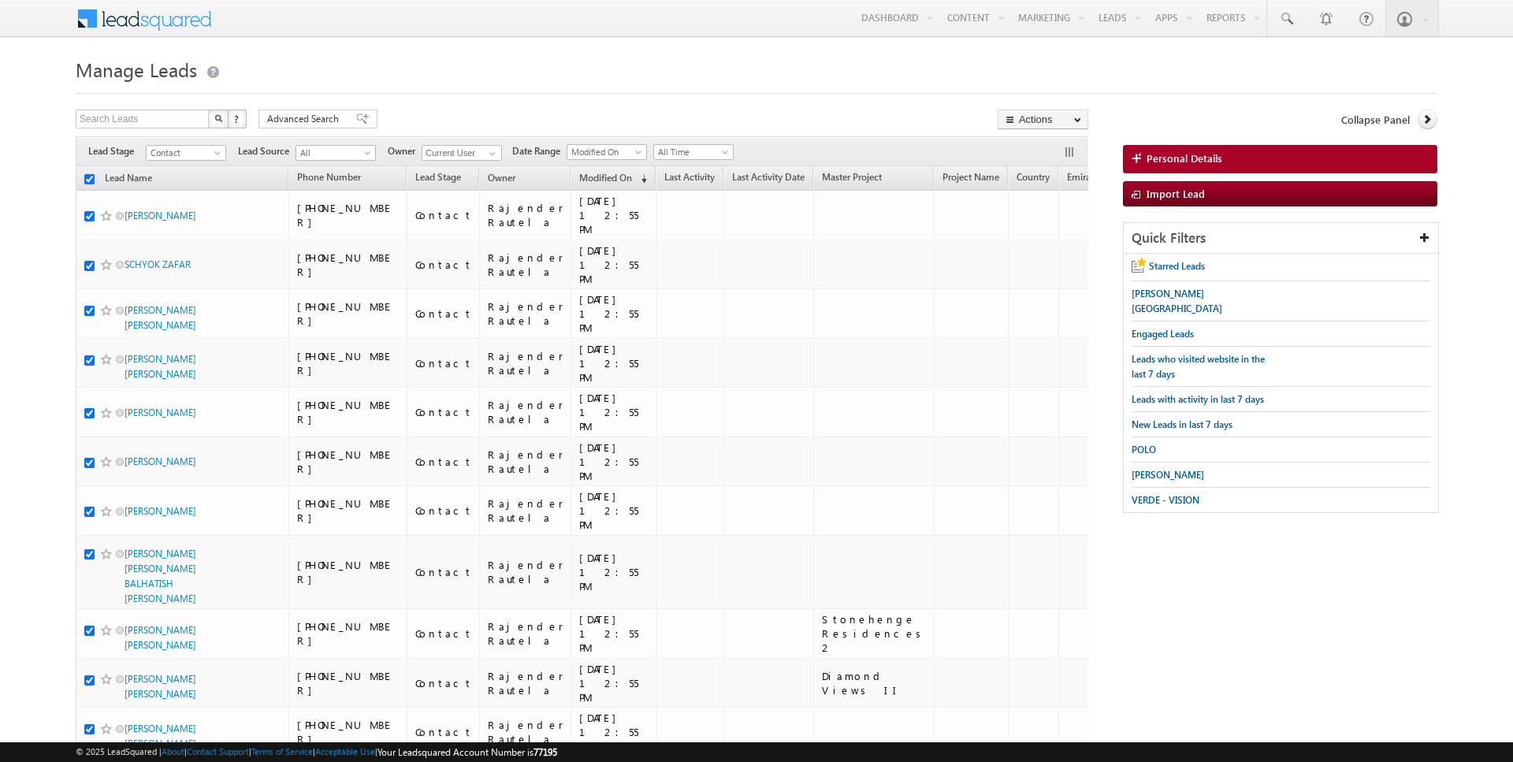
checkbox input "true"
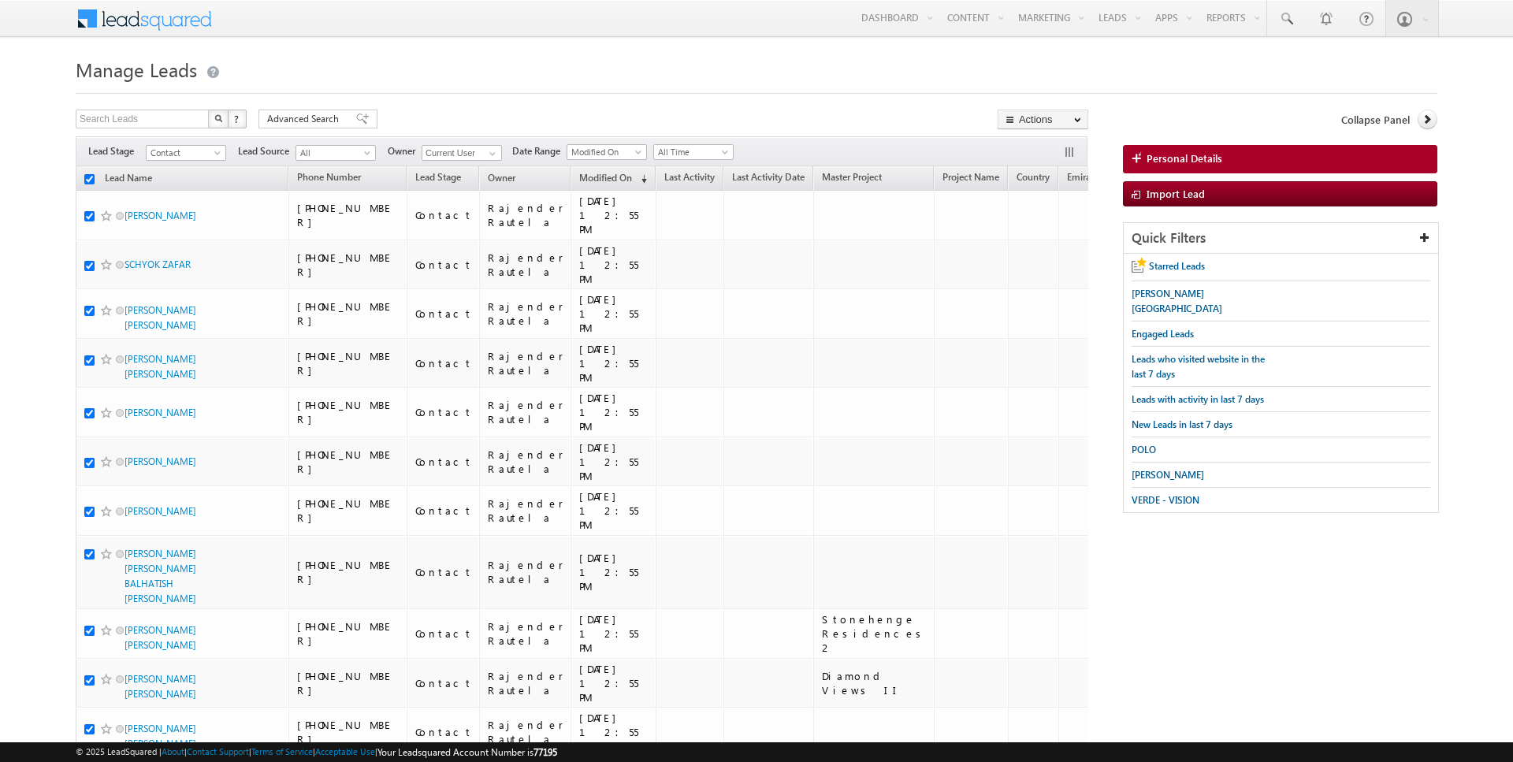
checkbox input "true"
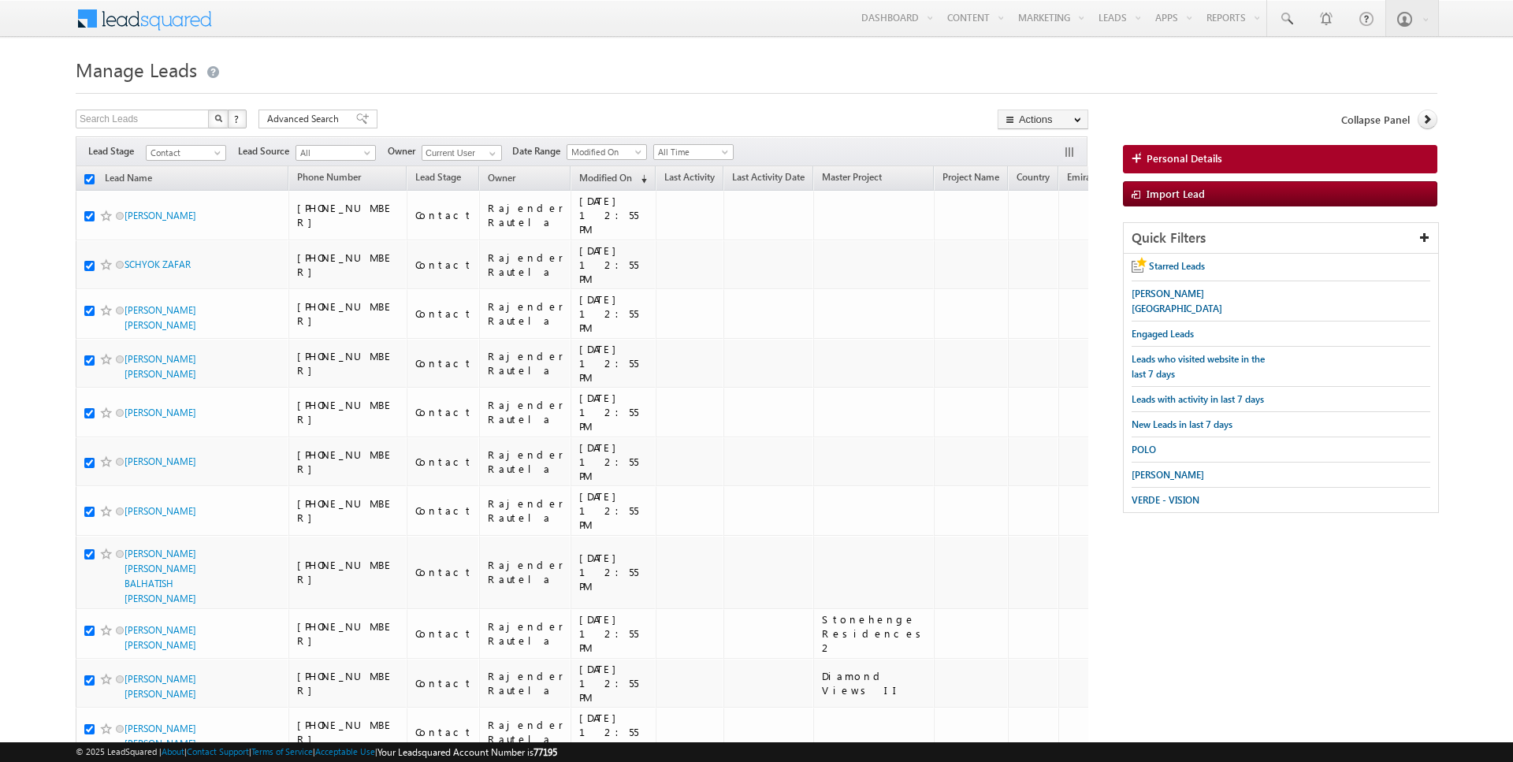
checkbox input "true"
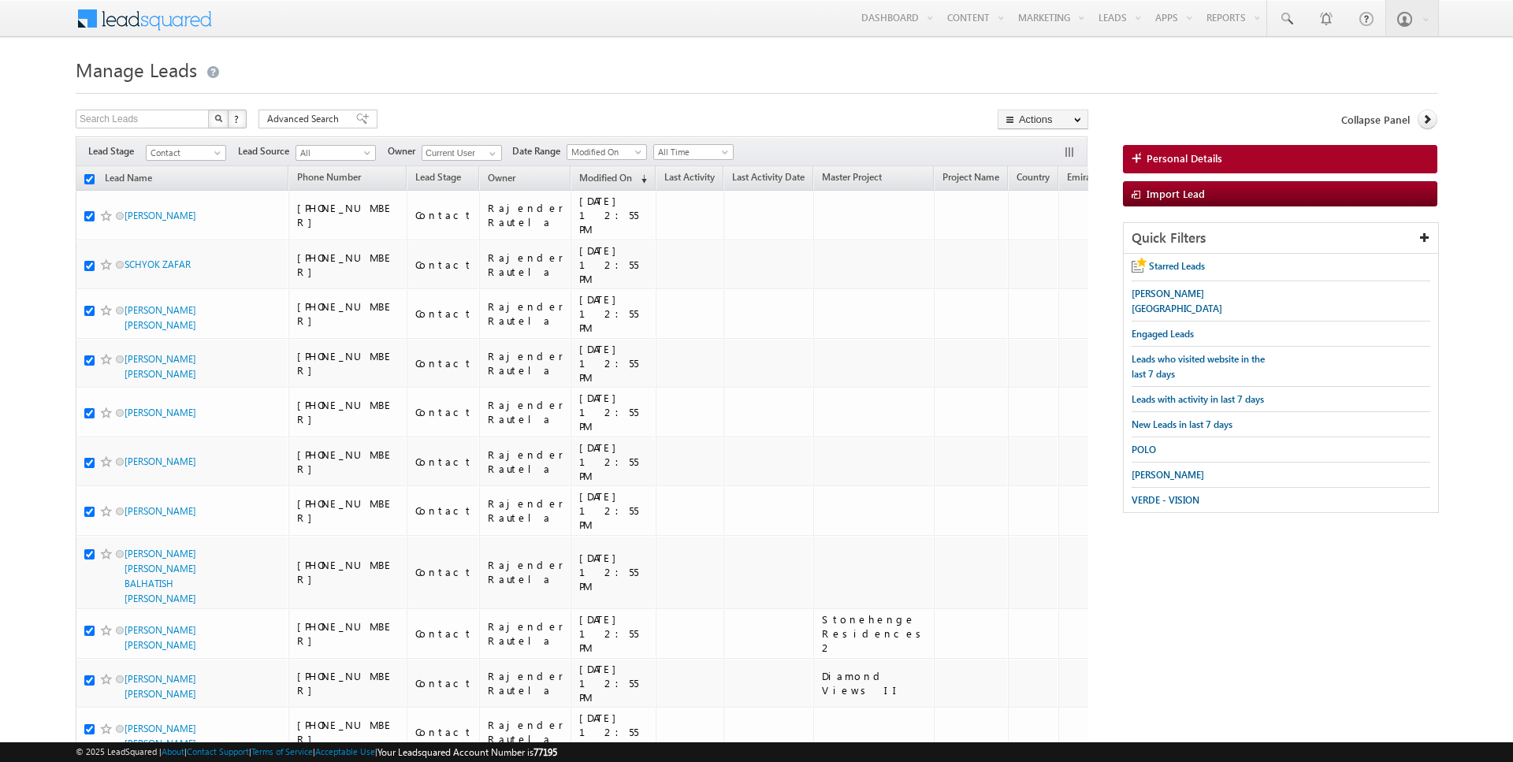
checkbox input "true"
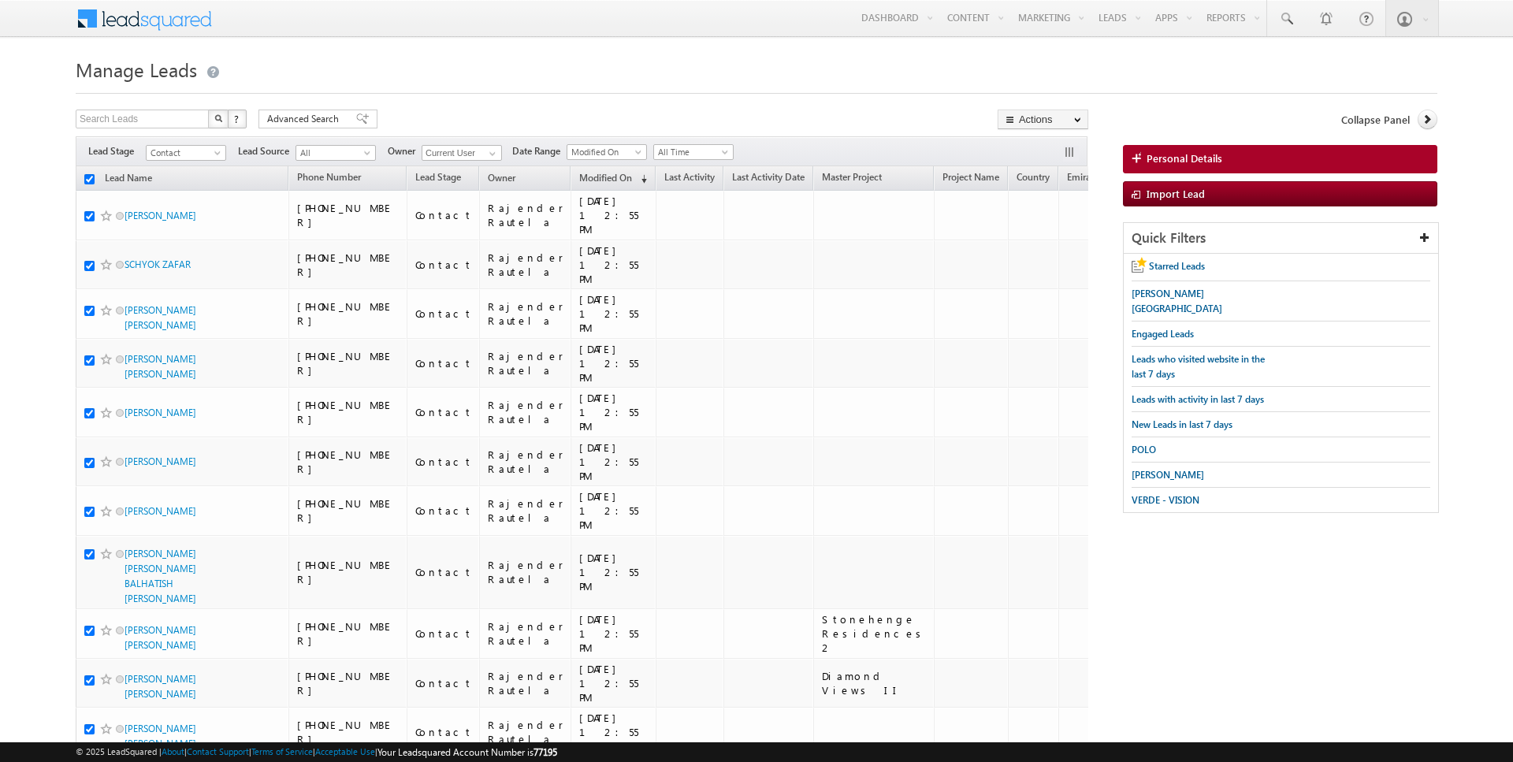
checkbox input "true"
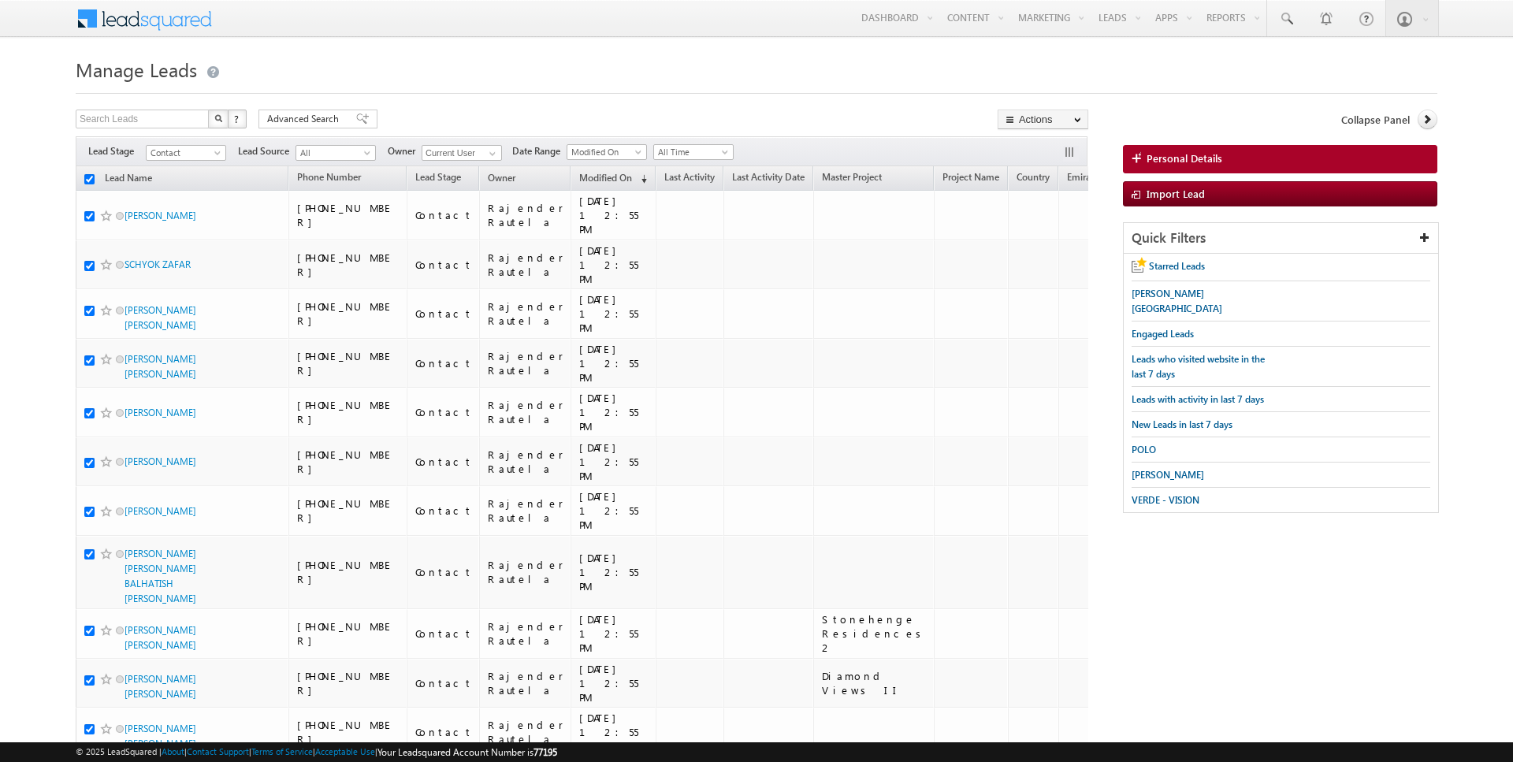
checkbox input "true"
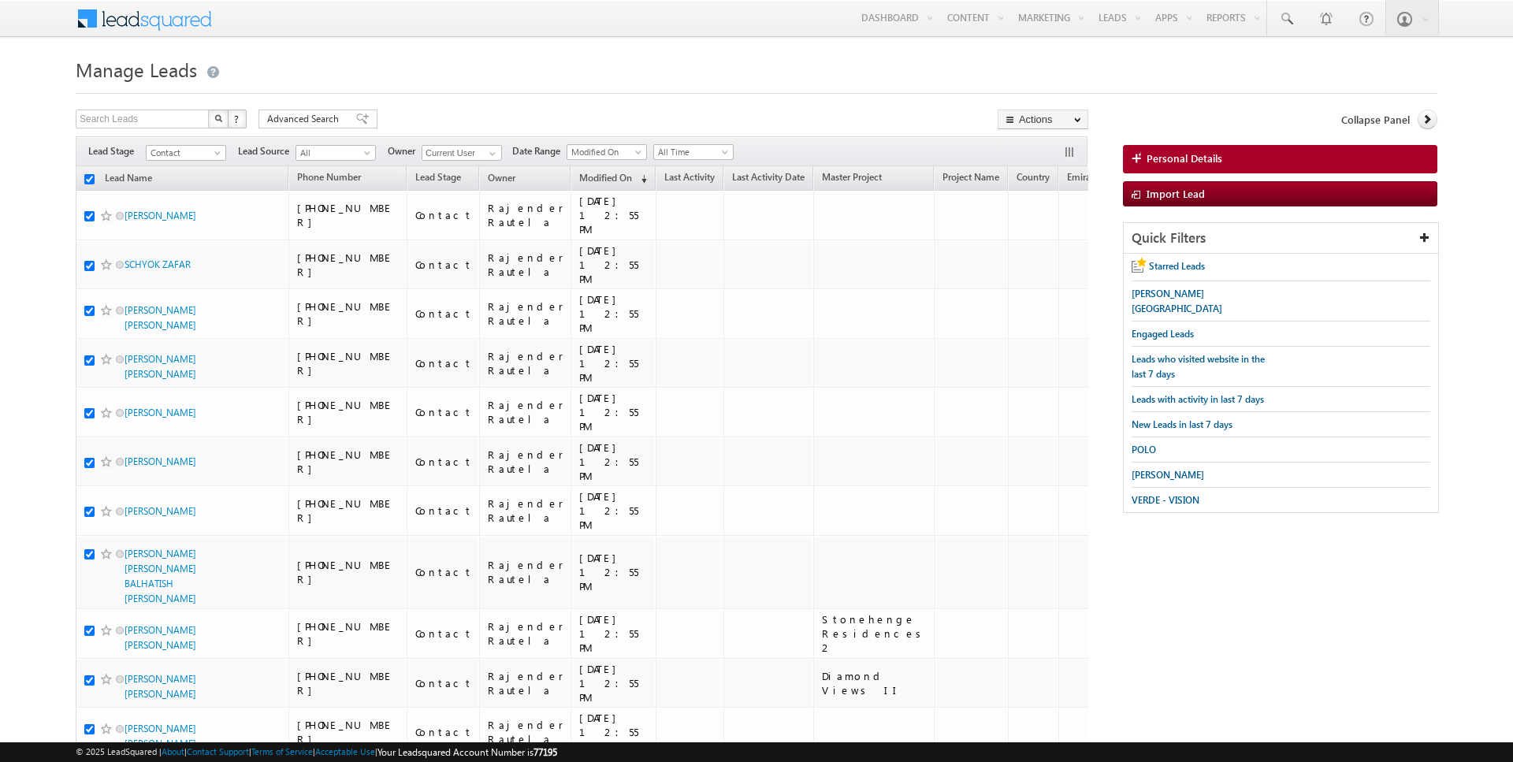
checkbox input "true"
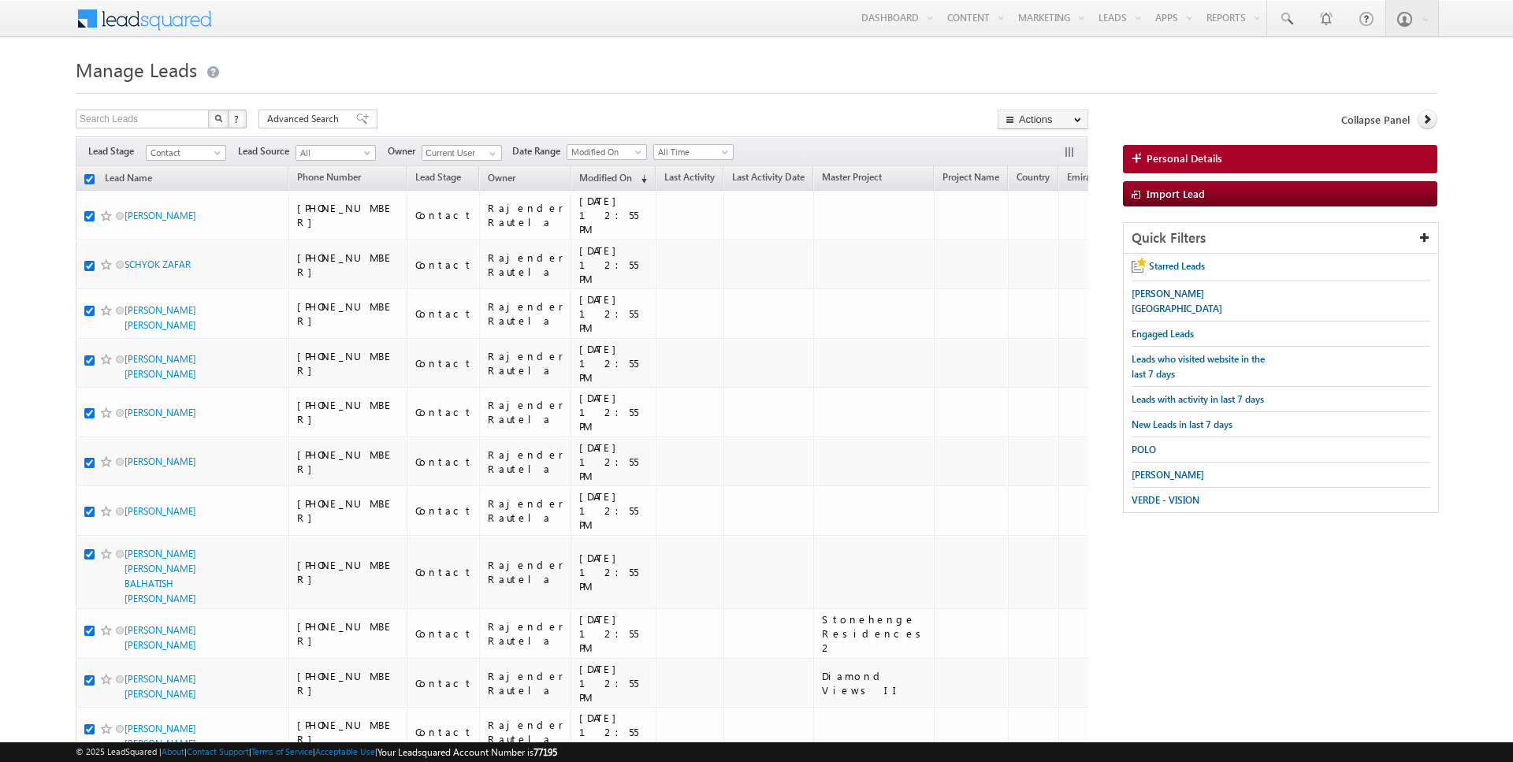
checkbox input "true"
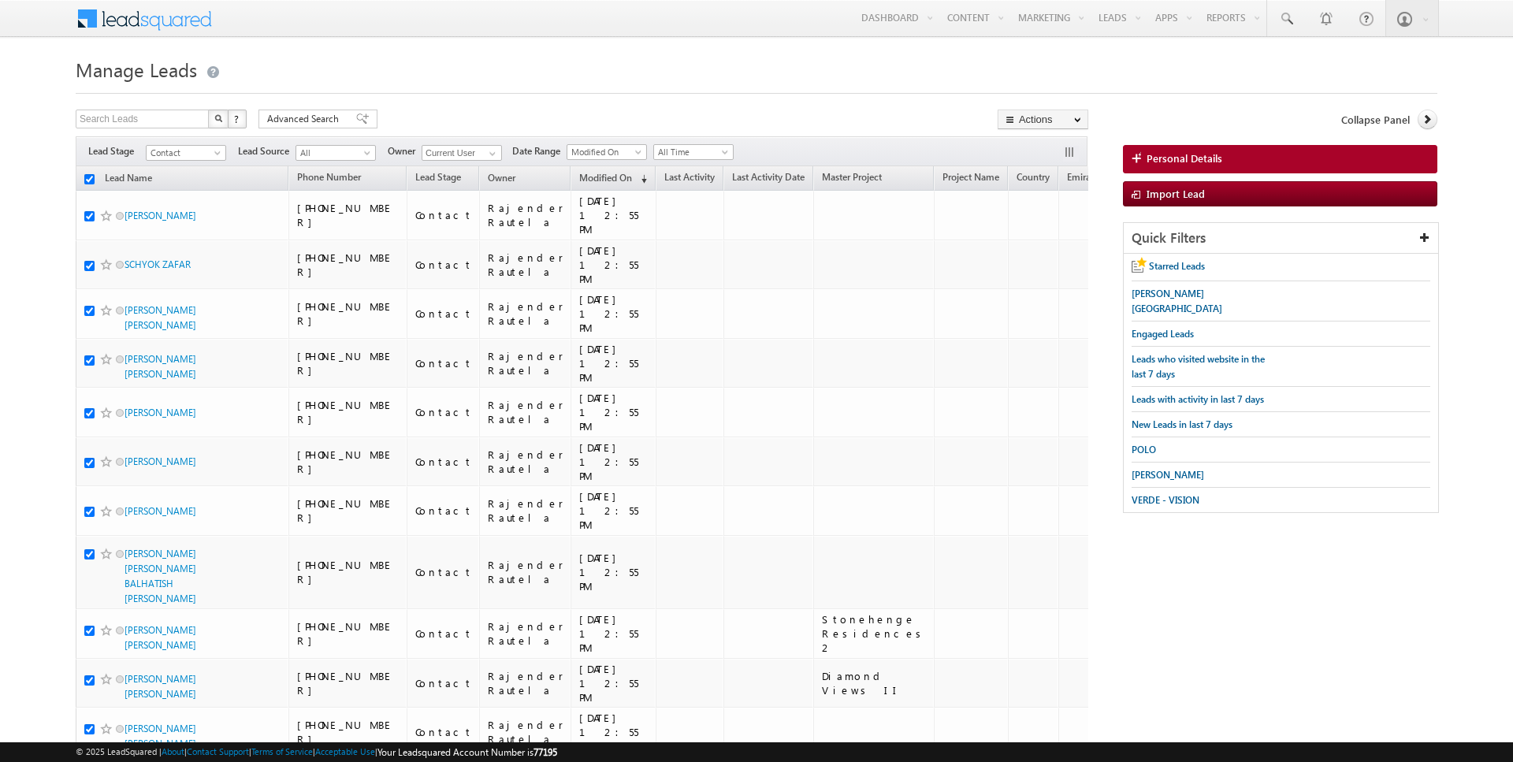
checkbox input "true"
click at [1156, 469] on span "[PERSON_NAME]" at bounding box center [1168, 475] width 72 height 12
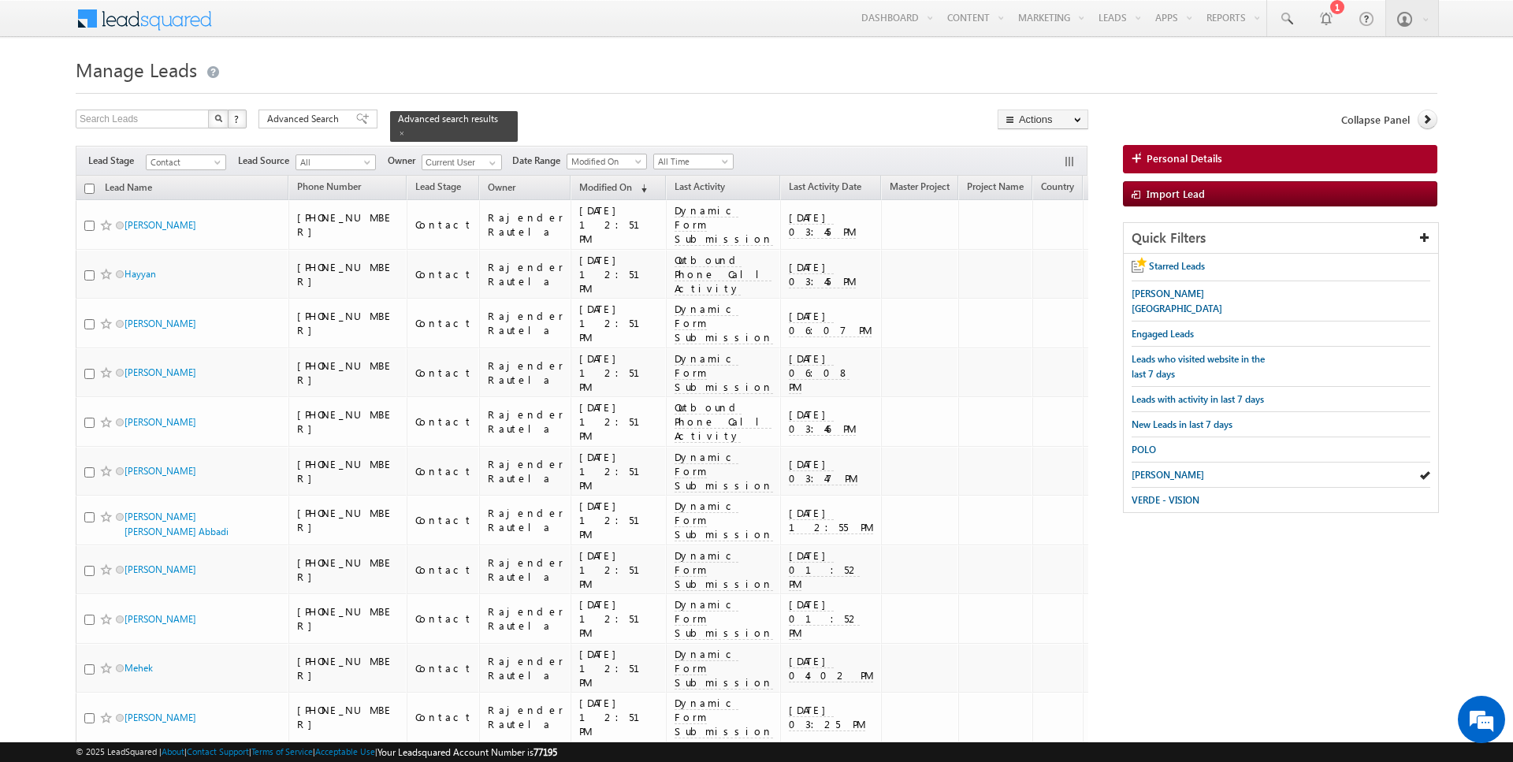
click at [90, 185] on input "checkbox" at bounding box center [89, 189] width 10 height 10
checkbox input "true"
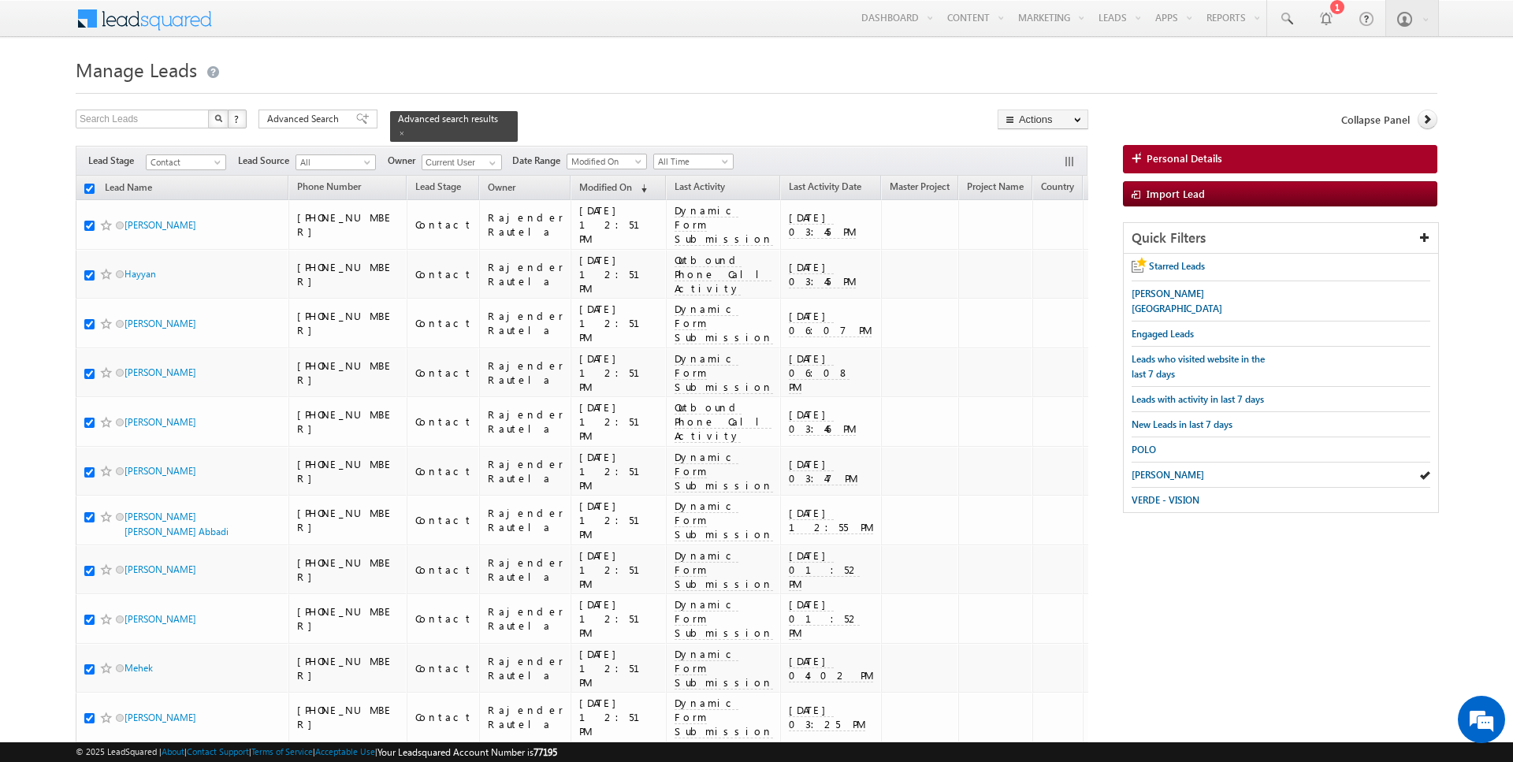
checkbox input "true"
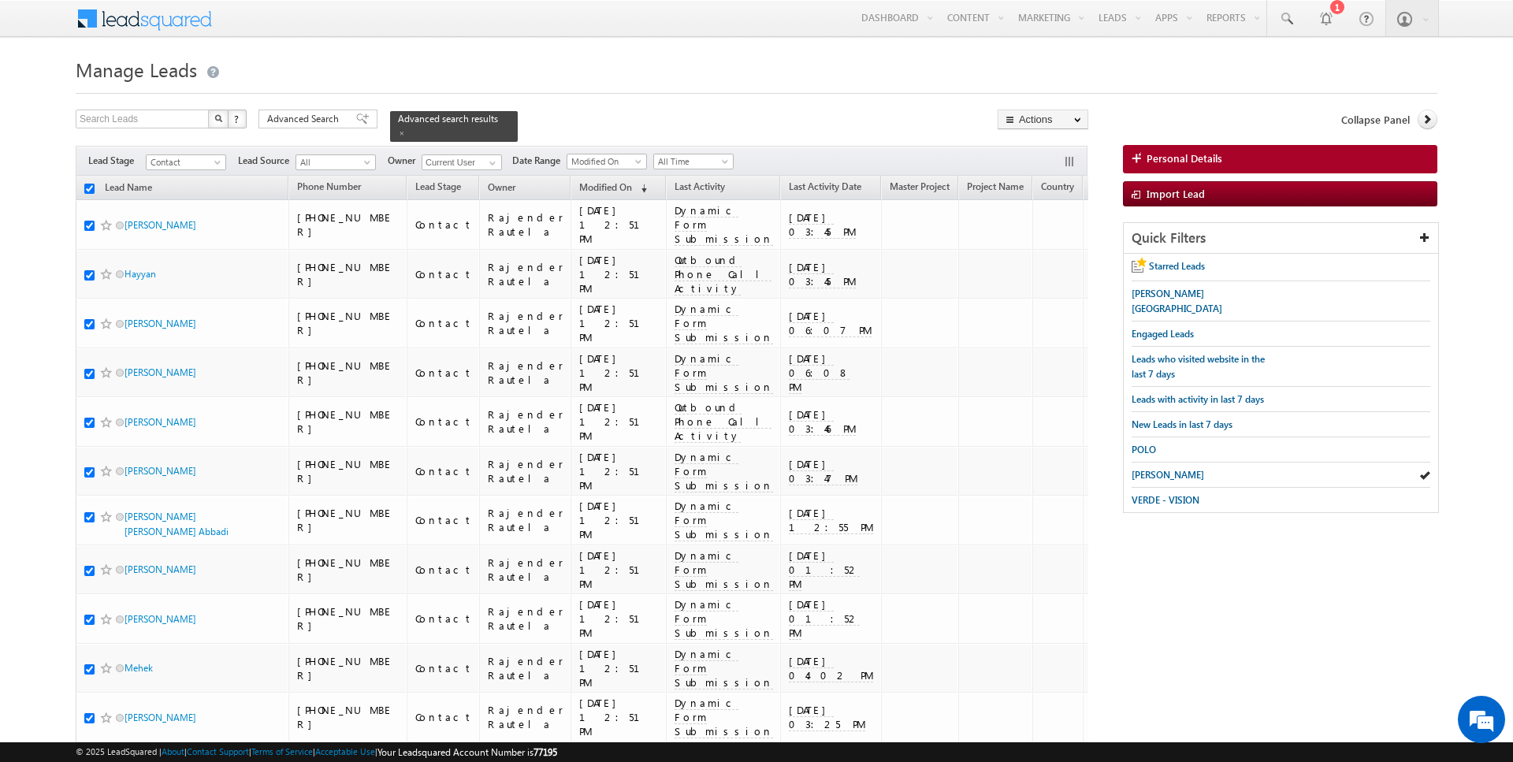
checkbox input "true"
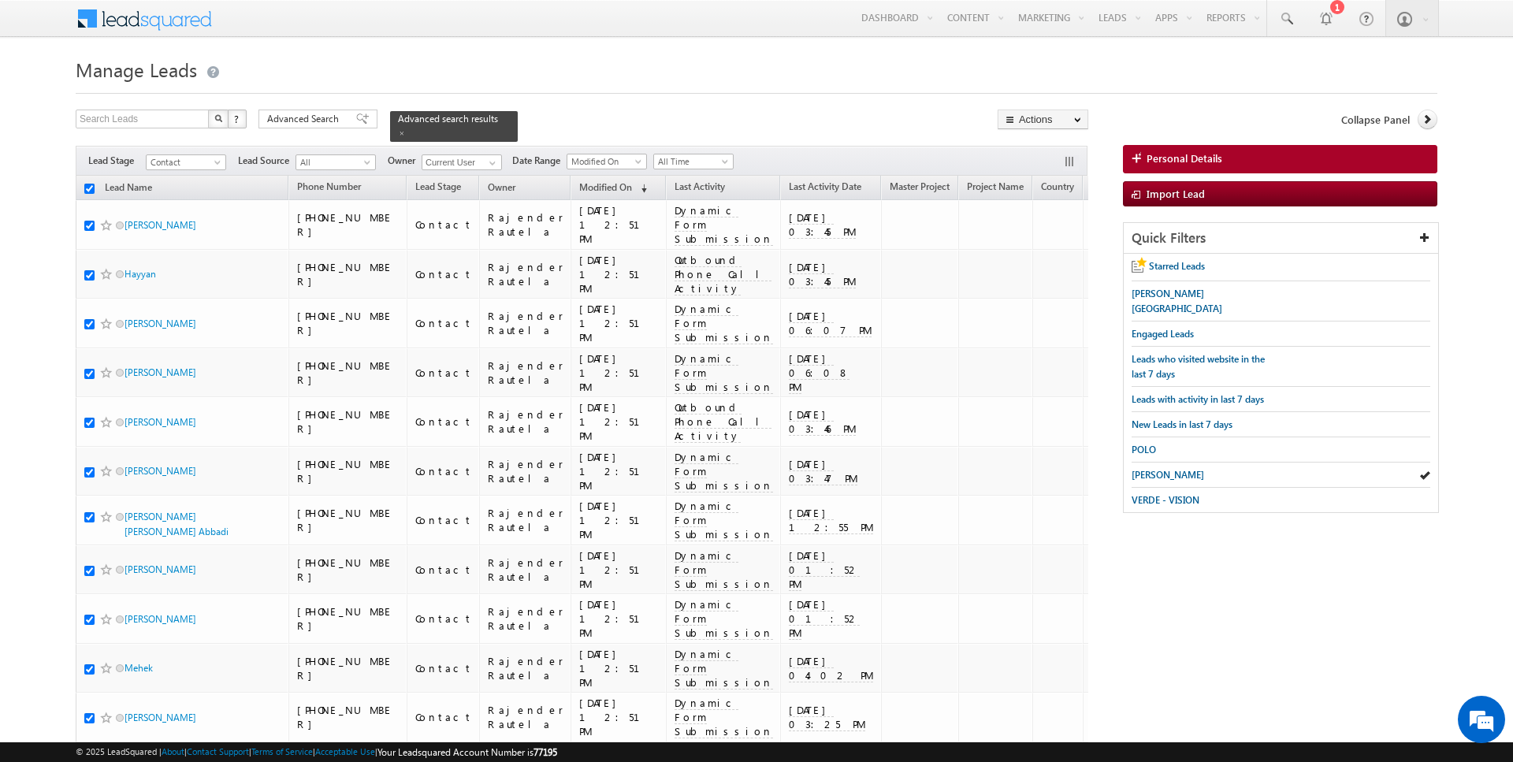
checkbox input "true"
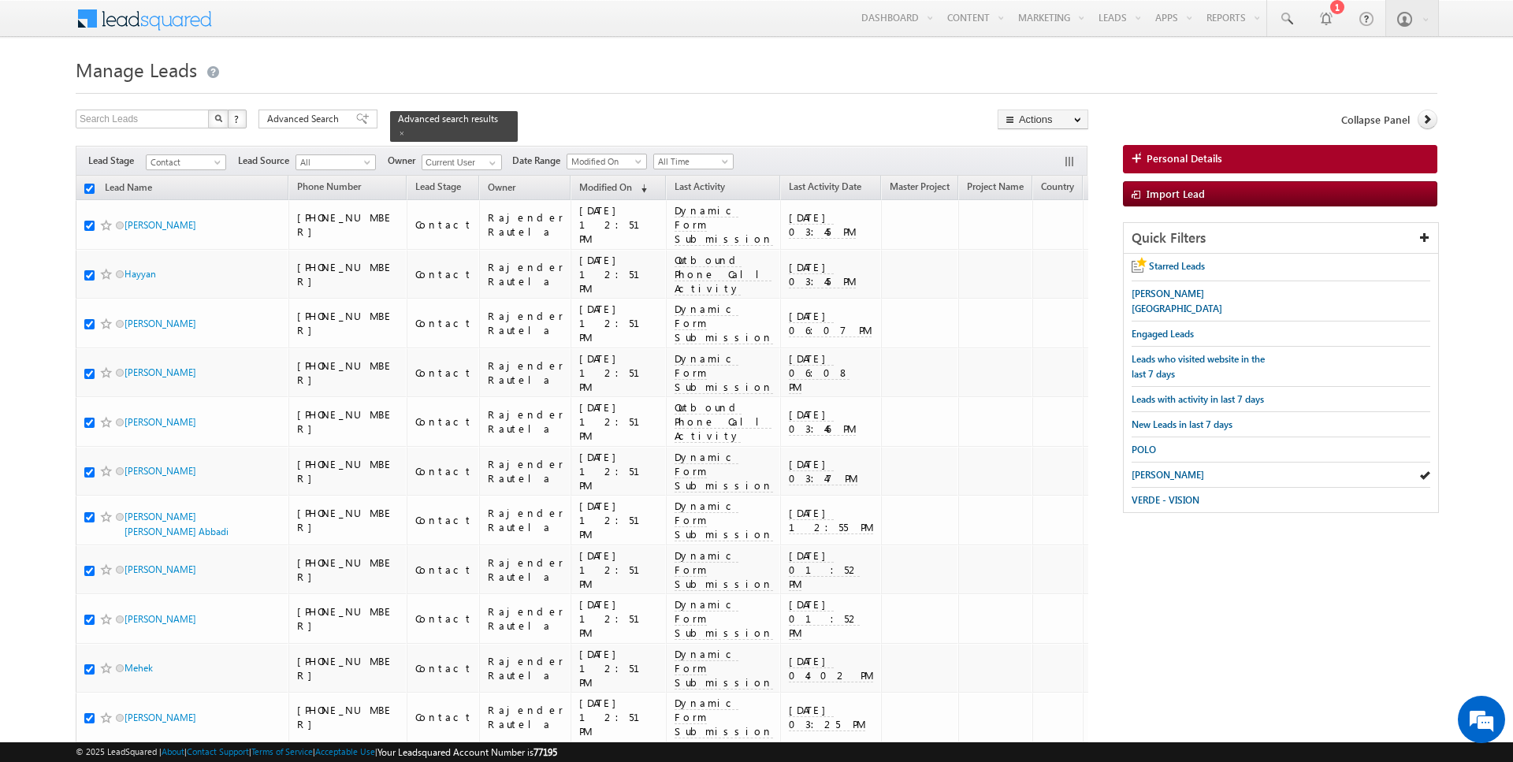
checkbox input "true"
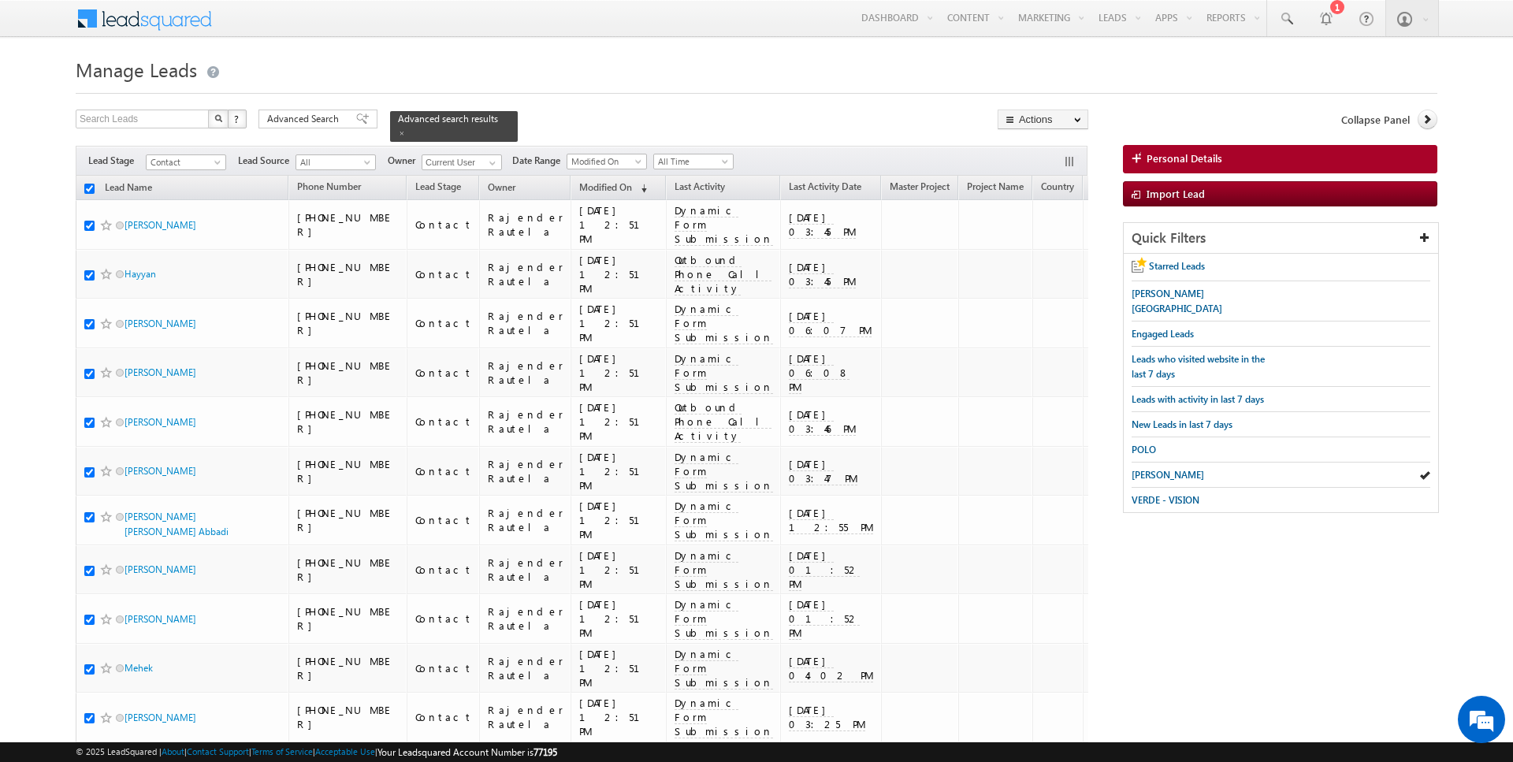
checkbox input "true"
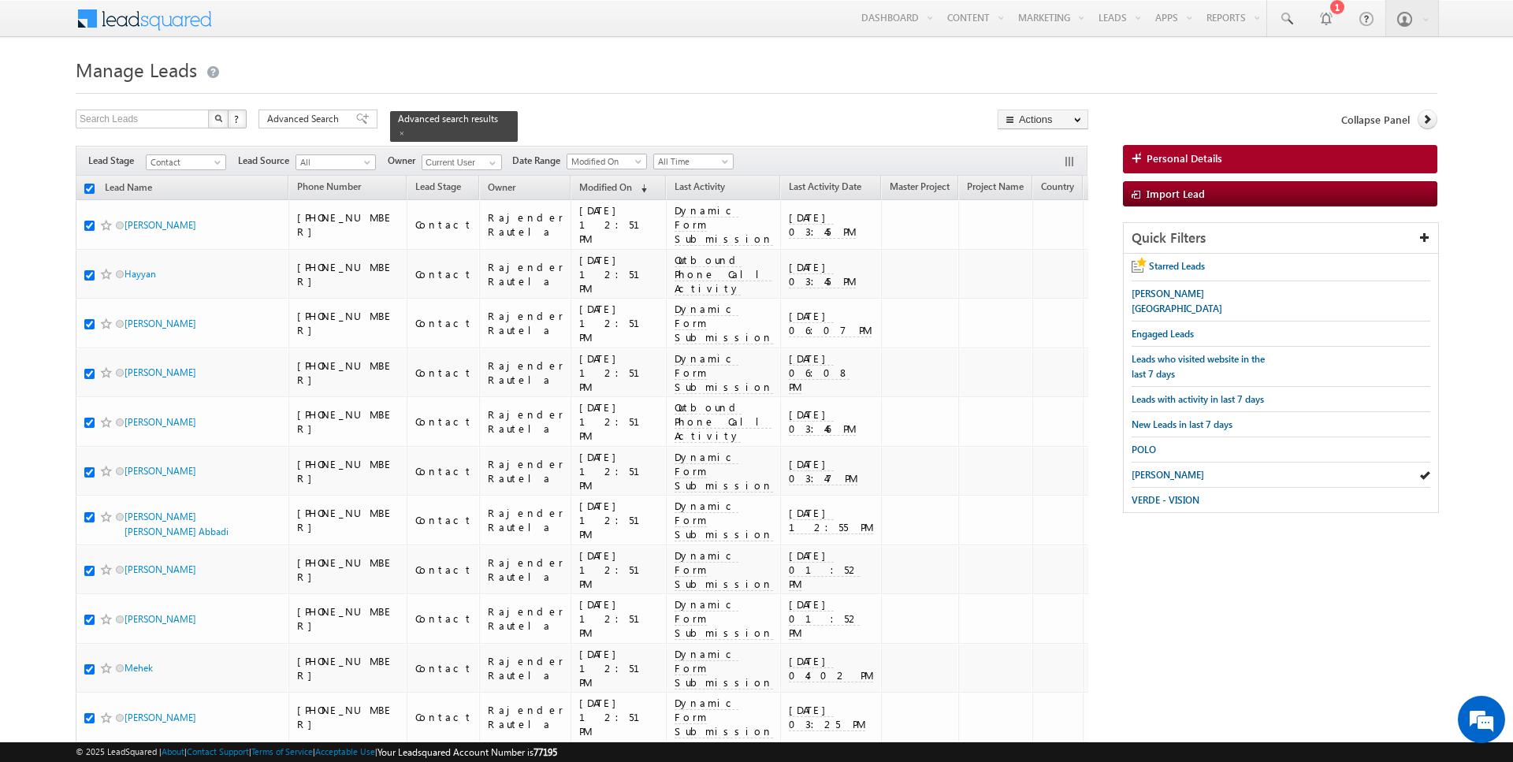
checkbox input "true"
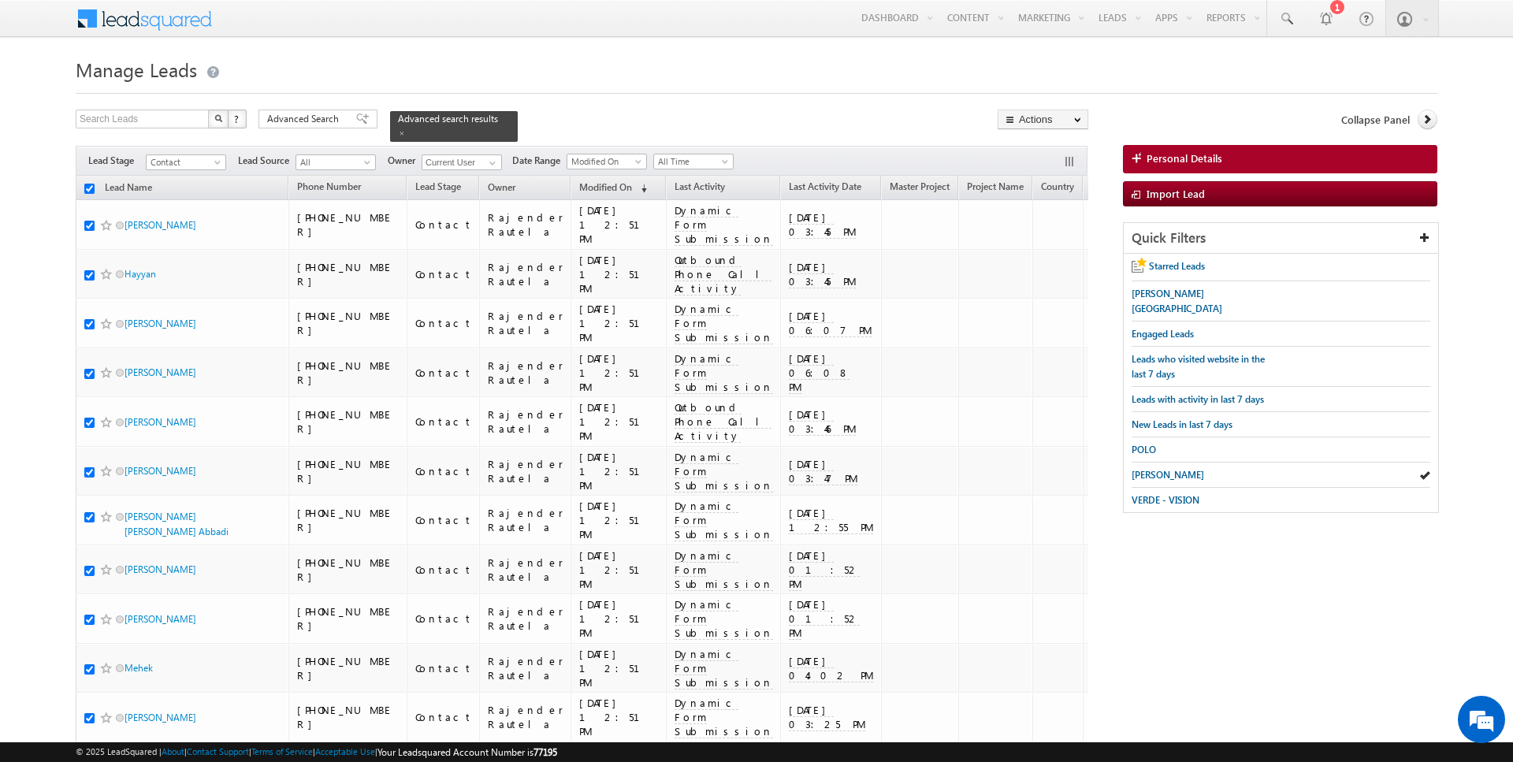
checkbox input "true"
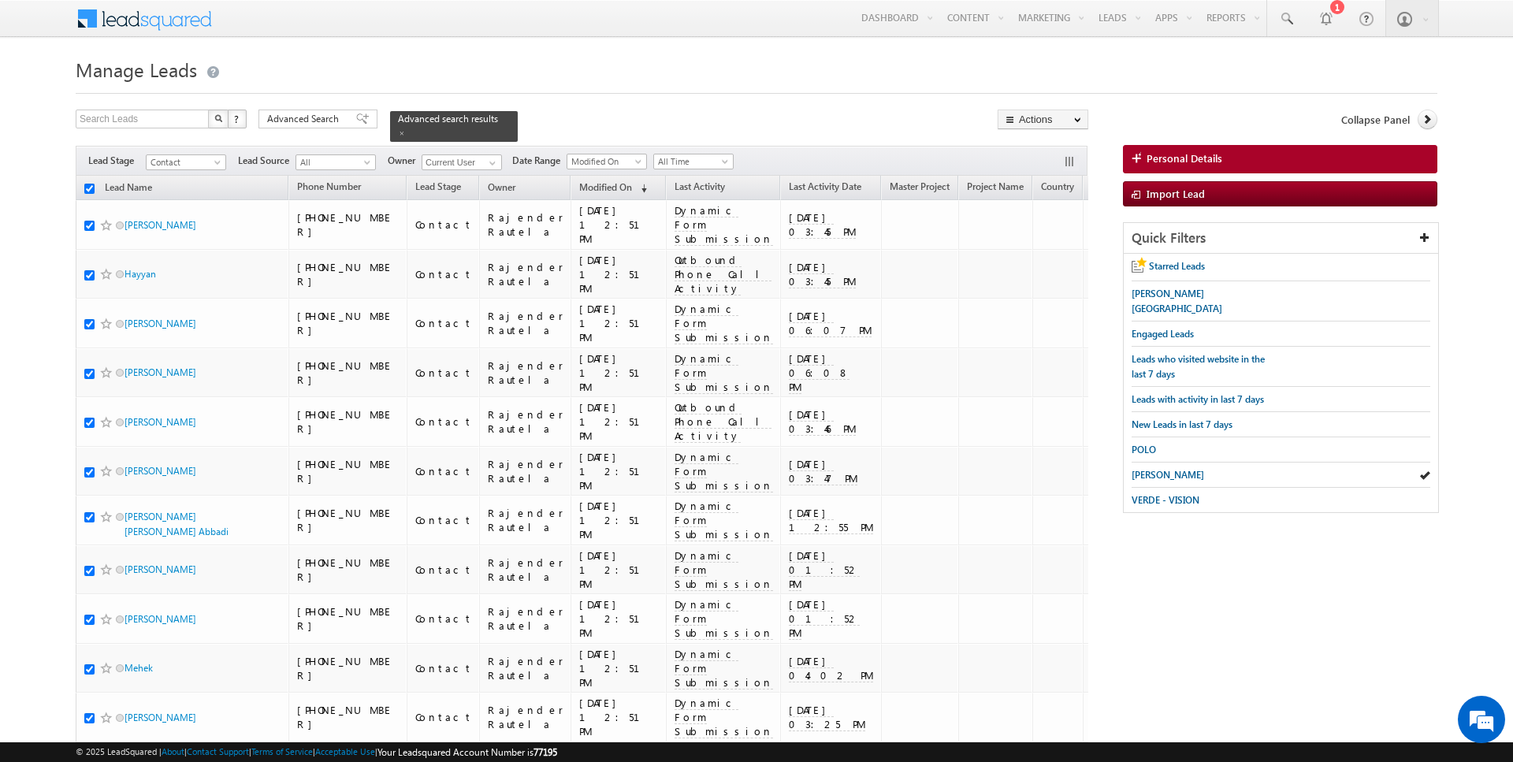
checkbox input "true"
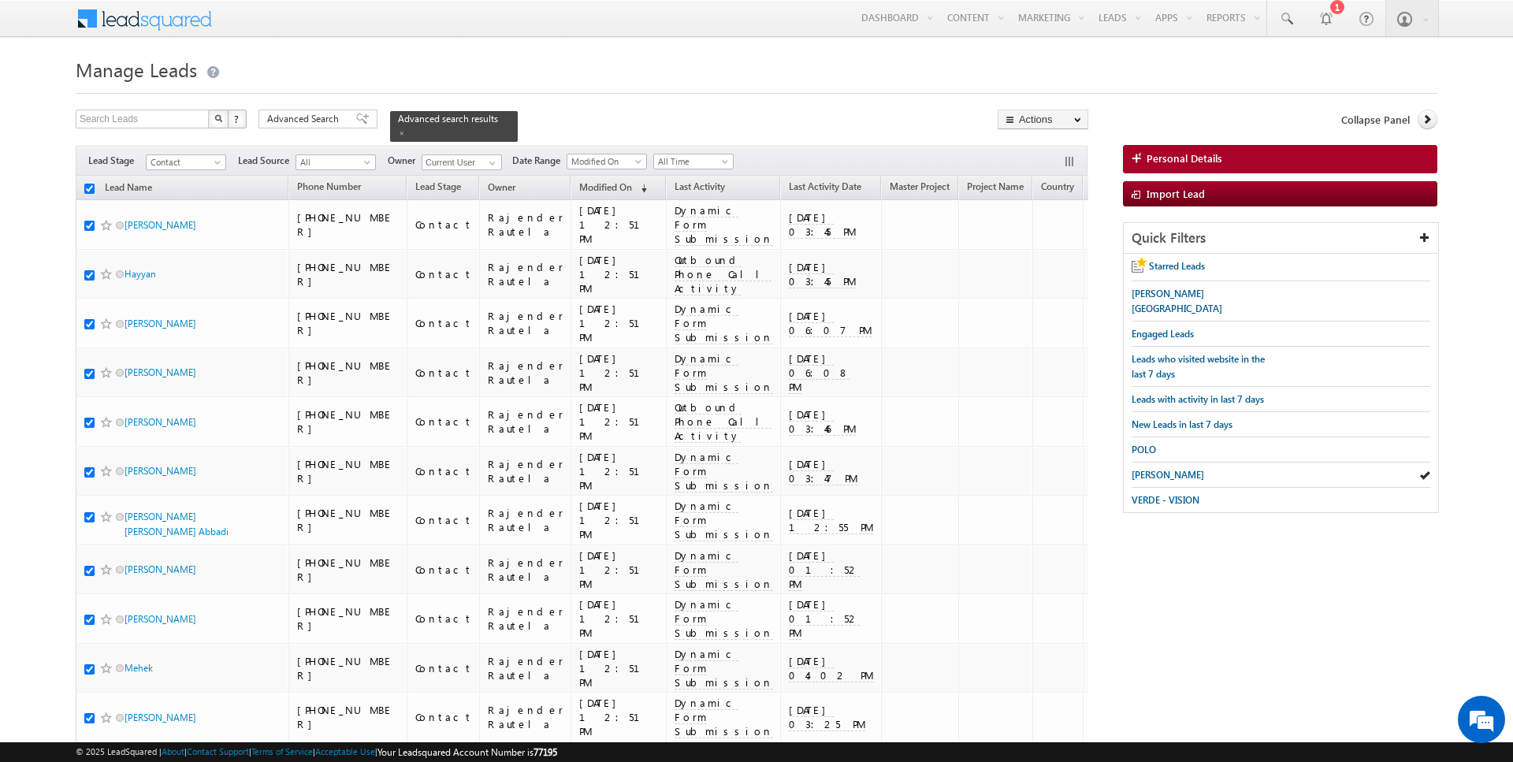
checkbox input "true"
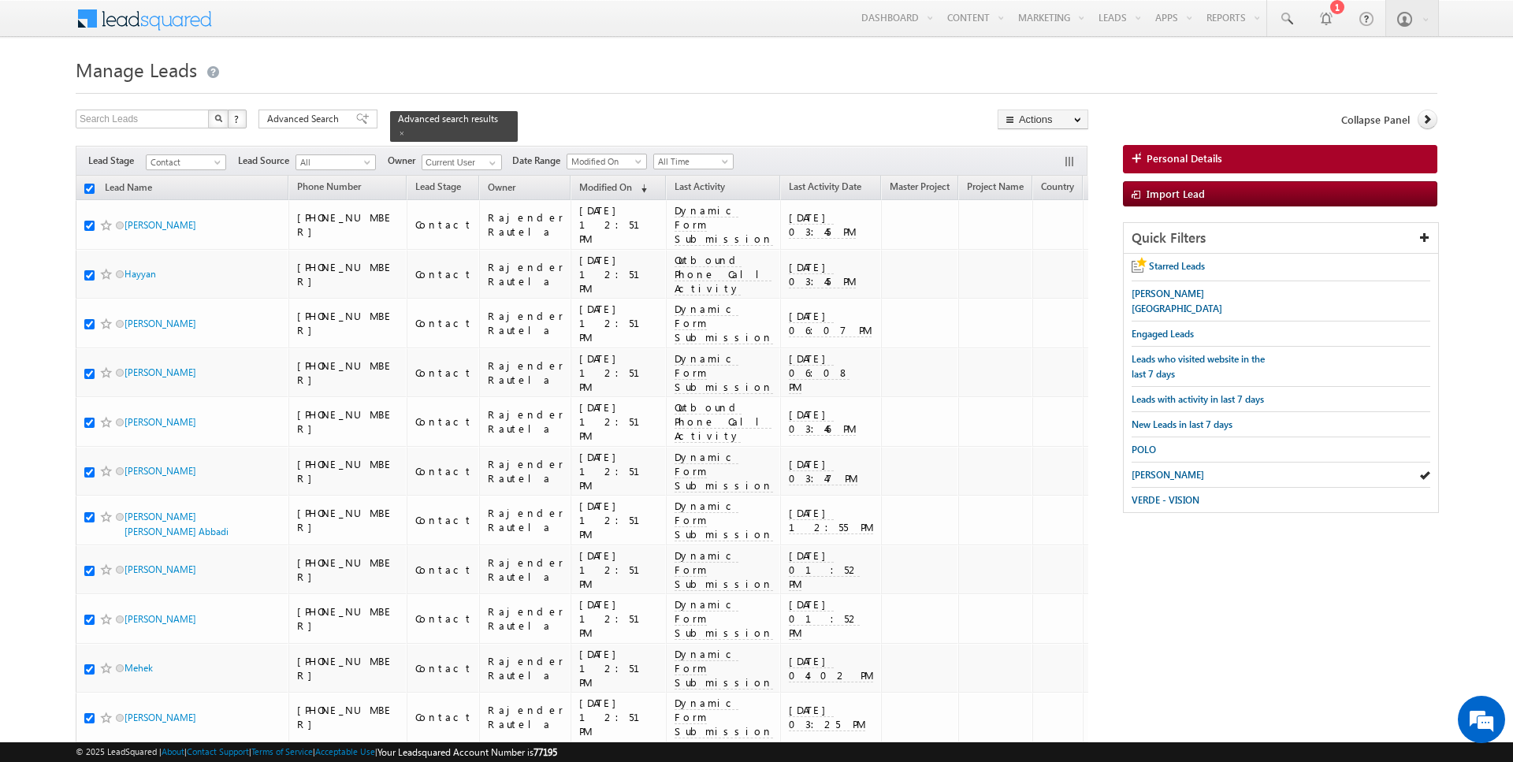
checkbox input "true"
click at [1051, 248] on link "Change Owner" at bounding box center [1042, 255] width 89 height 19
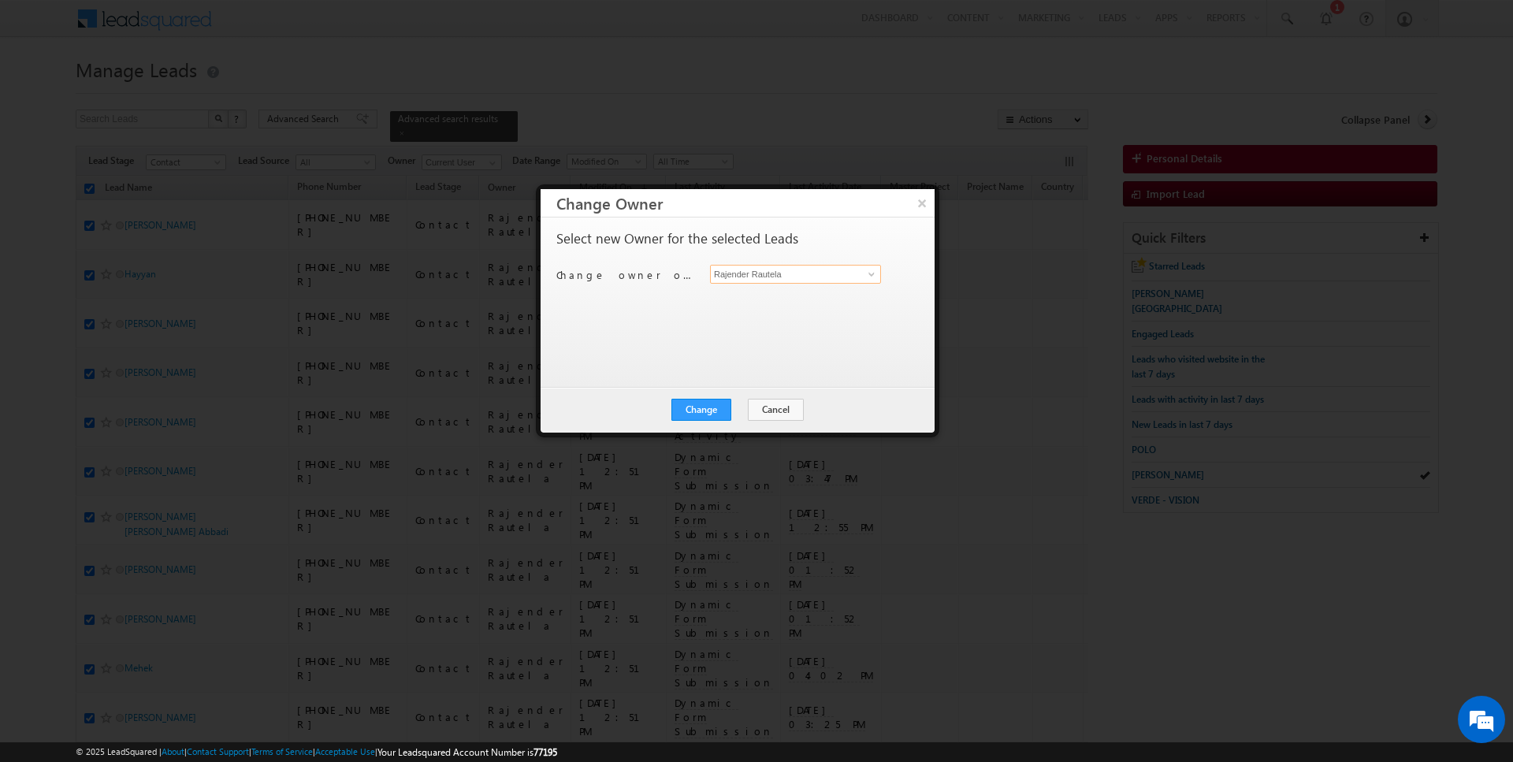
click at [783, 266] on input "Rajender Rautela" at bounding box center [795, 274] width 171 height 19
type input "[PERSON_NAME]"
click at [710, 384] on div "Select new Owner for the selected Leads Change owner of 50 leads to Rajender Ra…" at bounding box center [738, 301] width 394 height 169
click at [705, 418] on button "Change" at bounding box center [701, 410] width 60 height 22
click at [732, 412] on button "Close" at bounding box center [740, 410] width 50 height 22
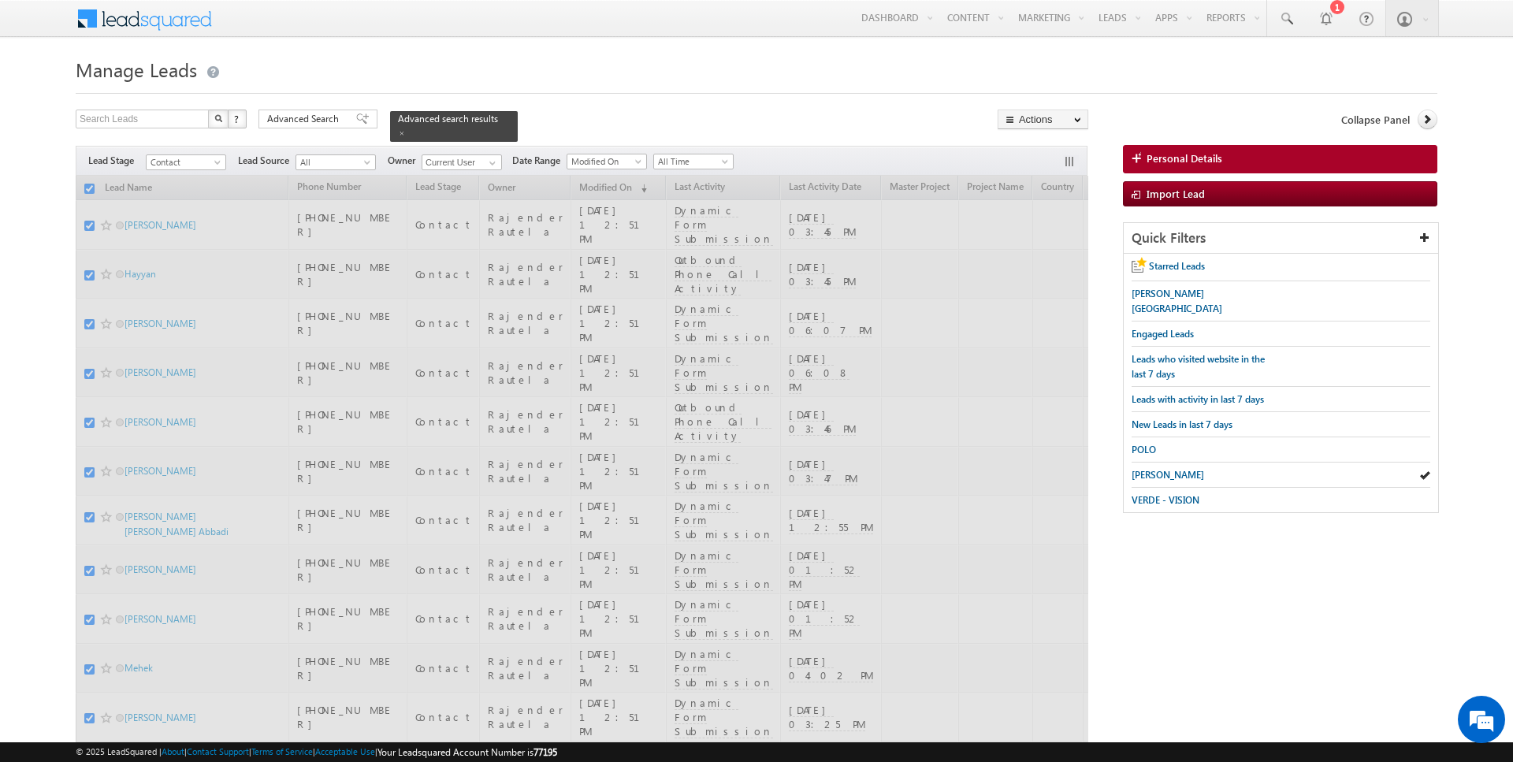
checkbox input "false"
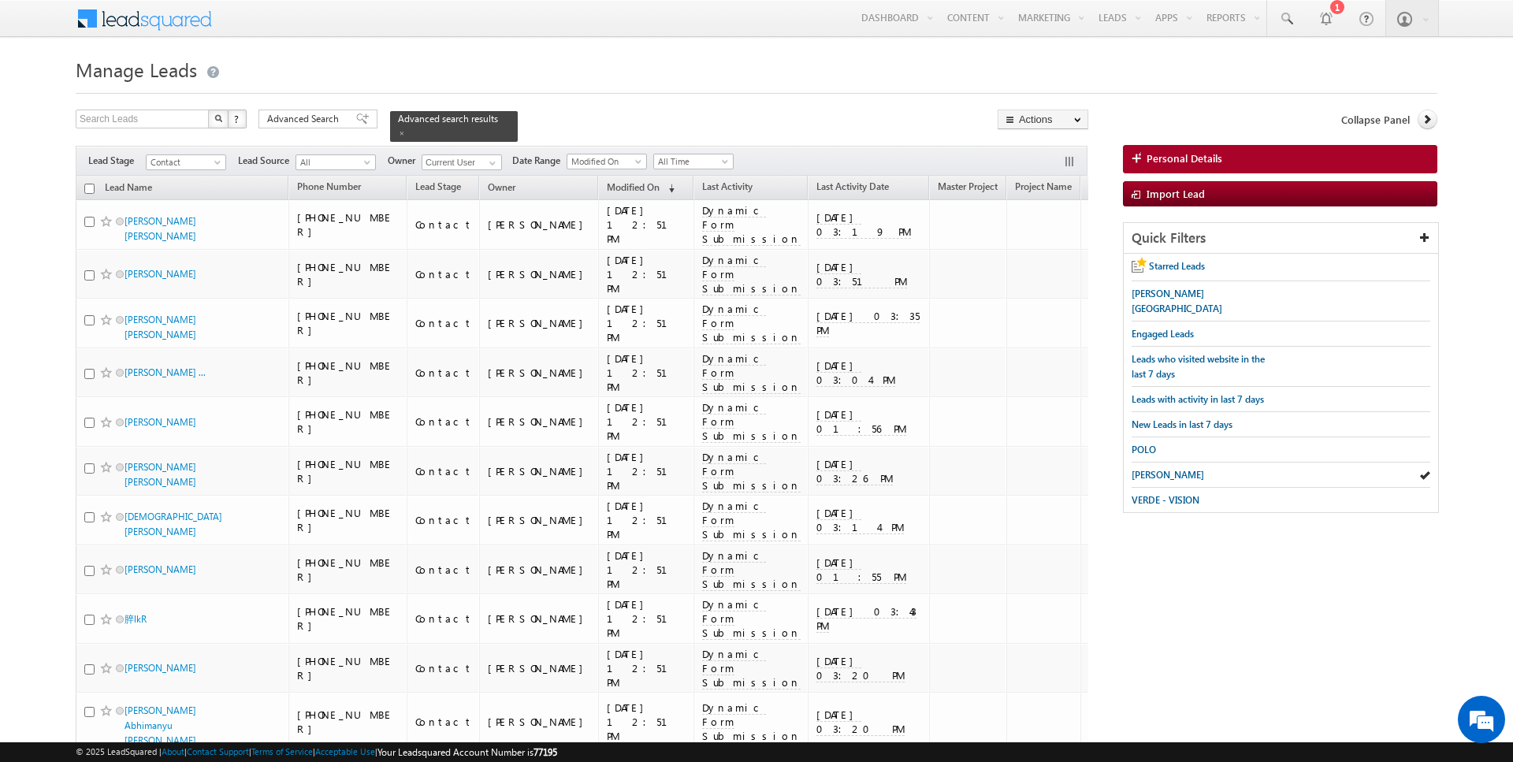
click at [165, 130] on div "Search Leads X ? 839 results found" at bounding box center [161, 120] width 171 height 21
click at [164, 128] on div "Search Leads X ? 839 results found" at bounding box center [161, 120] width 171 height 21
click at [158, 123] on input "text" at bounding box center [143, 119] width 135 height 19
paste input "[PHONE_NUMBER]"
click at [102, 117] on input "[PHONE_NUMBER]" at bounding box center [143, 119] width 135 height 19
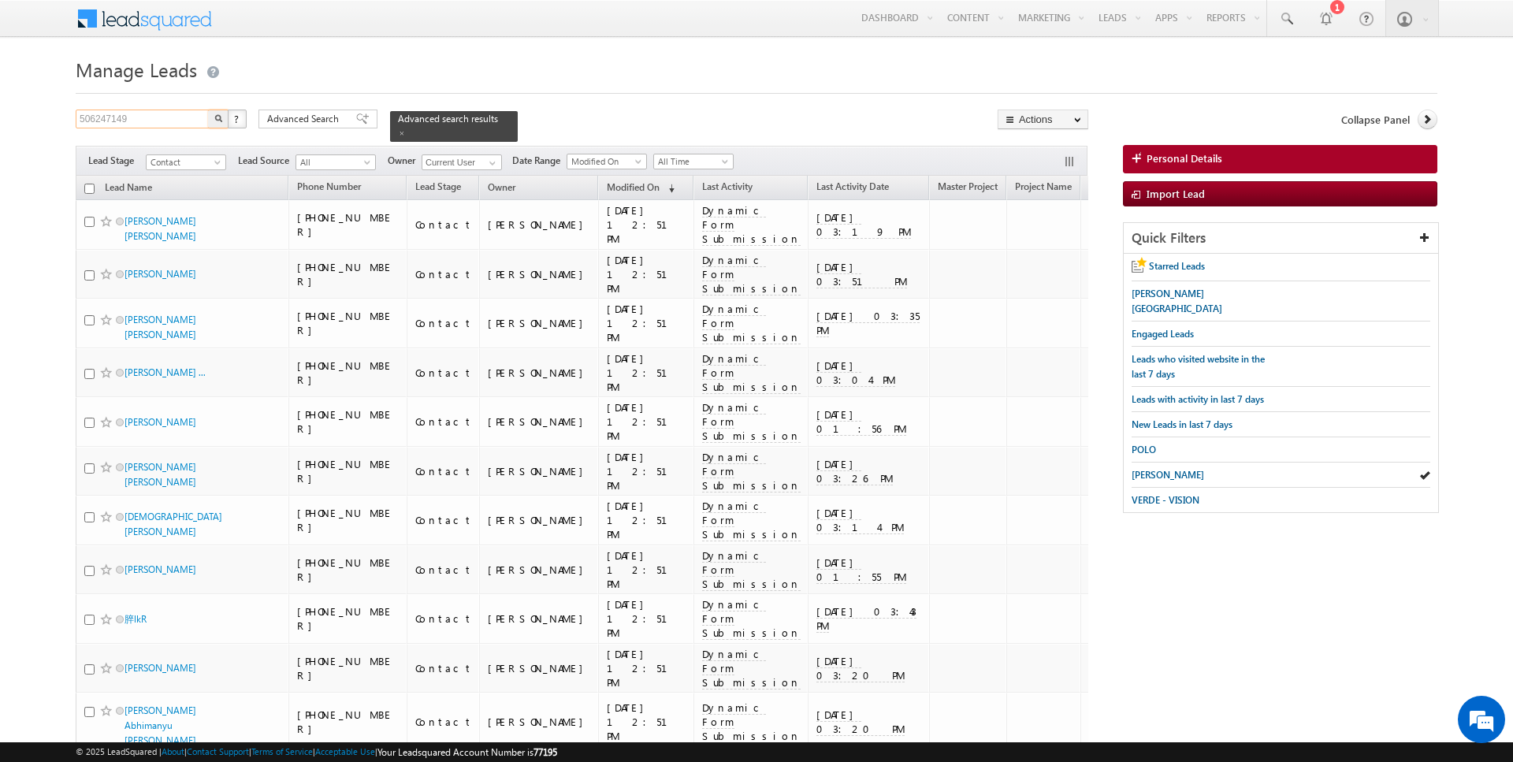
type input "506247149"
click at [219, 115] on img "button" at bounding box center [218, 118] width 8 height 8
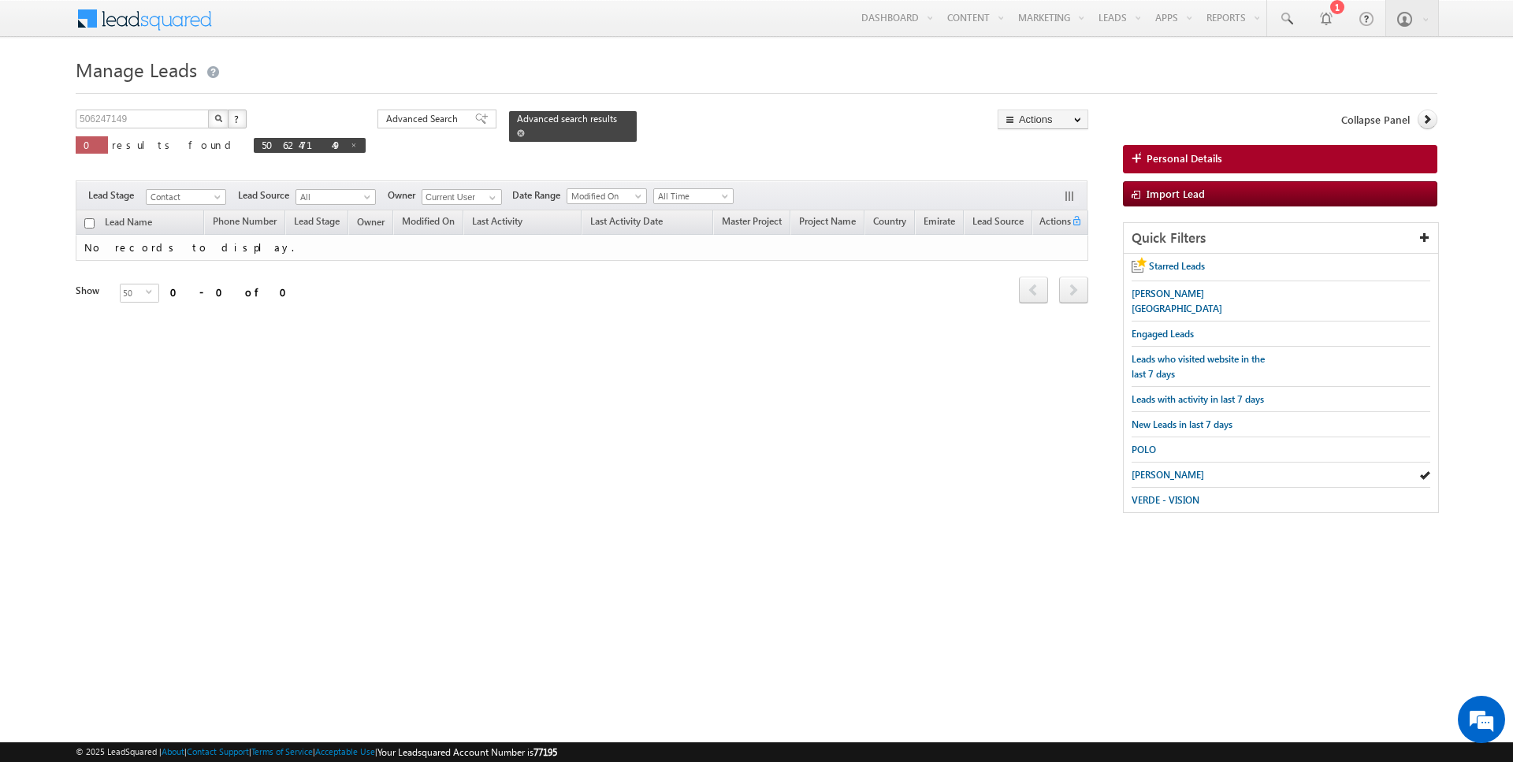
click at [517, 132] on span at bounding box center [521, 133] width 8 height 8
click at [482, 196] on link at bounding box center [491, 198] width 20 height 16
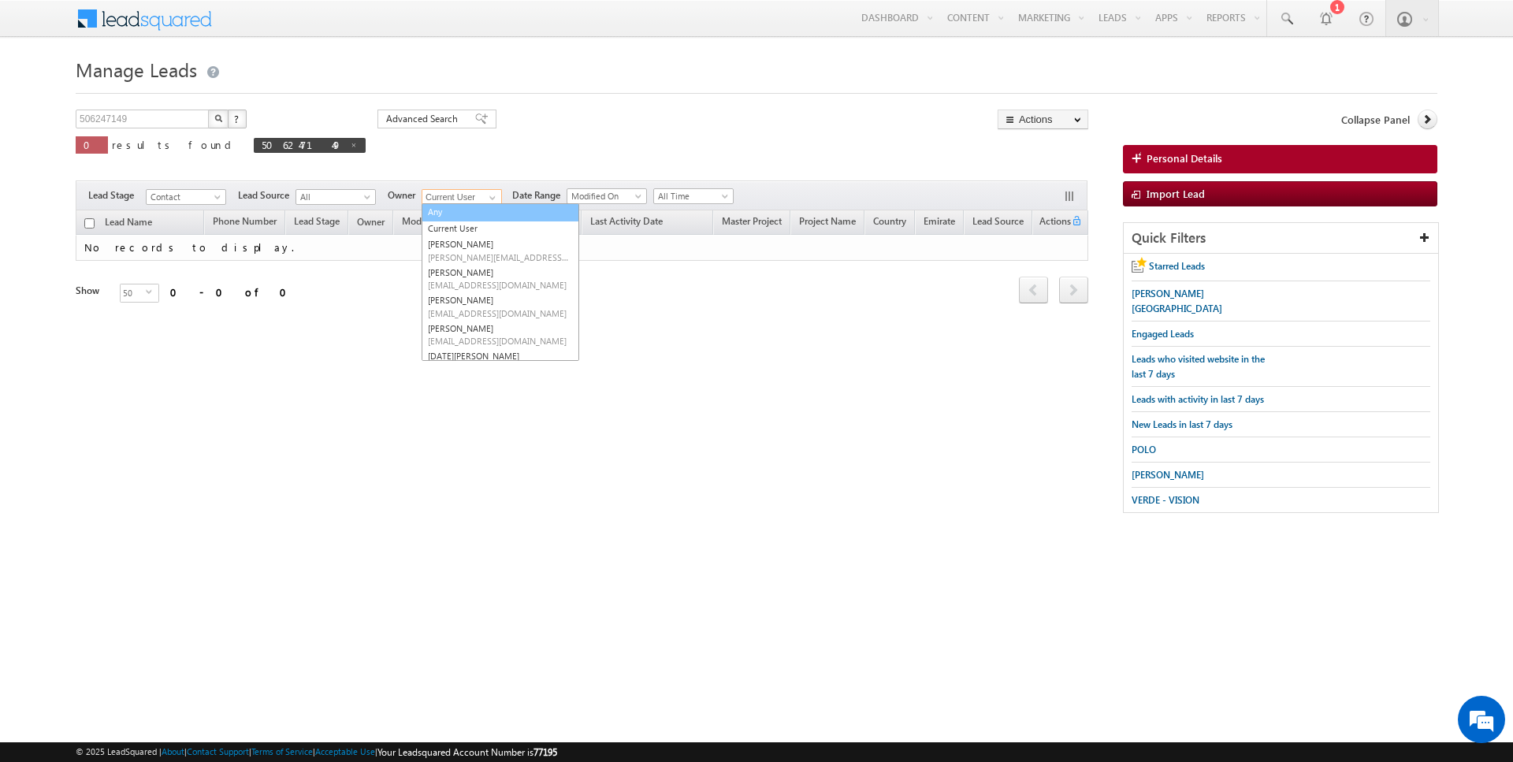
click at [462, 206] on link "Any" at bounding box center [501, 212] width 158 height 18
type input "Any"
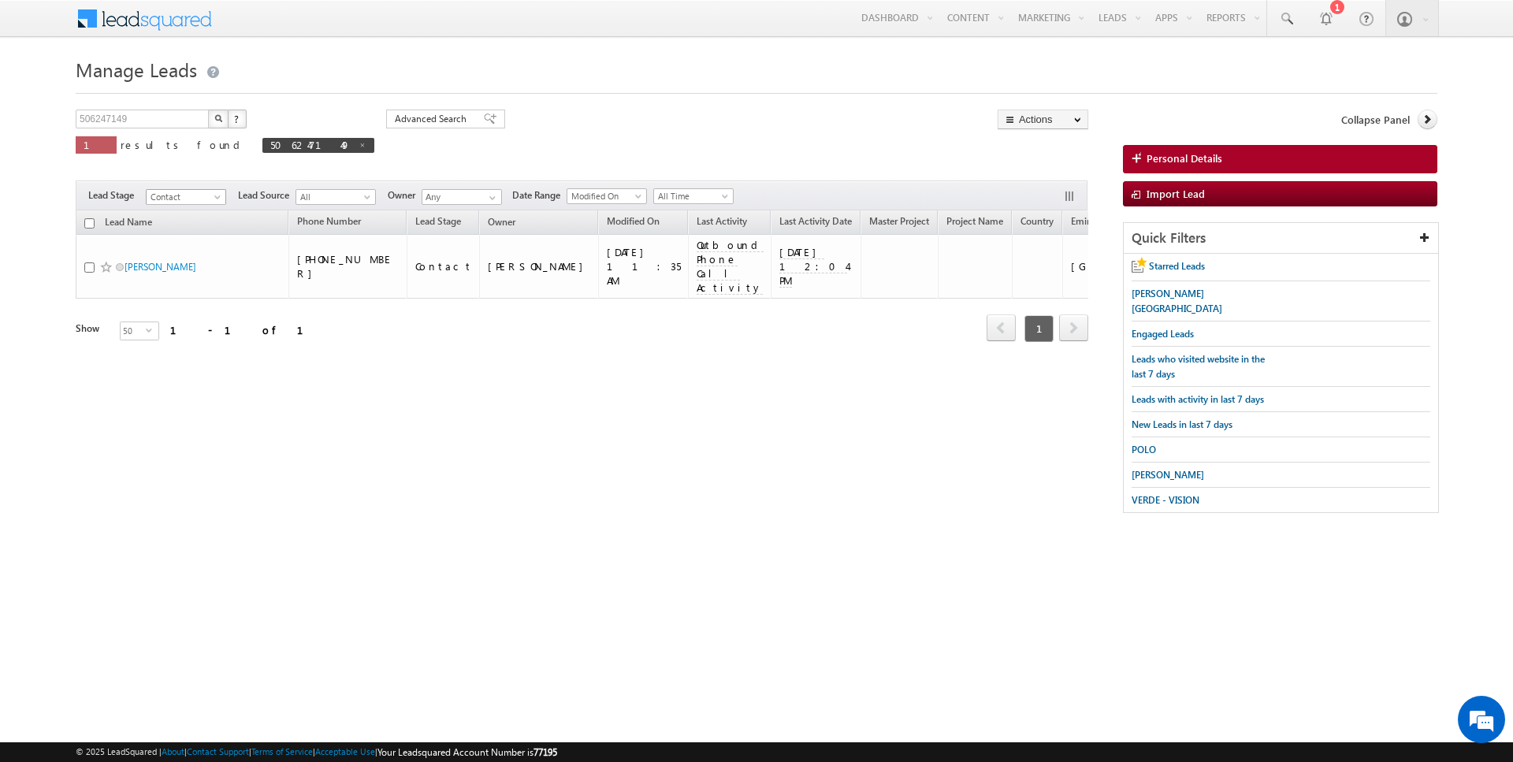
click at [203, 192] on span "Contact" at bounding box center [184, 197] width 75 height 14
click at [536, 125] on div "506247149 X ? 1 results found 506247149 Advanced Search Advanced Search Advance…" at bounding box center [582, 143] width 1013 height 67
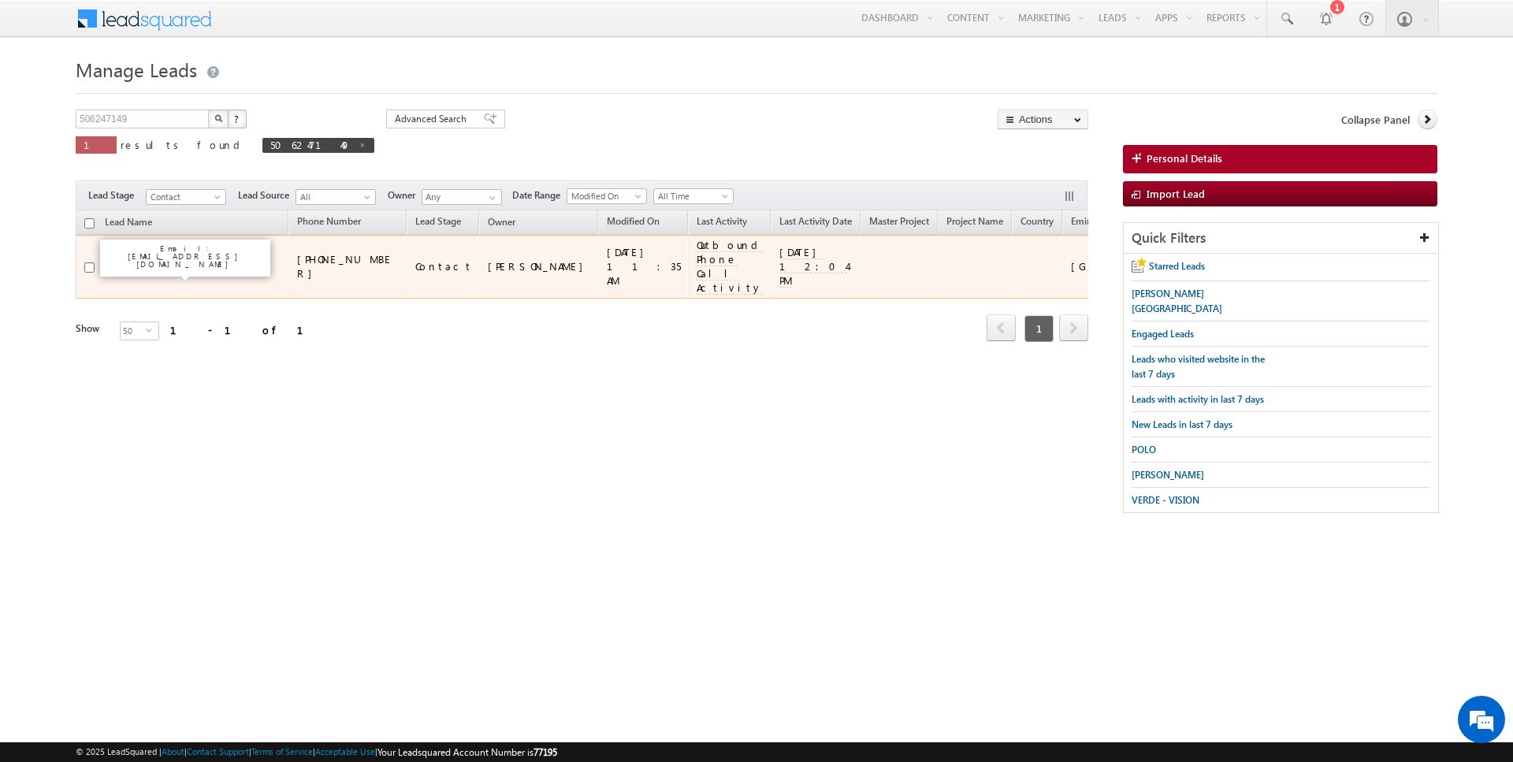
click at [191, 272] on link "[PERSON_NAME]" at bounding box center [161, 267] width 72 height 12
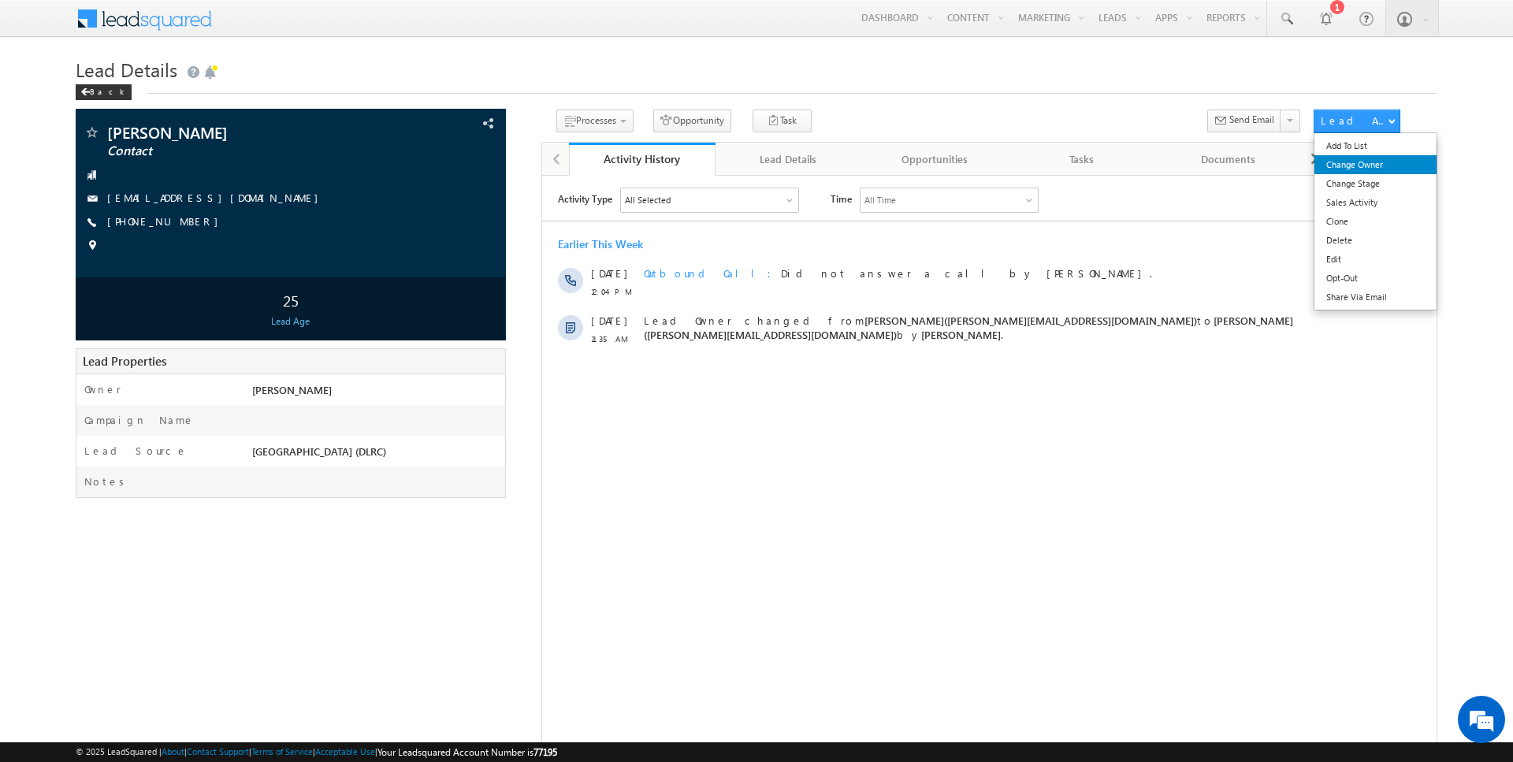
click at [1383, 162] on link "Change Owner" at bounding box center [1375, 164] width 122 height 19
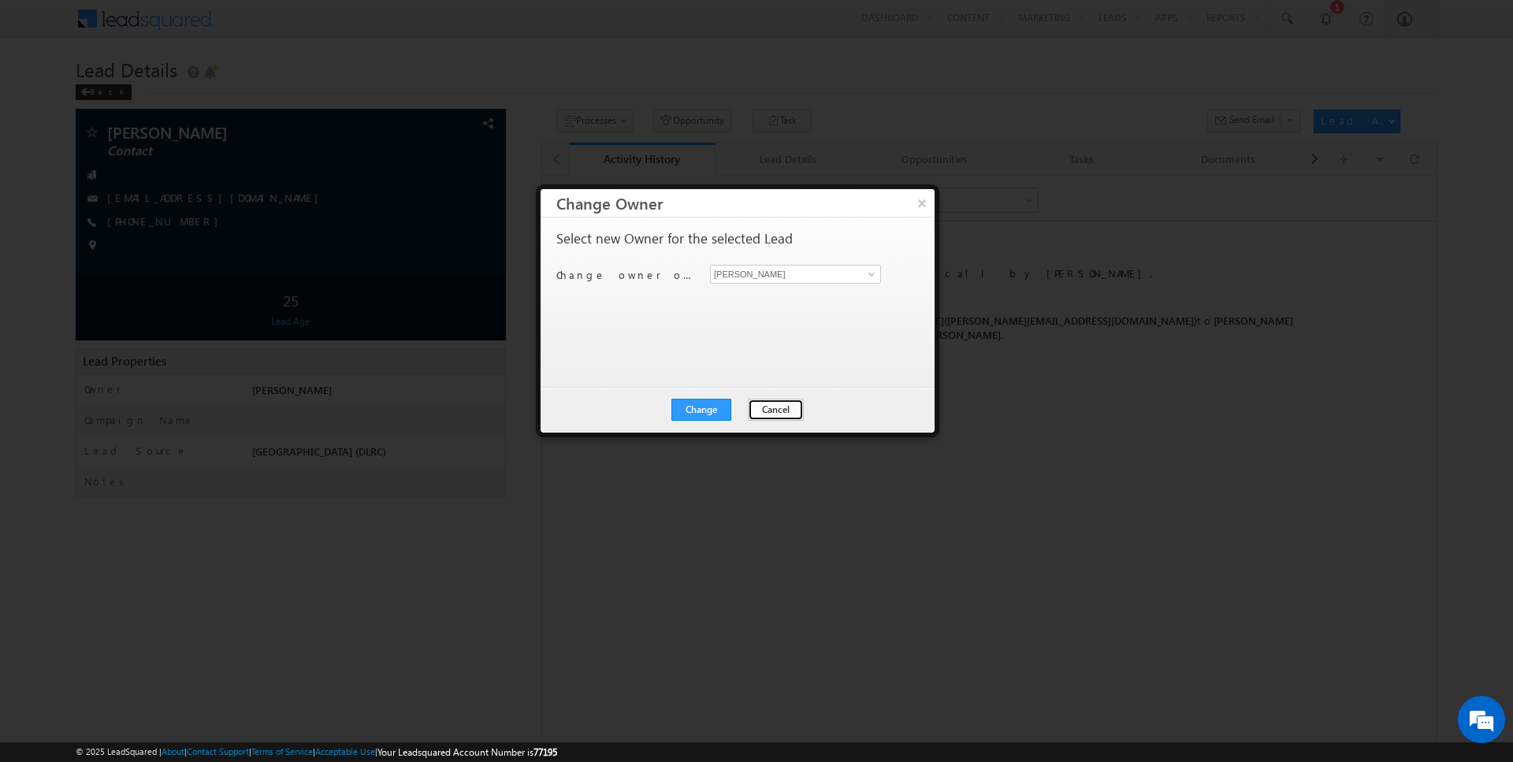
click at [770, 403] on button "Cancel" at bounding box center [776, 410] width 56 height 22
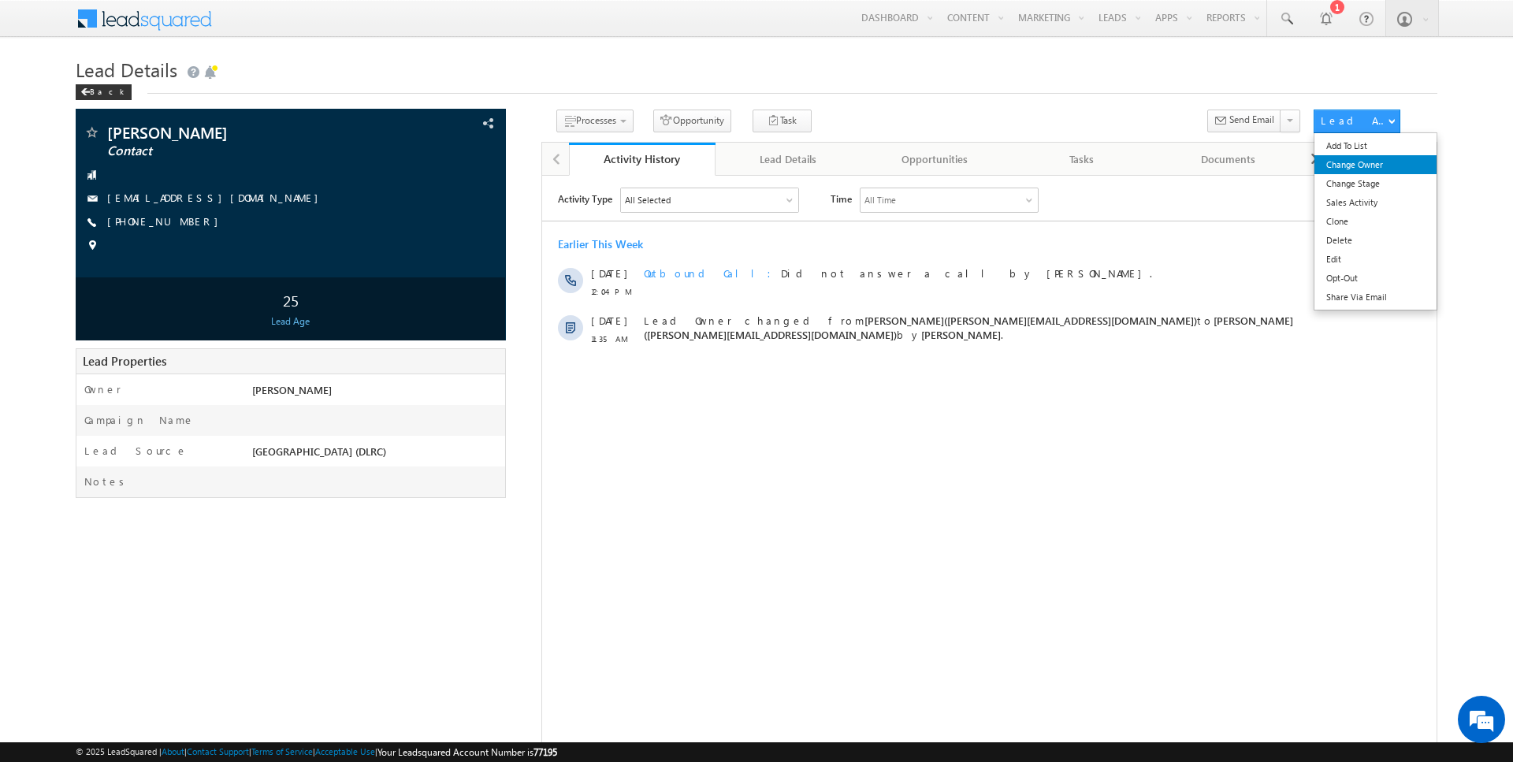
click at [1357, 169] on link "Change Owner" at bounding box center [1375, 164] width 122 height 19
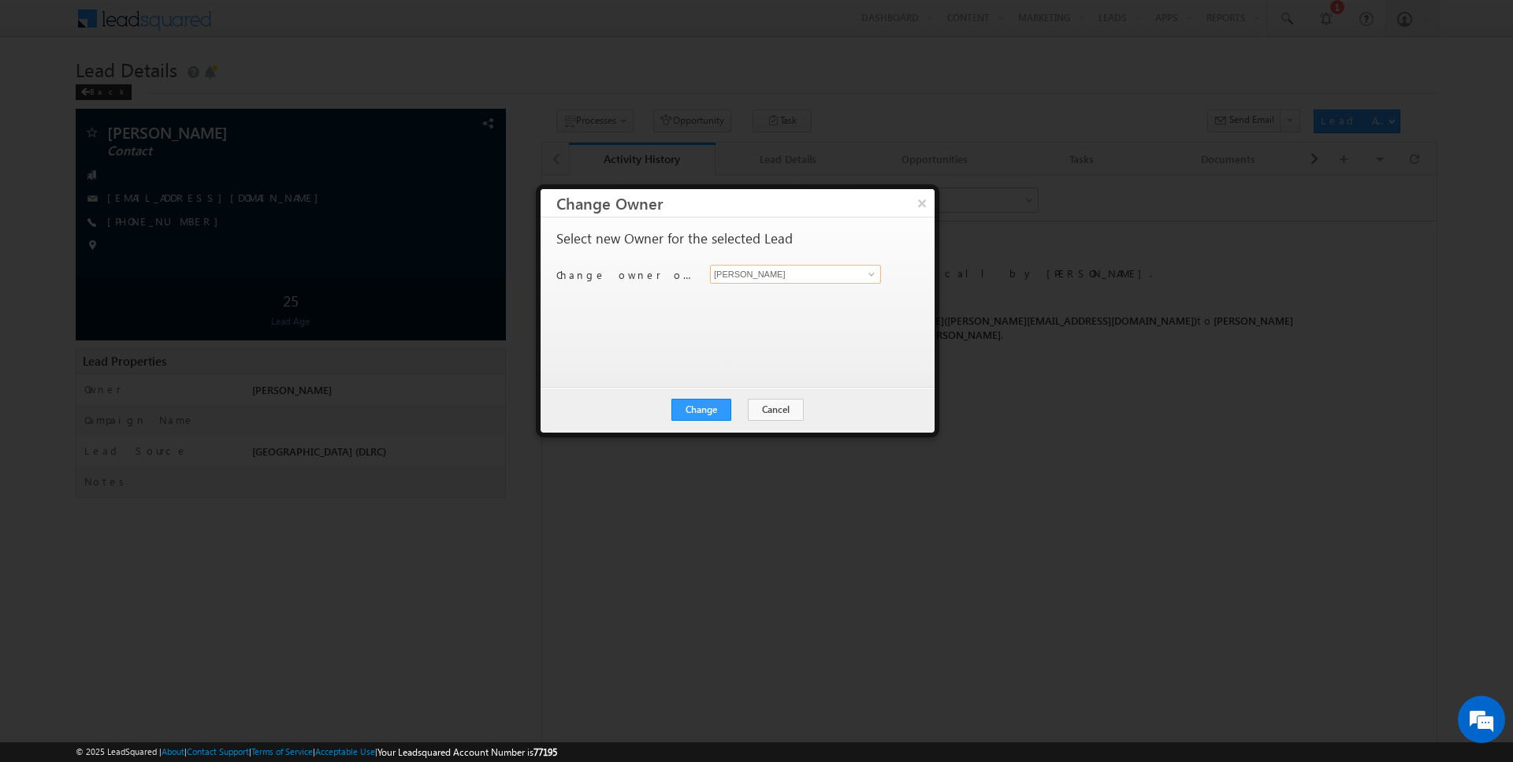
click at [740, 275] on input "Rajender Rautela" at bounding box center [795, 274] width 171 height 19
type input "[PERSON_NAME]"
click at [707, 400] on button "Change" at bounding box center [701, 410] width 60 height 22
click at [743, 405] on button "Close" at bounding box center [740, 410] width 50 height 22
